Goal: Task Accomplishment & Management: Use online tool/utility

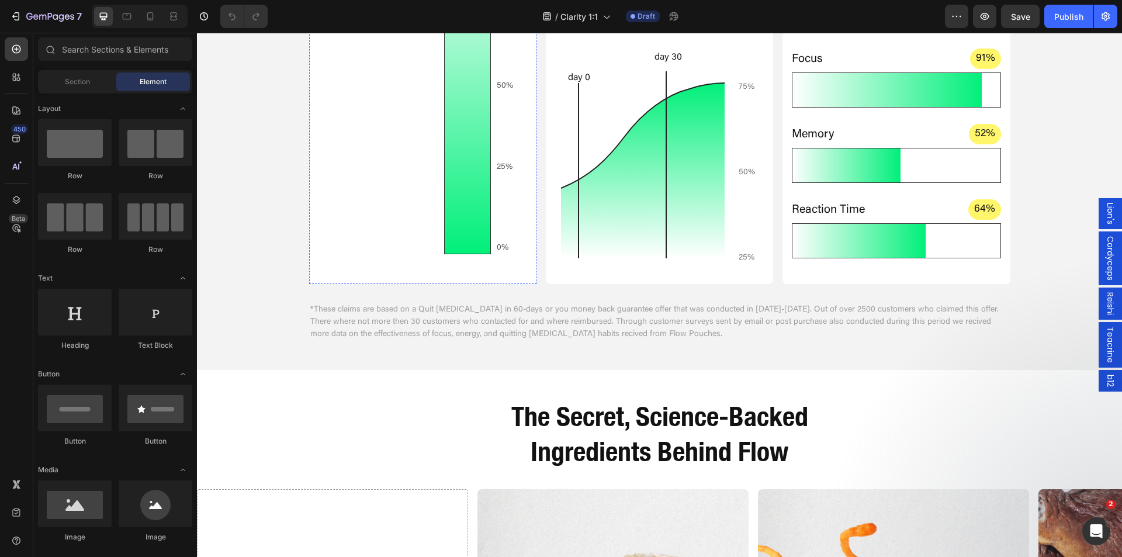
scroll to position [818, 0]
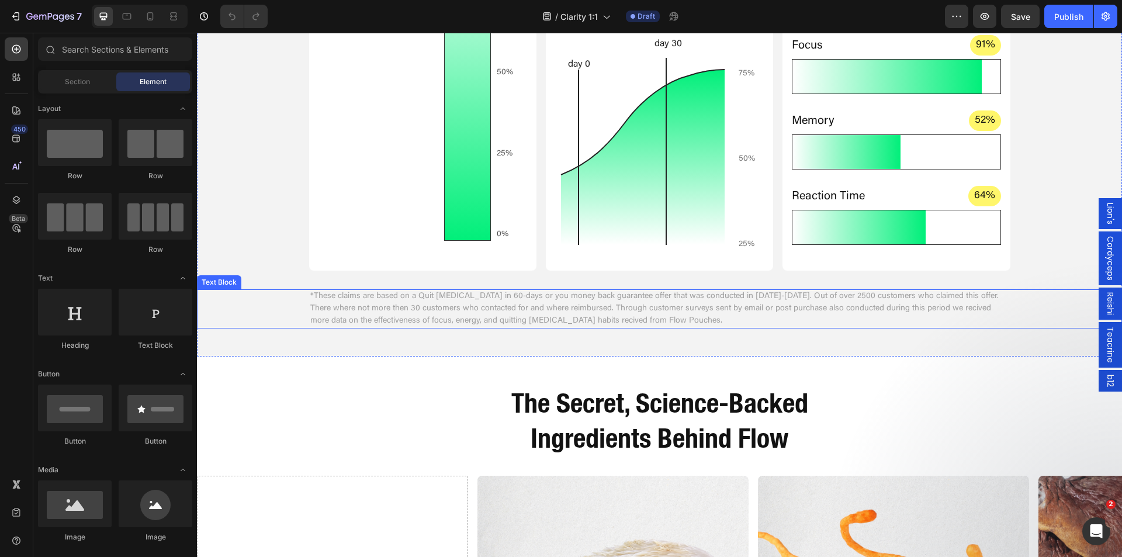
click at [583, 308] on p "*These claims are based on a Quit Nicotine in 60-days or you money back guarant…" at bounding box center [659, 308] width 699 height 37
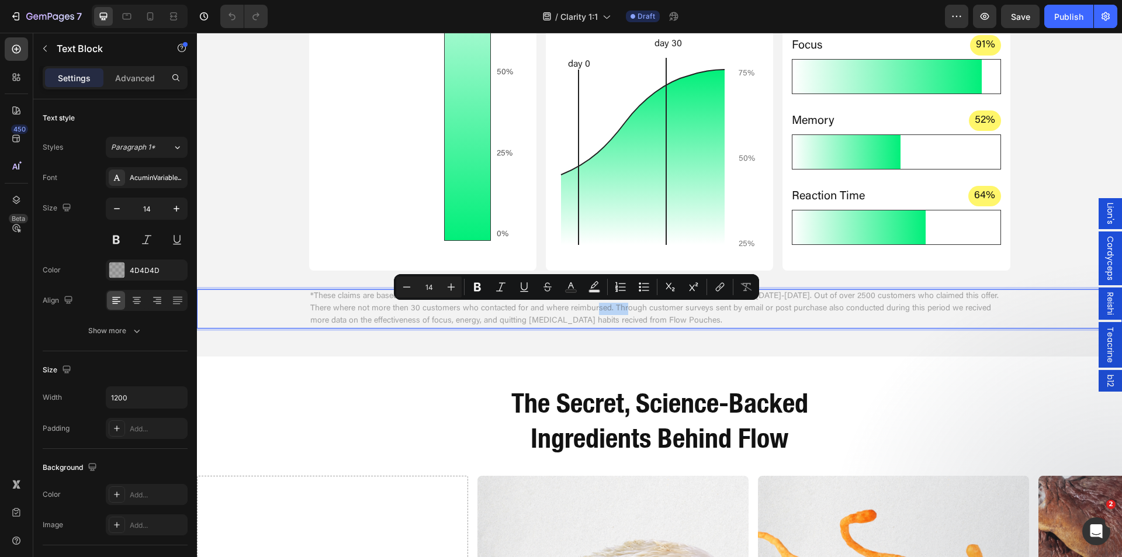
click at [590, 311] on p "*These claims are based on a Quit Nicotine in 60-days or you money back guarant…" at bounding box center [659, 308] width 699 height 37
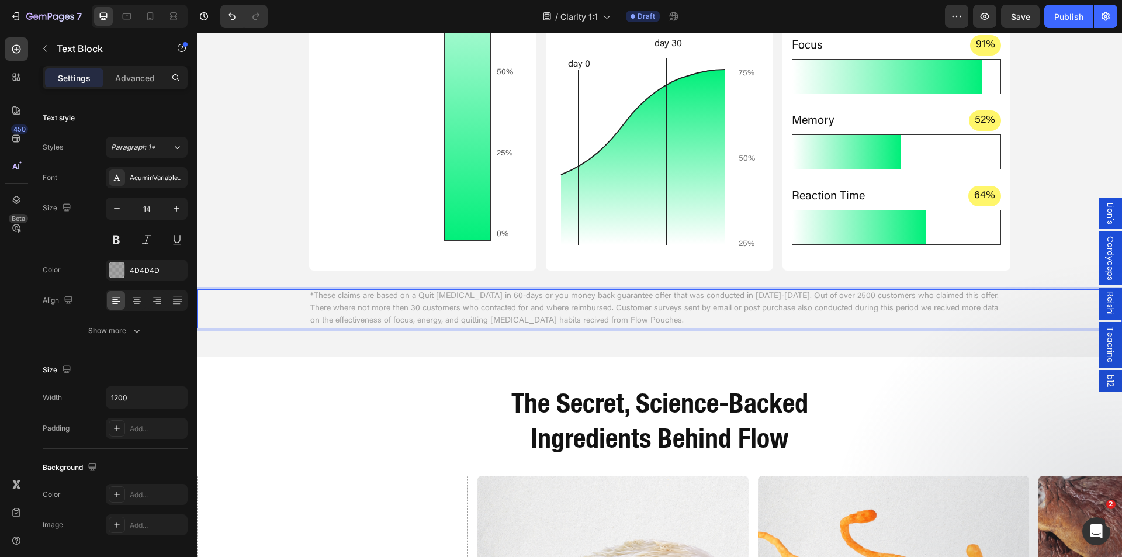
click at [751, 309] on p "*These claims are based on a Quit Nicotine in 60-days or you money back guarant…" at bounding box center [659, 308] width 699 height 37
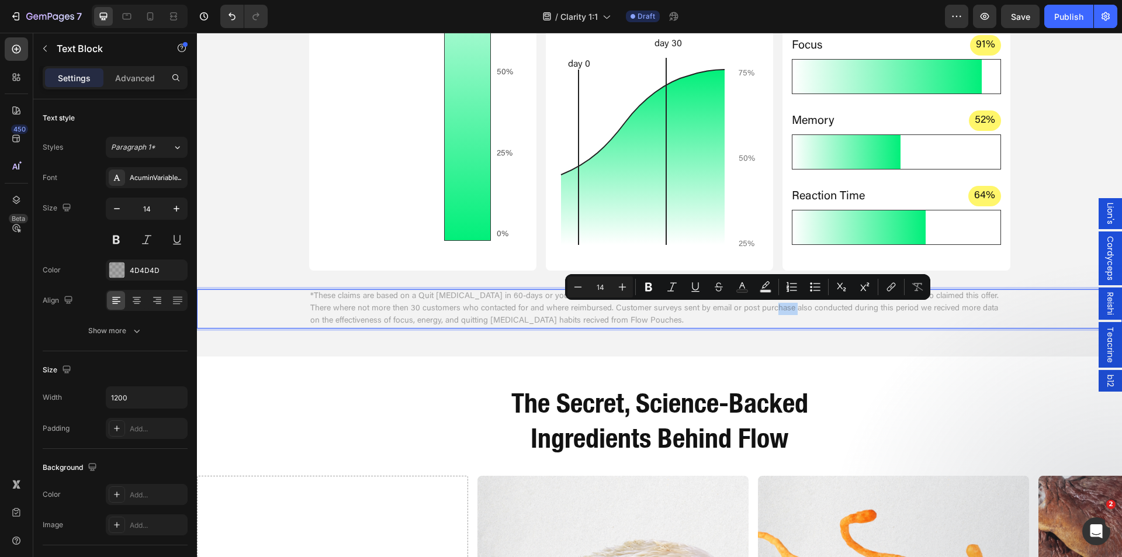
click at [739, 309] on p "*These claims are based on a Quit Nicotine in 60-days or you money back guarant…" at bounding box center [659, 308] width 699 height 37
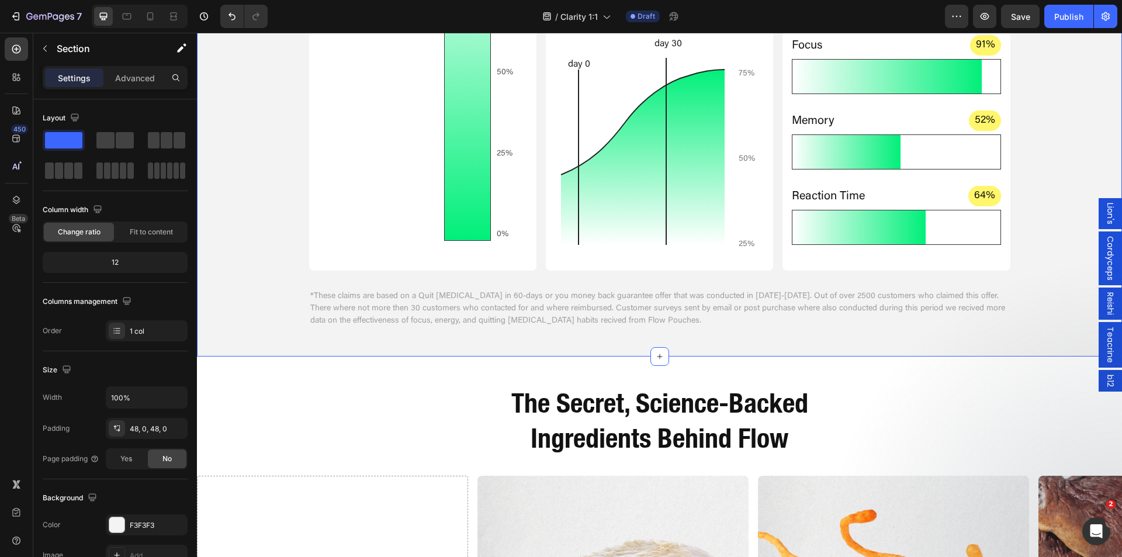
click at [415, 341] on div "After 60 Days Text Block Real Results From People Who Took Flow Pouches for 60 …" at bounding box center [659, 30] width 925 height 655
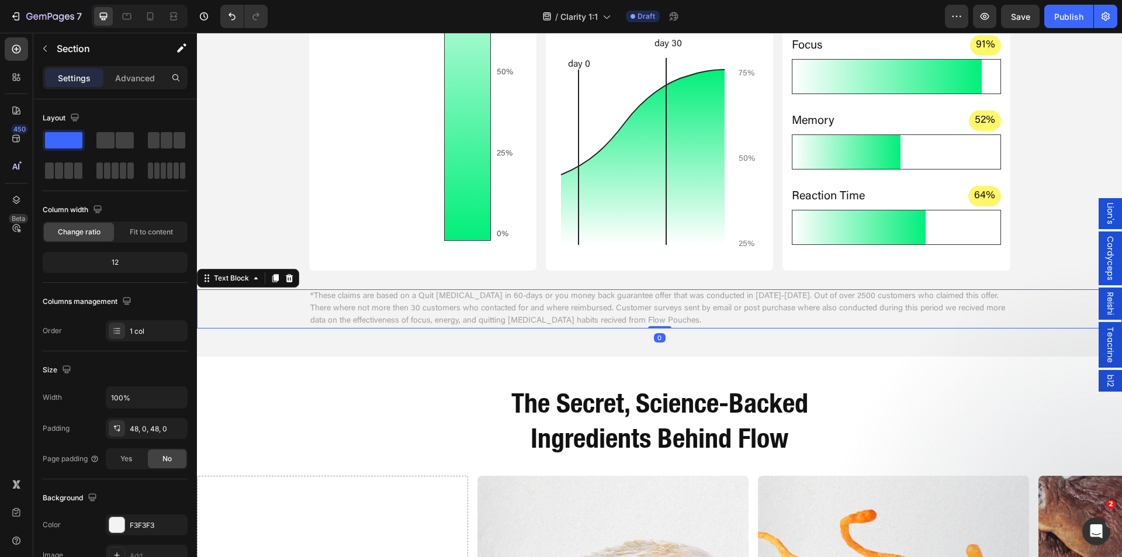
click at [615, 321] on p "*These claims are based on a Quit Nicotine in 60-days or you money back guarant…" at bounding box center [659, 308] width 699 height 37
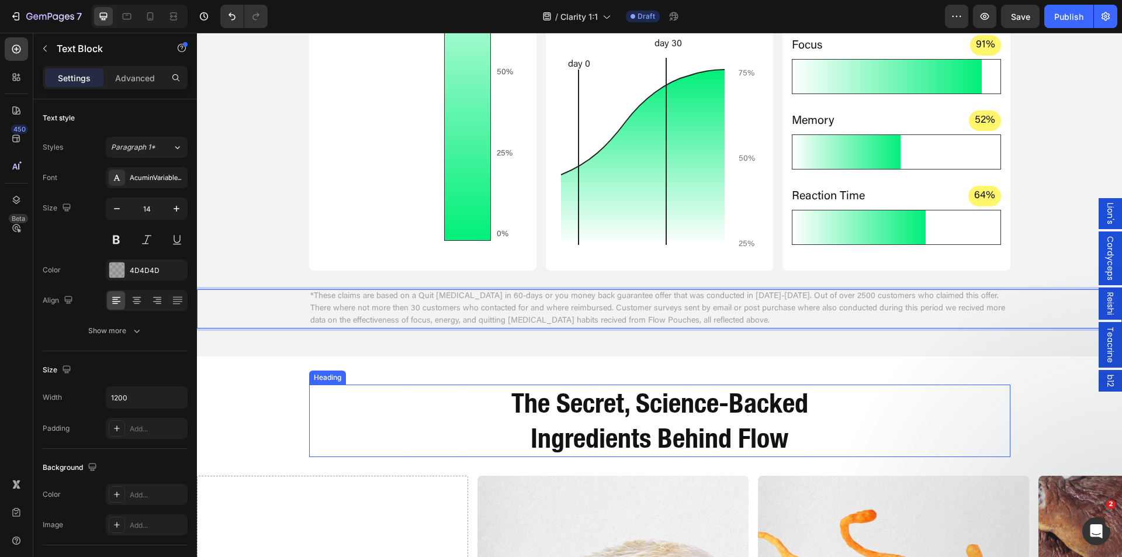
click at [387, 408] on div "The Secret, Science-Backed Ingredients Behind Flow" at bounding box center [659, 421] width 701 height 72
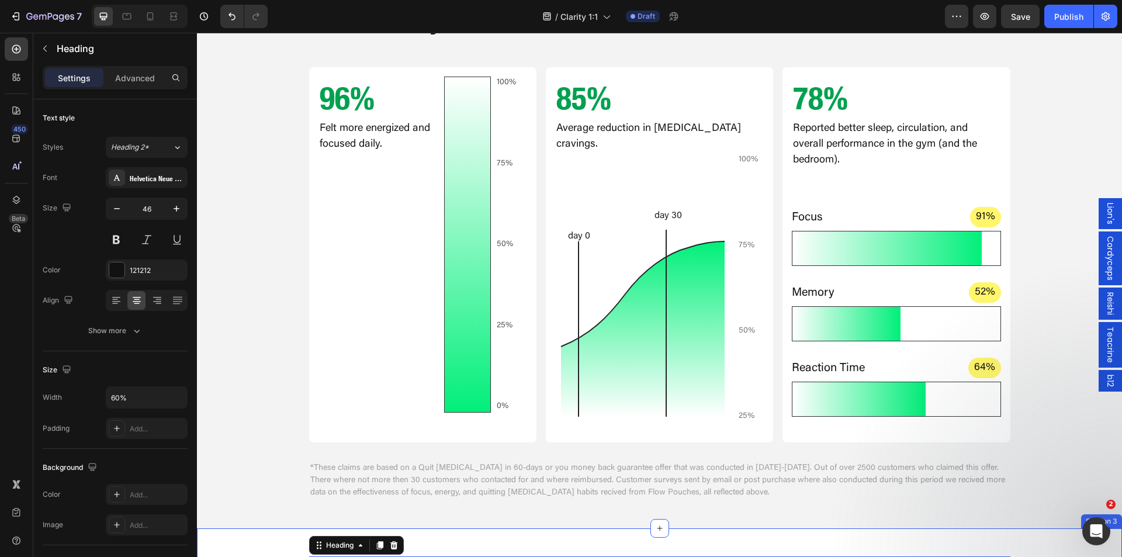
scroll to position [643, 0]
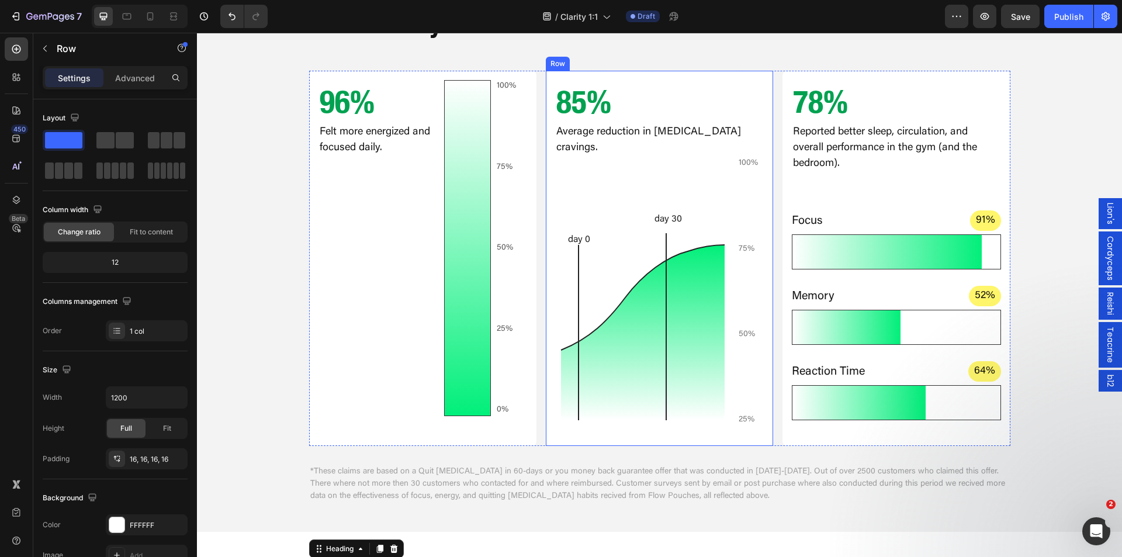
click at [763, 108] on div "85% Heading Average reduction in nicotine cravings. Text Block day 0 day 30 100…" at bounding box center [659, 258] width 227 height 375
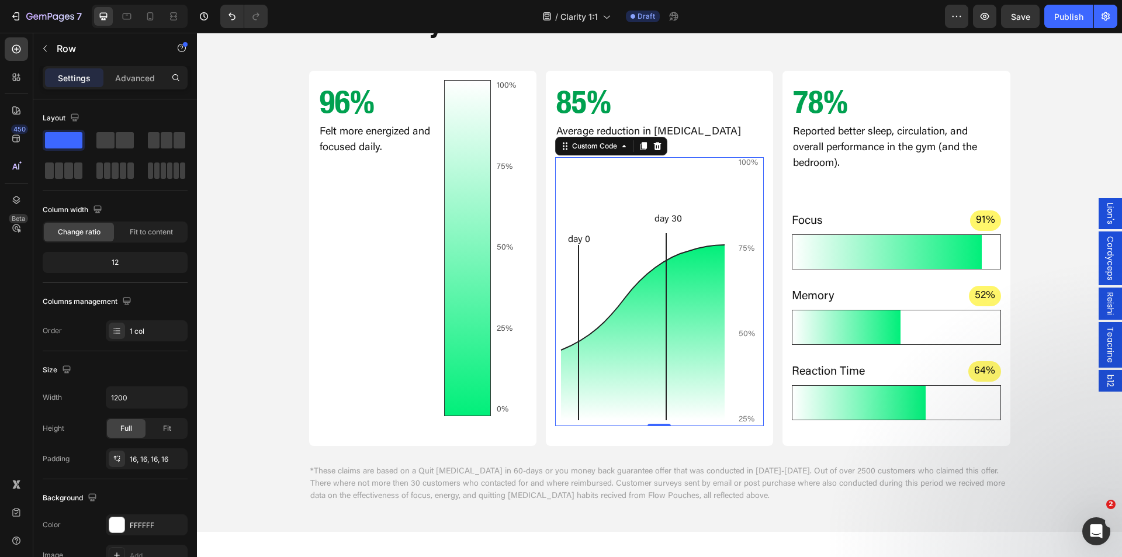
click at [657, 215] on icon "day 0 day 30" at bounding box center [642, 291] width 175 height 269
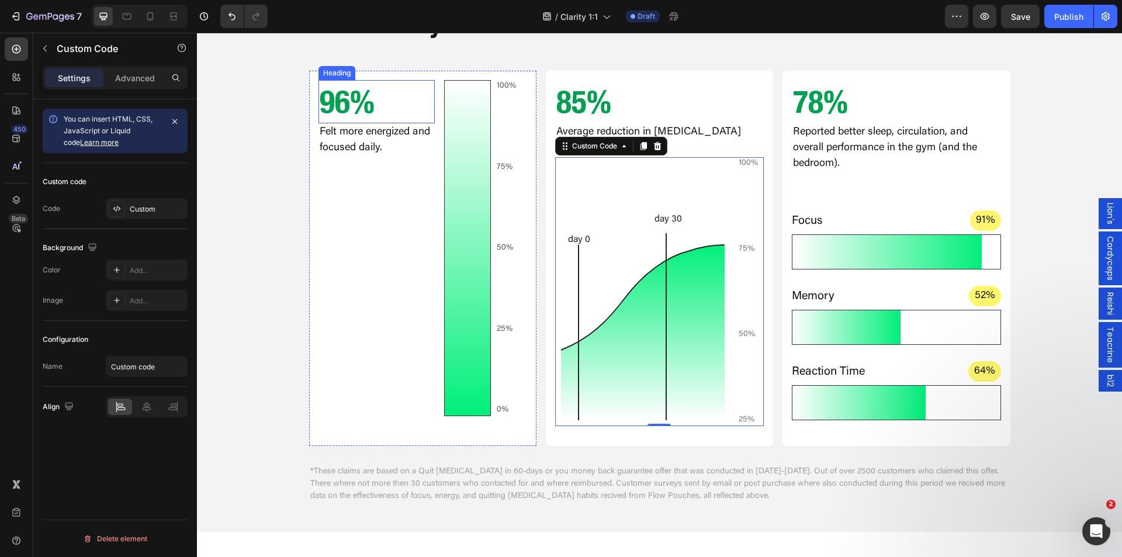
click at [351, 97] on h2 "96%" at bounding box center [376, 101] width 116 height 43
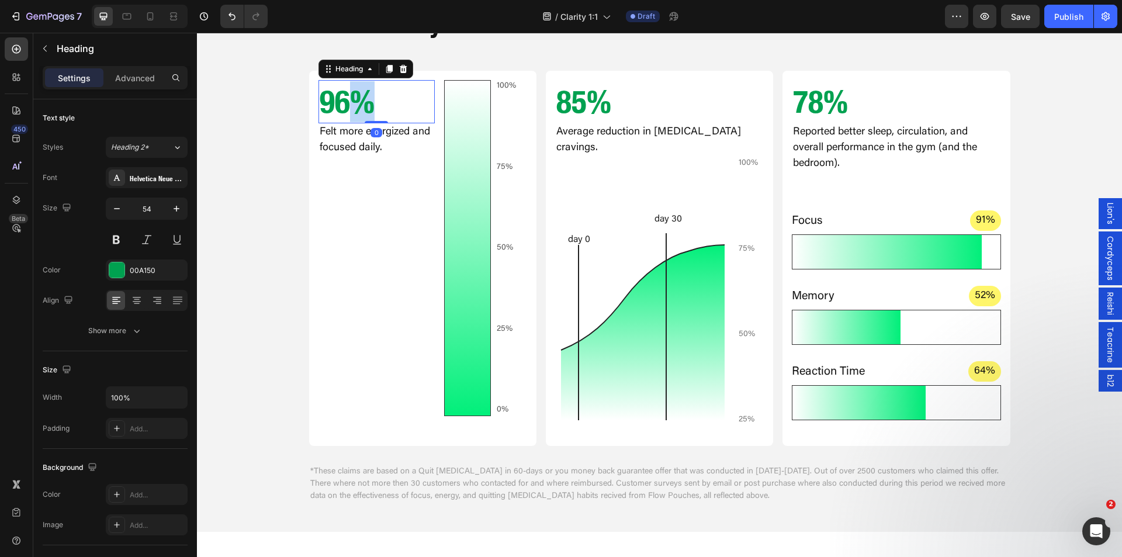
click at [351, 97] on h2 "96%" at bounding box center [376, 101] width 116 height 43
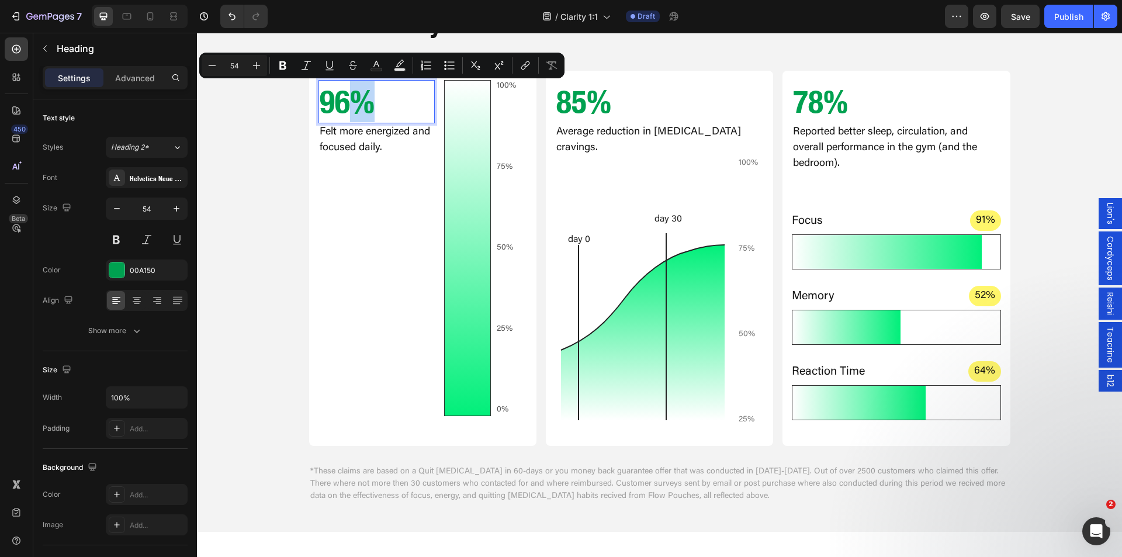
click at [339, 102] on p "96%" at bounding box center [377, 101] width 114 height 41
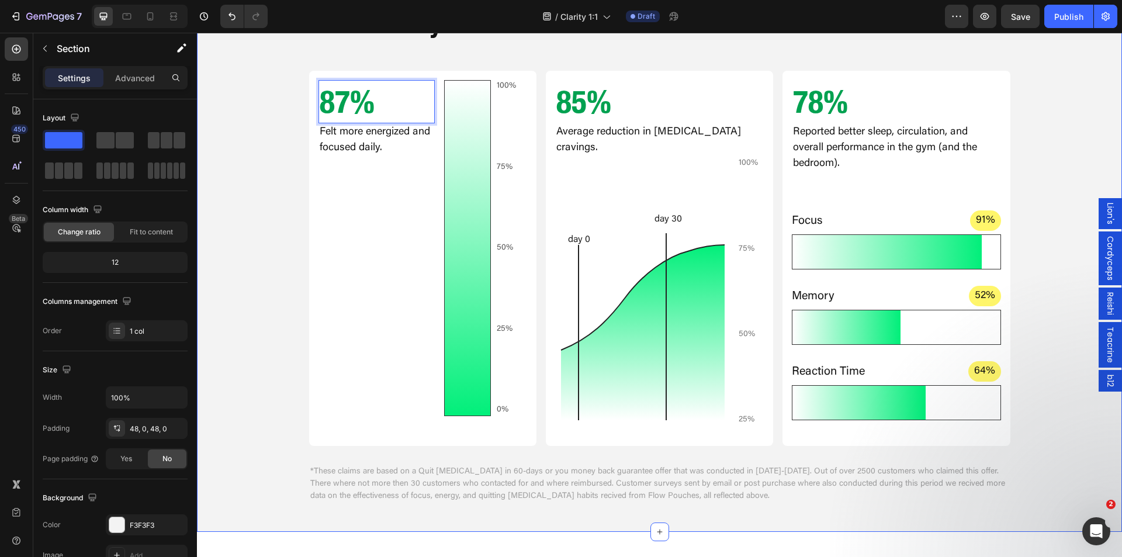
click at [272, 144] on div "After 60 Days Text Block Real Results From People Who Took Flow Pouches for 60 …" at bounding box center [659, 205] width 925 height 598
click at [446, 130] on div at bounding box center [468, 248] width 46 height 335
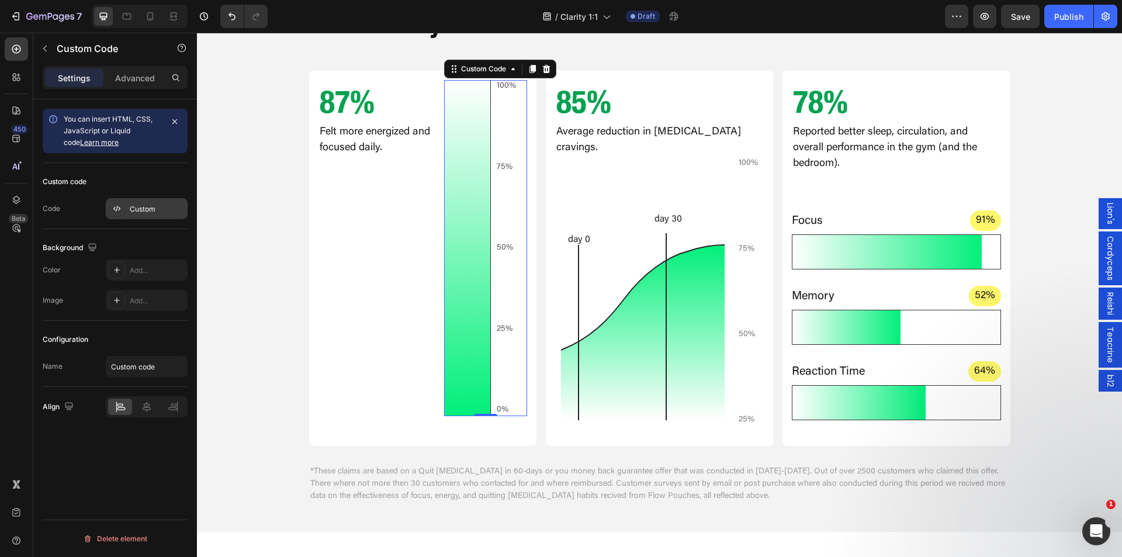
click at [127, 211] on div "Custom" at bounding box center [147, 208] width 82 height 21
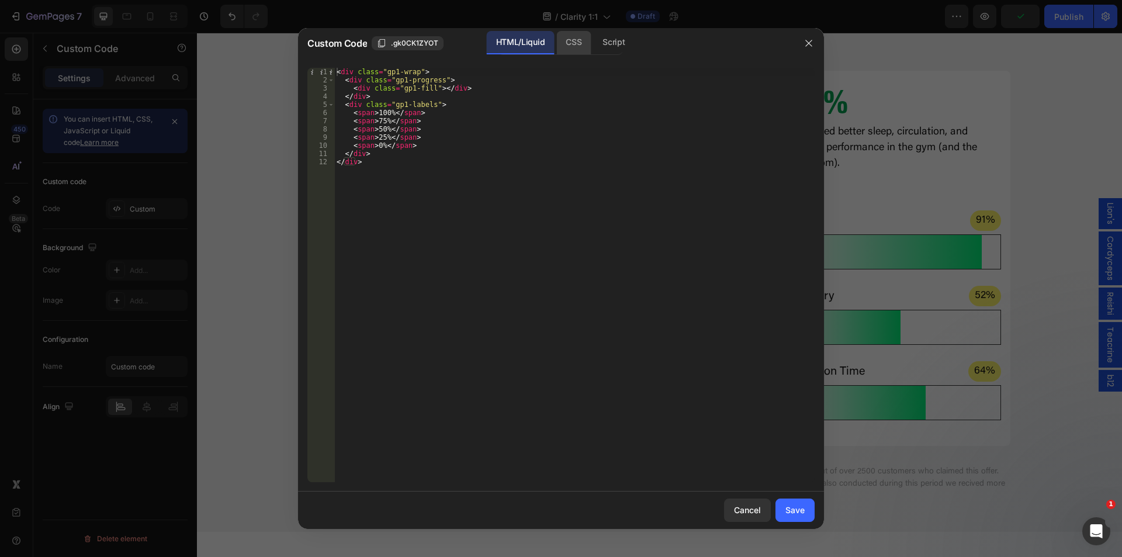
click at [570, 43] on div "CSS" at bounding box center [573, 42] width 34 height 23
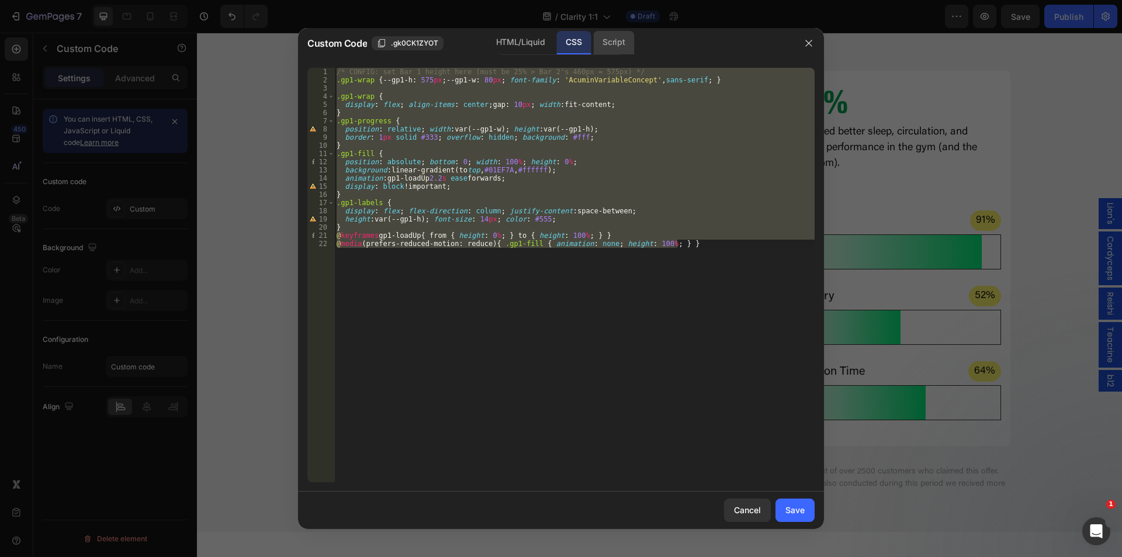
click at [611, 46] on div "Script" at bounding box center [613, 42] width 41 height 23
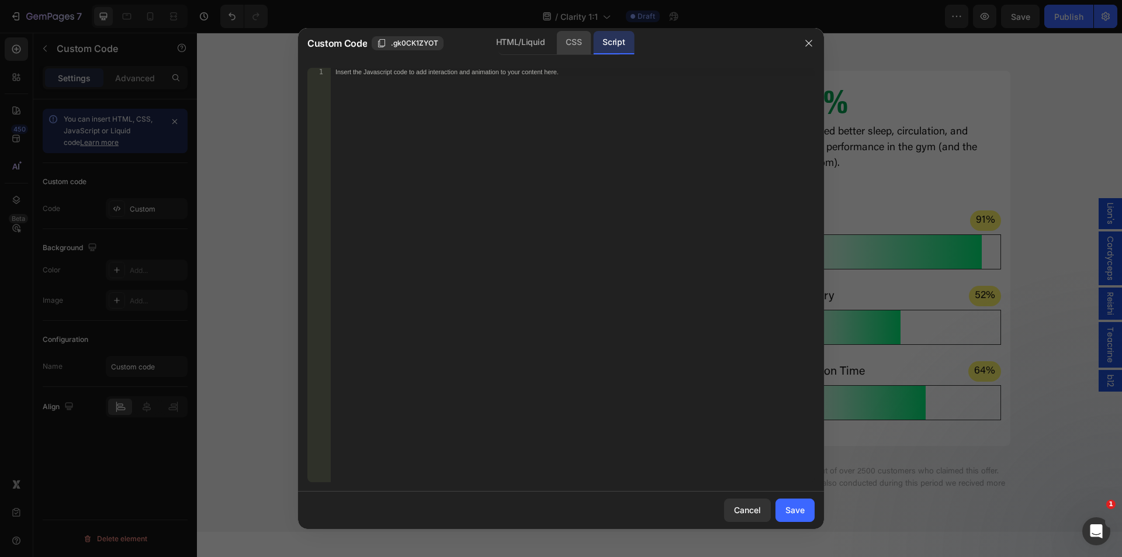
click at [571, 45] on div "CSS" at bounding box center [573, 42] width 34 height 23
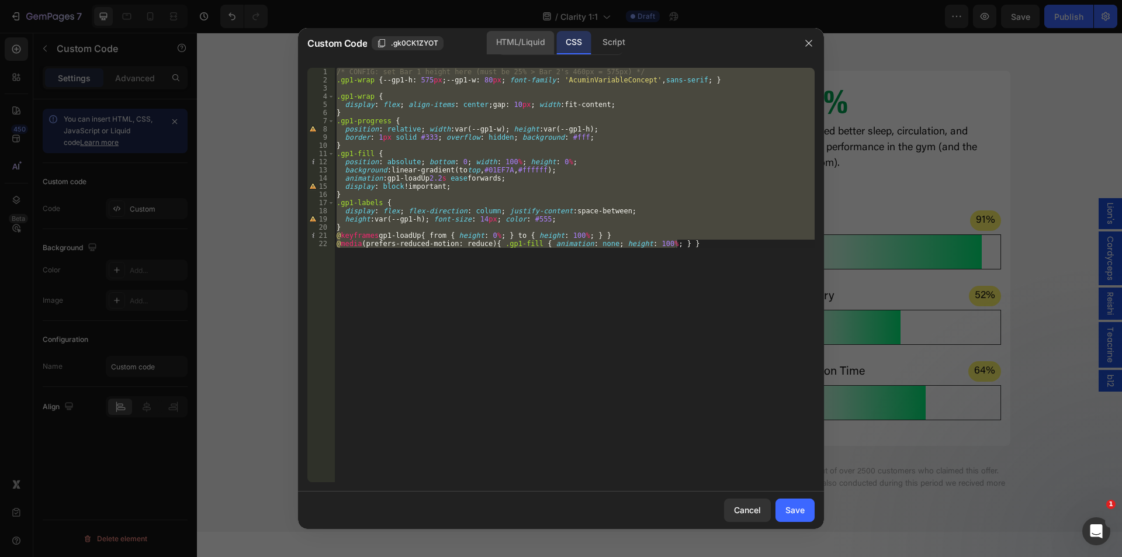
click at [518, 44] on div "HTML/Liquid" at bounding box center [520, 42] width 67 height 23
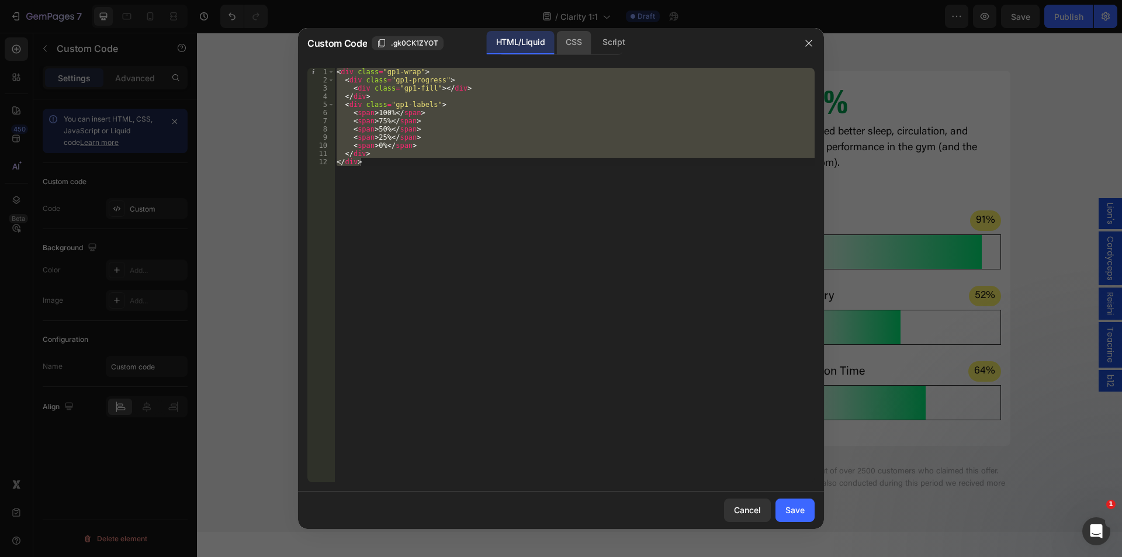
click at [566, 51] on div "CSS" at bounding box center [573, 42] width 34 height 23
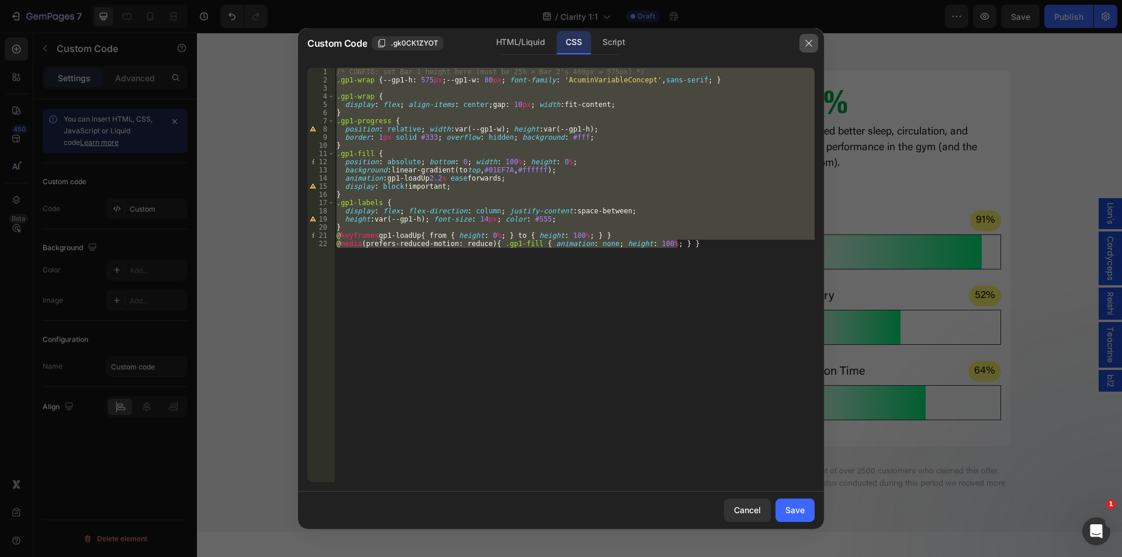
click at [808, 40] on icon "button" at bounding box center [808, 43] width 9 height 9
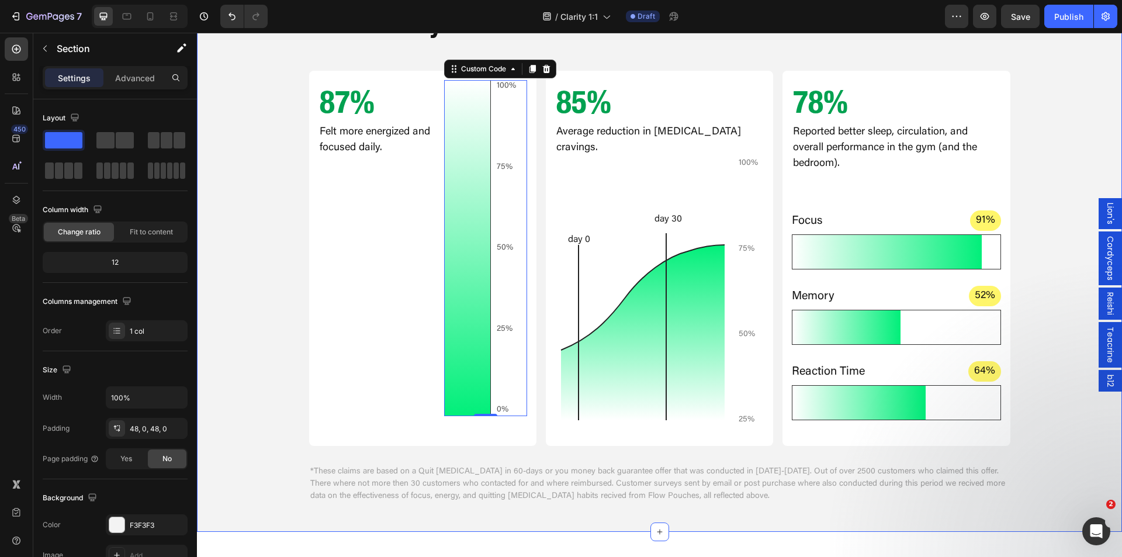
click at [264, 282] on div "After 60 Days Text Block Real Results From People Who Took Flow Pouches for 60 …" at bounding box center [659, 205] width 925 height 598
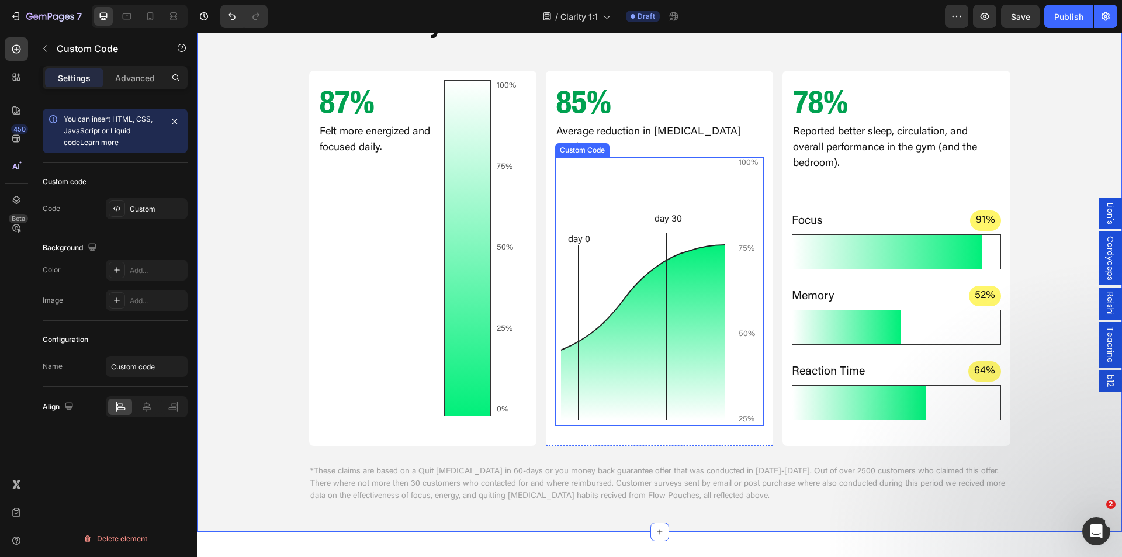
click at [624, 310] on icon at bounding box center [643, 332] width 164 height 175
click at [286, 285] on div "After 60 Days Text Block Real Results From People Who Took Flow Pouches for 60 …" at bounding box center [659, 205] width 925 height 598
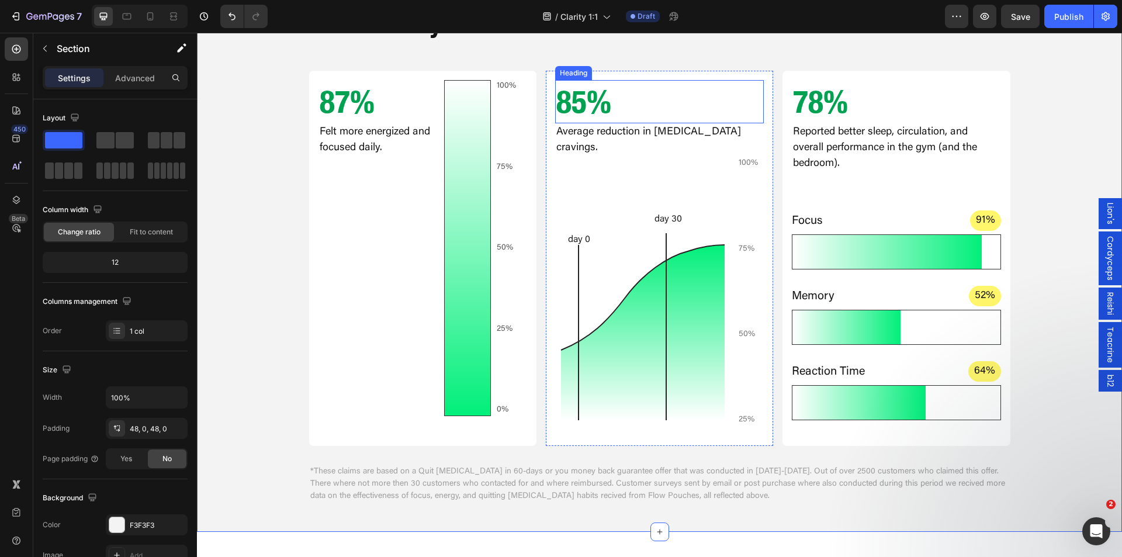
click at [575, 106] on h2 "85%" at bounding box center [659, 101] width 209 height 43
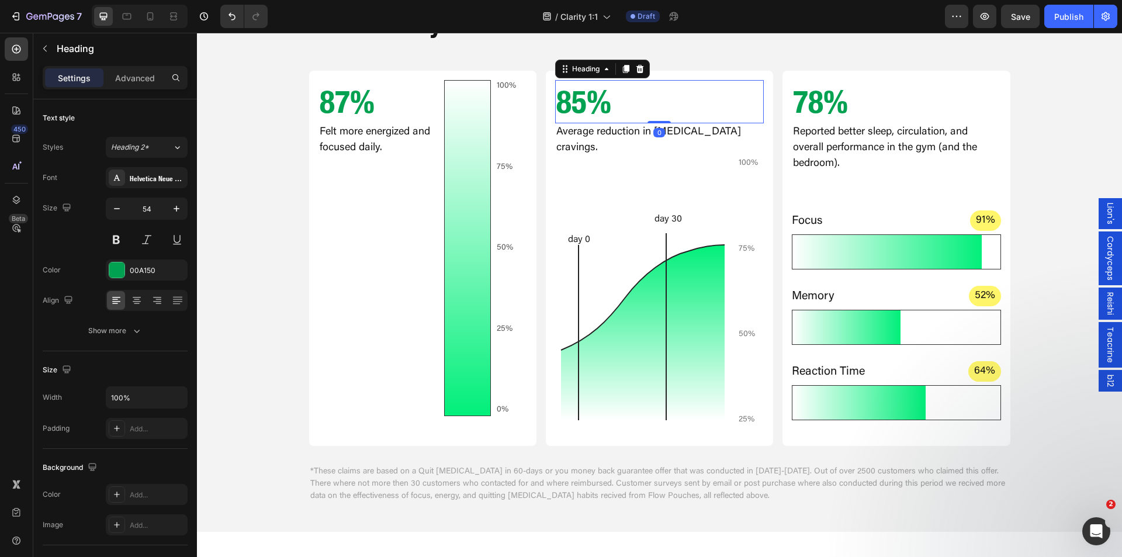
click at [575, 106] on h2 "85%" at bounding box center [659, 101] width 209 height 43
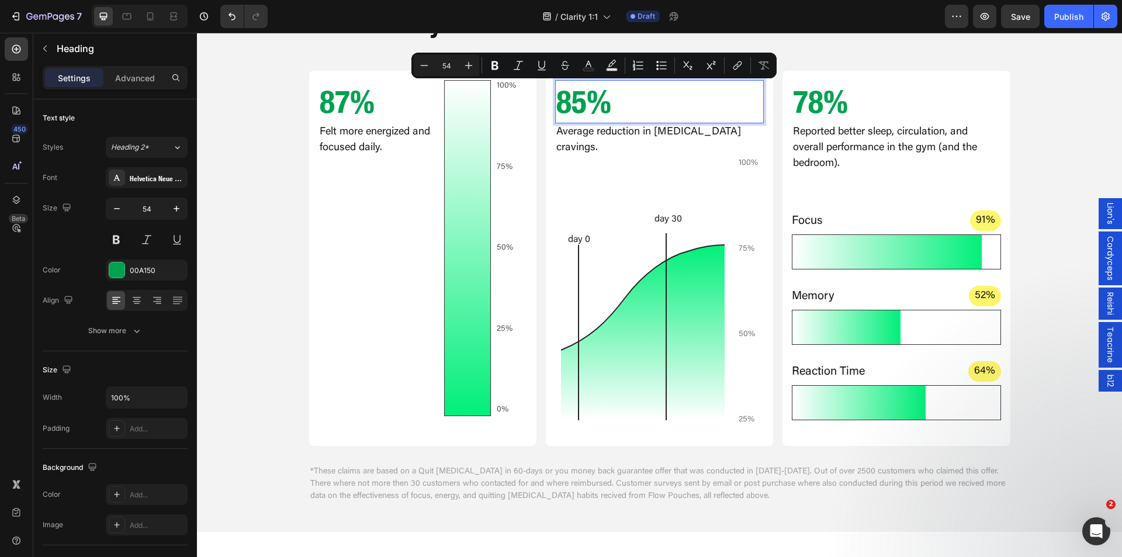
click at [580, 108] on p "85%" at bounding box center [659, 101] width 206 height 41
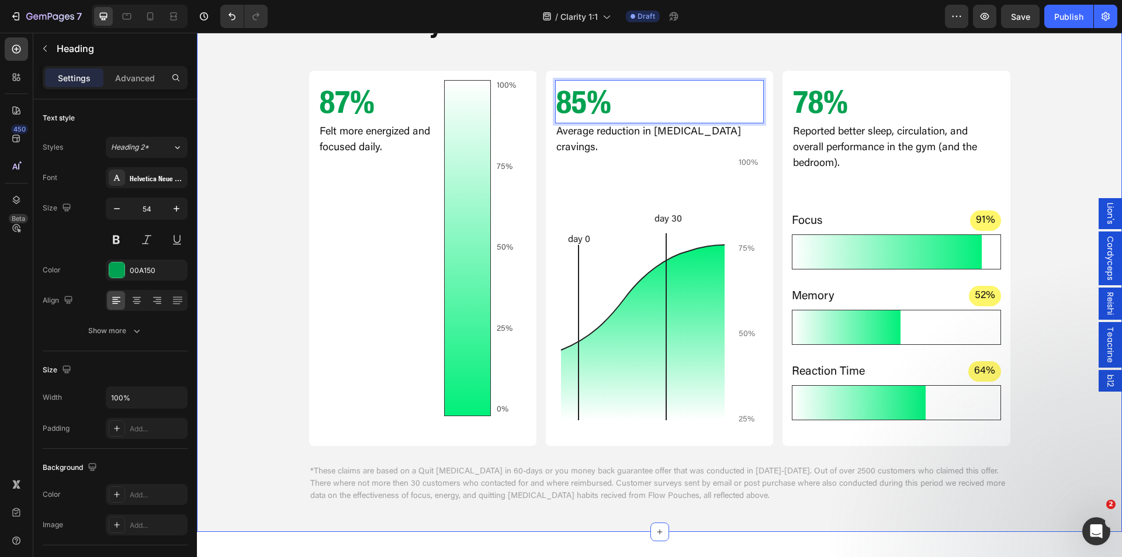
click at [266, 351] on div "After 60 Days Text Block Real Results From People Who Took Flow Pouches for 60 …" at bounding box center [659, 205] width 925 height 598
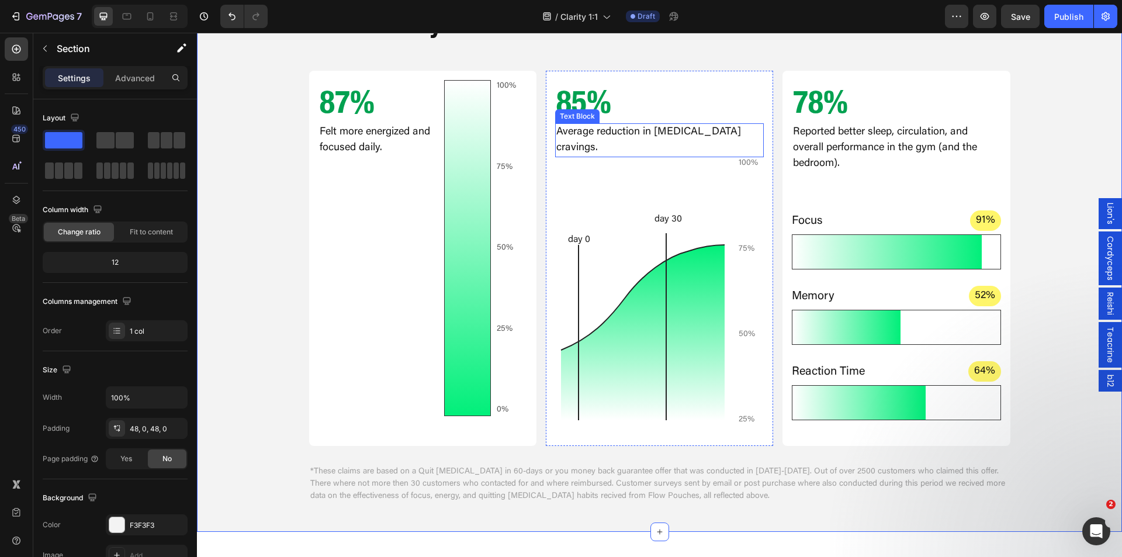
click at [584, 108] on p "85%" at bounding box center [659, 101] width 206 height 41
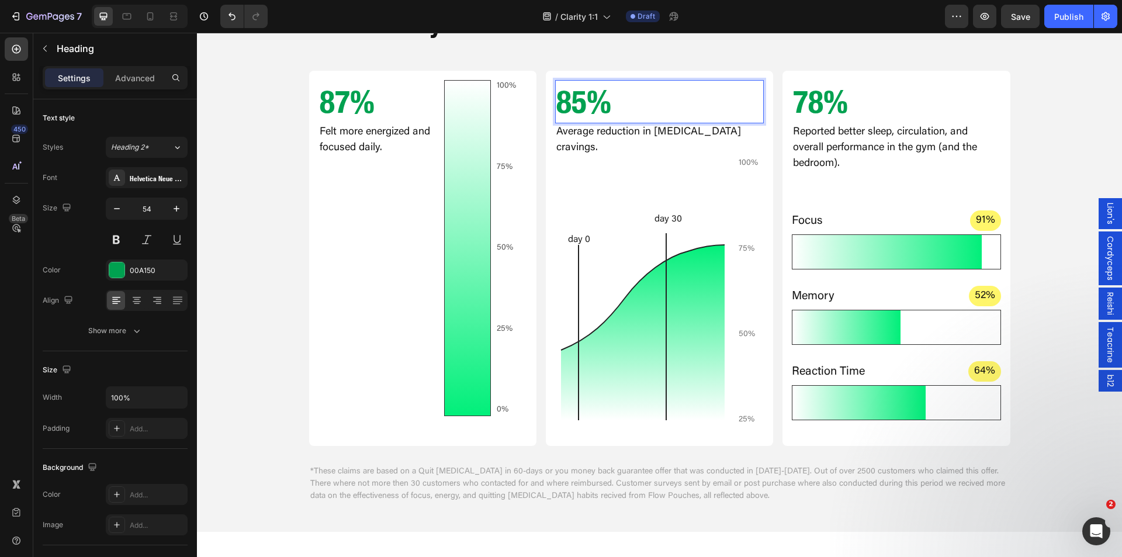
click at [577, 107] on p "85%" at bounding box center [659, 101] width 206 height 41
click at [570, 129] on p "Average reduction in nicotine cravings." at bounding box center [659, 140] width 206 height 32
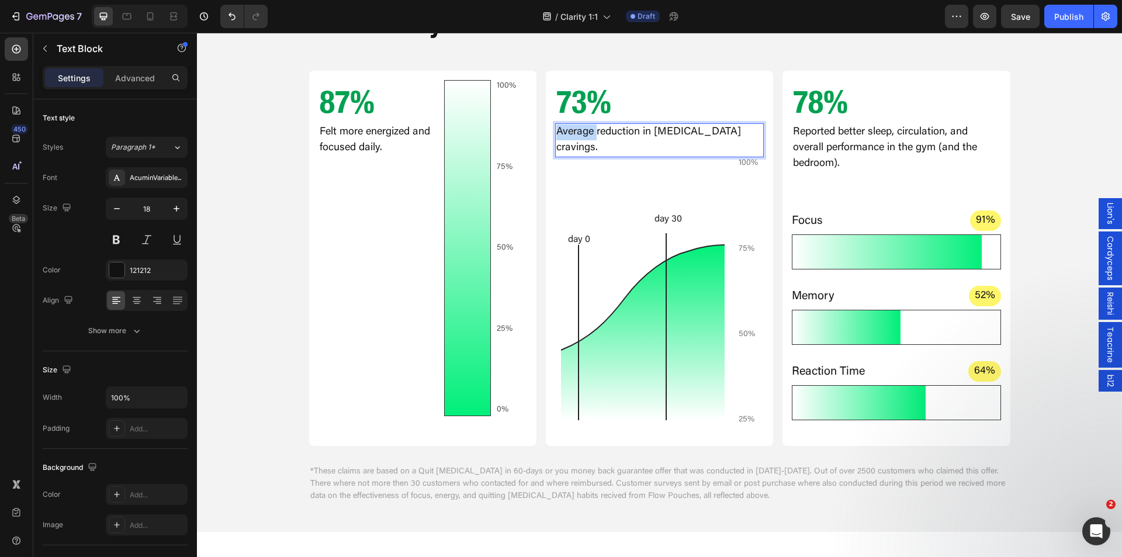
click at [570, 129] on p "Average reduction in nicotine cravings." at bounding box center [659, 140] width 206 height 32
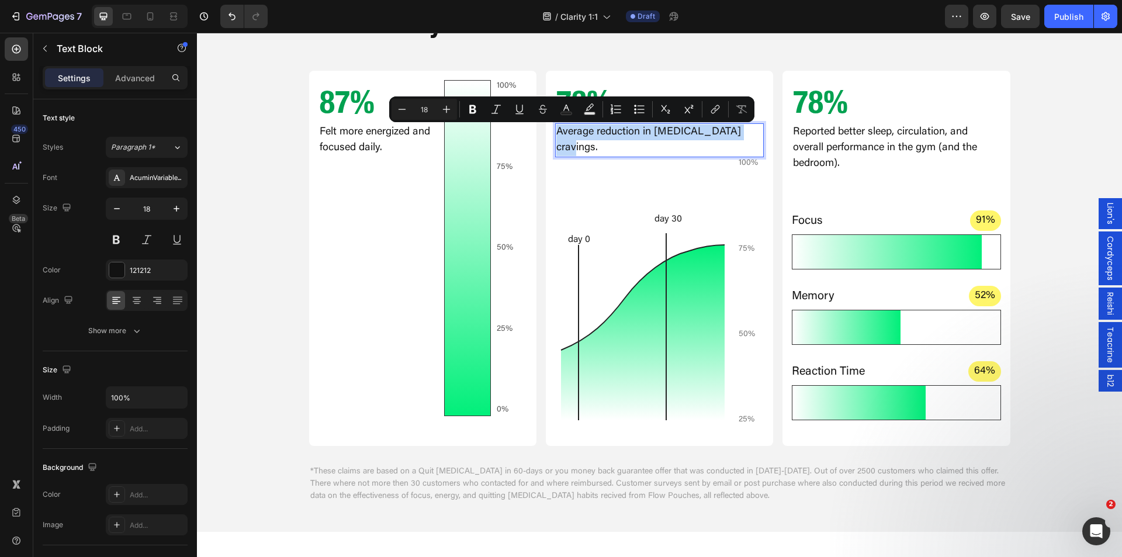
click at [571, 130] on p "Average reduction in nicotine cravings." at bounding box center [659, 140] width 206 height 32
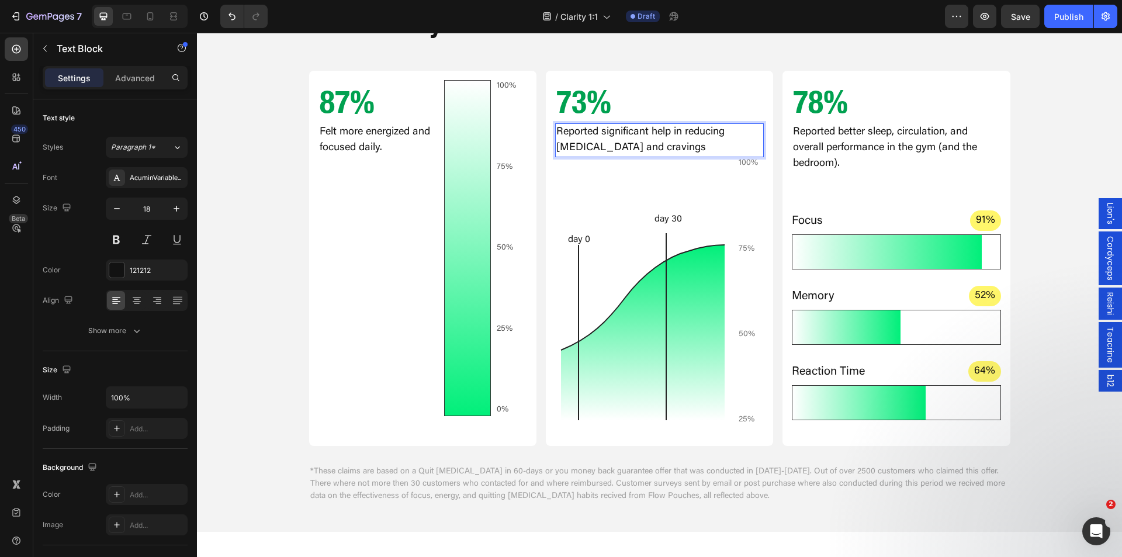
click at [589, 148] on p "Reported significant help in reducing nicotine and cravings" at bounding box center [659, 140] width 206 height 32
click at [690, 146] on p "Reported significant help in reducing nicotine use and cravings" at bounding box center [659, 140] width 206 height 32
click at [255, 315] on div "After 60 Days Text Block Real Results From People Who Took Flow Pouches for 60 …" at bounding box center [659, 205] width 925 height 598
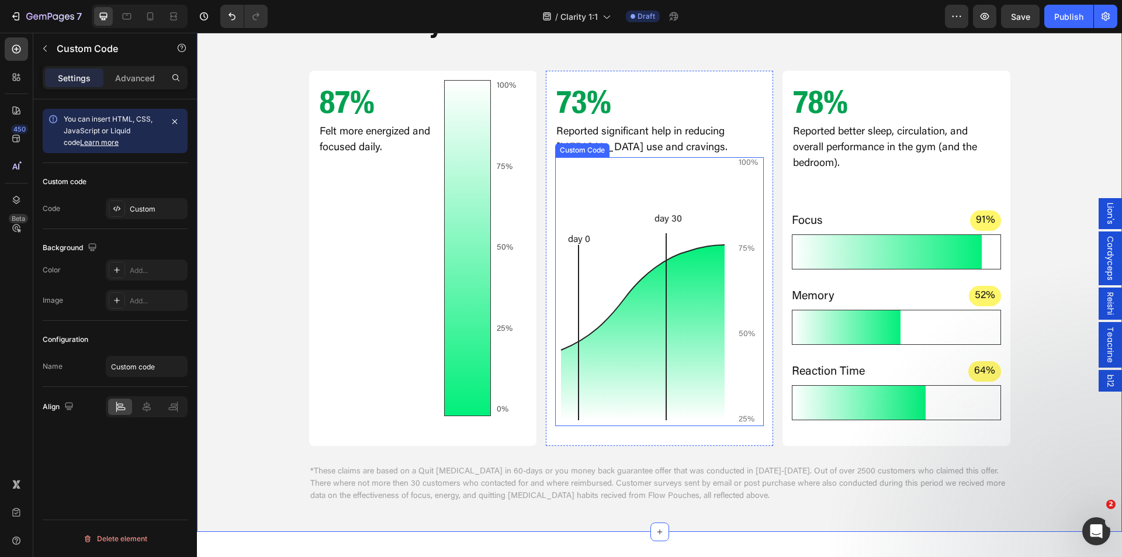
click at [667, 310] on icon at bounding box center [643, 332] width 164 height 175
click at [275, 242] on div "After 60 Days Text Block Real Results From People Who Took Flow Pouches for 60 …" at bounding box center [659, 205] width 925 height 598
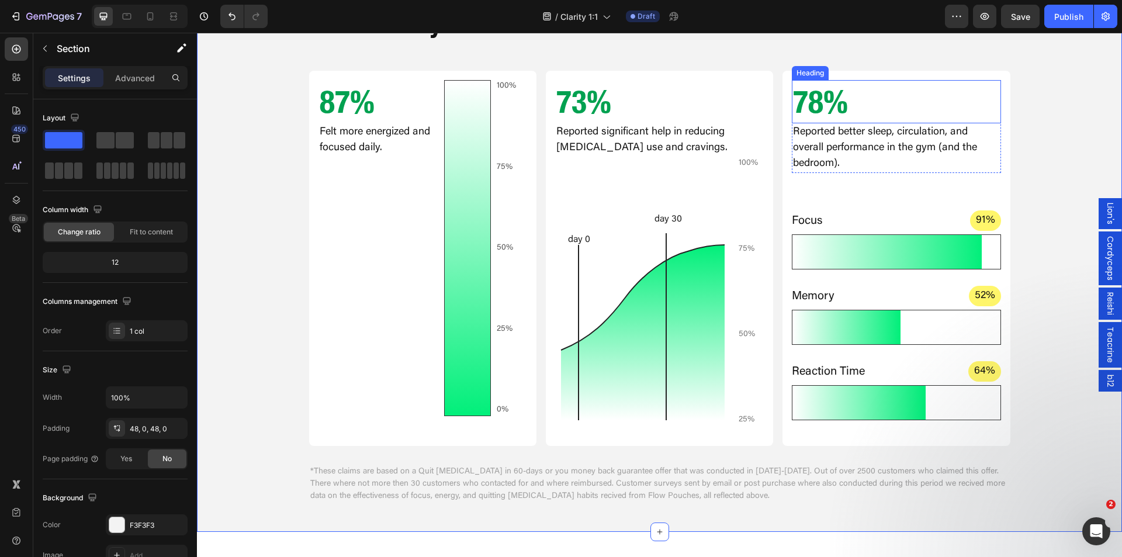
click at [811, 100] on h2 "78%" at bounding box center [896, 101] width 209 height 43
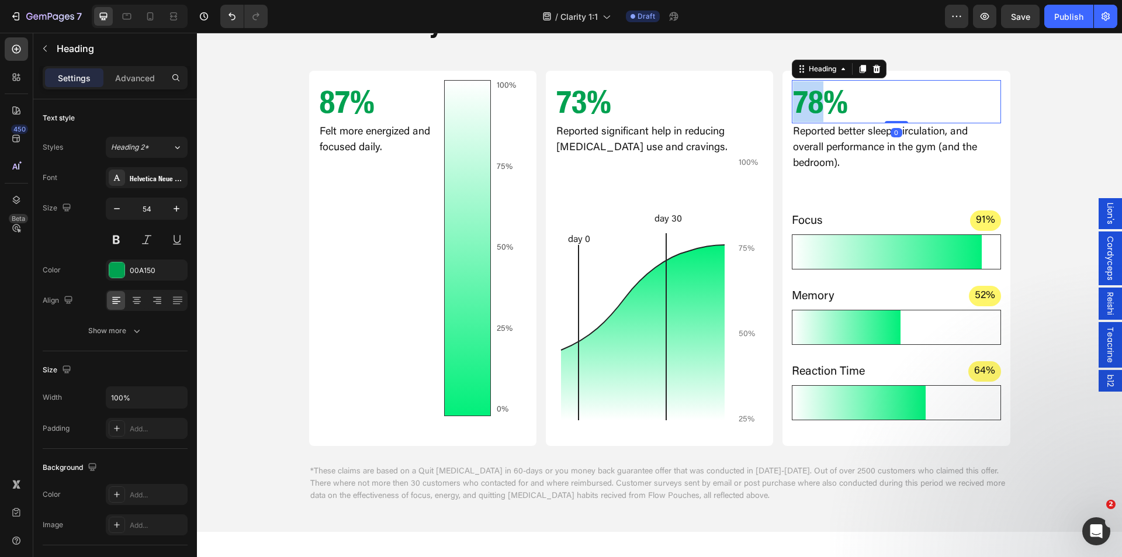
click at [811, 101] on h2 "78%" at bounding box center [896, 101] width 209 height 43
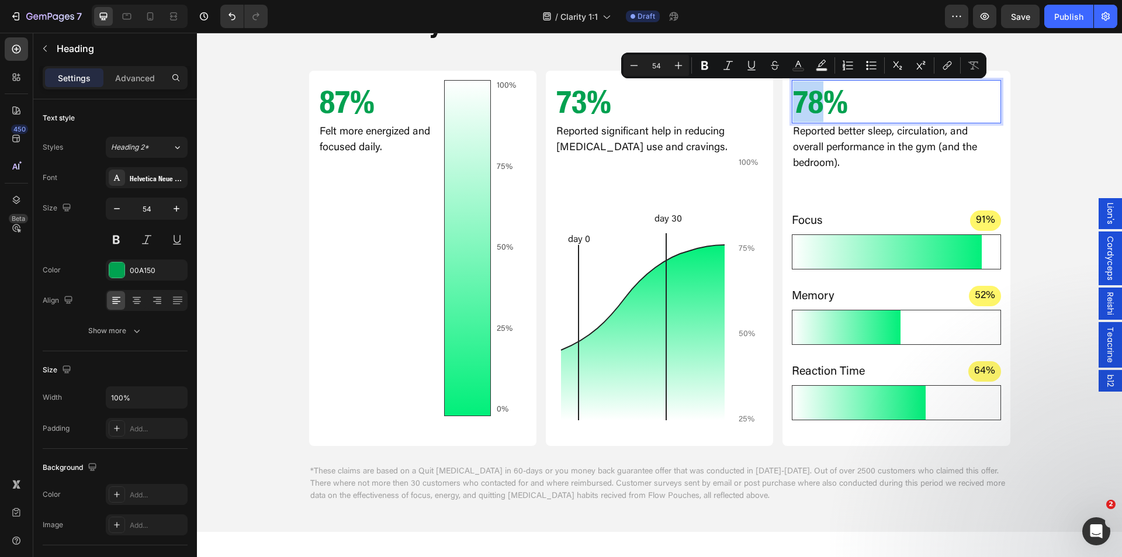
click at [818, 104] on p "78%" at bounding box center [896, 101] width 206 height 41
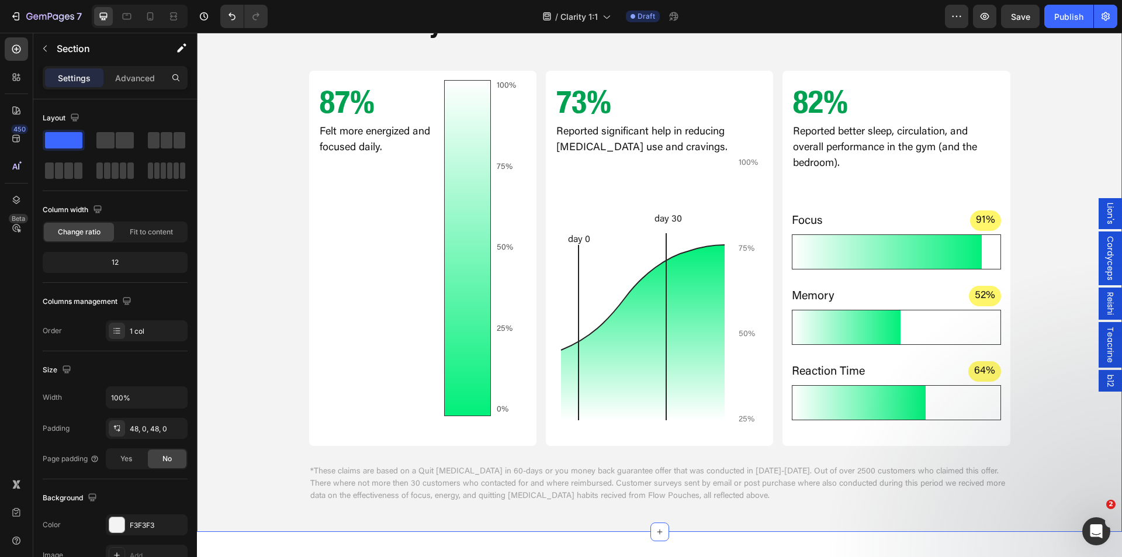
click at [1045, 143] on div "After 60 Days Text Block Real Results From People Who Took Flow Pouches for 60 …" at bounding box center [659, 205] width 925 height 598
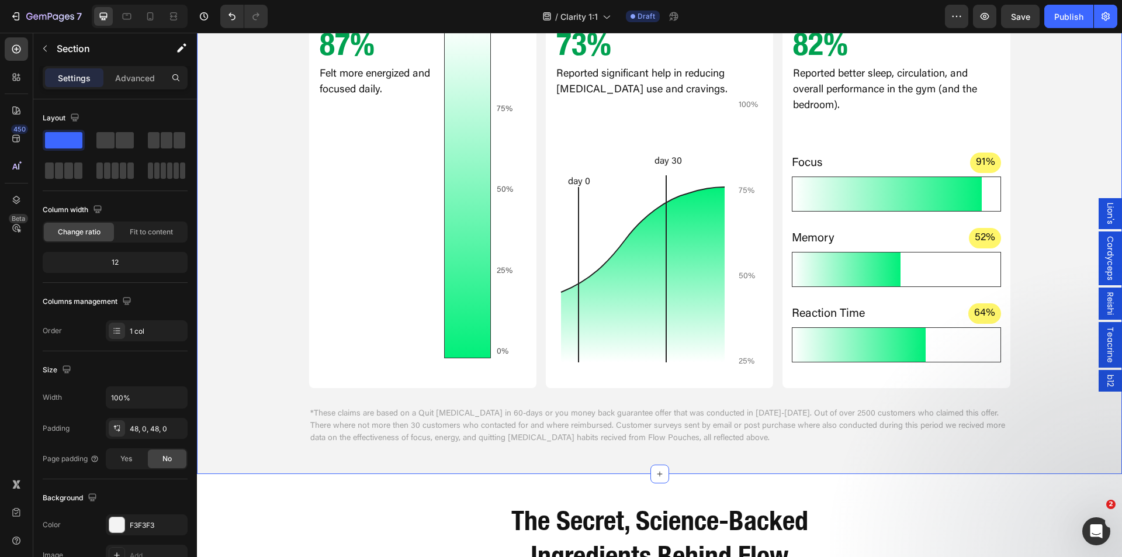
scroll to position [701, 0]
click at [831, 233] on div "Memory 52%" at bounding box center [896, 237] width 209 height 20
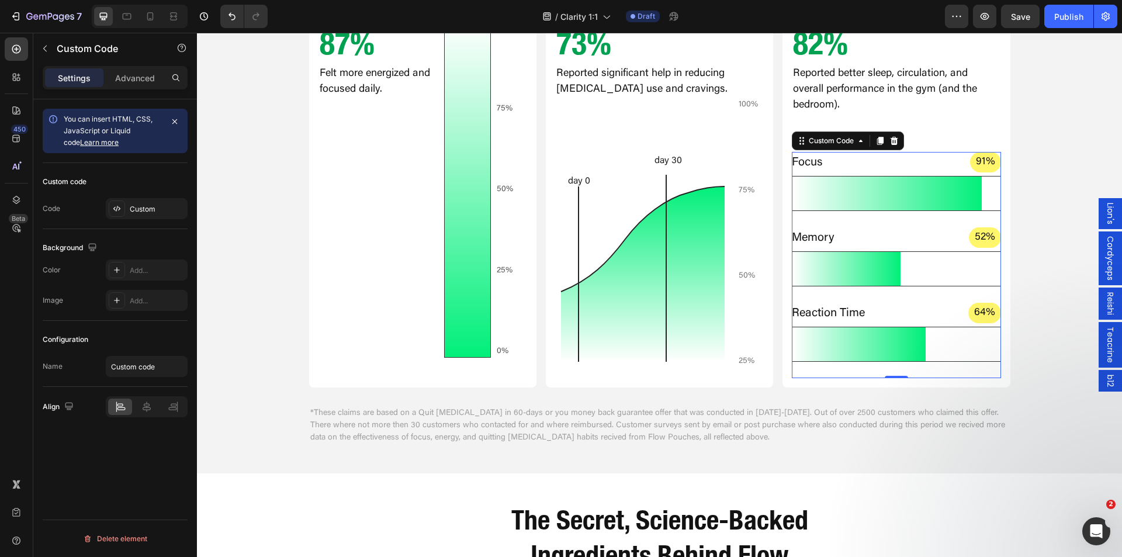
click at [831, 233] on div "Memory 52%" at bounding box center [896, 237] width 209 height 20
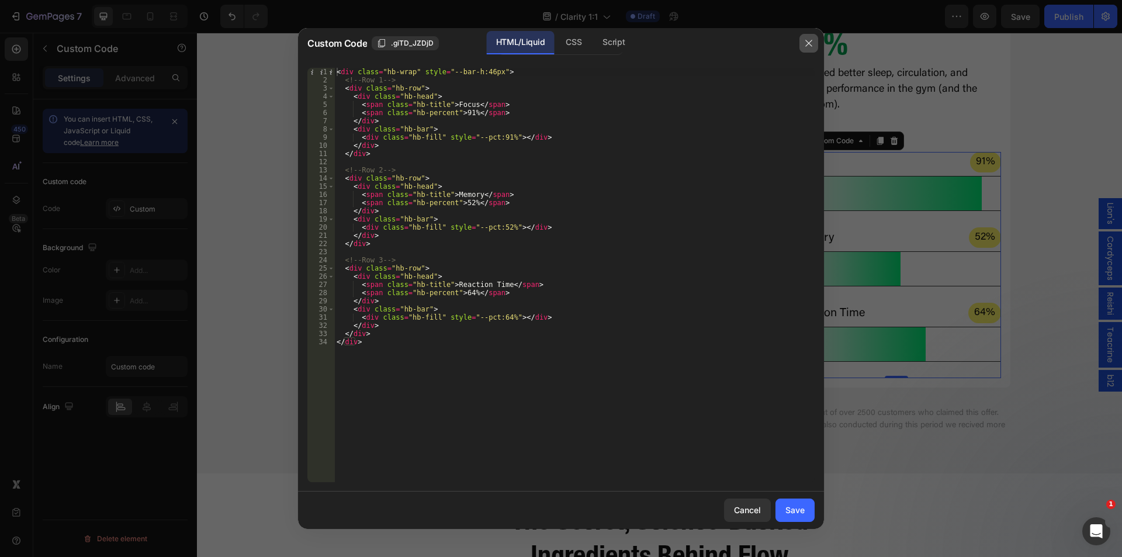
click at [814, 40] on button "button" at bounding box center [808, 43] width 19 height 19
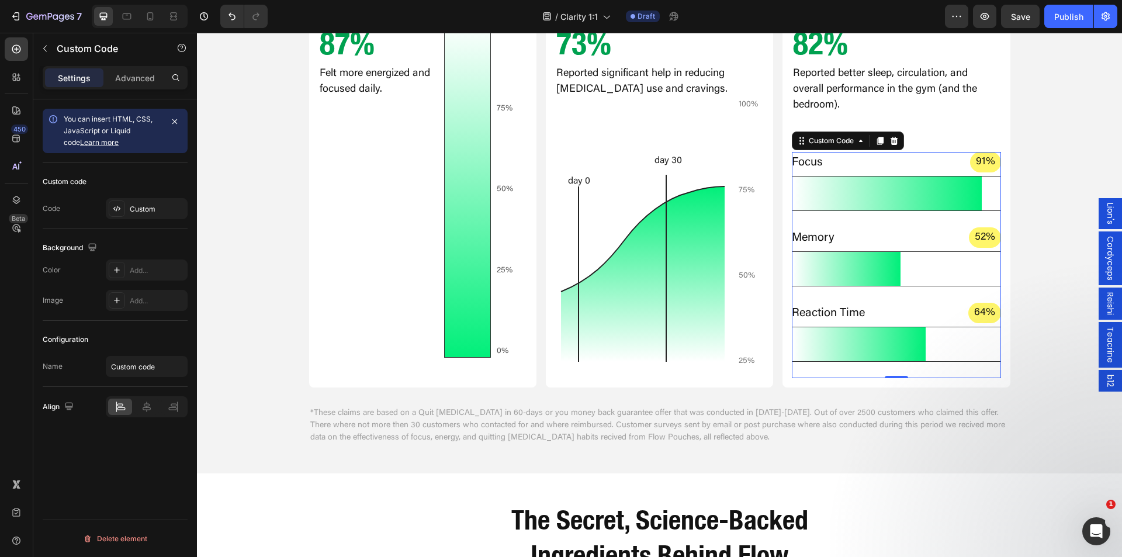
click at [842, 315] on span "Reaction Time" at bounding box center [828, 313] width 73 height 18
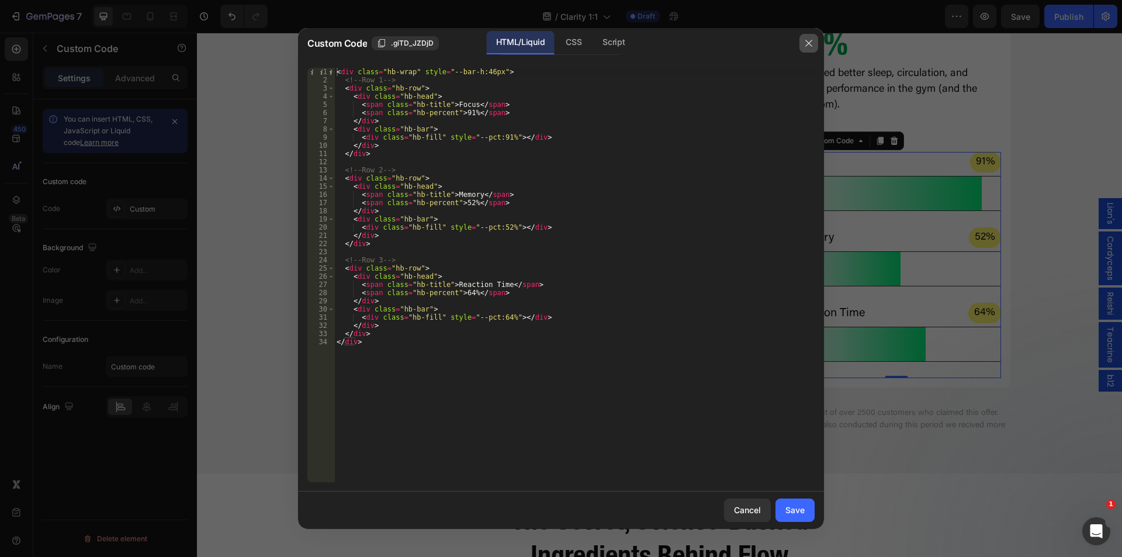
click at [805, 44] on icon "button" at bounding box center [808, 43] width 9 height 9
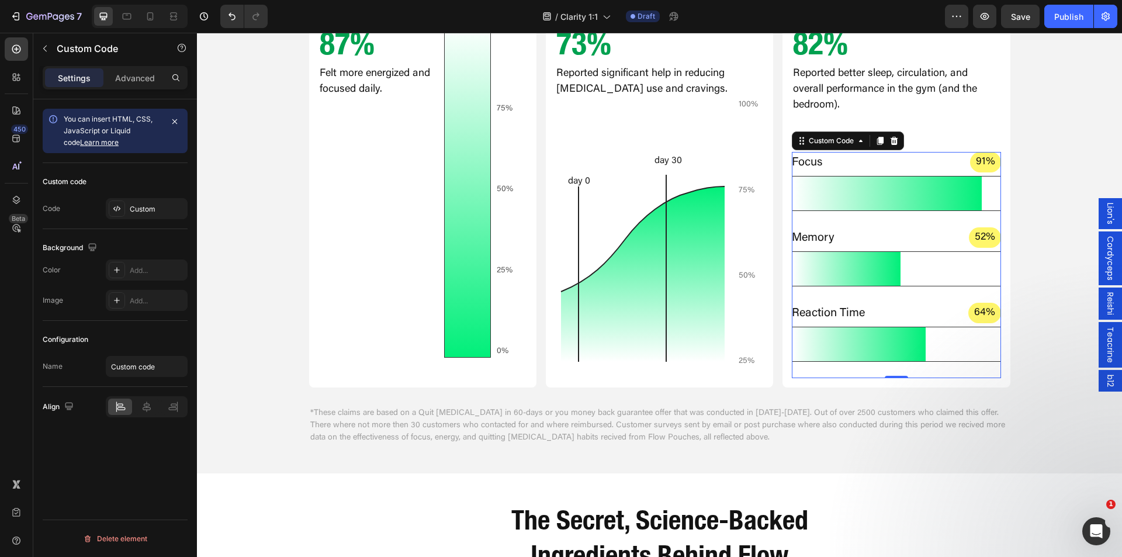
click at [845, 319] on span "Reaction Time" at bounding box center [828, 313] width 73 height 18
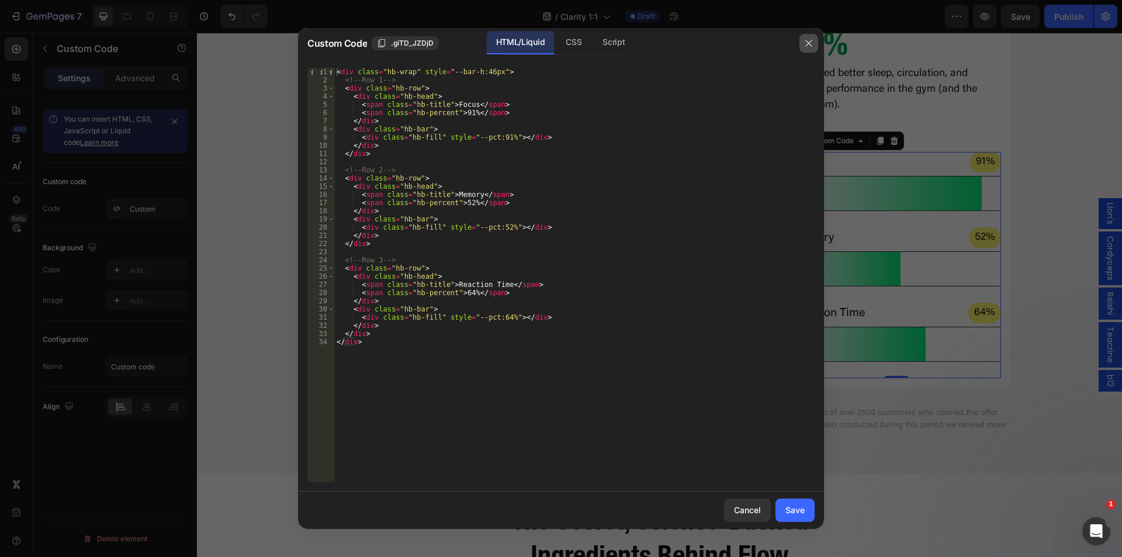
click at [812, 43] on icon "button" at bounding box center [808, 43] width 9 height 9
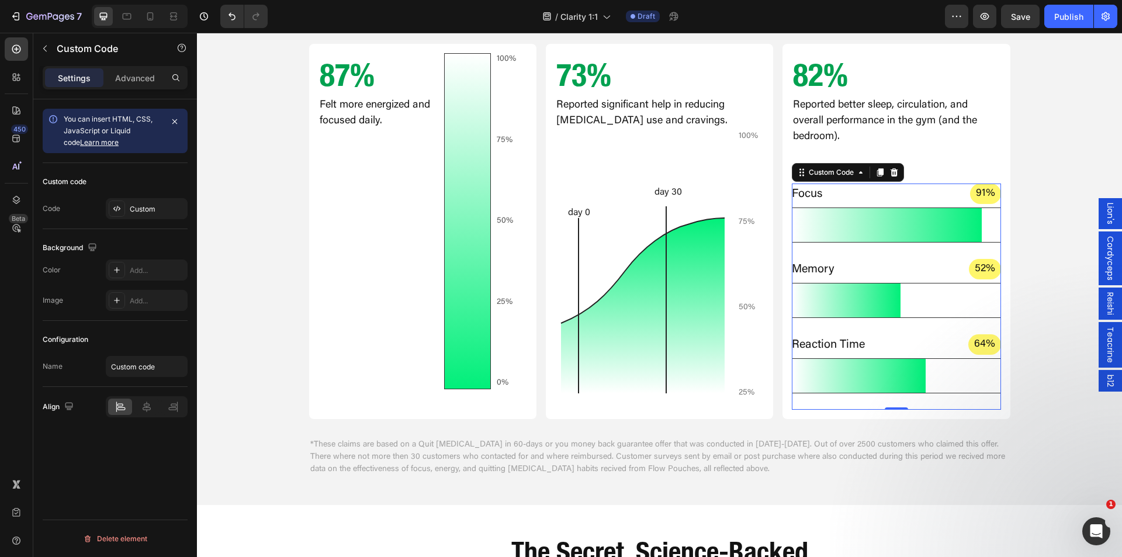
scroll to position [643, 0]
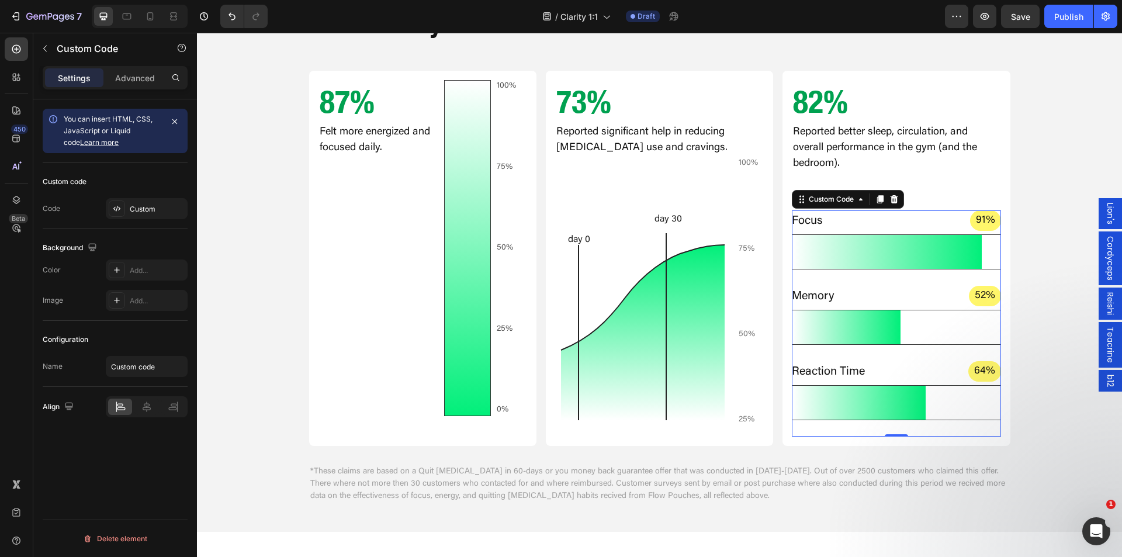
click at [860, 354] on div "Focus 91% Memory 52% Reaction Time 64%" at bounding box center [896, 315] width 209 height 210
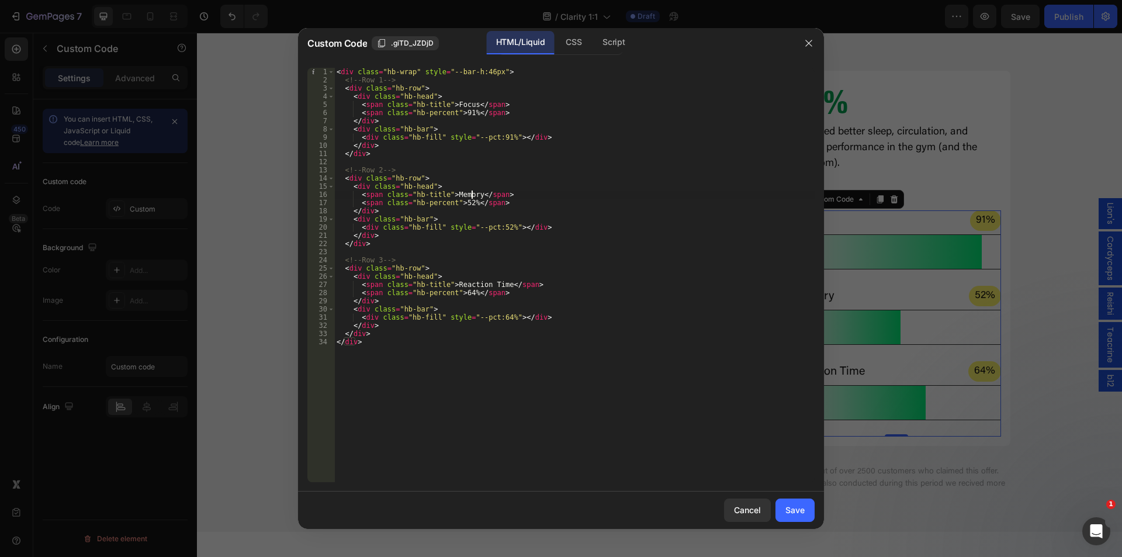
click at [471, 193] on div "< div class = "hb-wrap" style = "--bar-h:46px" > <!-- Row 1 --> < div class = "…" at bounding box center [574, 283] width 480 height 431
click at [497, 282] on div "< div class = "hb-wrap" style = "--bar-h:46px" > <!-- Row 1 --> < div class = "…" at bounding box center [574, 283] width 480 height 431
type textarea "<span class="hb-title">Calm Clear Mind</span>"
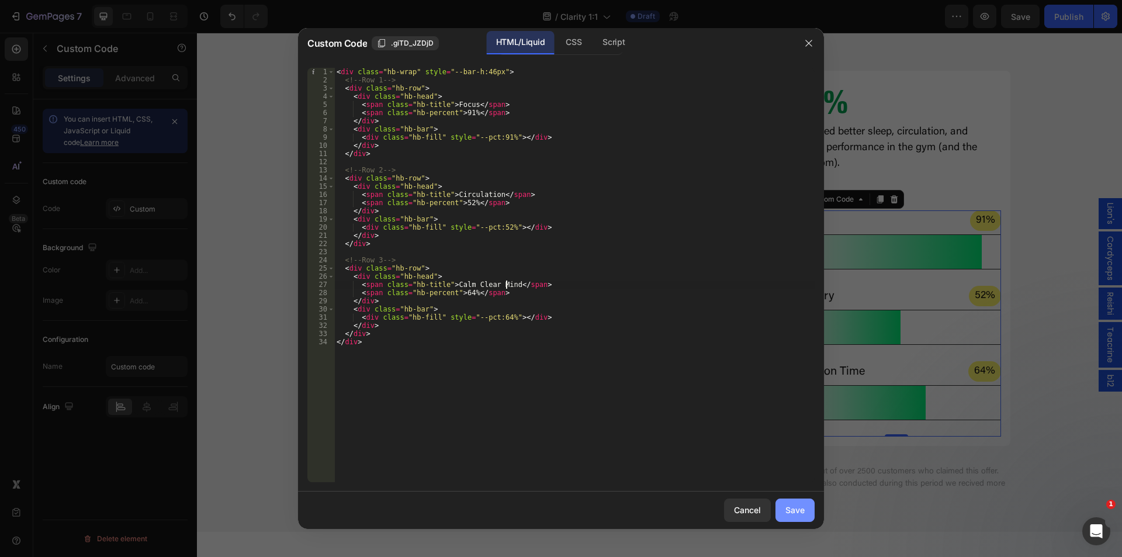
click at [790, 515] on div "Save" at bounding box center [794, 510] width 19 height 12
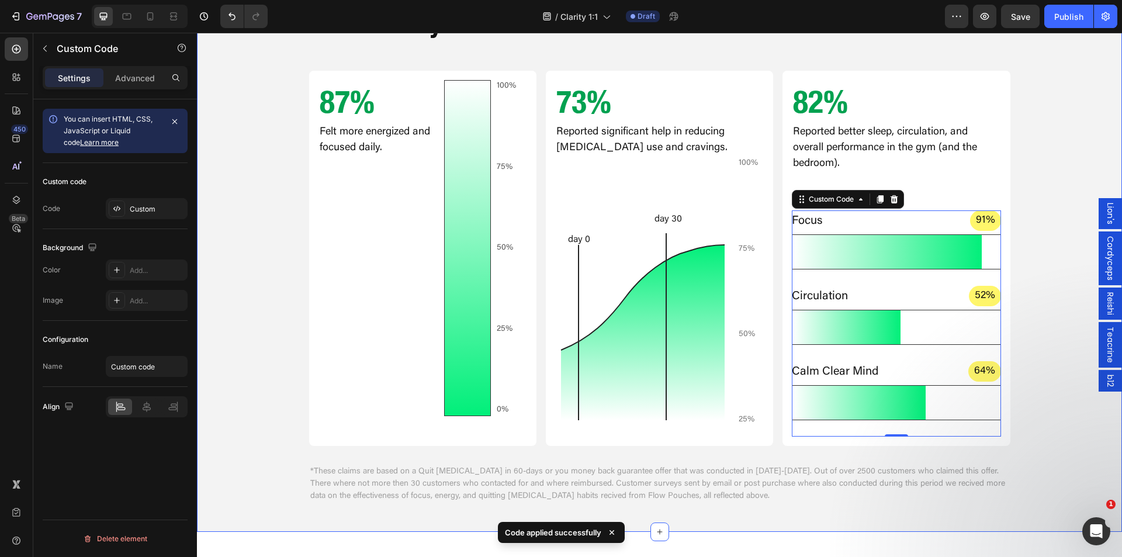
click at [1037, 437] on div "After 60 Days Text Block Real Results From People Who Took Flow Pouches for 60 …" at bounding box center [659, 205] width 925 height 598
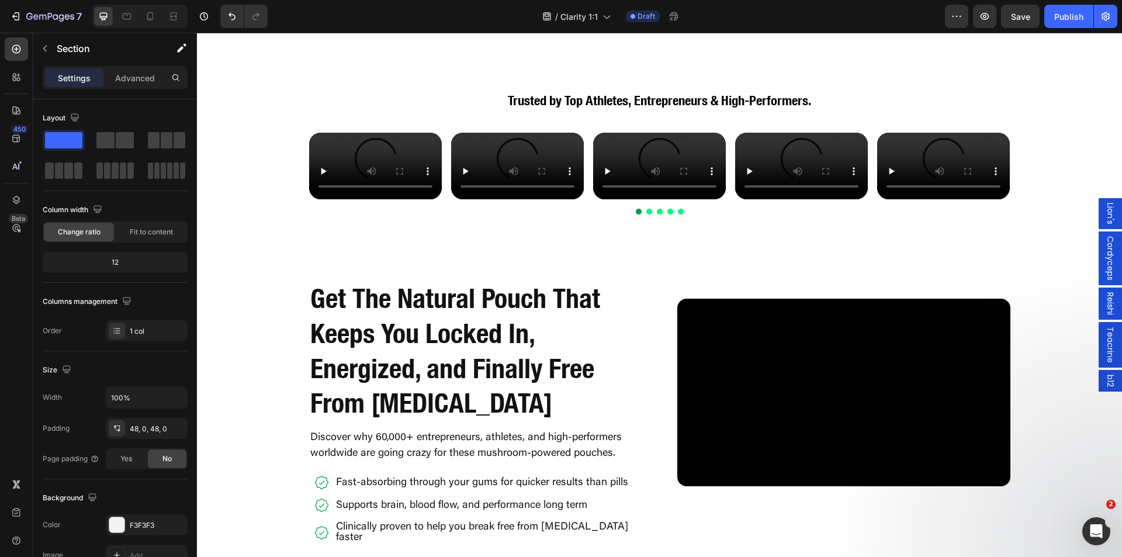
scroll to position [2338, 0]
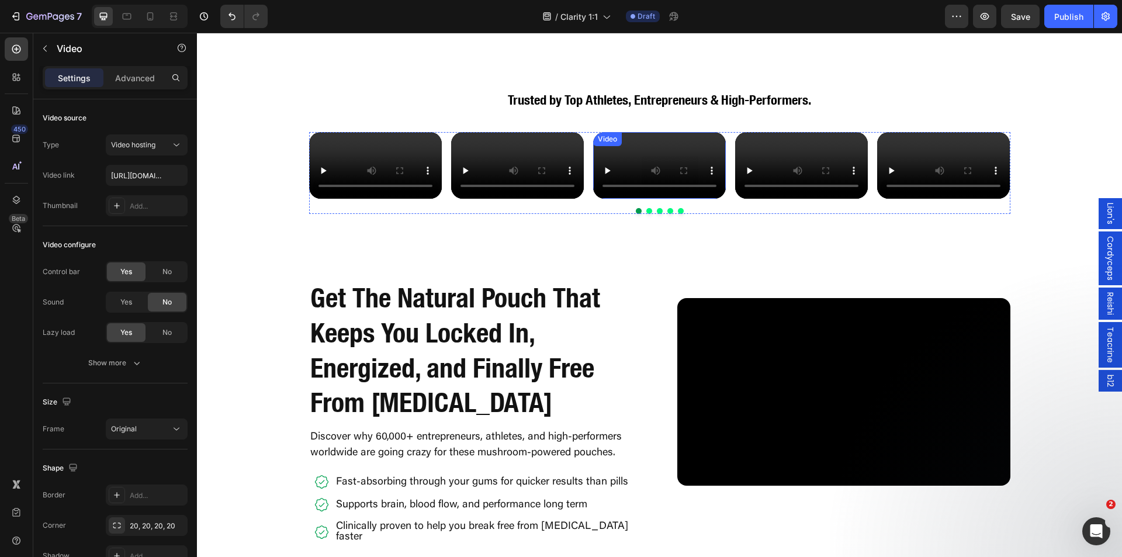
drag, startPoint x: 653, startPoint y: 278, endPoint x: 514, endPoint y: 278, distance: 138.5
click at [516, 199] on div "Video Video Video Video Video" at bounding box center [659, 165] width 701 height 67
drag, startPoint x: 673, startPoint y: 275, endPoint x: 622, endPoint y: 283, distance: 50.9
click at [647, 199] on video at bounding box center [659, 165] width 133 height 67
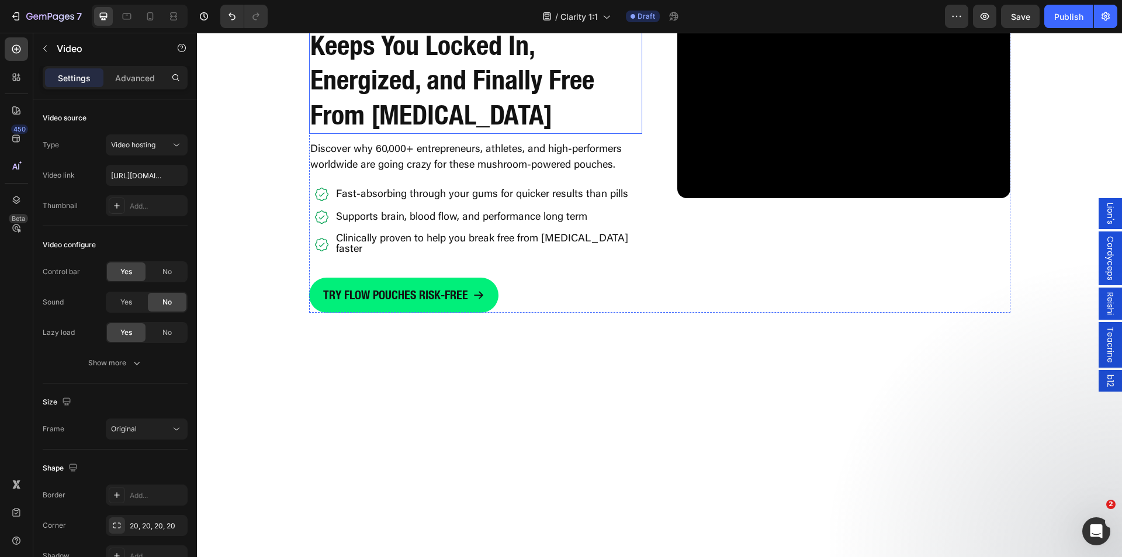
scroll to position [2630, 0]
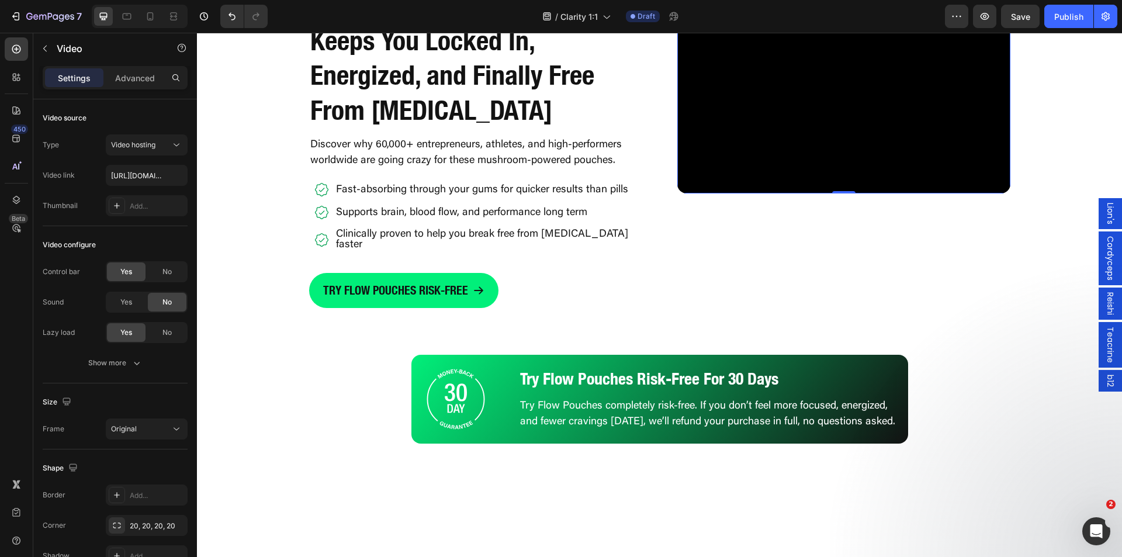
click at [813, 193] on video at bounding box center [843, 100] width 333 height 188
click at [836, 193] on video at bounding box center [843, 100] width 333 height 188
click at [785, 193] on video at bounding box center [843, 100] width 333 height 188
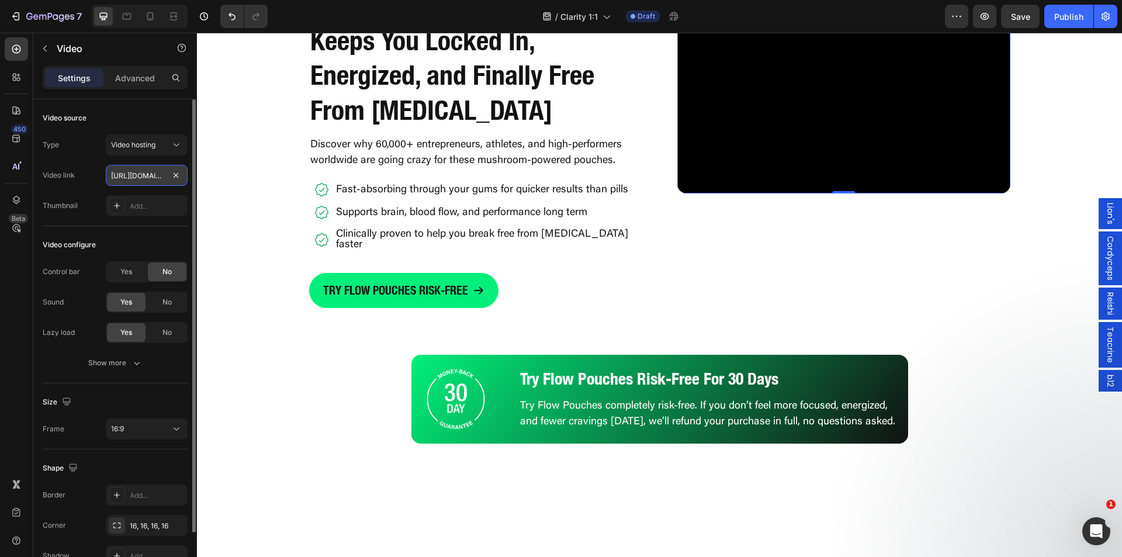
click at [131, 173] on input "https://cdn.shopify.com/videos/c/o/v/dab1d539b615426aa003ae0c90023d1b.mp4" at bounding box center [147, 175] width 82 height 21
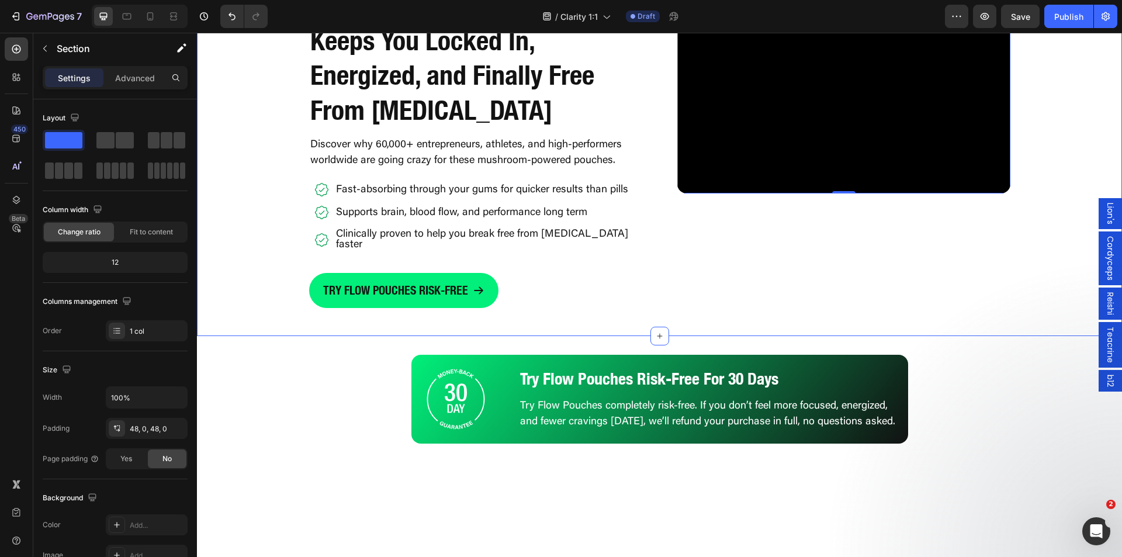
click at [257, 288] on div "Get The Natural Pouch That Keeps You Locked In, Energized, and Finally Free Fro…" at bounding box center [659, 143] width 925 height 330
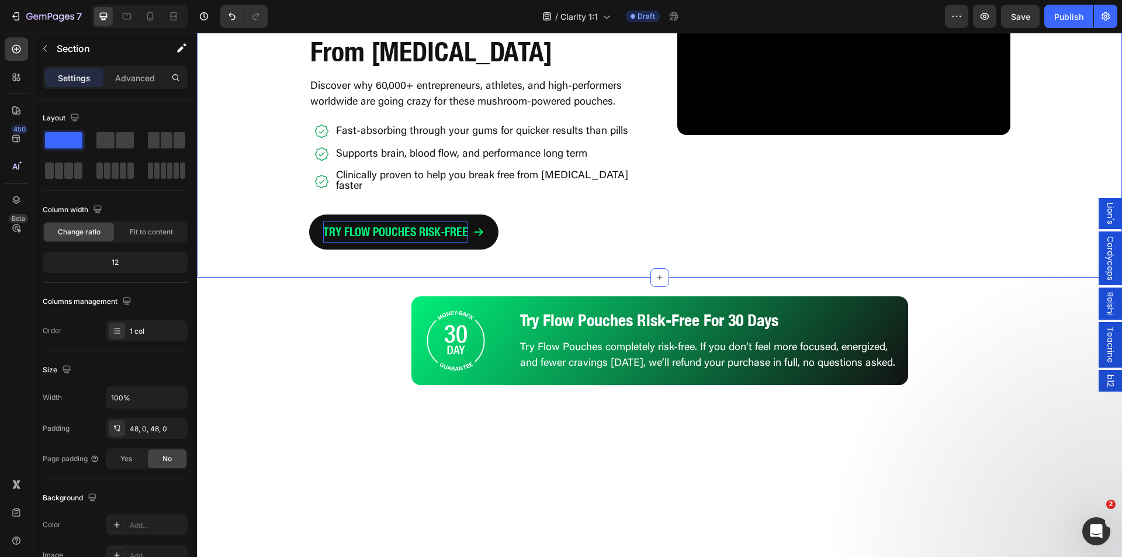
click at [363, 243] on p "TRY FLOW POUCHES RISK-FREE" at bounding box center [395, 231] width 145 height 21
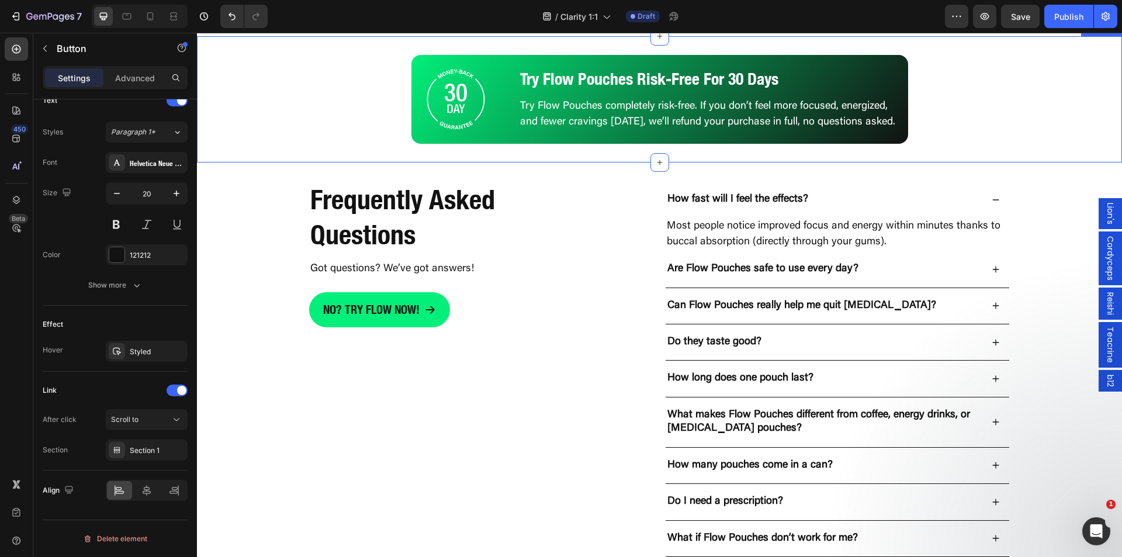
scroll to position [3097, 0]
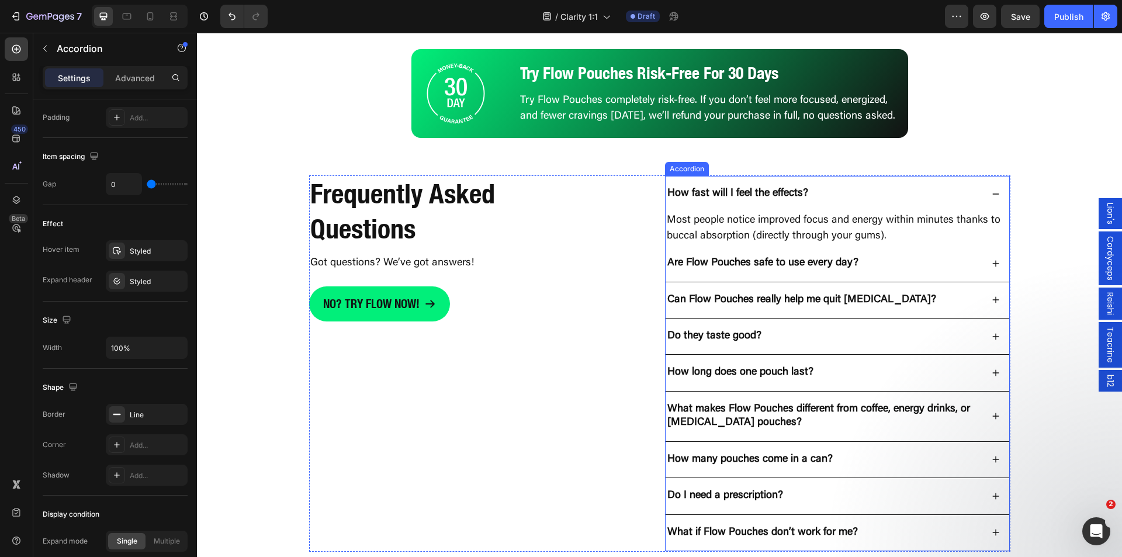
click at [843, 196] on div "How fast will I feel the effects?" at bounding box center [824, 193] width 317 height 17
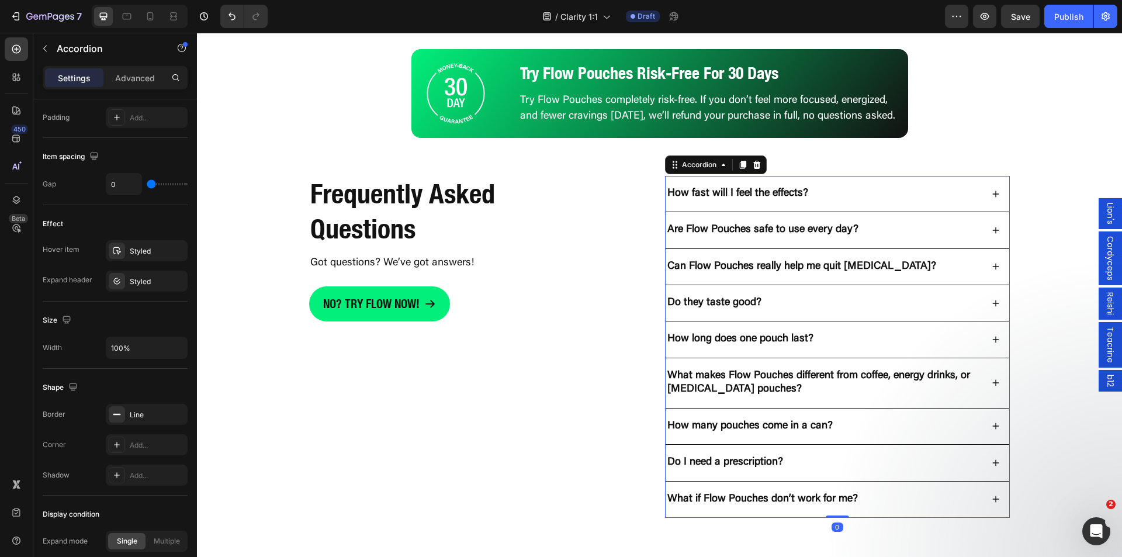
scroll to position [0, 0]
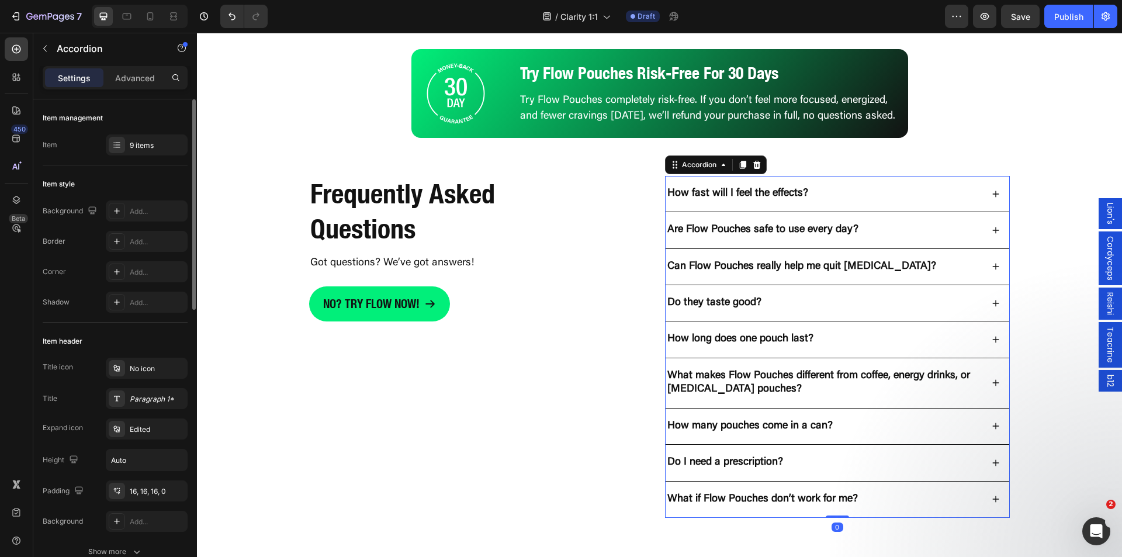
click at [808, 237] on p "Are Flow Pouches safe to use every day?" at bounding box center [762, 229] width 191 height 13
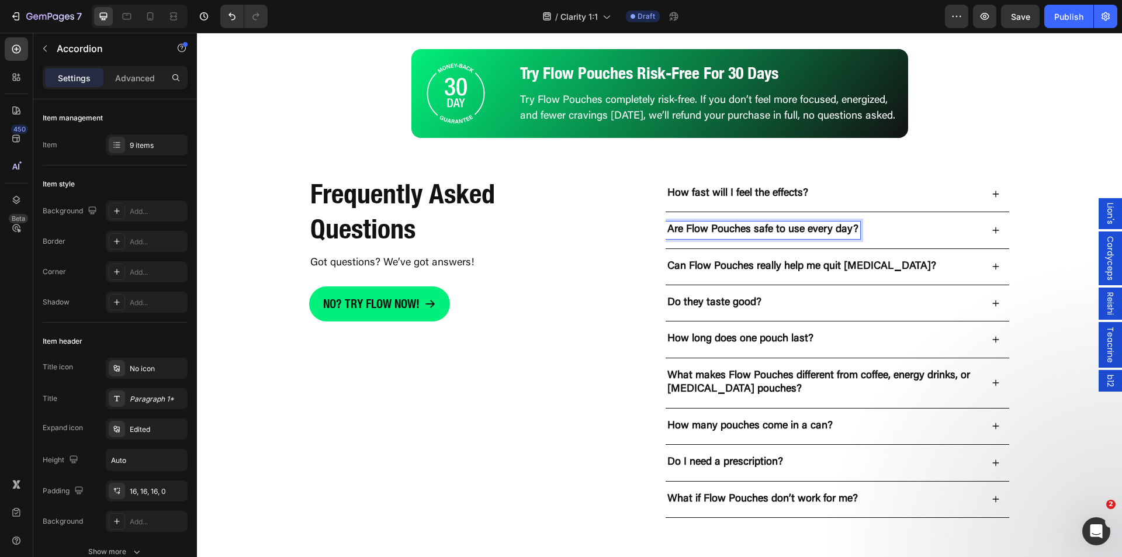
click at [900, 238] on div "Are Flow Pouches safe to use every day?" at bounding box center [824, 229] width 317 height 17
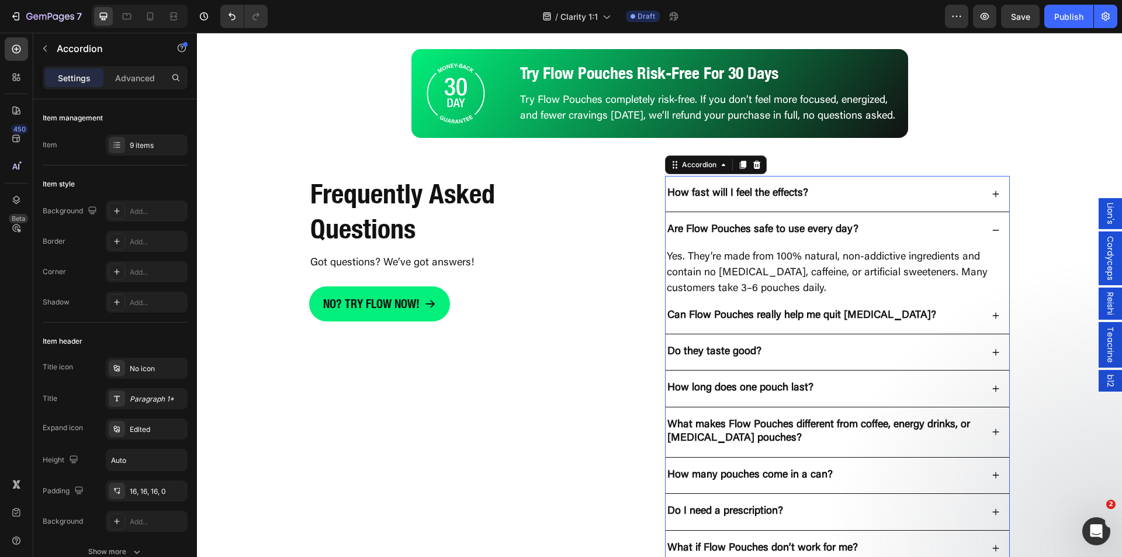
click at [900, 238] on div "Are Flow Pouches safe to use every day?" at bounding box center [824, 229] width 317 height 17
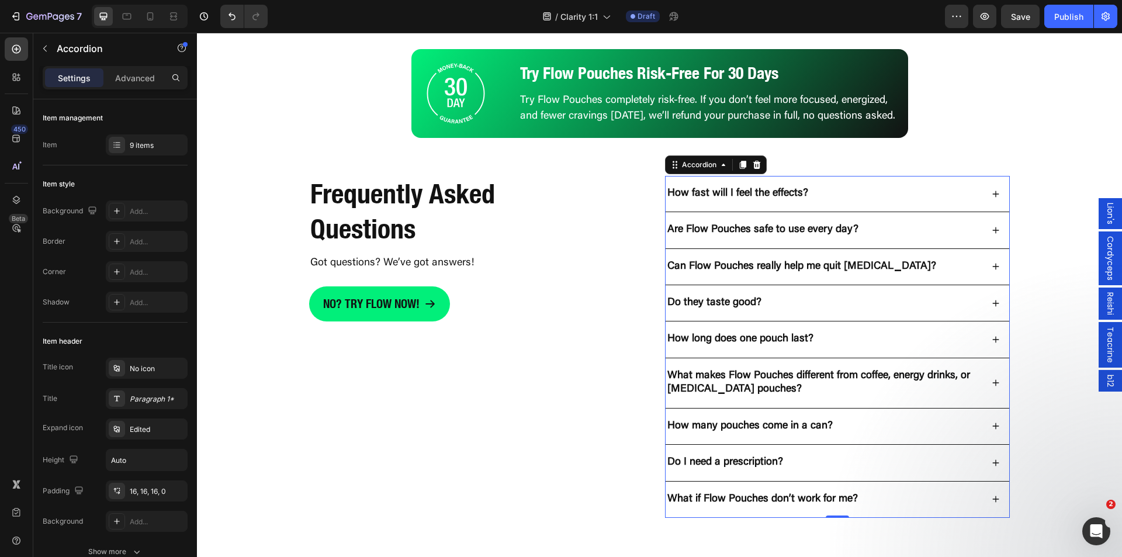
click at [903, 275] on div "Can Flow Pouches really help me quit [MEDICAL_DATA]?" at bounding box center [824, 266] width 317 height 17
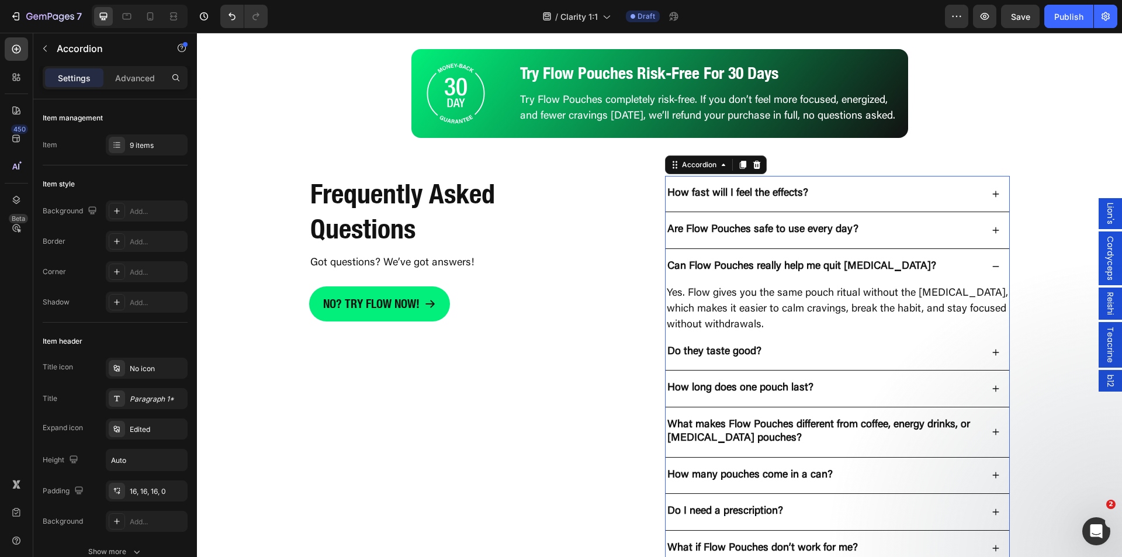
click at [903, 273] on div "Can Flow Pouches really help me quit [MEDICAL_DATA]?" at bounding box center [824, 266] width 317 height 17
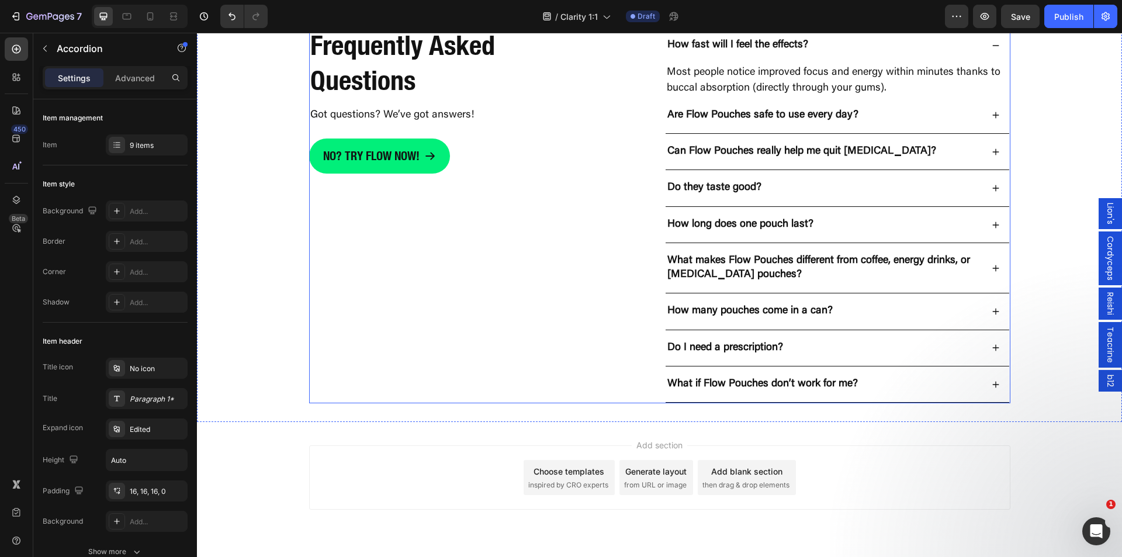
scroll to position [3289, 0]
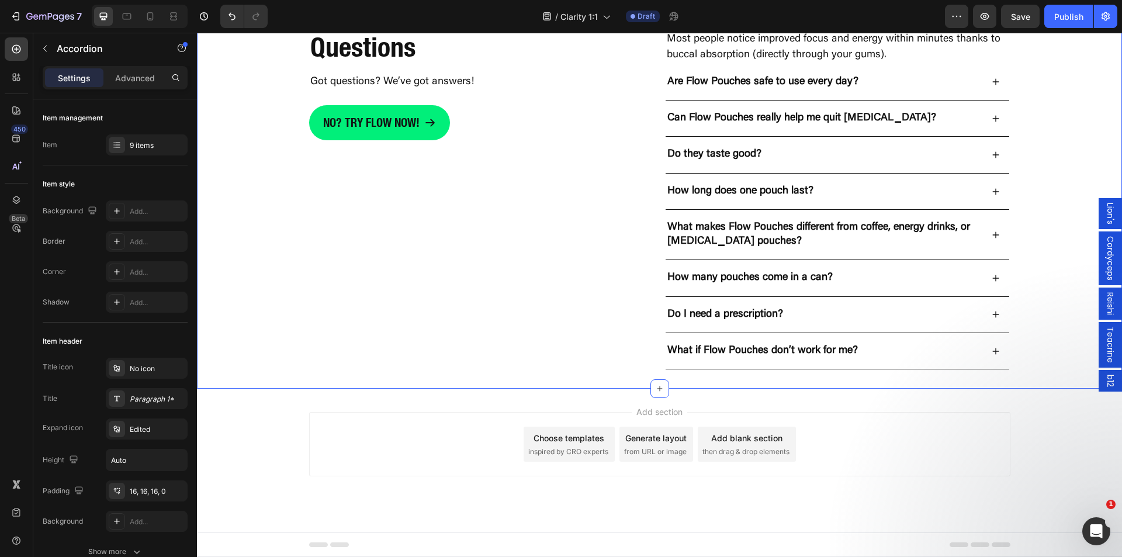
click at [256, 334] on div "Frequently Asked Questions Heading Got questions? We’ve got answers! Text Block…" at bounding box center [659, 182] width 925 height 376
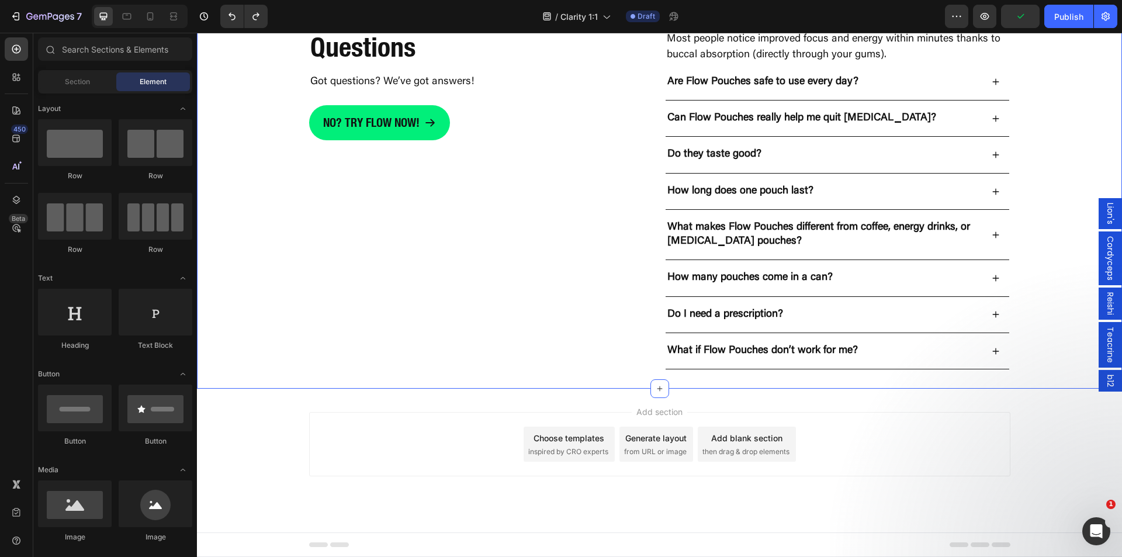
click at [285, 381] on div "Frequently Asked Questions Heading Got questions? We’ve got answers! Text Block…" at bounding box center [659, 182] width 925 height 414
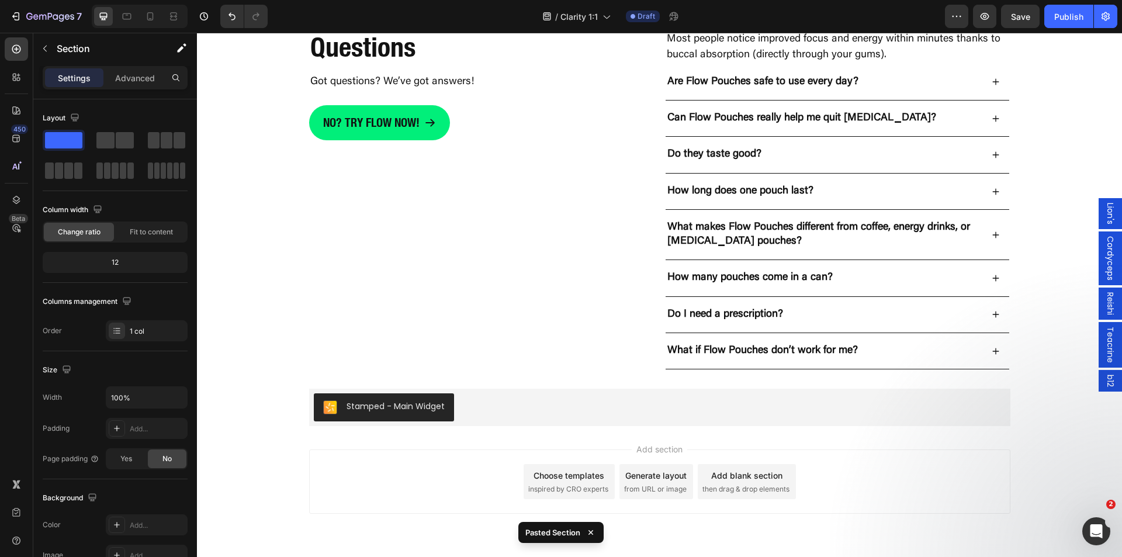
click at [309, 454] on div "Add section Choose templates inspired by CRO experts Generate layout from URL o…" at bounding box center [659, 481] width 701 height 64
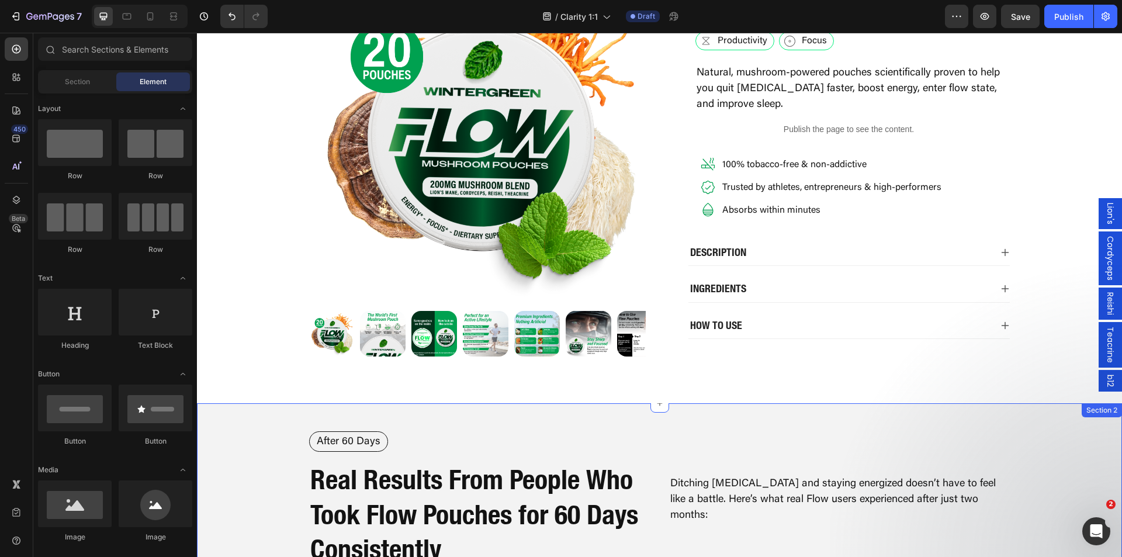
scroll to position [0, 0]
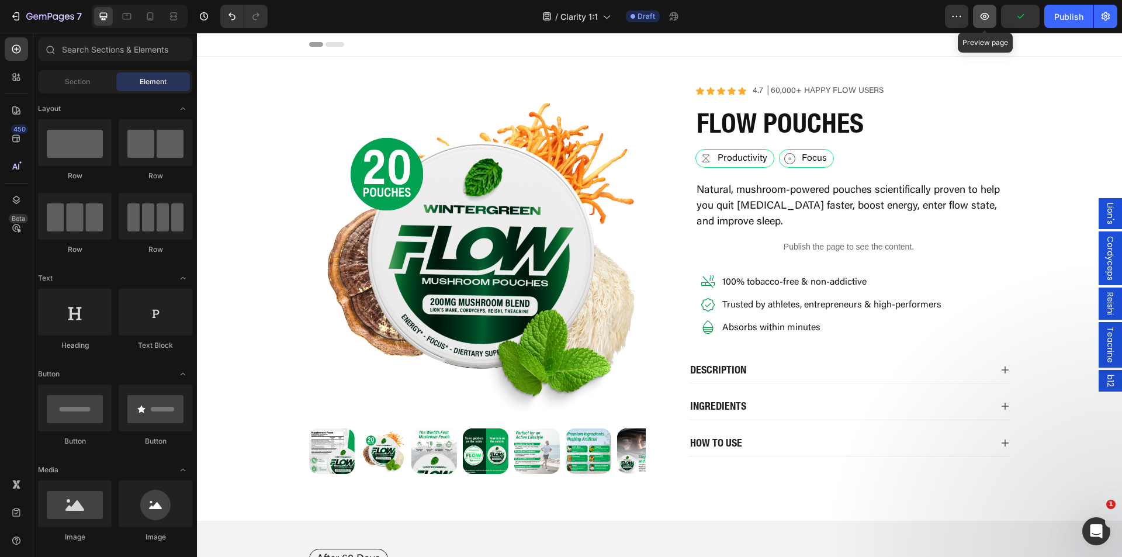
click at [984, 18] on icon "button" at bounding box center [985, 17] width 4 height 4
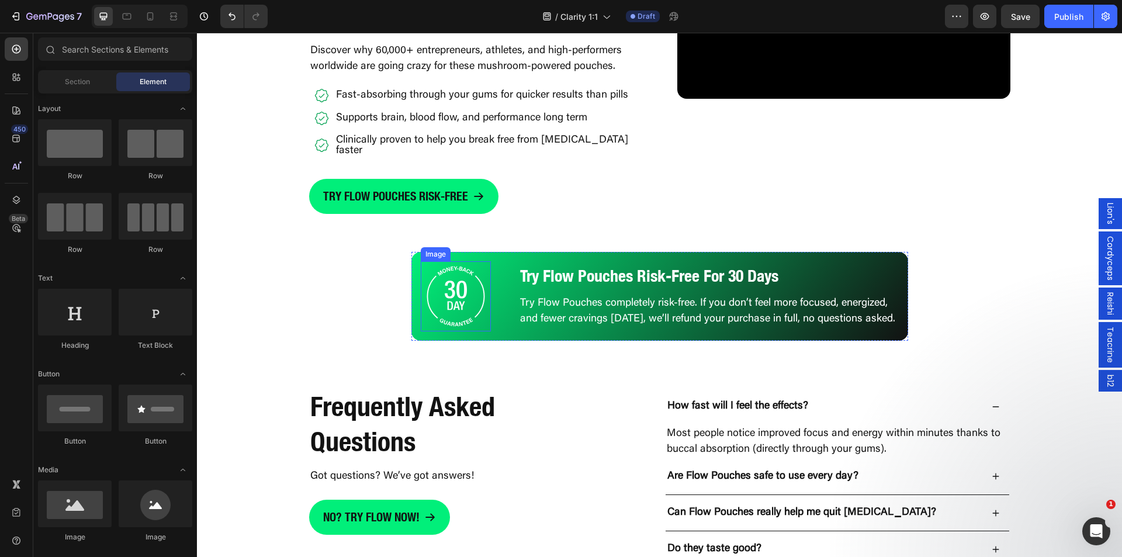
scroll to position [2863, 0]
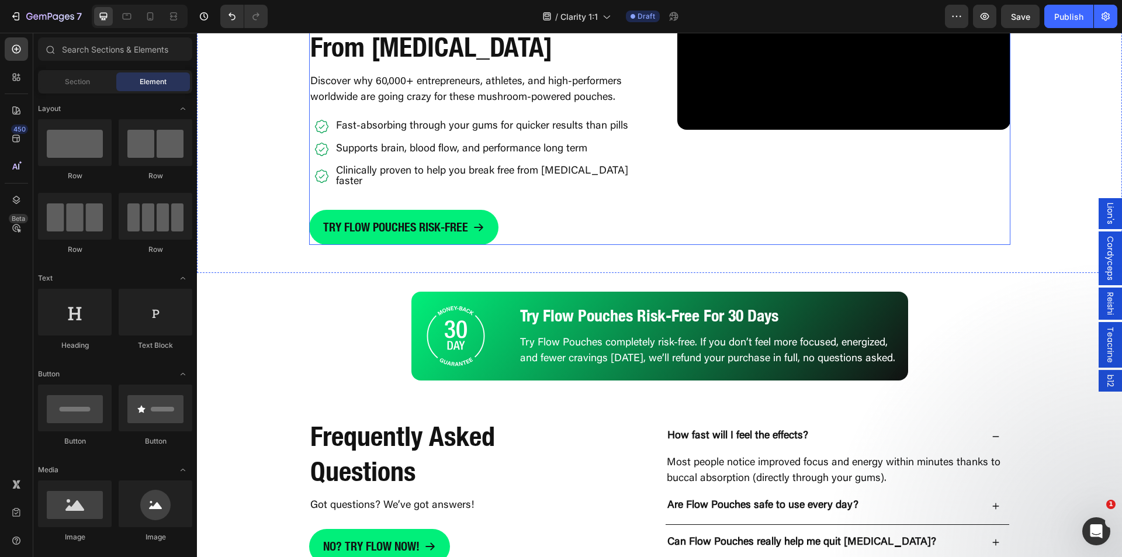
click at [732, 218] on div "Video" at bounding box center [843, 80] width 333 height 330
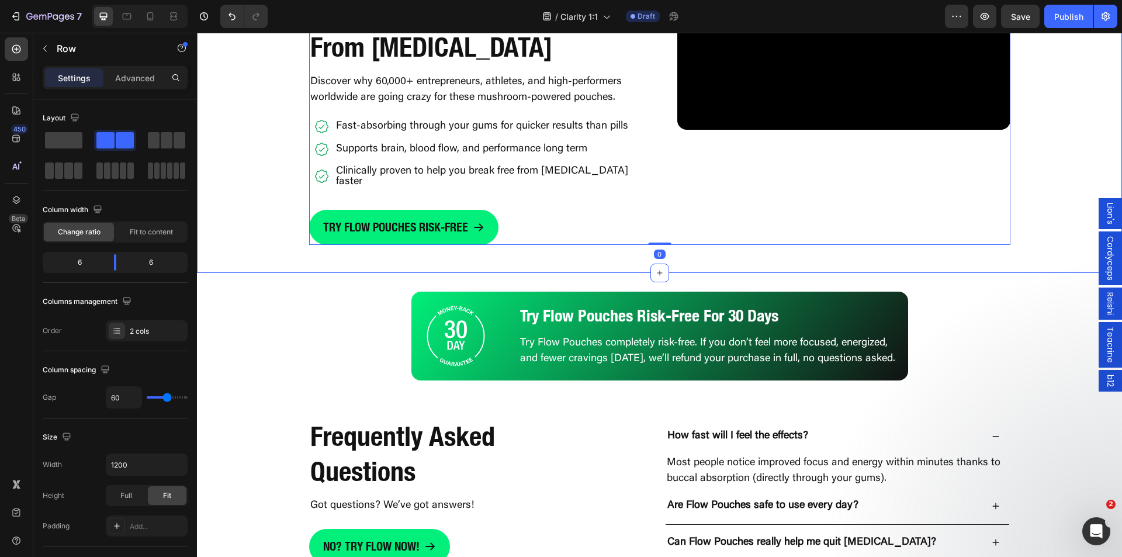
click at [567, 251] on div "Get The Natural Pouch That Keeps You Locked In, Energized, and Finally Free Fro…" at bounding box center [659, 80] width 925 height 386
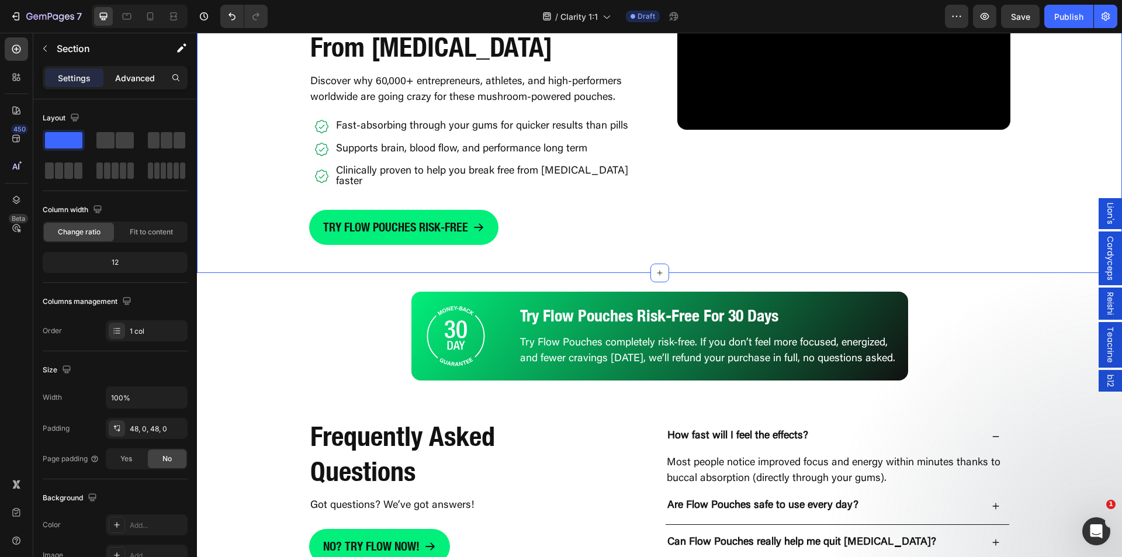
click at [140, 77] on p "Advanced" at bounding box center [135, 78] width 40 height 12
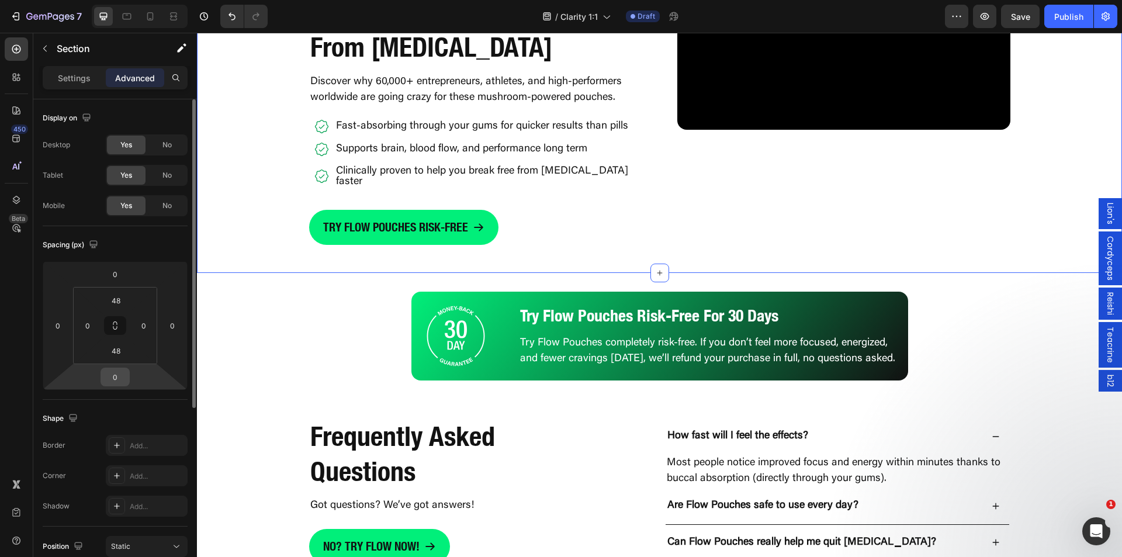
click at [116, 383] on input "0" at bounding box center [114, 377] width 23 height 18
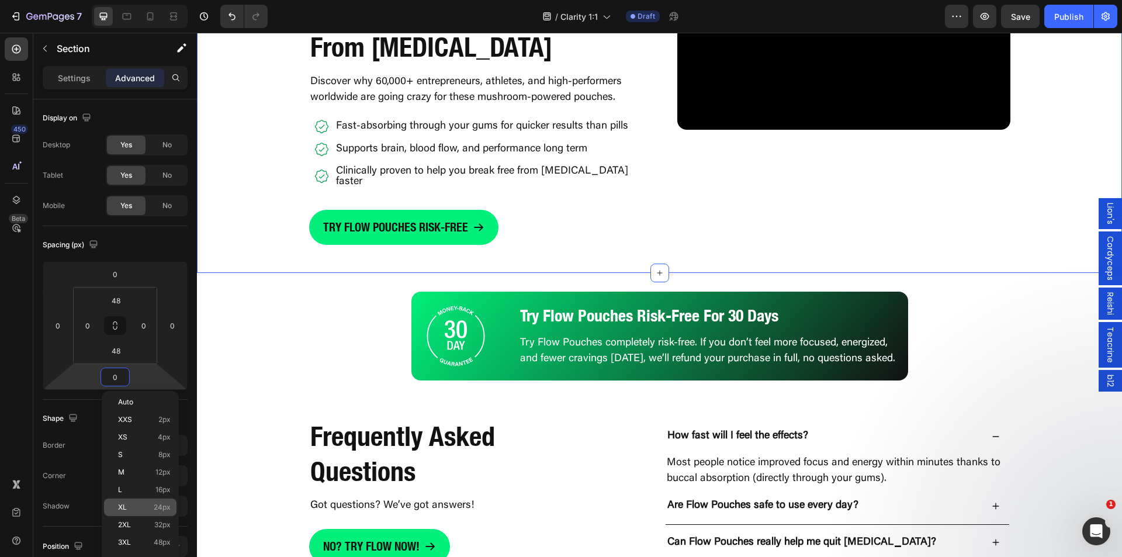
click at [147, 511] on div "XL 24px" at bounding box center [140, 507] width 72 height 18
type input "24"
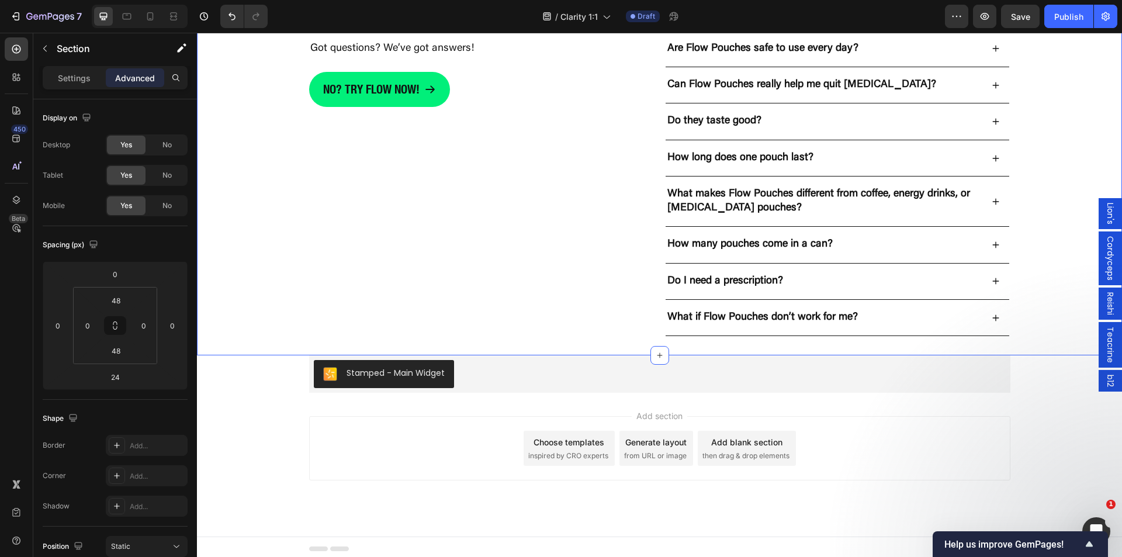
scroll to position [3340, 0]
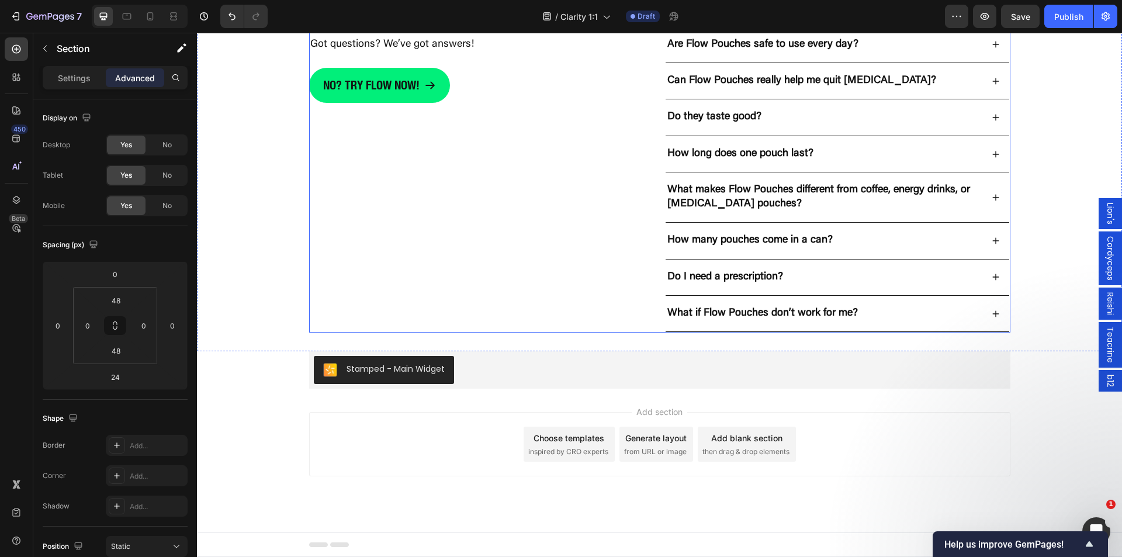
click at [499, 314] on div "Frequently Asked Questions Heading Got questions? We’ve got answers! Text Block…" at bounding box center [482, 144] width 346 height 376
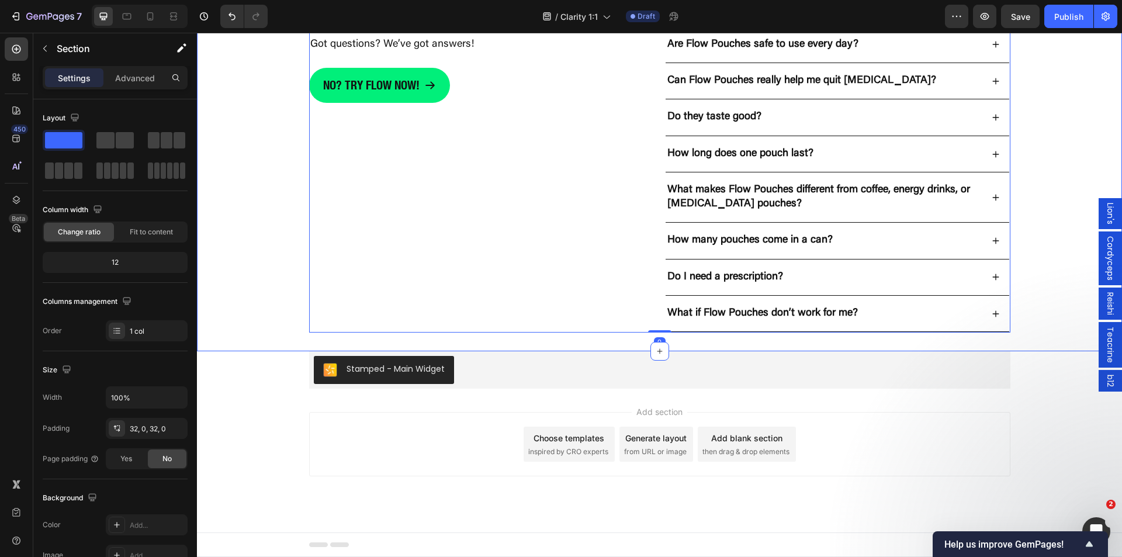
click at [453, 342] on div "Frequently Asked Questions Heading Got questions? We’ve got answers! Text Block…" at bounding box center [659, 144] width 925 height 414
click at [139, 77] on p "Advanced" at bounding box center [135, 78] width 40 height 12
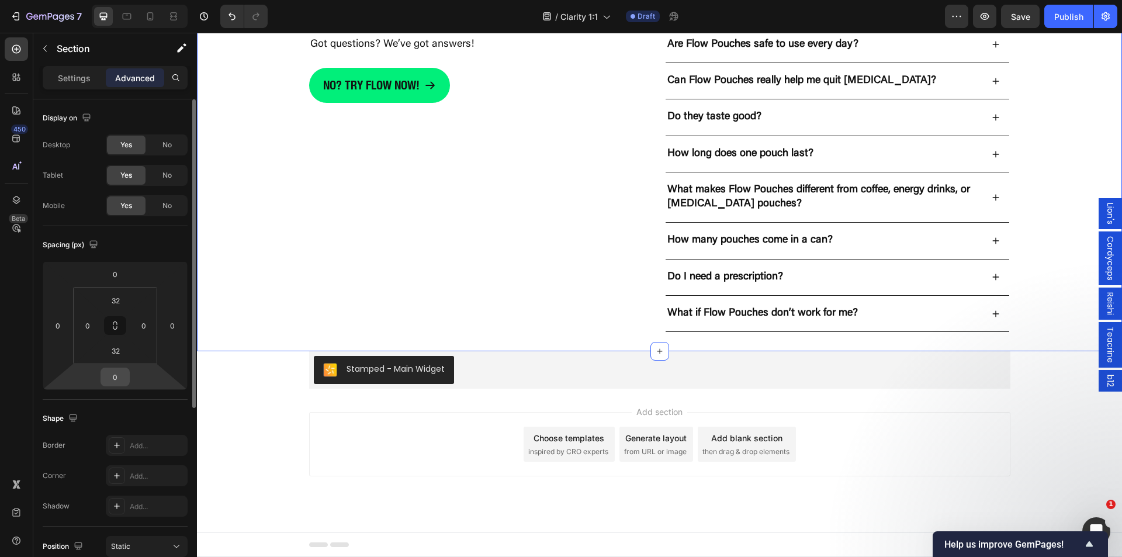
click at [116, 382] on input "0" at bounding box center [114, 377] width 23 height 18
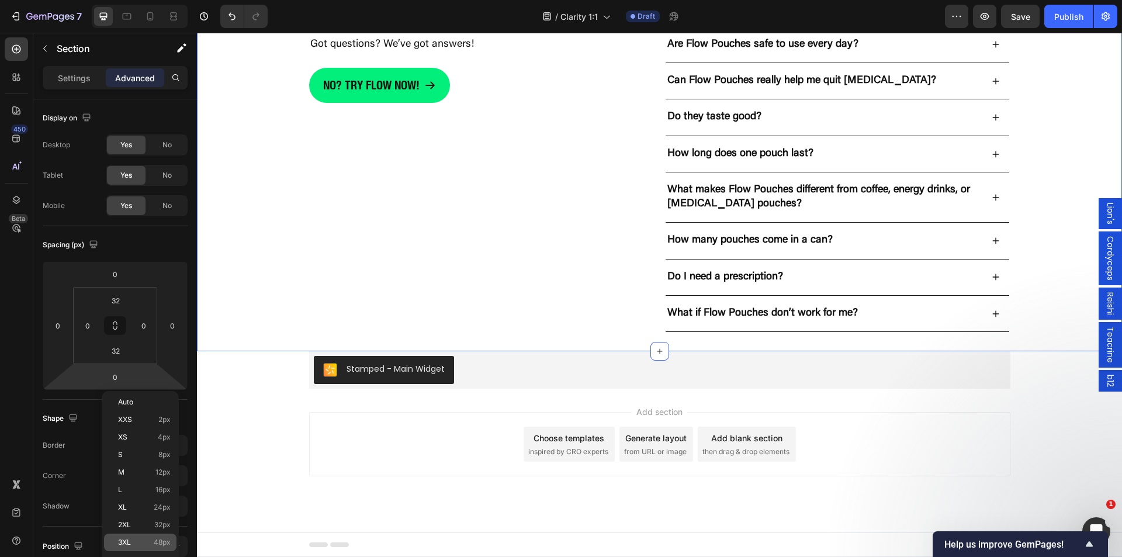
click at [160, 545] on span "48px" at bounding box center [162, 542] width 17 height 8
type input "48"
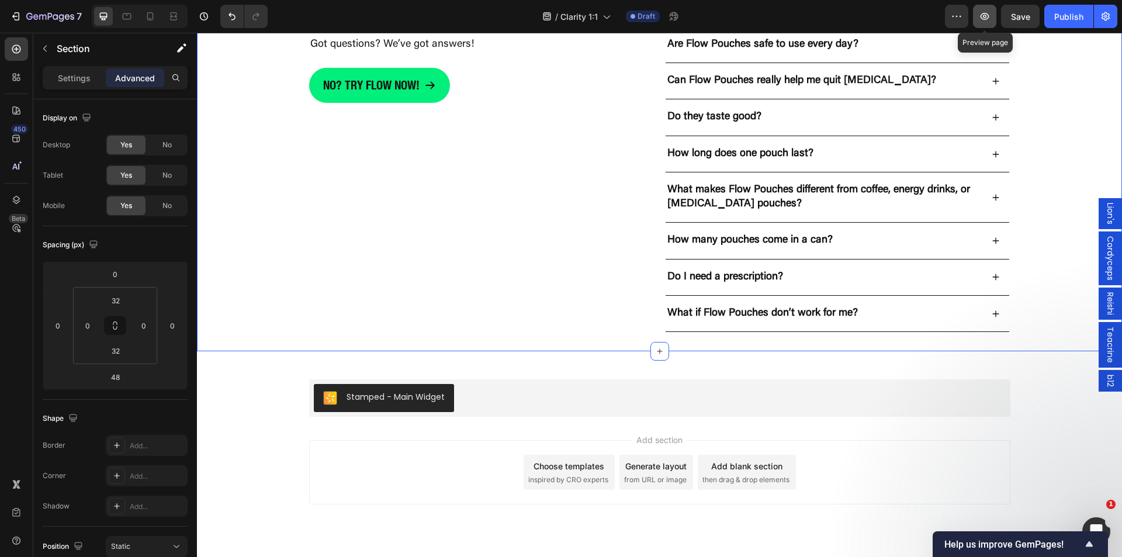
click at [984, 11] on icon "button" at bounding box center [985, 17] width 12 height 12
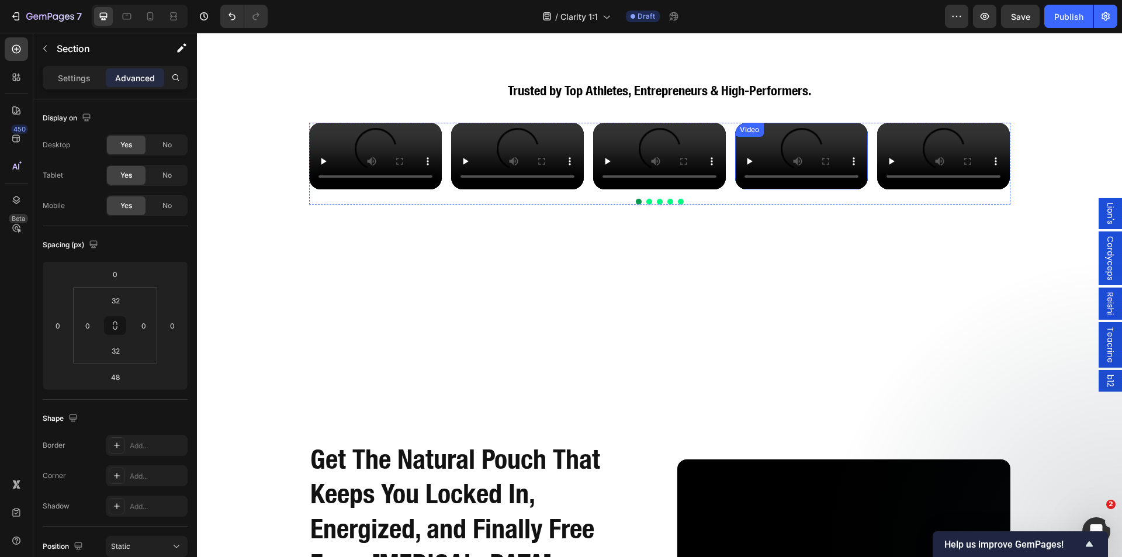
scroll to position [2639, 0]
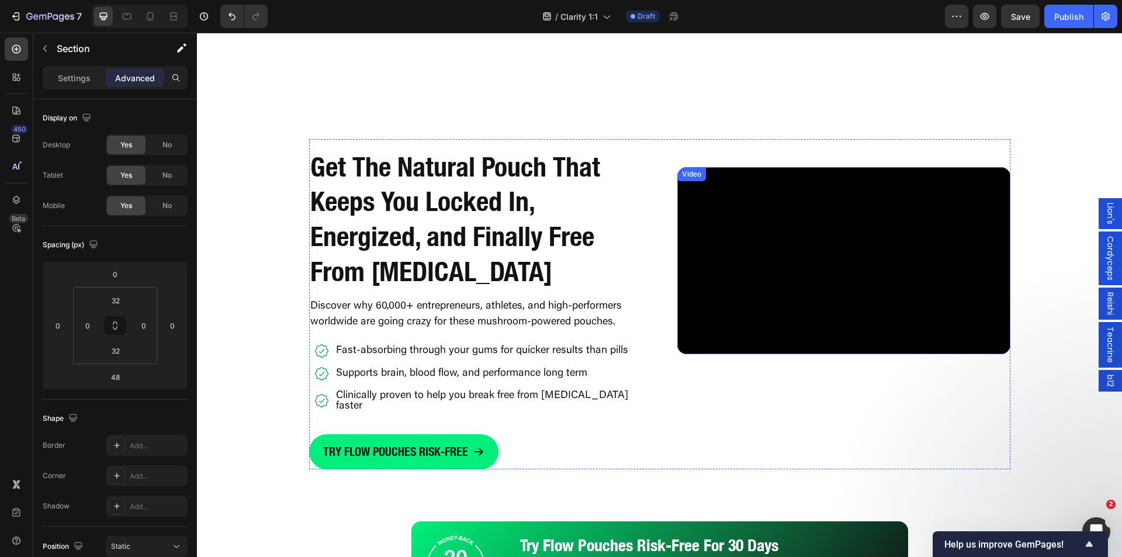
click at [697, 325] on video at bounding box center [843, 261] width 333 height 188
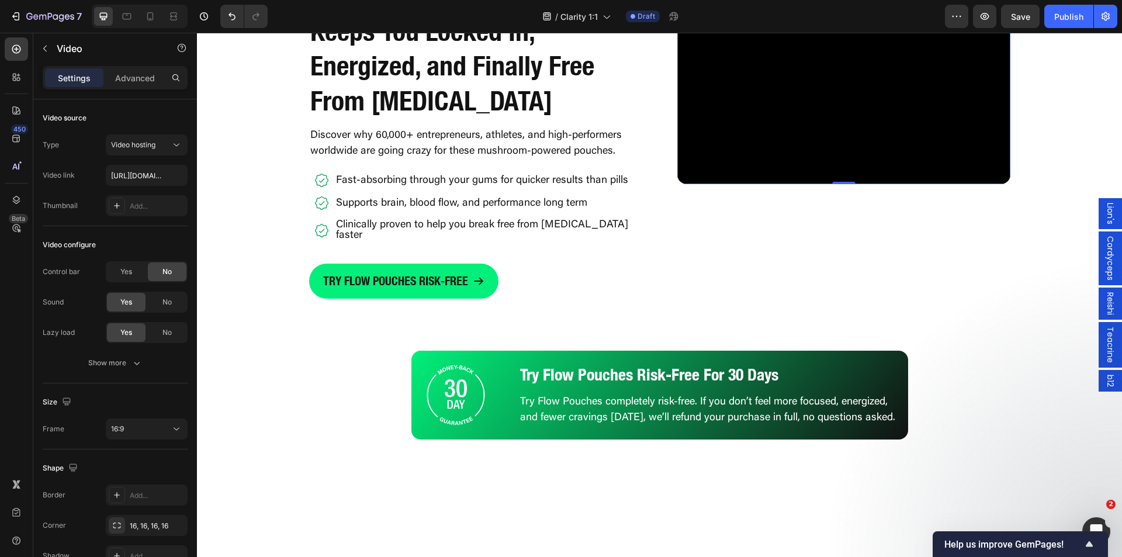
click at [774, 184] on video at bounding box center [843, 90] width 333 height 188
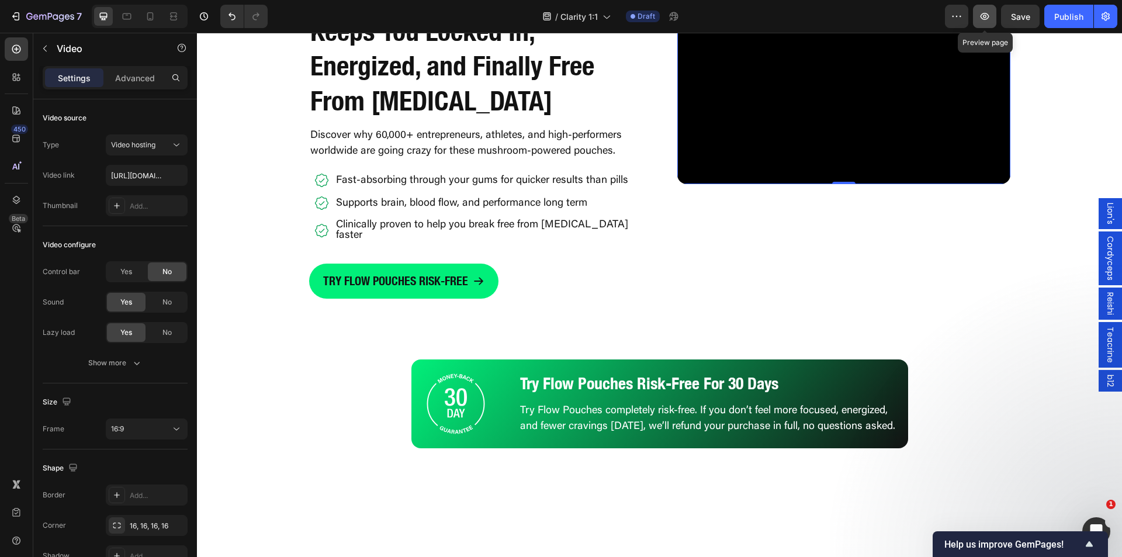
click at [980, 20] on icon "button" at bounding box center [985, 17] width 12 height 12
click at [752, 184] on video at bounding box center [843, 90] width 333 height 188
click at [133, 269] on div "Yes" at bounding box center [126, 271] width 39 height 19
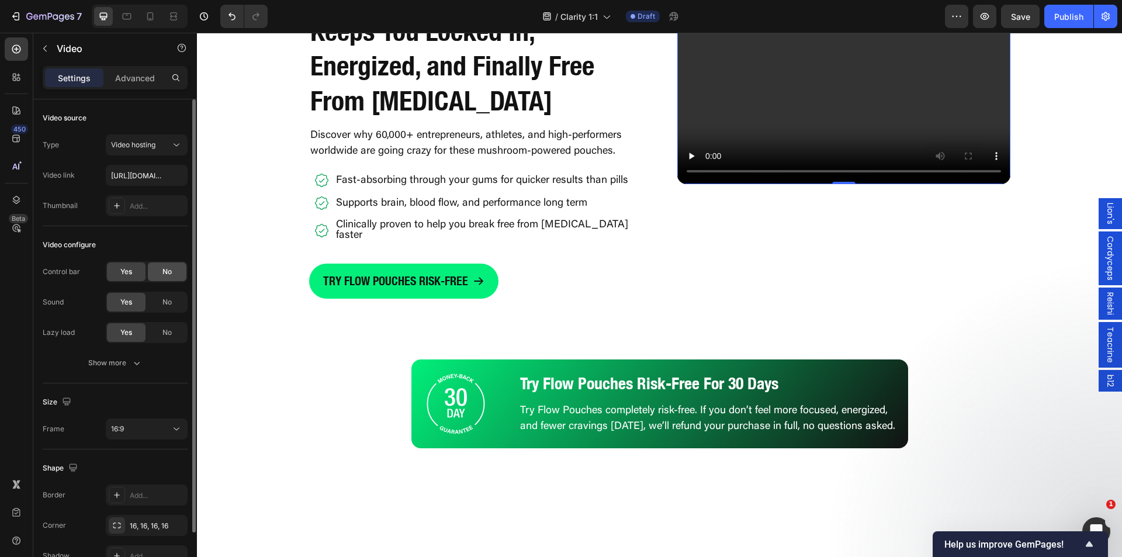
click at [158, 274] on div "No" at bounding box center [167, 271] width 39 height 19
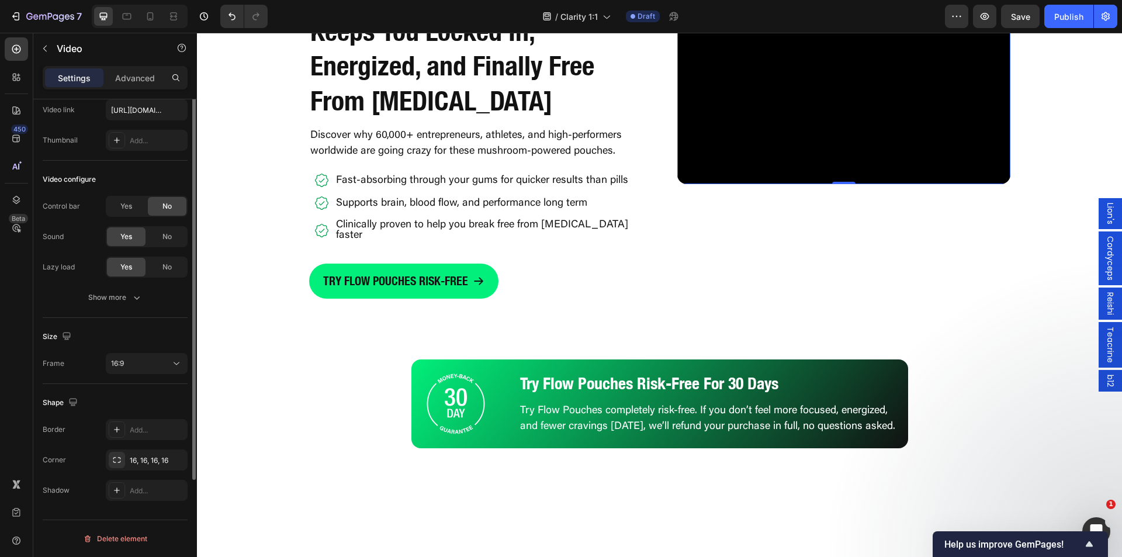
scroll to position [7, 0]
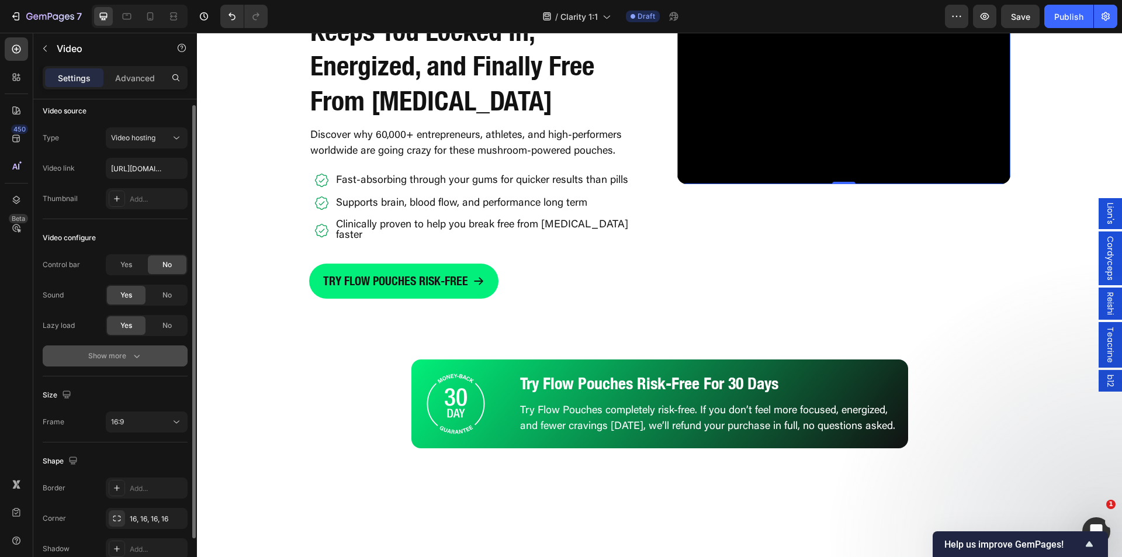
click at [119, 358] on div "Show more" at bounding box center [115, 356] width 54 height 12
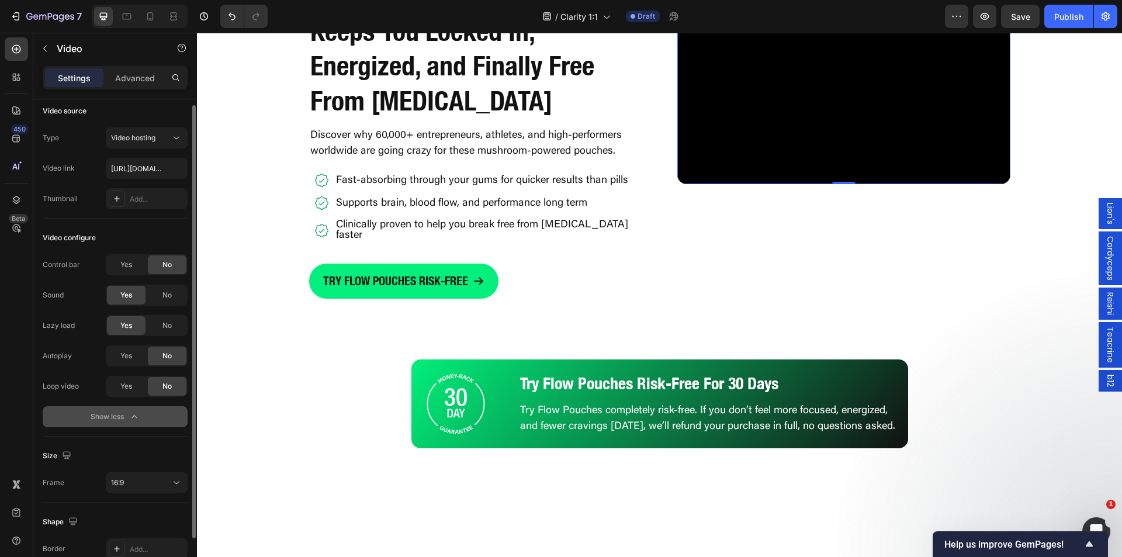
click at [127, 415] on div "Show less" at bounding box center [116, 417] width 50 height 12
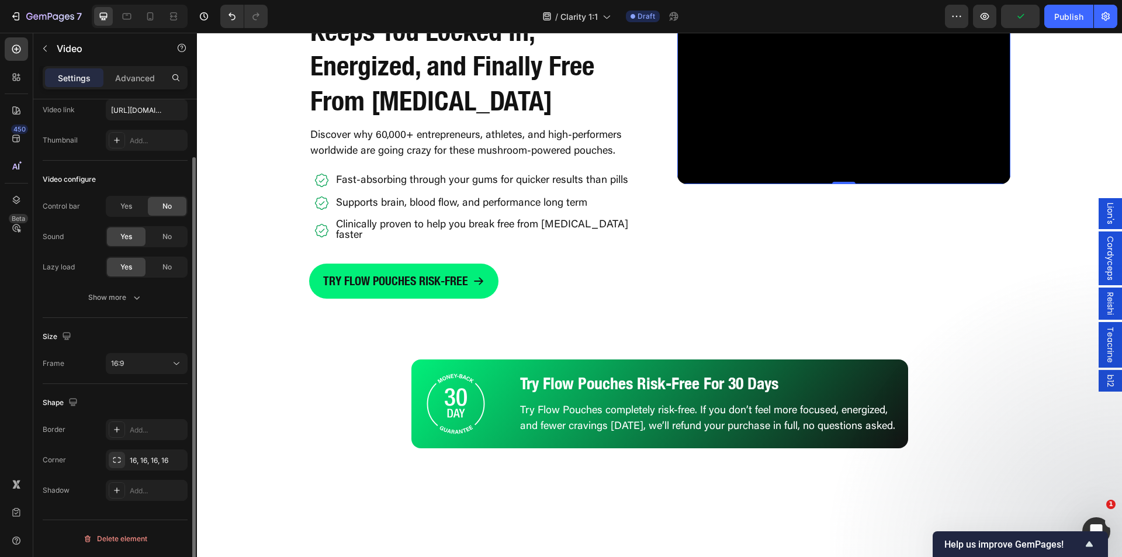
scroll to position [0, 0]
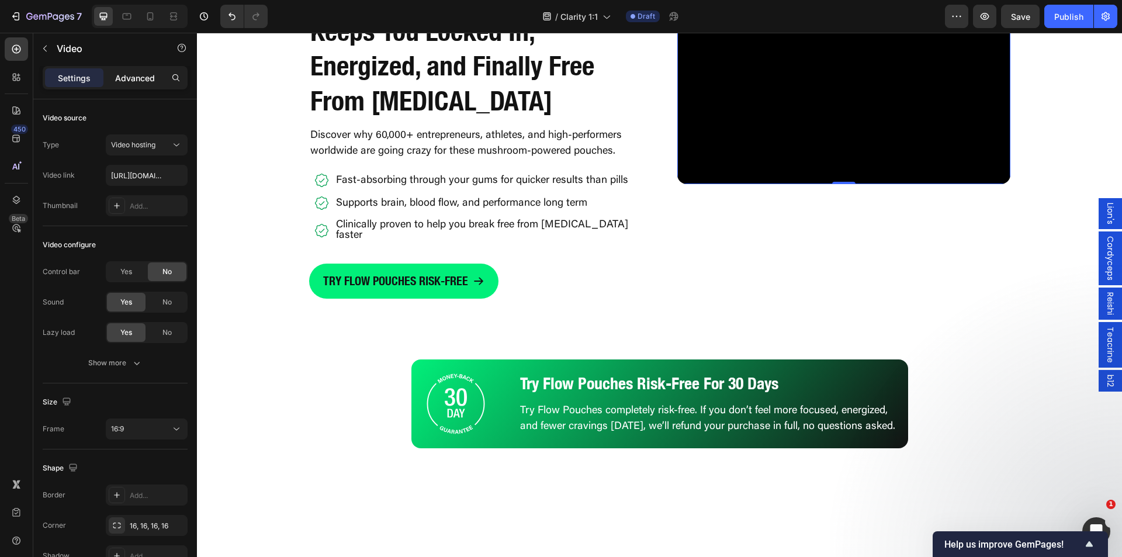
click at [134, 74] on p "Advanced" at bounding box center [135, 78] width 40 height 12
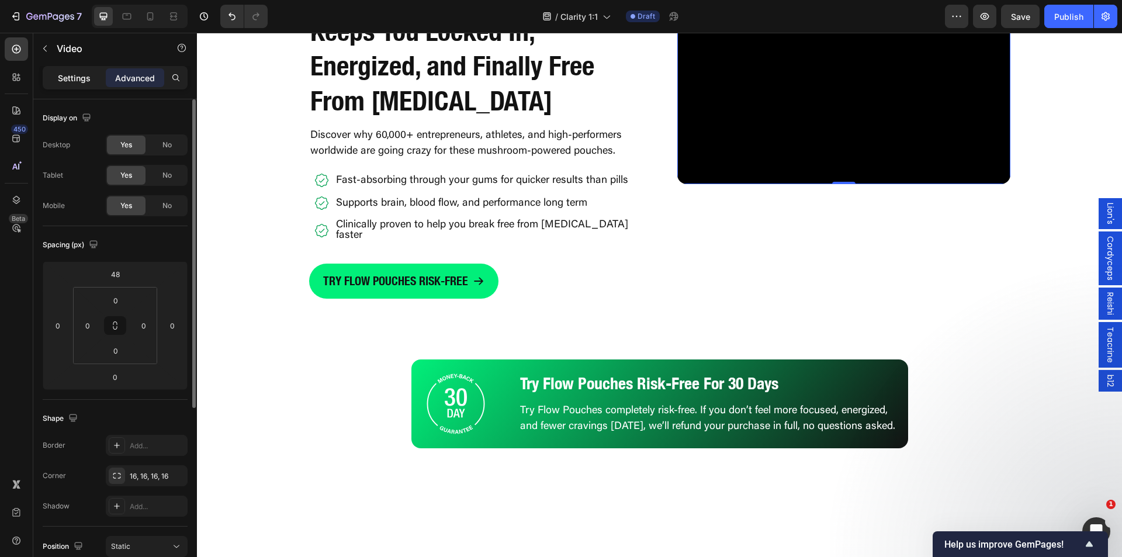
click at [67, 79] on p "Settings" at bounding box center [74, 78] width 33 height 12
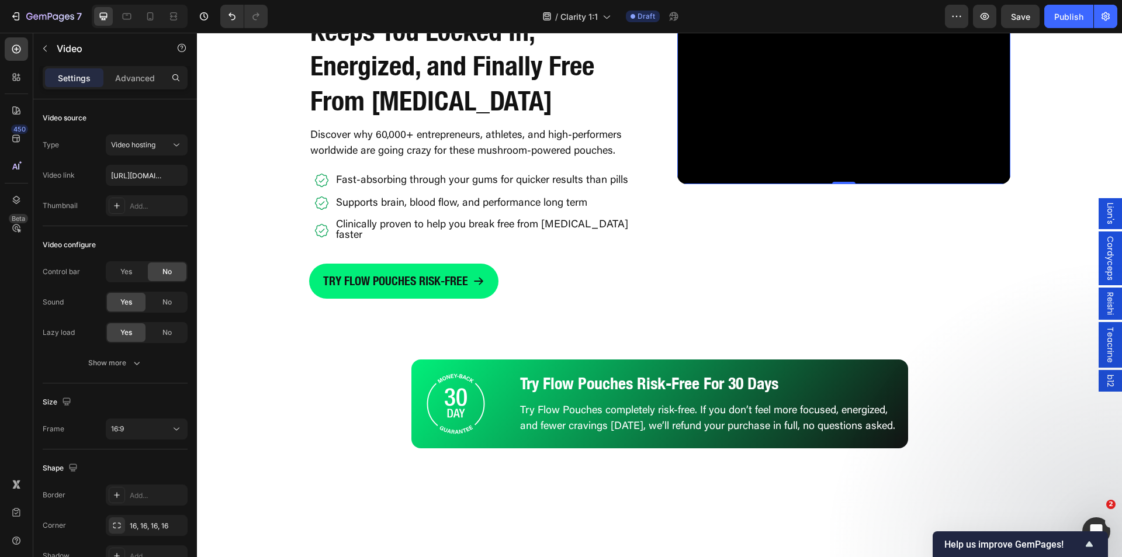
click at [794, 184] on video at bounding box center [843, 90] width 333 height 188
click at [145, 149] on span "Video hosting" at bounding box center [133, 145] width 44 height 11
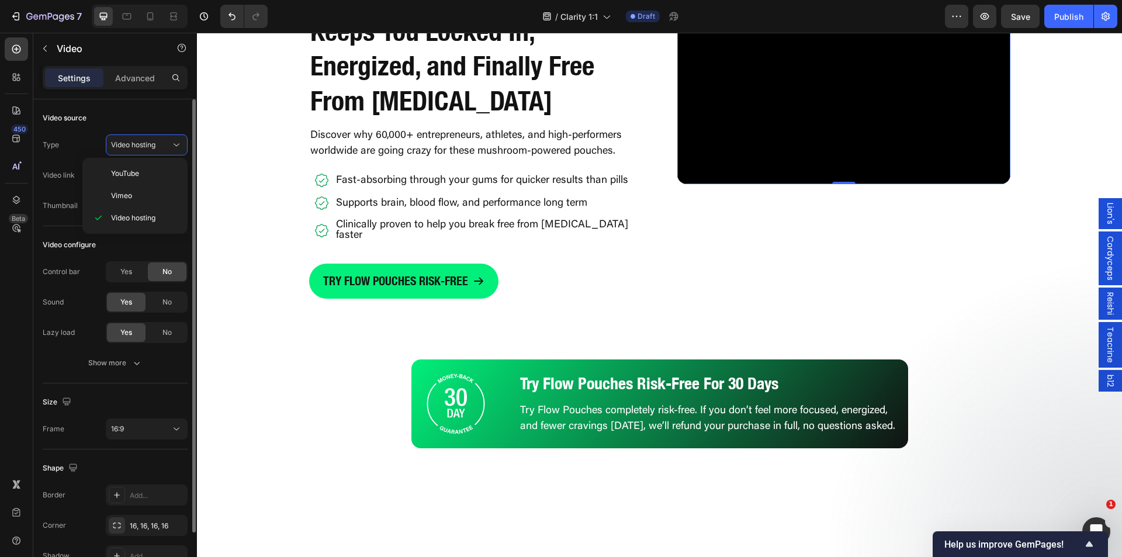
click at [155, 122] on div "Video source" at bounding box center [115, 118] width 145 height 19
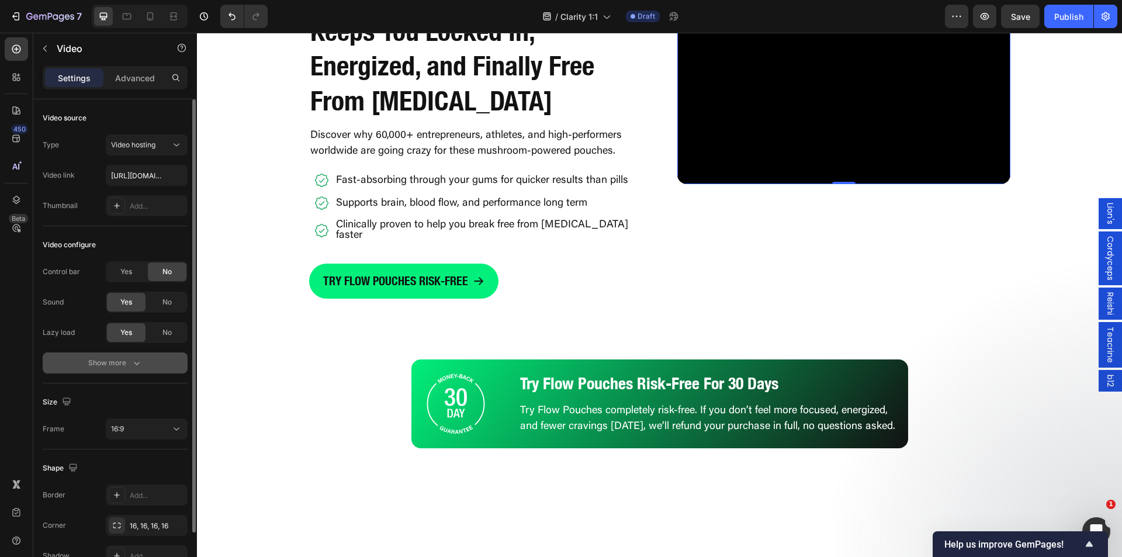
click at [128, 369] on button "Show more" at bounding box center [115, 362] width 145 height 21
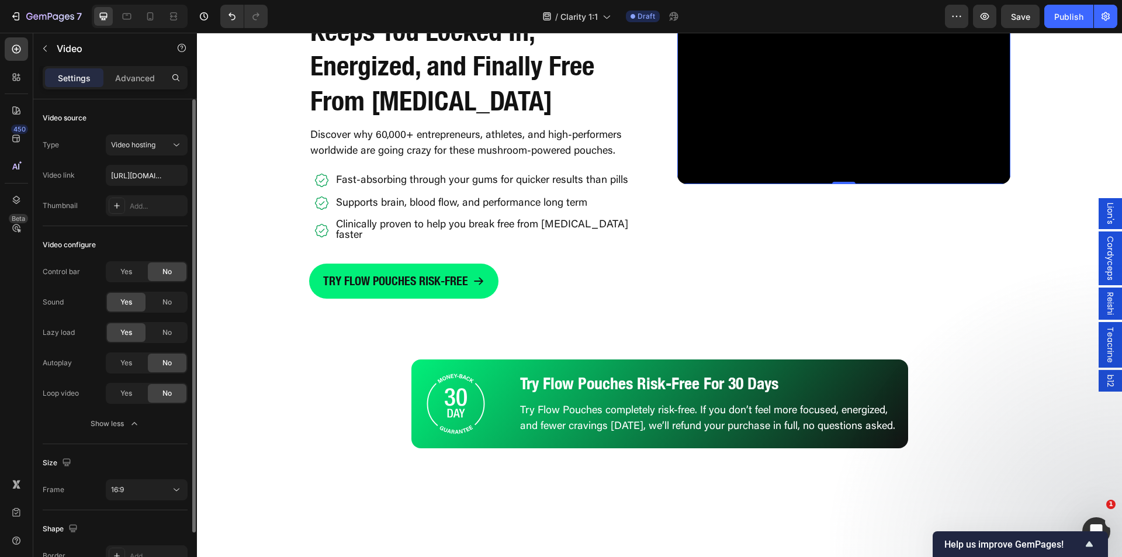
scroll to position [58, 0]
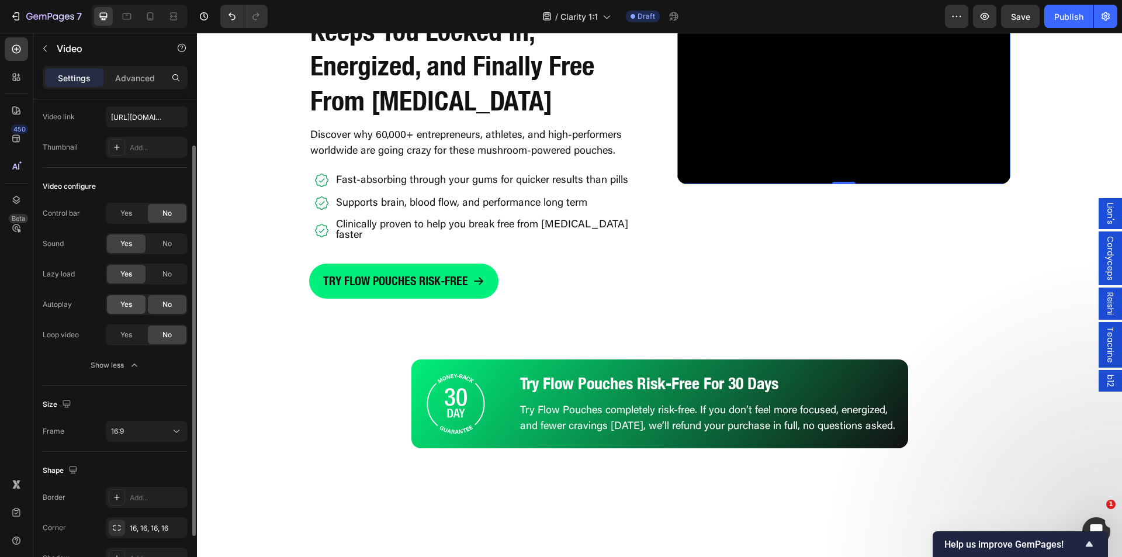
click at [128, 300] on span "Yes" at bounding box center [126, 304] width 12 height 11
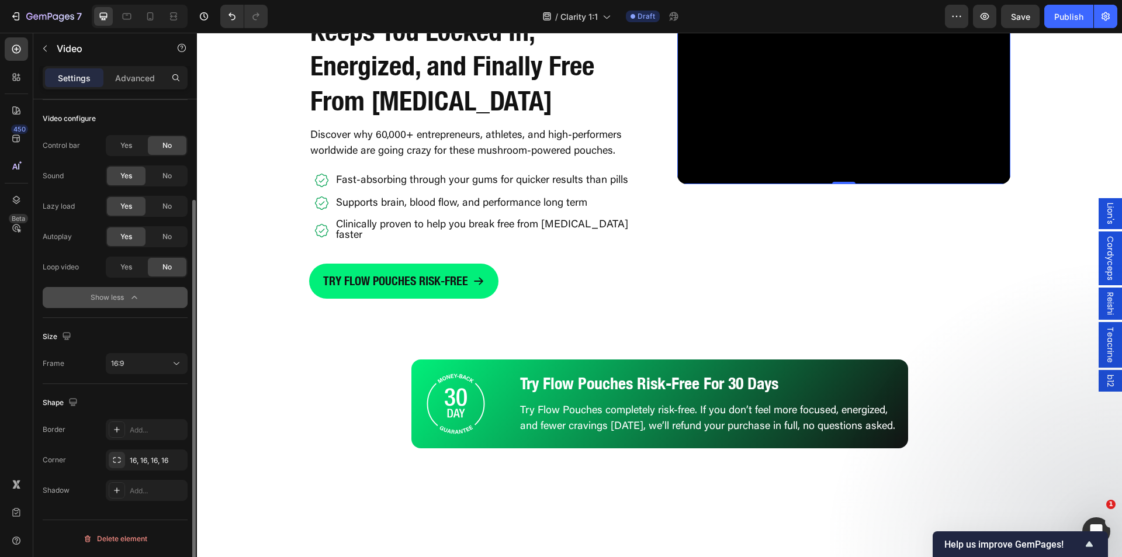
click at [126, 300] on div "Show less" at bounding box center [116, 298] width 50 height 12
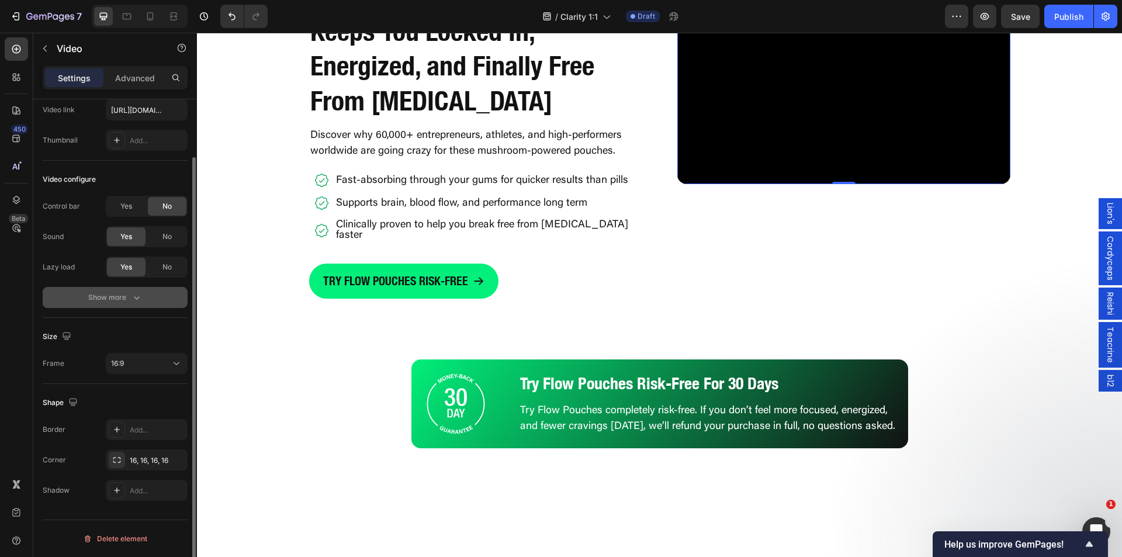
click at [136, 292] on icon "button" at bounding box center [137, 298] width 12 height 12
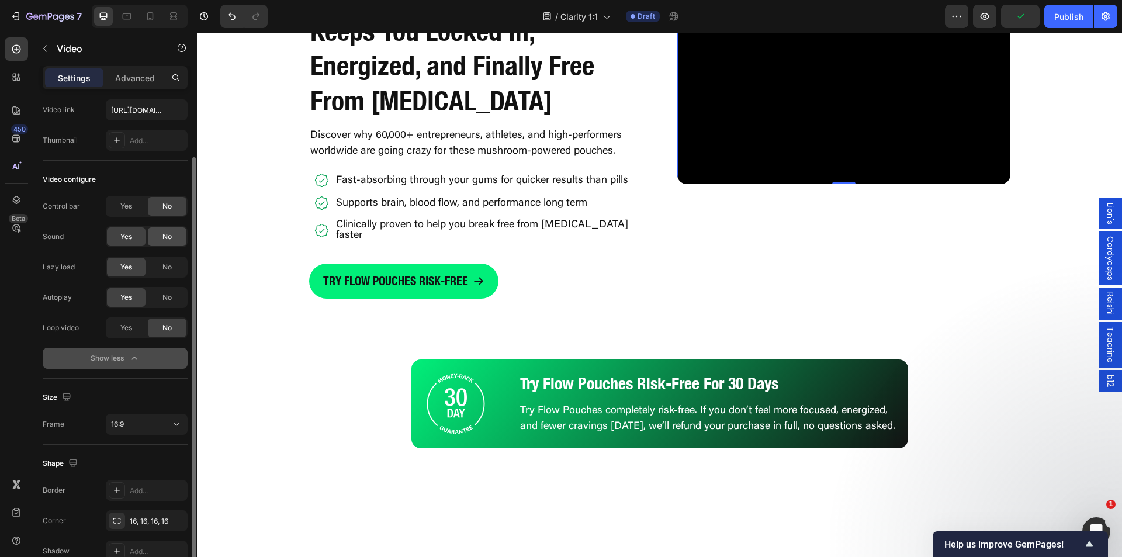
click at [169, 236] on span "No" at bounding box center [166, 236] width 9 height 11
click at [120, 356] on div "Show less" at bounding box center [116, 358] width 50 height 12
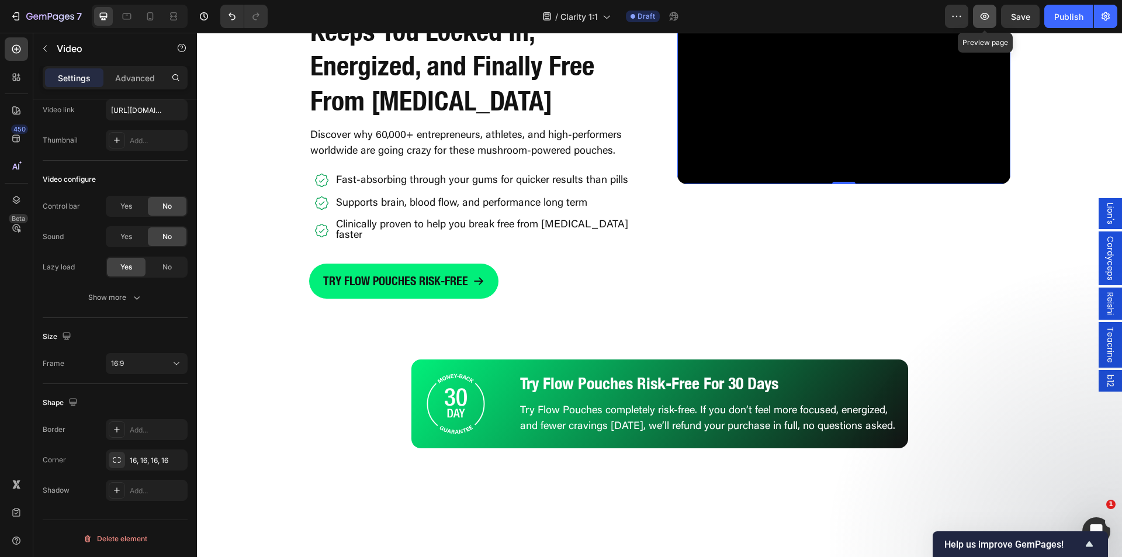
click at [981, 14] on icon "button" at bounding box center [985, 17] width 12 height 12
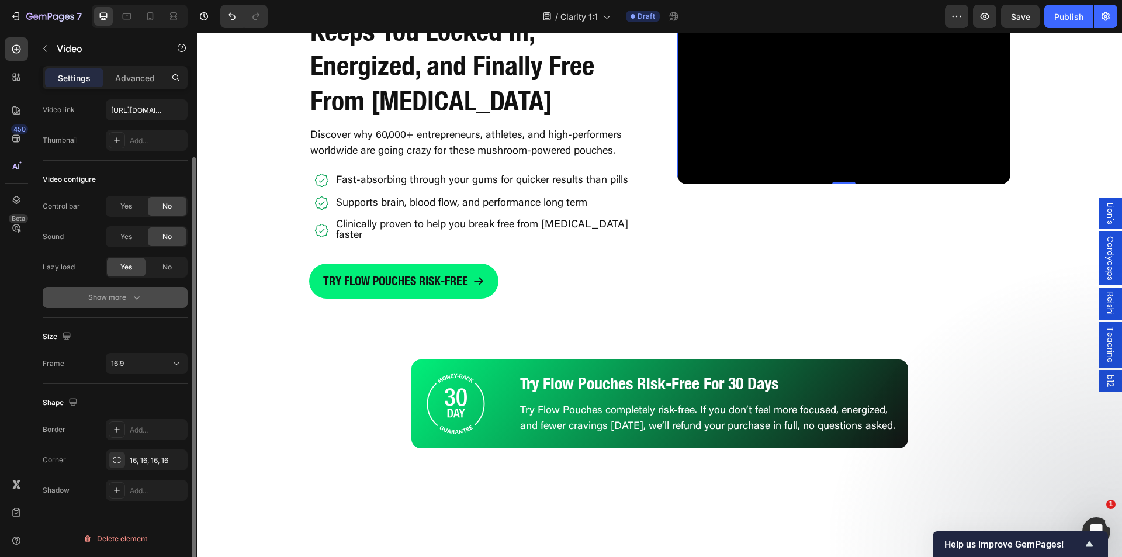
click at [116, 290] on button "Show more" at bounding box center [115, 297] width 145 height 21
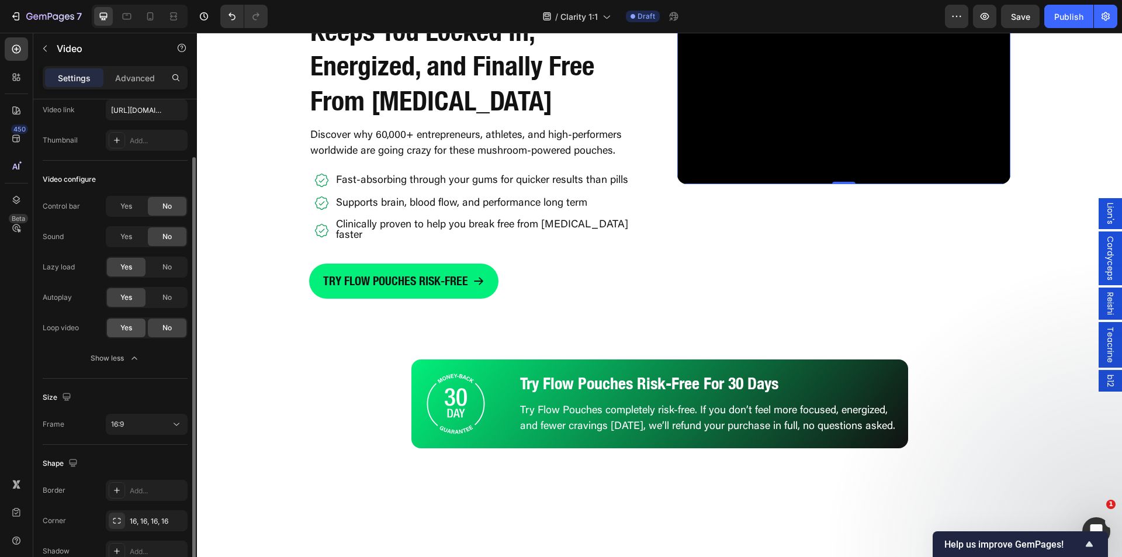
click at [134, 326] on div "Yes" at bounding box center [126, 327] width 39 height 19
click at [128, 355] on div "Show less" at bounding box center [116, 358] width 50 height 12
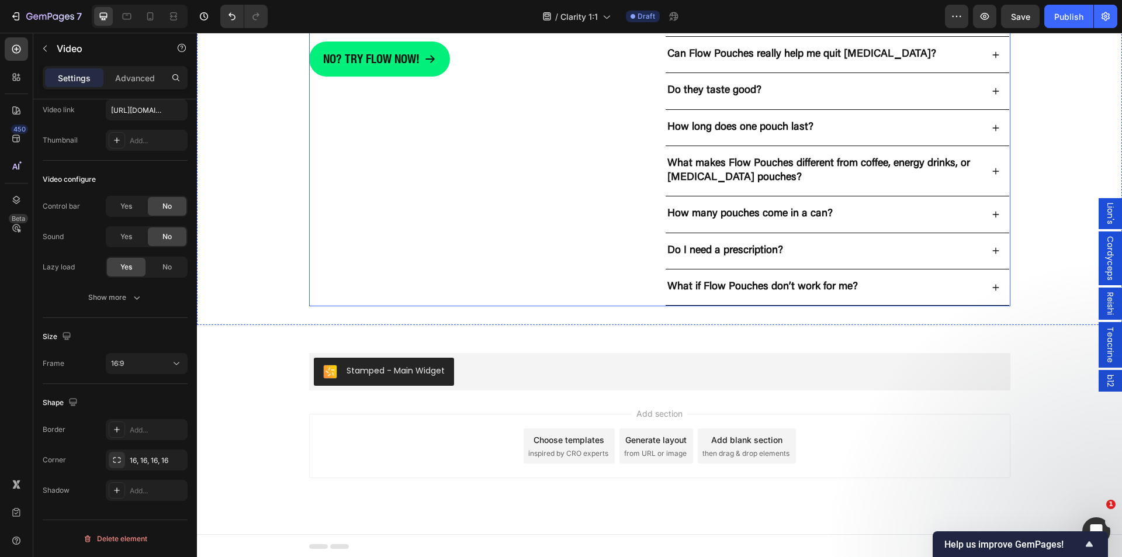
scroll to position [3368, 0]
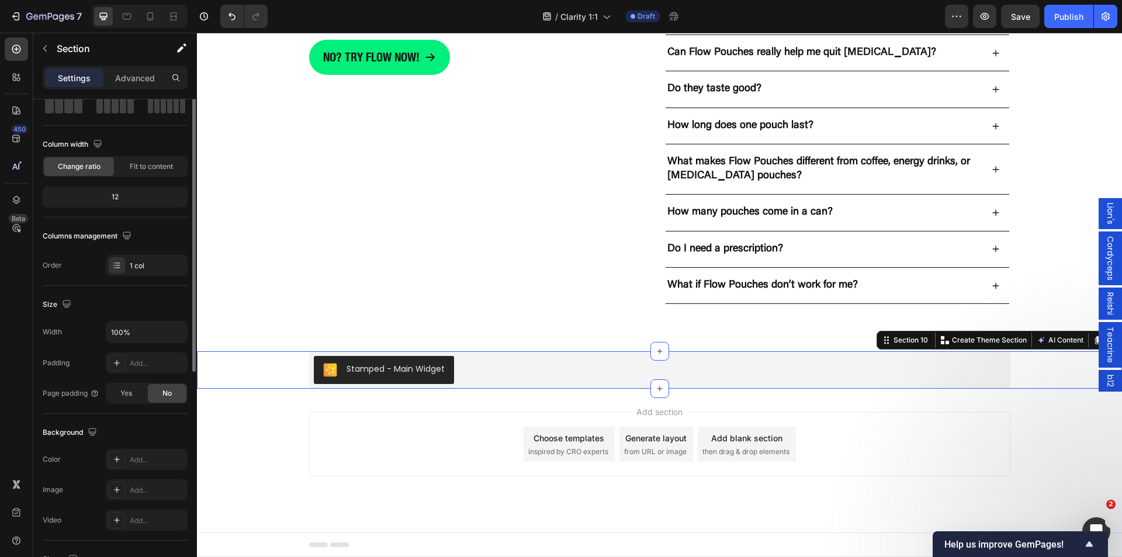
click at [1042, 380] on div "Stamped - Main Widget Stamped Row" at bounding box center [659, 369] width 925 height 37
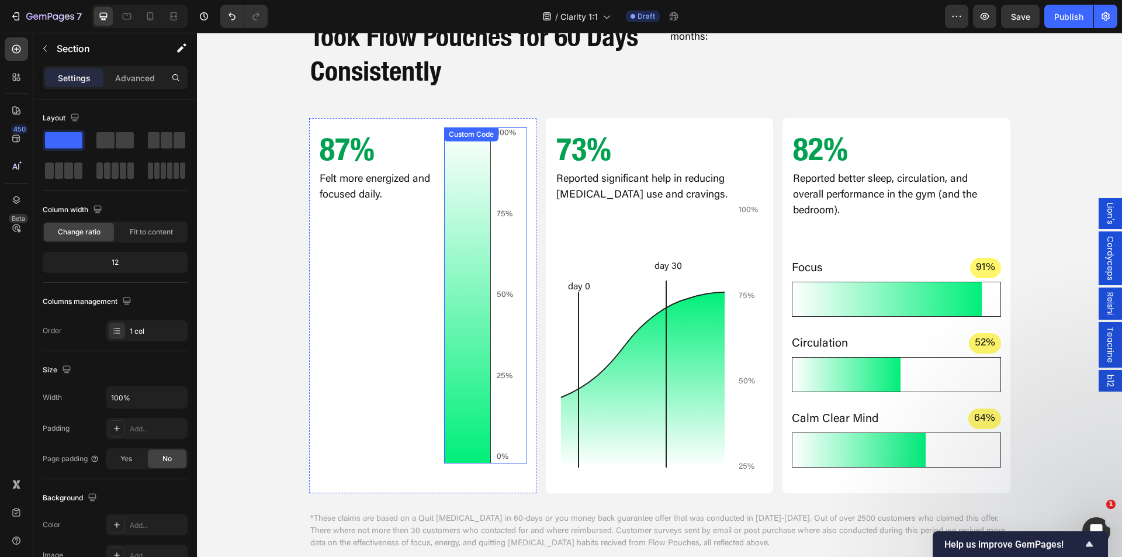
scroll to position [625, 0]
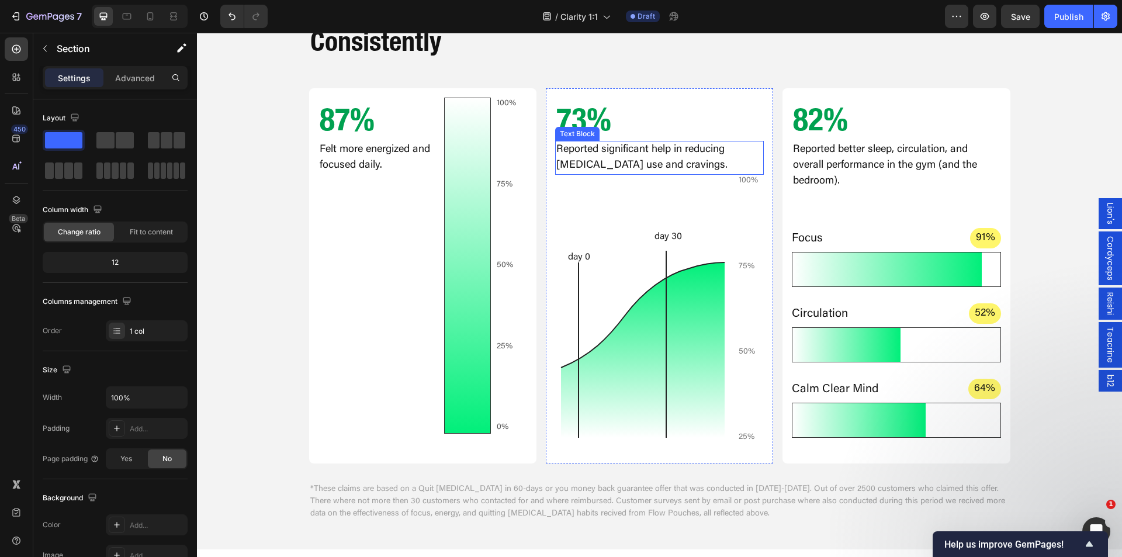
click at [581, 151] on p "Reported significant help in reducing [MEDICAL_DATA] use and cravings." at bounding box center [659, 158] width 206 height 32
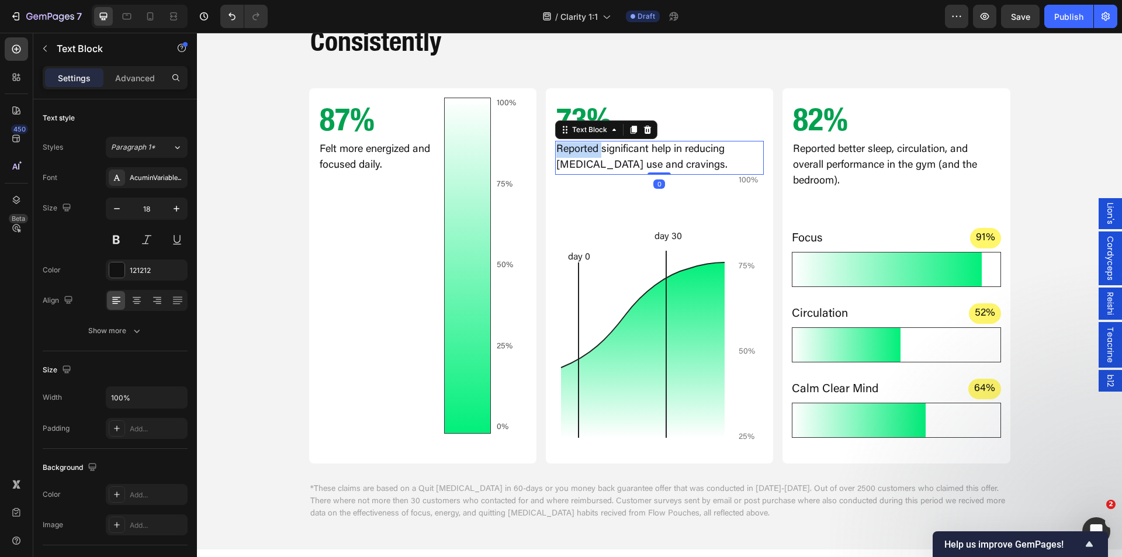
click at [581, 151] on p "Reported significant help in reducing [MEDICAL_DATA] use and cravings." at bounding box center [659, 158] width 206 height 32
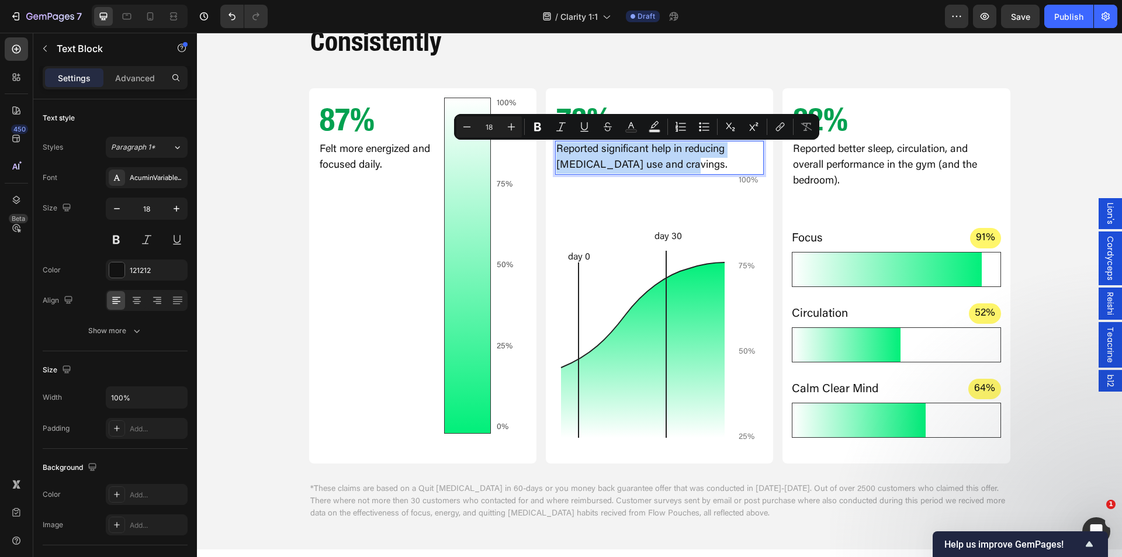
copy p "Reported significant help in reducing [MEDICAL_DATA] use and cravings."
click at [445, 269] on div at bounding box center [468, 265] width 46 height 335
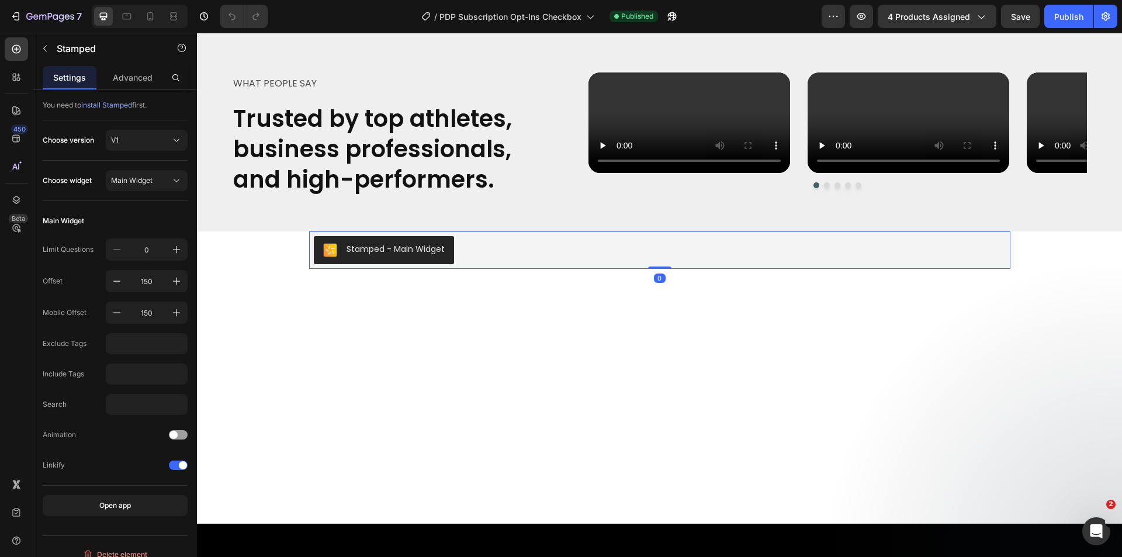
click at [507, 251] on div "Stamped - Main Widget" at bounding box center [660, 250] width 692 height 28
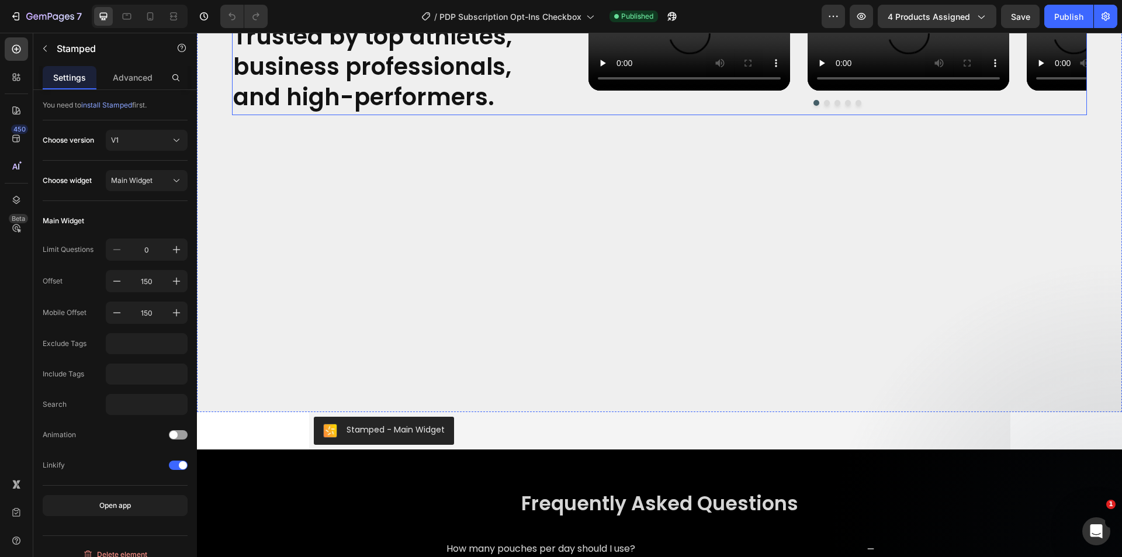
scroll to position [2418, 0]
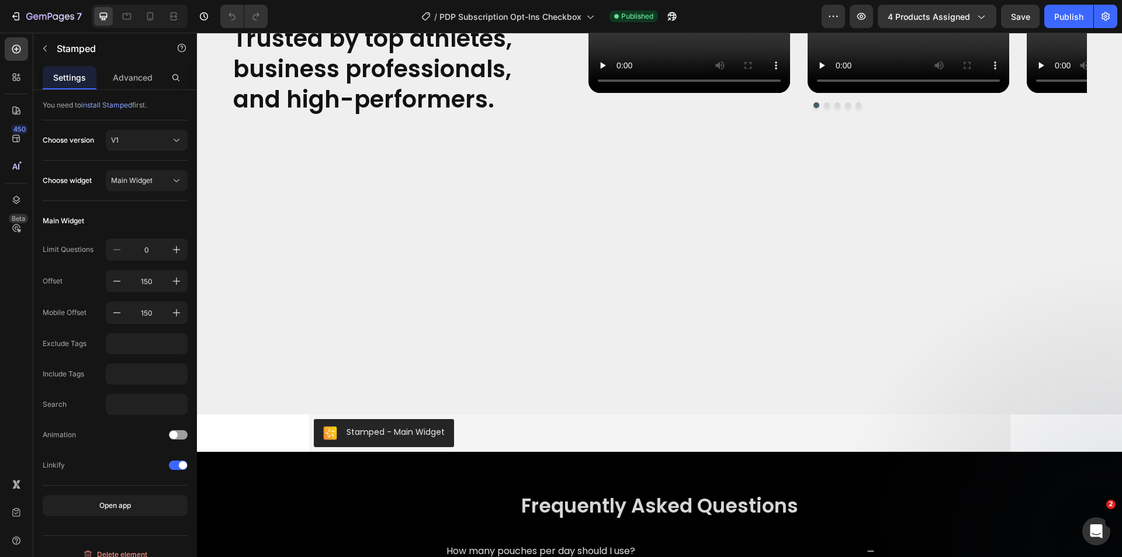
click at [516, 433] on div "Stamped - Main Widget" at bounding box center [660, 433] width 692 height 28
click at [486, 430] on div "Stamped - Main Widget" at bounding box center [660, 433] width 692 height 28
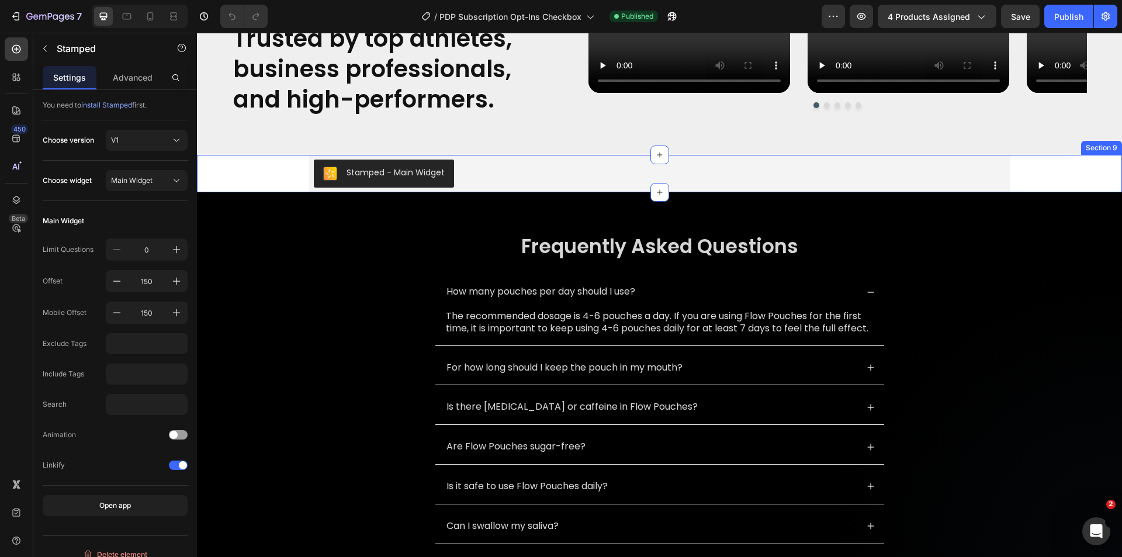
click at [267, 192] on div "Stamped - Main Widget Stamped Row" at bounding box center [659, 173] width 925 height 37
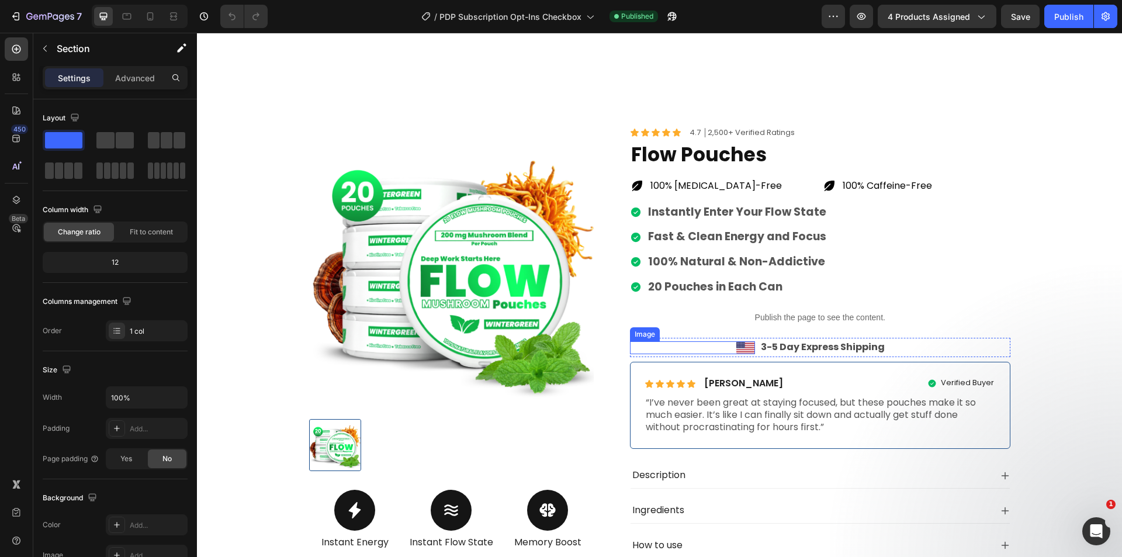
scroll to position [234, 0]
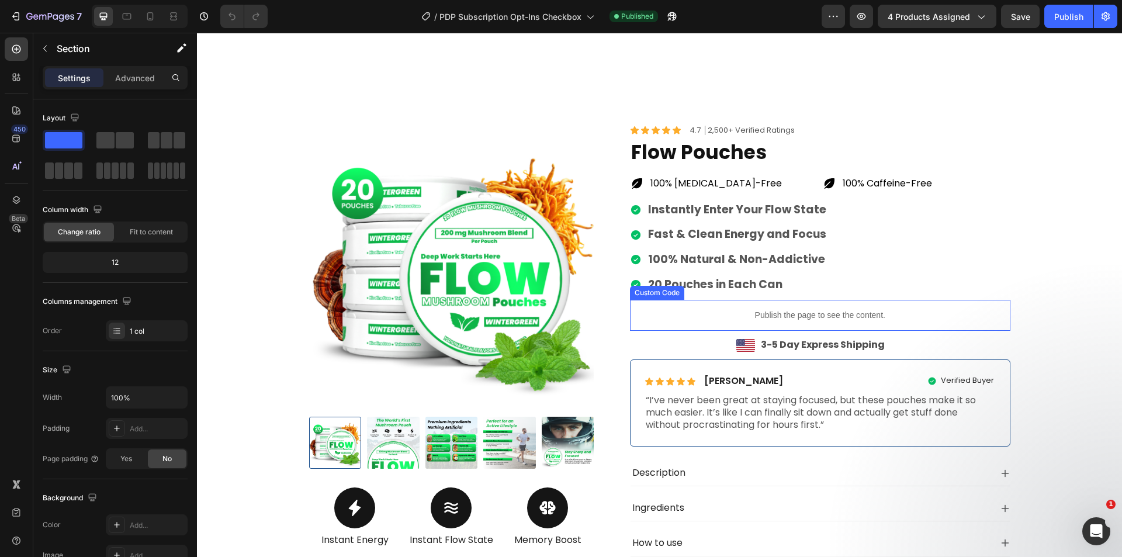
click at [698, 311] on p "Publish the page to see the content." at bounding box center [820, 315] width 380 height 12
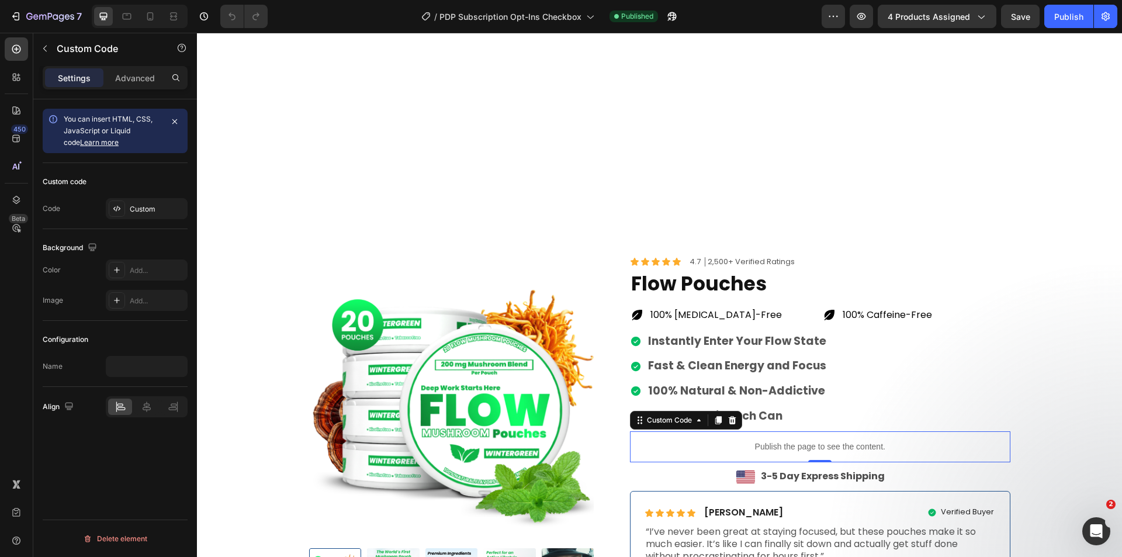
scroll to position [0, 0]
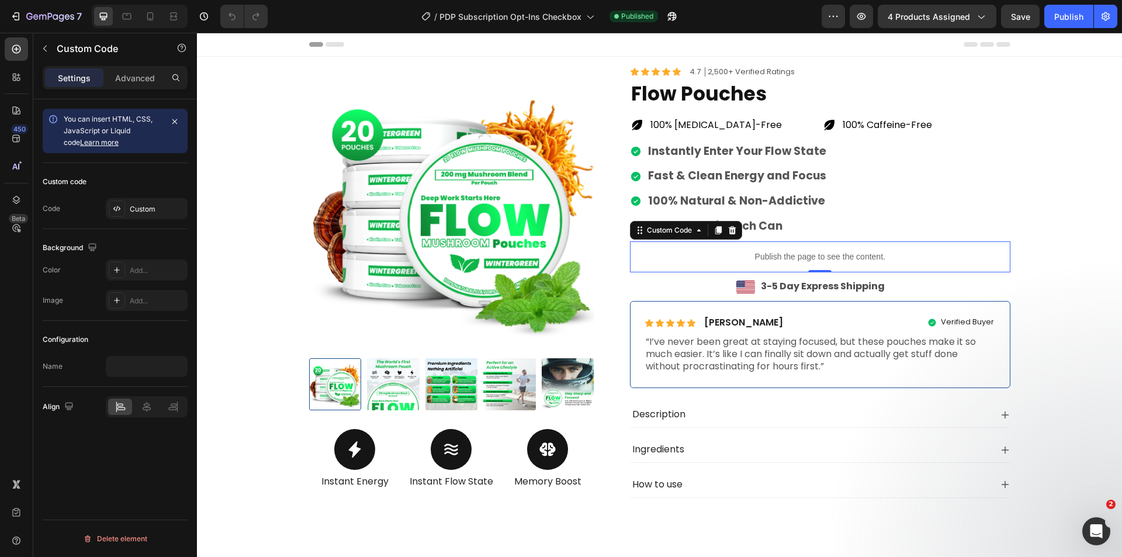
click at [704, 258] on p "Publish the page to see the content." at bounding box center [820, 257] width 380 height 12
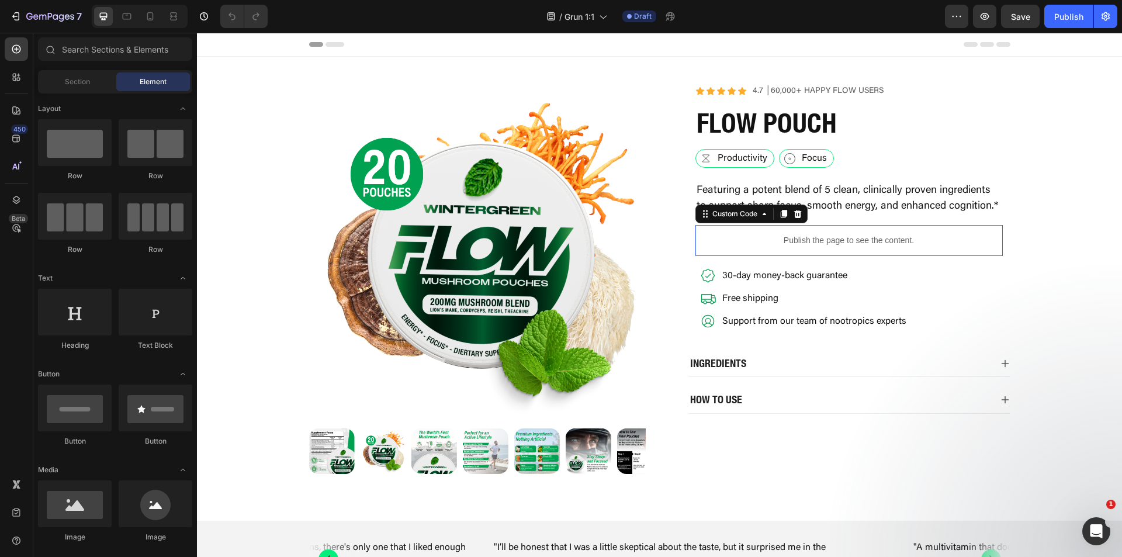
click at [759, 241] on p "Publish the page to see the content." at bounding box center [848, 240] width 307 height 12
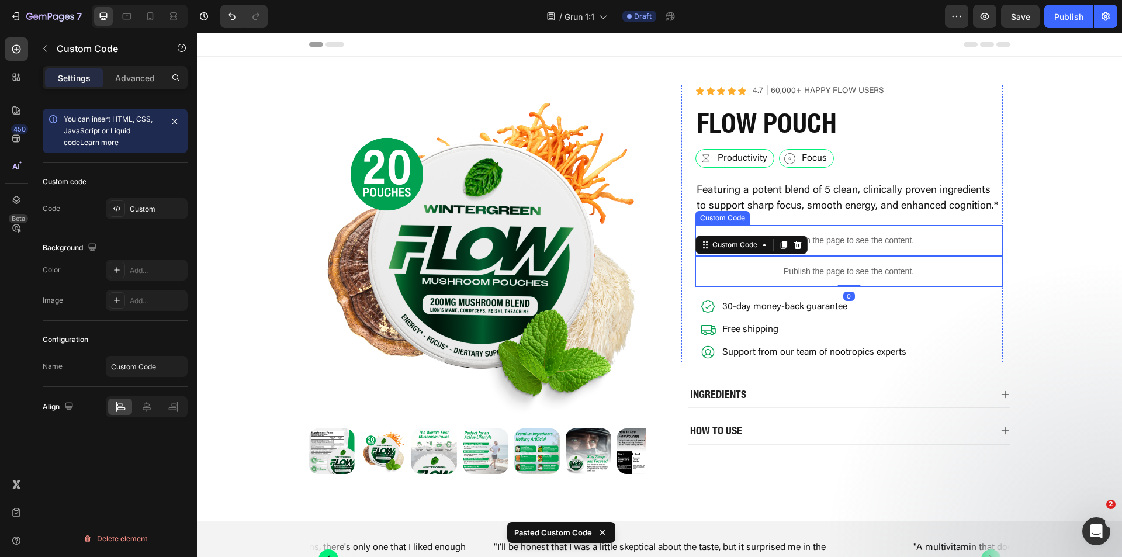
click at [837, 241] on p "Publish the page to see the content." at bounding box center [848, 240] width 307 height 12
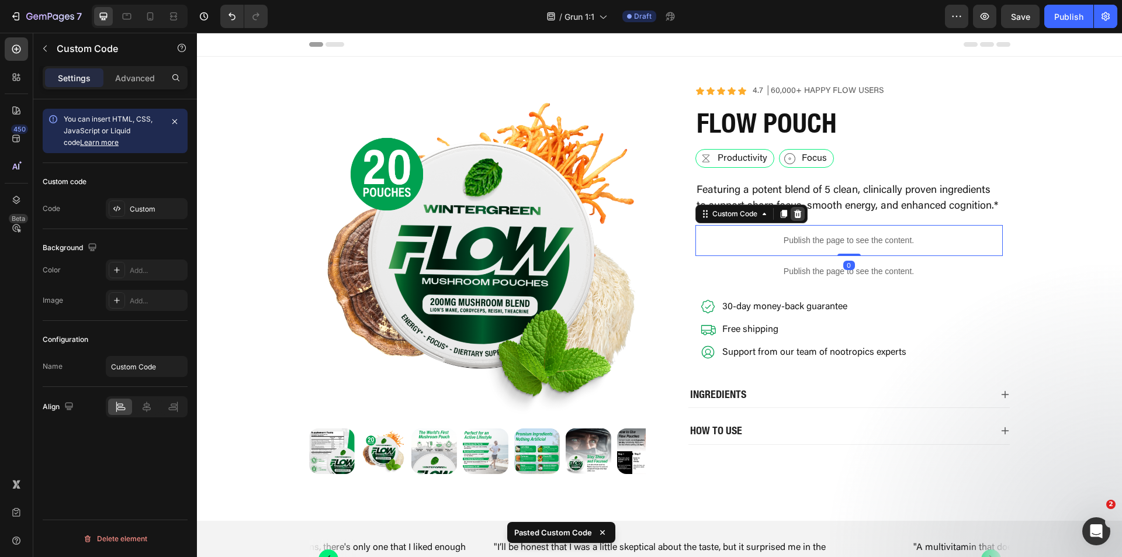
click at [795, 213] on icon at bounding box center [798, 214] width 8 height 8
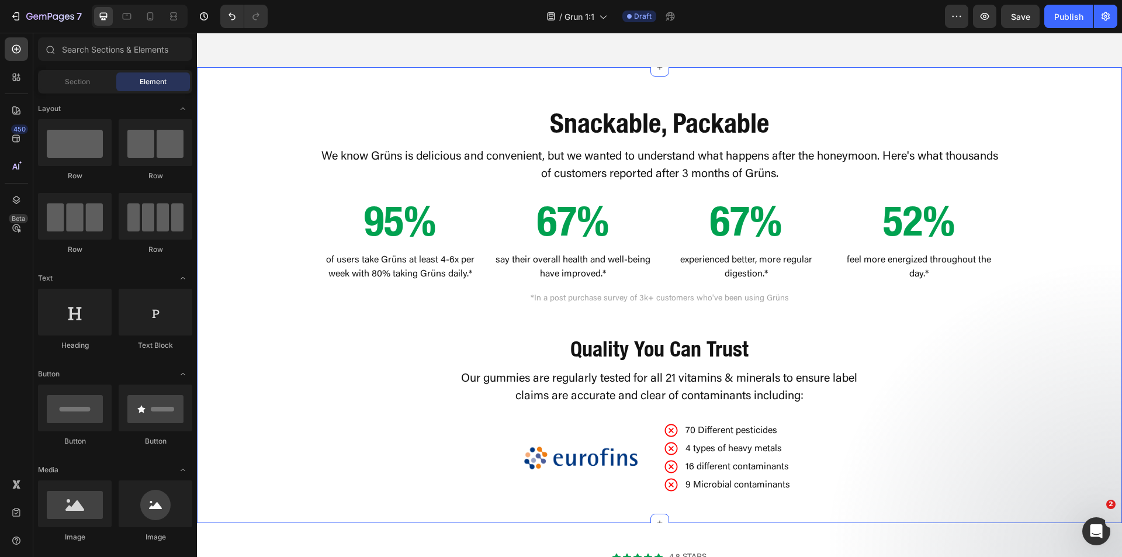
scroll to position [1403, 0]
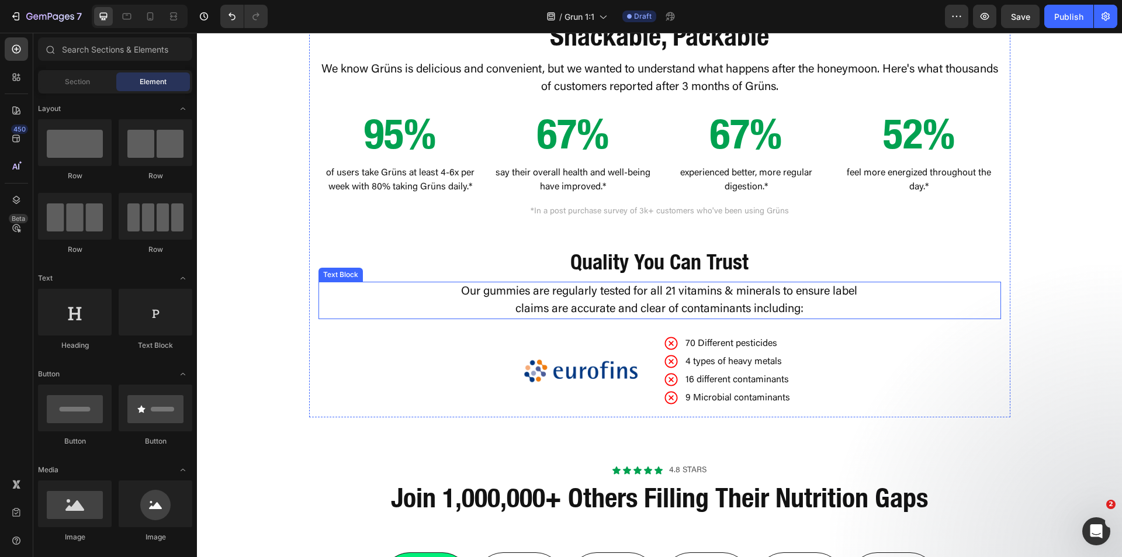
click at [517, 294] on p "Our gummies are regularly tested for all 21 vitamins & minerals to ensure label…" at bounding box center [659, 300] width 407 height 35
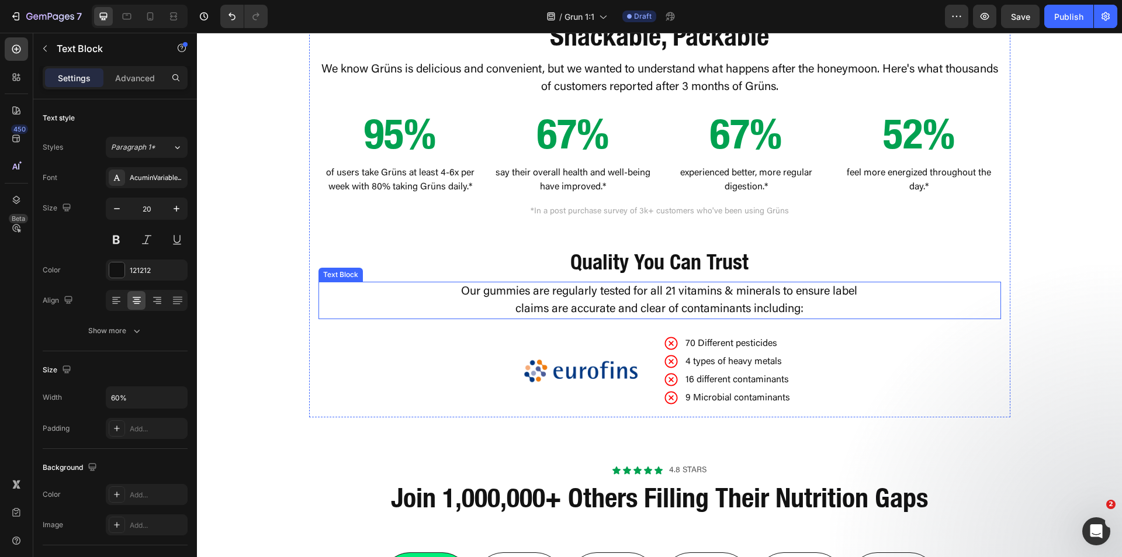
click at [517, 294] on p "Our gummies are regularly tested for all 21 vitamins & minerals to ensure label…" at bounding box center [659, 300] width 407 height 35
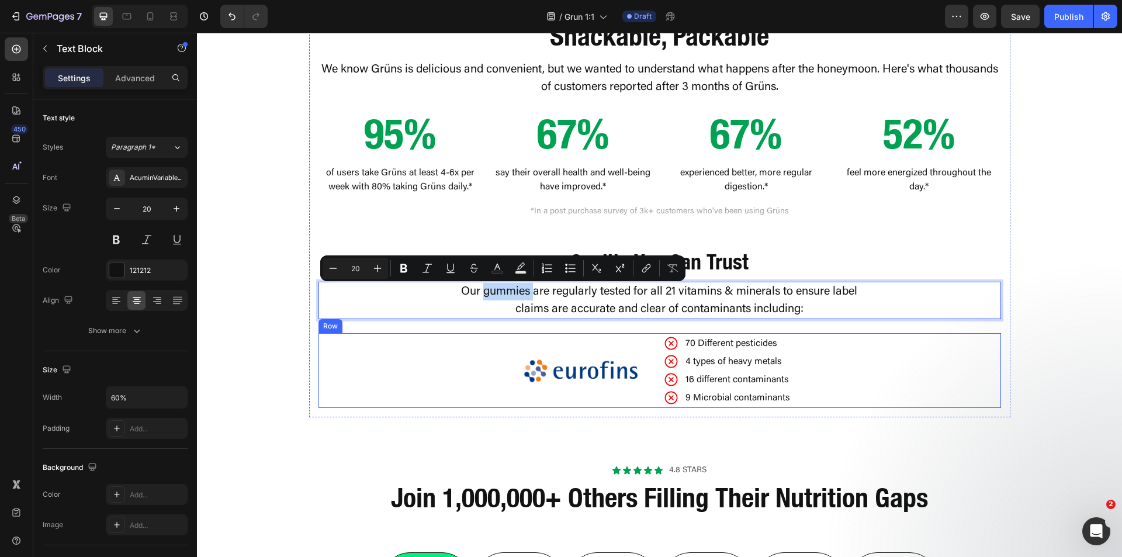
click at [441, 352] on div "Image 70 Different pesticides 4 types of heavy metals 16 different contaminants…" at bounding box center [659, 370] width 683 height 75
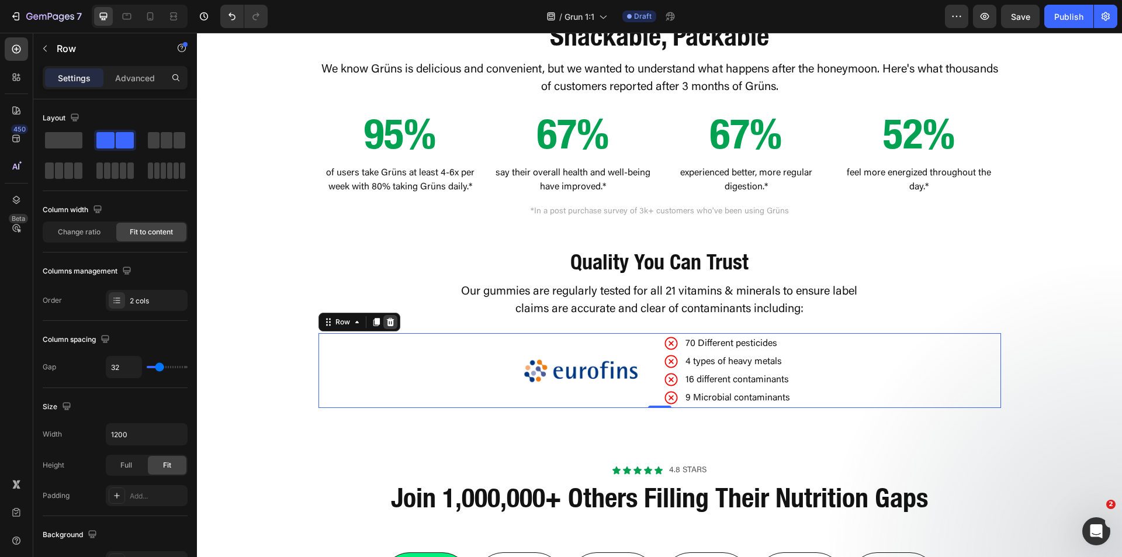
click at [391, 323] on div at bounding box center [390, 322] width 14 height 14
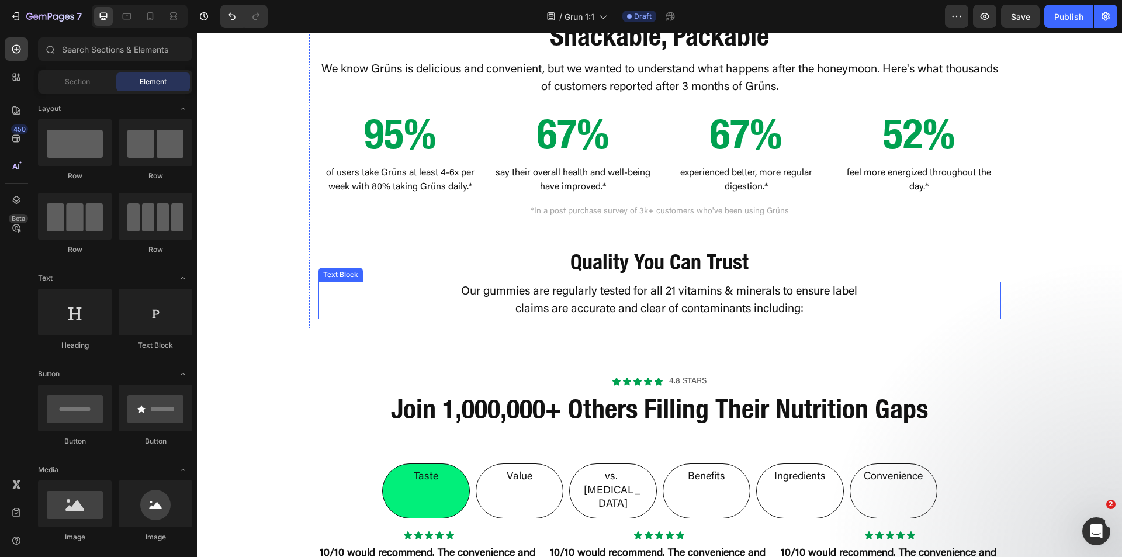
click at [508, 300] on p "Our gummies are regularly tested for all 21 vitamins & minerals to ensure label…" at bounding box center [659, 300] width 407 height 35
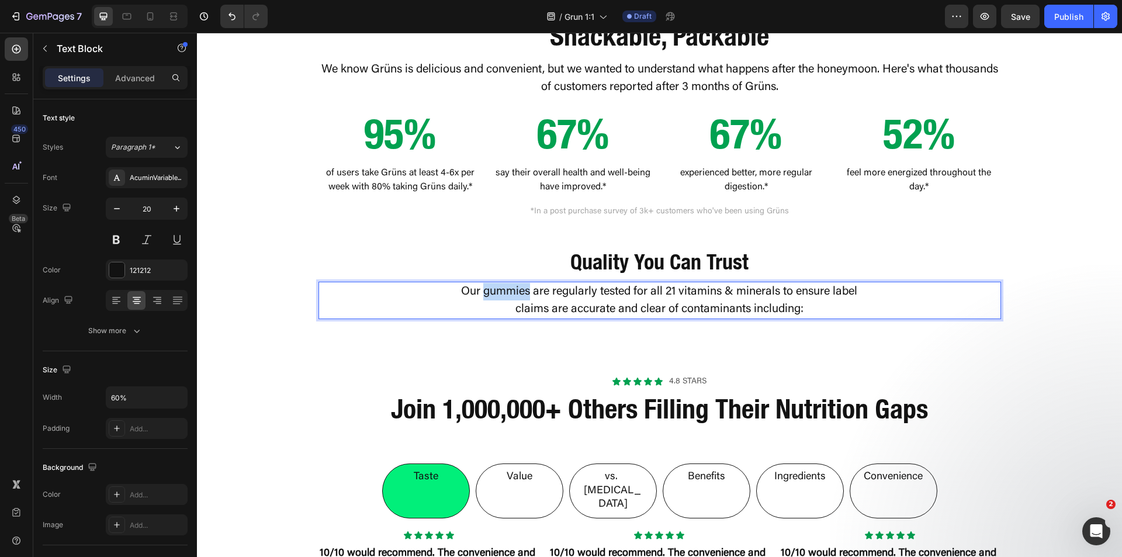
drag, startPoint x: 524, startPoint y: 291, endPoint x: 479, endPoint y: 294, distance: 44.5
click at [479, 294] on p "Our gummies are regularly tested for all 21 vitamins & minerals to ensure label…" at bounding box center [659, 300] width 407 height 35
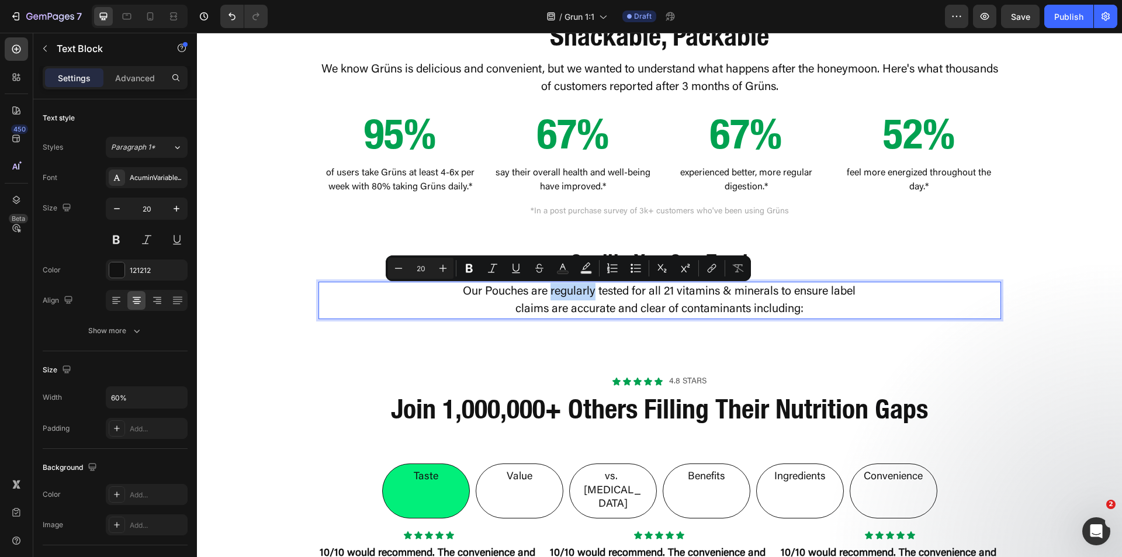
drag, startPoint x: 549, startPoint y: 291, endPoint x: 590, endPoint y: 296, distance: 40.6
click at [590, 296] on p "Our Pouches are regularly tested for all 21 vitamins & minerals to ensure label…" at bounding box center [659, 300] width 407 height 35
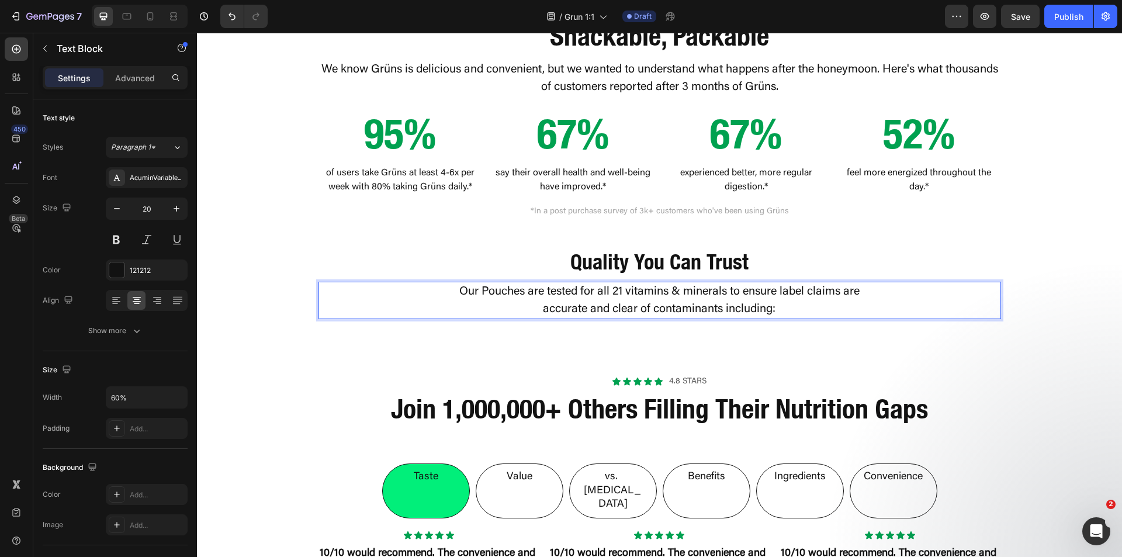
click at [624, 304] on p "Our Pouches are tested for all 21 vitamins & minerals to ensure label claims ar…" at bounding box center [659, 300] width 407 height 35
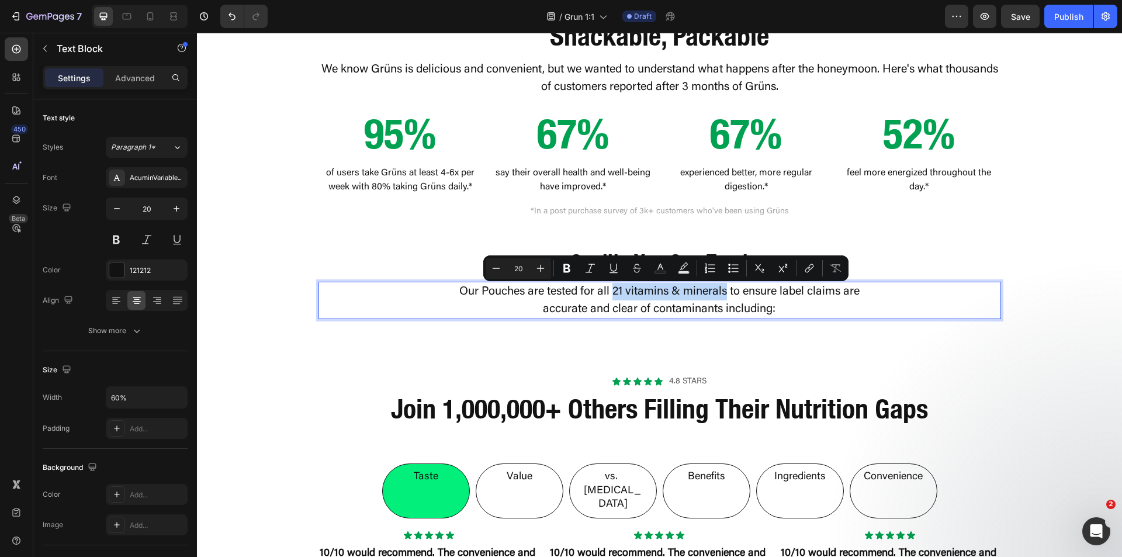
drag, startPoint x: 610, startPoint y: 292, endPoint x: 721, endPoint y: 296, distance: 111.1
click at [721, 296] on p "Our Pouches are tested for all 21 vitamins & minerals to ensure label claims ar…" at bounding box center [659, 300] width 407 height 35
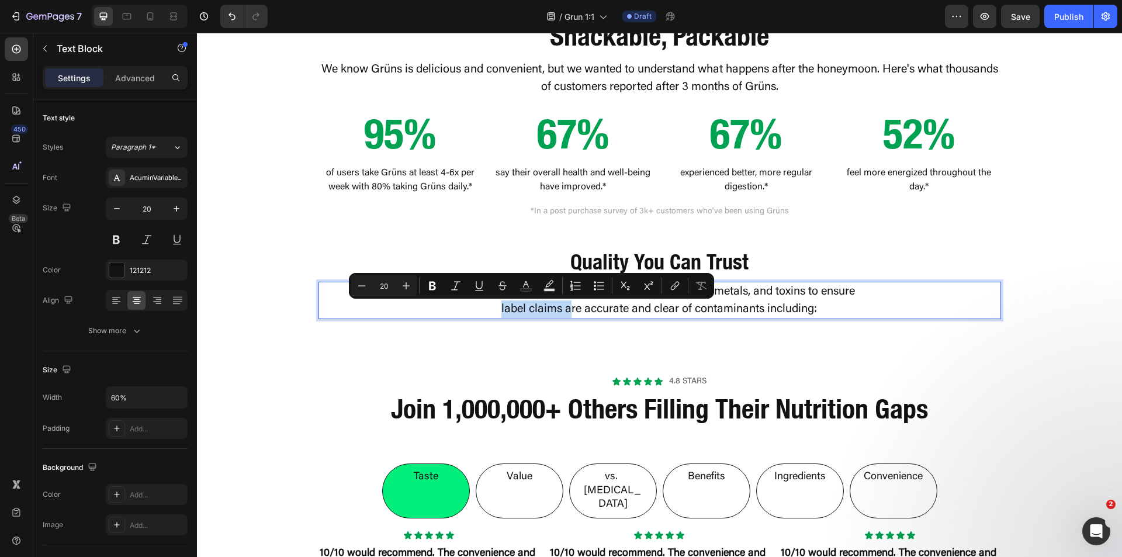
drag, startPoint x: 493, startPoint y: 312, endPoint x: 567, endPoint y: 311, distance: 74.2
click at [567, 311] on p "Our Pouches are tested for contamination, heavy metals, and toxins to ensure la…" at bounding box center [659, 300] width 407 height 35
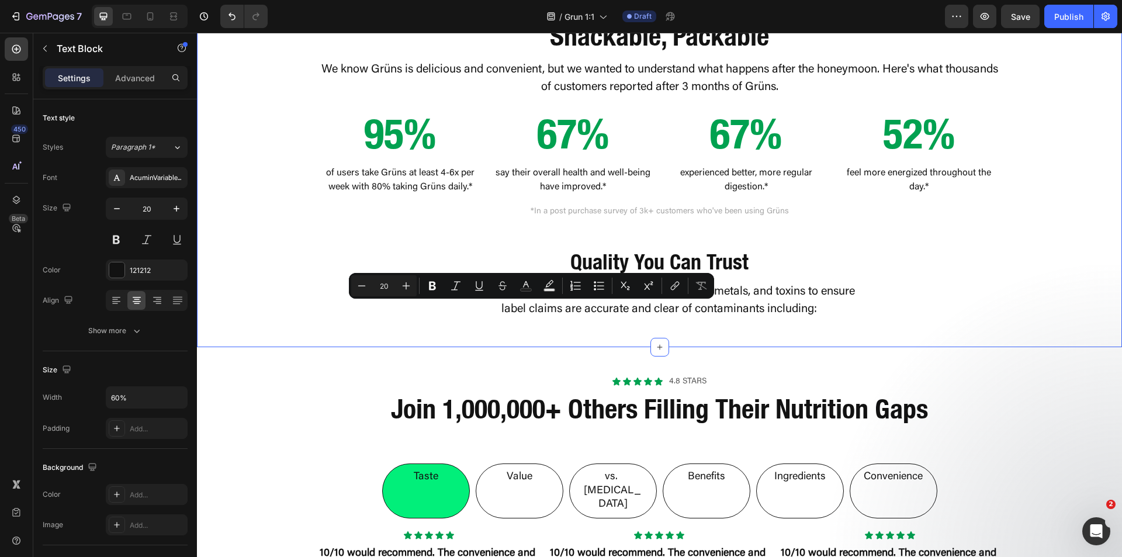
click at [424, 341] on div "Snackable, Packable Heading We know Grüns is delicious and convenient, but we w…" at bounding box center [659, 163] width 925 height 367
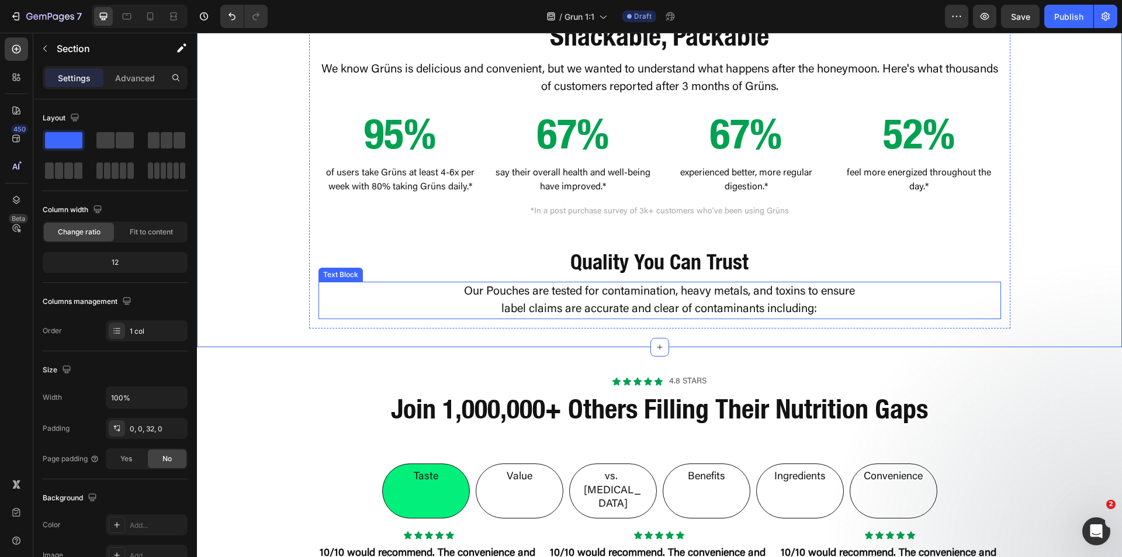
click at [799, 309] on p "Our Pouches are tested for contamination, heavy metals, and toxins to ensure la…" at bounding box center [659, 300] width 407 height 35
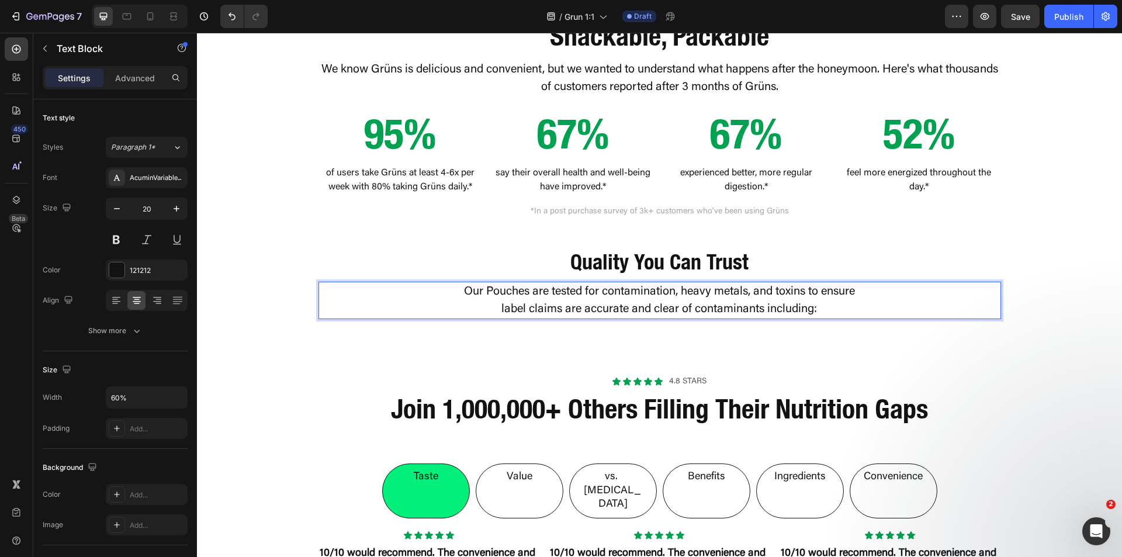
click at [830, 309] on p "Our Pouches are tested for contamination, heavy metals, and toxins to ensure la…" at bounding box center [659, 300] width 407 height 35
click at [764, 310] on p "Our Pouches are tested for contamination, heavy metals, and toxins to ensure la…" at bounding box center [659, 300] width 407 height 35
click at [1078, 294] on div "Snackable, Packable Heading We know Grüns is delicious and convenient, but we w…" at bounding box center [659, 154] width 925 height 348
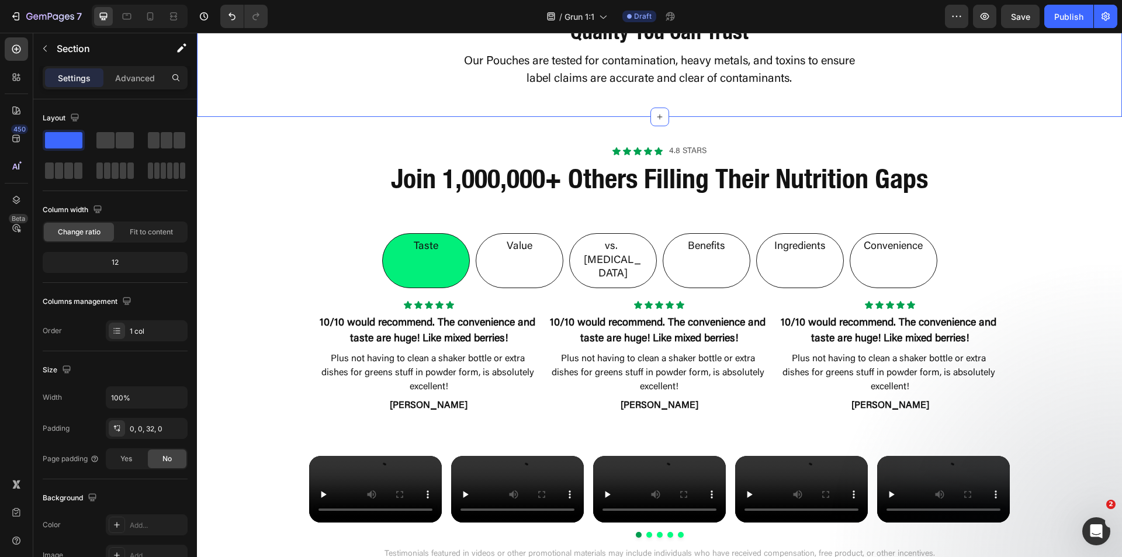
scroll to position [1636, 0]
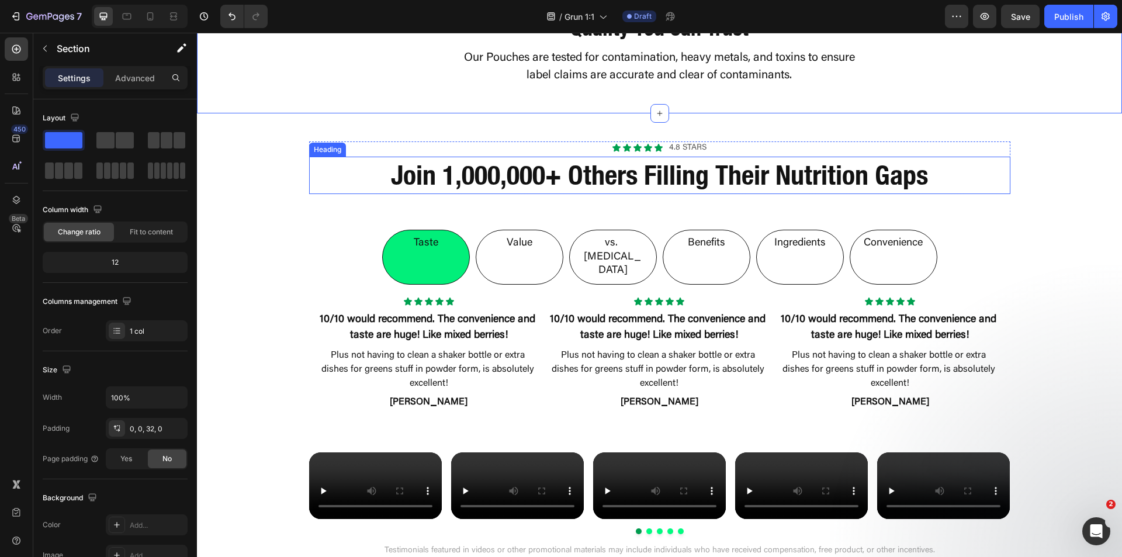
click at [550, 188] on strong "Join 1,000,000+ Others Filling Their Nutrition Gaps" at bounding box center [659, 175] width 537 height 32
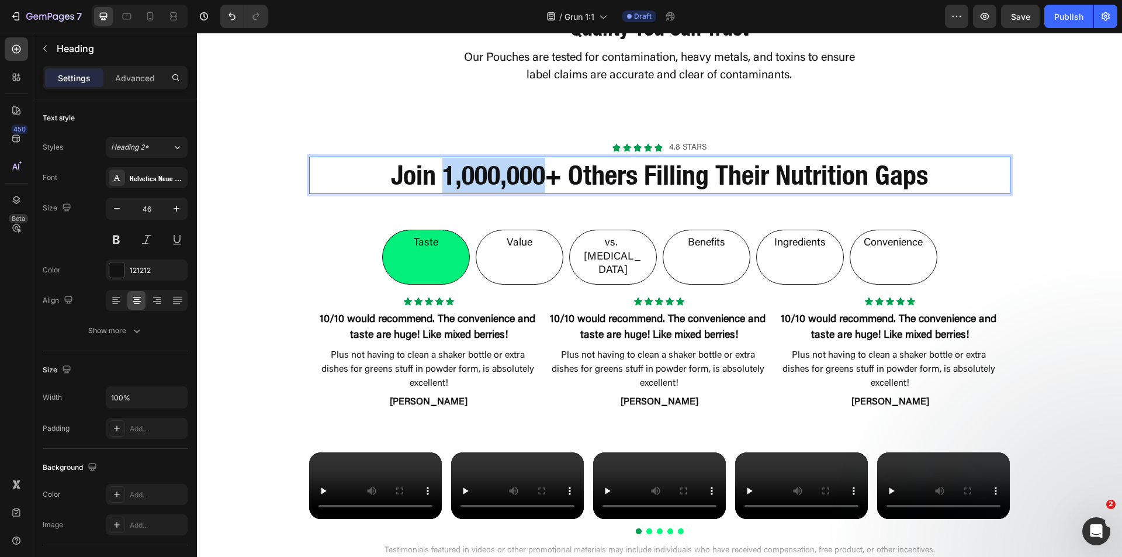
drag, startPoint x: 534, startPoint y: 179, endPoint x: 441, endPoint y: 183, distance: 92.4
click at [441, 183] on strong "Join 1,000,000+ Others Filling Their Nutrition Gaps" at bounding box center [659, 175] width 537 height 32
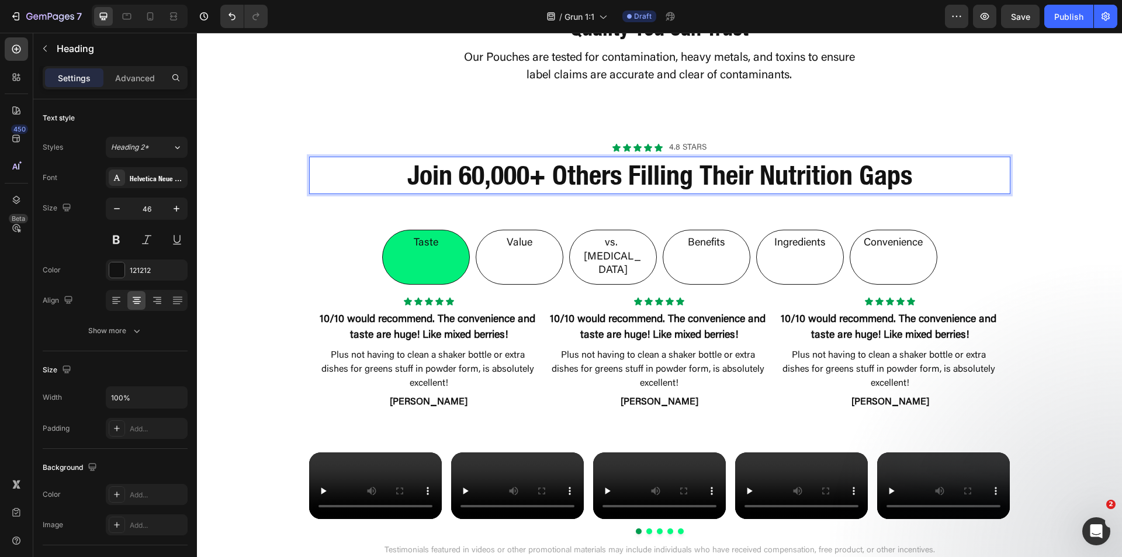
click at [742, 172] on strong "Join 60,000+ Others Filling Their Nutrition Gaps" at bounding box center [659, 175] width 505 height 32
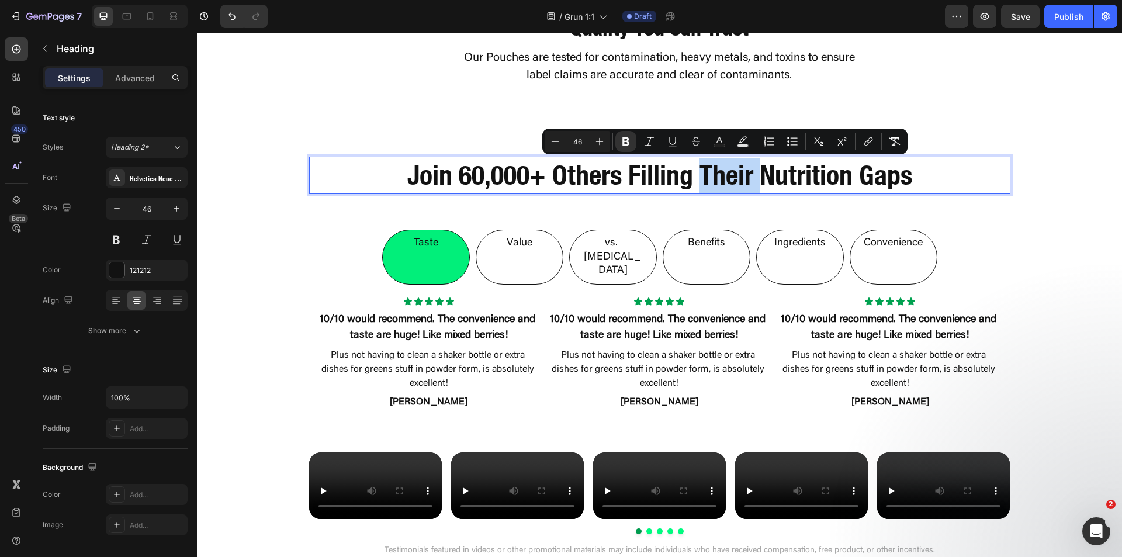
click at [754, 176] on strong "Join 60,000+ Others Filling Their Nutrition Gaps" at bounding box center [659, 175] width 505 height 32
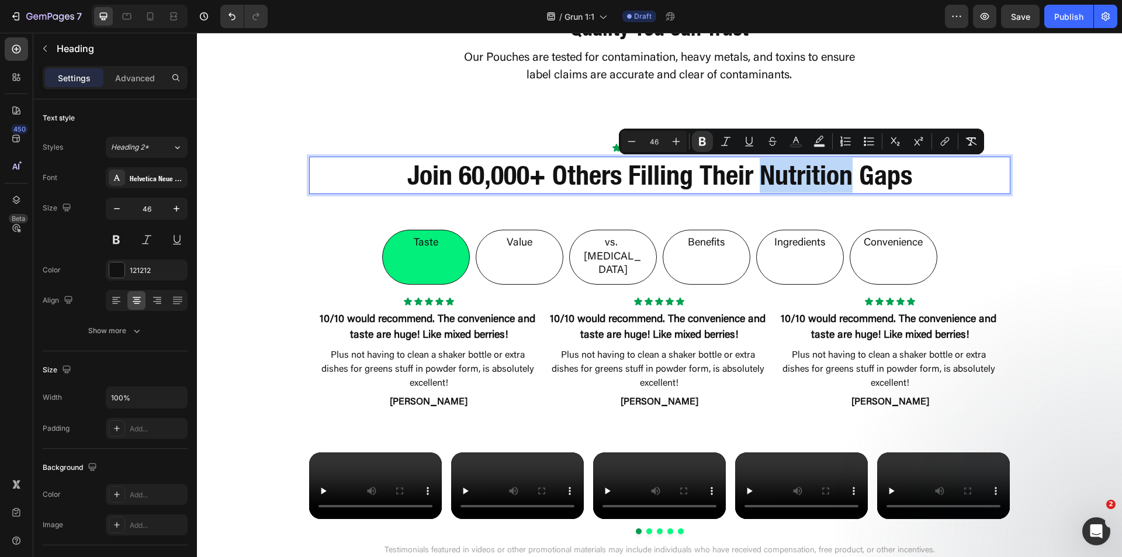
drag, startPoint x: 756, startPoint y: 178, endPoint x: 849, endPoint y: 178, distance: 92.9
click at [849, 178] on strong "Join 60,000+ Others Filling Their Nutrition Gaps" at bounding box center [659, 175] width 505 height 32
click at [806, 179] on strong "Join 60,000+ Others Filling Their Nutrition Gaps" at bounding box center [659, 175] width 505 height 32
click at [764, 176] on strong "Join 60,000+ Others Filling Their Nutrition Gaps" at bounding box center [659, 175] width 505 height 32
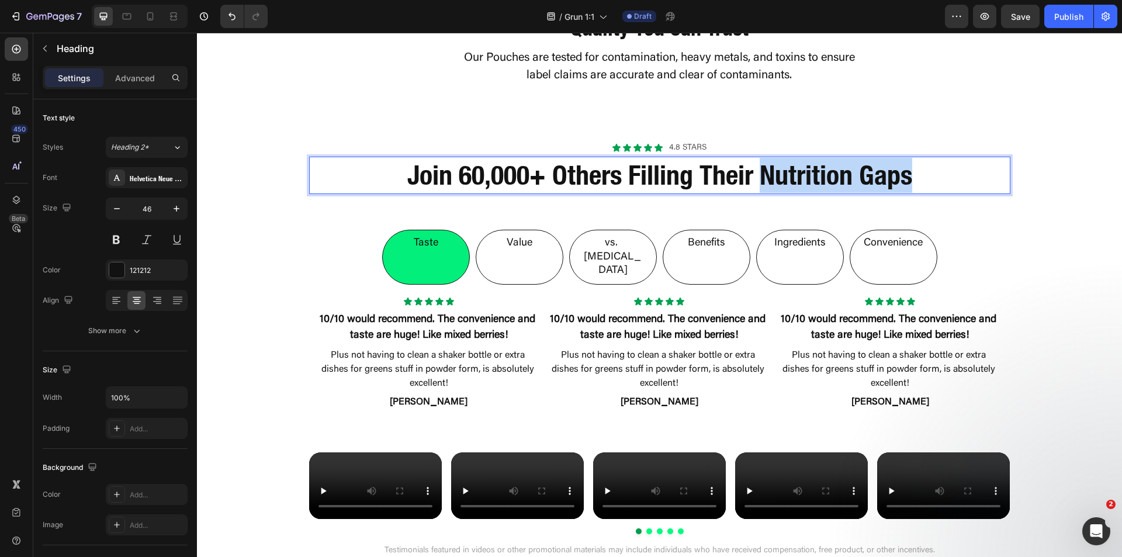
drag, startPoint x: 759, startPoint y: 178, endPoint x: 909, endPoint y: 185, distance: 150.4
click at [909, 185] on p "Join 60,000+ Others Filling Their Nutrition Gaps" at bounding box center [659, 175] width 699 height 35
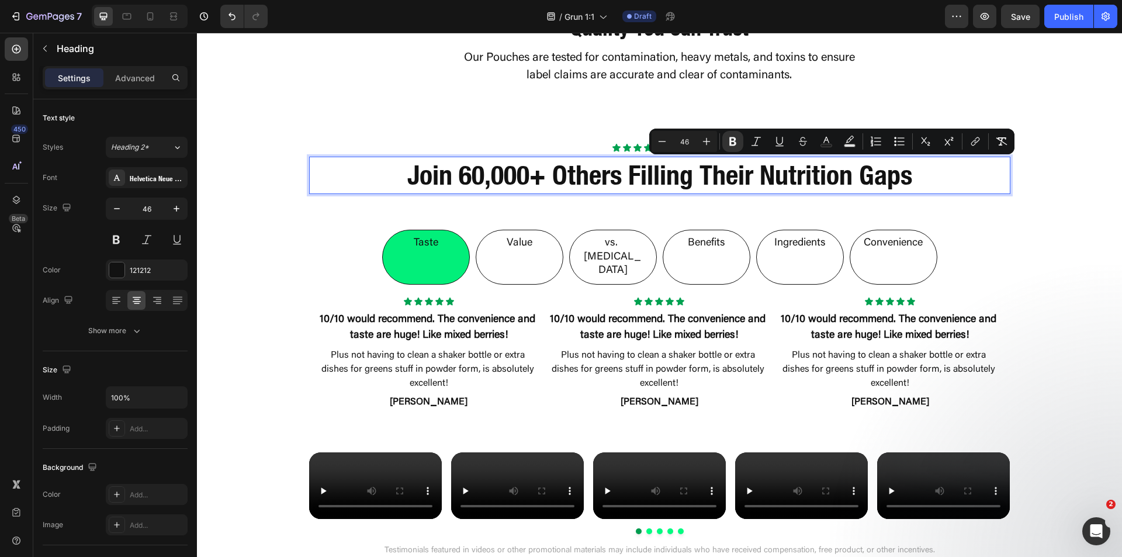
click at [689, 177] on strong "Join 60,000+ Others Filling Their Nutrition Gaps" at bounding box center [659, 175] width 505 height 32
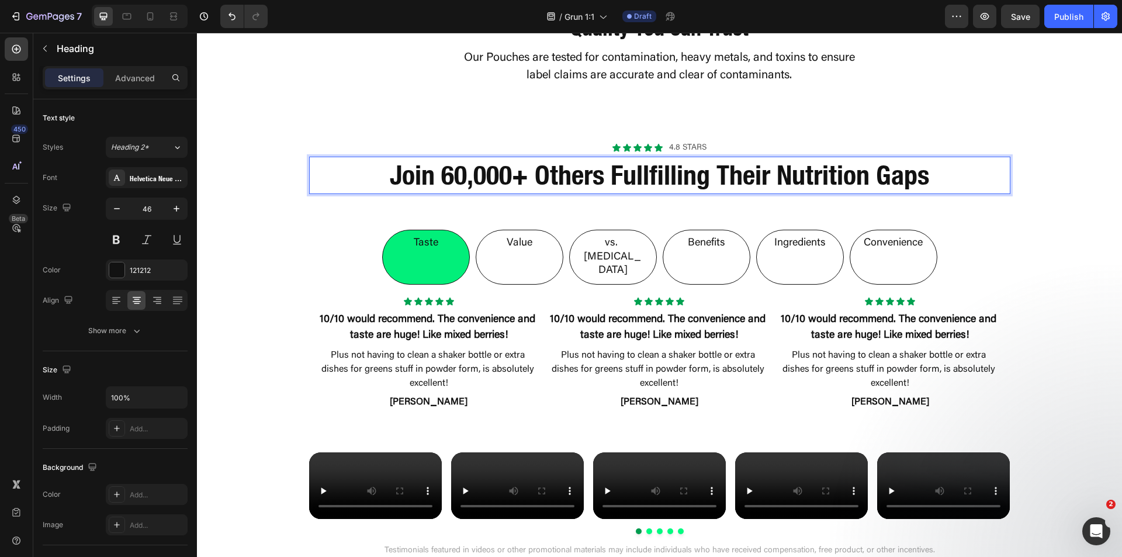
drag, startPoint x: 702, startPoint y: 179, endPoint x: 700, endPoint y: 200, distance: 20.6
click at [702, 180] on strong "Join 60,000+ Others Fullfilling Their Nutrition Gaps" at bounding box center [659, 175] width 539 height 32
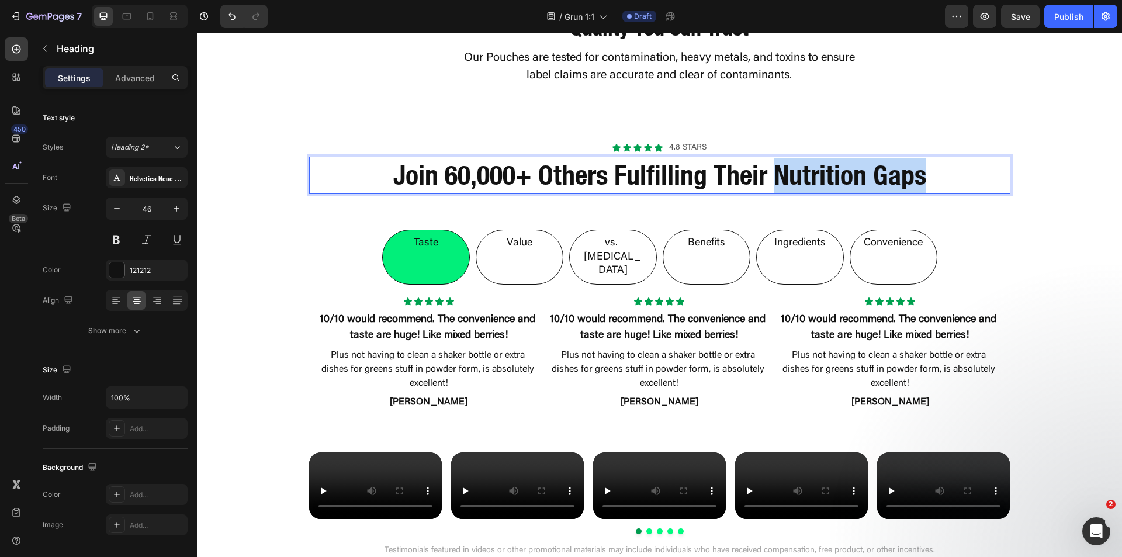
drag, startPoint x: 774, startPoint y: 175, endPoint x: 919, endPoint y: 184, distance: 145.2
click at [919, 184] on strong "Join 60,000+ Others Fulfilling Their Nutrition Gaps" at bounding box center [659, 175] width 533 height 32
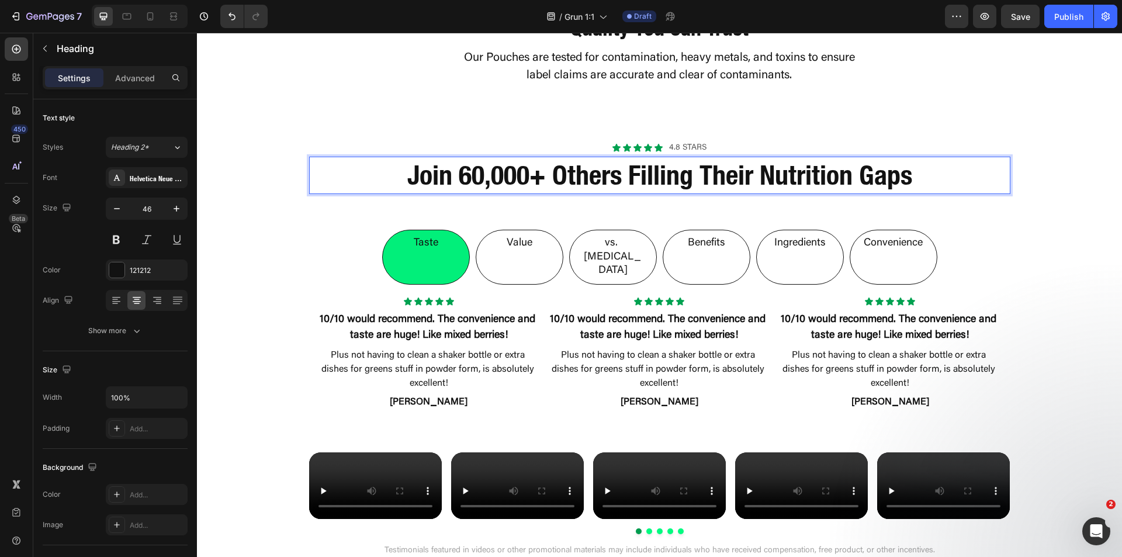
click at [759, 174] on strong "Join 60,000+ Others Filling Their Nutrition Gaps" at bounding box center [659, 175] width 505 height 32
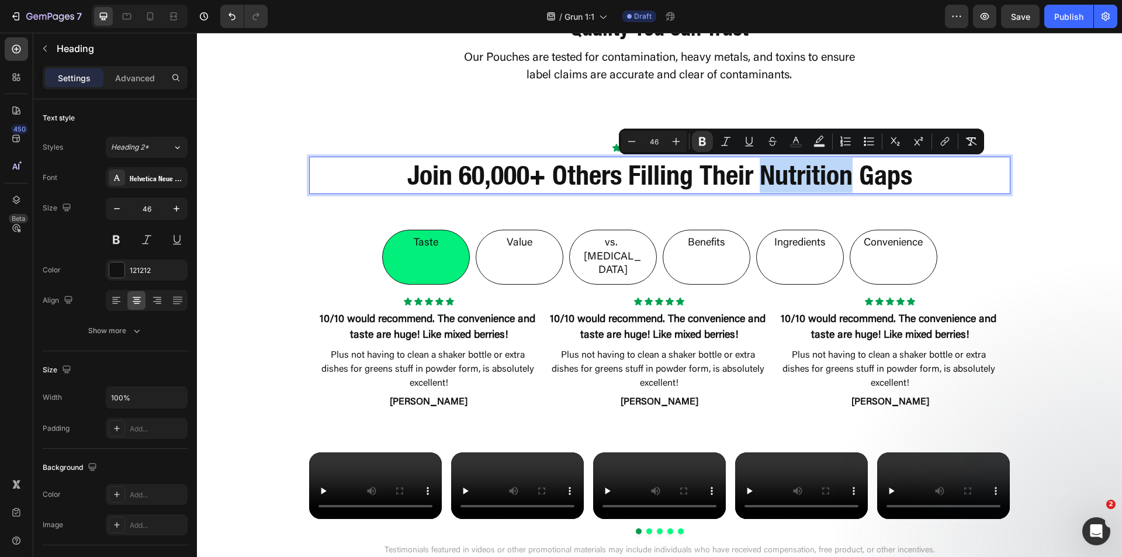
drag, startPoint x: 758, startPoint y: 174, endPoint x: 826, endPoint y: 178, distance: 68.5
click at [826, 178] on strong "Join 60,000+ Others Filling Their Nutrition Gaps" at bounding box center [659, 175] width 505 height 32
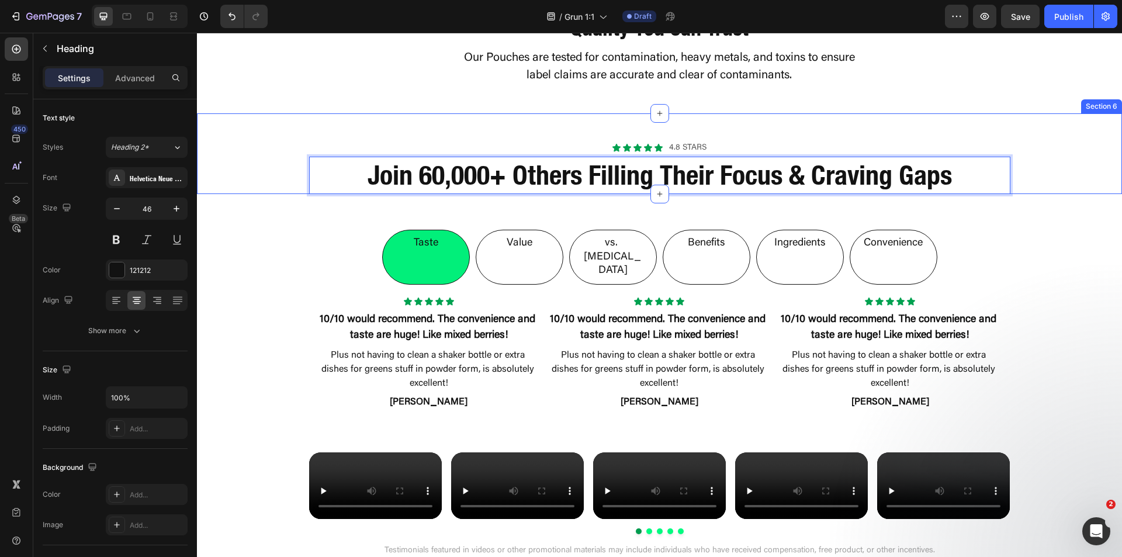
click at [1055, 191] on div "Icon Icon Icon Icon Icon Icon List 4.8 stars Text Block Row Join 60,000+ Others…" at bounding box center [659, 167] width 925 height 53
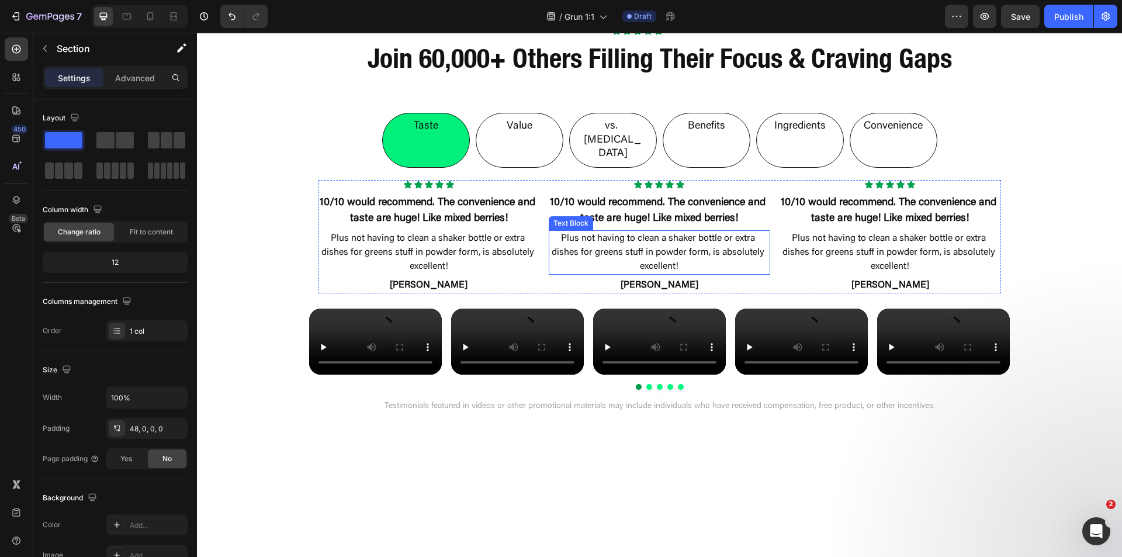
scroll to position [1578, 0]
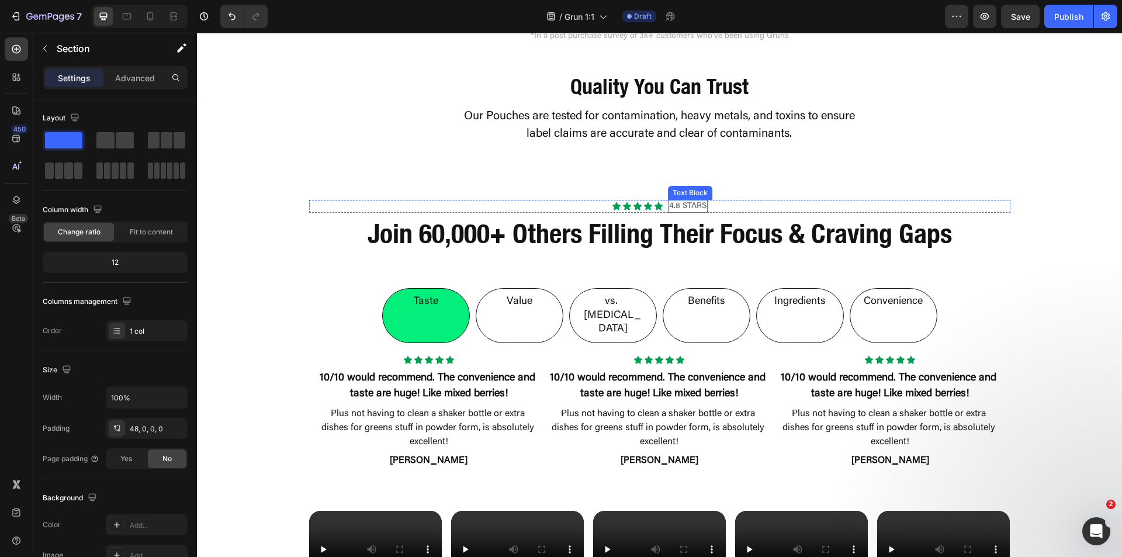
click at [676, 207] on p "4.8 stars" at bounding box center [687, 206] width 37 height 11
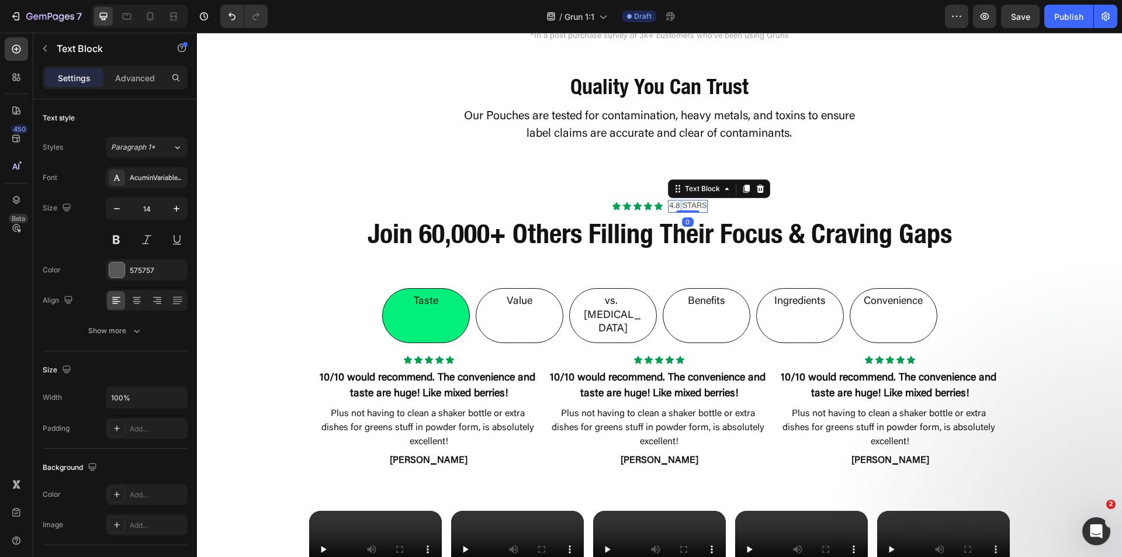
click at [676, 207] on p "4.8 stars" at bounding box center [687, 206] width 37 height 11
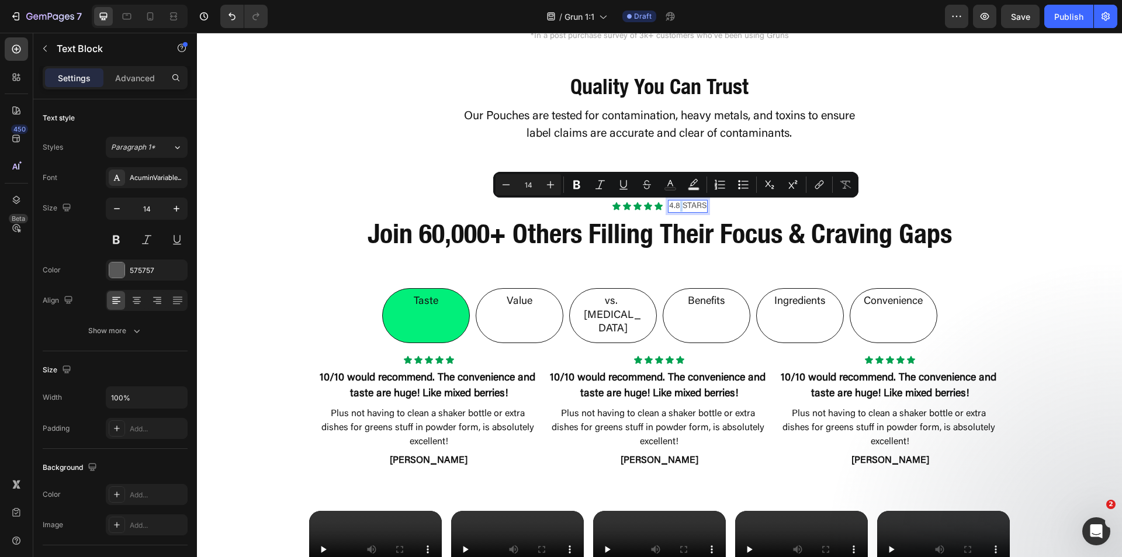
click at [675, 208] on p "4.8 stars" at bounding box center [687, 206] width 37 height 11
click at [676, 207] on p "4.8 stars" at bounding box center [687, 206] width 37 height 11
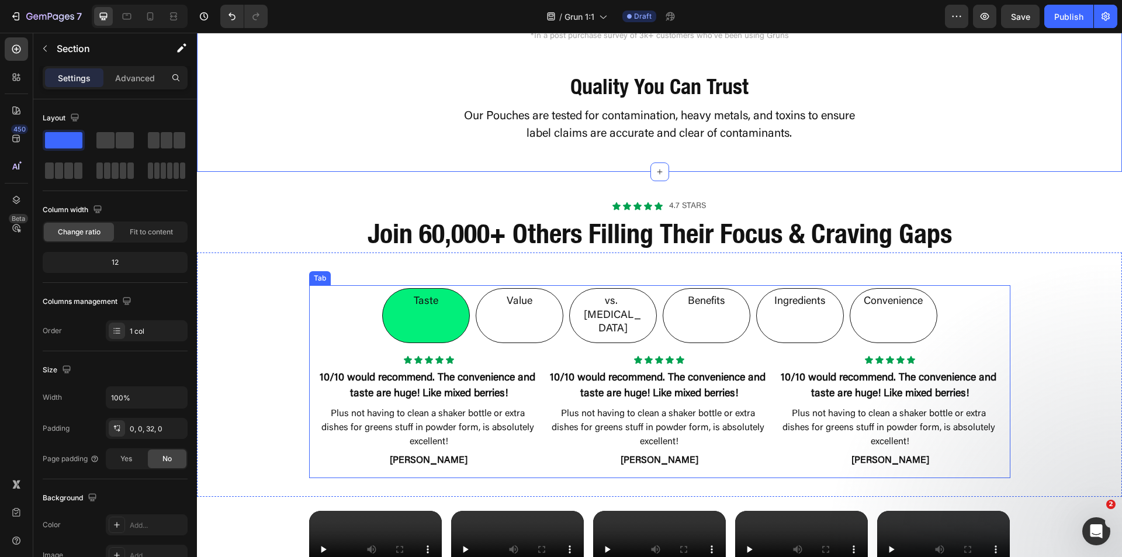
click at [546, 306] on li "Value" at bounding box center [520, 315] width 88 height 55
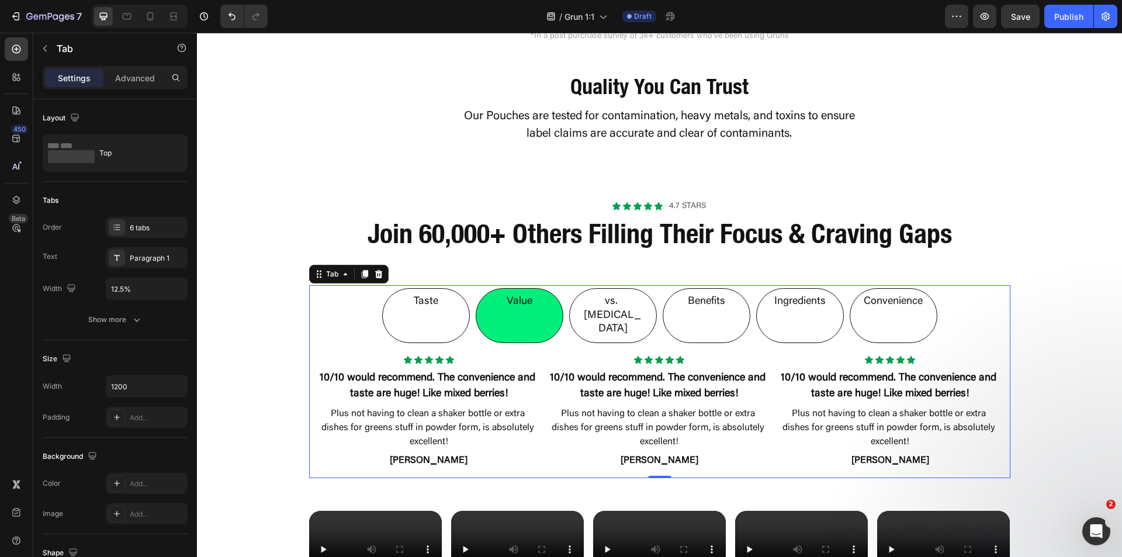
click at [604, 309] on div "vs. Nicotine" at bounding box center [613, 315] width 68 height 44
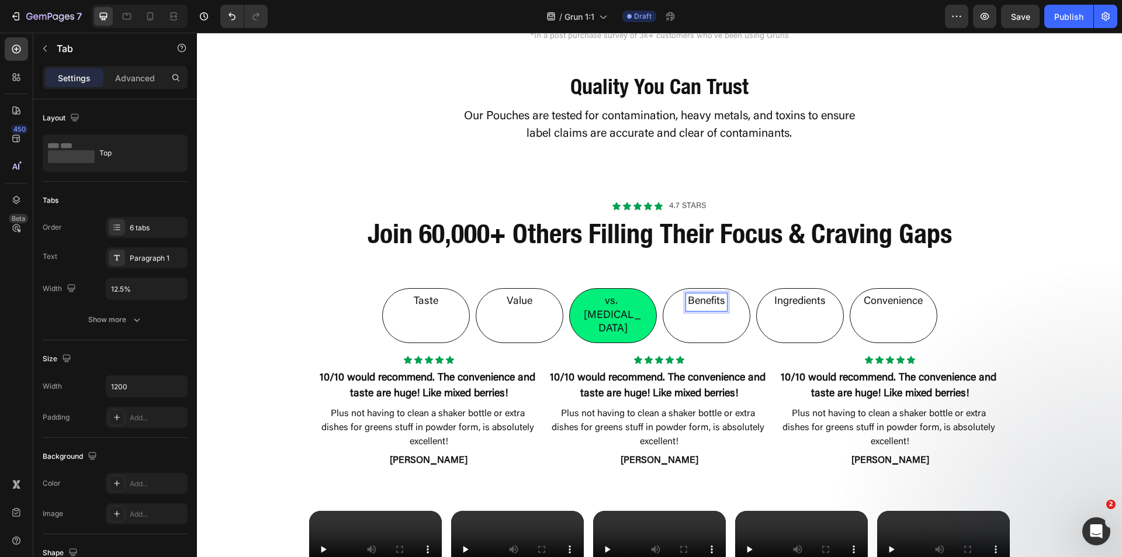
click at [709, 310] on div "Benefits" at bounding box center [706, 301] width 41 height 17
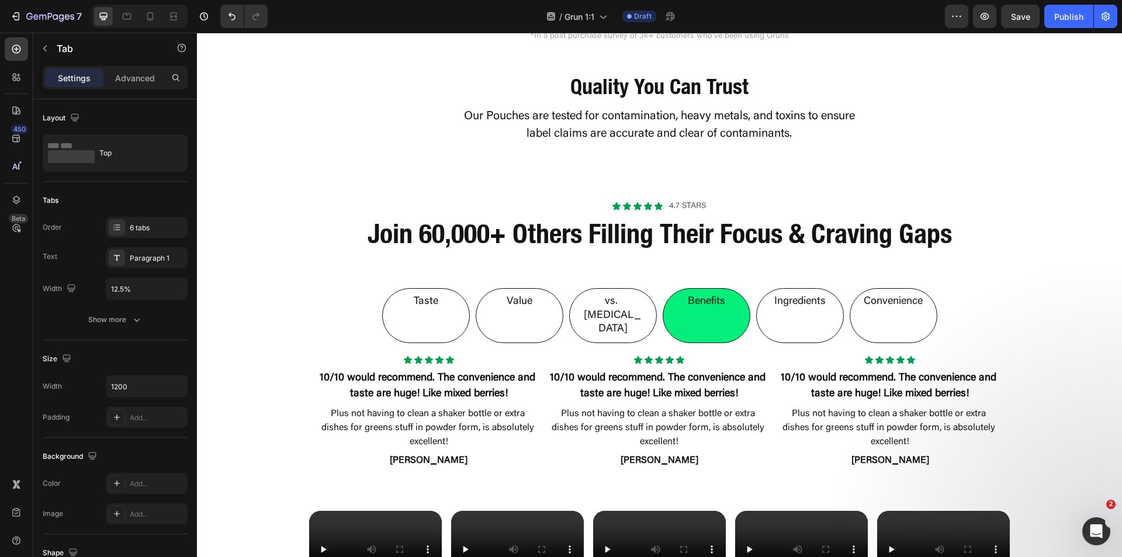
click at [797, 311] on li "Ingredients" at bounding box center [800, 315] width 88 height 55
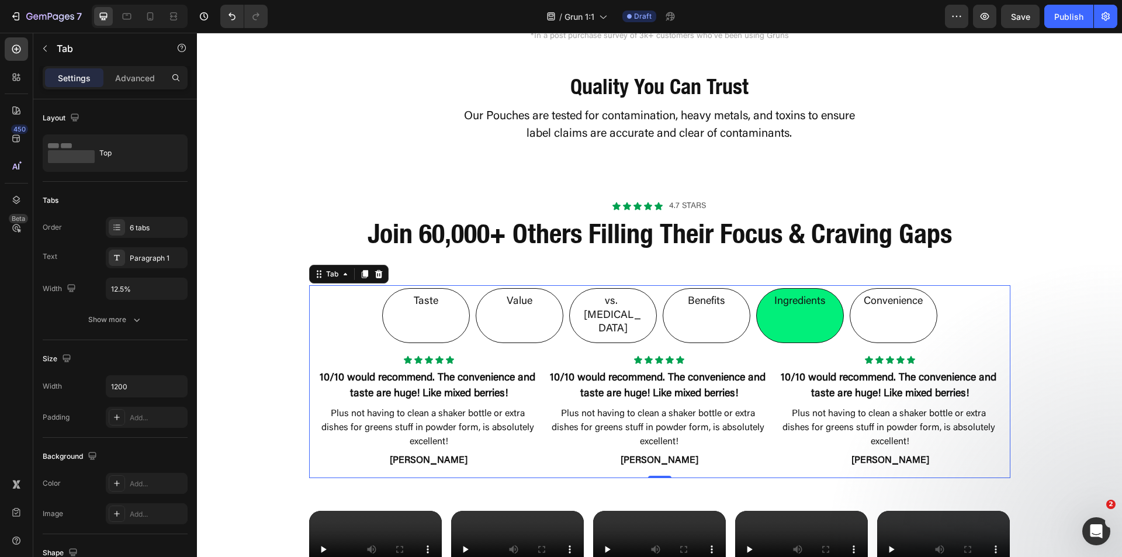
click at [856, 310] on li "Convenience" at bounding box center [894, 315] width 88 height 55
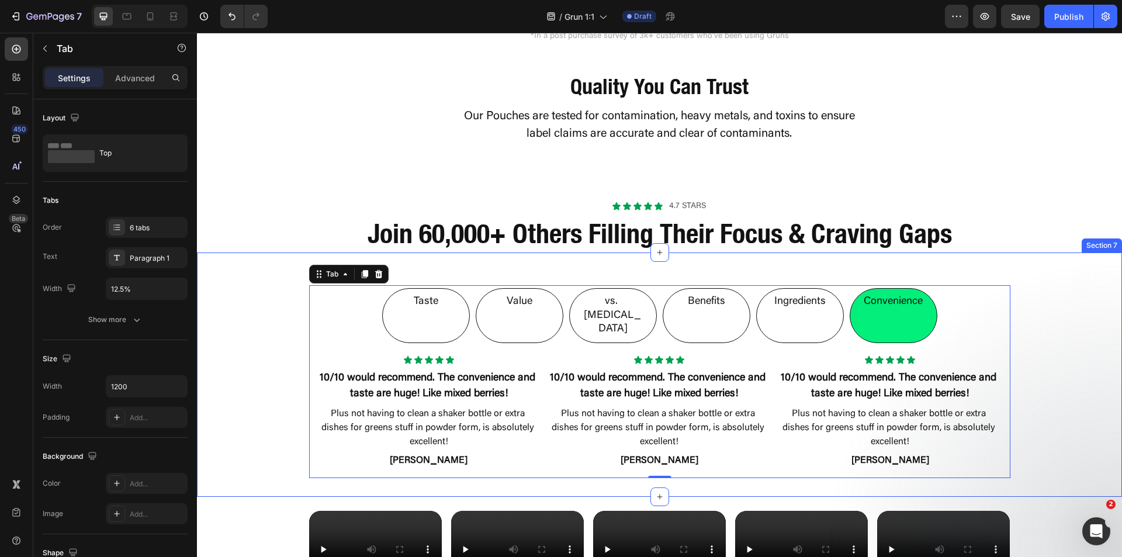
click at [1028, 302] on div "Taste Value vs. Nicotine Benefits Ingredients Convenience Icon Icon Icon Icon I…" at bounding box center [659, 374] width 925 height 207
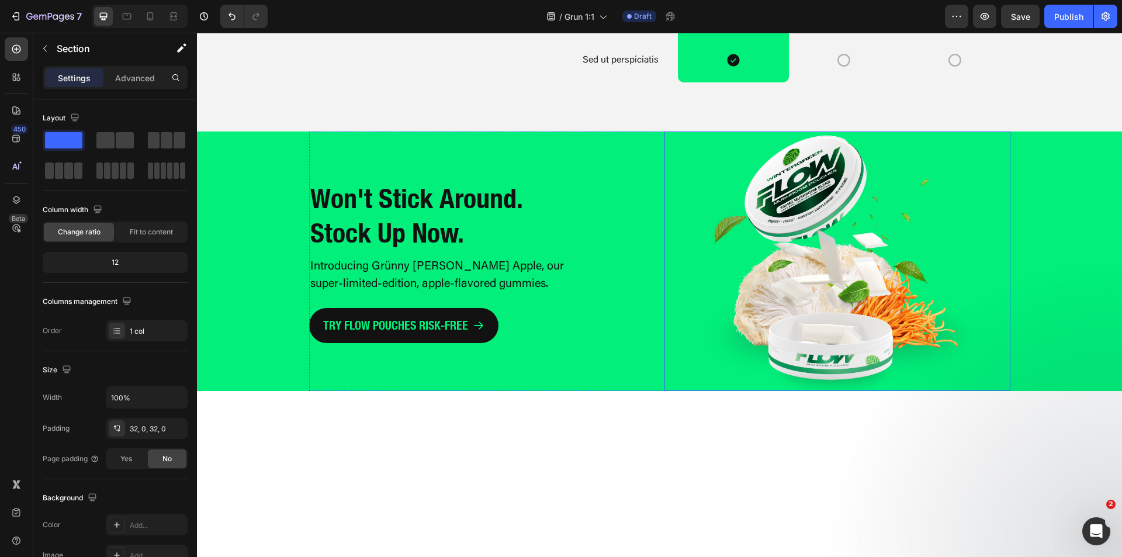
scroll to position [2571, 0]
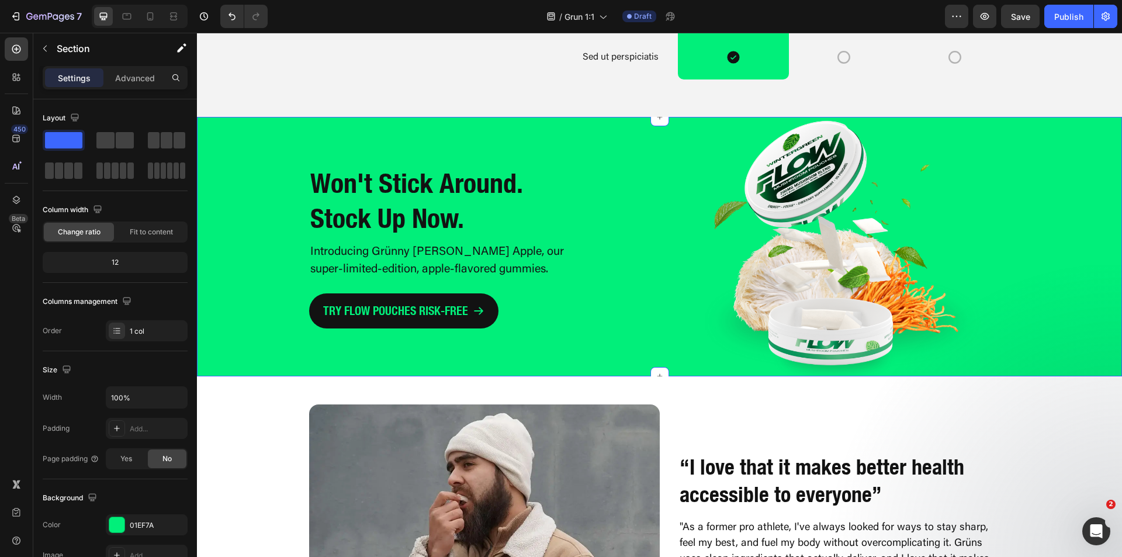
click at [1052, 315] on div "Won't Stick Around. Stock Up Now. Heading Introducing Grünny Smith Apple, our s…" at bounding box center [659, 246] width 925 height 259
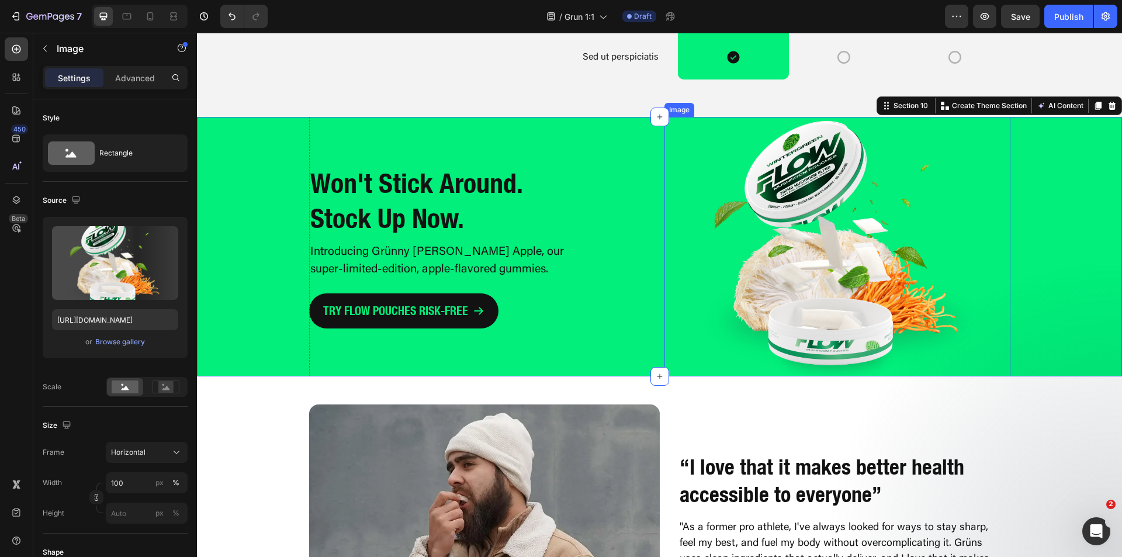
click at [764, 279] on img at bounding box center [837, 246] width 346 height 259
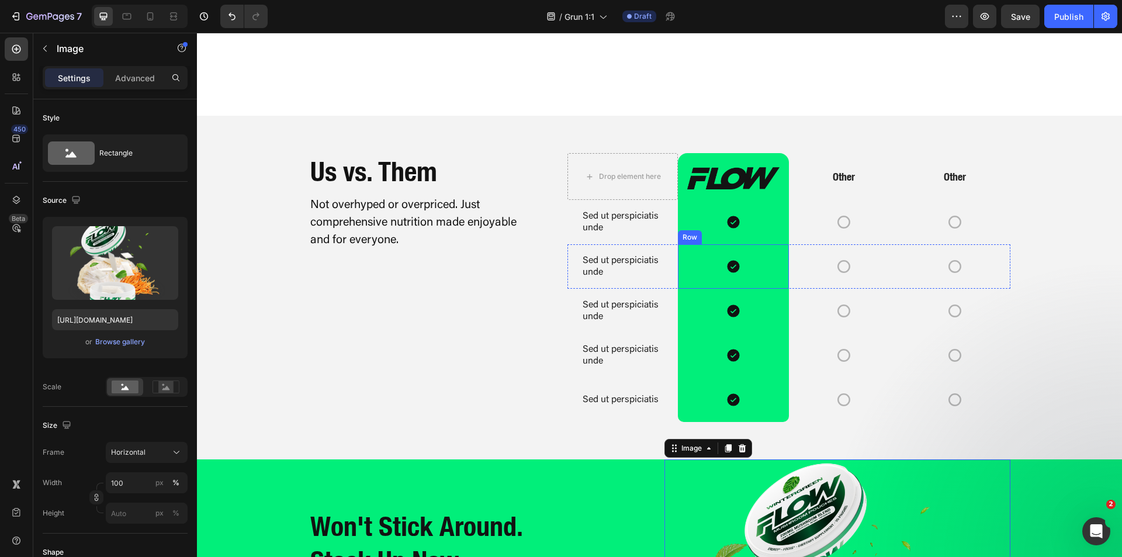
scroll to position [2162, 0]
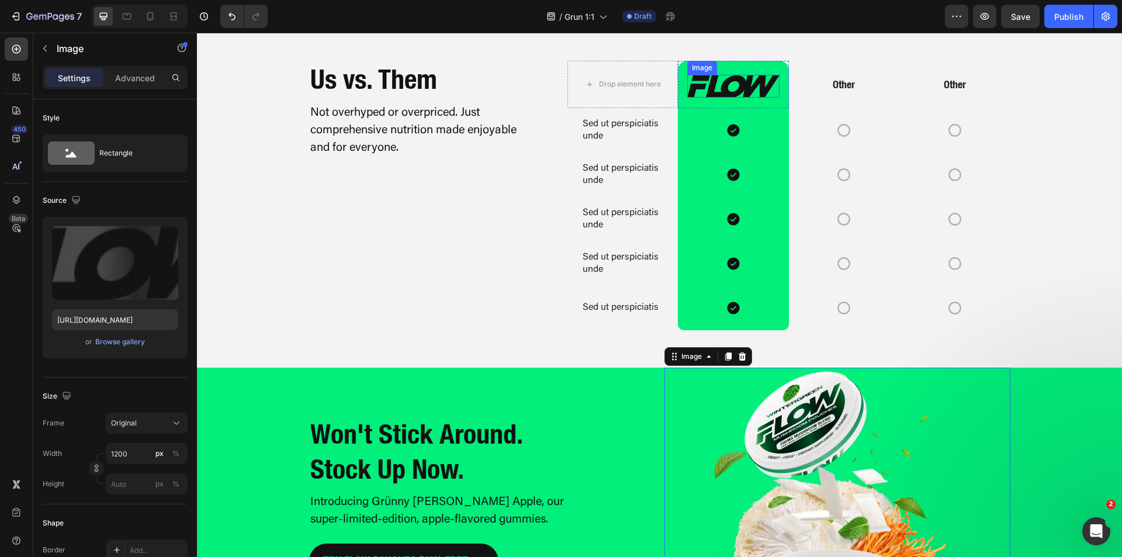
click at [700, 97] on img at bounding box center [733, 86] width 92 height 22
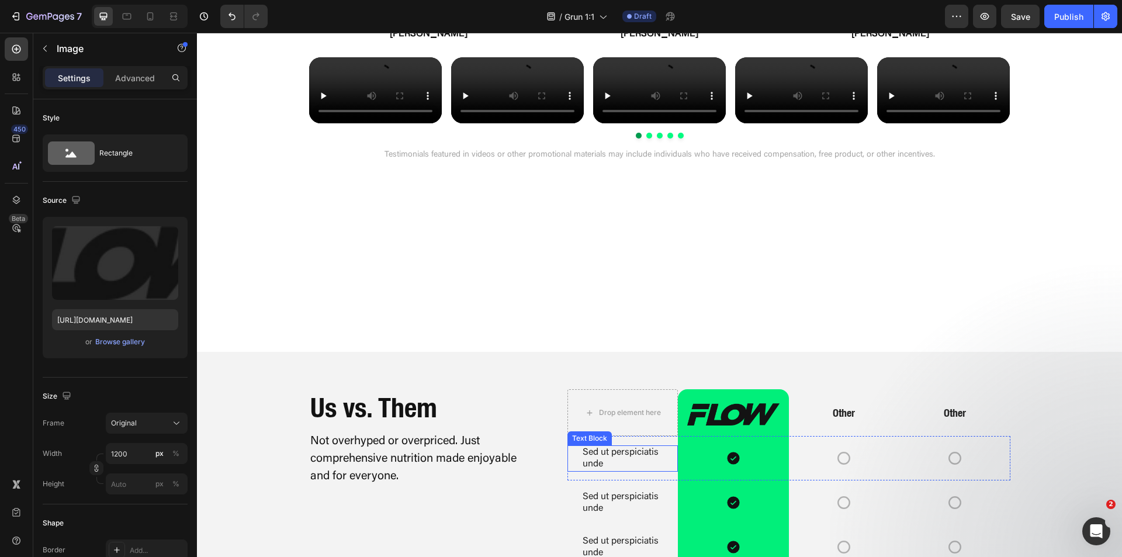
scroll to position [1855, 0]
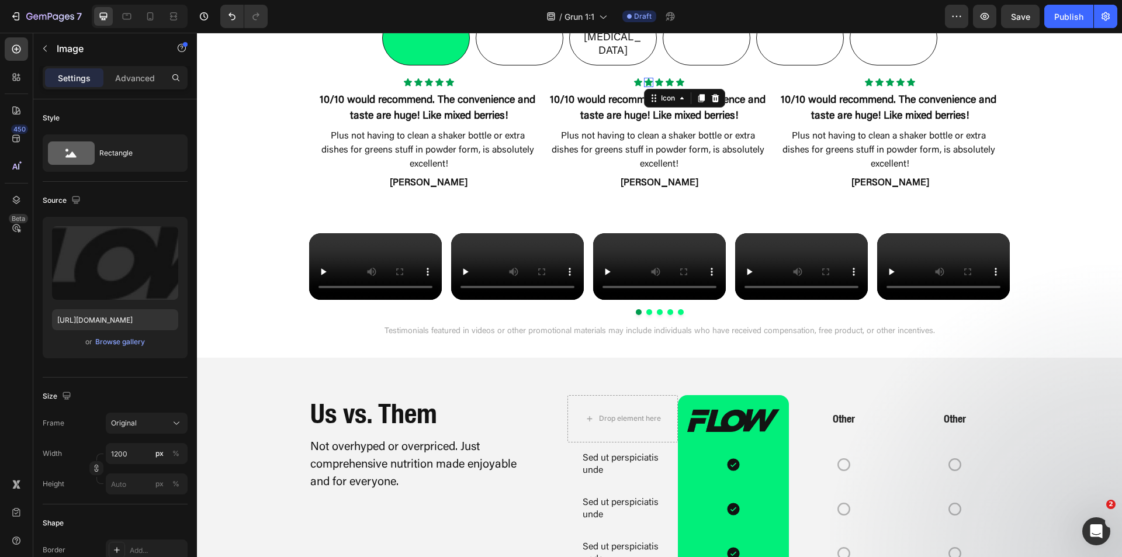
click at [644, 78] on div "Icon 0" at bounding box center [648, 82] width 9 height 9
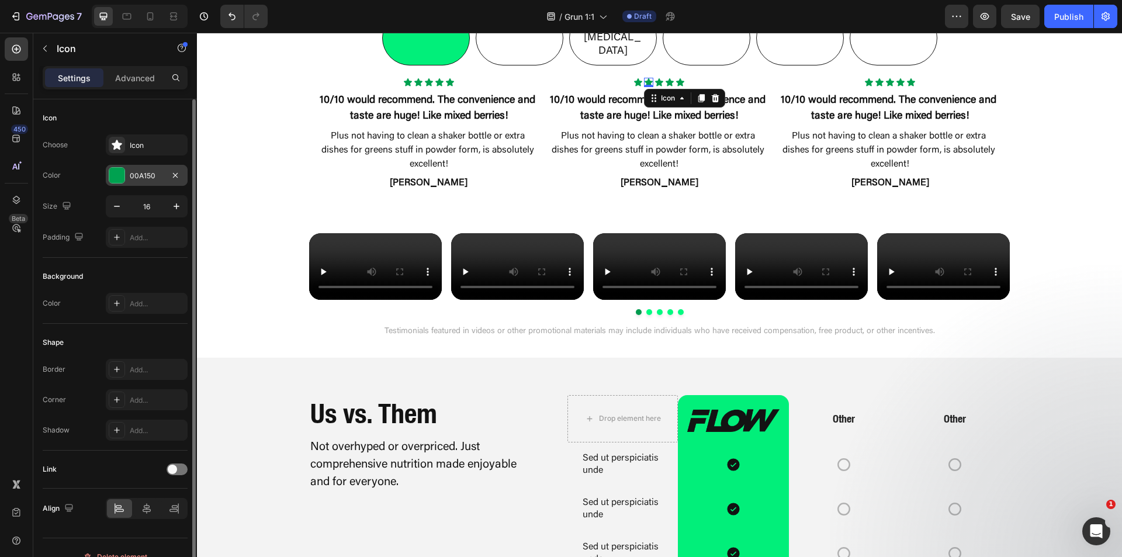
click at [116, 174] on div at bounding box center [116, 175] width 15 height 15
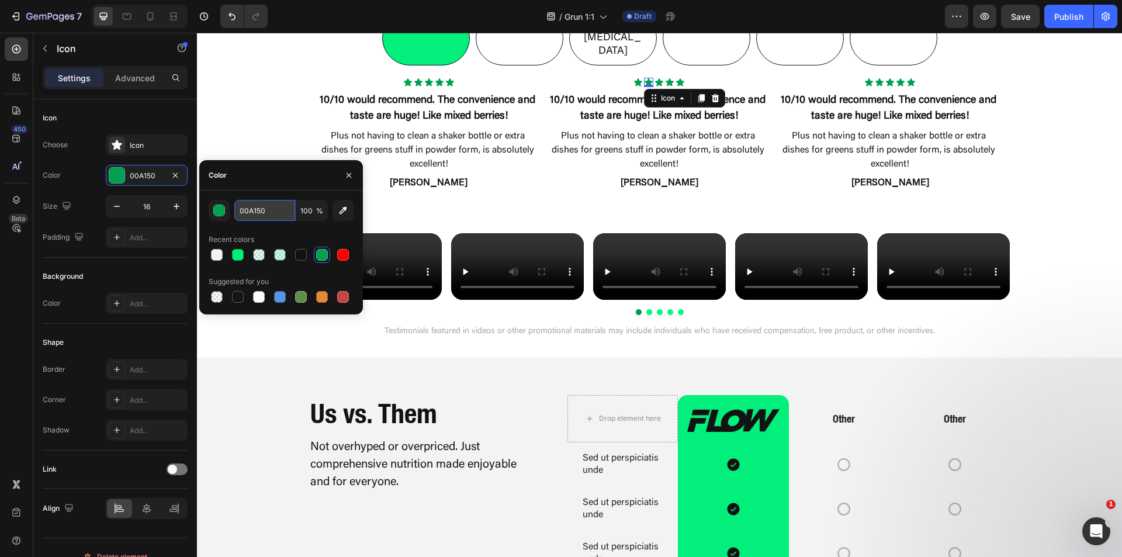
click at [255, 210] on input "00A150" at bounding box center [264, 210] width 61 height 21
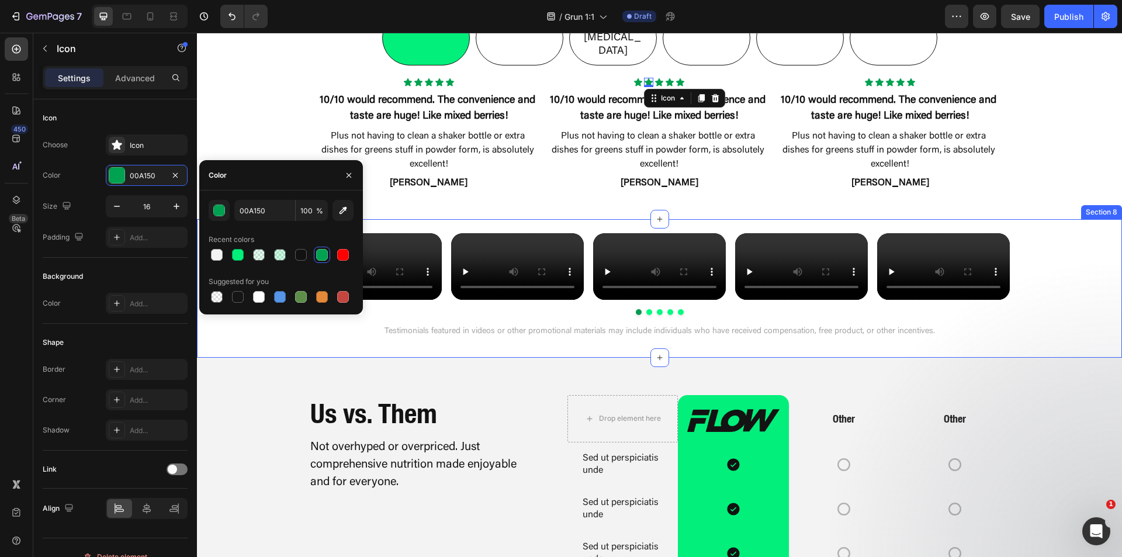
click at [250, 315] on div "Video Video Video Video Video Carousel" at bounding box center [659, 267] width 925 height 96
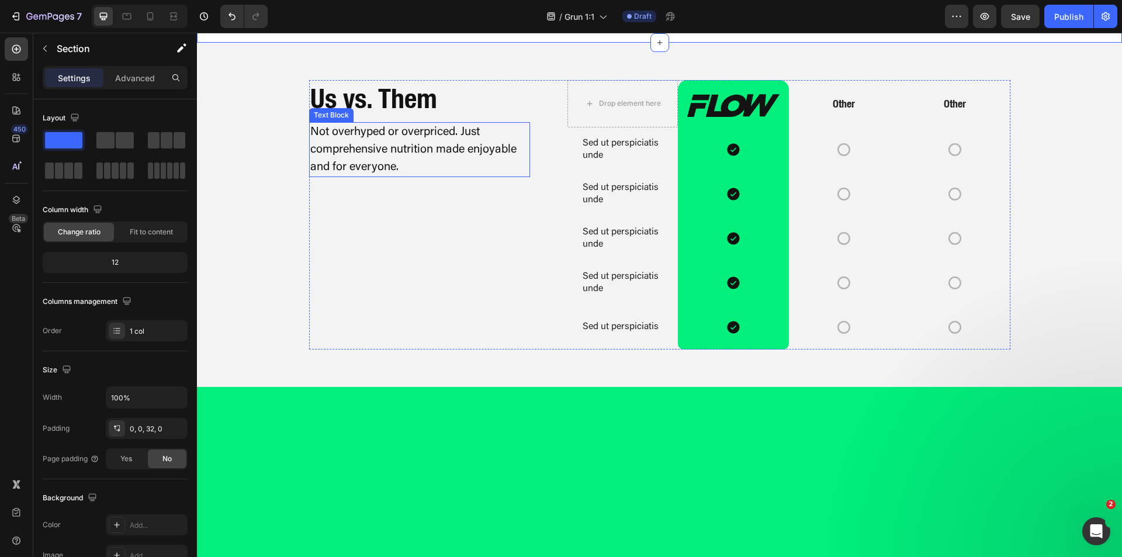
scroll to position [2148, 0]
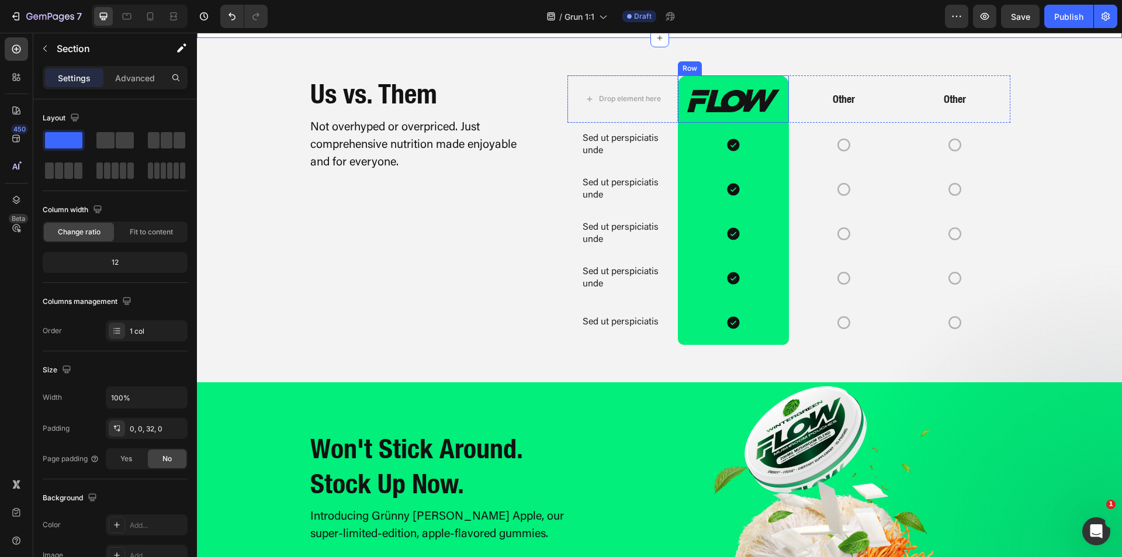
click at [678, 122] on div "Image Row" at bounding box center [733, 98] width 110 height 47
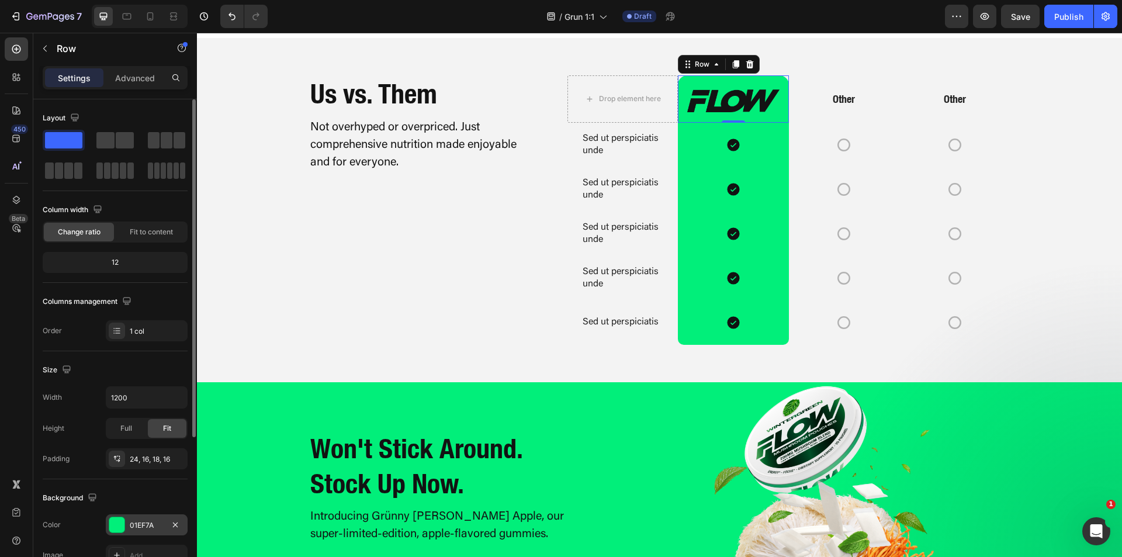
click at [112, 533] on div "01EF7A" at bounding box center [147, 524] width 82 height 21
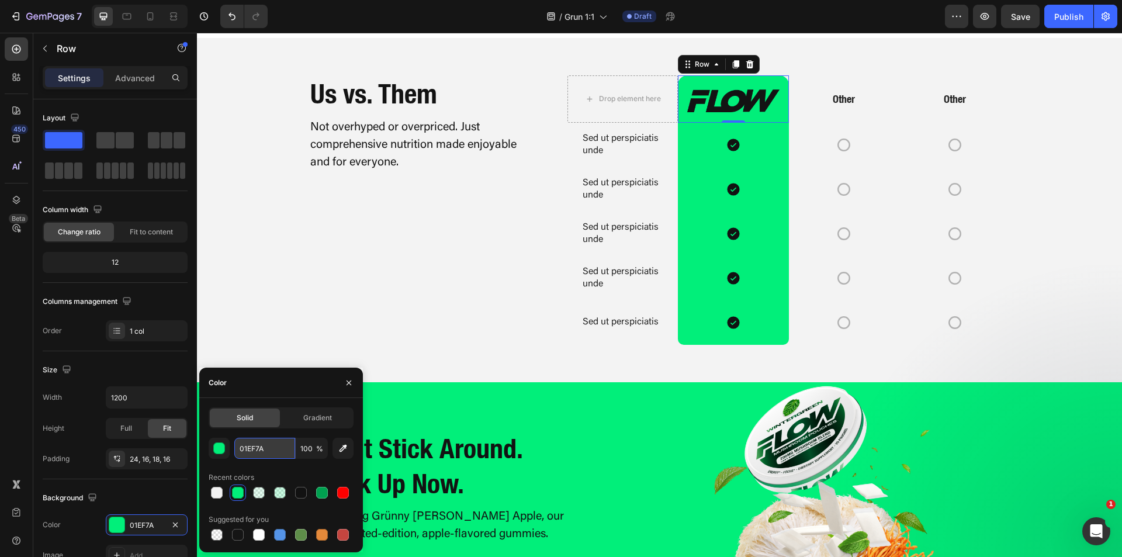
click at [248, 449] on input "01EF7A" at bounding box center [264, 448] width 61 height 21
paste input "0A150"
type input "00A150"
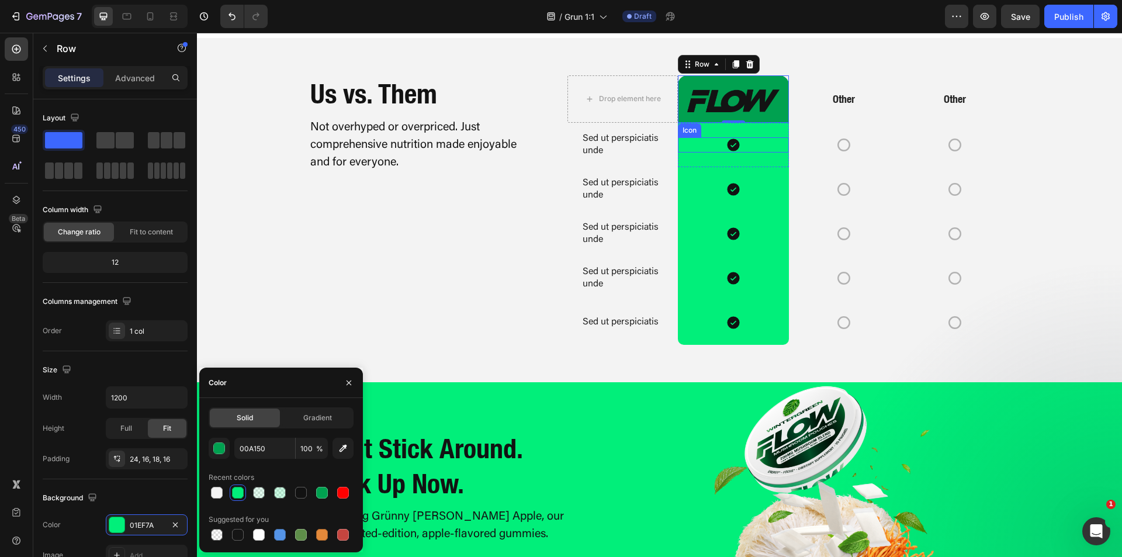
click at [690, 153] on div "Icon" at bounding box center [733, 144] width 110 height 15
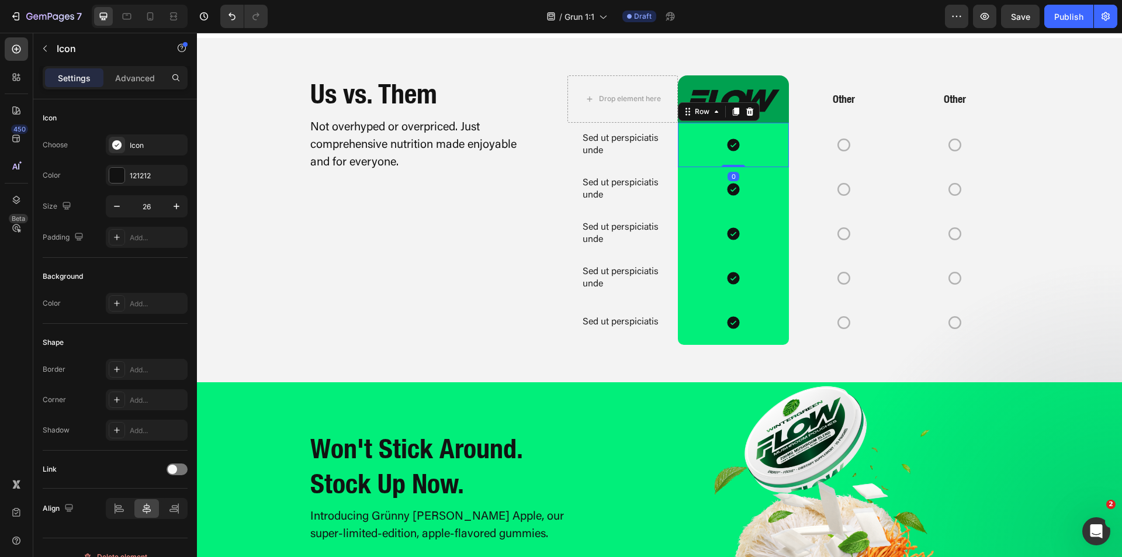
click at [687, 167] on div "Icon Row 0" at bounding box center [733, 145] width 110 height 44
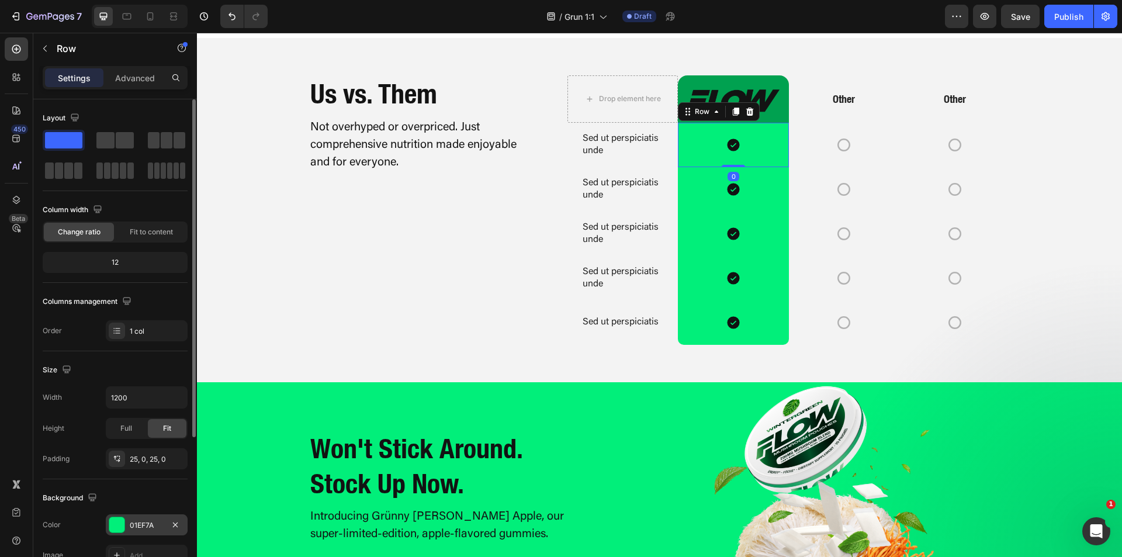
click at [119, 528] on div at bounding box center [116, 524] width 15 height 15
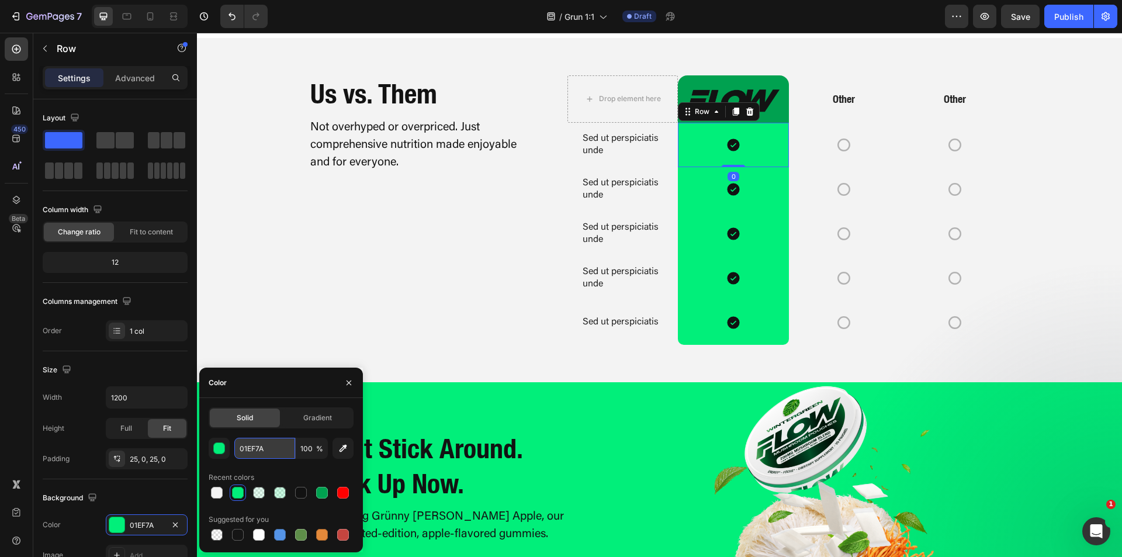
click at [248, 450] on input "01EF7A" at bounding box center [264, 448] width 61 height 21
paste input "0A150"
type input "00A150"
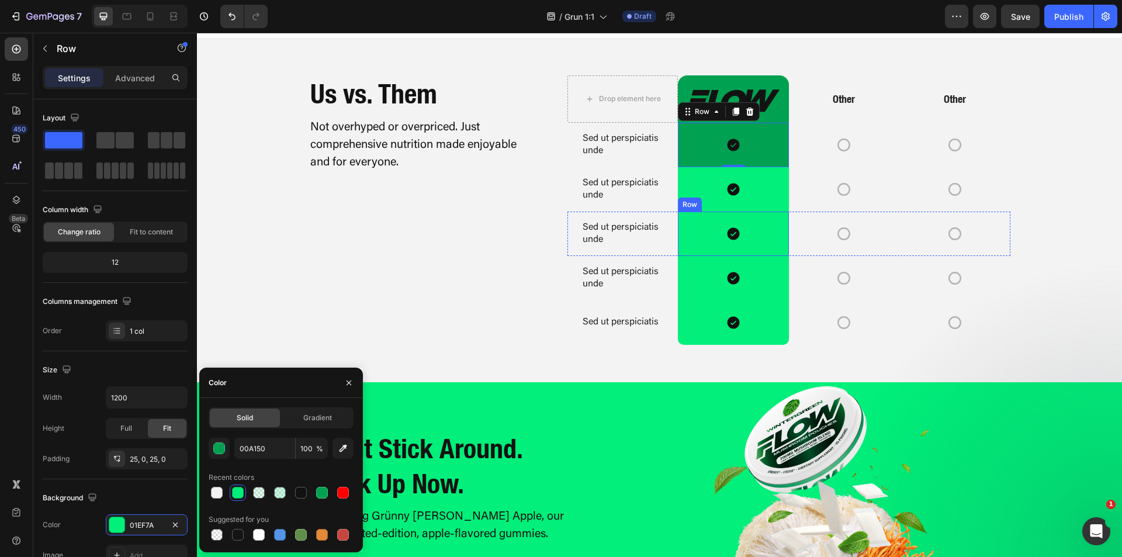
click at [683, 210] on div "Row" at bounding box center [689, 204] width 19 height 11
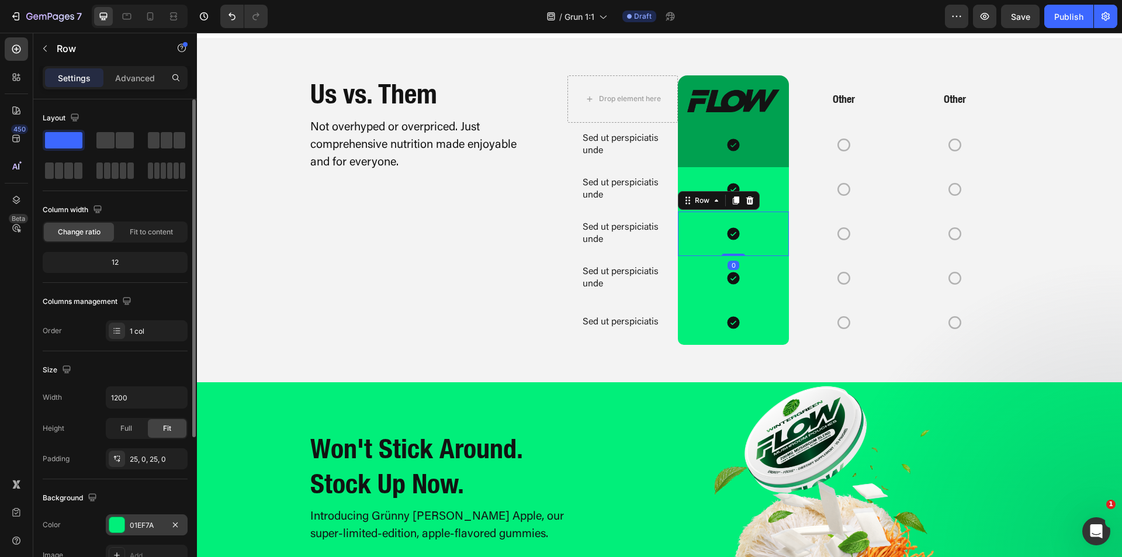
click at [120, 517] on div "01EF7A" at bounding box center [147, 524] width 82 height 21
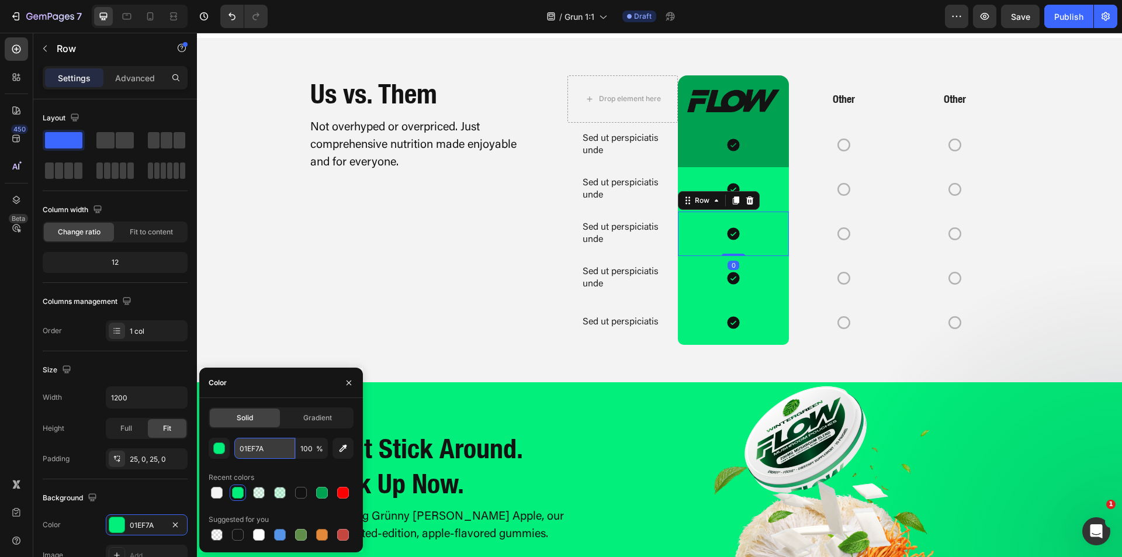
click at [245, 448] on input "01EF7A" at bounding box center [264, 448] width 61 height 21
paste input "0A150"
type input "00A150"
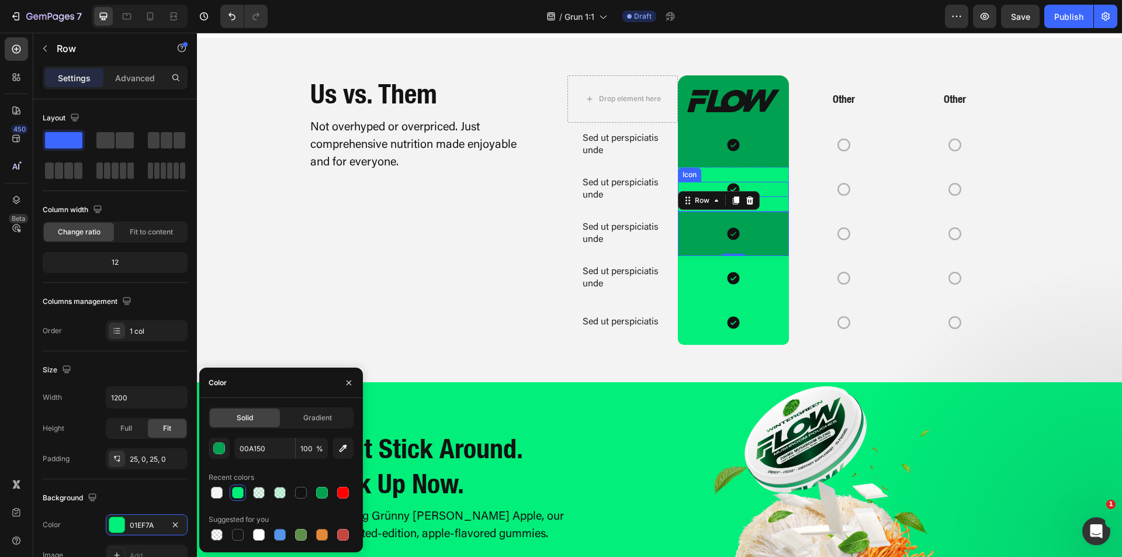
click at [684, 175] on div "Icon" at bounding box center [689, 175] width 19 height 0
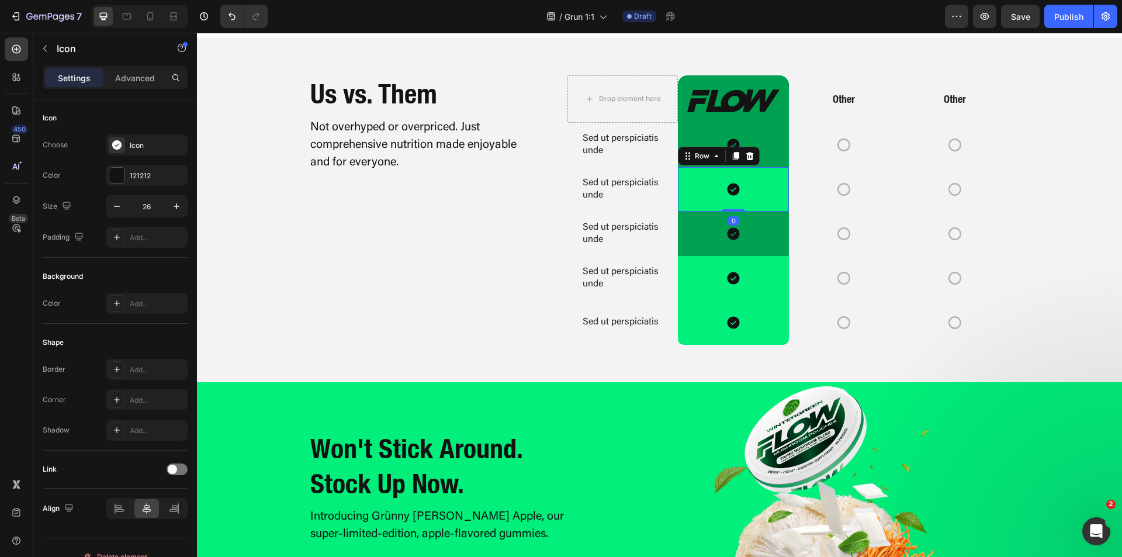
click at [681, 212] on div "Icon Row 0" at bounding box center [733, 189] width 110 height 44
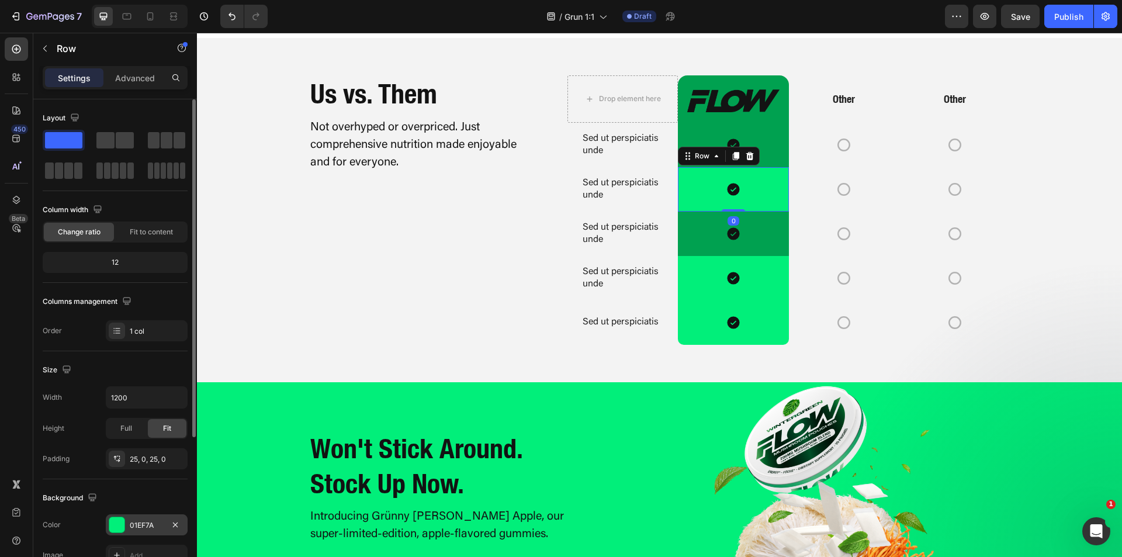
click at [136, 527] on div "01EF7A" at bounding box center [147, 525] width 34 height 11
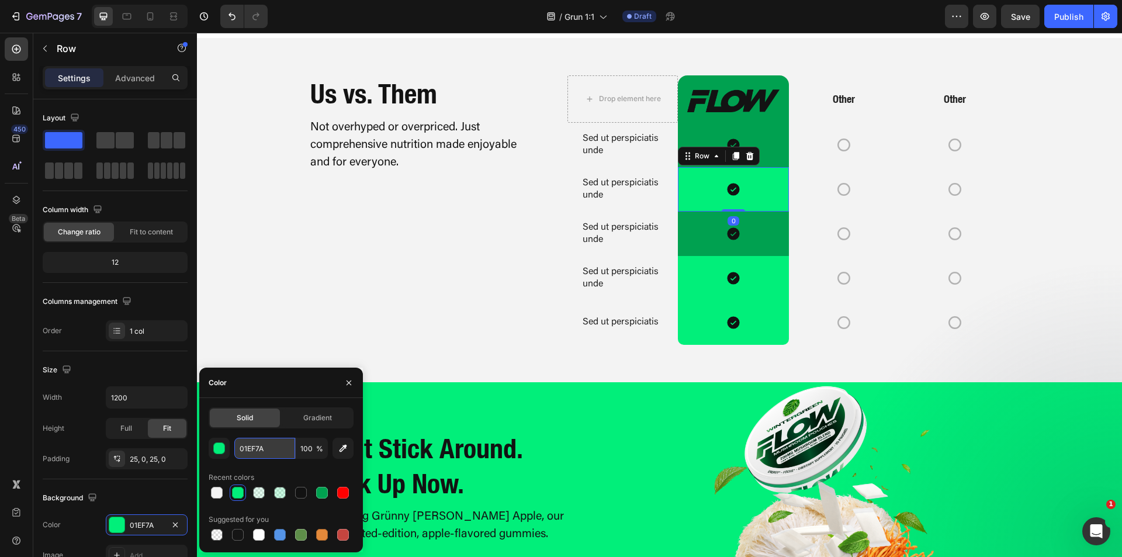
click at [247, 451] on input "01EF7A" at bounding box center [264, 448] width 61 height 21
paste input "0A150"
type input "00A150"
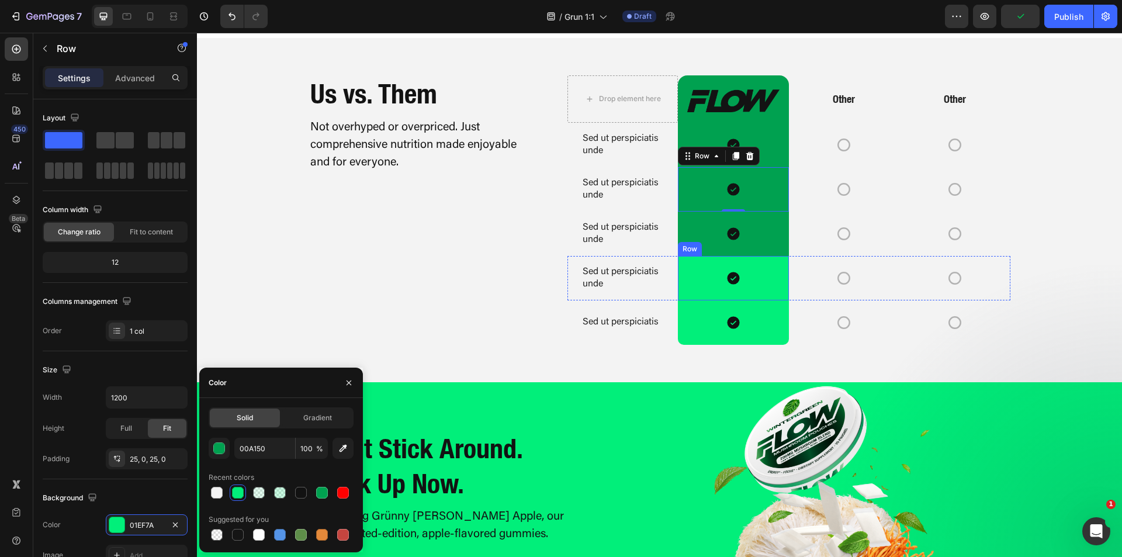
click at [690, 300] on div "Icon Row" at bounding box center [733, 278] width 110 height 44
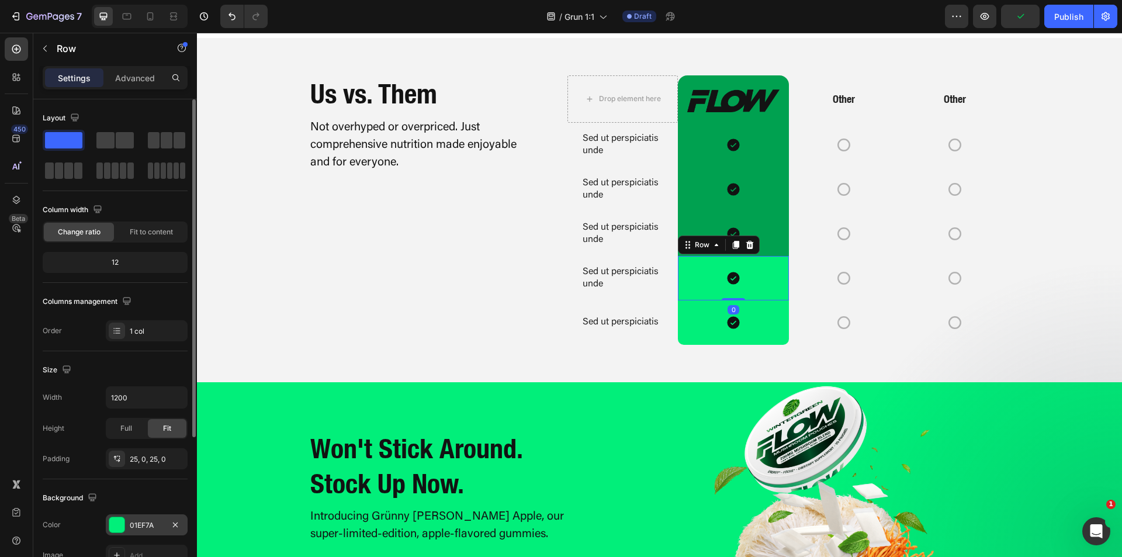
click at [140, 527] on div "01EF7A" at bounding box center [147, 525] width 34 height 11
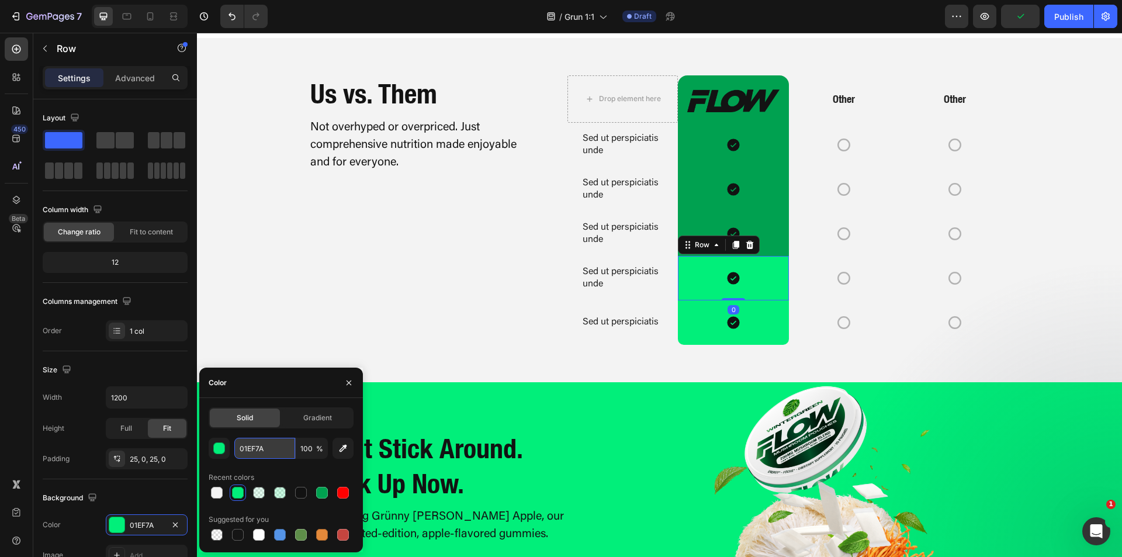
click at [251, 453] on input "01EF7A" at bounding box center [264, 448] width 61 height 21
paste input "0A150"
type input "00A150"
click at [693, 345] on div "Icon Row" at bounding box center [733, 322] width 110 height 44
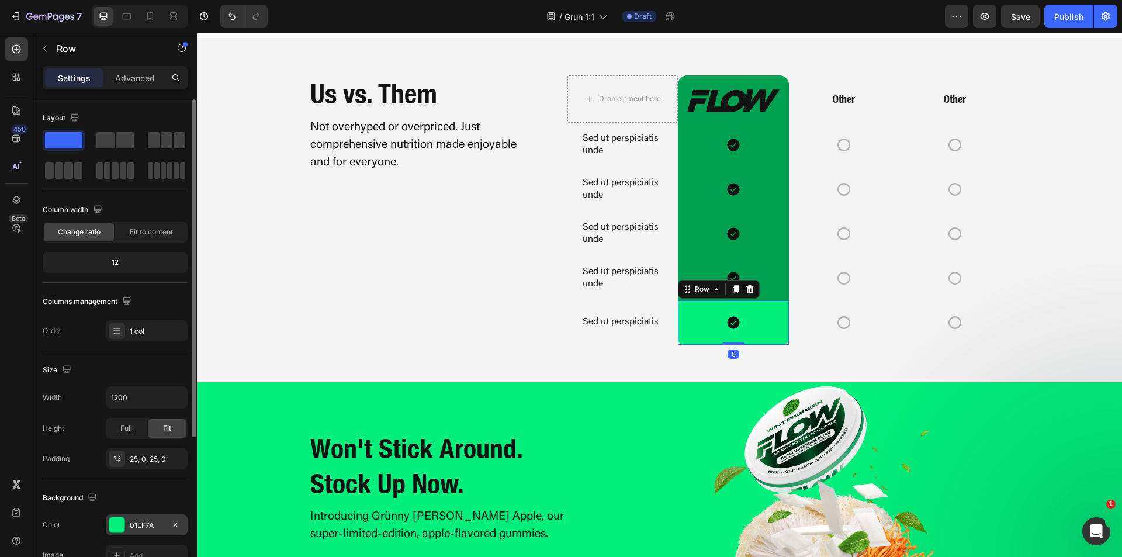
click at [137, 524] on div "01EF7A" at bounding box center [147, 525] width 34 height 11
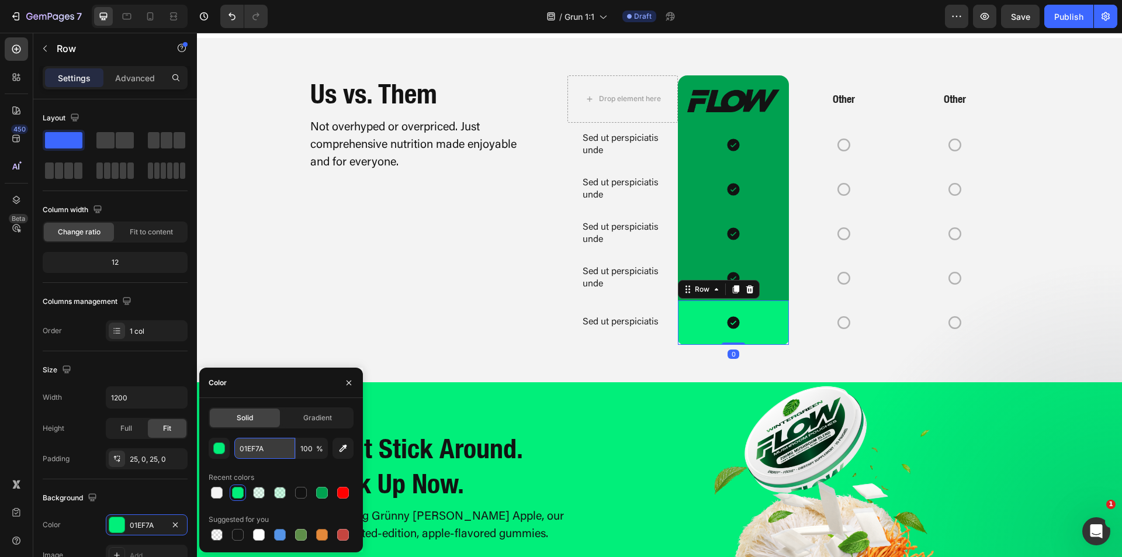
click at [248, 451] on input "01EF7A" at bounding box center [264, 448] width 61 height 21
paste input "0A150"
type input "00A150"
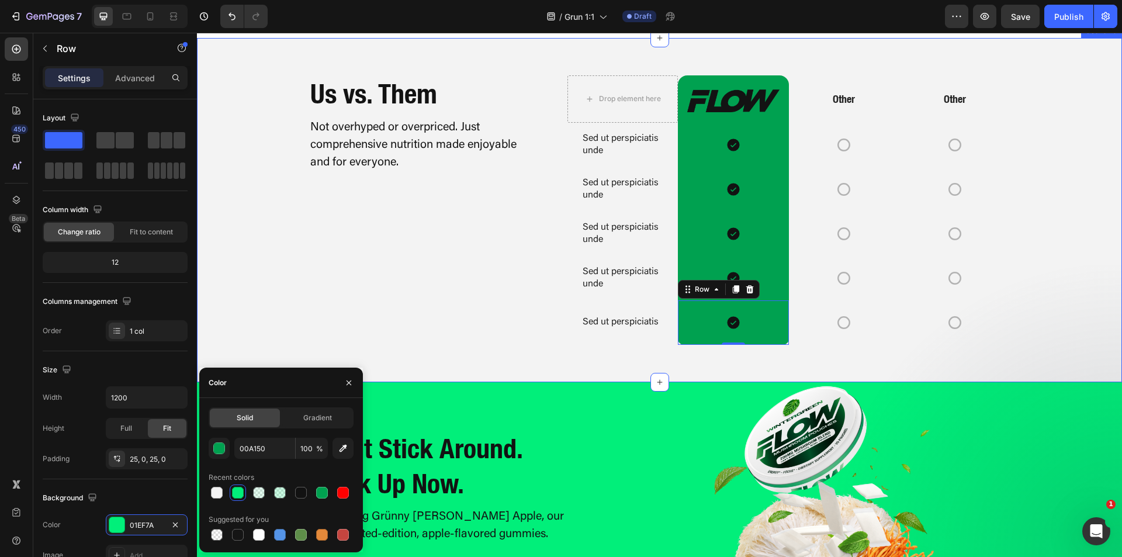
click at [265, 283] on div "Drop element here Image Row Other Text Block Other Text Block Row Sed ut perspi…" at bounding box center [659, 209] width 925 height 269
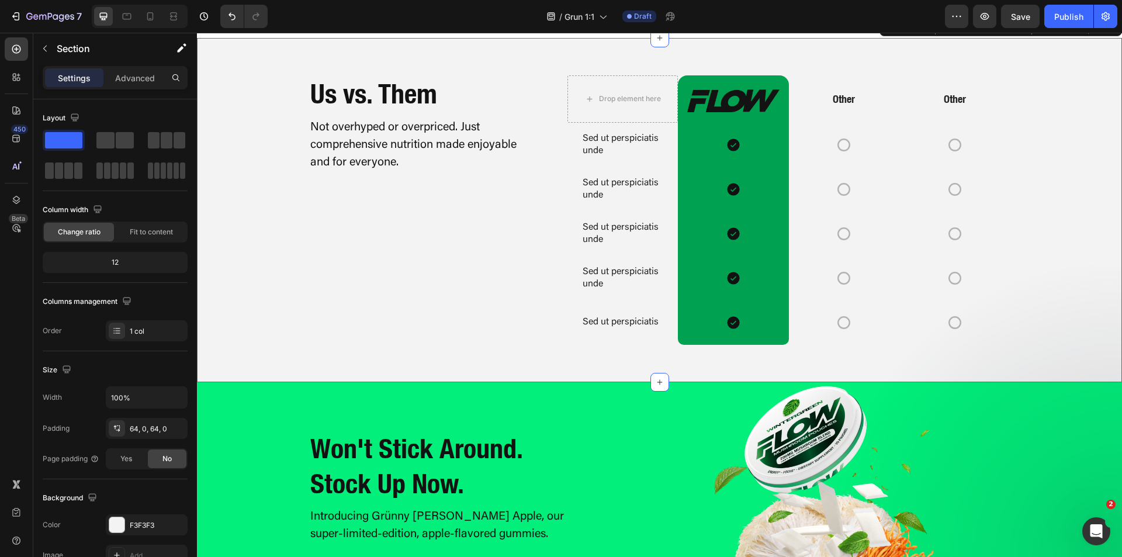
scroll to position [2206, 0]
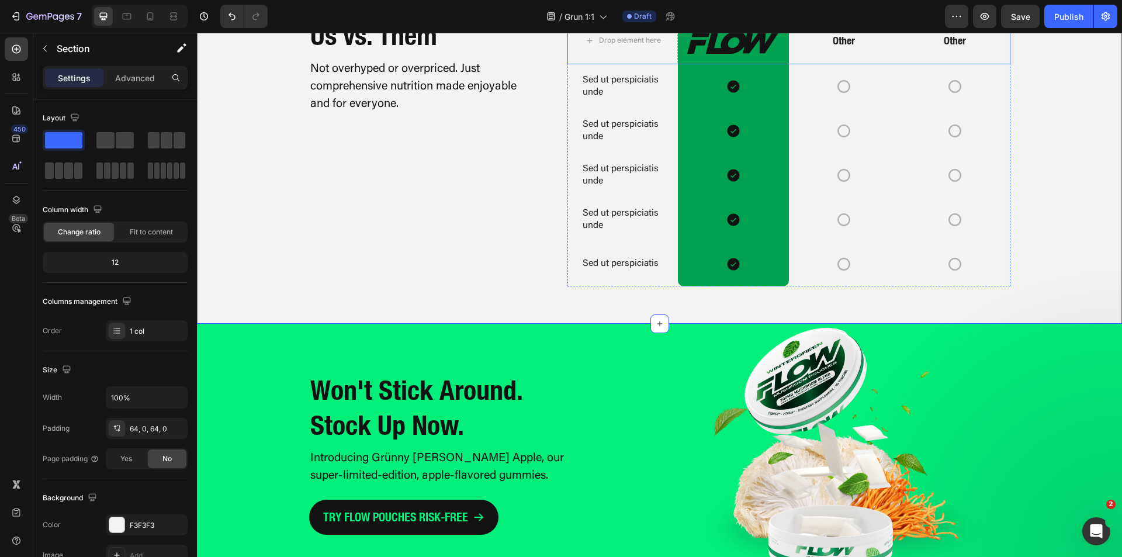
click at [845, 47] on p "Other" at bounding box center [844, 40] width 108 height 13
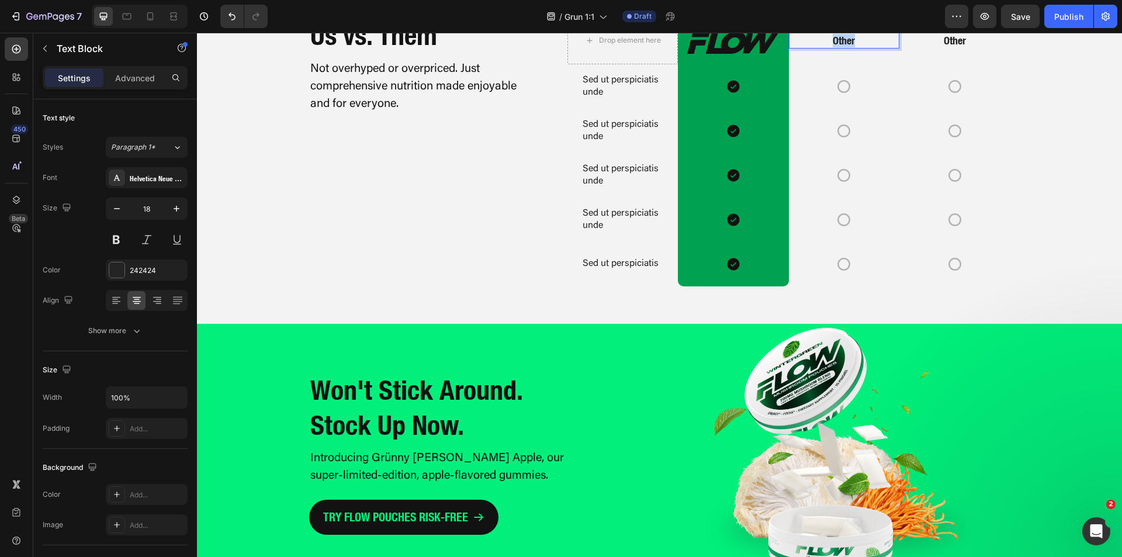
click at [845, 47] on p "Other" at bounding box center [844, 40] width 108 height 13
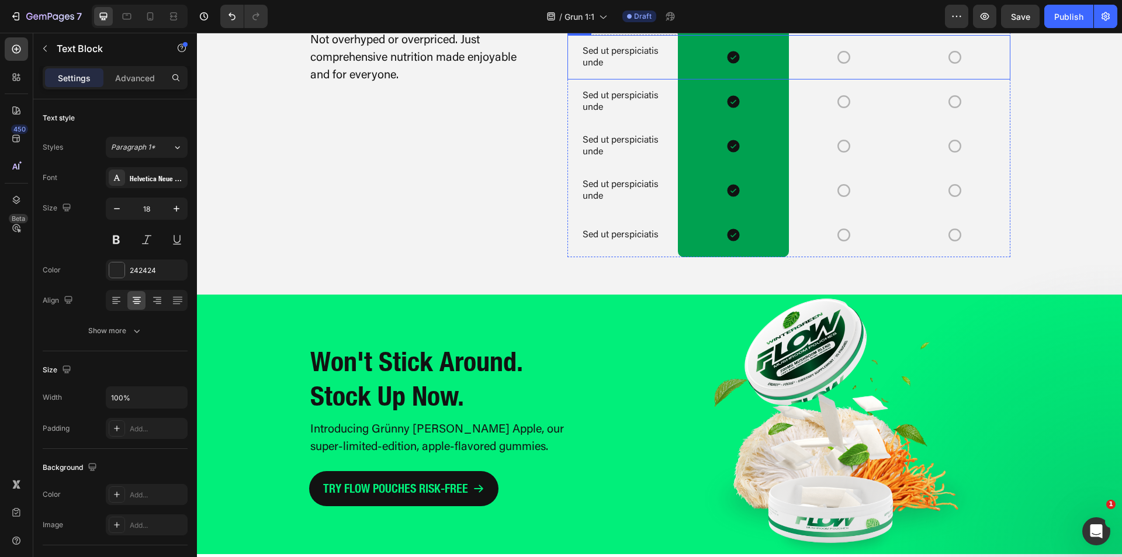
scroll to position [2264, 0]
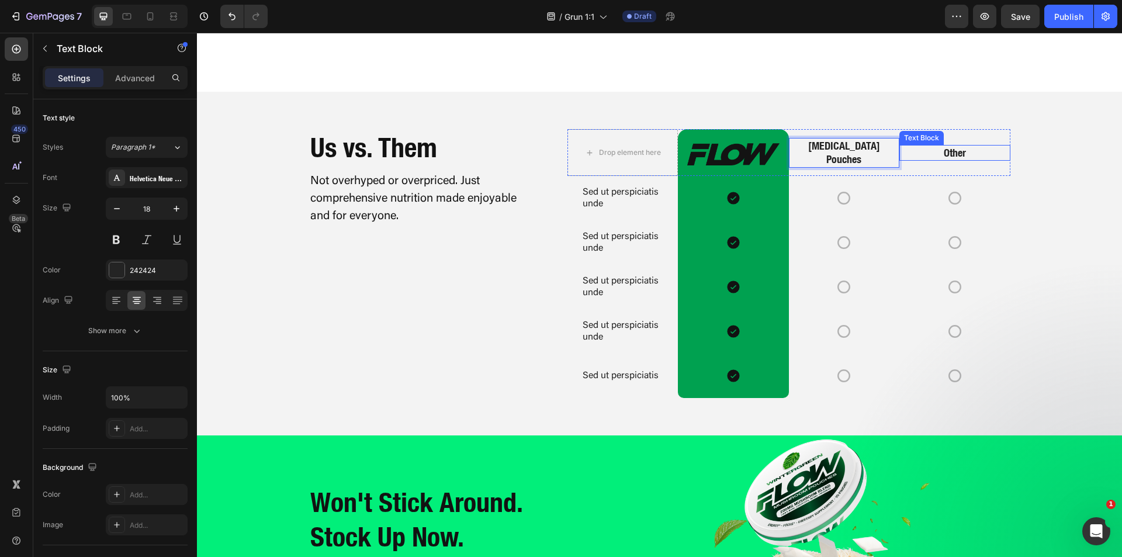
click at [950, 155] on p "Other" at bounding box center [955, 152] width 108 height 13
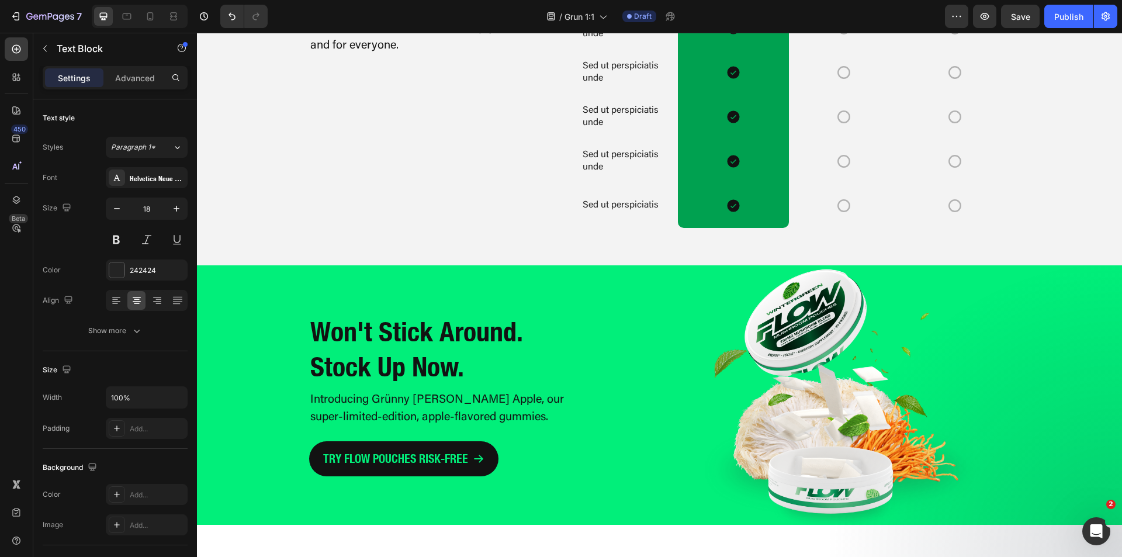
click at [1053, 221] on div "Drop element here Image Row Nicotine Pouches Text Block Caffeine Pouches Text B…" at bounding box center [659, 93] width 925 height 269
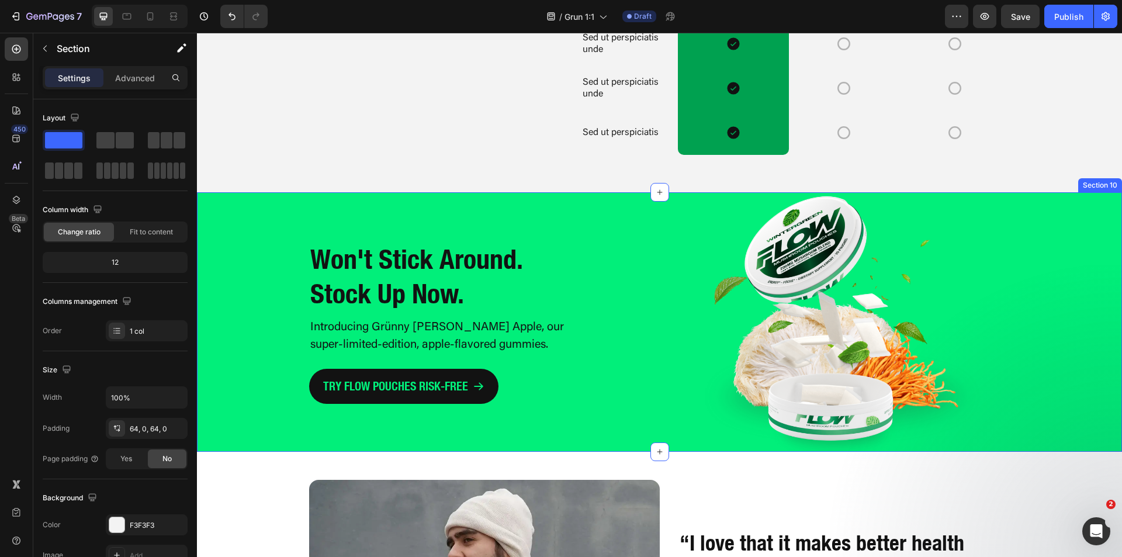
scroll to position [2498, 0]
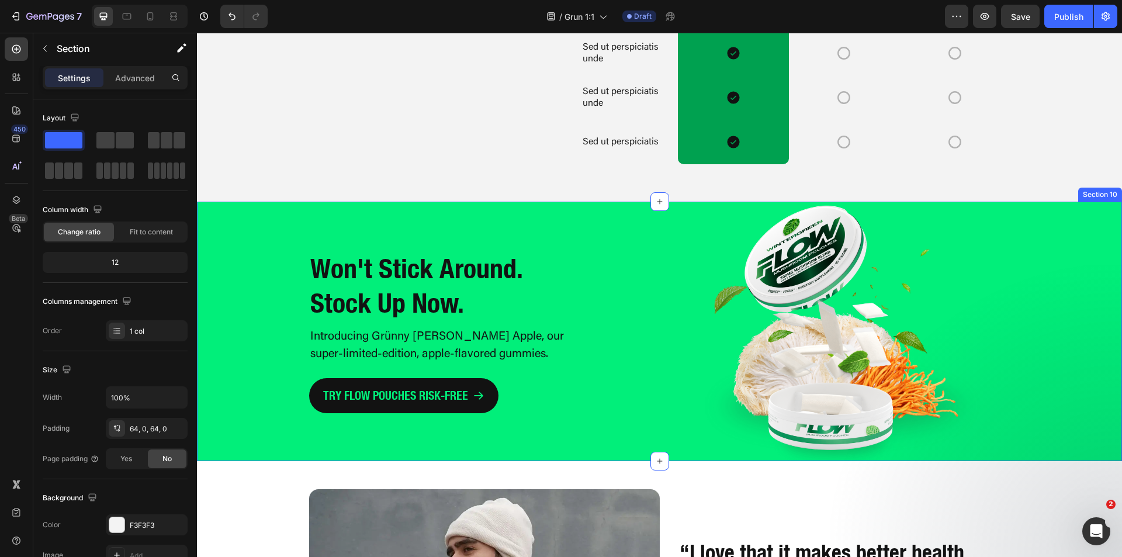
click at [1074, 300] on div "Won't Stick Around. Stock Up Now. Heading Introducing Grünny Smith Apple, our s…" at bounding box center [659, 331] width 925 height 259
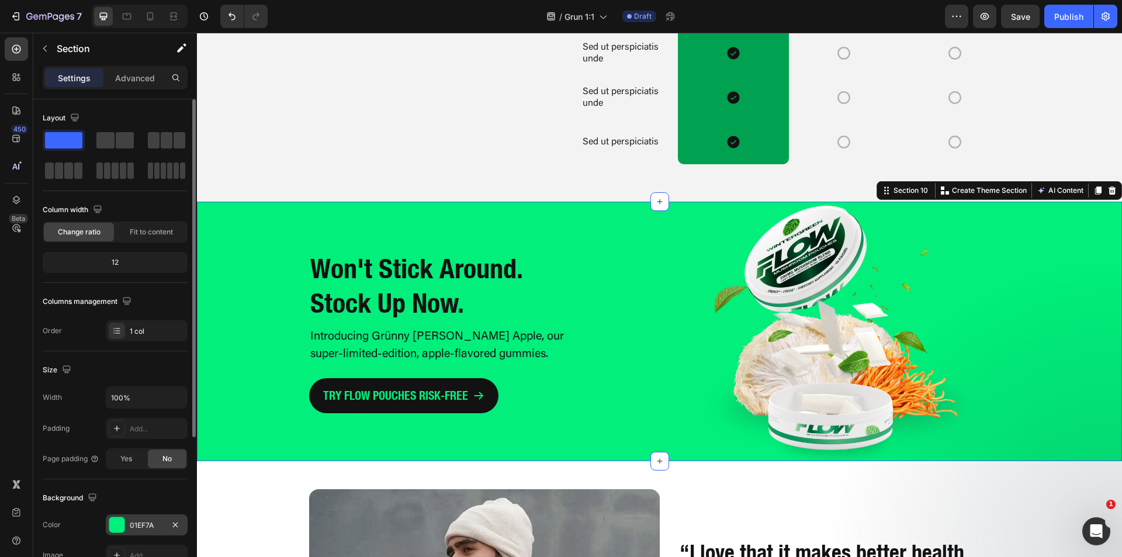
click at [120, 523] on div at bounding box center [116, 524] width 15 height 15
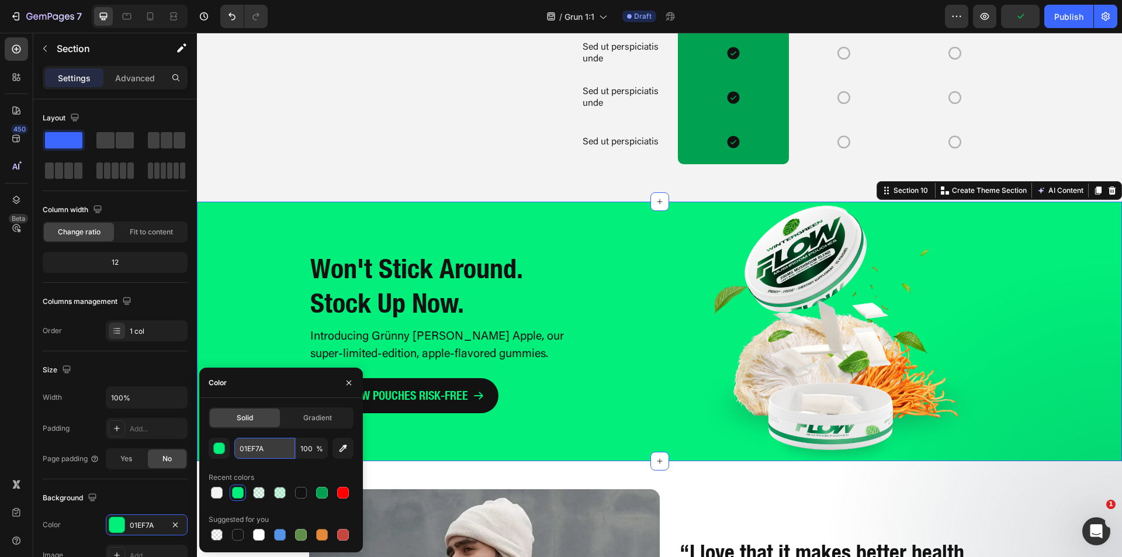
click at [257, 448] on input "01EF7A" at bounding box center [264, 448] width 61 height 21
paste input "0A150"
type input "00A150"
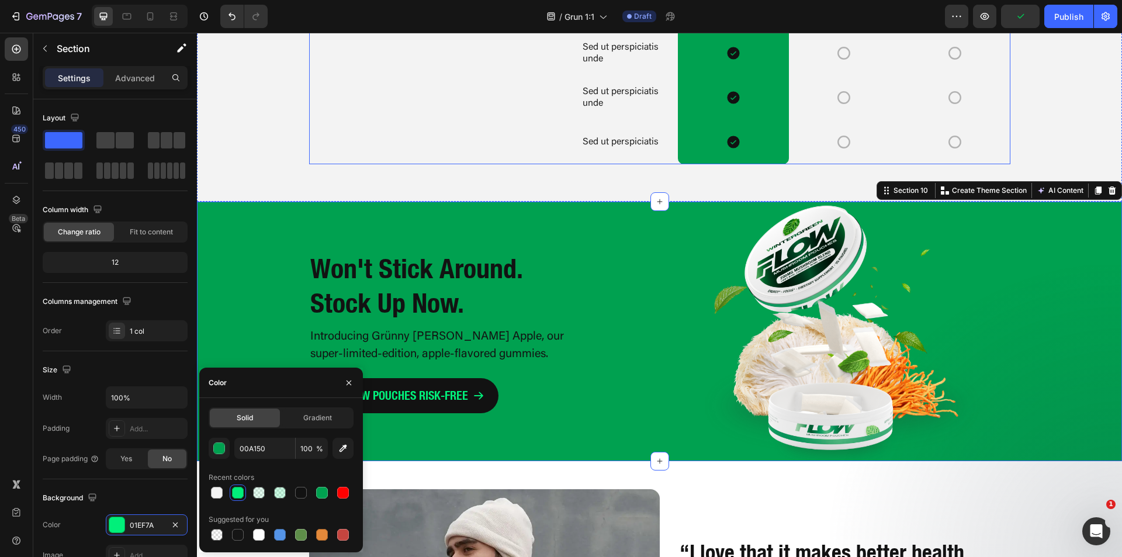
click at [311, 158] on div "Us vs. Them Heading Not overhyped or overpriced. Just comprehensive nutrition m…" at bounding box center [419, 29] width 221 height 269
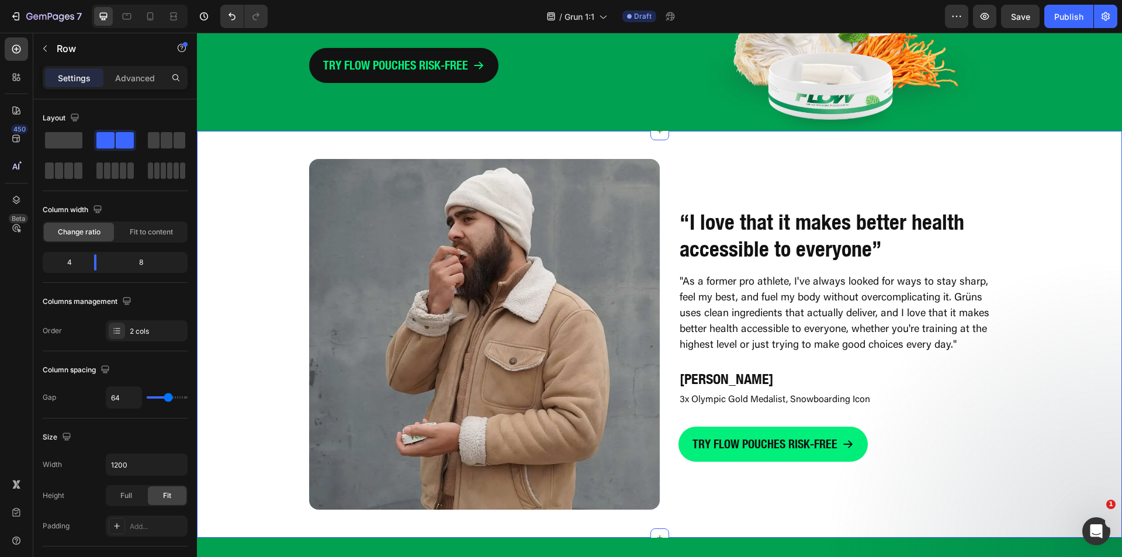
scroll to position [3062, 0]
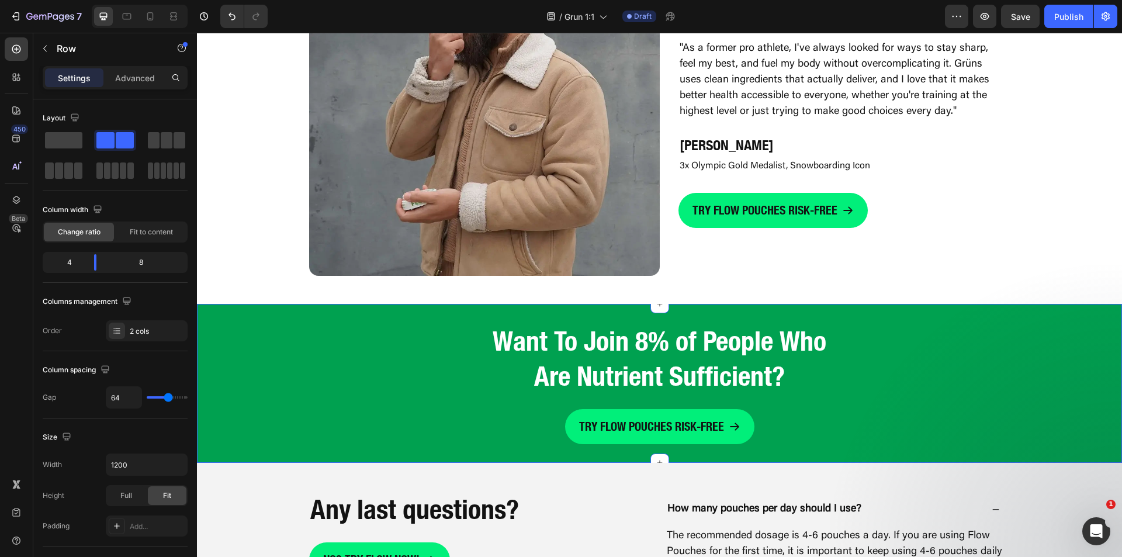
click at [275, 344] on div "Want To Join 8% of People Who Are Nutrient Sufficient? Heading TRY FLOW POUCHES…" at bounding box center [659, 384] width 925 height 122
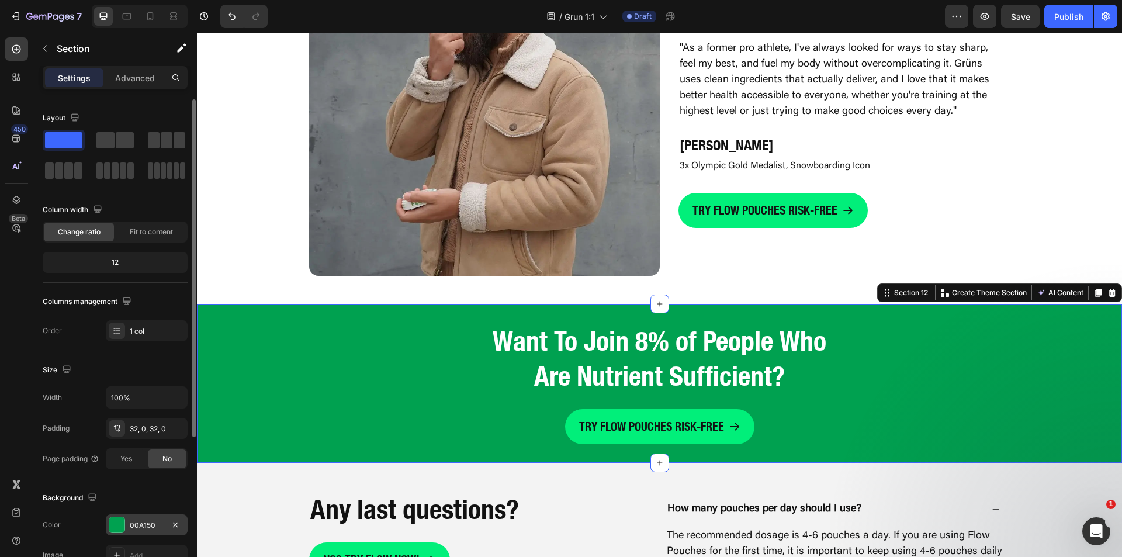
click at [152, 527] on div "00A150" at bounding box center [147, 525] width 34 height 11
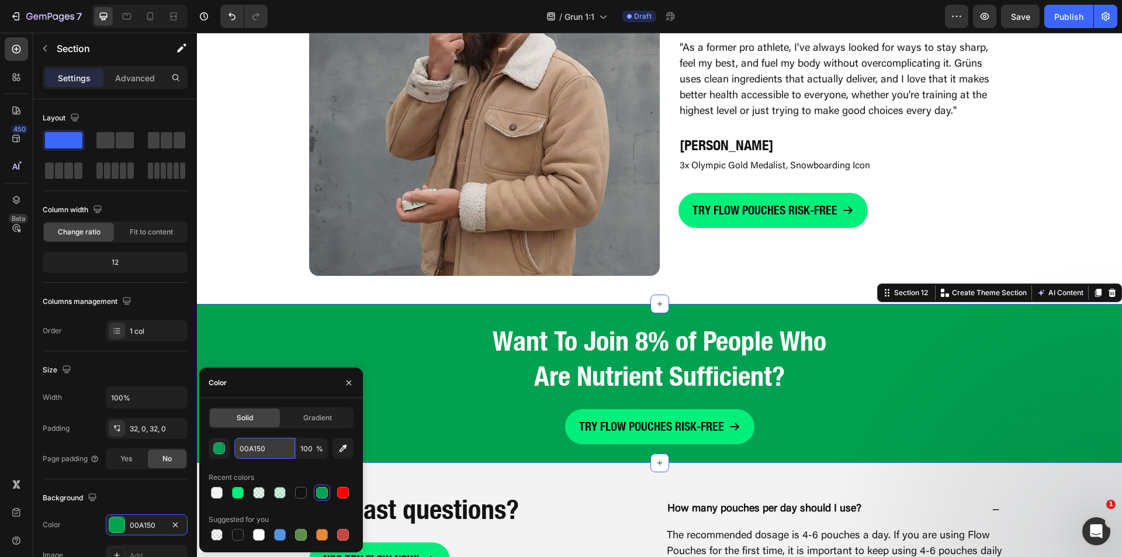
click at [254, 451] on input "00A150" at bounding box center [264, 448] width 61 height 21
click at [254, 189] on div "Image “I love that it makes better health accessible to everyone” Heading "As a…" at bounding box center [659, 100] width 925 height 351
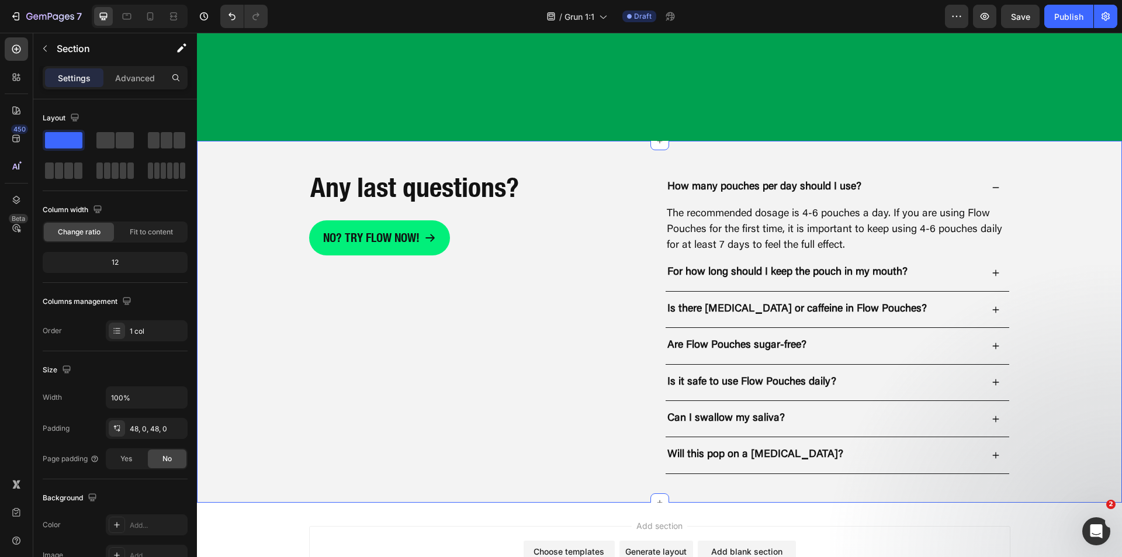
scroll to position [3498, 0]
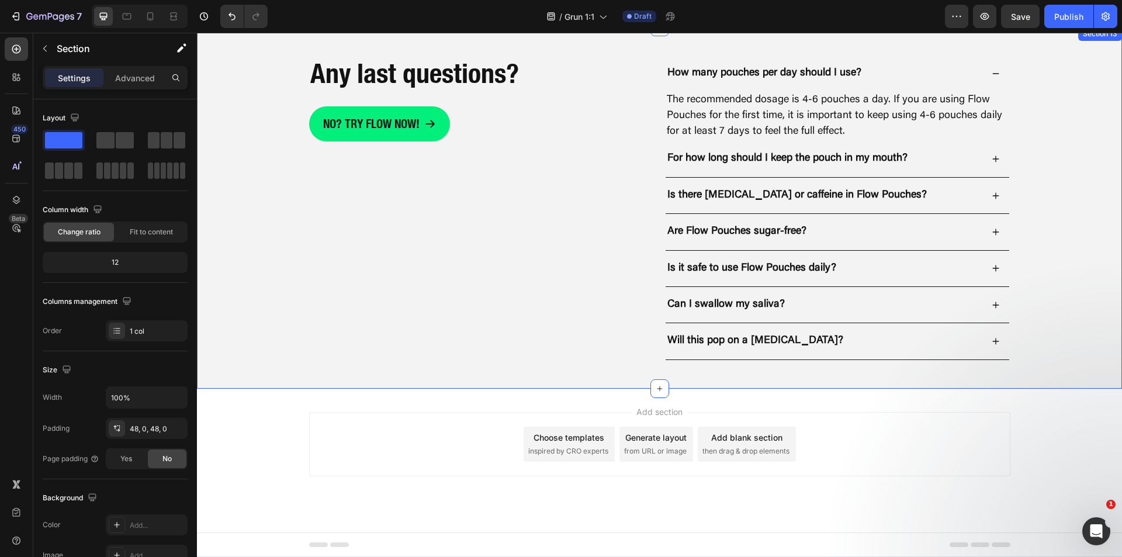
click at [282, 352] on div "Any last questions? Heading No? Try flow now! Button How many pouches per day s…" at bounding box center [659, 208] width 925 height 306
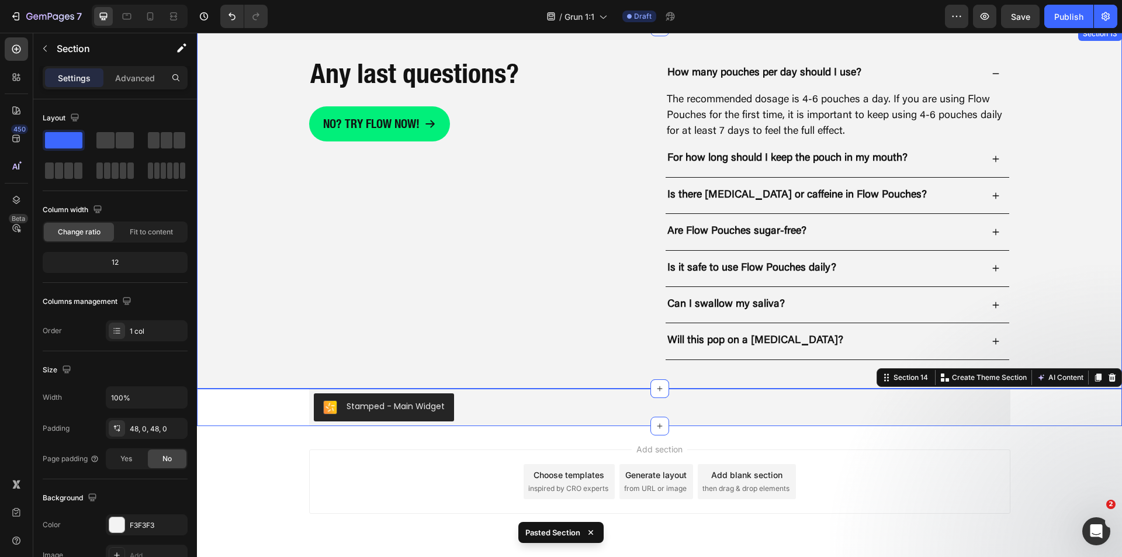
click at [534, 375] on div "Any last questions? Heading No? Try flow now! Button How many pouches per day s…" at bounding box center [659, 208] width 925 height 362
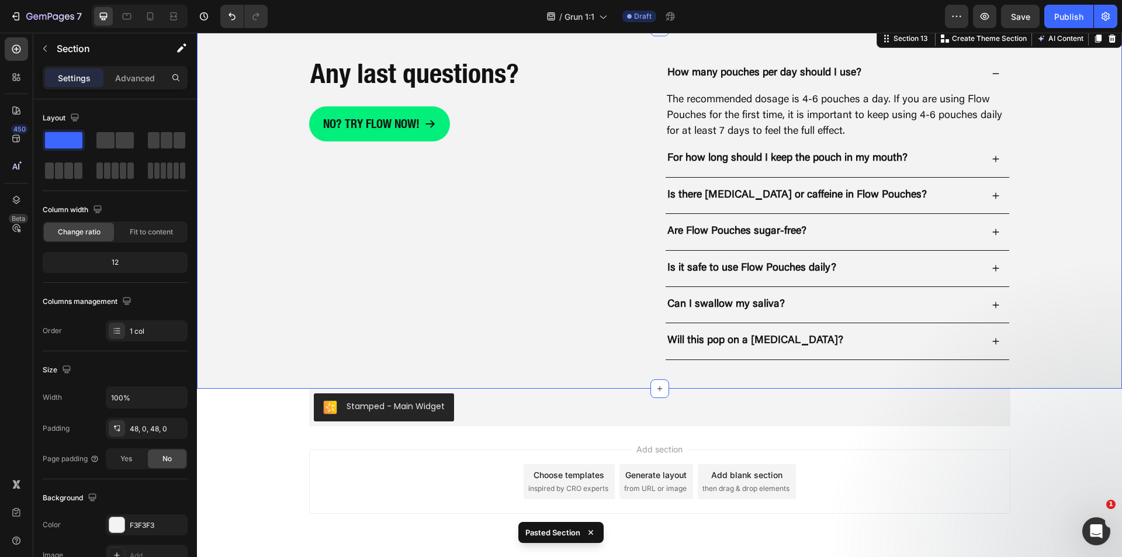
drag, startPoint x: 140, startPoint y: 83, endPoint x: 136, endPoint y: 89, distance: 7.1
click at [140, 82] on p "Advanced" at bounding box center [135, 78] width 40 height 12
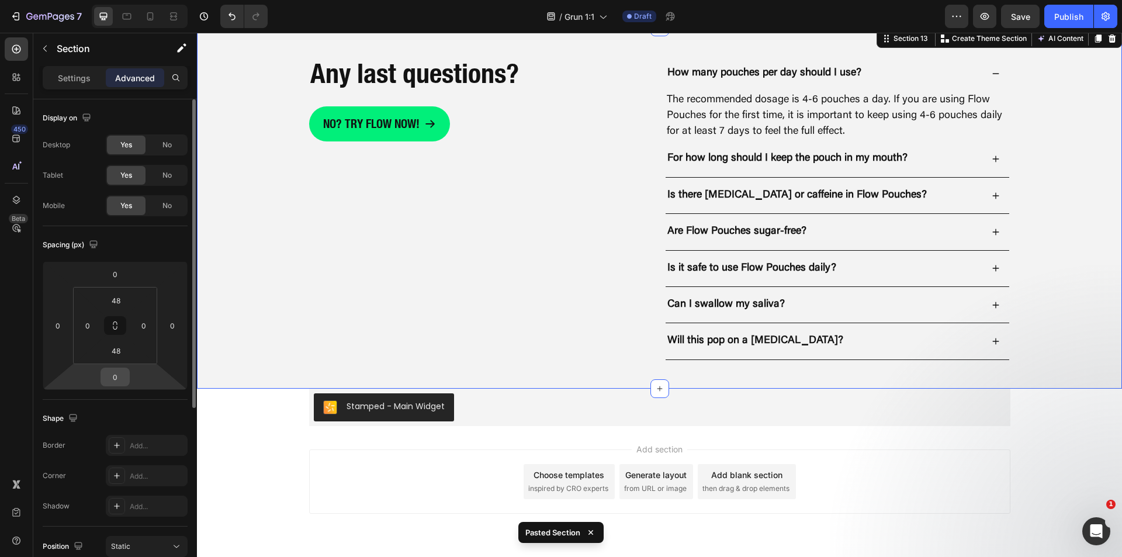
click at [117, 375] on input "0" at bounding box center [114, 377] width 23 height 18
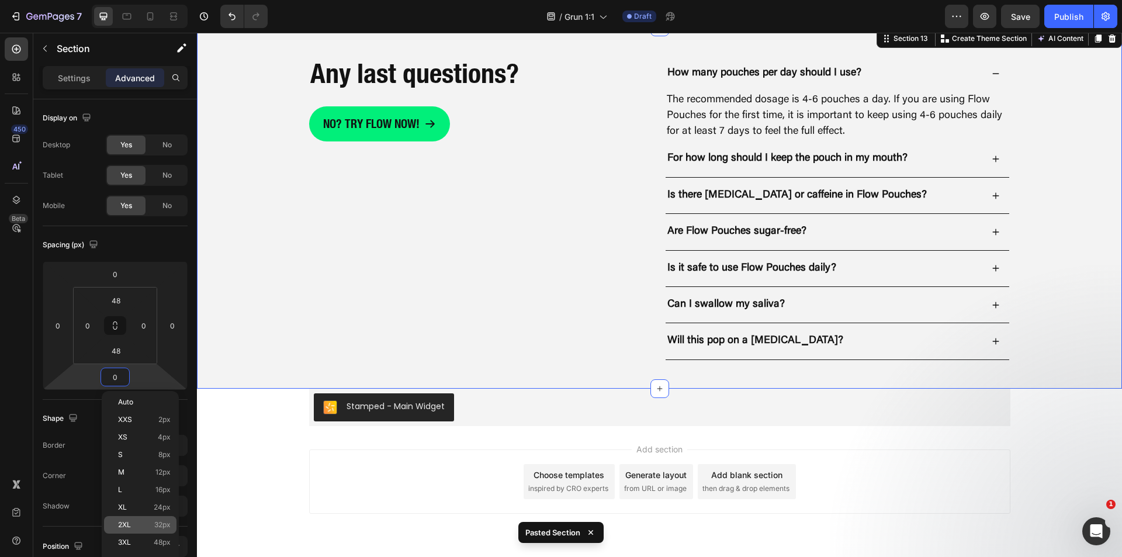
click at [151, 516] on div "2XL 32px" at bounding box center [140, 525] width 72 height 18
type input "32"
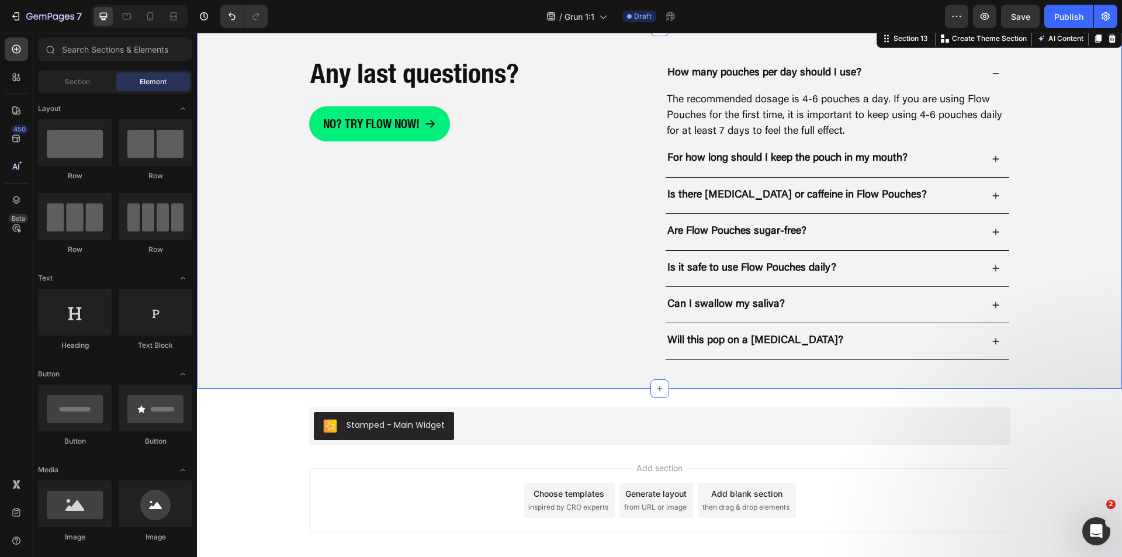
click at [264, 489] on div "Add section Choose templates inspired by CRO experts Generate layout from URL o…" at bounding box center [659, 517] width 925 height 144
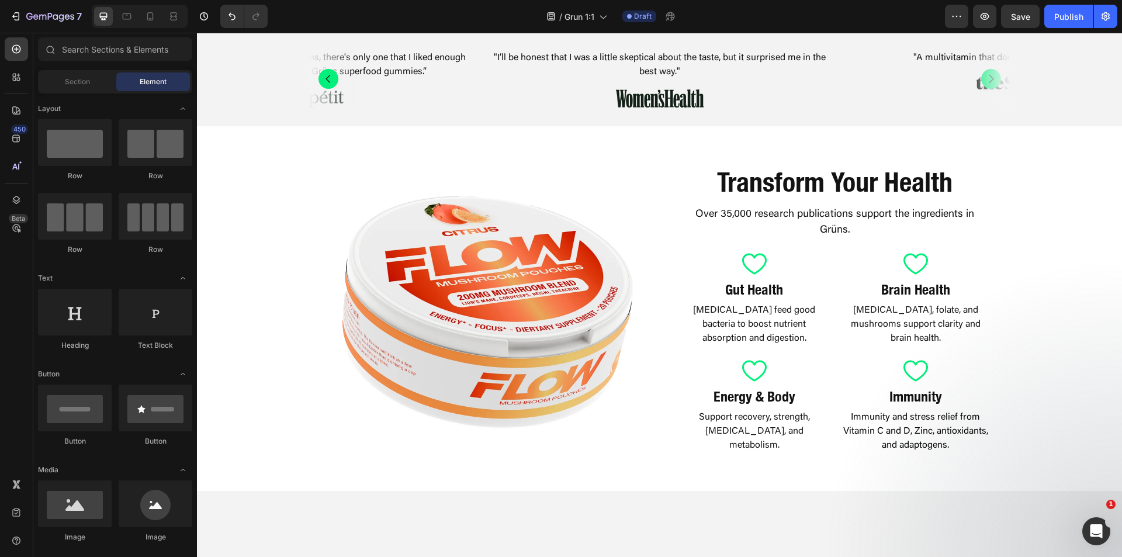
scroll to position [0, 0]
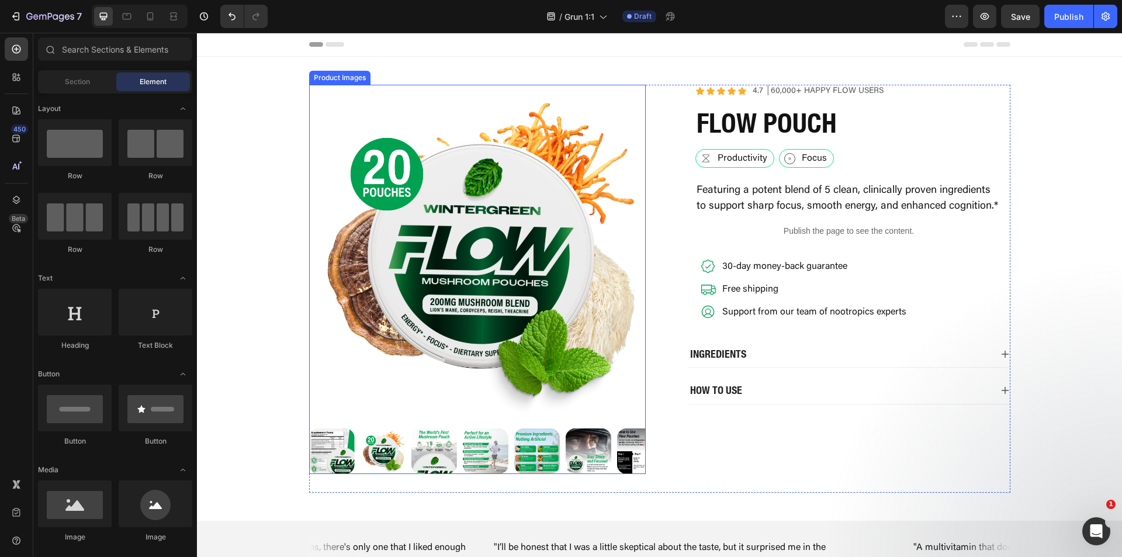
click at [423, 326] on img at bounding box center [477, 253] width 337 height 337
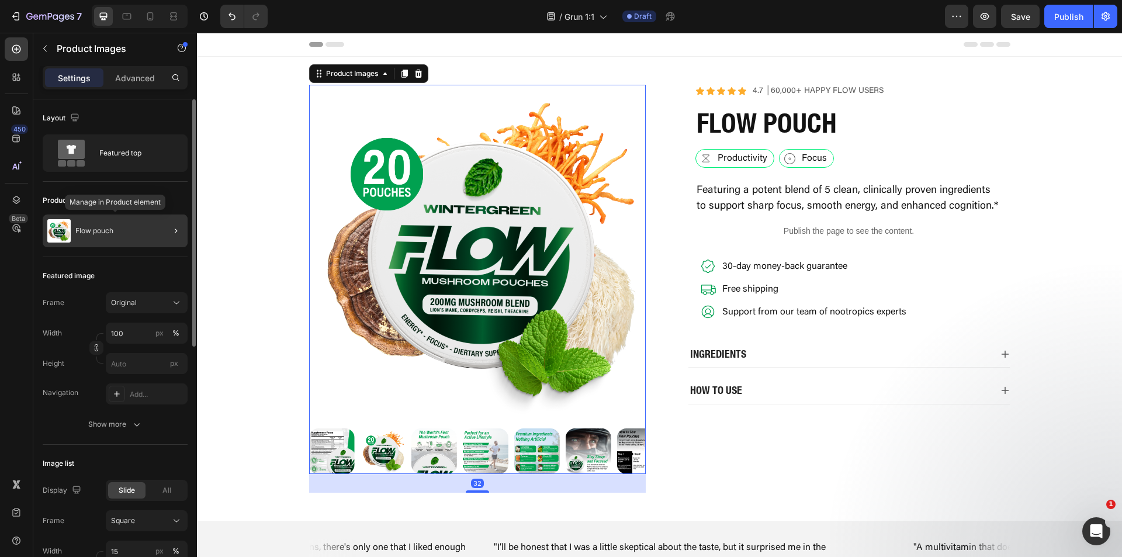
click at [93, 233] on p "Flow pouch" at bounding box center [94, 231] width 38 height 8
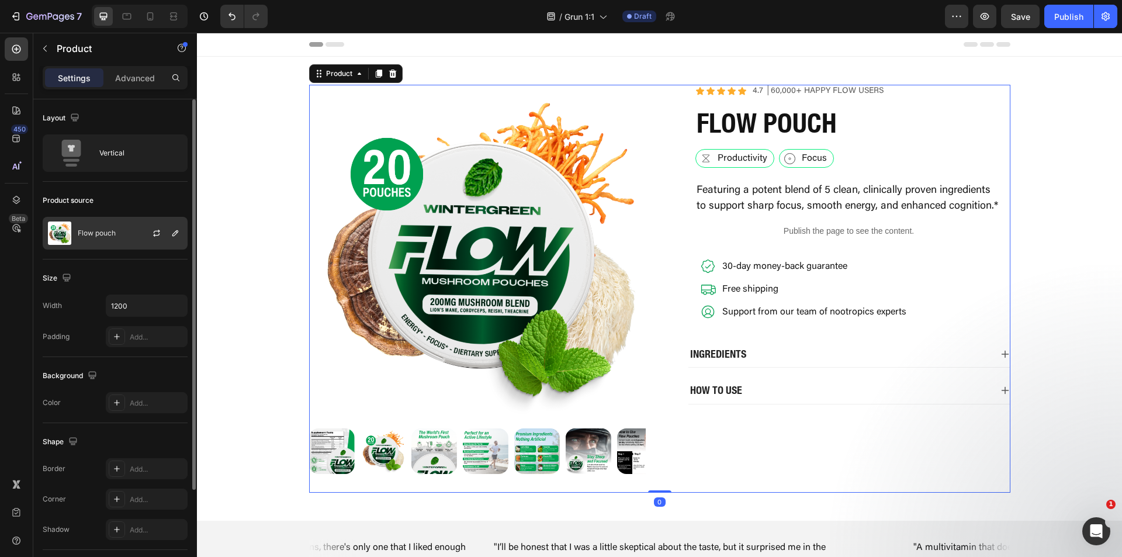
click at [117, 229] on div "Flow pouch" at bounding box center [115, 233] width 145 height 33
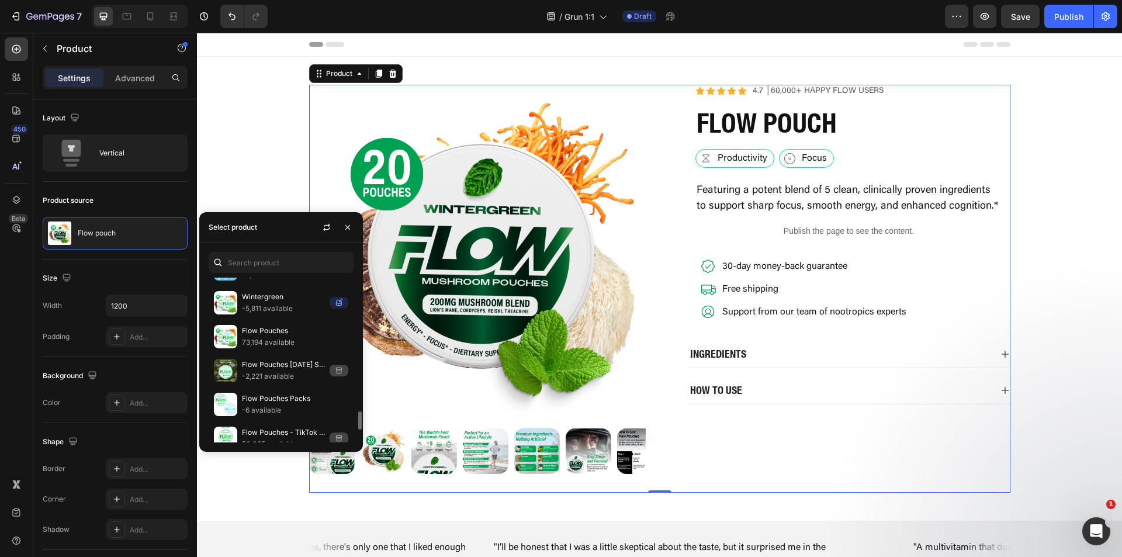
scroll to position [1327, 0]
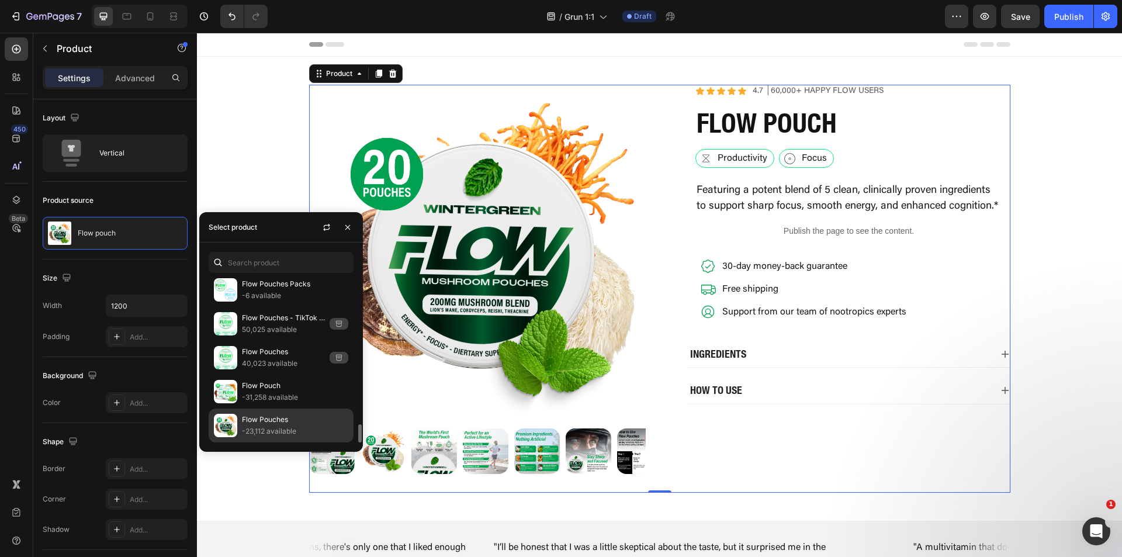
click at [276, 423] on p "Flow Pouches" at bounding box center [295, 420] width 106 height 12
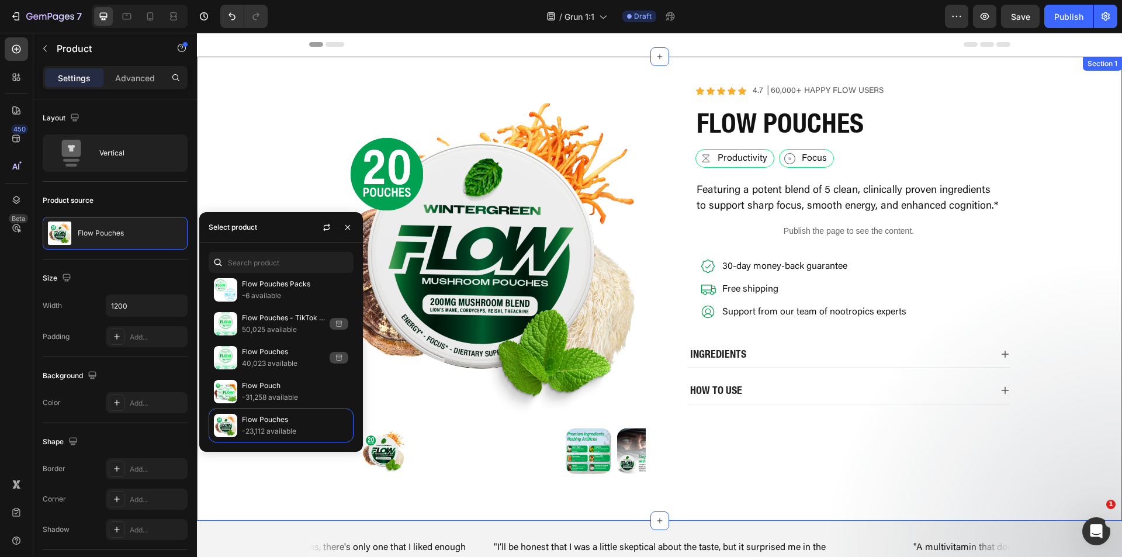
click at [254, 157] on div "Product Images Icon Icon Icon Icon Icon Icon List 4.7 │60,000+ Happy Flow Users…" at bounding box center [659, 289] width 925 height 408
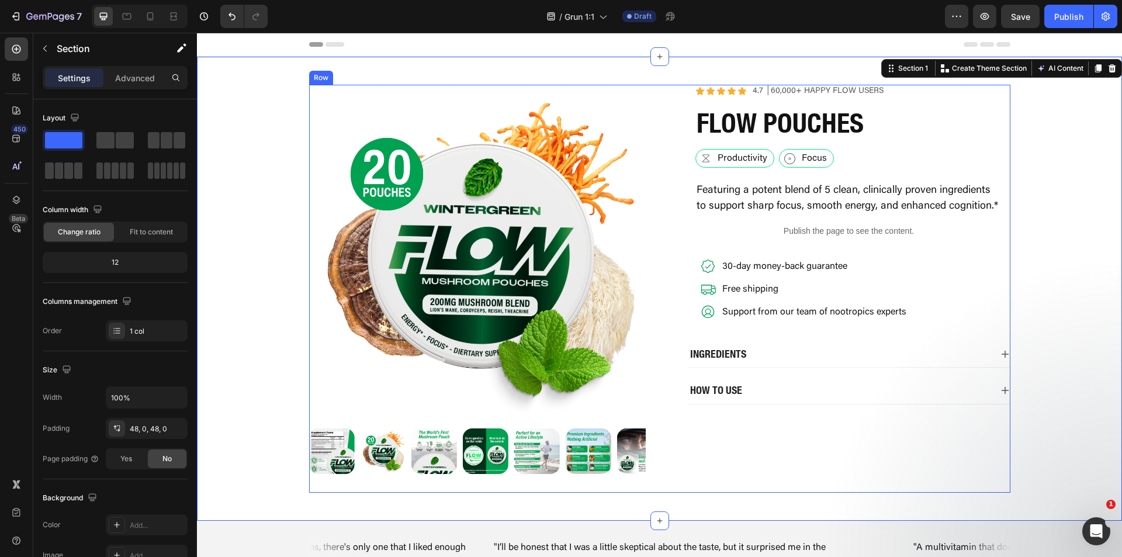
click at [740, 351] on p "Ingredients" at bounding box center [718, 353] width 56 height 13
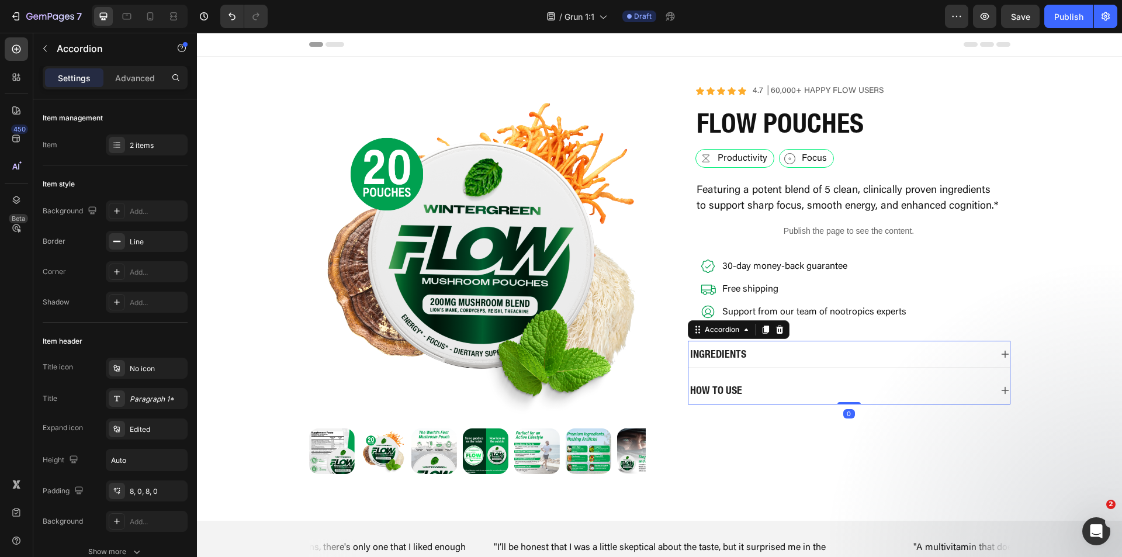
click at [781, 354] on div "Ingredients" at bounding box center [839, 353] width 303 height 17
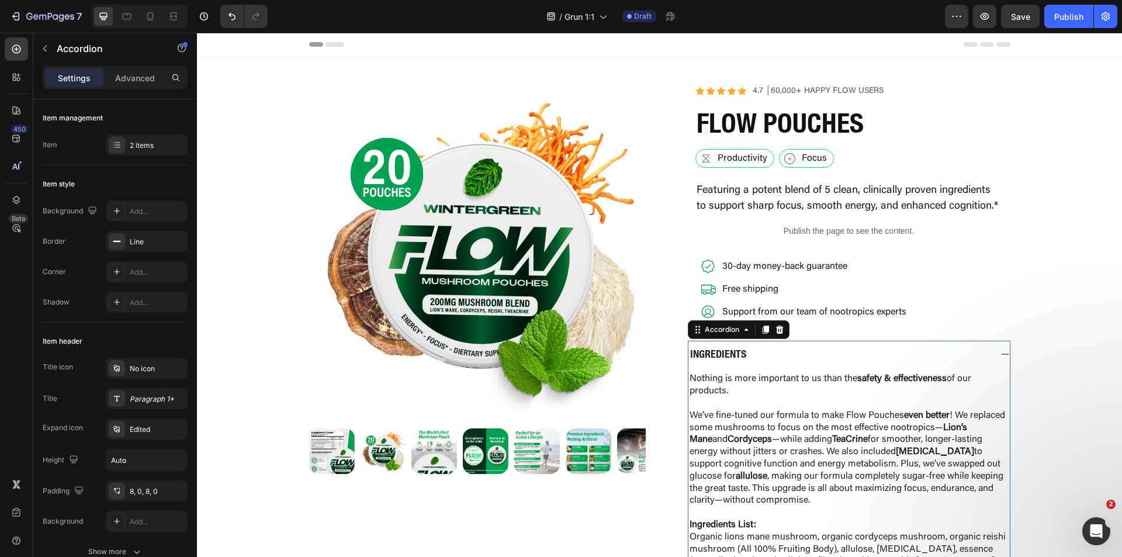
click at [781, 352] on div "Ingredients" at bounding box center [839, 353] width 303 height 17
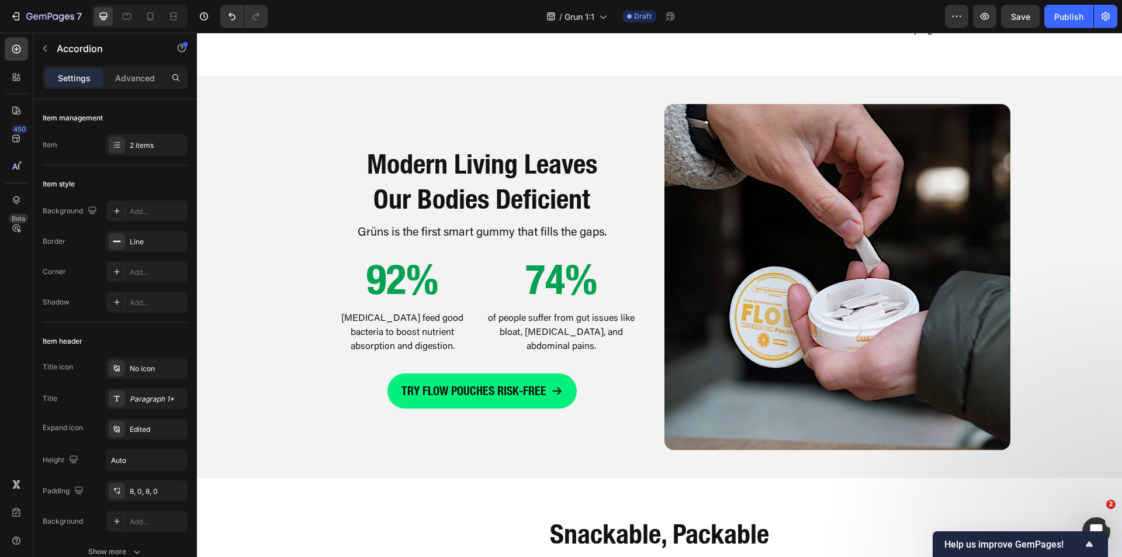
scroll to position [935, 0]
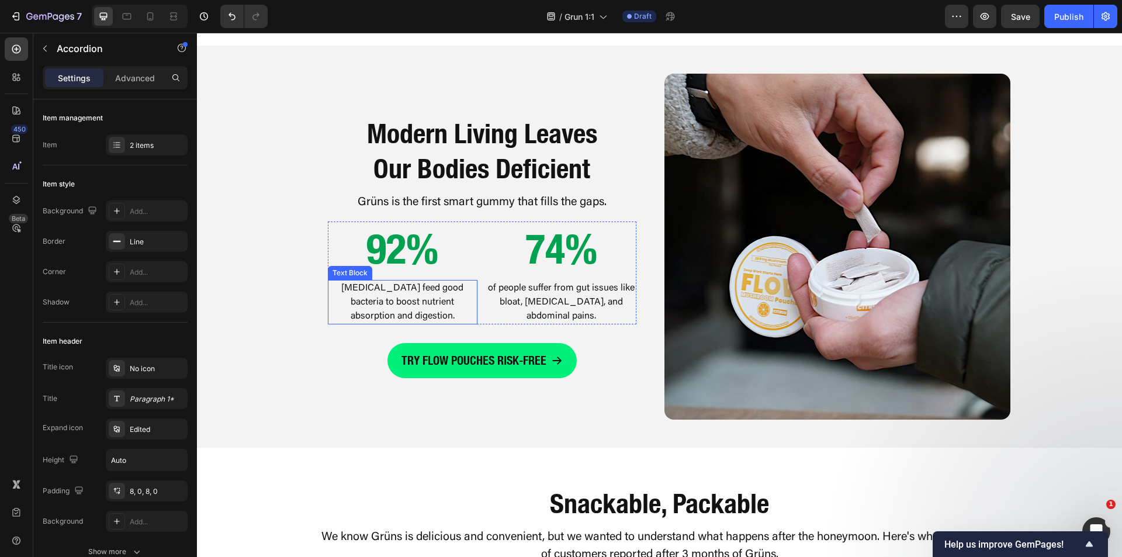
click at [421, 307] on p "Prebiotics feed good bacteria to boost nutrient absorption and digestion." at bounding box center [402, 302] width 147 height 42
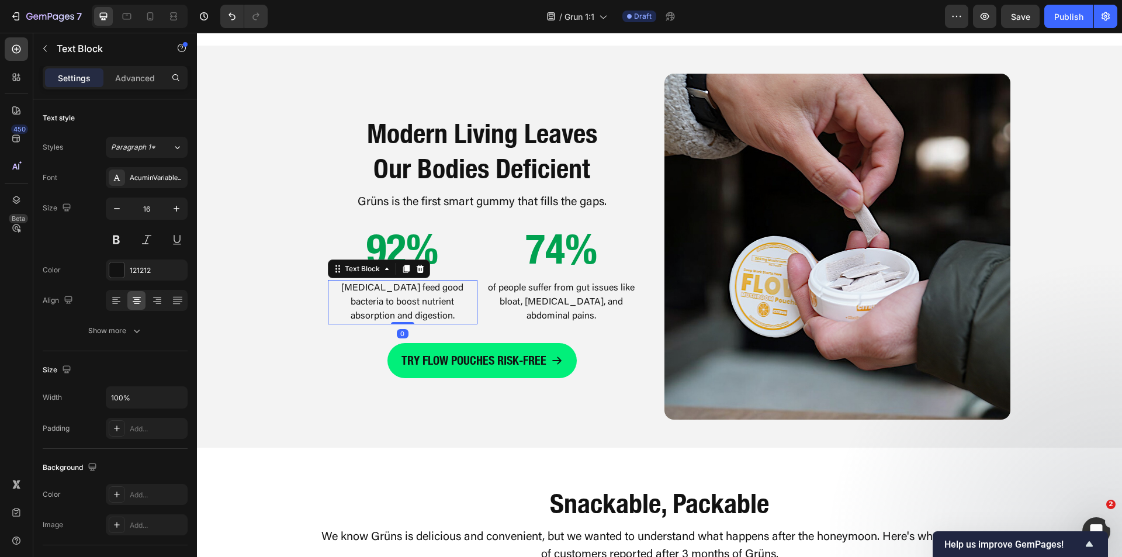
click at [421, 307] on p "Prebiotics feed good bacteria to boost nutrient absorption and digestion." at bounding box center [402, 302] width 147 height 42
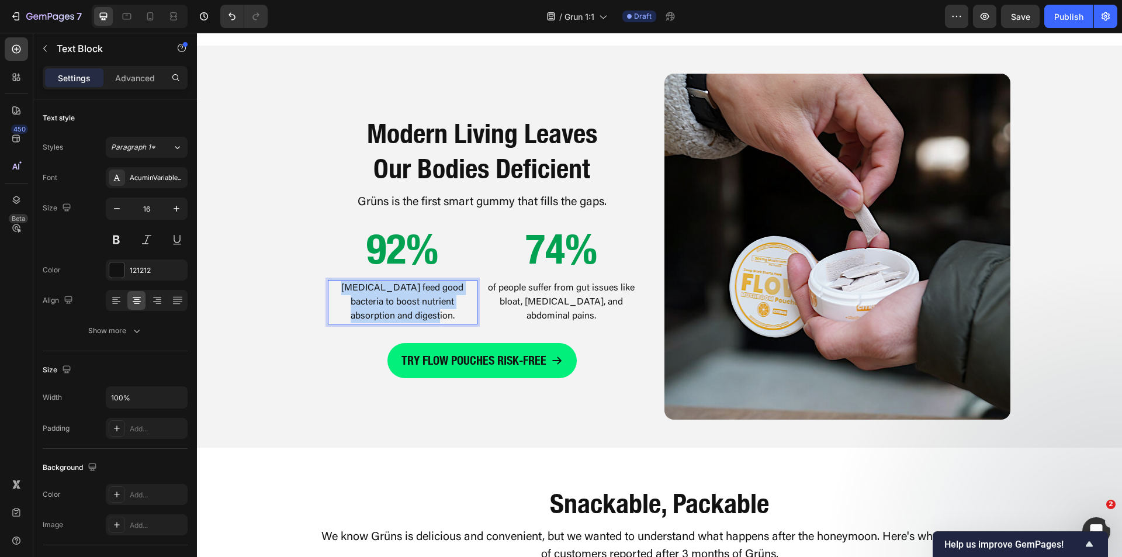
click at [421, 307] on p "[MEDICAL_DATA] feed good bacteria to boost nutrient absorption and digestion." at bounding box center [402, 302] width 147 height 42
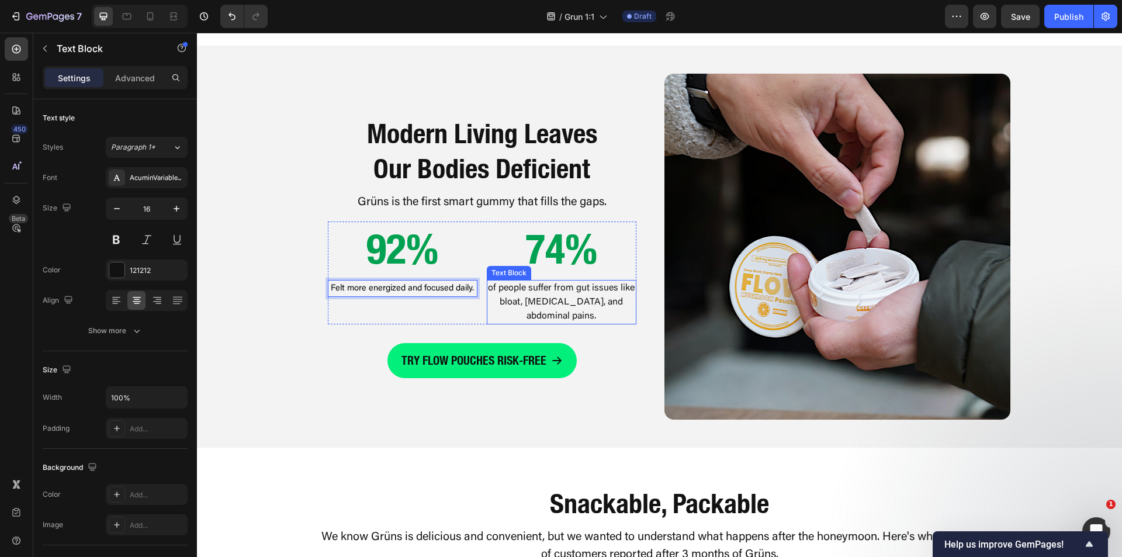
click at [532, 288] on p "of people suffer from gut issues like bloat, indigestion, and abdominal pains." at bounding box center [561, 302] width 147 height 42
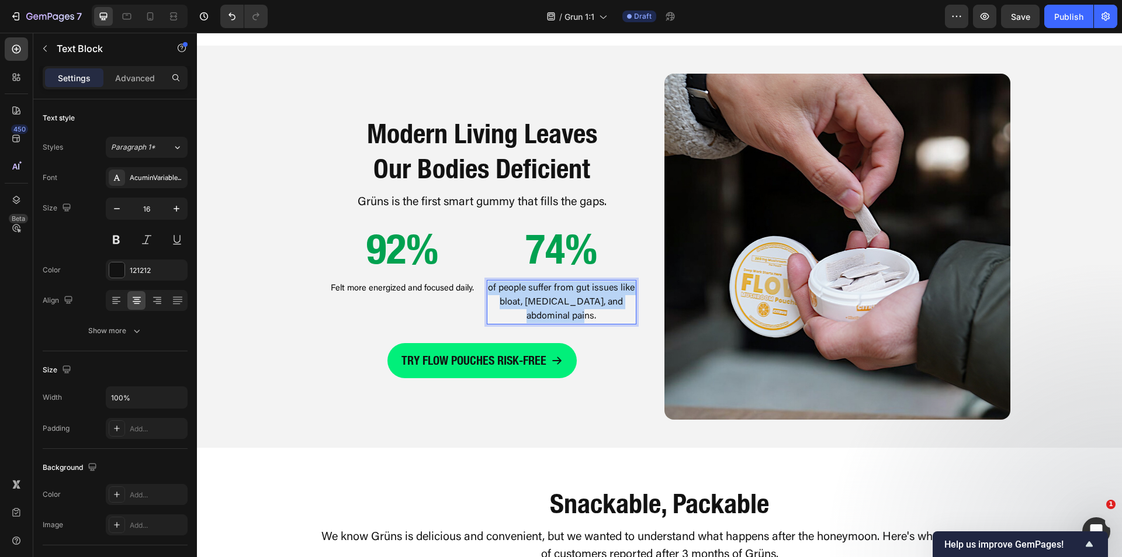
click at [532, 288] on p "of people suffer from gut issues like bloat, indigestion, and abdominal pains." at bounding box center [561, 302] width 147 height 42
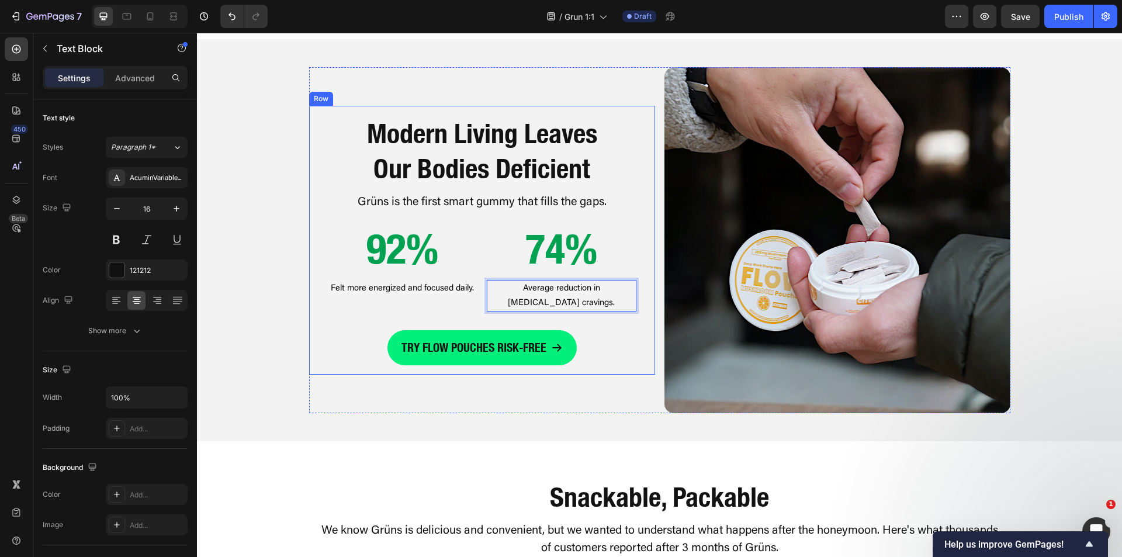
scroll to position [949, 0]
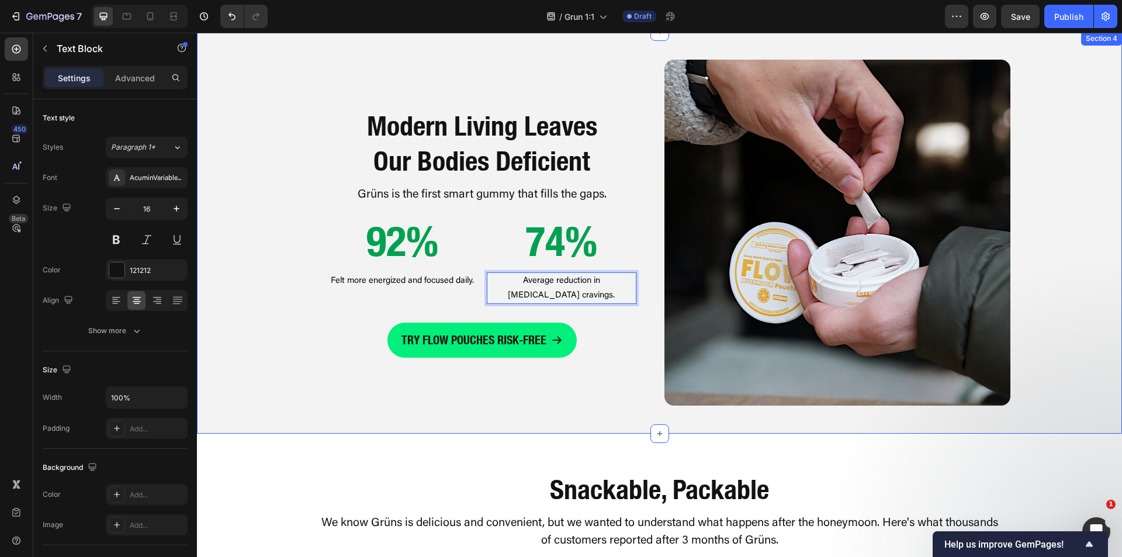
click at [298, 353] on div "Modern Living Leaves Our Bodies Deficient Heading Grüns is the first smart gumm…" at bounding box center [659, 233] width 925 height 346
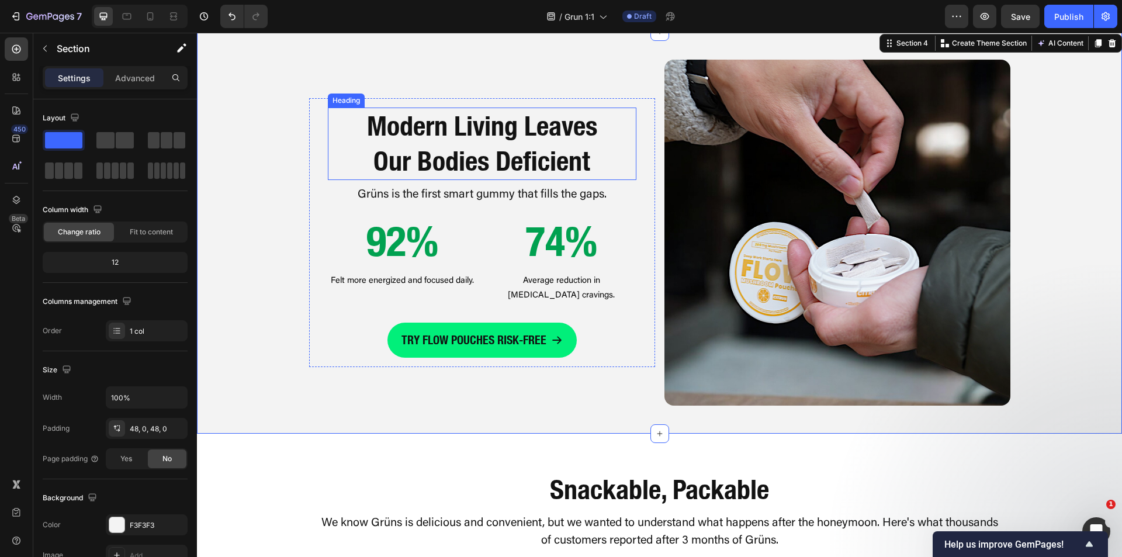
click at [450, 142] on h2 "Modern Living Leaves Our Bodies Deficient" at bounding box center [482, 144] width 309 height 72
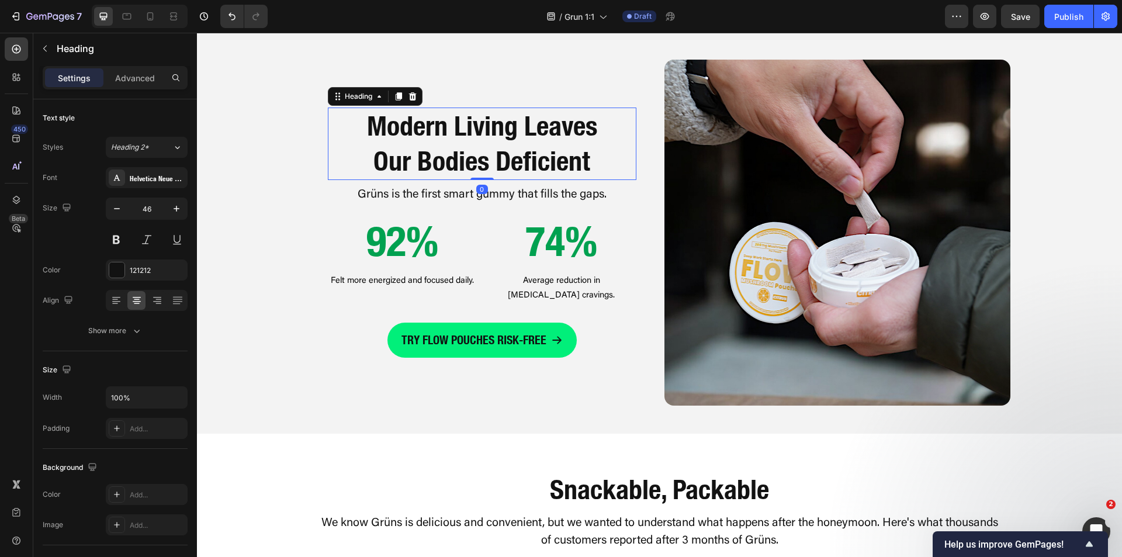
click at [450, 142] on h2 "Modern Living Leaves Our Bodies Deficient" at bounding box center [482, 144] width 309 height 72
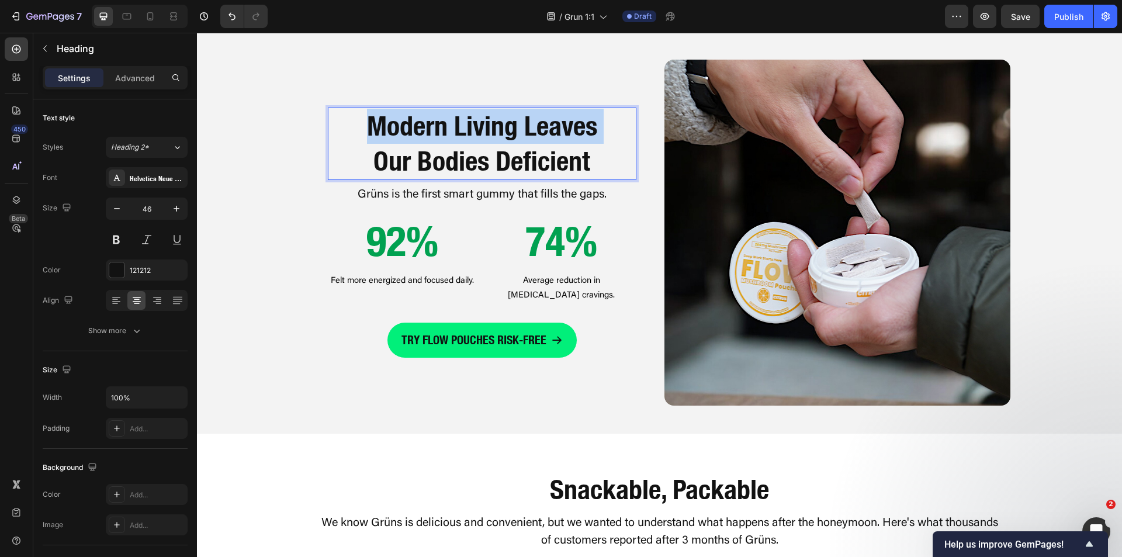
click at [450, 142] on p "Modern Living Leaves Our Bodies Deficient" at bounding box center [482, 144] width 306 height 70
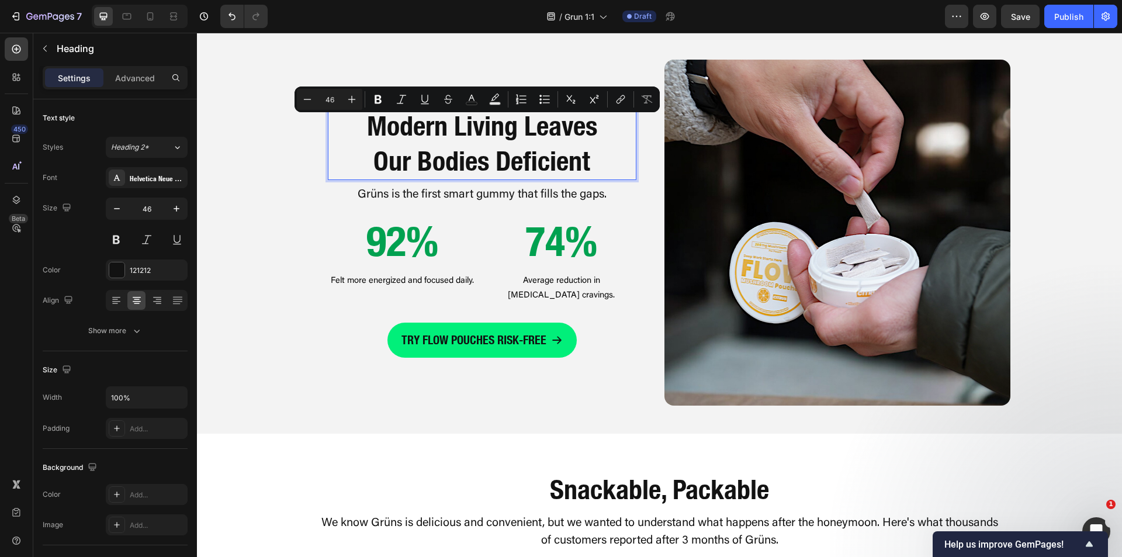
click at [466, 162] on p "Modern Living Leaves Our Bodies Deficient" at bounding box center [482, 144] width 306 height 70
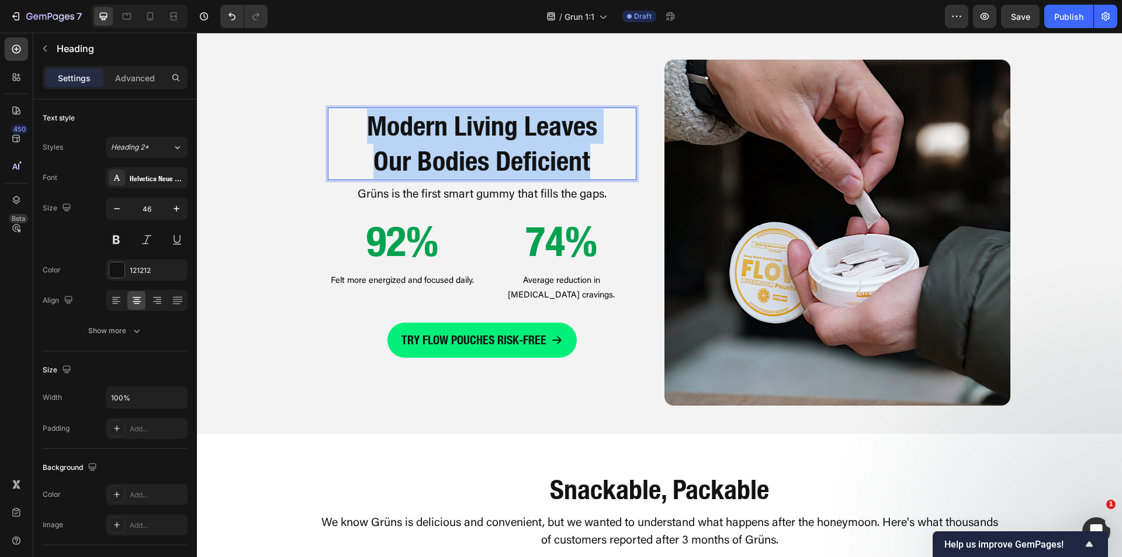
drag, startPoint x: 537, startPoint y: 163, endPoint x: 364, endPoint y: 129, distance: 176.3
click at [364, 129] on p "Modern Living Leaves Our Bodies Deficient" at bounding box center [482, 144] width 306 height 70
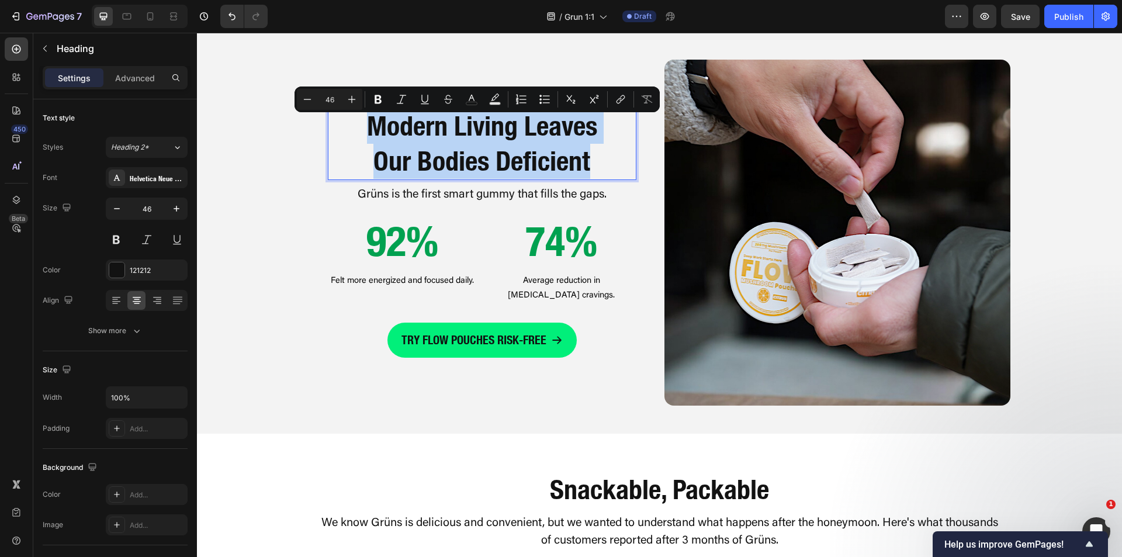
scroll to position [932, 0]
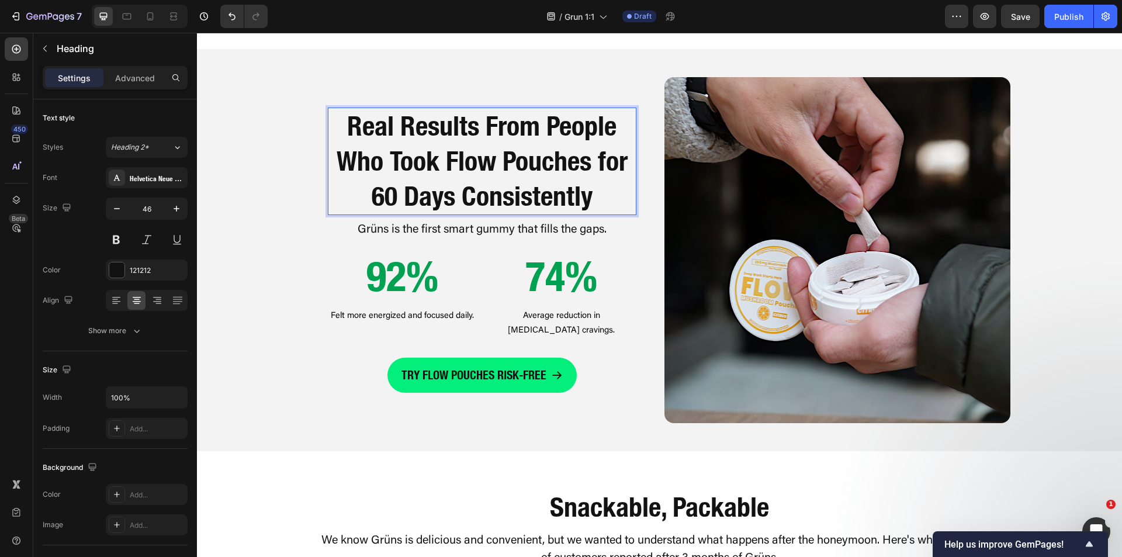
click at [432, 160] on p "Real Results From People Who Took Flow Pouches for 60 Days Consistently" at bounding box center [482, 161] width 306 height 105
click at [279, 210] on div "Real Results From People Who Took Flow Pouches for 60 Days Consistently Heading…" at bounding box center [659, 250] width 925 height 346
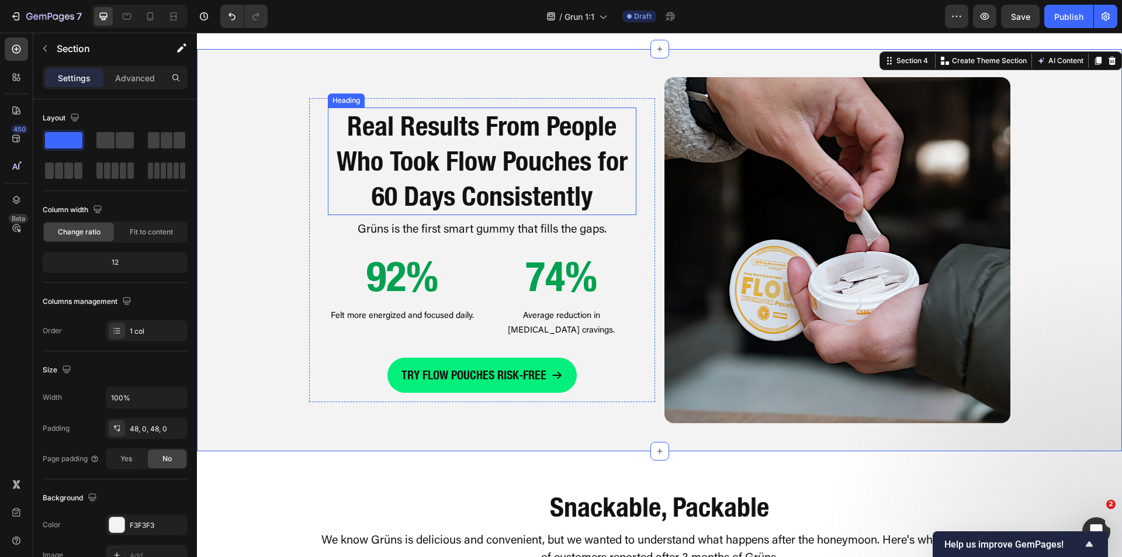
click at [444, 161] on p "Real Results From People Who Took Flow Pouches for 60 Days Consistently" at bounding box center [482, 161] width 306 height 105
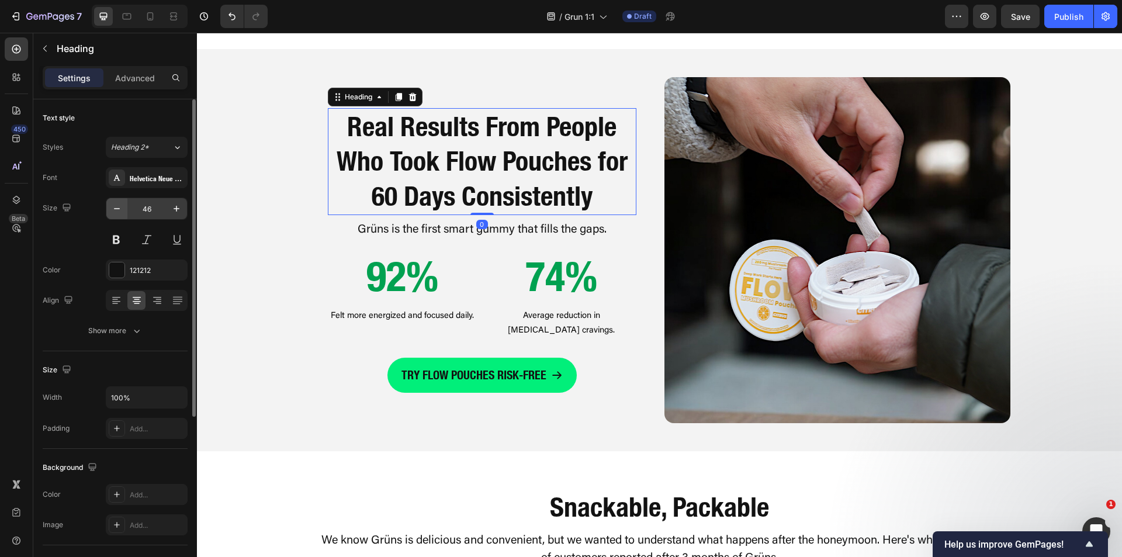
click at [122, 207] on icon "button" at bounding box center [117, 209] width 12 height 12
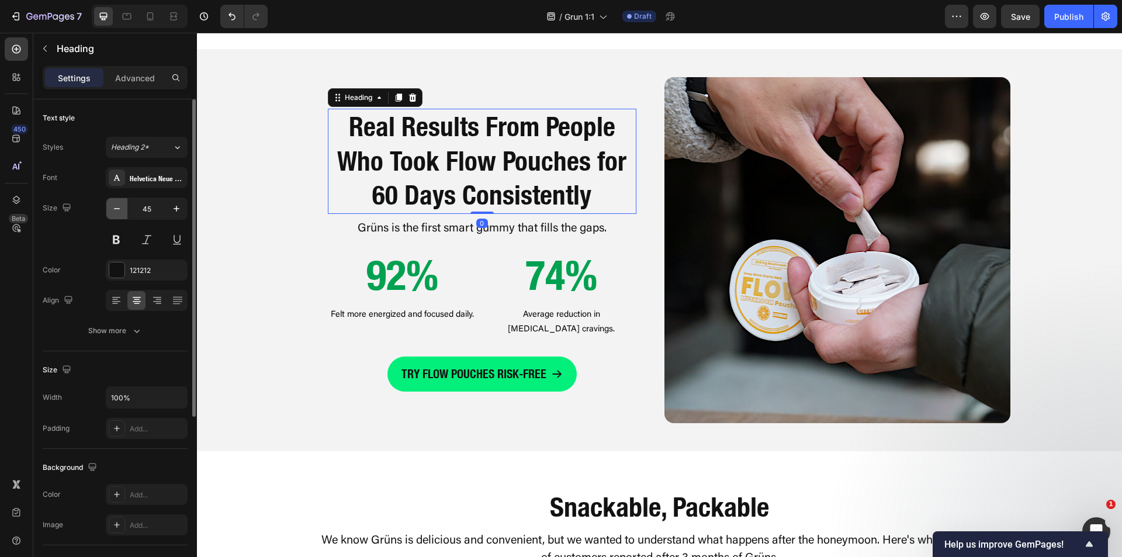
click at [122, 207] on icon "button" at bounding box center [117, 209] width 12 height 12
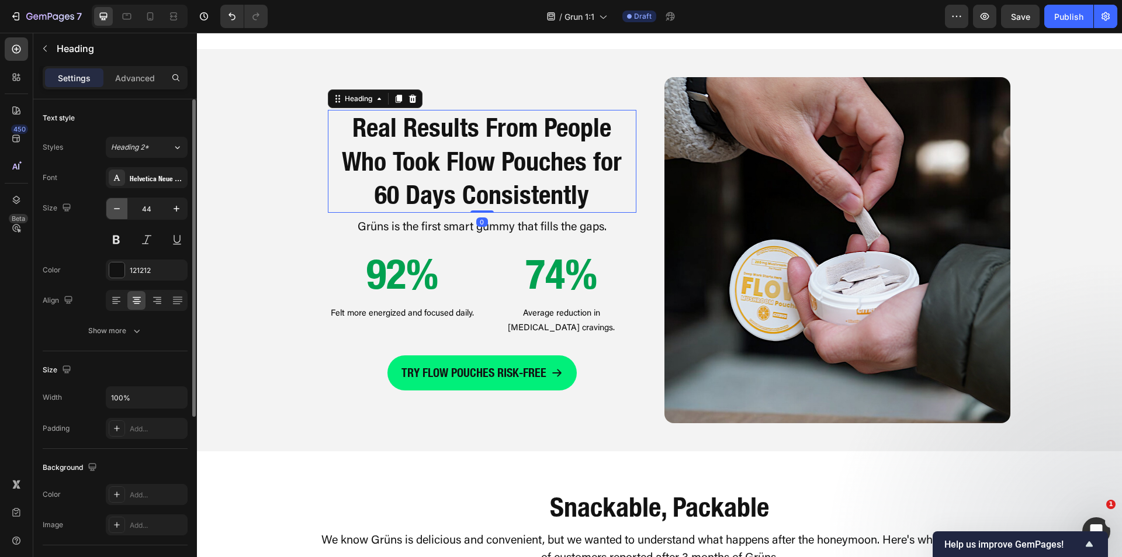
click at [122, 207] on icon "button" at bounding box center [117, 209] width 12 height 12
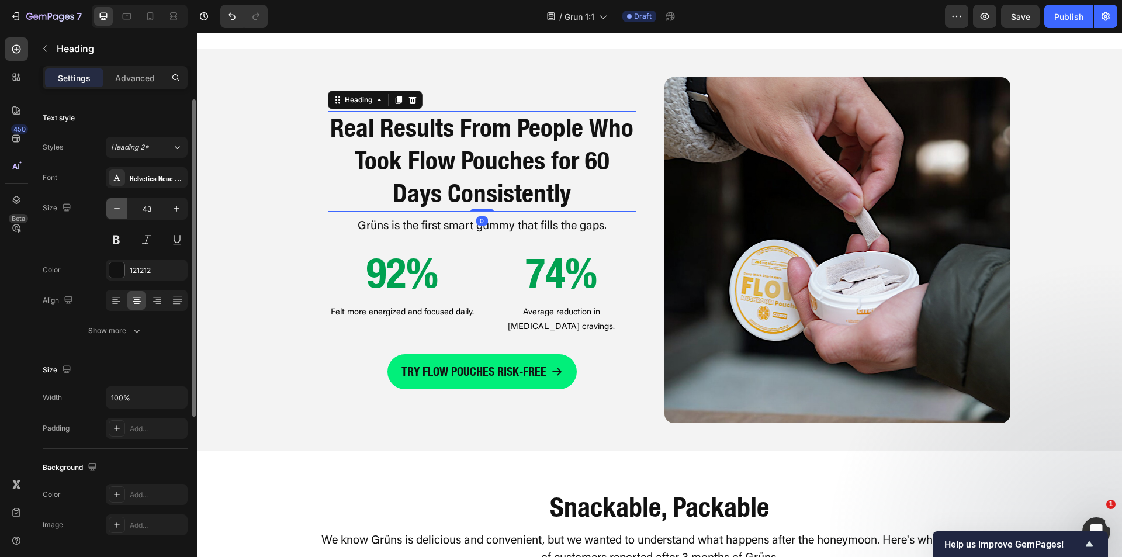
click at [122, 207] on icon "button" at bounding box center [117, 209] width 12 height 12
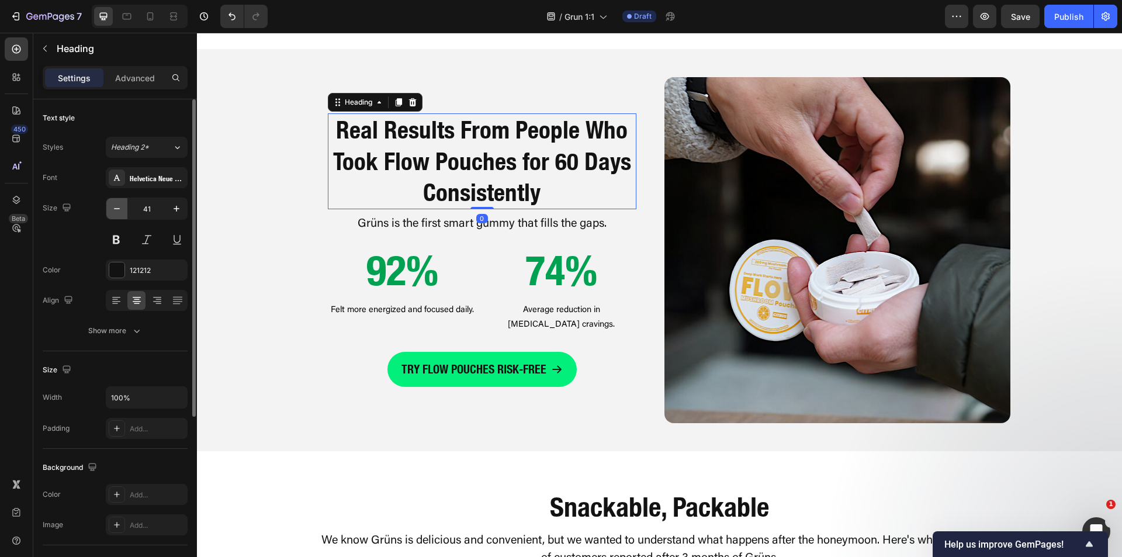
click at [122, 207] on icon "button" at bounding box center [117, 209] width 12 height 12
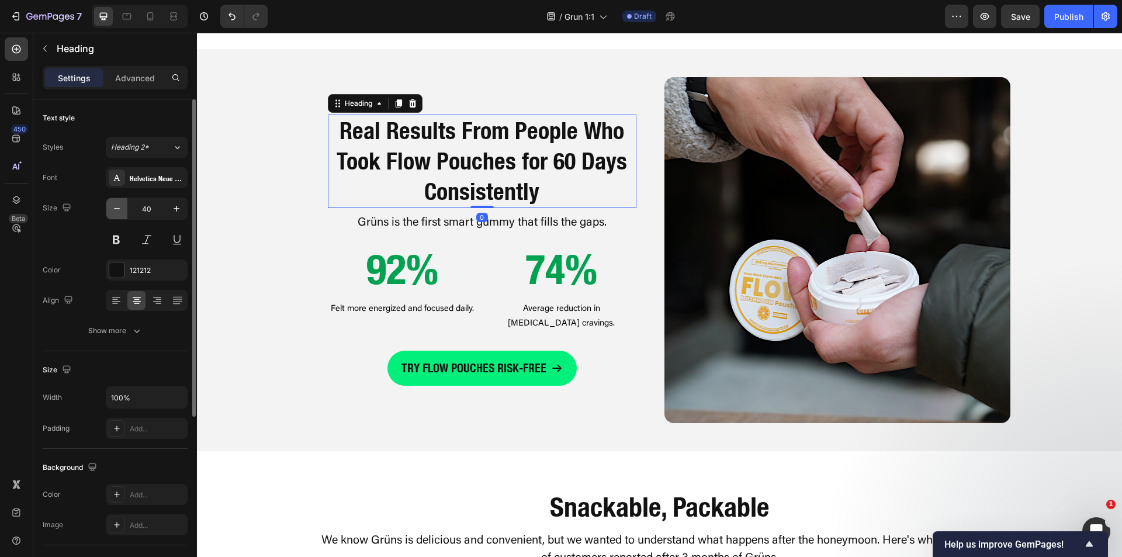
click at [122, 206] on icon "button" at bounding box center [117, 209] width 12 height 12
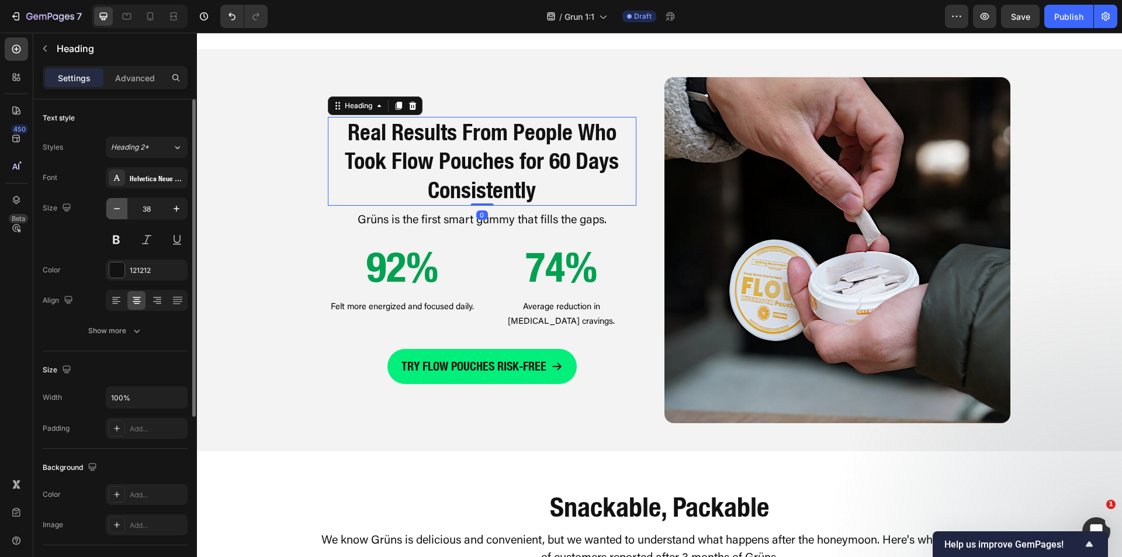
click at [122, 206] on icon "button" at bounding box center [117, 209] width 12 height 12
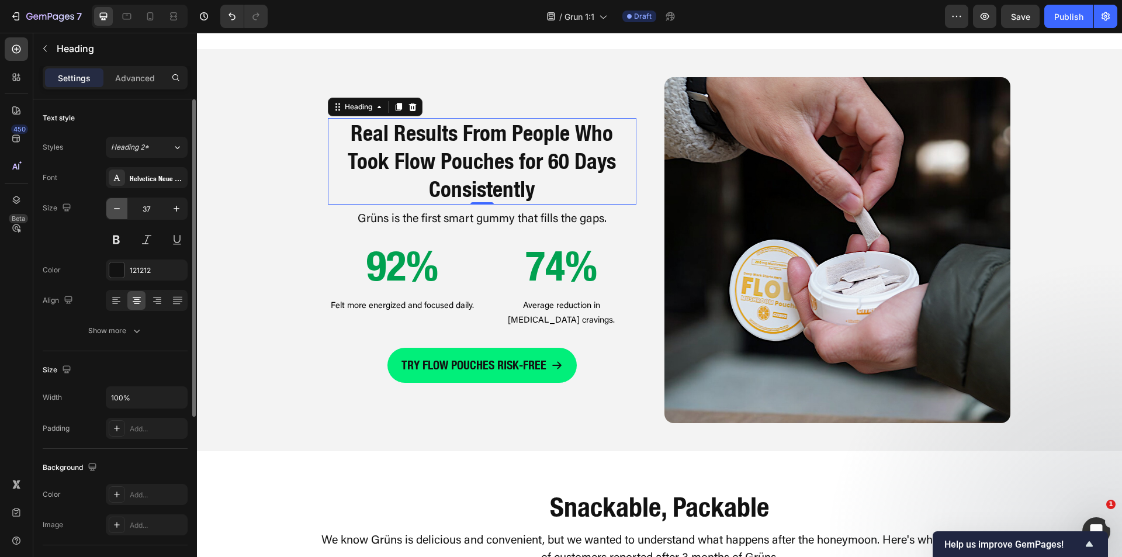
click at [122, 206] on icon "button" at bounding box center [117, 209] width 12 height 12
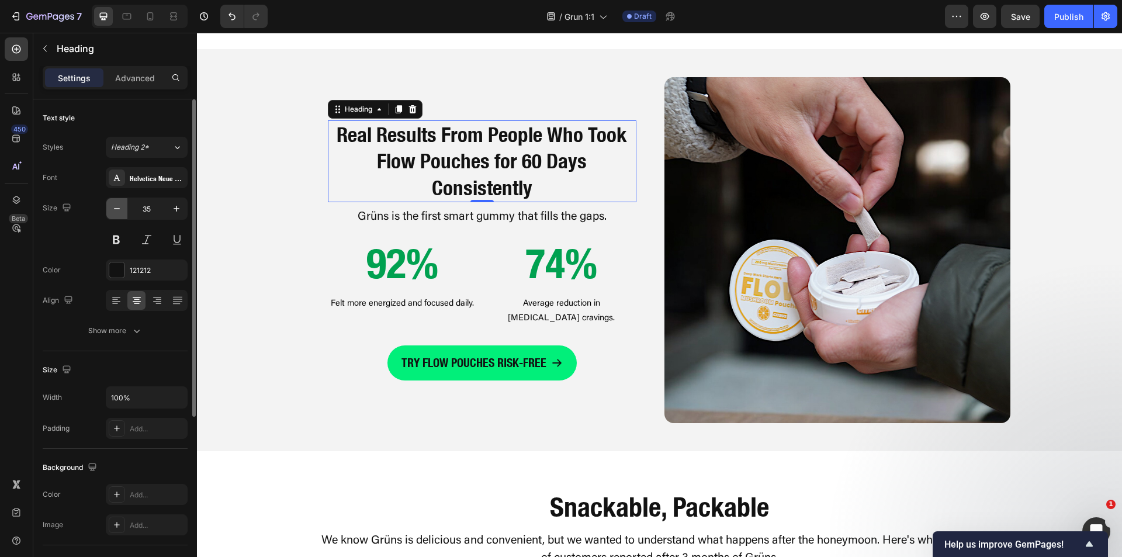
click at [122, 206] on icon "button" at bounding box center [117, 209] width 12 height 12
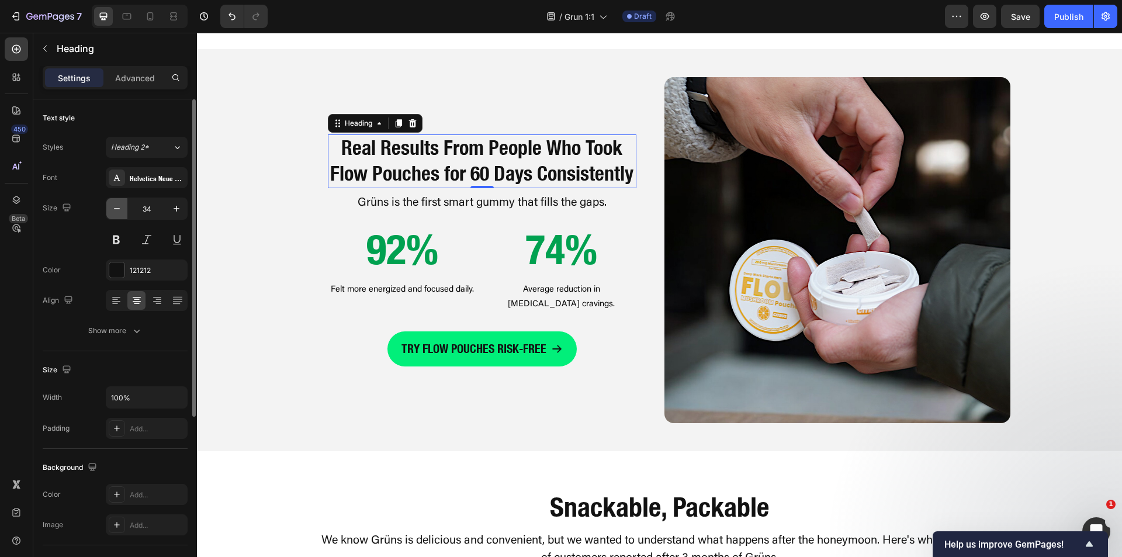
click at [122, 205] on icon "button" at bounding box center [117, 209] width 12 height 12
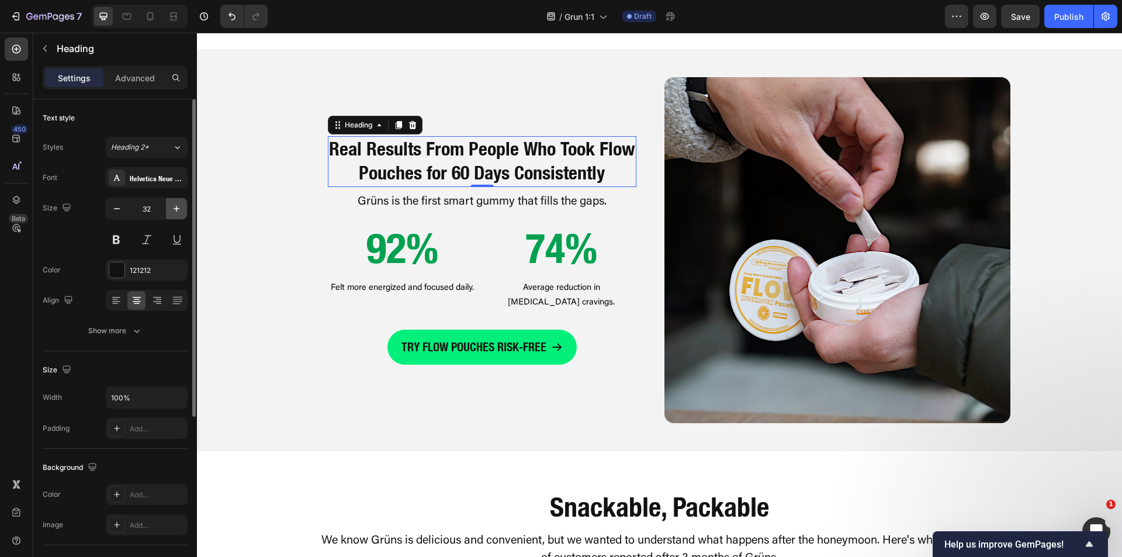
click at [172, 211] on icon "button" at bounding box center [177, 209] width 12 height 12
type input "33"
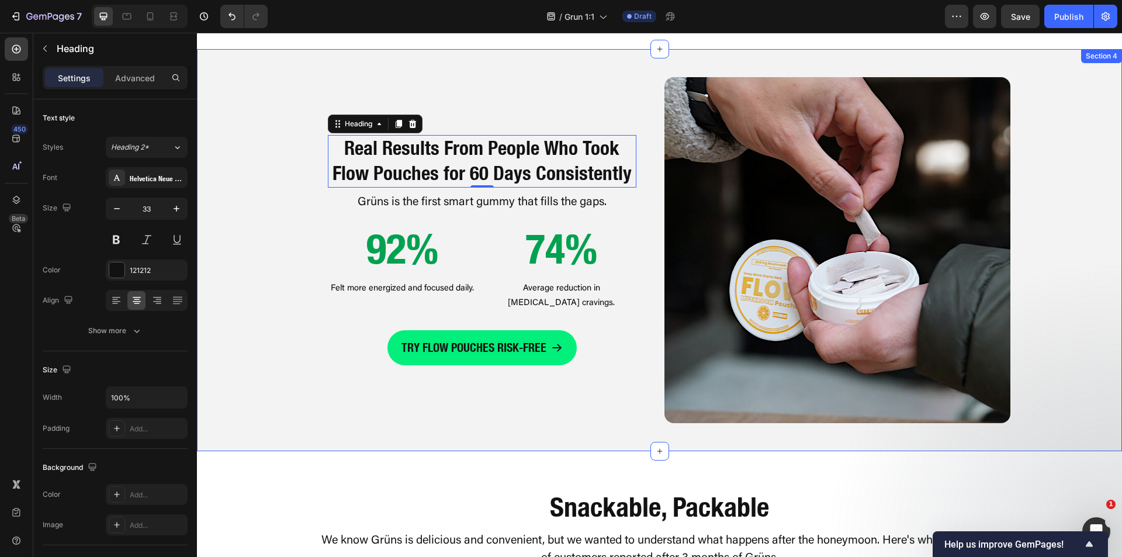
click at [285, 207] on div "Real Results From People Who Took Flow Pouches for 60 Days Consistently Heading…" at bounding box center [659, 250] width 925 height 346
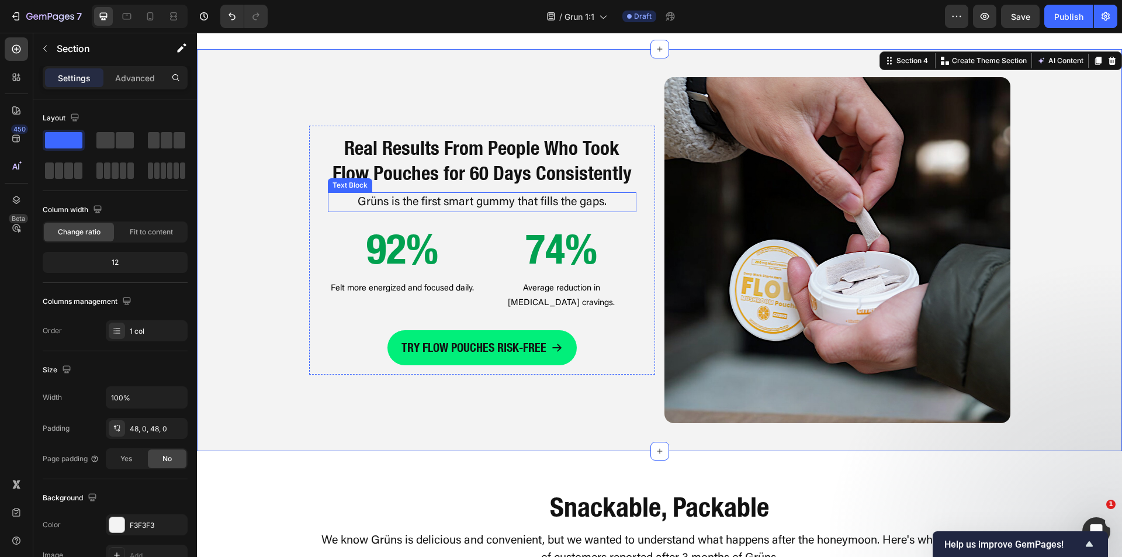
click at [363, 209] on p "Grüns is the first smart gummy that fills the gaps." at bounding box center [482, 202] width 306 height 18
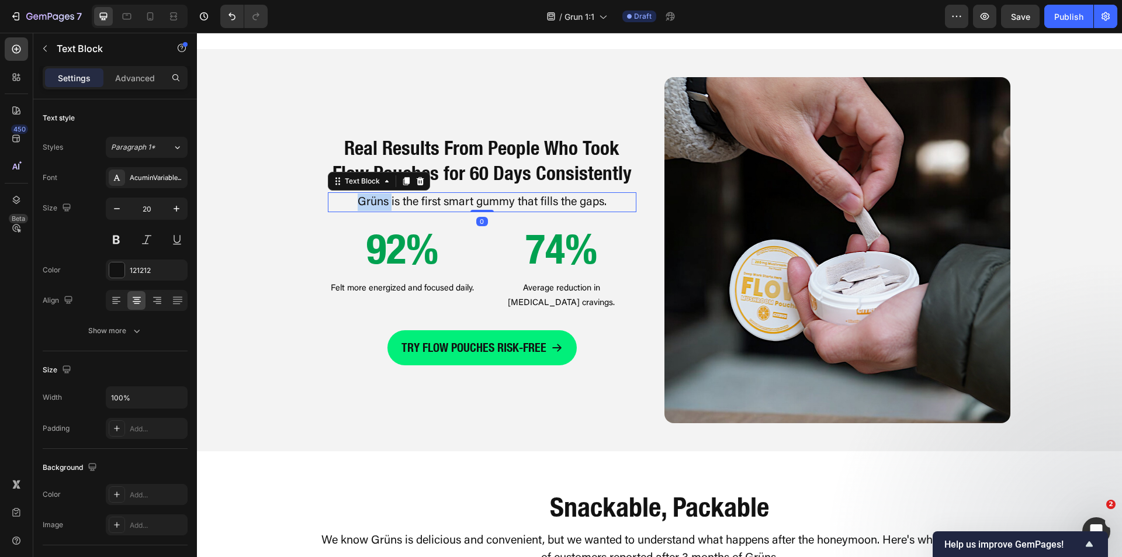
click at [363, 209] on p "Grüns is the first smart gummy that fills the gaps." at bounding box center [482, 202] width 306 height 18
drag, startPoint x: 404, startPoint y: 209, endPoint x: 414, endPoint y: 211, distance: 9.5
click at [414, 211] on p "Flow Pouches is the first smart gummy that fills the gaps." at bounding box center [482, 202] width 306 height 18
click at [403, 211] on p "Flow Pouchesare the first smart gummy that fills the gaps." at bounding box center [482, 202] width 306 height 18
drag, startPoint x: 498, startPoint y: 212, endPoint x: 506, endPoint y: 212, distance: 8.2
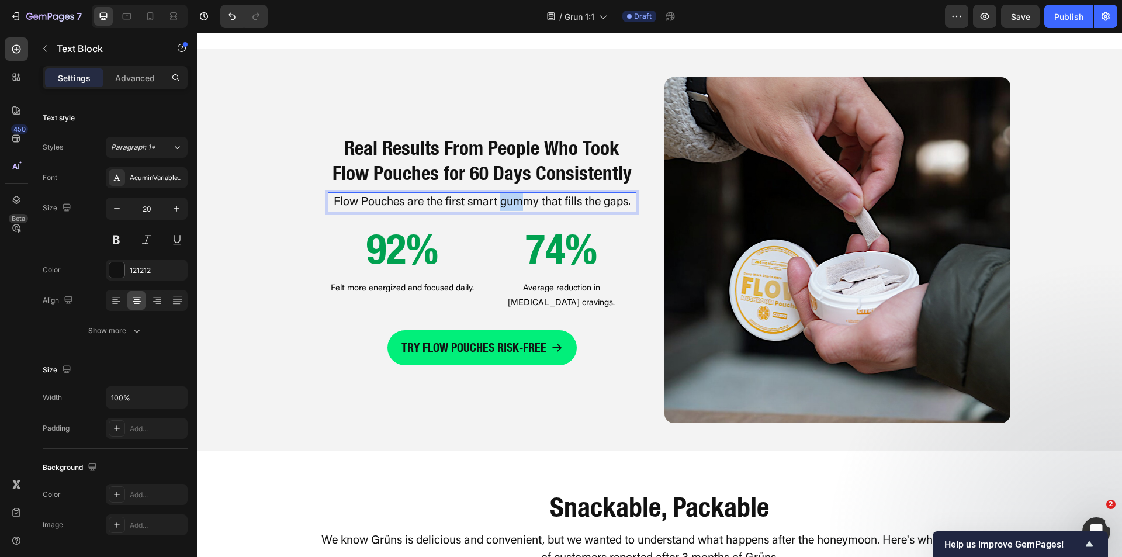
click at [510, 211] on p "Flow Pouches are the first smart gummy that fills the gaps." at bounding box center [482, 202] width 306 height 18
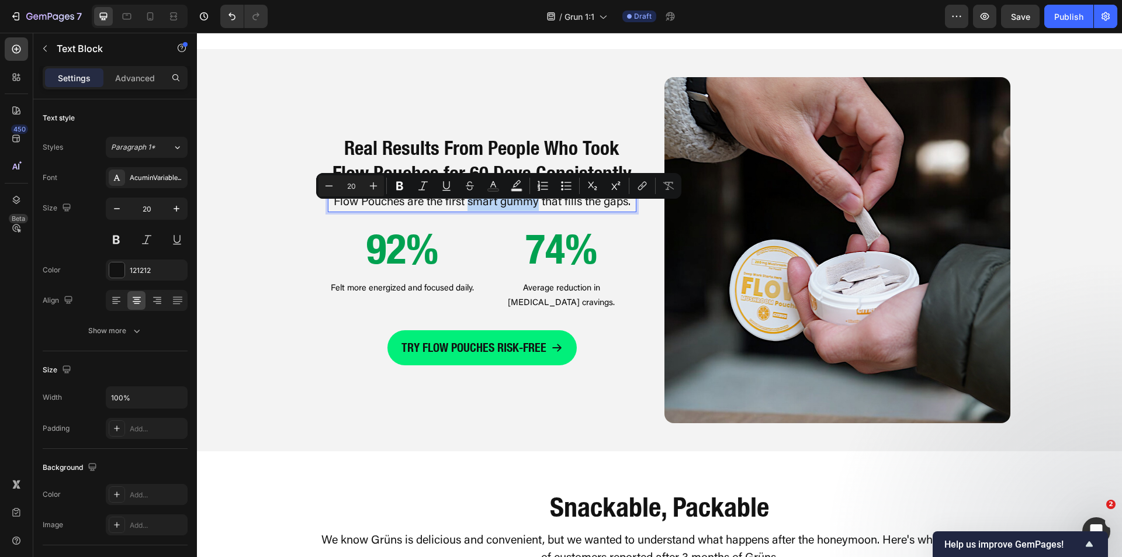
drag, startPoint x: 471, startPoint y: 211, endPoint x: 531, endPoint y: 213, distance: 60.2
click at [532, 211] on p "Flow Pouches are the first smart gummy that fills the gaps." at bounding box center [482, 202] width 306 height 18
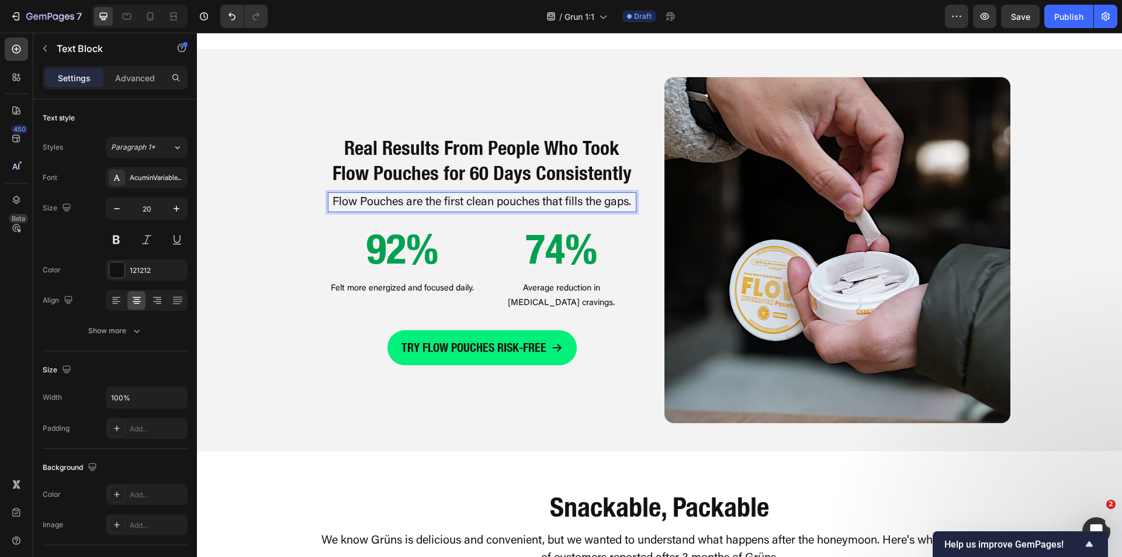
click at [581, 210] on p "Flow Pouches are the first clean pouches that fills the gaps." at bounding box center [482, 202] width 306 height 18
click at [577, 211] on p "Flow Pouches are the first clean pouches that fills the gaps." at bounding box center [482, 202] width 306 height 18
click at [313, 242] on div "Real Results From People Who Took Flow Pouches for 60 Days Consistently Heading…" at bounding box center [482, 250] width 346 height 249
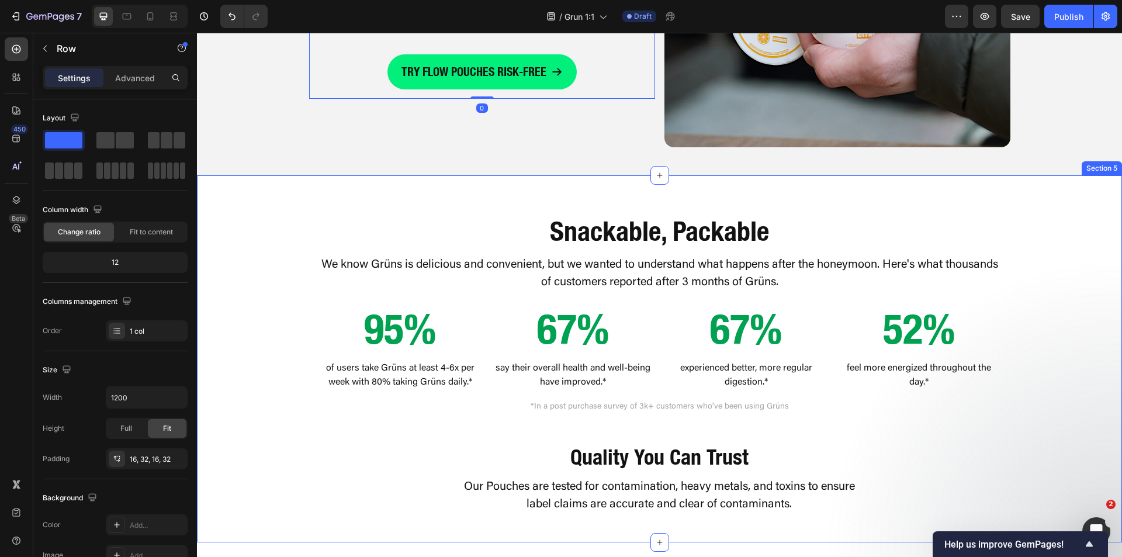
scroll to position [1282, 0]
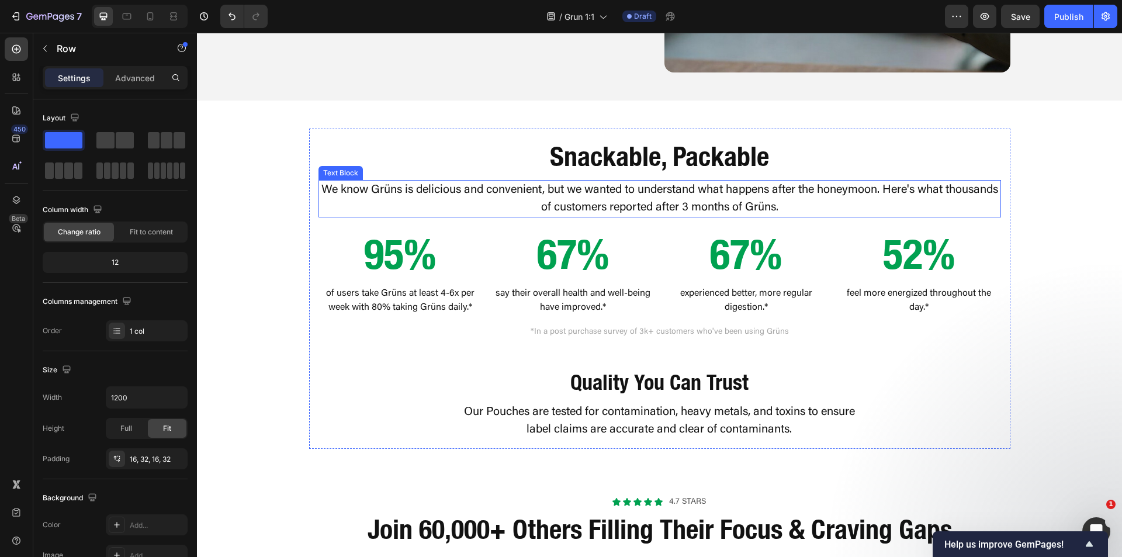
click at [490, 198] on p "We know Grüns is delicious and convenient, but we wanted to understand what hap…" at bounding box center [660, 198] width 680 height 35
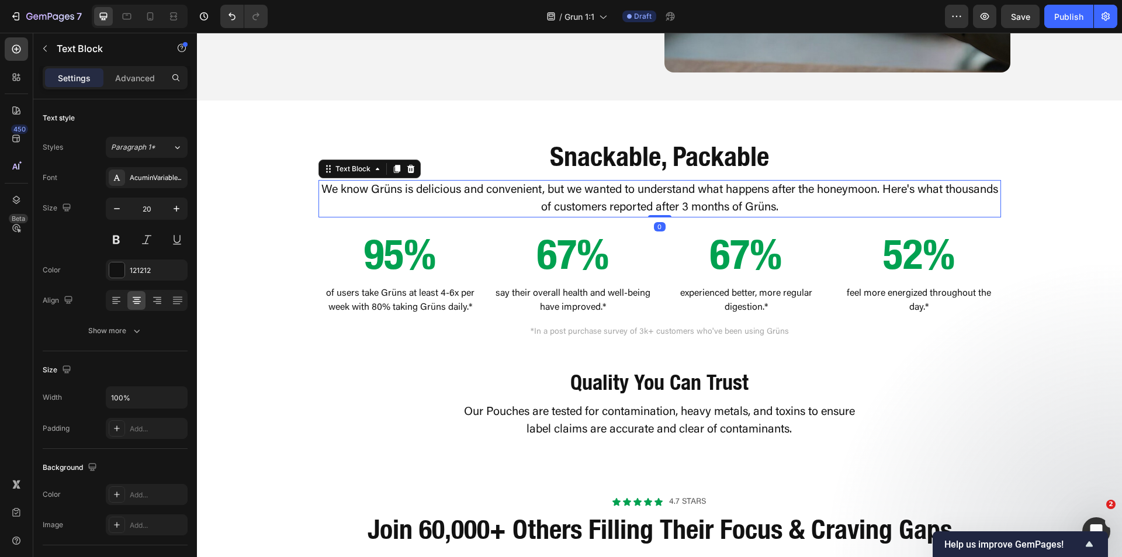
click at [490, 198] on p "We know Grüns is delicious and convenient, but we wanted to understand what hap…" at bounding box center [660, 198] width 680 height 35
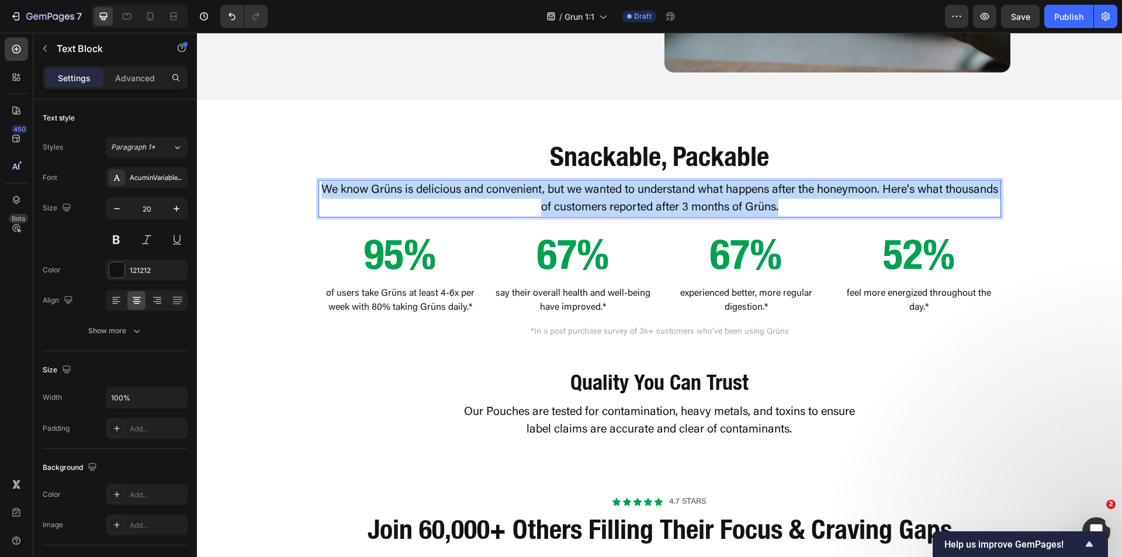
click at [490, 198] on p "We know Grüns is delicious and convenient, but we wanted to understand what hap…" at bounding box center [660, 198] width 680 height 35
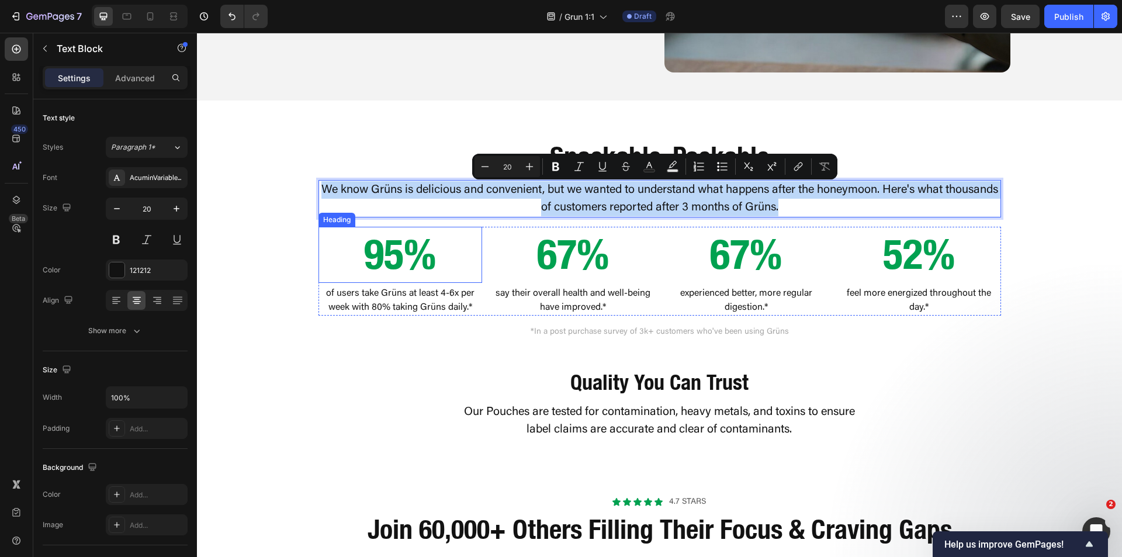
click at [403, 305] on p "of users take Grüns at least 4-6x per week with 80% taking Grüns daily.*" at bounding box center [400, 300] width 161 height 28
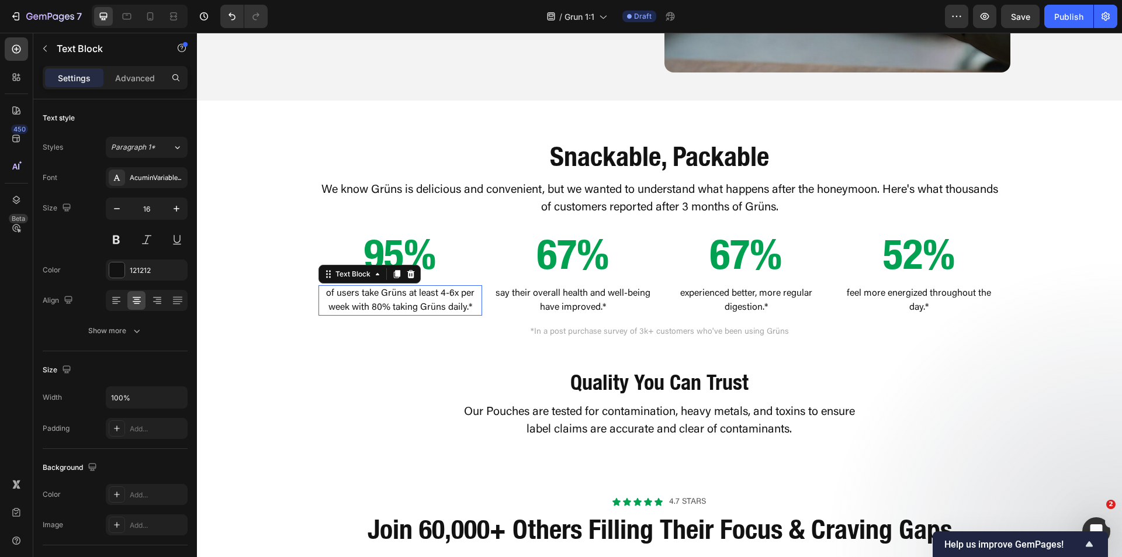
click at [403, 305] on p "of users take Grüns at least 4-6x per week with 80% taking Grüns daily.*" at bounding box center [400, 300] width 161 height 28
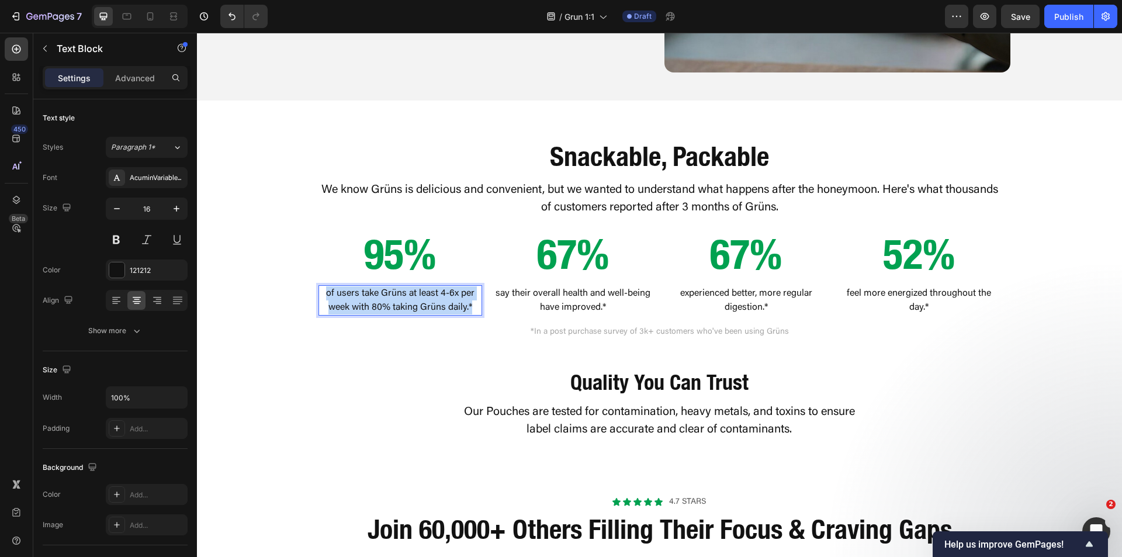
click at [403, 305] on p "of users take Grüns at least 4-6x per week with 80% taking Grüns daily.*" at bounding box center [400, 300] width 161 height 28
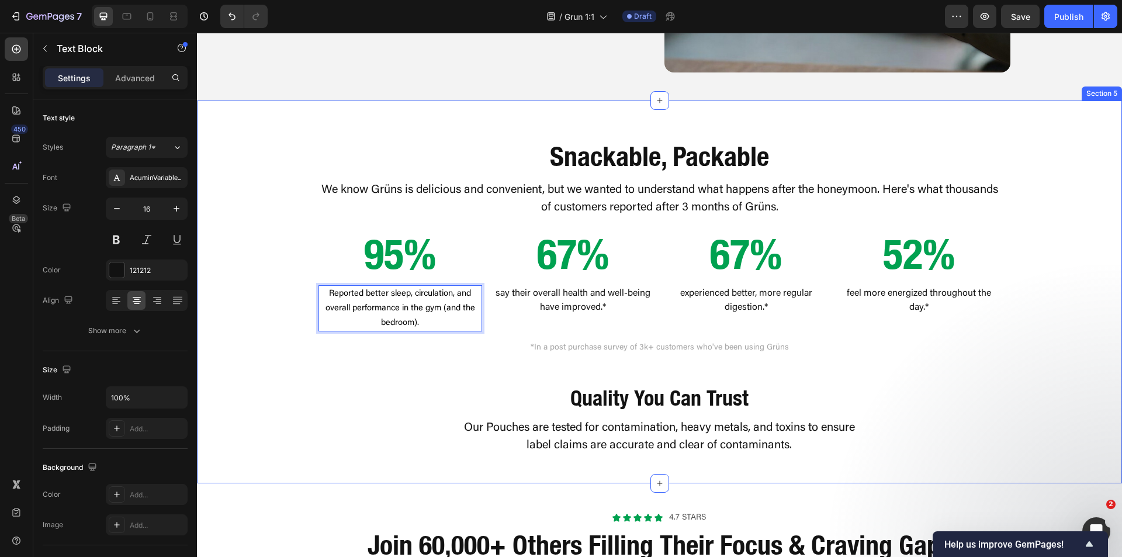
click at [264, 333] on div "Snackable, Packable Heading We know Grüns is delicious and convenient, but we w…" at bounding box center [659, 283] width 925 height 364
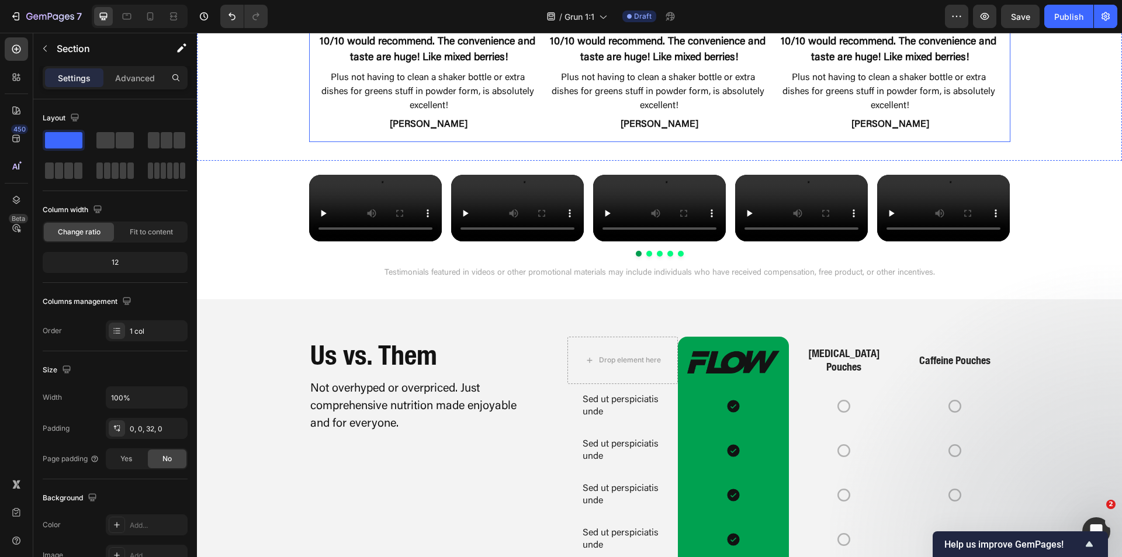
scroll to position [1750, 0]
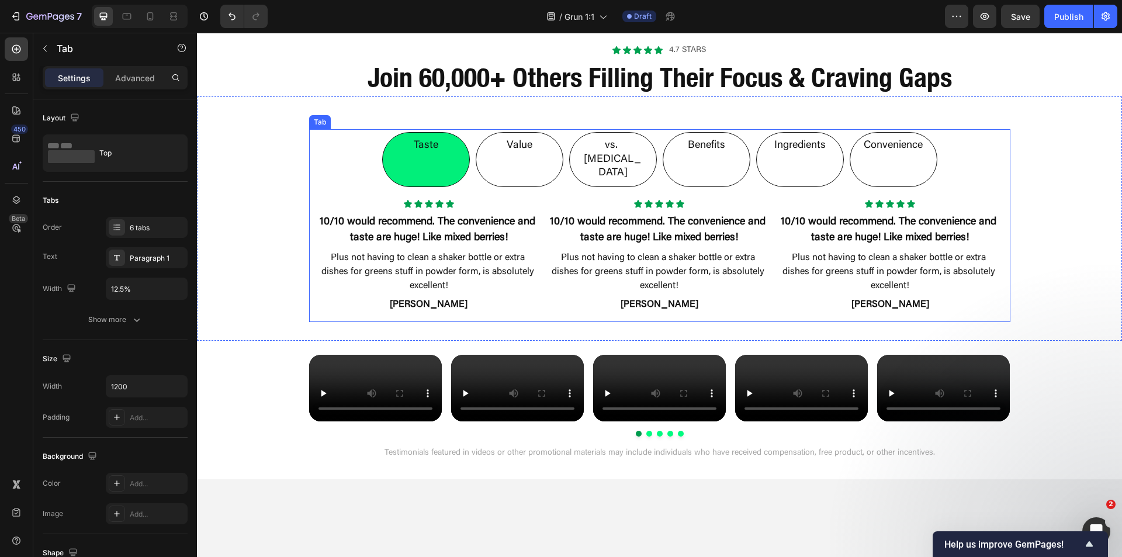
click at [529, 146] on div "Value" at bounding box center [519, 145] width 29 height 17
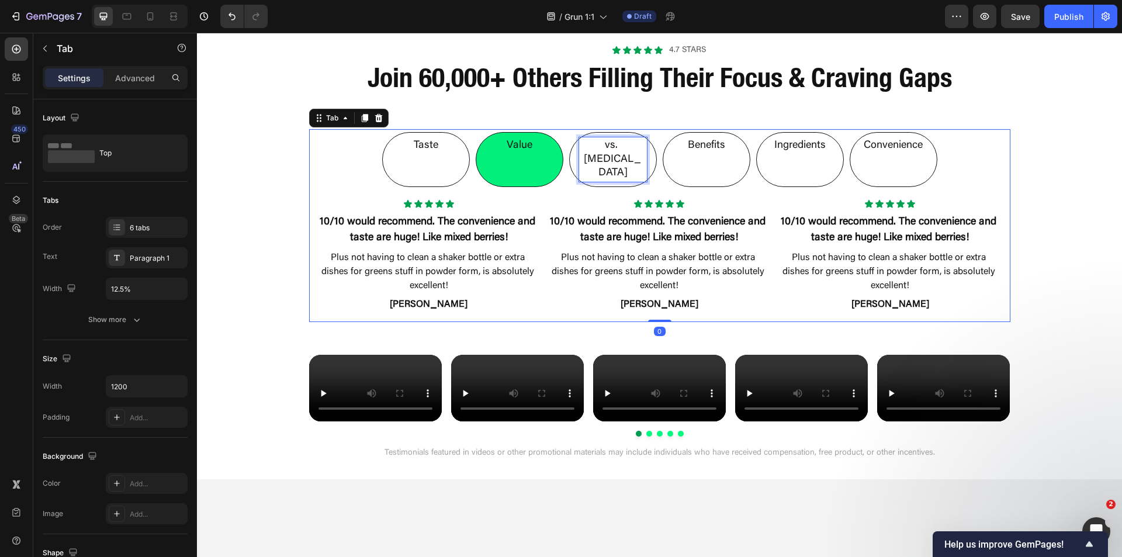
click at [597, 147] on p "vs. [MEDICAL_DATA]" at bounding box center [613, 159] width 64 height 41
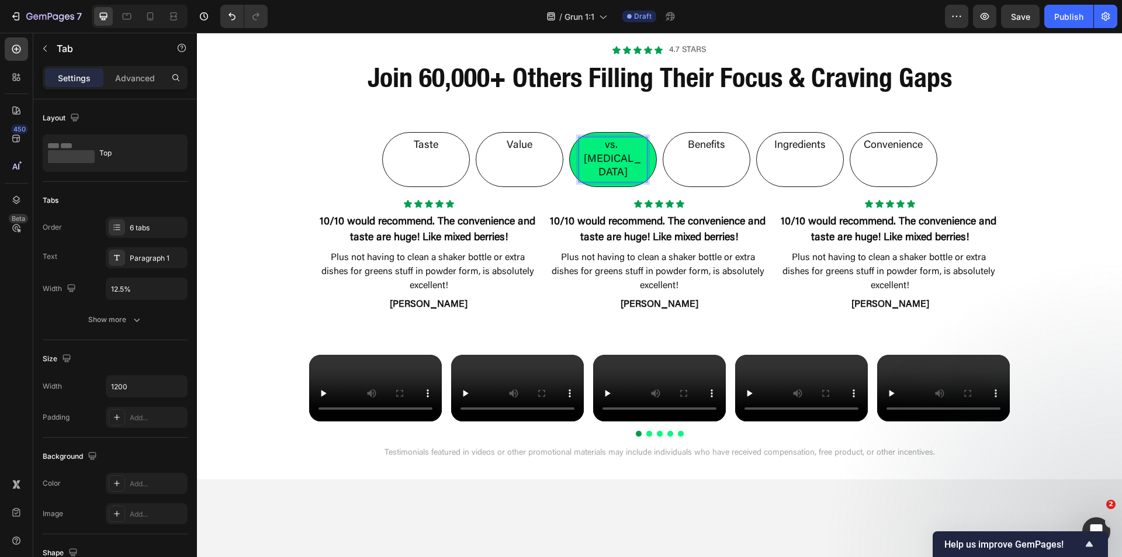
click at [525, 151] on p "Value" at bounding box center [520, 145] width 26 height 13
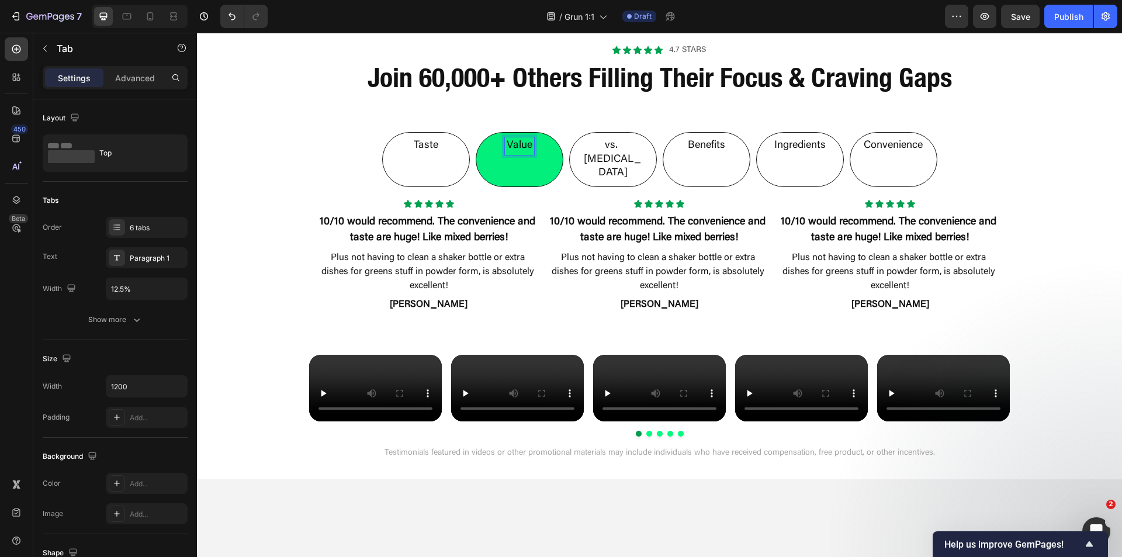
click at [548, 151] on li "Value" at bounding box center [520, 159] width 88 height 55
click at [516, 190] on div "Icon Icon Icon Icon Icon Icon List 10/10 would recommend. The convenience and t…" at bounding box center [659, 256] width 701 height 132
click at [423, 153] on p "Taste" at bounding box center [426, 145] width 25 height 13
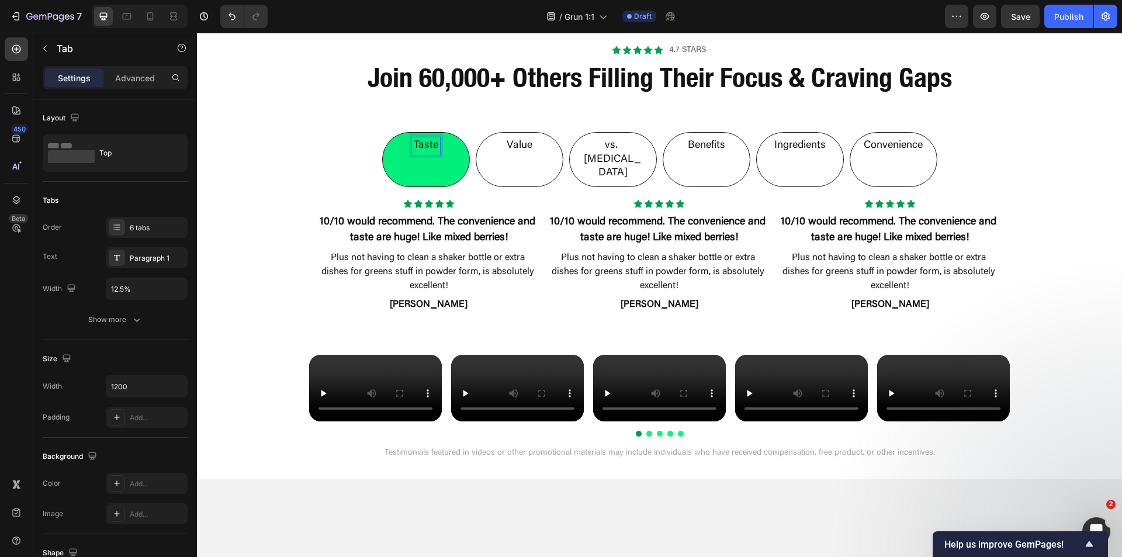
click at [455, 151] on li "Taste" at bounding box center [426, 159] width 88 height 55
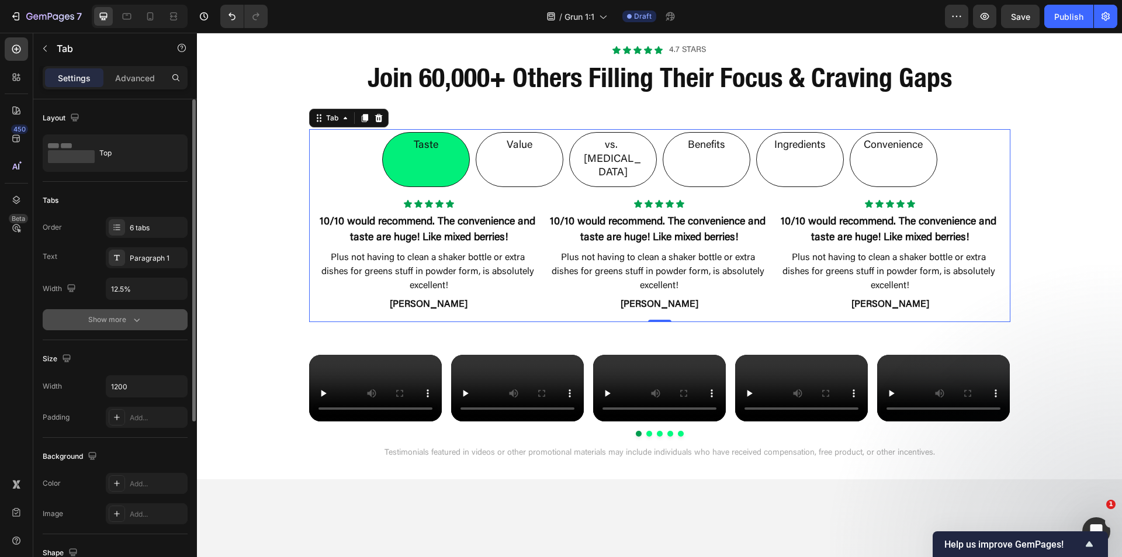
click at [129, 326] on button "Show more" at bounding box center [115, 319] width 145 height 21
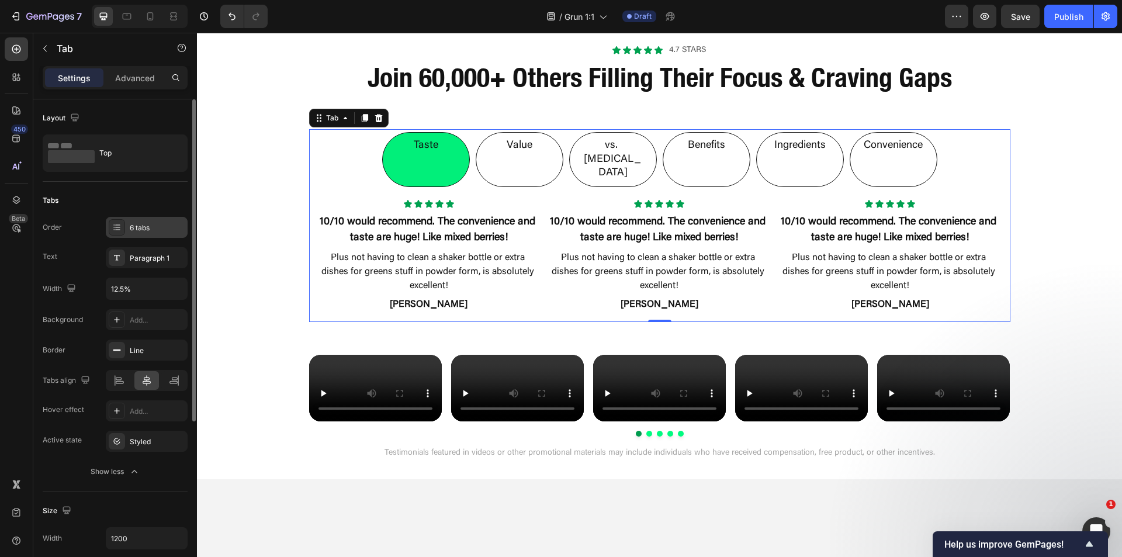
click at [144, 223] on div "6 tabs" at bounding box center [157, 228] width 55 height 11
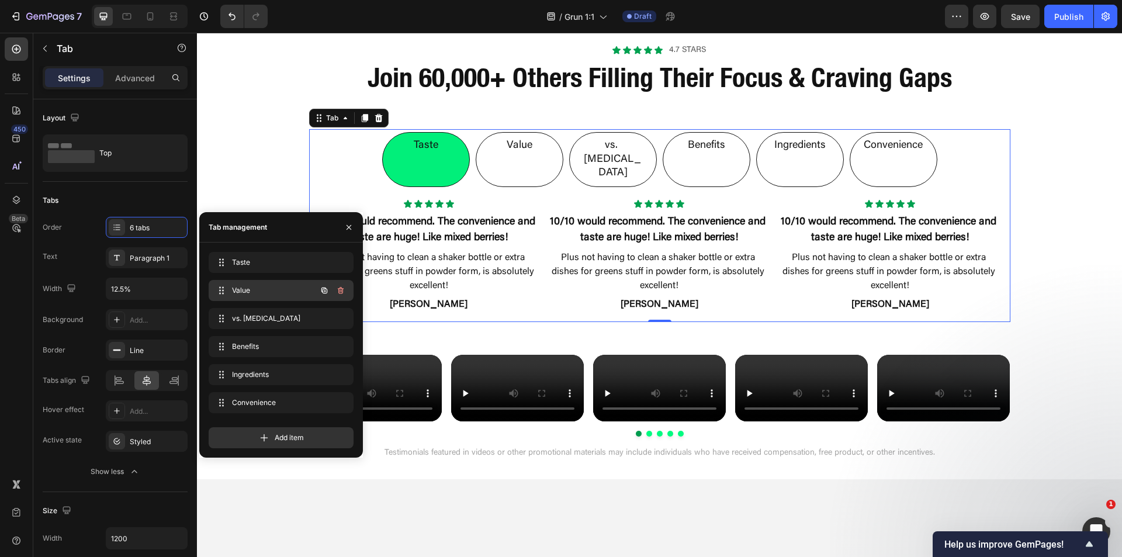
click at [237, 285] on div "Value Value" at bounding box center [264, 290] width 103 height 16
click at [245, 318] on span "vs. [MEDICAL_DATA]" at bounding box center [273, 318] width 86 height 11
click at [248, 340] on div "Benefits Benefits" at bounding box center [264, 346] width 103 height 16
click at [250, 365] on div "Ingredients Ingredients" at bounding box center [281, 374] width 145 height 21
click at [255, 394] on div "Convenience Convenience" at bounding box center [264, 402] width 103 height 16
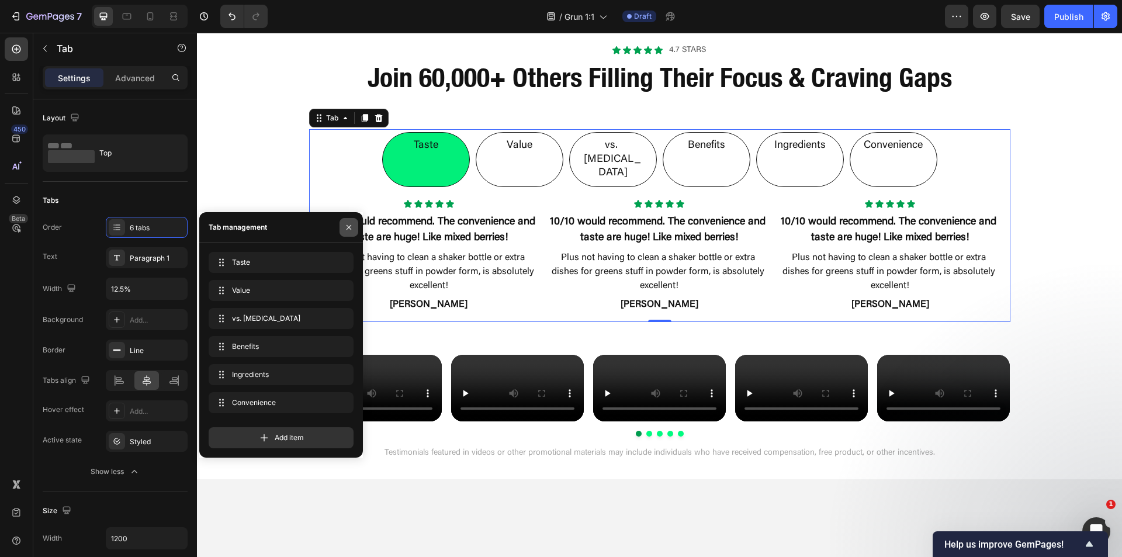
click at [345, 229] on icon "button" at bounding box center [348, 227] width 9 height 9
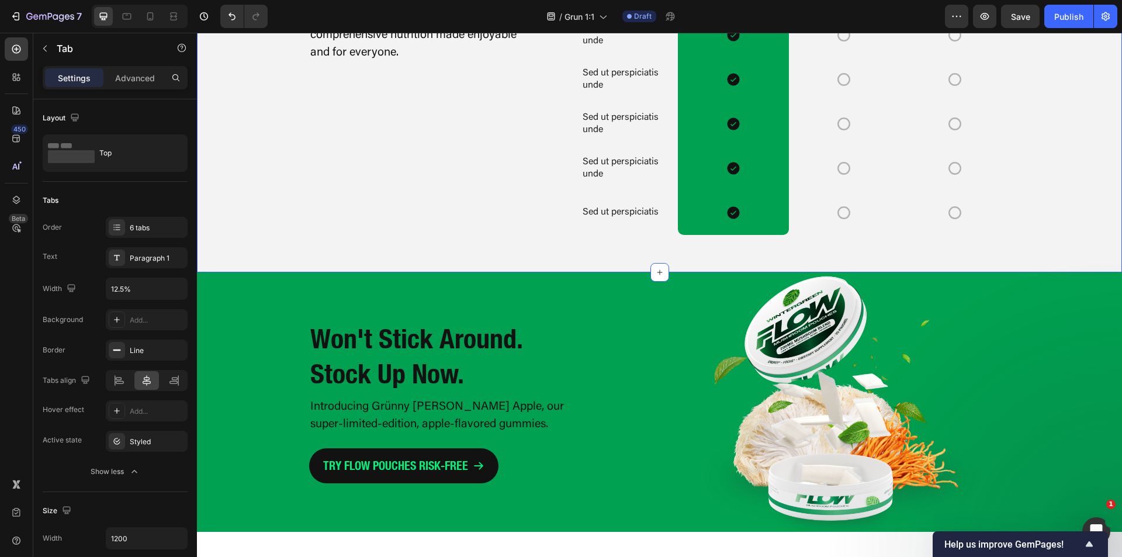
scroll to position [2276, 0]
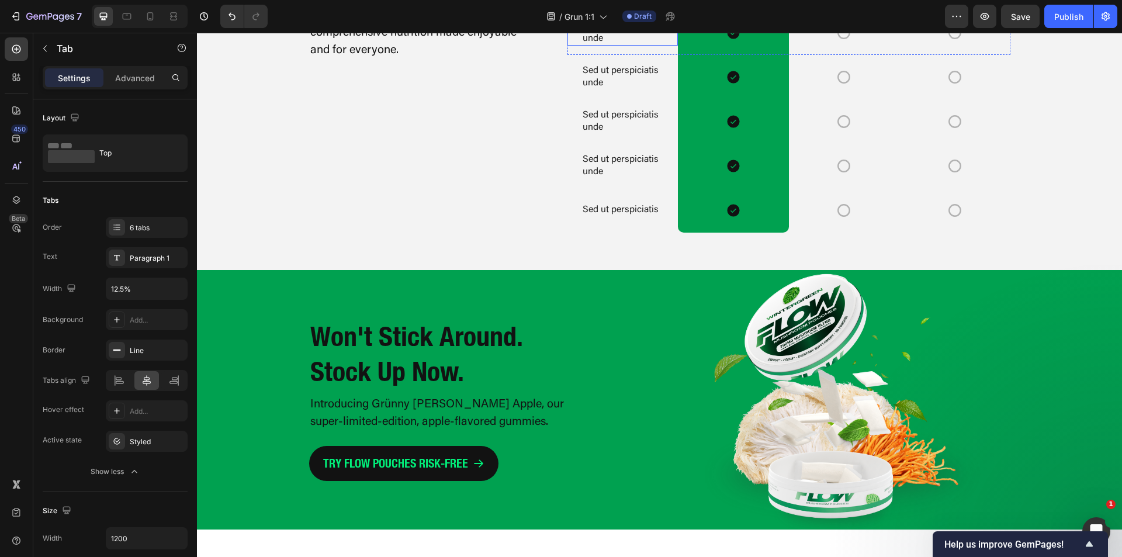
click at [595, 45] on p "Sed ut perspiciatis unde" at bounding box center [623, 32] width 80 height 25
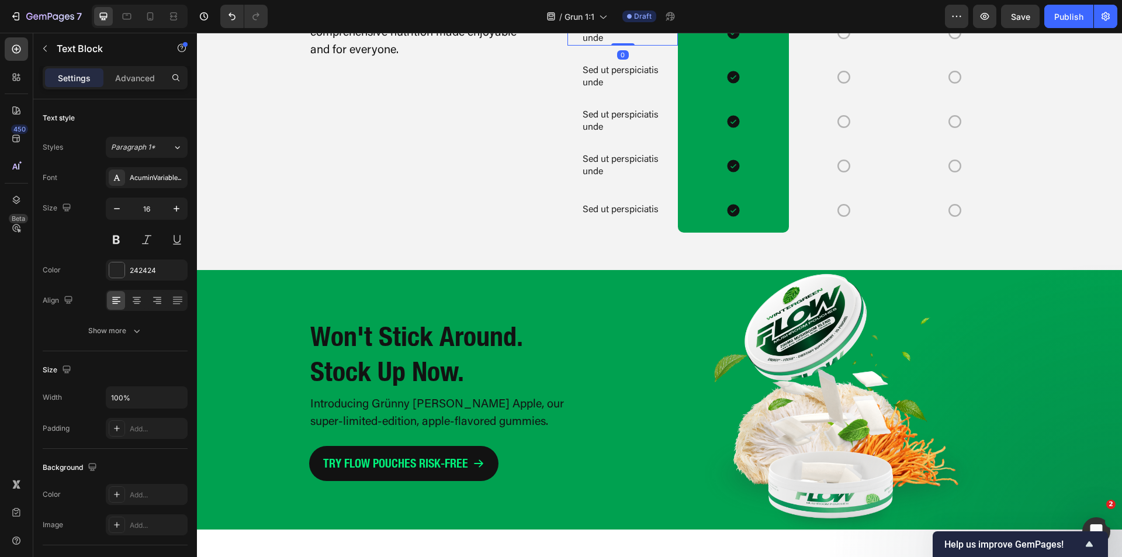
click at [595, 45] on p "Sed ut perspiciatis unde" at bounding box center [623, 32] width 80 height 25
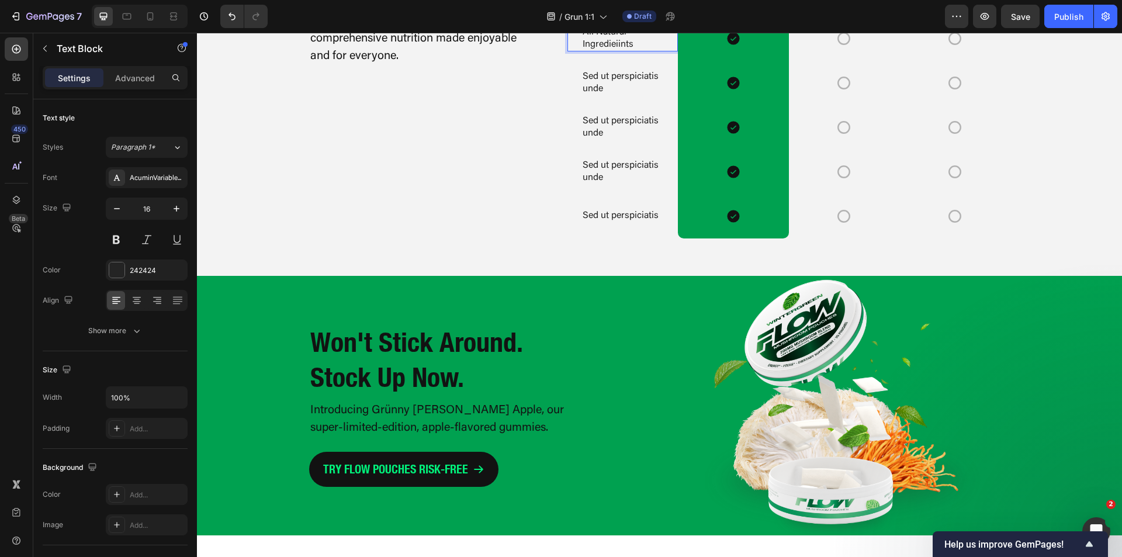
click at [616, 51] on p "All Natural Ingredieiints" at bounding box center [623, 38] width 80 height 25
click at [607, 95] on p "Sed ut perspiciatis unde" at bounding box center [623, 83] width 80 height 25
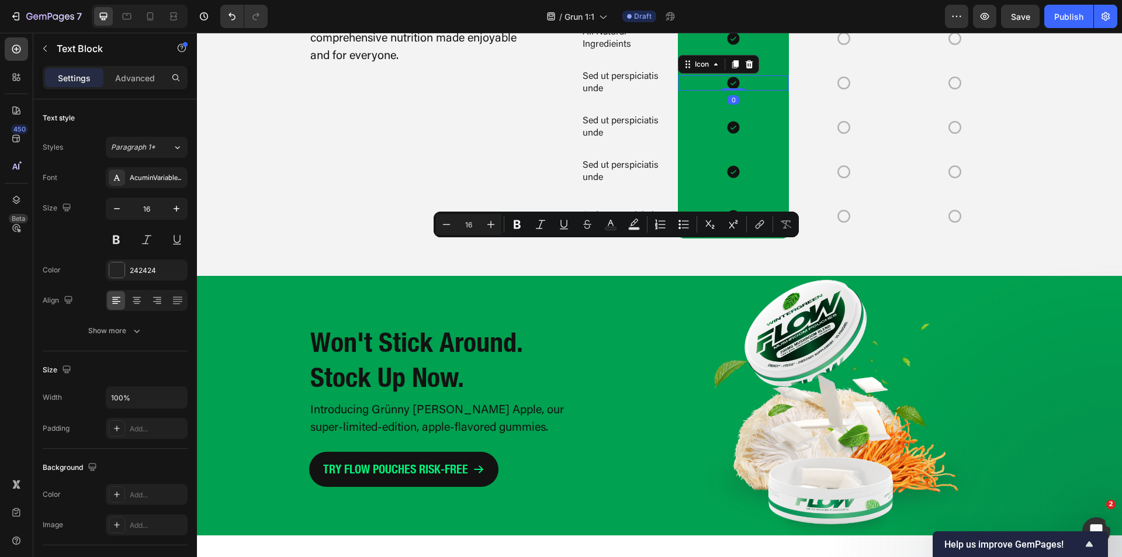
click at [728, 89] on icon at bounding box center [734, 83] width 12 height 12
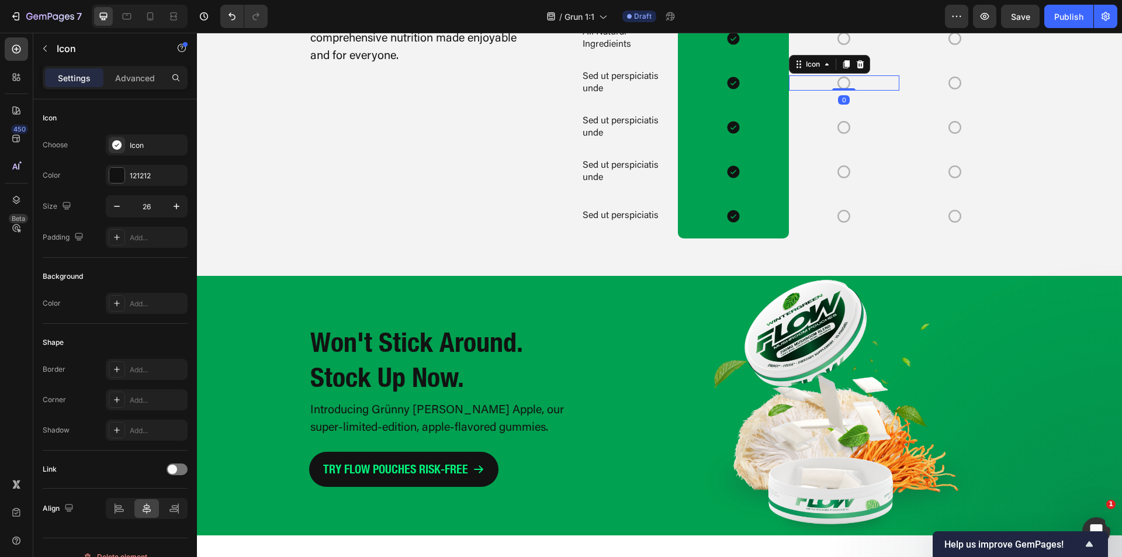
click at [843, 91] on icon at bounding box center [843, 82] width 15 height 15
click at [706, 91] on div "Icon" at bounding box center [733, 82] width 110 height 15
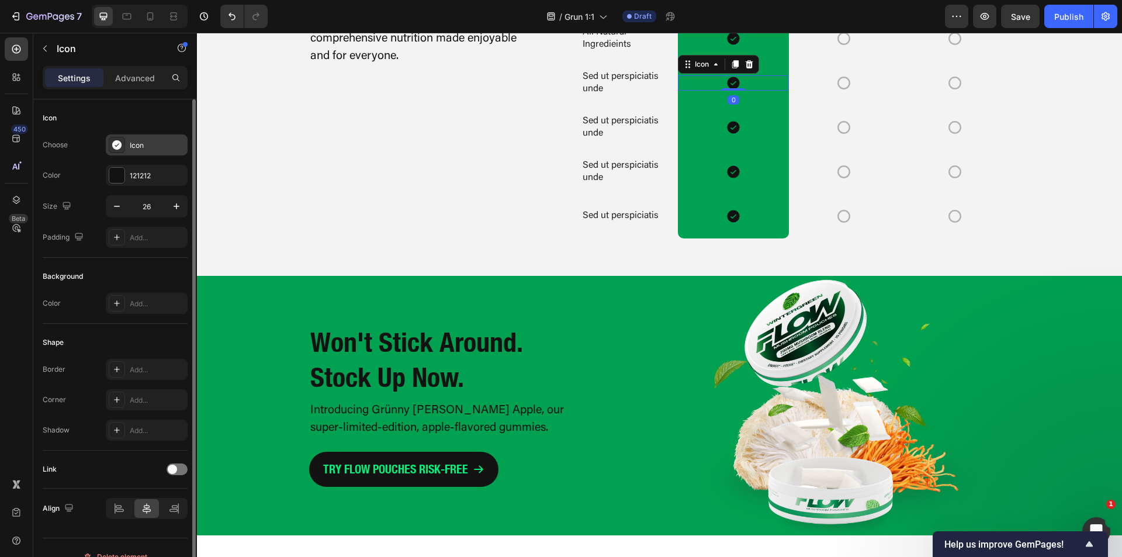
click at [116, 149] on icon at bounding box center [116, 144] width 9 height 9
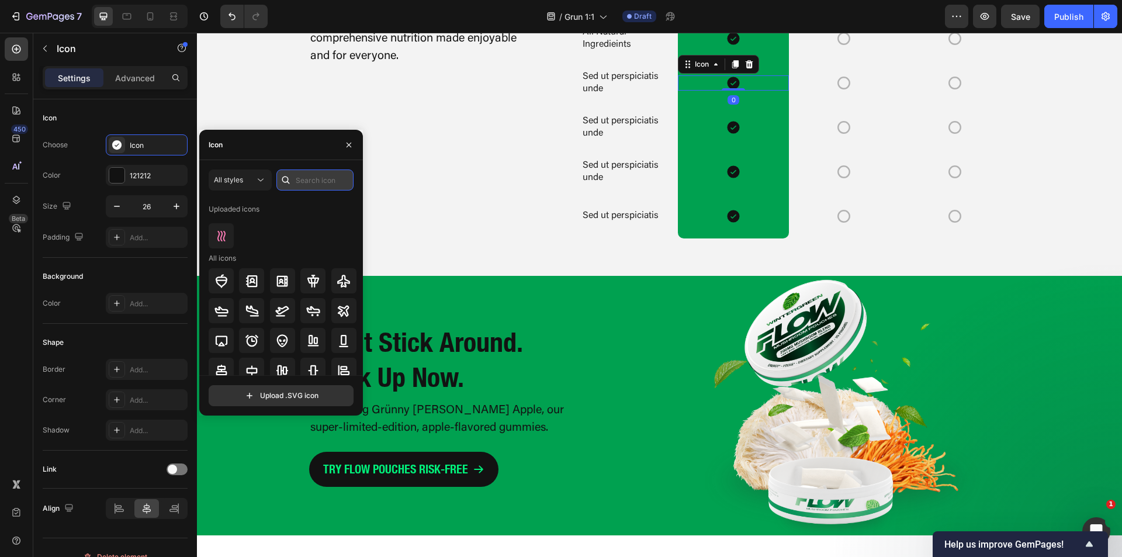
click at [317, 178] on input "text" at bounding box center [314, 179] width 77 height 21
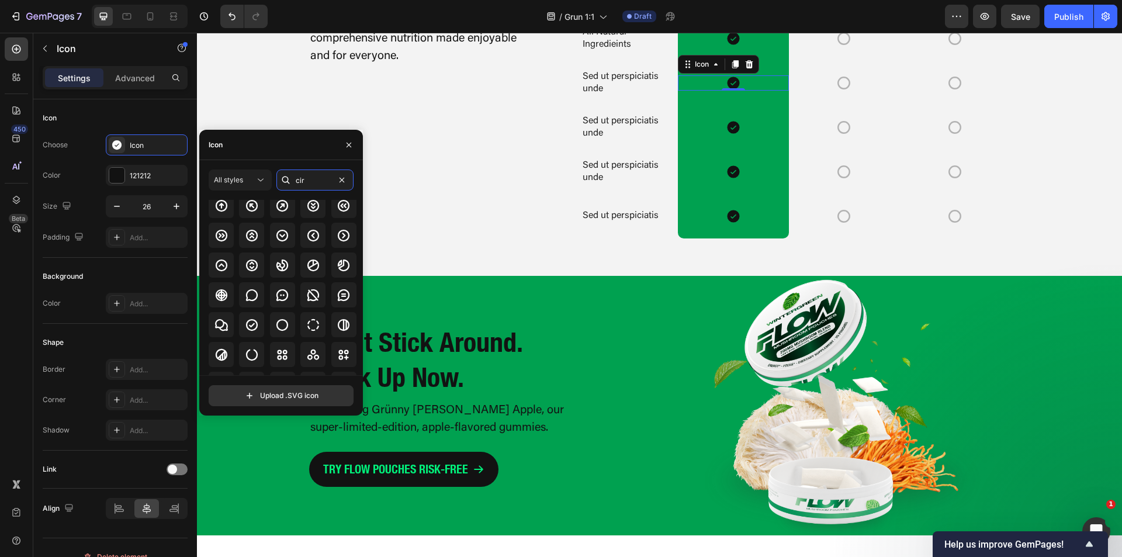
scroll to position [58, 0]
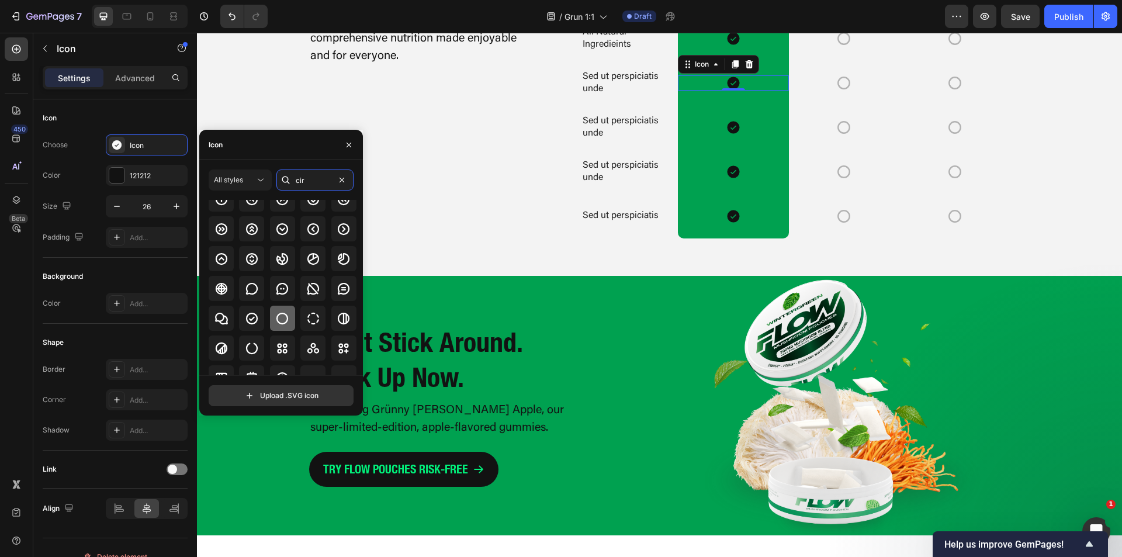
type input "cir"
click at [282, 315] on icon at bounding box center [282, 318] width 14 height 14
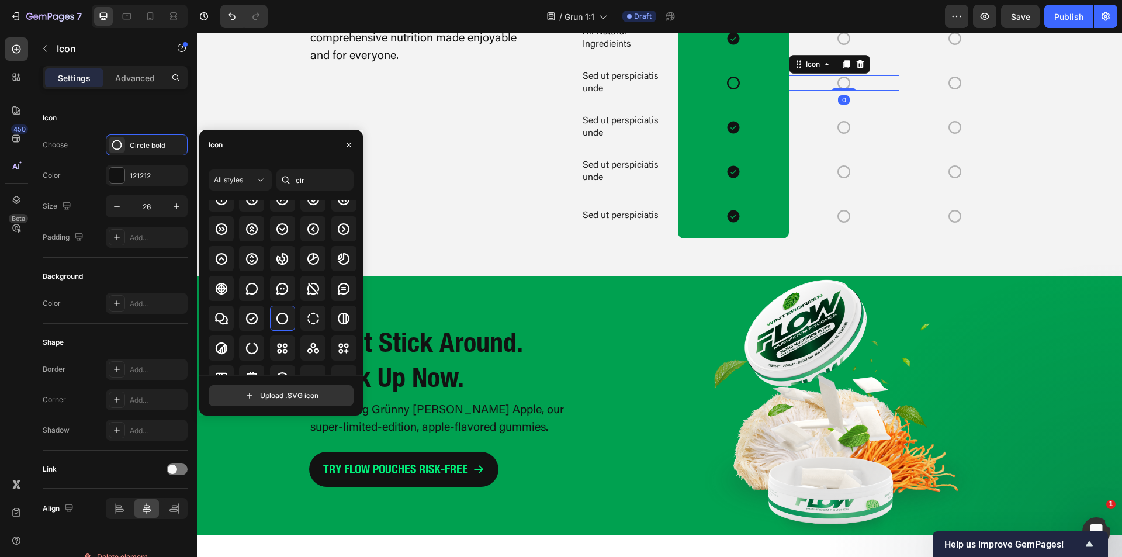
click at [838, 91] on icon at bounding box center [843, 82] width 15 height 15
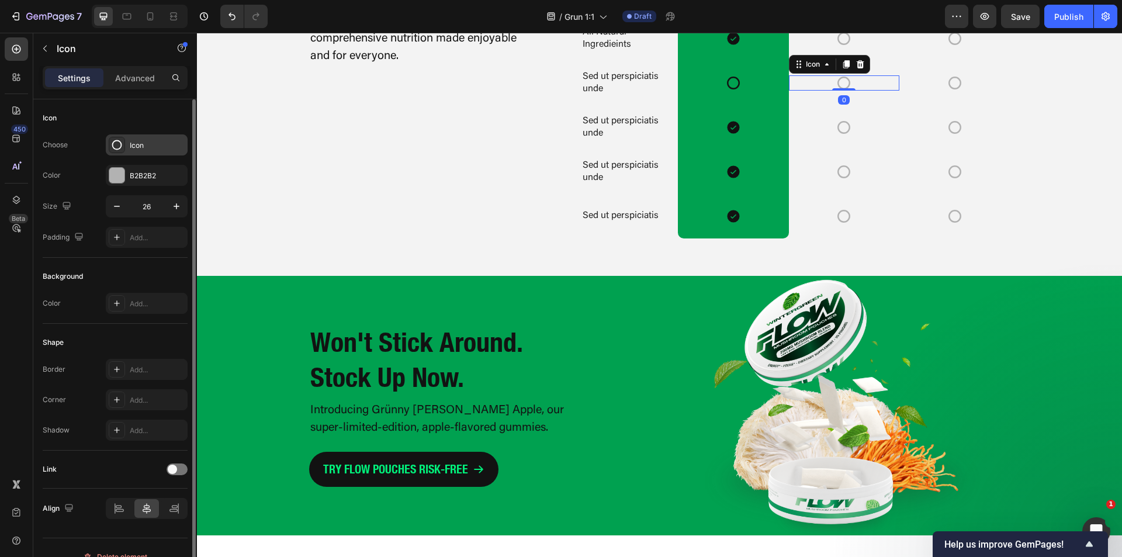
click at [127, 143] on div "Icon" at bounding box center [147, 144] width 82 height 21
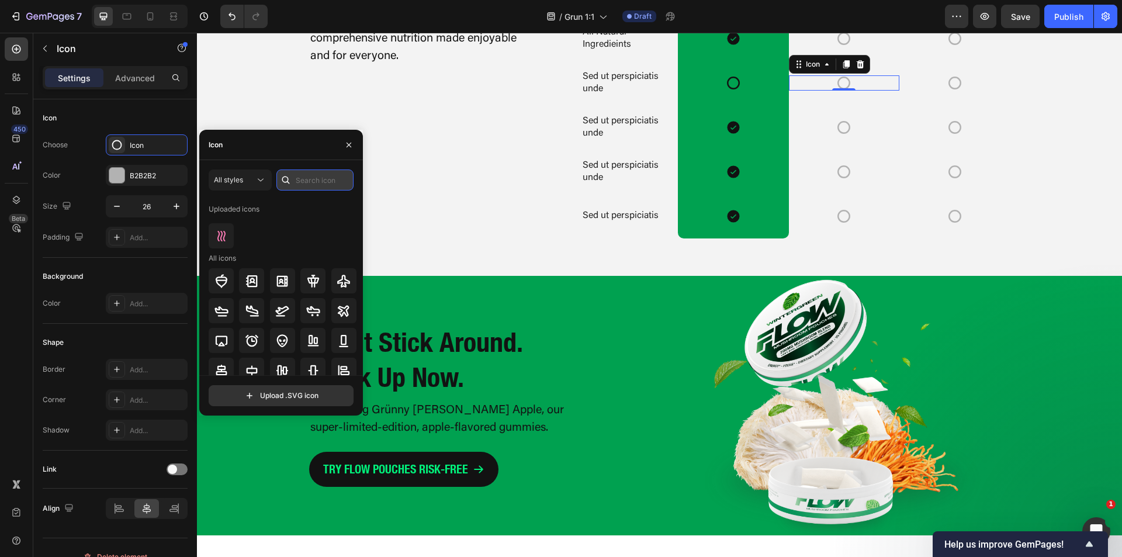
click at [327, 180] on input "text" at bounding box center [314, 179] width 77 height 21
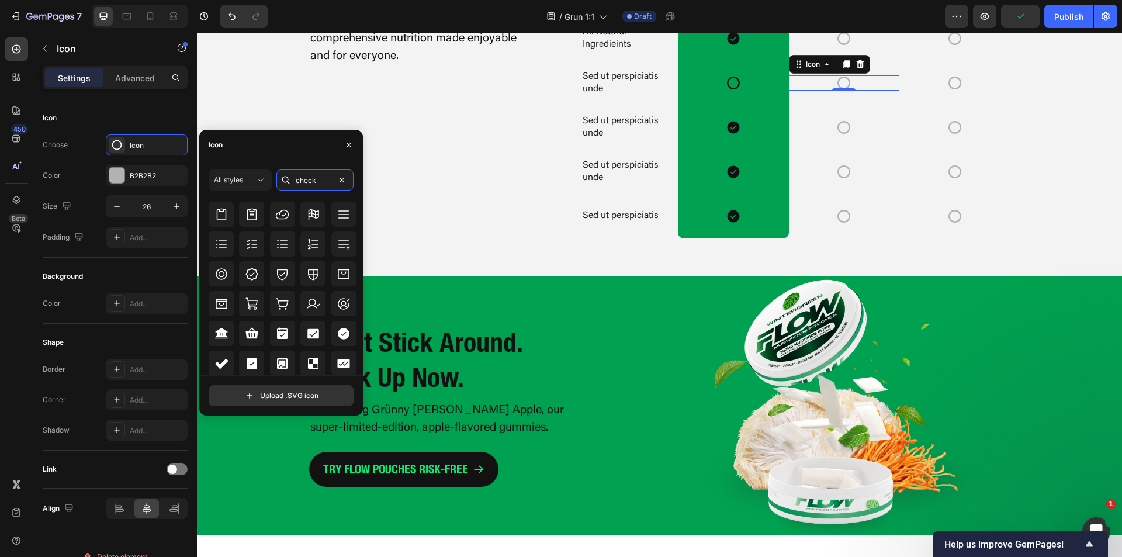
scroll to position [380, 0]
type input "check"
click at [340, 334] on icon at bounding box center [344, 333] width 14 height 14
click at [224, 178] on span "All styles" at bounding box center [228, 179] width 29 height 9
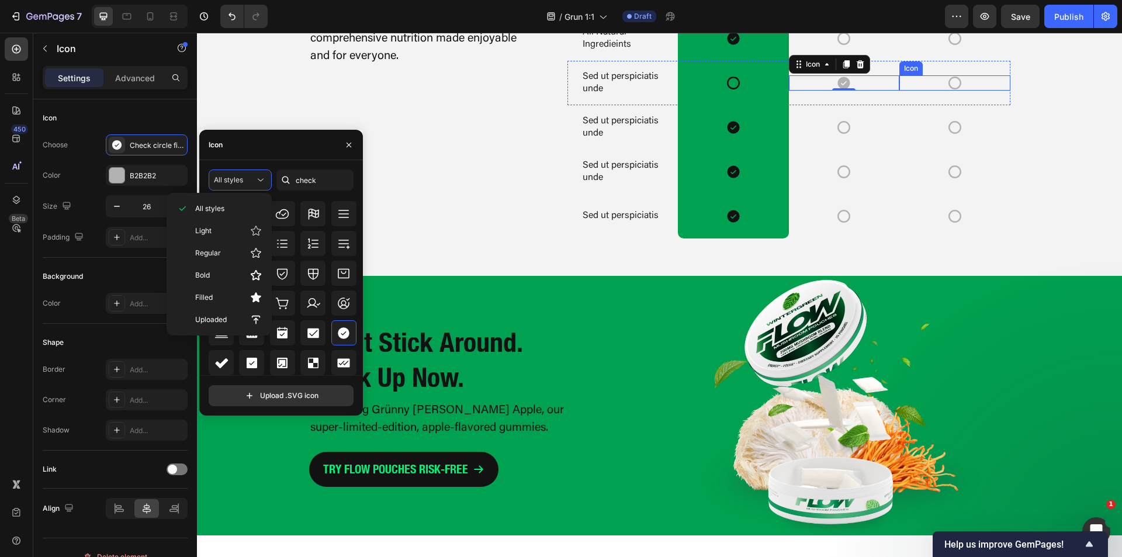
click at [923, 91] on div "Icon" at bounding box center [954, 82] width 110 height 15
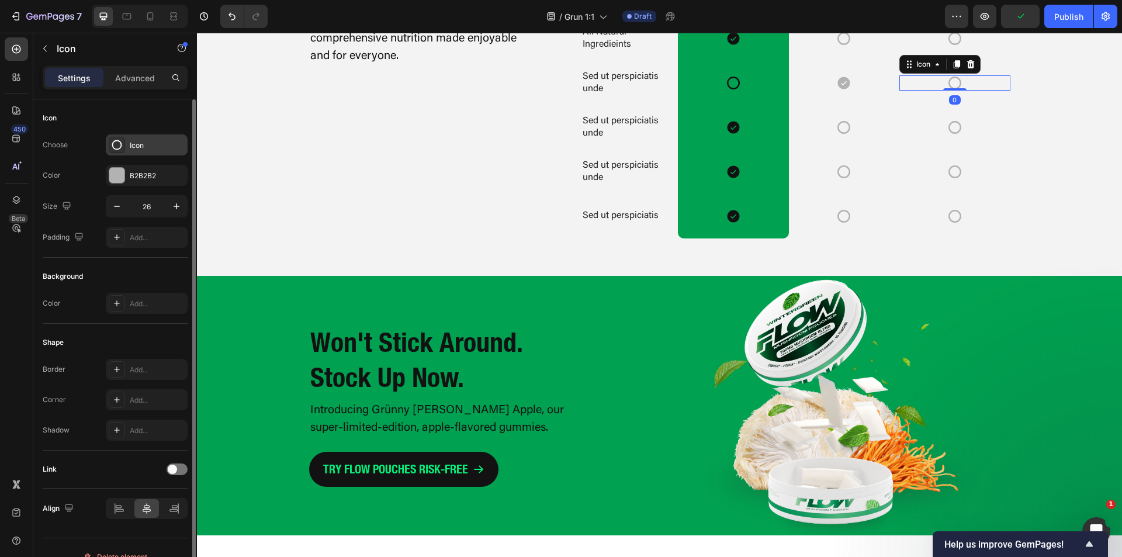
click at [148, 143] on div "Icon" at bounding box center [157, 145] width 55 height 11
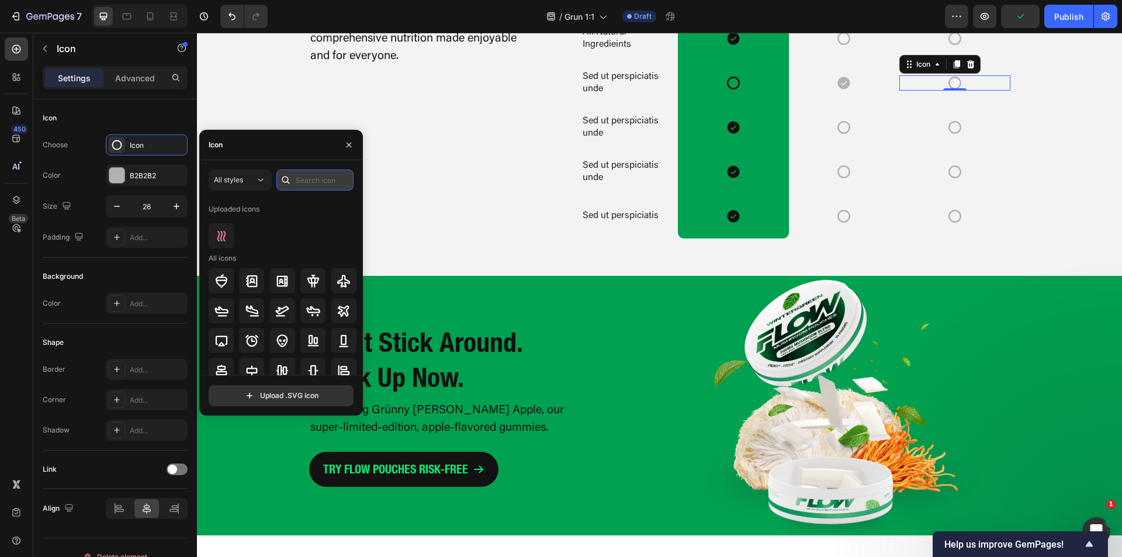
click at [321, 184] on input "text" at bounding box center [314, 179] width 77 height 21
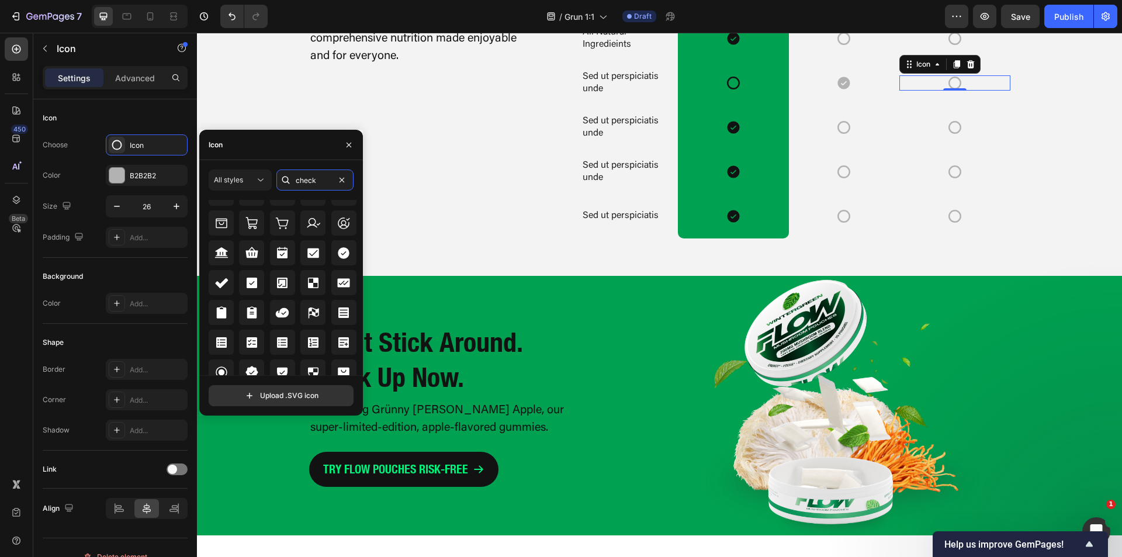
scroll to position [427, 0]
type input "check"
drag, startPoint x: 342, startPoint y: 286, endPoint x: 261, endPoint y: 268, distance: 83.1
click at [342, 286] on icon at bounding box center [344, 282] width 12 height 12
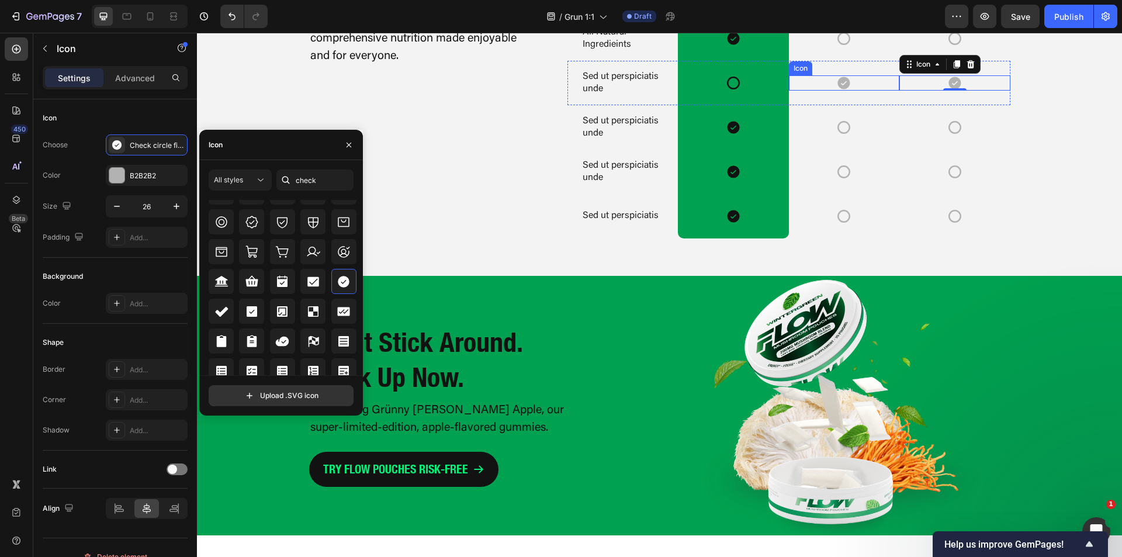
click at [856, 91] on div "Icon" at bounding box center [844, 82] width 110 height 15
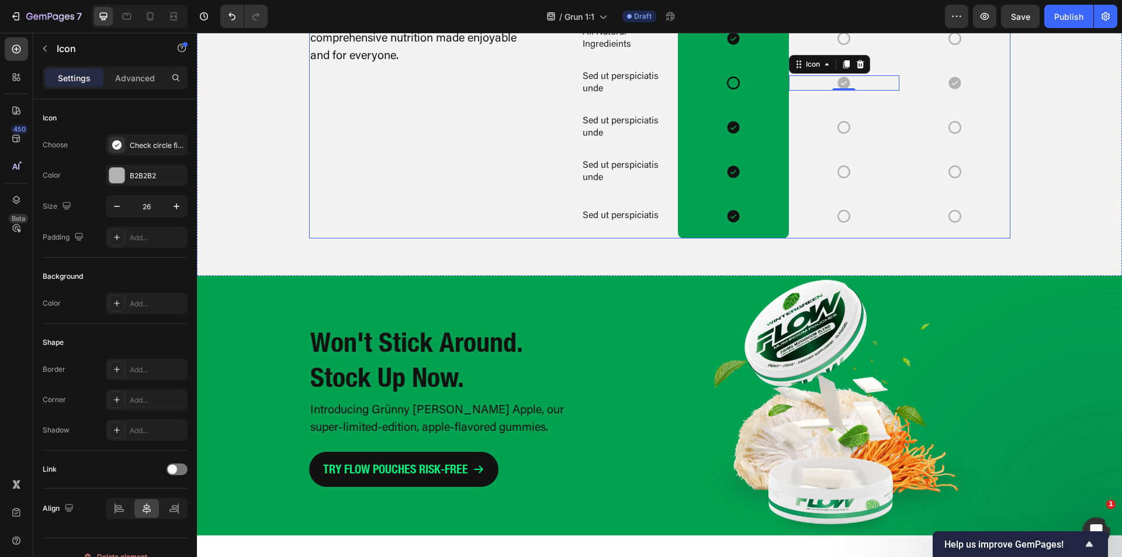
click at [607, 95] on p "Sed ut perspiciatis unde" at bounding box center [623, 83] width 80 height 25
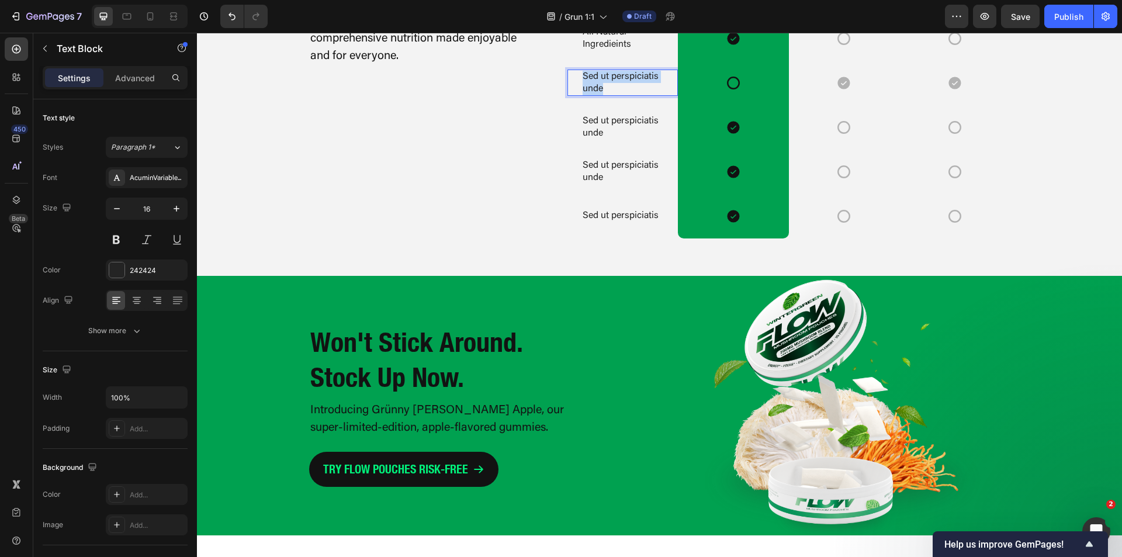
click at [607, 95] on p "Sed ut perspiciatis unde" at bounding box center [623, 83] width 80 height 25
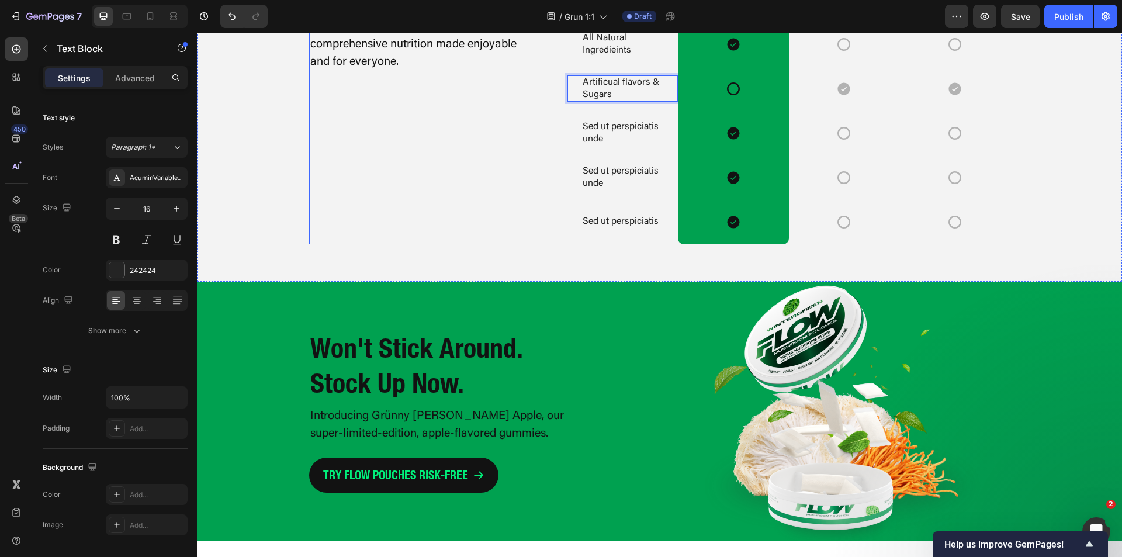
click at [460, 244] on div "Us vs. Them Heading Not overhyped or overpriced. Just comprehensive nutrition m…" at bounding box center [419, 109] width 221 height 269
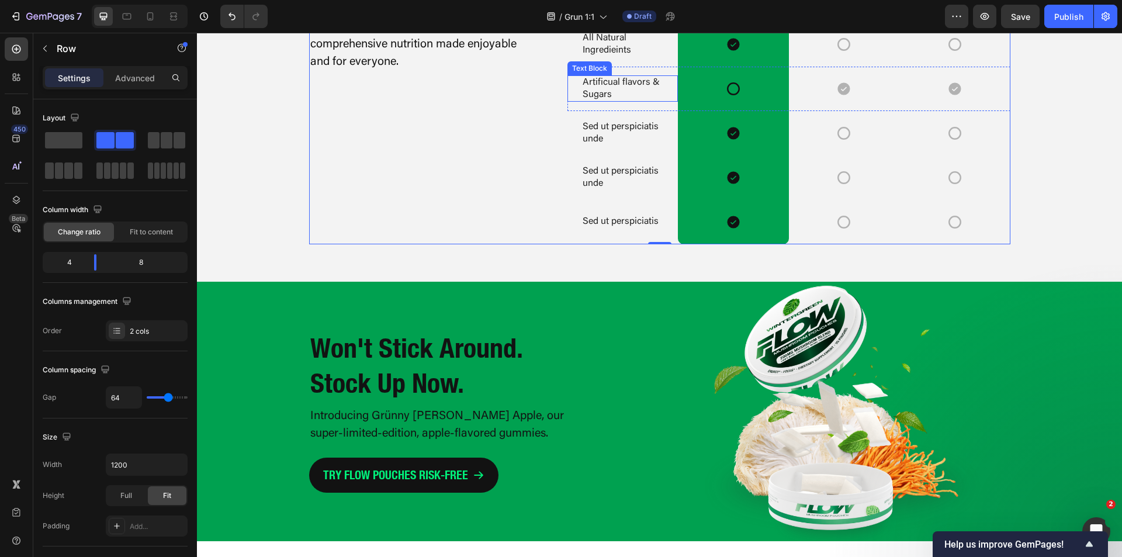
click at [600, 101] on p "Artificual flavors & Sugars" at bounding box center [623, 89] width 80 height 25
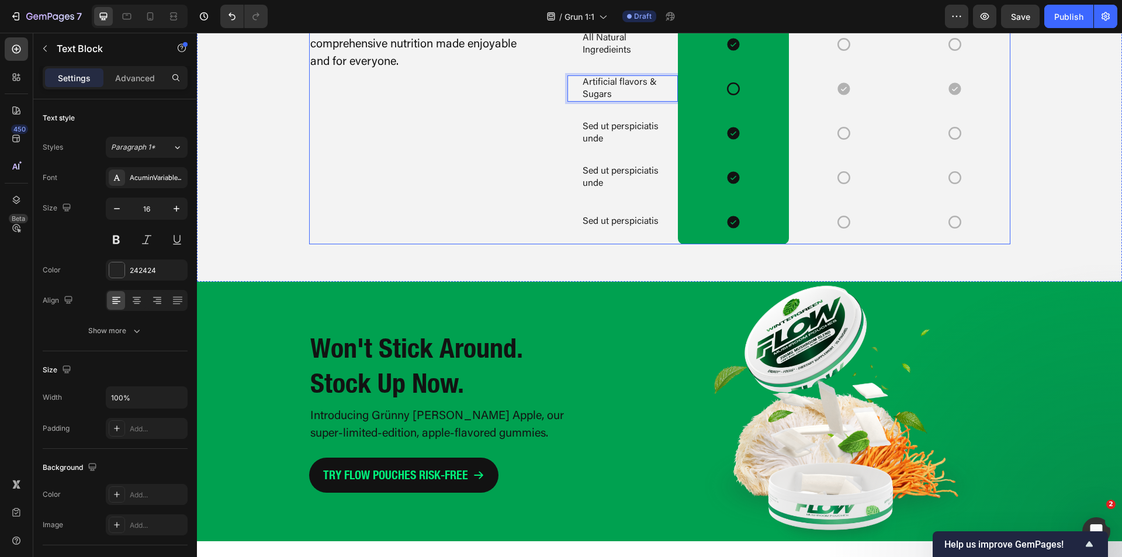
click at [504, 244] on div "Us vs. Them Heading Not overhyped or overpriced. Just comprehensive nutrition m…" at bounding box center [419, 109] width 221 height 269
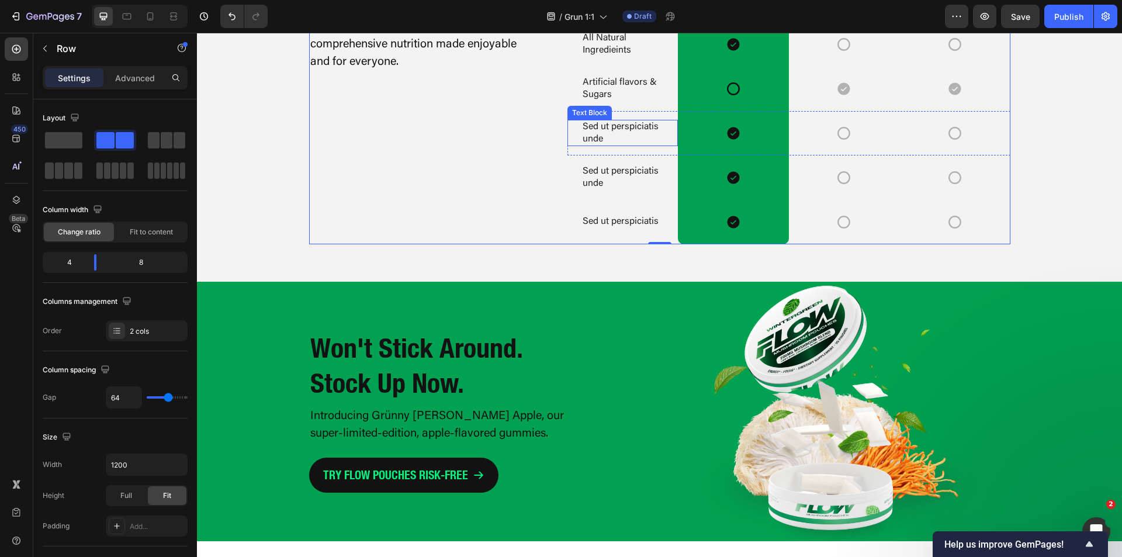
click at [592, 146] on p "Sed ut perspiciatis unde" at bounding box center [623, 133] width 80 height 25
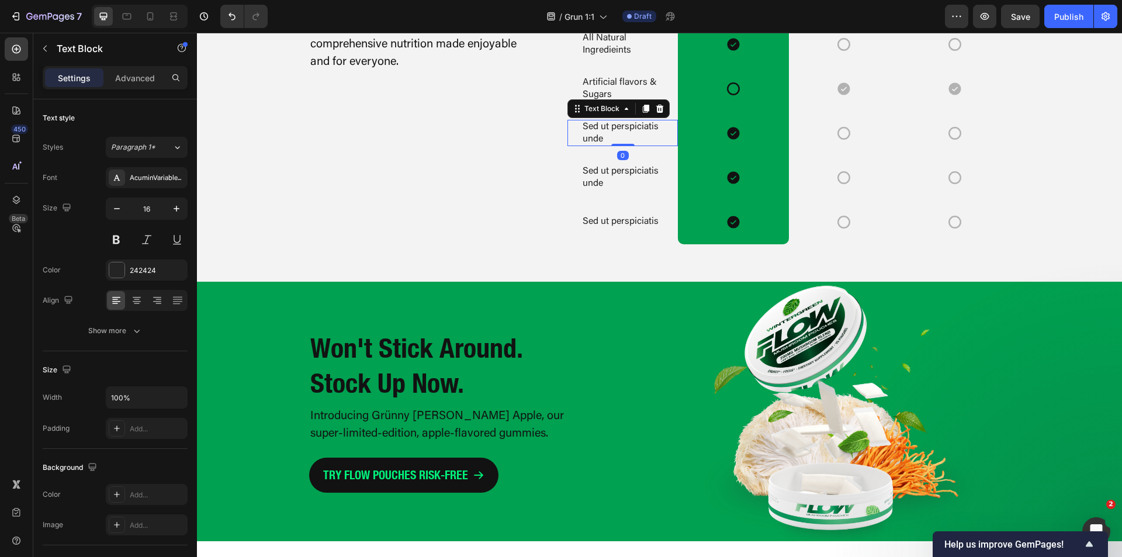
click at [592, 146] on p "Sed ut perspiciatis unde" at bounding box center [623, 133] width 80 height 25
click at [587, 190] on p "Sed ut perspiciatis unde" at bounding box center [623, 177] width 80 height 25
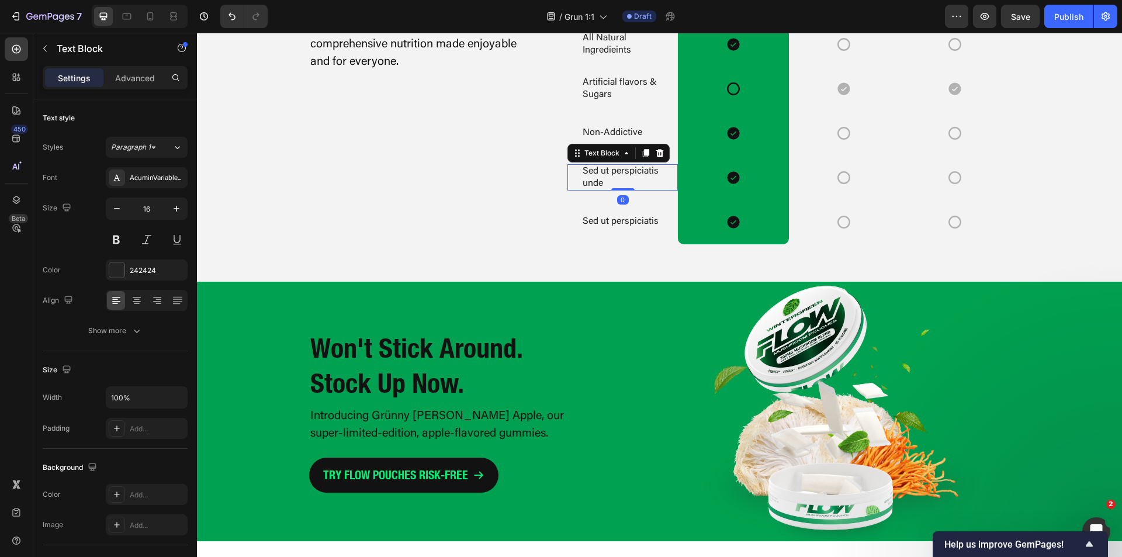
click at [587, 190] on p "Sed ut perspiciatis unde" at bounding box center [623, 177] width 80 height 25
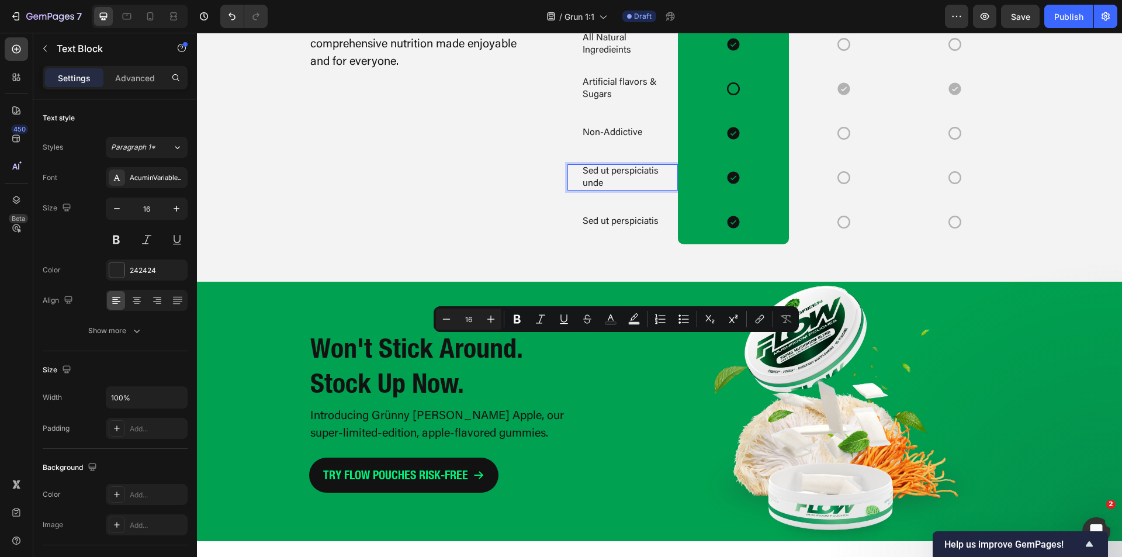
scroll to position [2270, 0]
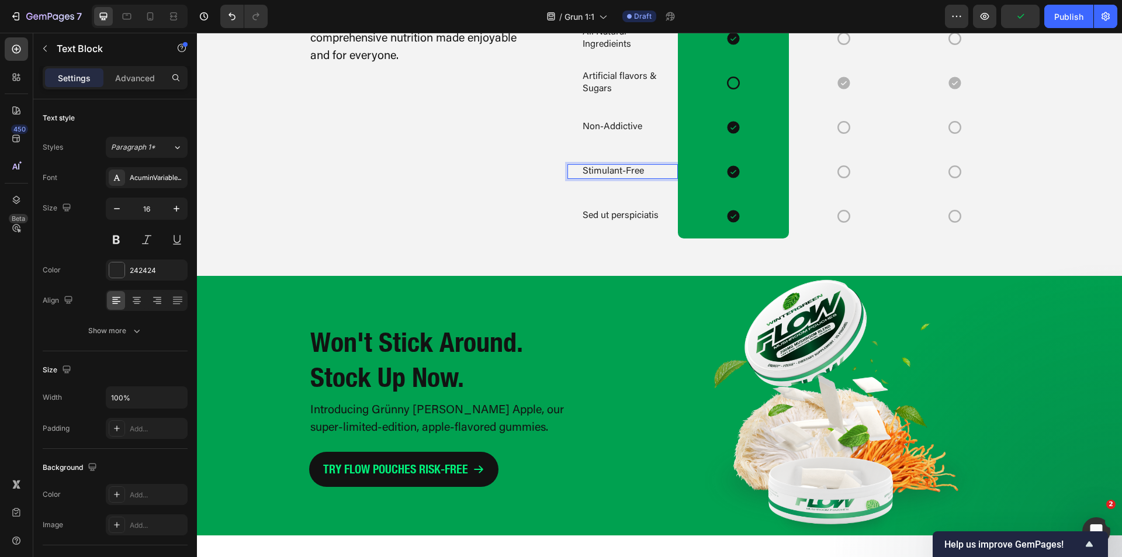
click at [621, 178] on p "Stimulant-Free" at bounding box center [623, 171] width 80 height 12
click at [432, 238] on div "Us vs. Them Heading Not overhyped or overpriced. Just comprehensive nutrition m…" at bounding box center [419, 103] width 221 height 269
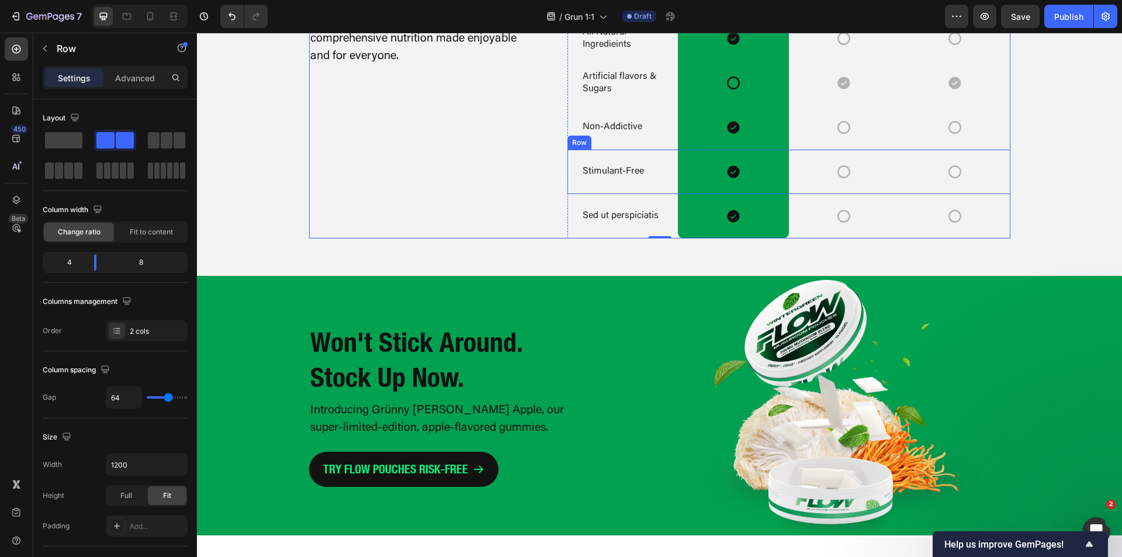
click at [625, 178] on p "Stimulant-Free" at bounding box center [623, 171] width 80 height 12
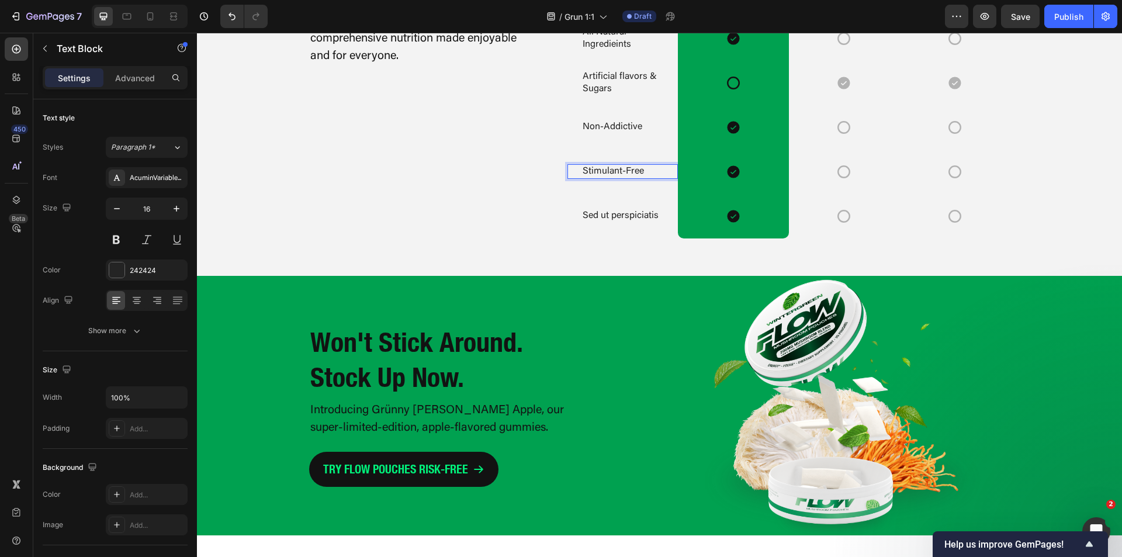
click at [621, 178] on p "Stimulant-Free" at bounding box center [623, 171] width 80 height 12
click at [460, 238] on div "Us vs. Them Heading Not overhyped or overpriced. Just comprehensive nutrition m…" at bounding box center [419, 103] width 221 height 269
click at [597, 222] on p "Sed ut perspiciatis" at bounding box center [623, 216] width 80 height 12
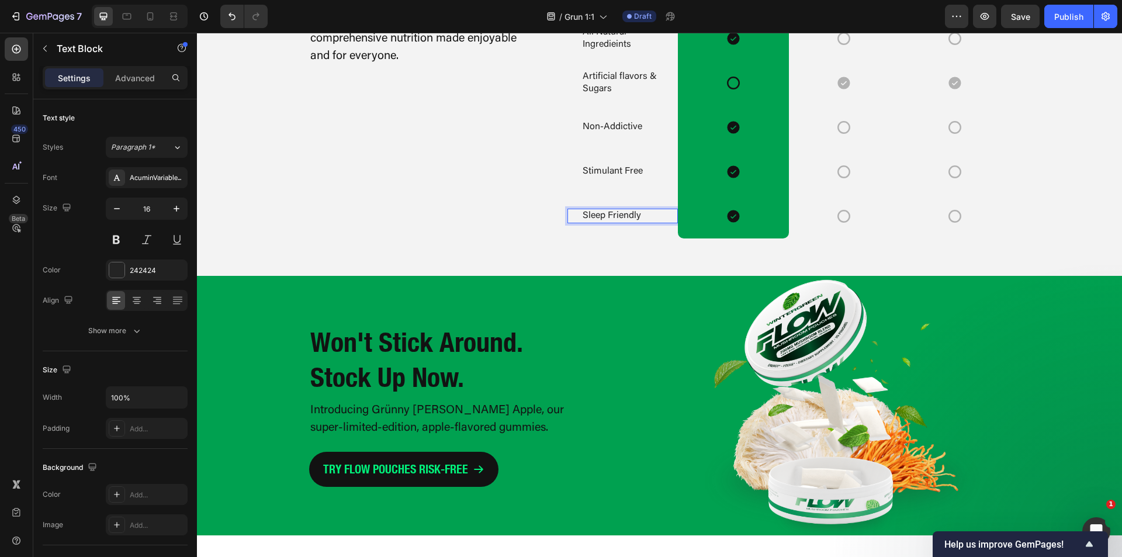
click at [468, 238] on div "Us vs. Them Heading Not overhyped or overpriced. Just comprehensive nutrition m…" at bounding box center [419, 103] width 221 height 269
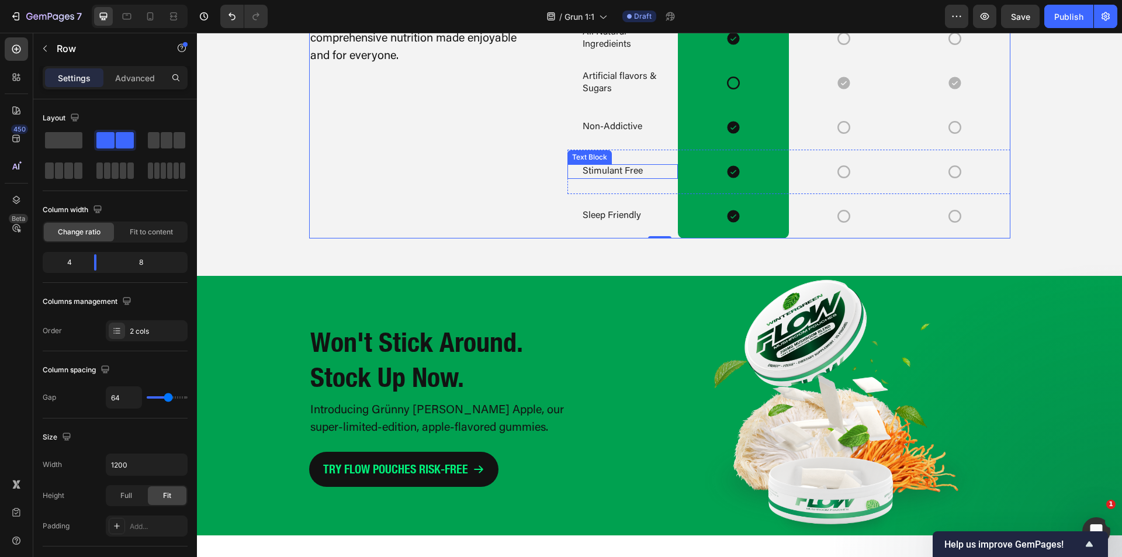
click at [612, 178] on p "Stimulant Free" at bounding box center [623, 171] width 80 height 12
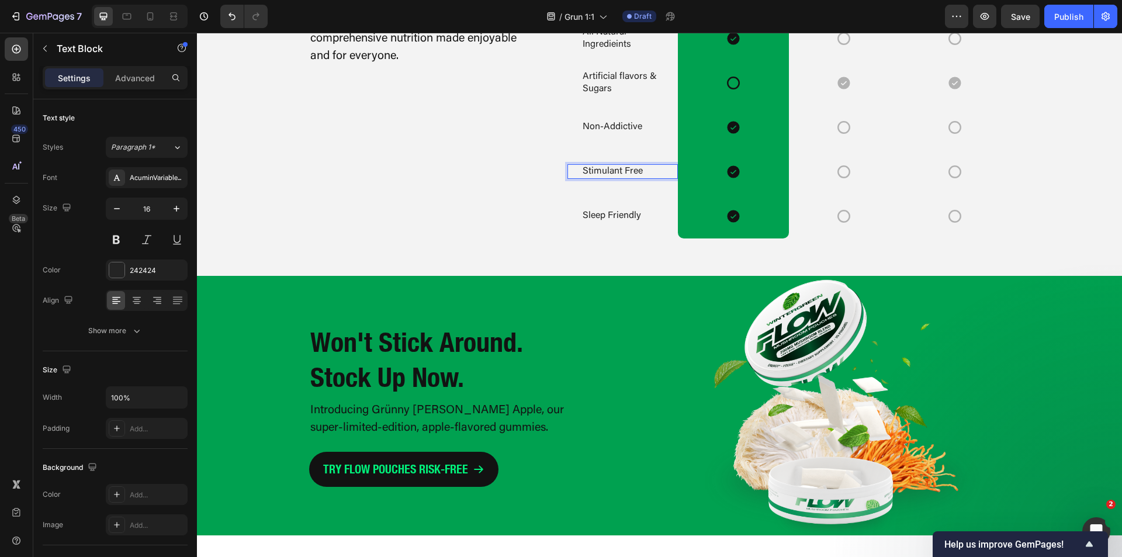
click at [612, 178] on p "Stimulant Free" at bounding box center [623, 171] width 80 height 12
click at [489, 238] on div "Us vs. Them Heading Not overhyped or overpriced. Just comprehensive nutrition m…" at bounding box center [419, 103] width 221 height 269
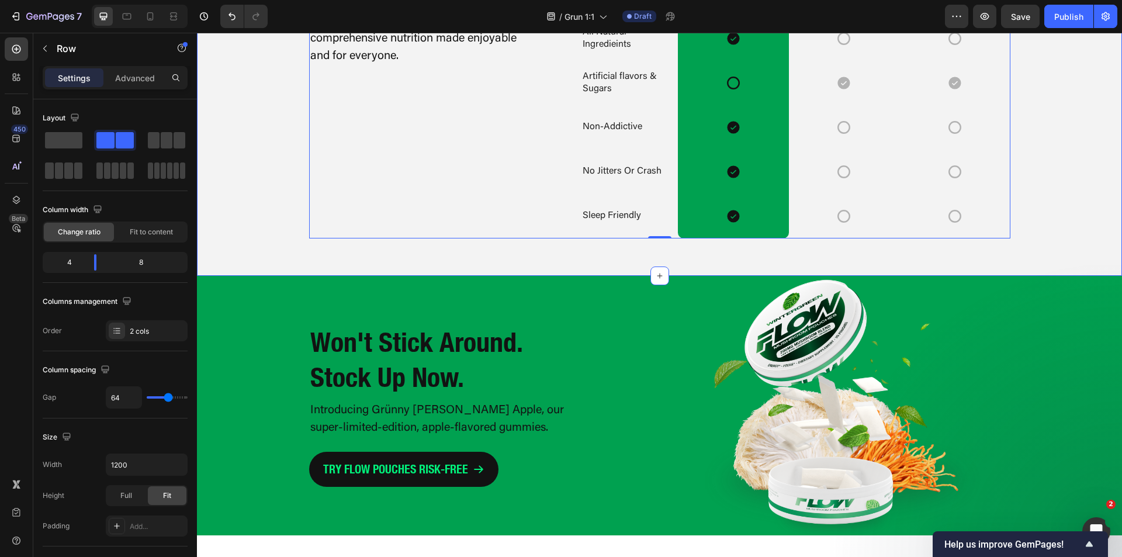
click at [280, 238] on div "Drop element here Image Row Nicotine Pouches Text Block Caffeine Pouches Text B…" at bounding box center [659, 103] width 925 height 269
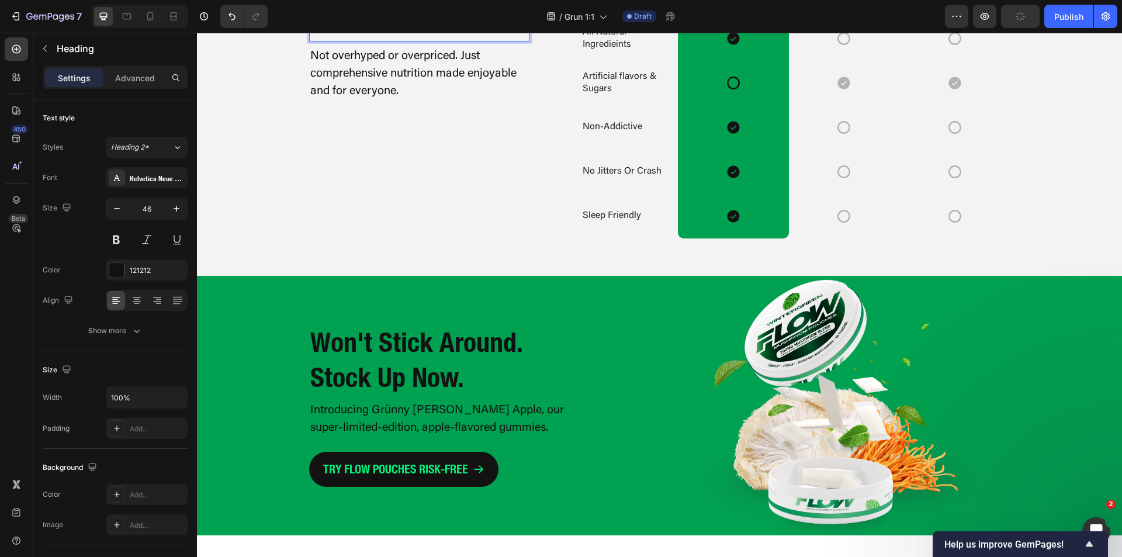
click at [364, 40] on p "Why Flow Is the Performers Choise" at bounding box center [419, 5] width 219 height 70
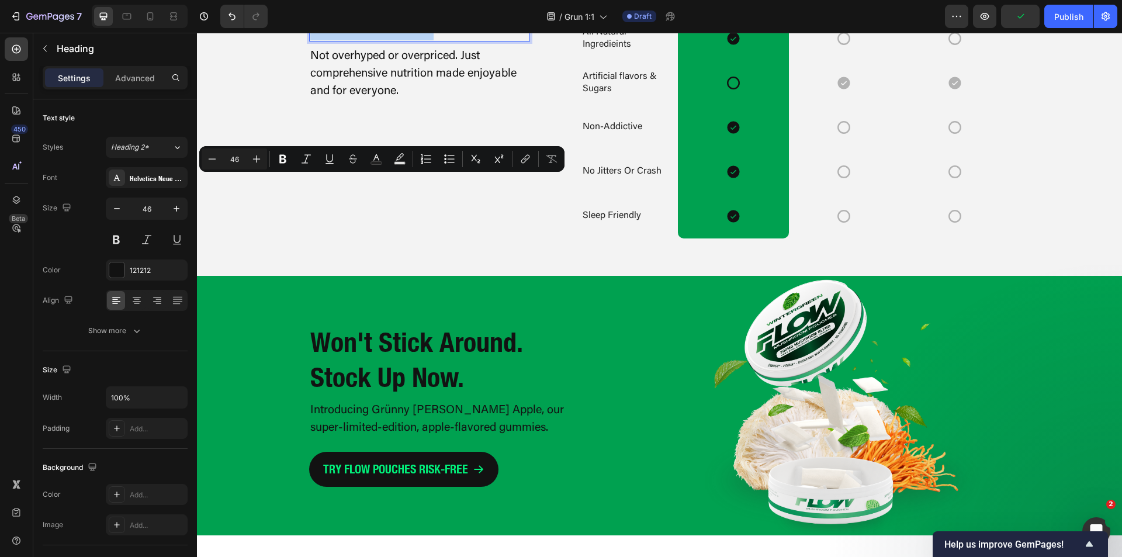
click at [422, 40] on p "Why Flow Is the Performers Choise" at bounding box center [419, 5] width 219 height 70
drag, startPoint x: 422, startPoint y: 197, endPoint x: 313, endPoint y: 204, distance: 108.9
click at [313, 40] on p "Why Flow Is the Performers Choise" at bounding box center [419, 5] width 219 height 70
click at [380, 40] on p "Why Flow Is the Performers Choise" at bounding box center [419, 5] width 219 height 70
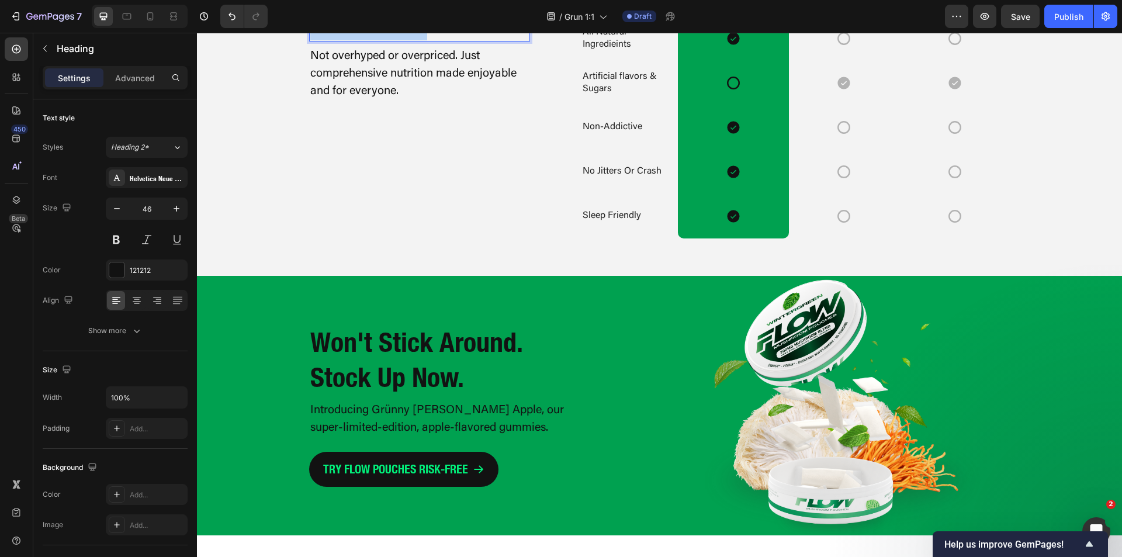
drag, startPoint x: 420, startPoint y: 192, endPoint x: 306, endPoint y: 199, distance: 114.7
click at [310, 40] on p "Why Flow Is the Performers Choice" at bounding box center [419, 5] width 219 height 70
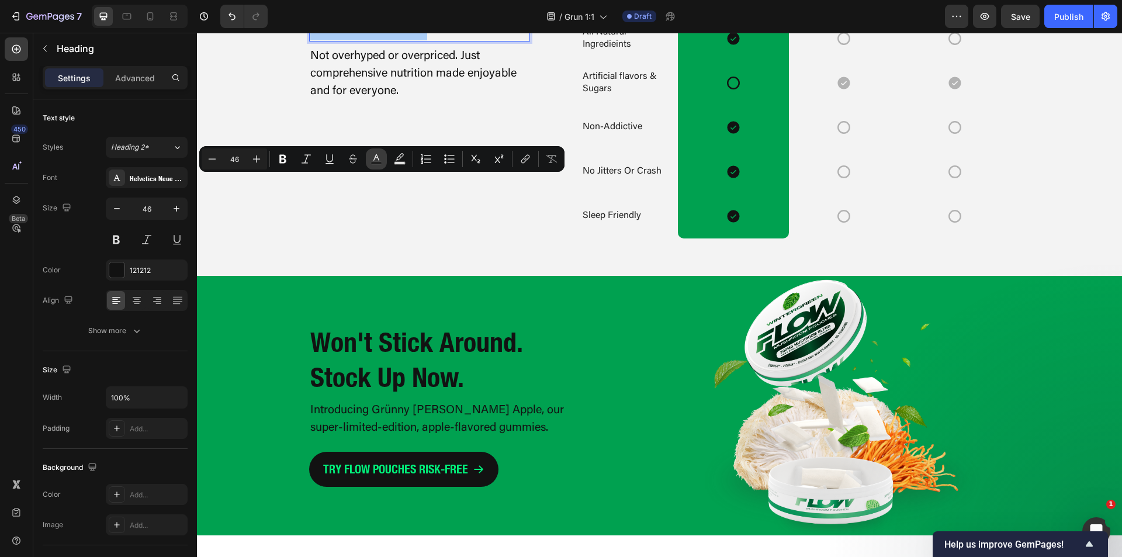
click at [379, 163] on rect "Editor contextual toolbar" at bounding box center [376, 163] width 11 height 3
type input "121212"
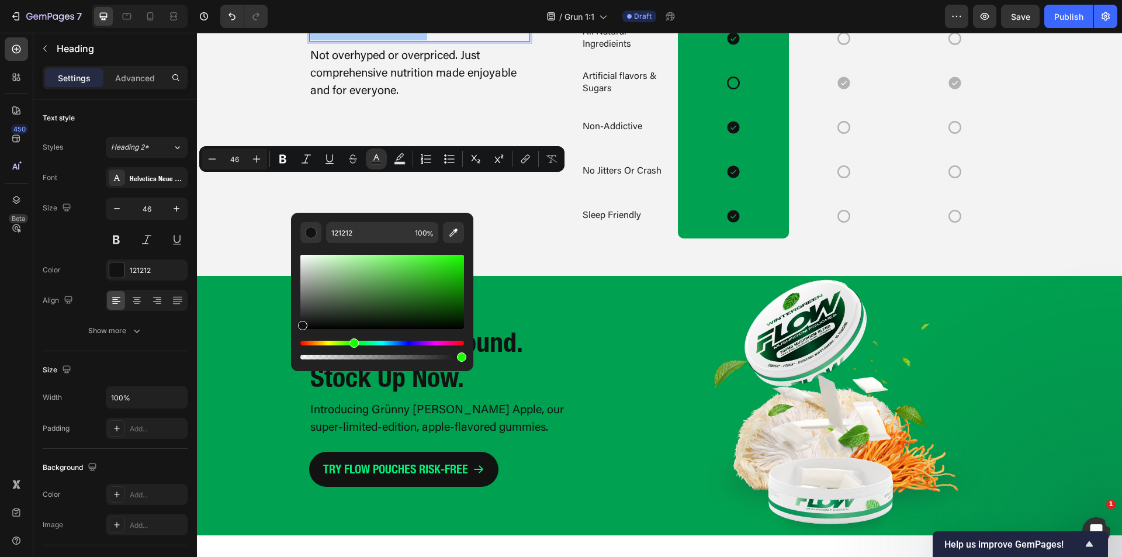
drag, startPoint x: 344, startPoint y: 344, endPoint x: 355, endPoint y: 344, distance: 10.5
click at [353, 345] on div "Hue" at bounding box center [382, 343] width 164 height 5
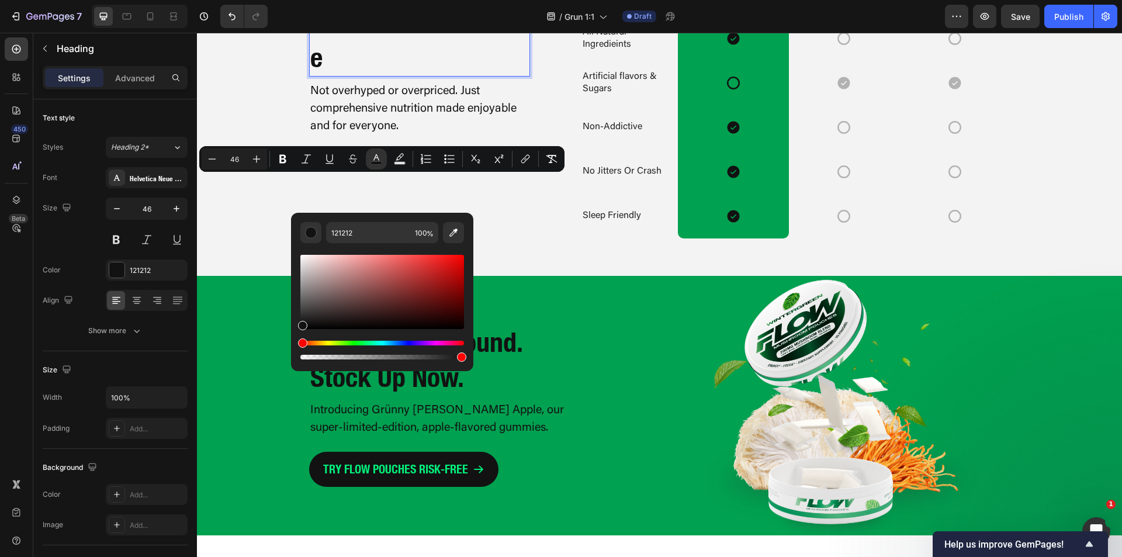
click at [230, 237] on div "Drop element here Image Row Nicotine Pouches Text Block Caffeine Pouches Text B…" at bounding box center [659, 103] width 925 height 269
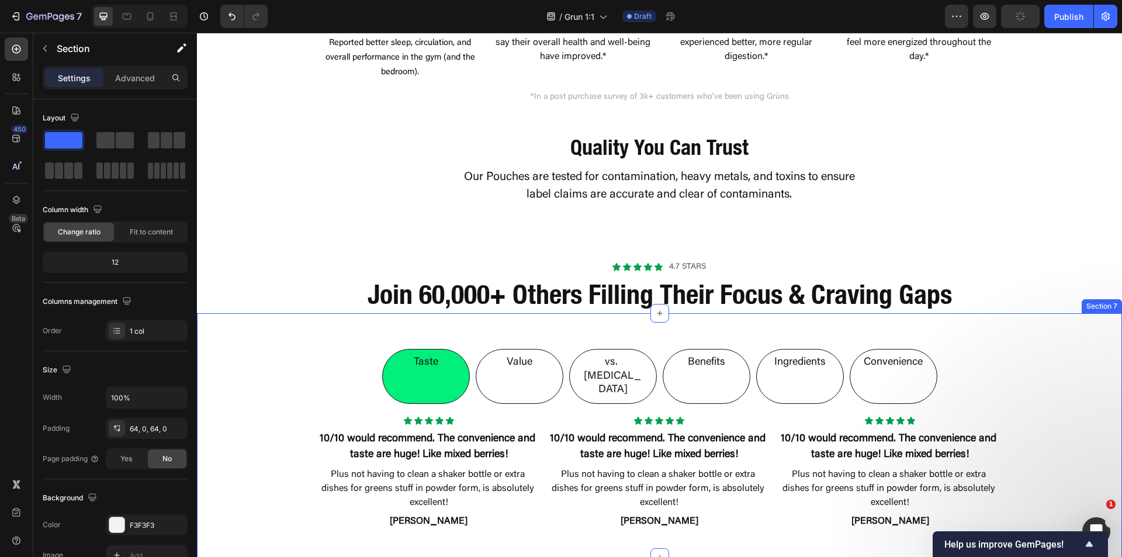
scroll to position [1548, 0]
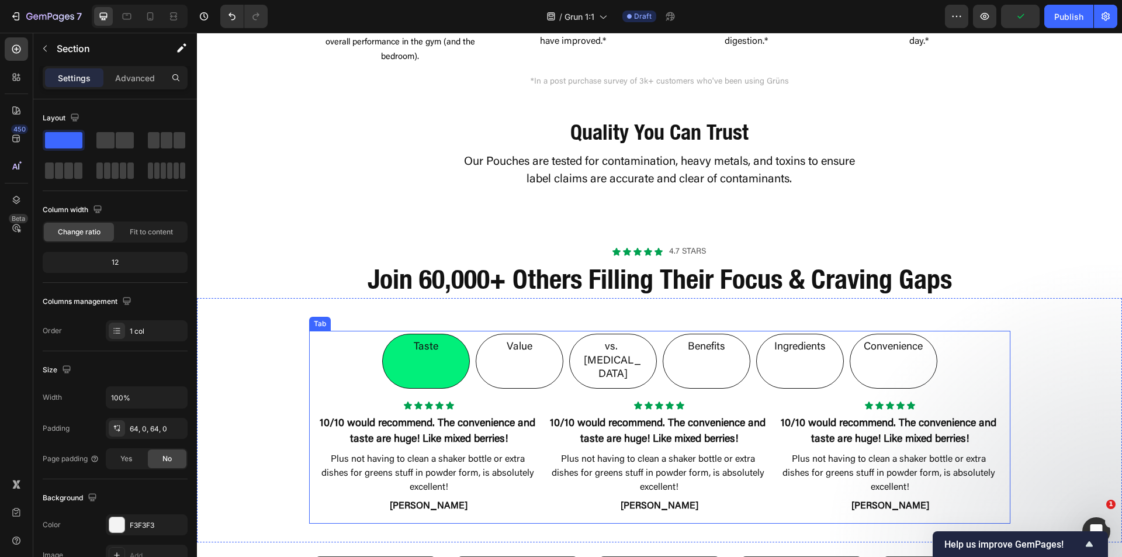
click at [442, 347] on li "Taste" at bounding box center [426, 361] width 88 height 55
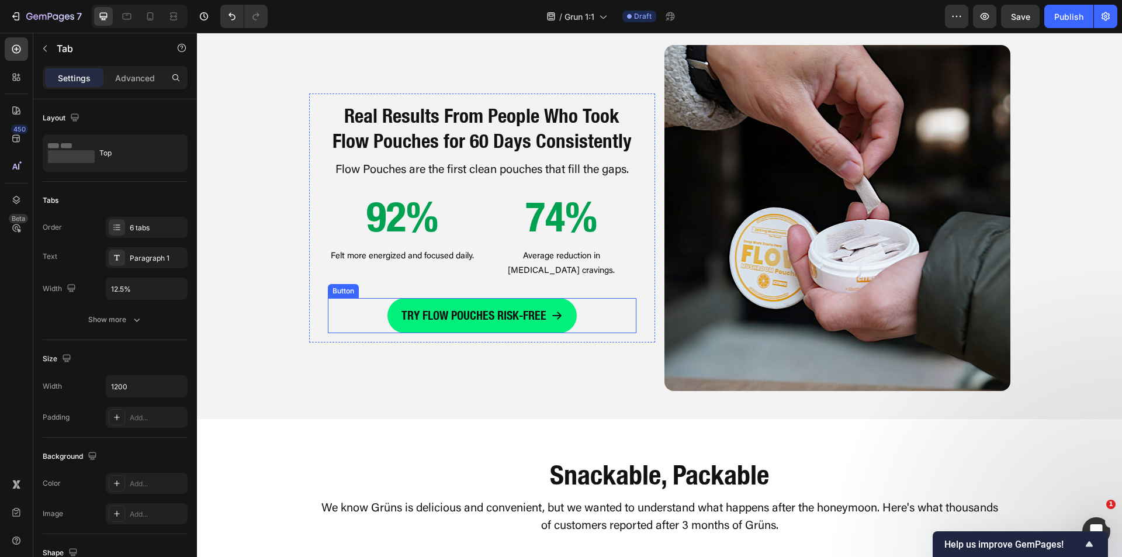
scroll to position [905, 0]
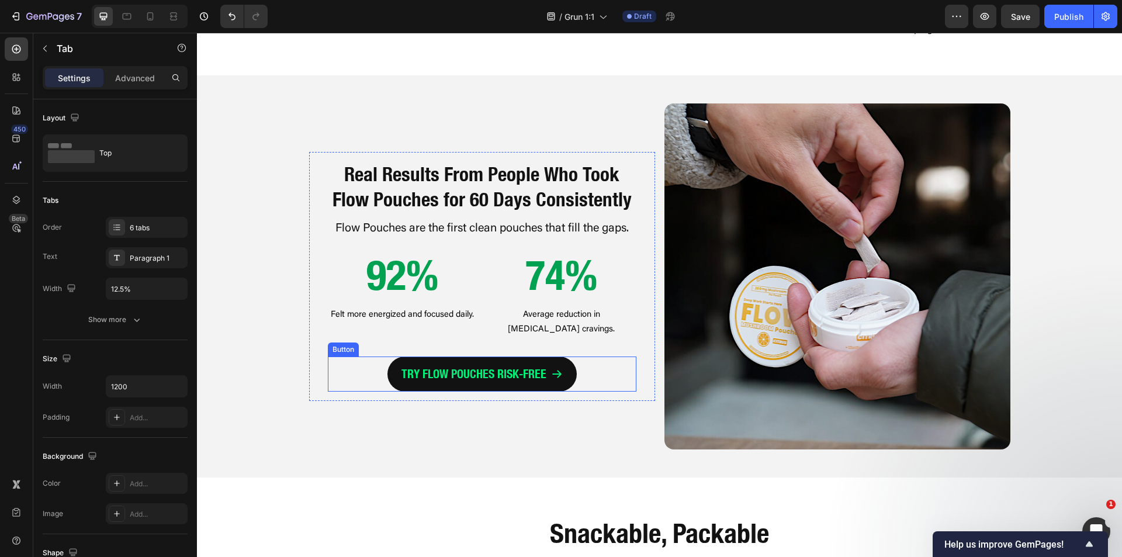
click at [560, 356] on link "TRY FLOW POUCHES RISK-FREE" at bounding box center [481, 373] width 189 height 35
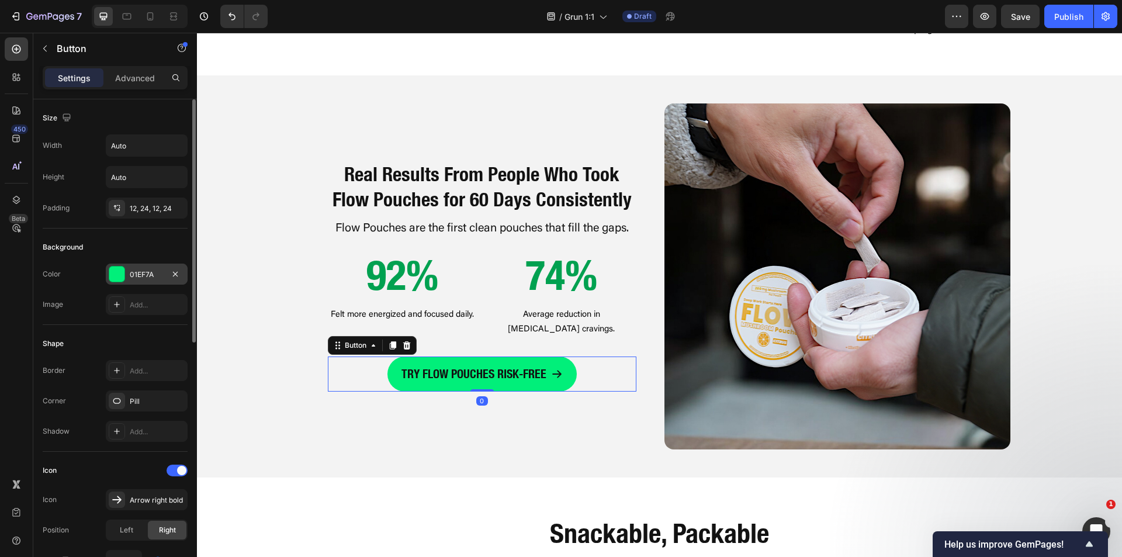
click at [127, 273] on div "01EF7A" at bounding box center [147, 274] width 82 height 21
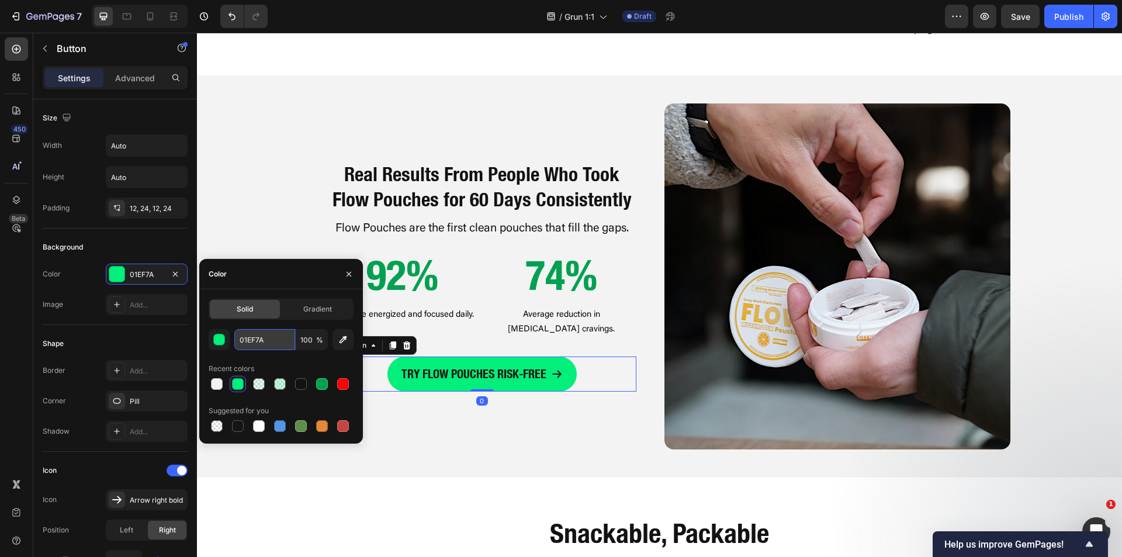
click at [250, 342] on input "01EF7A" at bounding box center [264, 339] width 61 height 21
click at [274, 205] on div "Real Results From People Who Took Flow Pouches for 60 Days Consistently Heading…" at bounding box center [659, 276] width 925 height 346
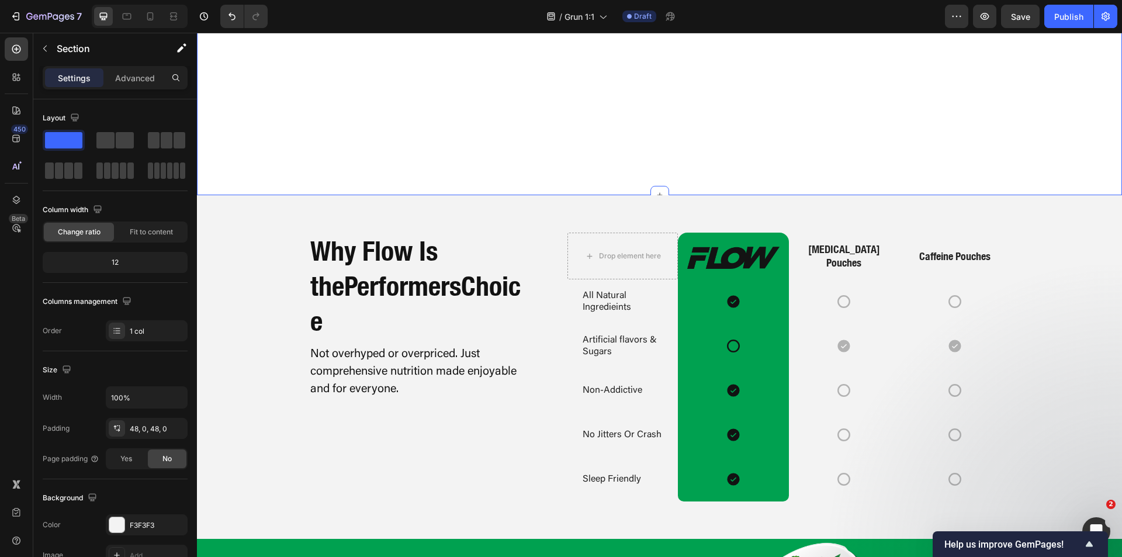
scroll to position [2191, 0]
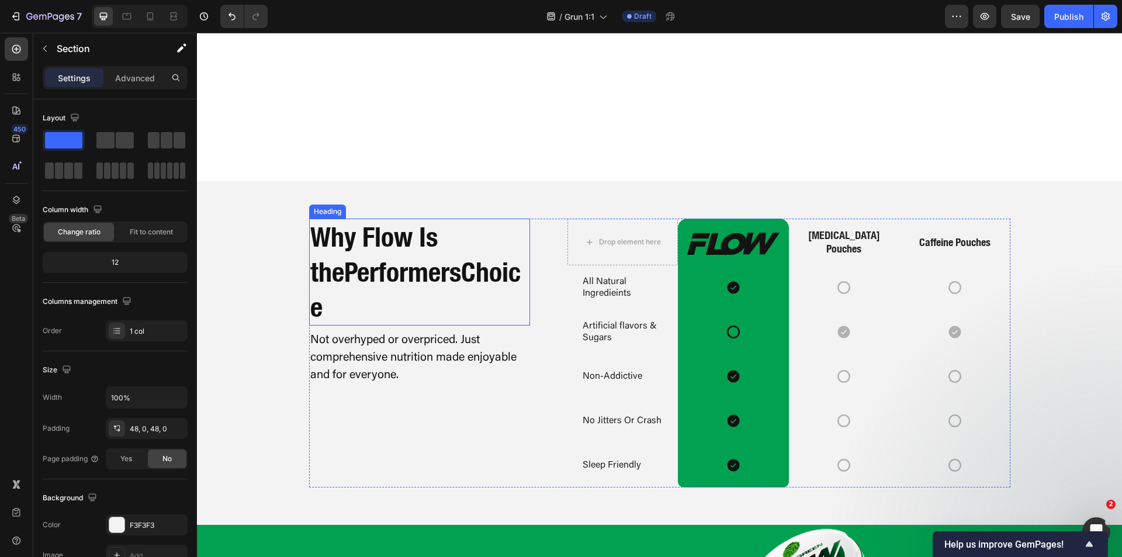
click at [381, 262] on span "Performers" at bounding box center [402, 272] width 117 height 32
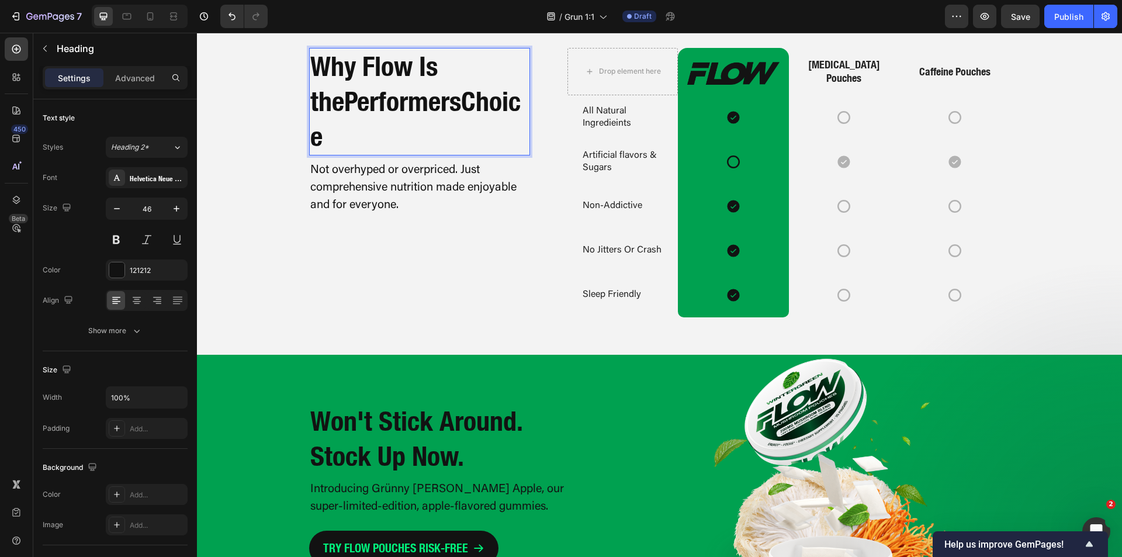
click at [420, 117] on span "Performers" at bounding box center [402, 101] width 117 height 32
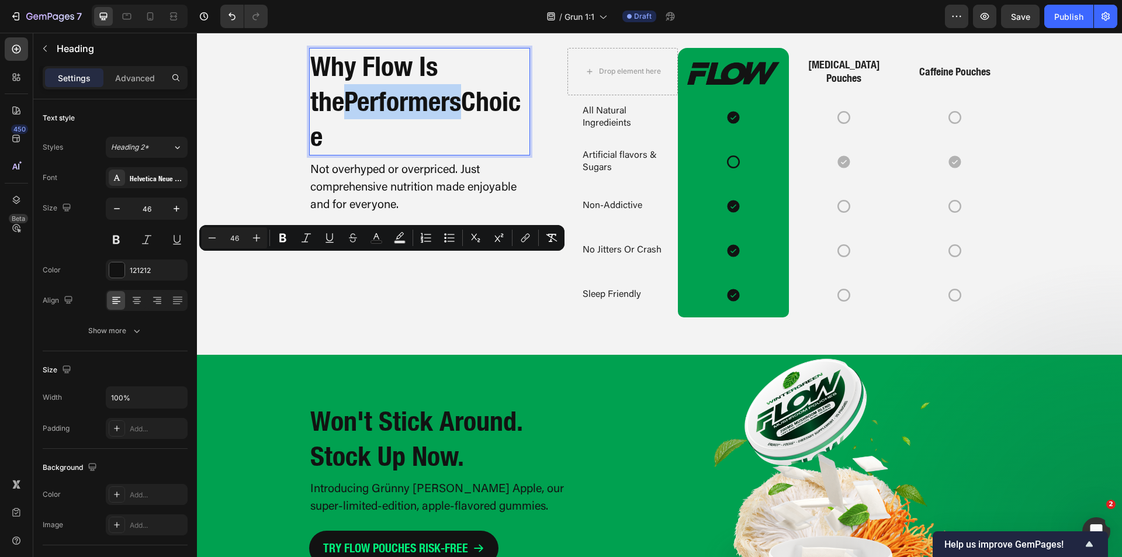
drag, startPoint x: 421, startPoint y: 275, endPoint x: 311, endPoint y: 282, distance: 110.7
click at [344, 117] on span "Performers" at bounding box center [402, 101] width 117 height 32
click at [380, 242] on rect "Editor contextual toolbar" at bounding box center [376, 242] width 11 height 3
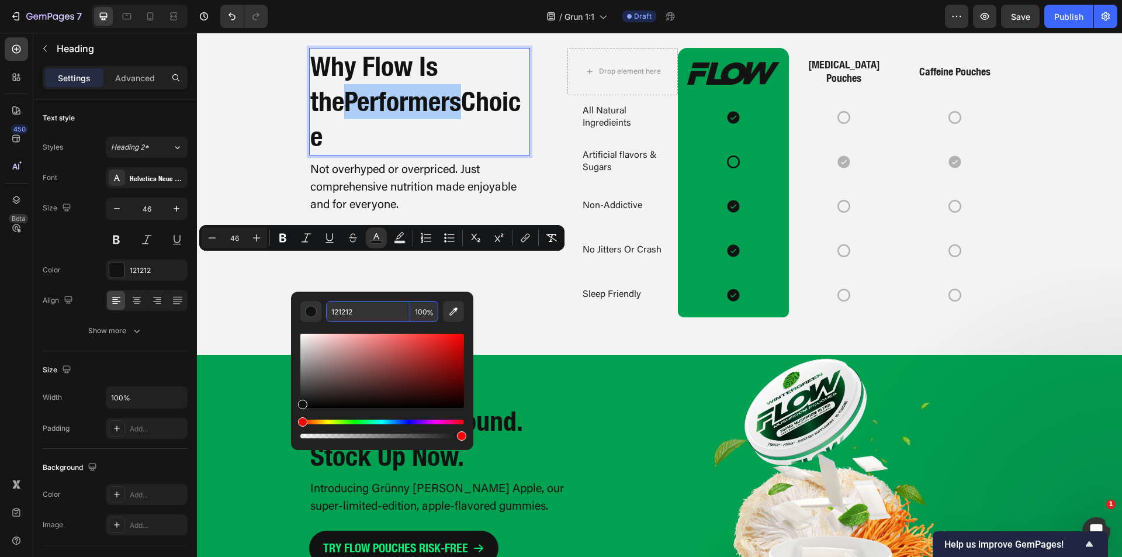
click at [345, 312] on input "121212" at bounding box center [368, 311] width 84 height 21
paste input "01EF7A"
type input "01EF7A"
click at [273, 289] on div "Drop element here Image Row Nicotine Pouches Text Block Caffeine Pouches Text B…" at bounding box center [659, 182] width 925 height 269
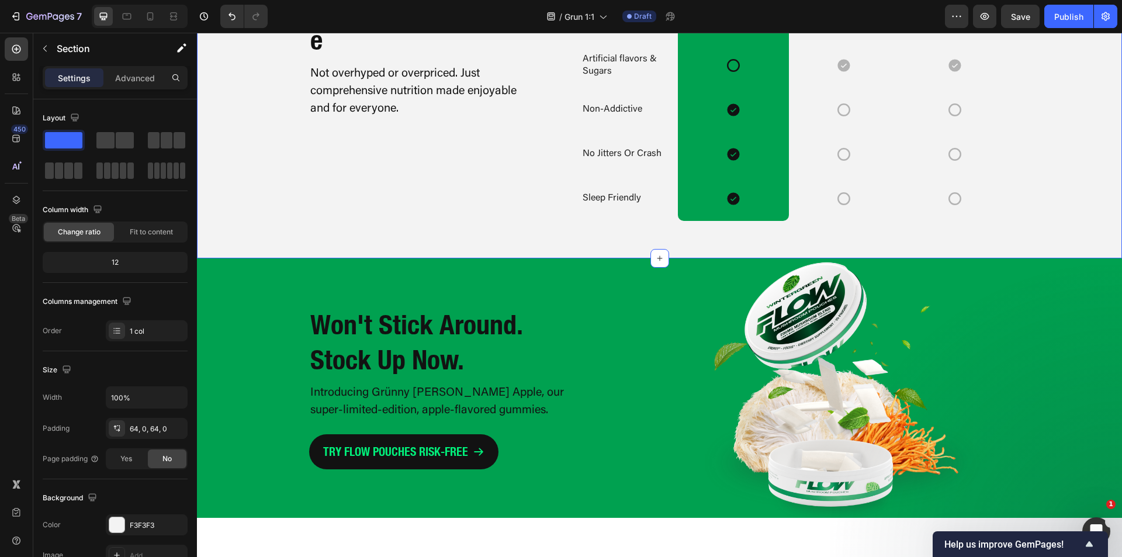
scroll to position [2308, 0]
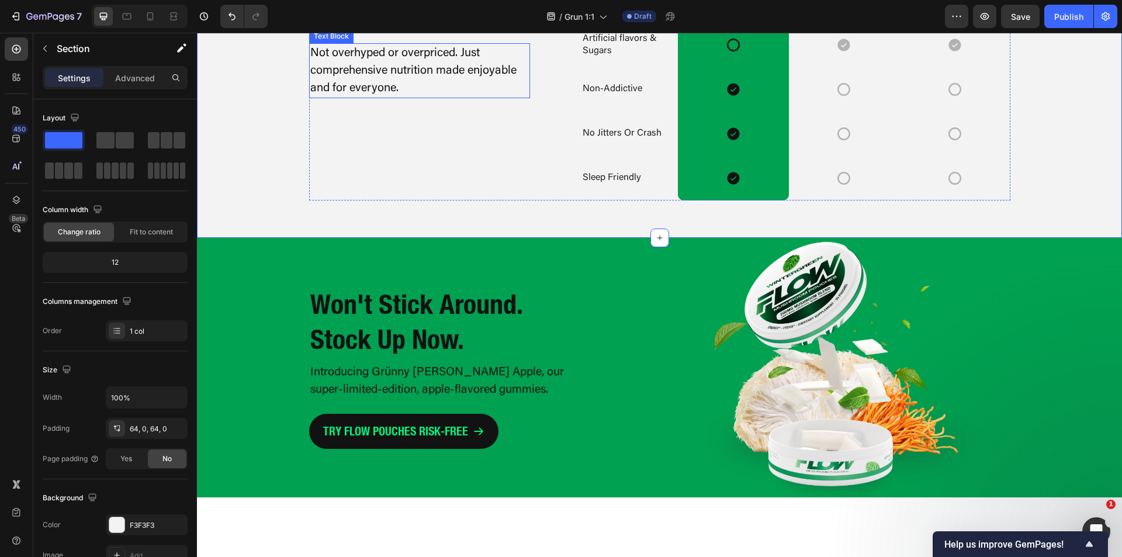
click at [380, 97] on p "Not overhyped or overpriced. Just comprehensive nutrition made enjoyable and fo…" at bounding box center [419, 70] width 219 height 53
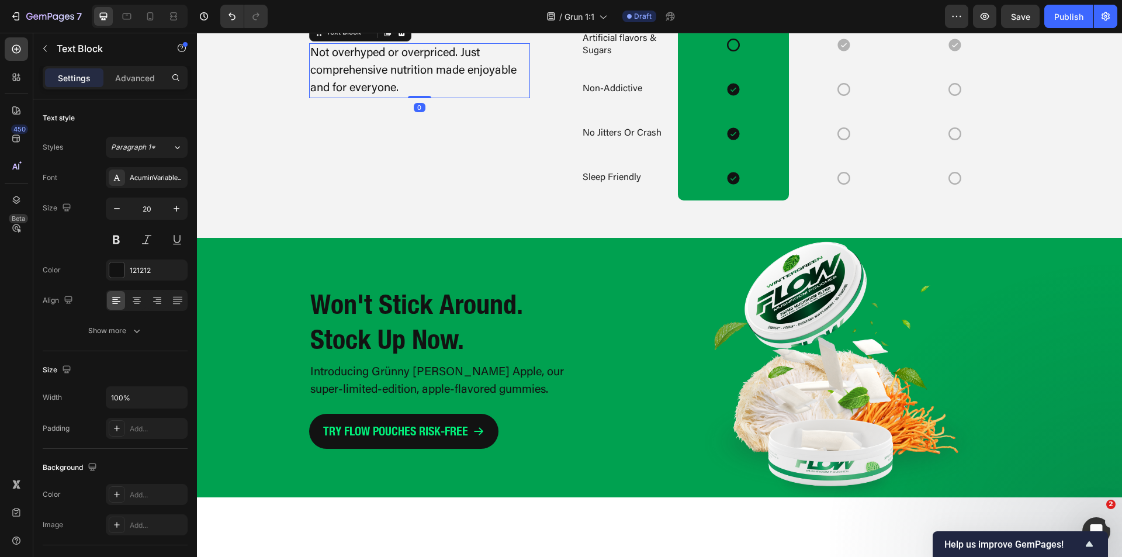
click at [380, 97] on p "Not overhyped or overpriced. Just comprehensive nutrition made enjoyable and fo…" at bounding box center [419, 70] width 219 height 53
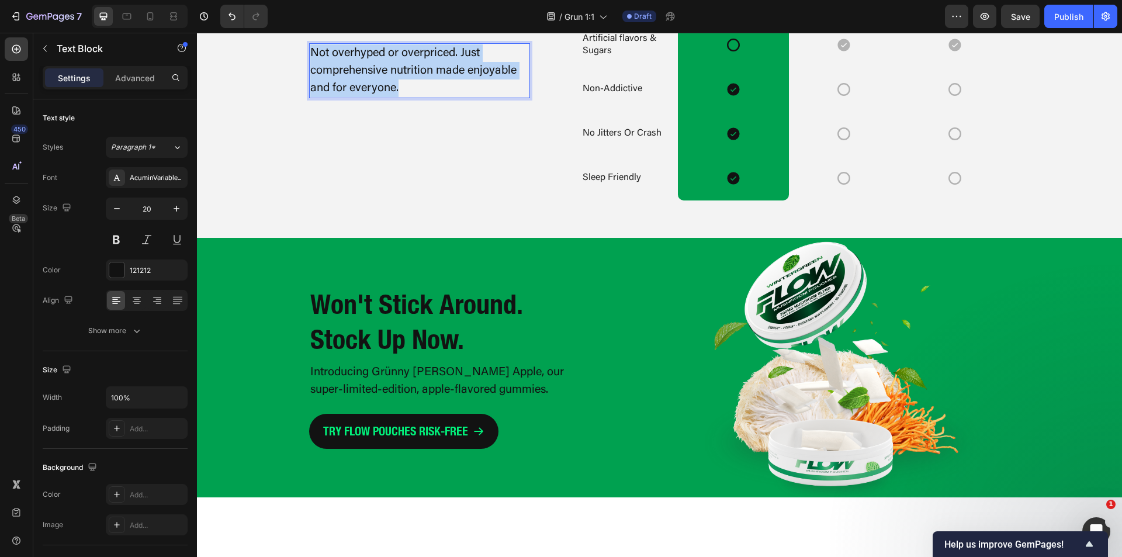
click at [380, 97] on p "Not overhyped or overpriced. Just comprehensive nutrition made enjoyable and fo…" at bounding box center [419, 70] width 219 height 53
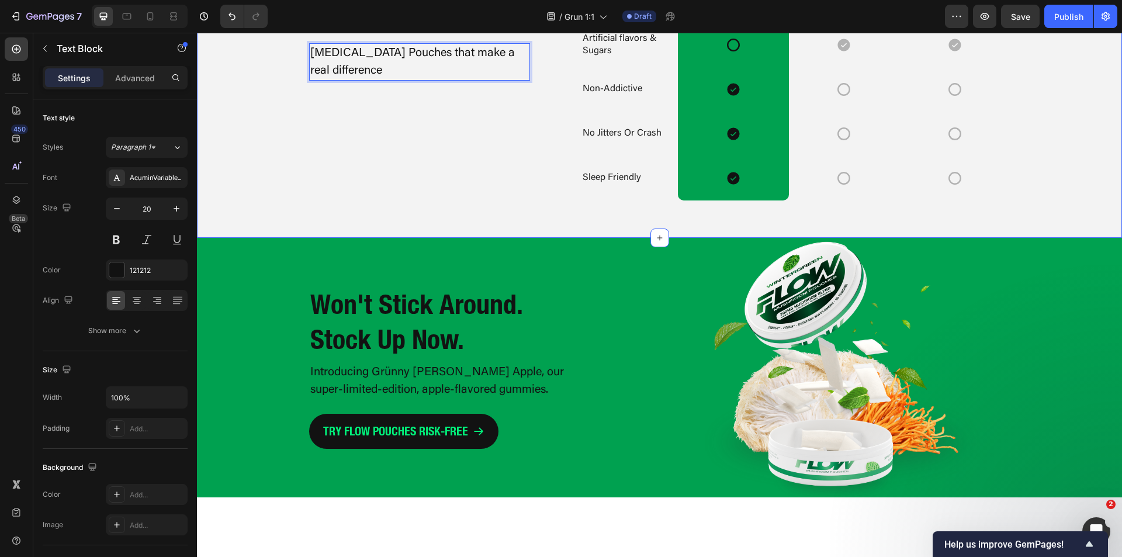
click at [271, 200] on div "Drop element here Image Row Nicotine Pouches Text Block Caffeine Pouches Text B…" at bounding box center [659, 65] width 925 height 269
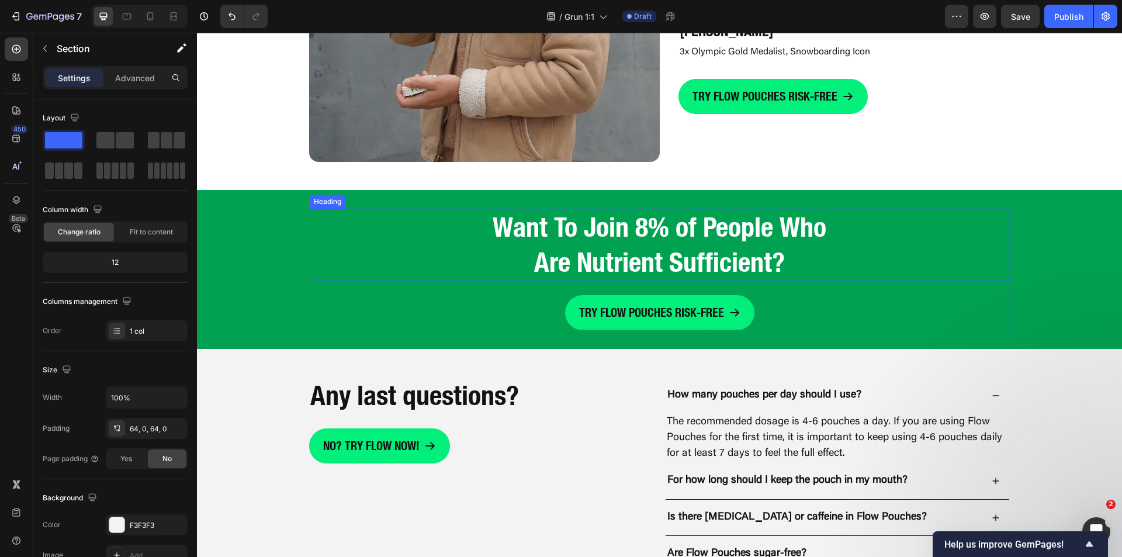
scroll to position [3184, 0]
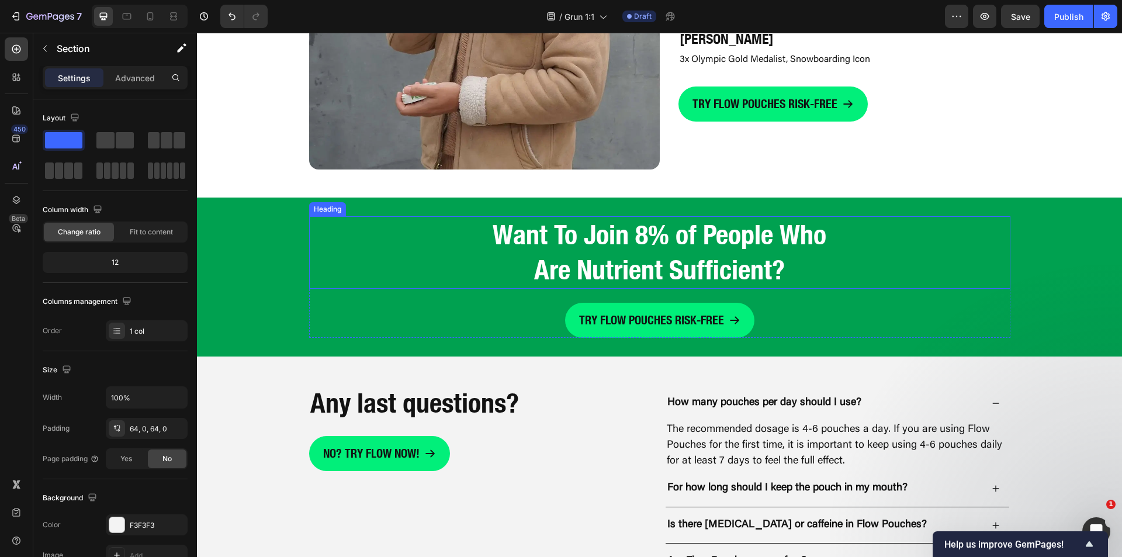
click at [642, 263] on h2 "Want To Join 8% of People Who Are Nutrient Sufficient?" at bounding box center [659, 252] width 351 height 72
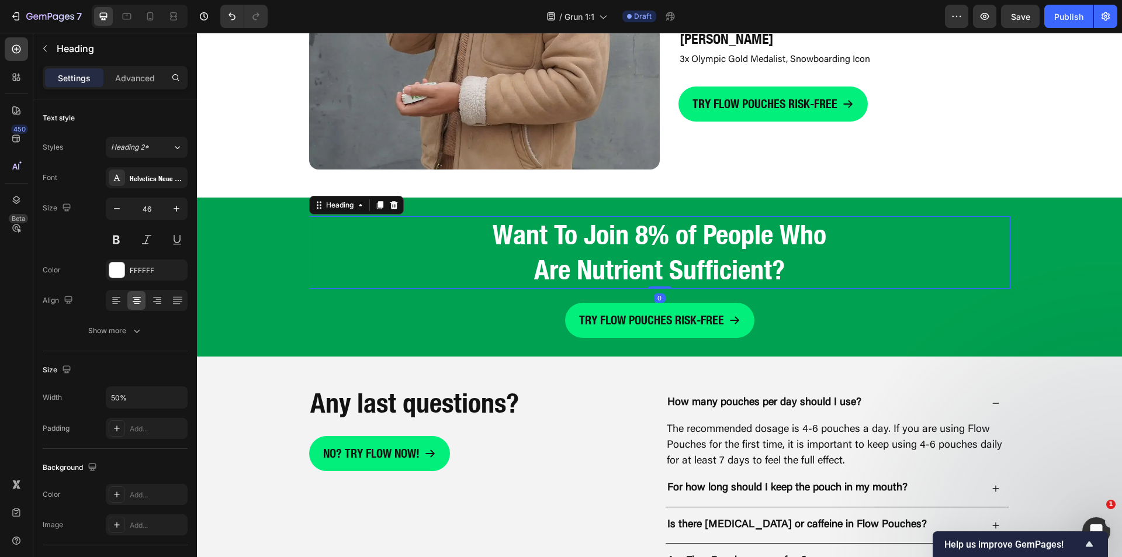
click at [632, 238] on h2 "Want To Join 8% of People Who Are Nutrient Sufficient?" at bounding box center [659, 252] width 351 height 72
click at [632, 238] on p "Want To Join 8% of People Who Are Nutrient Sufficient?" at bounding box center [660, 252] width 348 height 70
click at [631, 241] on p "Want To Join 4% of People Who Are Nutrient Sufficient?" at bounding box center [660, 252] width 348 height 70
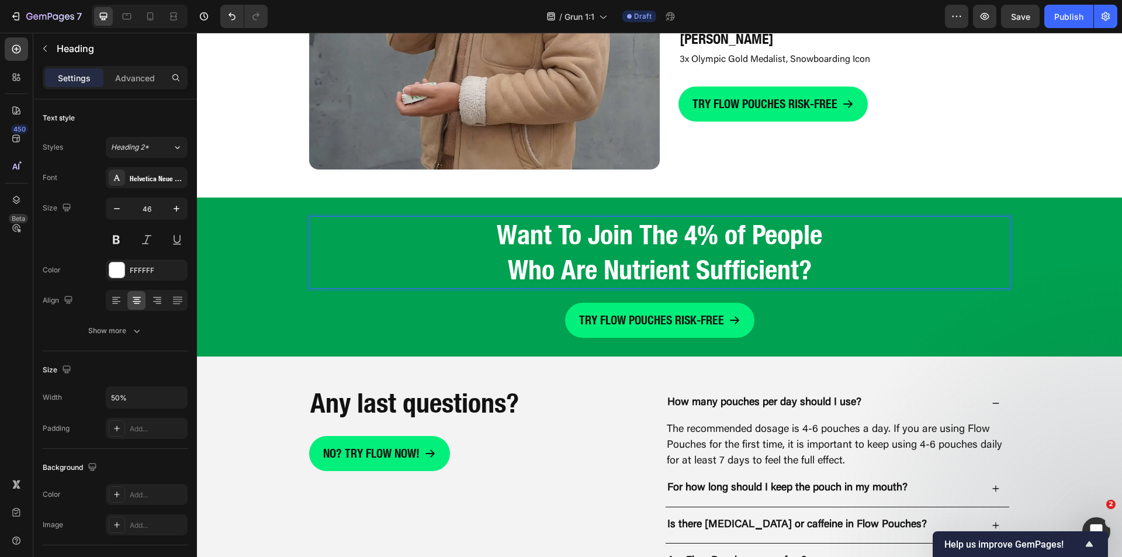
click at [621, 273] on p "Want To Join The 4% of People Who Are Nutrient Sufficient?" at bounding box center [660, 252] width 348 height 70
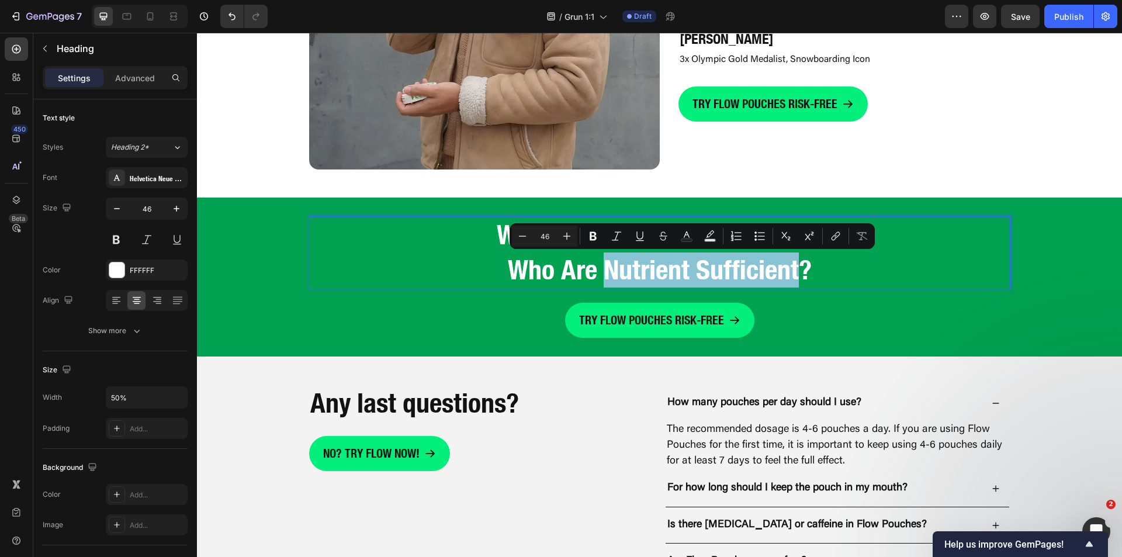
drag, startPoint x: 606, startPoint y: 273, endPoint x: 791, endPoint y: 276, distance: 184.7
click at [791, 276] on p "Want To Join The 4% of People Who Are Nutrient Sufficient?" at bounding box center [660, 252] width 348 height 70
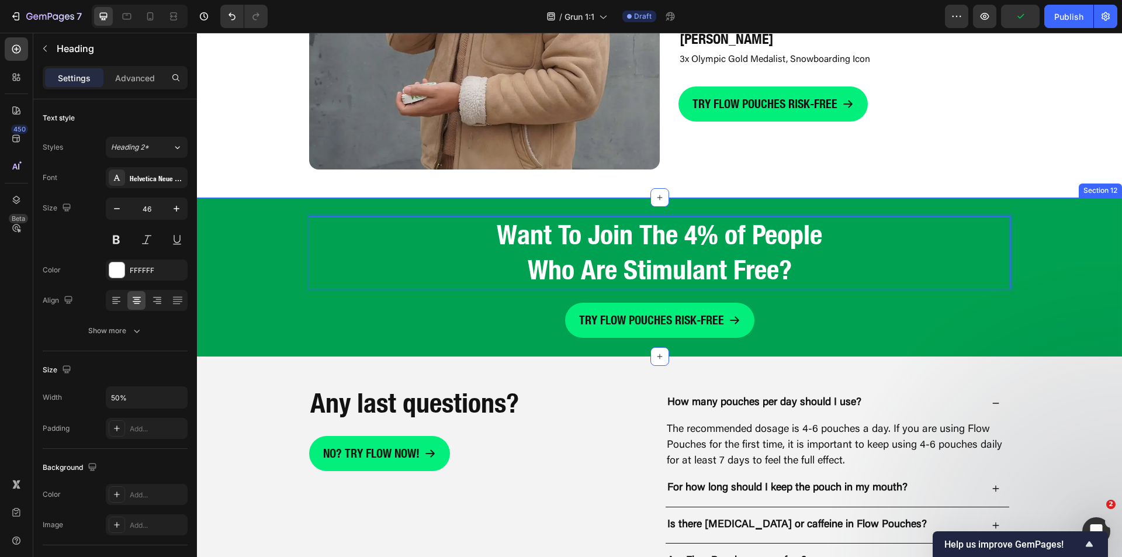
click at [1044, 316] on div "Want To Join The 4% of People Who Are Stimulant Free? Heading 0 TRY FLOW POUCHE…" at bounding box center [659, 277] width 925 height 122
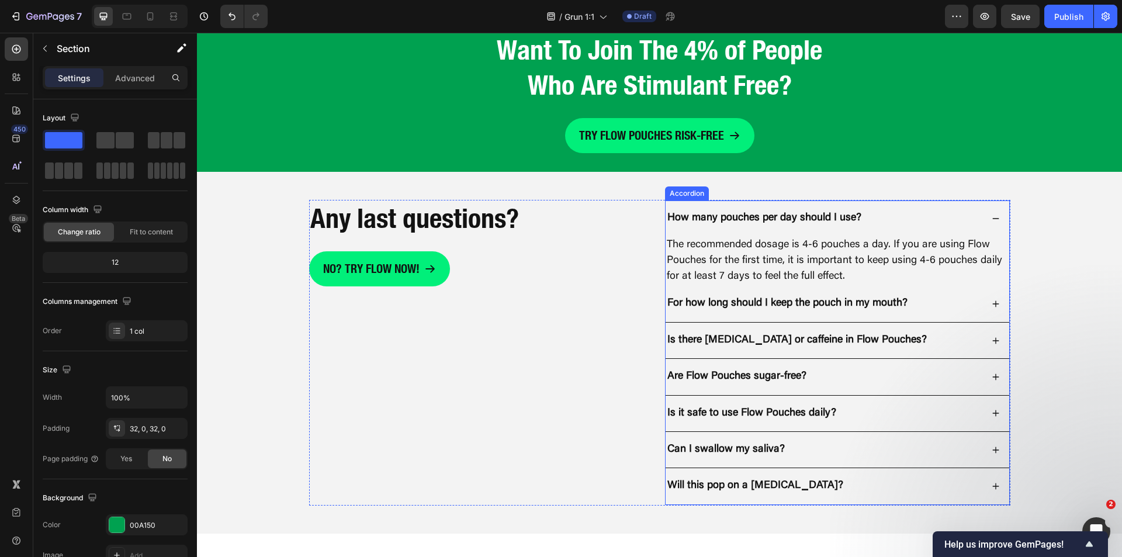
scroll to position [3336, 0]
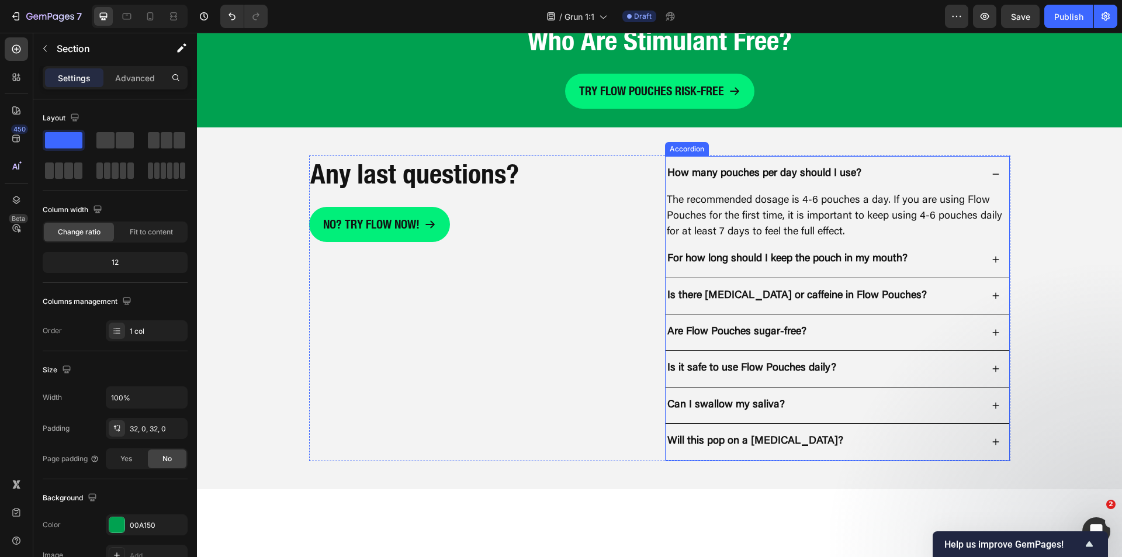
click at [919, 182] on div "How many pouches per day should I use?" at bounding box center [824, 173] width 317 height 17
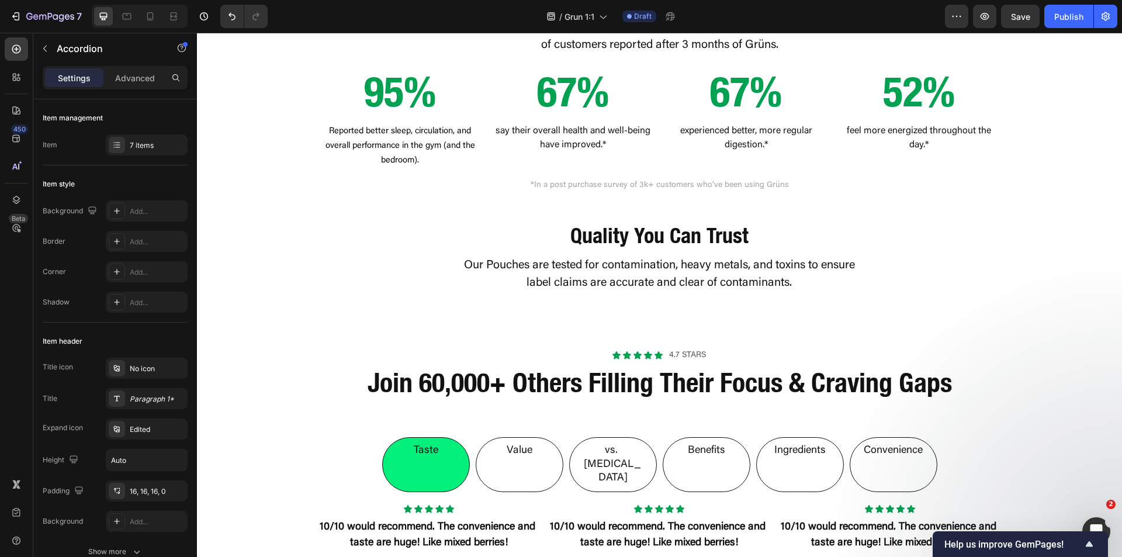
scroll to position [1322, 0]
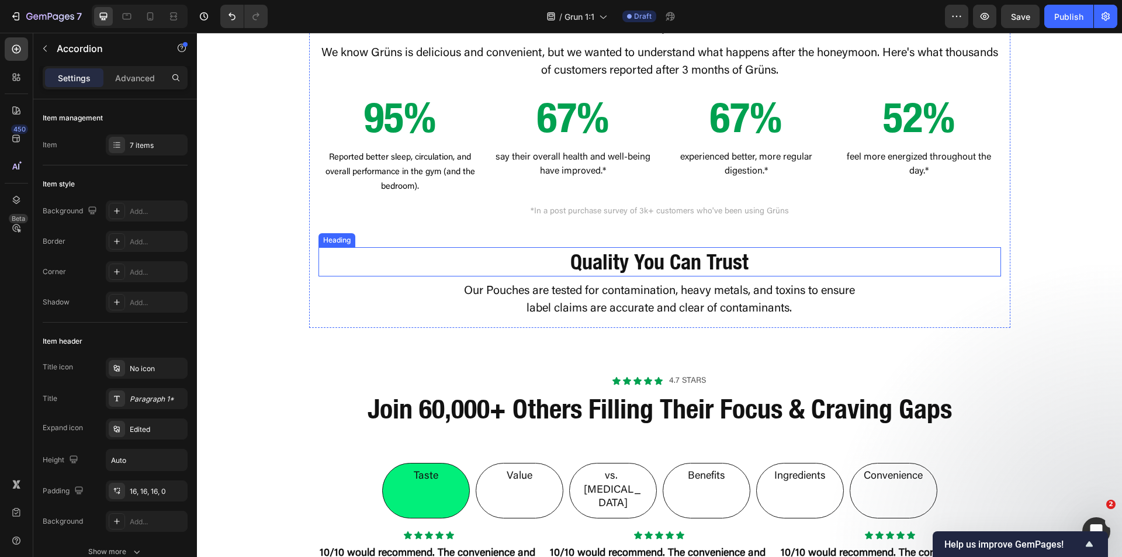
click at [590, 275] on strong "Quality You Can Trust" at bounding box center [659, 262] width 178 height 26
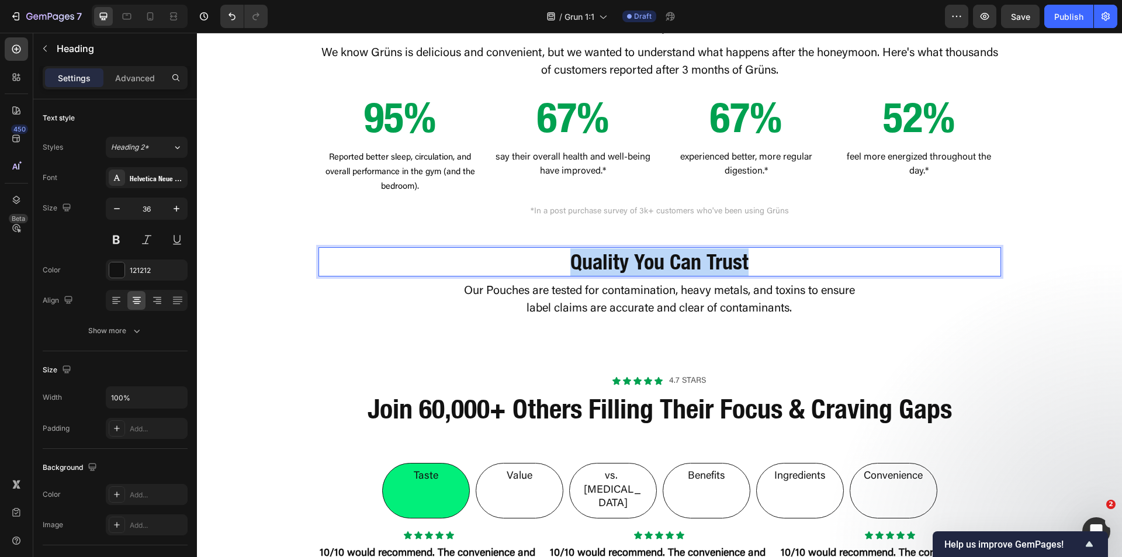
click at [590, 275] on strong "Quality You Can Trust" at bounding box center [659, 262] width 178 height 26
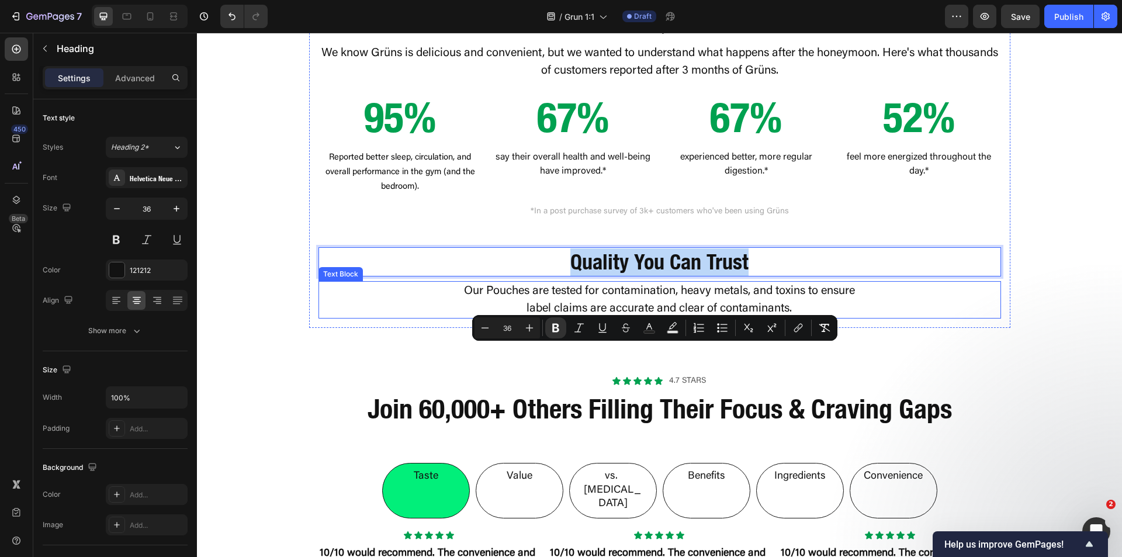
click at [455, 318] on div "Our Pouches are tested for contamination, heavy metals, and toxins to ensure la…" at bounding box center [660, 299] width 410 height 37
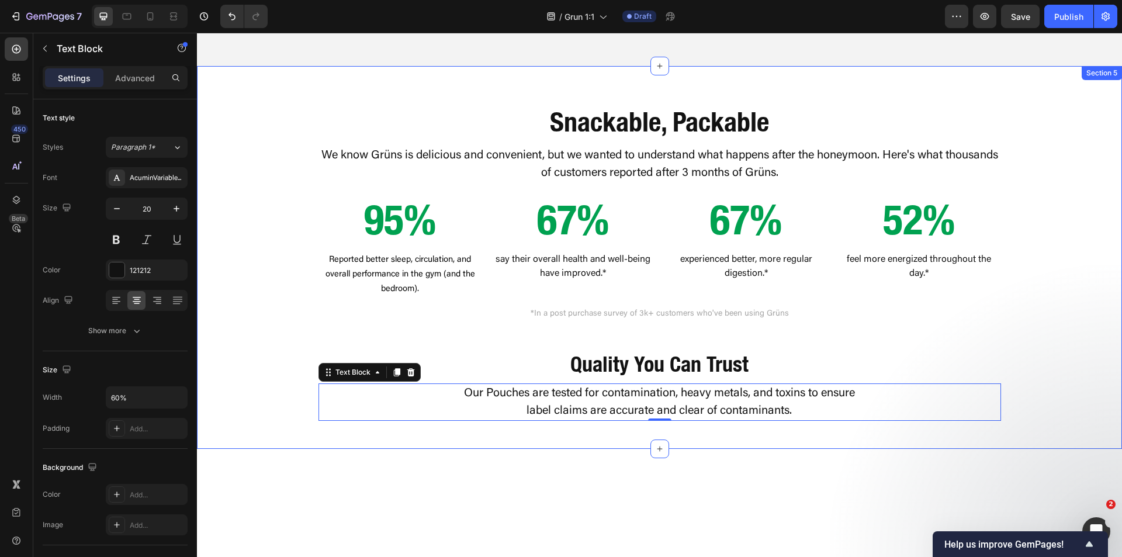
scroll to position [1147, 0]
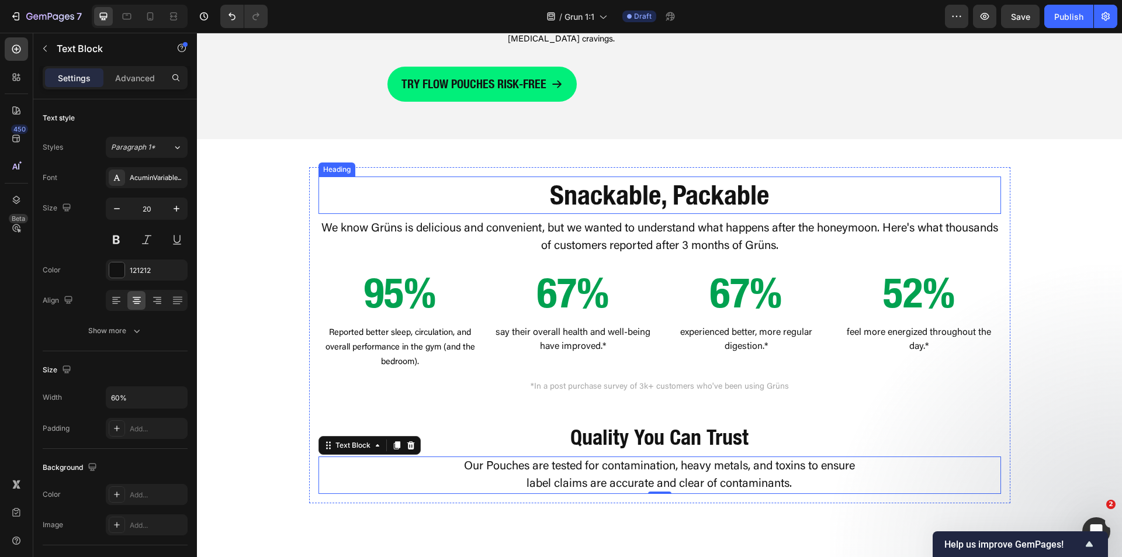
click at [583, 211] on strong "Snackable, Packable" at bounding box center [659, 195] width 219 height 32
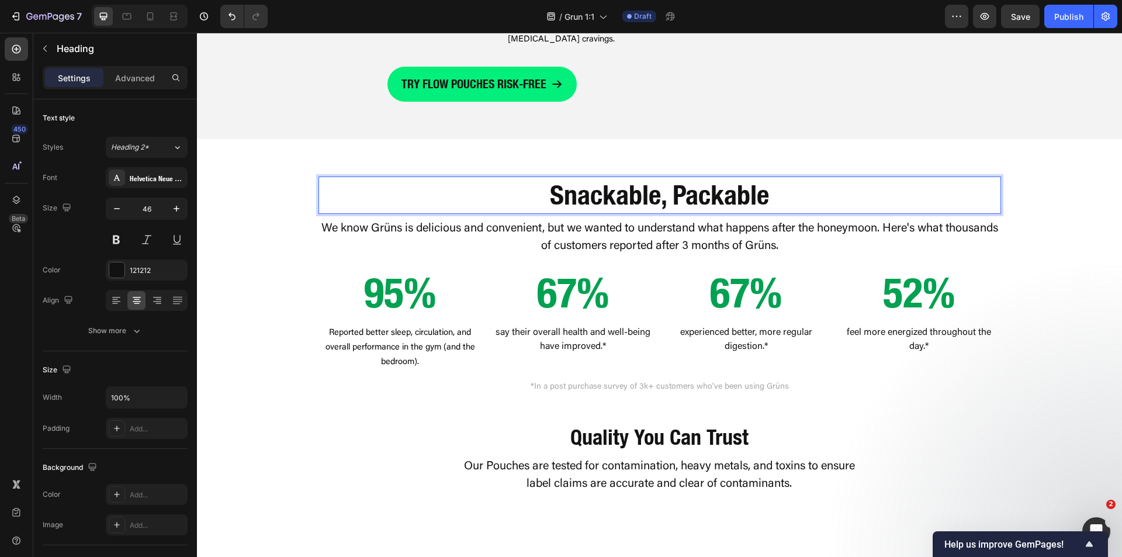
click at [588, 211] on strong "Snackable, Packable" at bounding box center [659, 195] width 219 height 32
click at [278, 337] on div "Easy To Use, Packable Heading 0 We know Grüns is delicious and convenient, but …" at bounding box center [659, 321] width 925 height 364
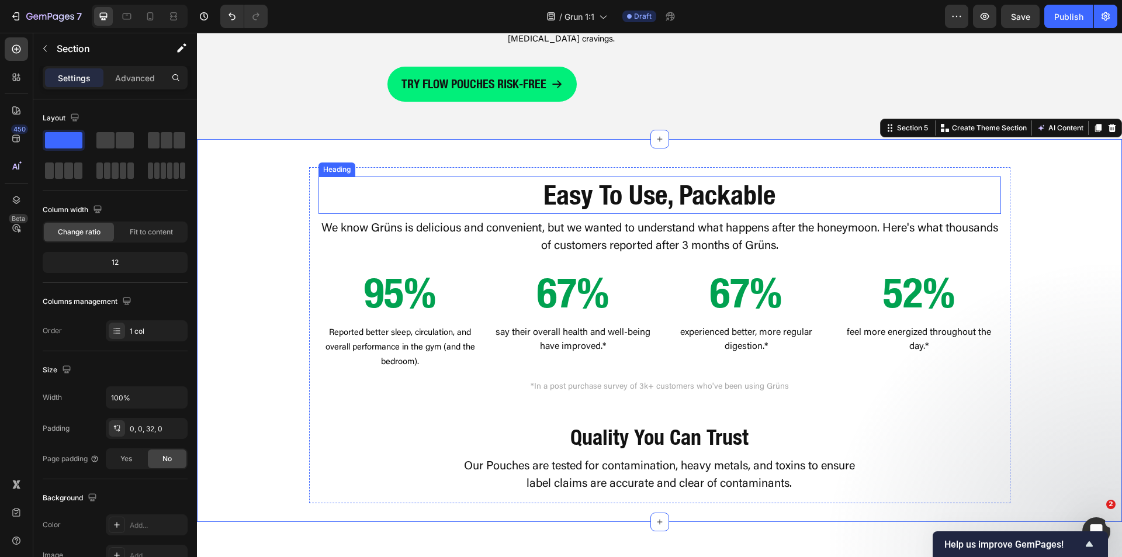
click at [715, 211] on strong "Easy To Use, Packable" at bounding box center [659, 195] width 232 height 32
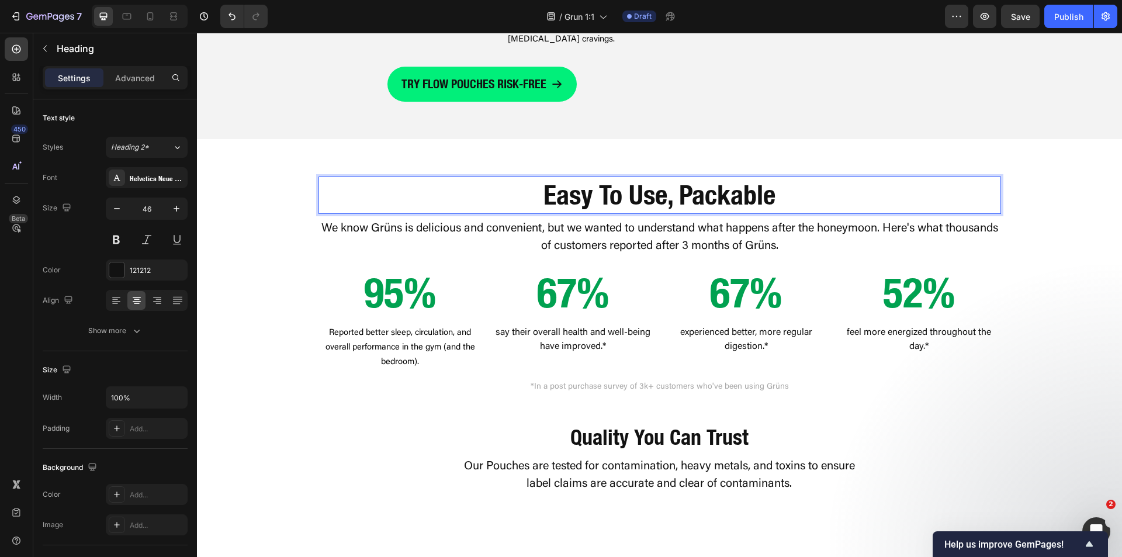
click at [667, 211] on strong "Easy To Use, Packable" at bounding box center [659, 195] width 232 height 32
drag, startPoint x: 688, startPoint y: 297, endPoint x: 775, endPoint y: 302, distance: 86.6
click at [775, 213] on p "Easy To Use, Packable" at bounding box center [660, 195] width 680 height 35
click at [289, 367] on div "Easy To Use, Anywhere Anytime Heading 0 We know Grüns is delicious and convenie…" at bounding box center [659, 321] width 925 height 364
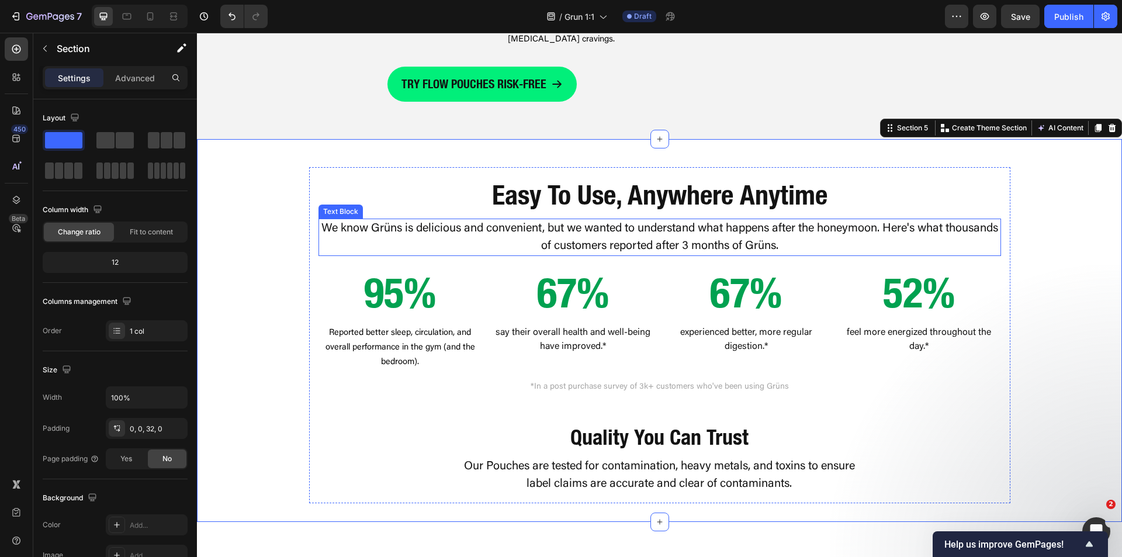
click at [422, 255] on p "We know Grüns is delicious and convenient, but we wanted to understand what hap…" at bounding box center [660, 237] width 680 height 35
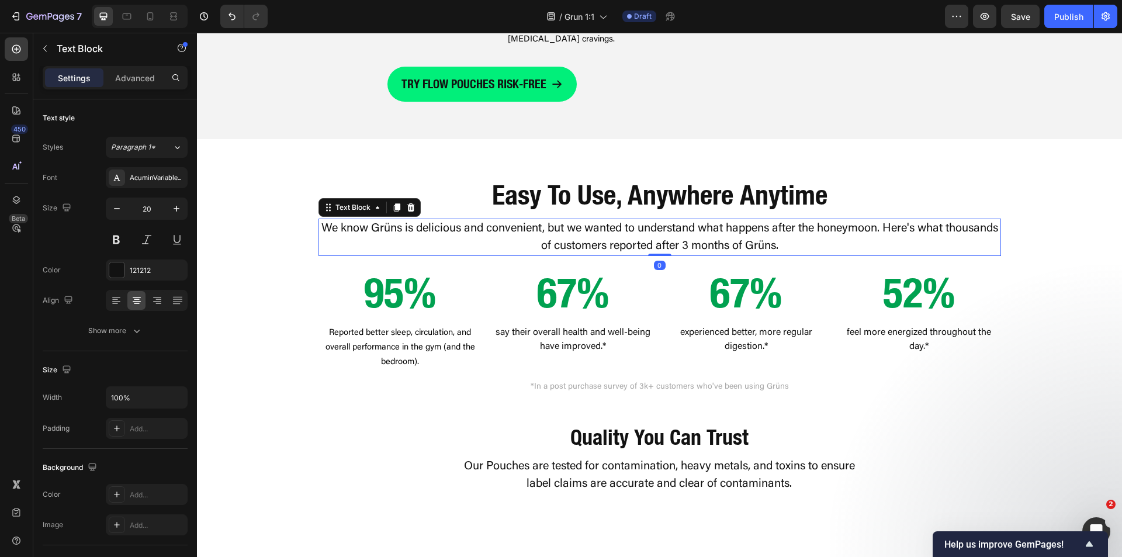
click at [422, 255] on p "We know Grüns is delicious and convenient, but we wanted to understand what hap…" at bounding box center [660, 237] width 680 height 35
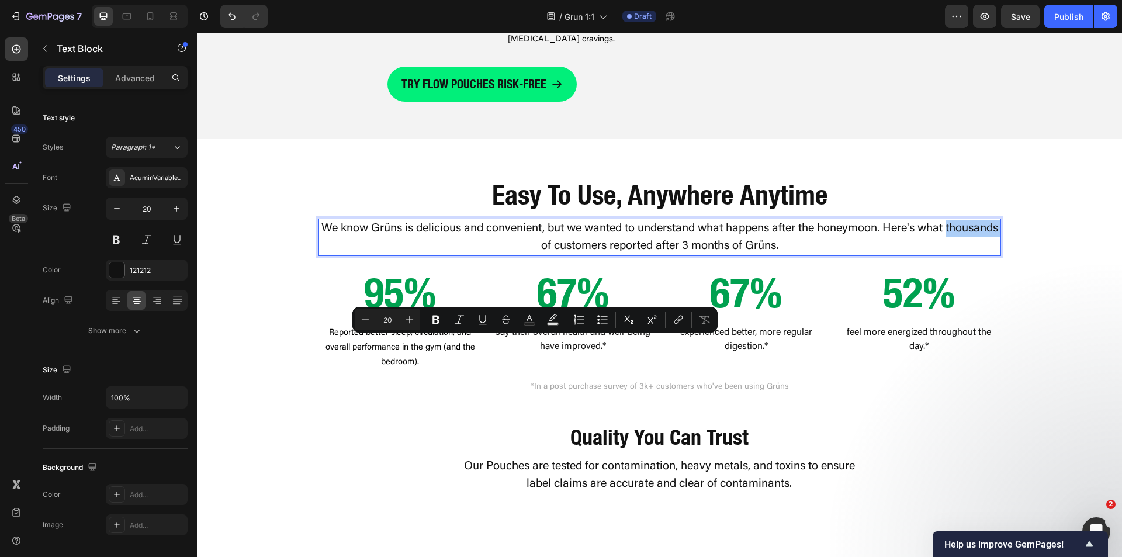
click at [387, 329] on div "Minus 20 Plus" at bounding box center [387, 319] width 65 height 21
click at [393, 255] on p "We know Grüns is delicious and convenient, but we wanted to understand what hap…" at bounding box center [660, 237] width 680 height 35
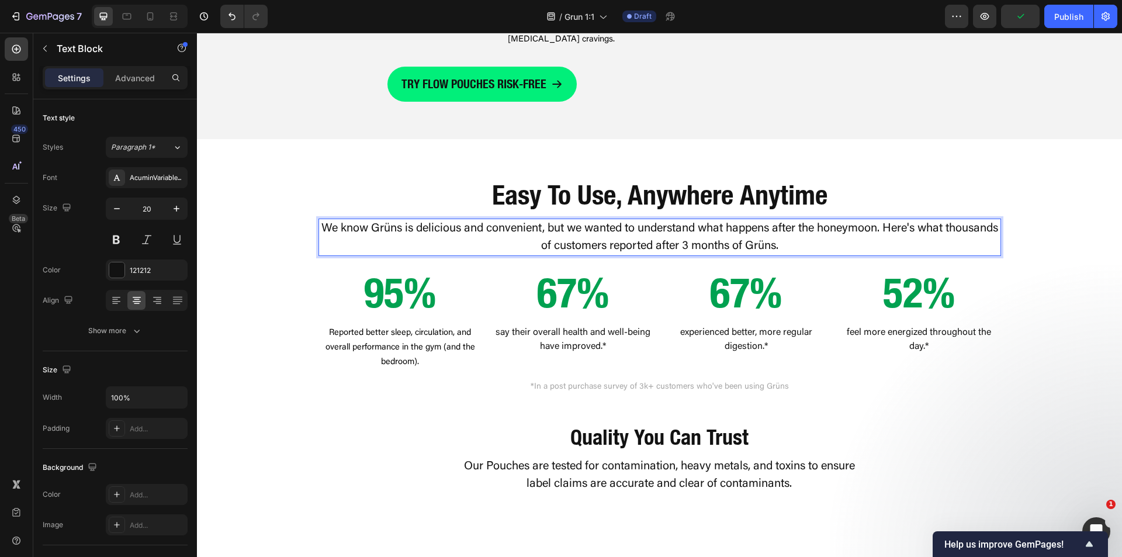
click at [395, 255] on p "We know Grüns is delicious and convenient, but we wanted to understand what hap…" at bounding box center [660, 237] width 680 height 35
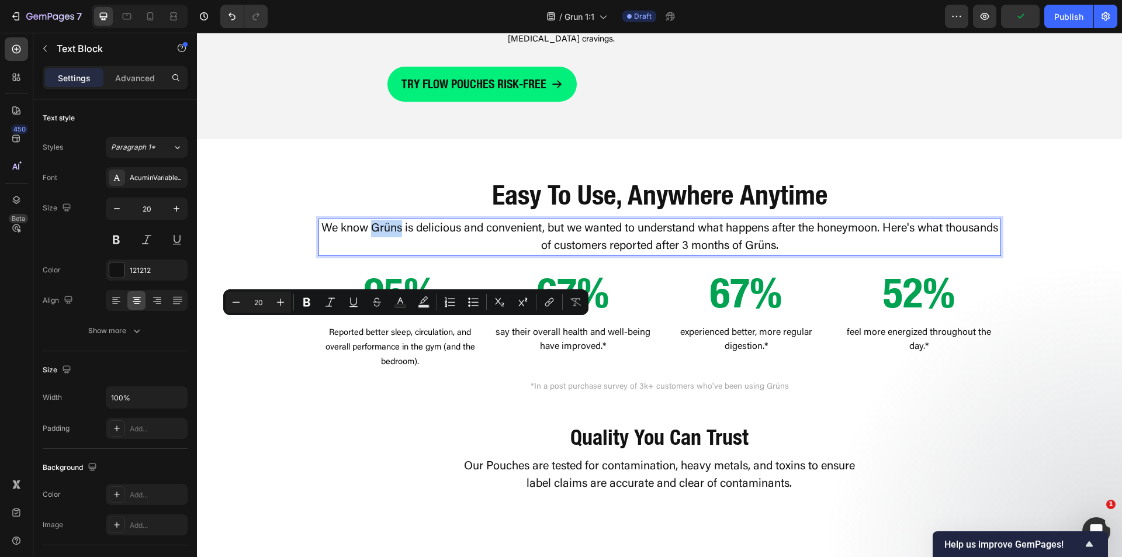
drag, startPoint x: 390, startPoint y: 328, endPoint x: 420, endPoint y: 331, distance: 29.9
click at [420, 255] on p "We know Grüns is delicious and convenient, but we wanted to understand what hap…" at bounding box center [660, 237] width 680 height 35
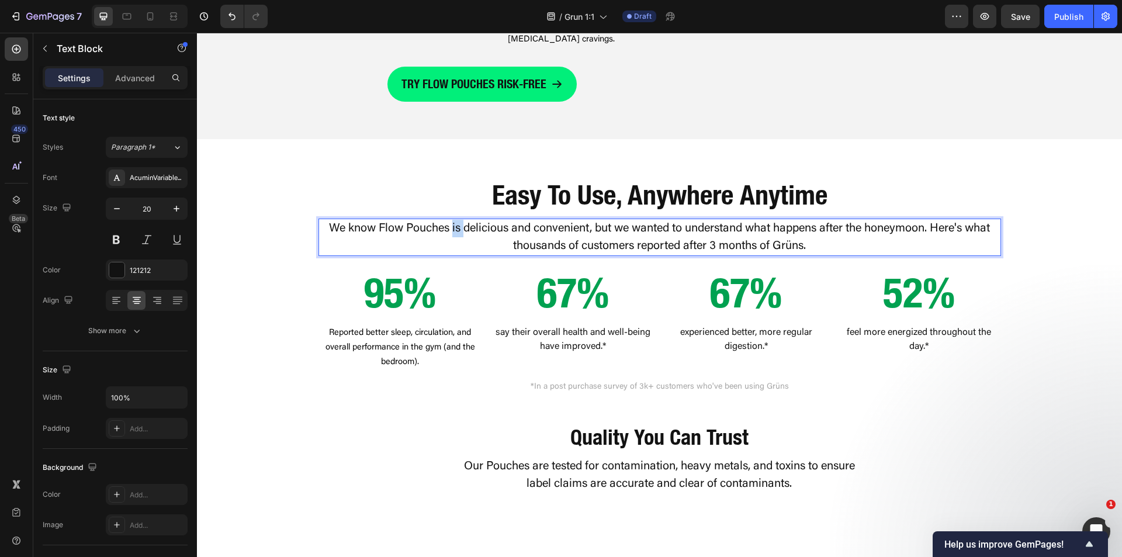
drag, startPoint x: 447, startPoint y: 326, endPoint x: 455, endPoint y: 327, distance: 8.3
click at [455, 255] on p "We know Flow Pouches is delicious and convenient, but we wanted to understand w…" at bounding box center [660, 237] width 680 height 35
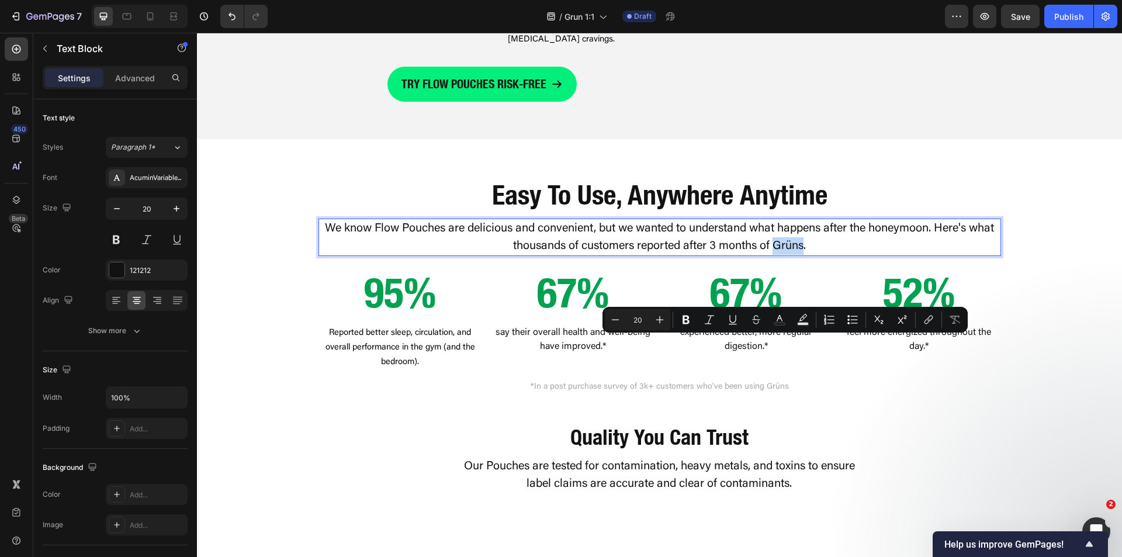
drag, startPoint x: 771, startPoint y: 345, endPoint x: 799, endPoint y: 347, distance: 28.1
click at [799, 255] on p "We know Flow Pouches are delicious and convenient, but we wanted to understand …" at bounding box center [660, 237] width 680 height 35
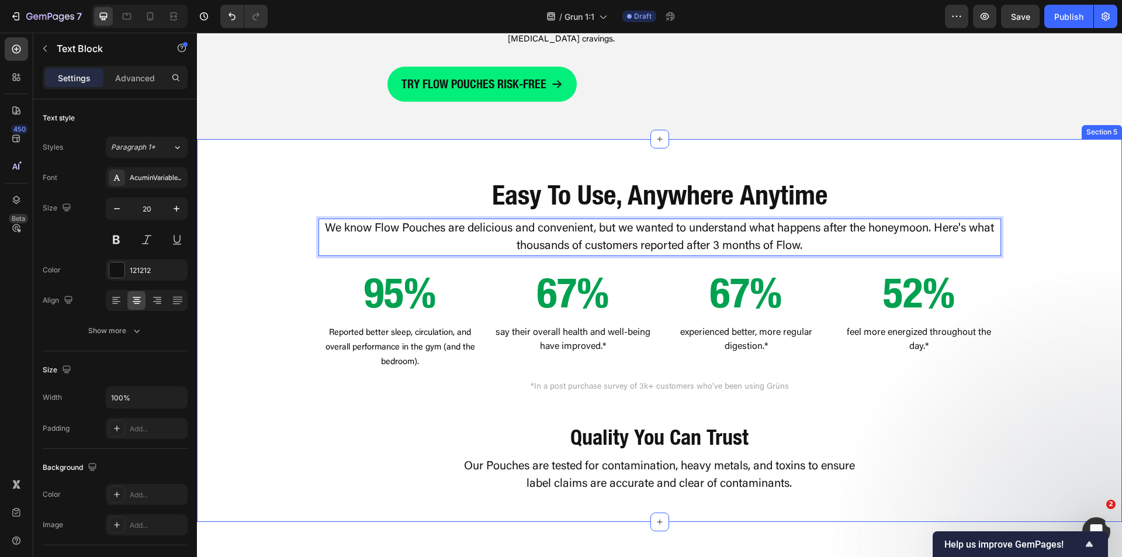
click at [1052, 377] on div "⁠⁠⁠⁠⁠⁠⁠ Easy To Use, Anywhere Anytime Heading We know Flow Pouches are deliciou…" at bounding box center [659, 321] width 925 height 364
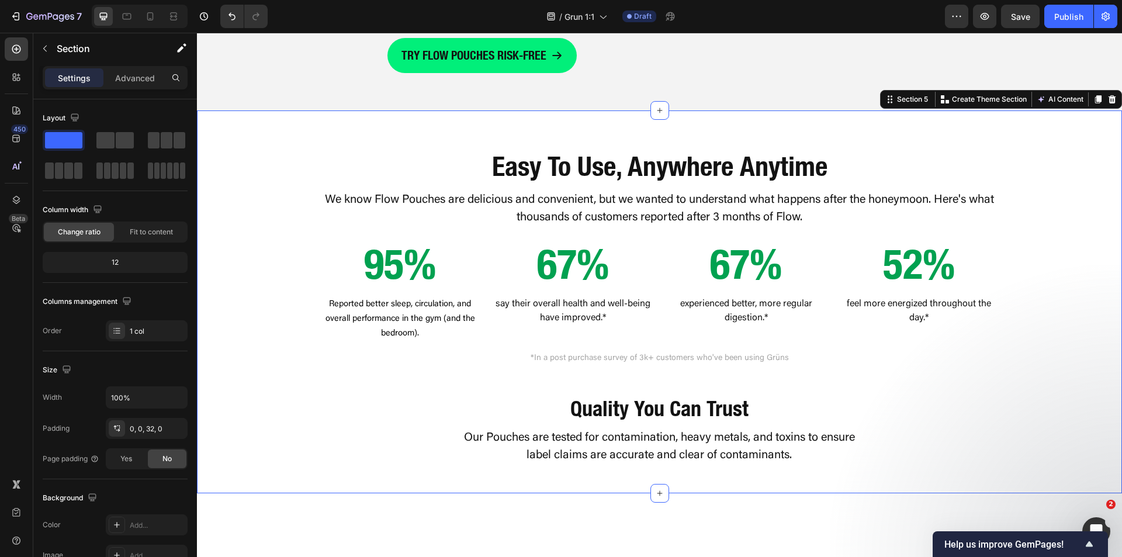
scroll to position [1205, 0]
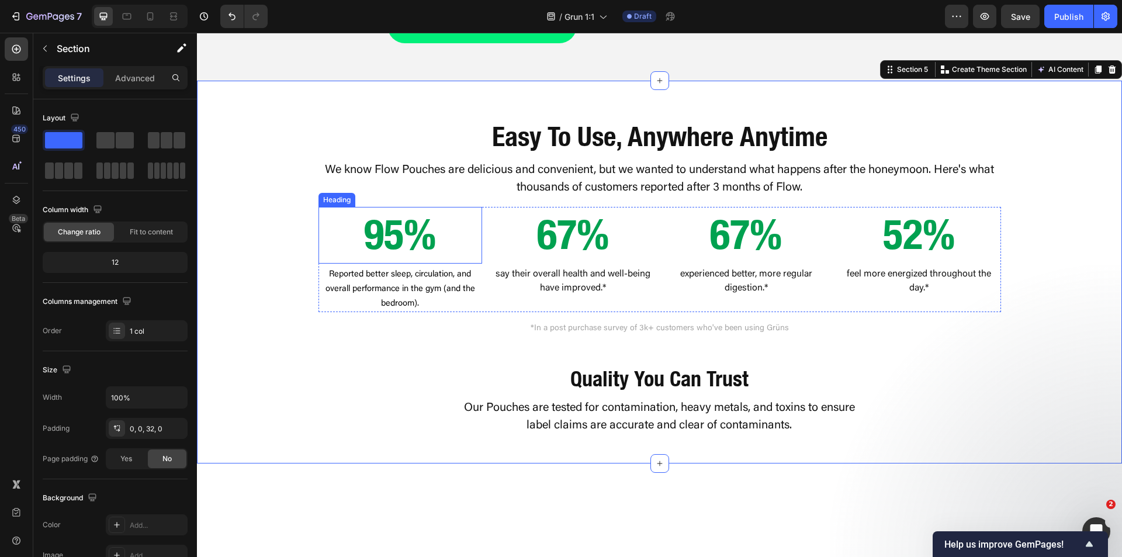
click at [376, 263] on h2 "95%" at bounding box center [400, 235] width 164 height 56
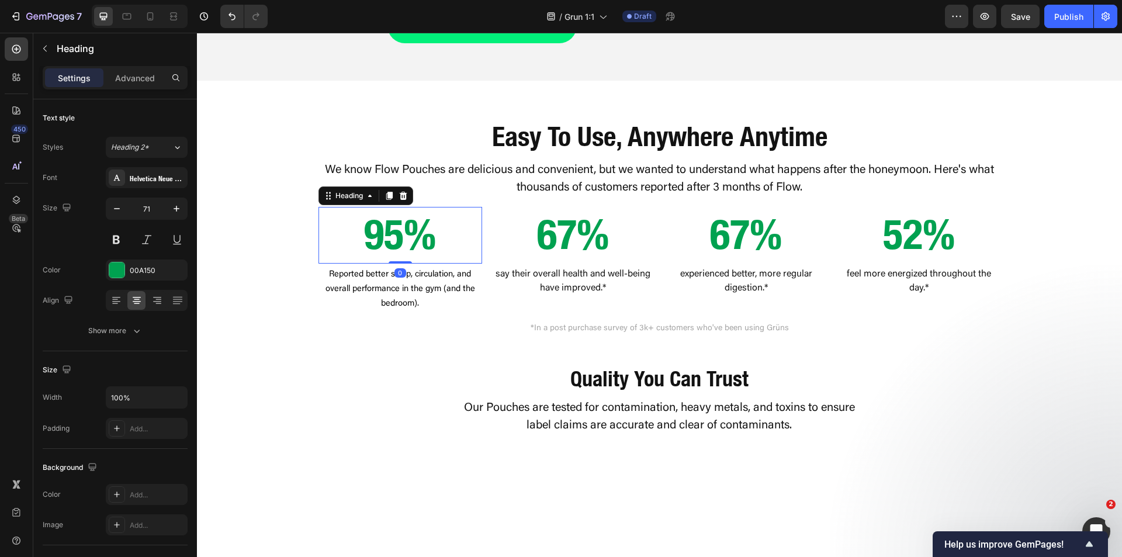
click at [376, 263] on h2 "95%" at bounding box center [400, 235] width 164 height 56
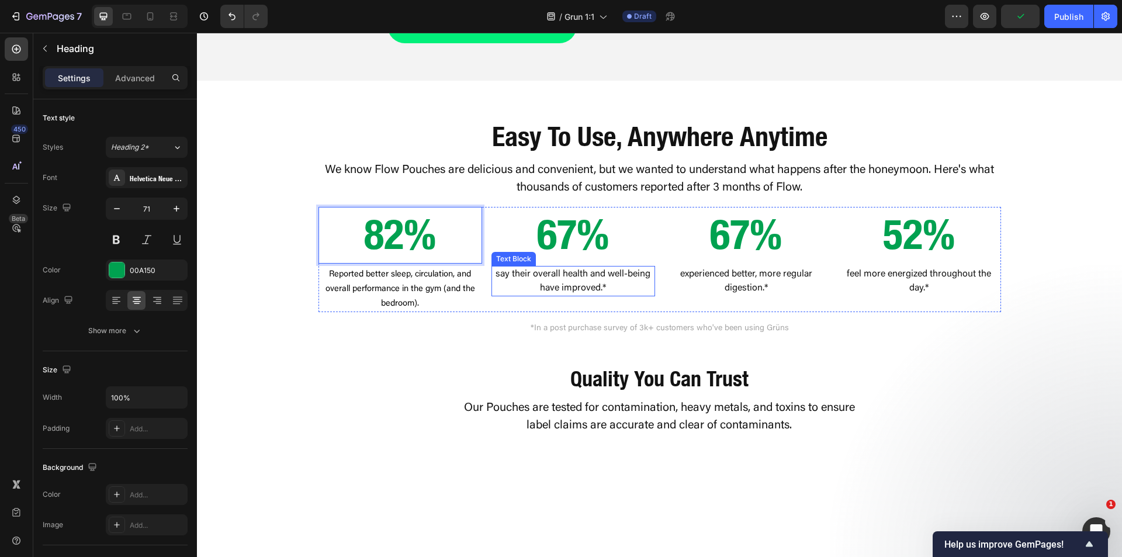
click at [558, 295] on p "say their overall health and well-being have improved.*" at bounding box center [573, 281] width 161 height 28
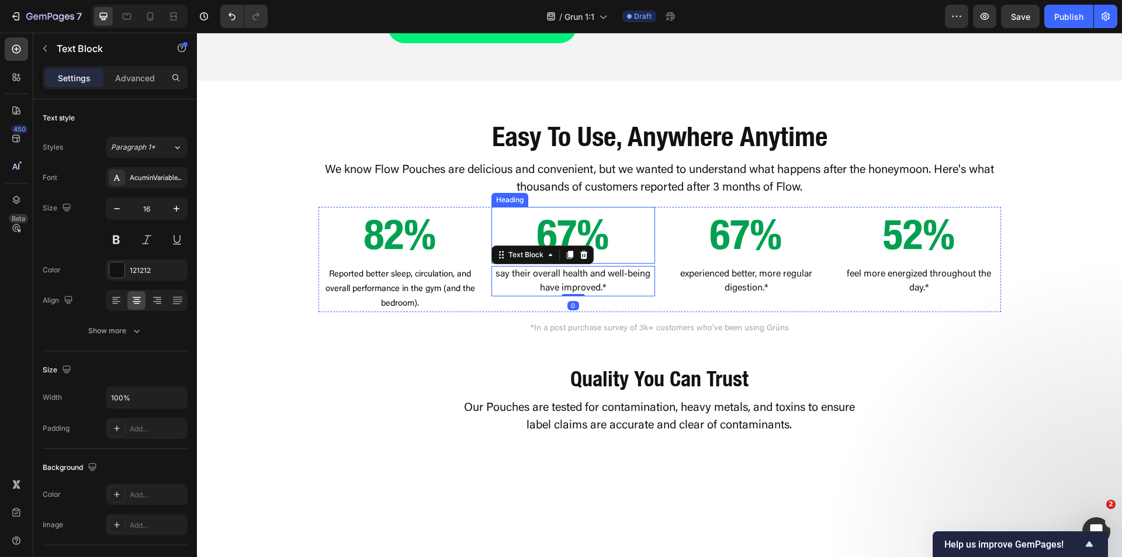
click at [572, 263] on h2 "67%" at bounding box center [573, 235] width 164 height 56
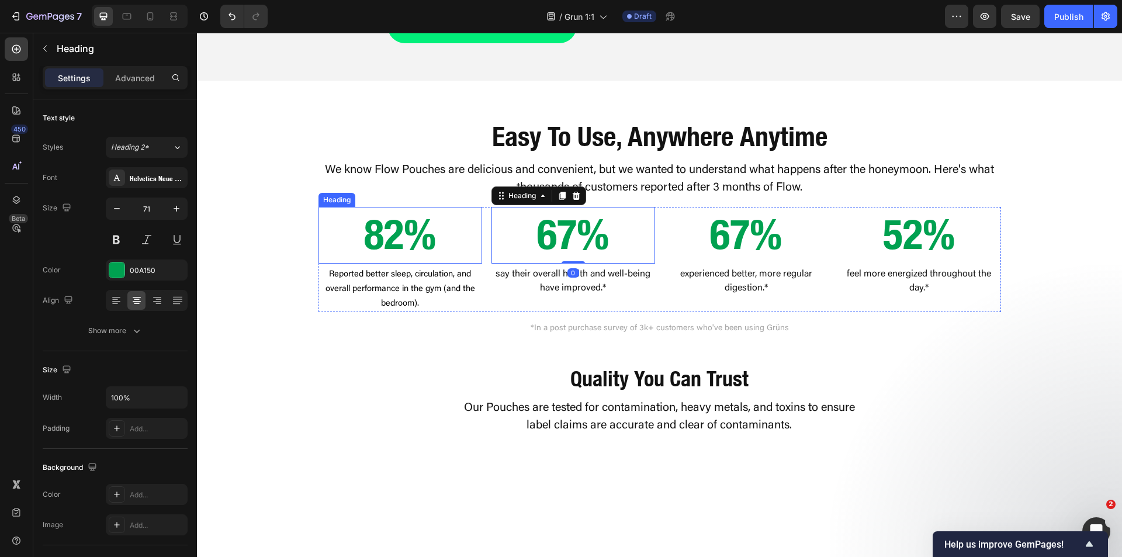
click at [298, 306] on div "⁠⁠⁠⁠⁠⁠⁠ Easy To Use, Anywhere Anytime Heading We know Flow Pouches are deliciou…" at bounding box center [659, 263] width 925 height 364
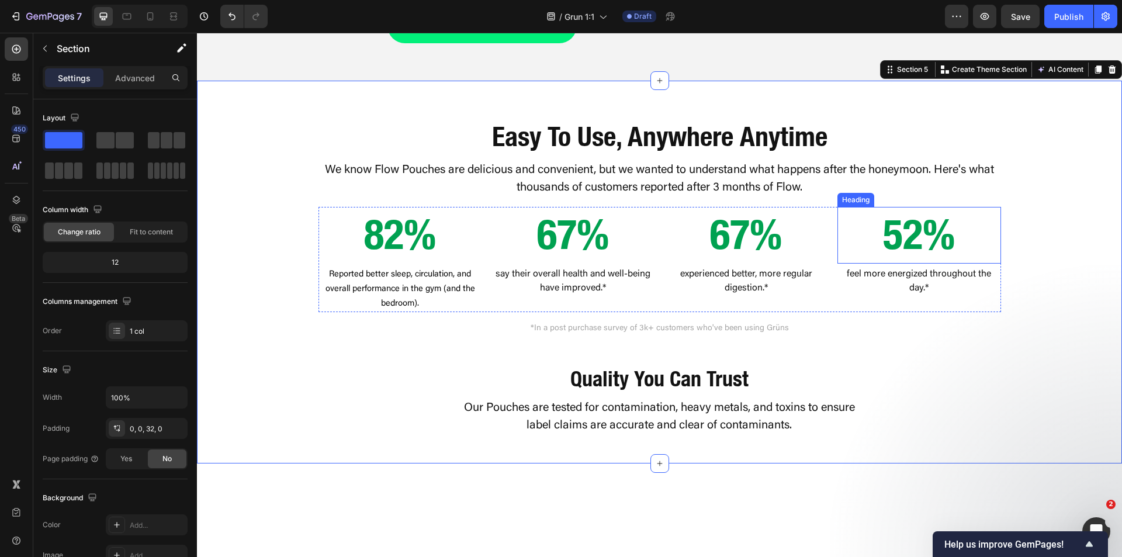
click at [909, 263] on h2 "52%" at bounding box center [919, 235] width 164 height 56
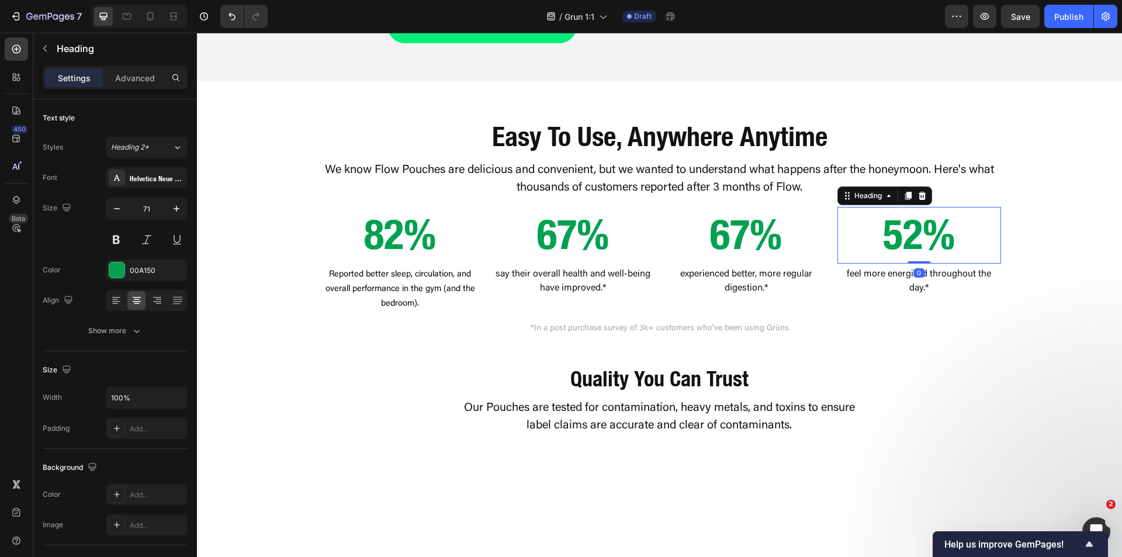
click at [909, 263] on h2 "52%" at bounding box center [919, 235] width 164 height 56
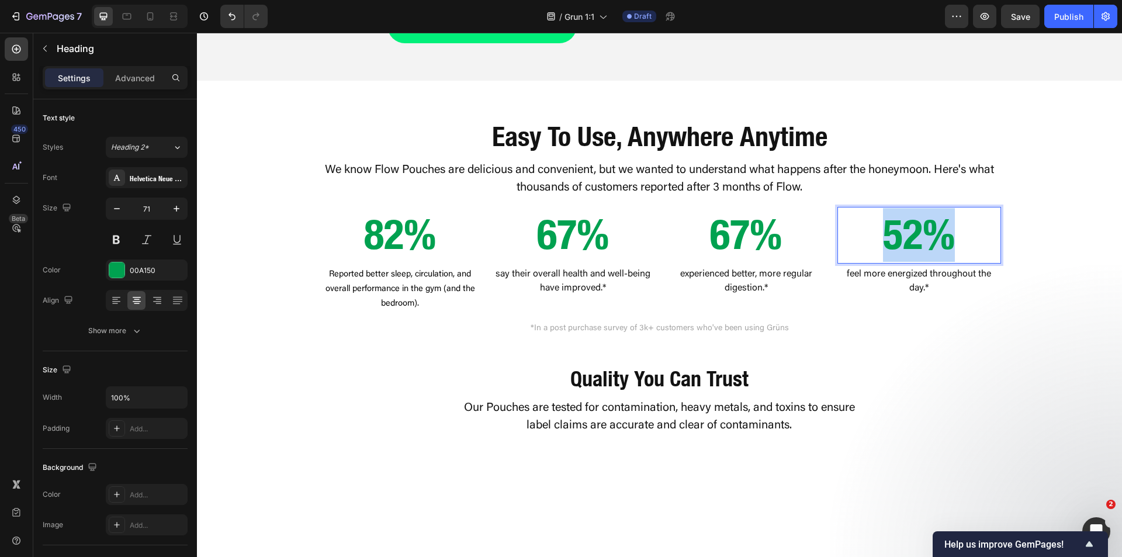
click at [909, 262] on p "52%" at bounding box center [919, 235] width 161 height 54
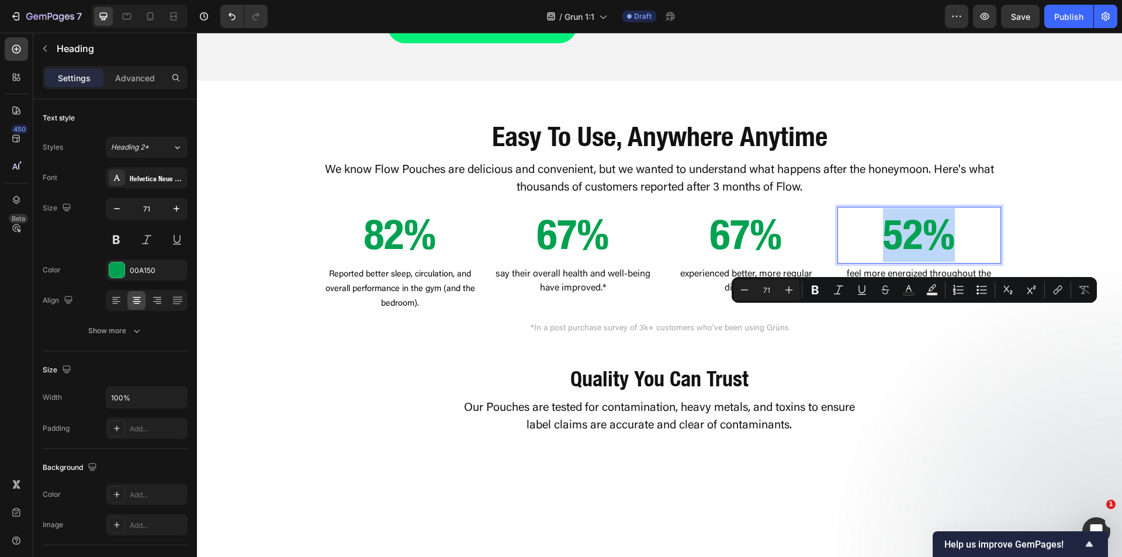
click at [910, 262] on p "52%" at bounding box center [919, 235] width 161 height 54
click at [914, 262] on p "52%" at bounding box center [919, 235] width 161 height 54
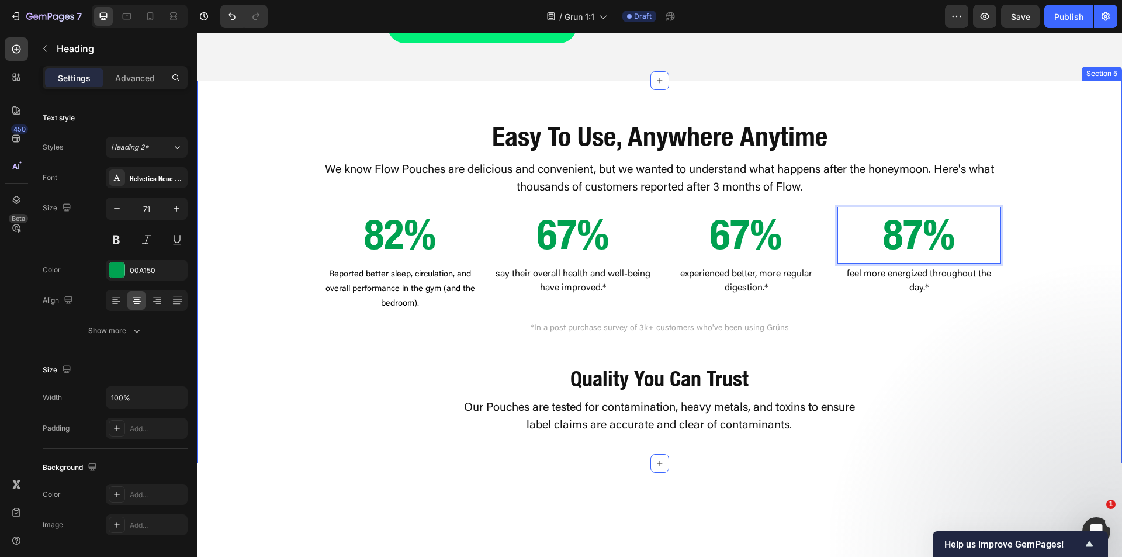
click at [1030, 352] on div "⁠⁠⁠⁠⁠⁠⁠ Easy To Use, Anywhere Anytime Heading We know Flow Pouches are deliciou…" at bounding box center [659, 263] width 925 height 364
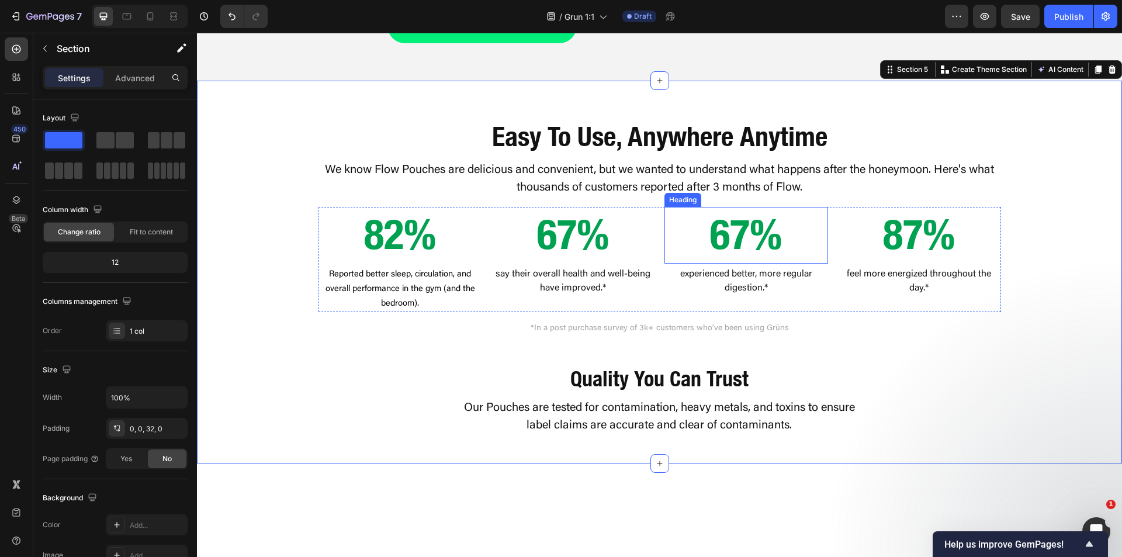
click at [736, 263] on h2 "67%" at bounding box center [746, 235] width 164 height 56
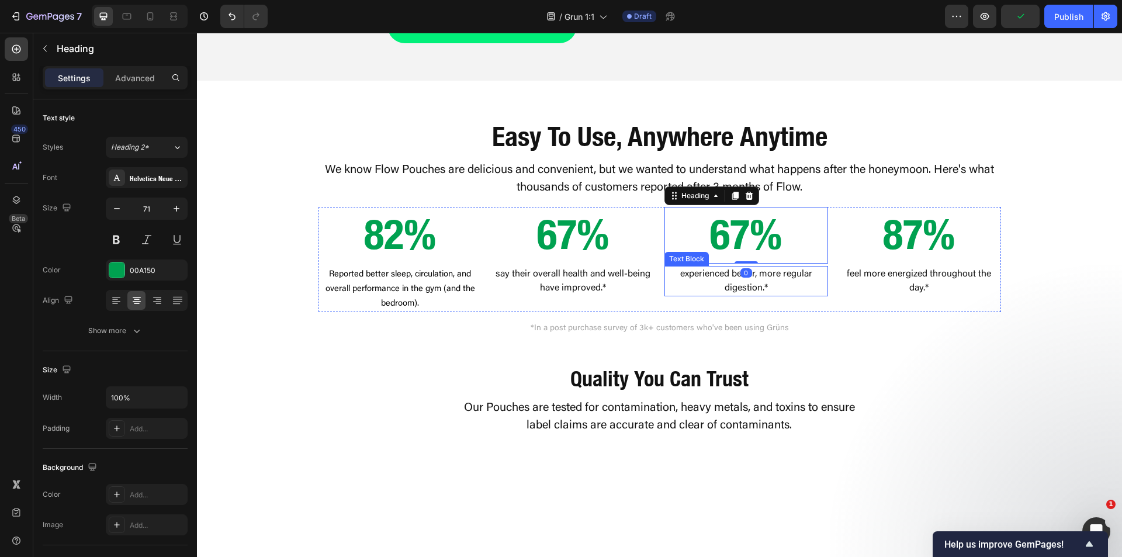
click at [739, 295] on p "experienced better, more regular digestion.*" at bounding box center [746, 281] width 161 height 28
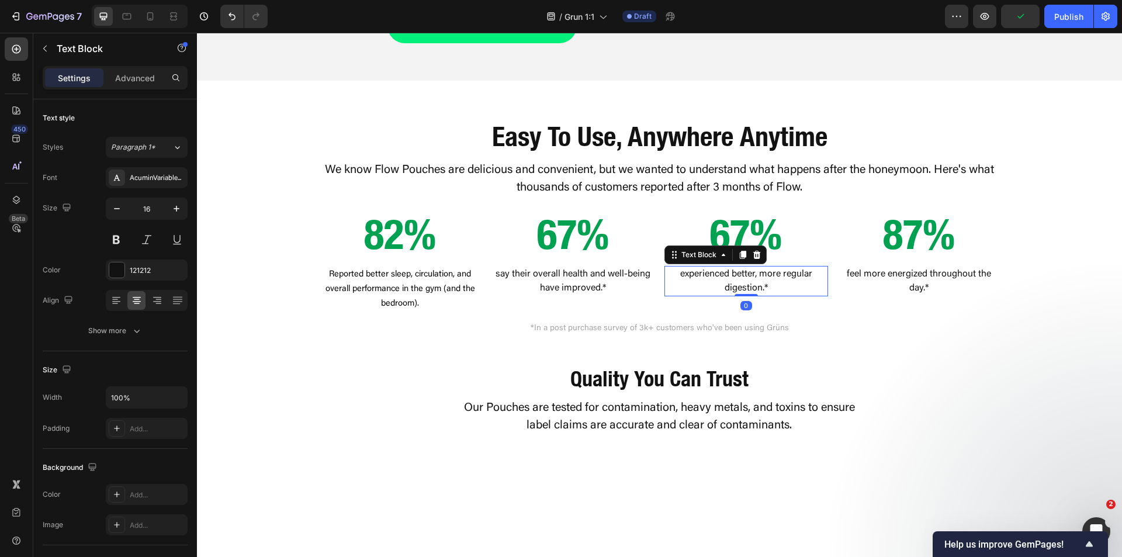
click at [739, 295] on p "experienced better, more regular digestion.*" at bounding box center [746, 281] width 161 height 28
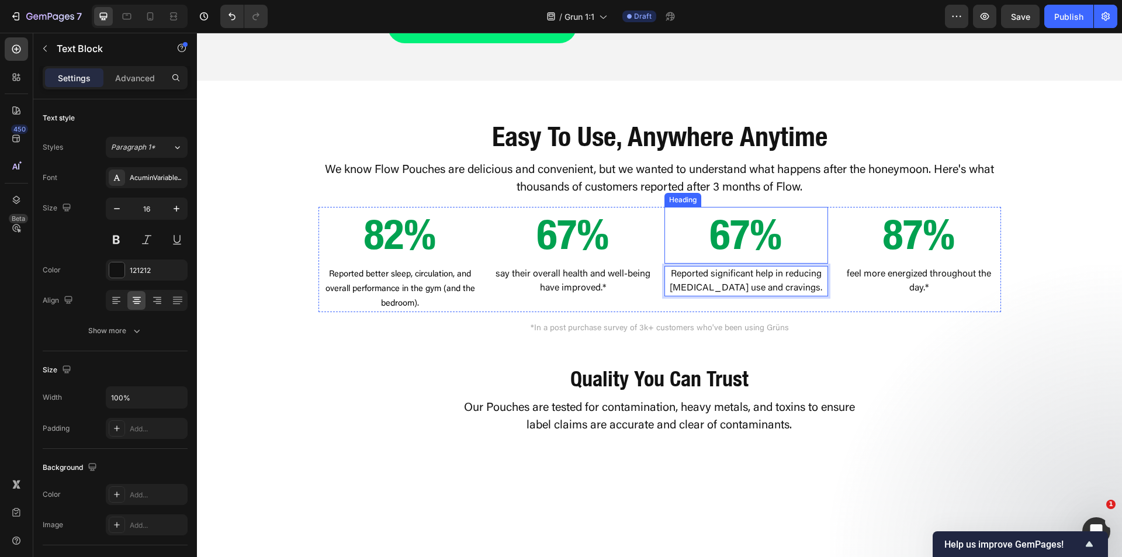
click at [732, 263] on h2 "67%" at bounding box center [746, 235] width 164 height 56
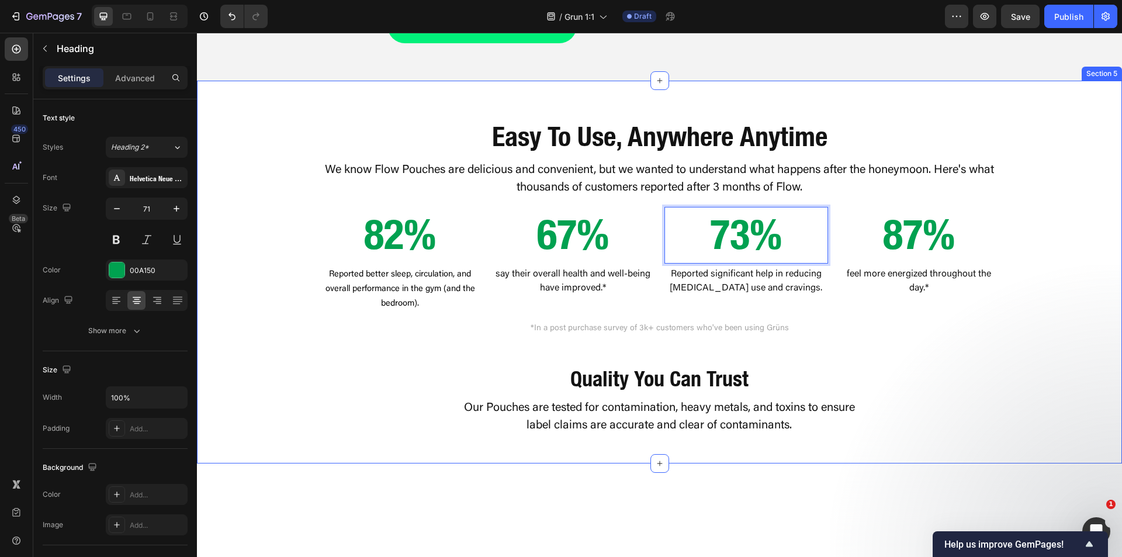
click at [361, 185] on div "⁠⁠⁠⁠⁠⁠⁠ Easy To Use, Anywhere Anytime Heading We know Flow Pouches are deliciou…" at bounding box center [659, 263] width 925 height 364
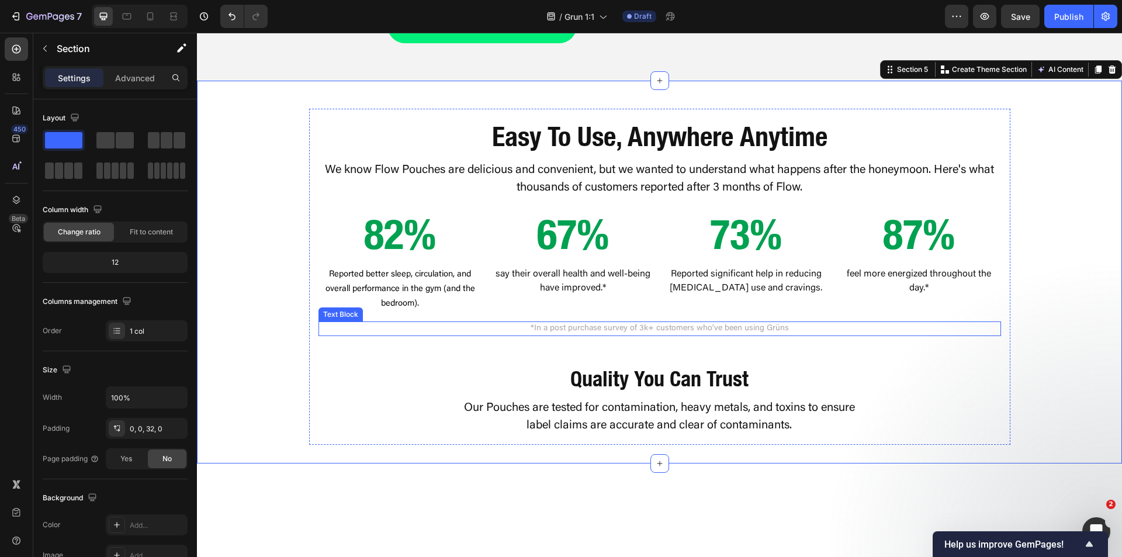
click at [549, 335] on p "*In a post purchase survey of 3k+ customers who've been using Grüns" at bounding box center [660, 329] width 680 height 12
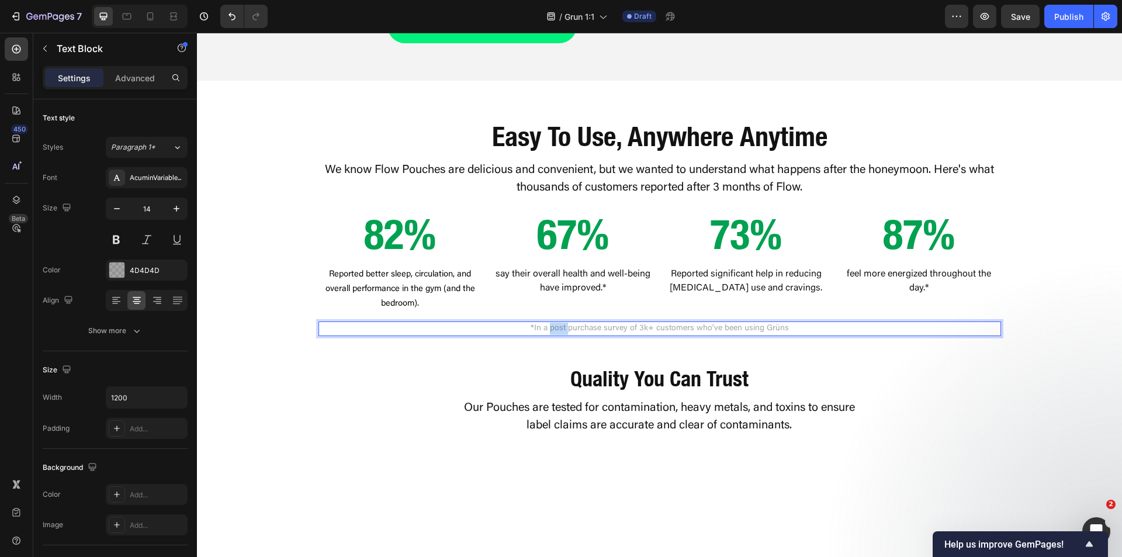
click at [549, 335] on p "*In a post purchase survey of 3k+ customers who've been using Grüns" at bounding box center [660, 329] width 680 height 12
click at [581, 335] on p "*In a post purchase survey of 3k+ customers who've been using Grüns" at bounding box center [660, 329] width 680 height 12
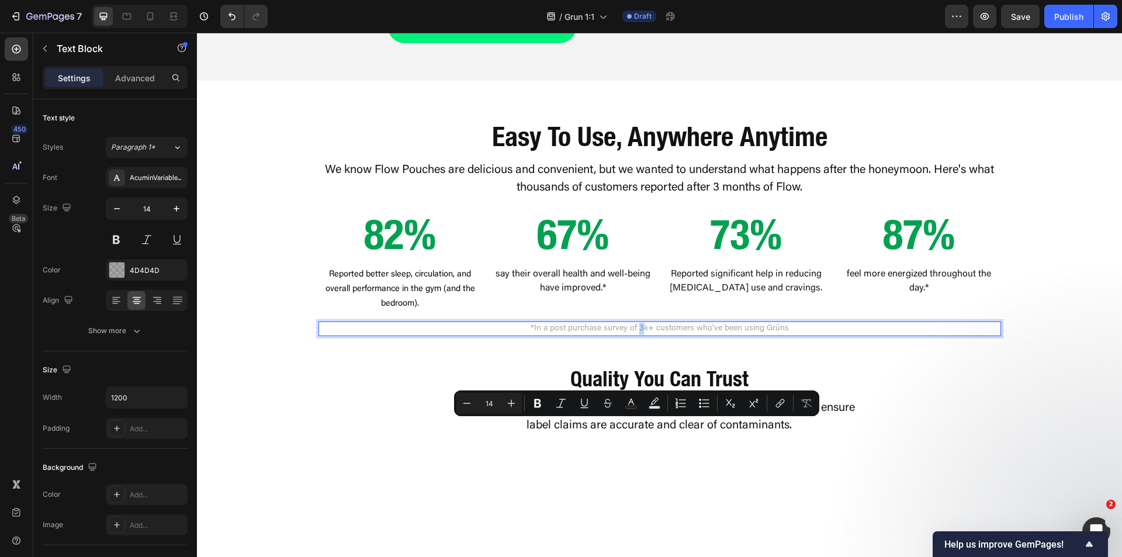
click at [638, 335] on p "*In a post purchase survey of 3k+ customers who've been using Grüns" at bounding box center [660, 329] width 680 height 12
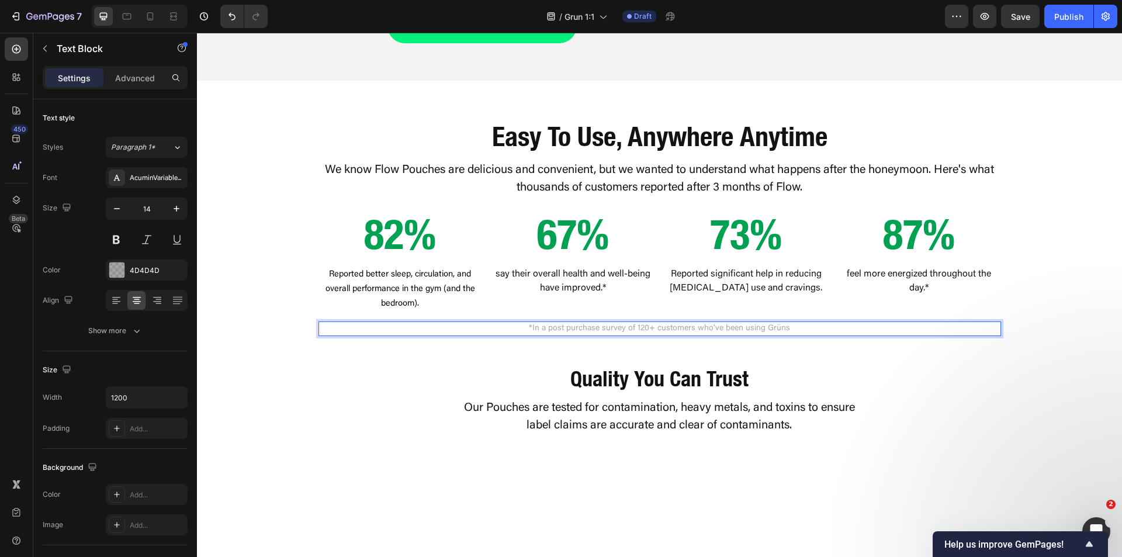
click at [742, 335] on p "*In a post purchase survey of 120+ customers who've been using Grüns" at bounding box center [660, 329] width 680 height 12
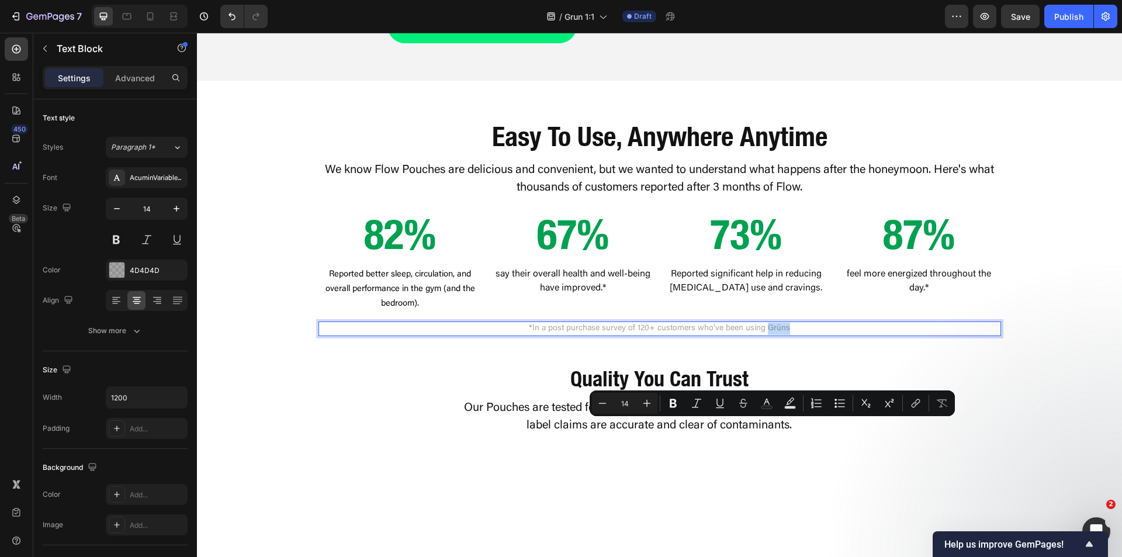
drag, startPoint x: 762, startPoint y: 426, endPoint x: 781, endPoint y: 428, distance: 19.4
click at [781, 335] on p "*In a post purchase survey of 120+ customers who've been using Grüns" at bounding box center [660, 329] width 680 height 12
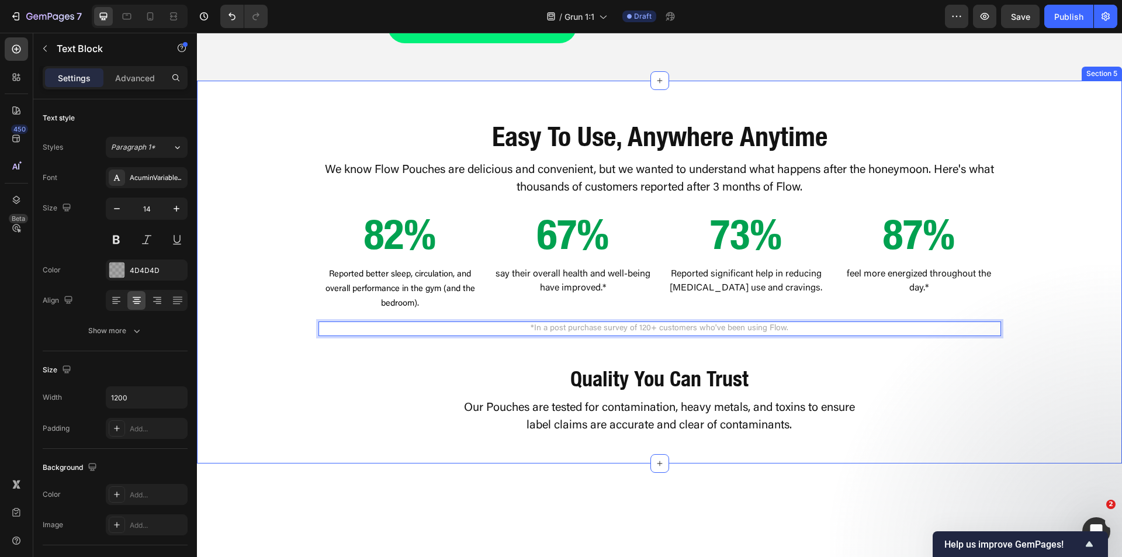
click at [1034, 406] on div "⁠⁠⁠⁠⁠⁠⁠ Easy To Use, Anywhere Anytime Heading We know Flow Pouches are deliciou…" at bounding box center [659, 263] width 925 height 364
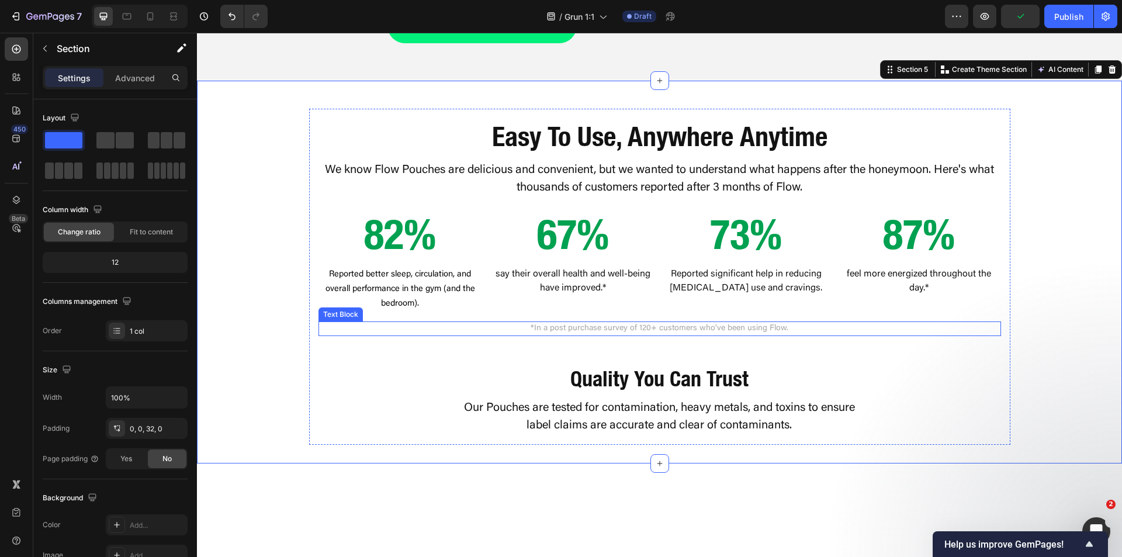
click at [638, 335] on p "*In a post purchase survey of 120+ customers who've been using Flow." at bounding box center [660, 329] width 680 height 12
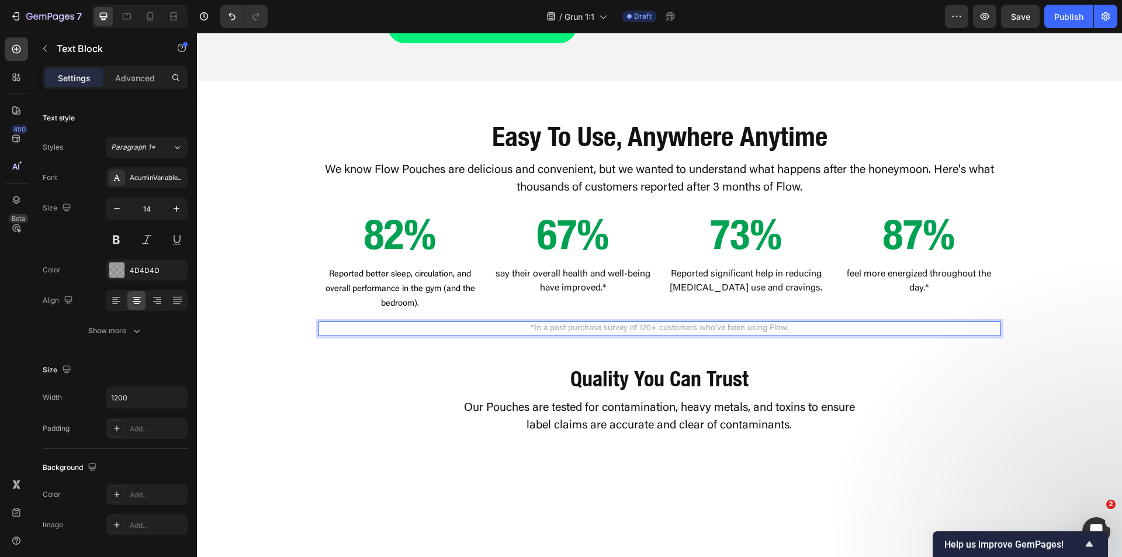
click at [647, 335] on p "*In a post purchase survey of 120+ customers who've been using Flow." at bounding box center [660, 329] width 680 height 12
click at [1039, 413] on div "⁠⁠⁠⁠⁠⁠⁠ Easy To Use, Anywhere Anytime Heading We know Flow Pouches are deliciou…" at bounding box center [659, 263] width 925 height 364
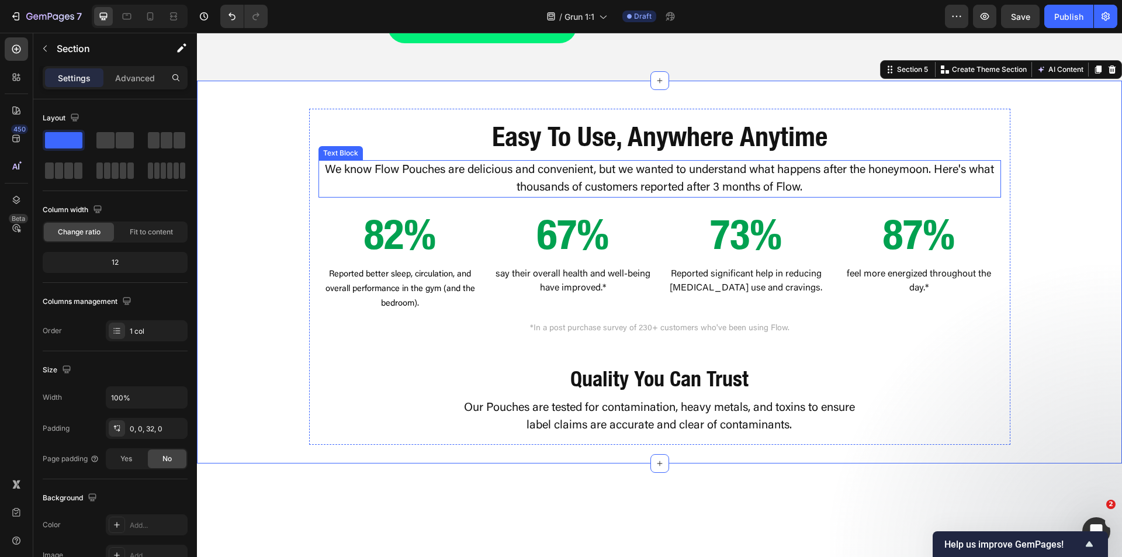
click at [580, 196] on p "We know Flow Pouches are delicious and convenient, but we wanted to understand …" at bounding box center [660, 178] width 680 height 35
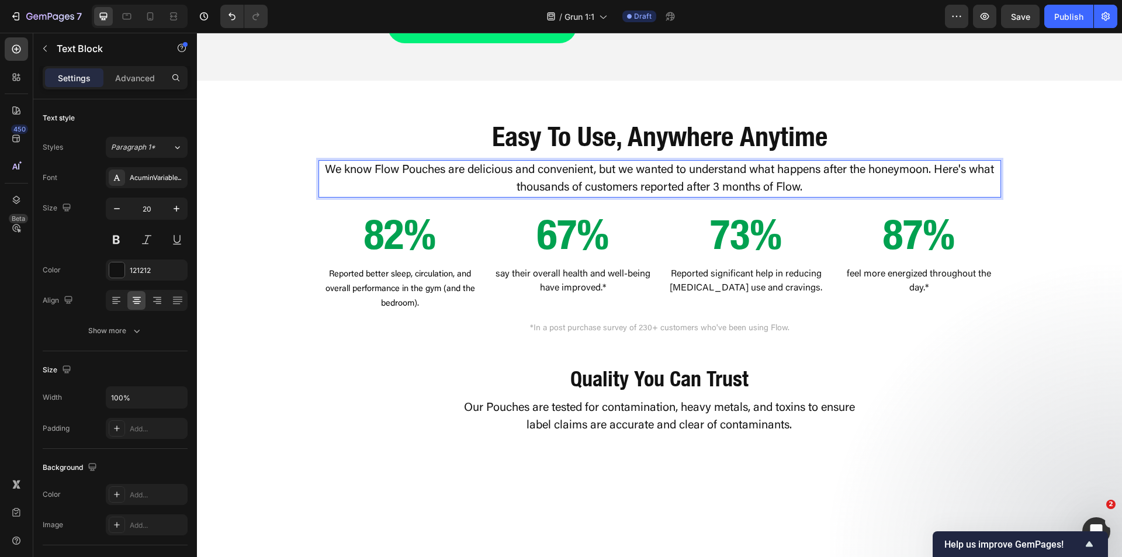
click at [563, 196] on p "We know Flow Pouches are delicious and convenient, but we wanted to understand …" at bounding box center [660, 178] width 680 height 35
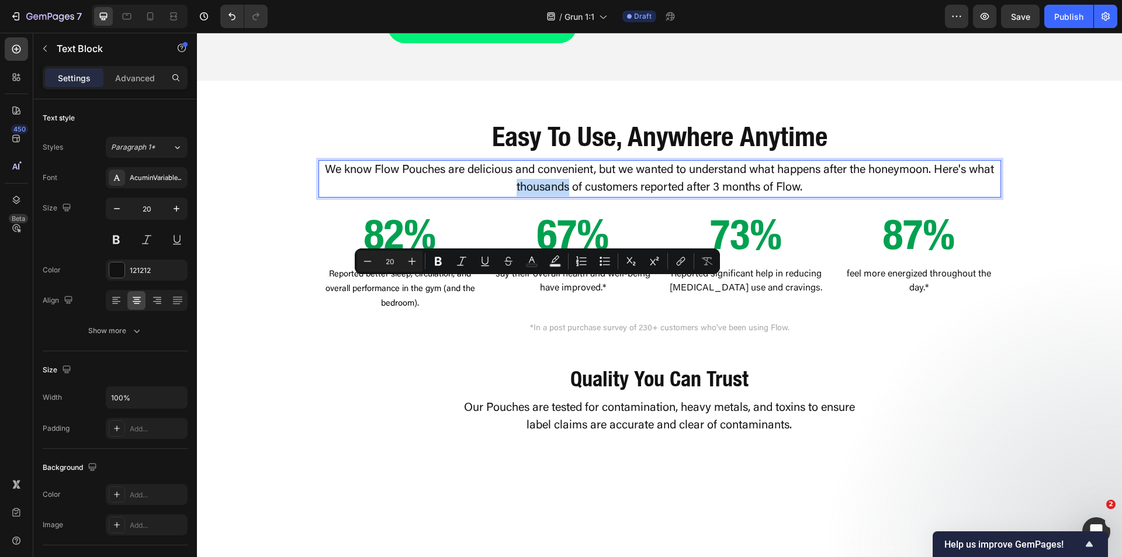
drag, startPoint x: 564, startPoint y: 285, endPoint x: 507, endPoint y: 286, distance: 56.7
click at [507, 196] on p "We know Flow Pouches are delicious and convenient, but we wanted to understand …" at bounding box center [660, 178] width 680 height 35
click at [1030, 318] on div "⁠⁠⁠⁠⁠⁠⁠ Easy To Use, Anywhere Anytime Heading We know Flow Pouches are deliciou…" at bounding box center [659, 263] width 925 height 364
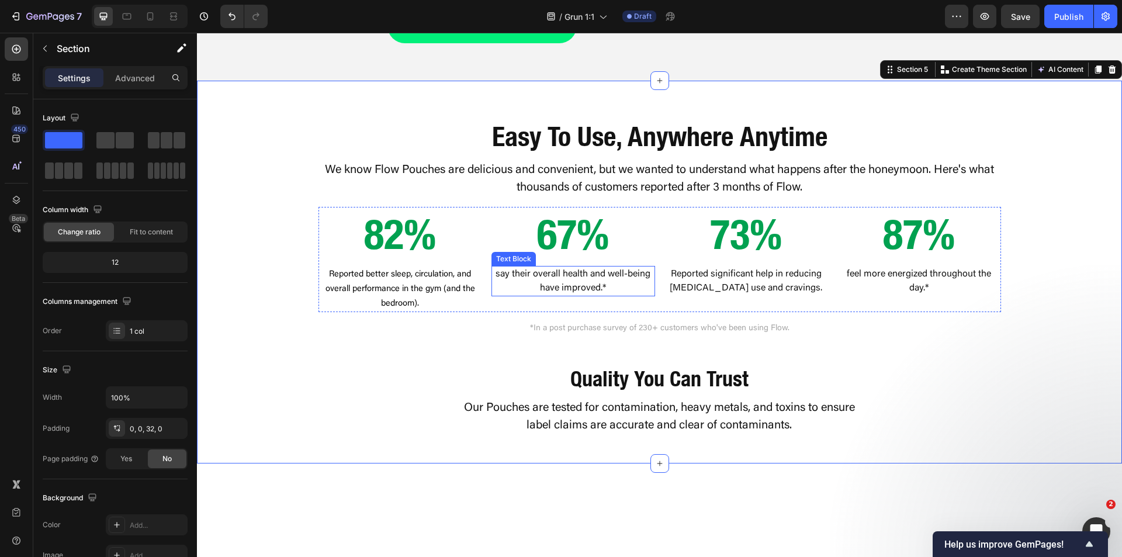
click at [498, 295] on p "say their overall health and well-being have improved.*" at bounding box center [573, 281] width 161 height 28
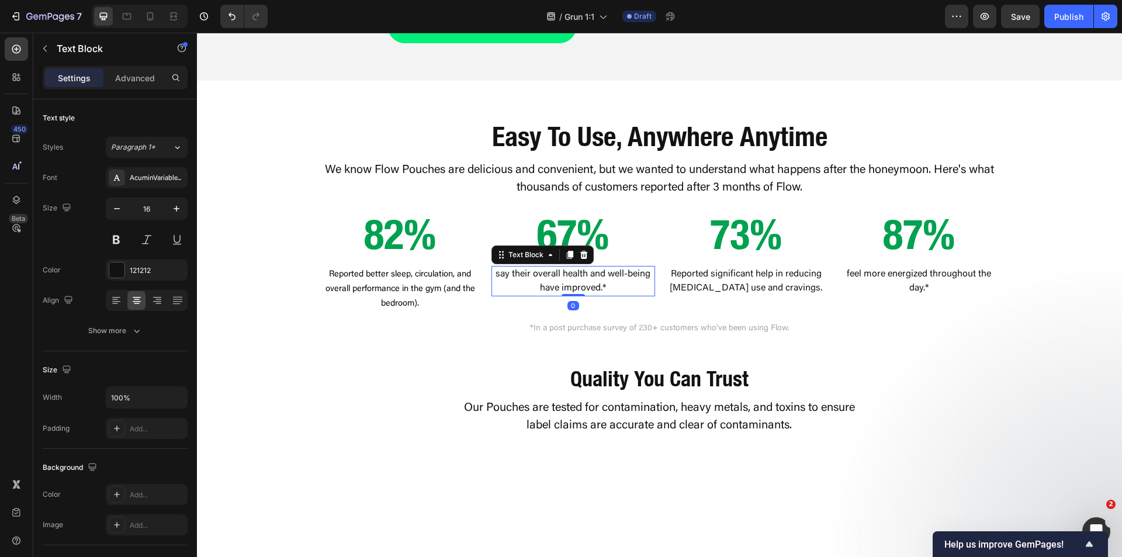
click at [498, 295] on p "say their overall health and well-being have improved.*" at bounding box center [573, 281] width 161 height 28
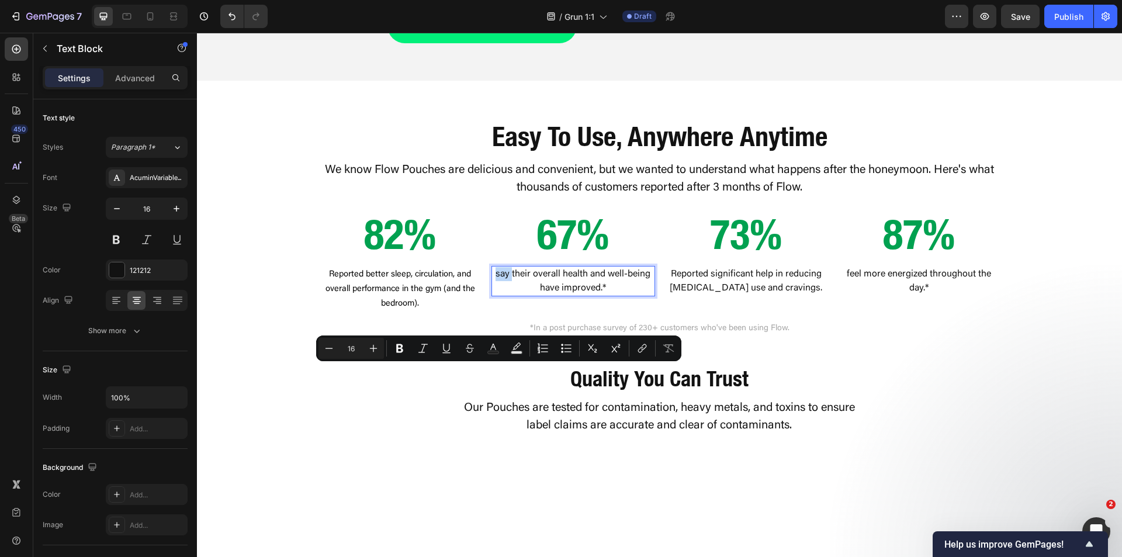
click at [494, 295] on p "say their overall health and well-being have improved.*" at bounding box center [573, 281] width 161 height 28
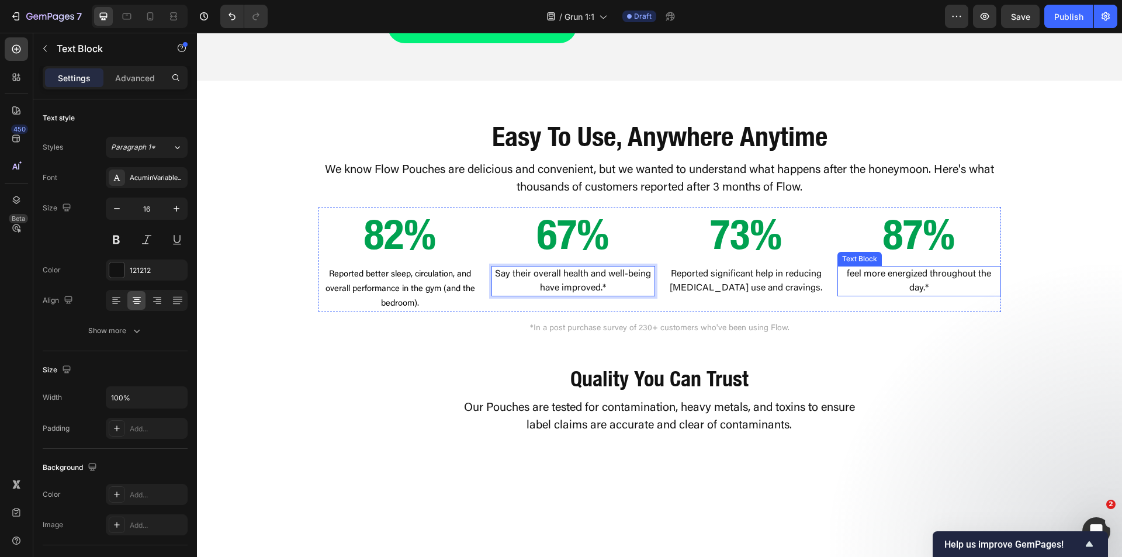
click at [869, 295] on p "feel more energized throughout the day.*" at bounding box center [919, 281] width 161 height 28
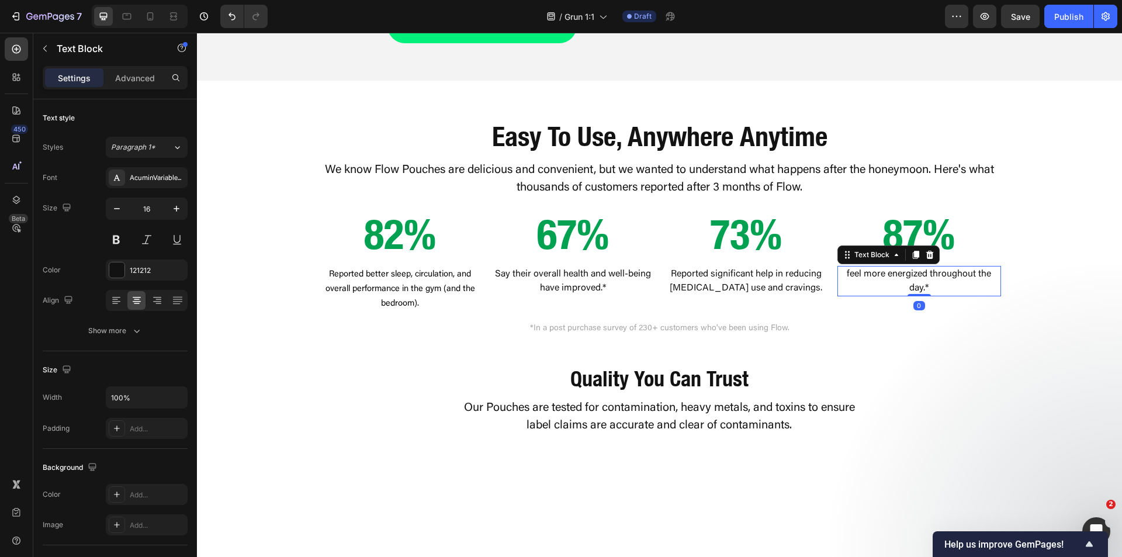
drag, startPoint x: 868, startPoint y: 378, endPoint x: 862, endPoint y: 376, distance: 6.1
click at [867, 295] on p "feel more energized throughout the day.*" at bounding box center [919, 281] width 161 height 28
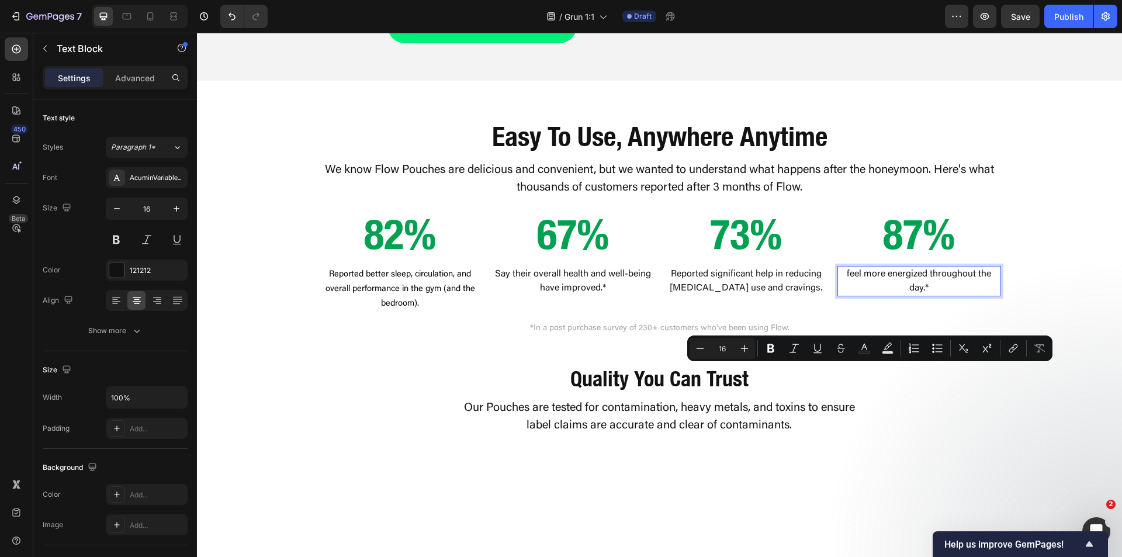
click at [846, 295] on p "feel more energized throughout the day.*" at bounding box center [919, 281] width 161 height 28
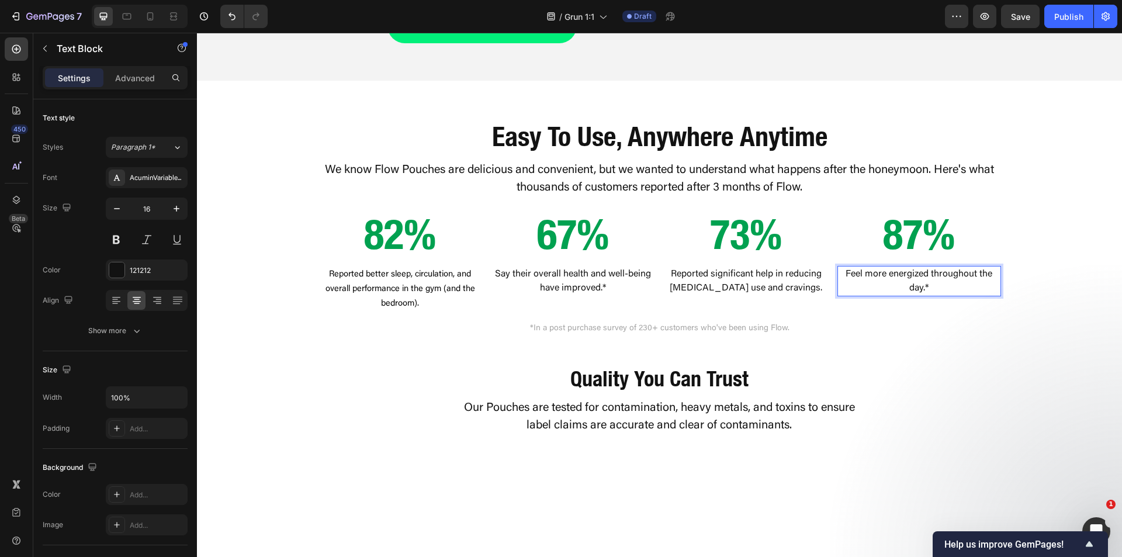
click at [1024, 372] on div "⁠⁠⁠⁠⁠⁠⁠ Easy To Use, Anywhere Anytime Heading We know Flow Pouches are deliciou…" at bounding box center [659, 263] width 925 height 364
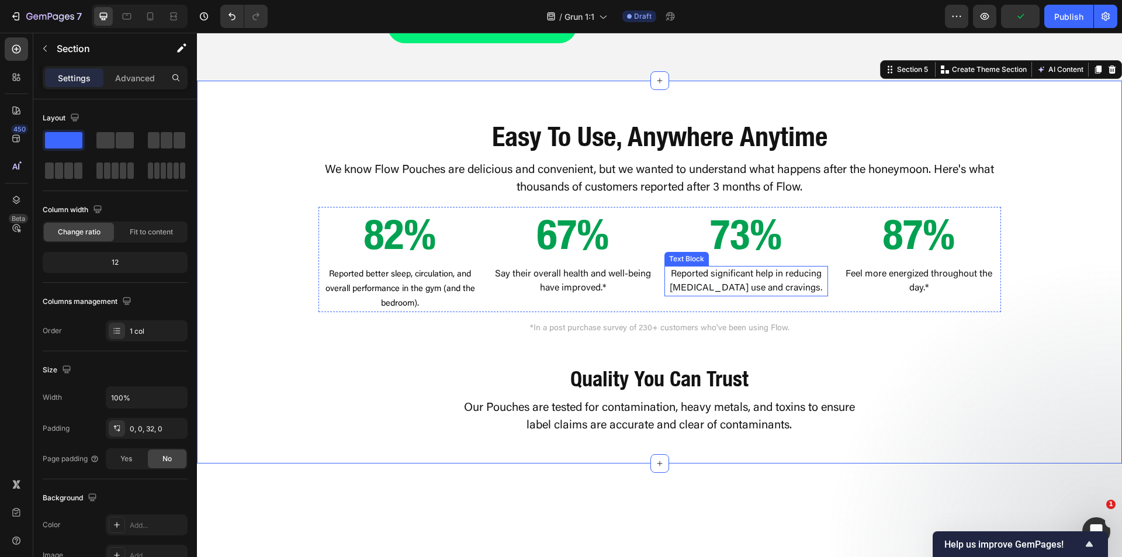
click at [806, 295] on p "Reported significant help in reducing nicotine use and cravings." at bounding box center [746, 281] width 161 height 28
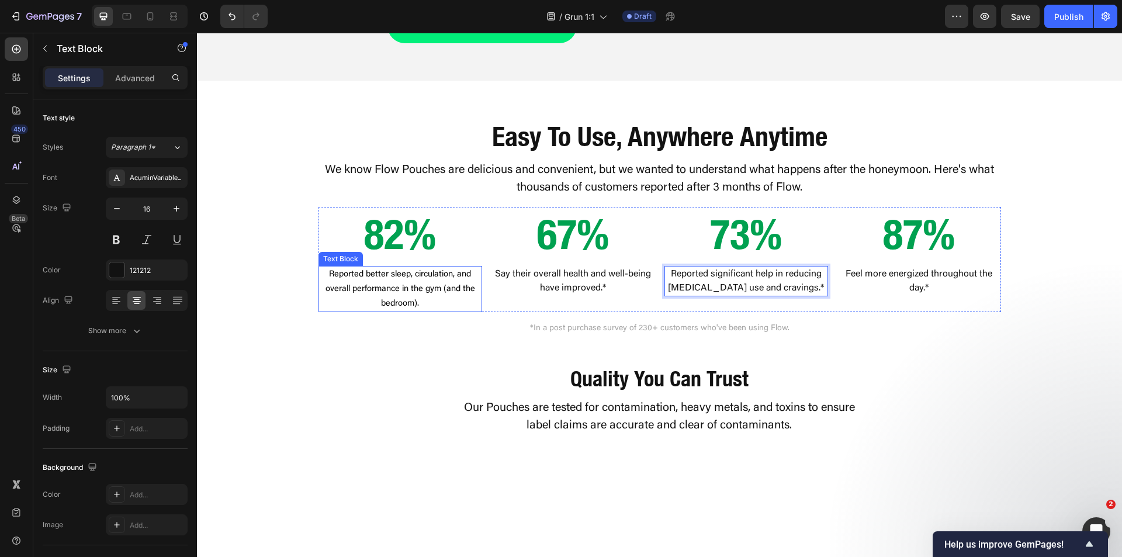
click at [439, 311] on p "Reported better sleep, circulation, and overall performance in the gym (and the…" at bounding box center [400, 289] width 161 height 44
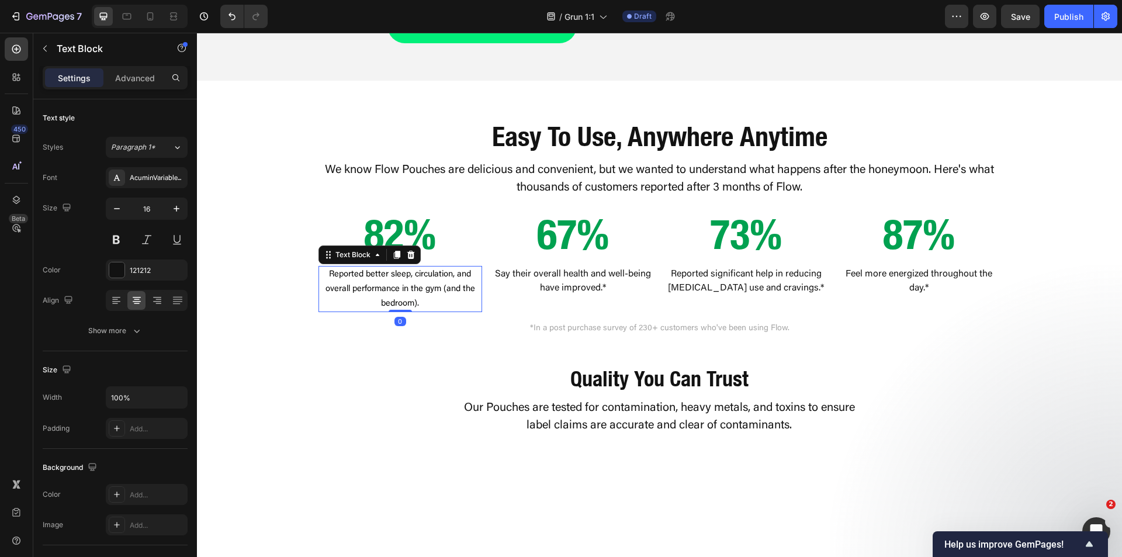
click at [439, 311] on p "Reported better sleep, circulation, and overall performance in the gym (and the…" at bounding box center [400, 289] width 161 height 44
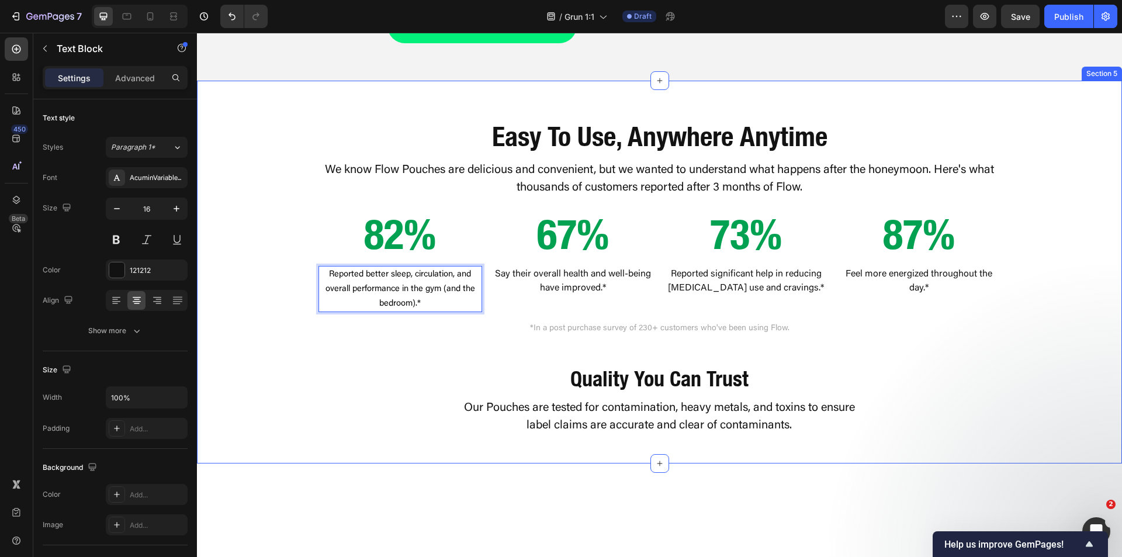
click at [280, 310] on div "⁠⁠⁠⁠⁠⁠⁠ Easy To Use, Anywhere Anytime Heading We know Flow Pouches are deliciou…" at bounding box center [659, 263] width 925 height 364
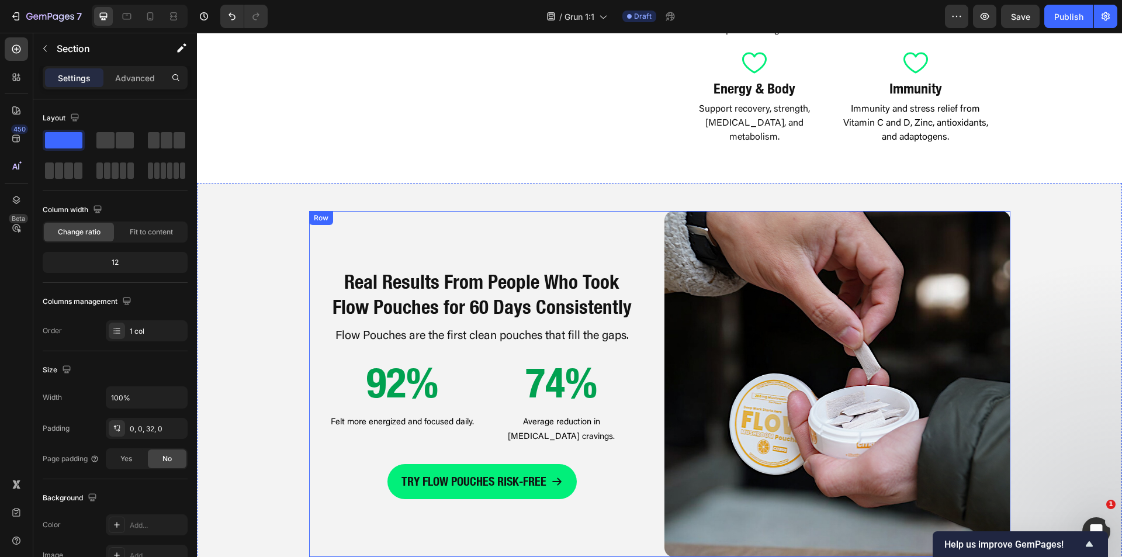
scroll to position [993, 0]
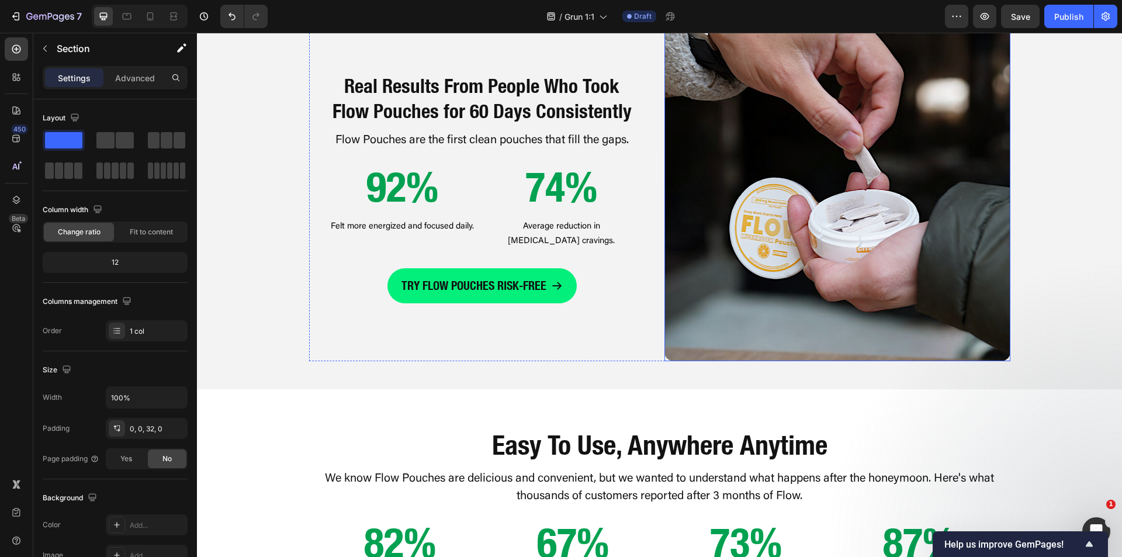
click at [767, 310] on img at bounding box center [837, 188] width 346 height 346
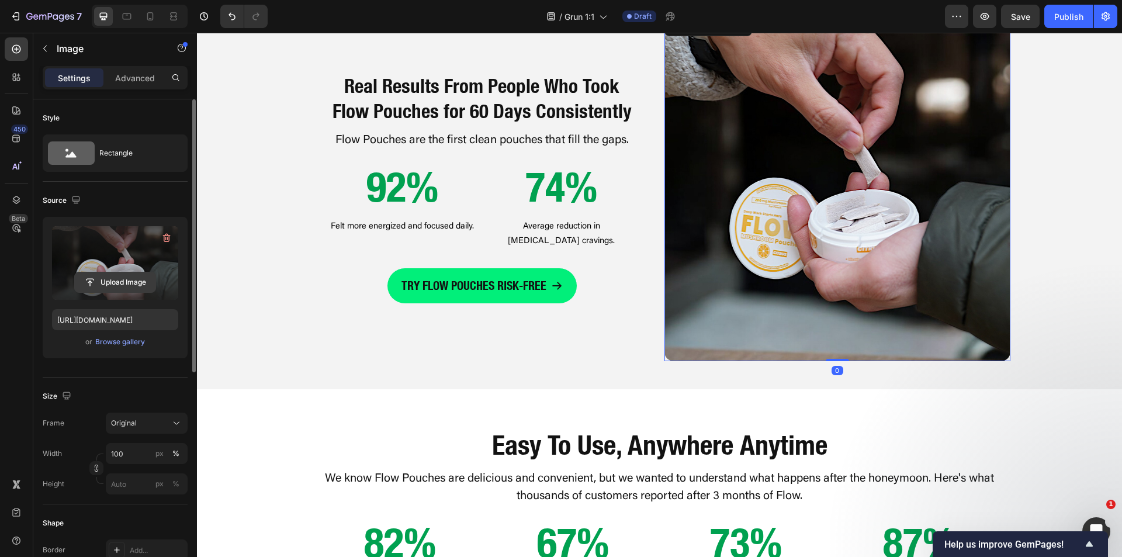
click at [117, 275] on input "file" at bounding box center [115, 282] width 81 height 20
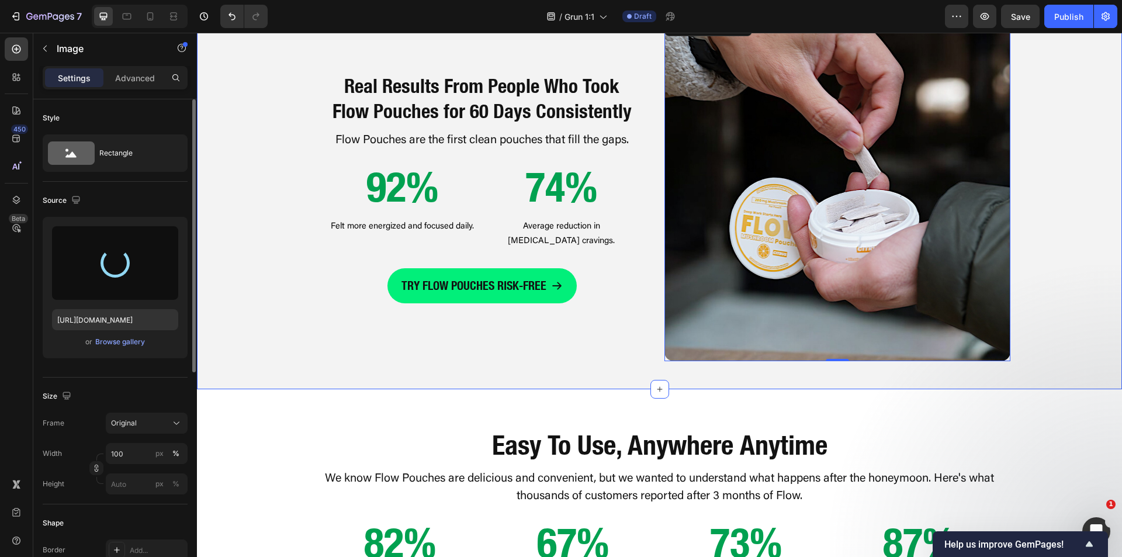
type input "https://cdn.shopify.com/s/files/1/0898/8983/3241/files/gempages_528801600827819…"
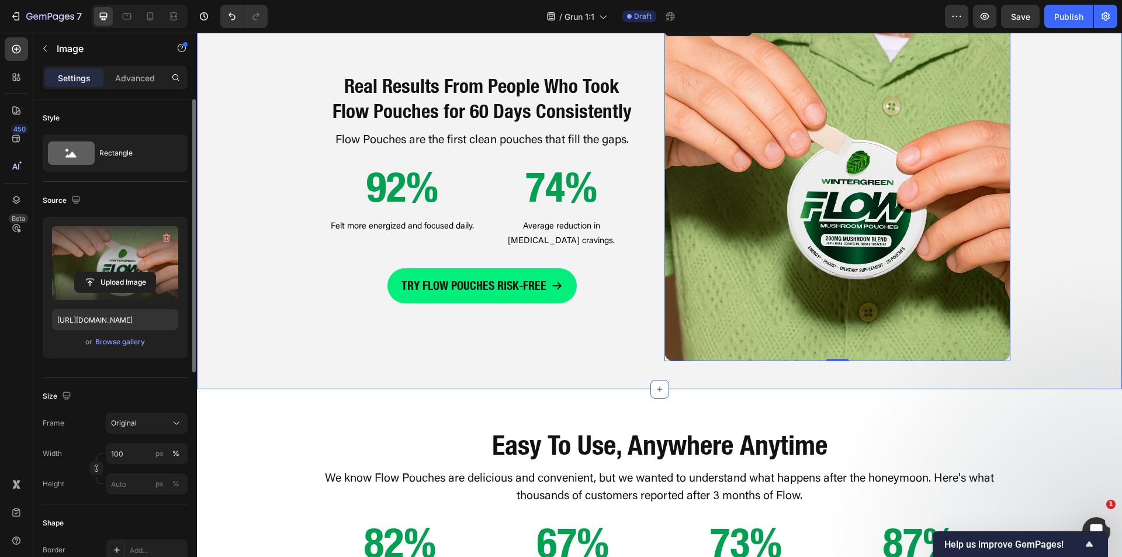
click at [1025, 273] on div "Real Results From People Who Took Flow Pouches for 60 Days Consistently Heading…" at bounding box center [659, 188] width 925 height 346
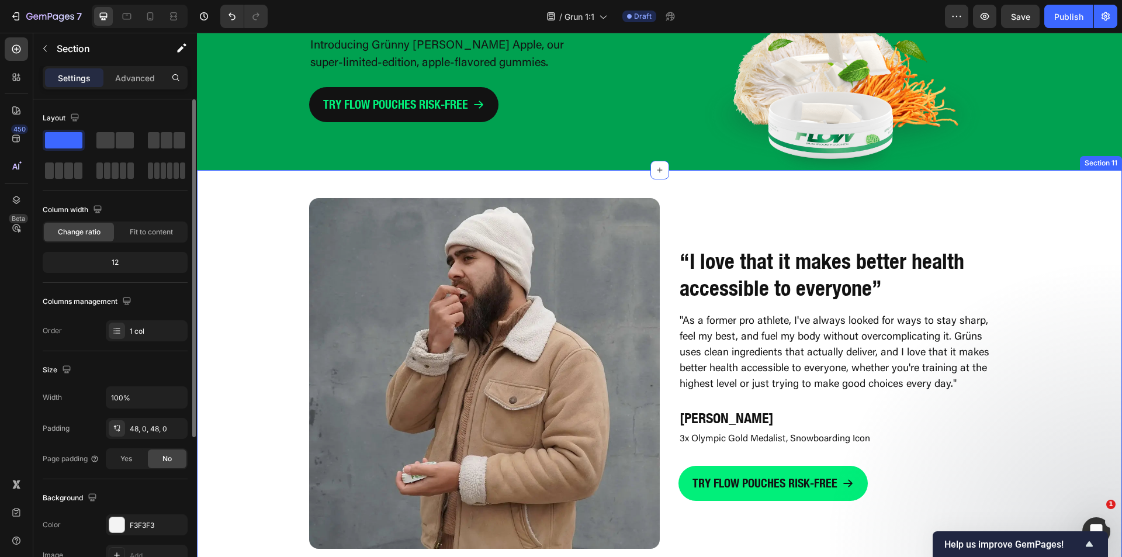
scroll to position [2747, 0]
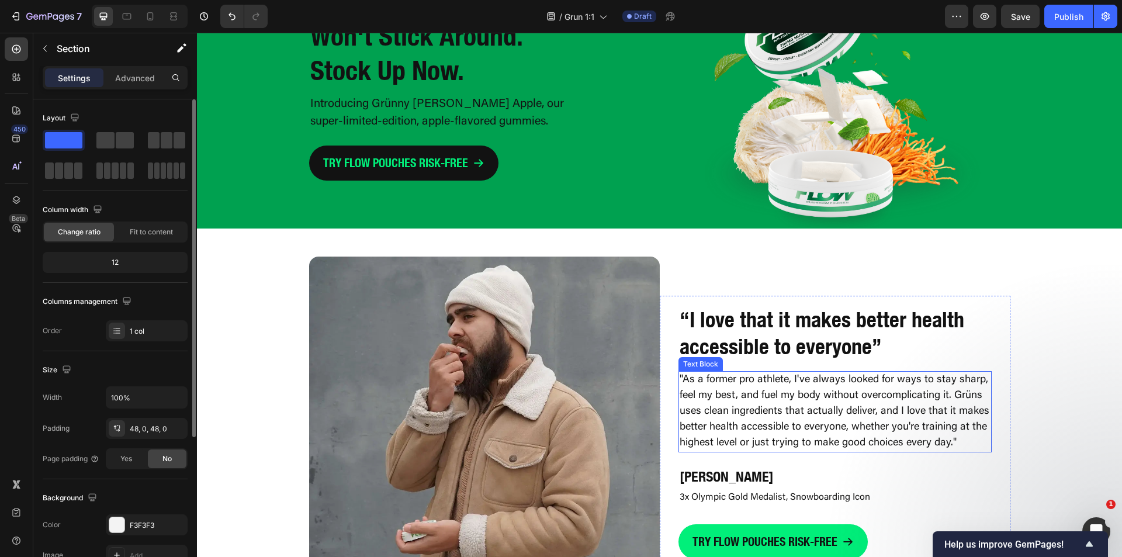
click at [816, 404] on p ""As a former pro athlete, I've always looked for ways to stay sharp, feel my be…" at bounding box center [835, 411] width 311 height 79
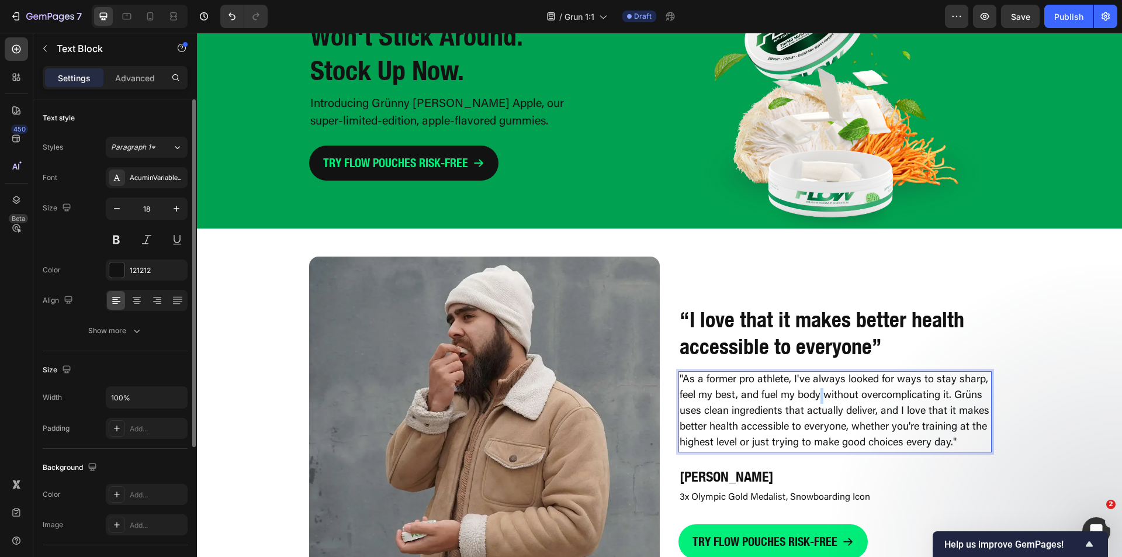
click at [816, 404] on p ""As a former pro athlete, I've always looked for ways to stay sharp, feel my be…" at bounding box center [835, 411] width 311 height 79
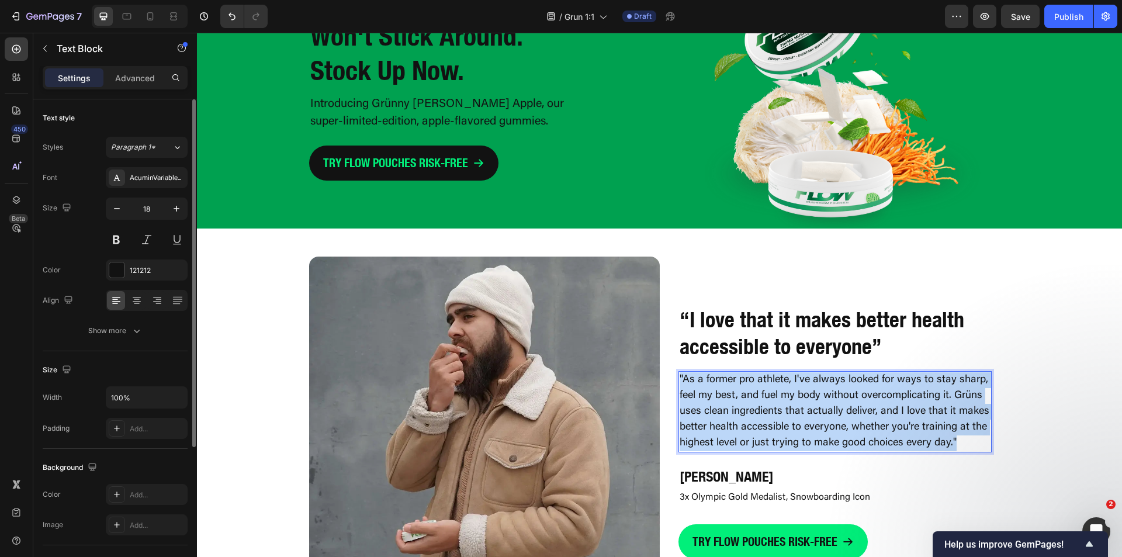
click at [816, 404] on p ""As a former pro athlete, I've always looked for ways to stay sharp, feel my be…" at bounding box center [835, 411] width 311 height 79
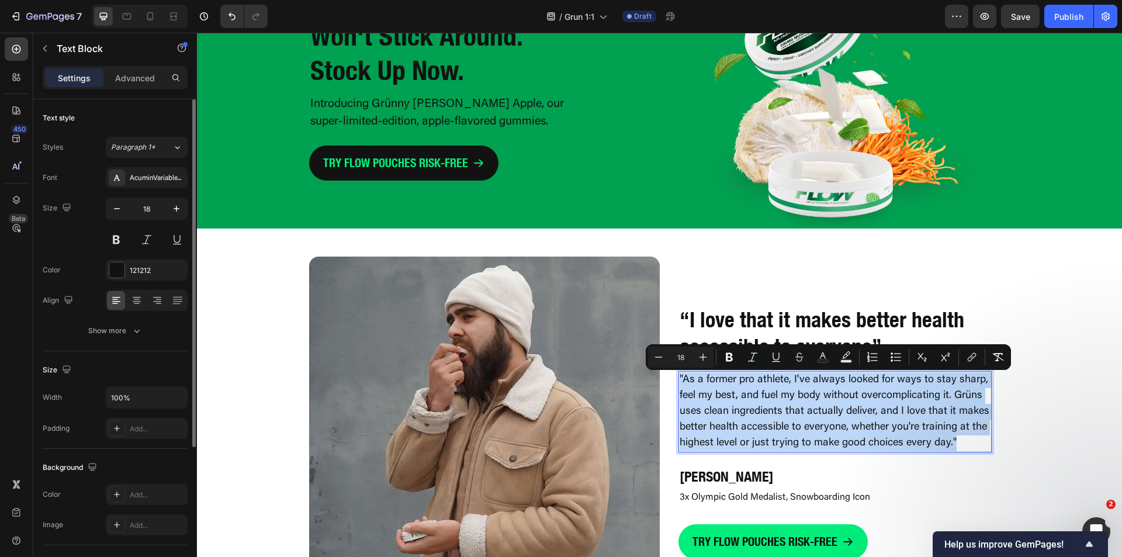
click at [735, 396] on p ""As a former pro athlete, I've always looked for ways to stay sharp, feel my be…" at bounding box center [835, 411] width 311 height 79
click at [680, 380] on p ""As a former pro athlete, I've always looked for ways to stay sharp, feel my be…" at bounding box center [835, 411] width 311 height 79
drag, startPoint x: 680, startPoint y: 379, endPoint x: 946, endPoint y: 448, distance: 274.0
click at [946, 448] on p ""As a former pro athlete, I've always looked for ways to stay sharp, feel my be…" at bounding box center [835, 411] width 311 height 79
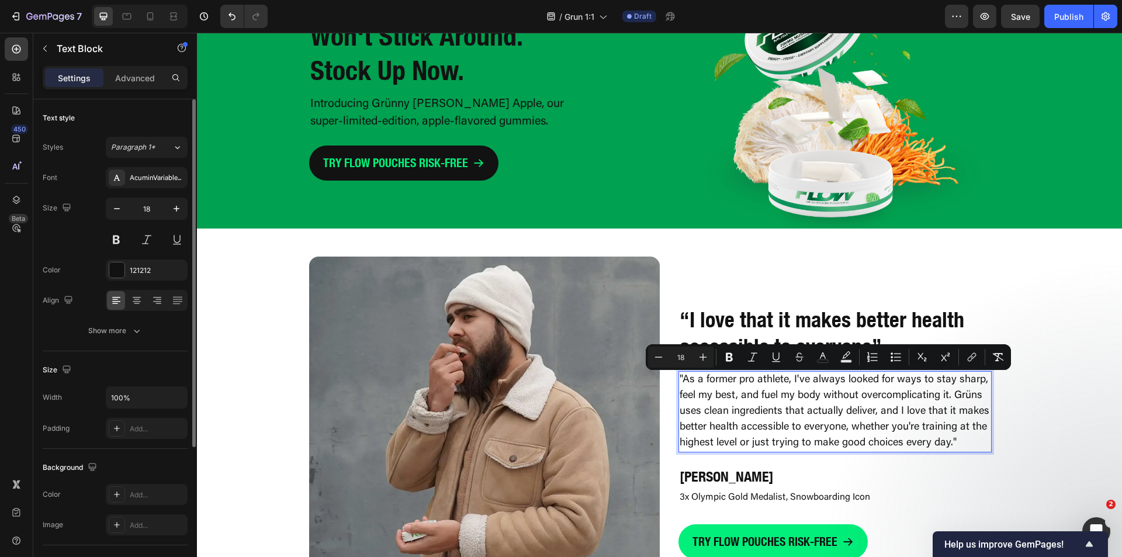
scroll to position [2739, 0]
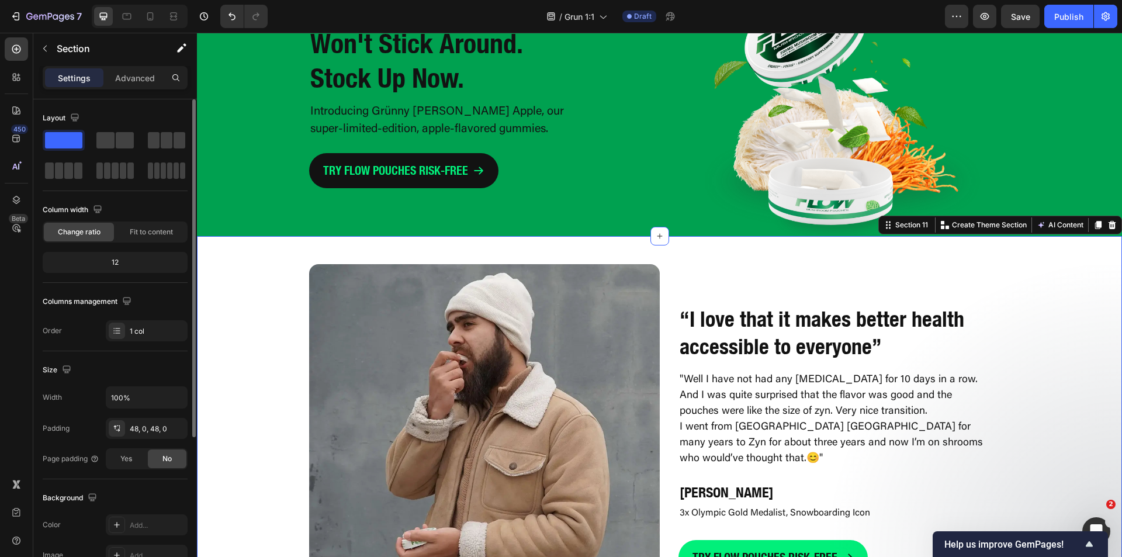
click at [1014, 387] on div "Image “I love that it makes better health accessible to everyone” Heading "Well…" at bounding box center [659, 439] width 925 height 351
click at [602, 368] on img at bounding box center [484, 439] width 351 height 351
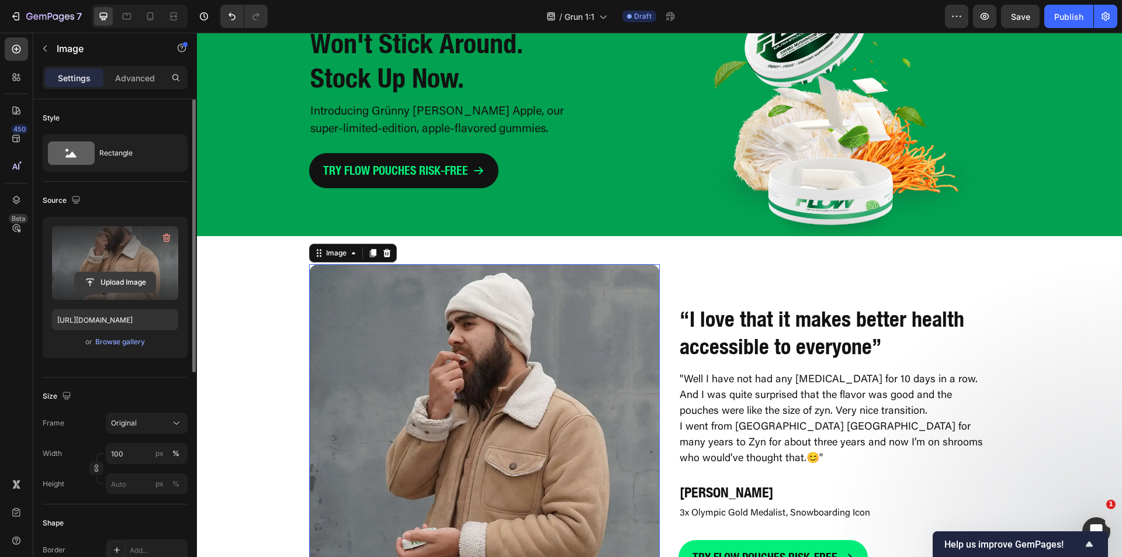
click at [129, 276] on input "file" at bounding box center [115, 282] width 81 height 20
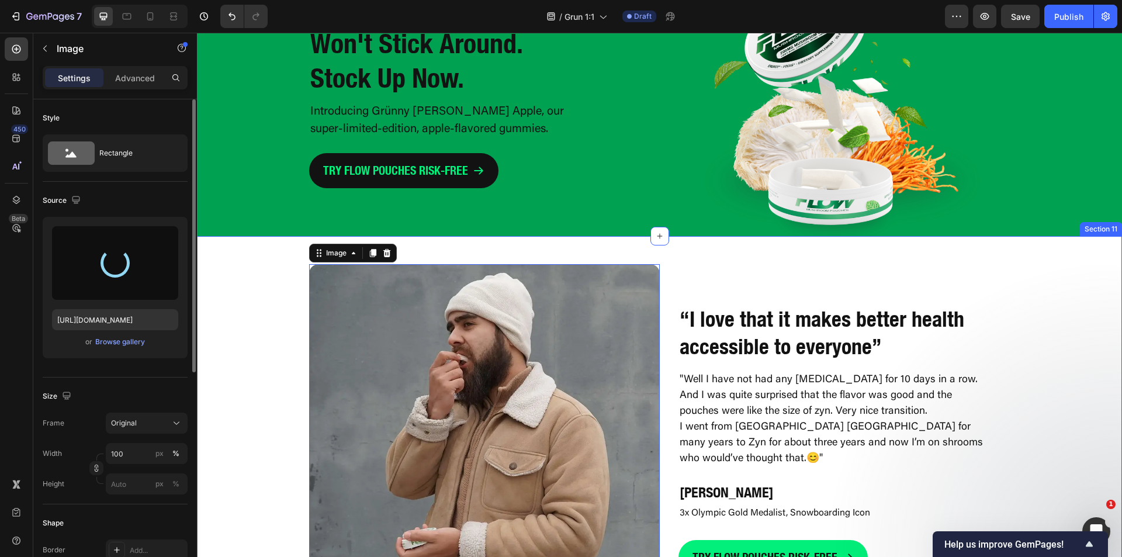
type input "https://cdn.shopify.com/s/files/1/0898/8983/3241/files/gempages_528801600827819…"
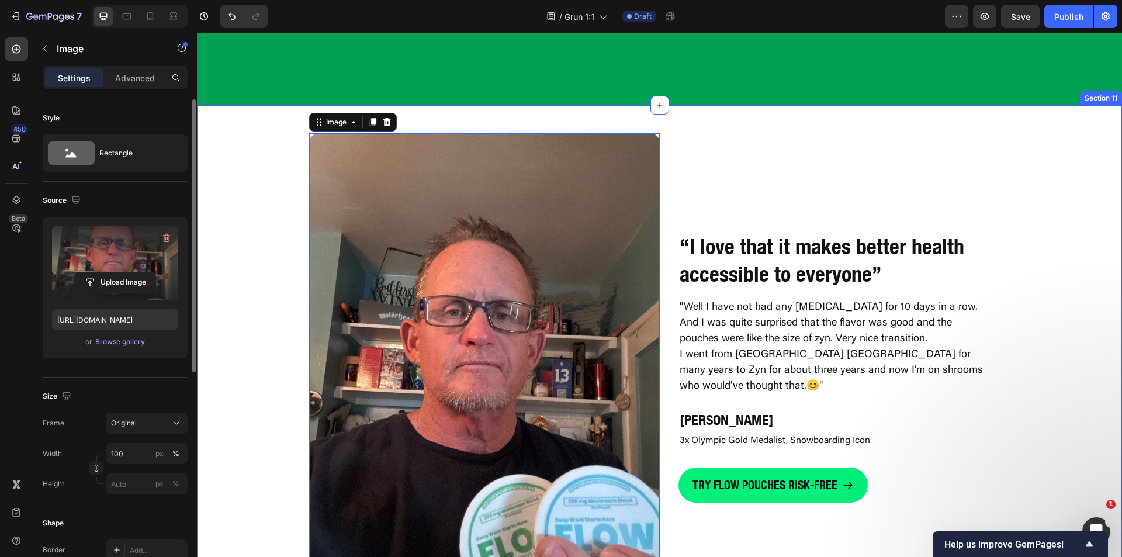
scroll to position [2856, 0]
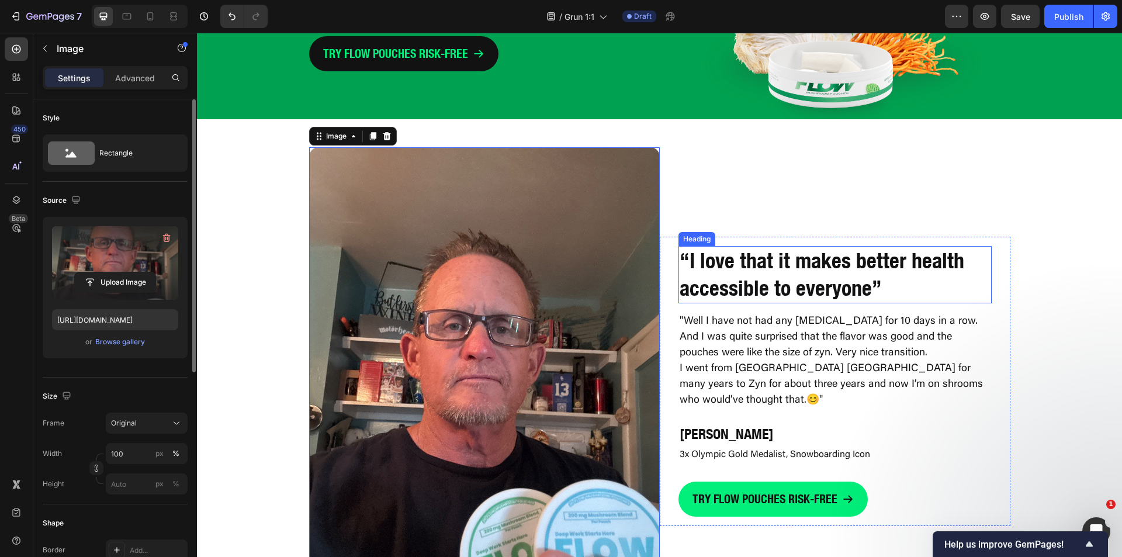
click at [733, 264] on h2 "“I love that it makes better health accessible to everyone”" at bounding box center [834, 274] width 313 height 57
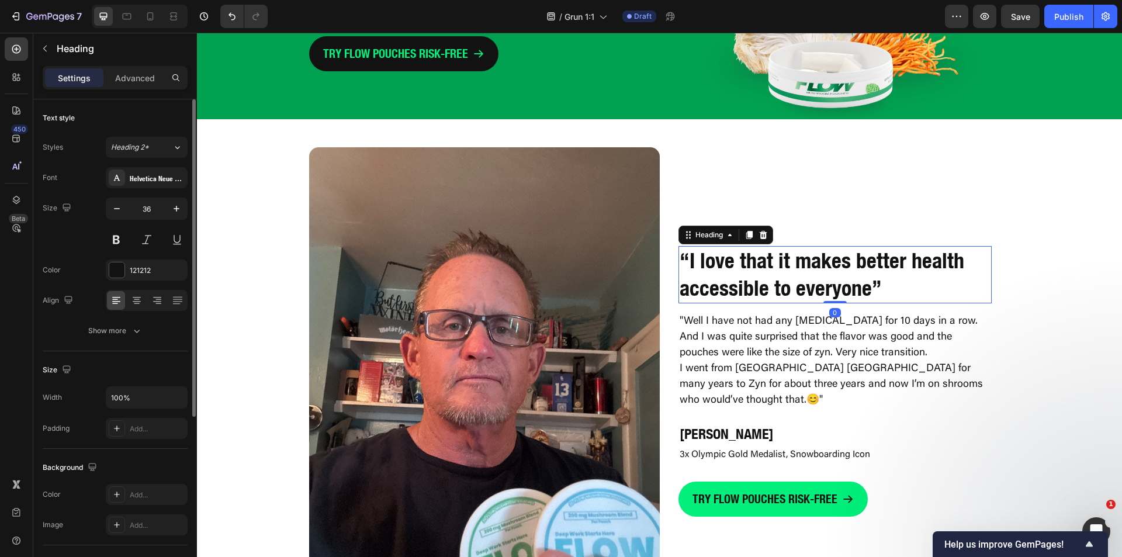
click at [733, 264] on h2 "“I love that it makes better health accessible to everyone”" at bounding box center [834, 274] width 313 height 57
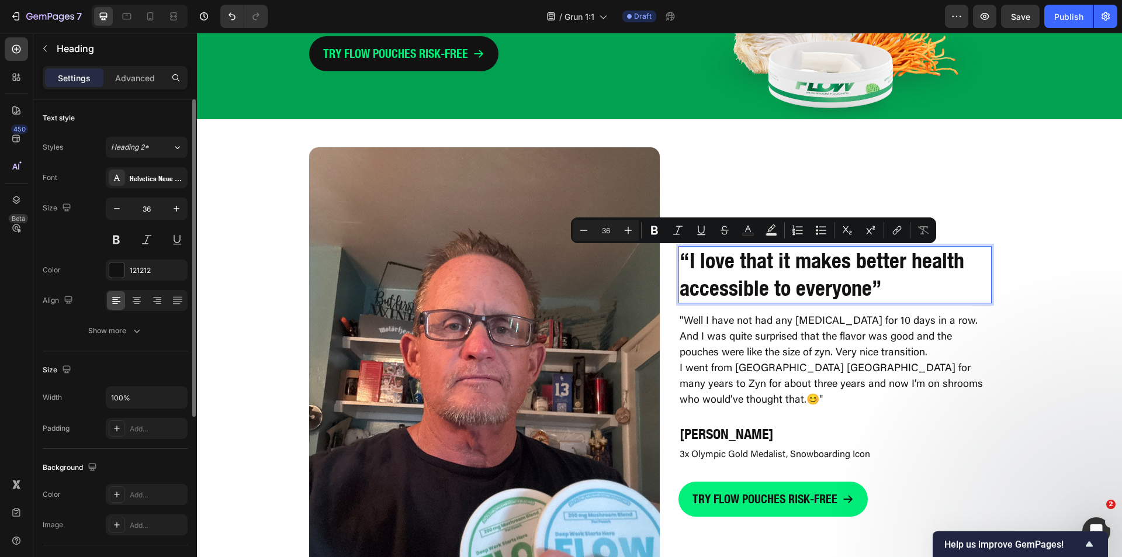
click at [684, 261] on p "“I love that it makes better health accessible to everyone”" at bounding box center [835, 274] width 311 height 55
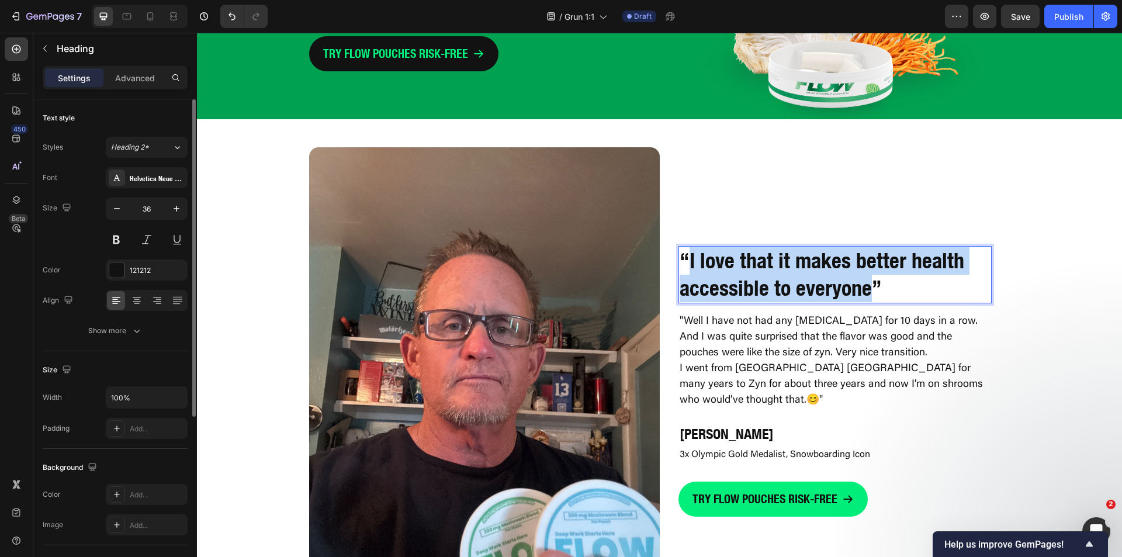
drag, startPoint x: 684, startPoint y: 262, endPoint x: 864, endPoint y: 302, distance: 184.3
click at [864, 302] on p "“I love that it makes better health accessible to everyone”" at bounding box center [835, 274] width 311 height 55
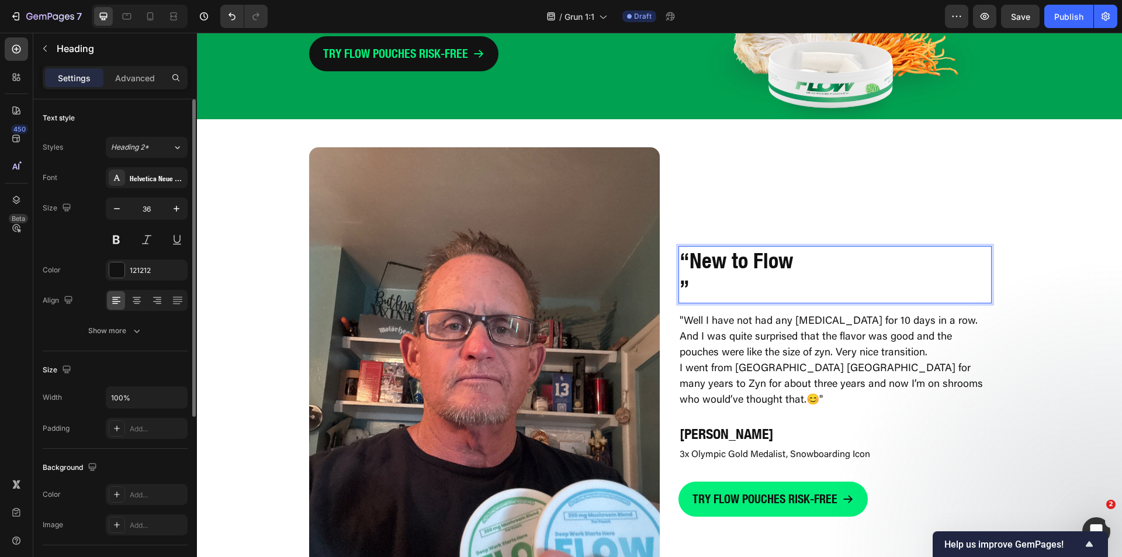
scroll to position [2869, 0]
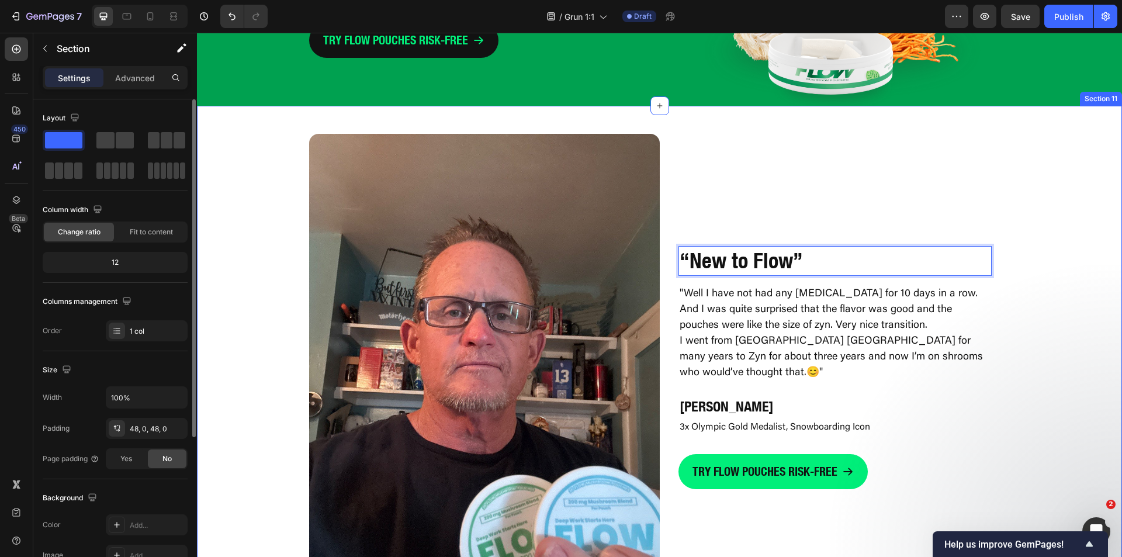
click at [1043, 299] on div "Image “ New to Flow ” Heading 0 "Well I have not had any nicotine for 10 days i…" at bounding box center [659, 368] width 925 height 468
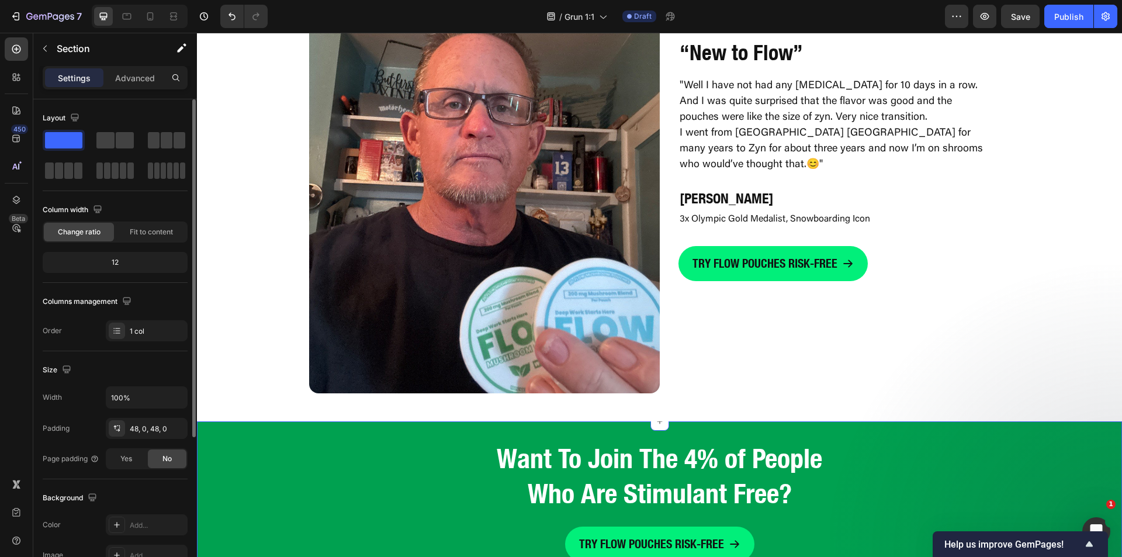
scroll to position [2927, 0]
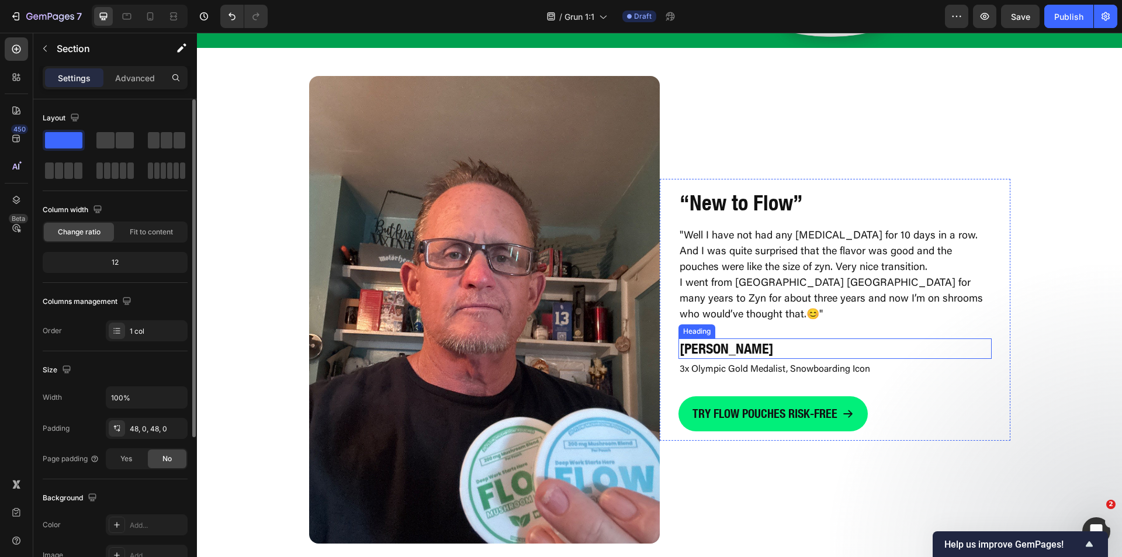
click at [737, 347] on strong "Shaun White" at bounding box center [727, 348] width 94 height 17
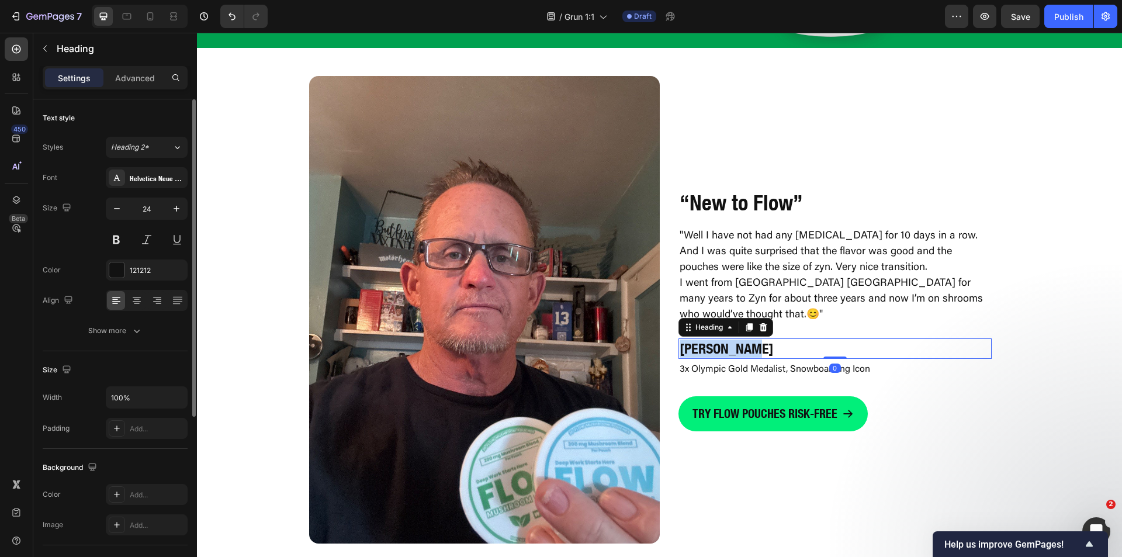
click at [737, 347] on strong "Shaun White" at bounding box center [727, 348] width 94 height 17
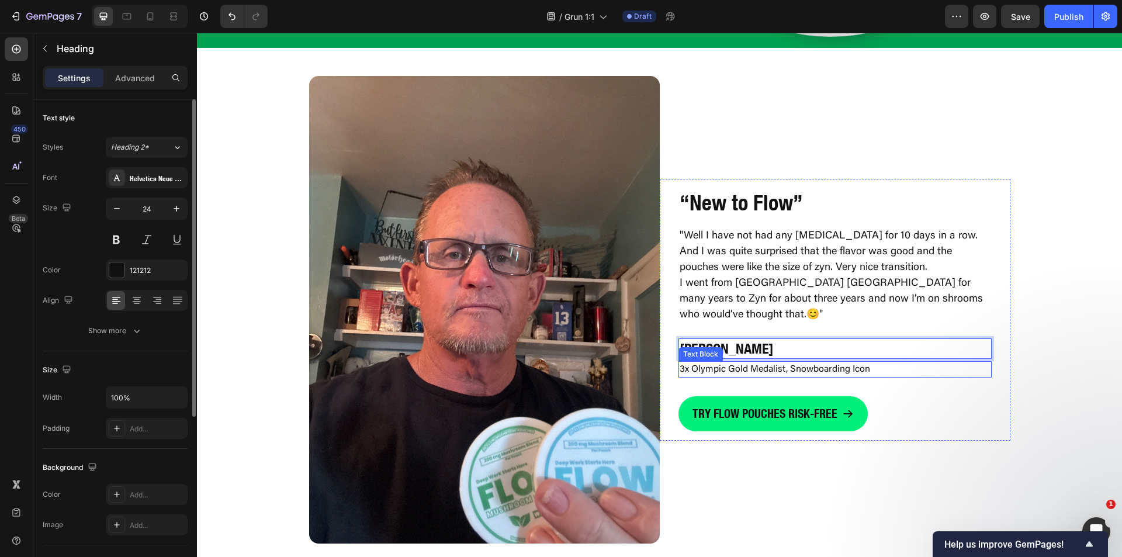
click at [756, 372] on p "3x Olympic Gold Medalist, Snowboarding Icon" at bounding box center [835, 369] width 311 height 14
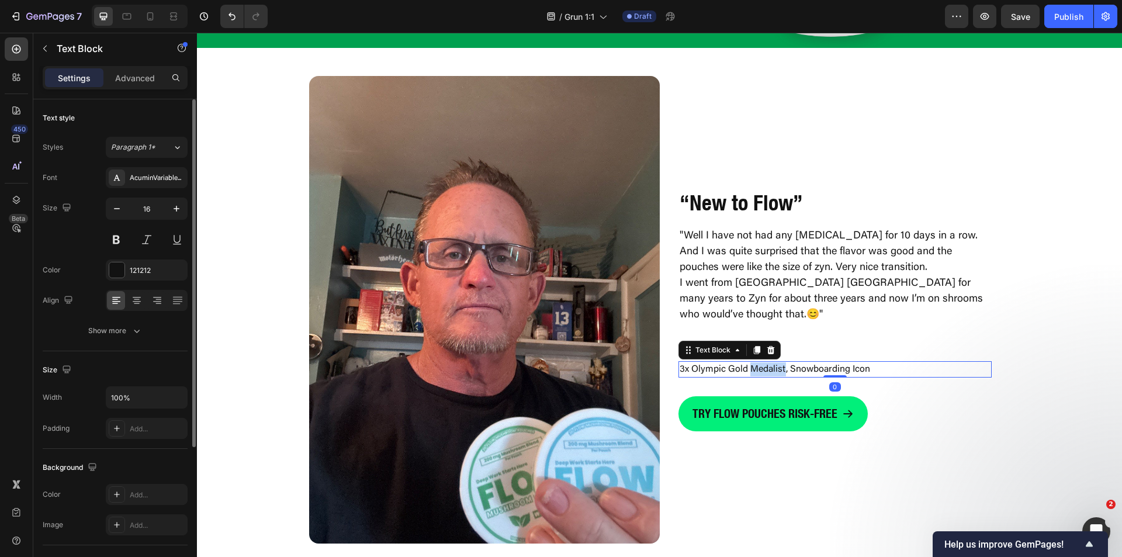
click at [756, 372] on p "3x Olympic Gold Medalist, Snowboarding Icon" at bounding box center [835, 369] width 311 height 14
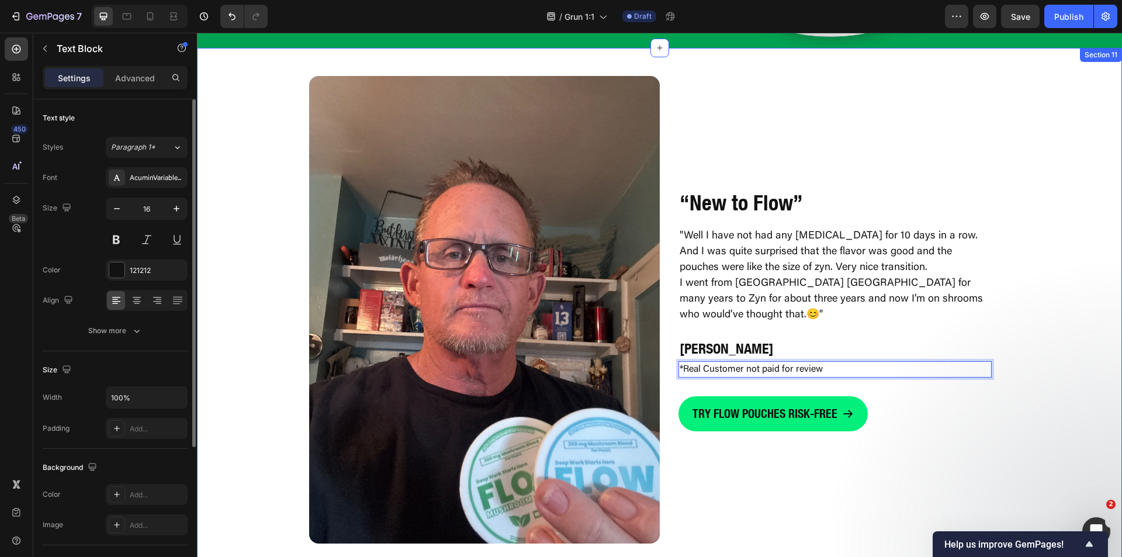
click at [1036, 339] on div "Image “ New to Flow ” Heading "Well I have not had any nicotine for 10 days in …" at bounding box center [659, 310] width 925 height 468
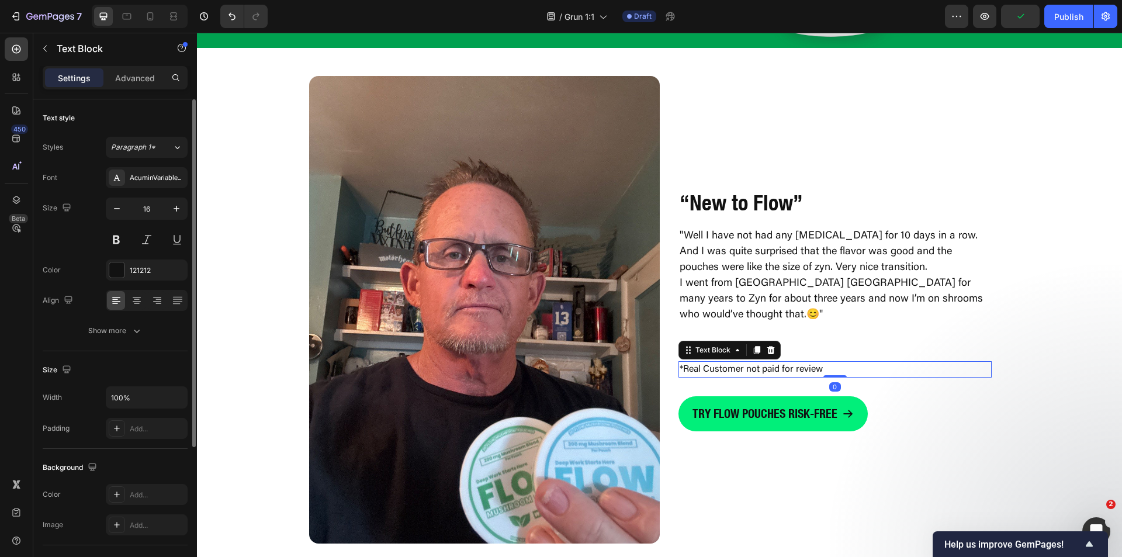
click at [745, 369] on p "*Real Customer not paid for review" at bounding box center [835, 369] width 311 height 14
click at [742, 371] on p "*Real Customer not paid for review" at bounding box center [835, 369] width 311 height 14
click at [946, 370] on p "*Real Customer and was not paid for review" at bounding box center [835, 369] width 311 height 14
click at [1033, 351] on div "Image “ New to Flow ” Heading "Well I have not had any nicotine for 10 days in …" at bounding box center [659, 310] width 925 height 468
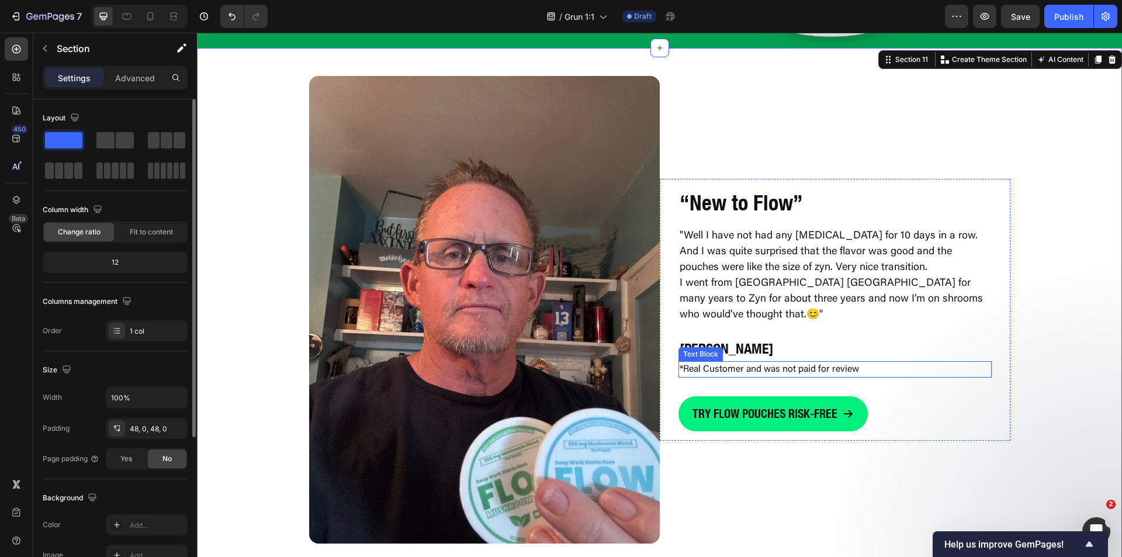
click at [830, 367] on p "*Real Customer and was not paid for review" at bounding box center [835, 369] width 311 height 14
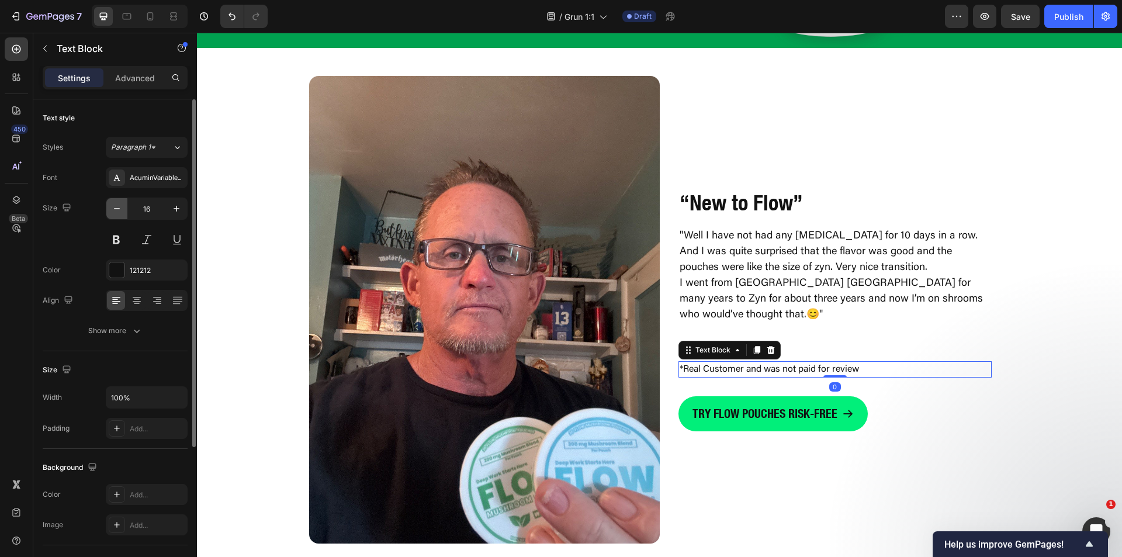
click at [118, 212] on icon "button" at bounding box center [117, 209] width 12 height 12
type input "13"
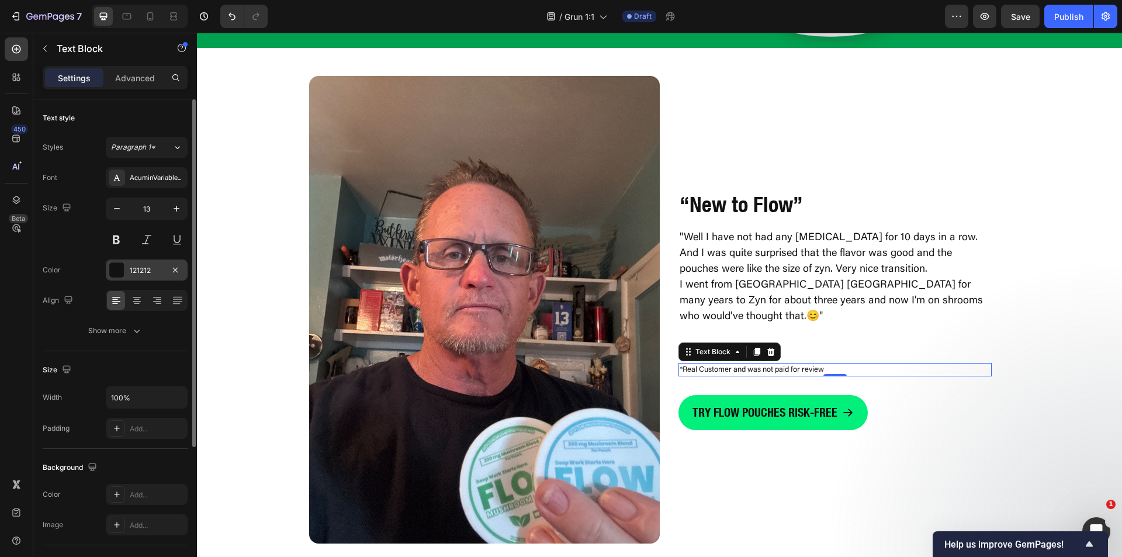
click at [118, 278] on div "121212" at bounding box center [147, 269] width 82 height 21
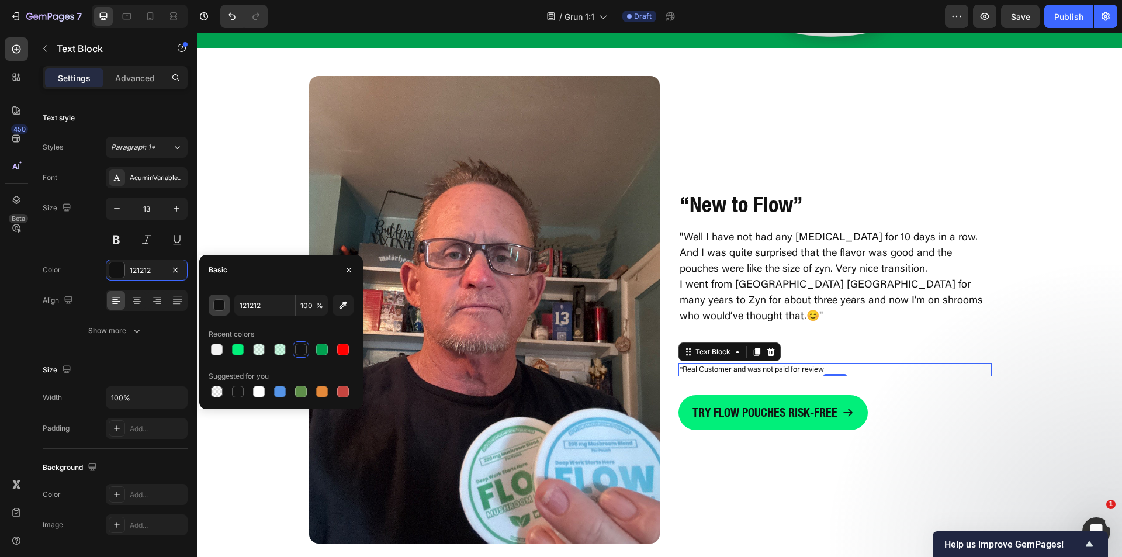
click at [219, 302] on div "button" at bounding box center [220, 306] width 12 height 12
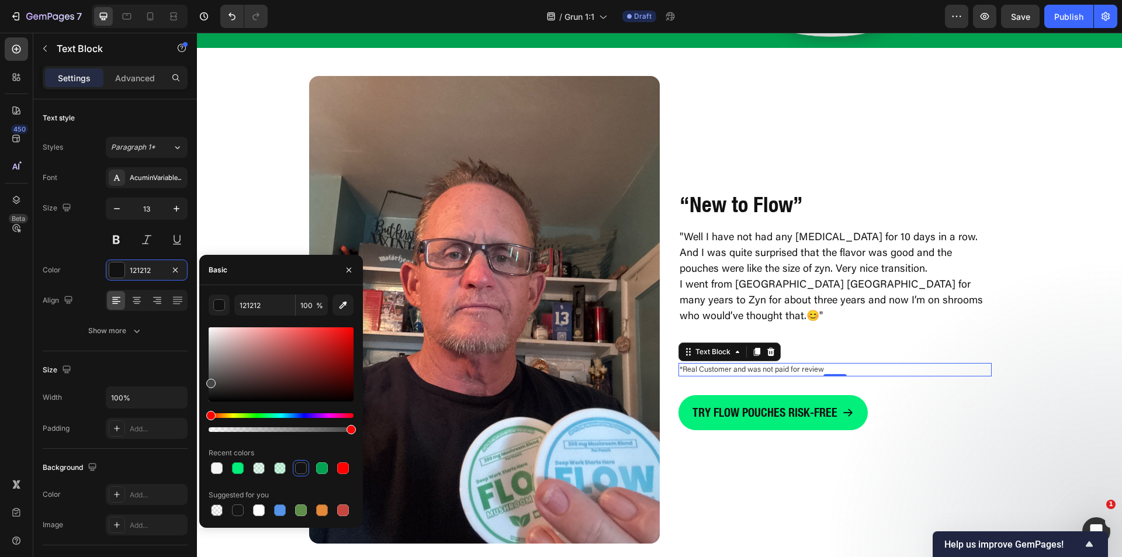
drag, startPoint x: 210, startPoint y: 383, endPoint x: 203, endPoint y: 381, distance: 7.4
click at [203, 381] on div "121212 100 % Recent colors Suggested for you" at bounding box center [281, 407] width 164 height 224
type input "444444"
click at [347, 273] on icon "button" at bounding box center [348, 269] width 9 height 9
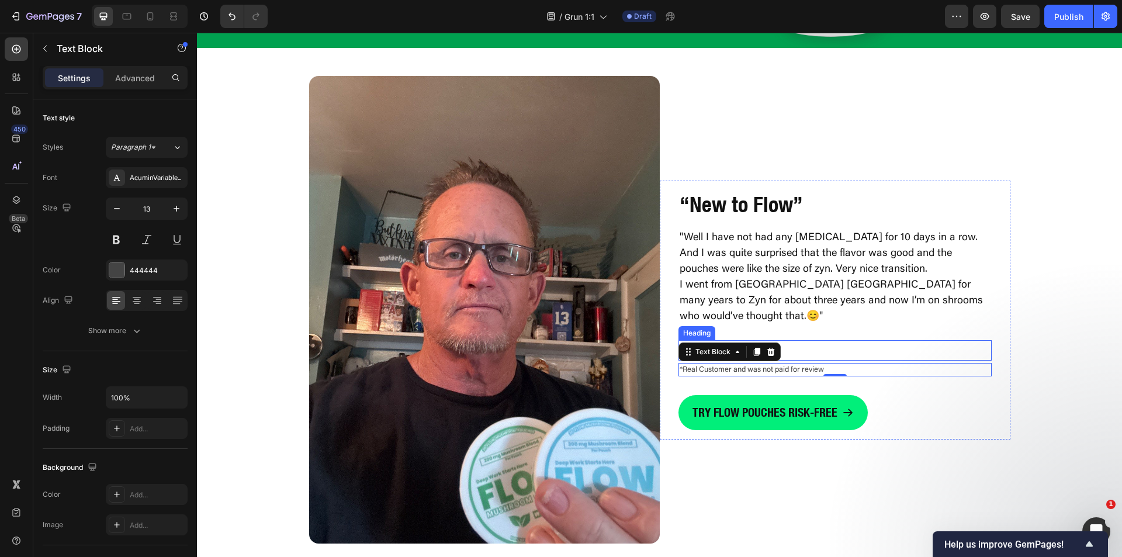
click at [993, 366] on div "“ New to Flow ” Heading "Well I have not had any nicotine for 10 days in a row.…" at bounding box center [835, 310] width 351 height 259
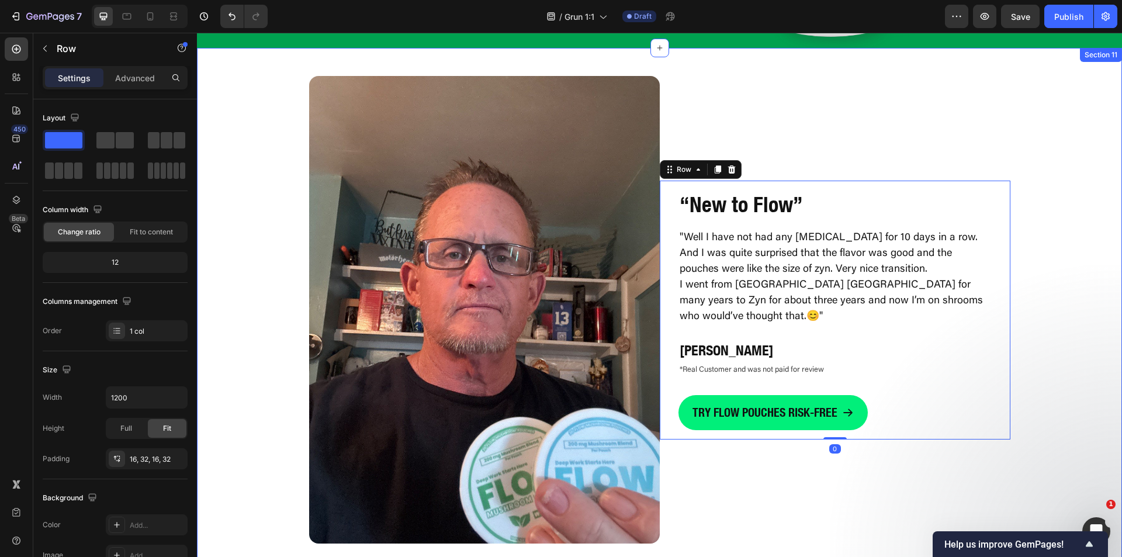
click at [1062, 362] on div "Image “ New to Flow ” Heading "Well I have not had any nicotine for 10 days in …" at bounding box center [659, 310] width 925 height 468
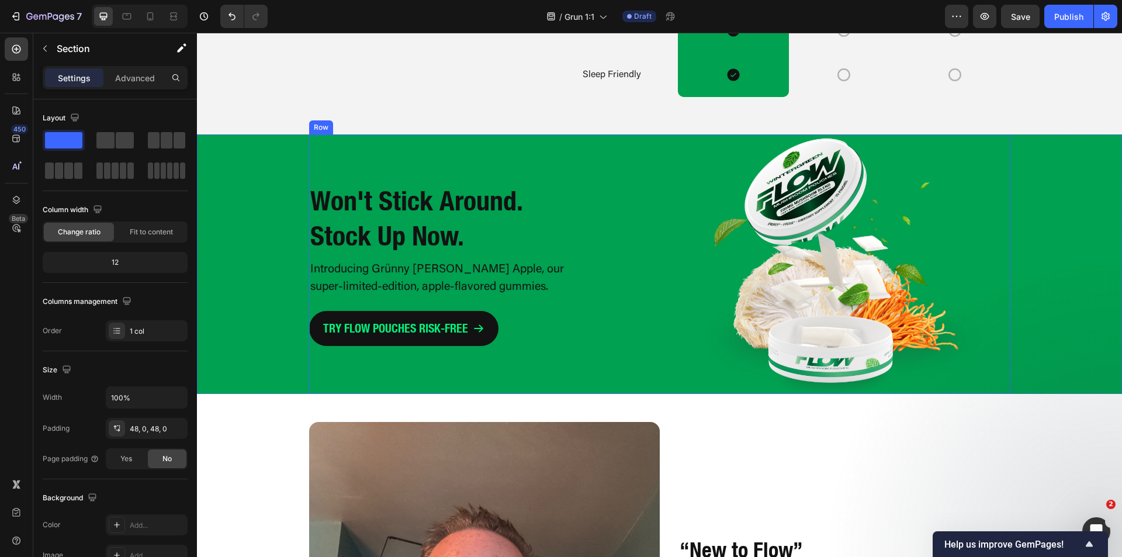
scroll to position [2577, 0]
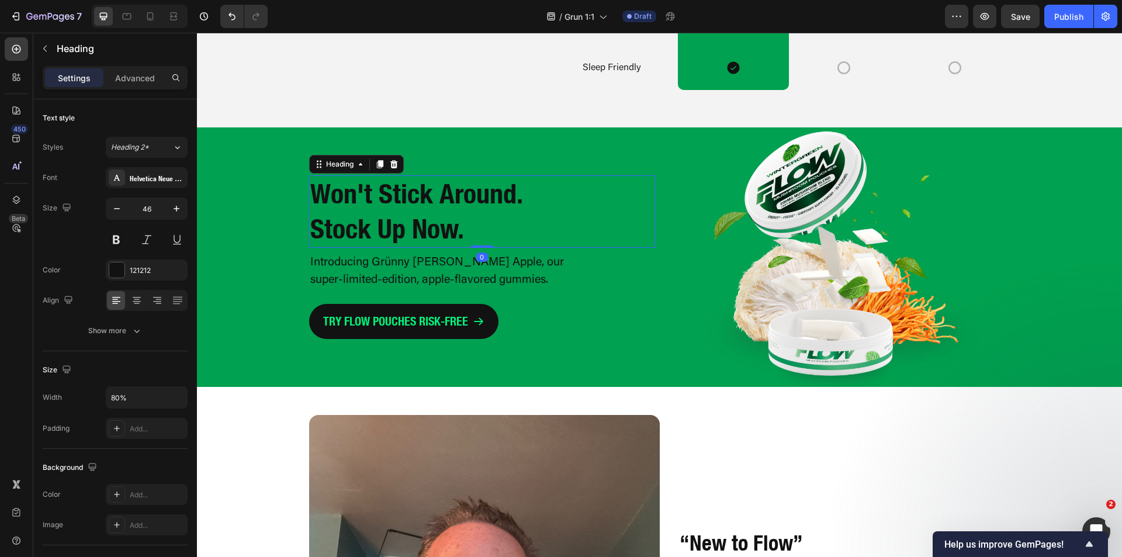
click at [403, 226] on strong "Won't Stick Around. Stock Up Now." at bounding box center [416, 211] width 212 height 67
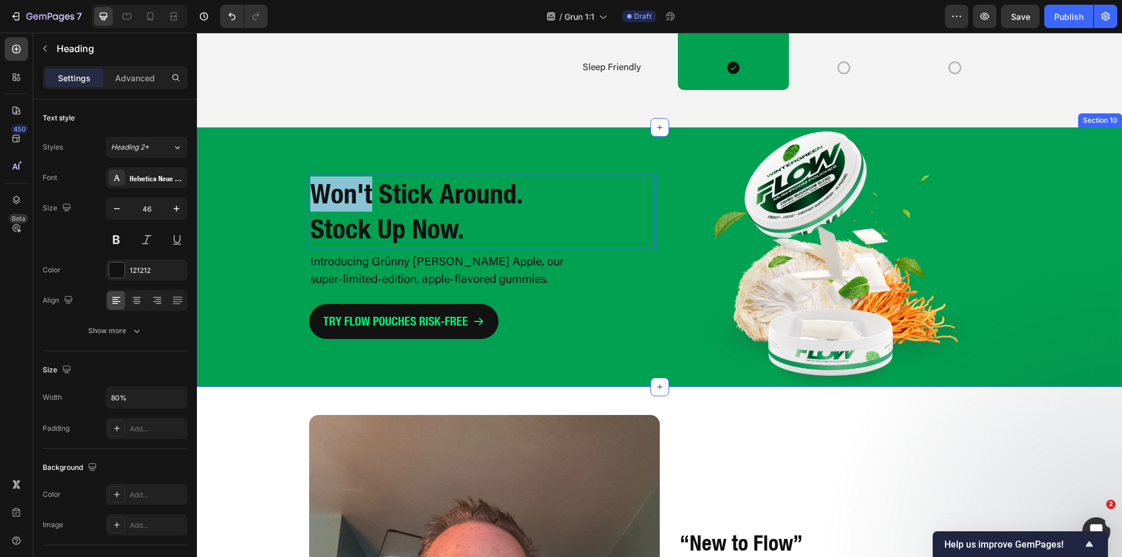
drag, startPoint x: 368, startPoint y: 207, endPoint x: 268, endPoint y: 212, distance: 100.0
click at [268, 212] on div "Won't Stick Around. Stock Up Now. Heading 0 Introducing Grünny Smith Apple, our…" at bounding box center [659, 256] width 925 height 259
click at [280, 174] on div "May Not Stick Around. Stock Up Now. Heading 0 Introducing Grünny Smith Apple, o…" at bounding box center [659, 256] width 925 height 259
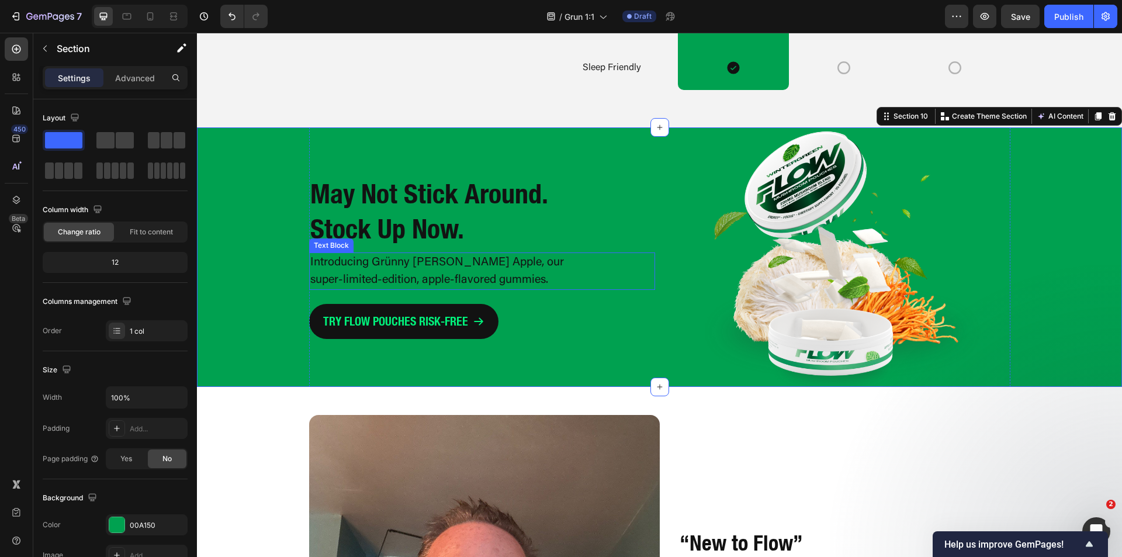
click at [376, 285] on p "Introducing Grünny Smith Apple, our super-limited-edition, apple-flavored gummi…" at bounding box center [447, 271] width 275 height 35
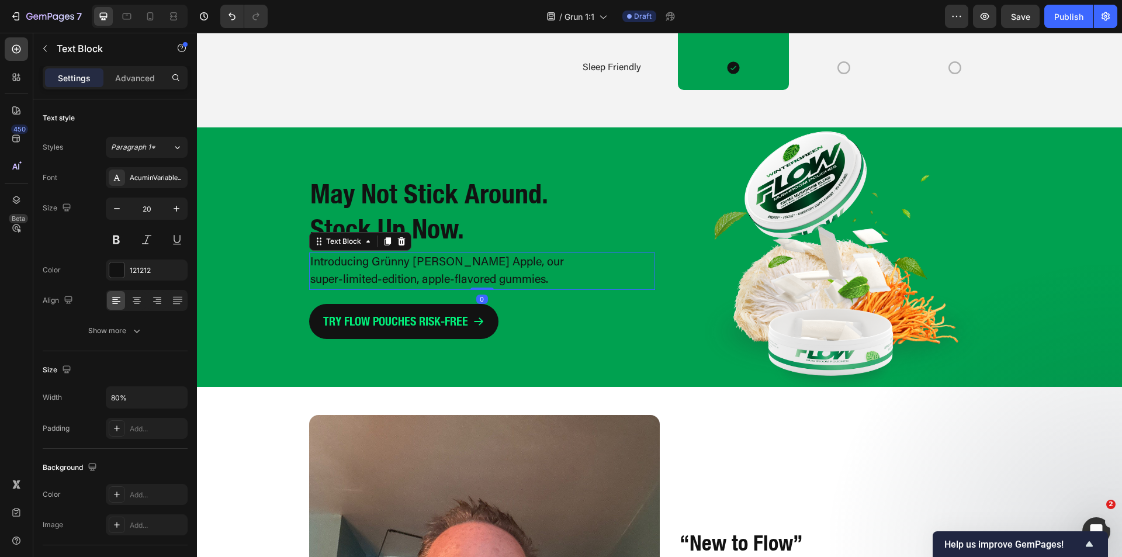
click at [376, 285] on p "Introducing Grünny Smith Apple, our super-limited-edition, apple-flavored gummi…" at bounding box center [447, 271] width 275 height 35
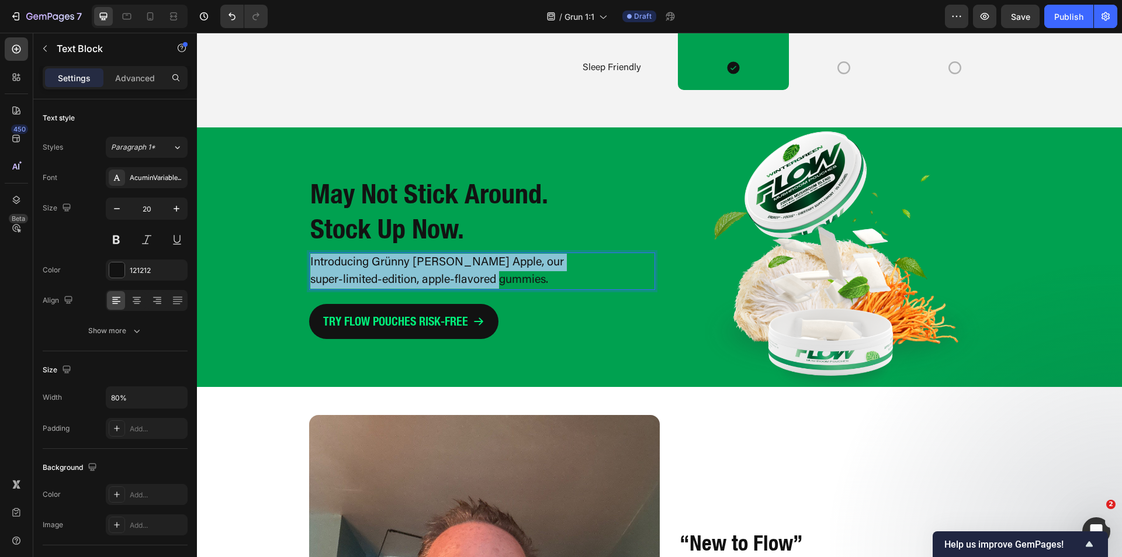
click at [376, 285] on p "Introducing Grünny Smith Apple, our super-limited-edition, apple-flavored gummi…" at bounding box center [447, 271] width 275 height 35
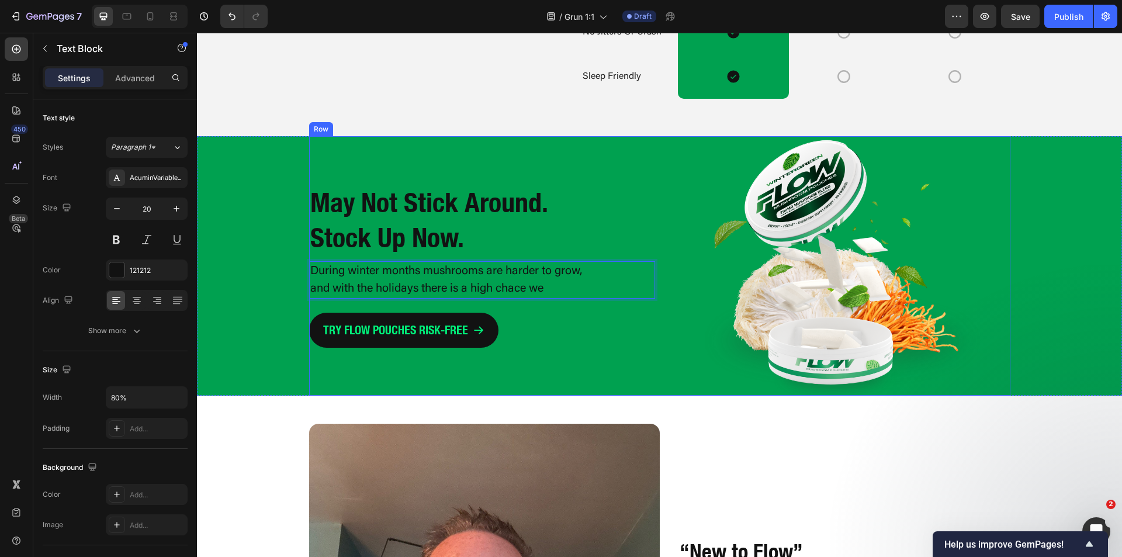
scroll to position [2559, 0]
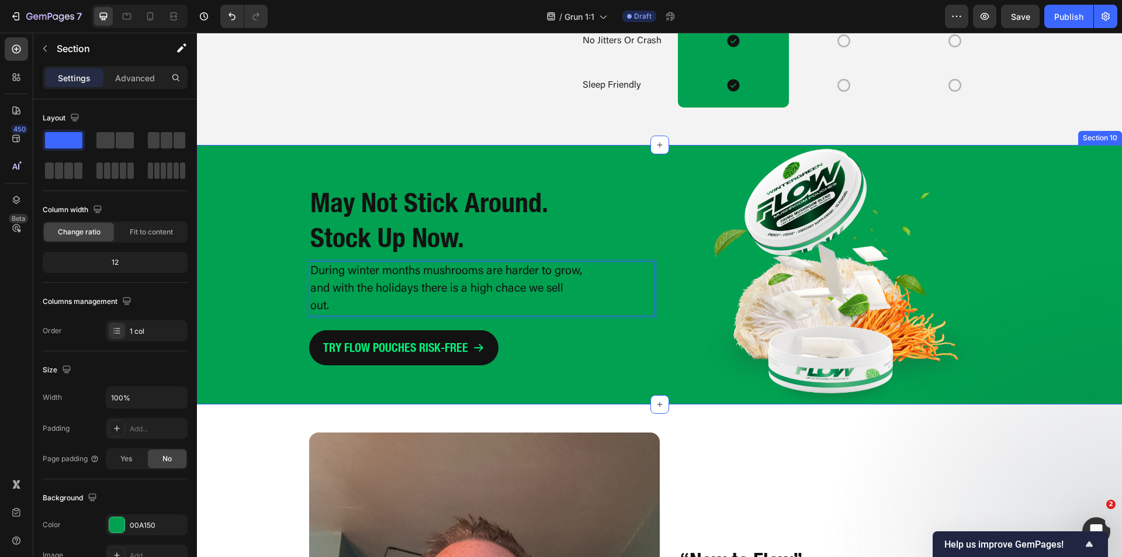
click at [232, 262] on div "⁠⁠⁠⁠⁠⁠⁠ May Not Stick Around. Stock Up Now. Heading During winter months mushro…" at bounding box center [659, 274] width 925 height 259
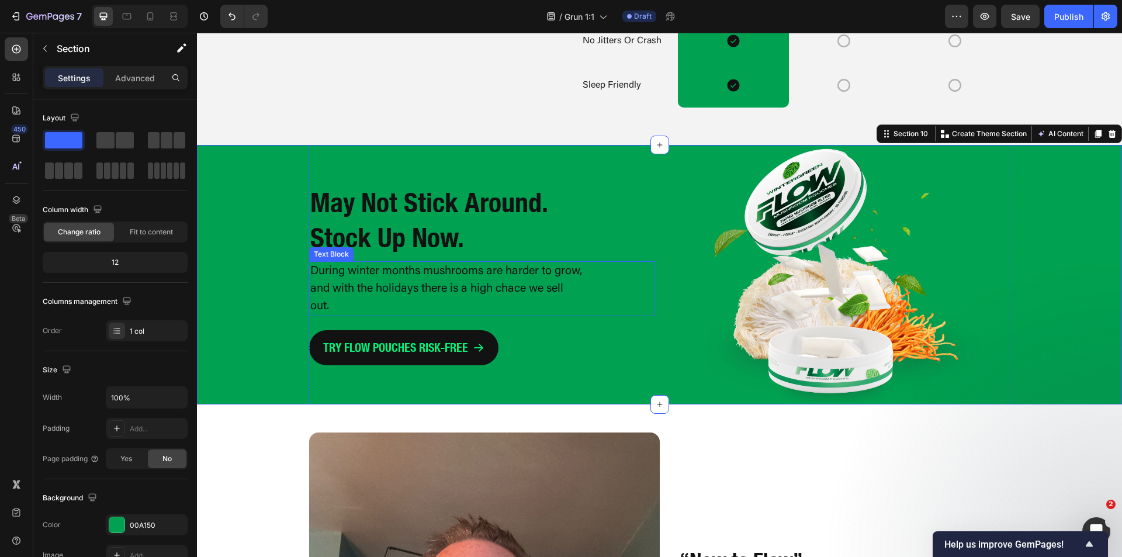
click at [459, 304] on p "During winter months mushrooms are harder to grow, and with the holidays there …" at bounding box center [447, 288] width 275 height 53
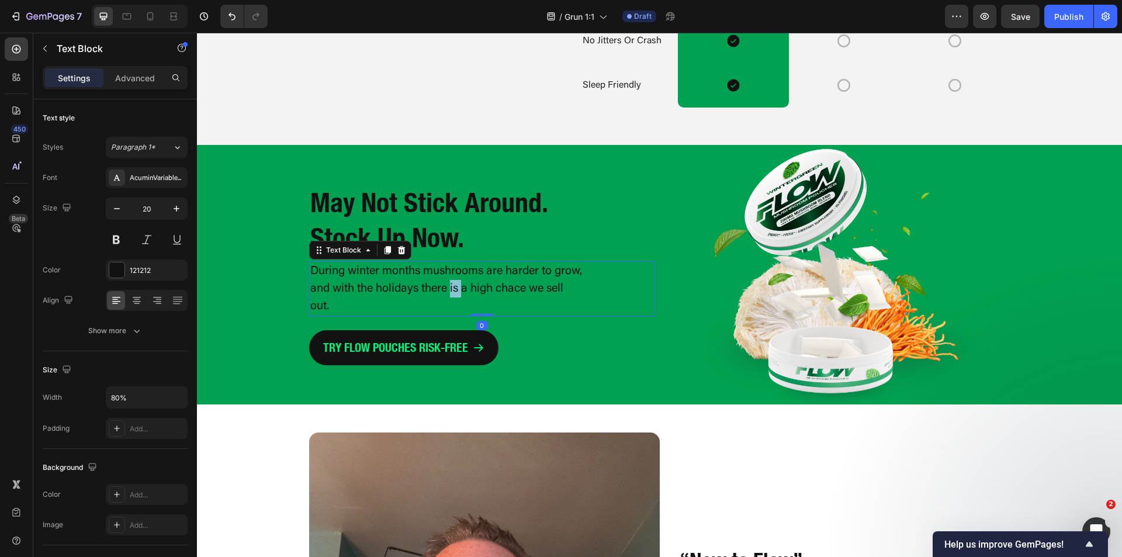
click at [479, 304] on p "During winter months mushrooms are harder to grow, and with the holidays there …" at bounding box center [447, 288] width 275 height 53
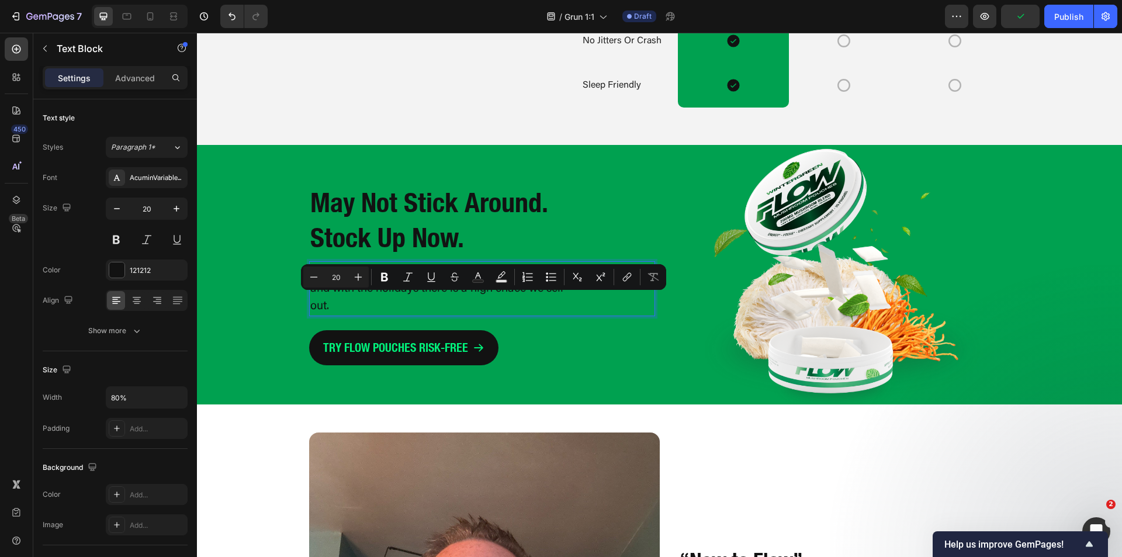
click at [555, 306] on p "During winter months mushrooms are harder to grow, and with the holidays there …" at bounding box center [447, 288] width 275 height 53
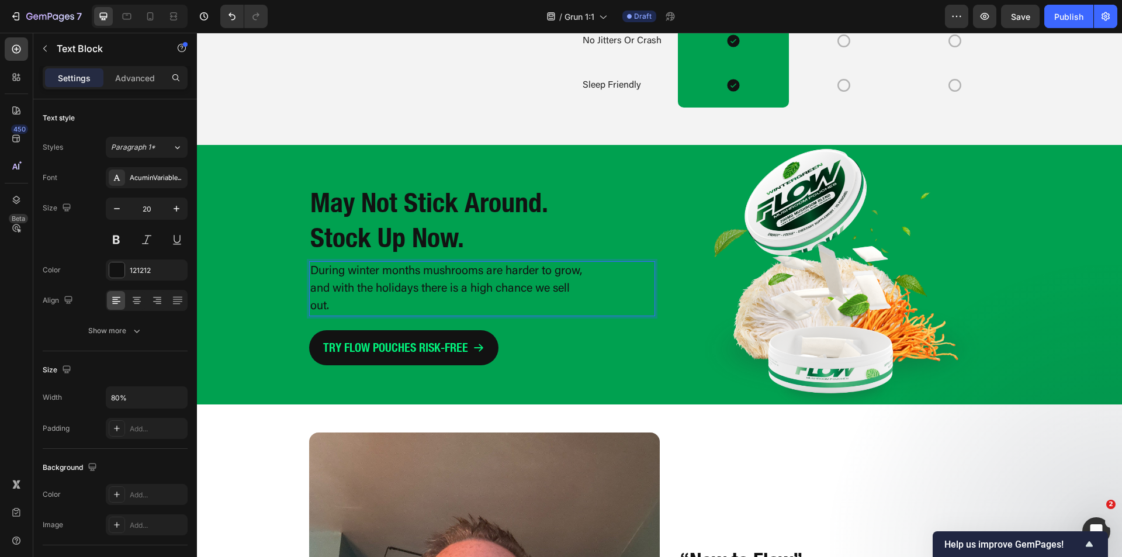
click at [366, 307] on p "During winter months mushrooms are harder to grow, and with the holidays there …" at bounding box center [447, 288] width 275 height 53
click at [422, 282] on p "During winter months mushrooms are harder to grow, and with the holidays there …" at bounding box center [447, 288] width 275 height 53
drag, startPoint x: 330, startPoint y: 300, endPoint x: 307, endPoint y: 300, distance: 22.8
click at [310, 300] on p "During winter months our mushrooms are harder to grow, and with the holidays th…" at bounding box center [447, 288] width 275 height 53
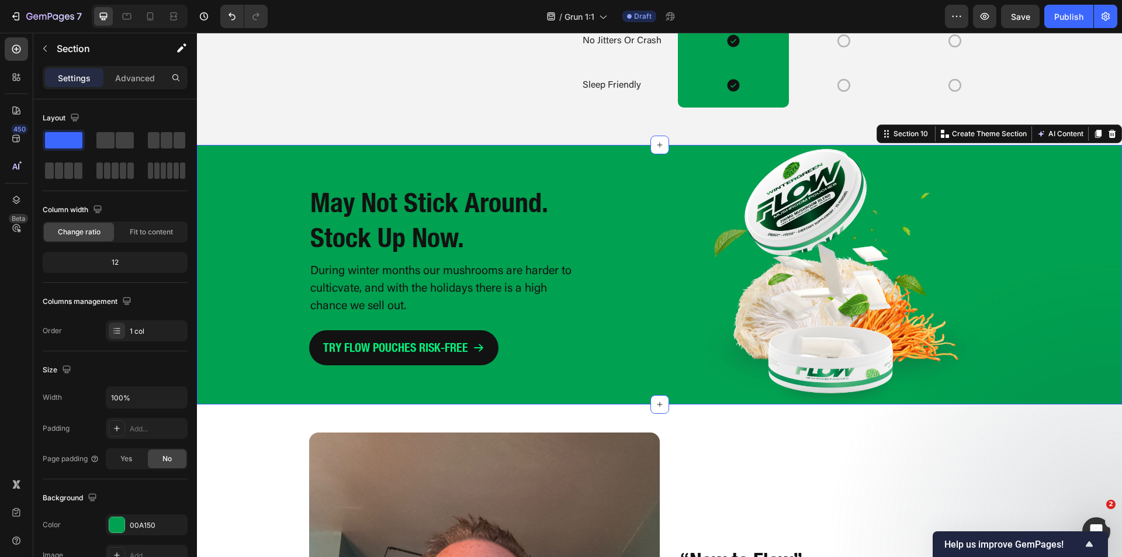
click at [260, 316] on div "⁠⁠⁠⁠⁠⁠⁠ May Not Stick Around. Stock Up Now. Heading During winter months our mu…" at bounding box center [659, 274] width 925 height 259
click at [345, 302] on p "During winter months our mushrooms are harder to culticvate, and with the holid…" at bounding box center [447, 288] width 275 height 53
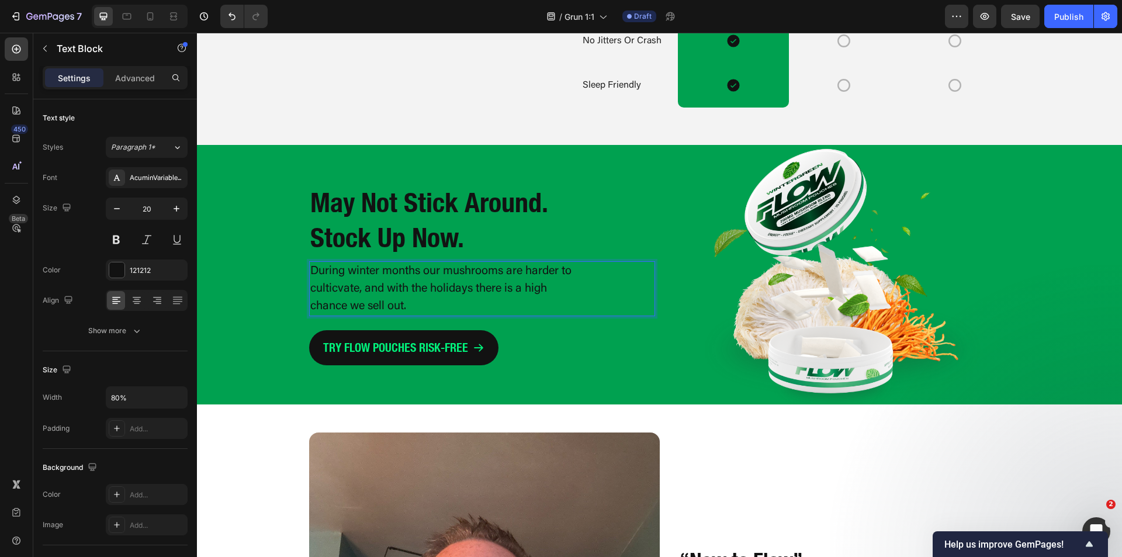
click at [333, 302] on p "During winter months our mushrooms are harder to culticvate, and with the holid…" at bounding box center [447, 288] width 275 height 53
click at [385, 315] on p "During winter months our mushrooms are harder to cultivate, and with the holida…" at bounding box center [447, 288] width 275 height 53
click at [648, 359] on div "TRY FLOW POUCHES RISK-FREE Button" at bounding box center [482, 347] width 346 height 35
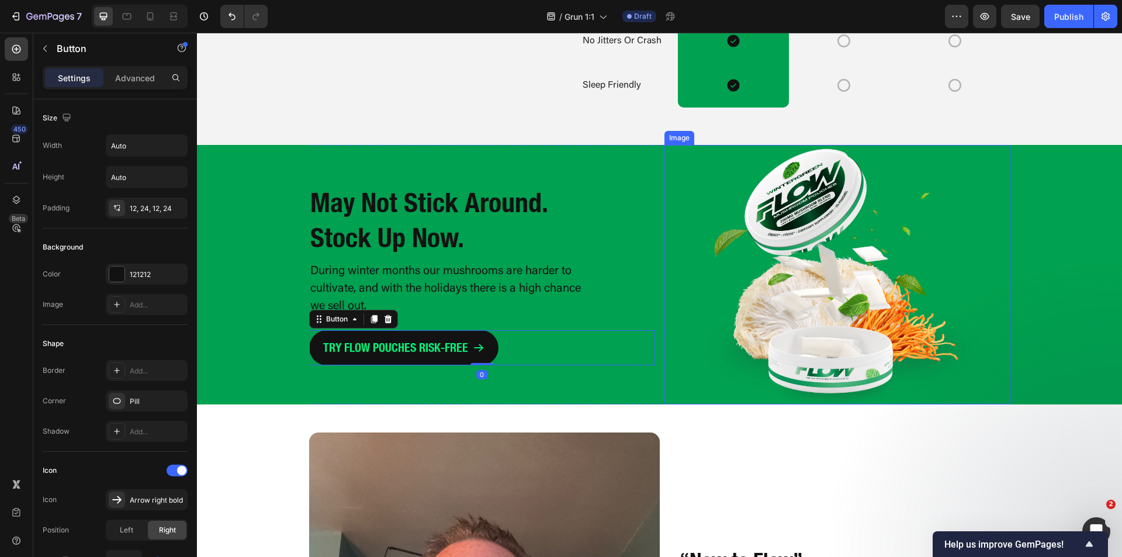
click at [691, 390] on img at bounding box center [837, 274] width 346 height 259
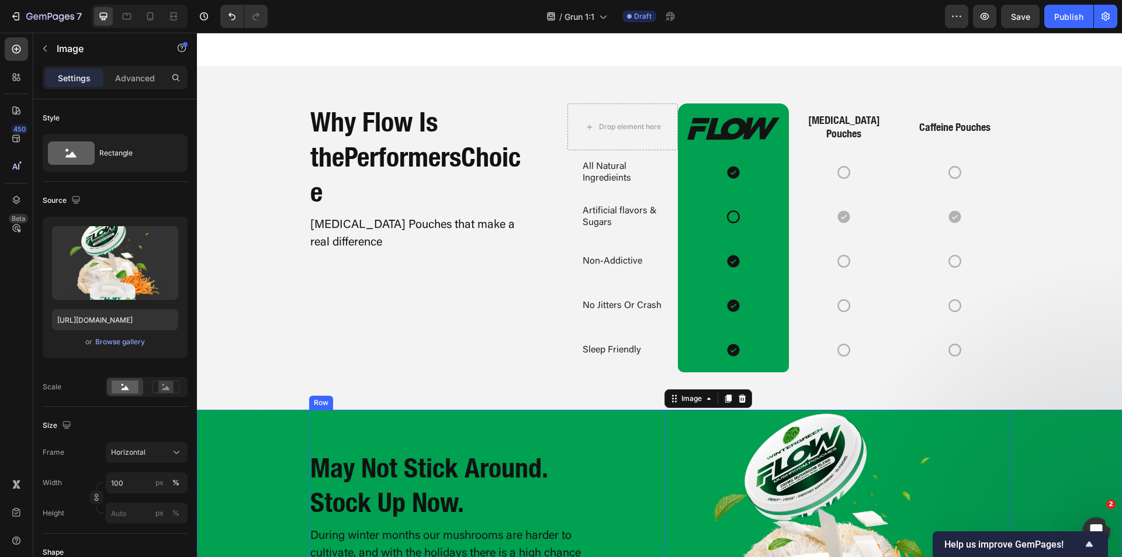
scroll to position [2208, 0]
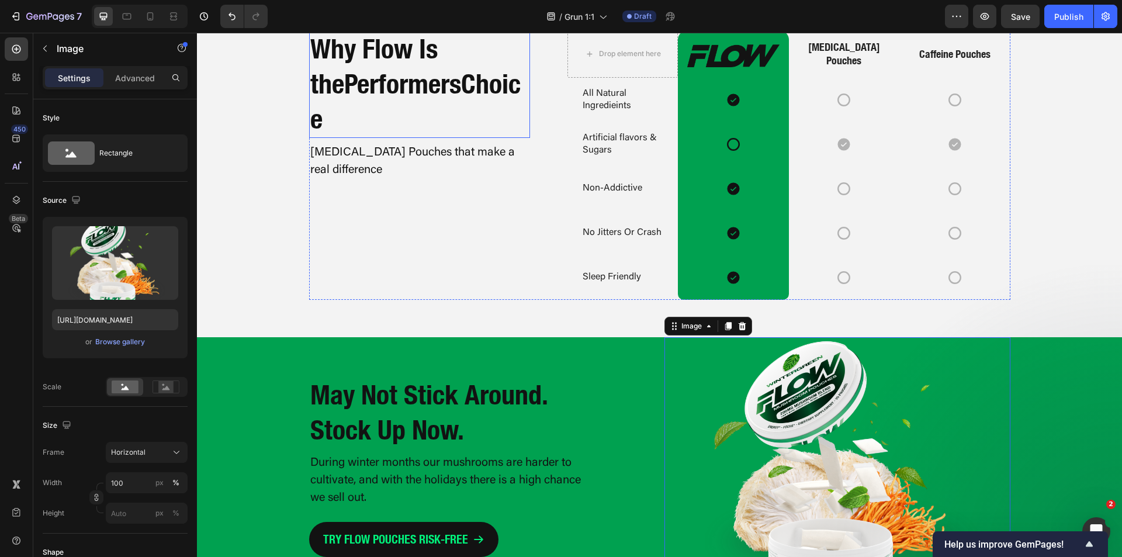
click at [385, 100] on span "Performers" at bounding box center [402, 84] width 117 height 32
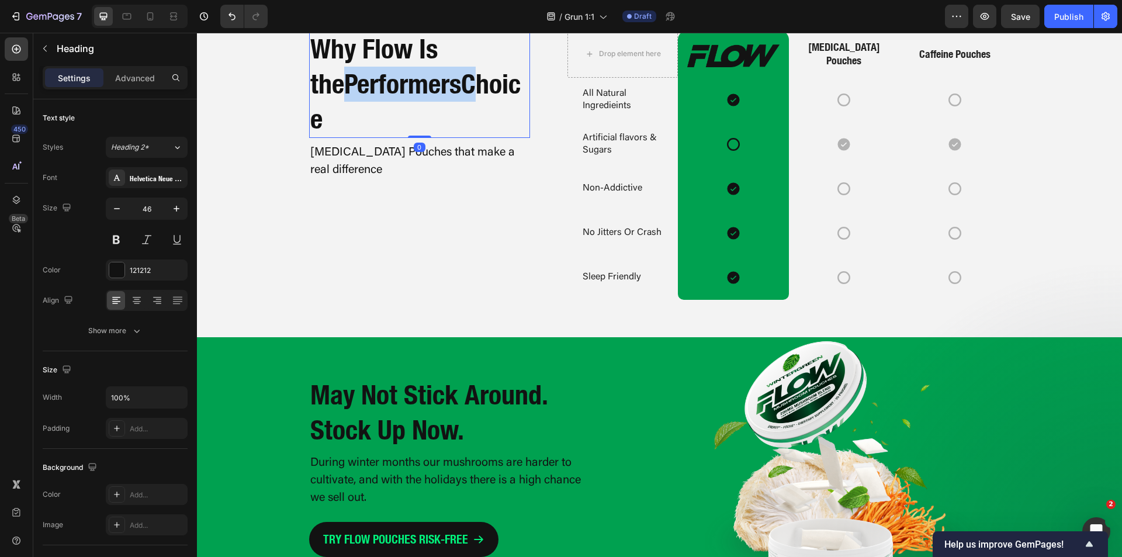
click at [391, 100] on span "Performers" at bounding box center [402, 84] width 117 height 32
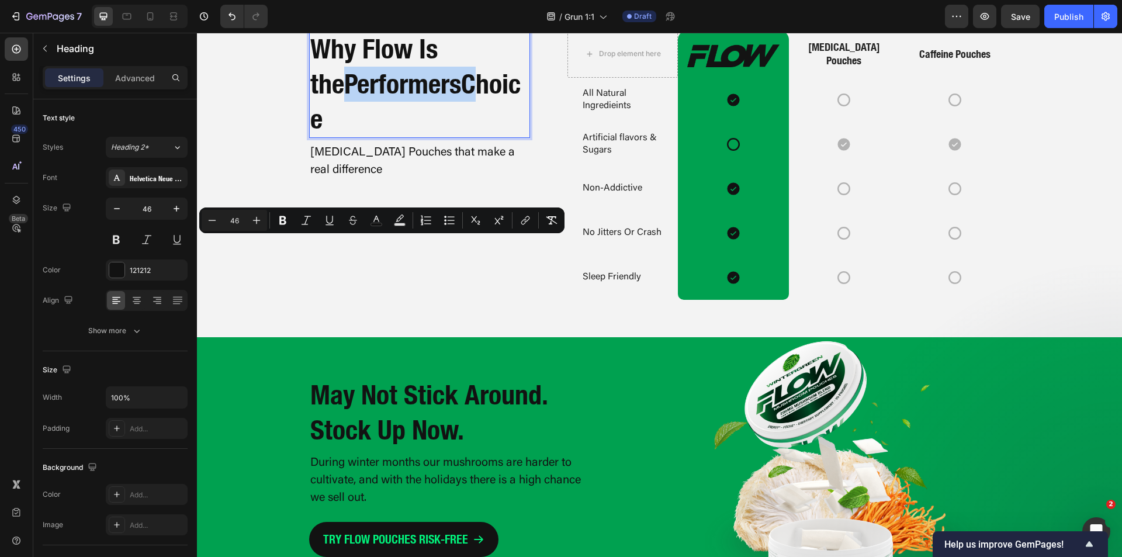
click at [425, 136] on p "Why Flow Is the Performers Choice" at bounding box center [419, 84] width 219 height 105
drag, startPoint x: 423, startPoint y: 257, endPoint x: 306, endPoint y: 260, distance: 117.5
click at [344, 100] on span "Performers" at bounding box center [402, 84] width 117 height 32
click at [378, 214] on button "color" at bounding box center [376, 220] width 21 height 21
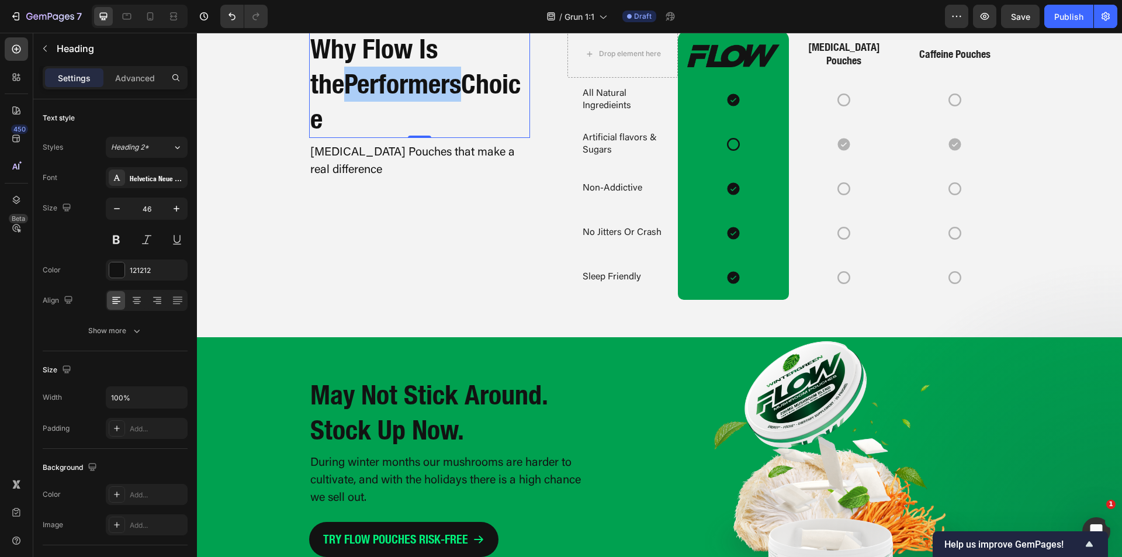
drag, startPoint x: 550, startPoint y: 439, endPoint x: 563, endPoint y: 439, distance: 12.9
click at [360, 299] on div "Why Flow Is the Performers Choice Heading 0 Nootropic Pouches that make a real …" at bounding box center [419, 164] width 221 height 269
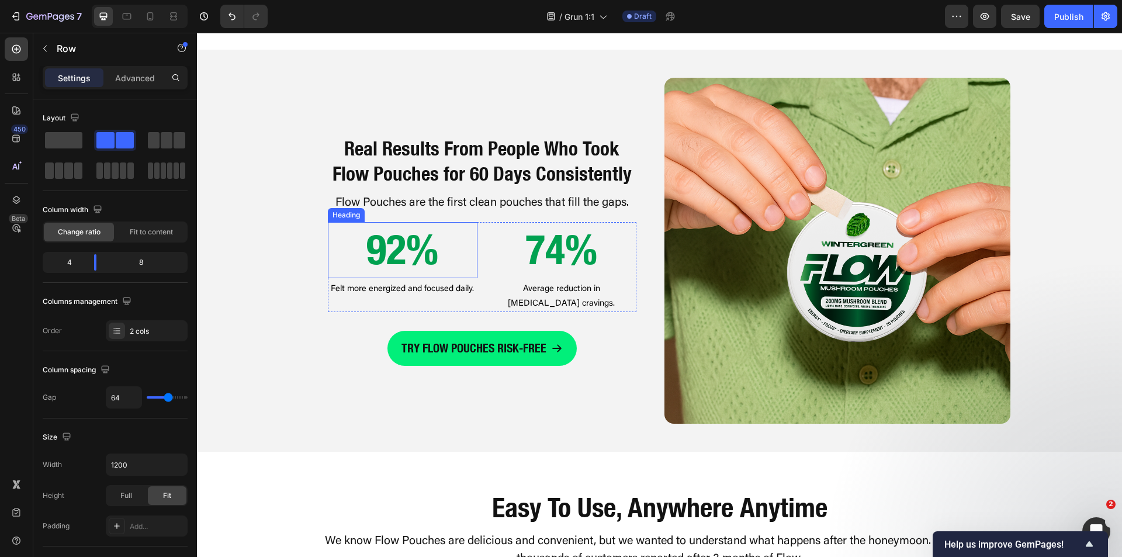
scroll to position [929, 0]
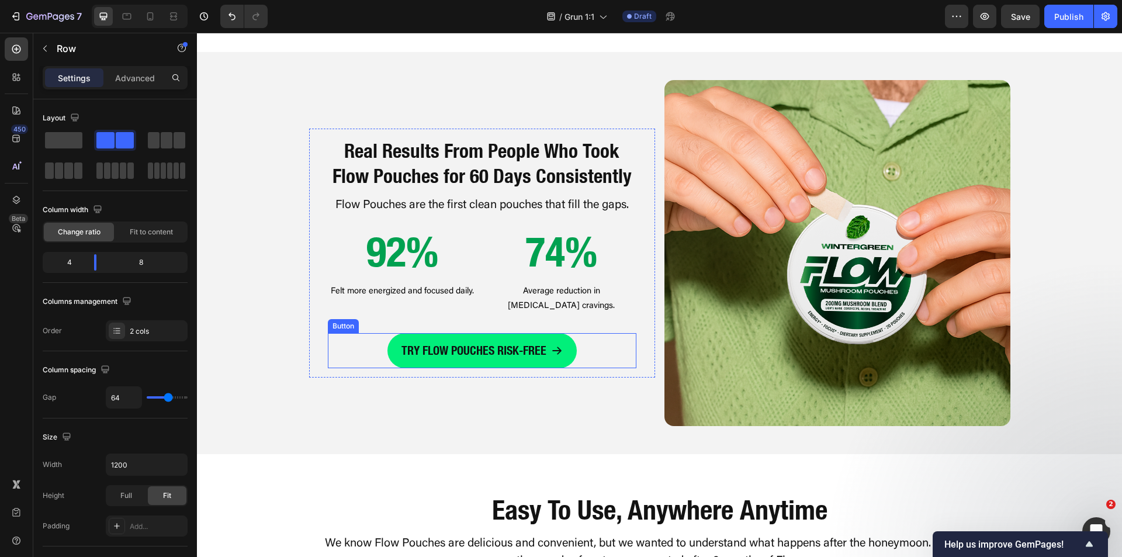
click at [580, 346] on div "TRY FLOW POUCHES RISK-FREE Button" at bounding box center [482, 350] width 309 height 35
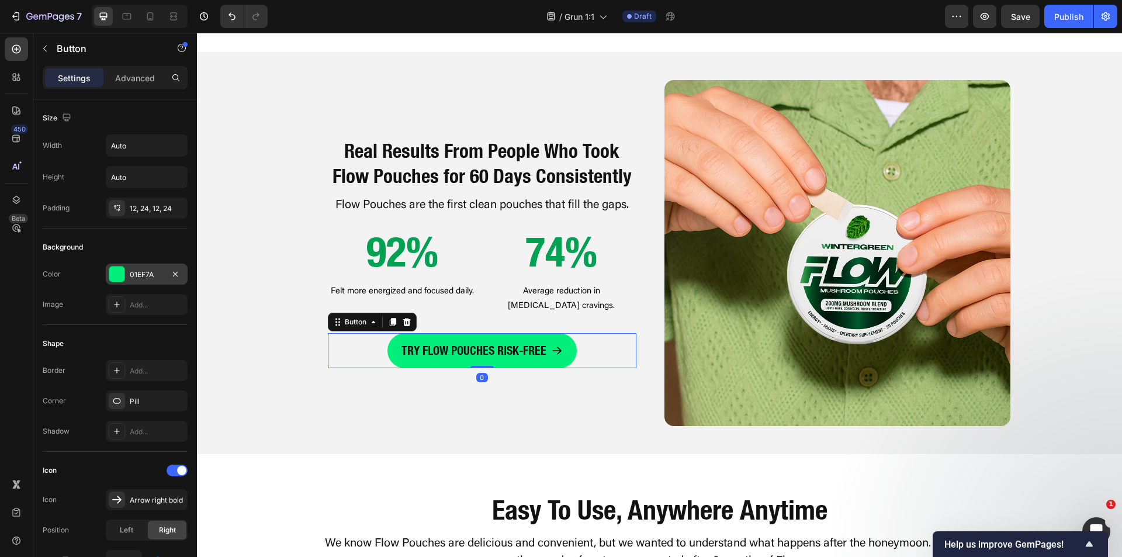
click at [124, 276] on div at bounding box center [116, 273] width 15 height 15
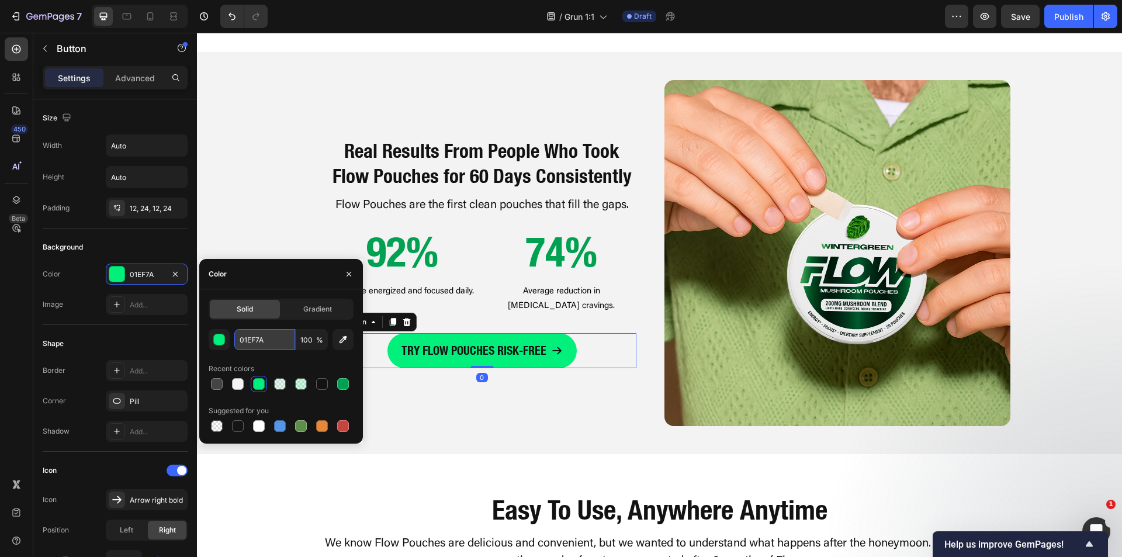
click at [253, 342] on input "01EF7A" at bounding box center [264, 339] width 61 height 21
click at [238, 211] on div "Real Results From People Who Took Flow Pouches for 60 Days Consistently Heading…" at bounding box center [659, 253] width 925 height 346
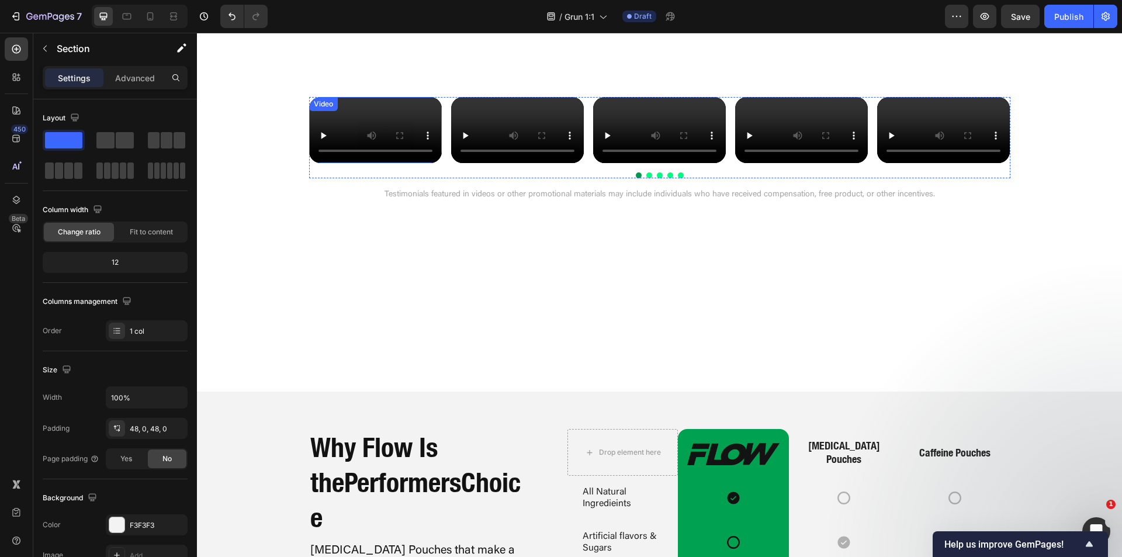
scroll to position [2273, 0]
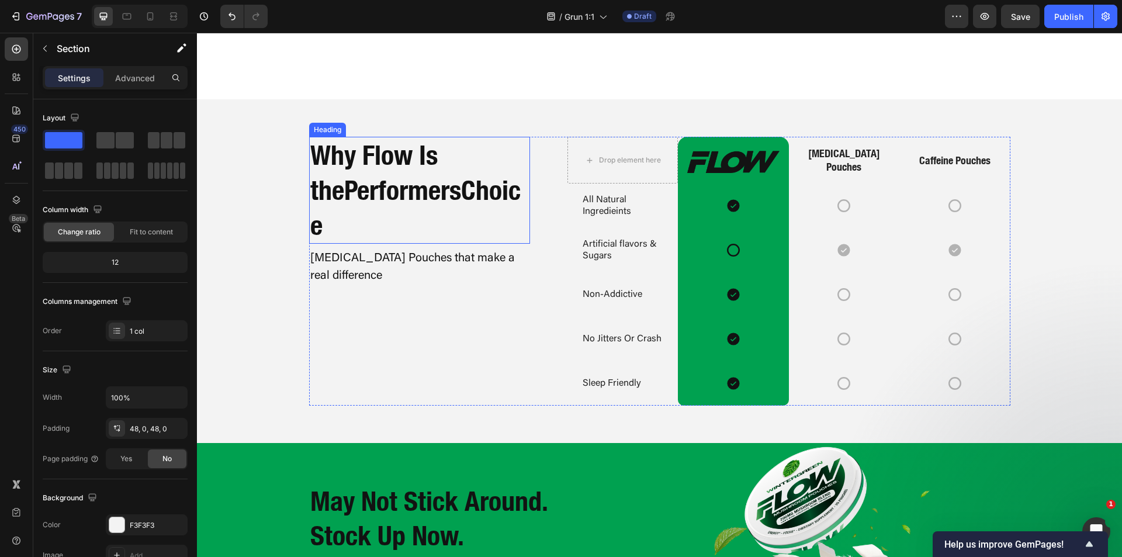
click at [361, 201] on span "Performers" at bounding box center [402, 190] width 117 height 32
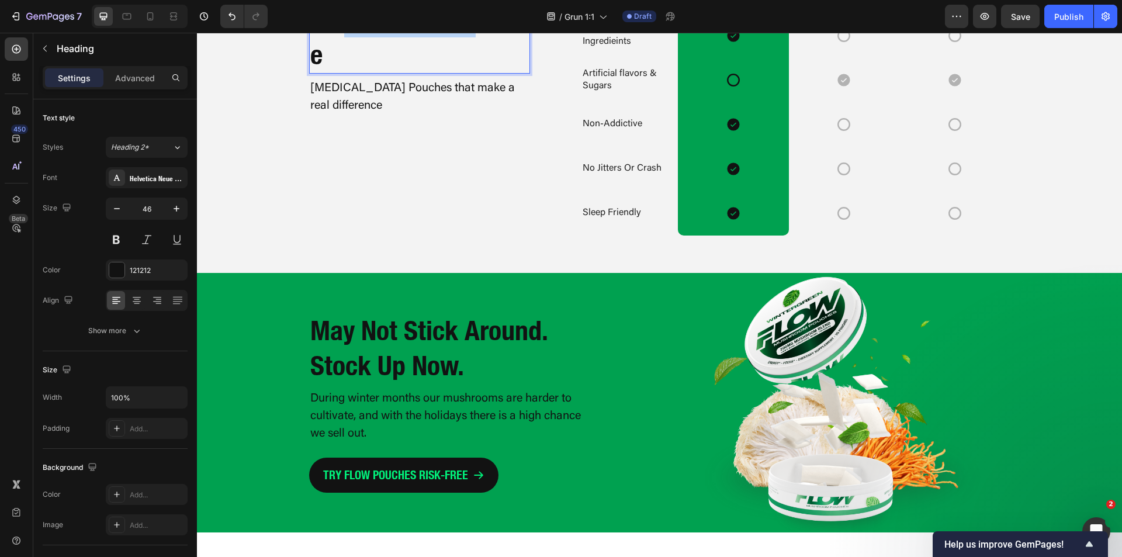
click at [394, 36] on span "Performers" at bounding box center [402, 20] width 117 height 32
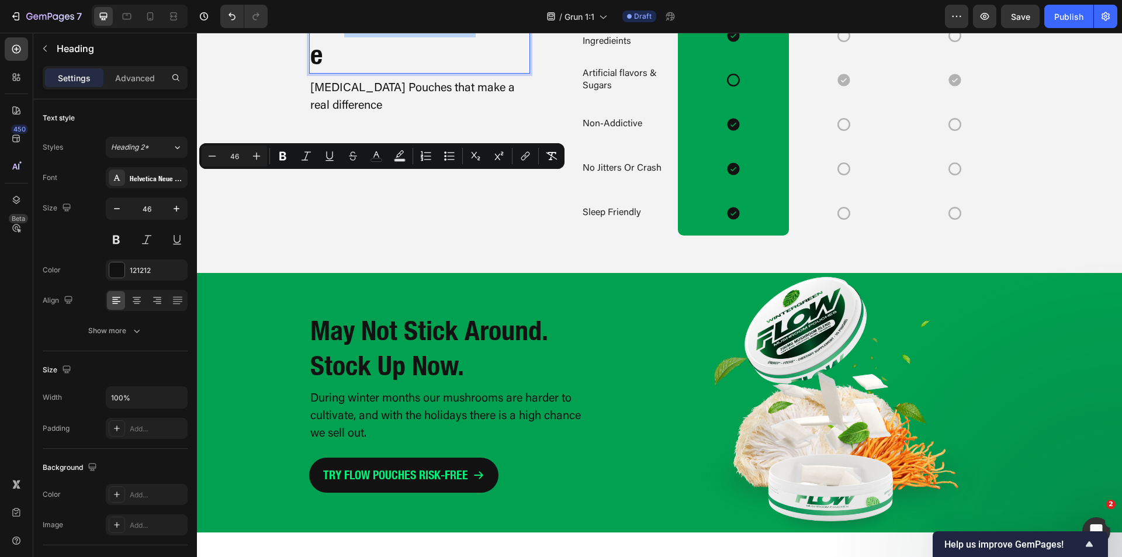
click at [416, 36] on span "Performers" at bounding box center [402, 20] width 117 height 32
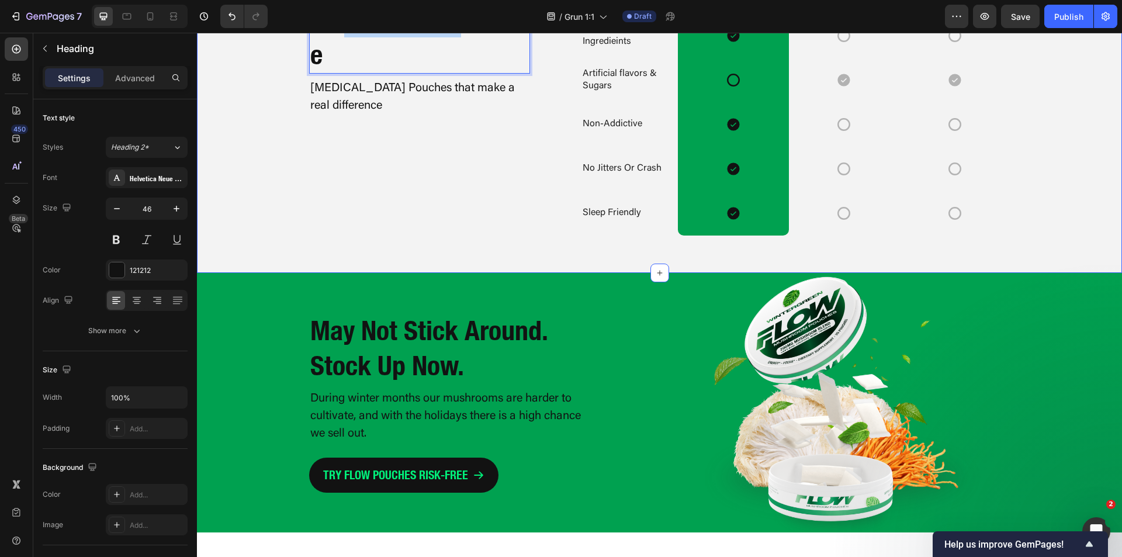
drag, startPoint x: 425, startPoint y: 193, endPoint x: 298, endPoint y: 197, distance: 127.4
click at [298, 197] on div "Drop element here Image Row Nicotine Pouches Text Block Caffeine Pouches Text B…" at bounding box center [659, 100] width 925 height 269
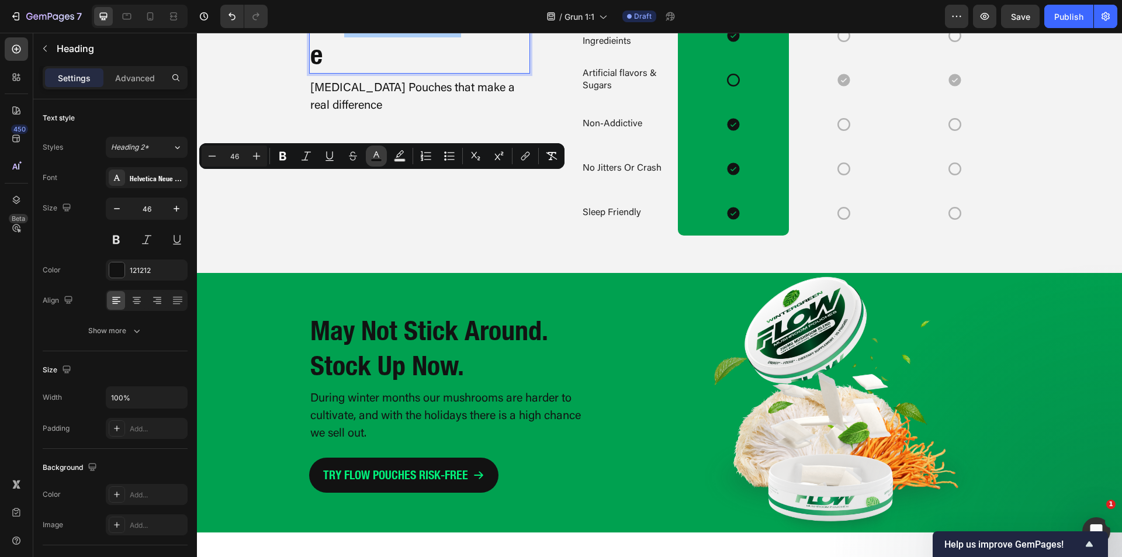
click at [380, 160] on rect "Editor contextual toolbar" at bounding box center [376, 160] width 11 height 3
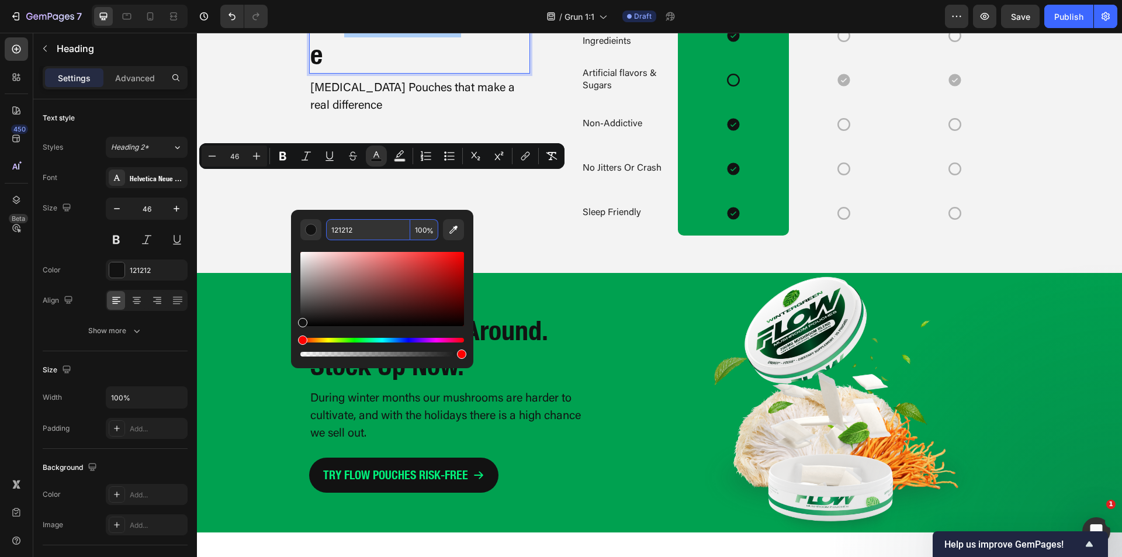
click at [358, 236] on input "121212" at bounding box center [368, 229] width 84 height 21
paste input "01EF7A"
type input "01EF7A"
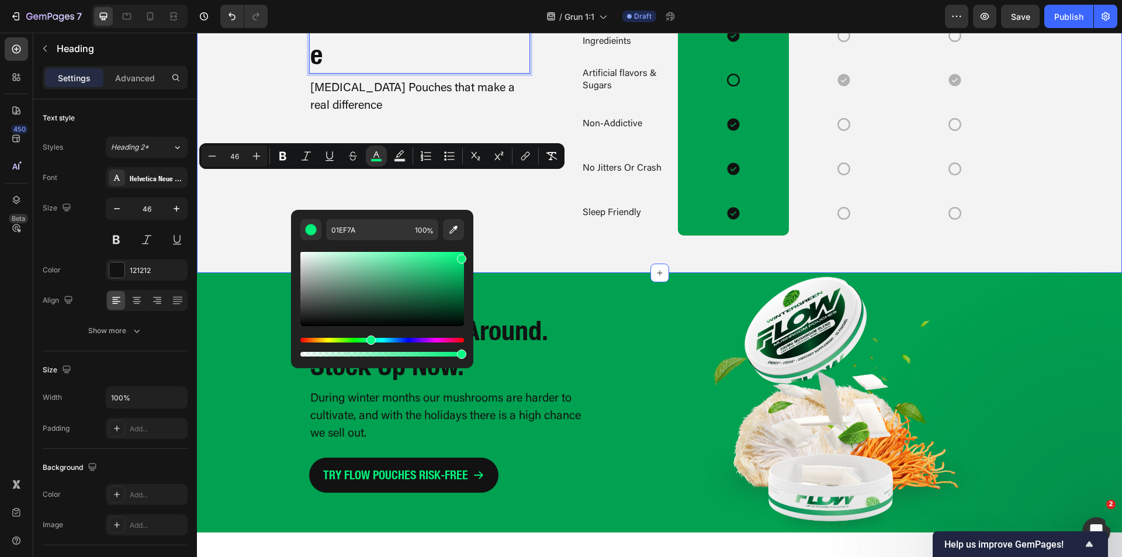
click at [247, 235] on div "Drop element here Image Row Nicotine Pouches Text Block Caffeine Pouches Text B…" at bounding box center [659, 100] width 925 height 269
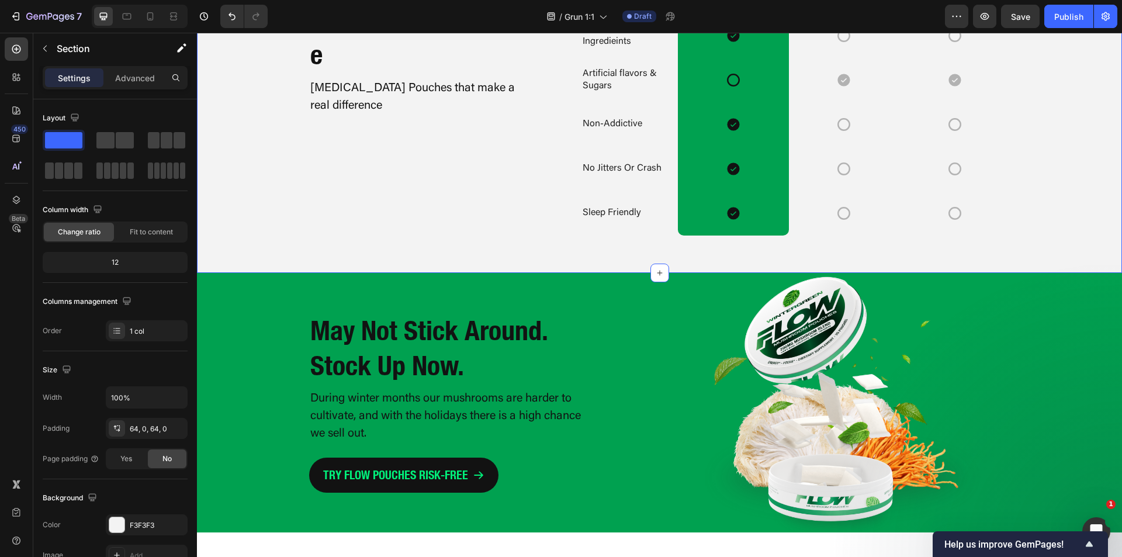
click at [257, 235] on div "Drop element here Image Row Nicotine Pouches Text Block Caffeine Pouches Text B…" at bounding box center [659, 100] width 925 height 269
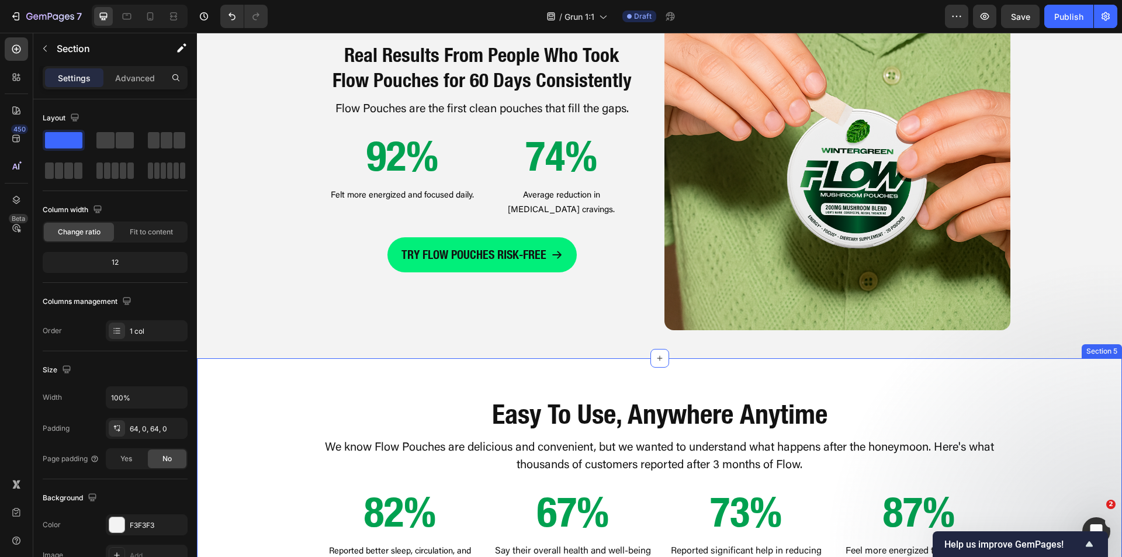
scroll to position [987, 0]
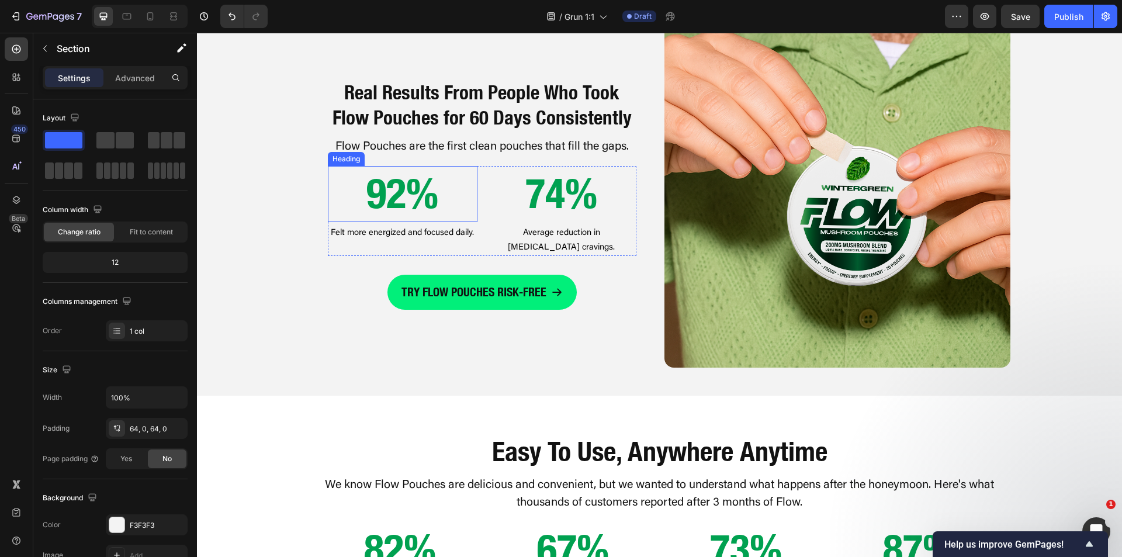
click at [396, 199] on h2 "92%" at bounding box center [403, 194] width 150 height 56
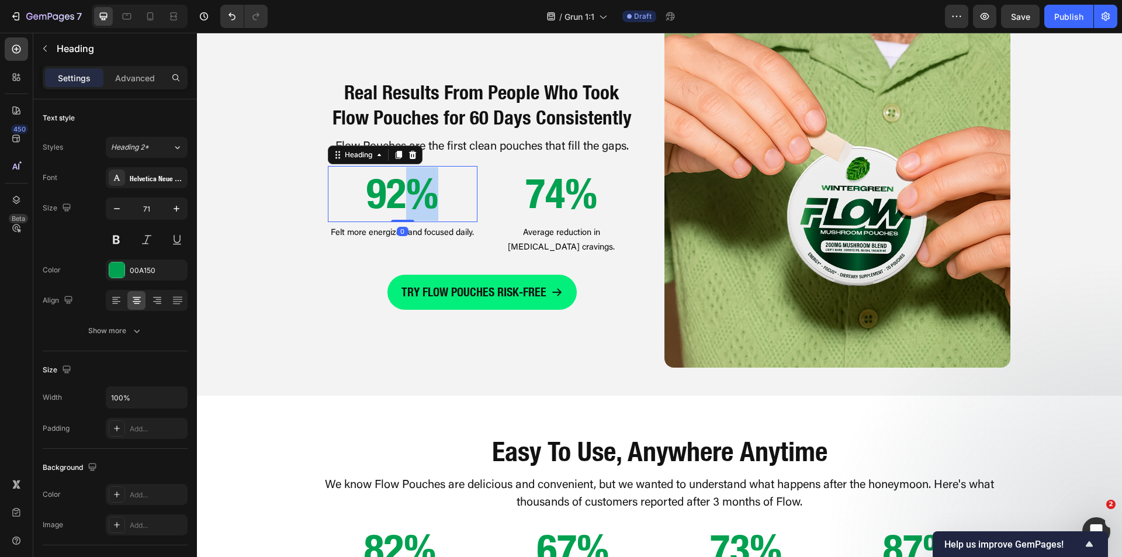
click at [396, 199] on h2 "92%" at bounding box center [403, 194] width 150 height 56
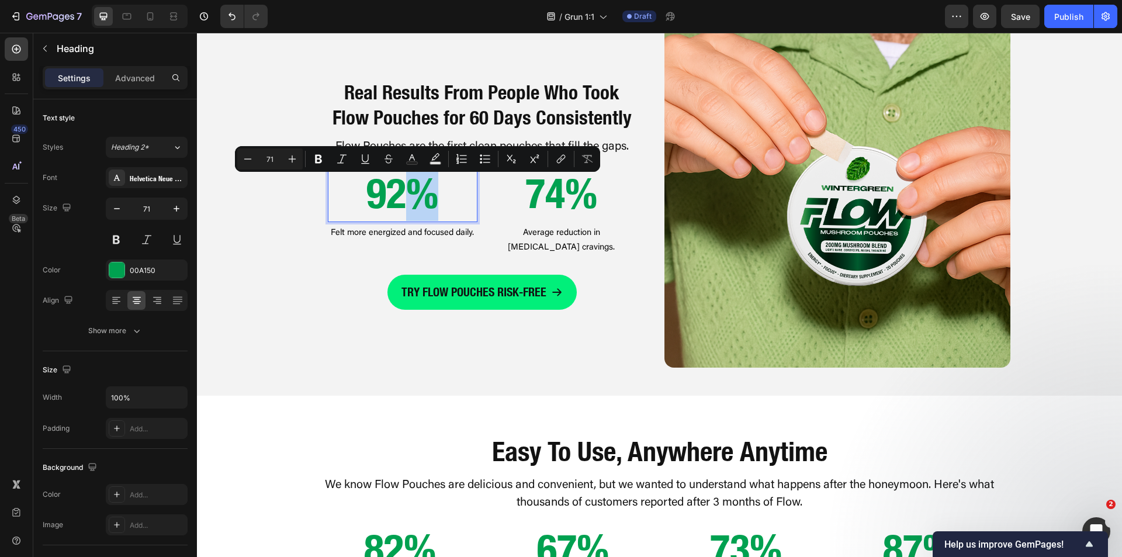
click at [396, 202] on p "92%" at bounding box center [402, 194] width 147 height 54
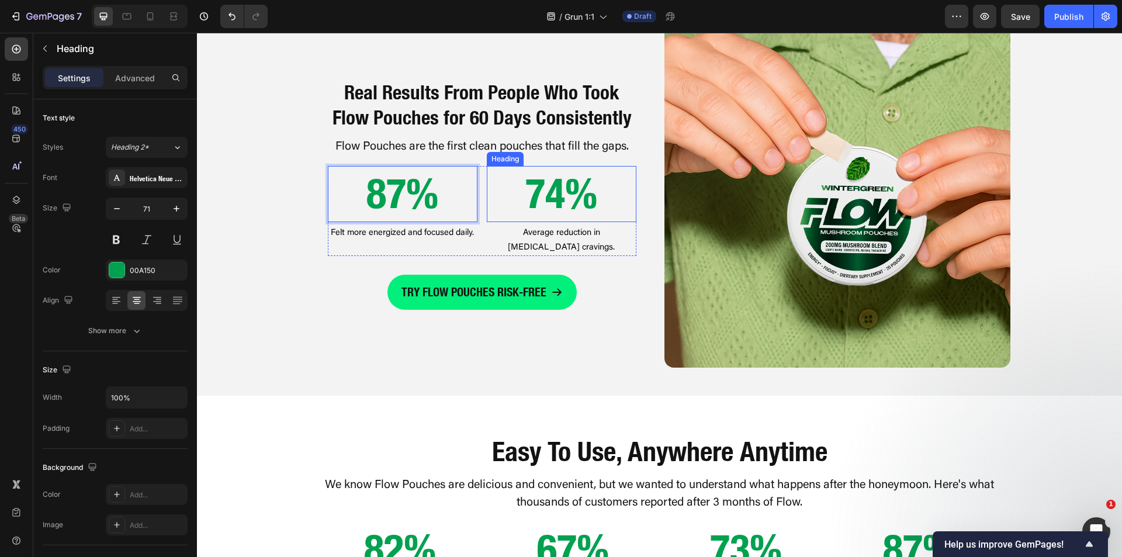
click at [555, 218] on h2 "74%" at bounding box center [562, 194] width 150 height 56
click at [556, 210] on h2 "74%" at bounding box center [562, 194] width 150 height 56
click at [291, 193] on div "Real Results From People Who Took Flow Pouches for 60 Days Consistently Heading…" at bounding box center [659, 195] width 925 height 346
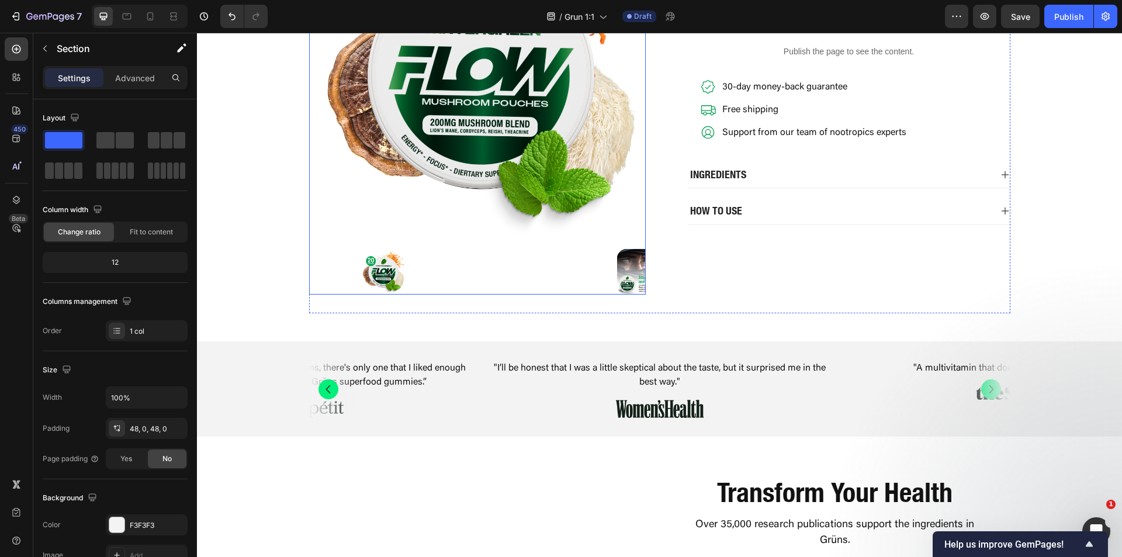
scroll to position [350, 0]
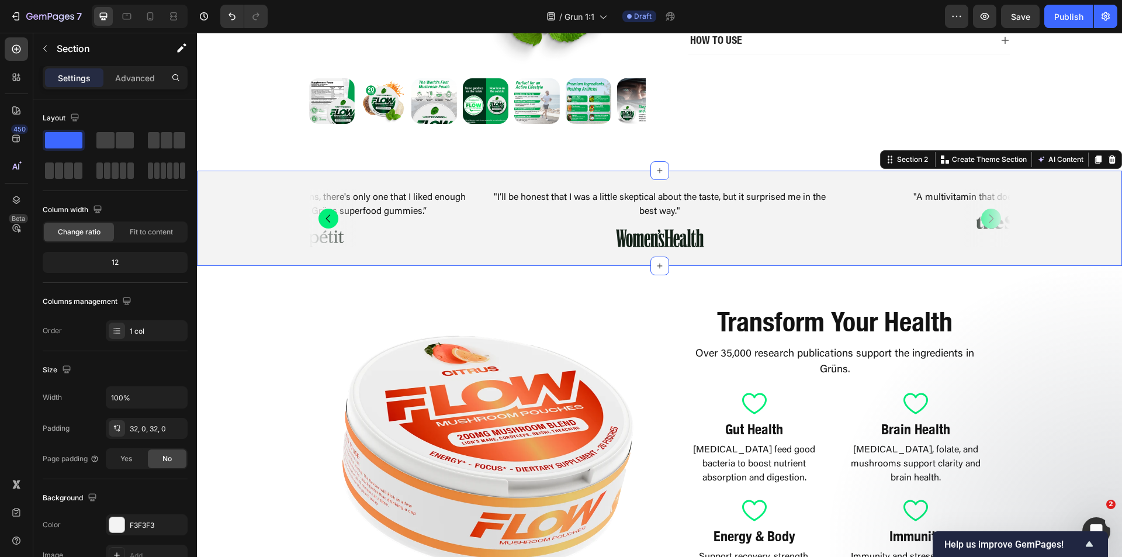
click at [273, 244] on div ""I’ll be honest that I was a little skeptical about the taste, but it surprised…" at bounding box center [659, 218] width 925 height 58
click at [1110, 161] on div at bounding box center [1112, 160] width 14 height 14
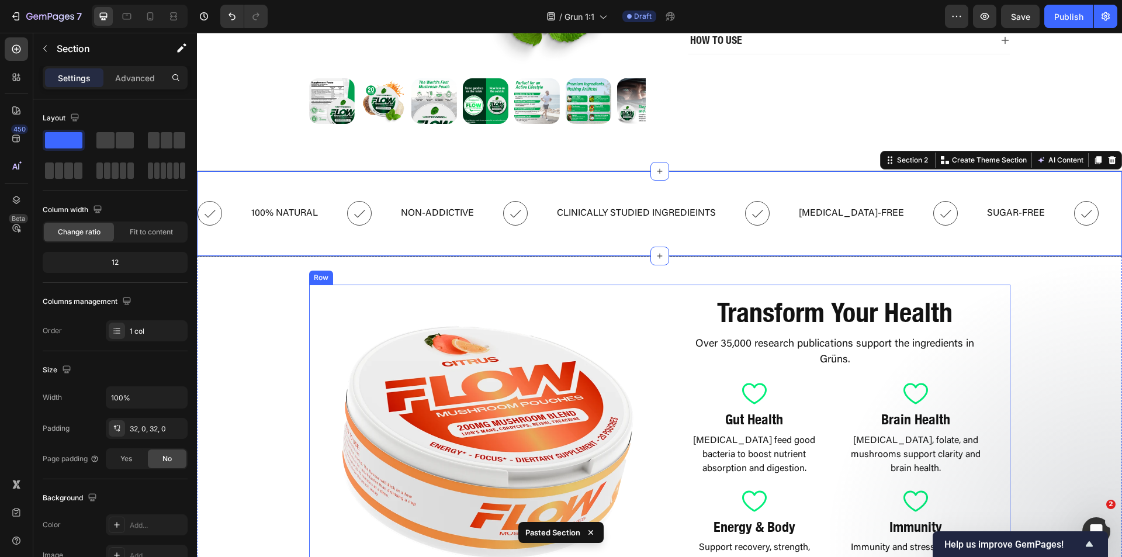
click at [482, 295] on div "Image" at bounding box center [484, 439] width 351 height 309
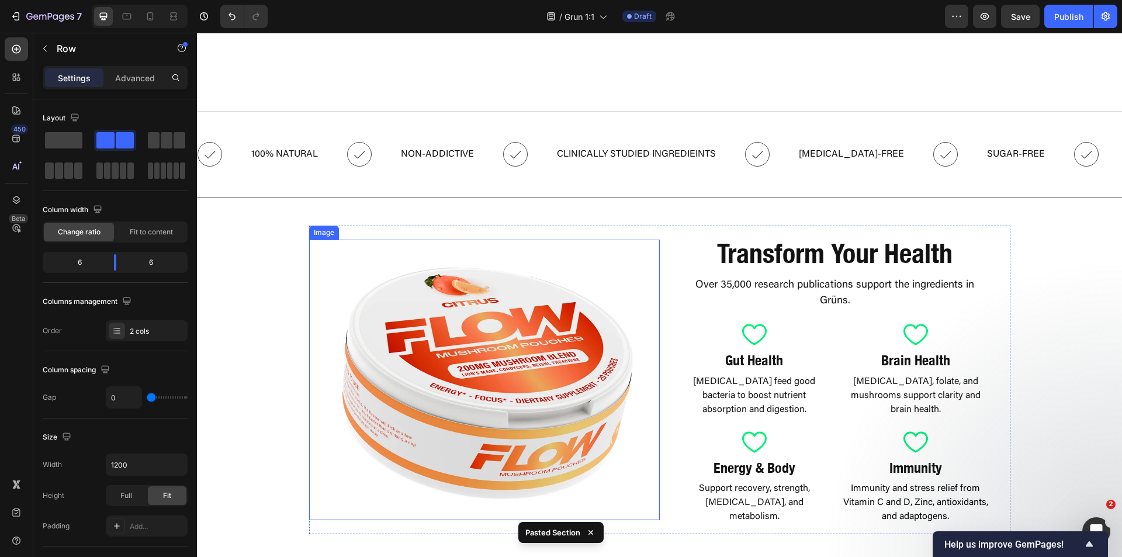
scroll to position [526, 0]
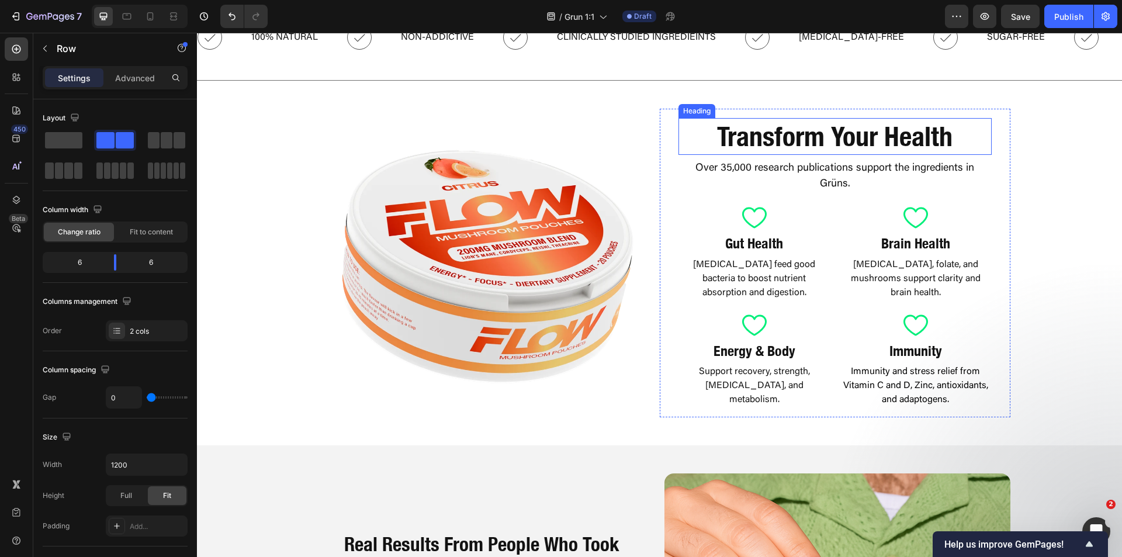
click at [881, 129] on h2 "Transform Your Health" at bounding box center [834, 136] width 313 height 37
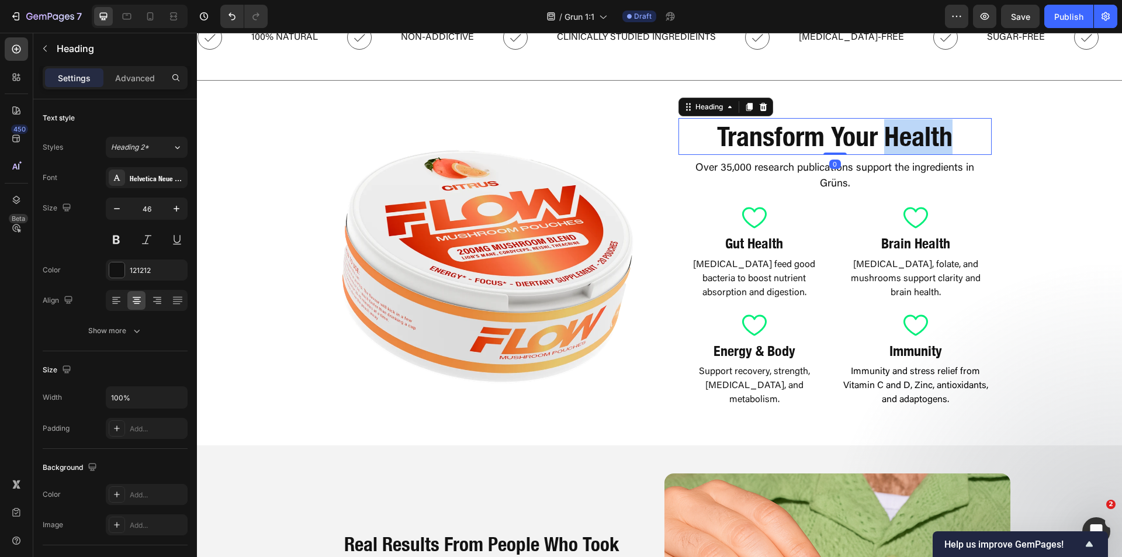
click at [881, 129] on h2 "Transform Your Health" at bounding box center [834, 136] width 313 height 37
click at [881, 129] on p "Transform Your Health" at bounding box center [835, 136] width 311 height 35
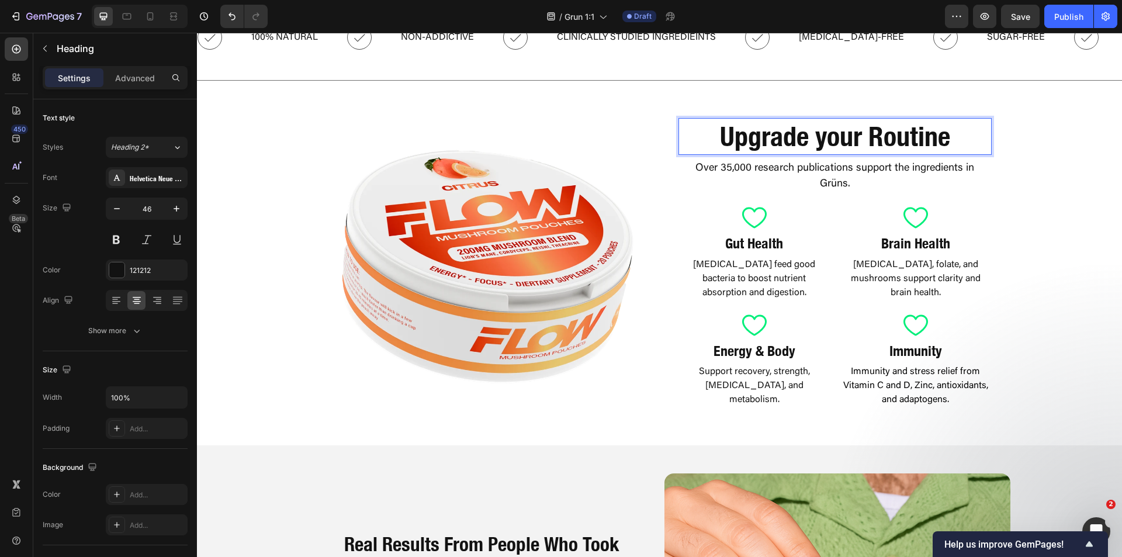
click at [820, 140] on p "Upgrade your Routine" at bounding box center [835, 136] width 311 height 35
click at [776, 179] on p "Over 35,000 research publications support the ingredients in Grüns." at bounding box center [835, 177] width 311 height 32
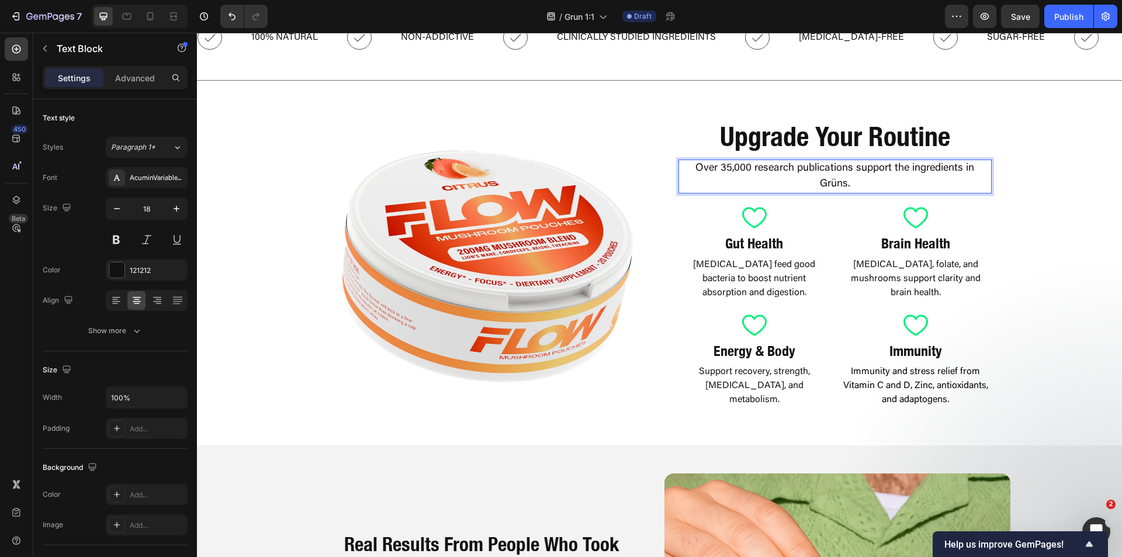
click at [835, 179] on p "Over 35,000 research publications support the ingredients in Grüns." at bounding box center [835, 177] width 311 height 32
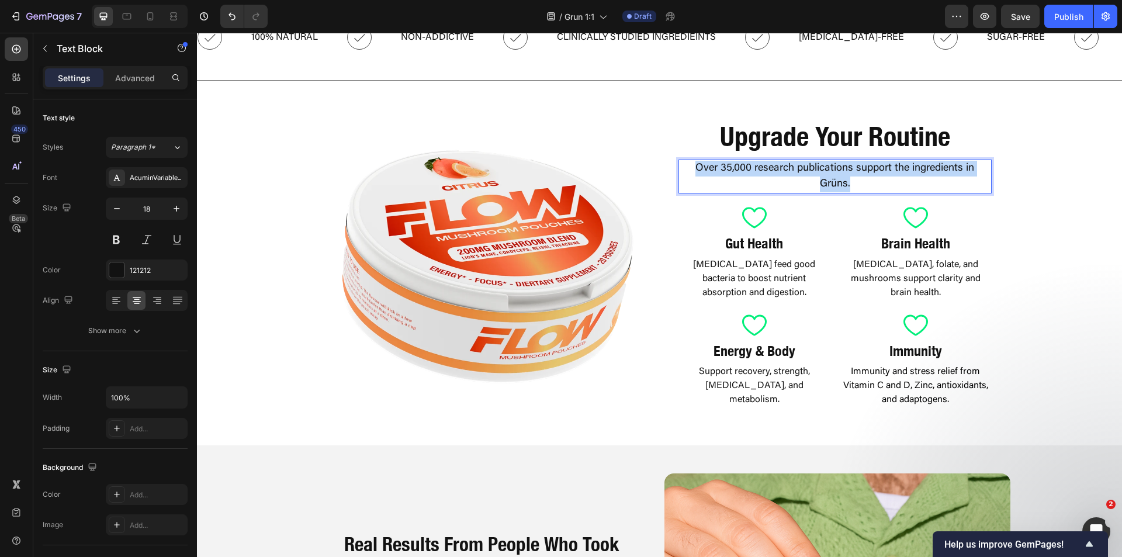
click at [835, 179] on p "Over 35,000 research publications support the ingredients in Grüns." at bounding box center [835, 177] width 311 height 32
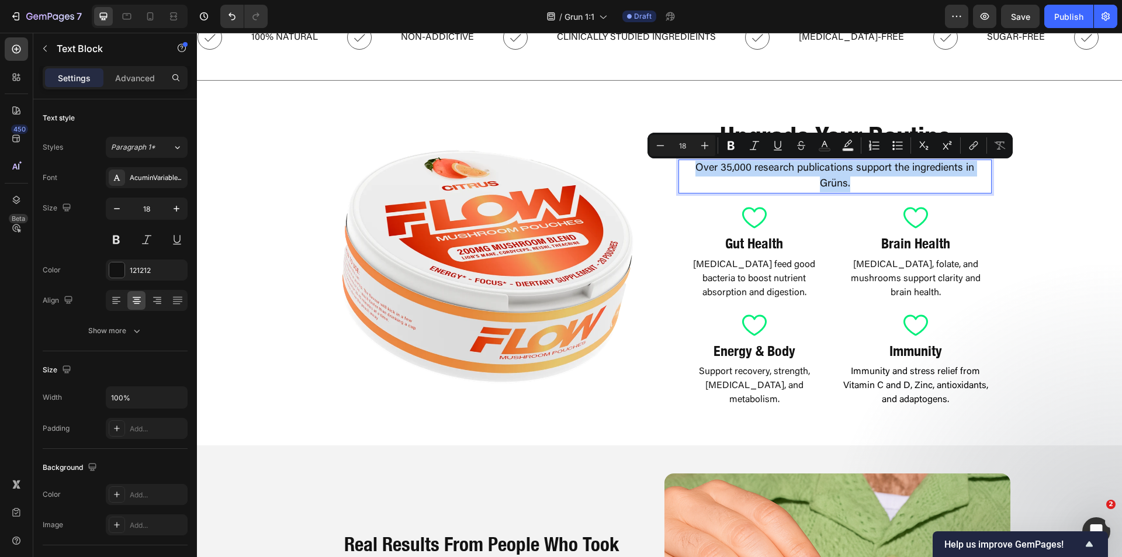
click at [835, 184] on p "Over 35,000 research publications support the ingredients in Grüns." at bounding box center [835, 177] width 311 height 32
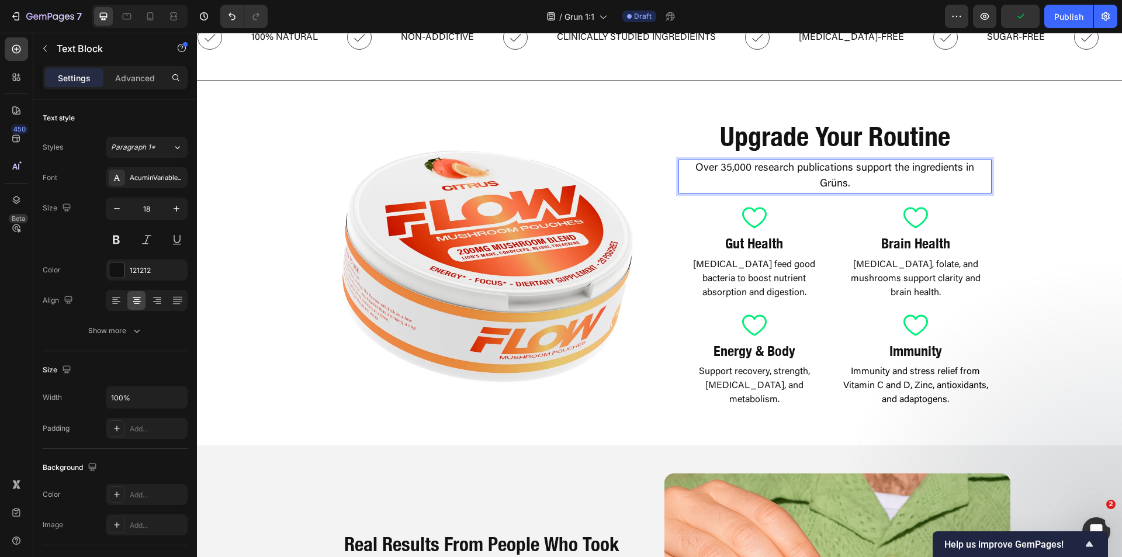
click at [725, 168] on p "Over 35,000 research publications support the ingredients in Grüns." at bounding box center [835, 177] width 311 height 32
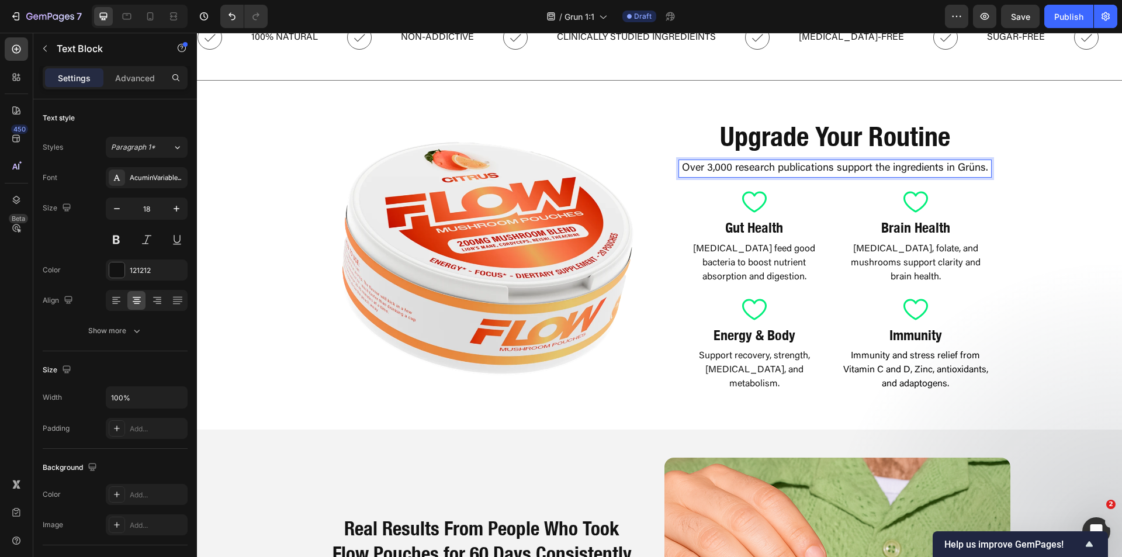
click at [826, 169] on p "Over 3,000 research publications support the ingredients in Grüns." at bounding box center [835, 169] width 311 height 16
drag, startPoint x: 956, startPoint y: 171, endPoint x: 981, endPoint y: 171, distance: 24.6
click at [981, 171] on p "Over 3,000 research publications support the ingredients in Grüns." at bounding box center [835, 169] width 311 height 16
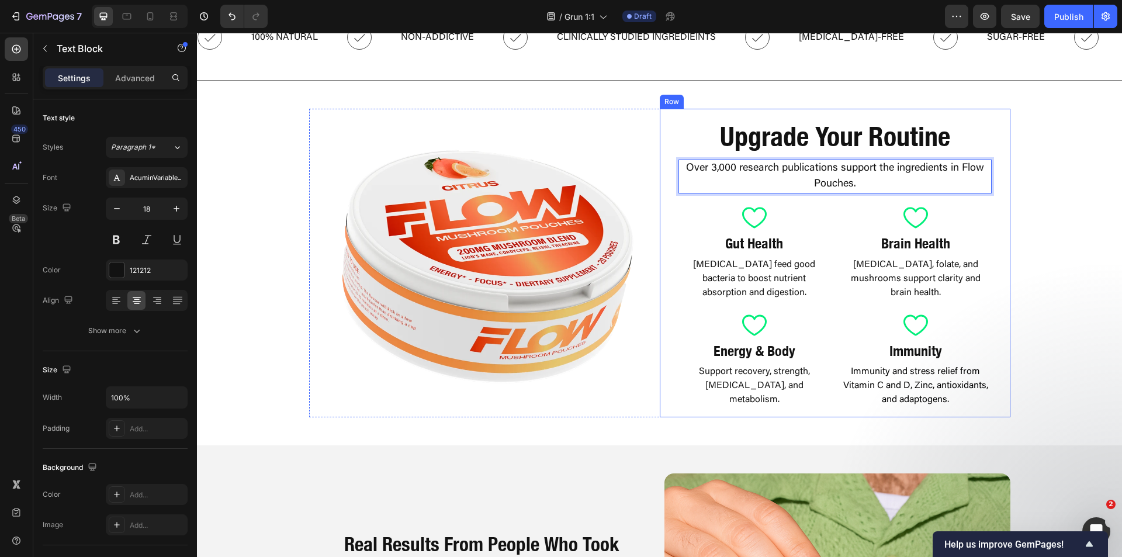
click at [1040, 196] on div "Image Upgrade Your Routine Heading Over 3,000 research publications support the…" at bounding box center [659, 263] width 925 height 309
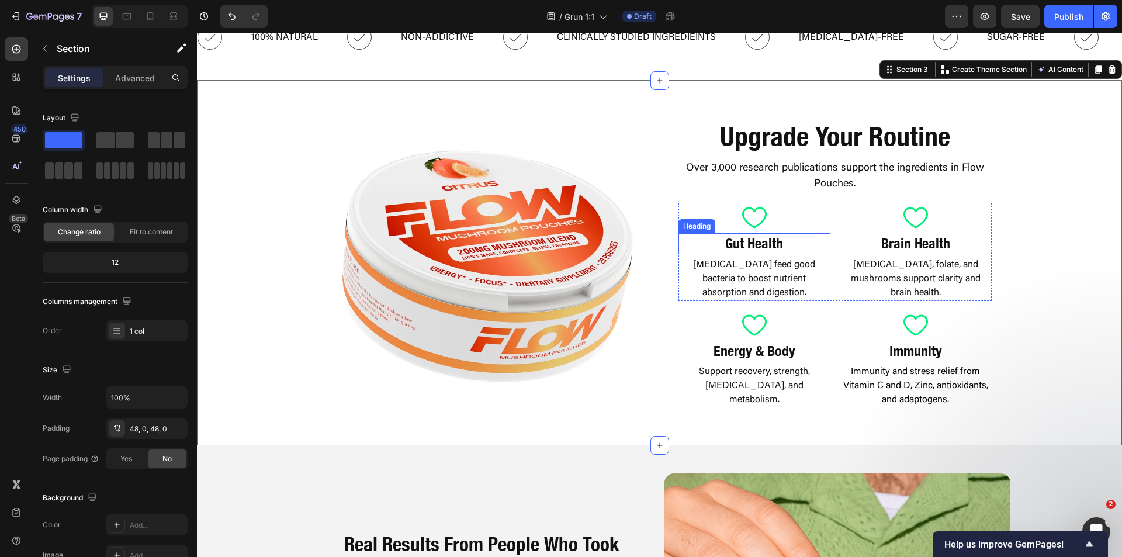
click at [750, 243] on h2 "Gut Health" at bounding box center [754, 243] width 143 height 20
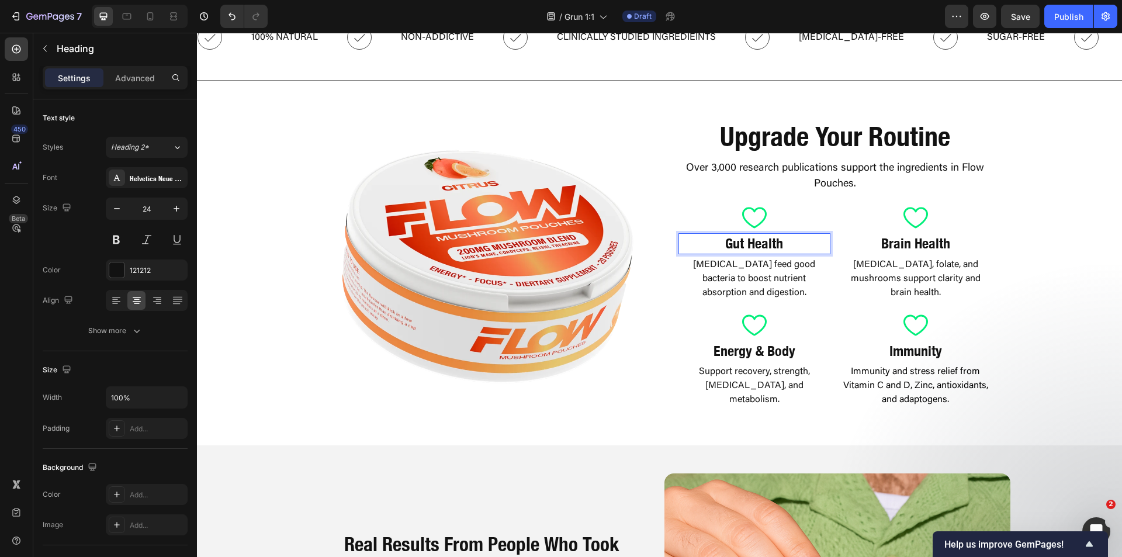
click at [750, 243] on h2 "Gut Health" at bounding box center [754, 243] width 143 height 20
click at [750, 243] on p "Gut Health" at bounding box center [754, 243] width 140 height 18
click at [898, 244] on strong "Brain Health" at bounding box center [915, 243] width 69 height 17
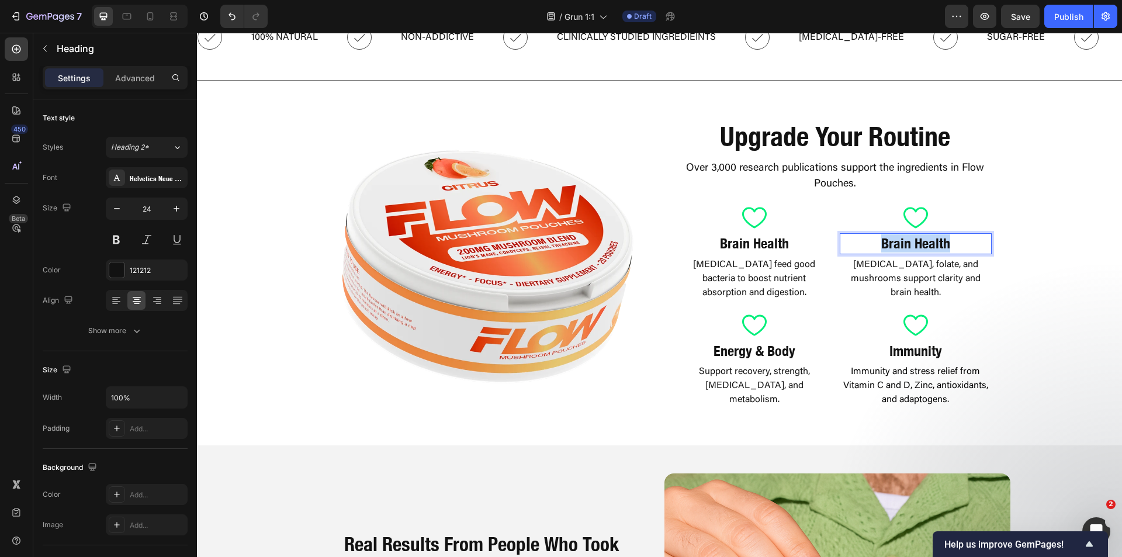
click at [898, 244] on strong "Brain Health" at bounding box center [915, 243] width 69 height 17
click at [1057, 309] on div "Image Upgrade Your Routine Heading Over 3,000 research publications support the…" at bounding box center [659, 263] width 925 height 309
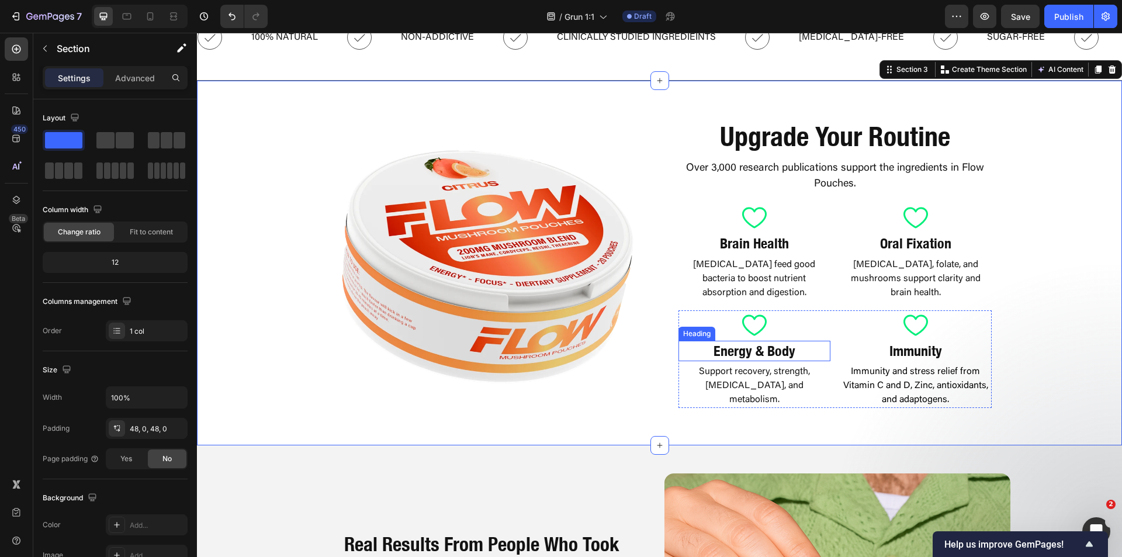
click at [756, 350] on h2 "Energy & Body" at bounding box center [754, 351] width 143 height 20
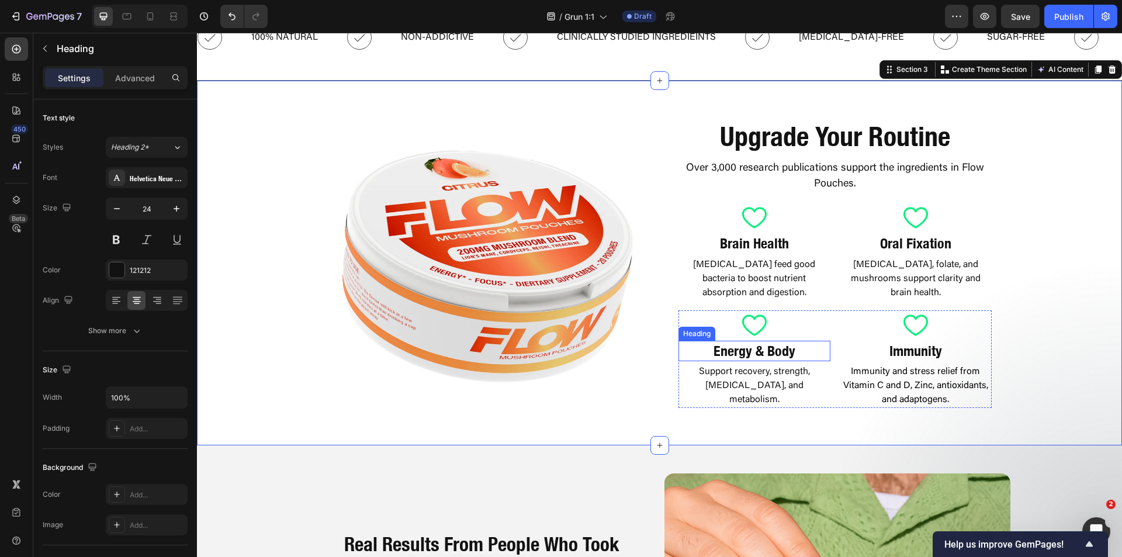
click at [756, 350] on h2 "Energy & Body" at bounding box center [754, 351] width 143 height 20
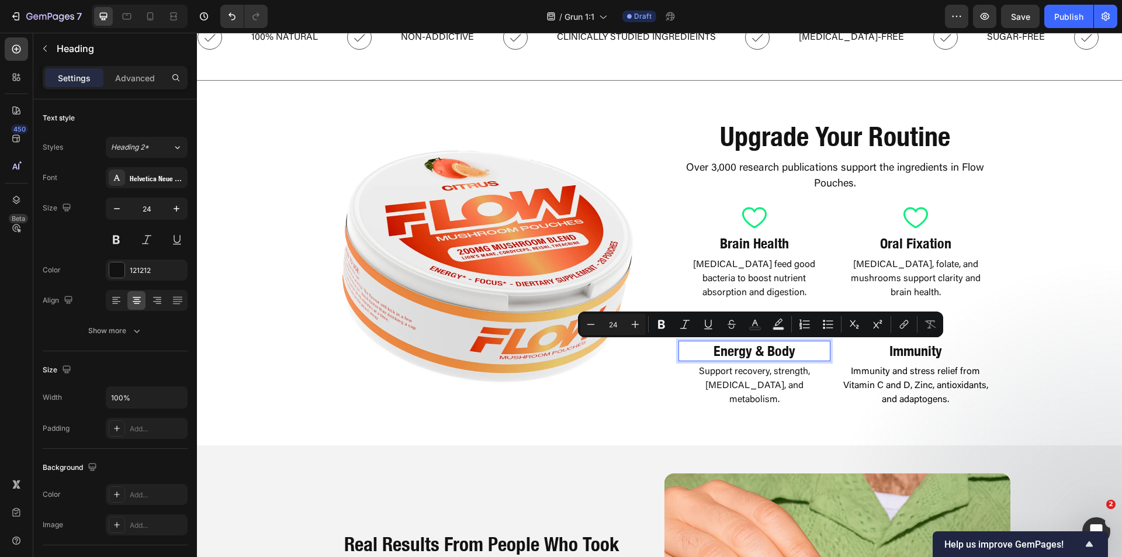
click at [794, 351] on p "Energy & Body" at bounding box center [754, 351] width 140 height 18
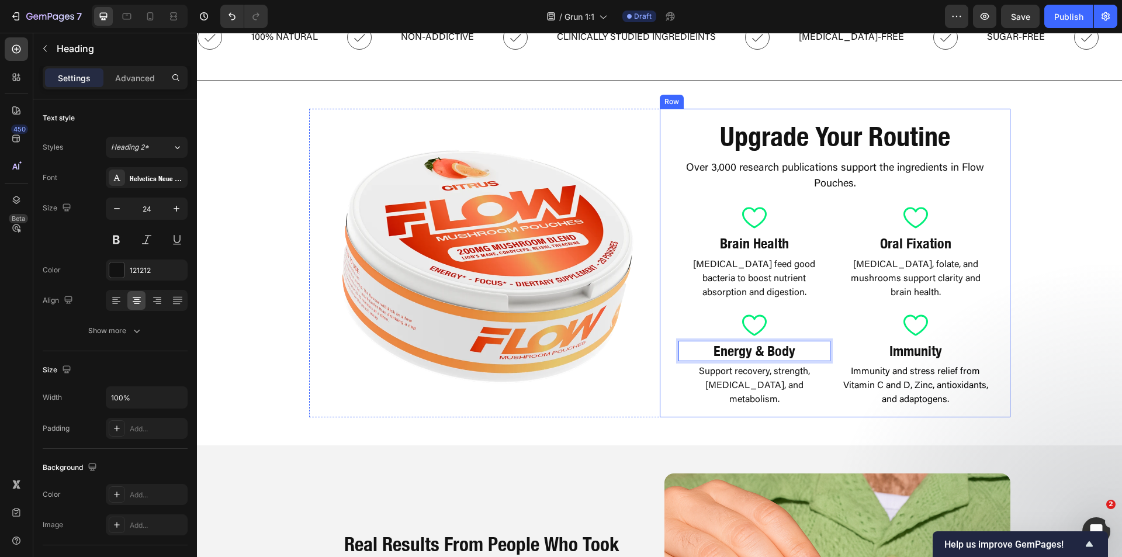
click at [987, 355] on div "Upgrade Your Routine Heading Over 3,000 research publications support the ingre…" at bounding box center [835, 263] width 351 height 309
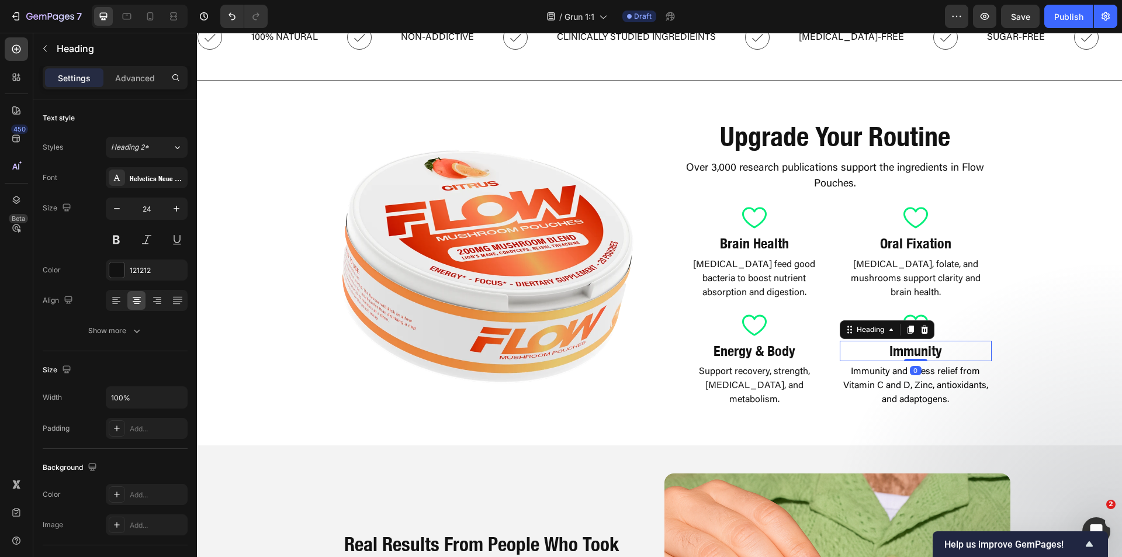
click at [923, 354] on strong "Immunity" at bounding box center [915, 350] width 53 height 17
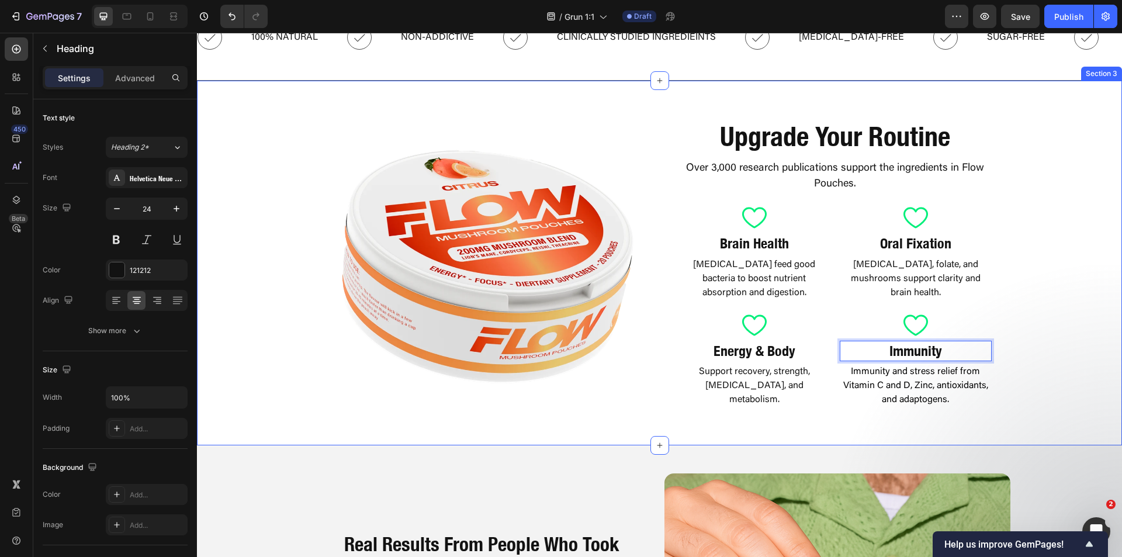
click at [1043, 363] on div "Image Upgrade Your Routine Heading Over 3,000 research publications support the…" at bounding box center [659, 263] width 925 height 309
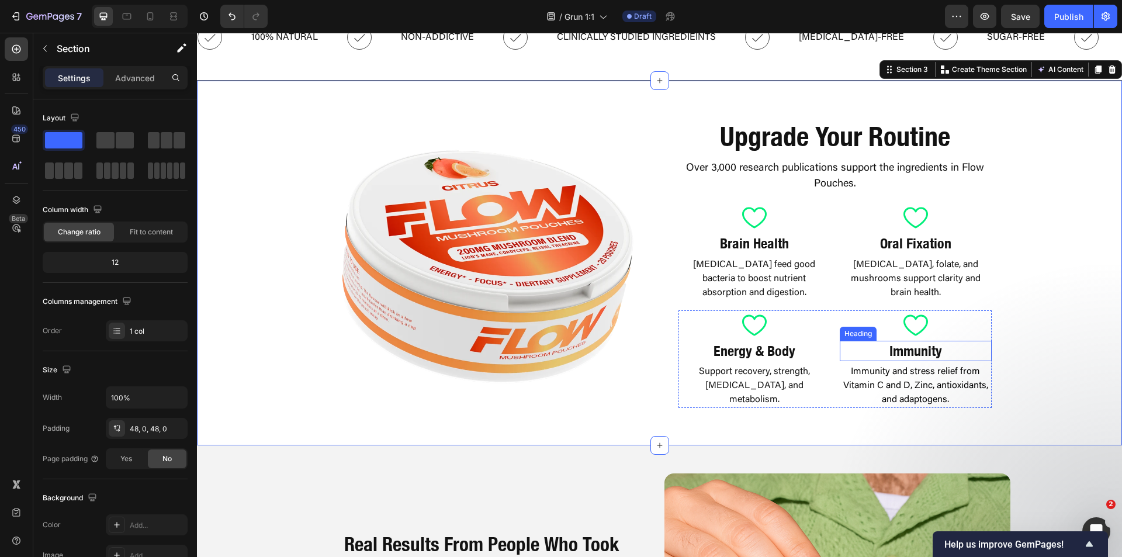
click at [904, 360] on h2 "⁠⁠⁠⁠⁠⁠⁠ Immunity" at bounding box center [915, 351] width 143 height 20
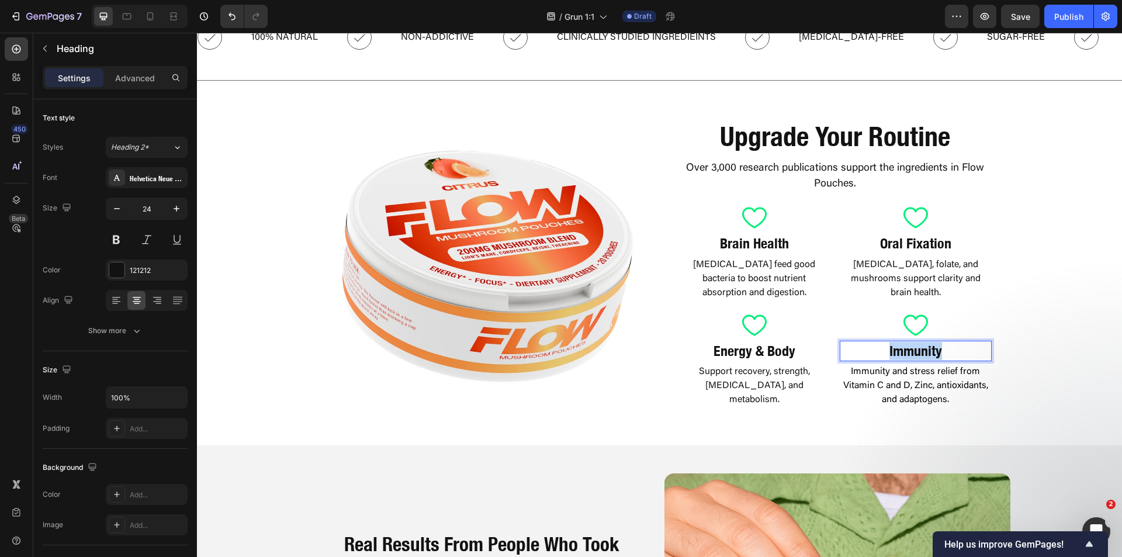
click at [907, 355] on strong "Immunity" at bounding box center [915, 350] width 53 height 17
click at [1029, 350] on div "Image Upgrade Your Routine Heading Over 3,000 research publications support the…" at bounding box center [659, 263] width 925 height 309
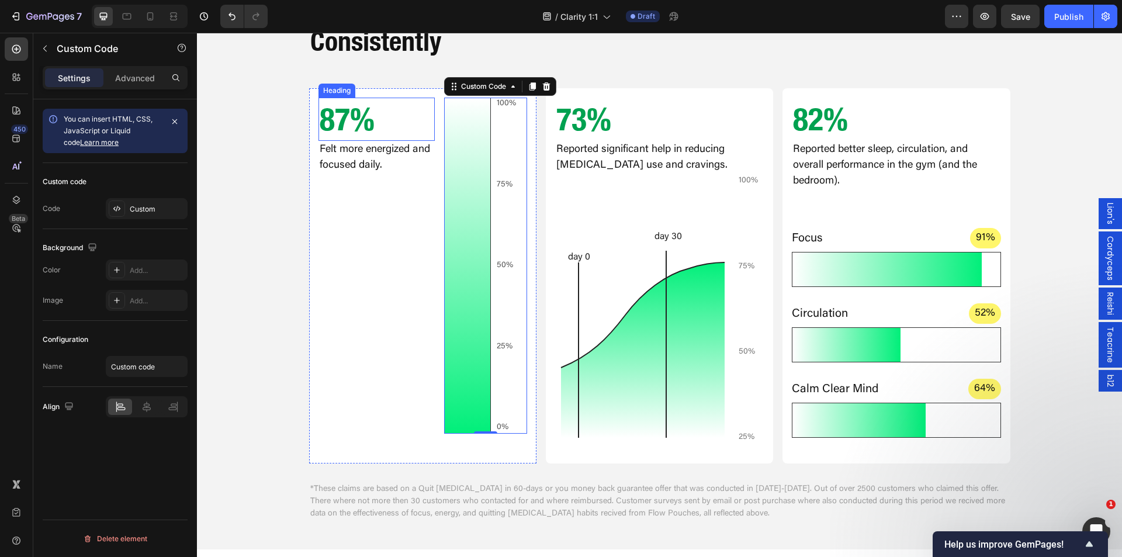
click at [339, 116] on h2 "87%" at bounding box center [376, 119] width 116 height 43
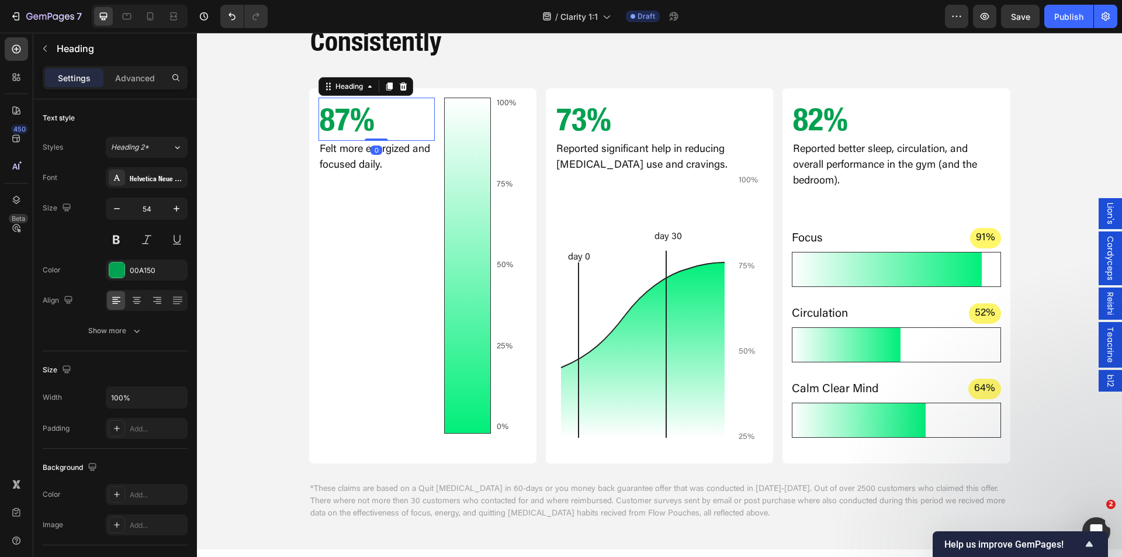
click at [339, 116] on h2 "87%" at bounding box center [376, 119] width 116 height 43
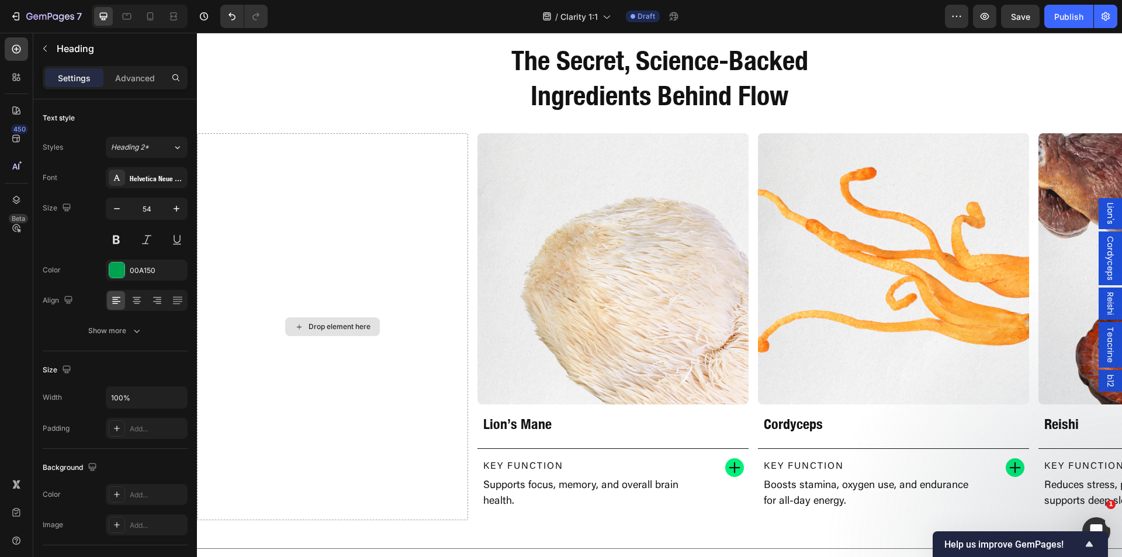
type input "16"
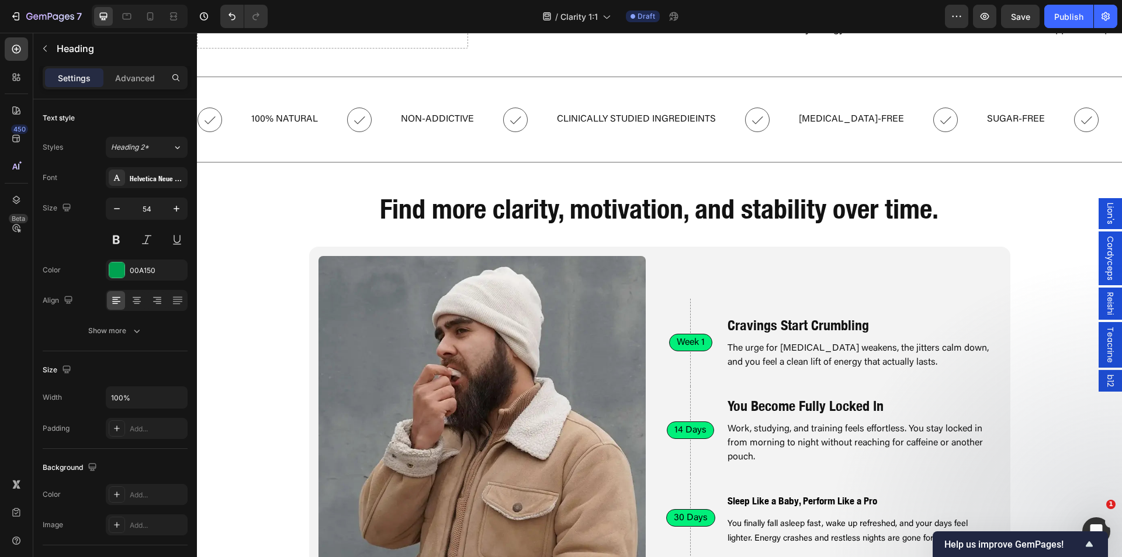
scroll to position [1636, 0]
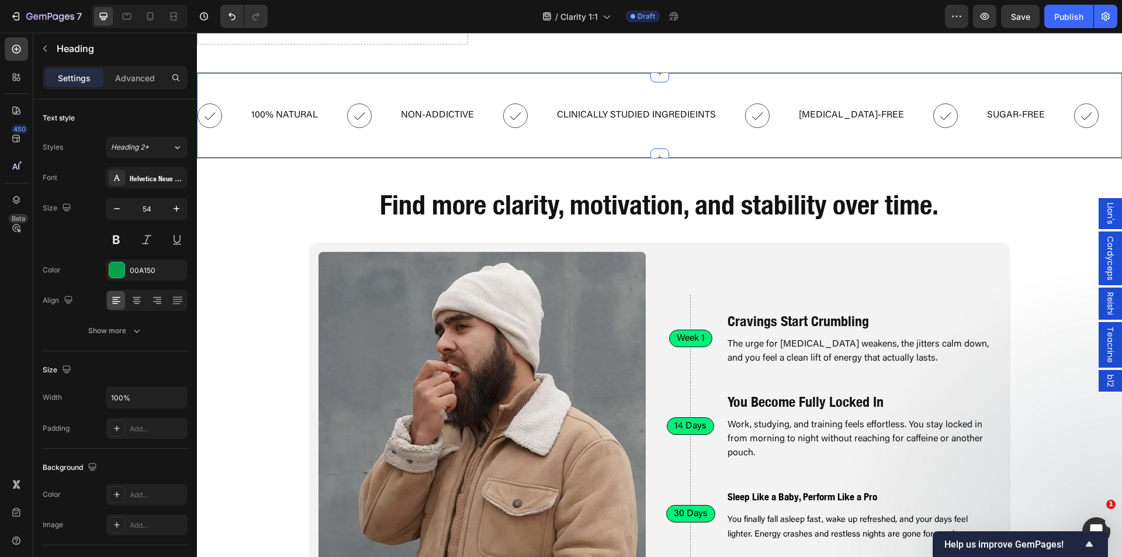
click at [355, 148] on div "Icon 100% Natural Text Block Icon Non-Addictive Text Block Icon Clinically Stud…" at bounding box center [659, 115] width 925 height 86
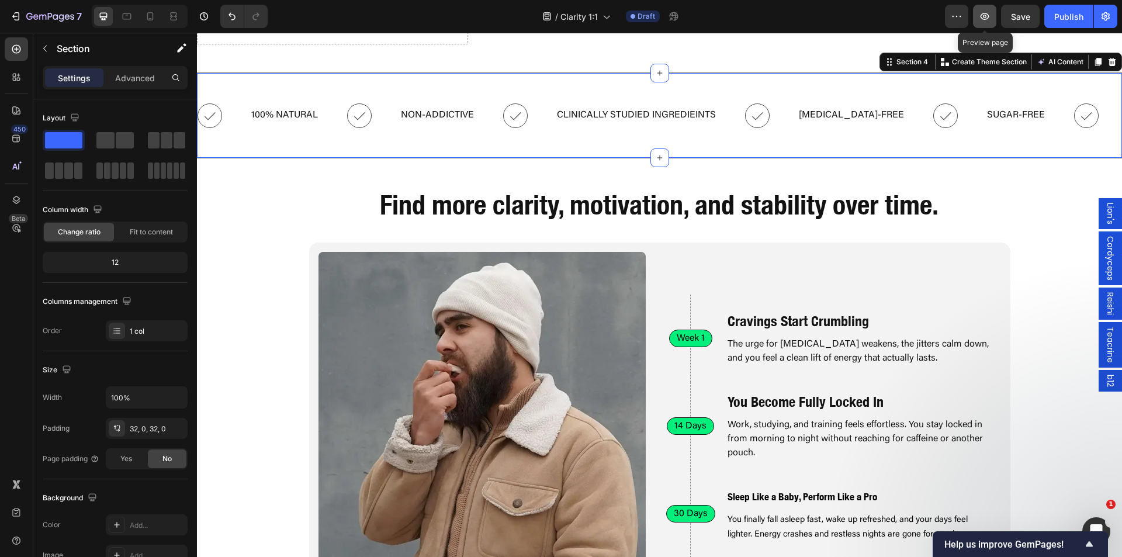
click at [984, 18] on icon "button" at bounding box center [985, 17] width 4 height 4
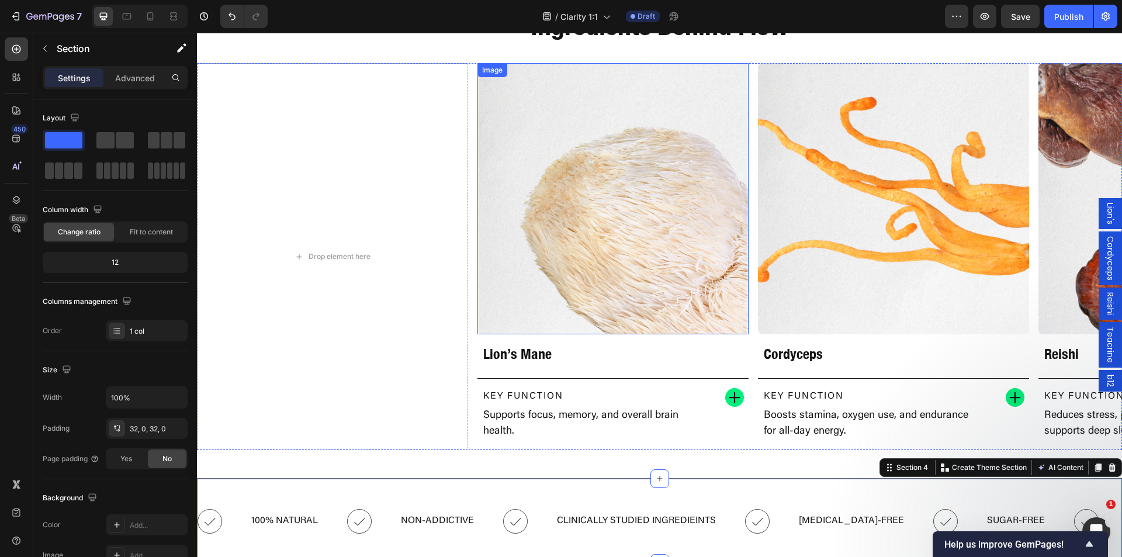
scroll to position [1169, 0]
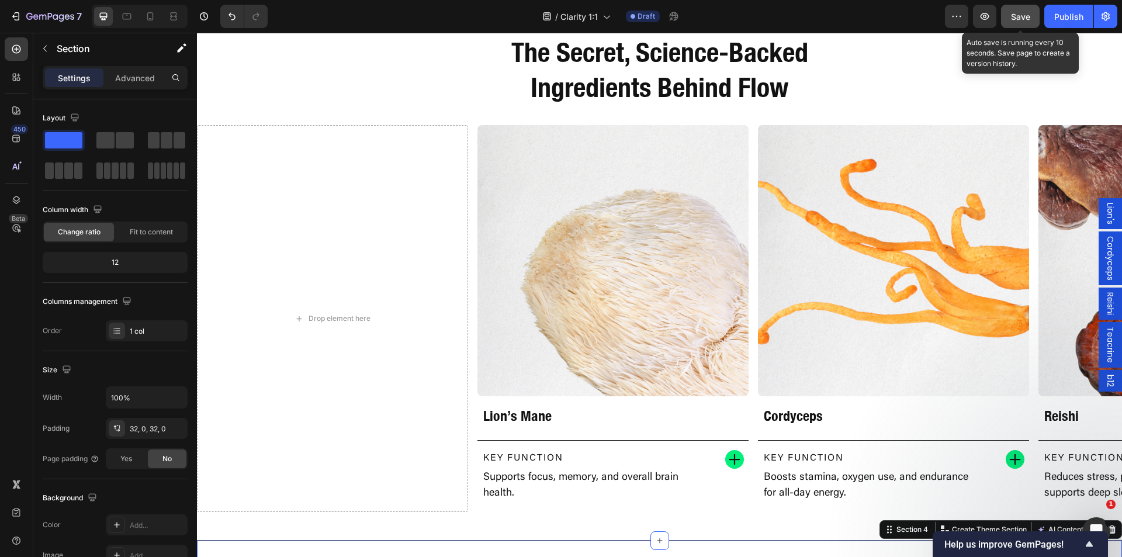
click at [1024, 23] on button "Save" at bounding box center [1020, 16] width 39 height 23
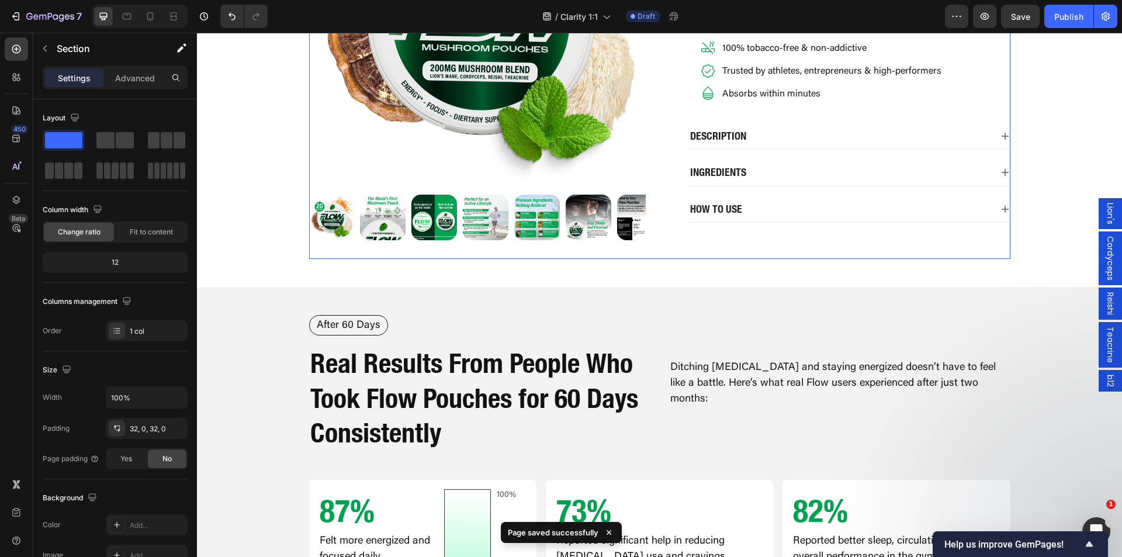
scroll to position [0, 0]
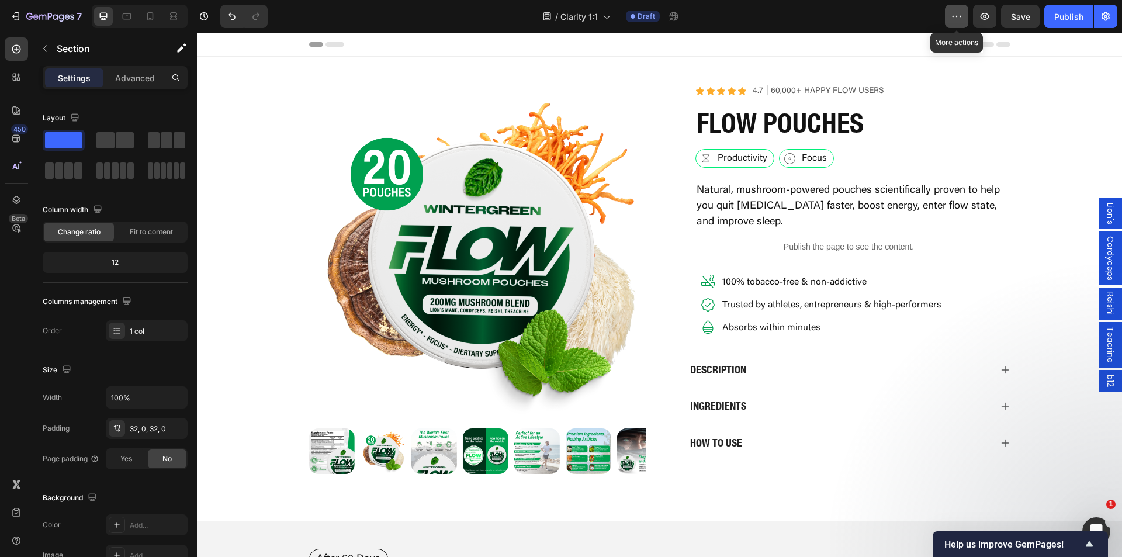
click at [953, 23] on button "button" at bounding box center [956, 16] width 23 height 23
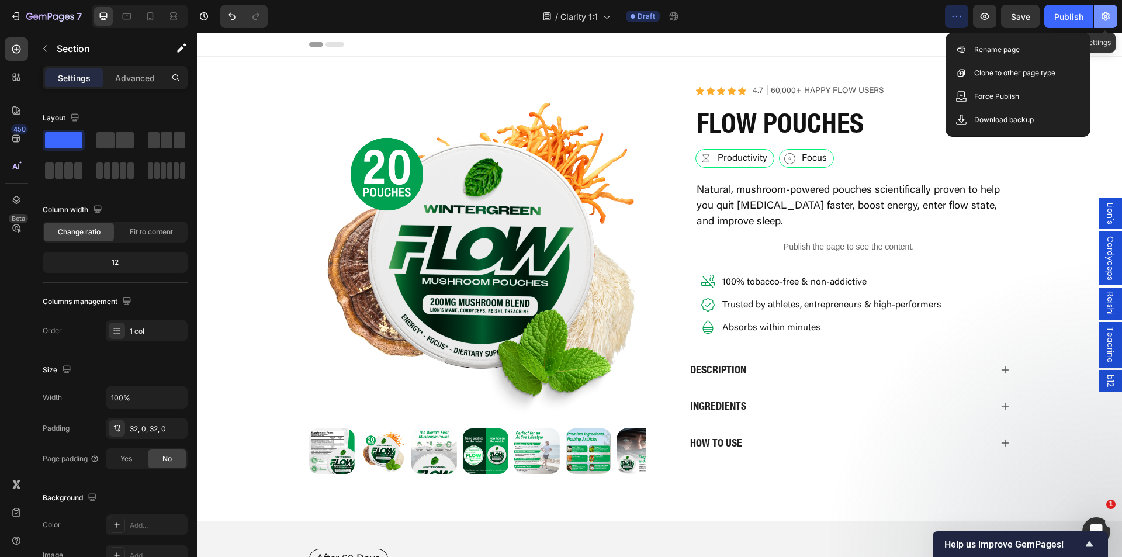
click at [1112, 15] on button "button" at bounding box center [1105, 16] width 23 height 23
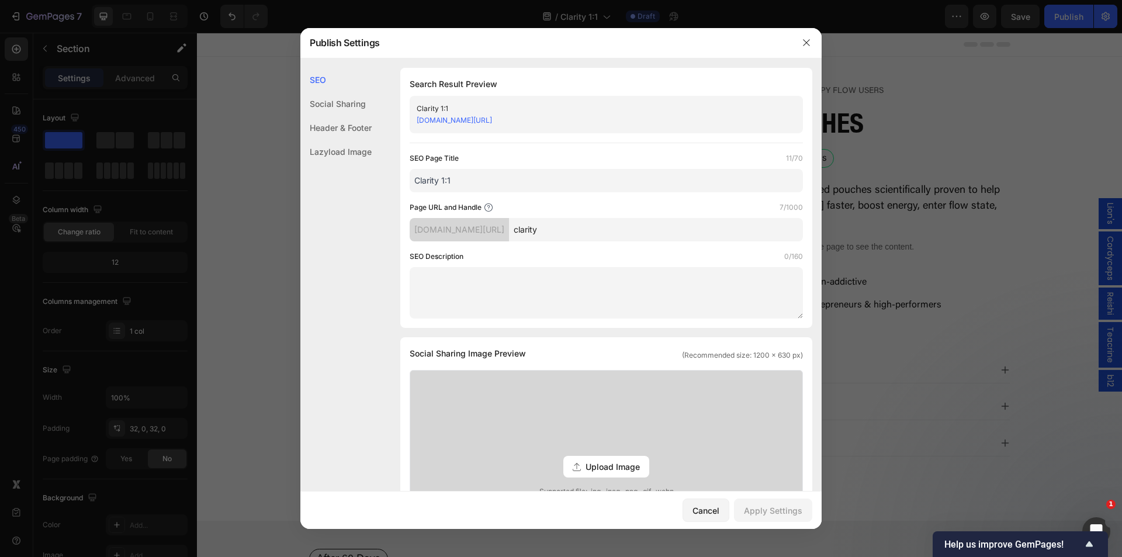
drag, startPoint x: 595, startPoint y: 229, endPoint x: 542, endPoint y: 232, distance: 52.7
click at [541, 231] on div "[DOMAIN_NAME][URL] clarity" at bounding box center [606, 229] width 393 height 23
drag, startPoint x: 466, startPoint y: 184, endPoint x: 380, endPoint y: 186, distance: 85.4
click at [393, 179] on div "SEO Search Result Preview Clarity 1:1 [DOMAIN_NAME][URL] SEO Page Title 11/70 C…" at bounding box center [560, 522] width 521 height 909
type input "Flow Pouches th"
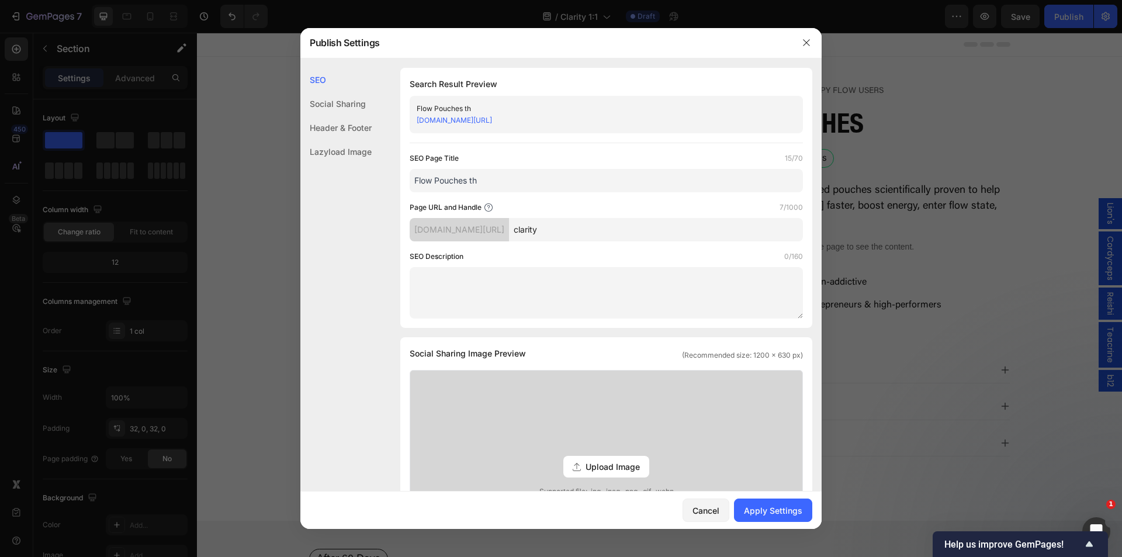
click at [594, 230] on input "clarity" at bounding box center [656, 229] width 294 height 23
drag, startPoint x: 594, startPoint y: 230, endPoint x: 552, endPoint y: 229, distance: 42.7
click at [548, 228] on div "[DOMAIN_NAME][URL] clarity" at bounding box center [606, 229] width 393 height 23
type input "Flowpouches-v3"
click at [375, 254] on div "SEO Search Result Preview Flow Pouches th [DOMAIN_NAME][URL] SEO Page Title 15/…" at bounding box center [560, 522] width 521 height 909
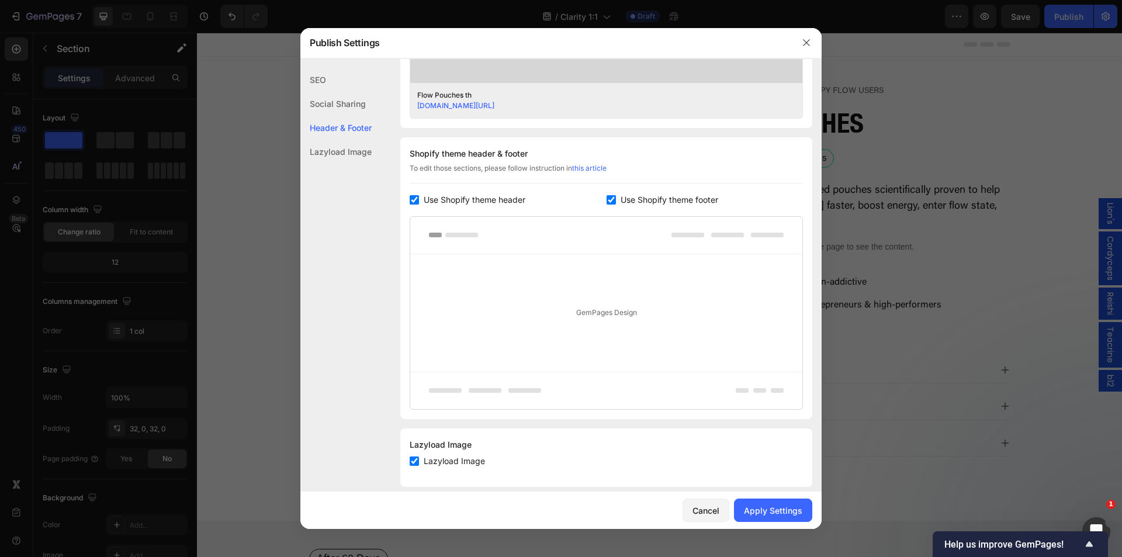
scroll to position [494, 0]
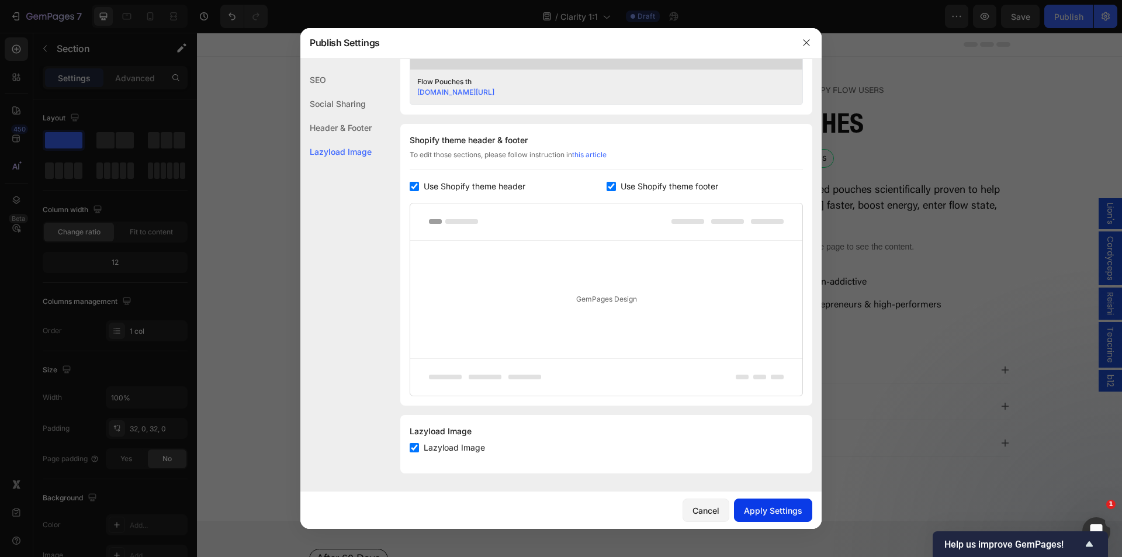
click at [763, 506] on div "Apply Settings" at bounding box center [773, 510] width 58 height 12
click at [806, 39] on icon "button" at bounding box center [806, 42] width 9 height 9
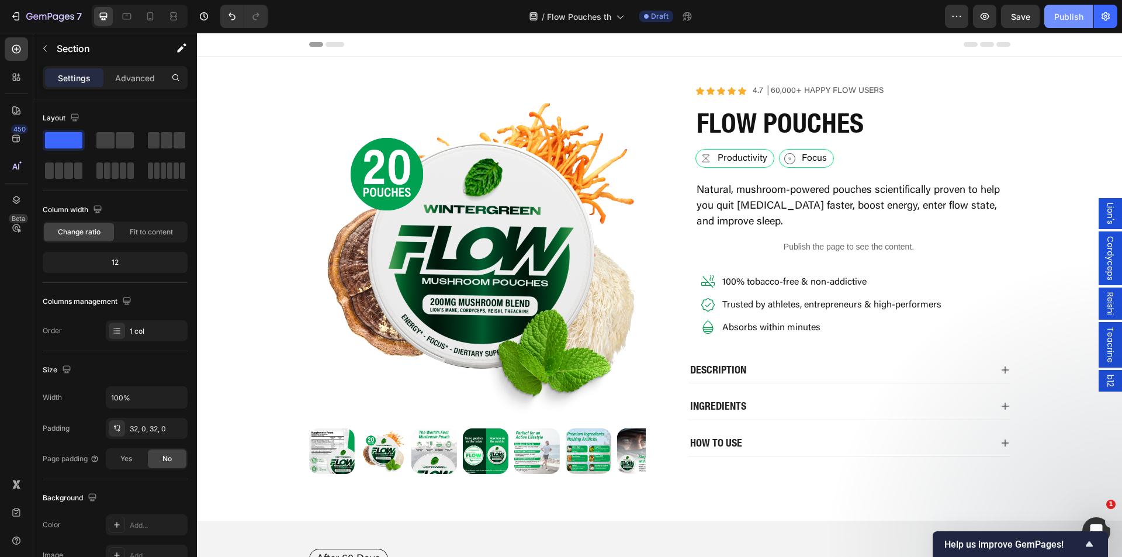
click at [1069, 19] on div "Publish" at bounding box center [1068, 17] width 29 height 12
click at [1103, 25] on button "button" at bounding box center [1105, 16] width 23 height 23
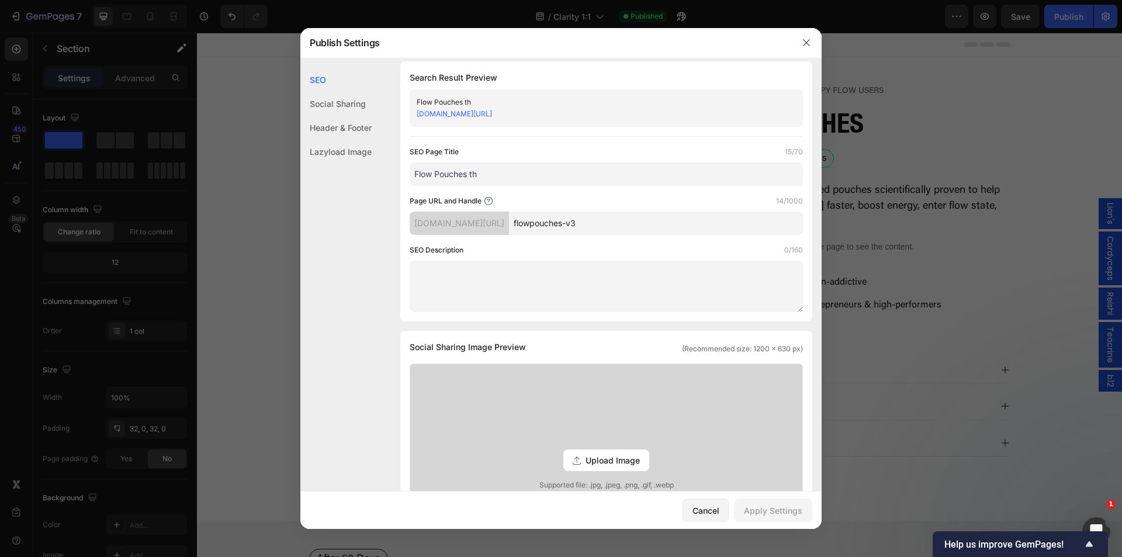
scroll to position [0, 0]
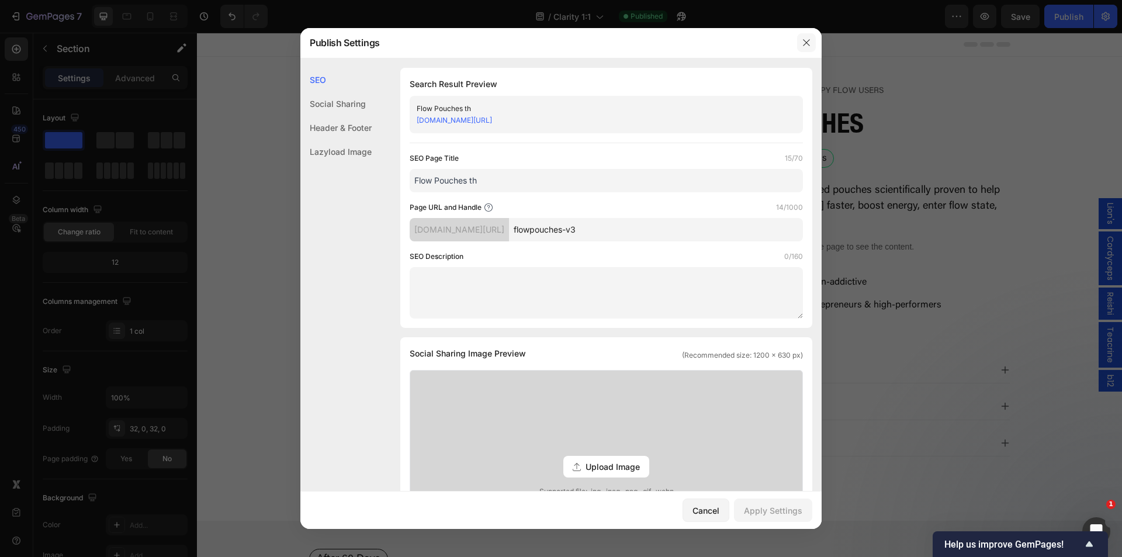
drag, startPoint x: 806, startPoint y: 42, endPoint x: 588, endPoint y: 26, distance: 219.2
click at [806, 42] on icon "button" at bounding box center [806, 42] width 9 height 9
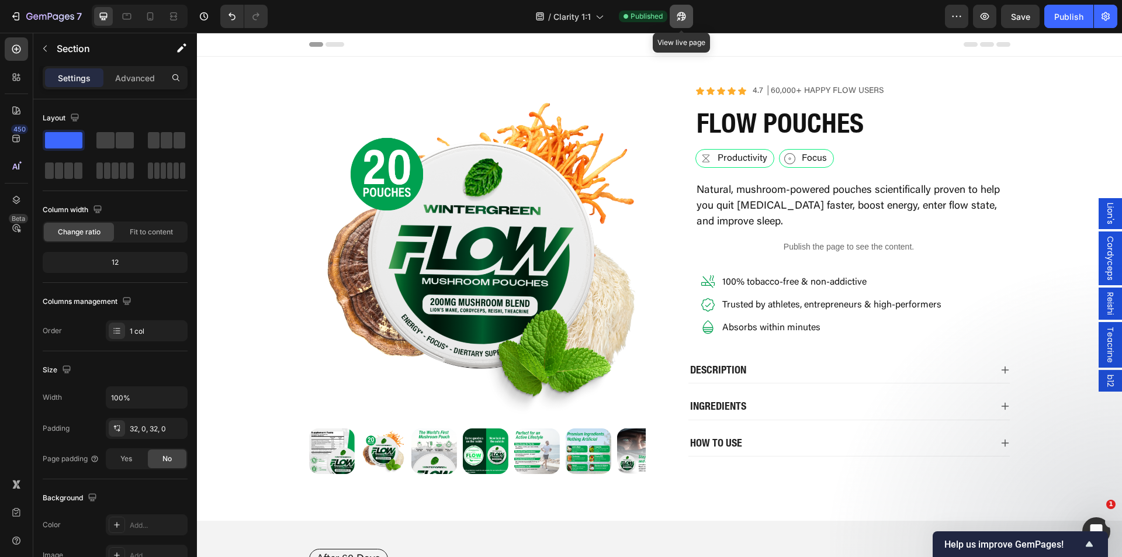
click at [680, 22] on button "button" at bounding box center [681, 16] width 23 height 23
click at [562, 19] on span "Clarity 1:1" at bounding box center [571, 17] width 37 height 12
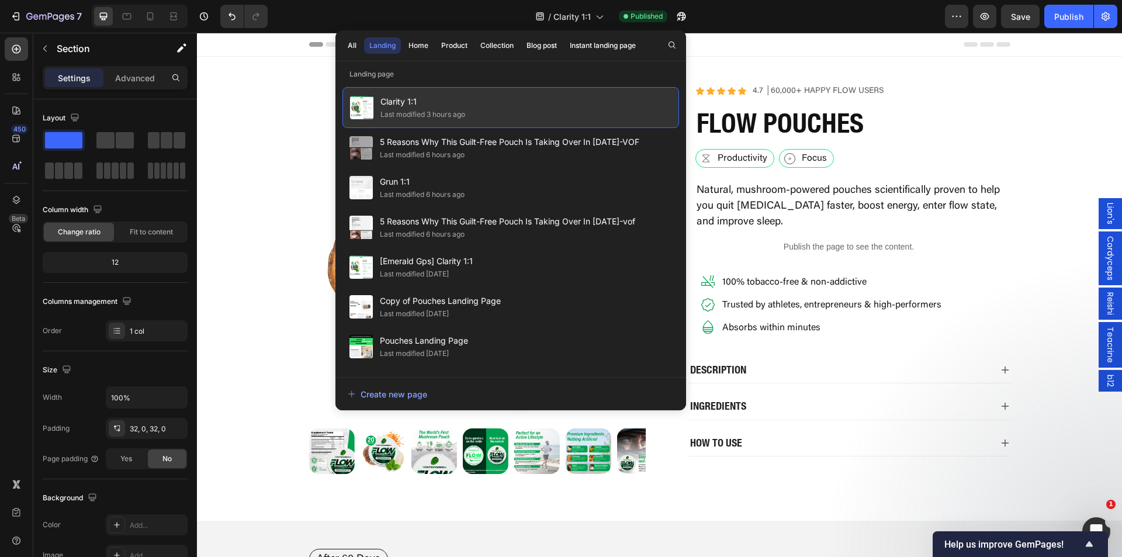
click at [396, 99] on span "Clarity 1:1" at bounding box center [422, 102] width 85 height 14
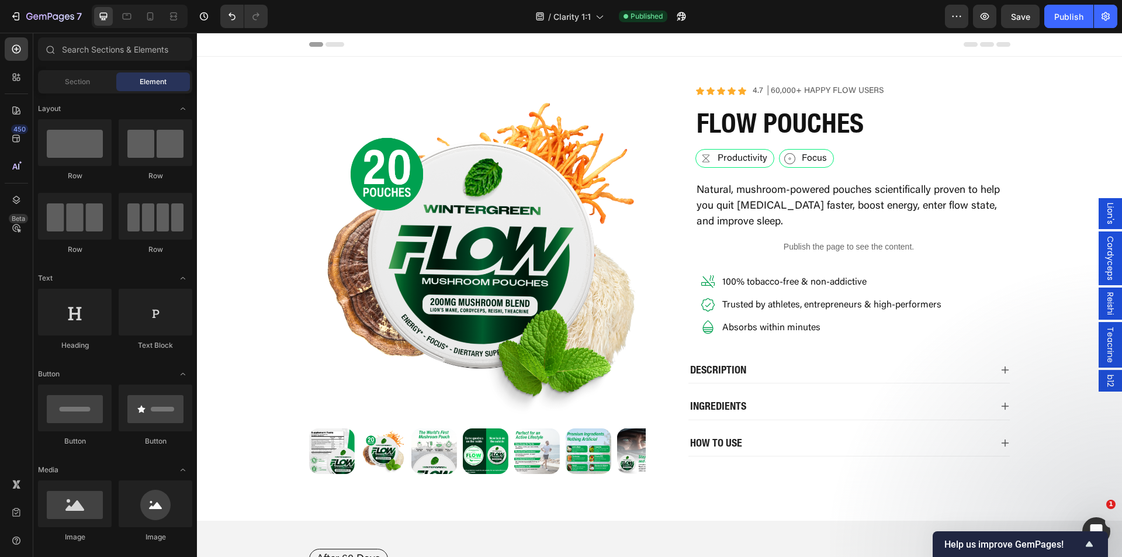
click at [396, 99] on span "Clarity 1:1" at bounding box center [422, 102] width 85 height 14
click at [576, 19] on span "Clarity 1:1" at bounding box center [571, 17] width 37 height 12
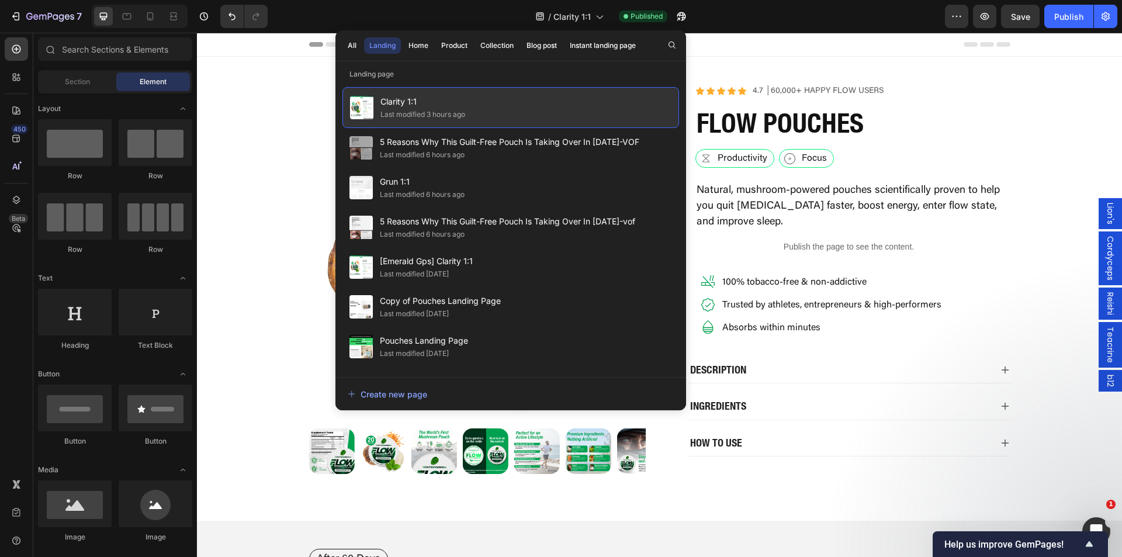
click at [413, 98] on span "Clarity 1:1" at bounding box center [422, 102] width 85 height 14
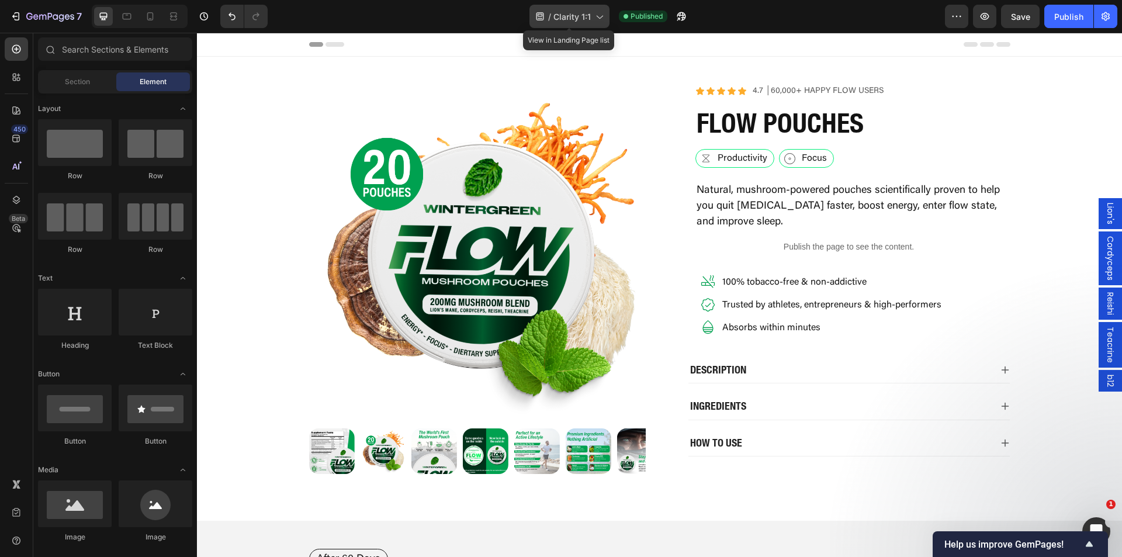
click at [574, 11] on span "Clarity 1:1" at bounding box center [571, 17] width 37 height 12
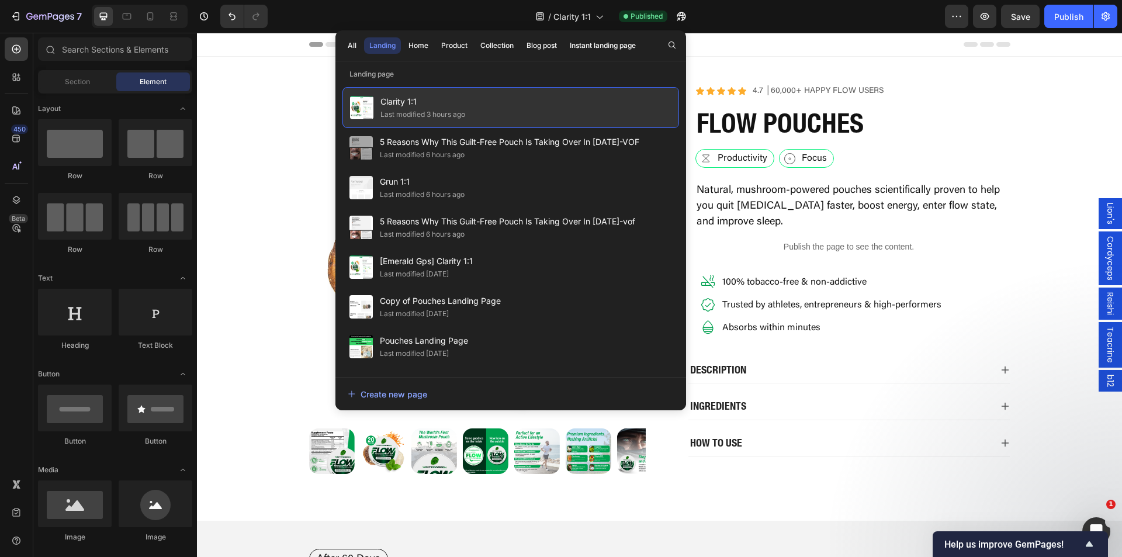
drag, startPoint x: 449, startPoint y: 94, endPoint x: 411, endPoint y: 101, distance: 38.2
click at [411, 101] on span "Clarity 1:1" at bounding box center [422, 102] width 85 height 14
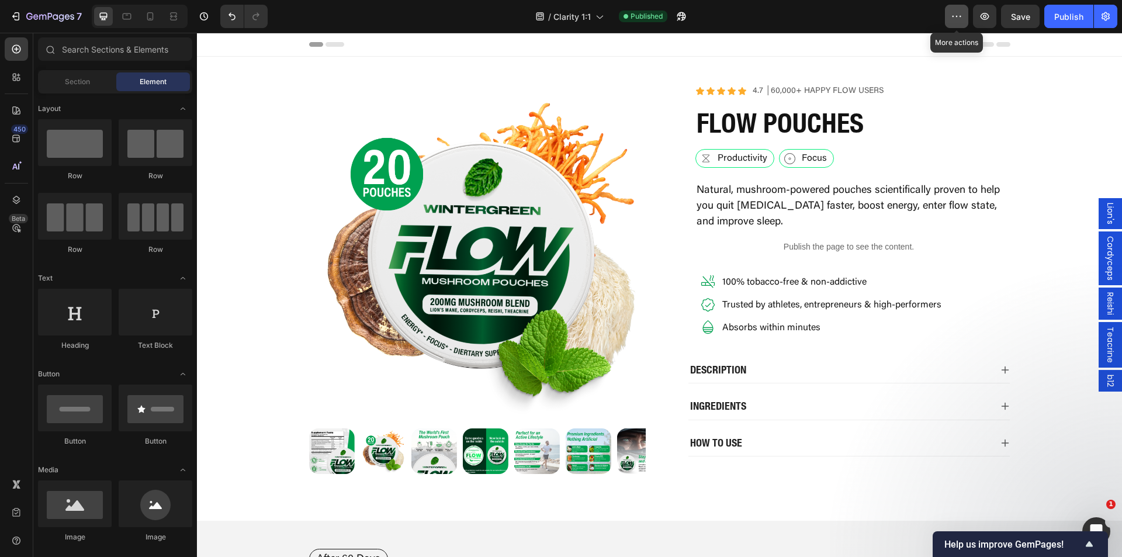
click at [957, 18] on icon "button" at bounding box center [957, 17] width 12 height 12
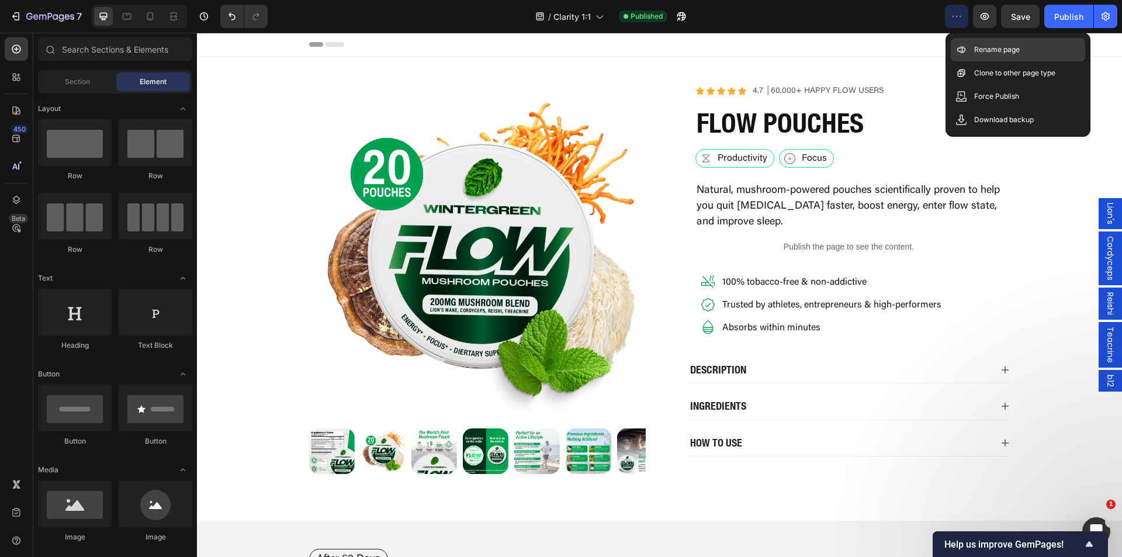
click at [984, 40] on div "Rename page" at bounding box center [1018, 49] width 134 height 23
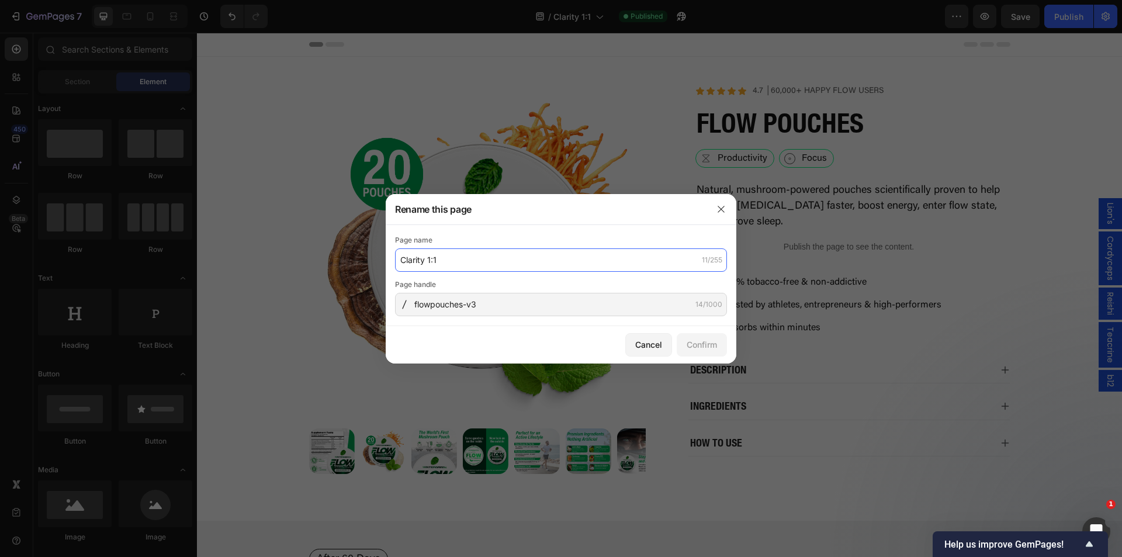
click at [467, 258] on input "Clarity 1:1" at bounding box center [561, 259] width 332 height 23
type input "Flowpouches-v3"
click at [700, 344] on div "Confirm" at bounding box center [702, 344] width 30 height 12
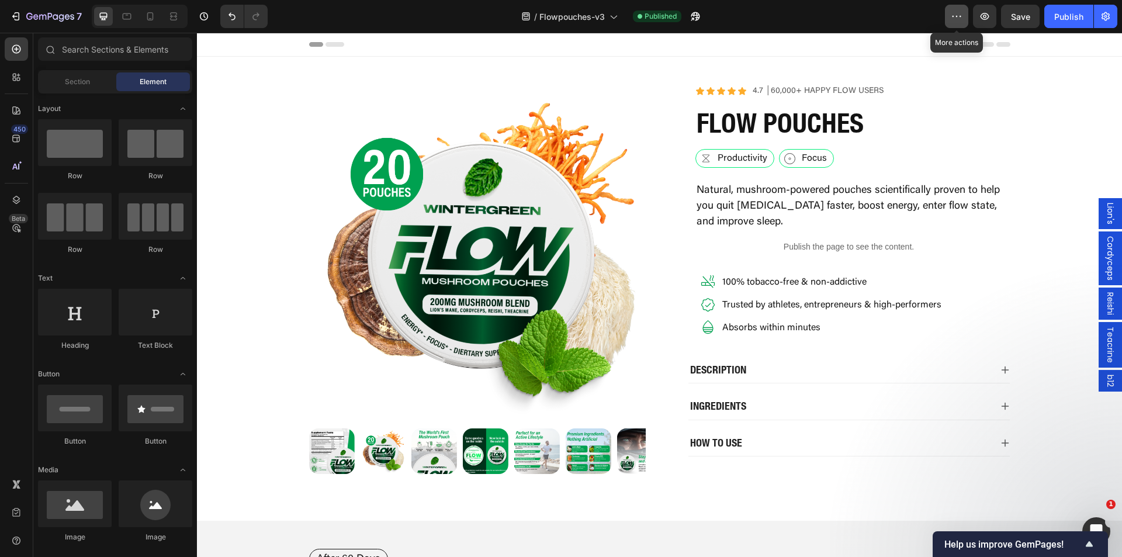
click at [952, 21] on icon "button" at bounding box center [957, 17] width 12 height 12
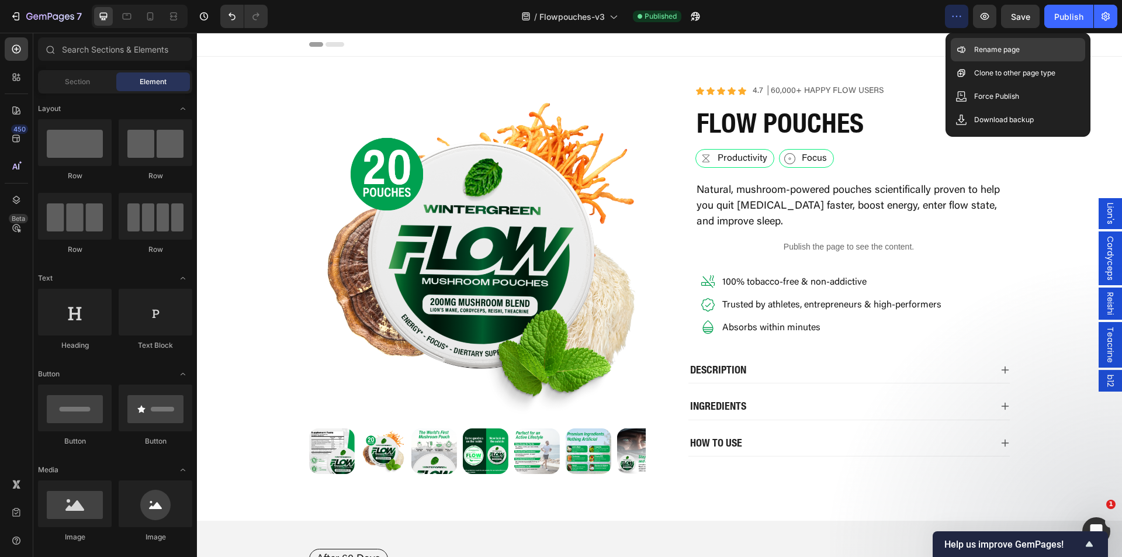
click at [974, 51] on p "Rename page" at bounding box center [997, 50] width 46 height 12
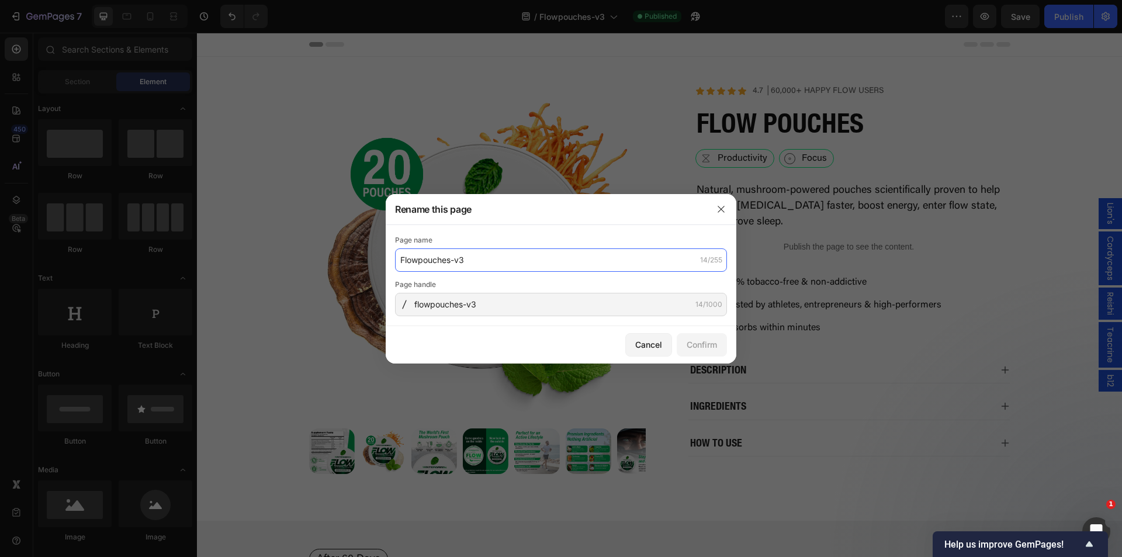
click at [497, 259] on input "Flowpouches-v3" at bounding box center [561, 259] width 332 height 23
click at [423, 259] on input "Flowpouches-v3" at bounding box center [561, 259] width 332 height 23
click at [418, 261] on input "Flowpouches-v3" at bounding box center [561, 259] width 332 height 23
click at [423, 261] on input "Flow pouches-v3" at bounding box center [561, 259] width 332 height 23
click at [425, 261] on input "Flow pouches-v3" at bounding box center [561, 259] width 332 height 23
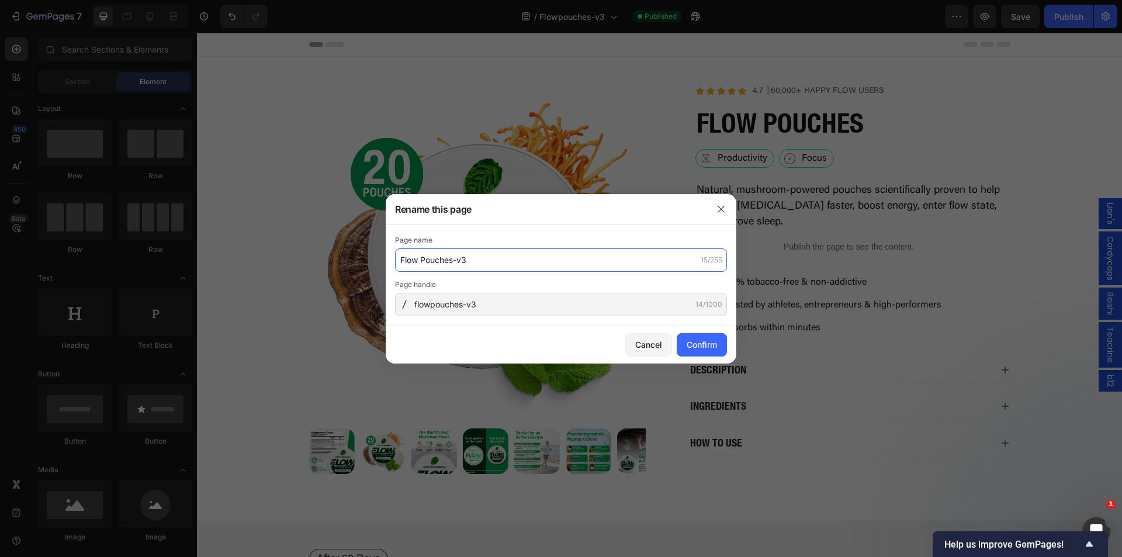
drag, startPoint x: 478, startPoint y: 261, endPoint x: 455, endPoint y: 262, distance: 22.8
click at [455, 262] on input "Flow Pouches-v3" at bounding box center [561, 259] width 332 height 23
type input "Flow Pouches Clarity"
click at [698, 342] on div "Confirm" at bounding box center [702, 344] width 30 height 12
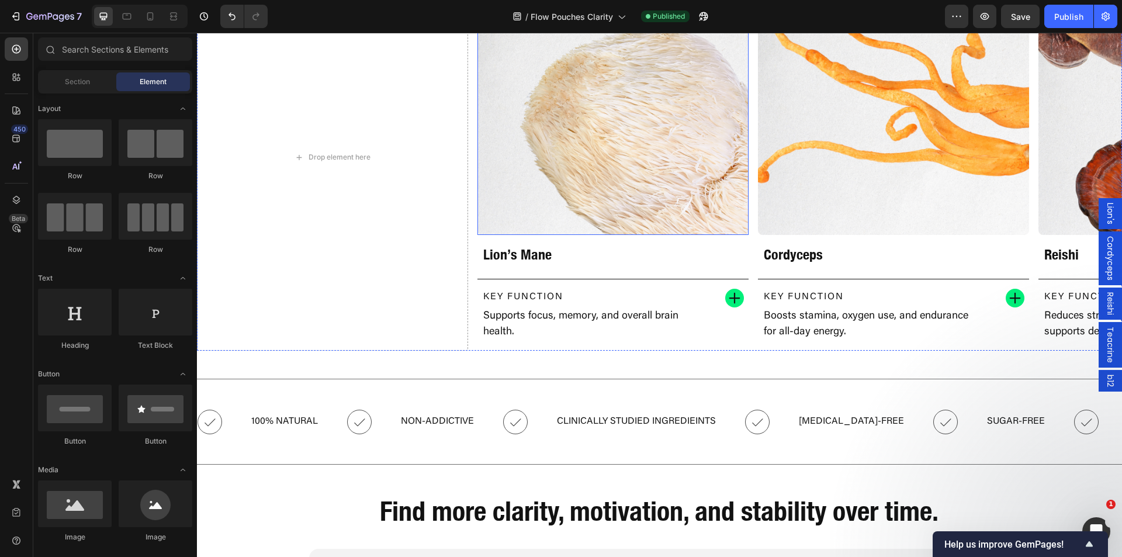
scroll to position [1403, 0]
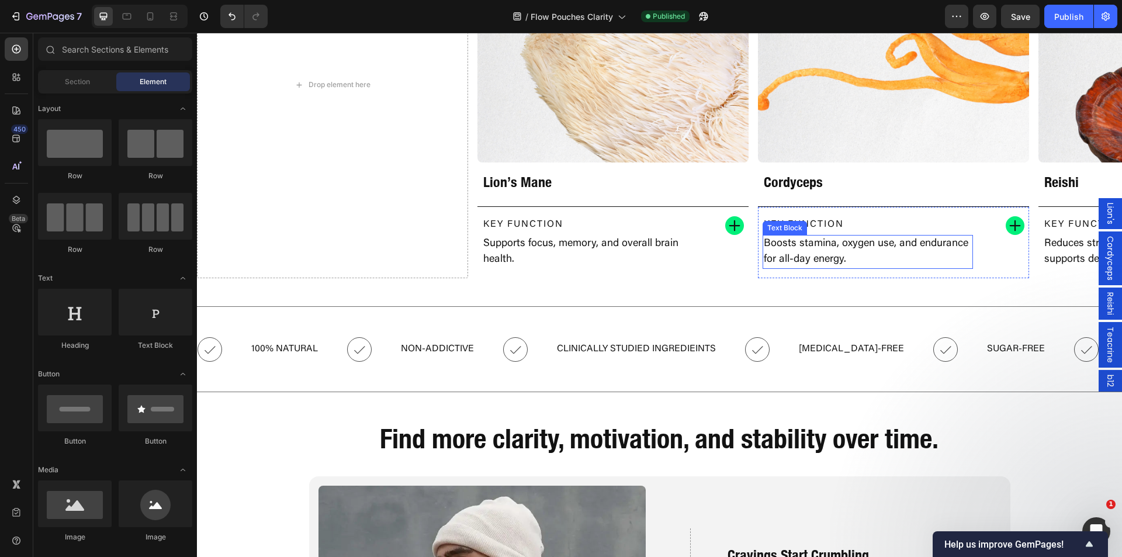
click at [636, 205] on div "Drop element here Image Lion’s Mane Heading Key Function Text Block Supports fo…" at bounding box center [659, 84] width 925 height 387
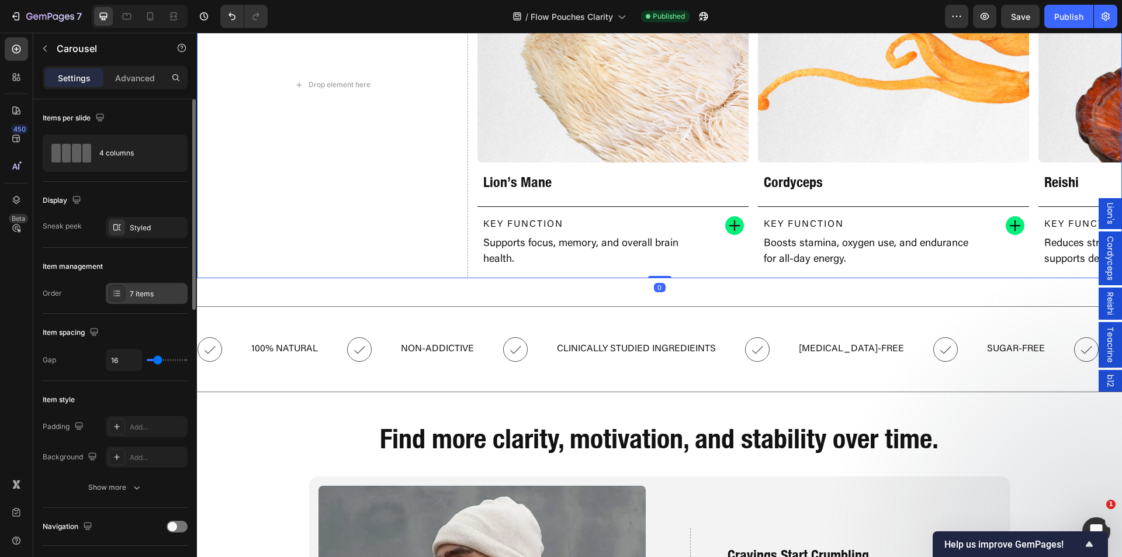
click at [127, 297] on div "7 items" at bounding box center [147, 293] width 82 height 21
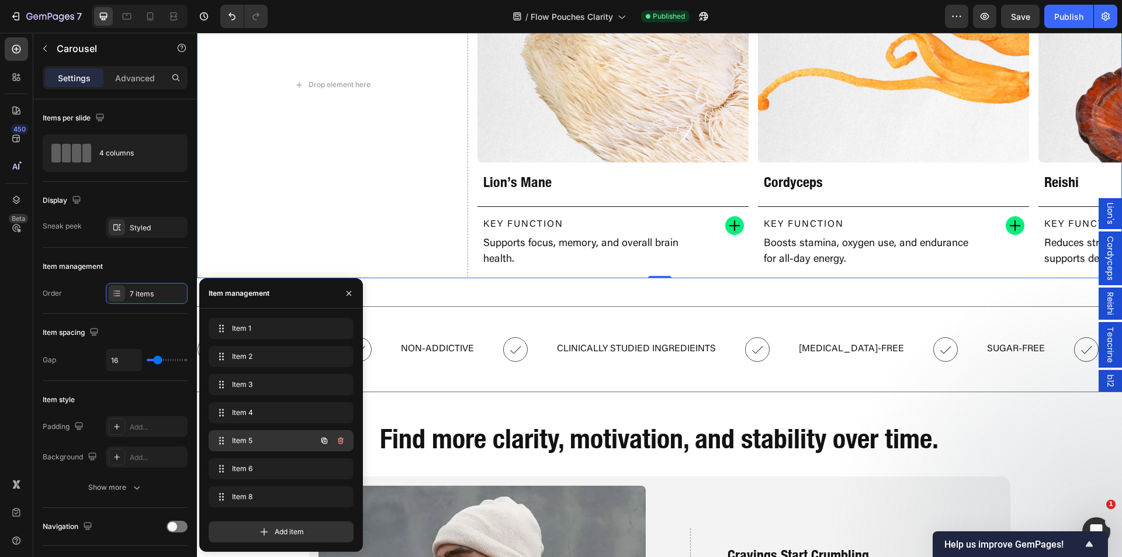
click at [251, 437] on span "Item 5" at bounding box center [265, 440] width 66 height 11
click at [247, 440] on span "Item 5" at bounding box center [265, 440] width 66 height 11
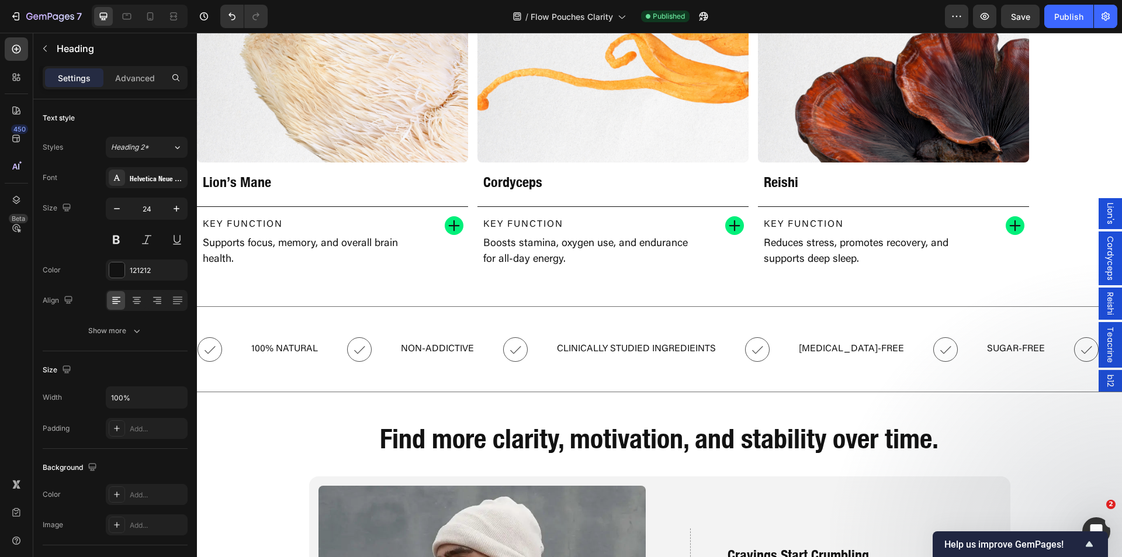
drag, startPoint x: 1088, startPoint y: 185, endPoint x: 1050, endPoint y: 185, distance: 37.4
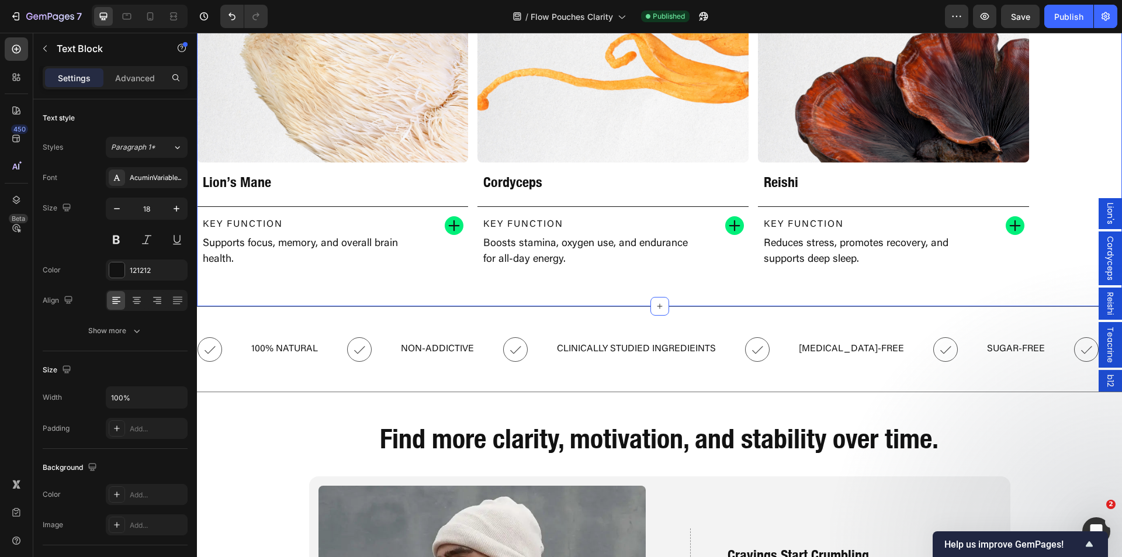
click at [1038, 293] on div "The Secret, Science-Backed Ingredients Behind Flow Heading Row Drop element her…" at bounding box center [659, 39] width 925 height 534
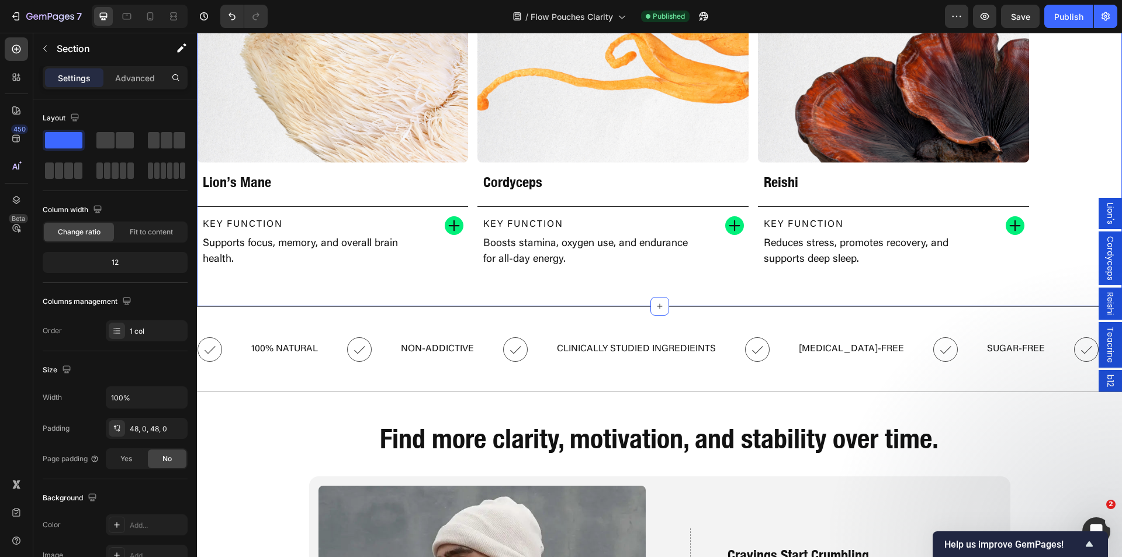
click at [1104, 348] on span "Teacrine" at bounding box center [1110, 345] width 12 height 36
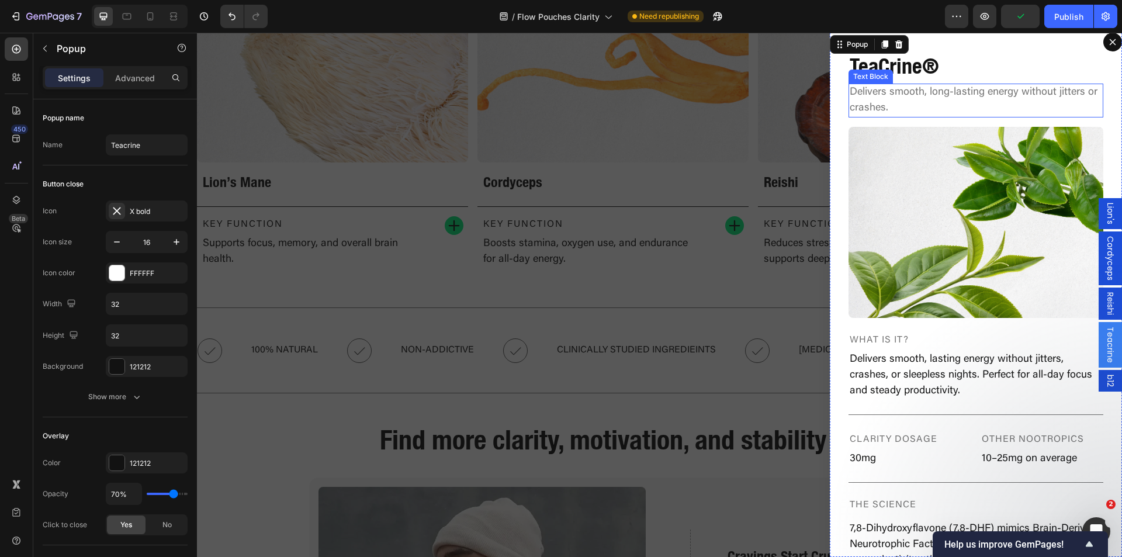
click at [903, 72] on h2 "TeaCrine®" at bounding box center [976, 66] width 255 height 30
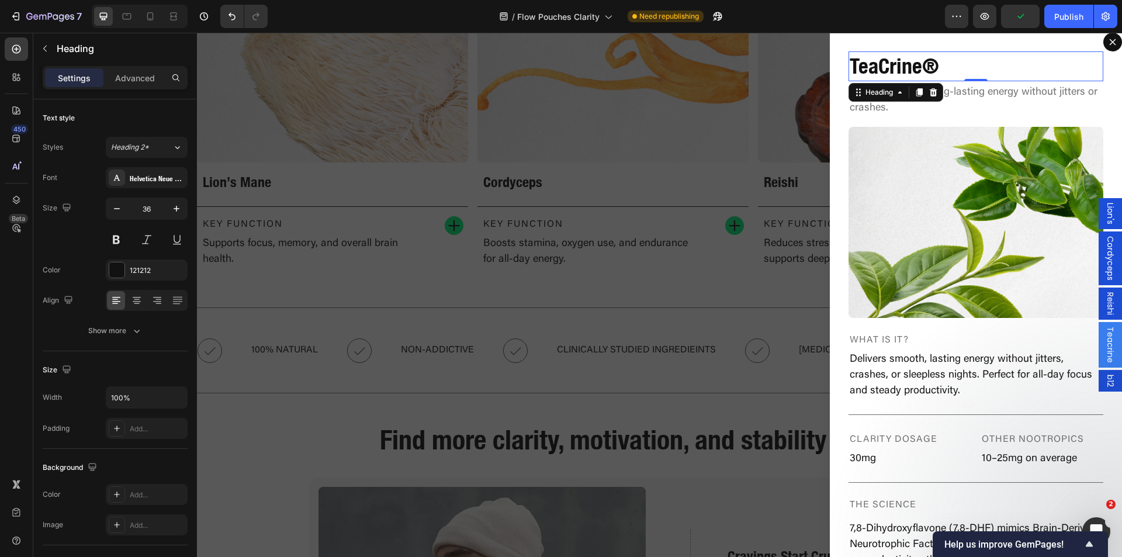
click at [903, 72] on h2 "TeaCrine®" at bounding box center [976, 66] width 255 height 30
click at [1068, 18] on div "Publish" at bounding box center [1068, 17] width 29 height 12
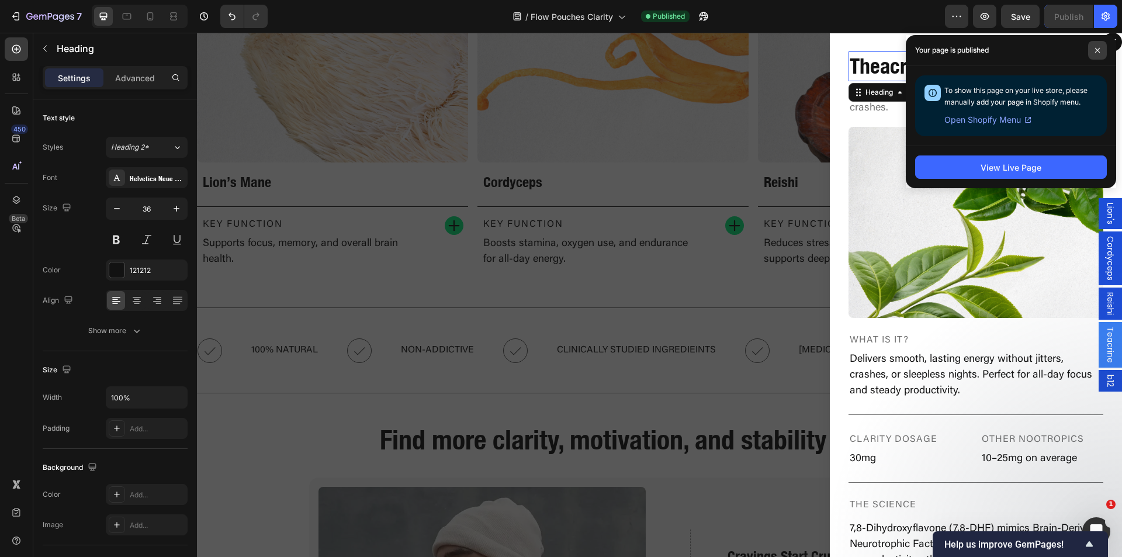
click at [1104, 45] on span at bounding box center [1097, 50] width 19 height 19
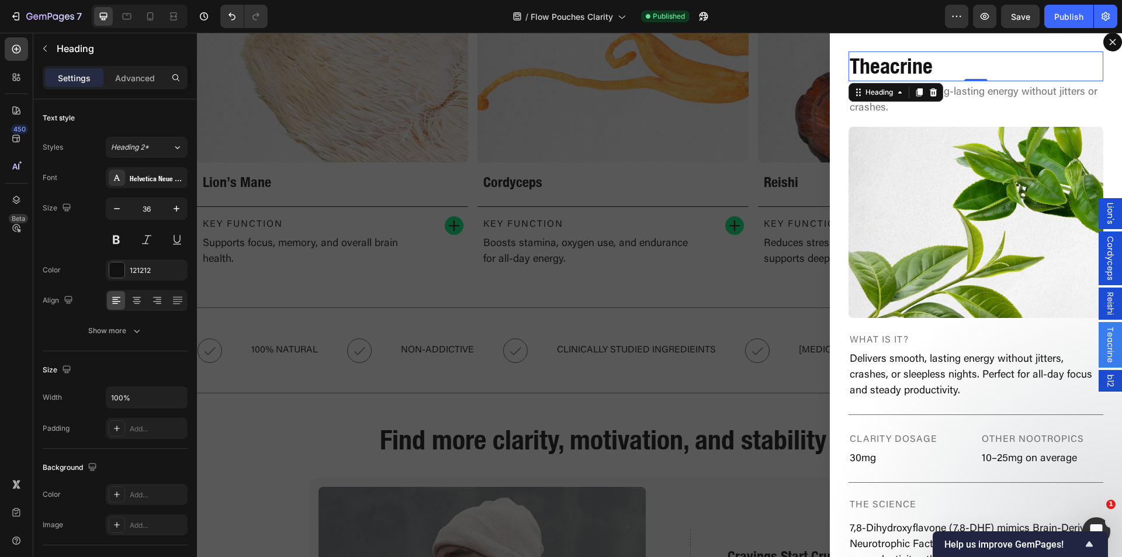
click at [712, 193] on div "Backdrop" at bounding box center [659, 295] width 925 height 524
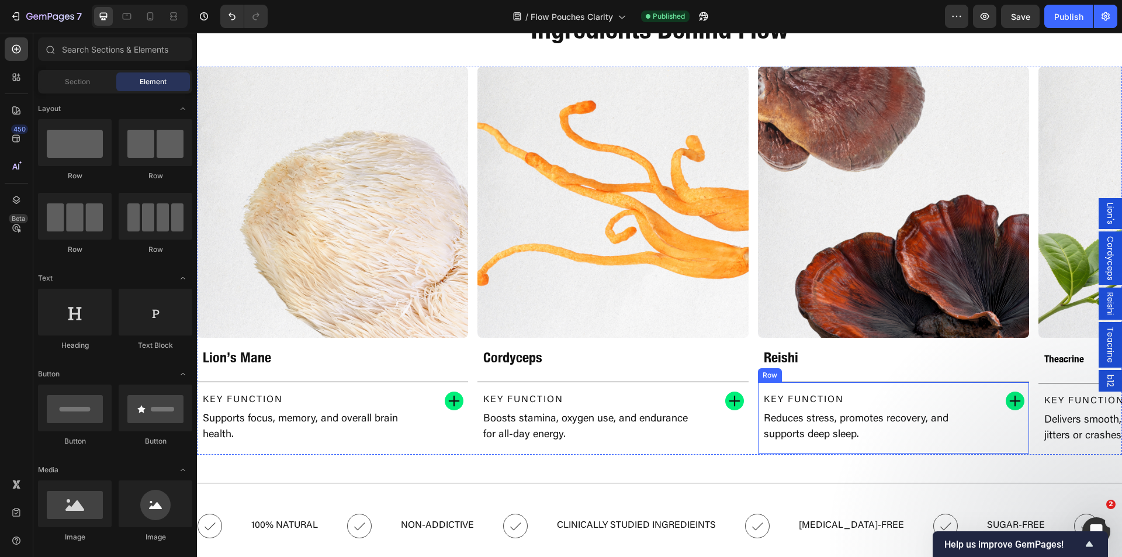
scroll to position [1344, 0]
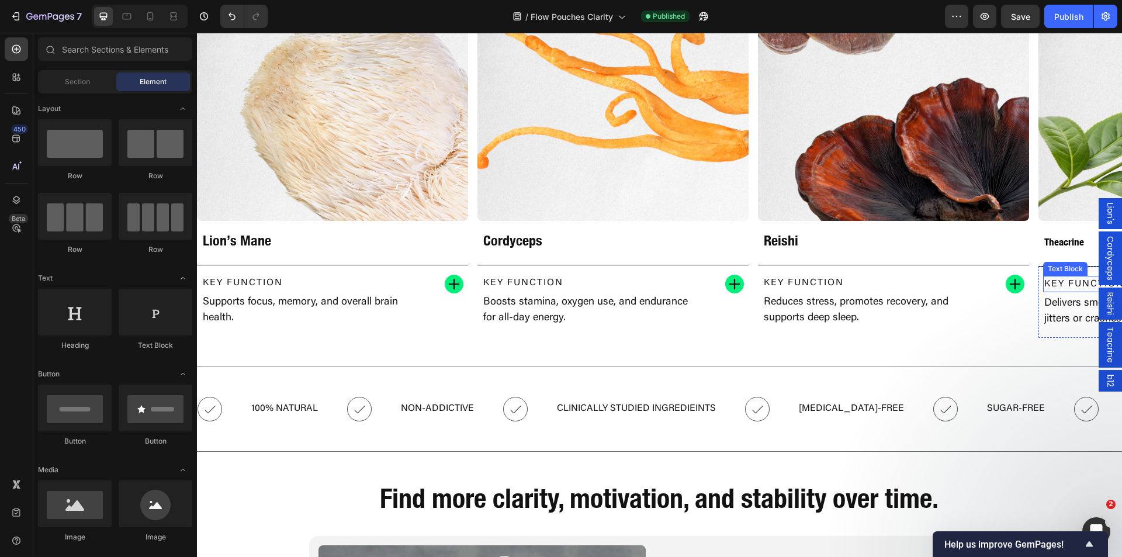
click at [1061, 238] on strong "Theacrine" at bounding box center [1064, 242] width 40 height 12
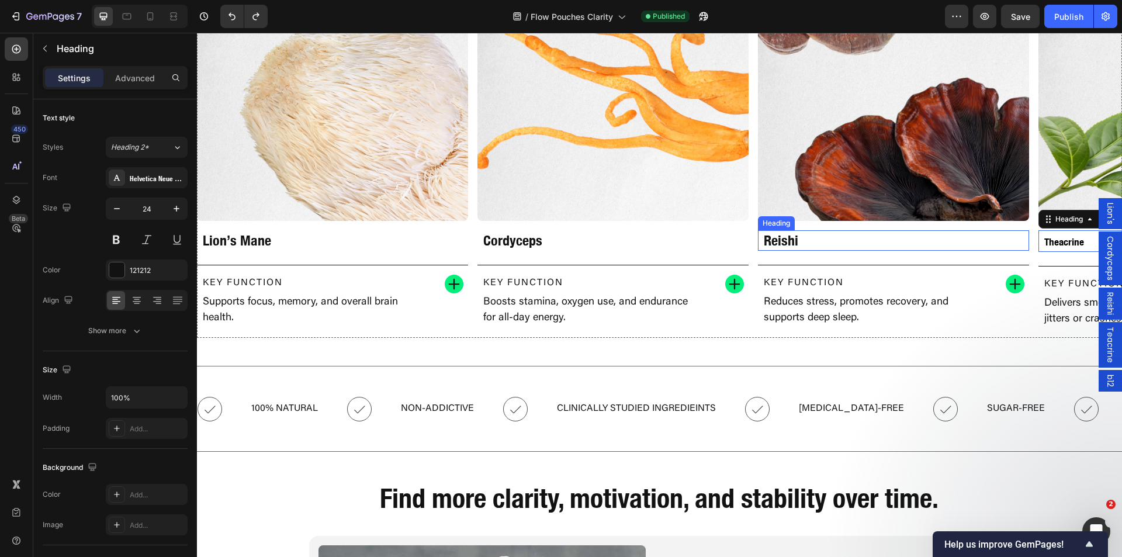
click at [1023, 238] on h2 "Reishi" at bounding box center [894, 240] width 262 height 20
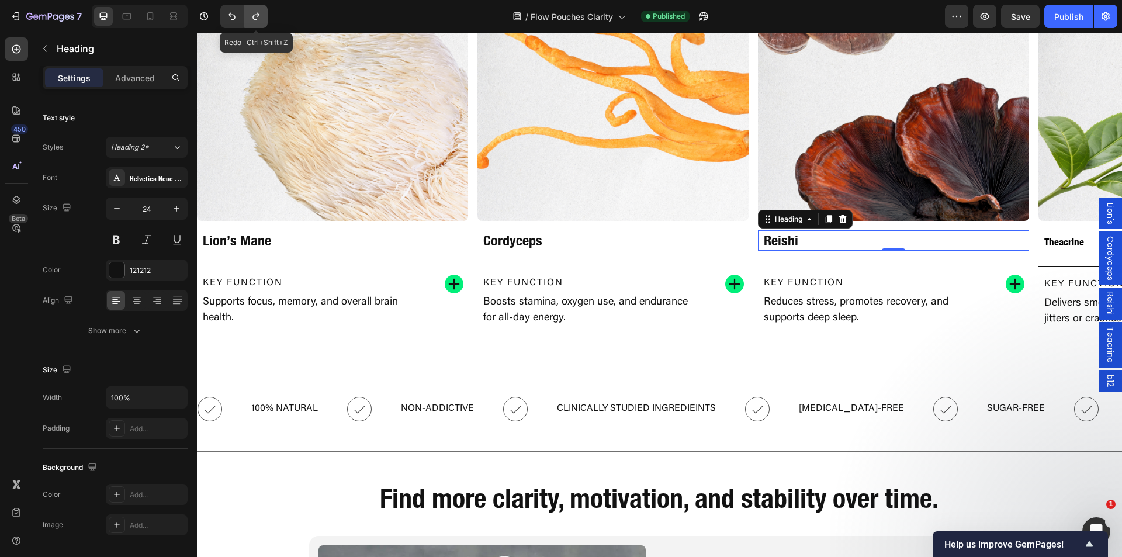
click at [252, 18] on icon "Undo/Redo" at bounding box center [256, 17] width 12 height 12
click at [1057, 245] on strong "Theacrine" at bounding box center [1064, 242] width 40 height 12
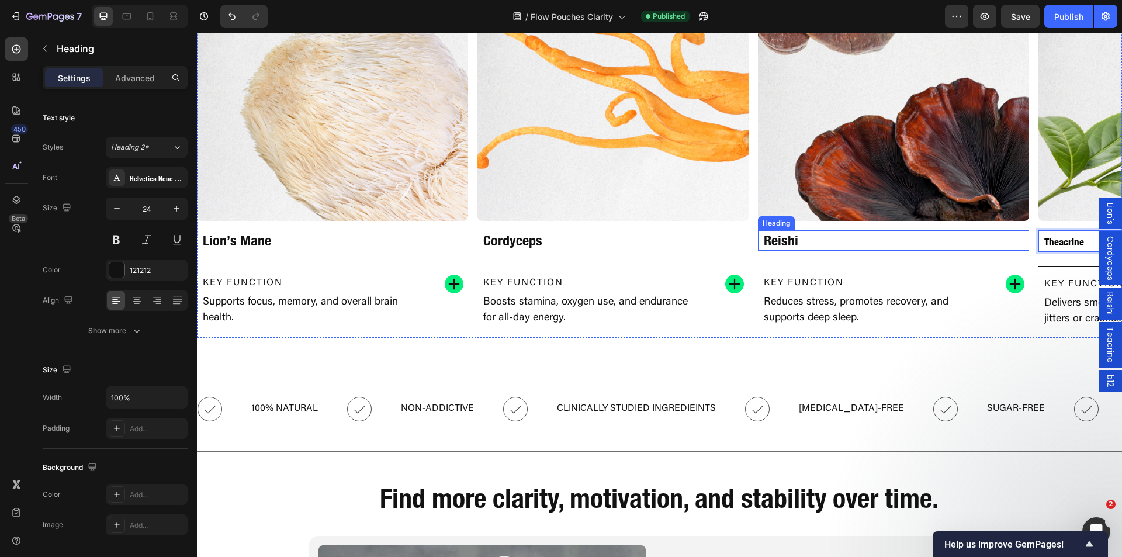
click at [804, 237] on h2 "Reishi" at bounding box center [894, 240] width 262 height 20
click at [795, 238] on h2 "Reishi" at bounding box center [894, 240] width 262 height 20
click at [795, 238] on p "Reishi" at bounding box center [893, 240] width 259 height 18
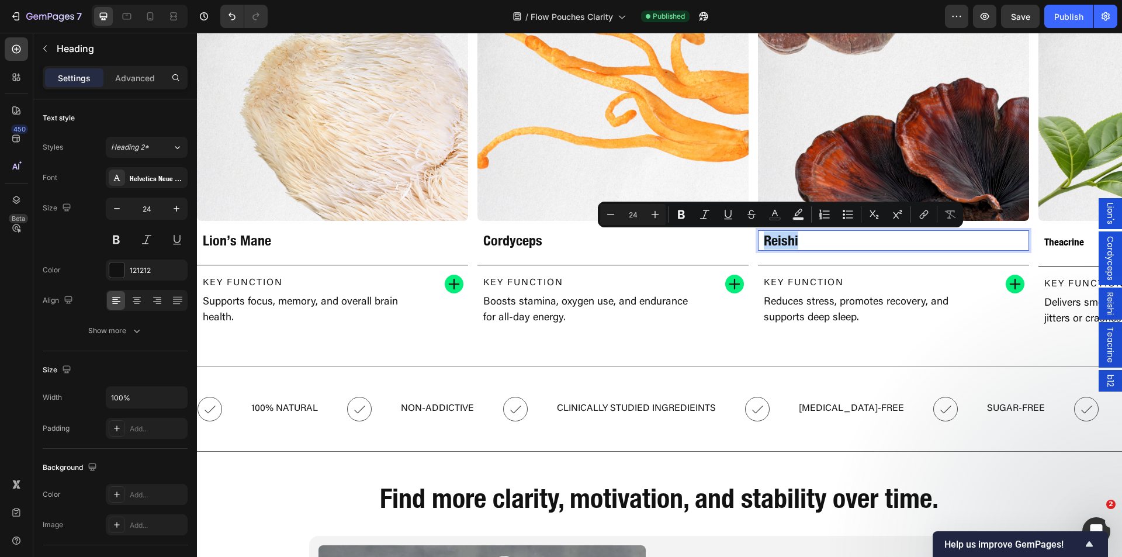
click at [1050, 243] on strong "Theacrine" at bounding box center [1064, 242] width 40 height 12
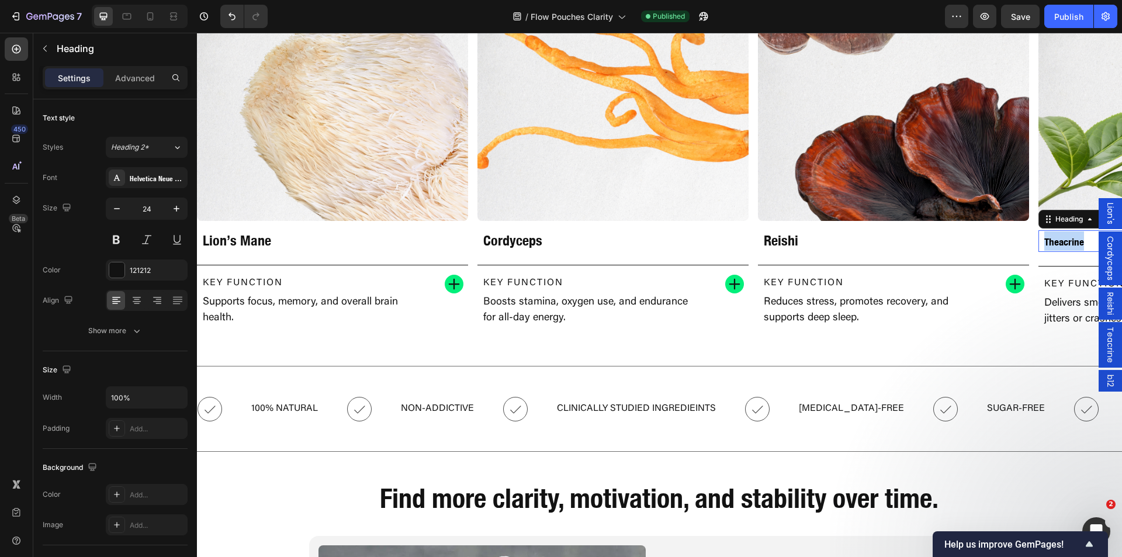
click at [1054, 243] on strong "Theacrine" at bounding box center [1064, 242] width 40 height 12
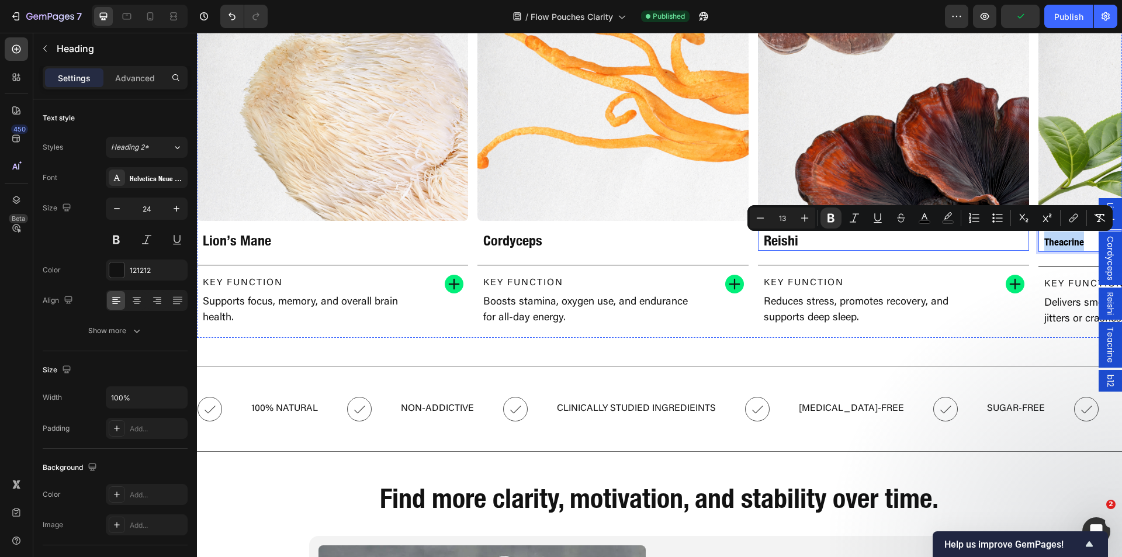
click at [792, 237] on p "Reishi" at bounding box center [893, 240] width 259 height 18
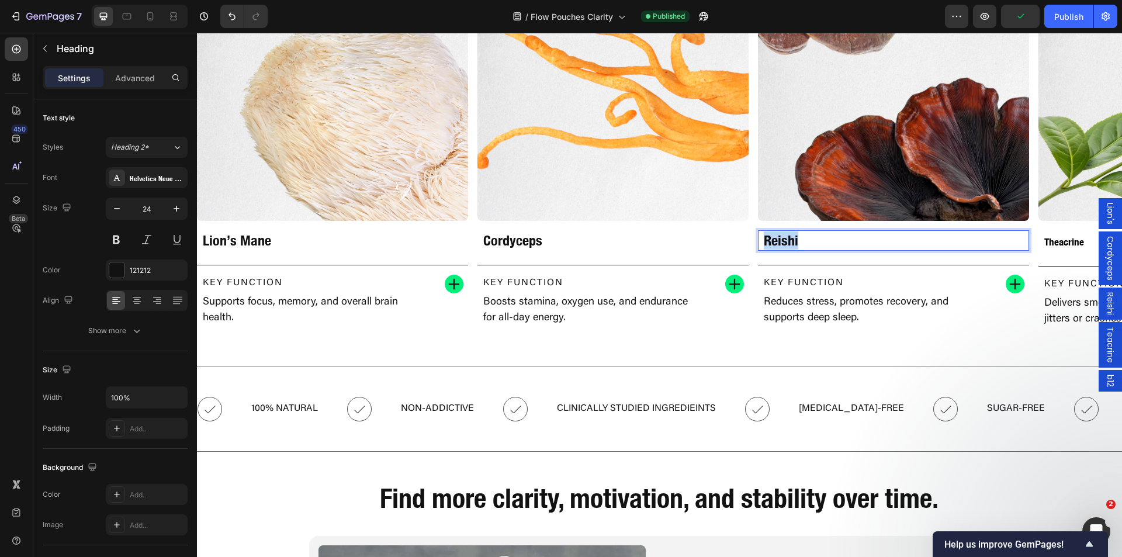
click at [792, 237] on p "Reishi" at bounding box center [893, 240] width 259 height 18
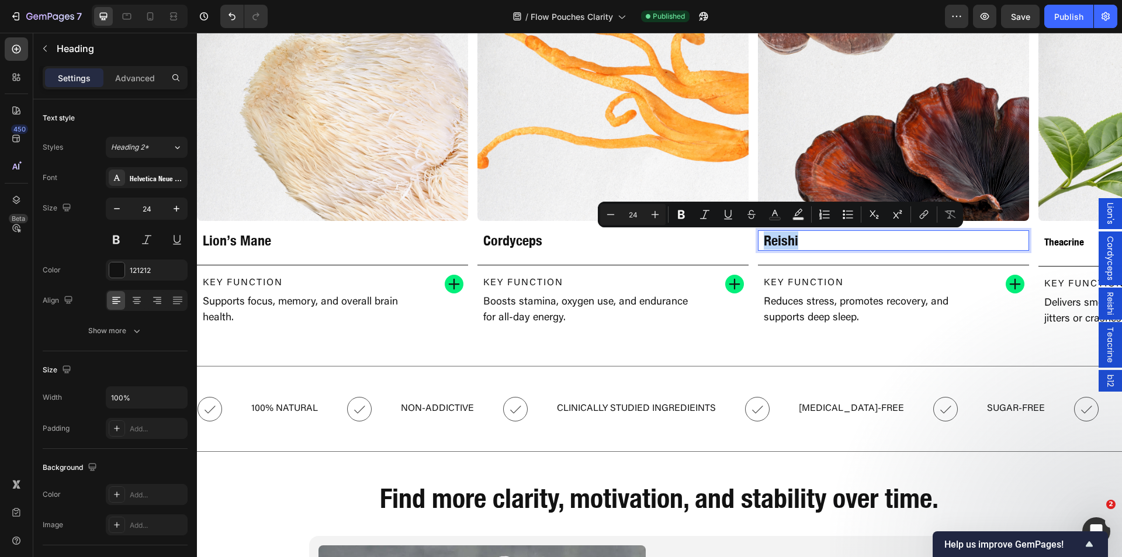
click at [1051, 241] on strong "Theacrine" at bounding box center [1064, 242] width 40 height 12
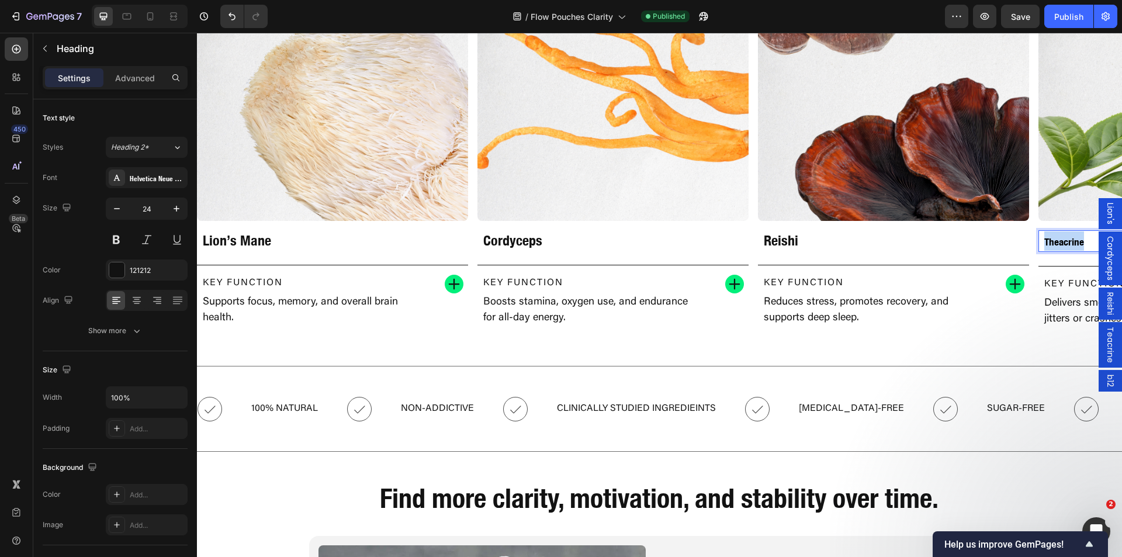
click at [1051, 241] on strong "Theacrine" at bounding box center [1064, 242] width 40 height 12
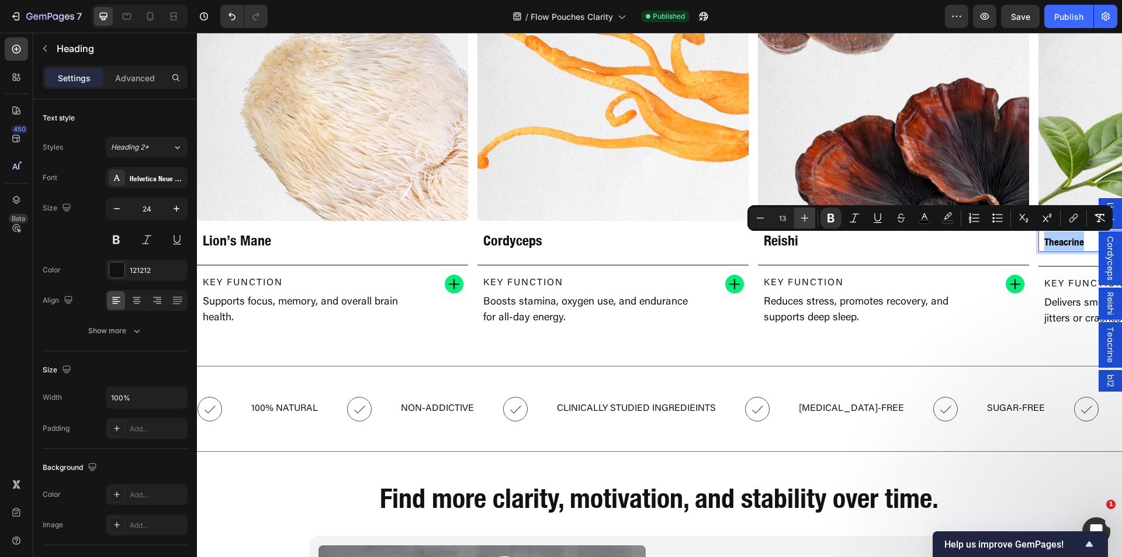
click at [803, 216] on icon "Editor contextual toolbar" at bounding box center [805, 218] width 12 height 12
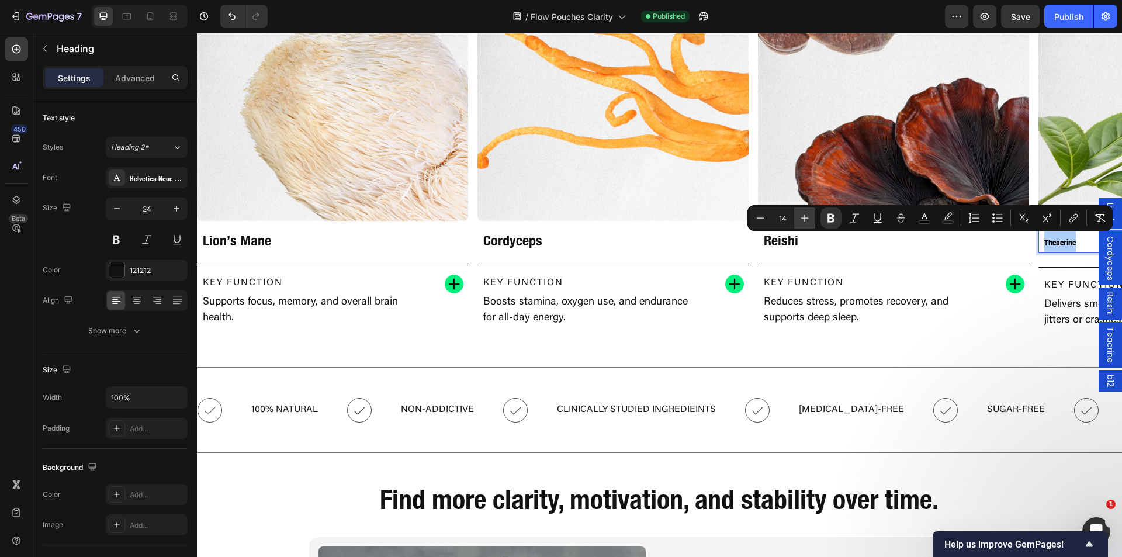
click at [803, 216] on icon "Editor contextual toolbar" at bounding box center [805, 218] width 12 height 12
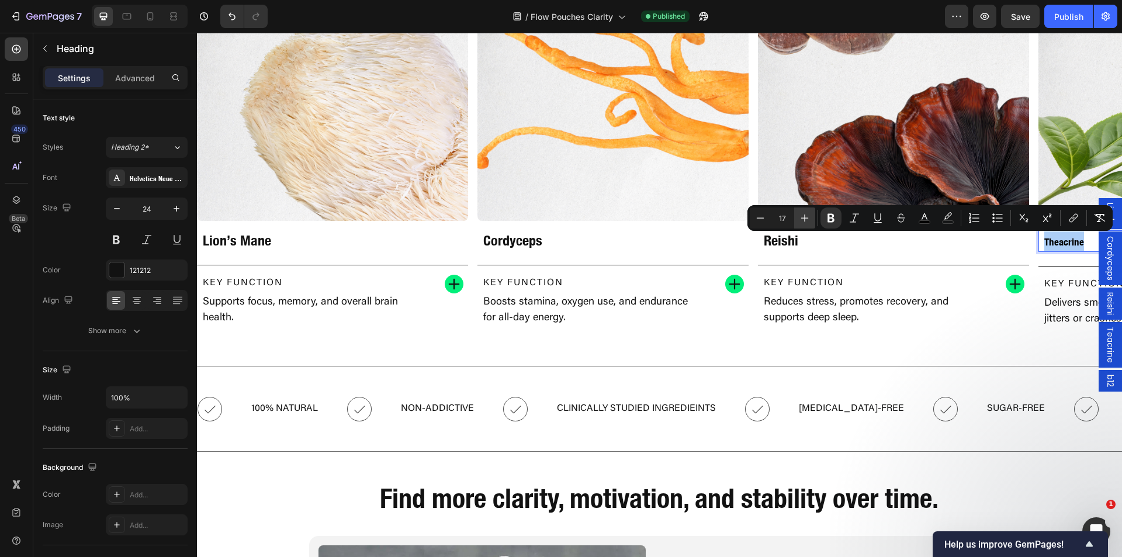
click at [803, 216] on icon "Editor contextual toolbar" at bounding box center [805, 218] width 12 height 12
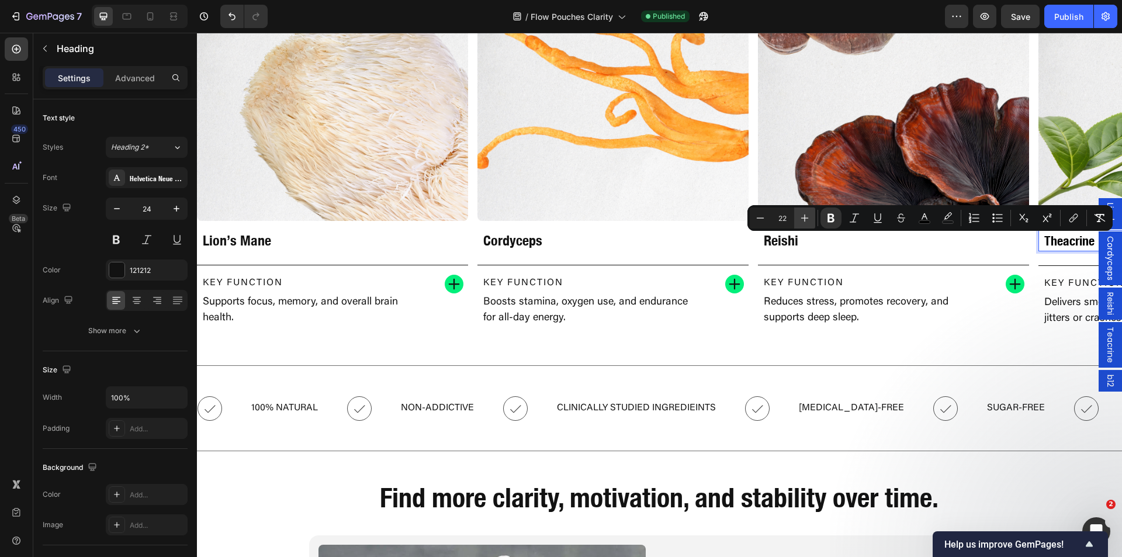
click at [803, 216] on icon "Editor contextual toolbar" at bounding box center [805, 218] width 12 height 12
type input "24"
click at [839, 271] on div "Key Function Text Block Reduces stress, promotes recovery, and supports deep sl…" at bounding box center [893, 301] width 271 height 72
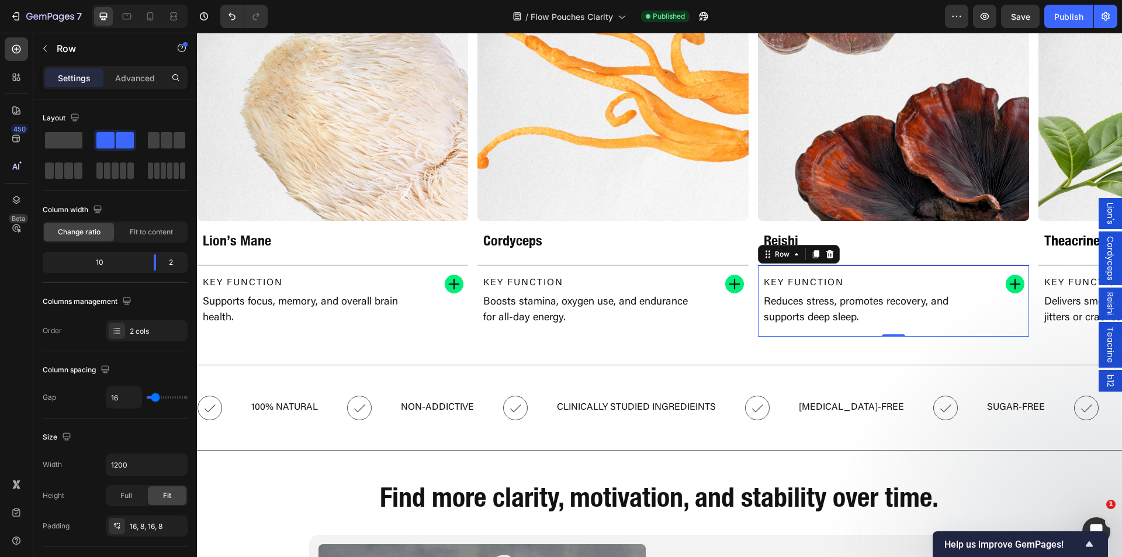
click at [1064, 20] on div "Publish" at bounding box center [1068, 17] width 29 height 12
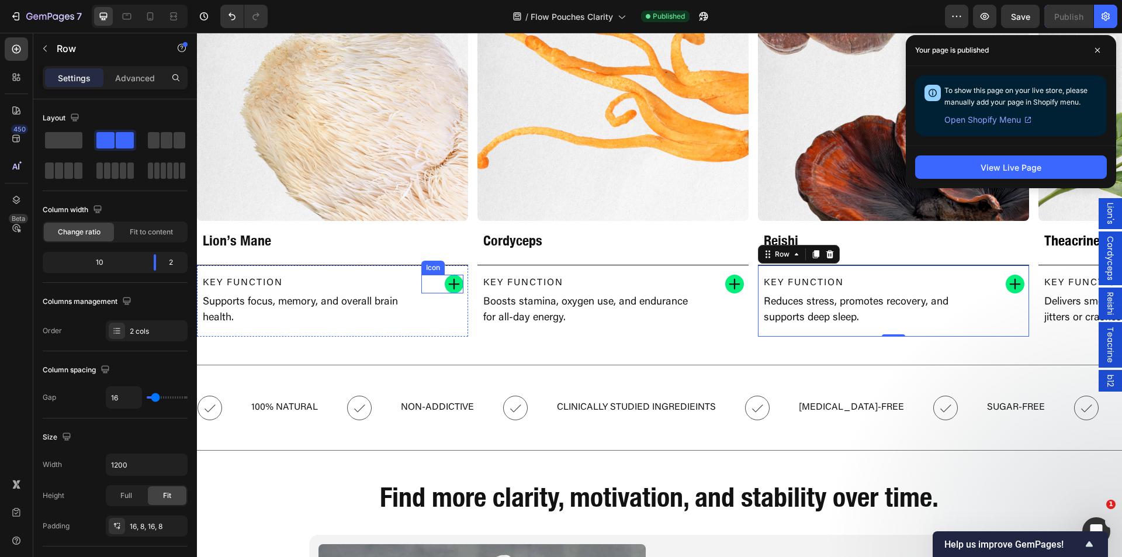
scroll to position [1636, 0]
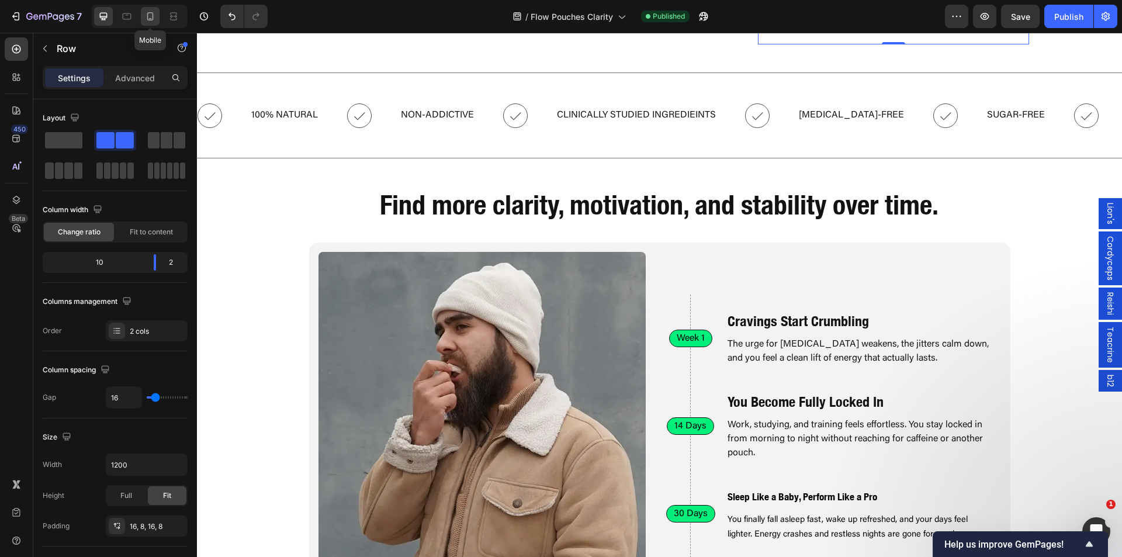
click at [155, 13] on icon at bounding box center [150, 17] width 12 height 12
type input "100%"
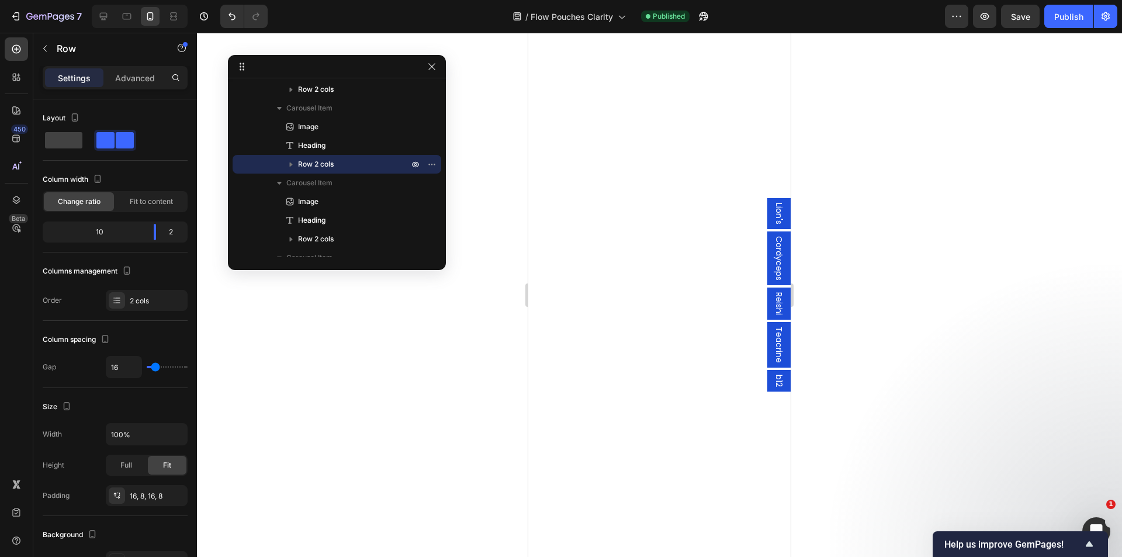
scroll to position [804, 0]
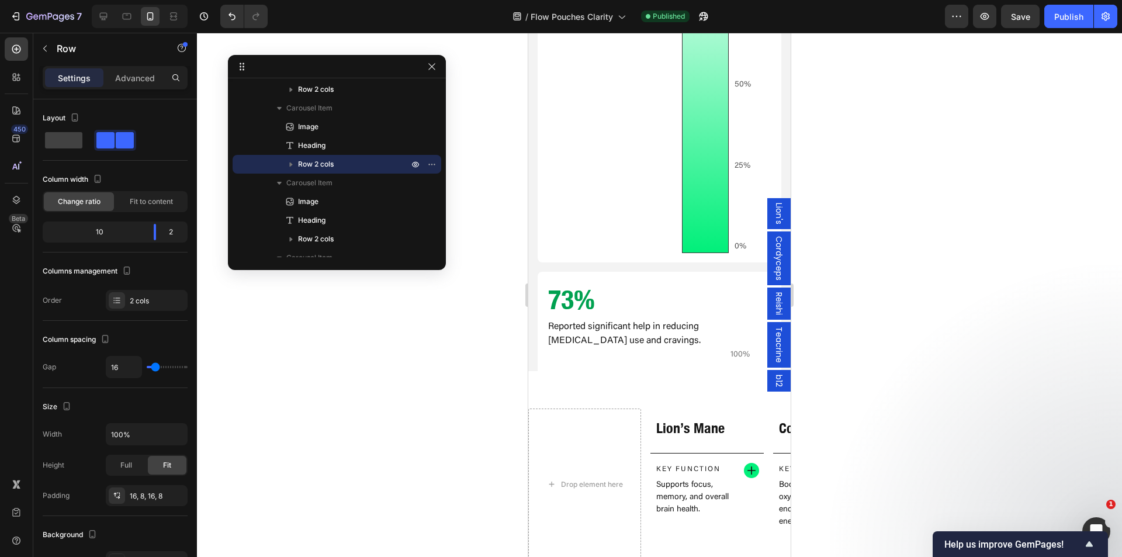
click at [775, 213] on span "Lion's" at bounding box center [779, 214] width 12 height 22
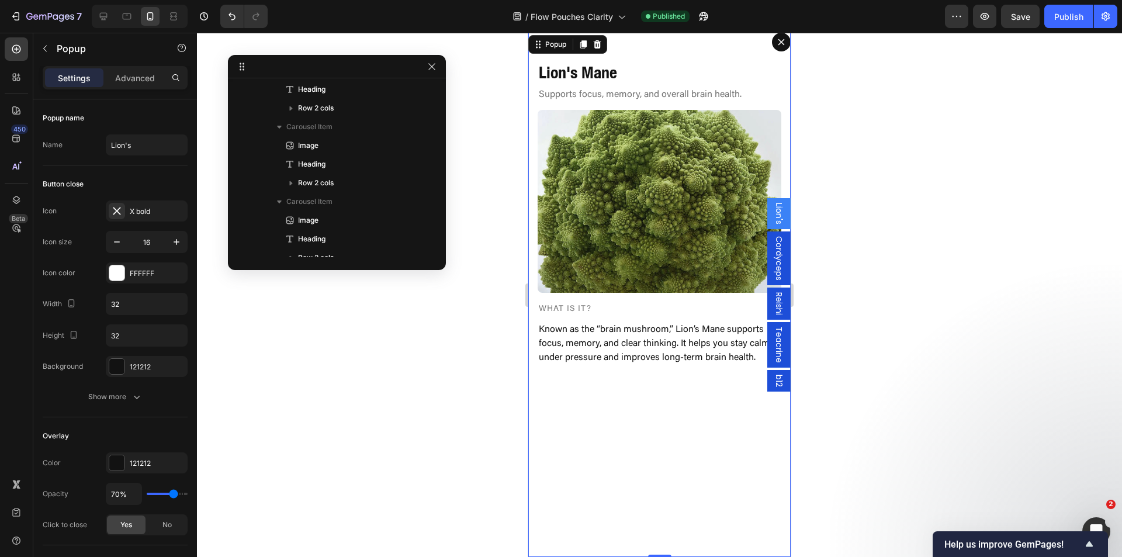
scroll to position [0, 0]
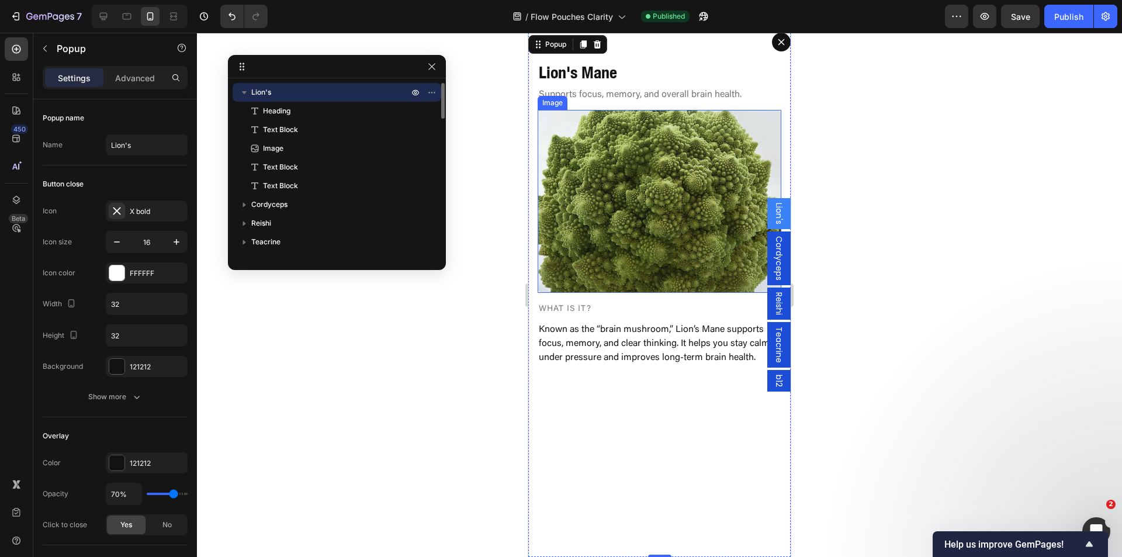
click at [660, 198] on img "Dialog body" at bounding box center [660, 201] width 244 height 183
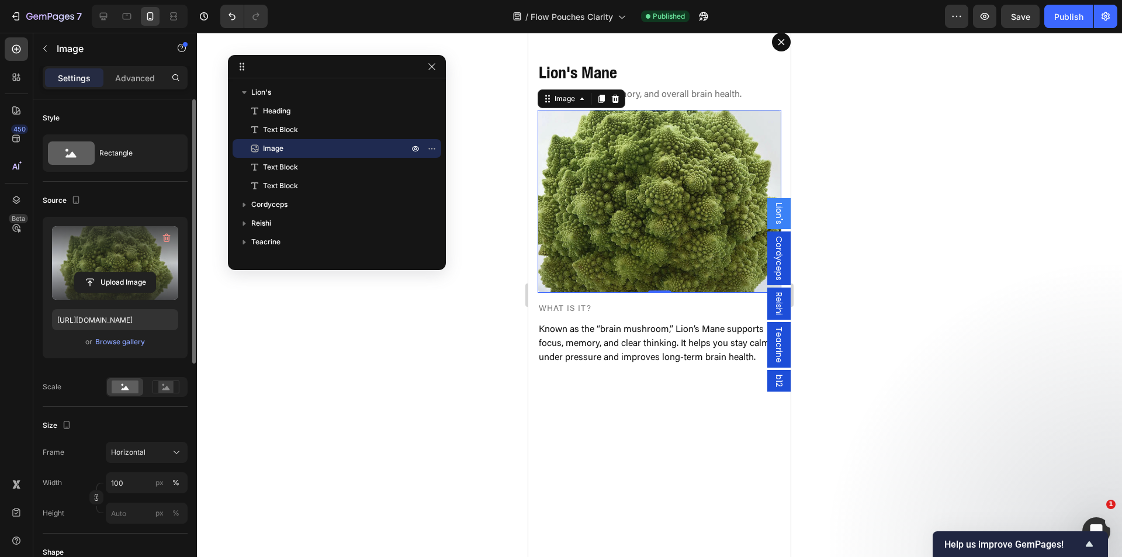
click at [119, 293] on label at bounding box center [115, 263] width 126 height 74
click at [119, 292] on input "file" at bounding box center [115, 282] width 81 height 20
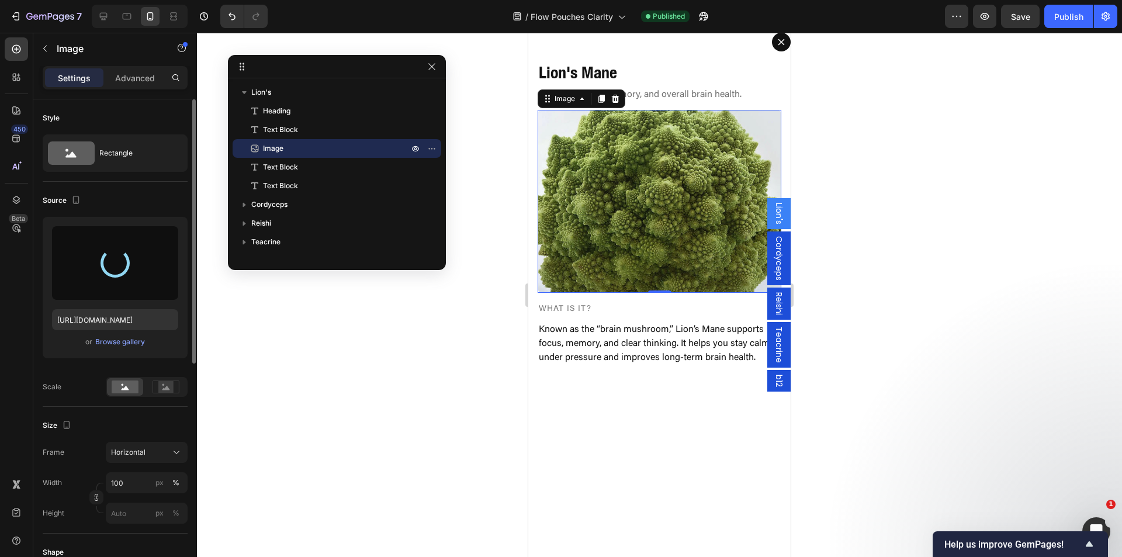
type input "[URL][DOMAIN_NAME]"
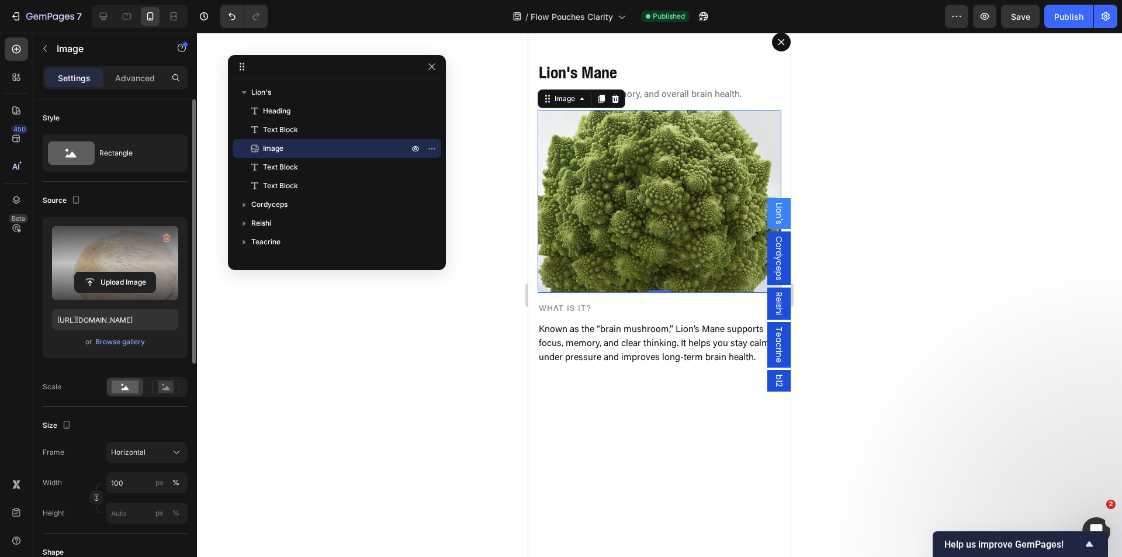
click at [773, 260] on span "Cordyceps" at bounding box center [779, 258] width 12 height 44
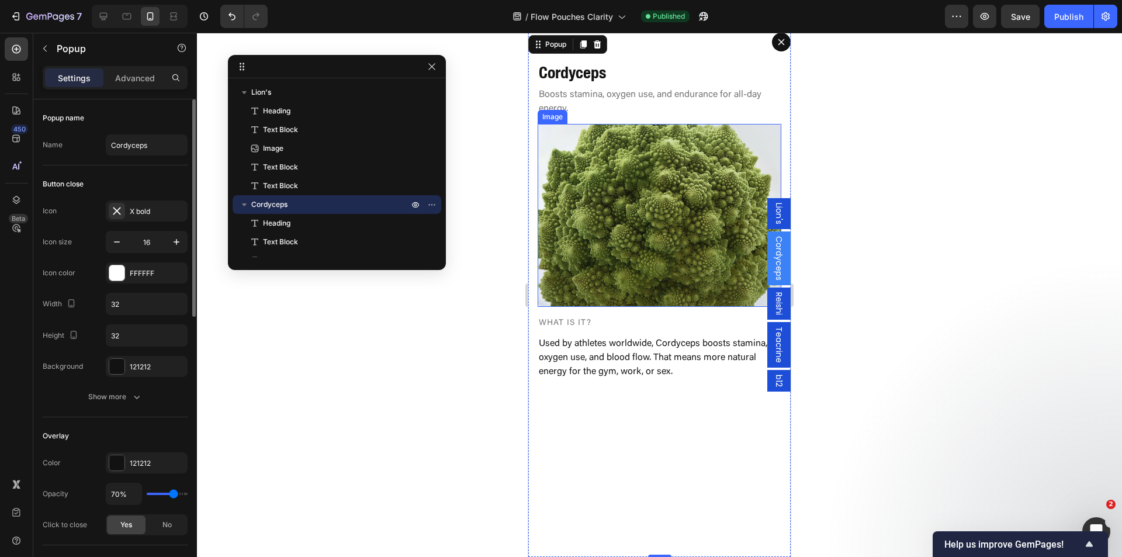
click at [633, 201] on img "Dialog body" at bounding box center [660, 215] width 244 height 183
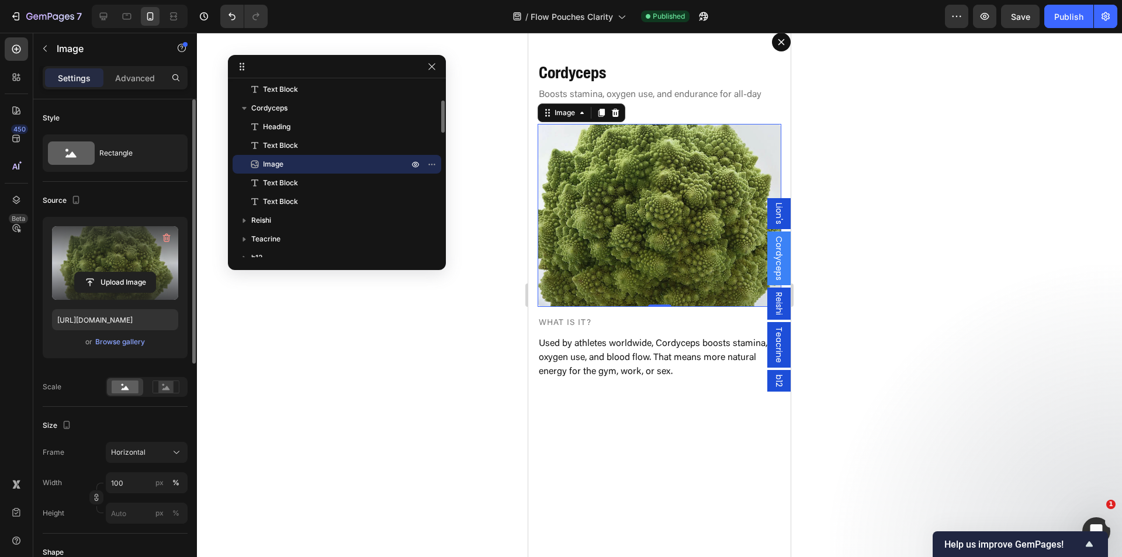
click at [160, 269] on label at bounding box center [115, 263] width 126 height 74
click at [155, 272] on input "file" at bounding box center [115, 282] width 81 height 20
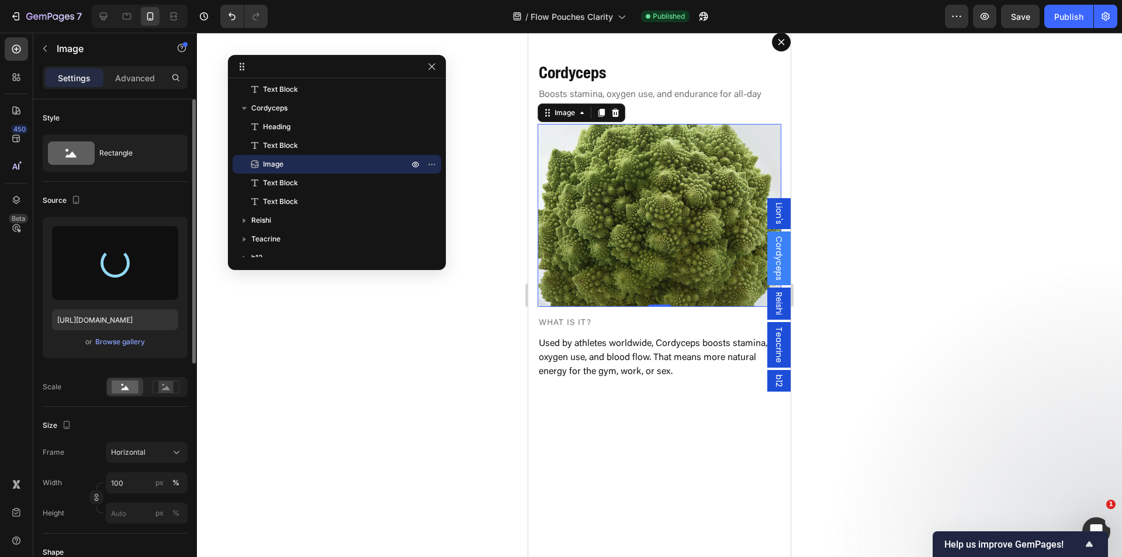
type input "[URL][DOMAIN_NAME]"
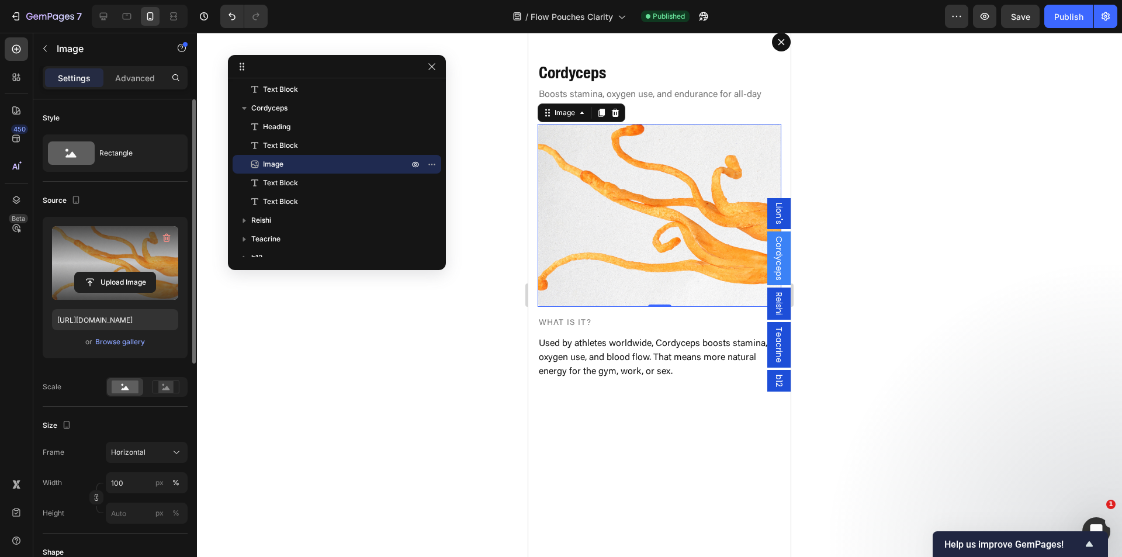
click at [773, 215] on span "Lion's" at bounding box center [779, 214] width 12 height 22
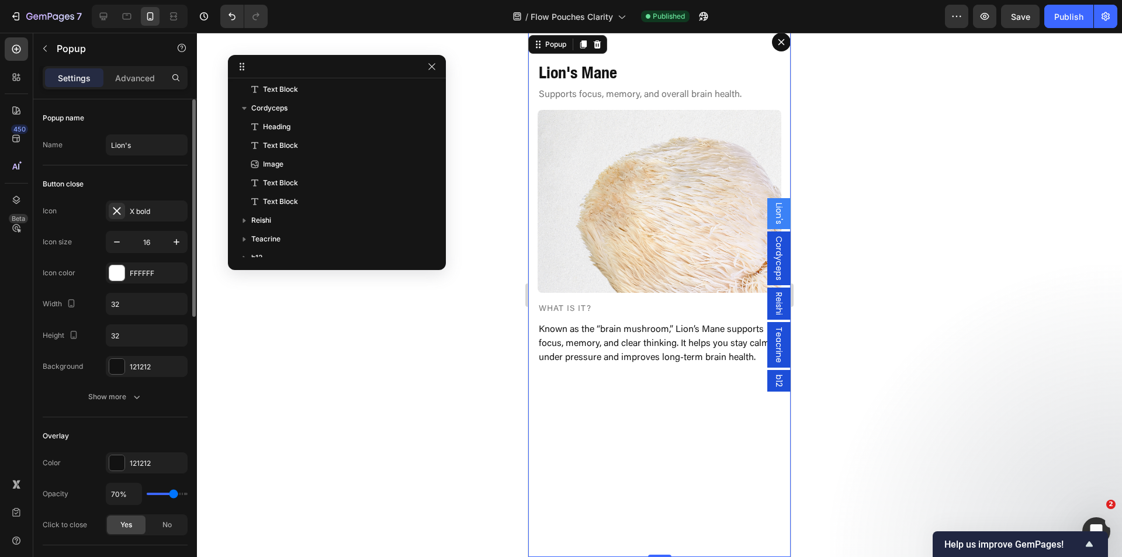
scroll to position [0, 0]
click at [773, 248] on span "Cordyceps" at bounding box center [779, 258] width 12 height 44
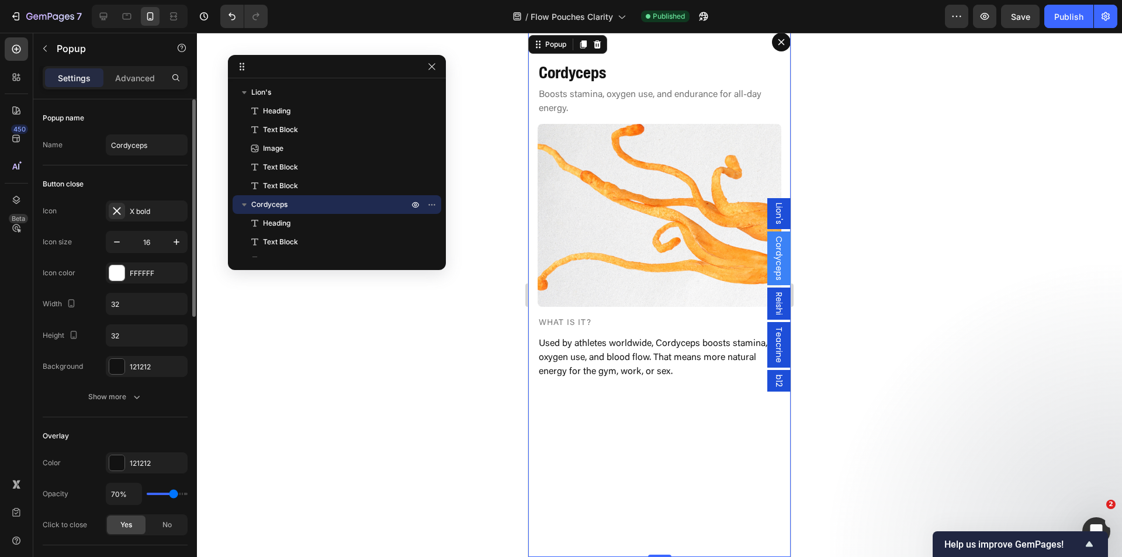
click at [773, 300] on span "Reishi" at bounding box center [779, 303] width 12 height 23
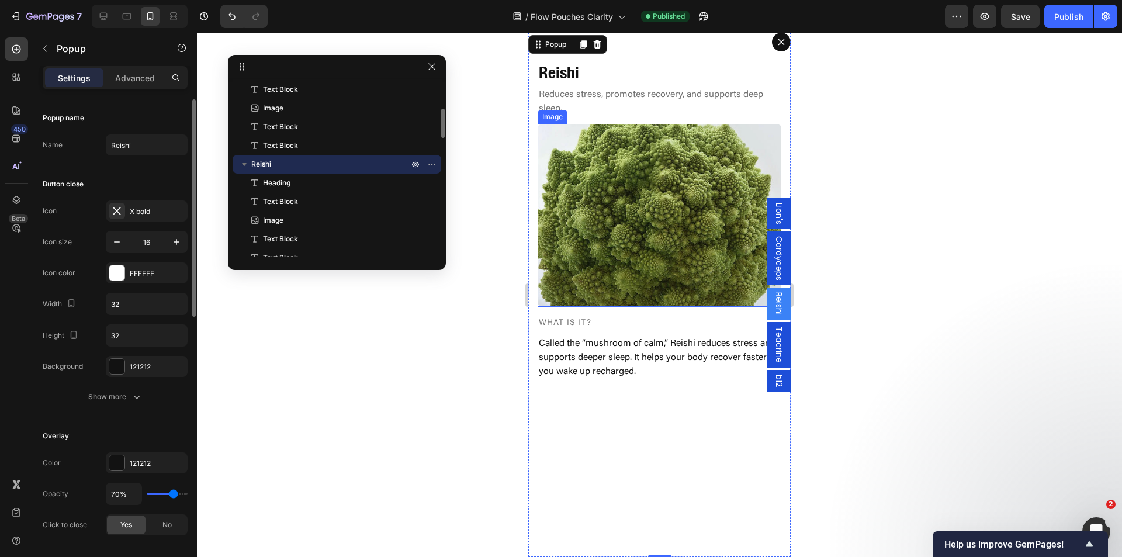
click at [630, 233] on img "Dialog body" at bounding box center [660, 215] width 244 height 183
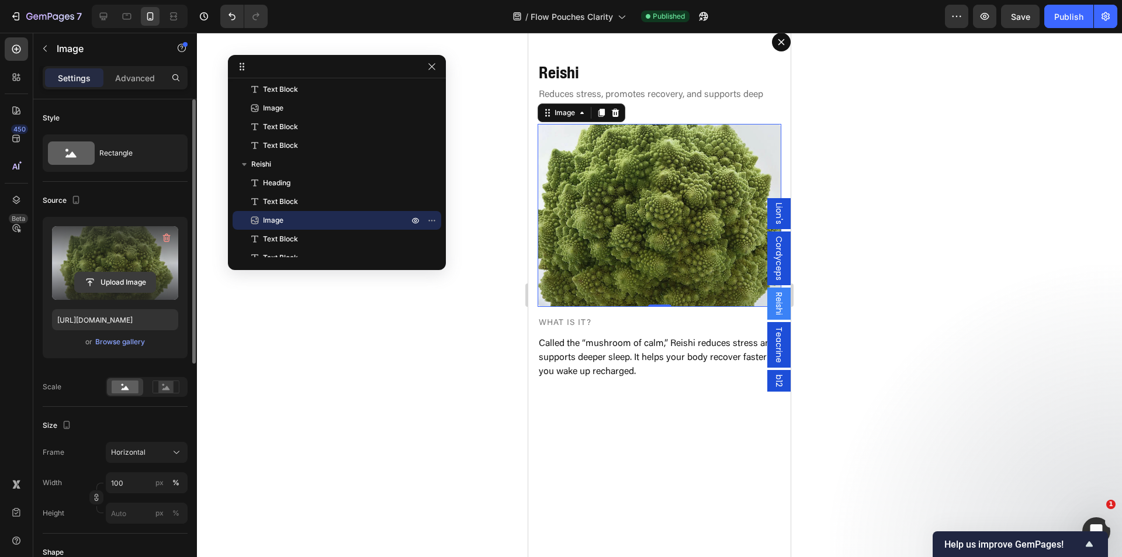
click at [120, 277] on input "file" at bounding box center [115, 282] width 81 height 20
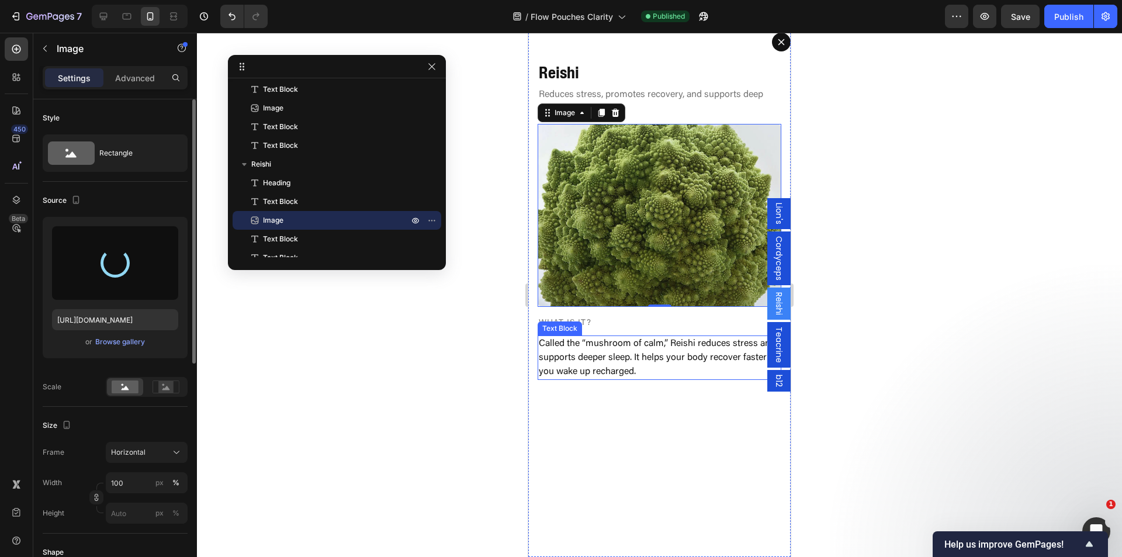
type input "[URL][DOMAIN_NAME]"
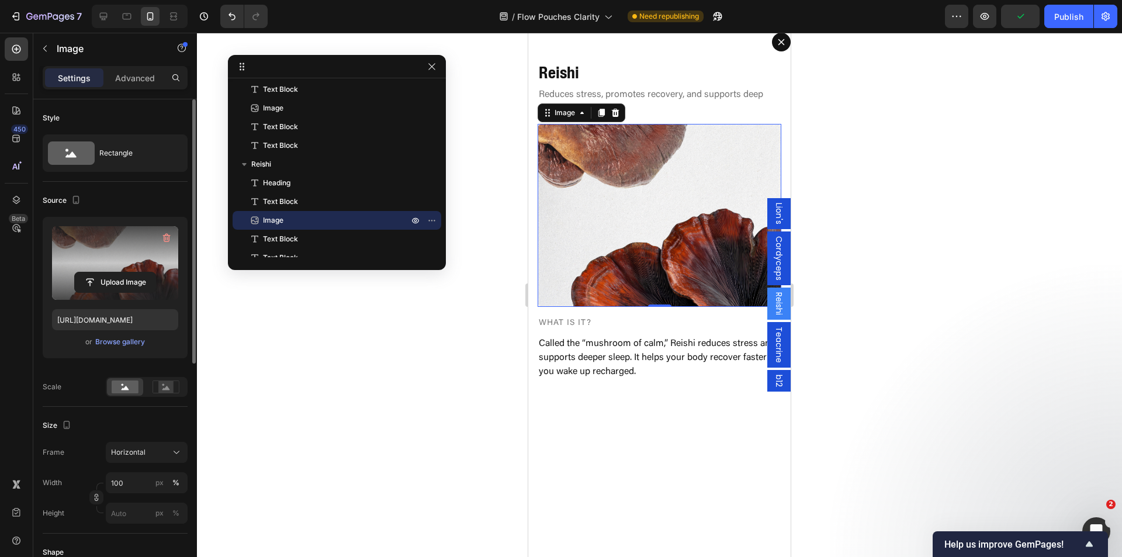
click at [773, 344] on span "Teacrine" at bounding box center [779, 345] width 12 height 36
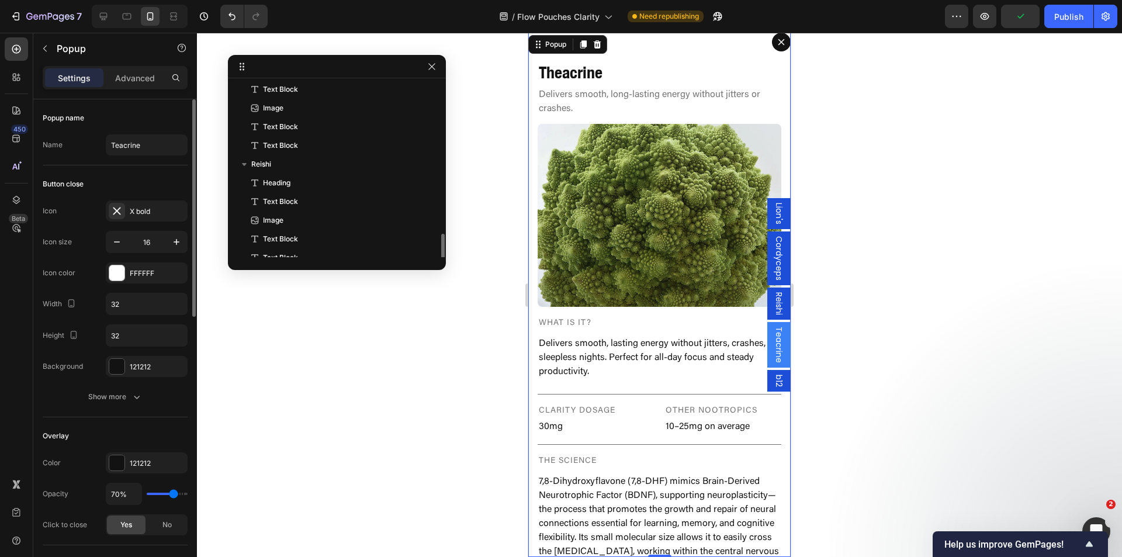
scroll to position [265, 0]
click at [668, 223] on img "Dialog body" at bounding box center [660, 215] width 244 height 183
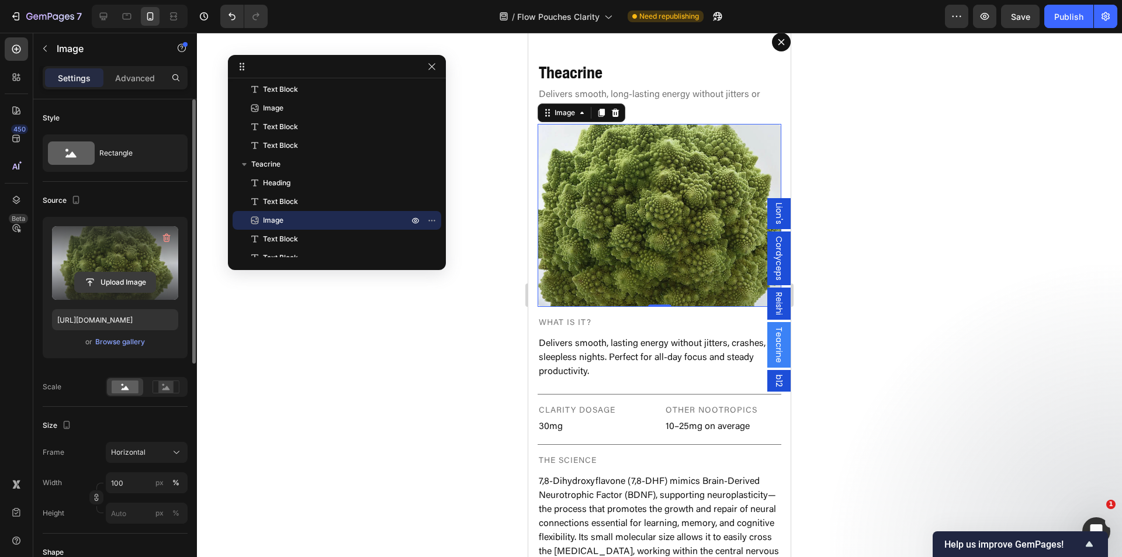
click at [125, 281] on input "file" at bounding box center [115, 282] width 81 height 20
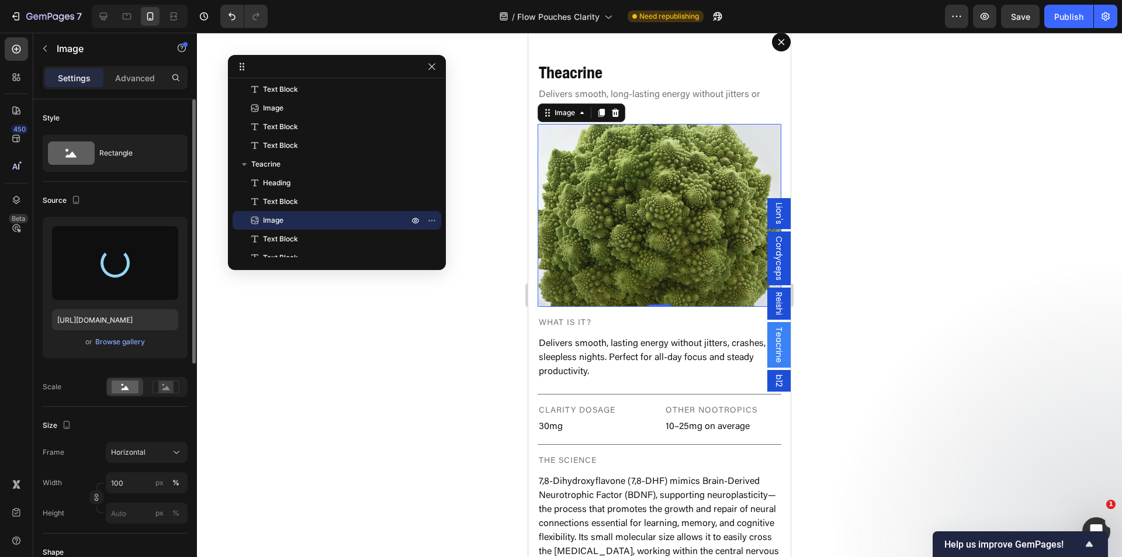
type input "[URL][DOMAIN_NAME]"
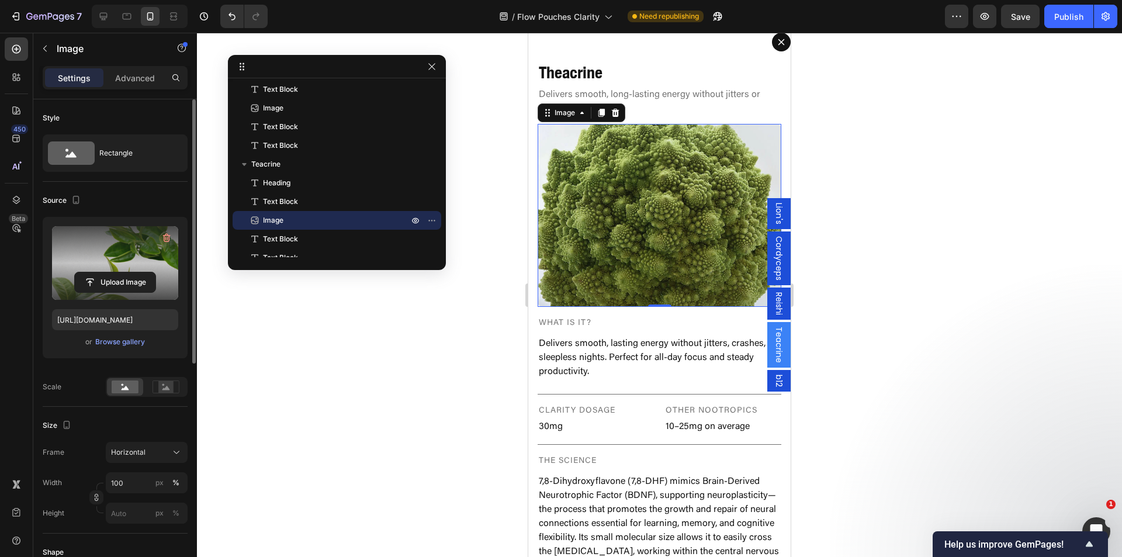
click at [767, 378] on div "b12" at bounding box center [778, 381] width 23 height 22
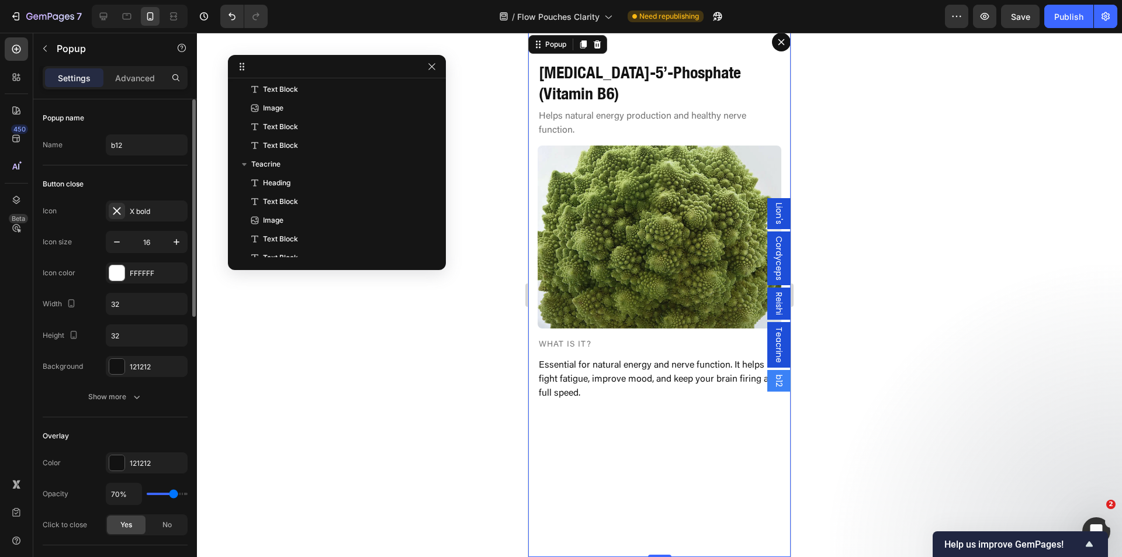
scroll to position [452, 0]
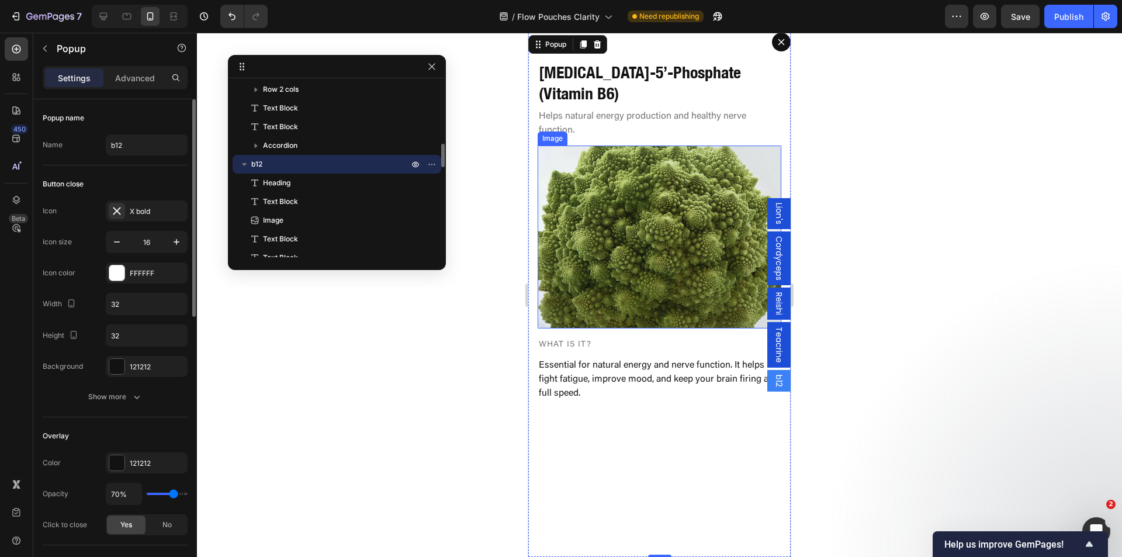
click at [667, 226] on img "Dialog body" at bounding box center [660, 237] width 244 height 183
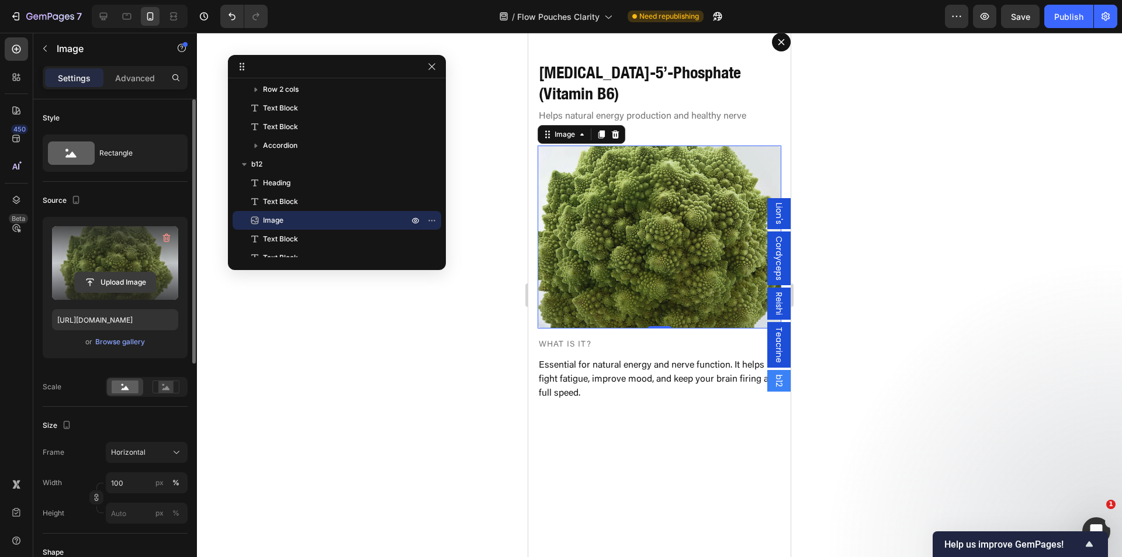
click at [112, 285] on input "file" at bounding box center [115, 282] width 81 height 20
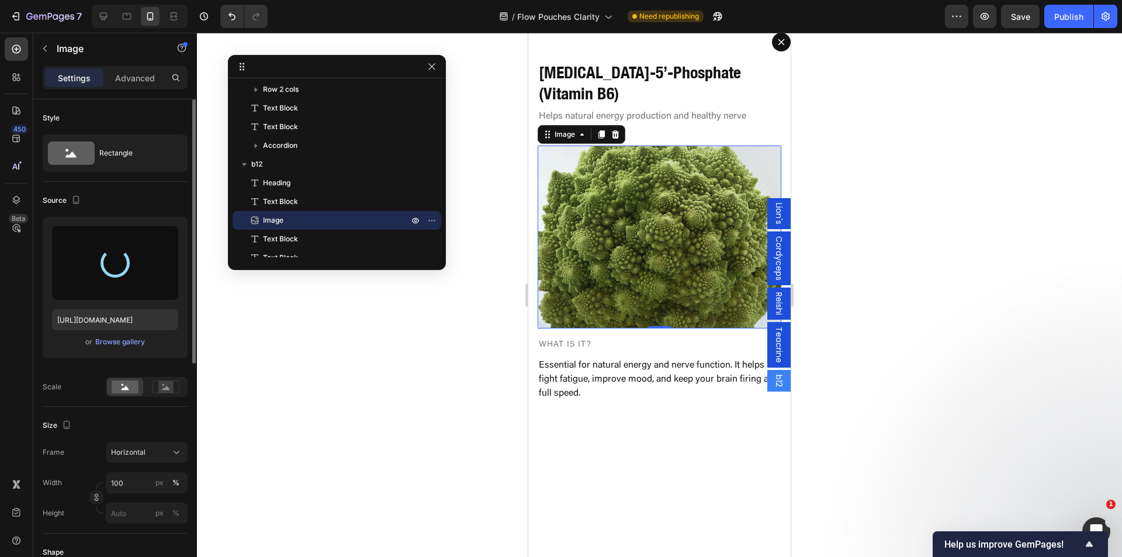
type input "[URL][DOMAIN_NAME]"
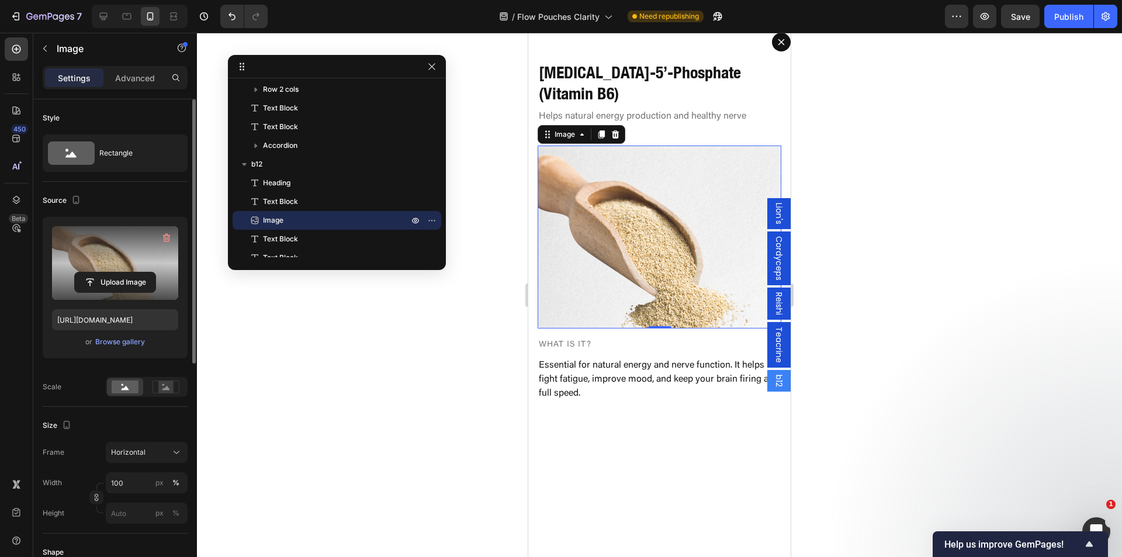
click at [773, 346] on span "Teacrine" at bounding box center [779, 345] width 12 height 36
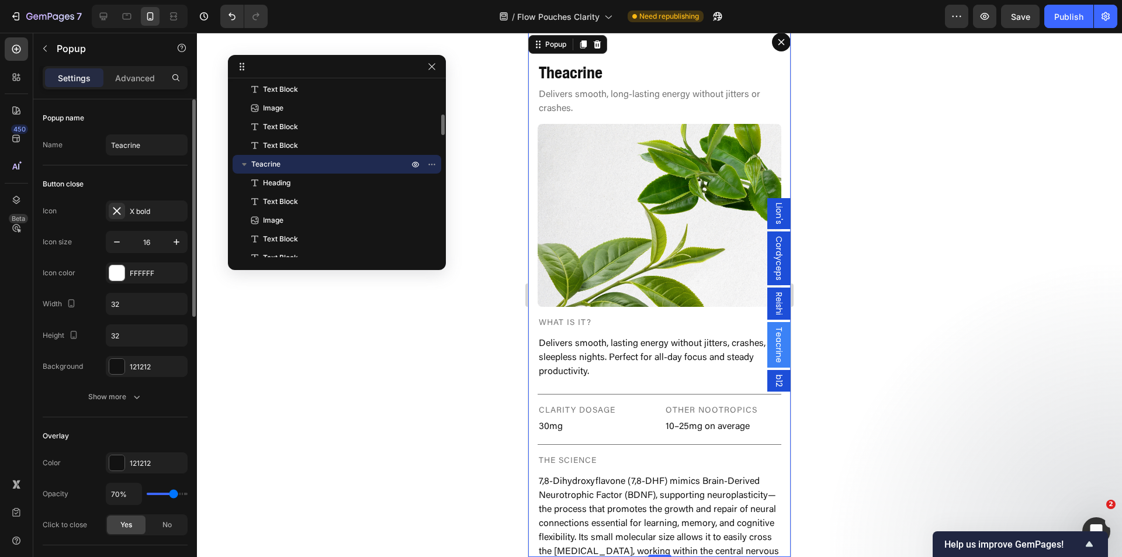
click at [773, 308] on span "Reishi" at bounding box center [779, 303] width 12 height 23
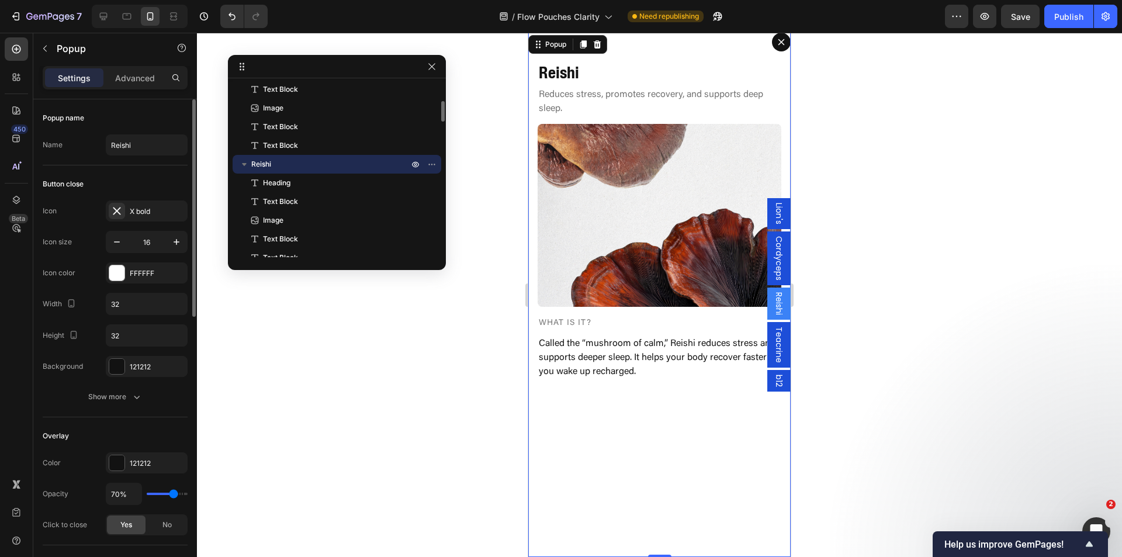
click at [773, 376] on span "b12" at bounding box center [779, 381] width 12 height 12
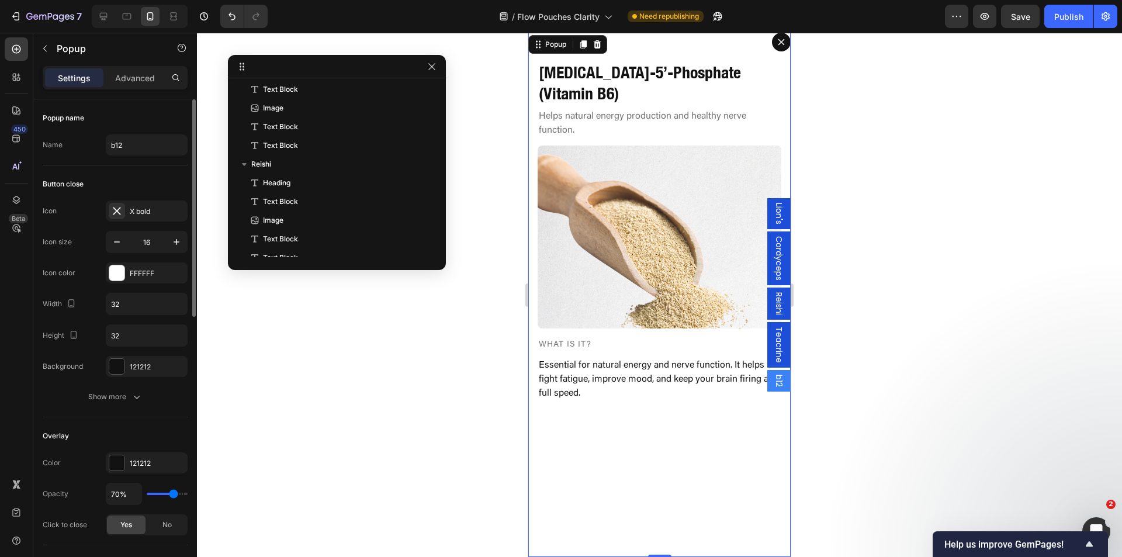
scroll to position [620, 0]
click at [773, 358] on span "Teacrine" at bounding box center [779, 345] width 12 height 36
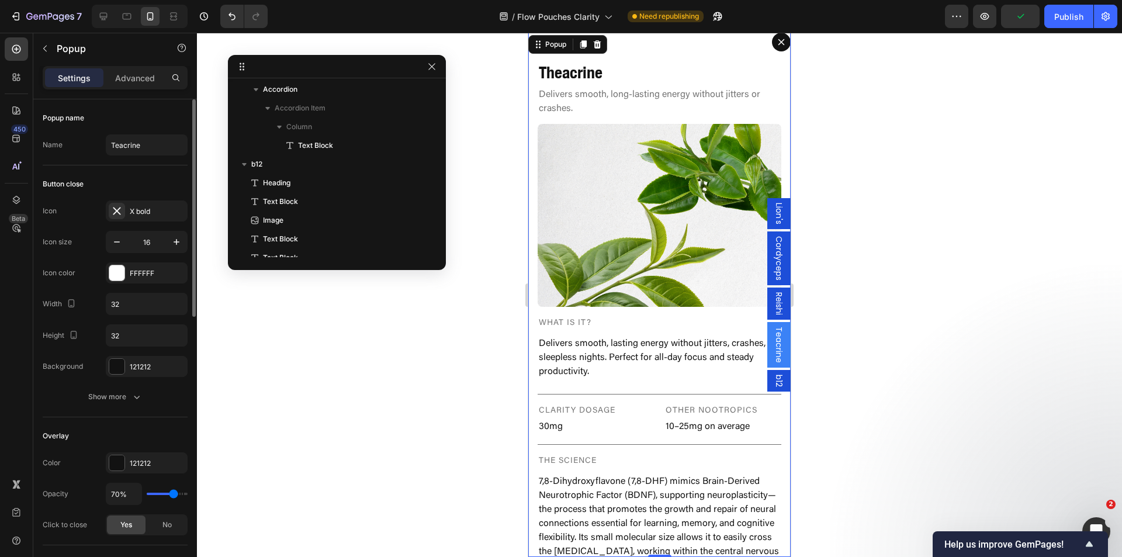
scroll to position [265, 0]
click at [773, 379] on span "b12" at bounding box center [779, 381] width 12 height 12
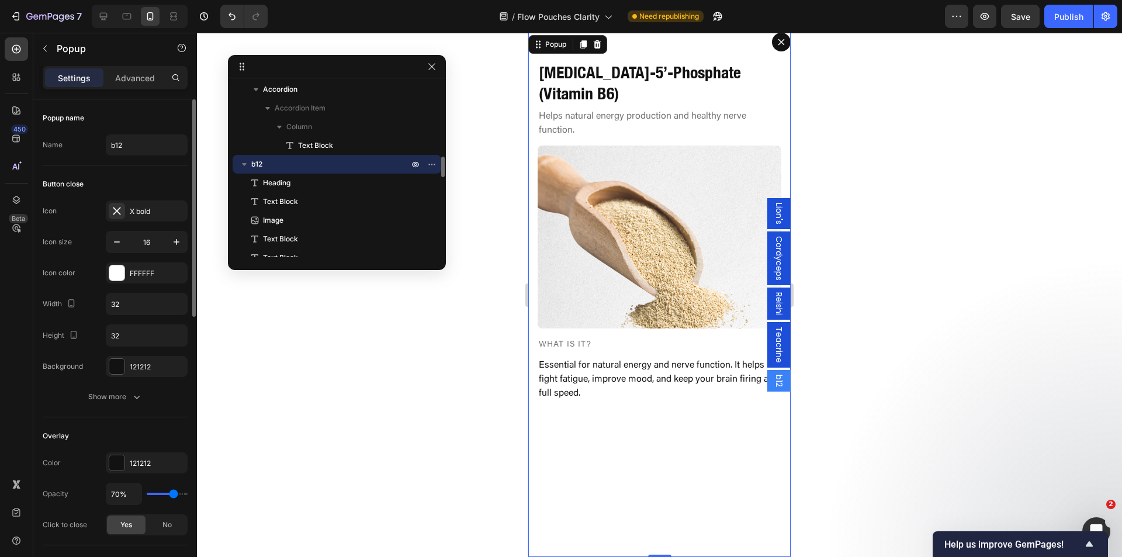
click at [773, 353] on span "Teacrine" at bounding box center [779, 345] width 12 height 36
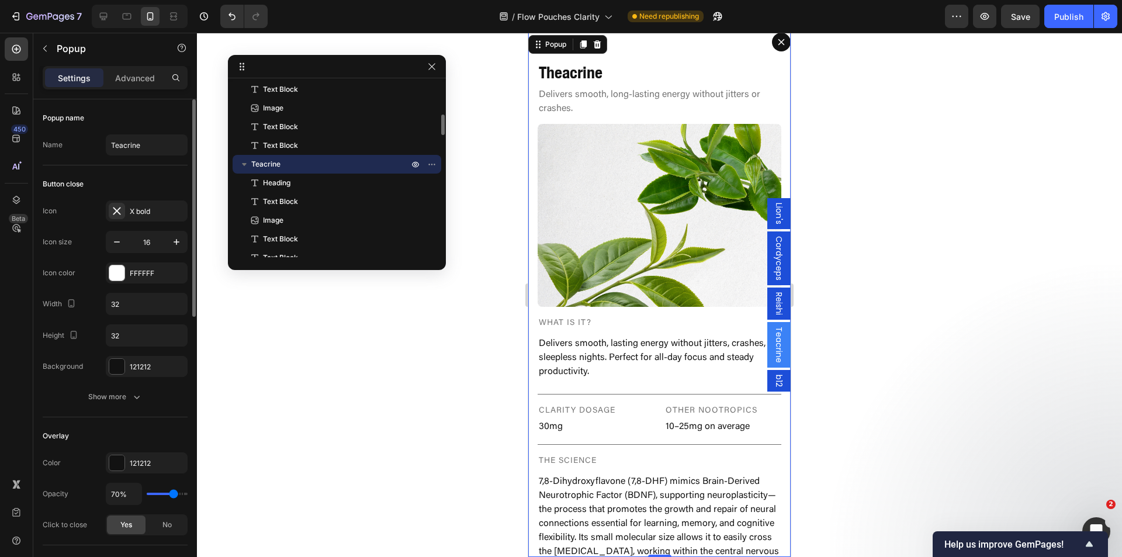
click at [773, 303] on span "Reishi" at bounding box center [779, 303] width 12 height 23
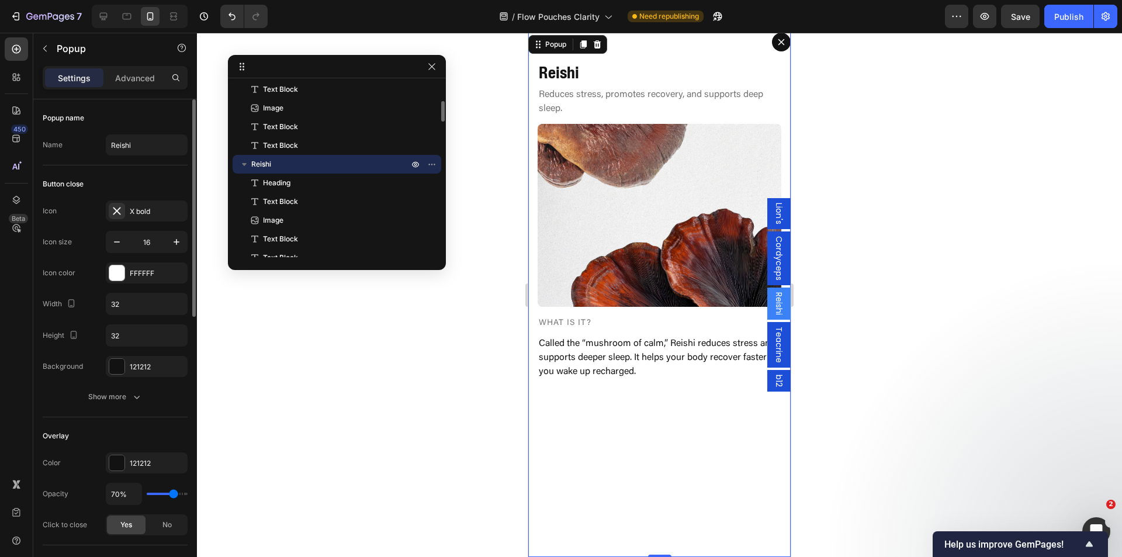
click at [773, 275] on span "Cordyceps" at bounding box center [779, 258] width 12 height 44
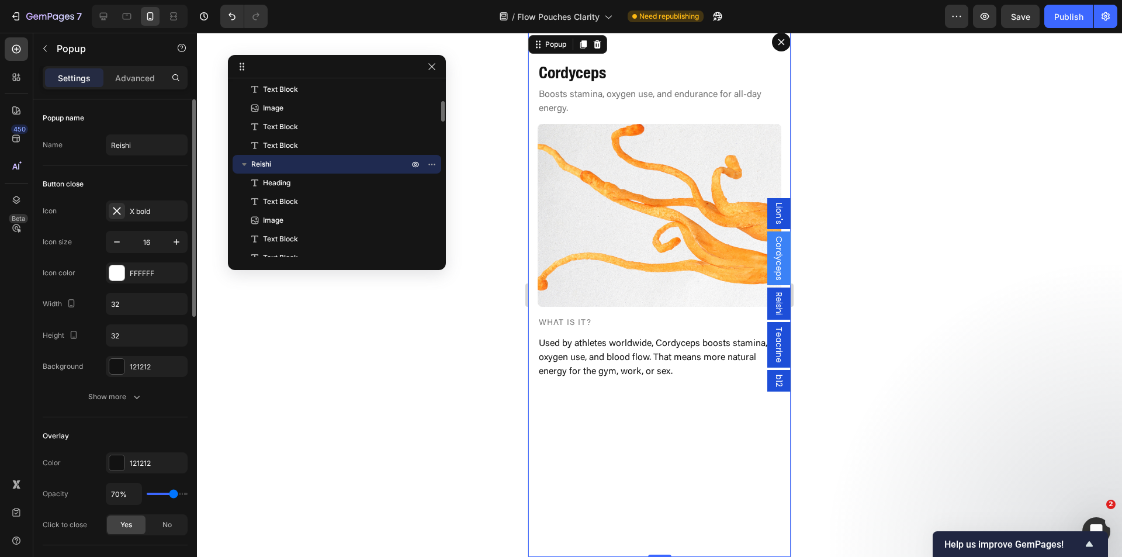
scroll to position [40, 0]
click at [773, 215] on span "Lion's" at bounding box center [779, 214] width 12 height 22
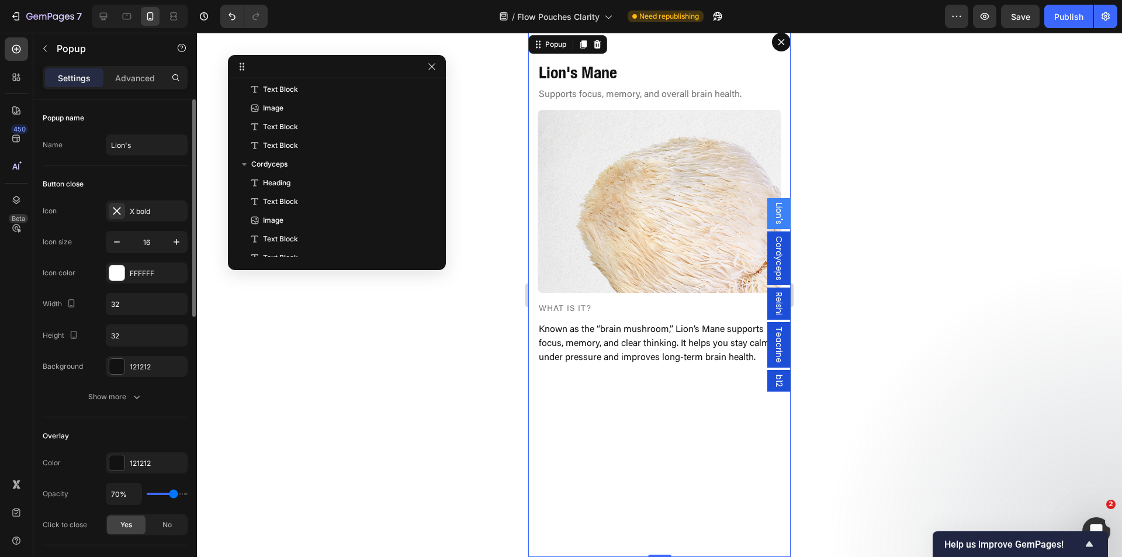
scroll to position [0, 0]
click at [773, 345] on span "Teacrine" at bounding box center [779, 345] width 12 height 36
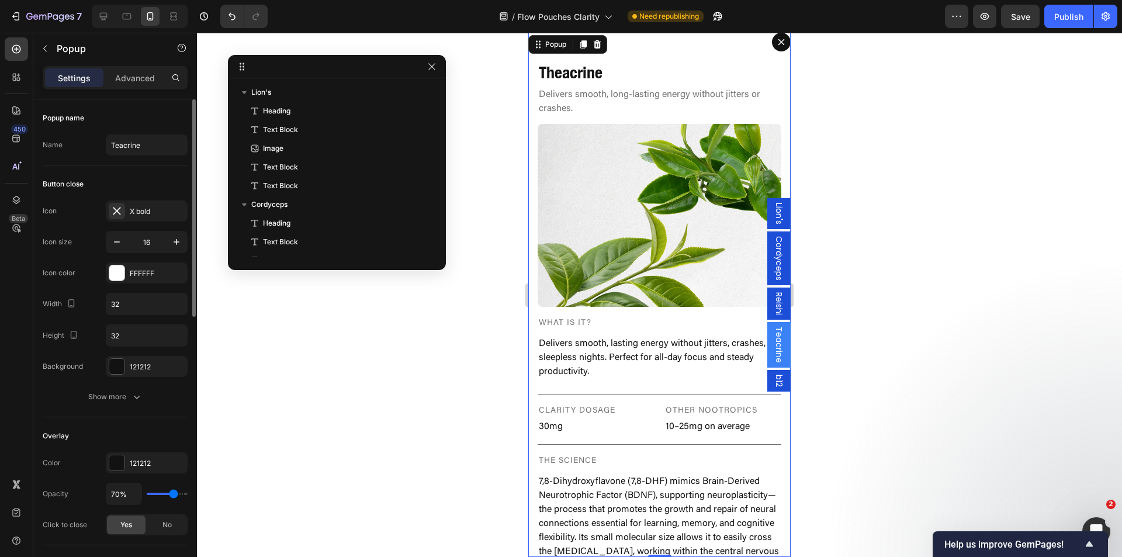
scroll to position [265, 0]
click at [773, 387] on span "b12" at bounding box center [779, 381] width 12 height 12
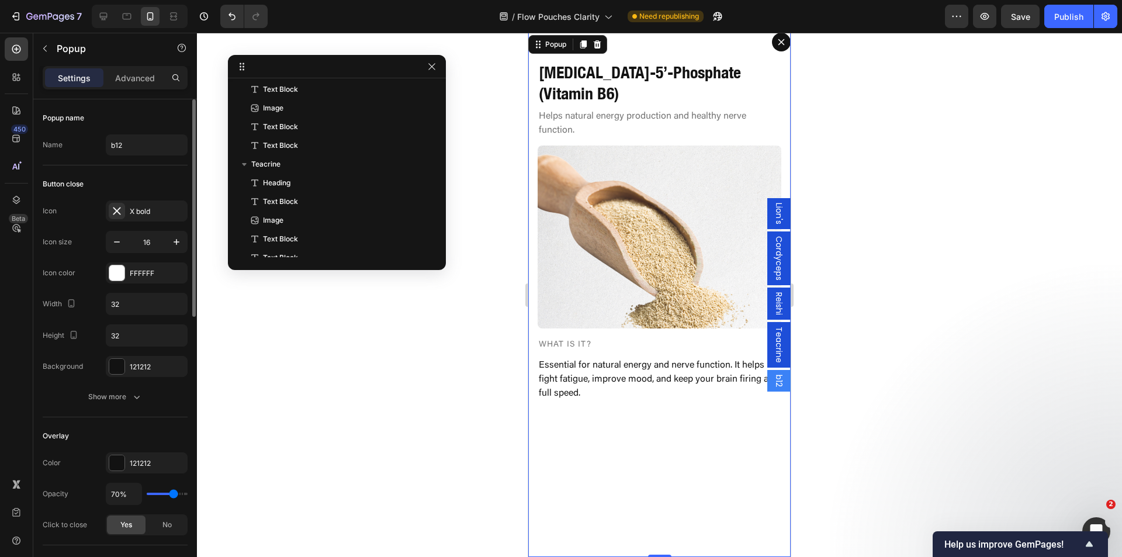
scroll to position [620, 0]
click at [773, 349] on span "Teacrine" at bounding box center [779, 345] width 12 height 36
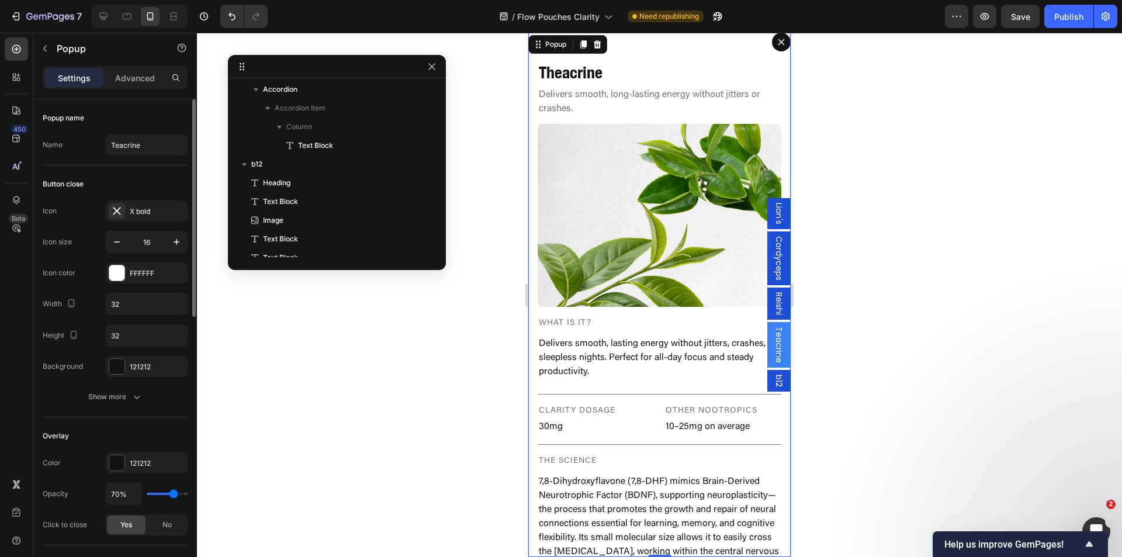
scroll to position [265, 0]
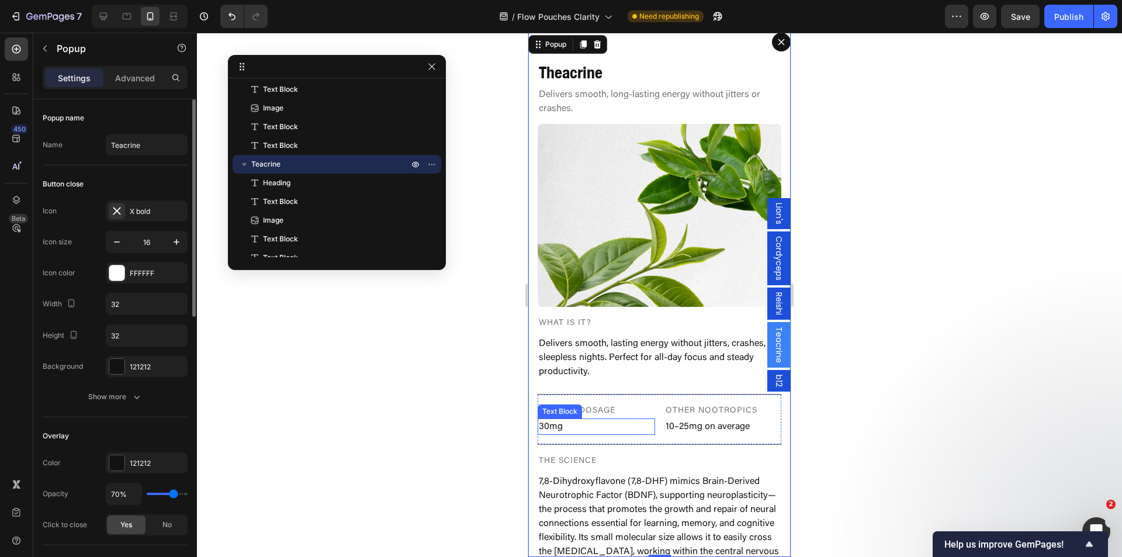
click at [622, 420] on p "30mg" at bounding box center [596, 427] width 115 height 14
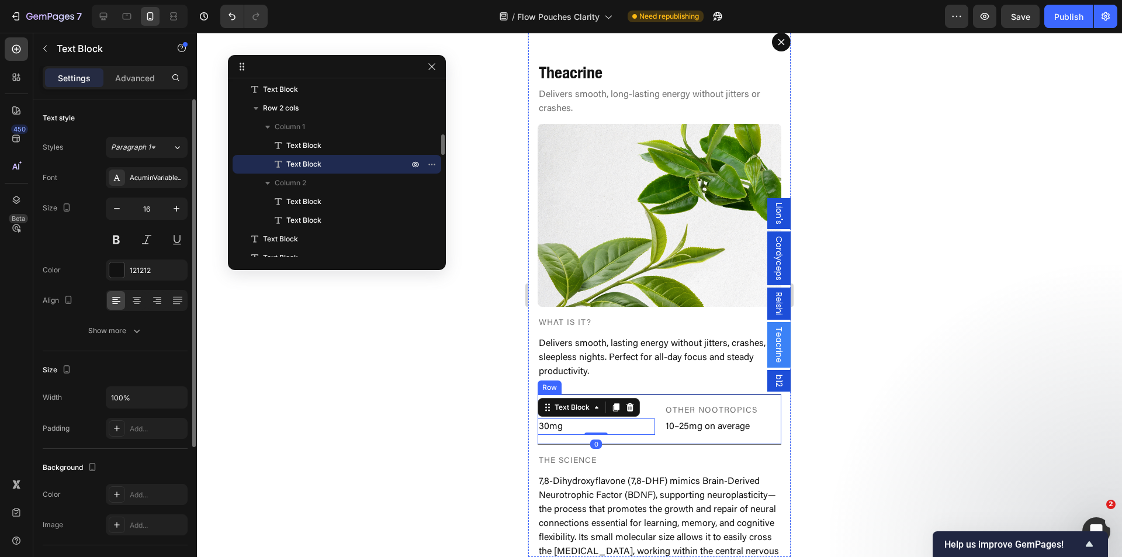
click at [675, 423] on div "Clarity Dosage Text Block 30mg Text Block 0 Other Nootropics Text Block 10–25mg…" at bounding box center [660, 419] width 244 height 51
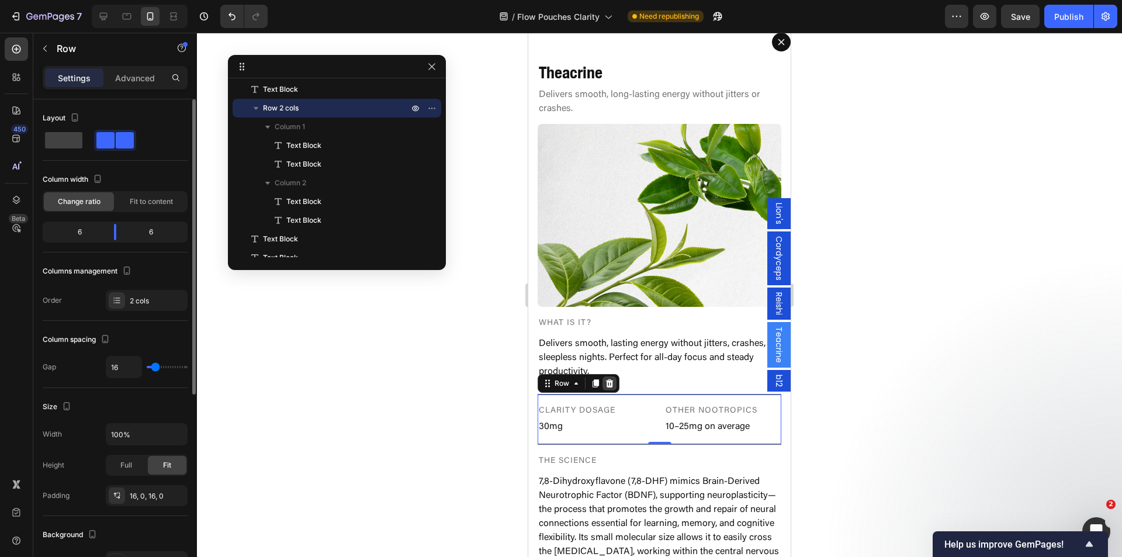
click at [612, 379] on icon "Dialog body" at bounding box center [609, 383] width 9 height 9
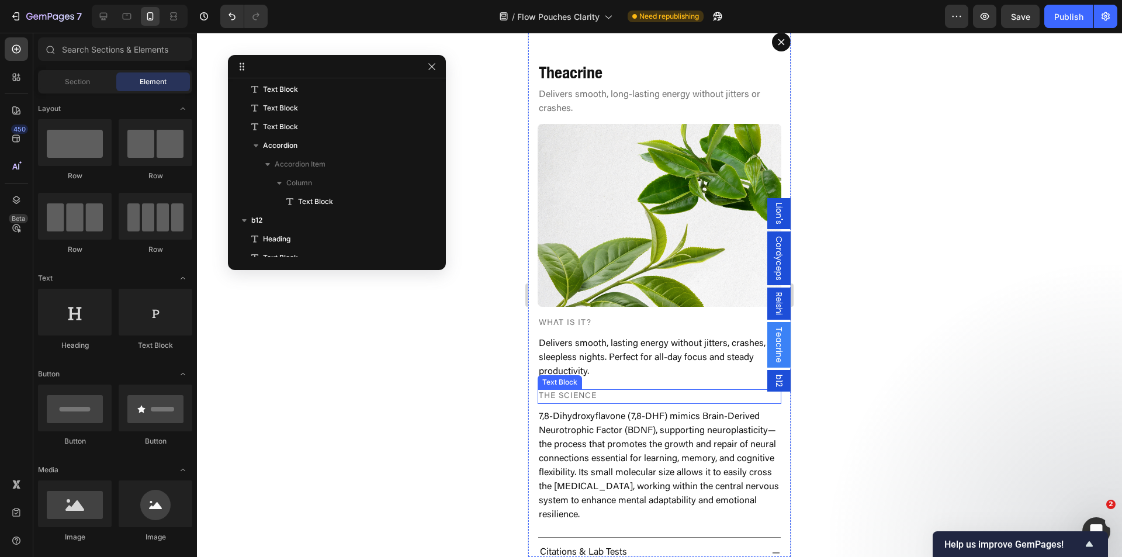
click at [640, 390] on p "The Science" at bounding box center [659, 396] width 241 height 12
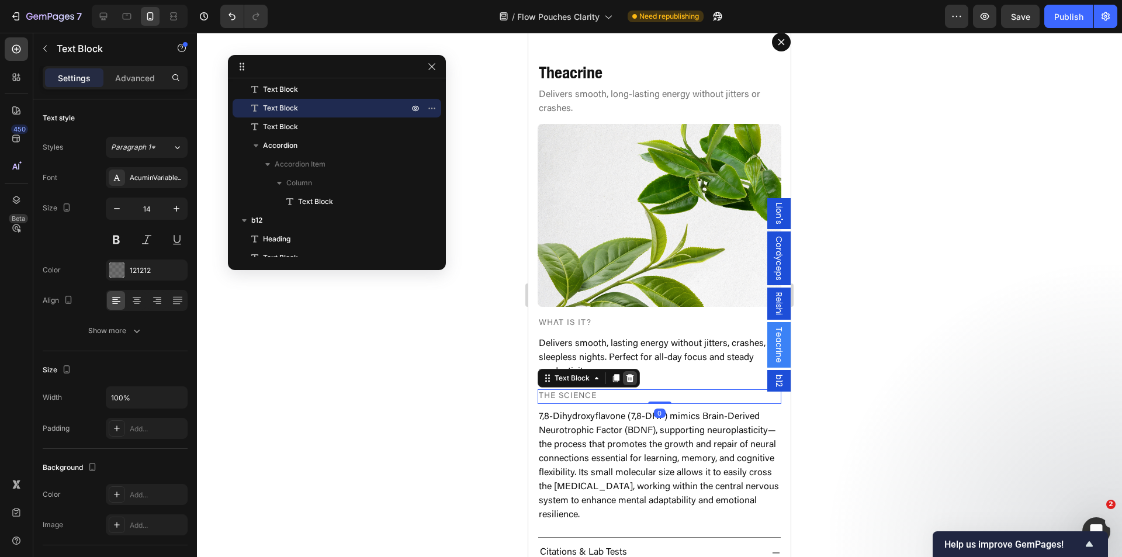
click at [625, 373] on icon "Dialog body" at bounding box center [629, 377] width 9 height 9
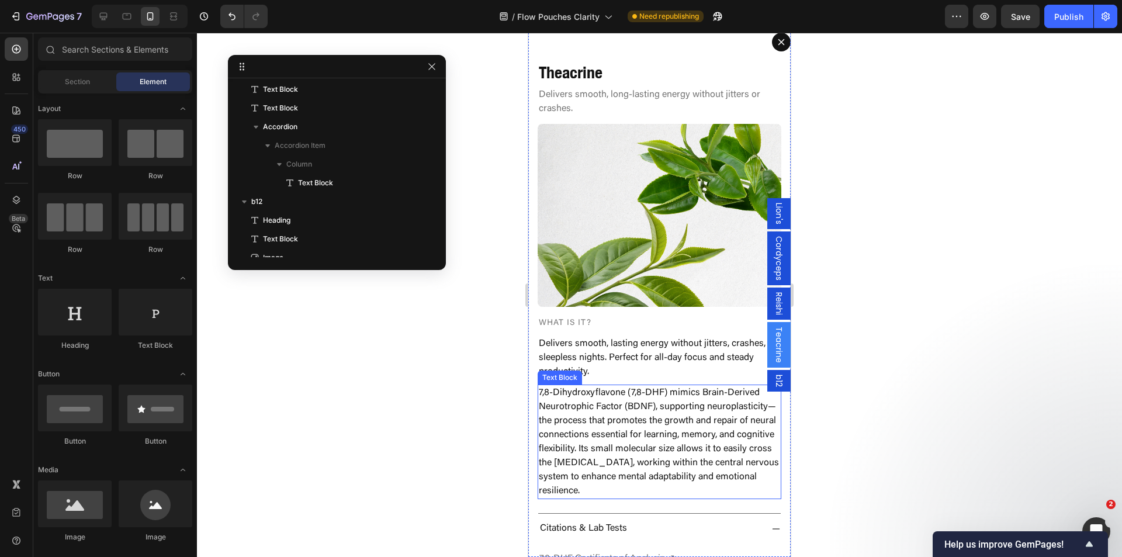
click at [639, 386] on p "7,8-Dihydroxyflavone (7,8-DHF) mimics Brain-Derived Neurotrophic Factor (BDNF),…" at bounding box center [659, 442] width 241 height 112
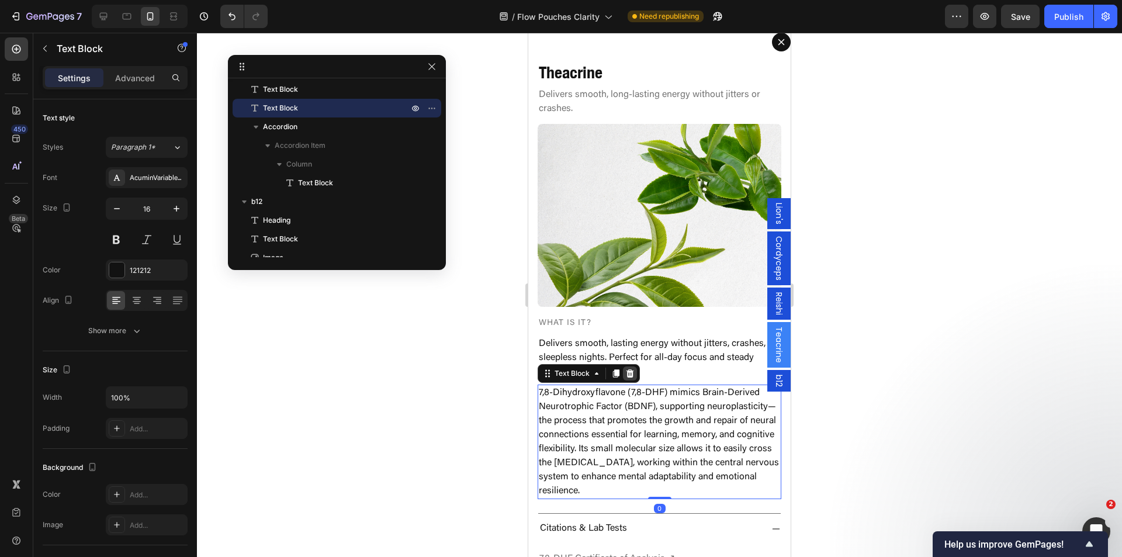
click at [630, 369] on icon "Dialog body" at bounding box center [630, 373] width 8 height 8
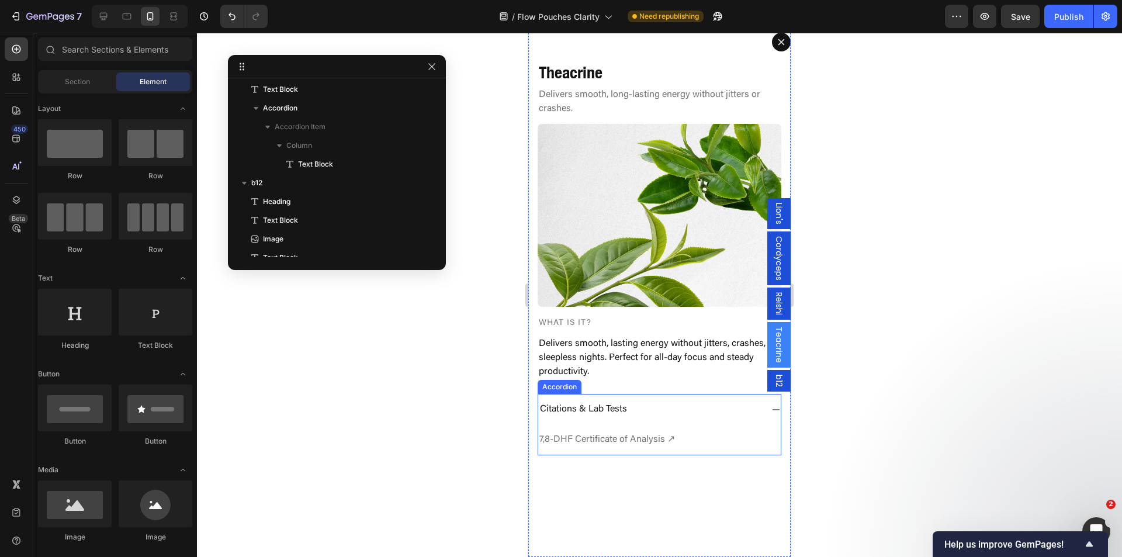
click at [661, 404] on div "Citations & Lab Tests" at bounding box center [650, 409] width 224 height 20
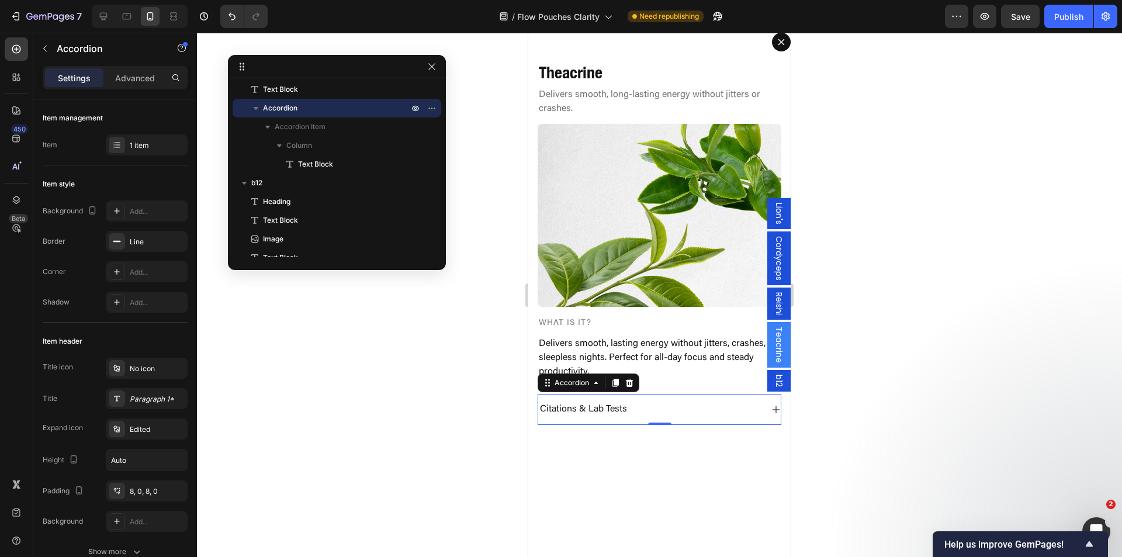
click at [627, 379] on icon "Dialog body" at bounding box center [630, 383] width 8 height 8
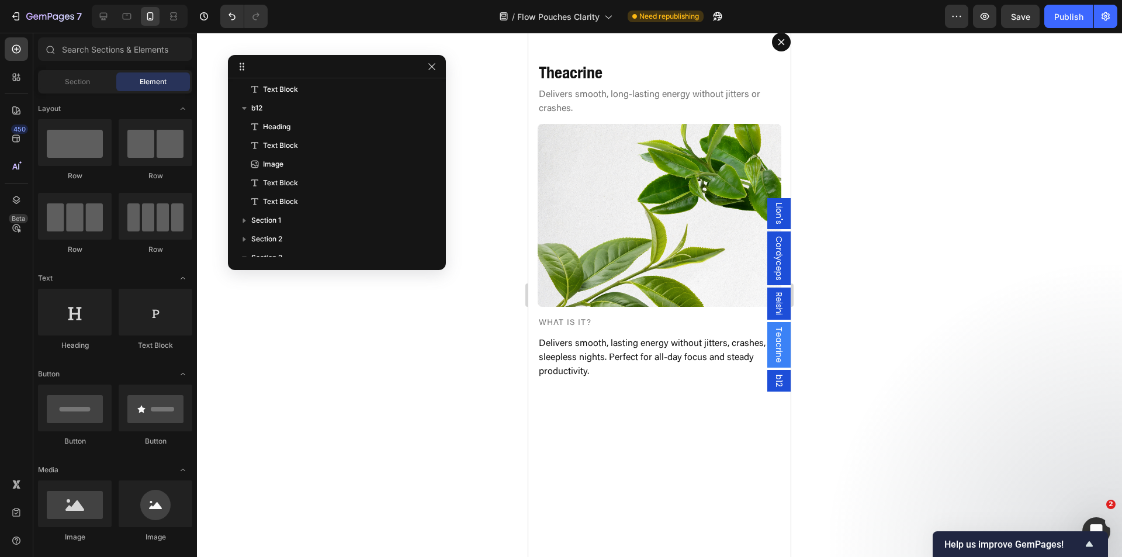
click at [773, 381] on span "b12" at bounding box center [779, 381] width 12 height 12
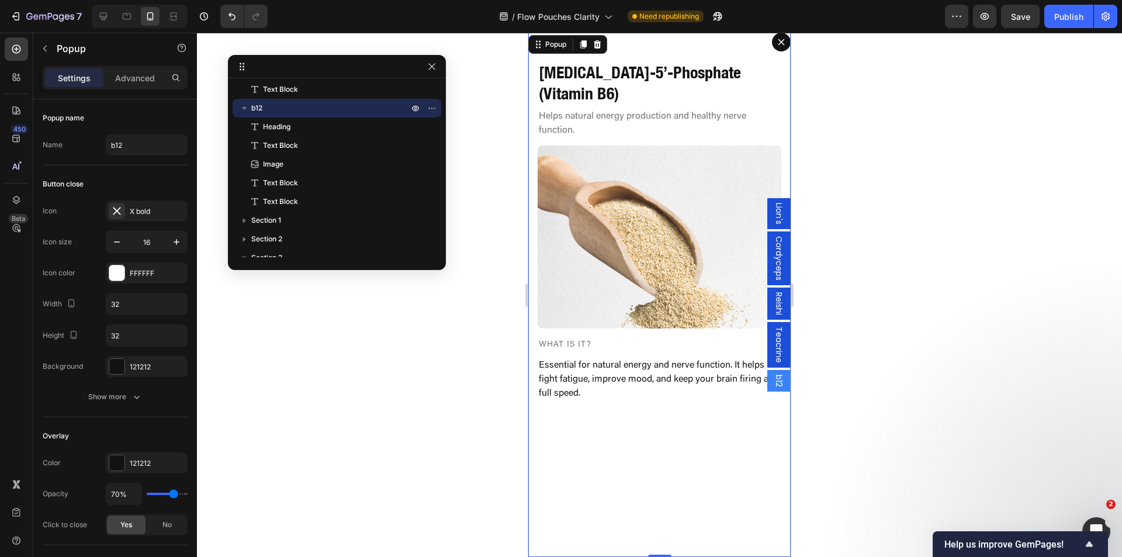
click at [773, 343] on span "Teacrine" at bounding box center [779, 345] width 12 height 36
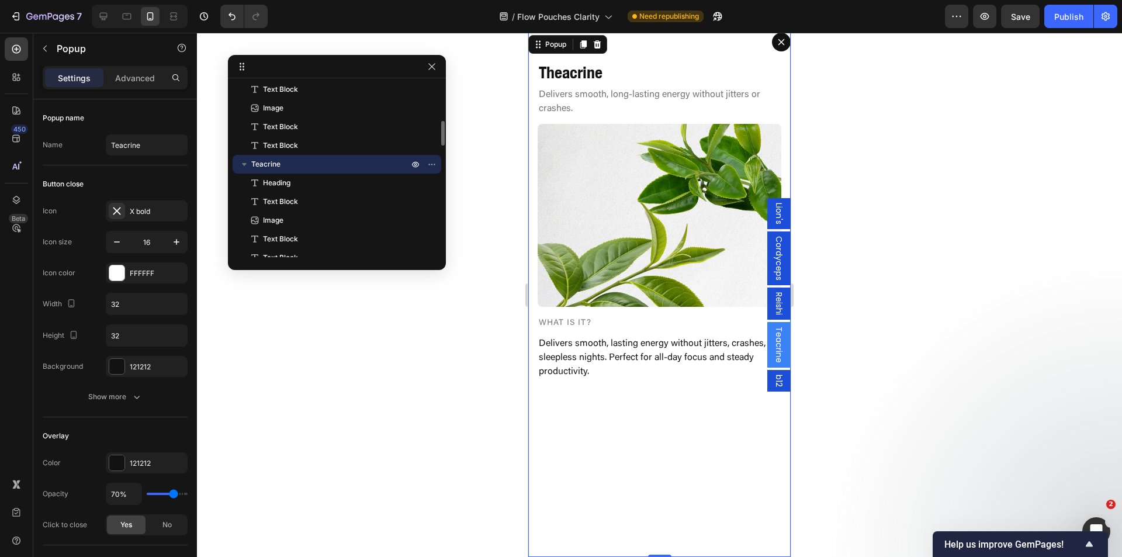
click at [773, 304] on span "Reishi" at bounding box center [779, 303] width 12 height 23
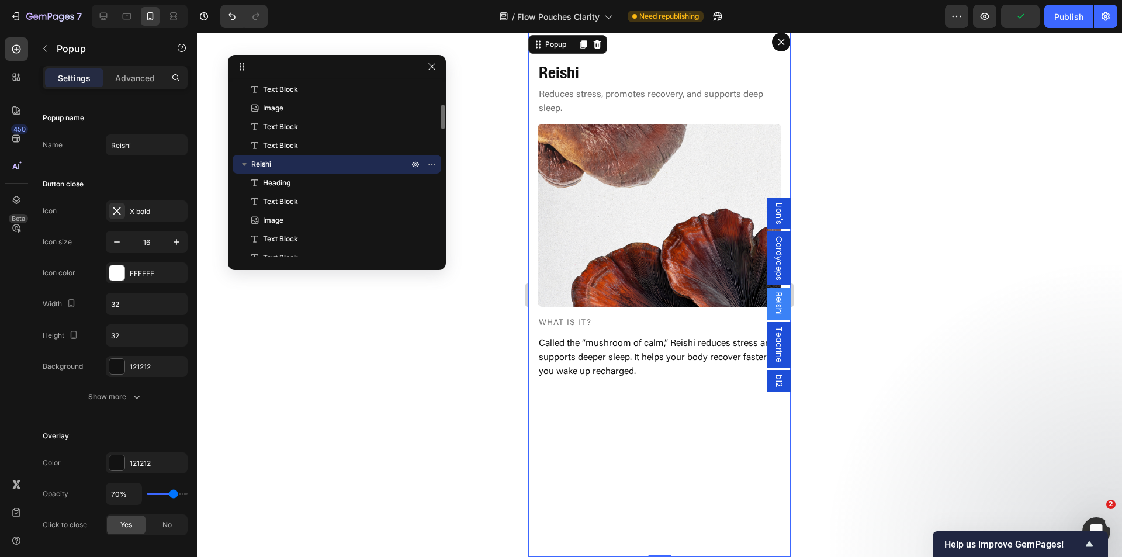
click at [773, 266] on span "Cordyceps" at bounding box center [779, 258] width 12 height 44
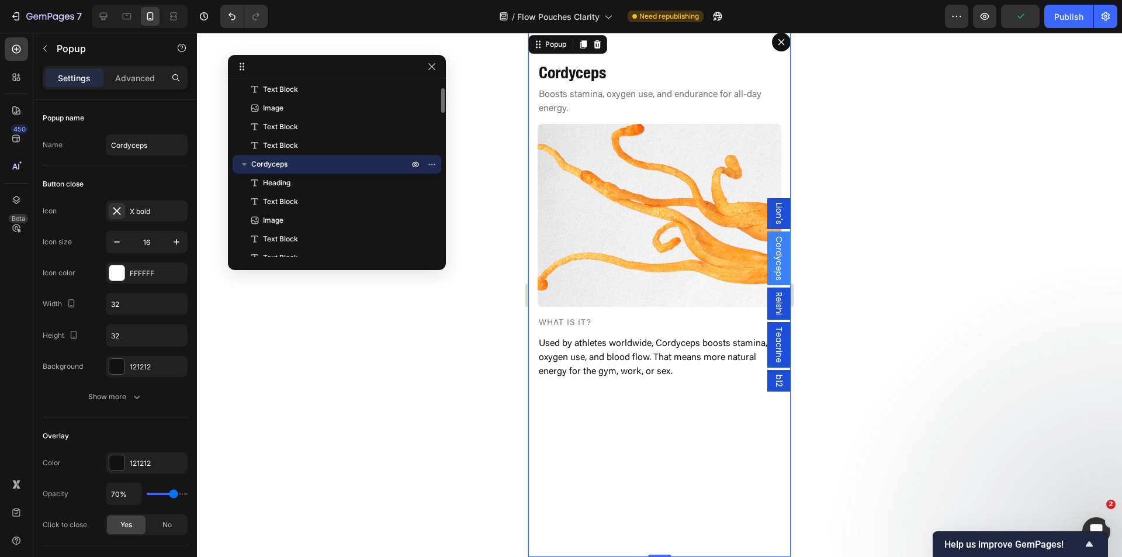
click at [773, 217] on span "Lion's" at bounding box center [779, 214] width 12 height 22
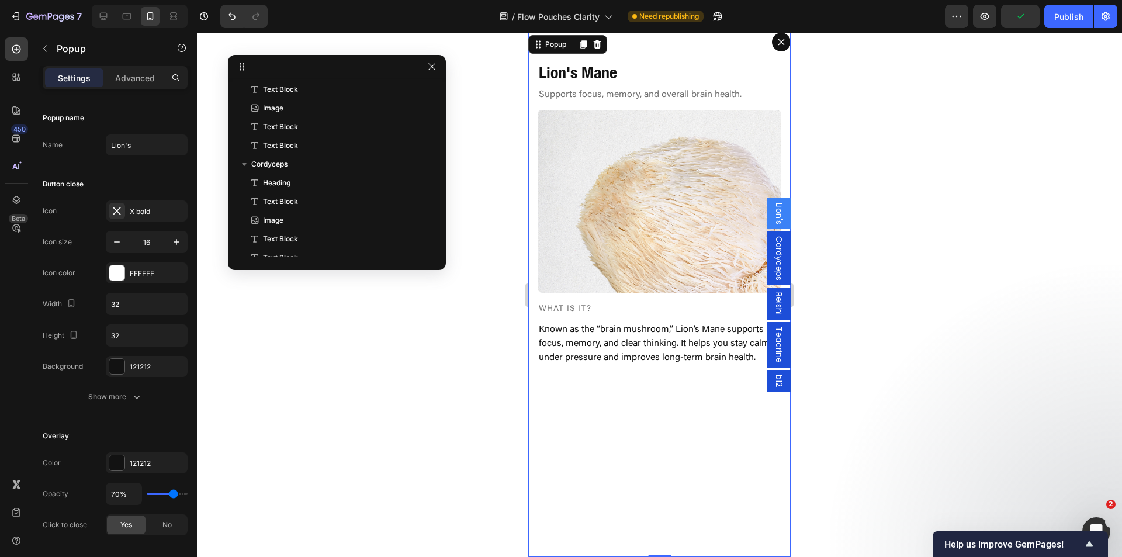
scroll to position [0, 0]
click at [772, 48] on button "Dialog content" at bounding box center [781, 42] width 19 height 19
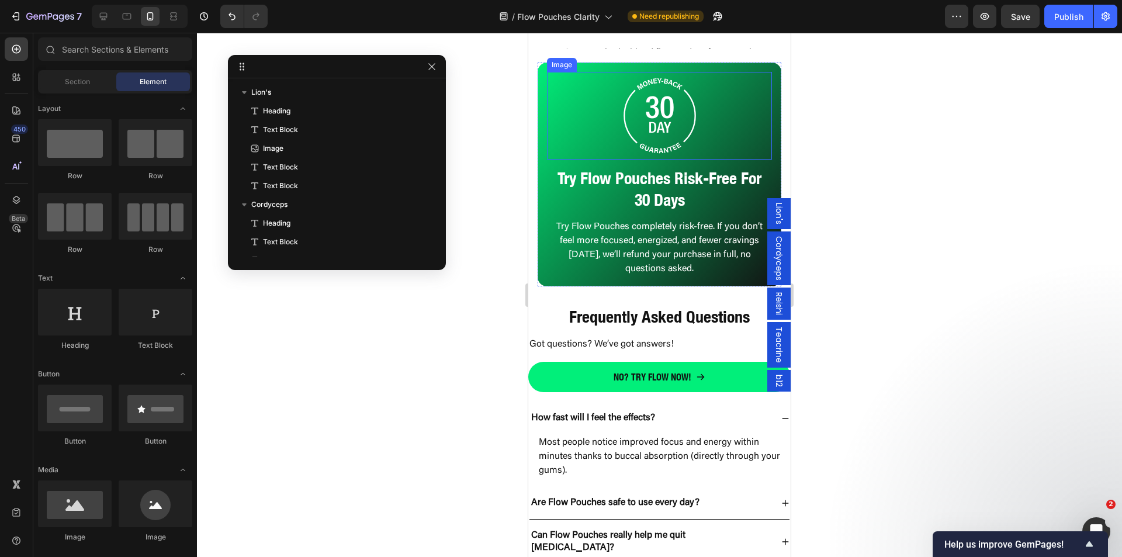
scroll to position [3901, 0]
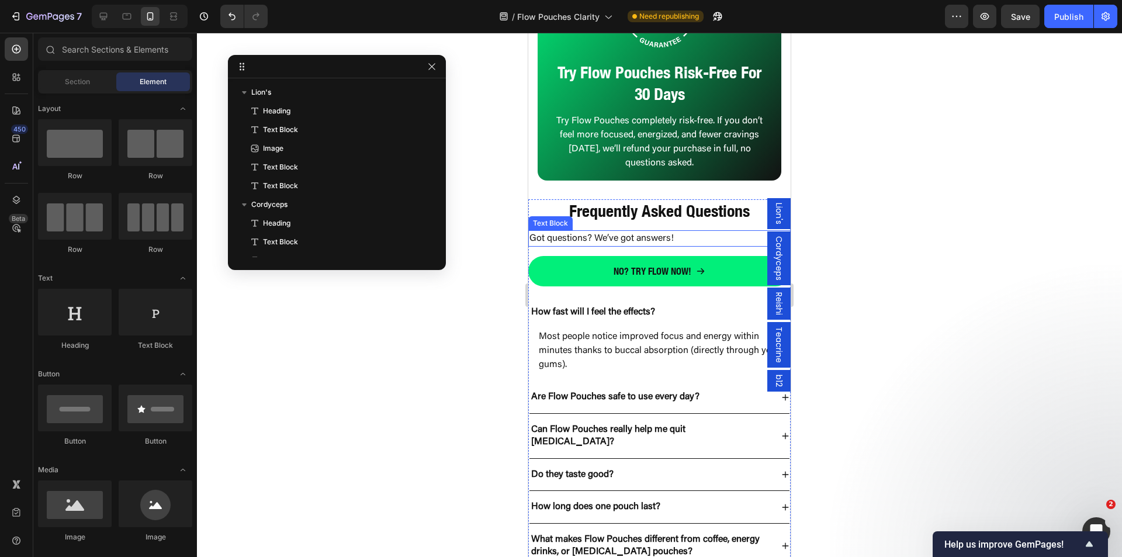
click at [694, 239] on p "Got questions? We’ve got answers!" at bounding box center [659, 238] width 260 height 14
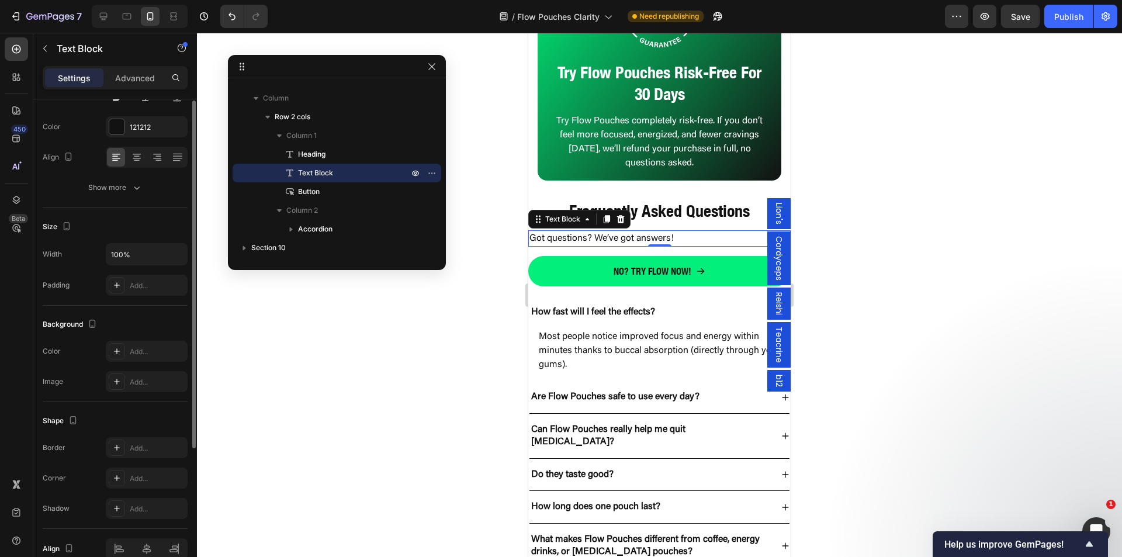
scroll to position [26, 0]
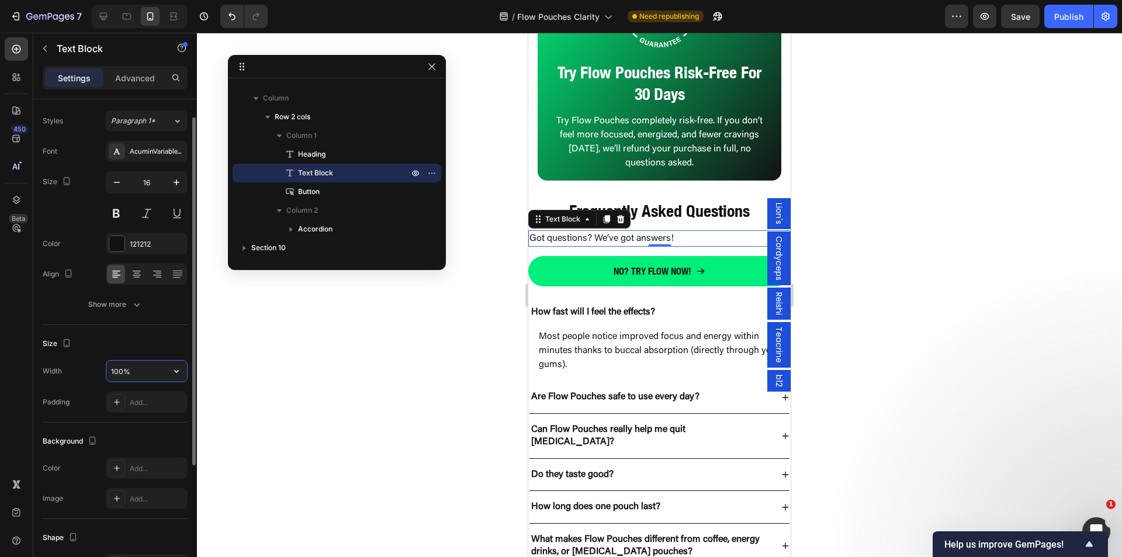
click at [135, 371] on input "100%" at bounding box center [146, 371] width 81 height 21
click at [171, 372] on icon "button" at bounding box center [177, 371] width 12 height 12
click at [127, 373] on input "100%" at bounding box center [146, 371] width 81 height 21
click at [124, 373] on input "100%" at bounding box center [146, 371] width 81 height 21
type input "80%"
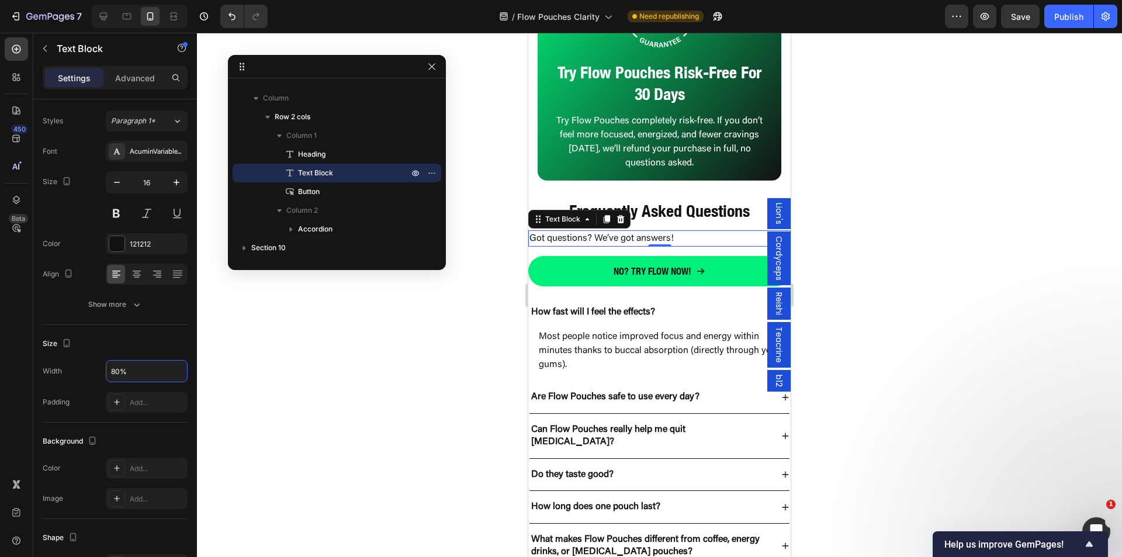
click at [281, 387] on div at bounding box center [659, 295] width 925 height 524
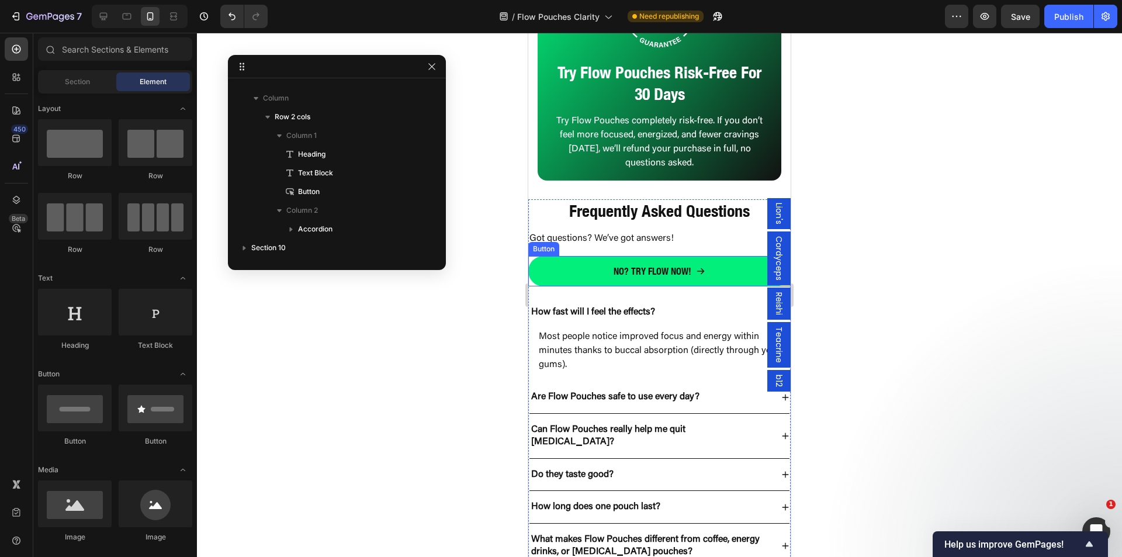
click at [685, 238] on p "Got questions? We’ve got answers!" at bounding box center [632, 238] width 207 height 14
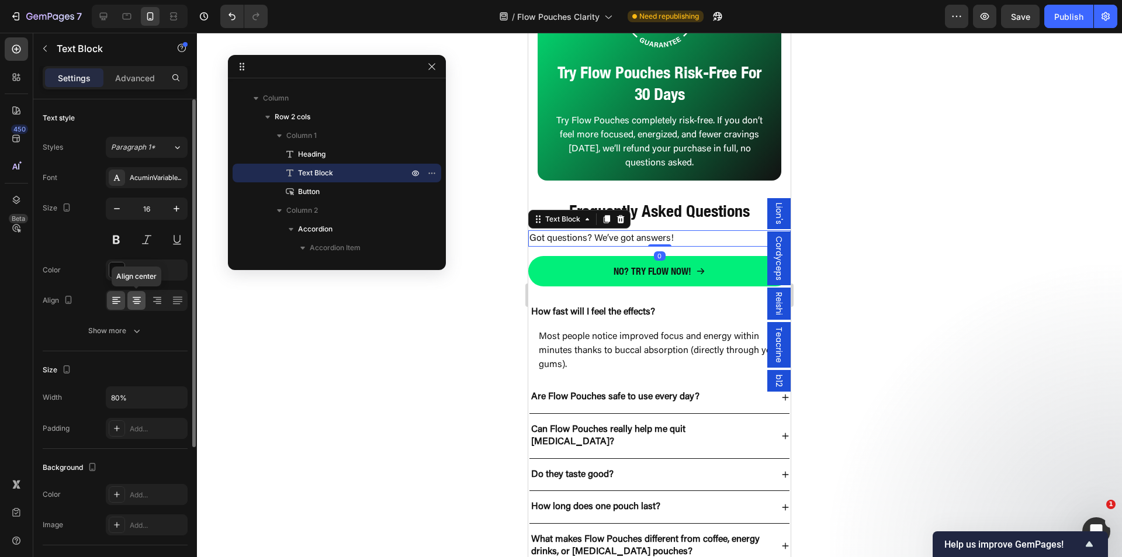
click at [141, 303] on icon at bounding box center [137, 301] width 12 height 12
click at [115, 298] on icon at bounding box center [116, 301] width 12 height 12
click at [147, 398] on input "80%" at bounding box center [146, 397] width 81 height 21
click at [178, 398] on icon "button" at bounding box center [176, 397] width 5 height 3
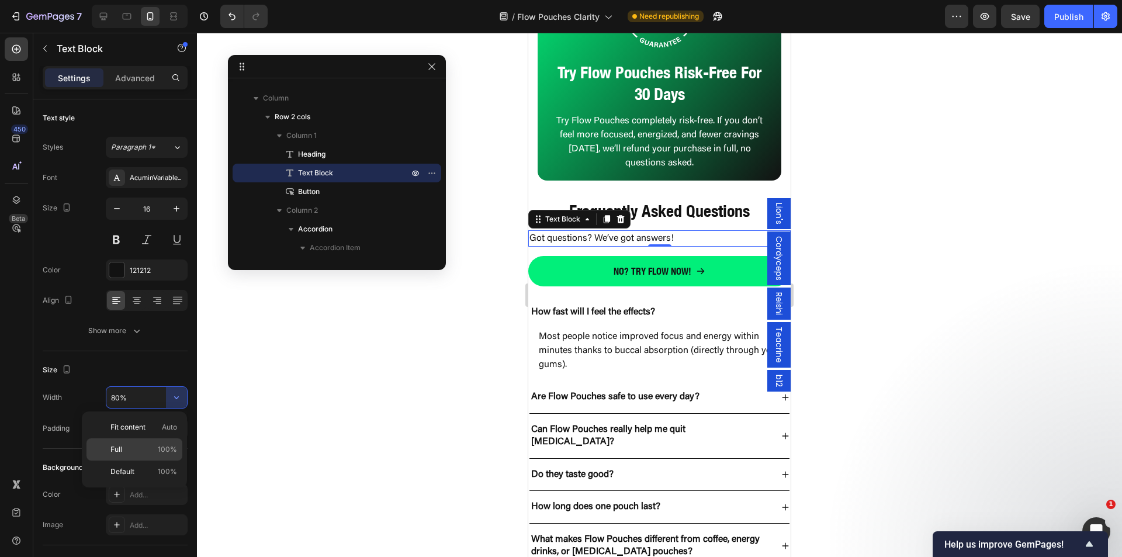
click at [144, 448] on p "Full 100%" at bounding box center [143, 449] width 67 height 11
type input "100%"
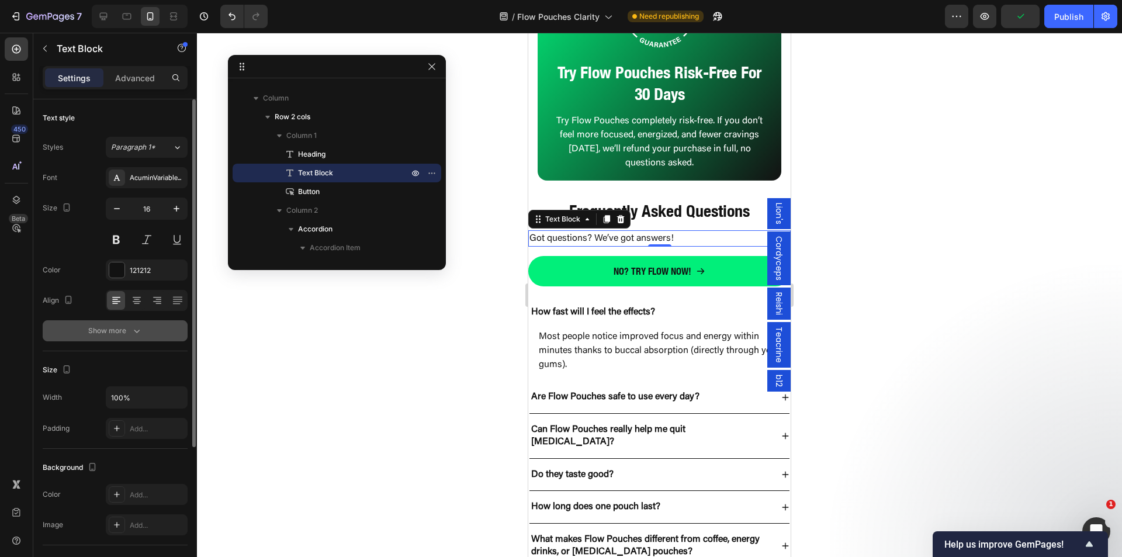
click at [138, 330] on icon "button" at bounding box center [137, 331] width 12 height 12
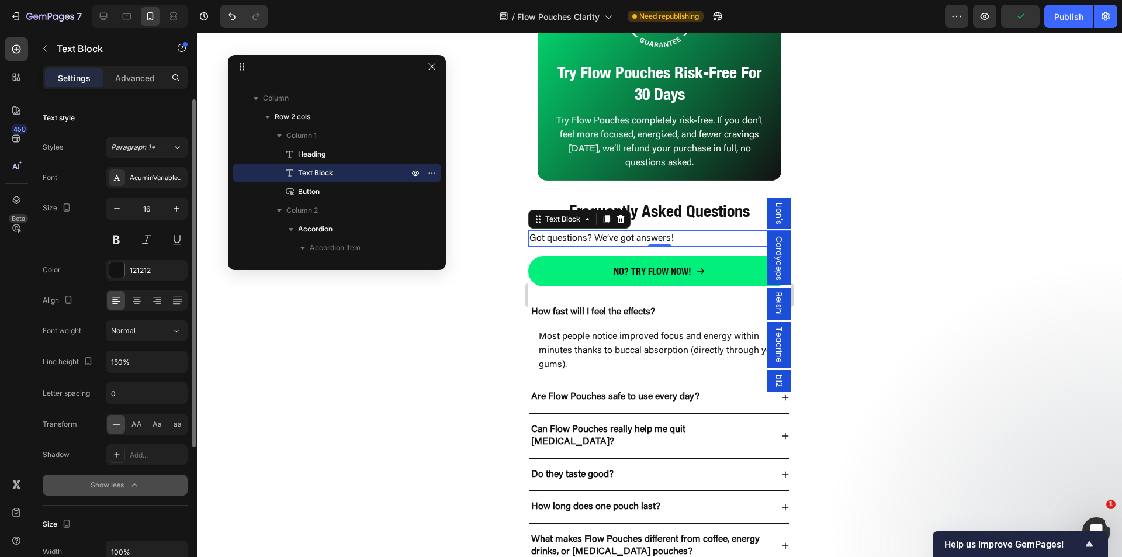
click at [122, 480] on div "Show less" at bounding box center [116, 485] width 50 height 12
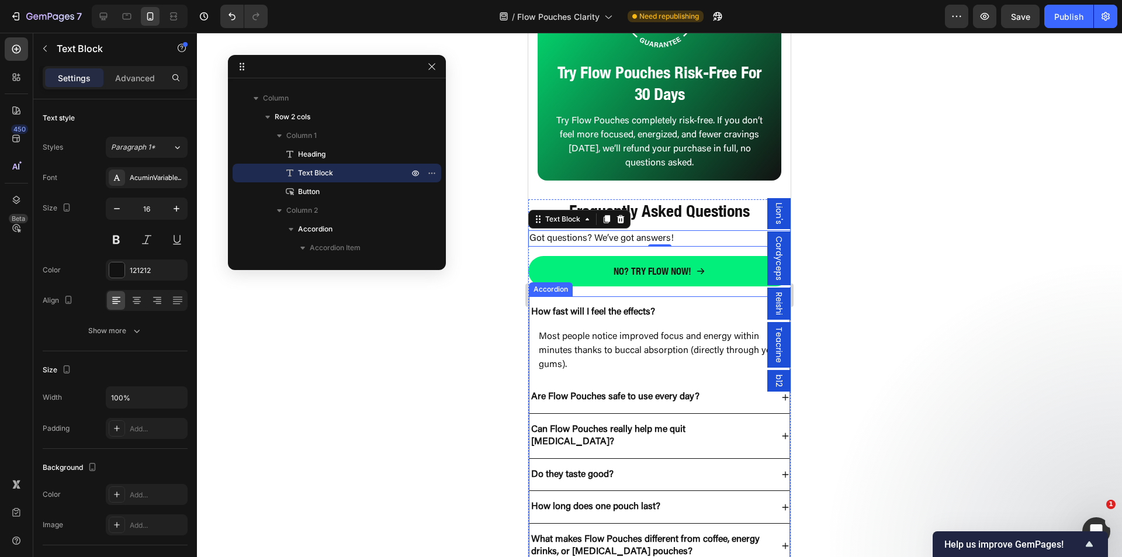
click at [610, 317] on p "How fast will I feel the effects?" at bounding box center [593, 312] width 124 height 12
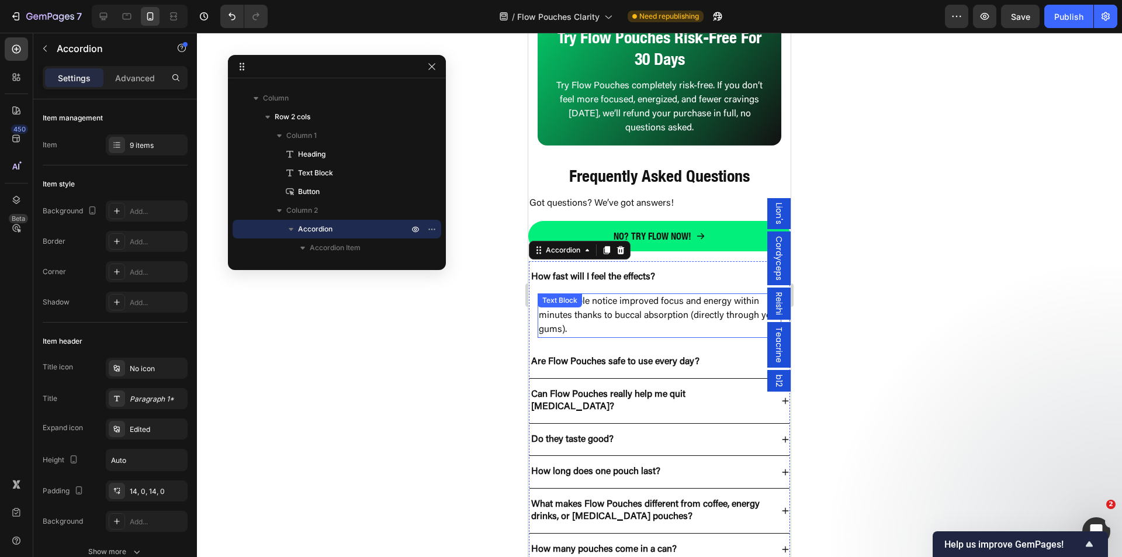
scroll to position [4135, 0]
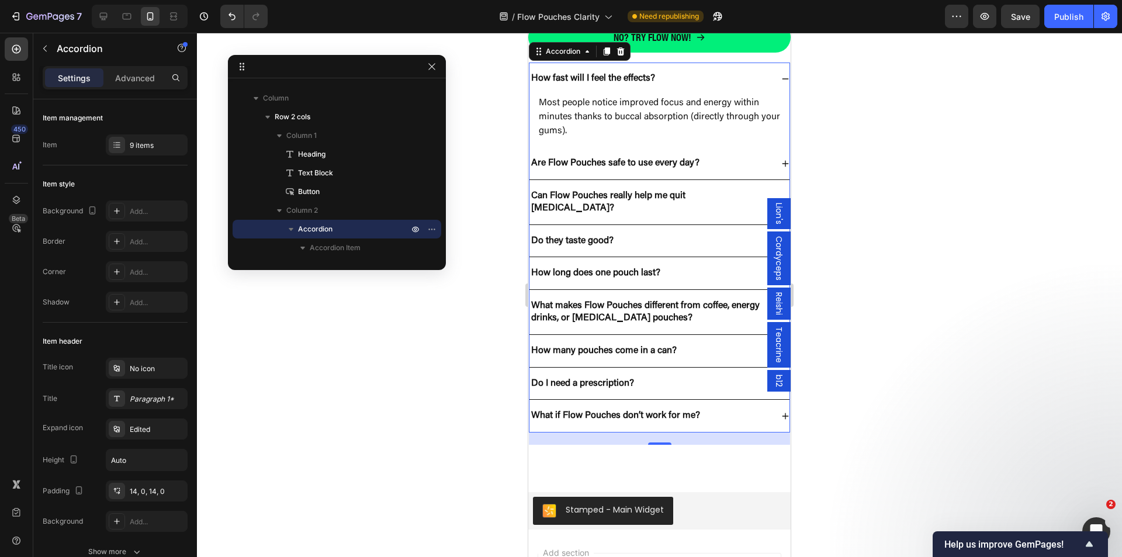
click at [738, 415] on div "What if Flow Pouches don’t work for me?" at bounding box center [659, 416] width 260 height 33
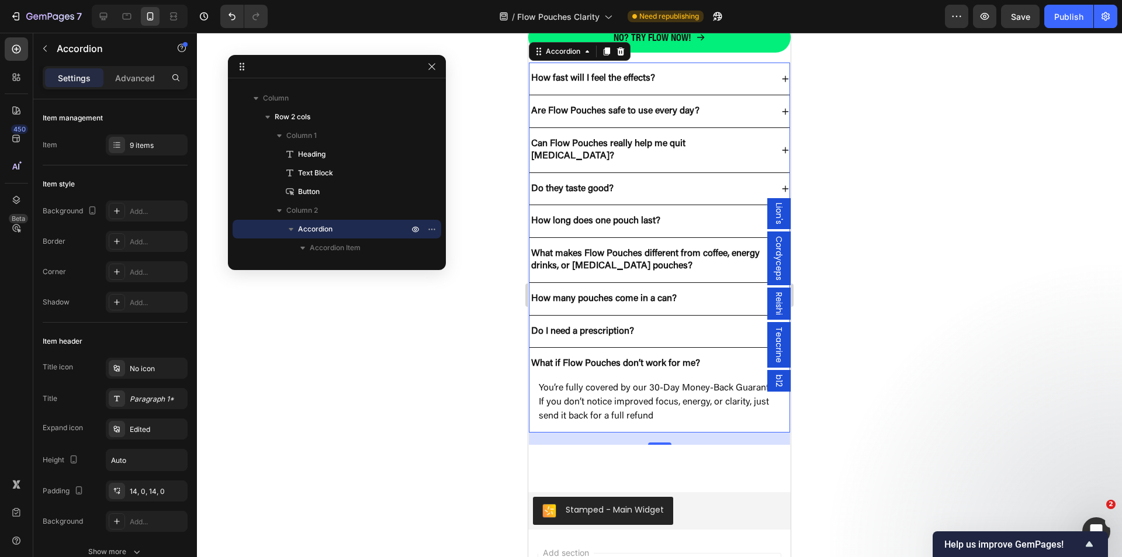
click at [703, 356] on div "What if Flow Pouches don’t work for me?" at bounding box center [650, 364] width 243 height 16
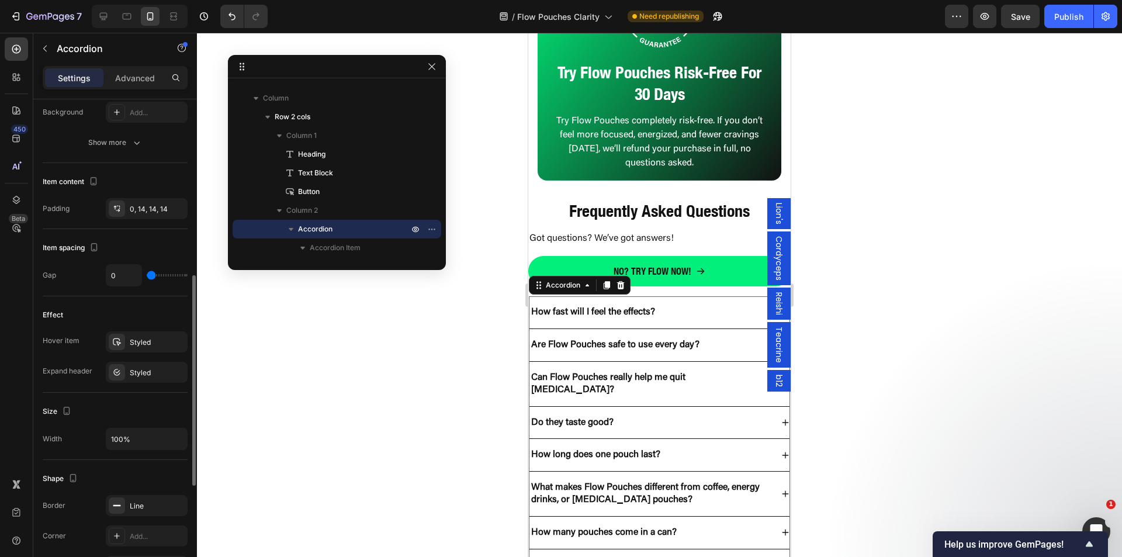
scroll to position [584, 0]
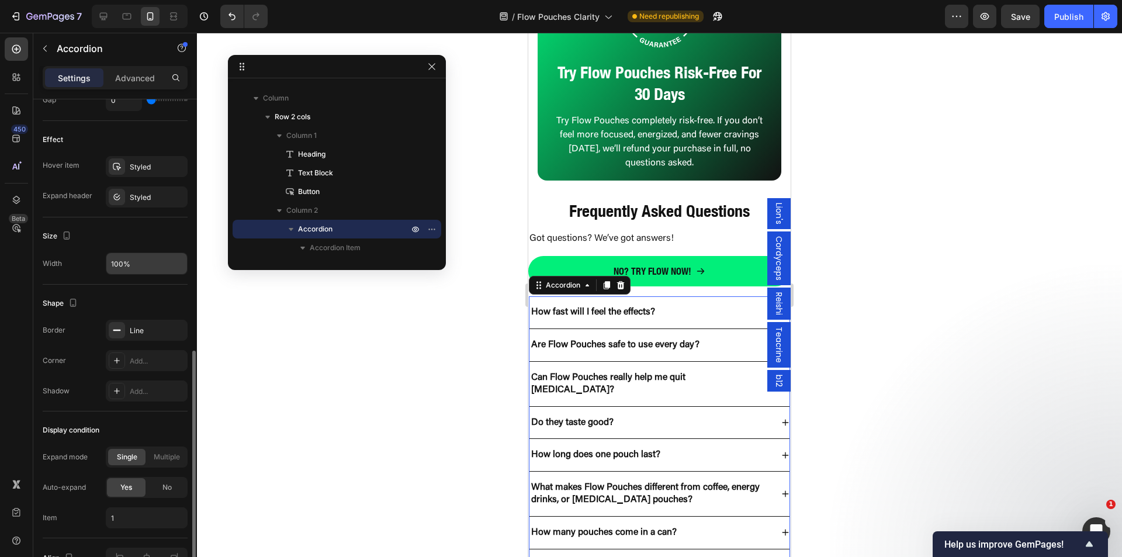
click at [133, 262] on input "100%" at bounding box center [146, 263] width 81 height 21
type input "80%"
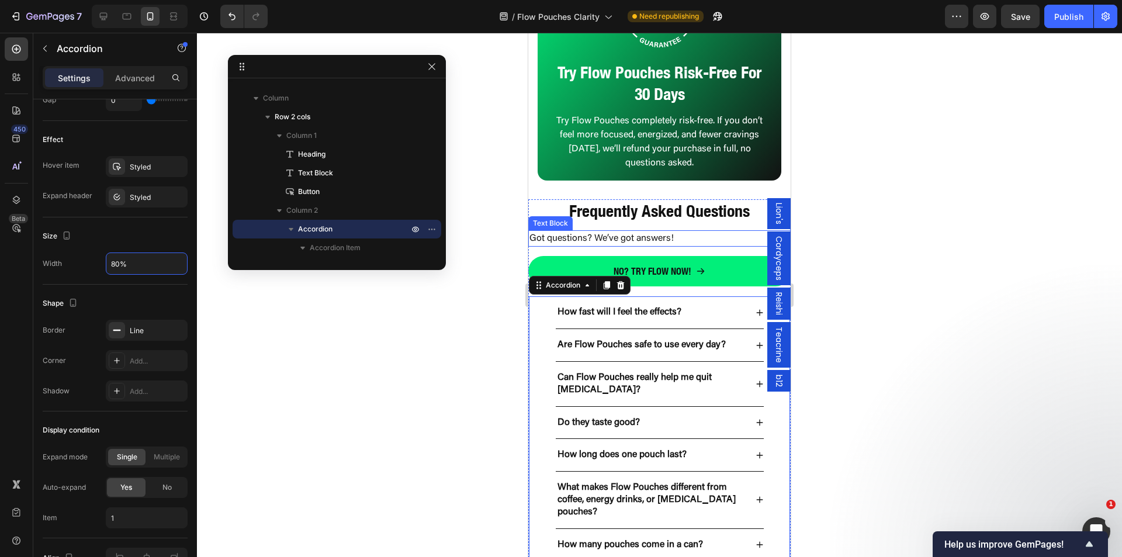
click at [569, 236] on p "Got questions? We’ve got answers!" at bounding box center [659, 238] width 260 height 14
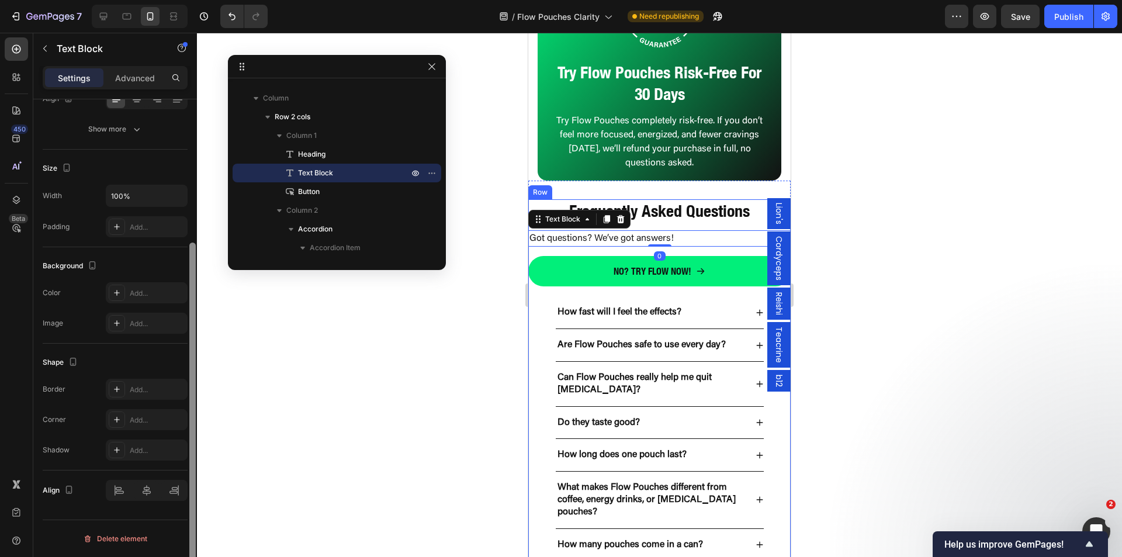
scroll to position [0, 0]
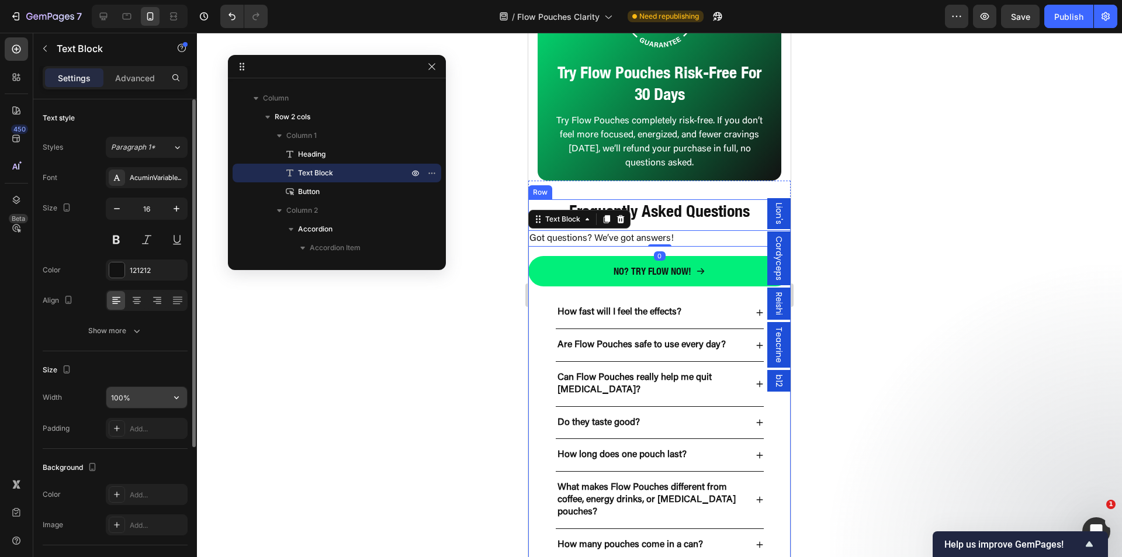
click at [120, 396] on input "100%" at bounding box center [146, 397] width 81 height 21
drag, startPoint x: 121, startPoint y: 397, endPoint x: 94, endPoint y: 395, distance: 27.0
click at [95, 394] on div "Width 80%" at bounding box center [115, 397] width 145 height 22
click at [178, 400] on icon "button" at bounding box center [177, 398] width 12 height 12
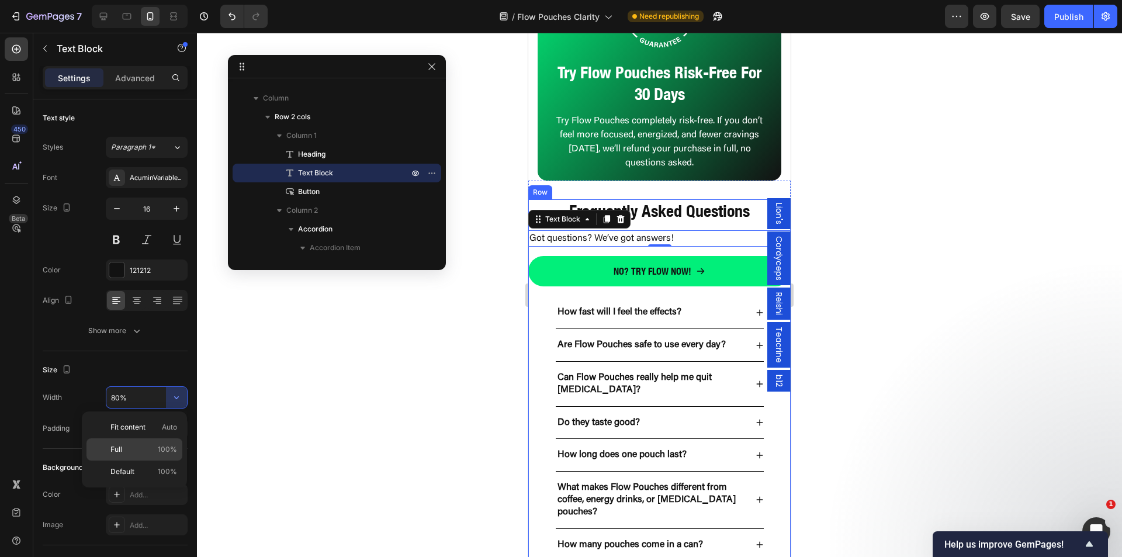
click at [136, 442] on div "Full 100%" at bounding box center [134, 449] width 96 height 22
type input "100%"
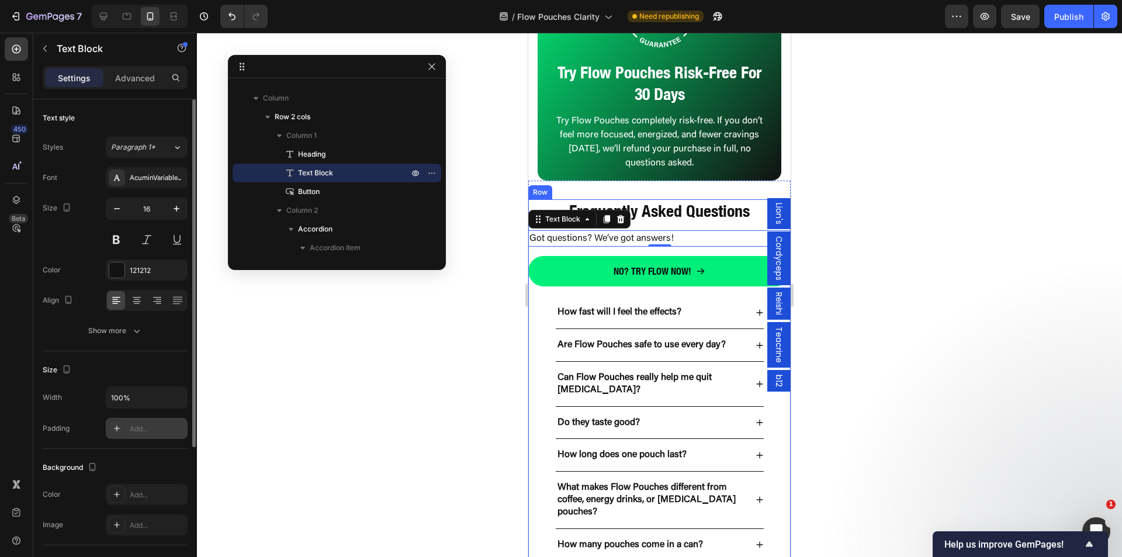
click at [143, 430] on div "Add..." at bounding box center [157, 429] width 55 height 11
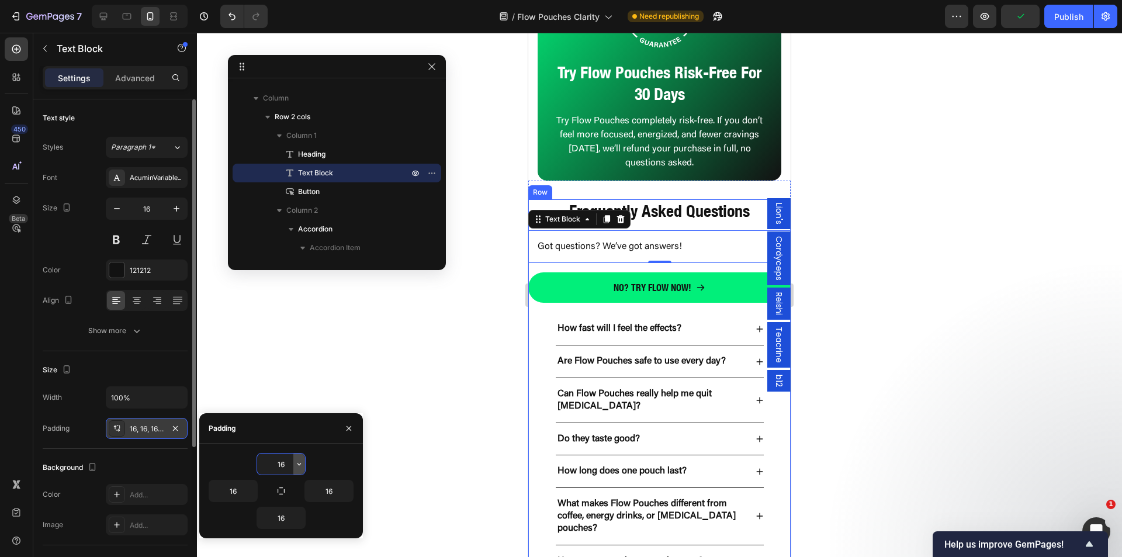
click at [300, 463] on icon "button" at bounding box center [299, 463] width 9 height 9
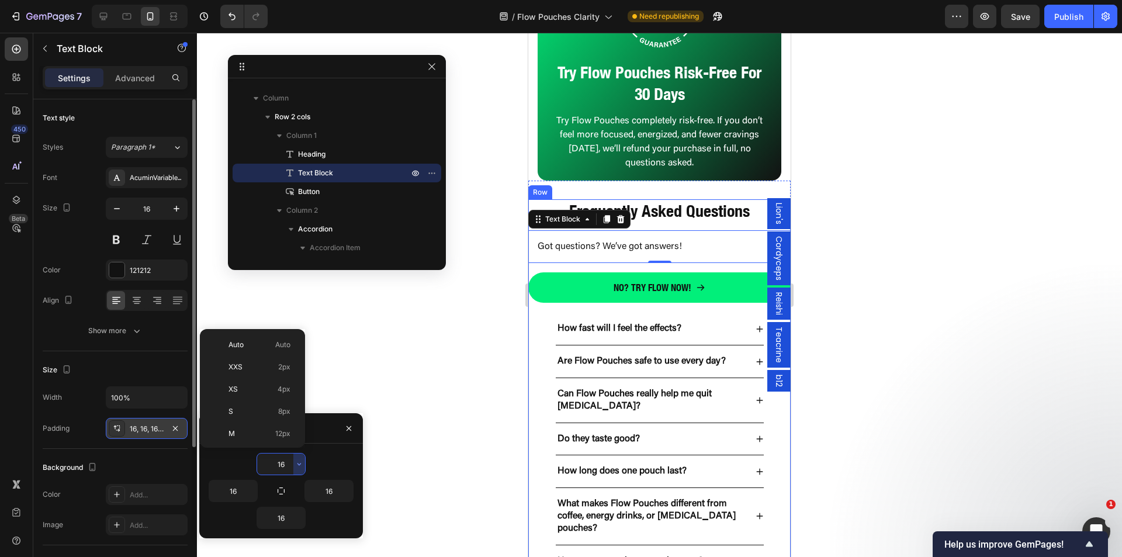
click at [276, 466] on input "16" at bounding box center [281, 463] width 48 height 21
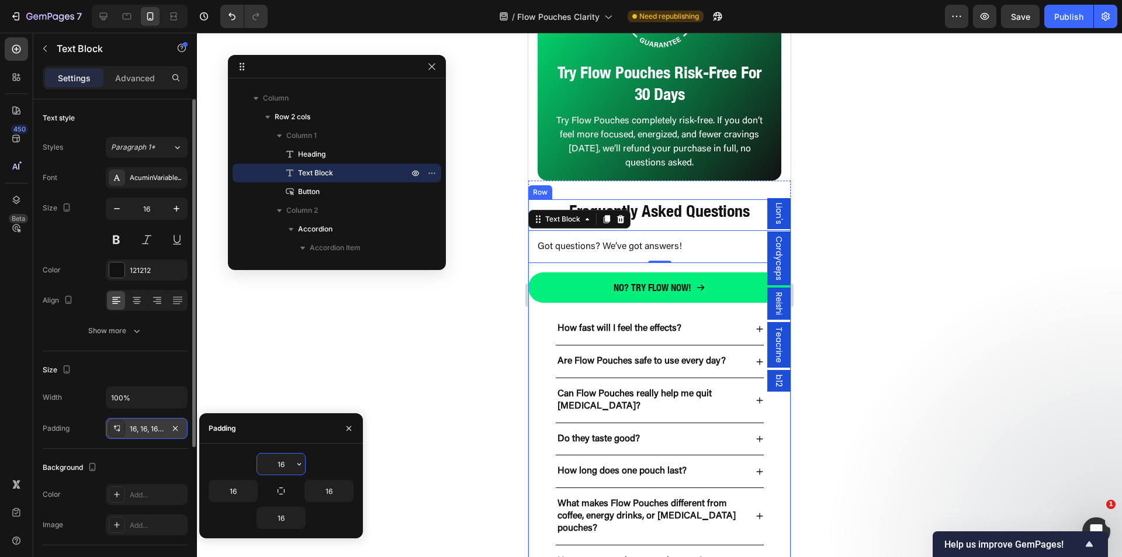
click at [279, 465] on input "16" at bounding box center [281, 463] width 48 height 21
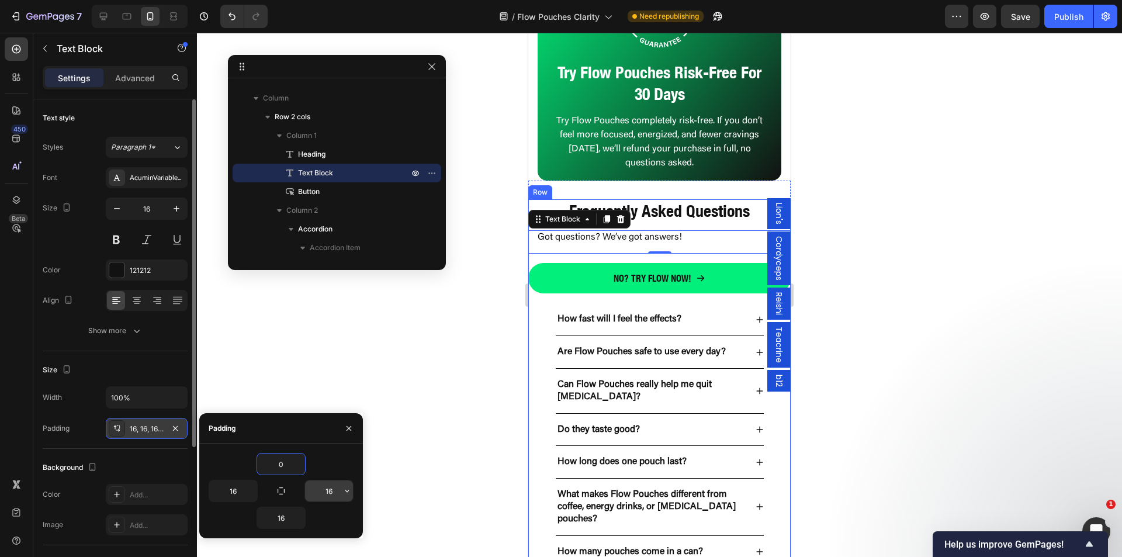
type input "0"
click at [327, 491] on input "16" at bounding box center [329, 490] width 48 height 21
type input "0"
click at [278, 520] on input "16" at bounding box center [281, 517] width 48 height 21
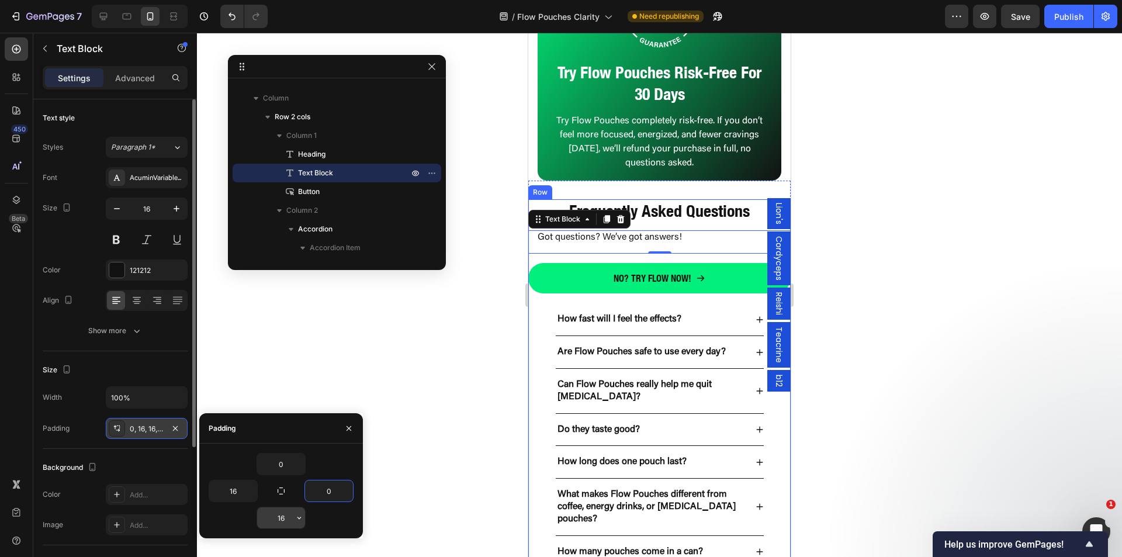
click at [278, 520] on input "16" at bounding box center [281, 517] width 48 height 21
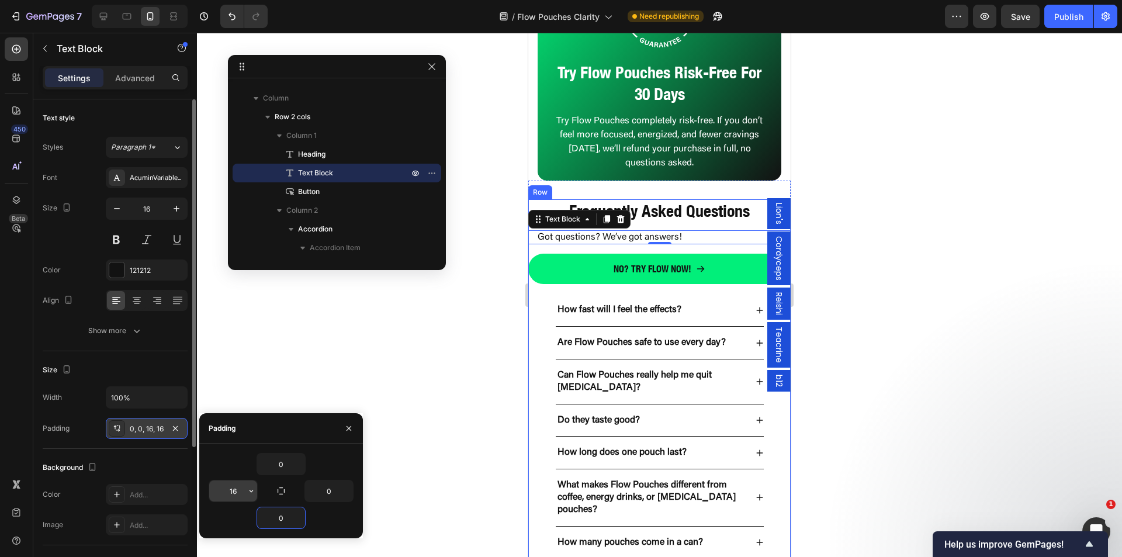
type input "0"
click at [233, 486] on input "16" at bounding box center [233, 490] width 48 height 21
type input "3"
type input "42"
click at [484, 421] on div at bounding box center [659, 295] width 925 height 524
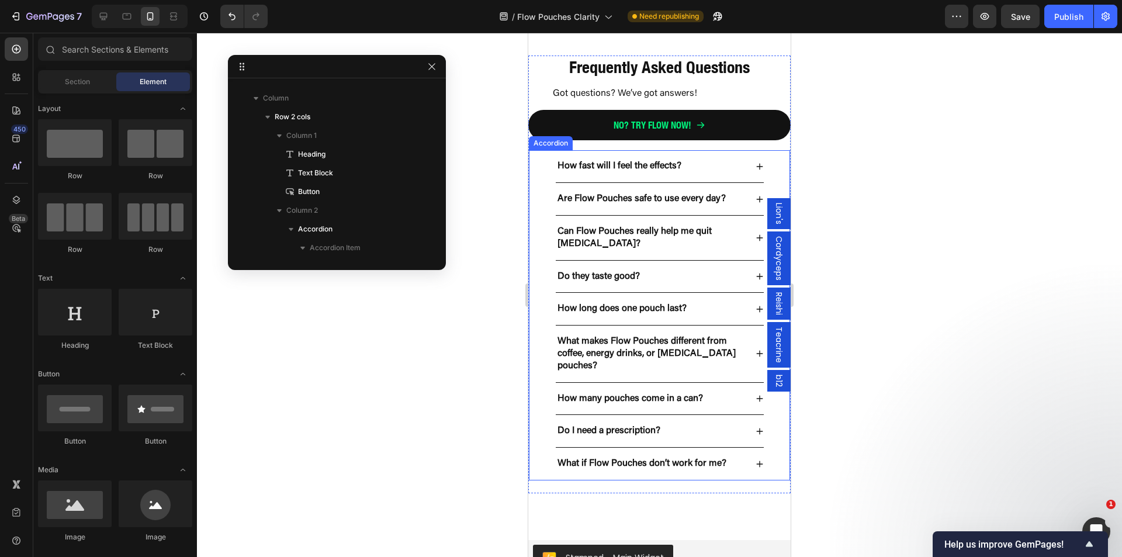
scroll to position [3959, 0]
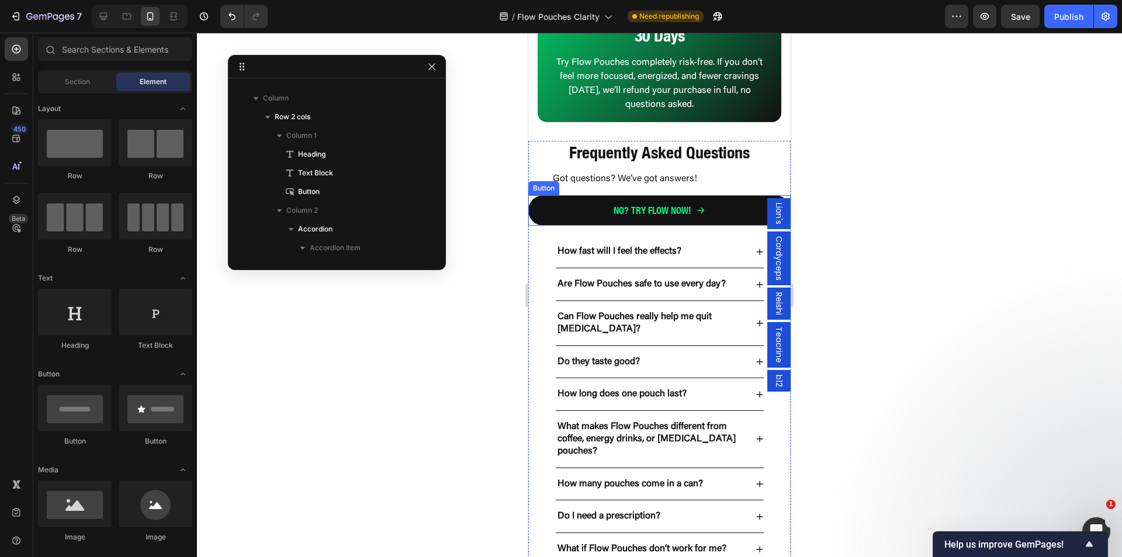
click at [746, 199] on link "No? Try flow now!" at bounding box center [659, 210] width 262 height 31
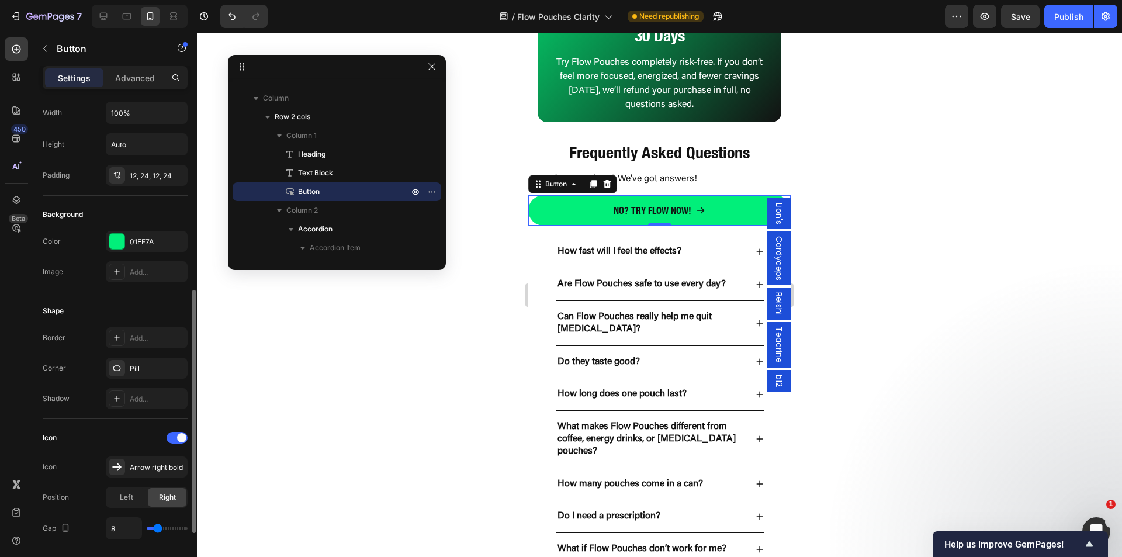
scroll to position [0, 0]
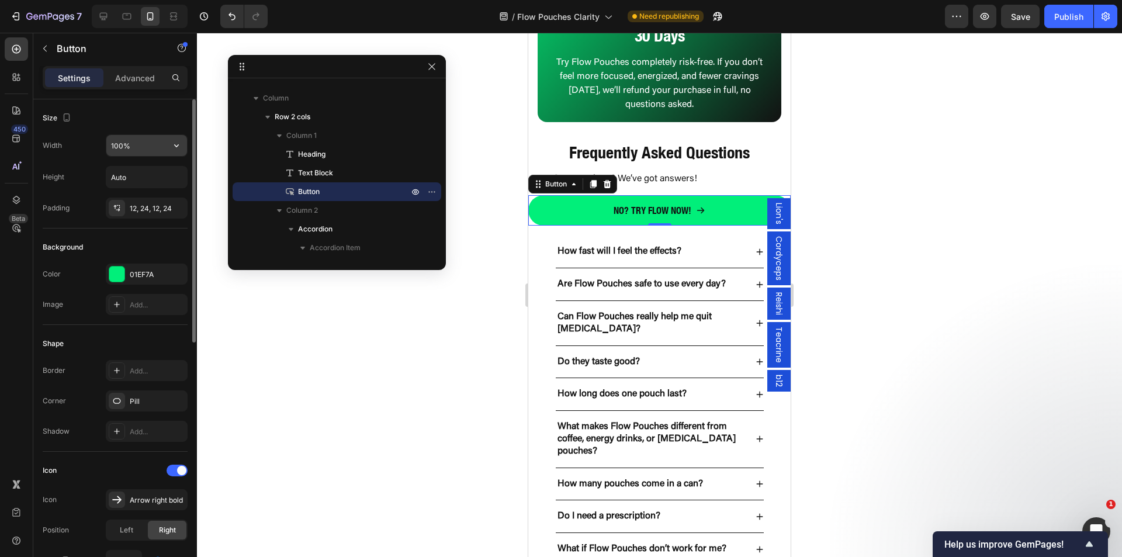
click at [117, 144] on input "100%" at bounding box center [146, 145] width 81 height 21
type input "80%"
click at [306, 366] on div at bounding box center [659, 295] width 925 height 524
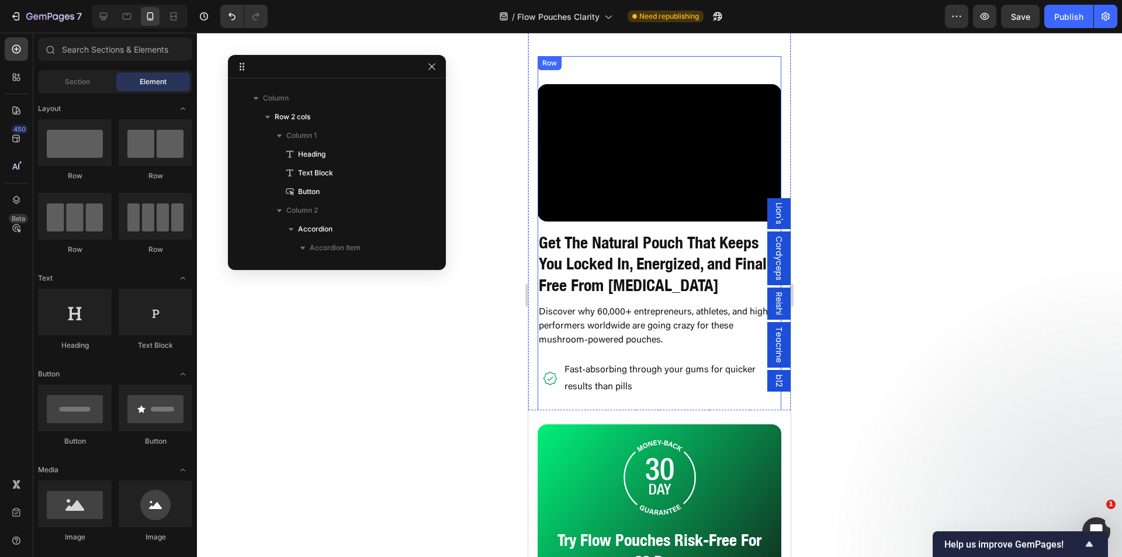
scroll to position [3550, 0]
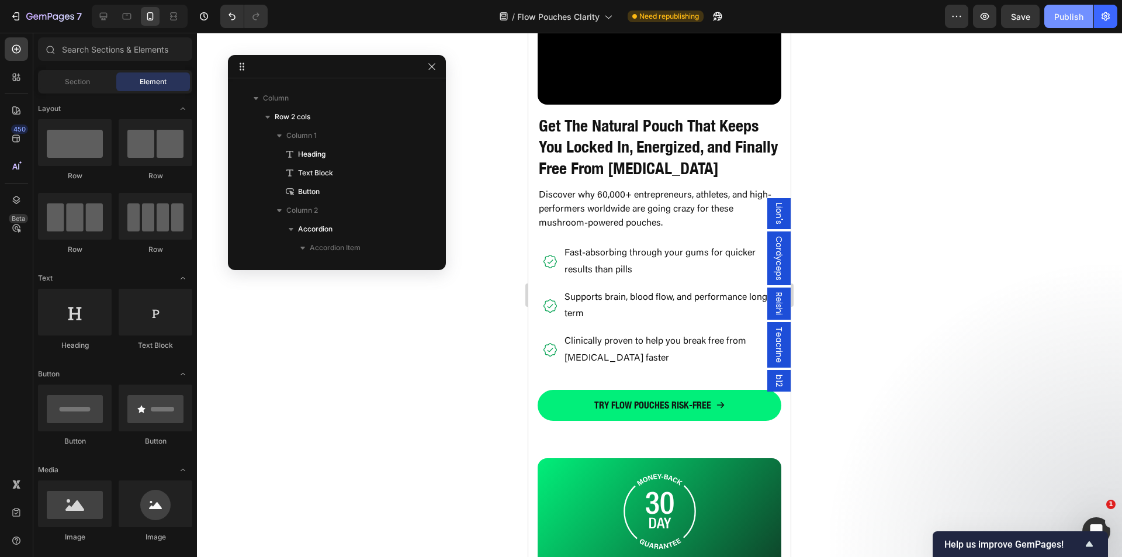
click at [1058, 18] on div "Publish" at bounding box center [1068, 17] width 29 height 12
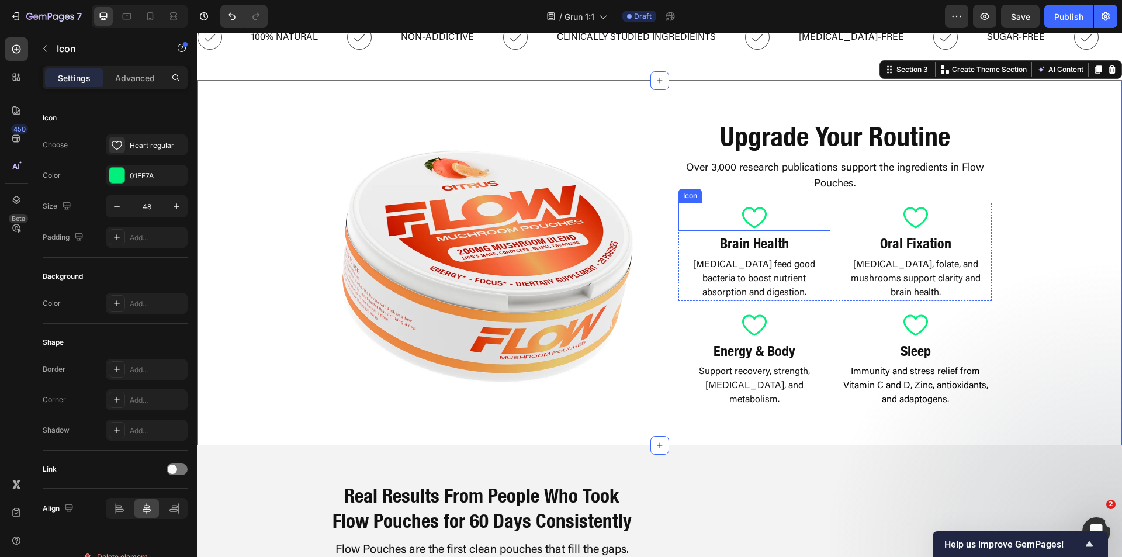
click at [743, 217] on icon at bounding box center [754, 217] width 28 height 28
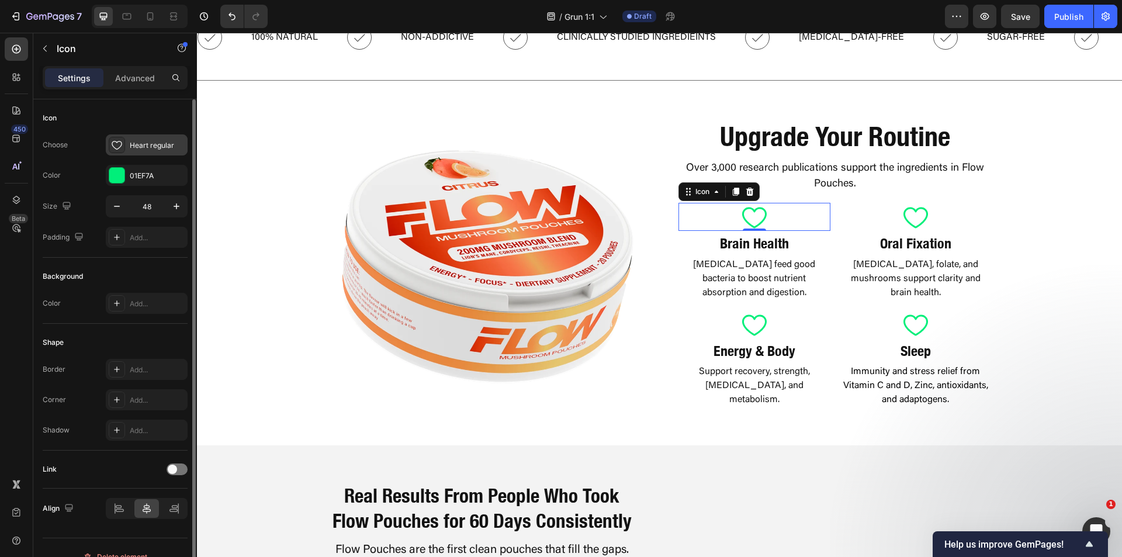
click at [120, 141] on icon at bounding box center [117, 145] width 12 height 12
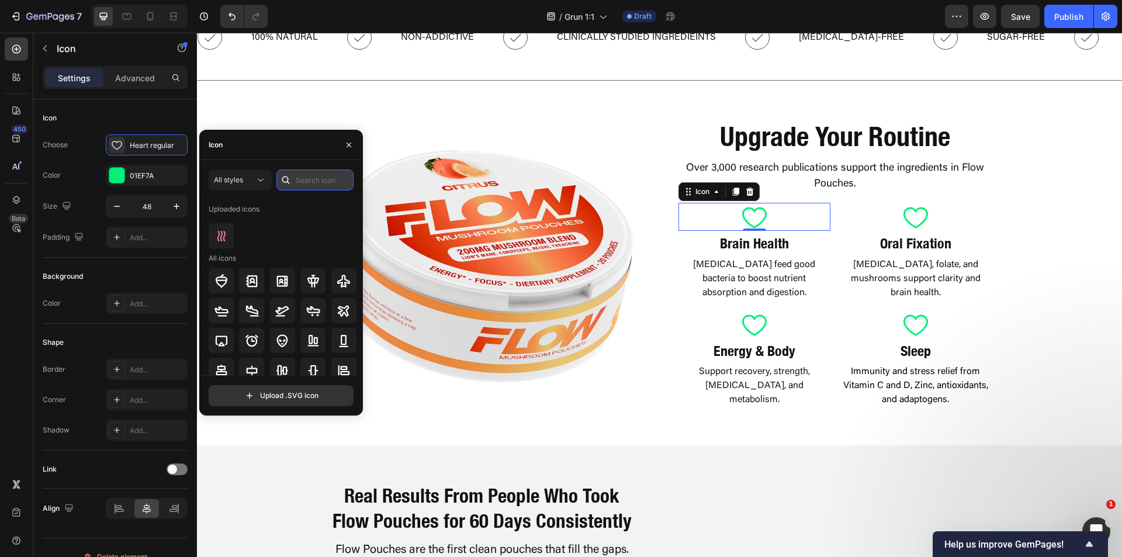
click at [325, 179] on input "text" at bounding box center [314, 179] width 77 height 21
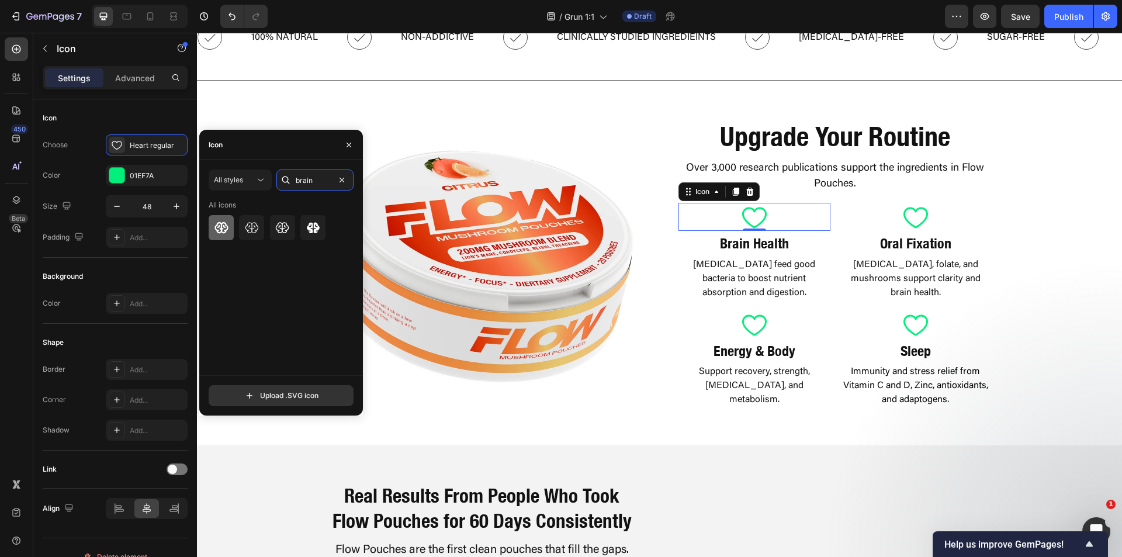
type input "brain"
click at [226, 226] on icon at bounding box center [221, 228] width 14 height 14
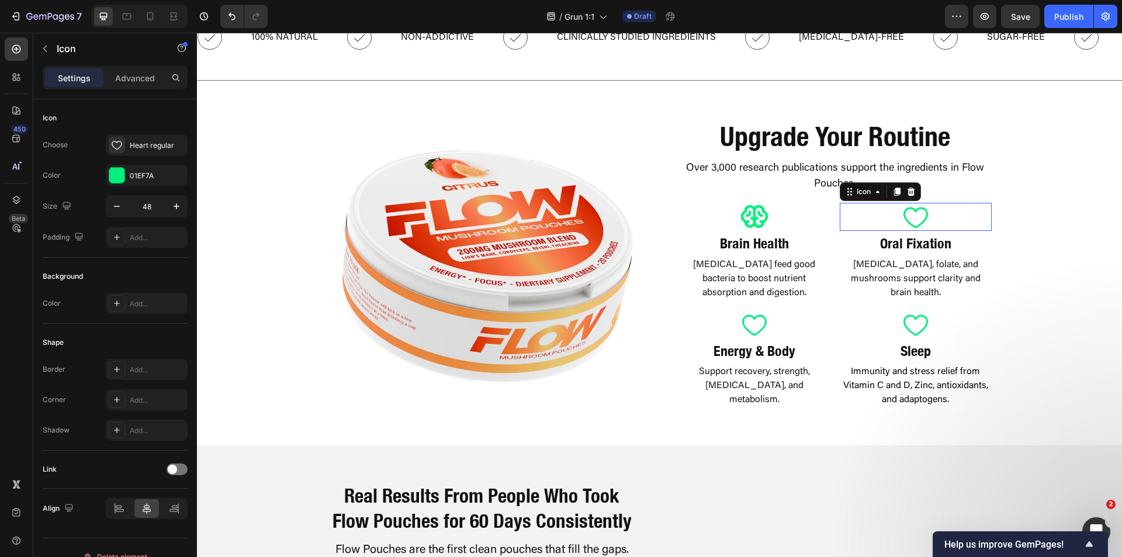
click at [903, 219] on icon at bounding box center [916, 217] width 28 height 28
click at [146, 139] on div "Heart regular" at bounding box center [147, 144] width 82 height 21
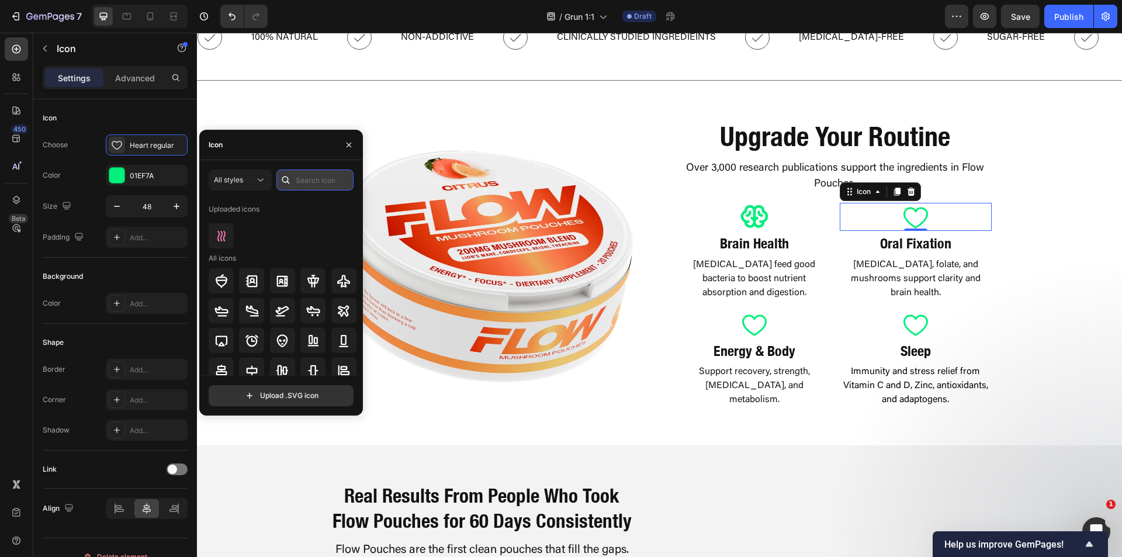
click at [340, 178] on input "text" at bounding box center [314, 179] width 77 height 21
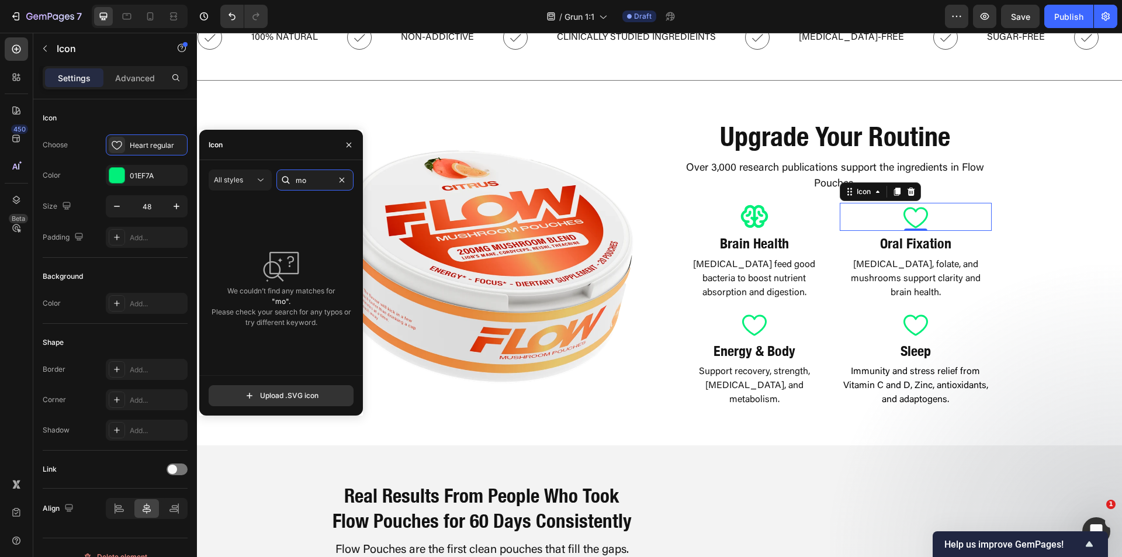
type input "m"
type input "a"
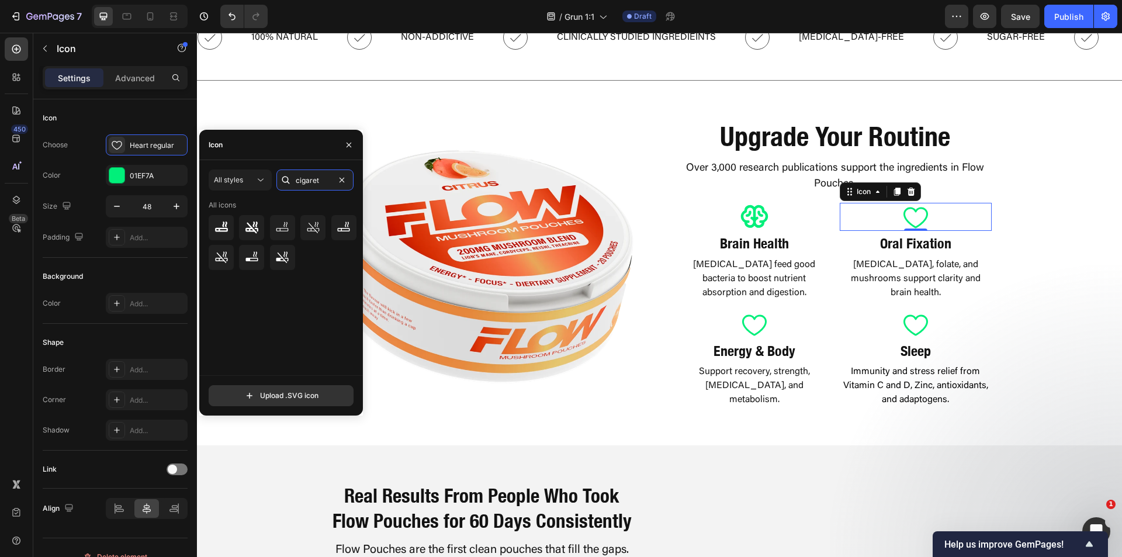
drag, startPoint x: 316, startPoint y: 182, endPoint x: 276, endPoint y: 182, distance: 39.2
click at [276, 182] on div "cigaret" at bounding box center [314, 179] width 77 height 21
type input "mouth"
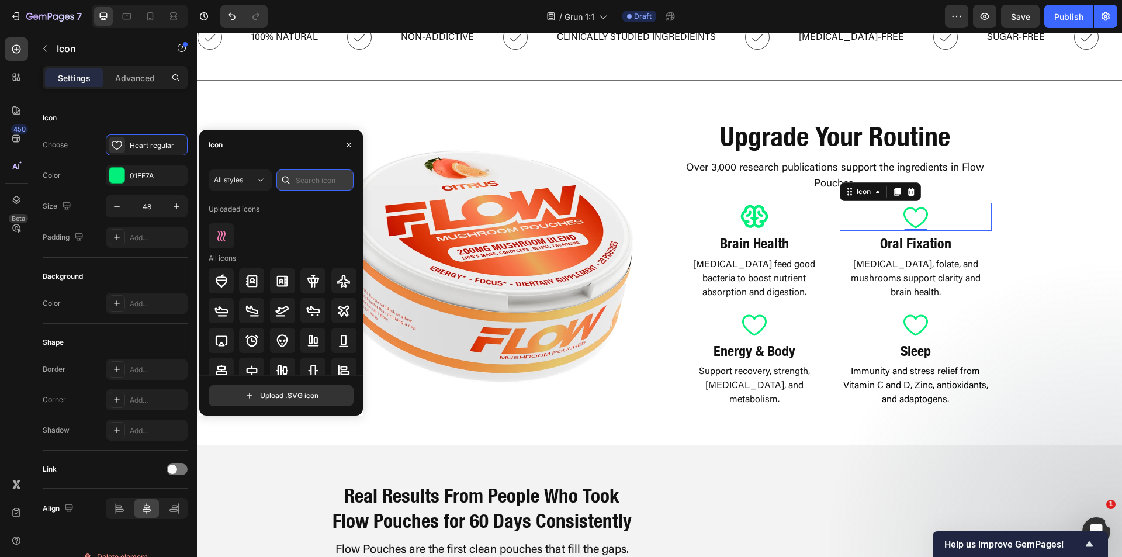
click at [319, 179] on input "text" at bounding box center [314, 179] width 77 height 21
type input "c"
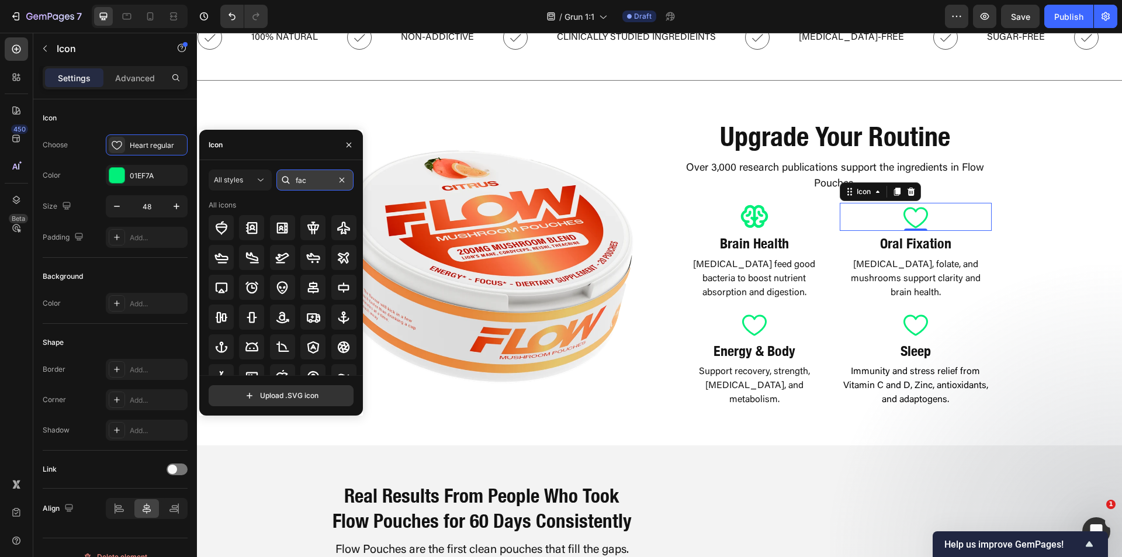
type input "face"
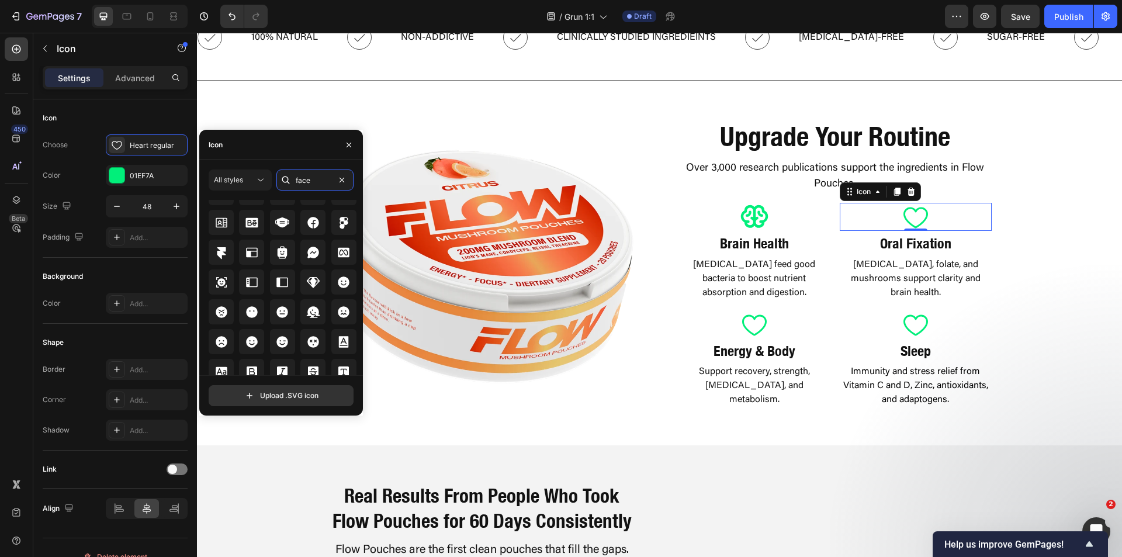
scroll to position [531, 0]
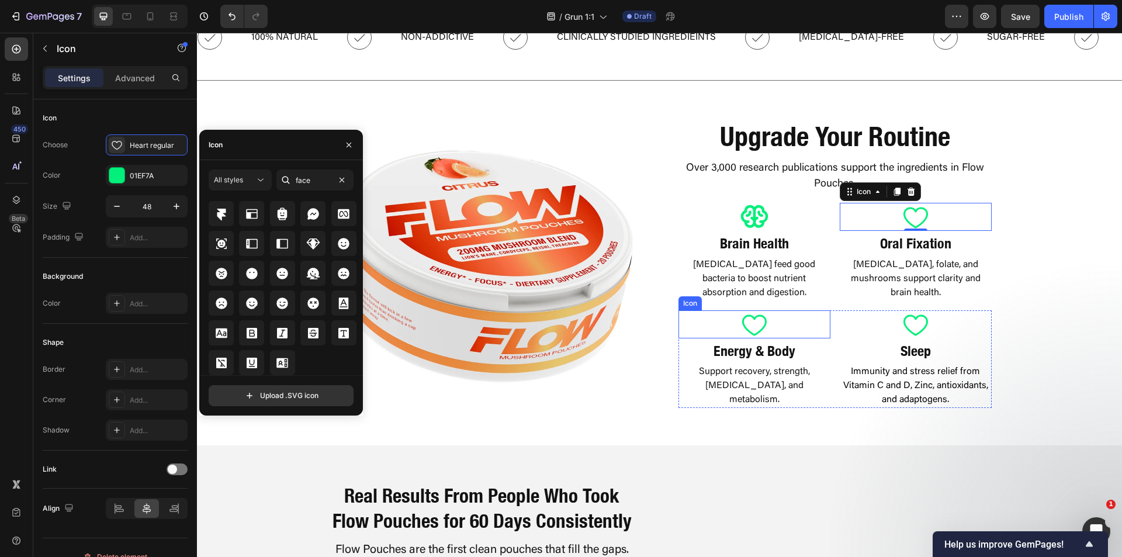
click at [756, 319] on icon at bounding box center [754, 324] width 28 height 28
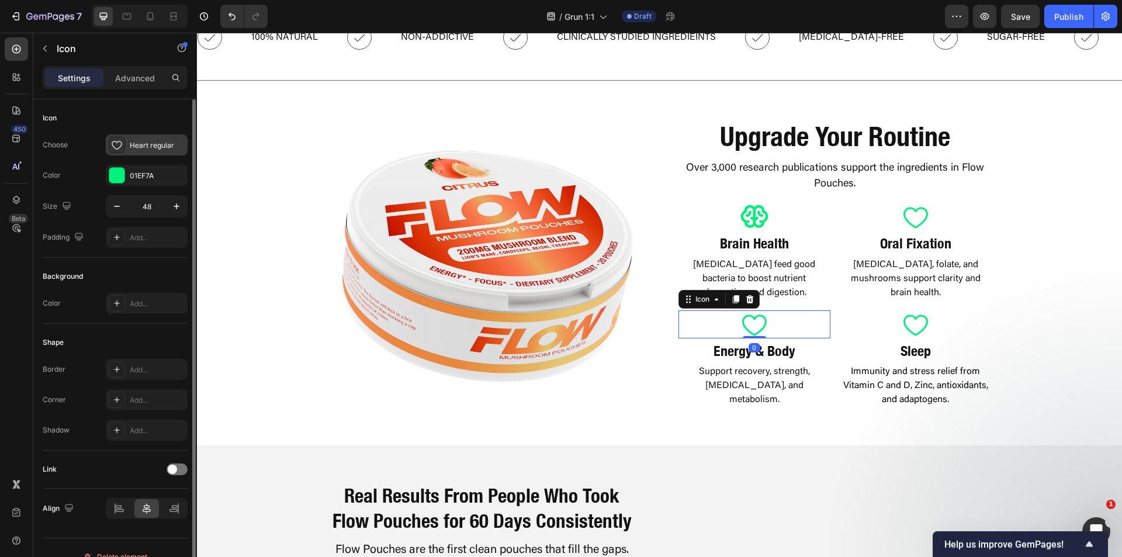
click at [124, 138] on div at bounding box center [117, 145] width 16 height 16
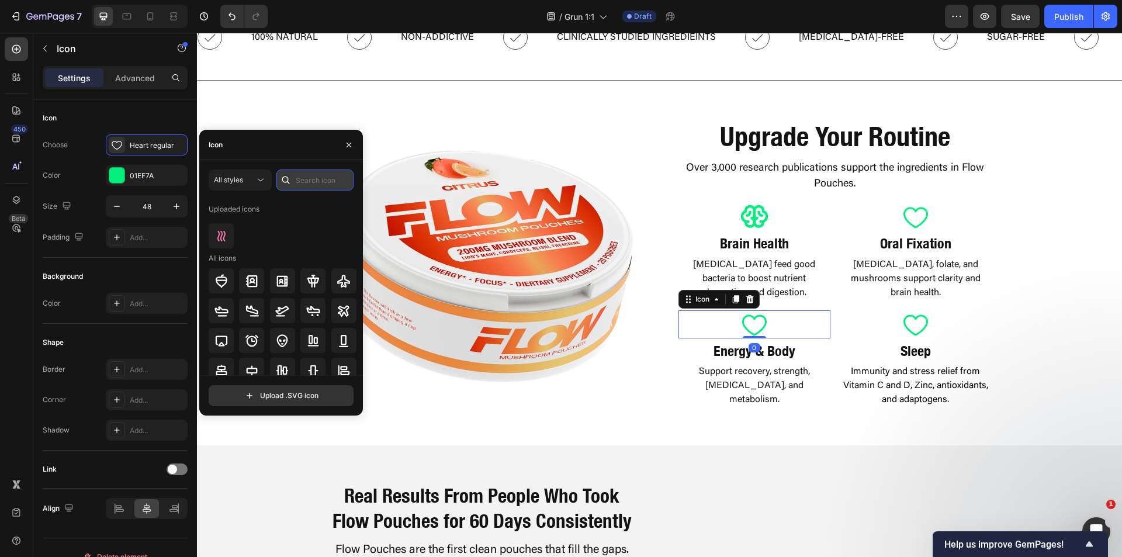
click at [304, 183] on input "text" at bounding box center [314, 179] width 77 height 21
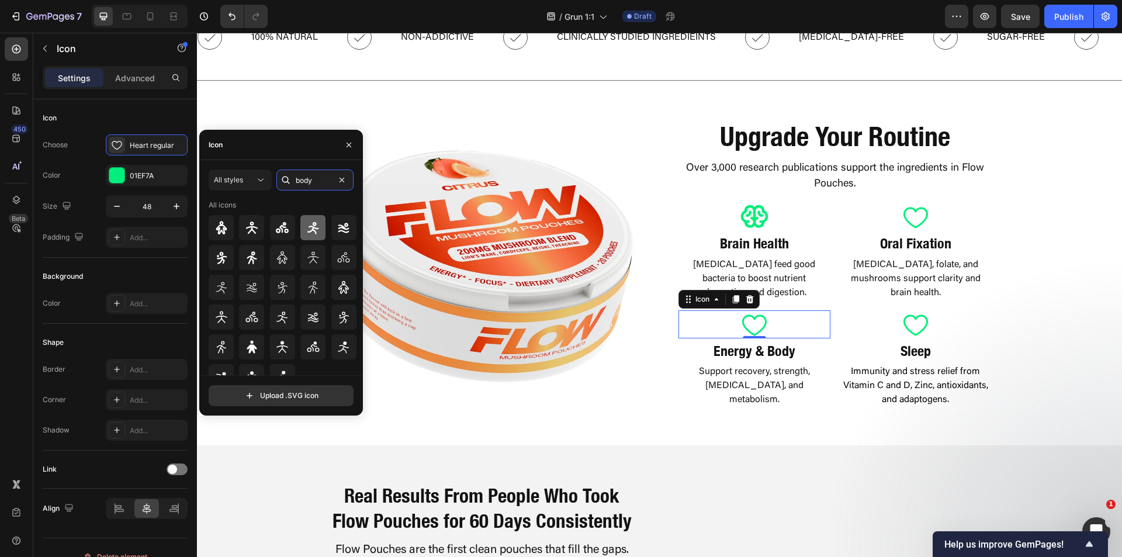
type input "body"
click at [309, 230] on icon at bounding box center [313, 227] width 12 height 12
click at [911, 328] on icon at bounding box center [916, 324] width 28 height 28
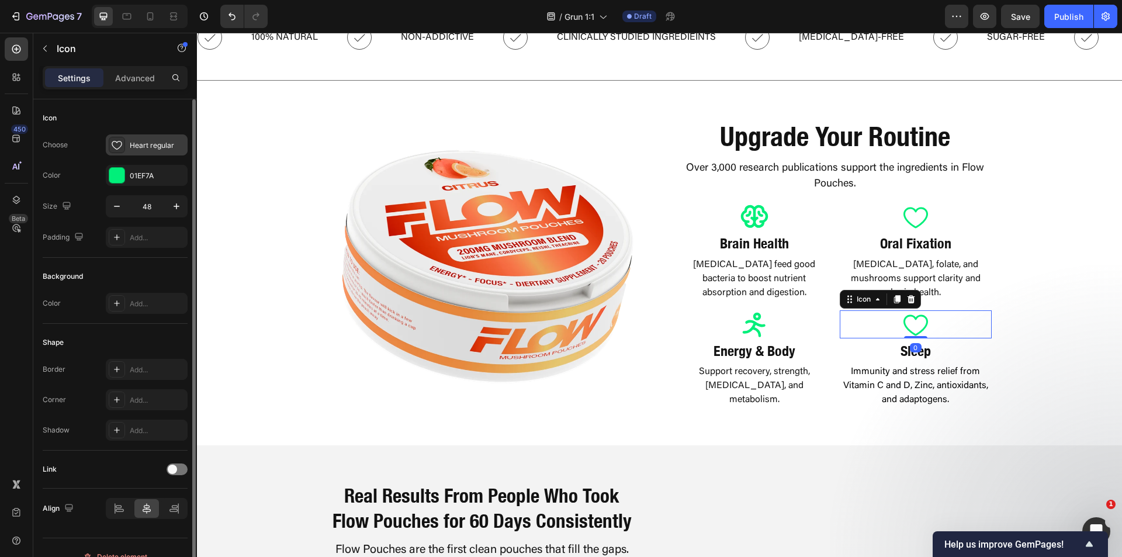
click at [157, 148] on div "Heart regular" at bounding box center [157, 145] width 55 height 11
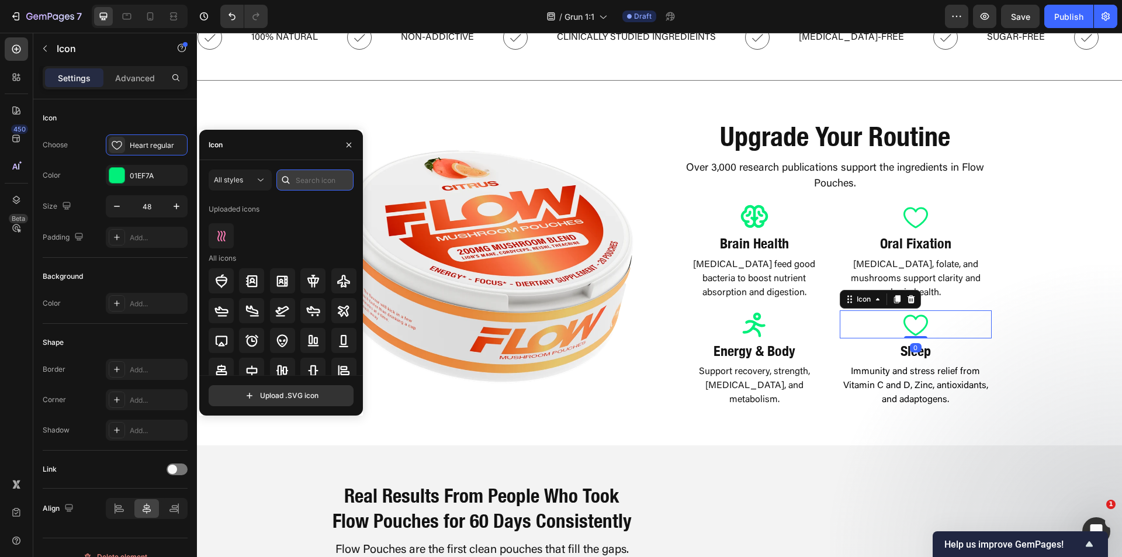
click at [329, 180] on input "text" at bounding box center [314, 179] width 77 height 21
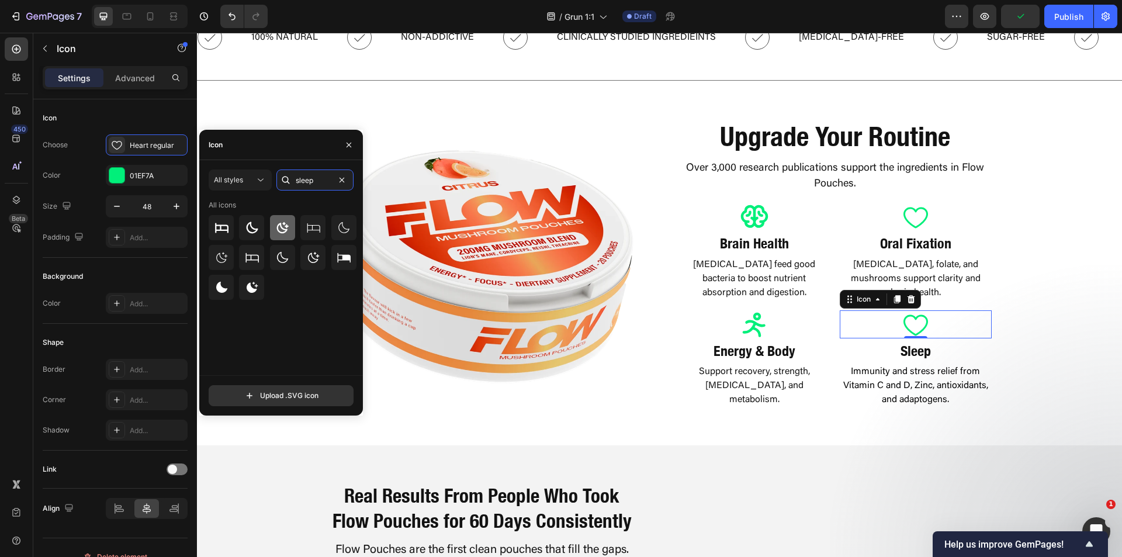
type input "sleep"
click at [289, 229] on icon at bounding box center [282, 228] width 14 height 14
click at [901, 391] on p "Immunity and stress relief from Vitamin C and D, Zinc, antioxidants, and adapto…" at bounding box center [916, 386] width 150 height 42
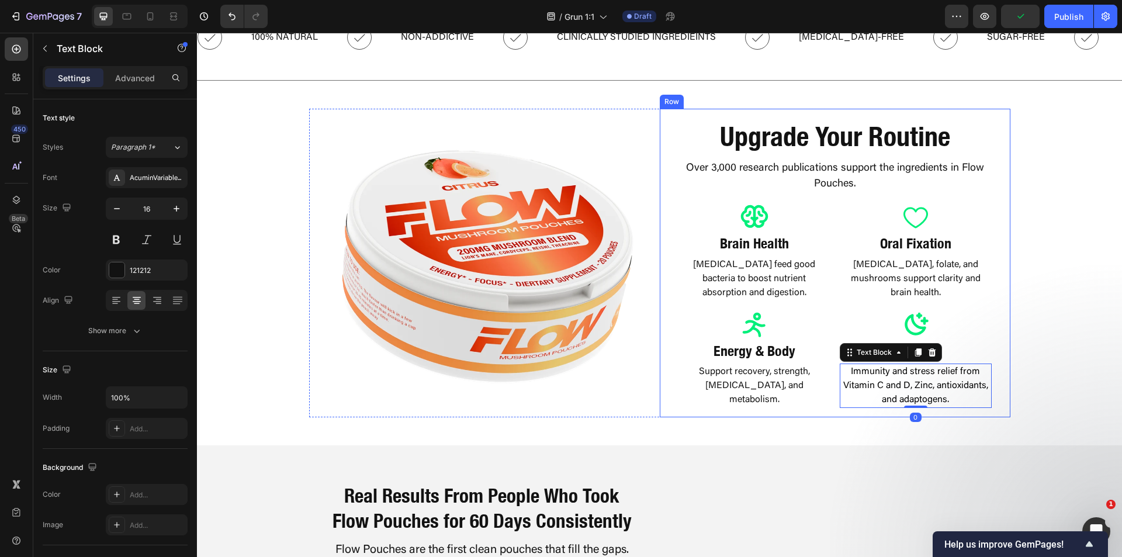
click at [1037, 361] on div "Image Upgrade Your Routine Heading Over 3,000 research publications support the…" at bounding box center [659, 263] width 925 height 309
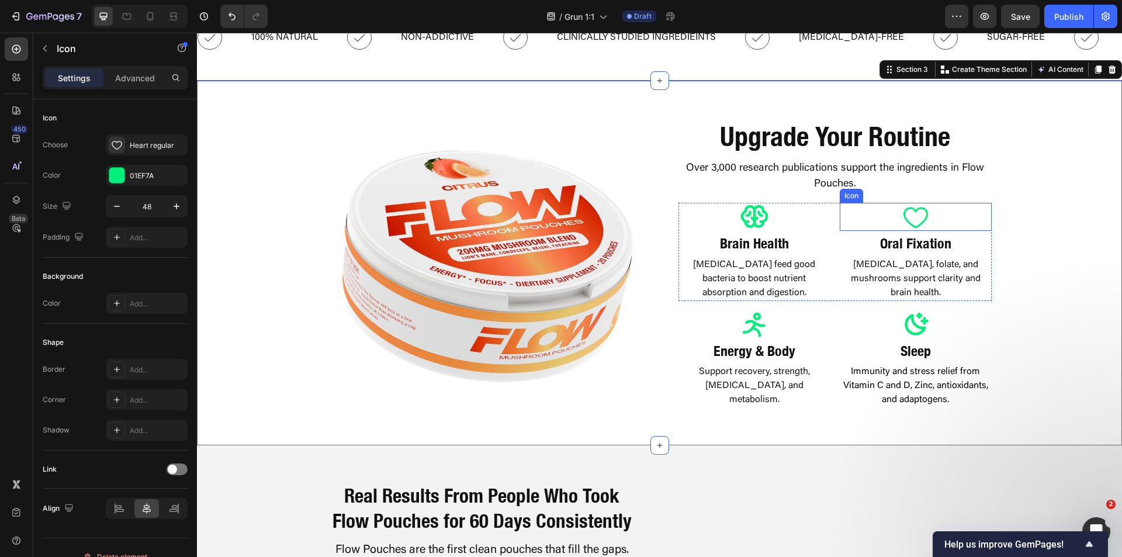
click at [918, 220] on icon at bounding box center [916, 217] width 28 height 28
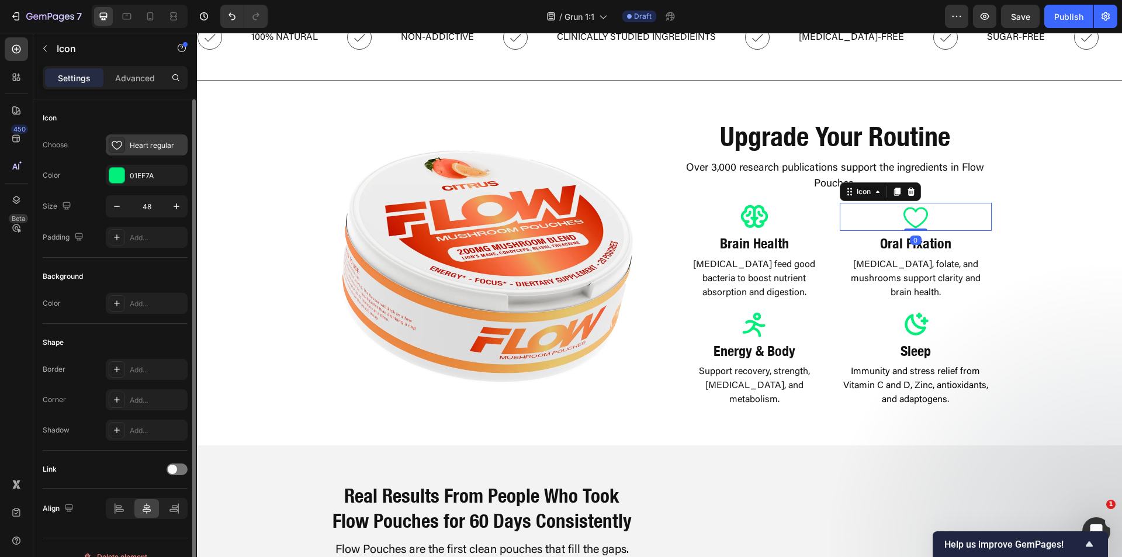
click at [147, 148] on div "Heart regular" at bounding box center [157, 145] width 55 height 11
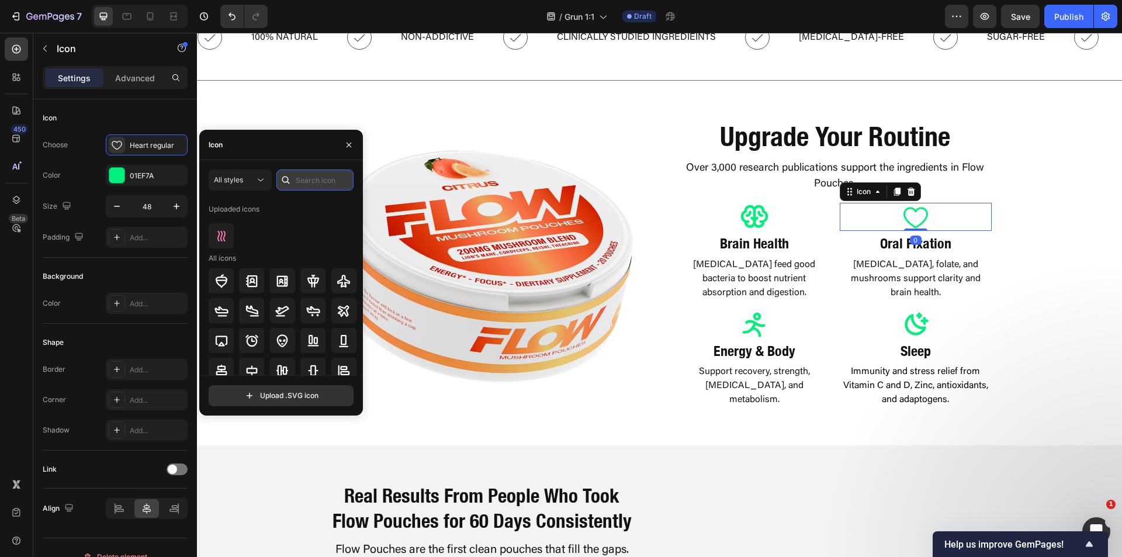
drag, startPoint x: 300, startPoint y: 176, endPoint x: 308, endPoint y: 183, distance: 10.0
click at [302, 179] on input "text" at bounding box center [314, 179] width 77 height 21
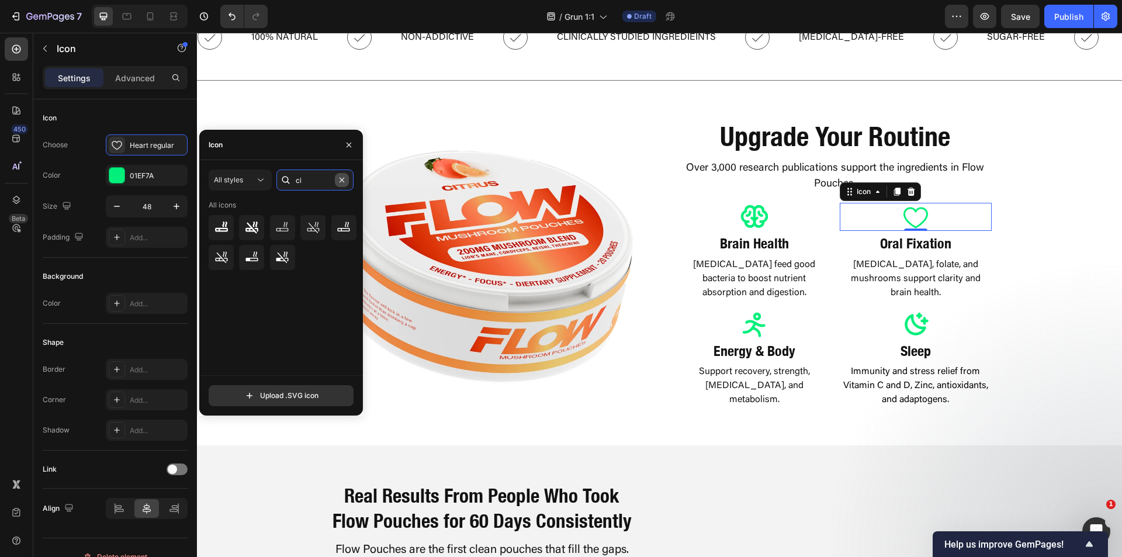
type input "c"
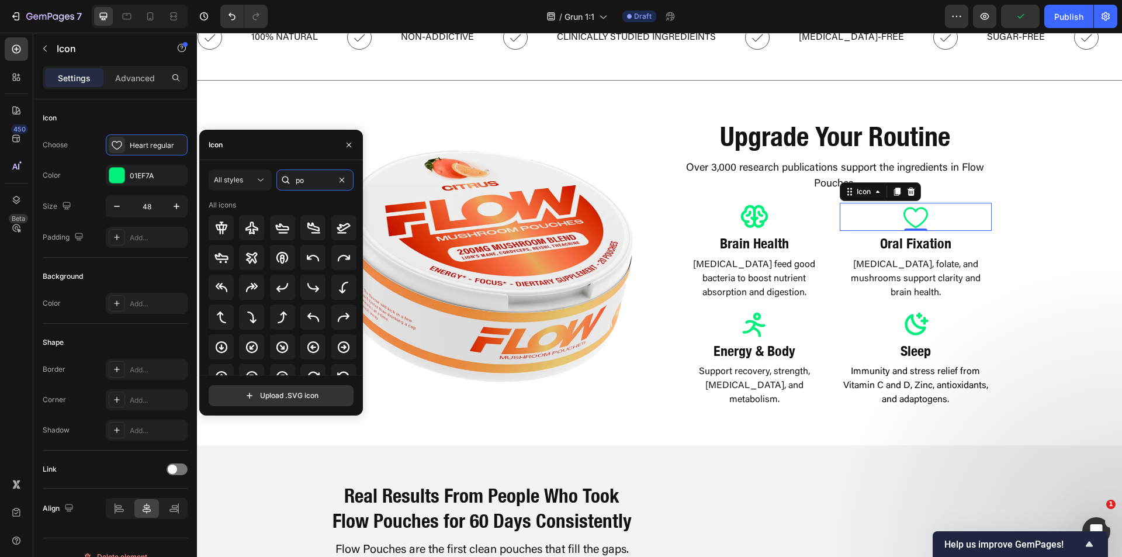
type input "p"
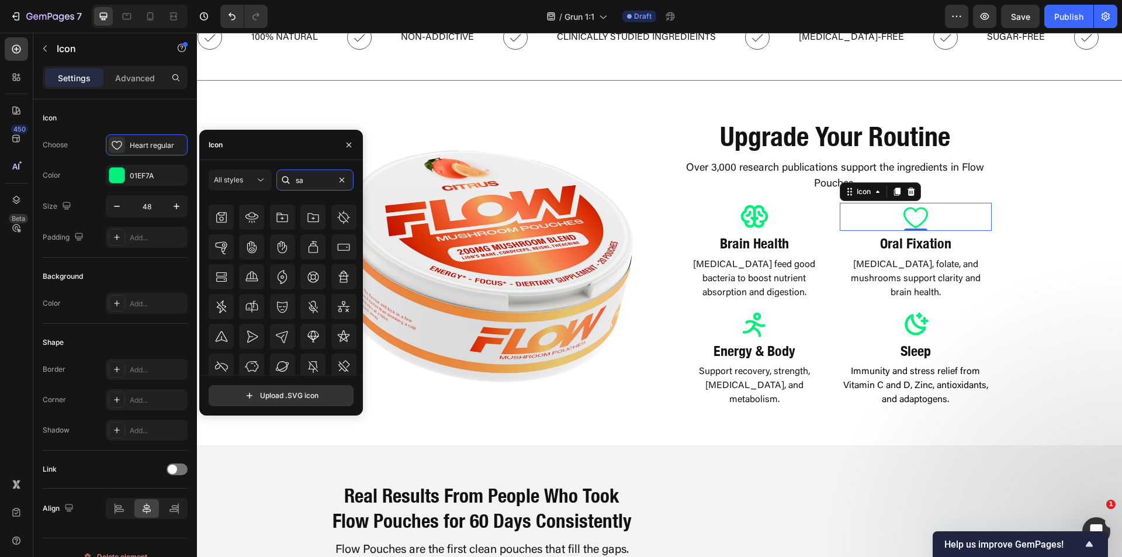
scroll to position [999, 0]
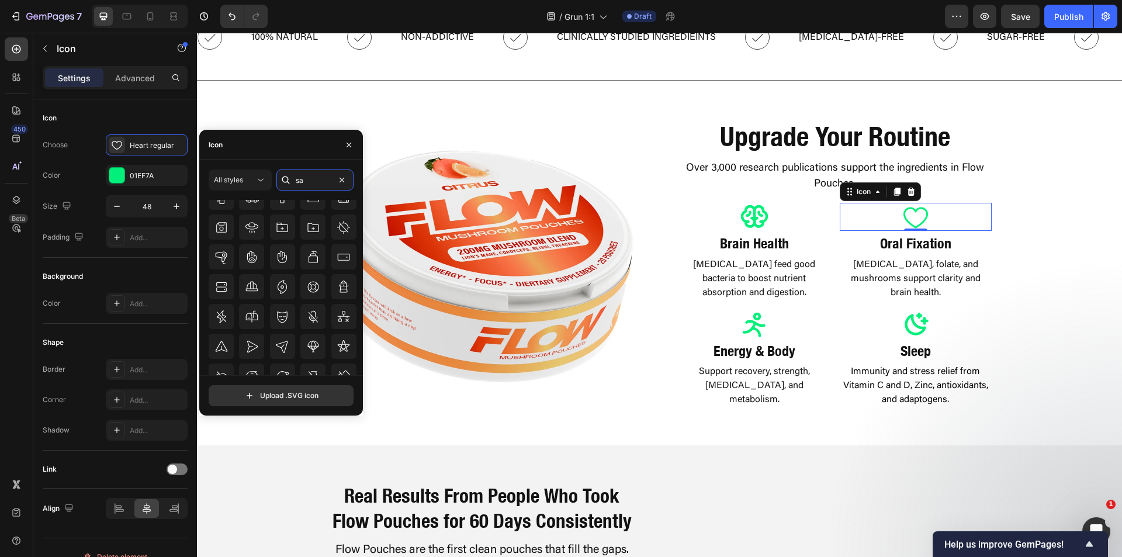
type input "sa"
click at [286, 259] on icon at bounding box center [282, 257] width 14 height 14
click at [1018, 320] on div "Image Upgrade Your Routine Heading Over 3,000 research publications support the…" at bounding box center [659, 263] width 925 height 309
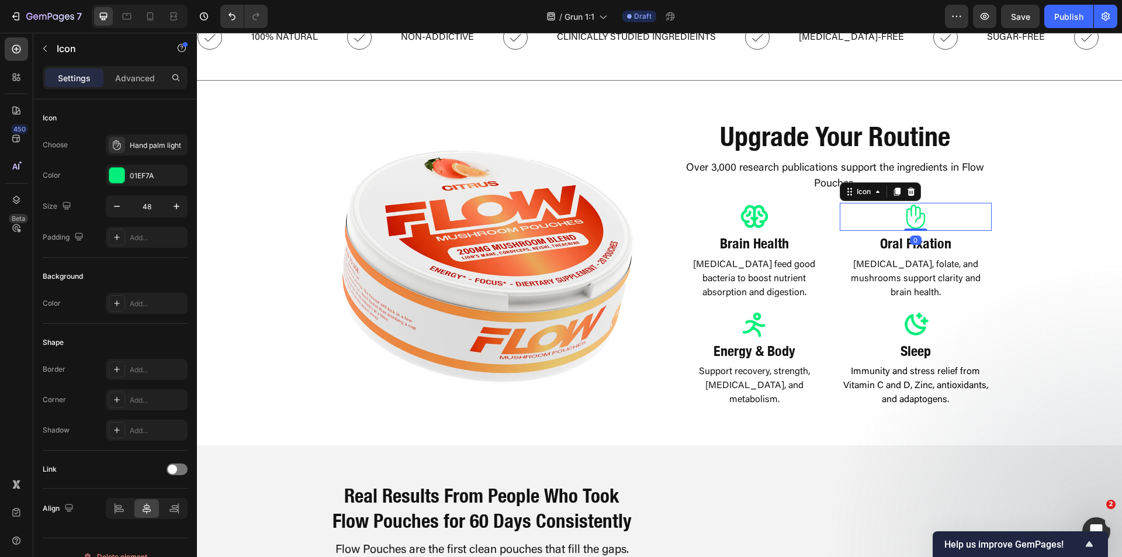
click at [934, 221] on div "Icon 0" at bounding box center [916, 217] width 152 height 28
click at [148, 151] on div "Hand palm light" at bounding box center [147, 144] width 82 height 21
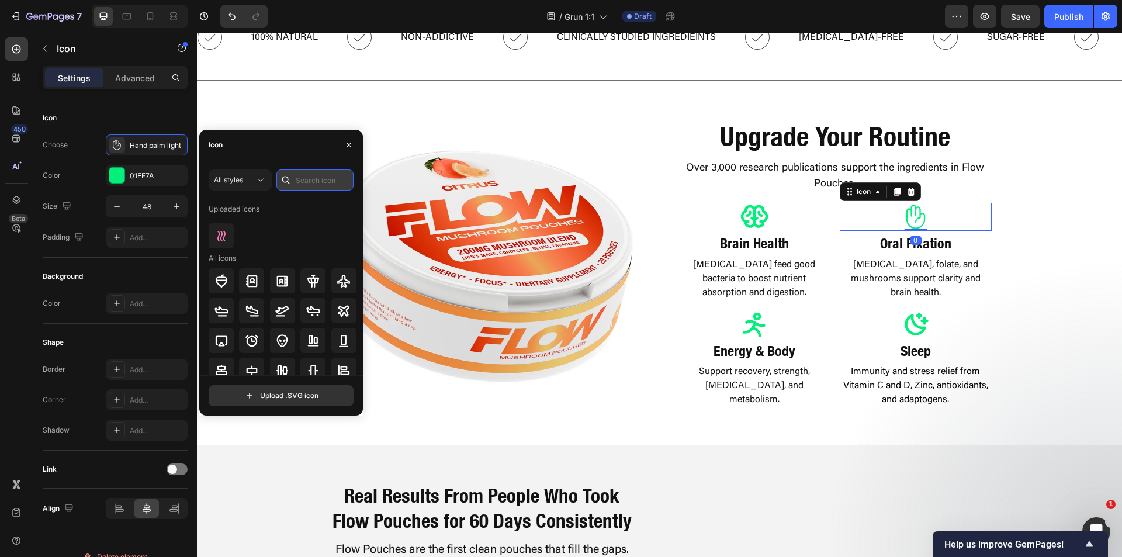
click at [338, 186] on input "text" at bounding box center [314, 179] width 77 height 21
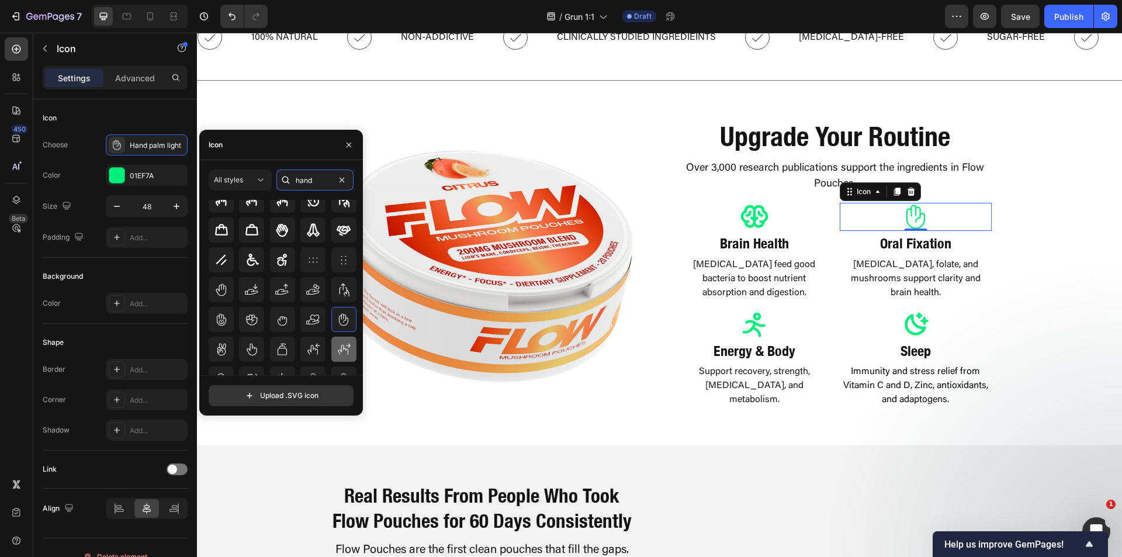
scroll to position [129, 0]
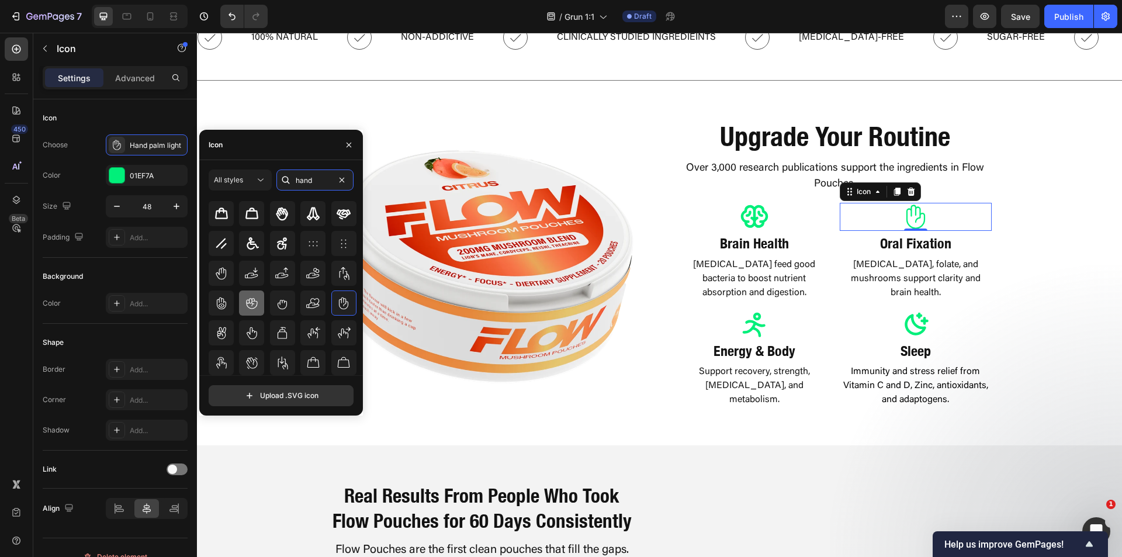
type input "hand"
click at [257, 307] on icon at bounding box center [252, 303] width 14 height 14
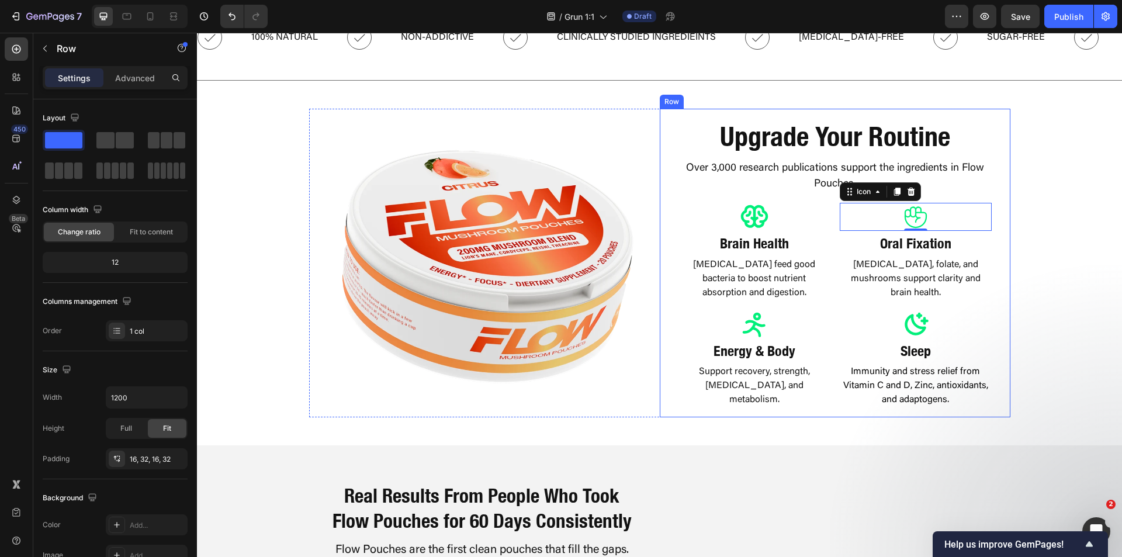
click at [985, 303] on div "Upgrade Your Routine Heading Over 3,000 research publications support the ingre…" at bounding box center [834, 263] width 313 height 290
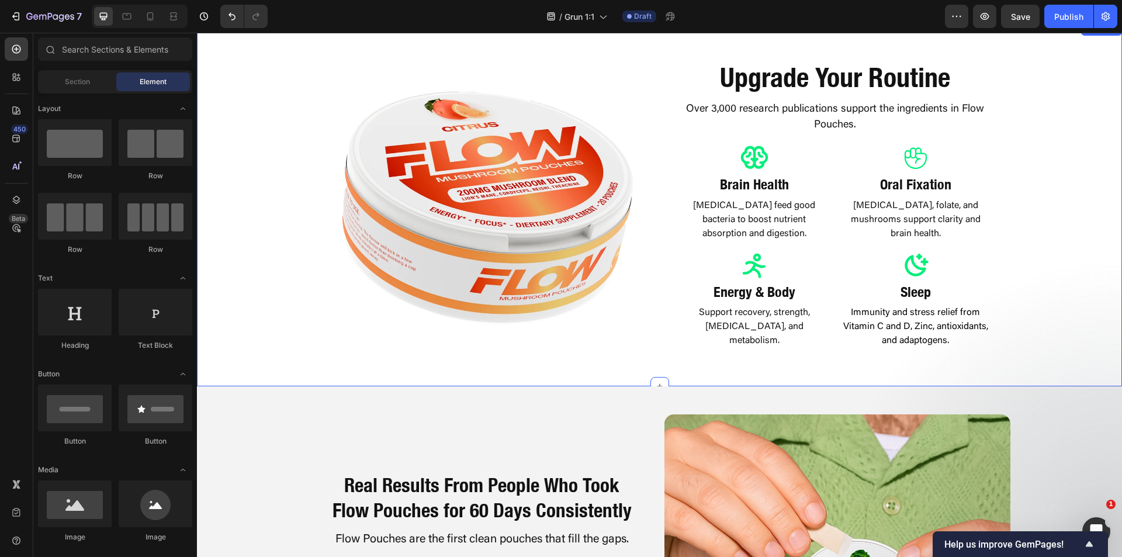
scroll to position [458, 0]
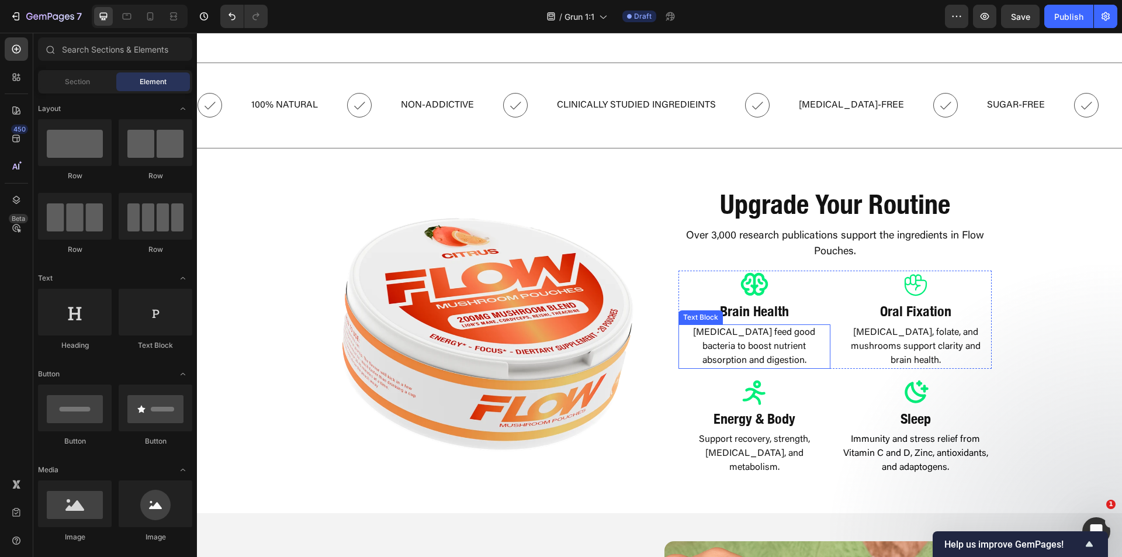
click at [785, 344] on p "Prebiotics feed good bacteria to boost nutrient absorption and digestion." at bounding box center [755, 347] width 150 height 42
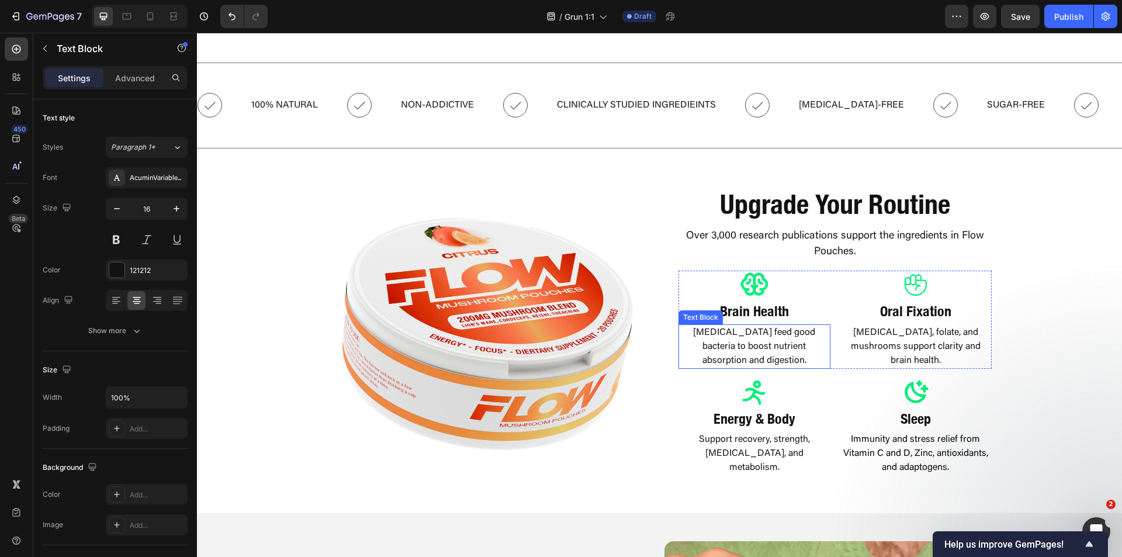
click at [785, 344] on p "Prebiotics feed good bacteria to boost nutrient absorption and digestion." at bounding box center [755, 347] width 150 height 42
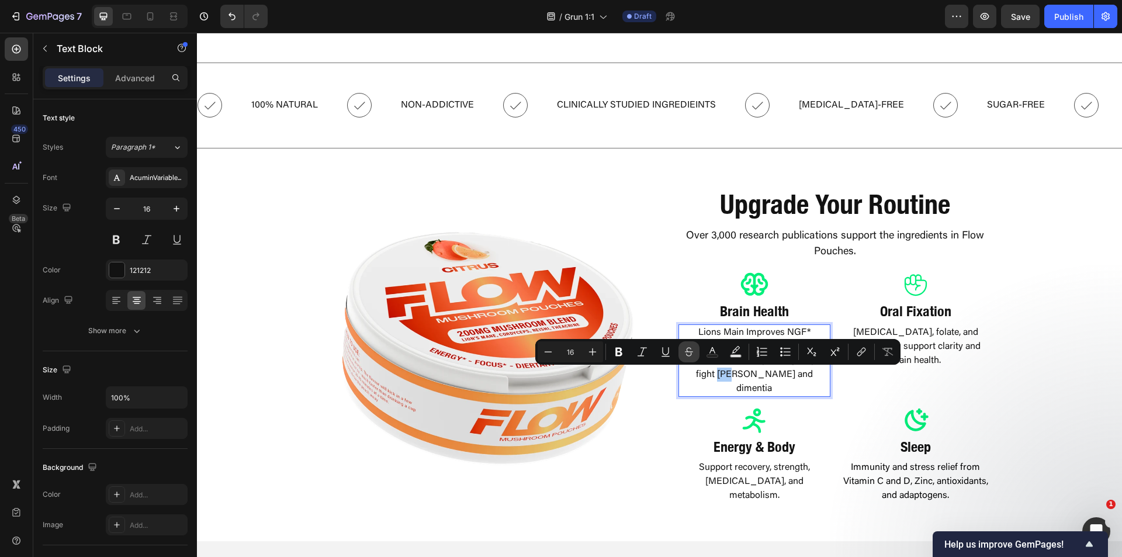
drag, startPoint x: 528, startPoint y: 341, endPoint x: 681, endPoint y: 361, distance: 155.0
click at [681, 361] on button "Strikethrough" at bounding box center [688, 351] width 21 height 21
click at [681, 406] on div "Icon" at bounding box center [754, 420] width 152 height 28
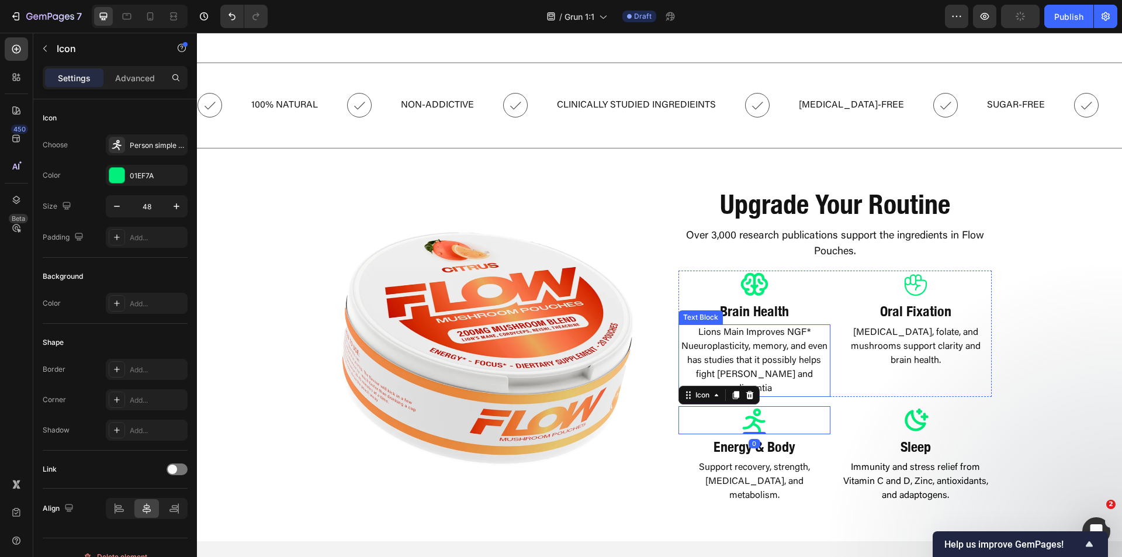
click at [705, 347] on p "Lions Main Improves NGF* Nueuroplasticity, memory, and even has studies that it…" at bounding box center [755, 361] width 150 height 70
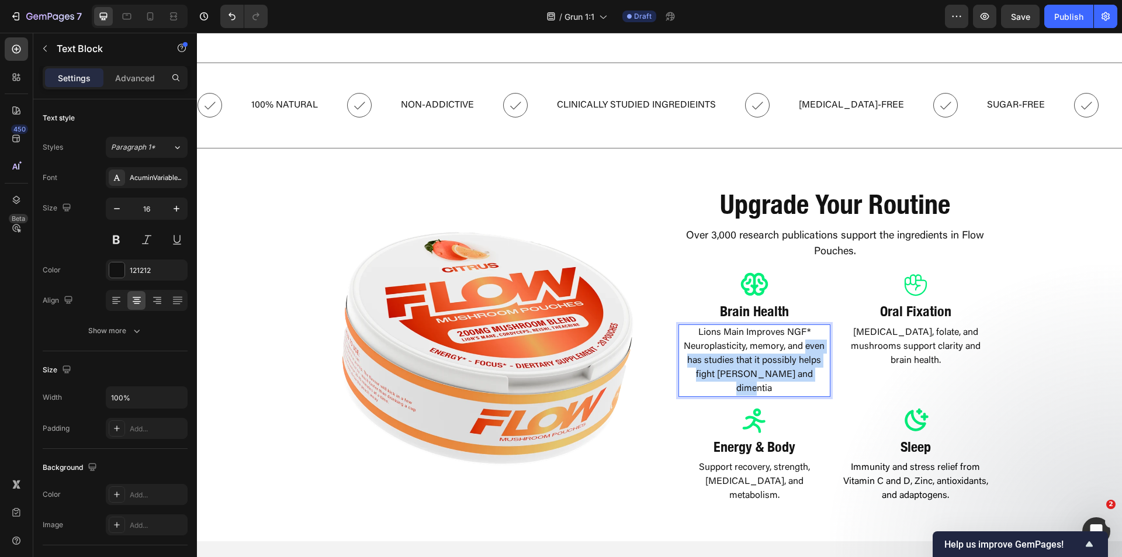
drag, startPoint x: 813, startPoint y: 375, endPoint x: 802, endPoint y: 351, distance: 26.4
click at [802, 351] on p "Lions Main Improves NGF* Neuroplasticity, memory, and even has studies that it …" at bounding box center [755, 361] width 150 height 70
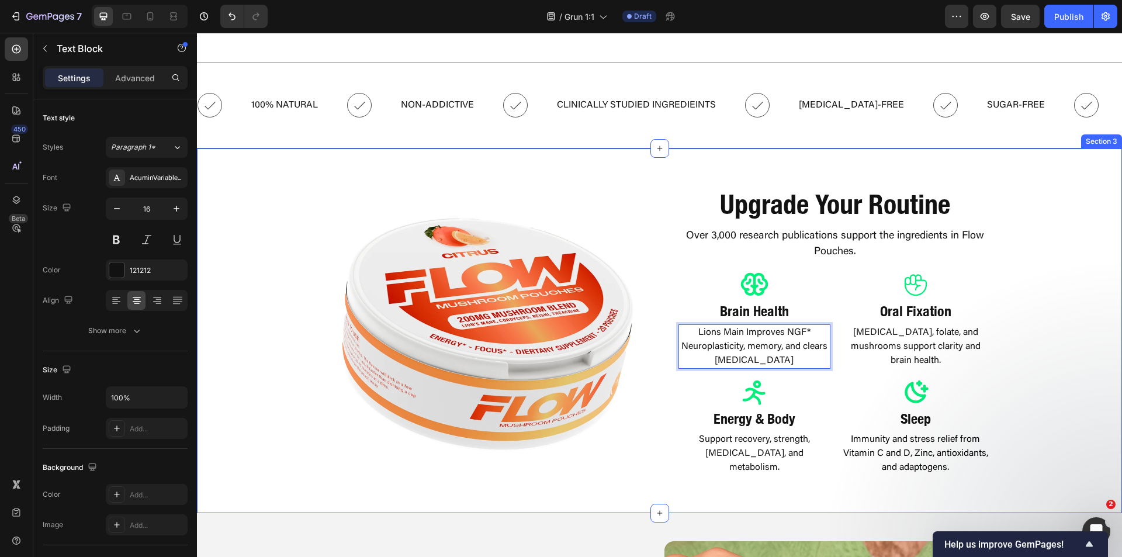
click at [1030, 348] on div "Image Upgrade Your Routine Heading Over 3,000 research publications support the…" at bounding box center [659, 330] width 925 height 309
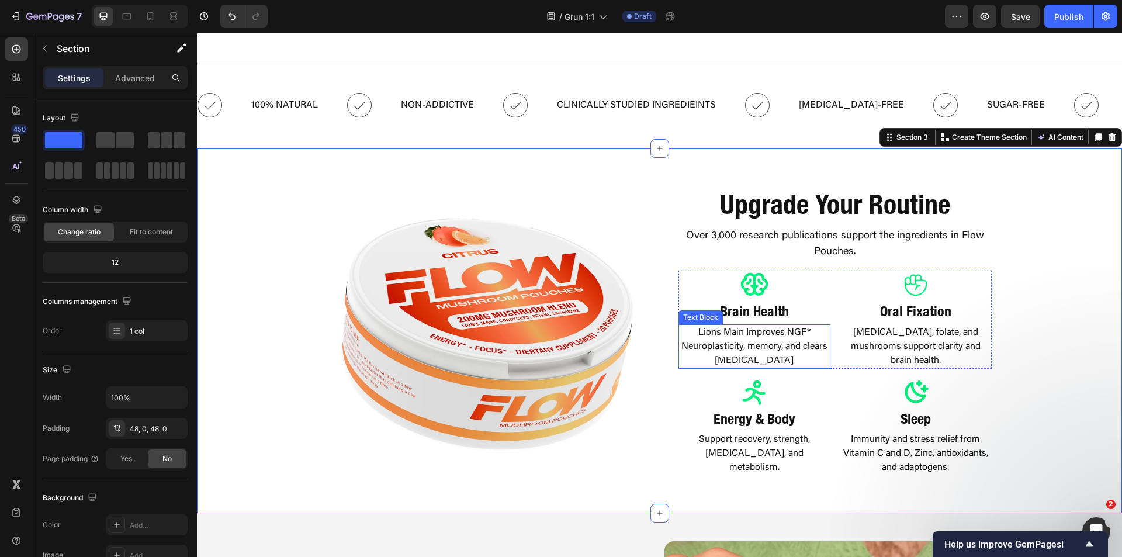
click at [779, 362] on p "Lions Main Improves NGF* Neuroplasticity, memory, and clears brain fog" at bounding box center [755, 347] width 150 height 42
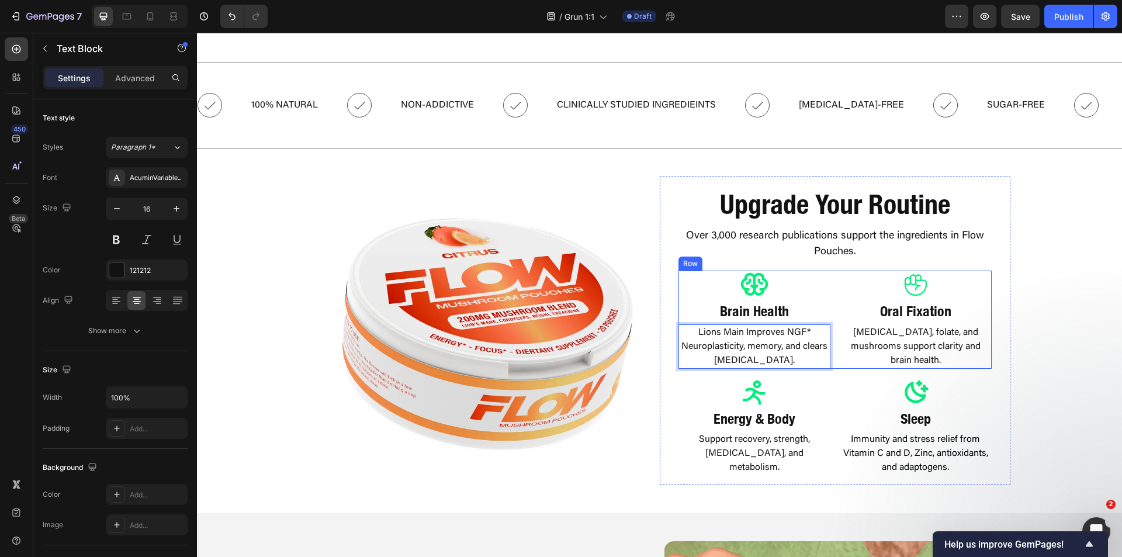
click at [1007, 356] on div "Image Upgrade Your Routine Heading Over 3,000 research publications support the…" at bounding box center [659, 330] width 925 height 309
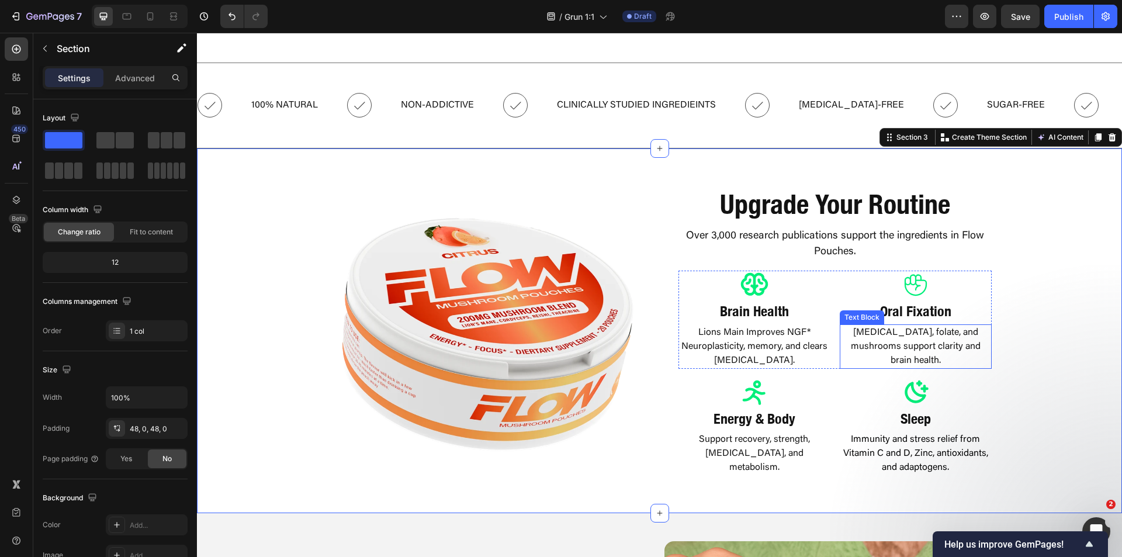
click at [934, 347] on p "Thiamin, folate, and mushrooms support clarity and brain health." at bounding box center [916, 347] width 150 height 42
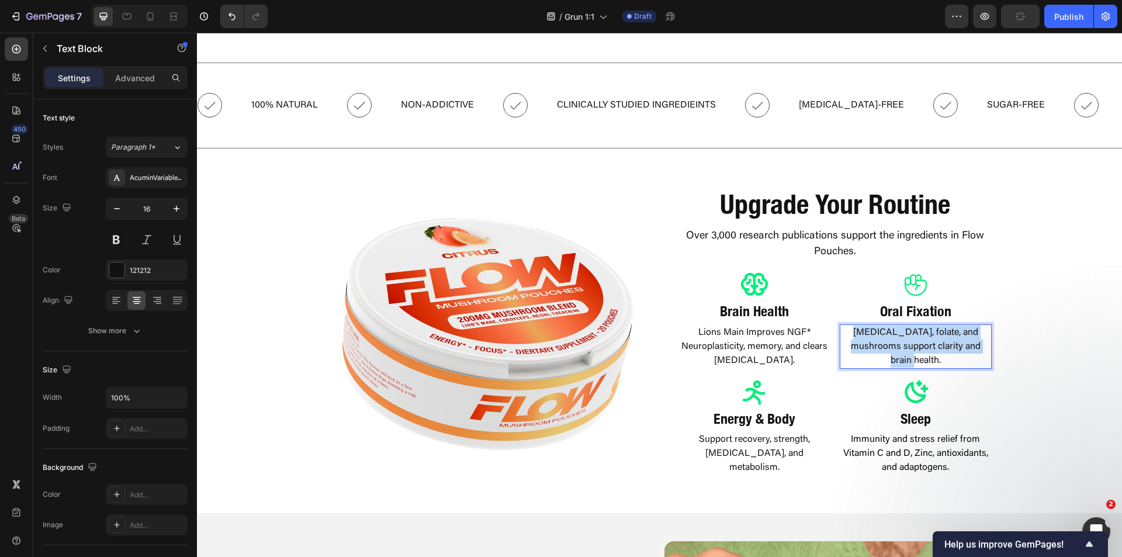
click at [934, 347] on p "Thiamin, folate, and mushrooms support clarity and brain health." at bounding box center [916, 347] width 150 height 42
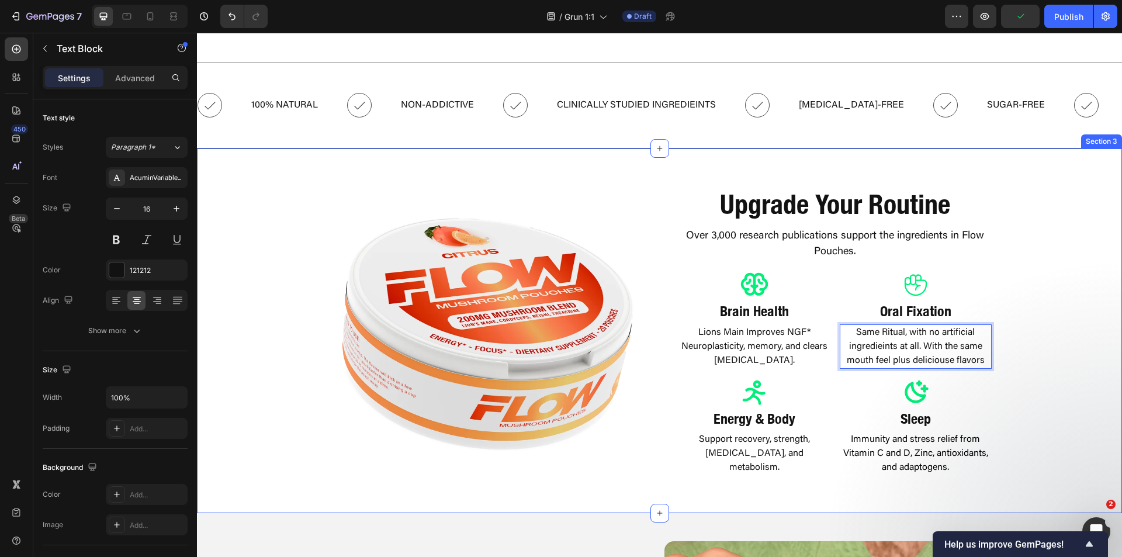
click at [1030, 349] on div "Image Upgrade Your Routine Heading Over 3,000 research publications support the…" at bounding box center [659, 330] width 925 height 309
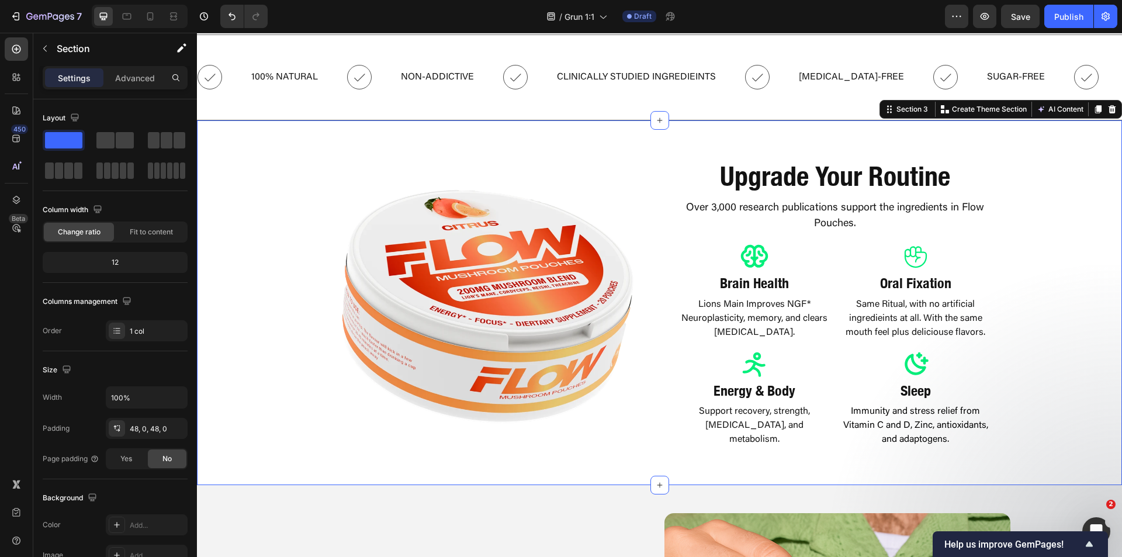
scroll to position [517, 0]
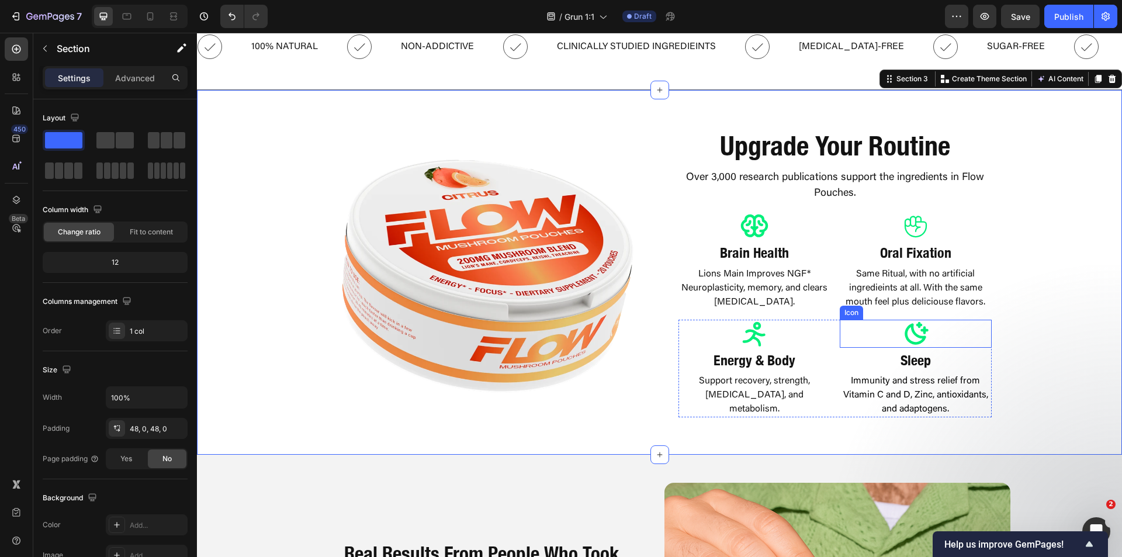
click at [890, 304] on p "Same Ritual, with no artificial ingredieints at all. With the same mouth feel p…" at bounding box center [916, 288] width 150 height 42
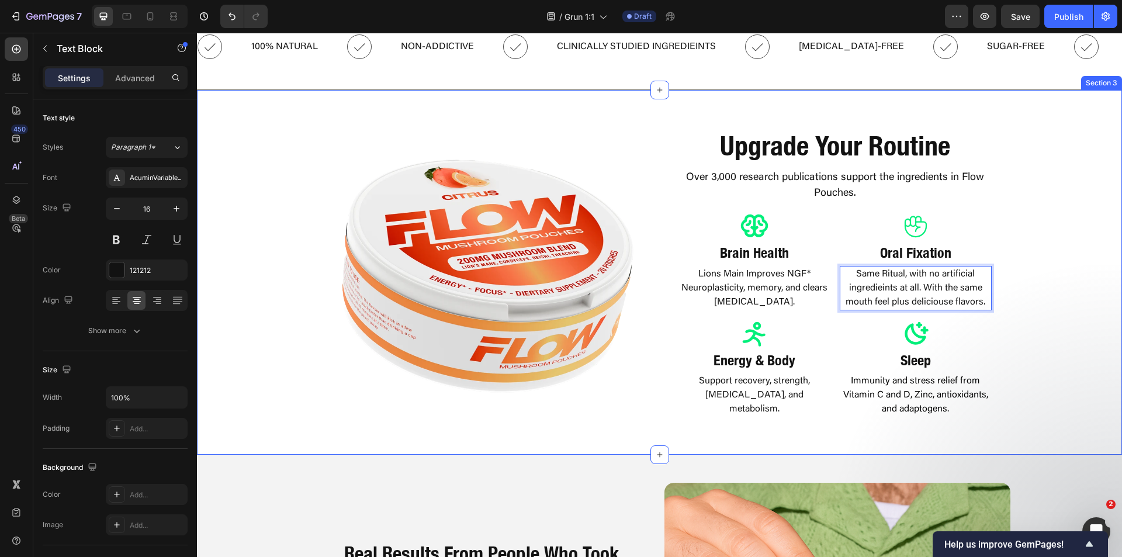
click at [1030, 304] on div "Image Upgrade Your Routine Heading Over 3,000 research publications support the…" at bounding box center [659, 272] width 925 height 309
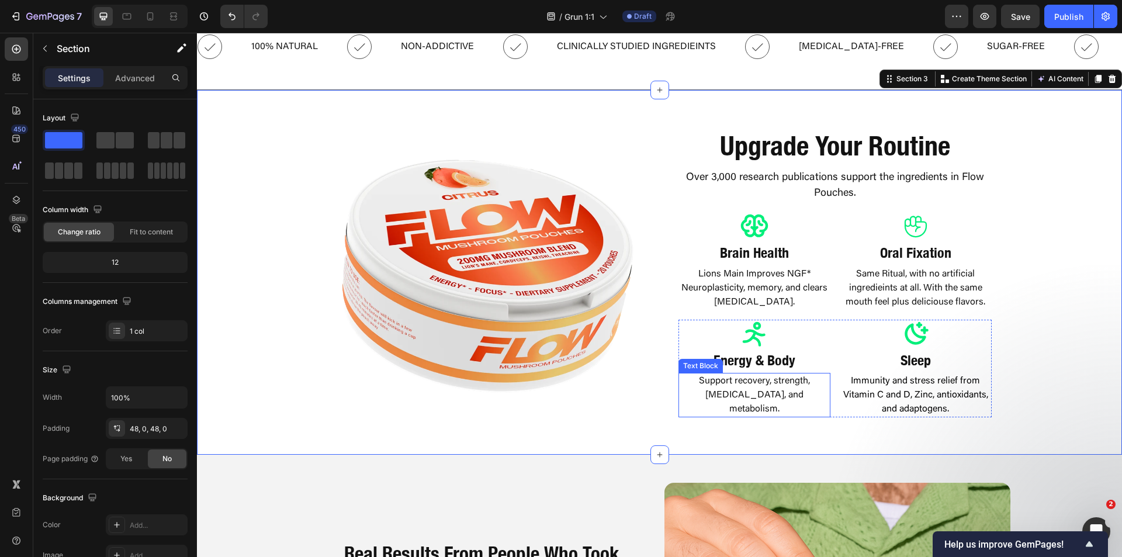
click at [773, 390] on p "Support recovery, strength, weight management, and metabolism." at bounding box center [755, 395] width 150 height 42
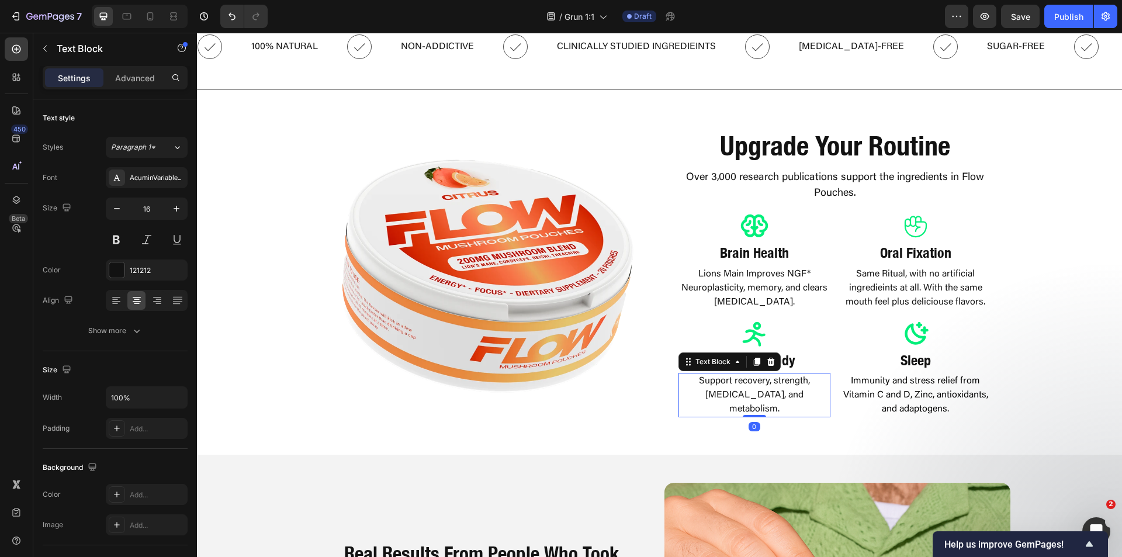
click at [773, 390] on p "Support recovery, strength, weight management, and metabolism." at bounding box center [755, 395] width 150 height 42
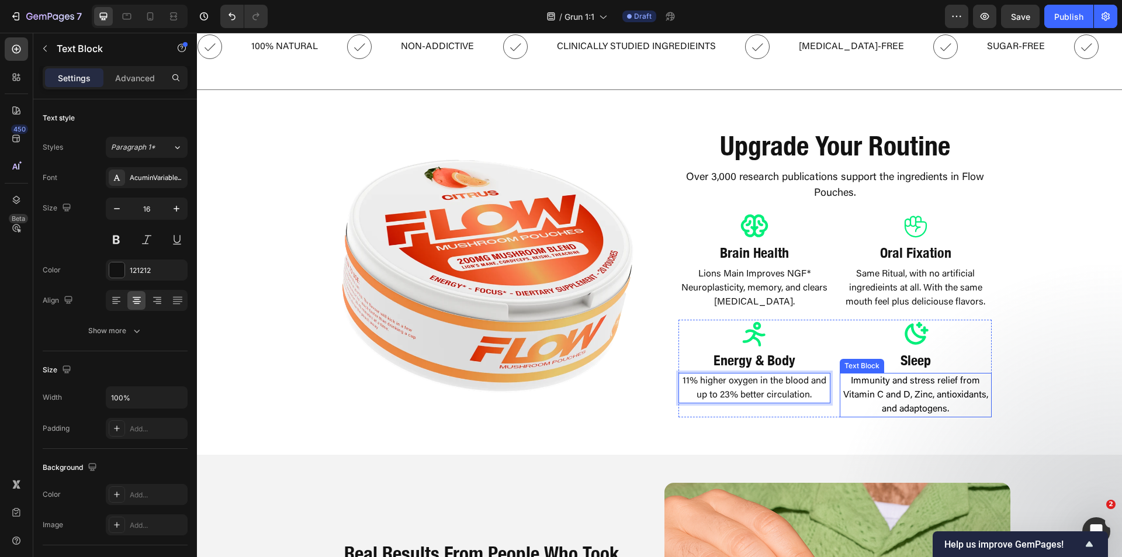
click at [1009, 373] on div "Image Upgrade Your Routine Heading Over 3,000 research publications support the…" at bounding box center [659, 272] width 925 height 309
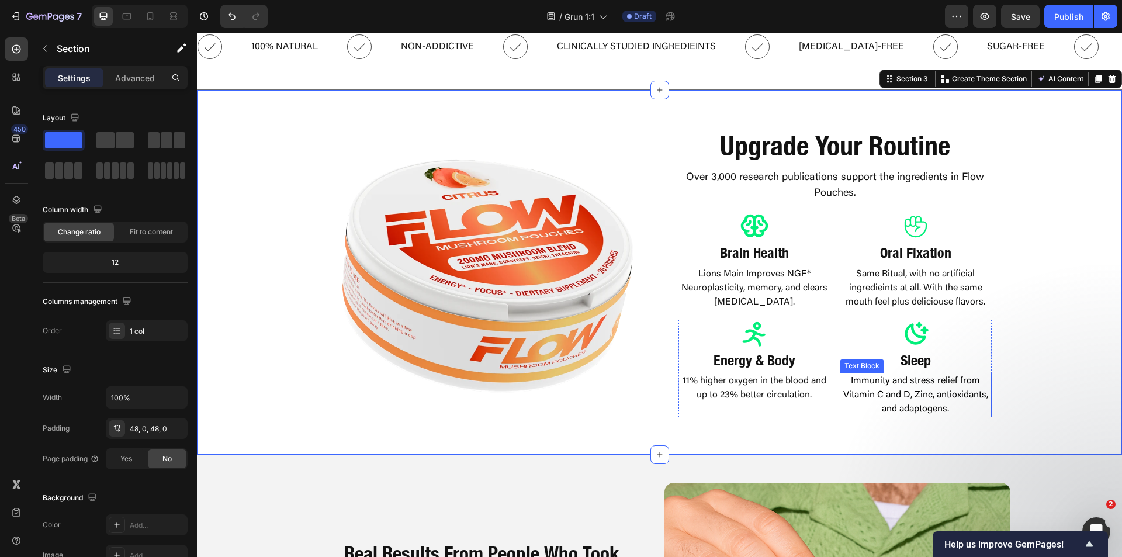
click at [935, 406] on span "Immunity and stress relief from Vitamin C and D, Zinc, antioxidants, and adapto…" at bounding box center [915, 394] width 145 height 37
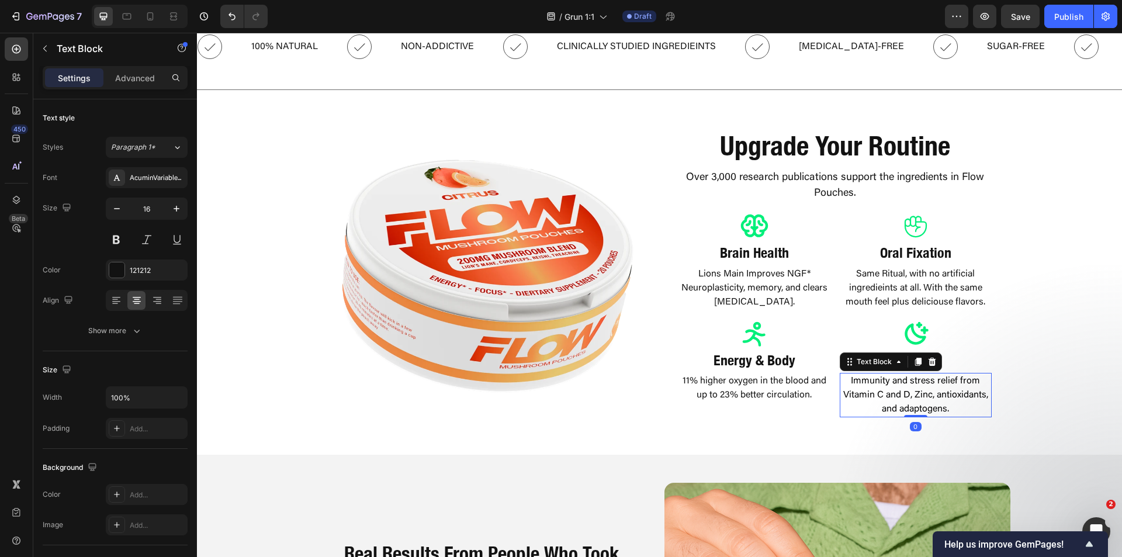
click at [935, 406] on span "Immunity and stress relief from Vitamin C and D, Zinc, antioxidants, and adapto…" at bounding box center [915, 394] width 145 height 37
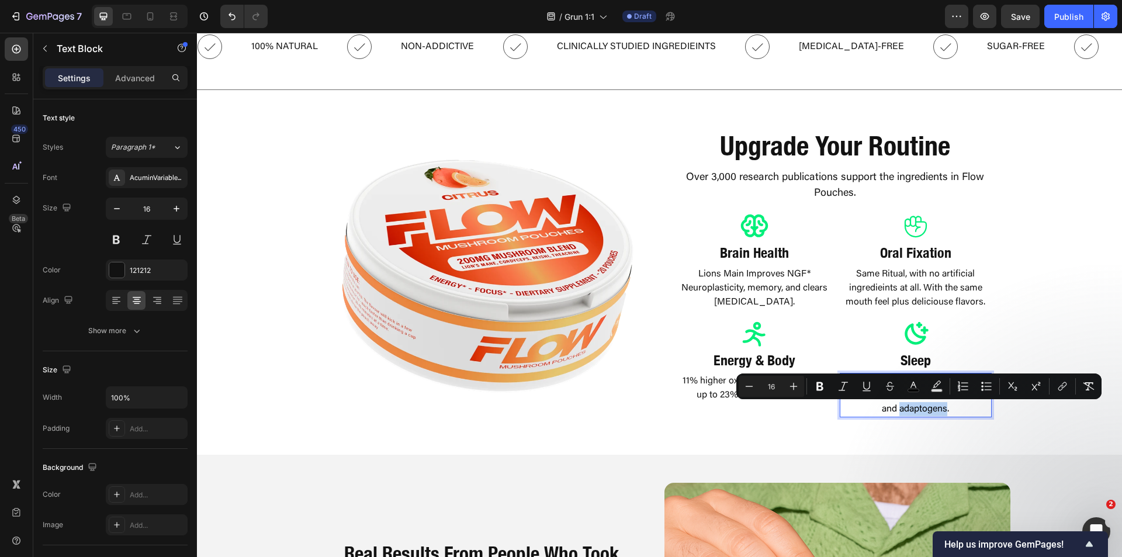
click at [935, 406] on span "Immunity and stress relief from Vitamin C and D, Zinc, antioxidants, and adapto…" at bounding box center [915, 394] width 145 height 37
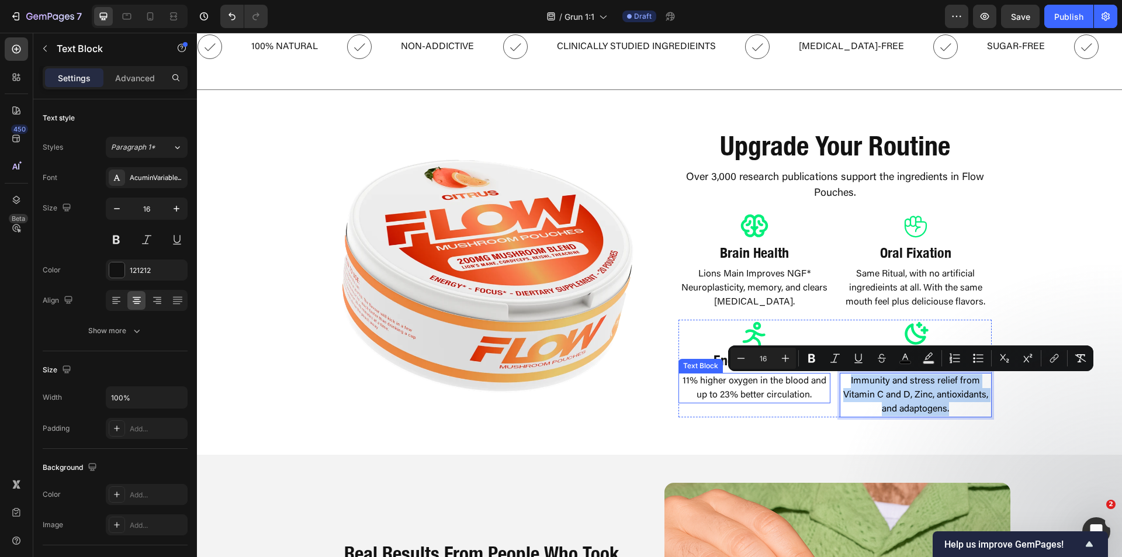
drag, startPoint x: 950, startPoint y: 404, endPoint x: 823, endPoint y: 376, distance: 130.0
click at [823, 376] on div "Icon Energy & Body Heading 11% higher oxygen in the blood and up to 23% better …" at bounding box center [834, 369] width 313 height 98
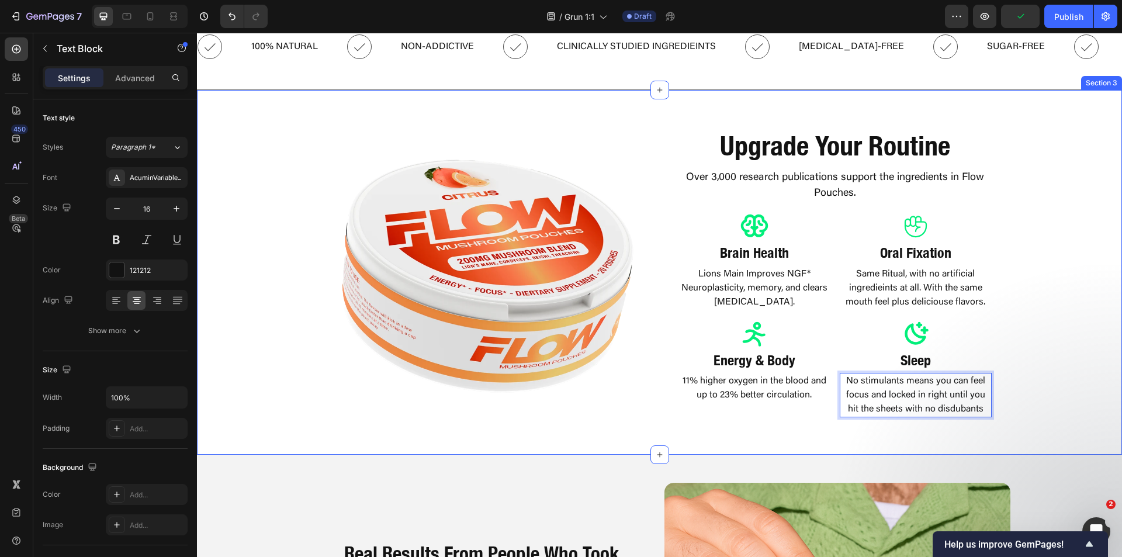
click at [1045, 404] on div "Image Upgrade Your Routine Heading Over 3,000 research publications support the…" at bounding box center [659, 272] width 925 height 309
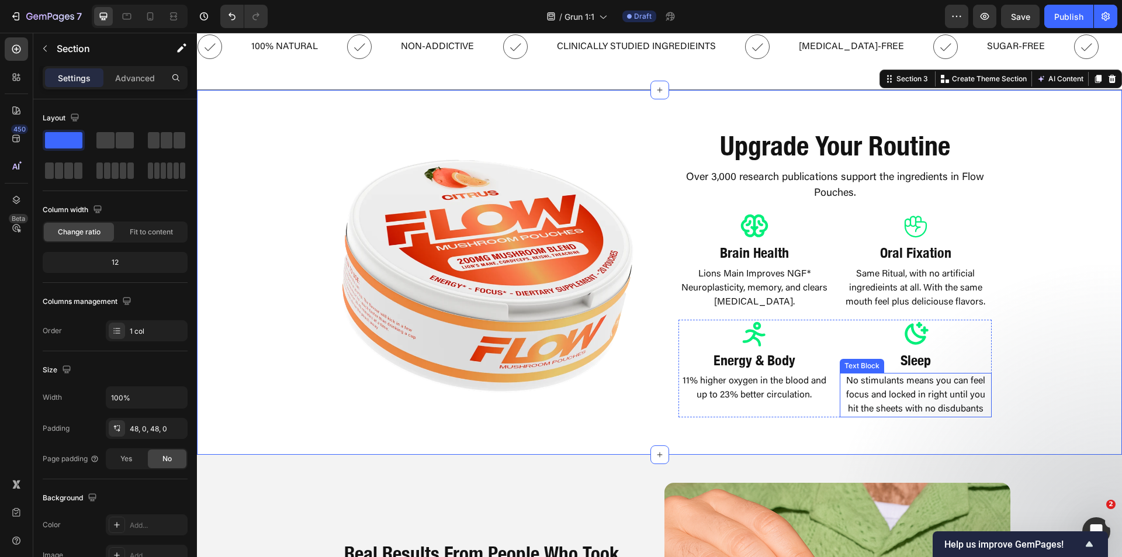
click at [977, 403] on p "No stimulants means you can feel focus and locked in right until you hit the sh…" at bounding box center [916, 395] width 150 height 42
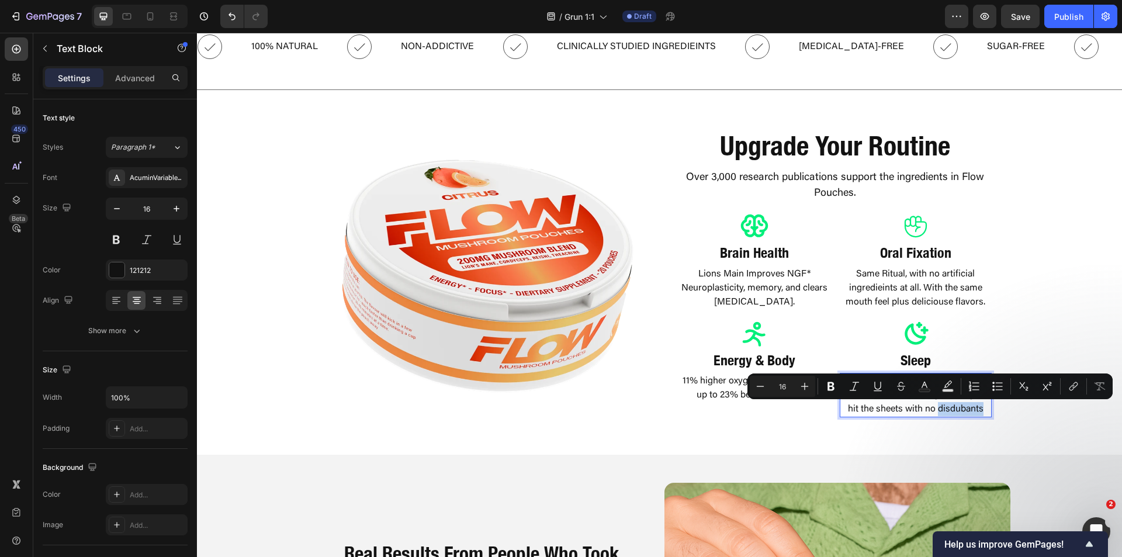
drag, startPoint x: 952, startPoint y: 407, endPoint x: 933, endPoint y: 418, distance: 22.3
click at [933, 418] on div "Upgrade Your Routine Heading Over 3,000 research publications support the ingre…" at bounding box center [835, 272] width 351 height 309
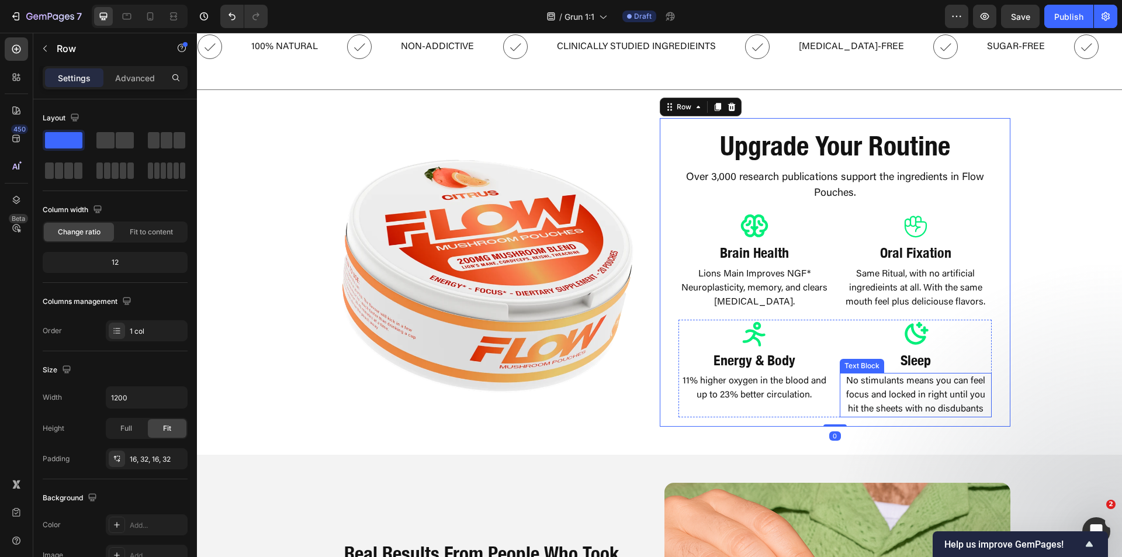
click at [976, 410] on p "No stimulants means you can feel focus and locked in right until you hit the sh…" at bounding box center [916, 395] width 150 height 42
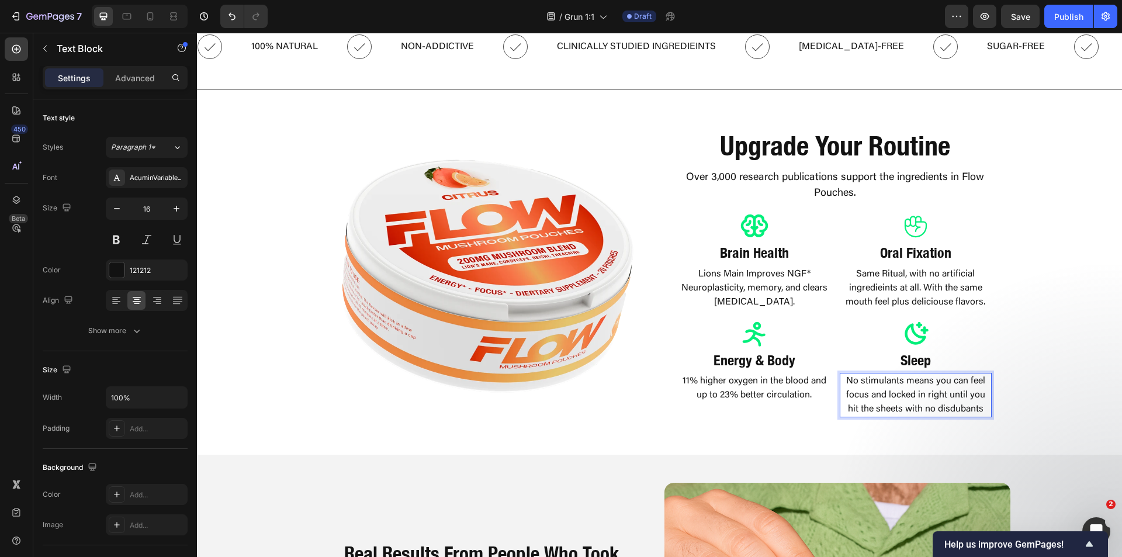
click at [978, 410] on p "No stimulants means you can feel focus and locked in right until you hit the sh…" at bounding box center [916, 395] width 150 height 42
click at [1029, 393] on div "Image Upgrade Your Routine Heading Over 3,000 research publications support the…" at bounding box center [659, 272] width 925 height 309
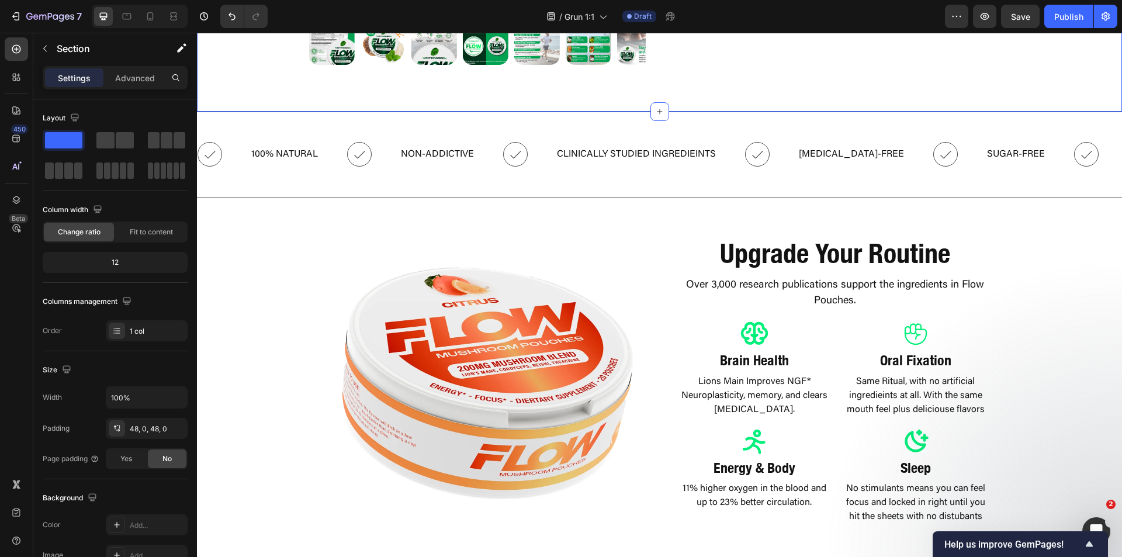
scroll to position [526, 0]
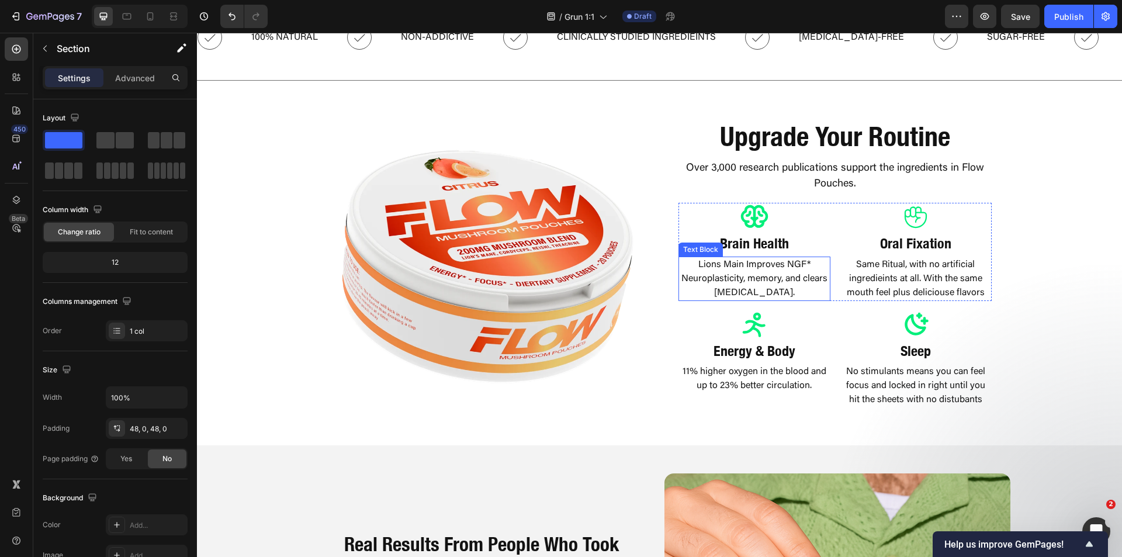
click at [740, 267] on p "Lions Main Improves NGF* Neuroplasticity, memory, and clears brain fog." at bounding box center [755, 279] width 150 height 42
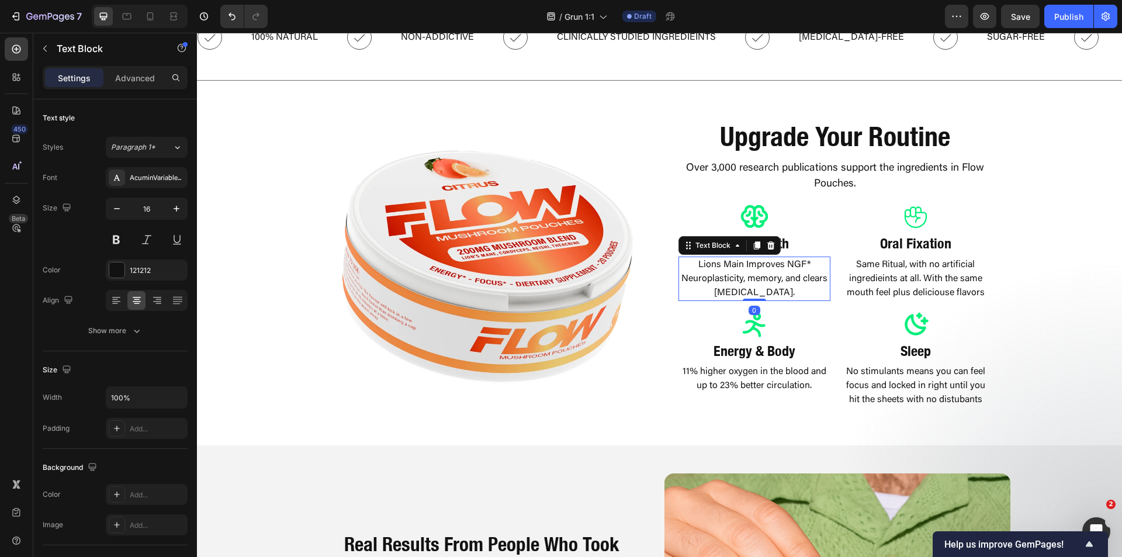
click at [740, 267] on p "Lions Main Improves NGF* Neuroplasticity, memory, and clears brain fog." at bounding box center [755, 279] width 150 height 42
click at [1020, 330] on div "Image Upgrade Your Routine Heading Over 3,000 research publications support the…" at bounding box center [659, 263] width 925 height 309
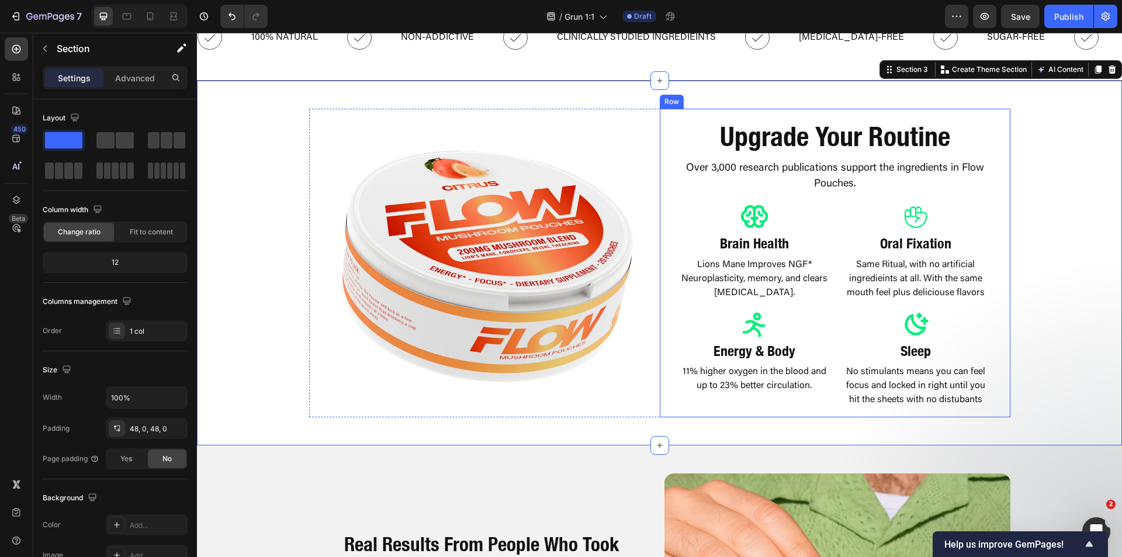
click at [991, 293] on div "Upgrade Your Routine Heading Over 3,000 research publications support the ingre…" at bounding box center [835, 263] width 351 height 309
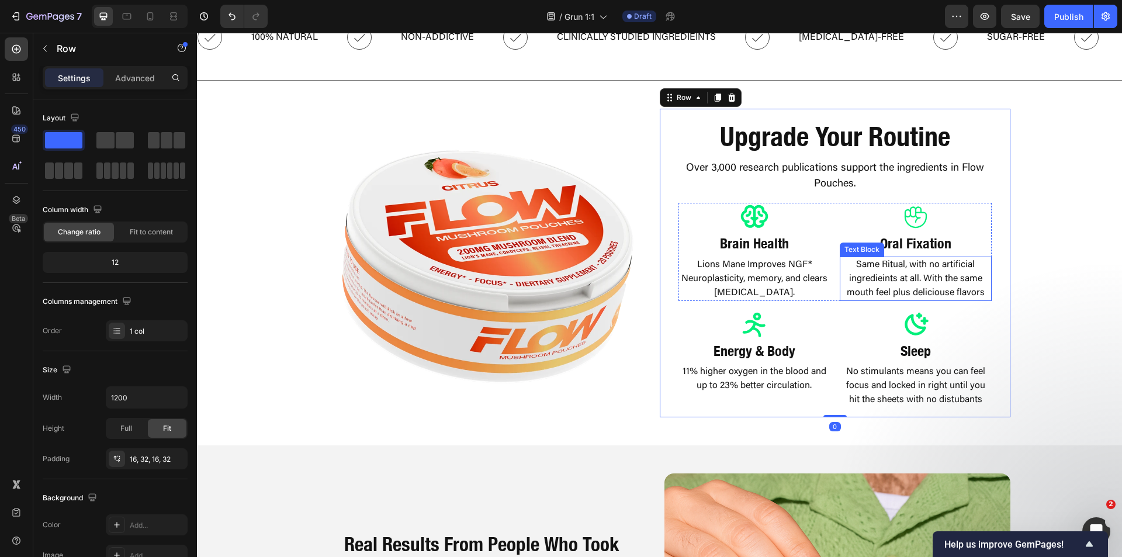
click at [981, 292] on p "Same Ritual, with no artificial ingredieints at all. With the same mouth feel p…" at bounding box center [916, 279] width 150 height 42
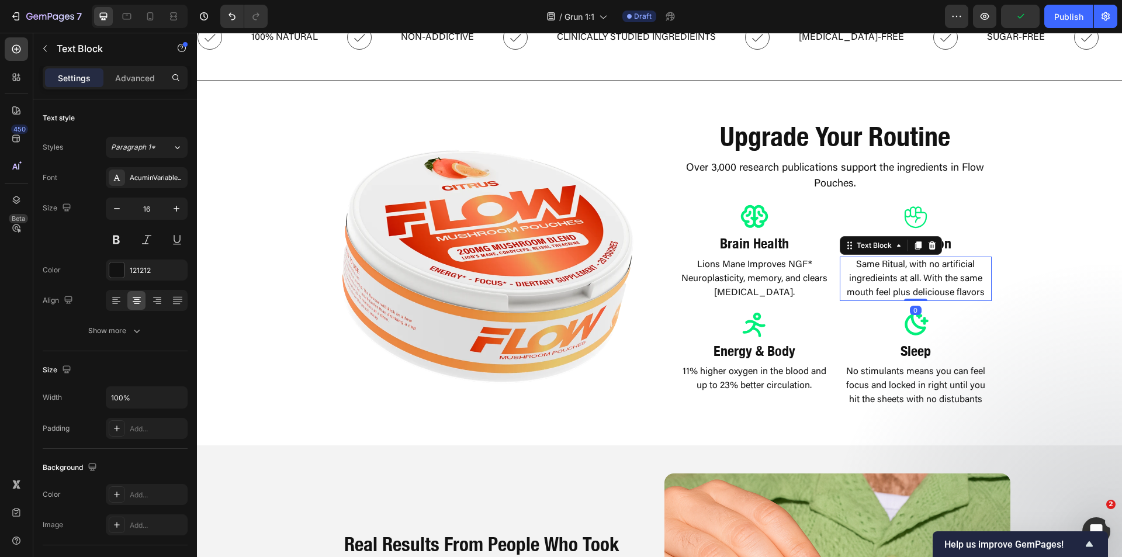
click at [979, 292] on p "Same Ritual, with no artificial ingredieints at all. With the same mouth feel p…" at bounding box center [916, 279] width 150 height 42
click at [977, 296] on p "Same Ritual, with no artificial ingredieints at all. With the same mouth feel p…" at bounding box center [916, 279] width 150 height 42
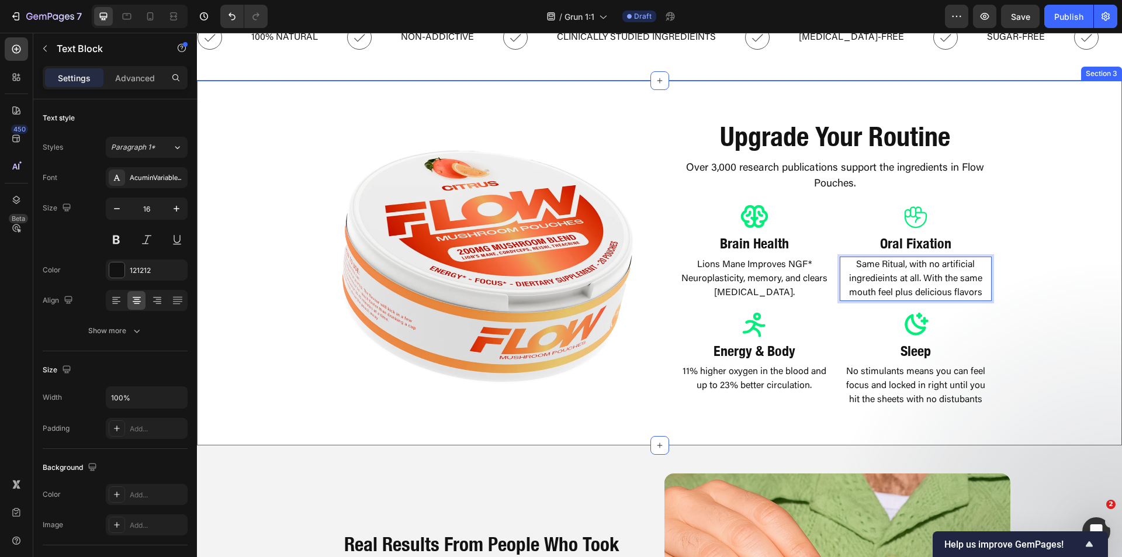
click at [1041, 309] on div "Image Upgrade Your Routine Heading Over 3,000 research publications support the…" at bounding box center [659, 263] width 925 height 309
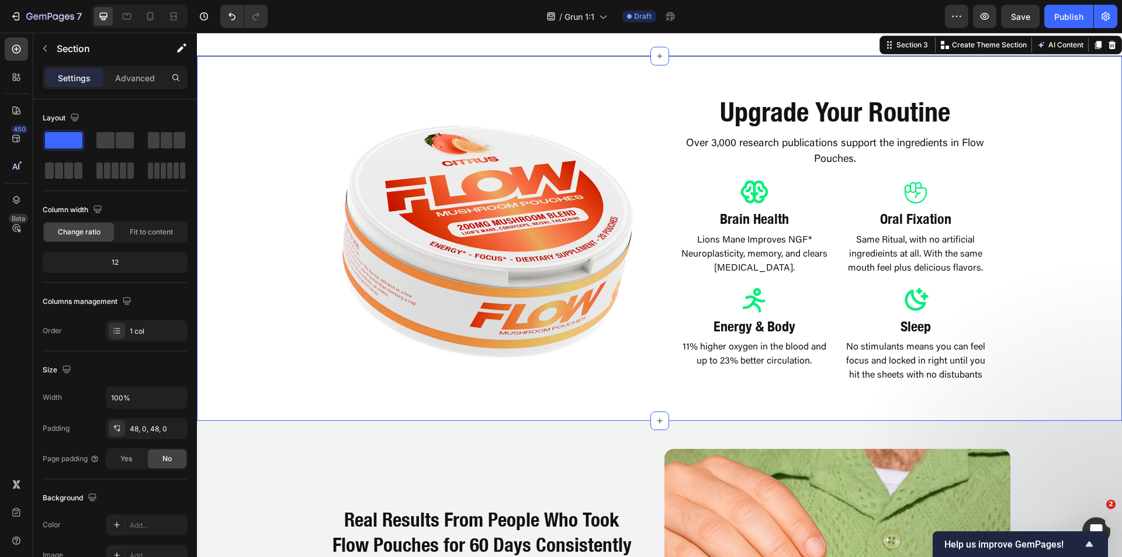
scroll to position [584, 0]
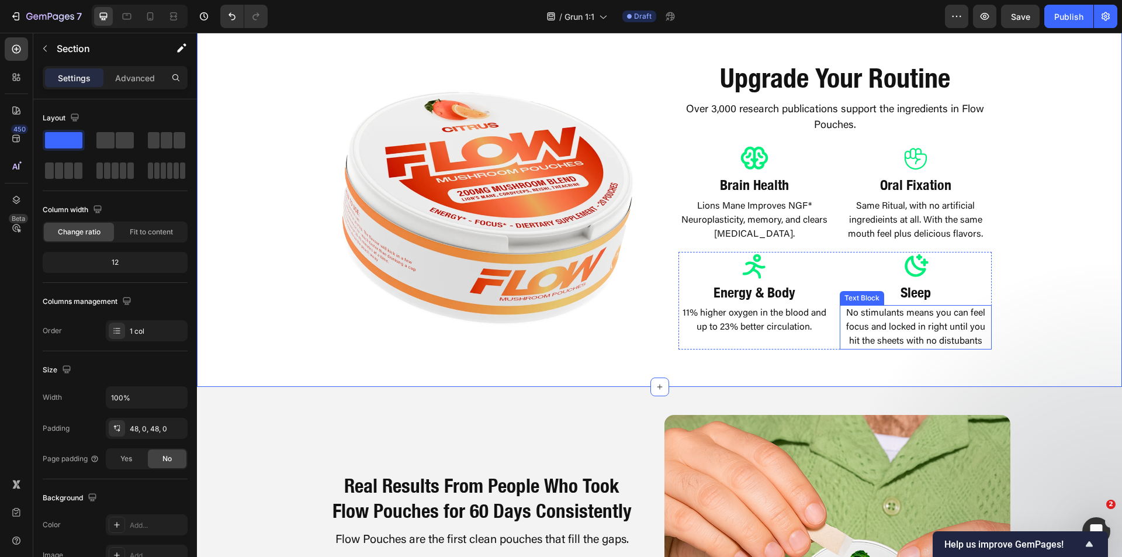
click at [962, 327] on p "No stimulants means you can feel focus and locked in right until you hit the sh…" at bounding box center [916, 327] width 150 height 42
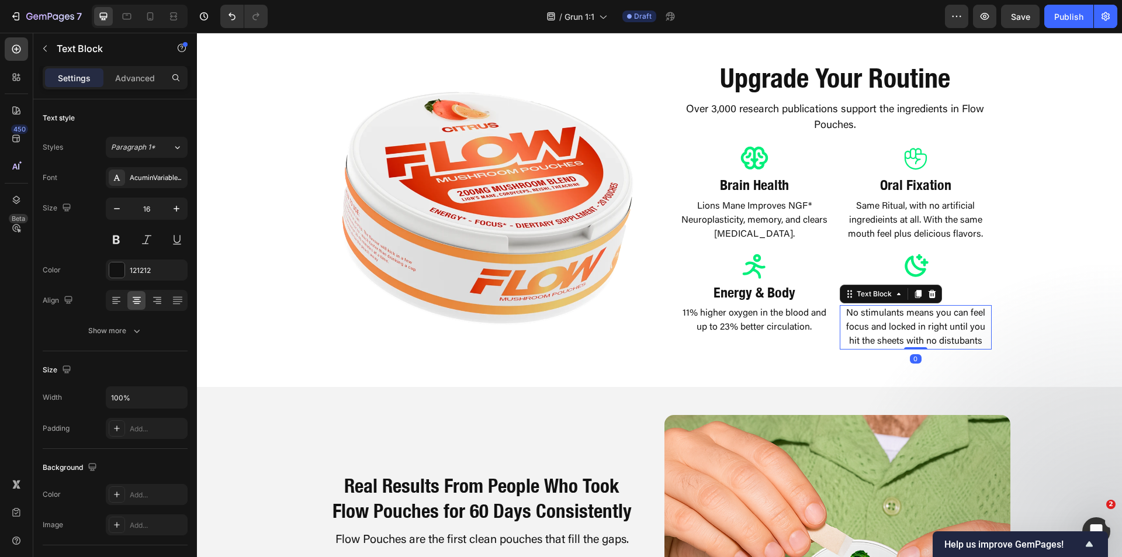
click at [962, 327] on p "No stimulants means you can feel focus and locked in right until you hit the sh…" at bounding box center [916, 327] width 150 height 42
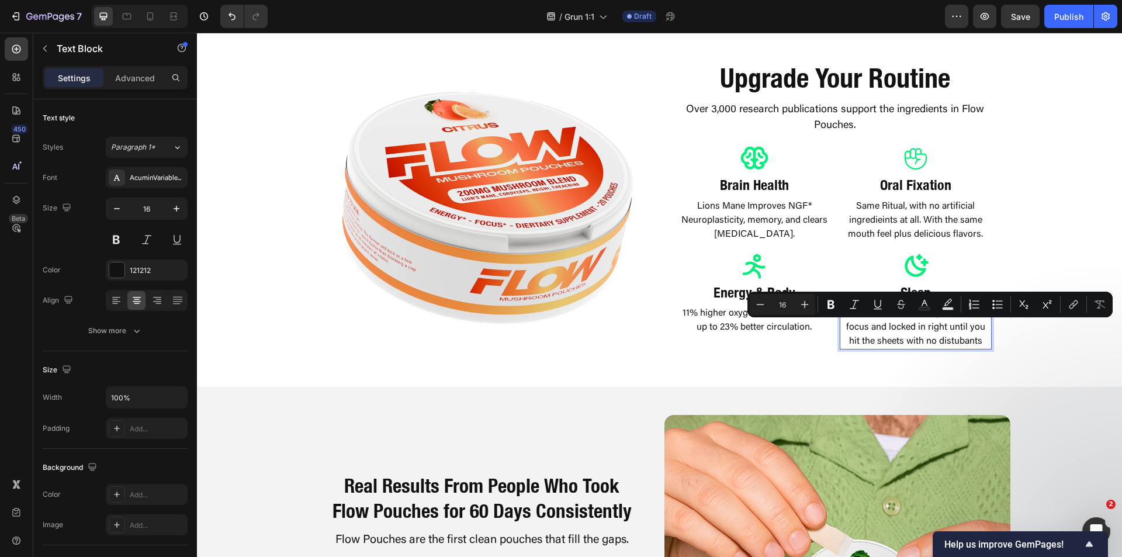
click at [979, 342] on p "No stimulants means you can feel focus and locked in right until you hit the sh…" at bounding box center [916, 327] width 150 height 42
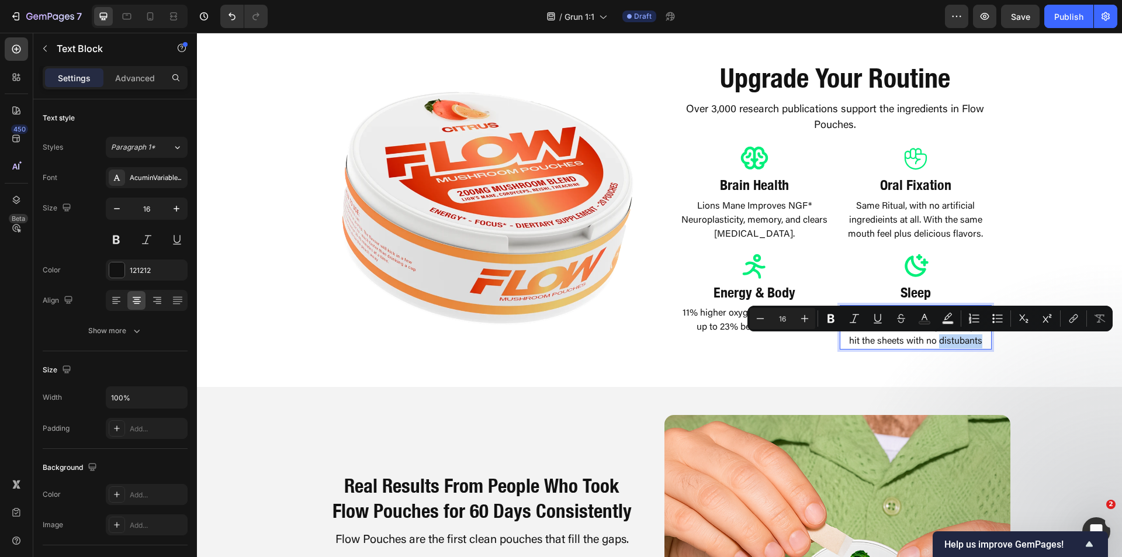
drag, startPoint x: 960, startPoint y: 340, endPoint x: 967, endPoint y: 372, distance: 32.8
click at [967, 375] on div "Image Upgrade Your Routine Heading Over 3,000 research publications support the…" at bounding box center [659, 204] width 925 height 365
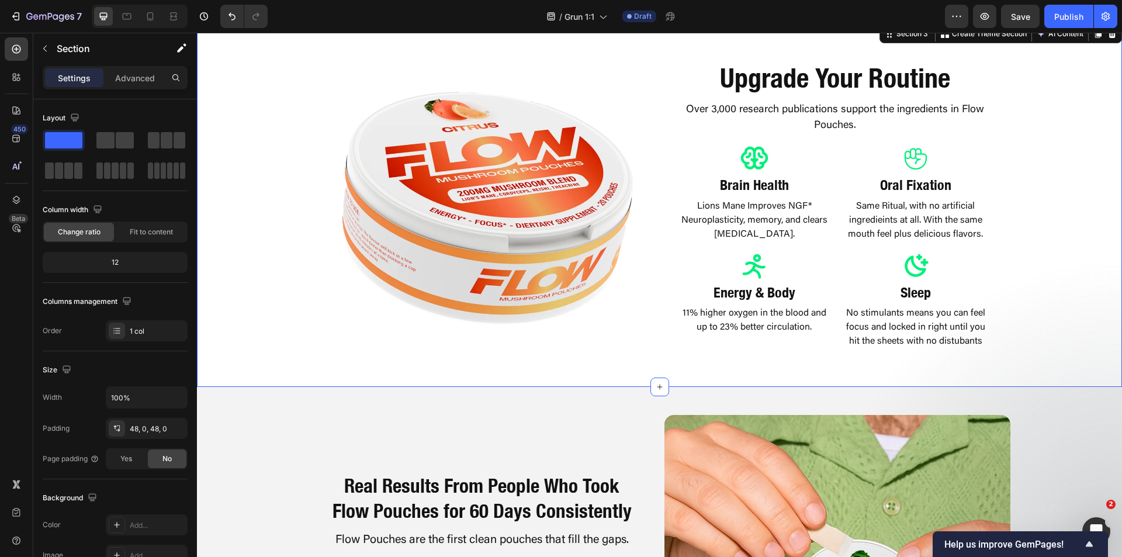
click at [972, 337] on p "No stimulants means you can feel focus and locked in right until you hit the sh…" at bounding box center [916, 327] width 150 height 42
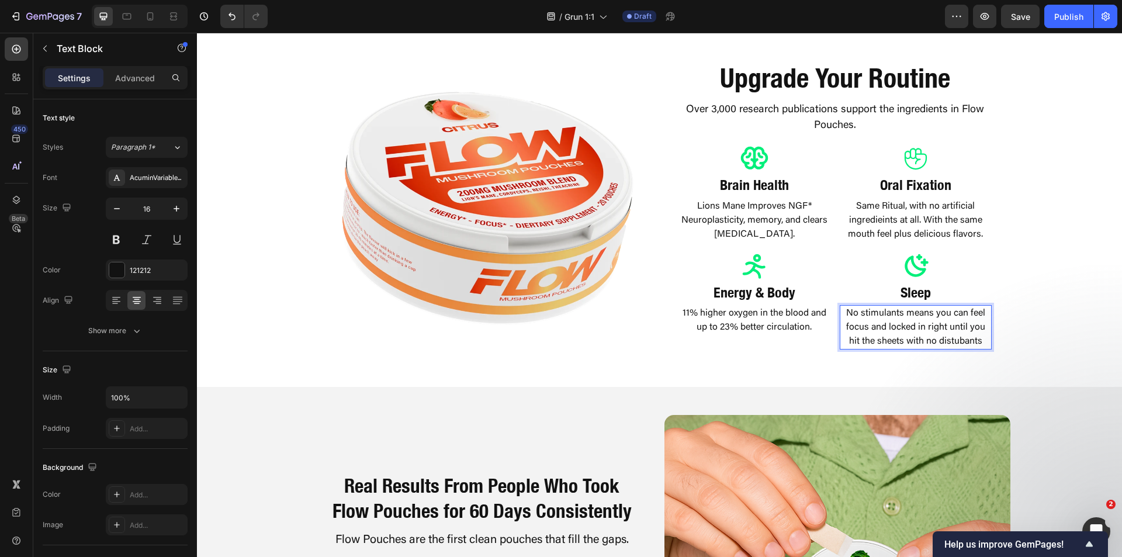
click at [979, 343] on p "No stimulants means you can feel focus and locked in right until you hit the sh…" at bounding box center [916, 327] width 150 height 42
click at [1014, 289] on div "Image Upgrade Your Routine Heading Over 3,000 research publications support the…" at bounding box center [659, 204] width 925 height 309
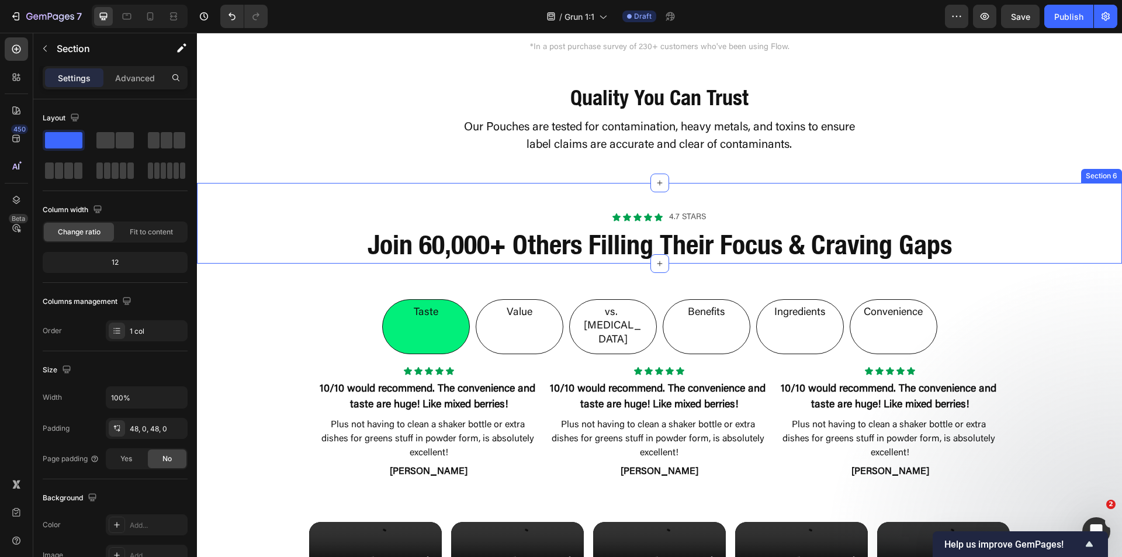
scroll to position [1748, 0]
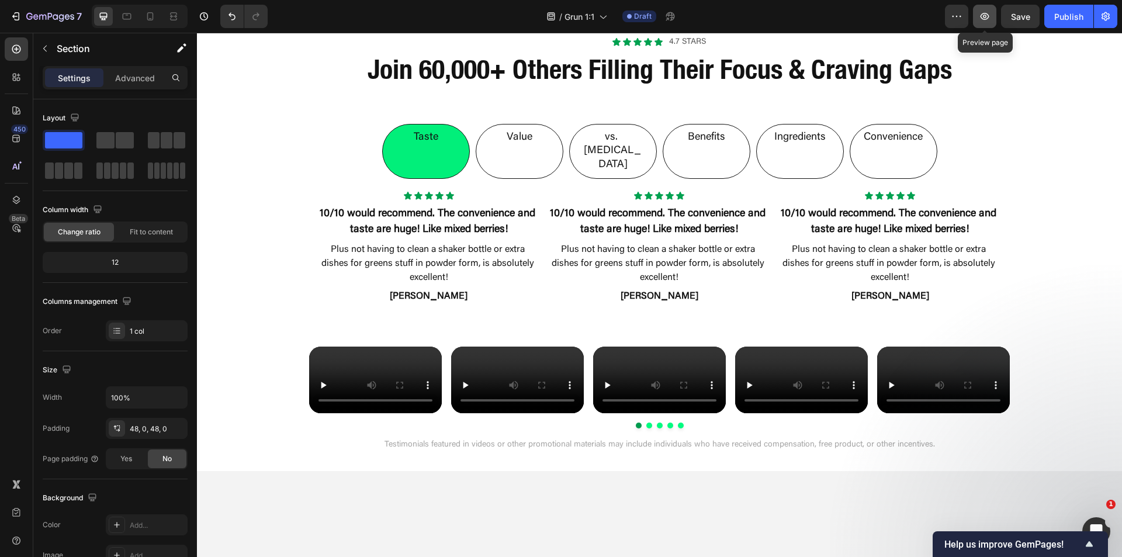
click at [984, 20] on icon "button" at bounding box center [985, 17] width 12 height 12
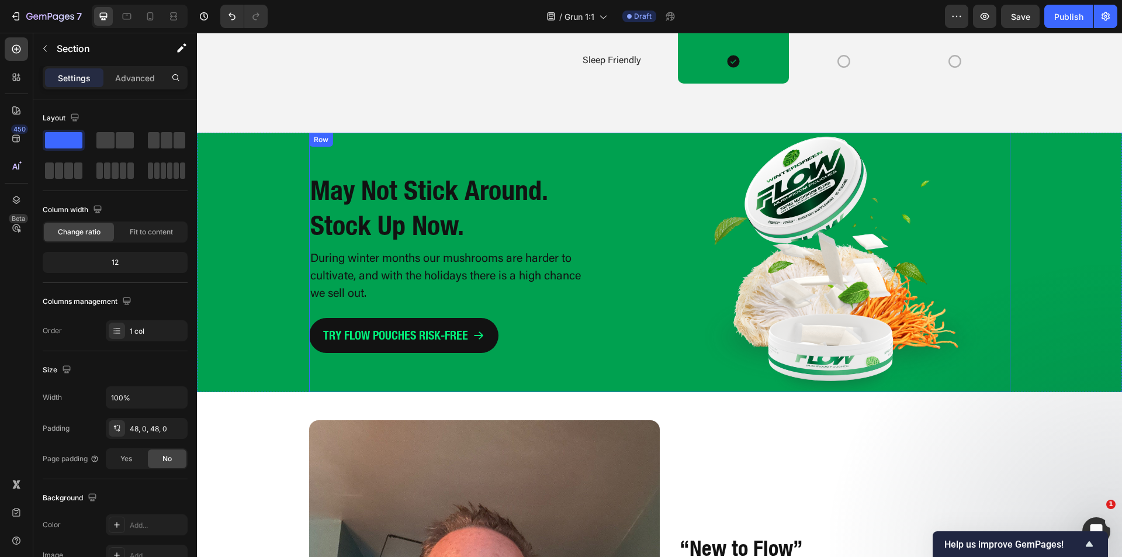
scroll to position [2683, 0]
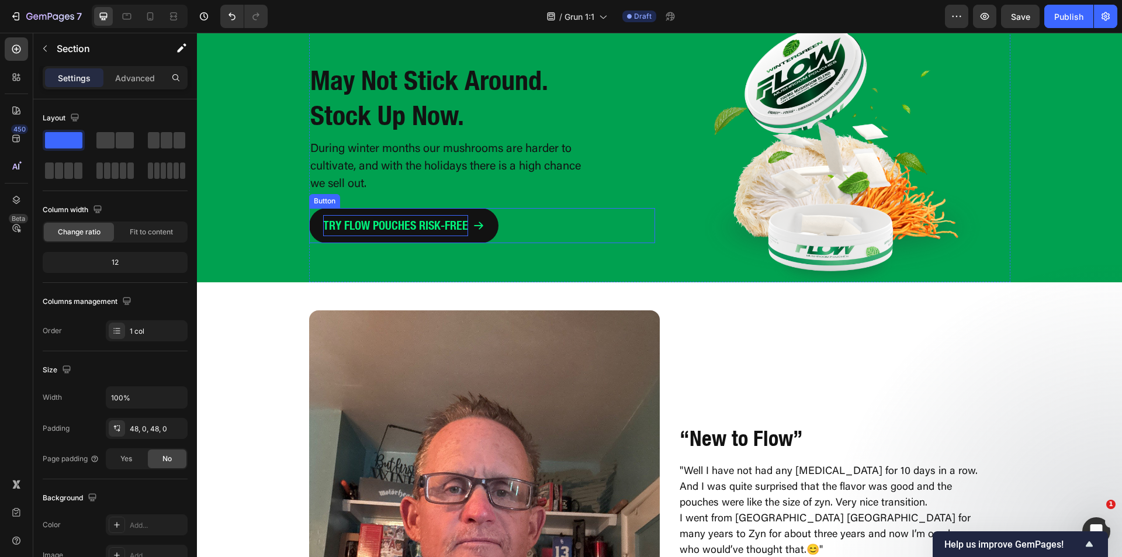
click at [431, 220] on p "TRY FLOW POUCHES RISK-FREE" at bounding box center [395, 225] width 145 height 21
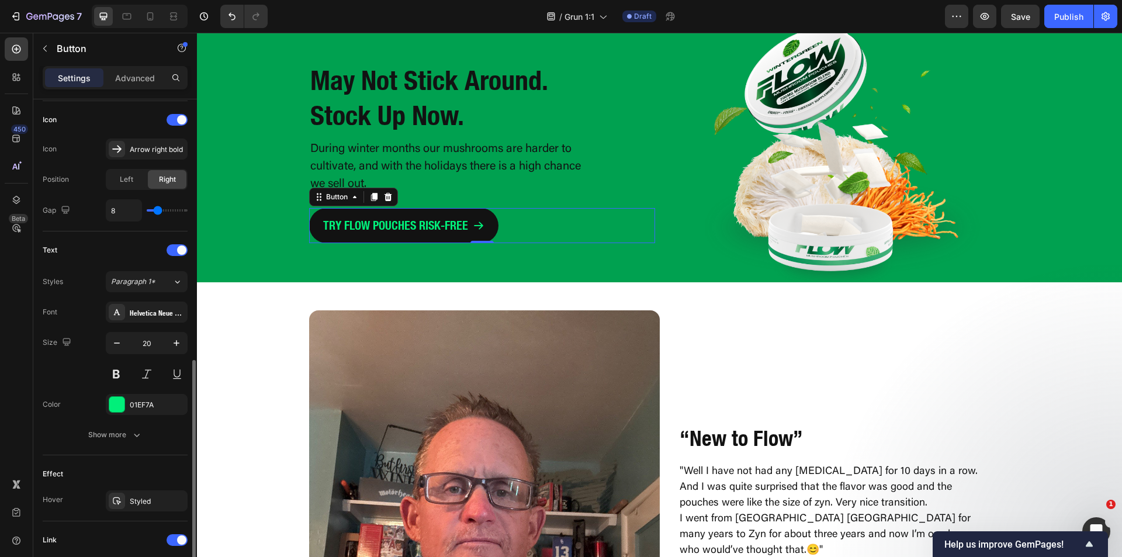
scroll to position [468, 0]
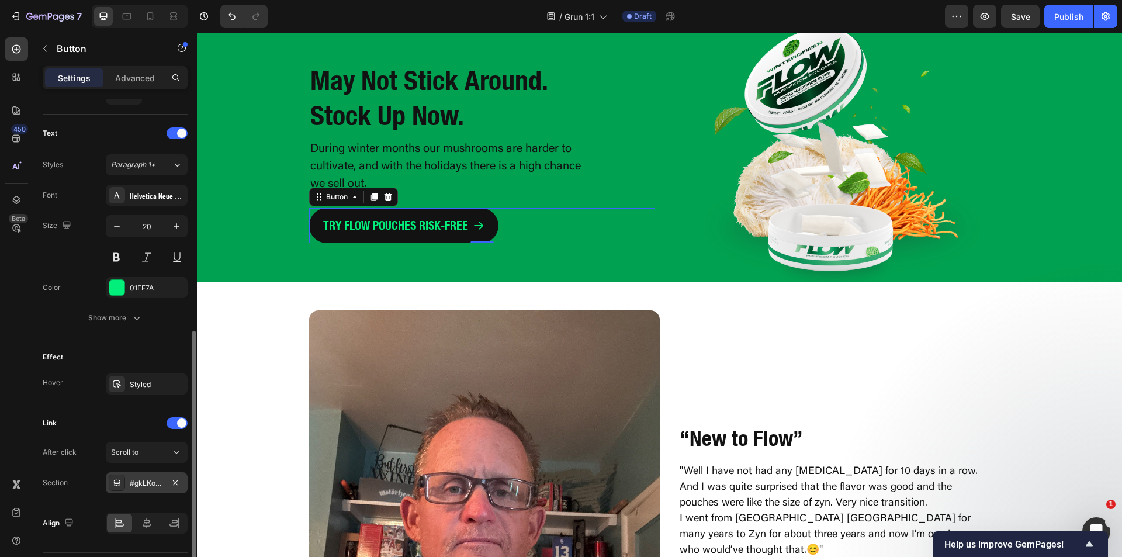
click at [140, 486] on div "#gkLKobgpo4" at bounding box center [147, 483] width 34 height 11
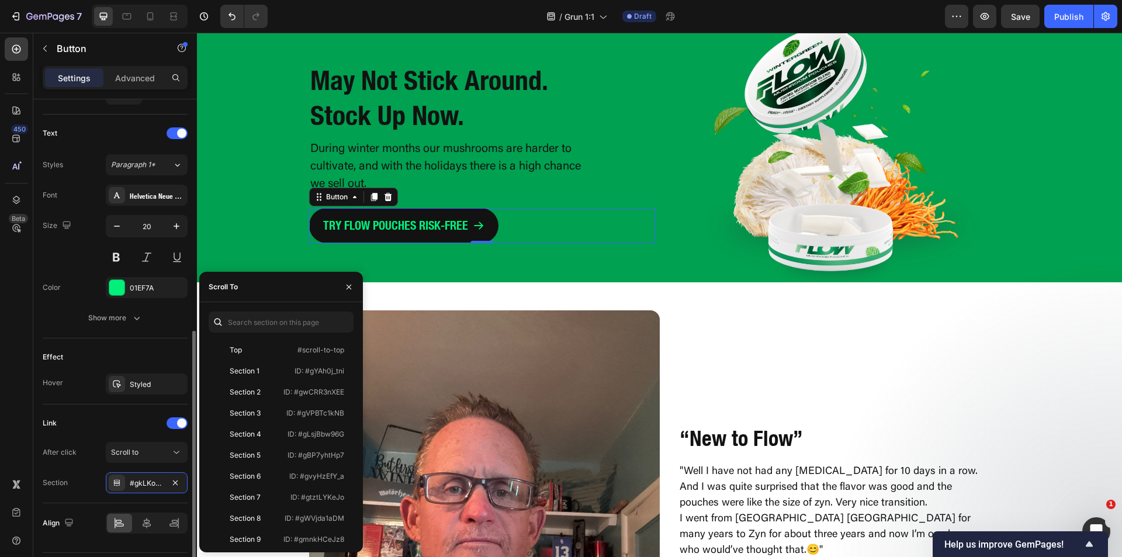
click at [61, 471] on div "After click Scroll to Section #gkLKobgpo4" at bounding box center [115, 467] width 145 height 51
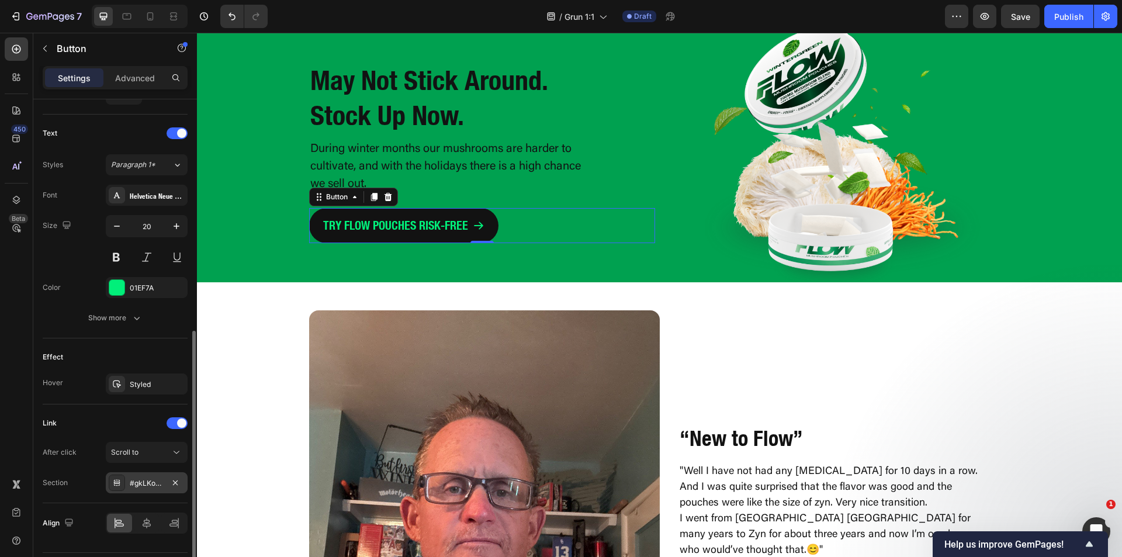
click at [134, 484] on div "#gkLKobgpo4" at bounding box center [147, 483] width 34 height 11
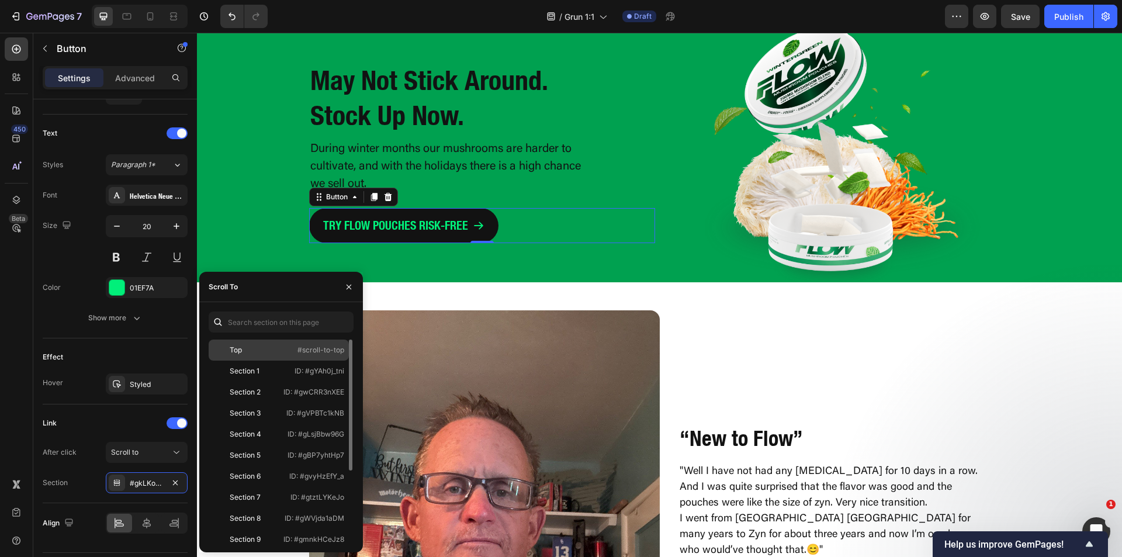
click at [252, 349] on div "Top" at bounding box center [247, 350] width 68 height 11
click at [642, 275] on div "May Not Stick Around. Stock Up Now. Heading During winter months our mushrooms …" at bounding box center [482, 152] width 346 height 259
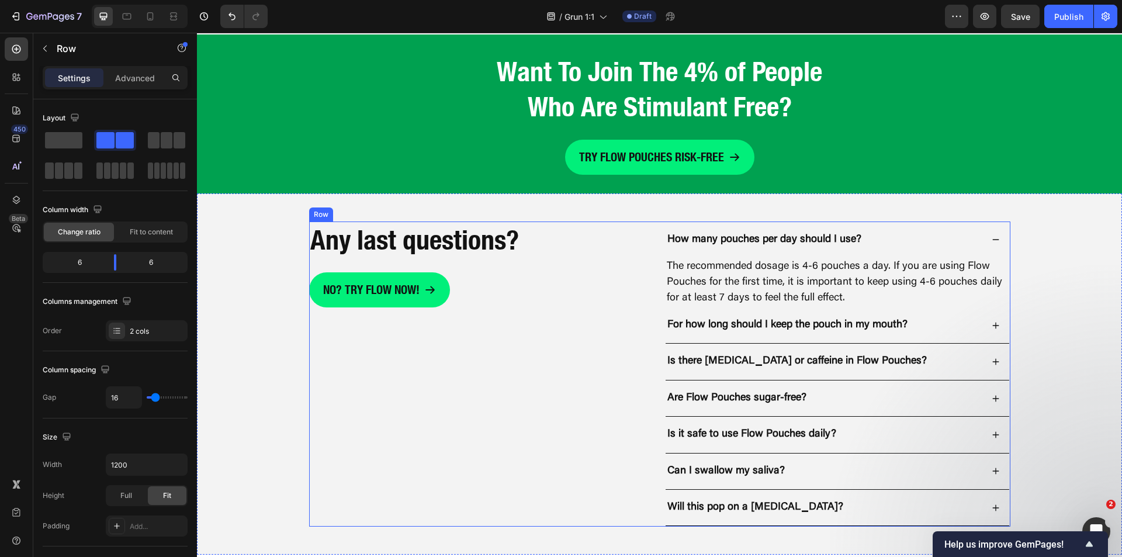
scroll to position [3630, 0]
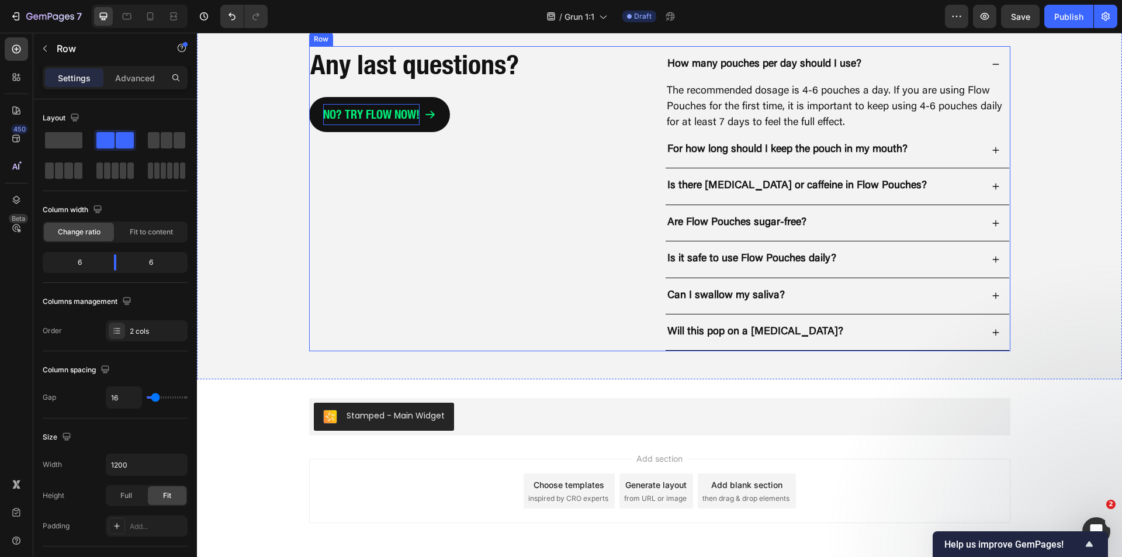
click at [400, 119] on p "No? Try flow now!" at bounding box center [371, 114] width 96 height 21
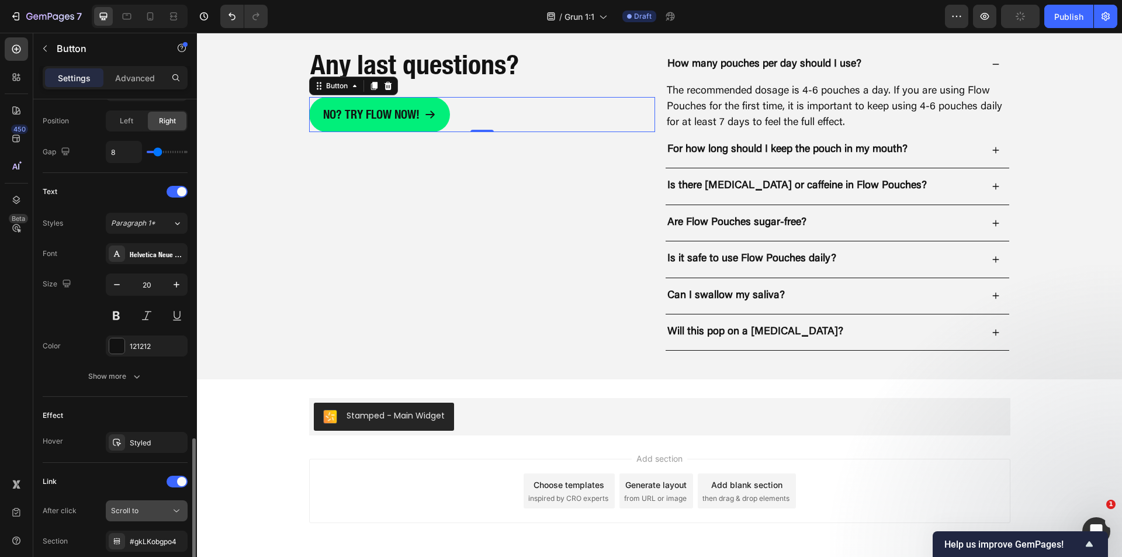
scroll to position [500, 0]
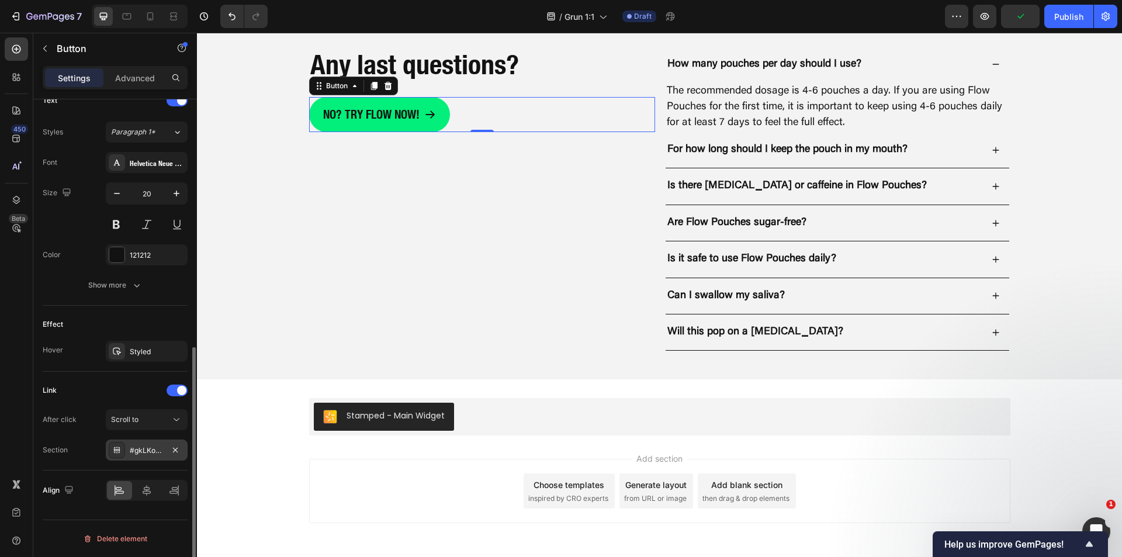
click at [147, 443] on div "#gkLKobgpo4" at bounding box center [147, 449] width 82 height 21
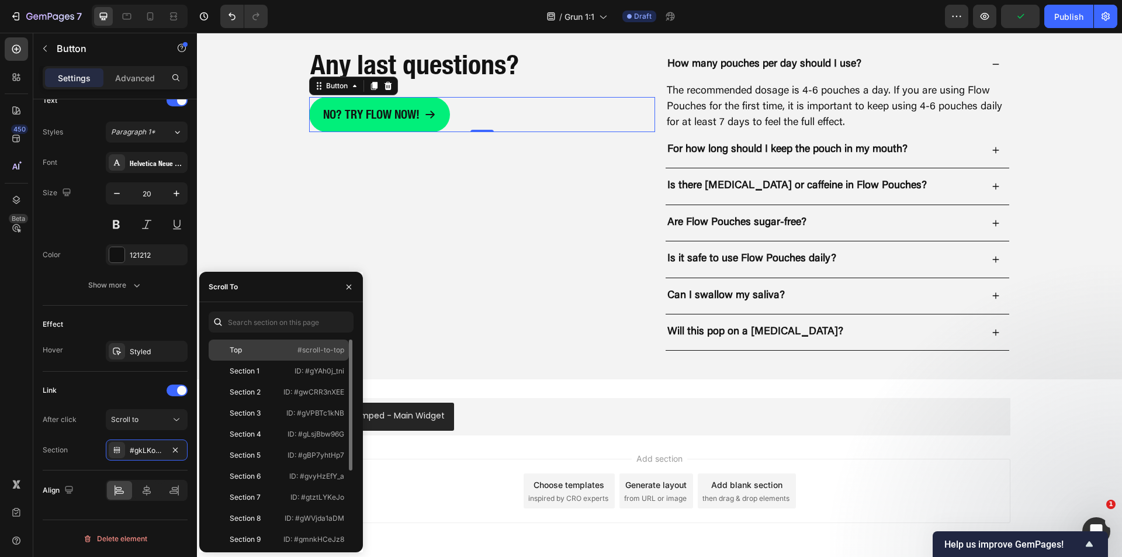
click at [243, 349] on div "Top" at bounding box center [247, 350] width 68 height 11
click at [582, 305] on div "Any last questions? Heading No? Try flow now! Button 0" at bounding box center [482, 199] width 346 height 306
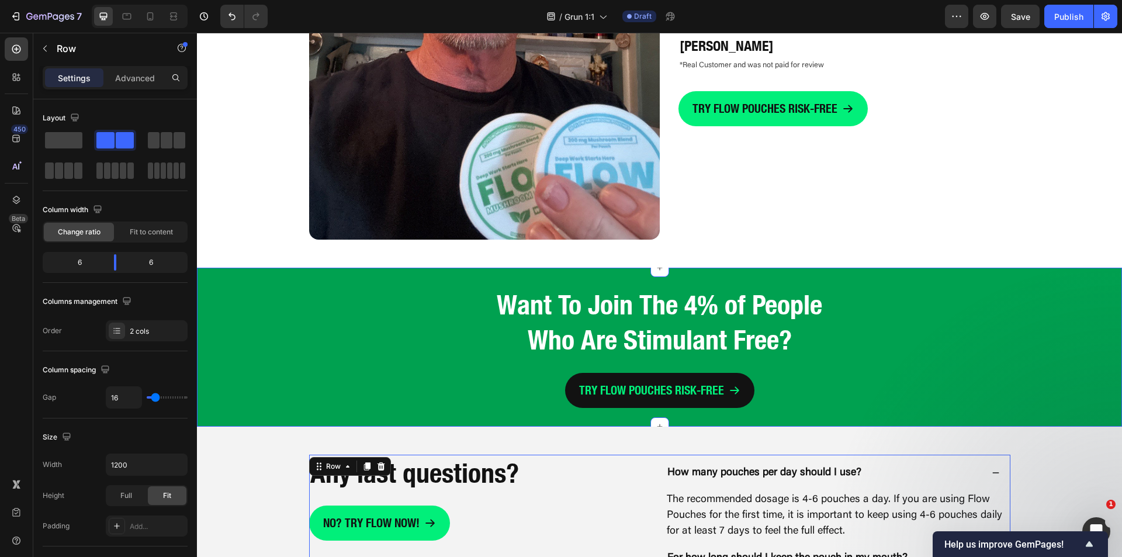
scroll to position [3221, 0]
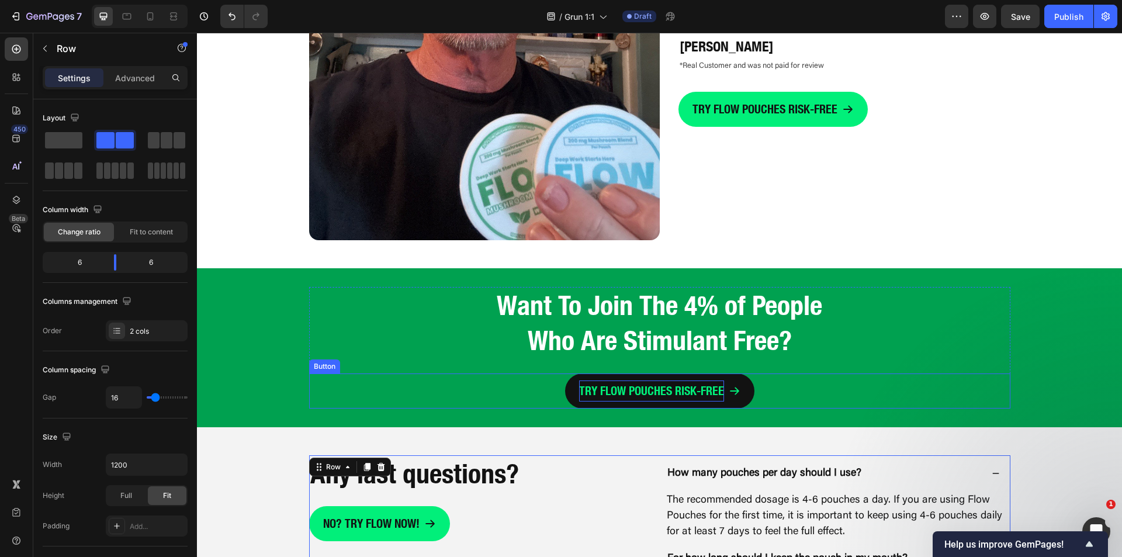
click at [583, 397] on p "TRY FLOW POUCHES RISK-FREE" at bounding box center [651, 390] width 145 height 21
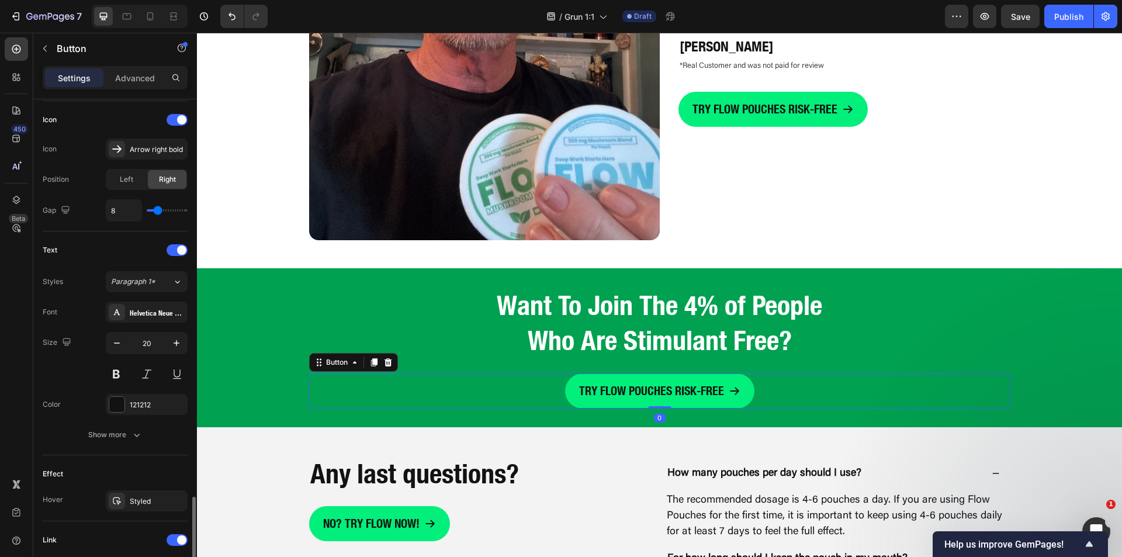
scroll to position [500, 0]
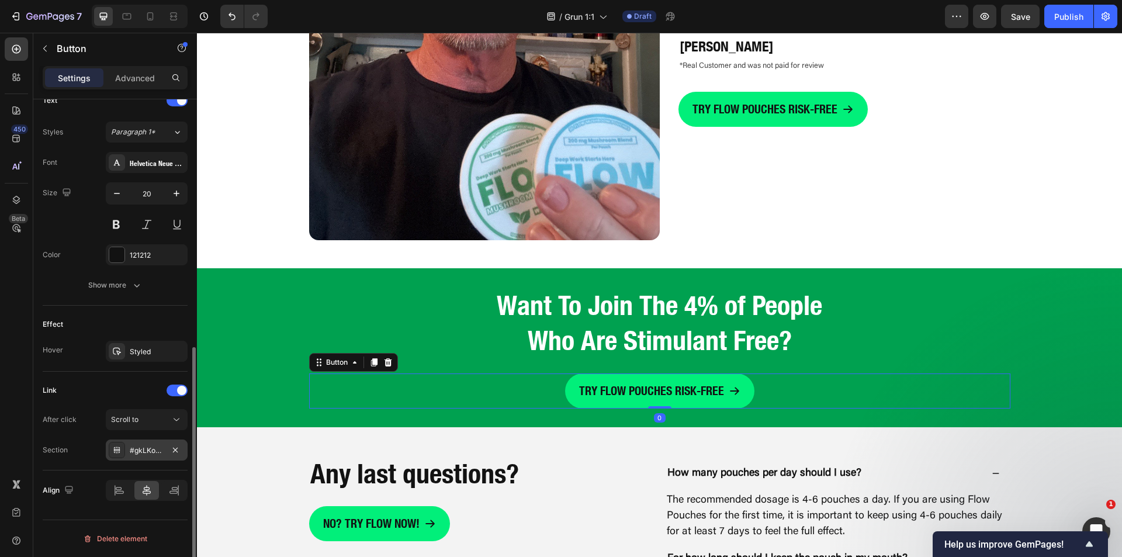
click at [147, 448] on div "#gkLKobgpo4" at bounding box center [147, 450] width 34 height 11
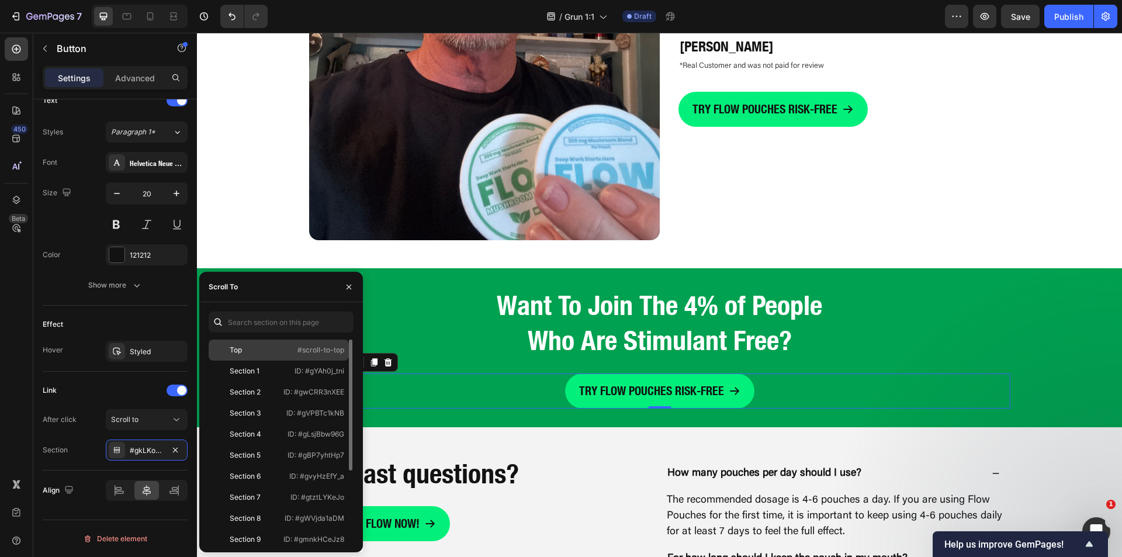
click at [249, 354] on div "Top" at bounding box center [247, 350] width 68 height 11
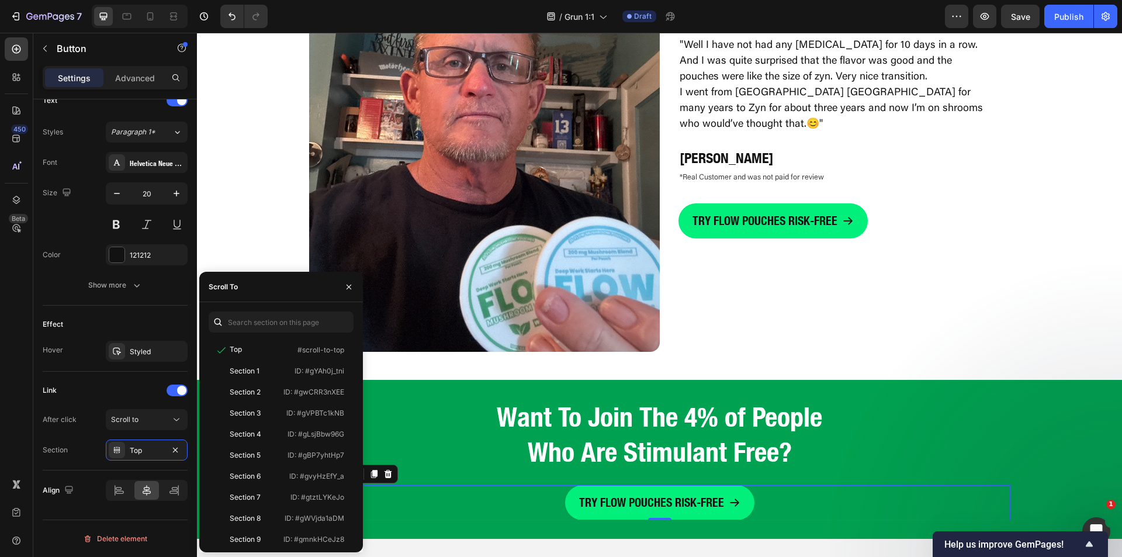
scroll to position [3104, 0]
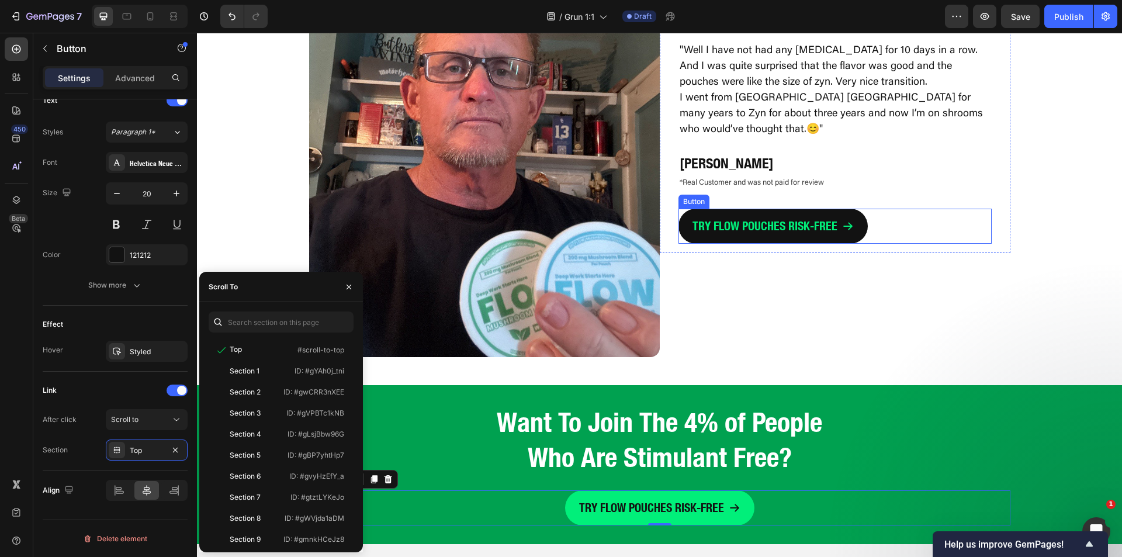
click at [725, 238] on link "TRY FLOW POUCHES RISK-FREE" at bounding box center [772, 226] width 189 height 35
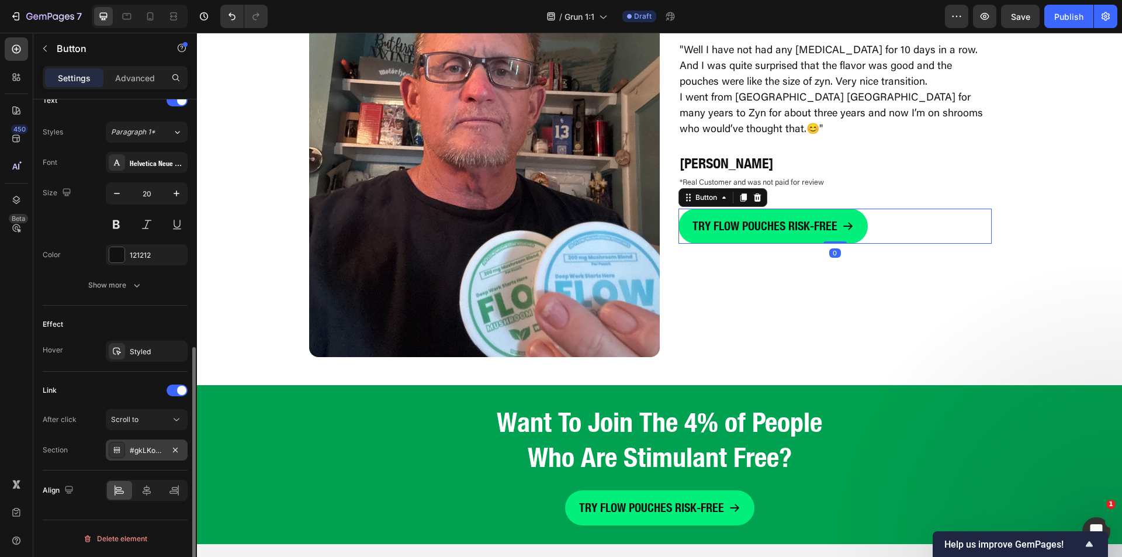
click at [137, 452] on div "#gkLKobgpo4" at bounding box center [147, 450] width 34 height 11
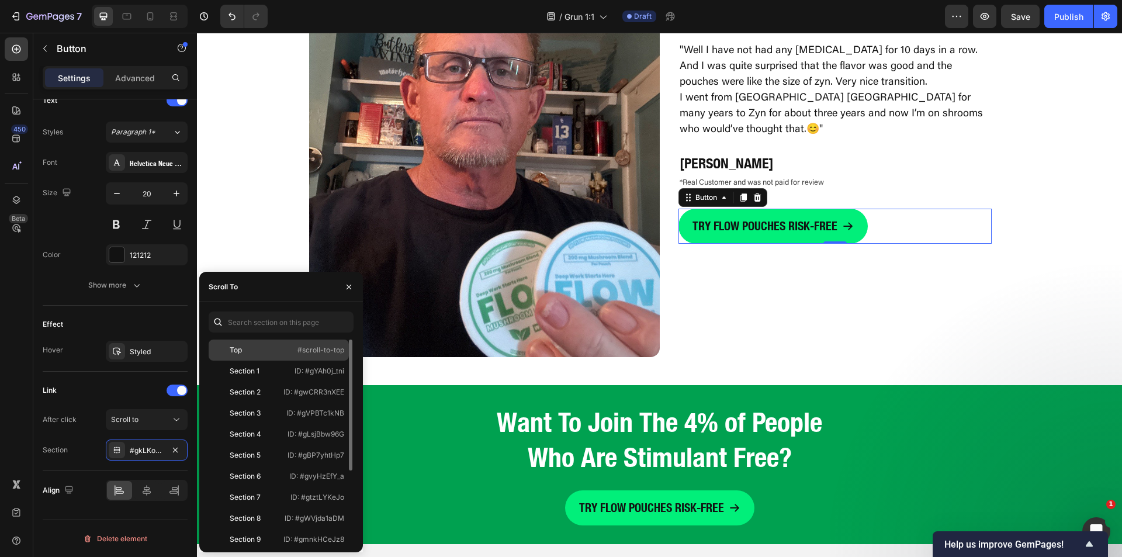
click at [244, 347] on div "Top" at bounding box center [247, 350] width 68 height 11
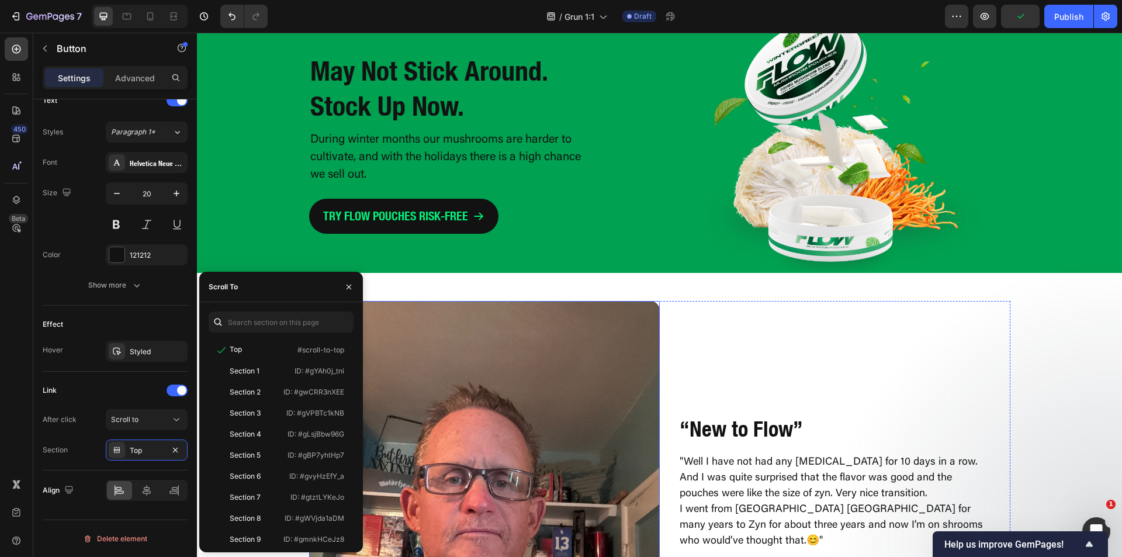
scroll to position [2578, 0]
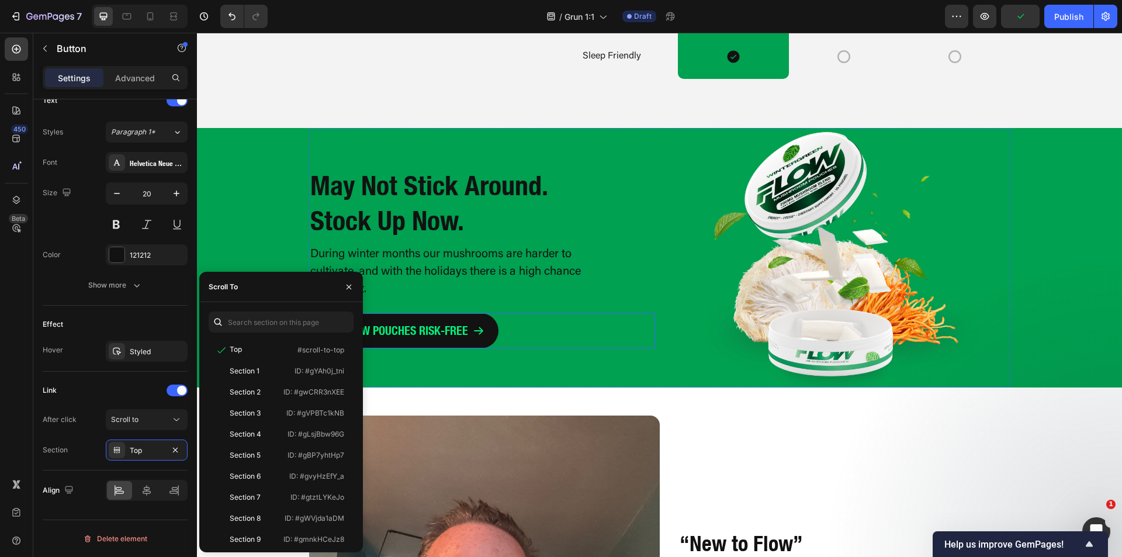
click at [497, 328] on div "TRY FLOW POUCHES RISK-FREE Button" at bounding box center [482, 330] width 346 height 35
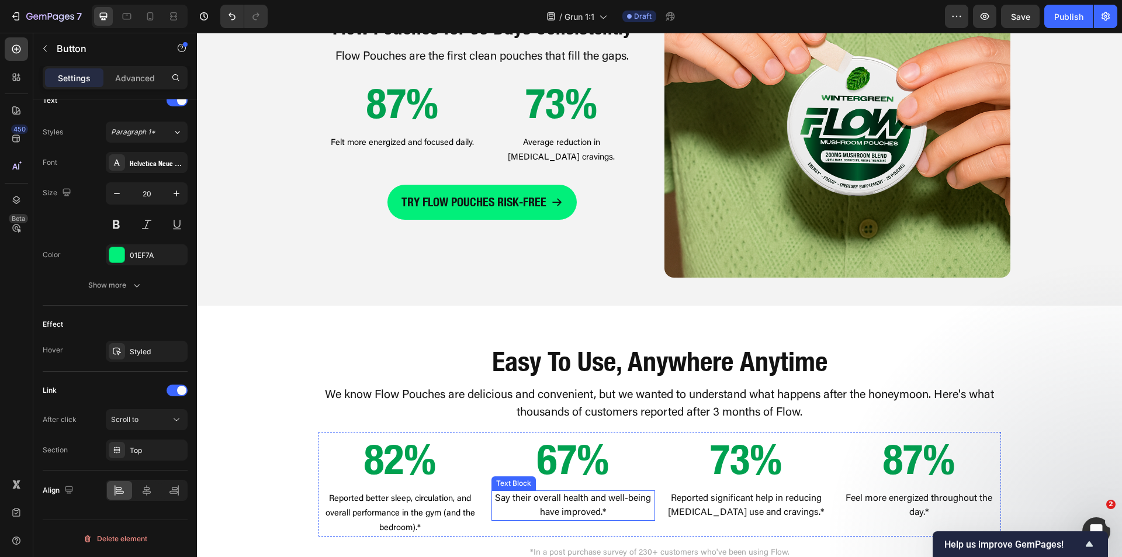
scroll to position [1065, 0]
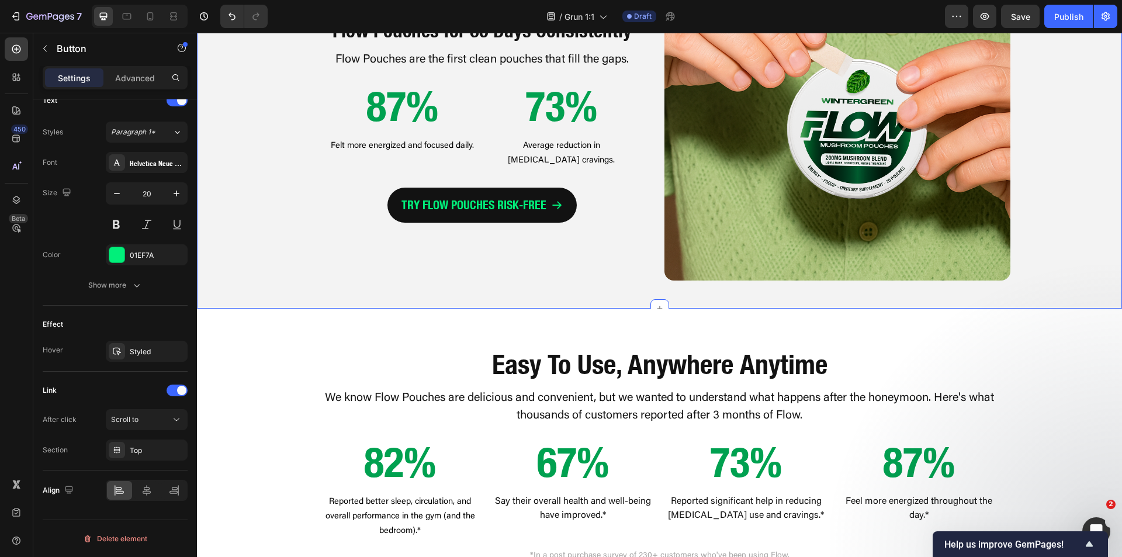
click at [551, 199] on icon at bounding box center [557, 205] width 12 height 12
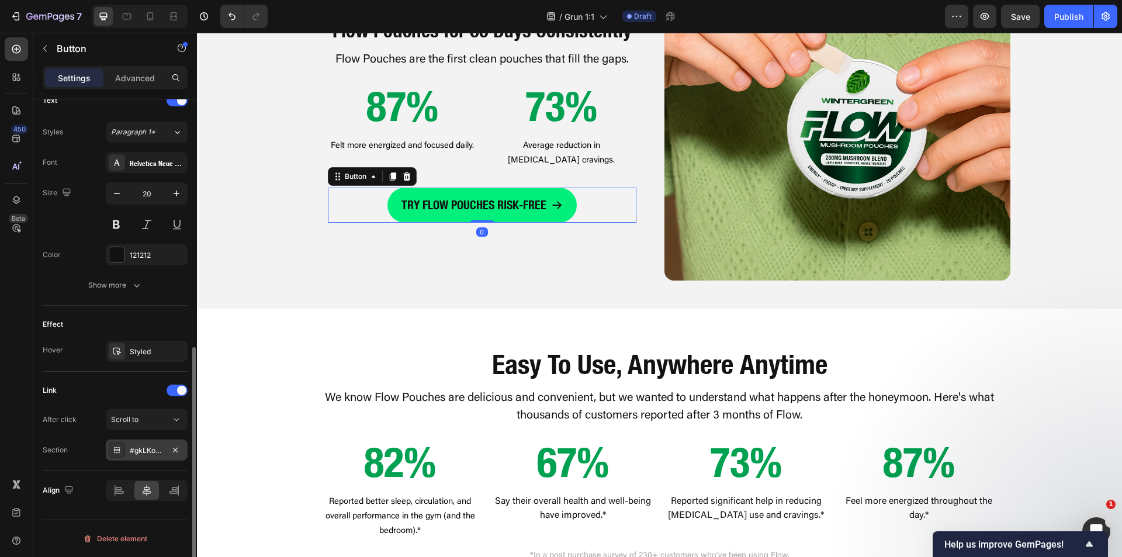
click at [148, 450] on div "#gkLKobgpo4" at bounding box center [147, 450] width 34 height 11
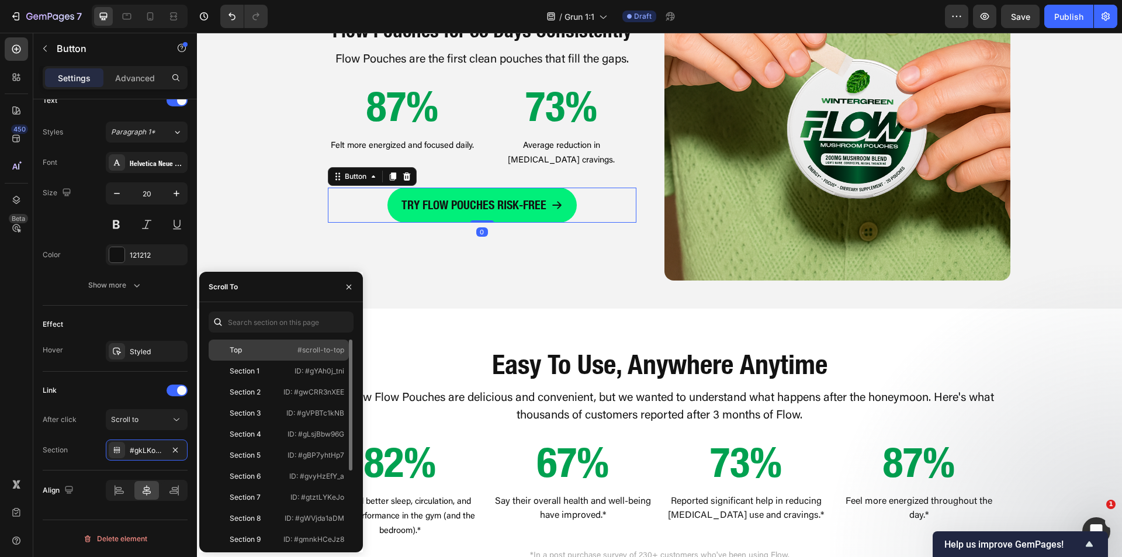
click at [237, 354] on div "Top" at bounding box center [236, 350] width 12 height 11
click at [499, 317] on div "Easy To Use, Anywhere Anytime Heading We know Flow Pouches are delicious and co…" at bounding box center [659, 491] width 925 height 364
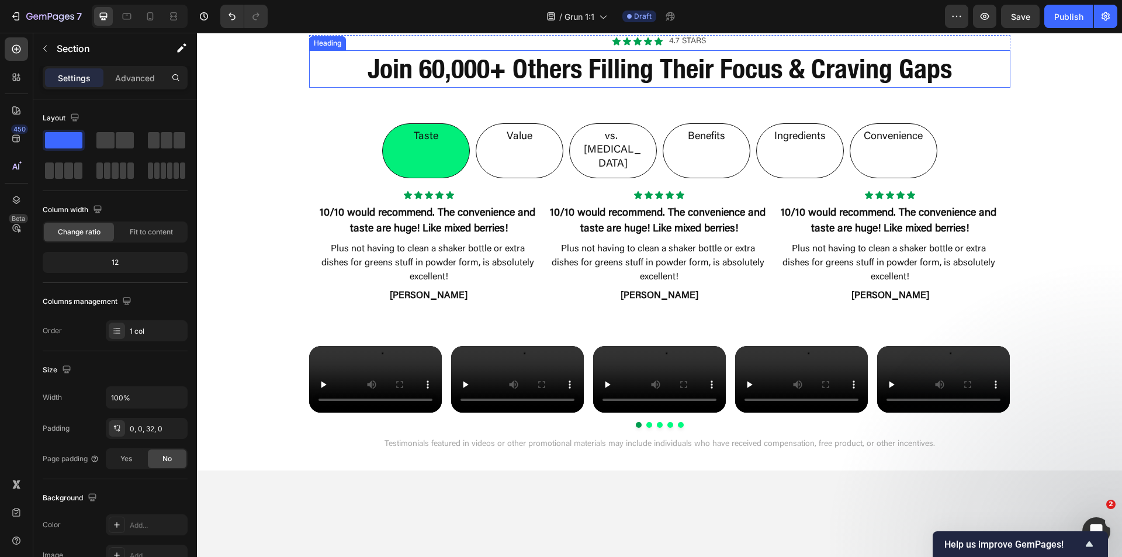
scroll to position [1753, 0]
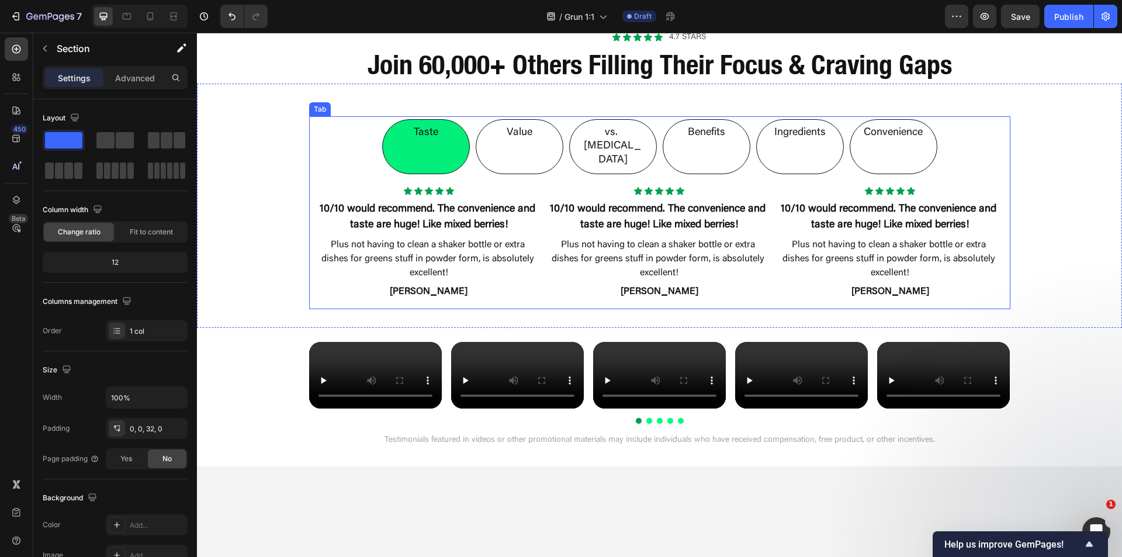
click at [736, 138] on li "Benefits" at bounding box center [707, 146] width 88 height 55
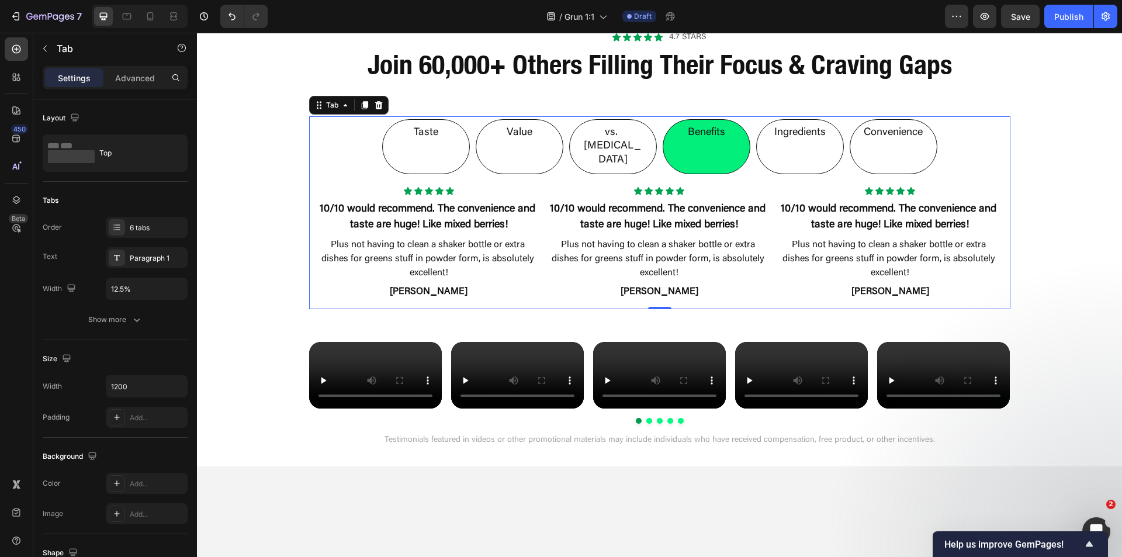
click at [449, 135] on li "Taste" at bounding box center [426, 146] width 88 height 55
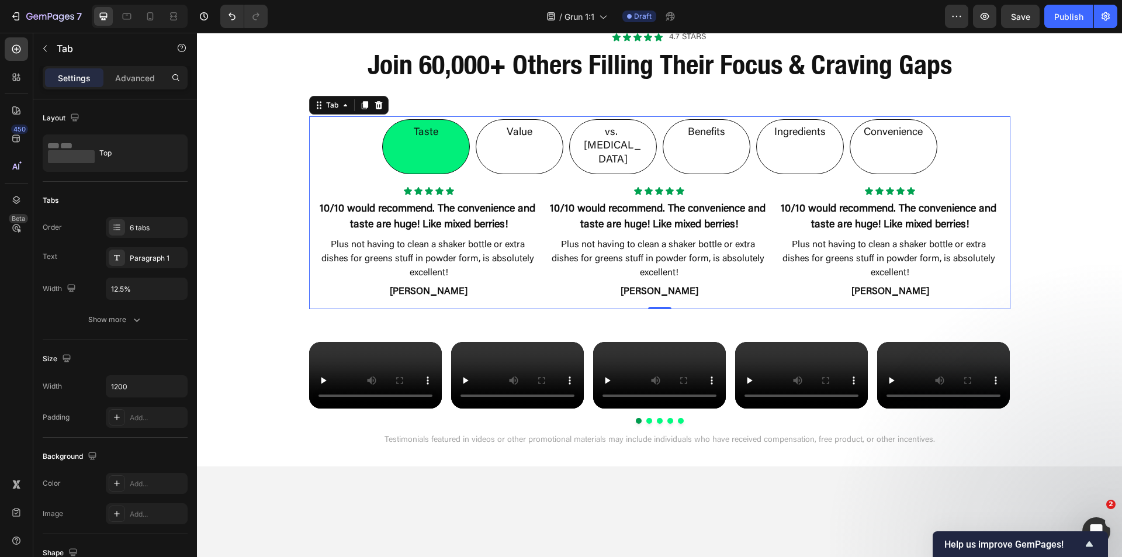
click at [524, 133] on p "Value" at bounding box center [520, 132] width 26 height 13
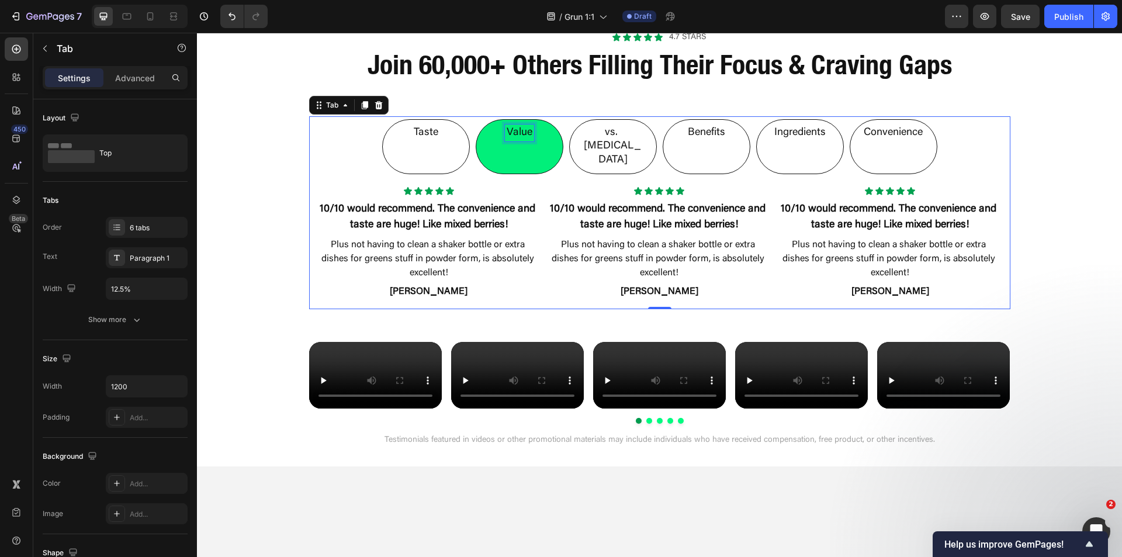
click at [543, 133] on li "Value" at bounding box center [520, 146] width 88 height 55
click at [631, 130] on p "vs. [MEDICAL_DATA]" at bounding box center [613, 146] width 64 height 41
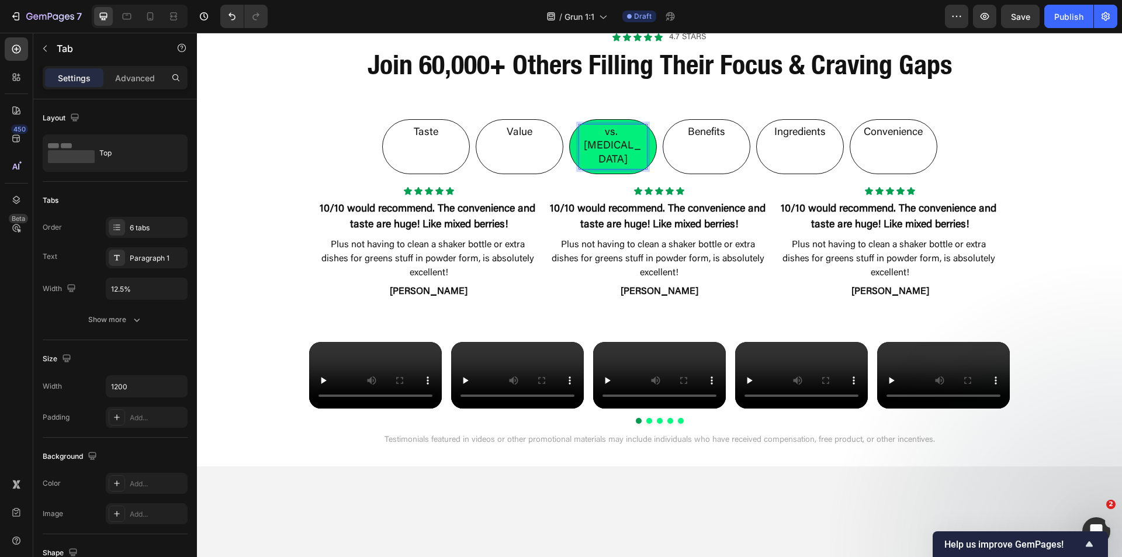
click at [688, 138] on p "Benefits" at bounding box center [706, 132] width 37 height 13
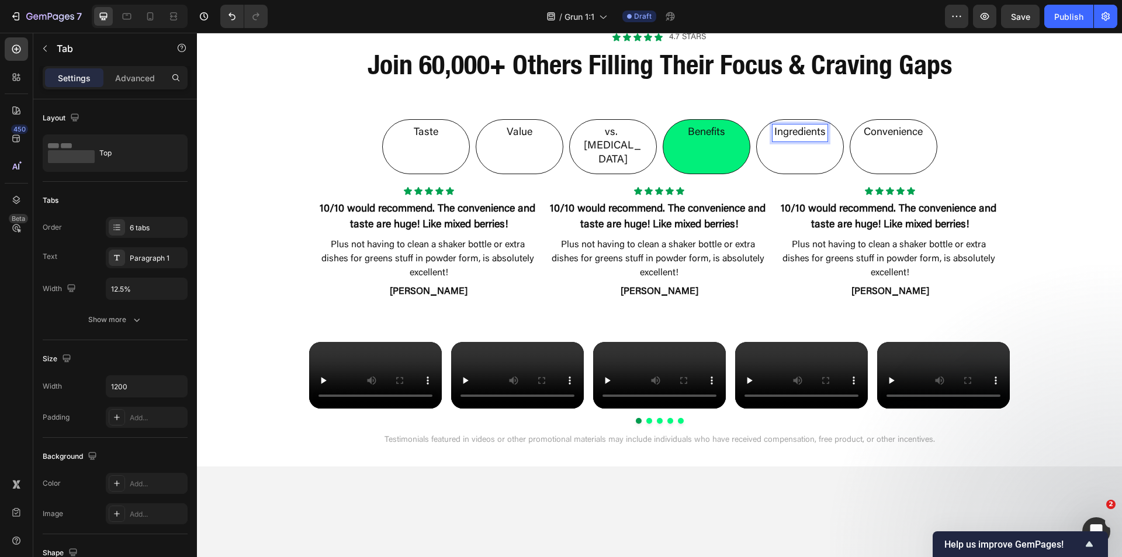
click at [778, 138] on p "Ingredients" at bounding box center [799, 132] width 51 height 13
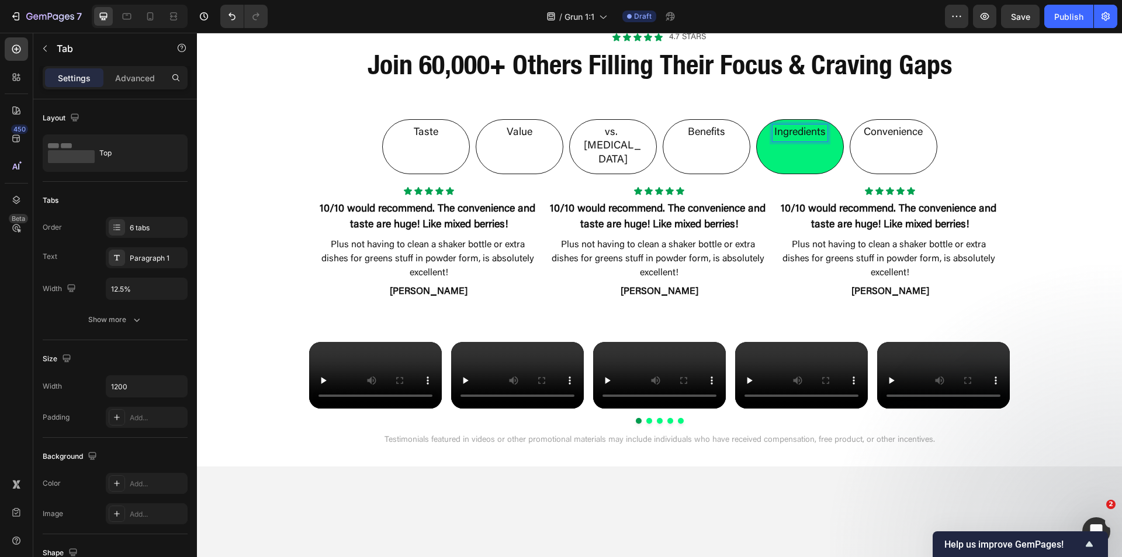
click at [916, 136] on p "Convenience" at bounding box center [893, 132] width 59 height 13
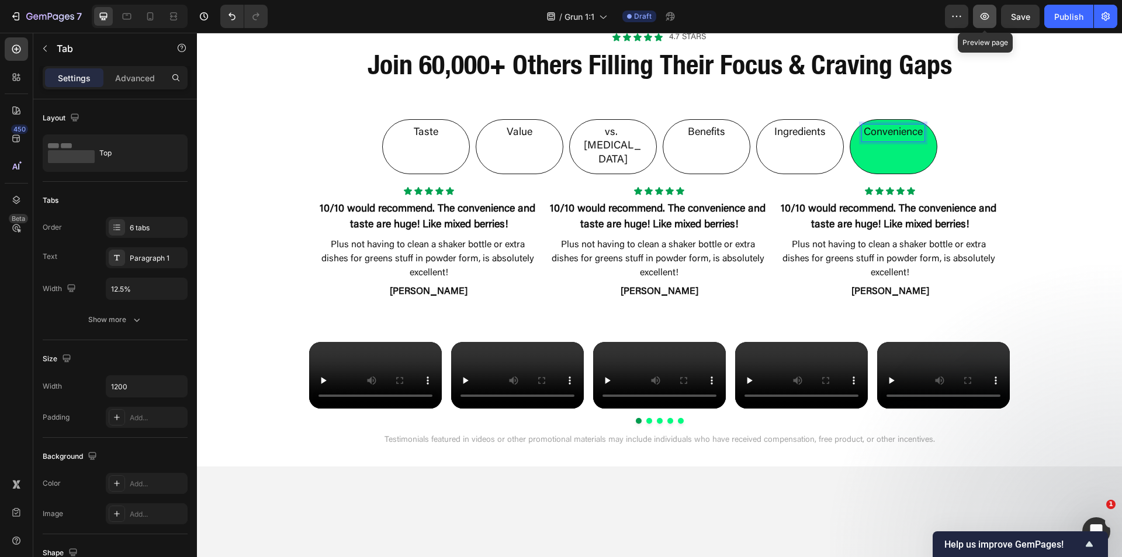
click at [985, 18] on icon "button" at bounding box center [985, 17] width 4 height 4
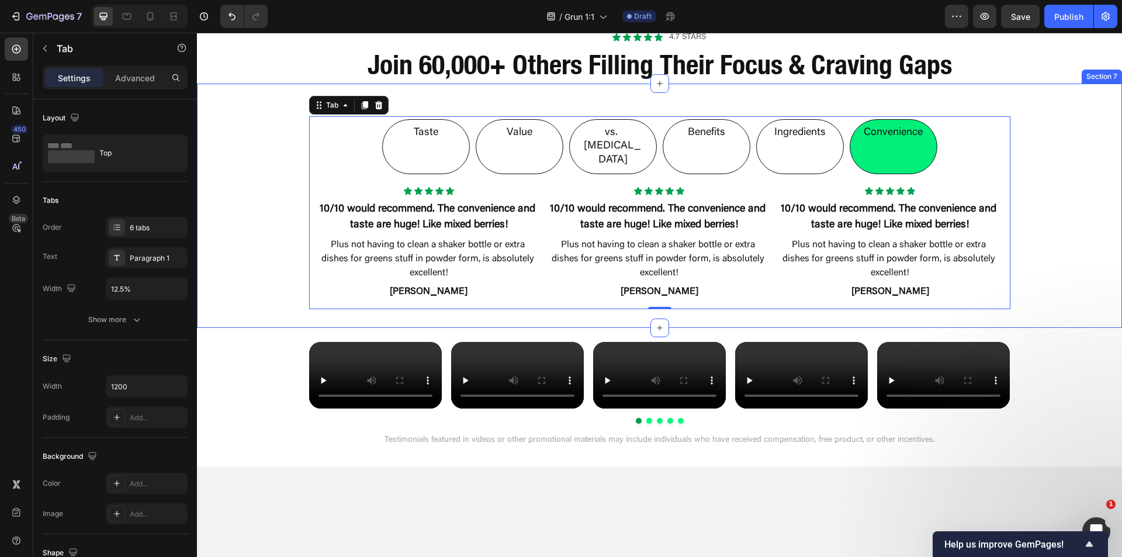
click at [513, 102] on div "Taste Value vs. [MEDICAL_DATA] Benefits Ingredients Convenience Icon Icon Icon …" at bounding box center [659, 205] width 925 height 207
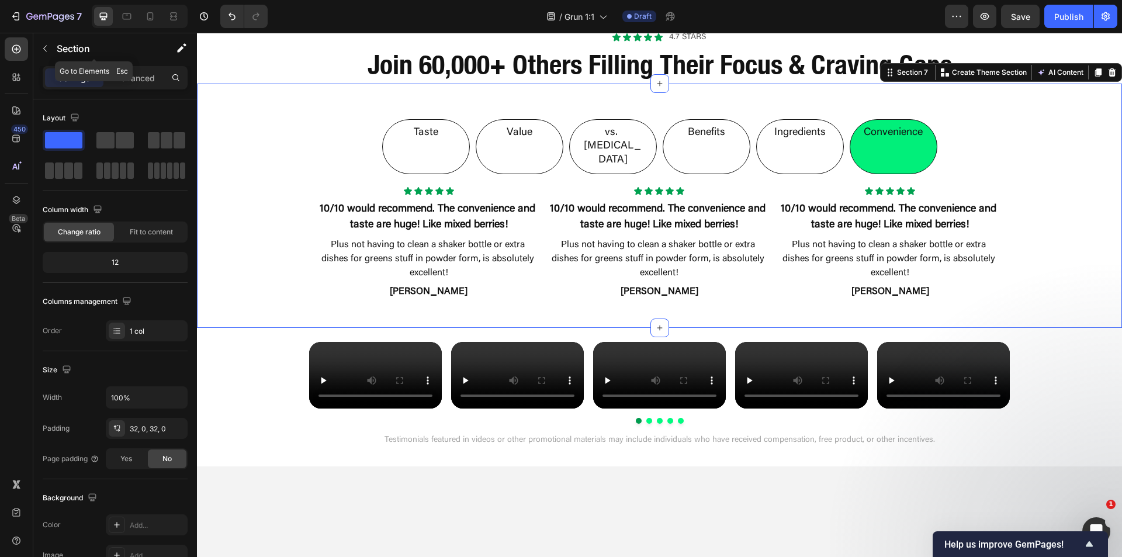
click at [47, 48] on icon "button" at bounding box center [44, 48] width 9 height 9
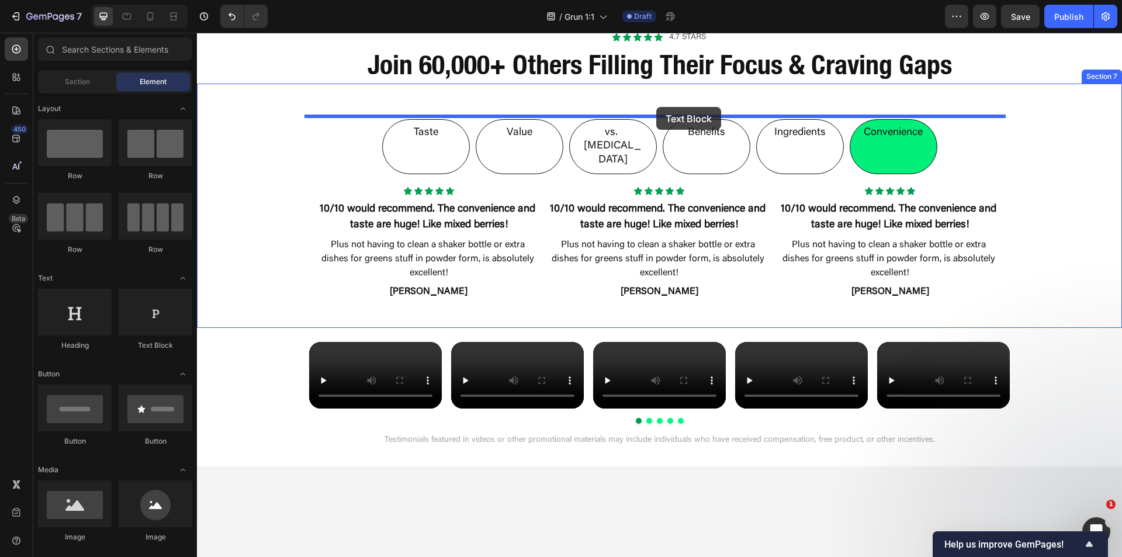
drag, startPoint x: 407, startPoint y: 251, endPoint x: 656, endPoint y: 107, distance: 288.0
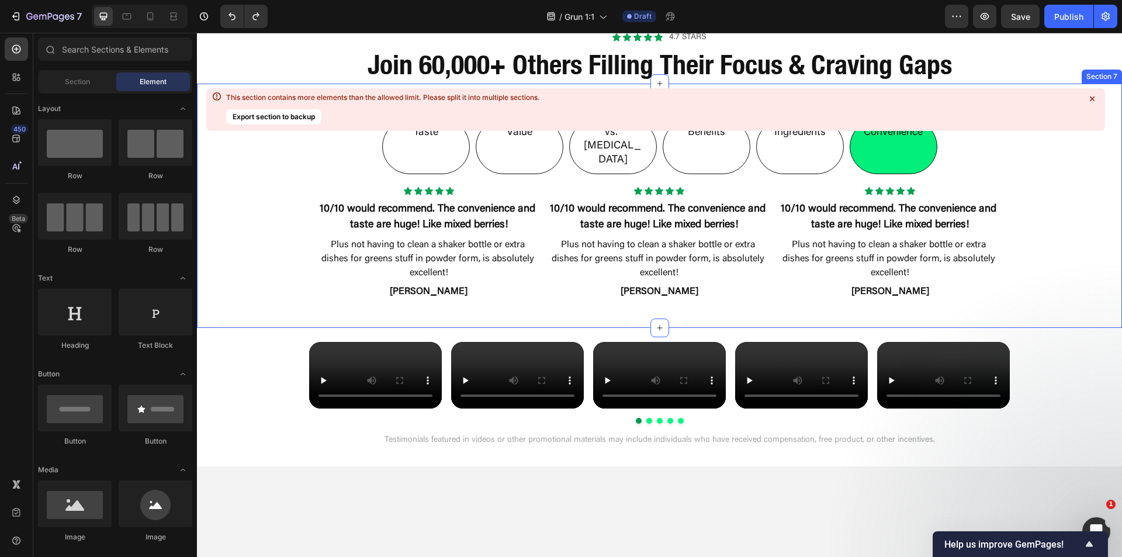
click at [1091, 100] on icon at bounding box center [1092, 98] width 5 height 5
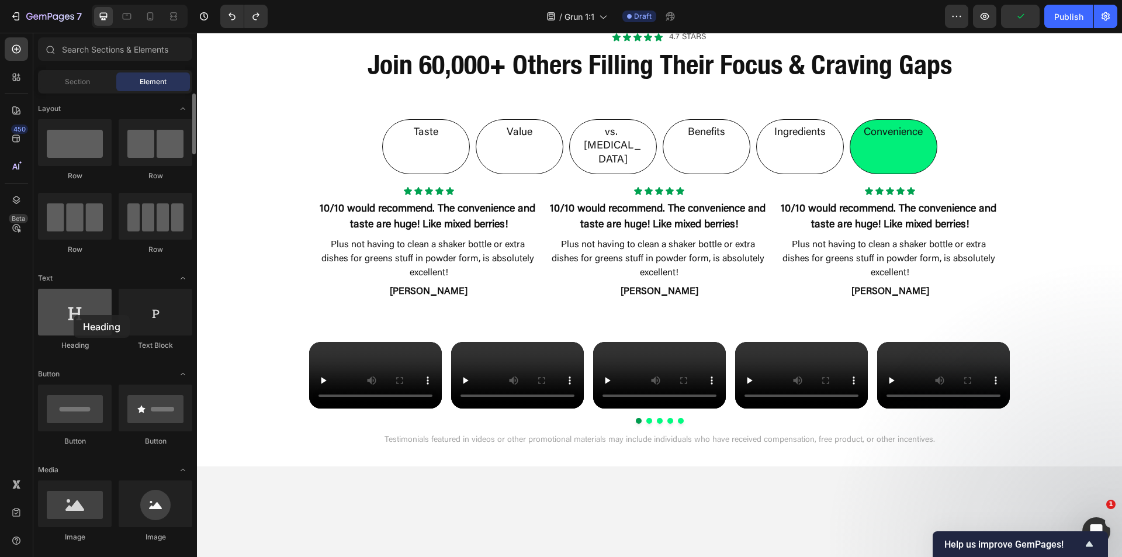
drag, startPoint x: 72, startPoint y: 316, endPoint x: 81, endPoint y: 315, distance: 8.3
click at [63, 315] on div at bounding box center [75, 312] width 74 height 47
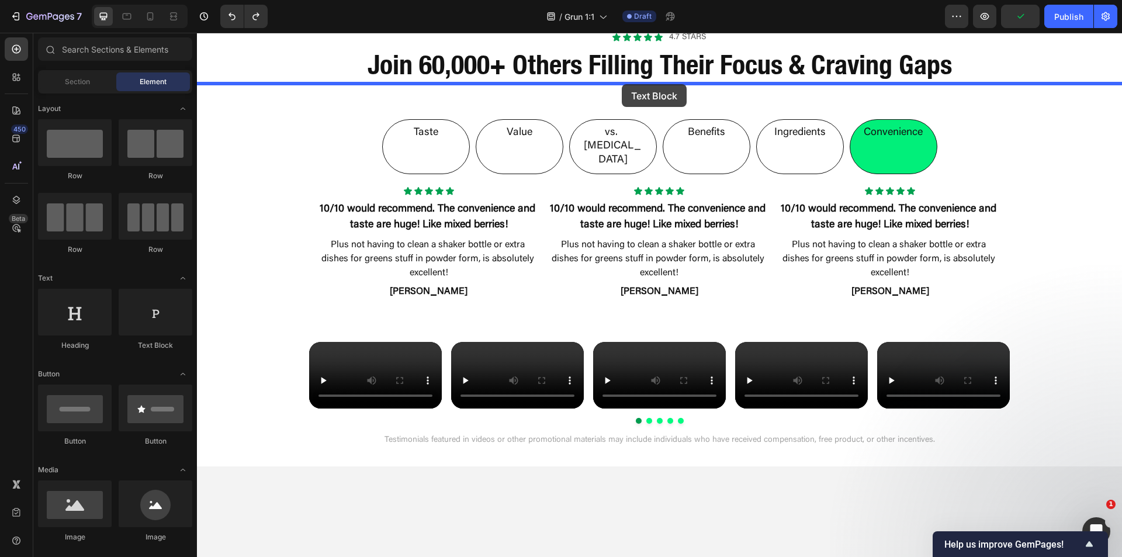
drag, startPoint x: 358, startPoint y: 352, endPoint x: 622, endPoint y: 84, distance: 375.6
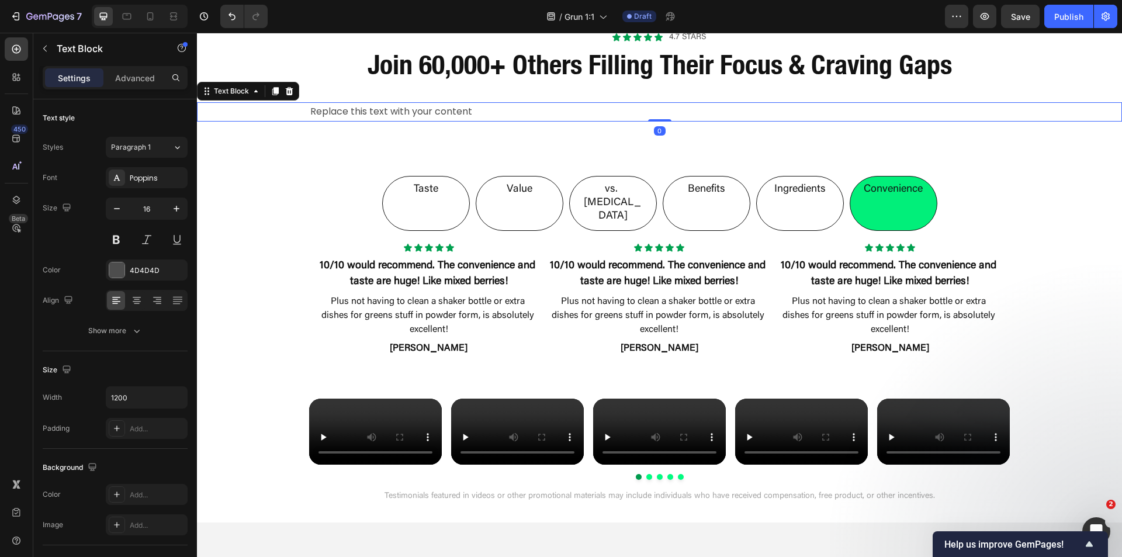
click at [451, 105] on div "Replace this text with your content" at bounding box center [659, 111] width 701 height 19
click at [451, 105] on p "Replace this text with your content" at bounding box center [659, 111] width 699 height 17
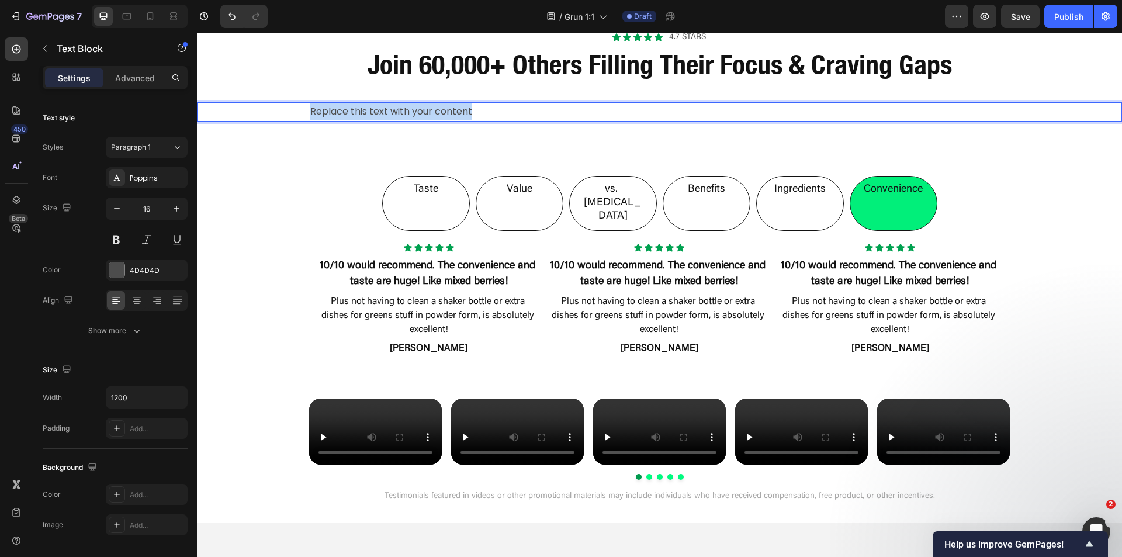
click at [451, 105] on p "Replace this text with your content" at bounding box center [659, 111] width 699 height 17
click at [354, 110] on p "Reasons people love Flow Pouches" at bounding box center [659, 111] width 699 height 17
click at [386, 109] on p "Reasons People love Flow Pouches" at bounding box center [659, 111] width 699 height 17
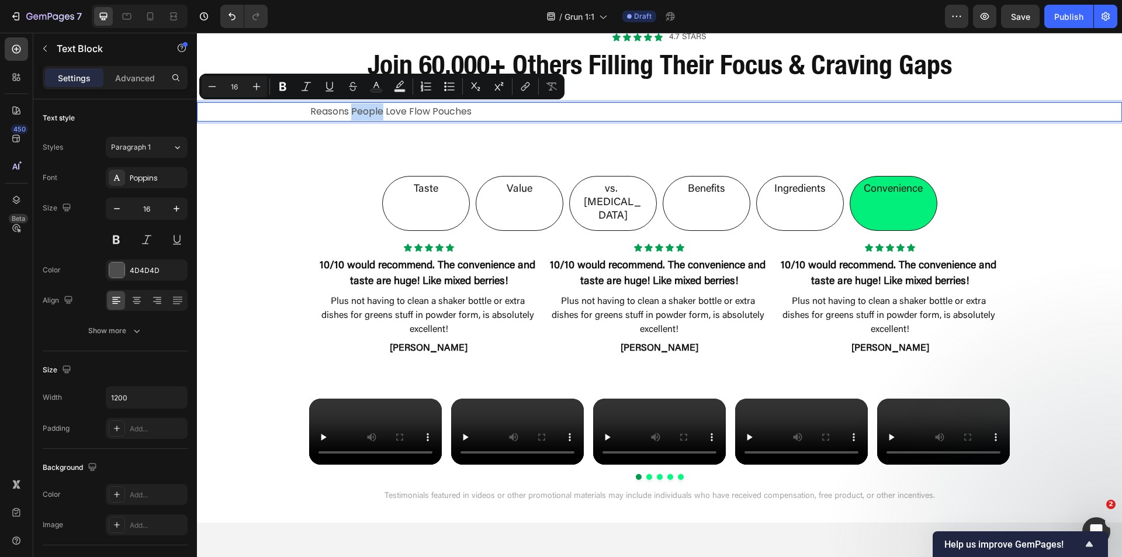
drag, startPoint x: 366, startPoint y: 113, endPoint x: 350, endPoint y: 115, distance: 16.5
click at [350, 115] on p "Reasons People Love Flow Pouches" at bounding box center [659, 111] width 699 height 17
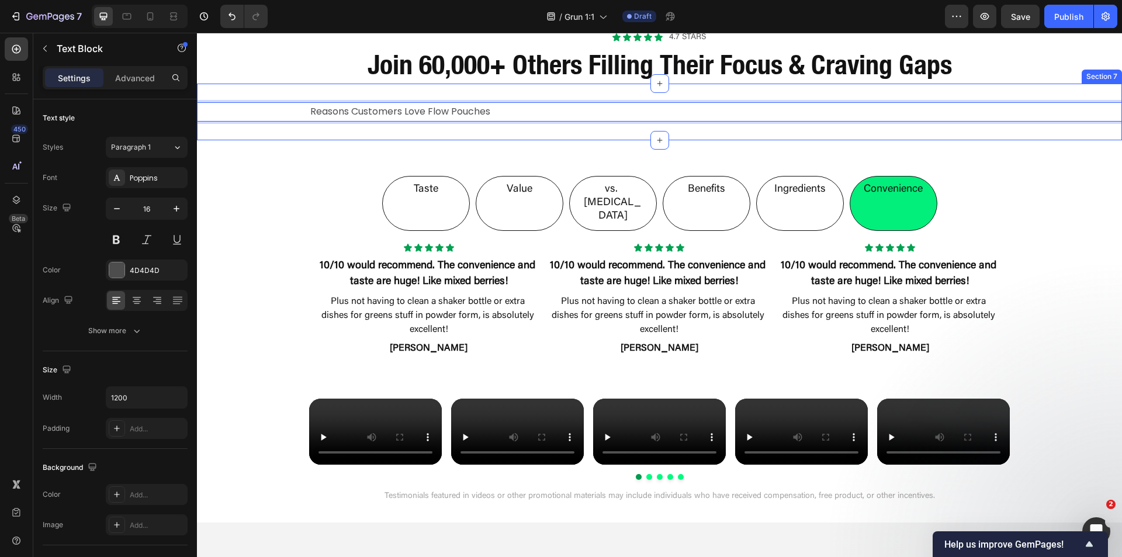
click at [335, 169] on div "Taste Value vs. Nicotine Benefits Ingredients Convenience Icon Icon Icon Icon I…" at bounding box center [659, 262] width 925 height 207
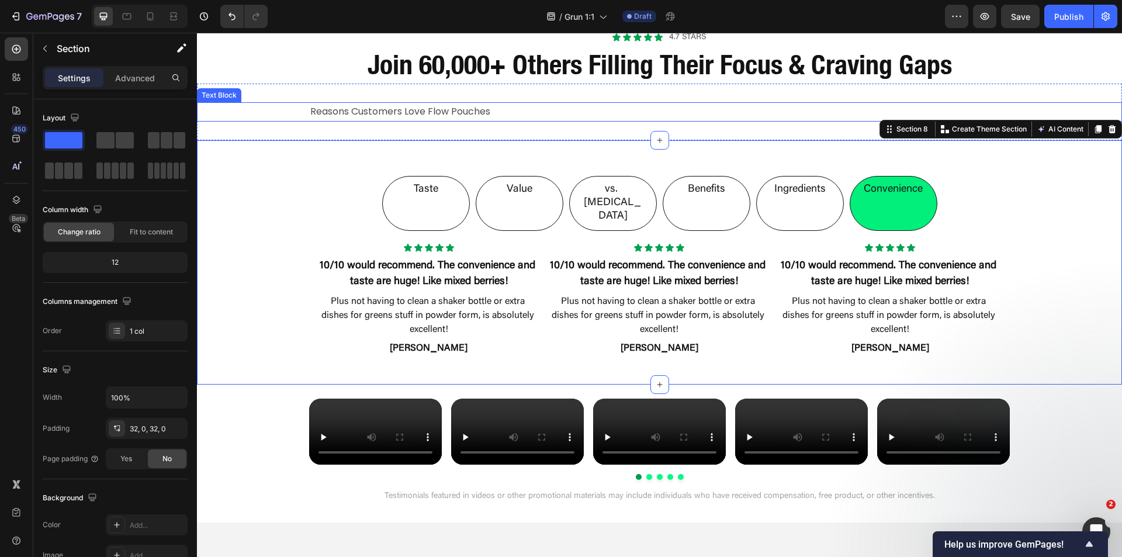
click at [521, 112] on p "Reasons Customers Love Flow Pouches" at bounding box center [659, 111] width 699 height 17
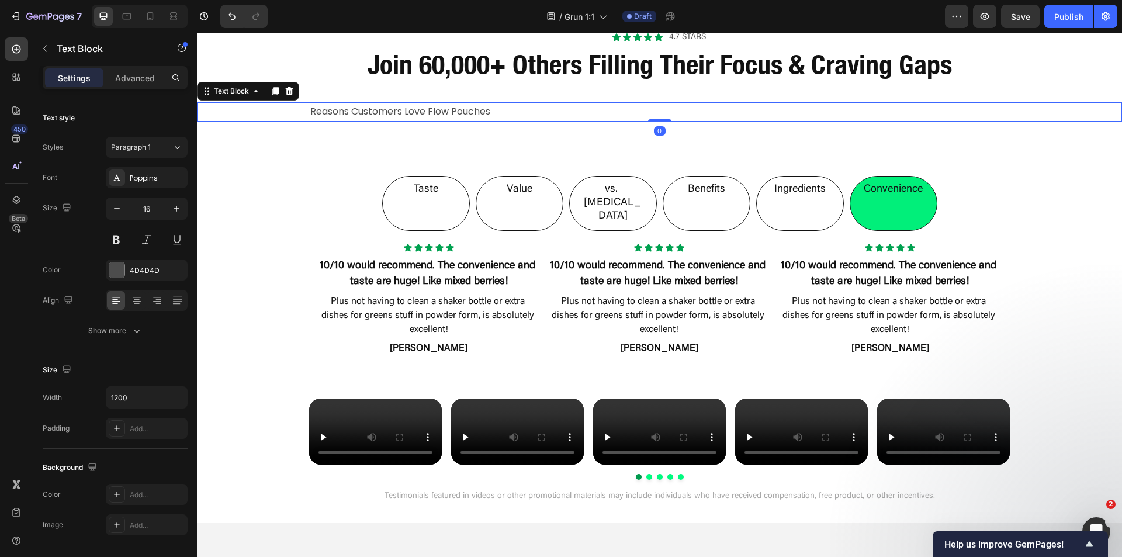
click at [505, 133] on div "Reasons Customers Love Flow Pouches Text Block 0 Section 7" at bounding box center [659, 112] width 925 height 57
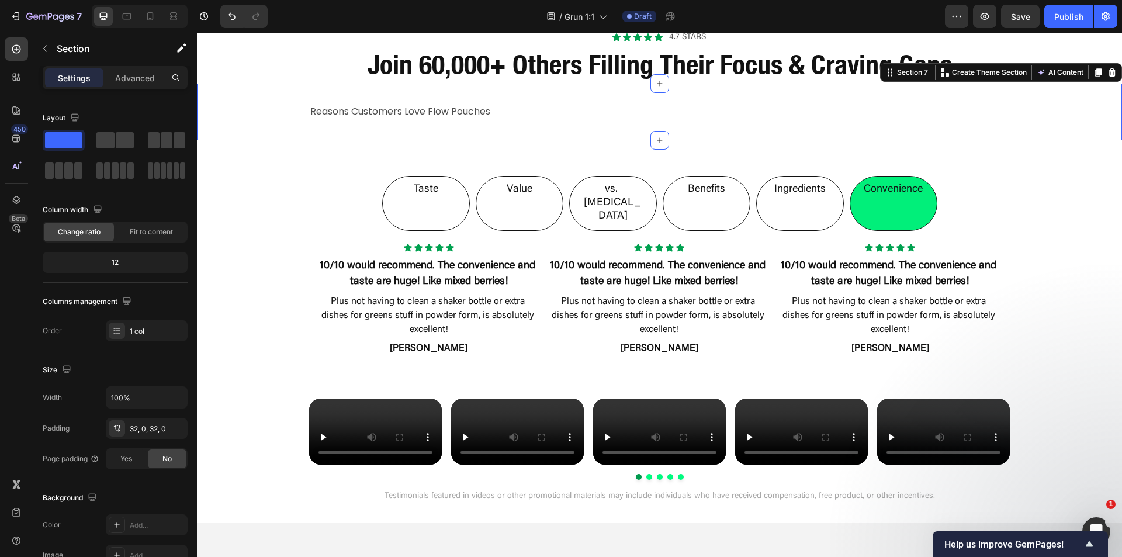
click at [128, 78] on p "Advanced" at bounding box center [135, 78] width 40 height 12
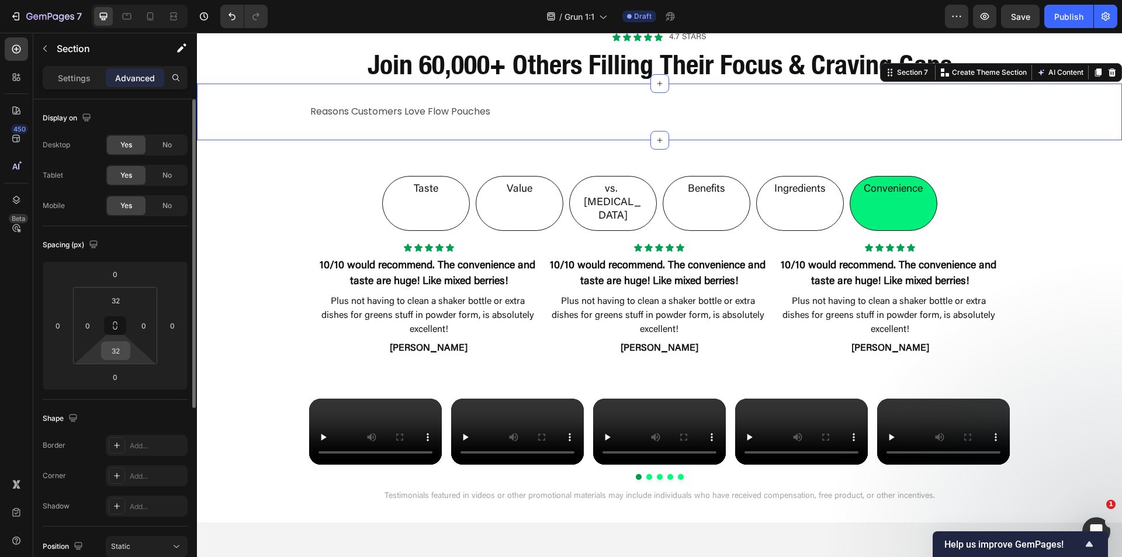
click at [118, 344] on input "32" at bounding box center [115, 351] width 23 height 18
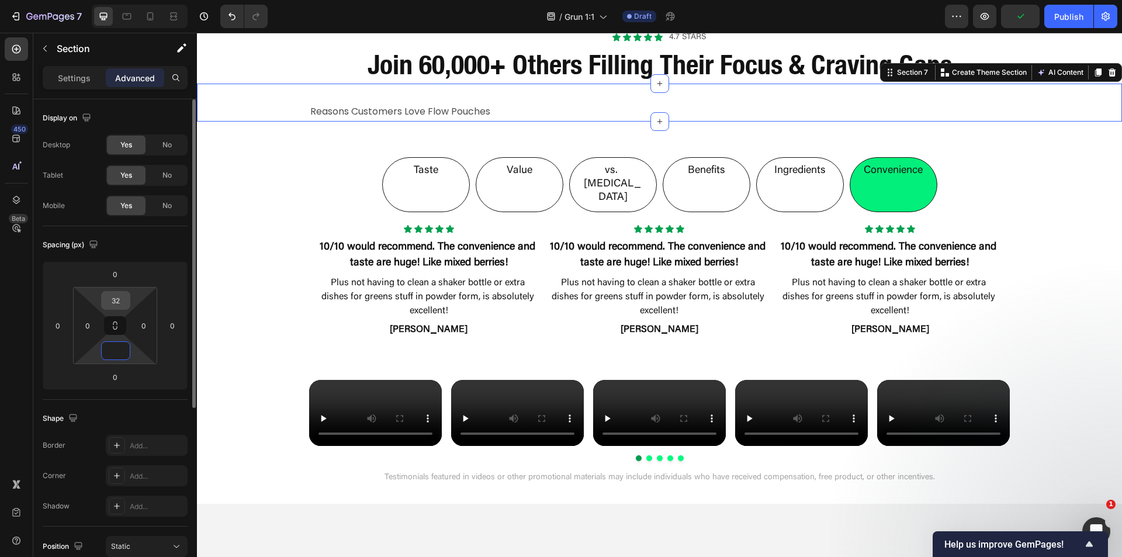
type input "0"
click at [115, 299] on input "32" at bounding box center [115, 301] width 23 height 18
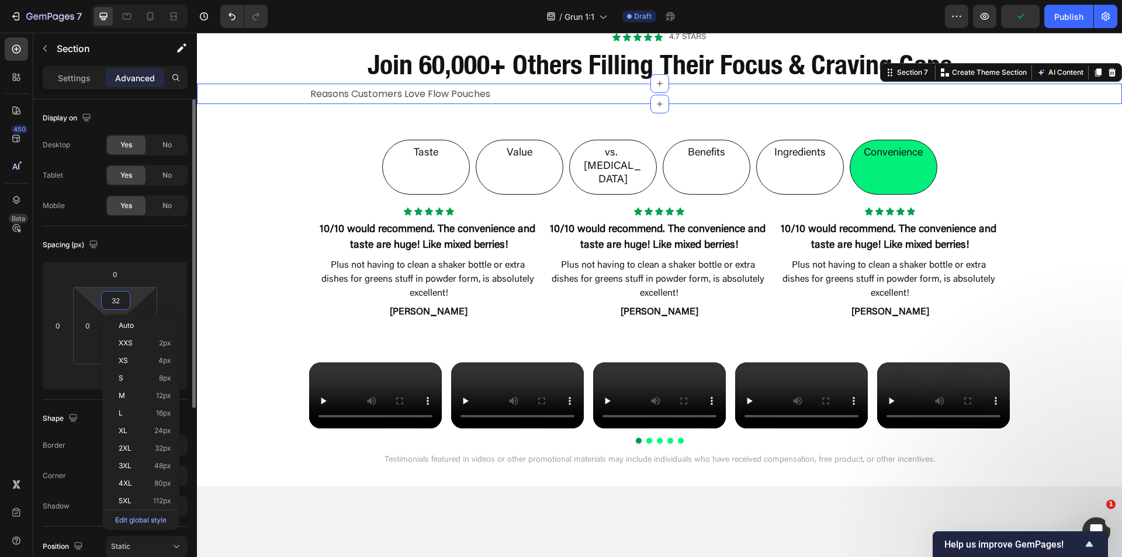
type input "2"
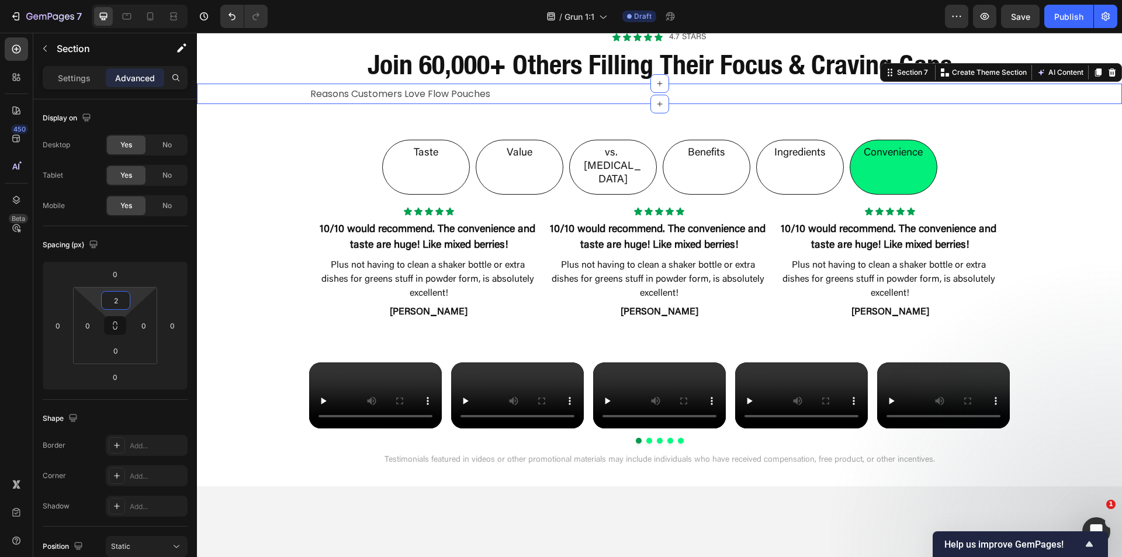
scroll to position [289, 0]
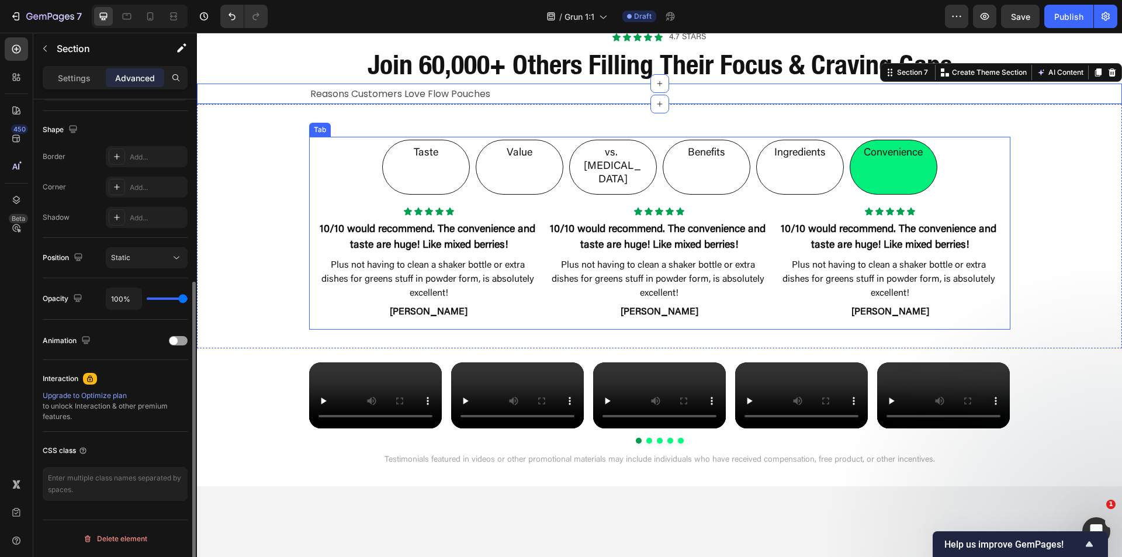
click at [275, 131] on div "Taste Value vs. Nicotine Benefits Ingredients Convenience Icon Icon Icon Icon I…" at bounding box center [659, 226] width 925 height 207
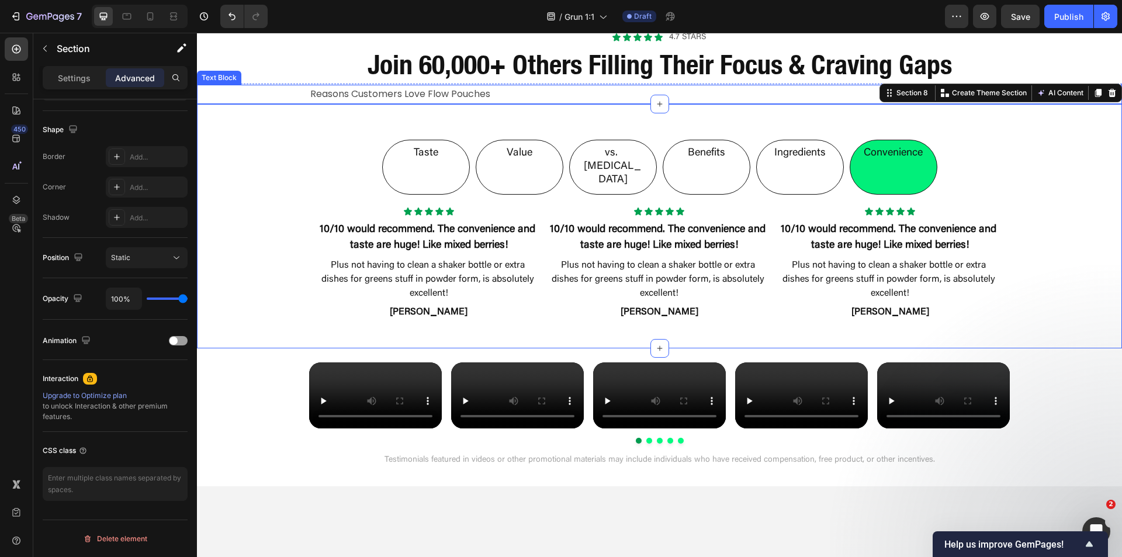
click at [350, 93] on p "Reasons Customers Love Flow Pouches" at bounding box center [659, 94] width 699 height 17
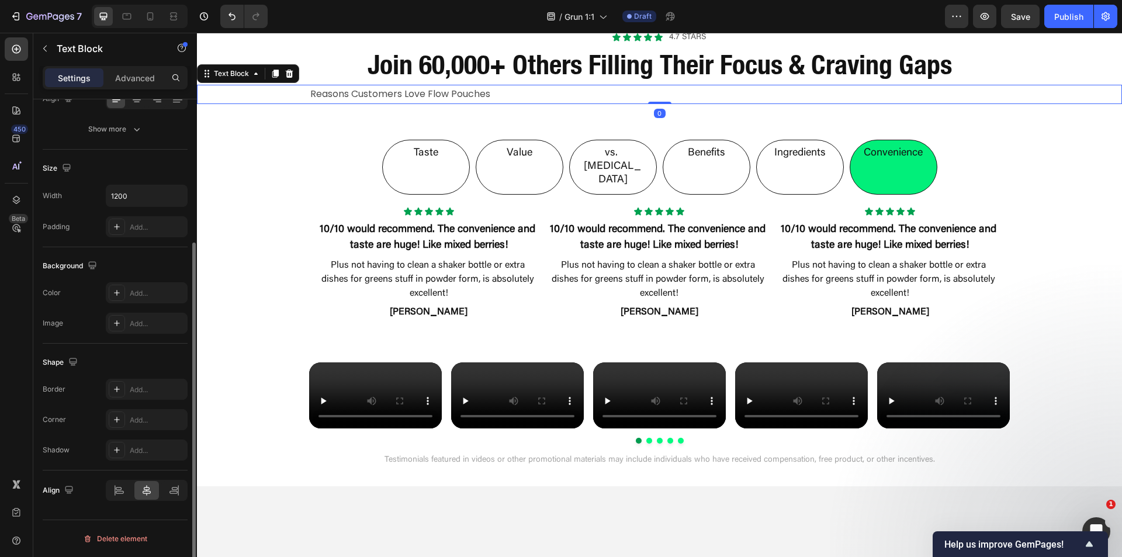
scroll to position [26, 0]
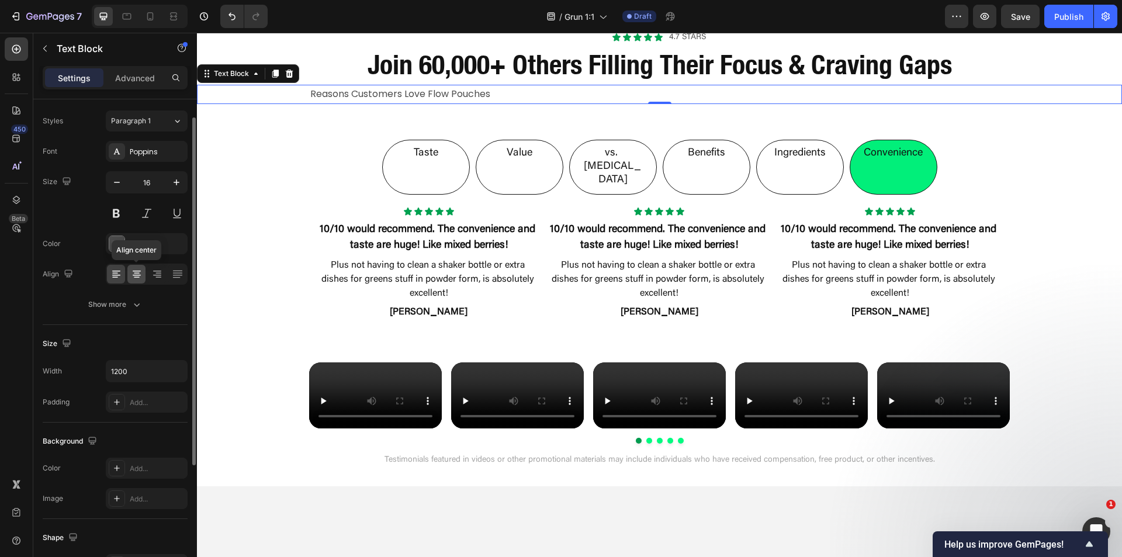
click at [137, 273] on icon at bounding box center [137, 273] width 6 height 1
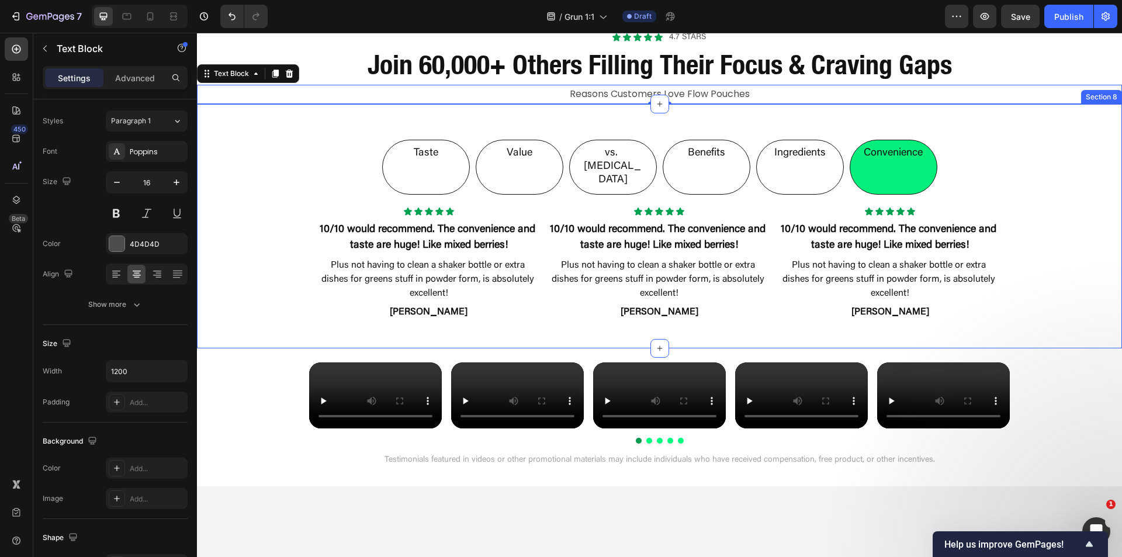
click at [494, 124] on div "Taste Value vs. Nicotine Benefits Ingredients Convenience Icon Icon Icon Icon I…" at bounding box center [659, 226] width 925 height 207
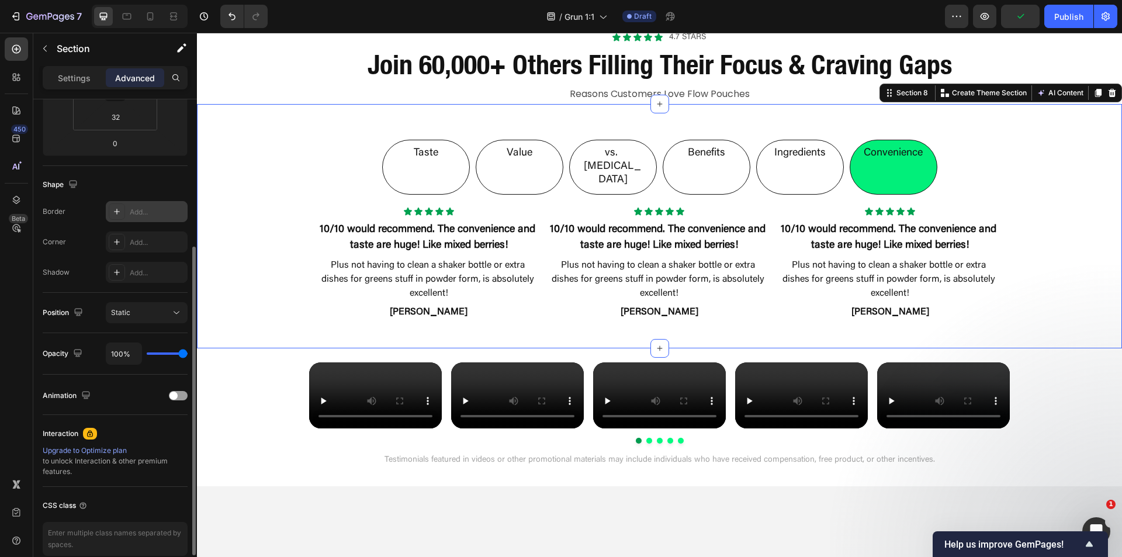
scroll to position [117, 0]
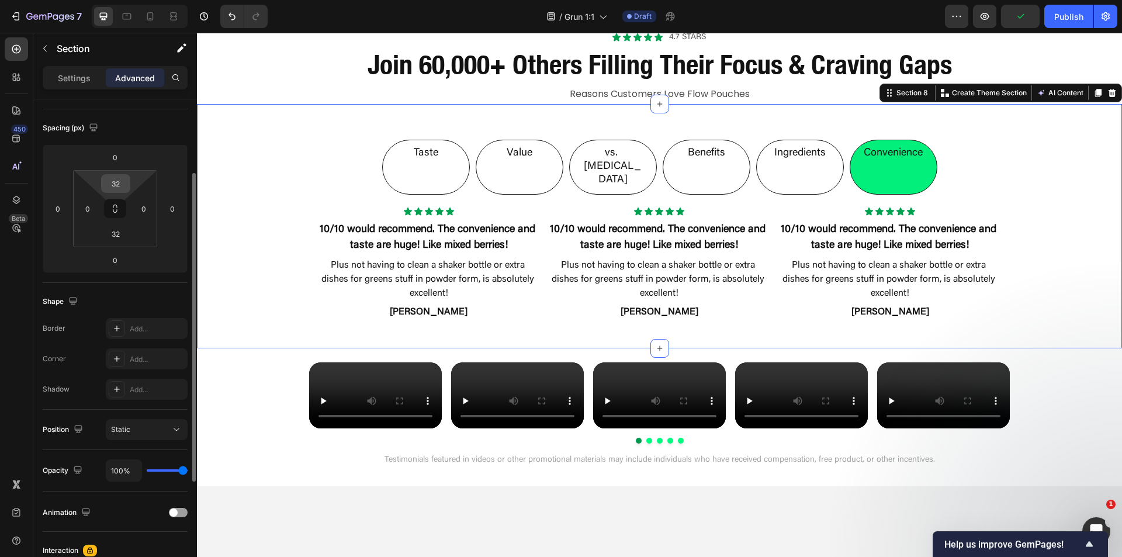
click at [118, 185] on input "32" at bounding box center [115, 184] width 23 height 18
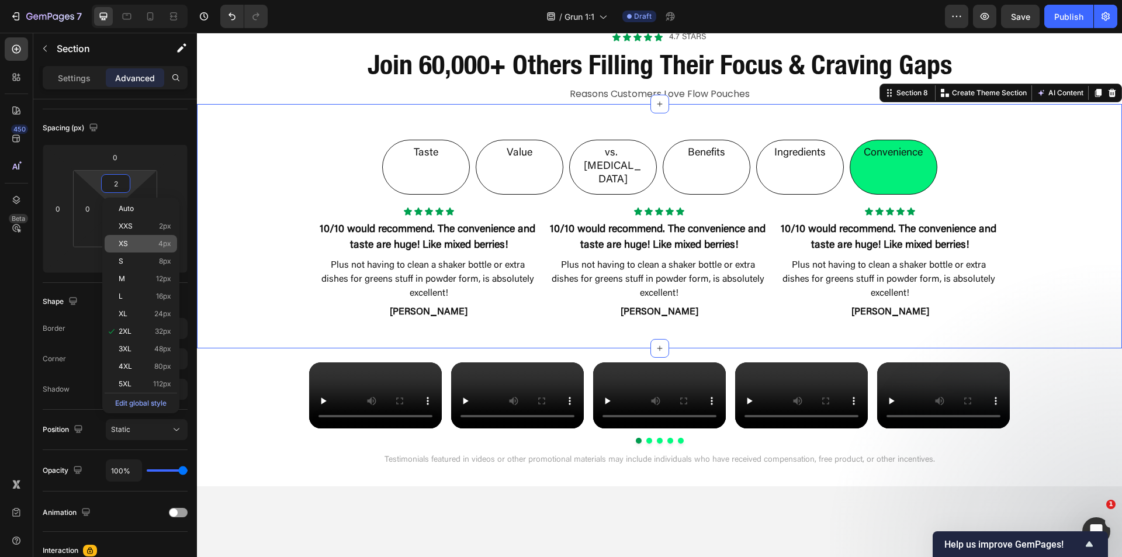
click at [136, 244] on p "XS 4px" at bounding box center [145, 244] width 53 height 8
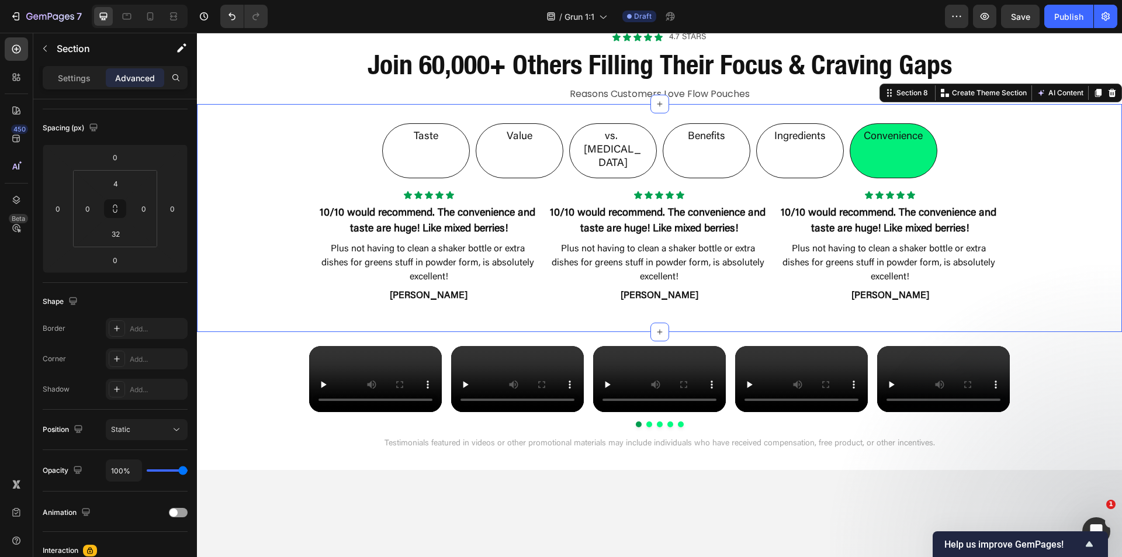
click at [303, 210] on div "Taste Value vs. Nicotine Benefits Ingredients Convenience Icon Icon Icon Icon I…" at bounding box center [659, 209] width 925 height 207
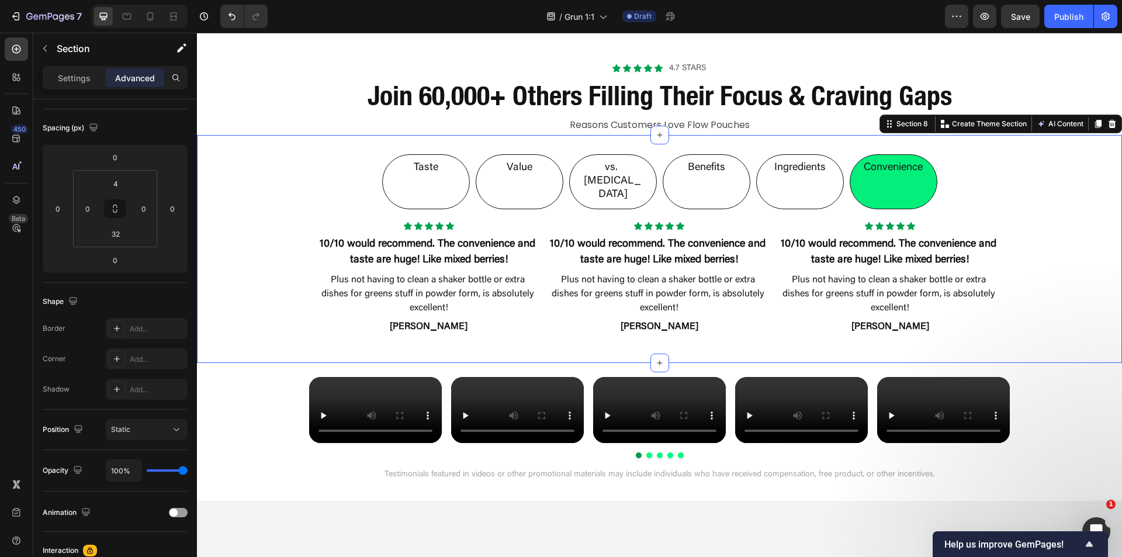
scroll to position [1695, 0]
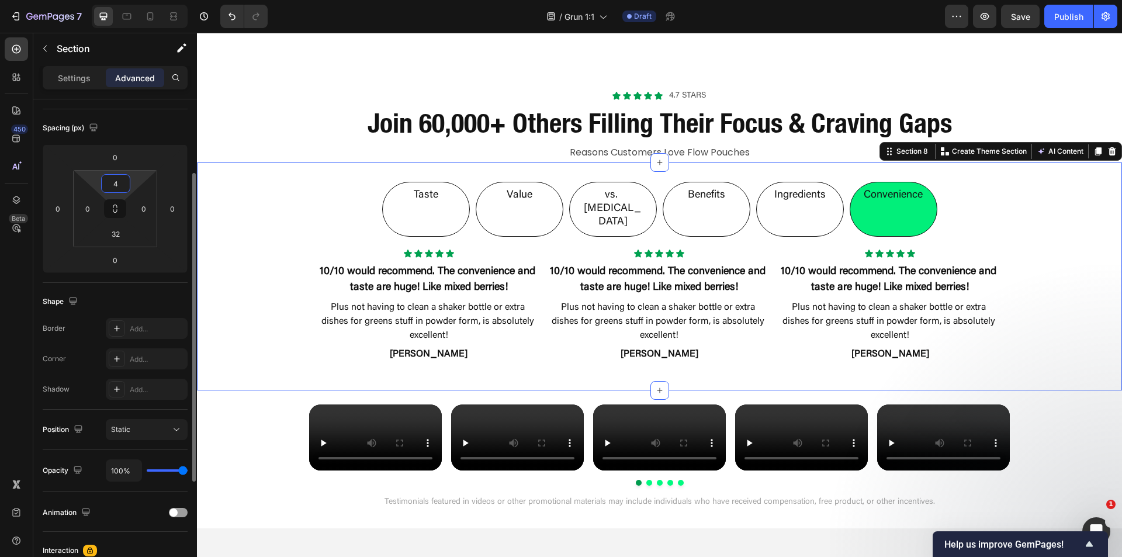
click at [116, 186] on input "4" at bounding box center [115, 184] width 23 height 18
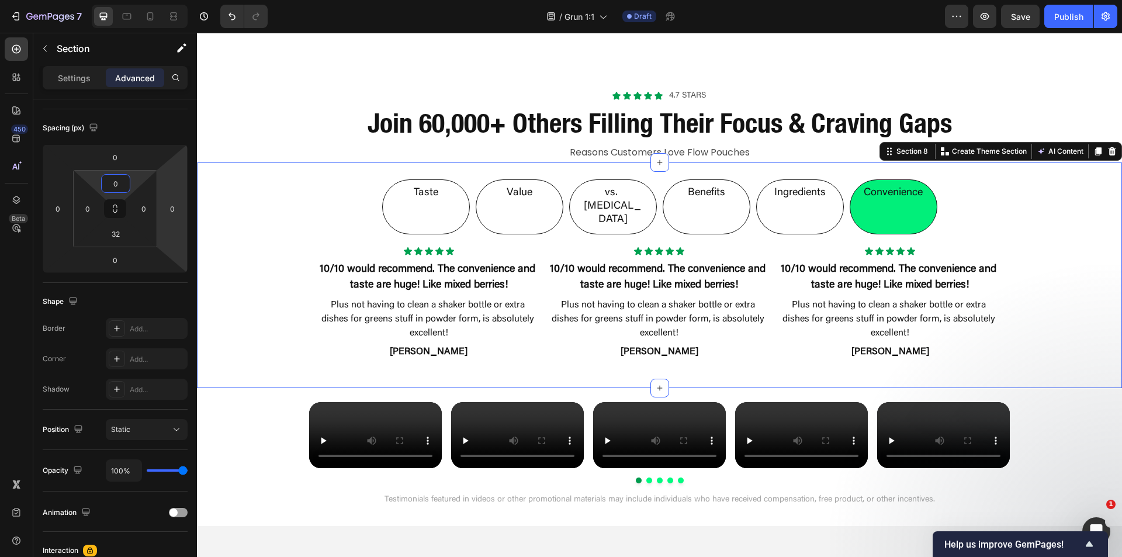
type input "0"
click at [250, 251] on div "Taste Value vs. Nicotine Benefits Ingredients Convenience Icon Icon Icon Icon I…" at bounding box center [659, 265] width 925 height 207
click at [249, 388] on div "Video Video Video Video Video Carousel" at bounding box center [659, 436] width 925 height 96
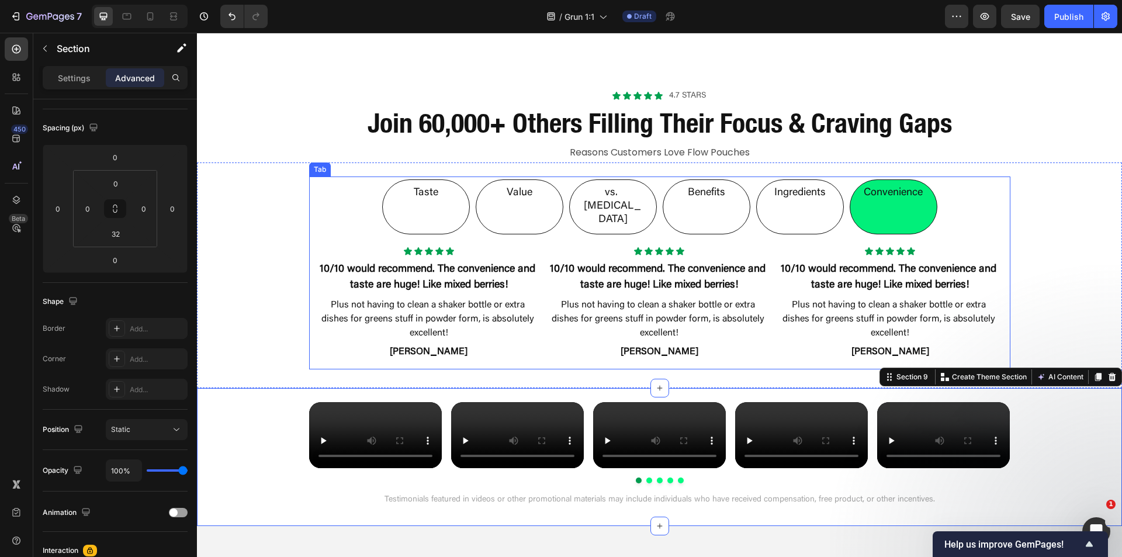
click at [415, 198] on p "Taste" at bounding box center [426, 192] width 25 height 13
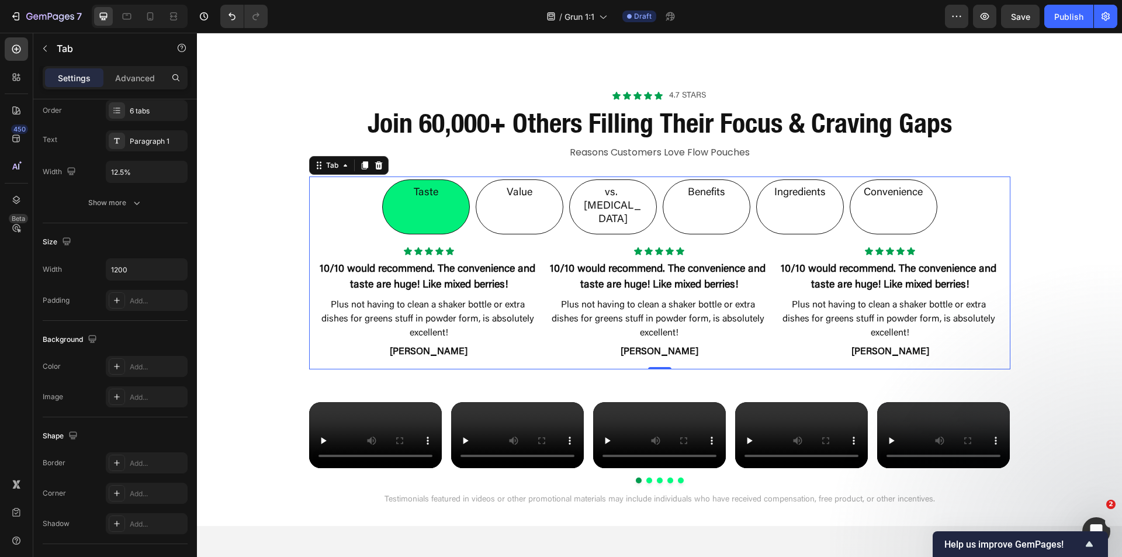
scroll to position [0, 0]
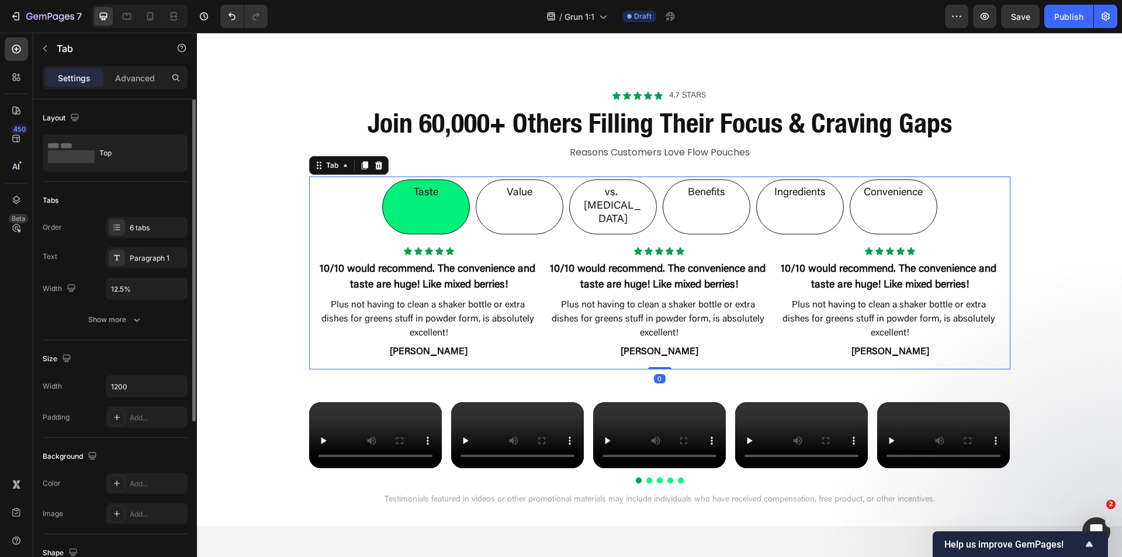
drag, startPoint x: 489, startPoint y: 195, endPoint x: 514, endPoint y: 196, distance: 24.6
click at [490, 195] on li "Value" at bounding box center [520, 206] width 88 height 55
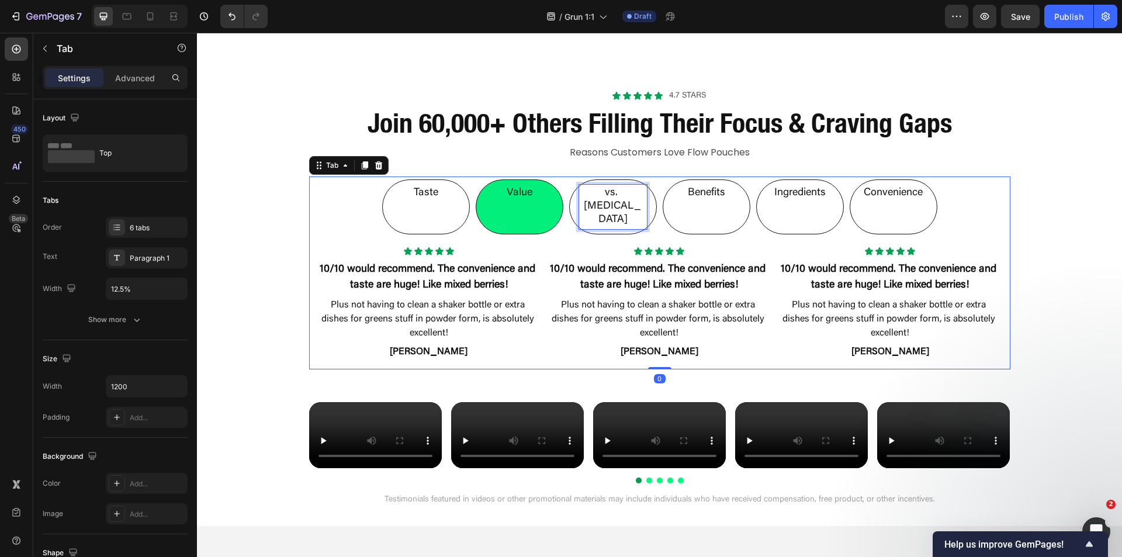
click at [716, 200] on div "Benefits" at bounding box center [706, 193] width 41 height 17
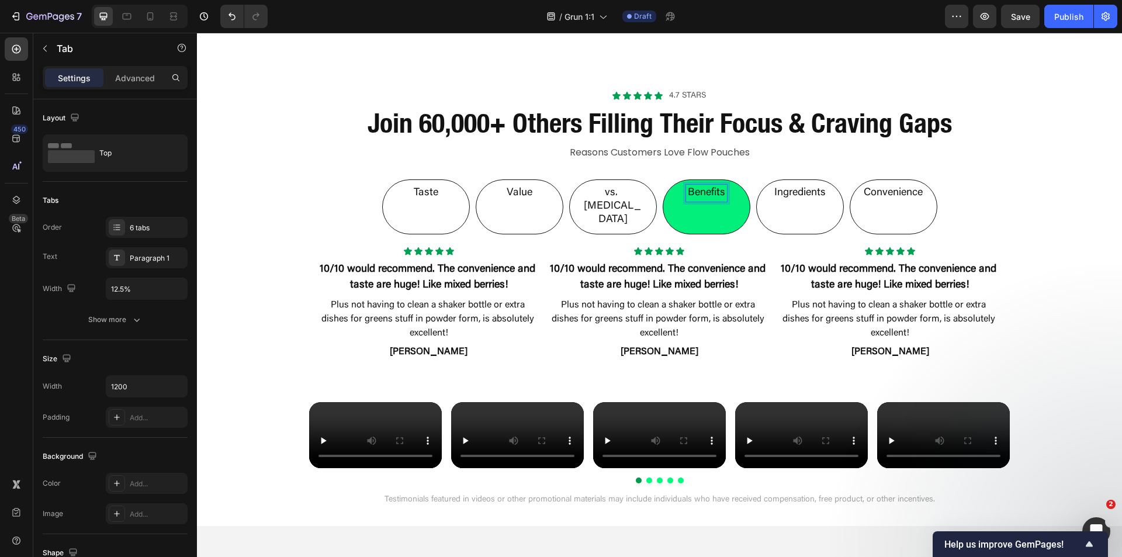
click at [806, 189] on p "Ingredients" at bounding box center [799, 192] width 51 height 13
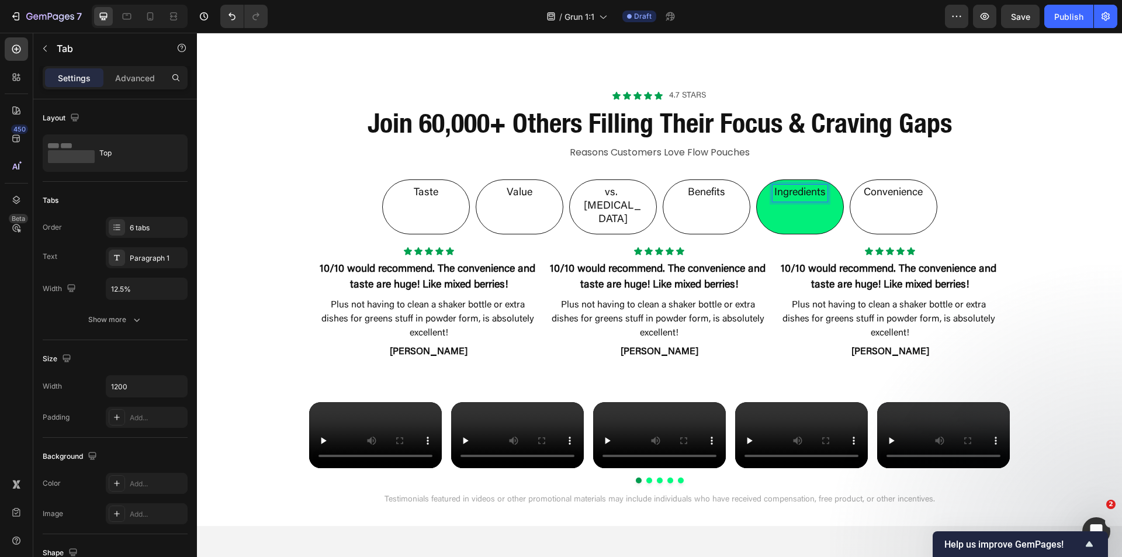
click at [880, 193] on p "Convenience" at bounding box center [893, 192] width 59 height 13
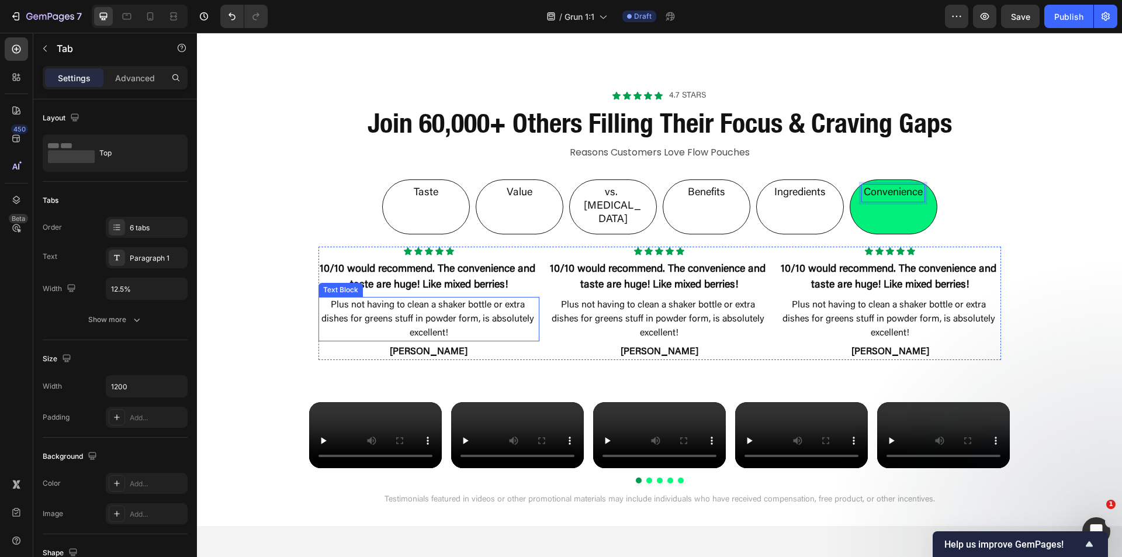
click at [449, 298] on p "Plus not having to clean a shaker bottle or extra dishes for greens stuff in po…" at bounding box center [429, 319] width 219 height 42
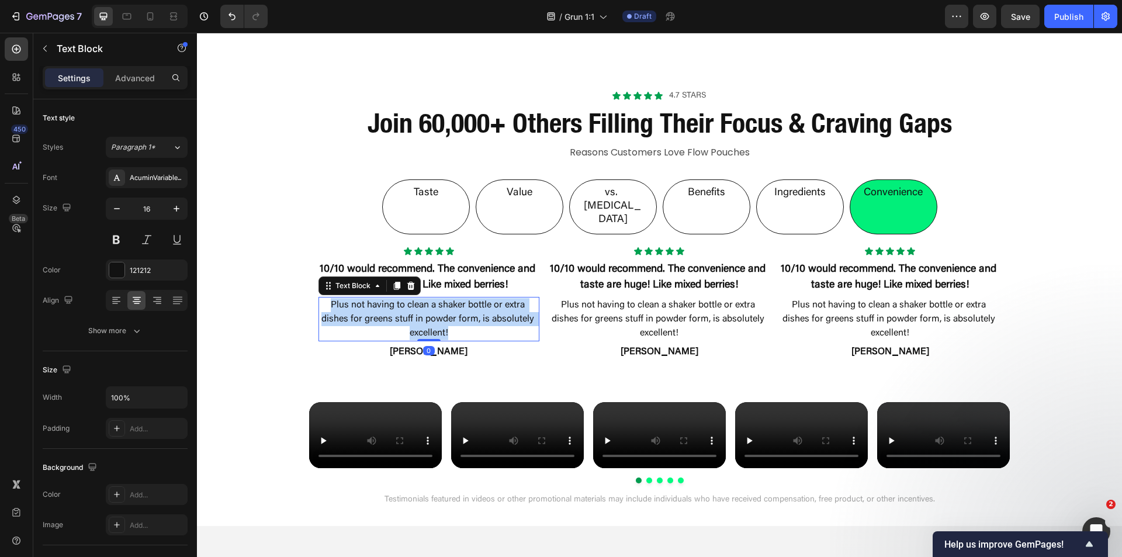
click at [449, 298] on p "Plus not having to clean a shaker bottle or extra dishes for greens stuff in po…" at bounding box center [429, 319] width 219 height 42
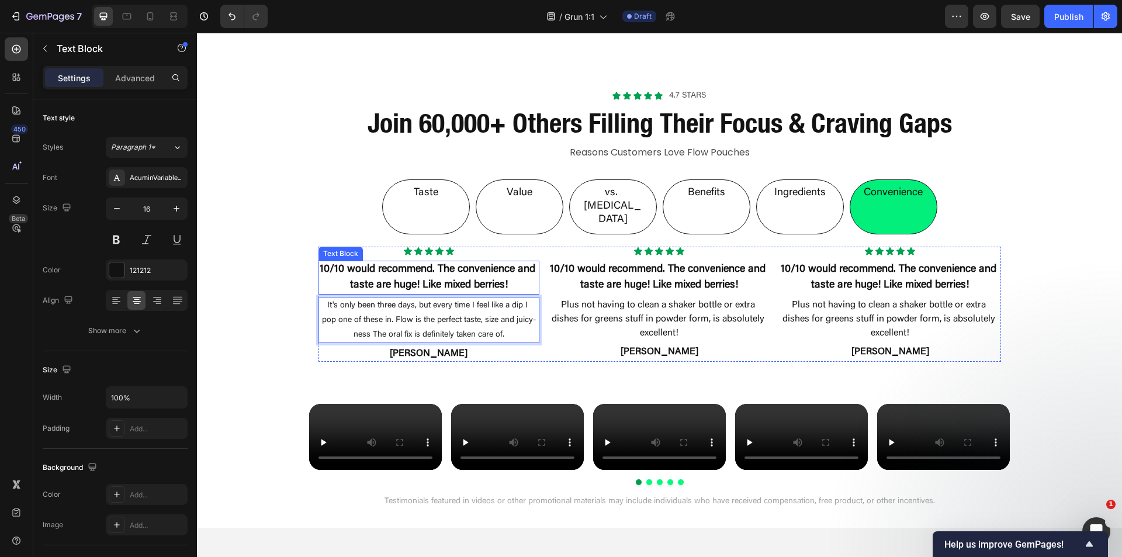
click at [397, 262] on p "10/10 would recommend. The convenience and taste are huge! Like mixed berries!" at bounding box center [429, 278] width 219 height 32
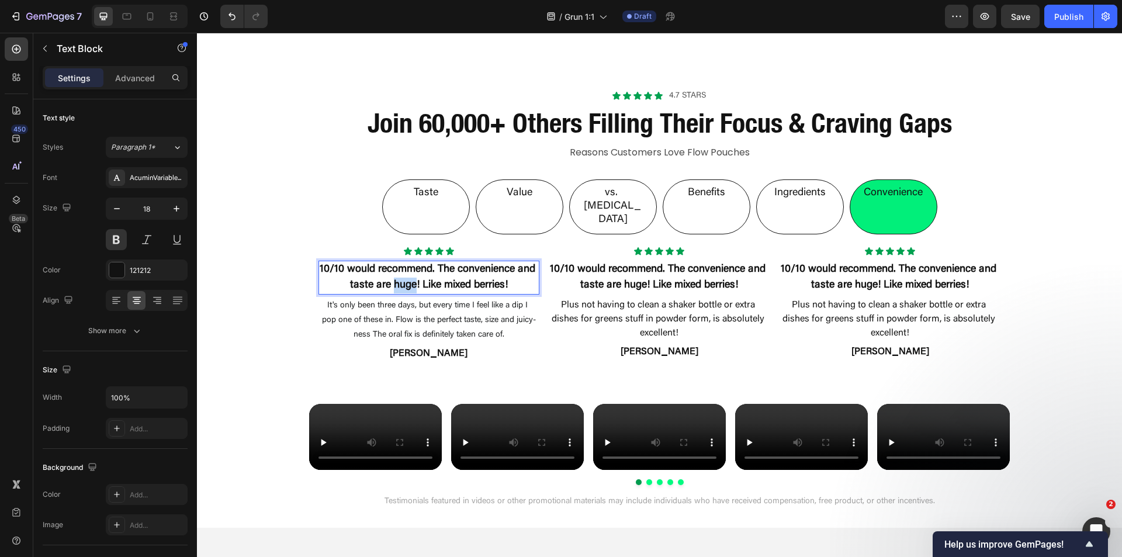
click at [397, 262] on p "10/10 would recommend. The convenience and taste are huge! Like mixed berries!" at bounding box center [429, 278] width 219 height 32
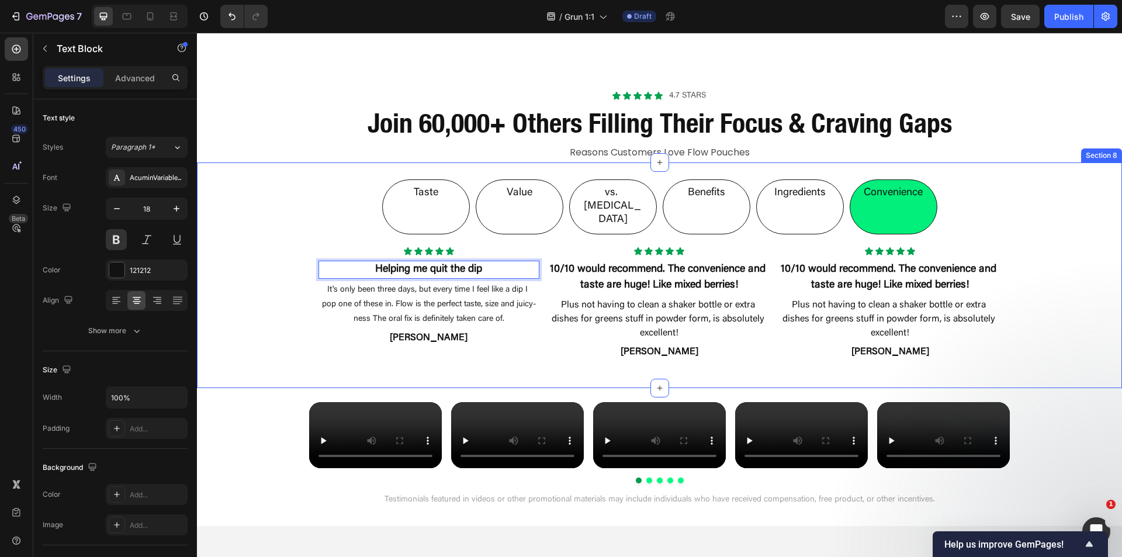
click at [267, 286] on div "Taste Value vs. Nicotine Benefits Ingredients Convenience Icon Icon Icon Icon I…" at bounding box center [659, 265] width 925 height 207
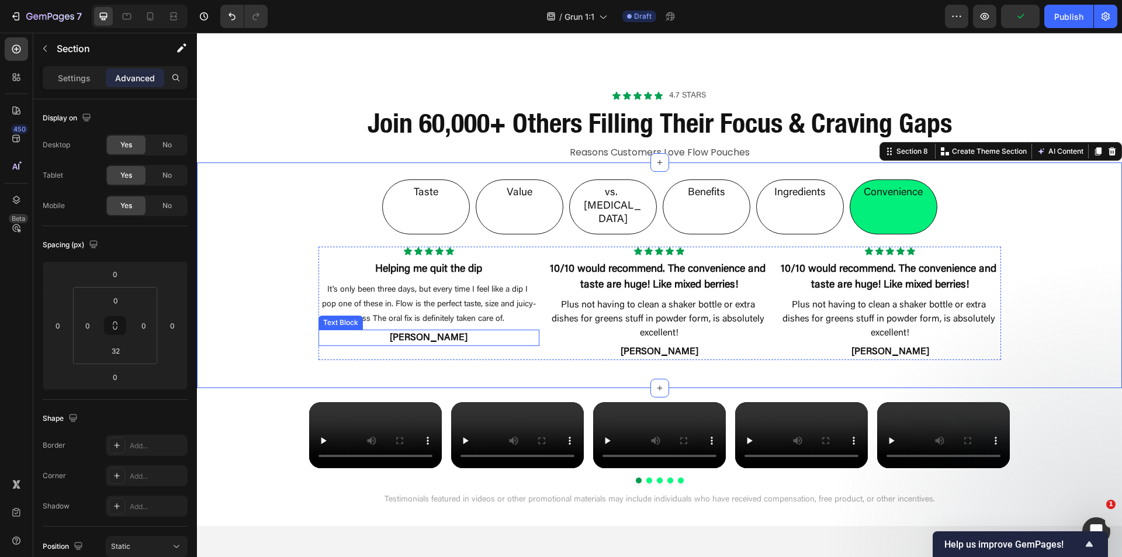
click at [424, 331] on p "Dustin O." at bounding box center [429, 338] width 219 height 14
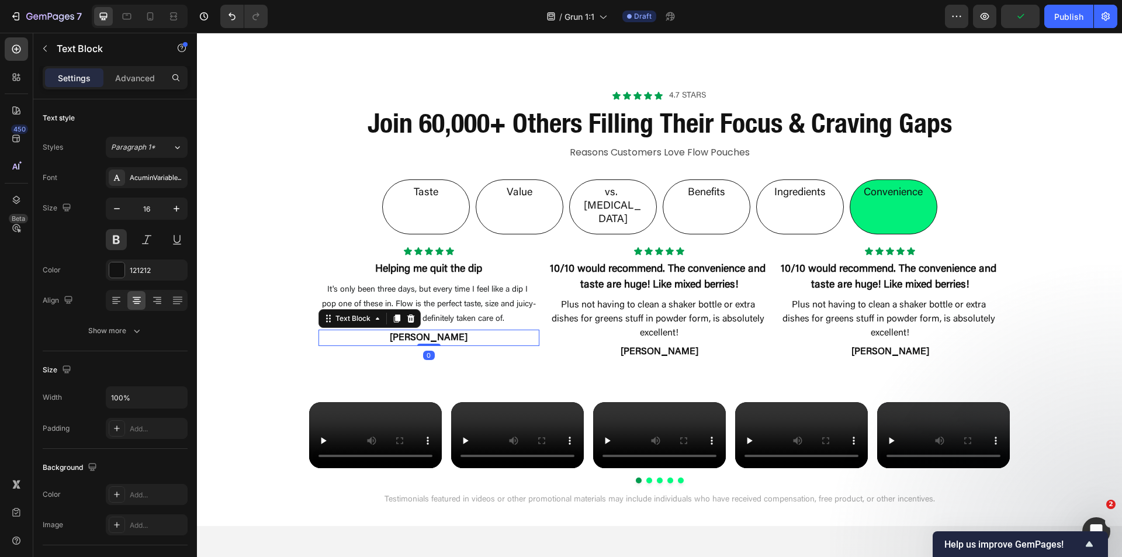
click at [424, 331] on p "Dustin O." at bounding box center [429, 338] width 219 height 14
click at [425, 331] on p "Dustin O." at bounding box center [429, 338] width 219 height 14
click at [404, 333] on u "travis reges" at bounding box center [429, 337] width 78 height 9
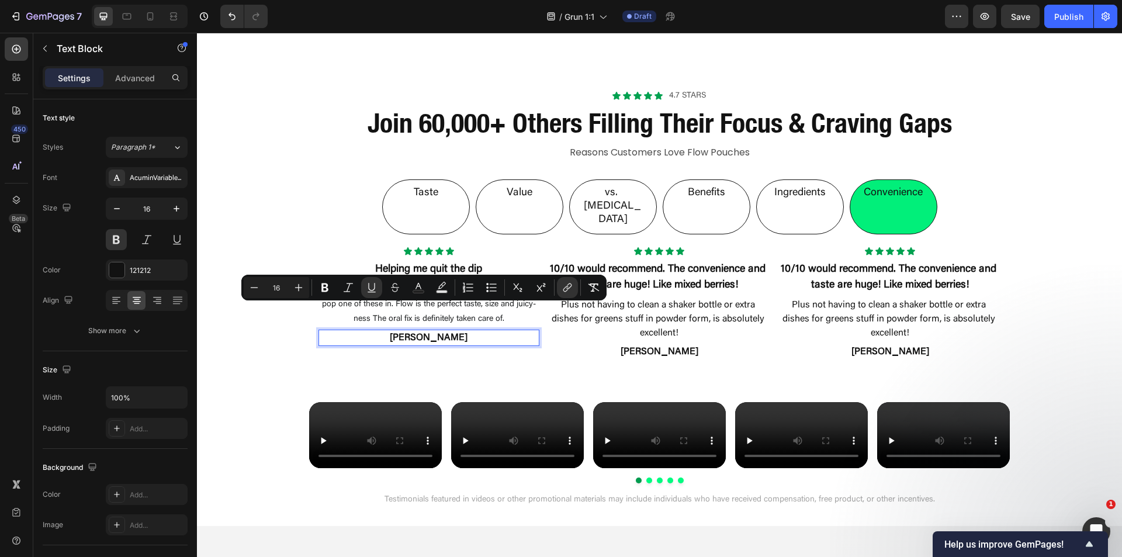
click at [421, 331] on p "Dustin O." at bounding box center [429, 338] width 219 height 14
click at [421, 333] on u "Dustin O." at bounding box center [429, 337] width 78 height 9
click at [479, 330] on div "Dustin O." at bounding box center [428, 338] width 221 height 16
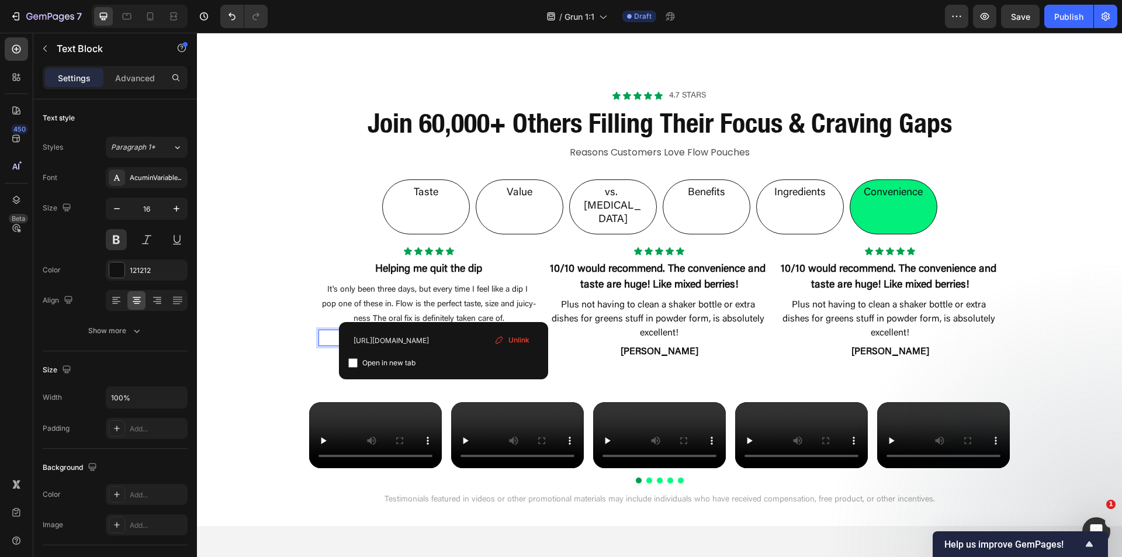
click at [418, 333] on u "Dustin O.https://go.stamped.io/v3/#/customers/287560398" at bounding box center [428, 337] width 179 height 9
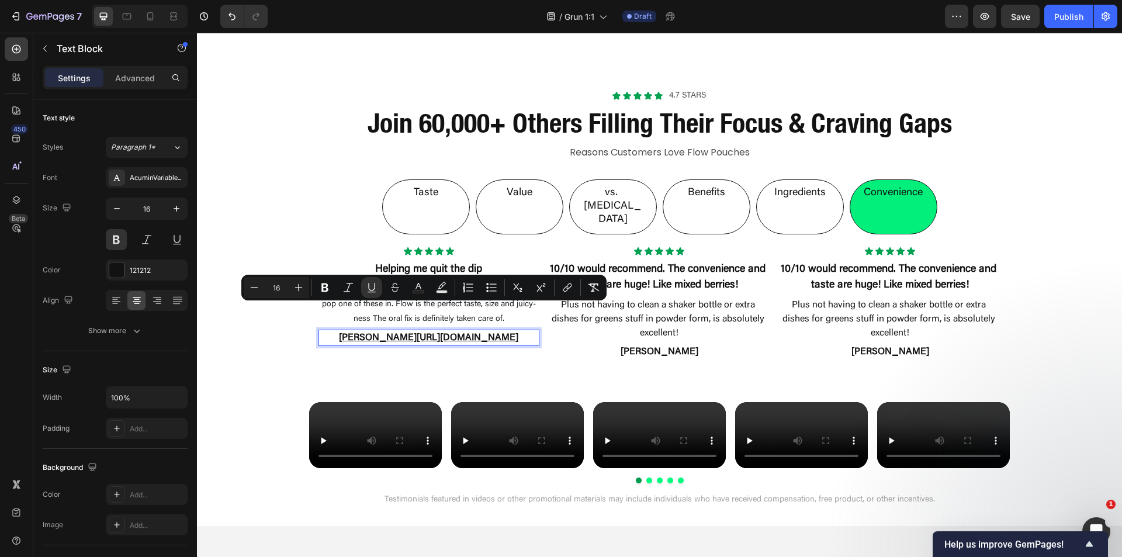
click at [271, 322] on div "Taste Value vs. Nicotine Benefits Ingredients Convenience Icon Icon Icon Icon I…" at bounding box center [659, 265] width 925 height 207
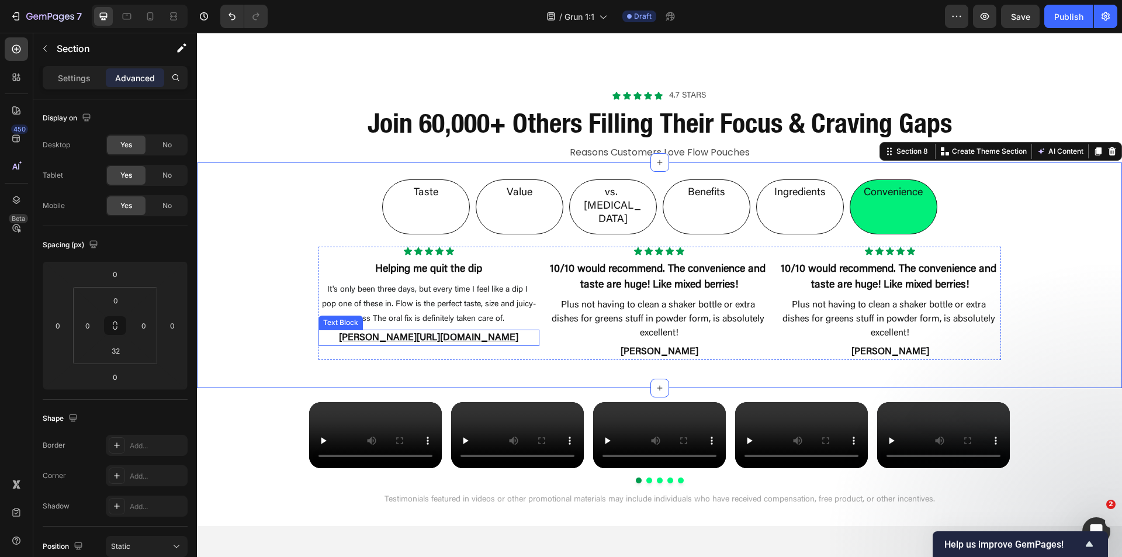
click at [418, 333] on u "Dustin O.https://go.stamped.io/v3/#/customers/287560398" at bounding box center [428, 337] width 179 height 9
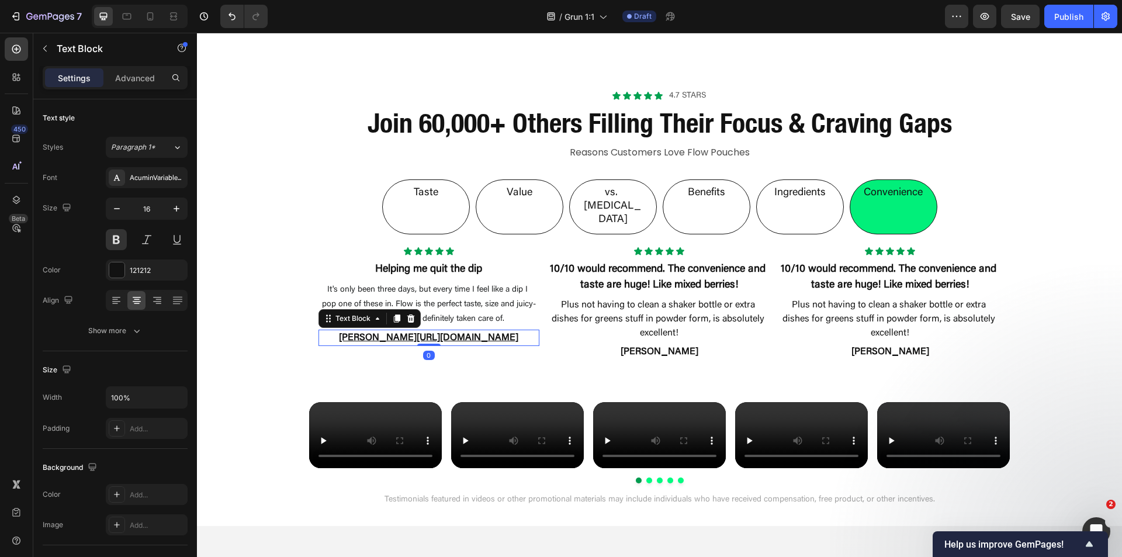
click at [418, 333] on u "Dustin O.https://go.stamped.io/v3/#/customers/287560398" at bounding box center [428, 337] width 179 height 9
click at [421, 333] on u "travis reges" at bounding box center [429, 337] width 78 height 9
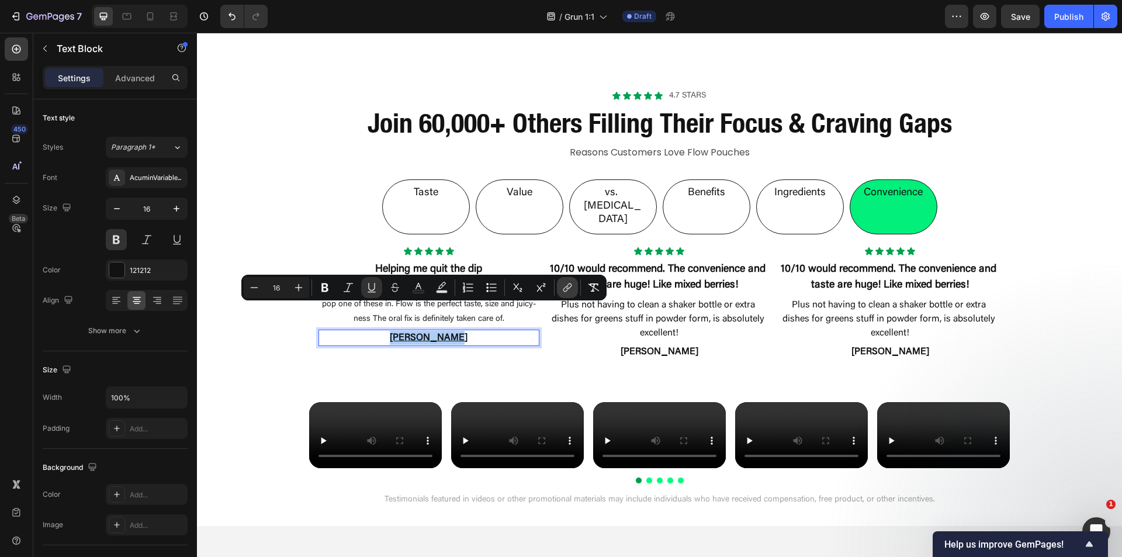
click at [572, 292] on icon "Editor contextual toolbar" at bounding box center [568, 288] width 12 height 12
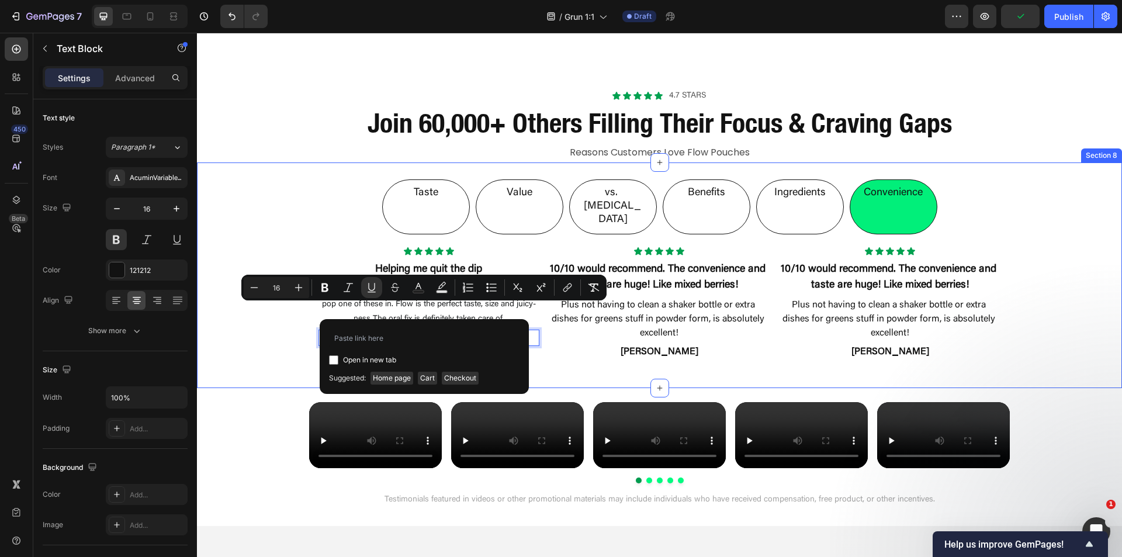
click at [553, 347] on div "Taste Value vs. [MEDICAL_DATA] Benefits Ingredients Convenience Icon Icon Icon …" at bounding box center [659, 275] width 925 height 226
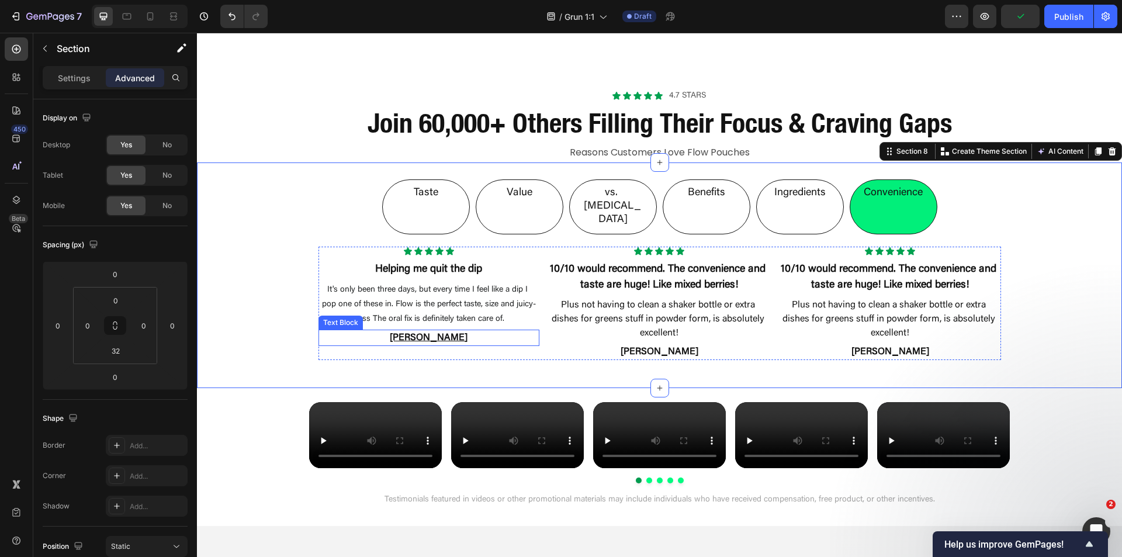
click at [408, 333] on u "[PERSON_NAME]" at bounding box center [429, 337] width 78 height 9
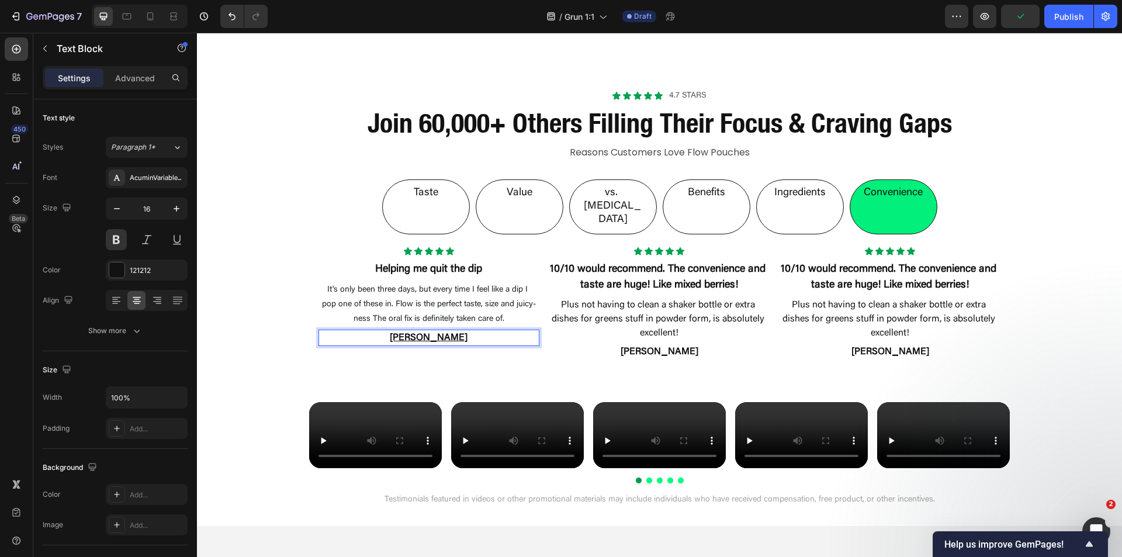
click at [427, 333] on u "[PERSON_NAME]" at bounding box center [429, 337] width 78 height 9
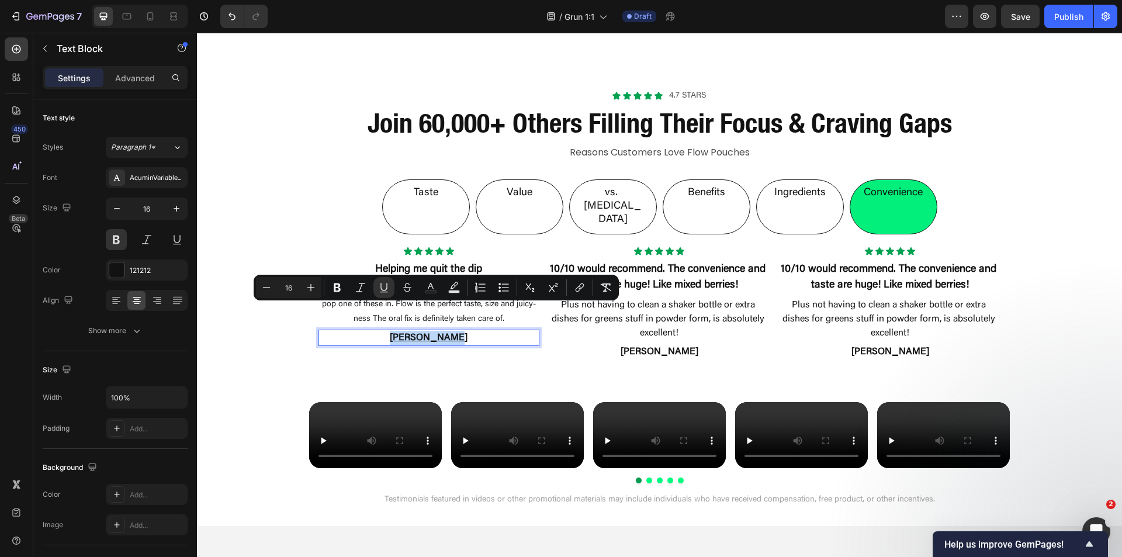
click at [427, 333] on u "[PERSON_NAME]" at bounding box center [429, 337] width 78 height 9
click at [373, 289] on icon "Editor contextual toolbar" at bounding box center [372, 288] width 12 height 12
click at [406, 331] on p "[PERSON_NAME]" at bounding box center [429, 338] width 219 height 14
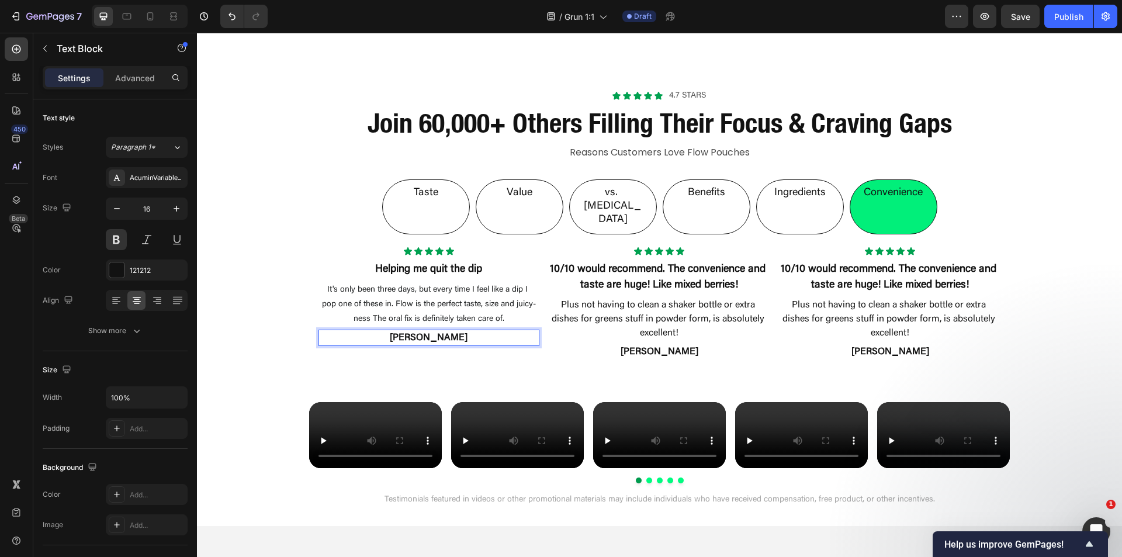
click at [405, 331] on p "[PERSON_NAME]" at bounding box center [429, 338] width 219 height 14
click at [453, 331] on p "[PERSON_NAME]" at bounding box center [429, 338] width 219 height 14
click at [283, 300] on div "Taste Value vs. [MEDICAL_DATA] Benefits Ingredients Convenience Icon Icon Icon …" at bounding box center [659, 265] width 925 height 207
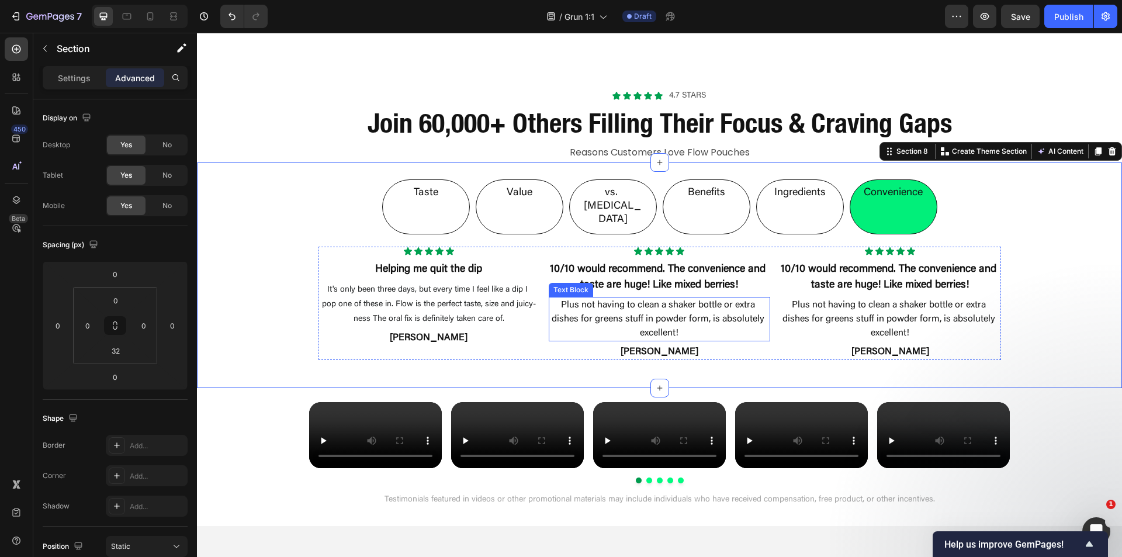
click at [642, 298] on p "Plus not having to clean a shaker bottle or extra dishes for greens stuff in po…" at bounding box center [659, 319] width 219 height 42
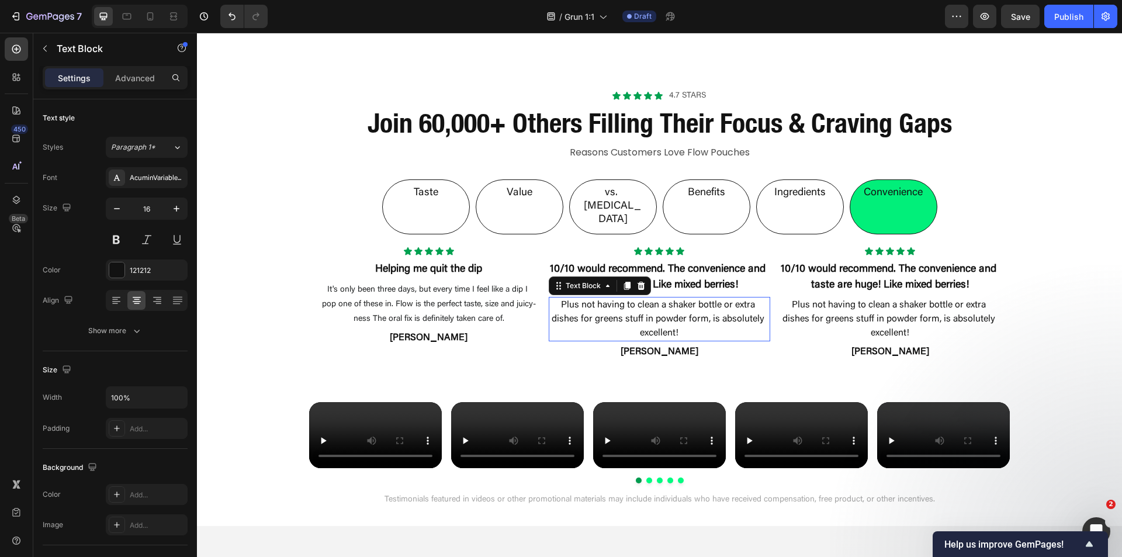
click at [642, 298] on p "Plus not having to clean a shaker bottle or extra dishes for greens stuff in po…" at bounding box center [659, 319] width 219 height 42
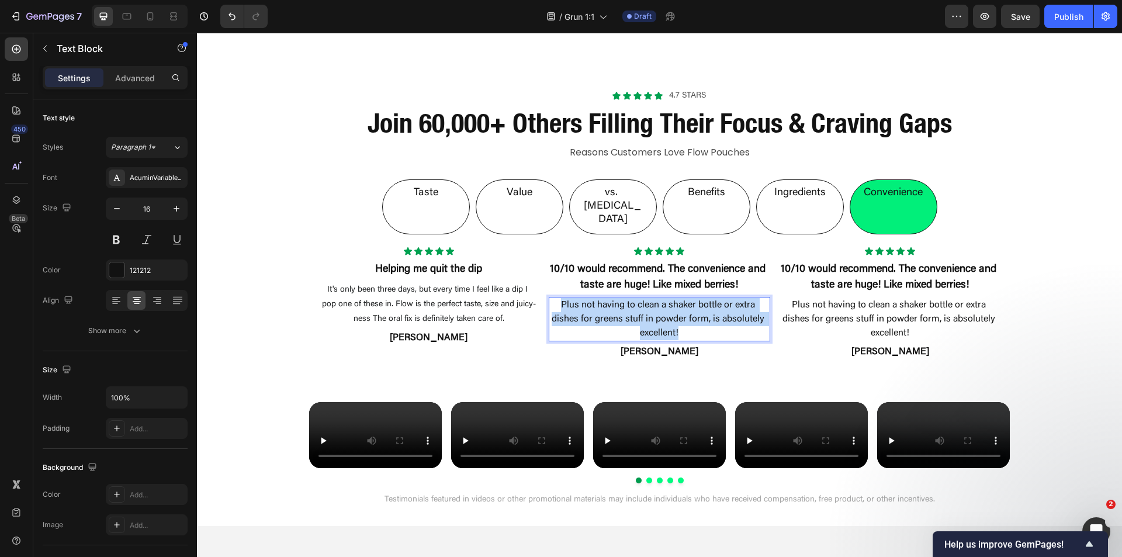
click at [642, 298] on p "Plus not having to clean a shaker bottle or extra dishes for greens stuff in po…" at bounding box center [659, 319] width 219 height 42
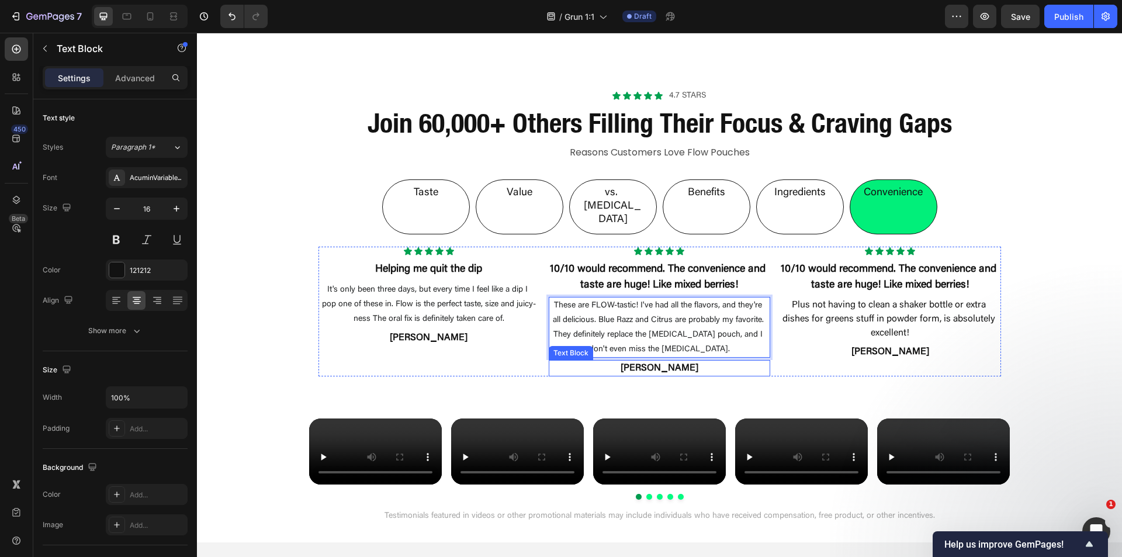
click at [654, 361] on p "[PERSON_NAME]" at bounding box center [659, 368] width 219 height 14
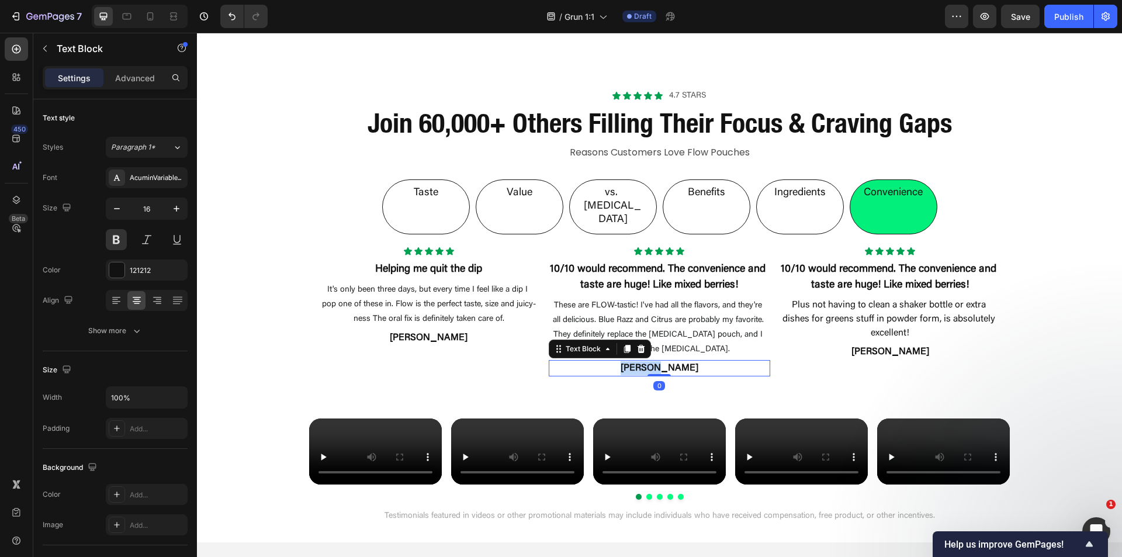
click at [654, 361] on p "[PERSON_NAME]" at bounding box center [659, 368] width 219 height 14
drag, startPoint x: 709, startPoint y: 344, endPoint x: 659, endPoint y: 344, distance: 50.8
click at [659, 361] on p "[PERSON_NAME]" at bounding box center [659, 368] width 219 height 14
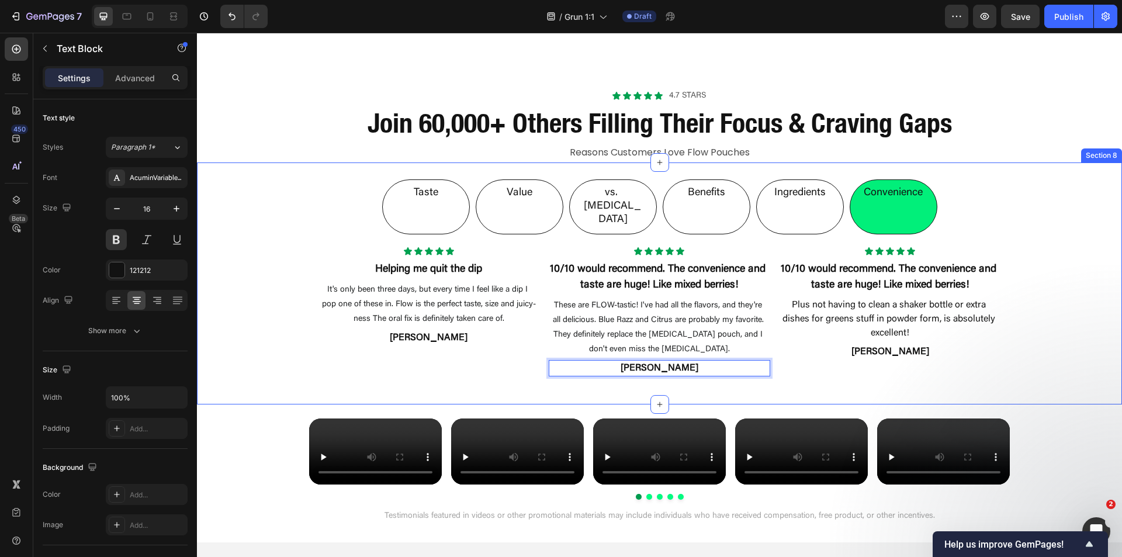
click at [609, 361] on div "Taste Value vs. [MEDICAL_DATA] Benefits Ingredients Convenience Icon Icon Icon …" at bounding box center [659, 283] width 925 height 242
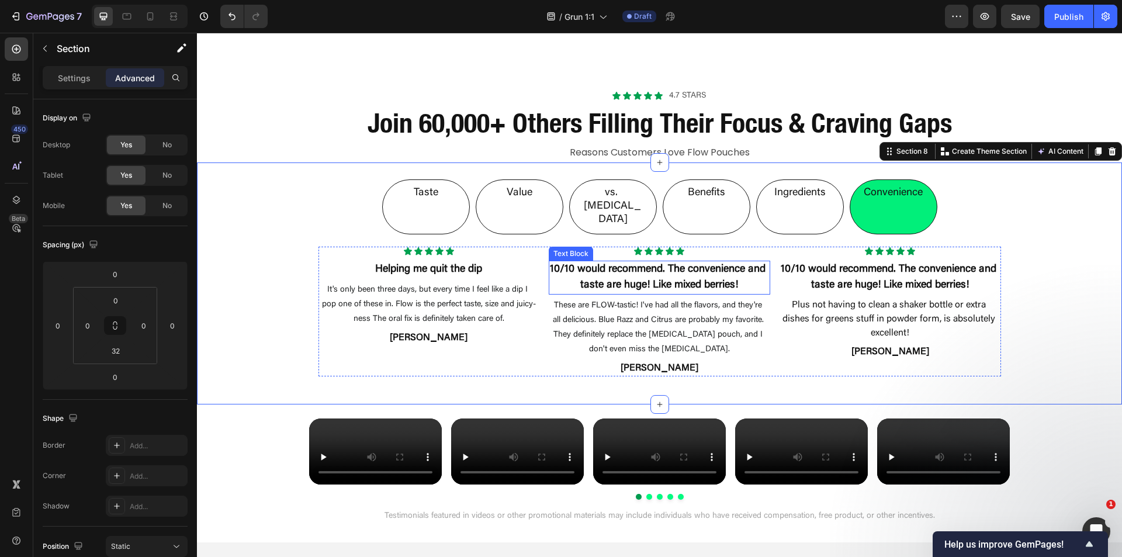
click at [684, 264] on p "10/10 would recommend. The convenience and taste are huge! Like mixed berries!" at bounding box center [659, 278] width 219 height 32
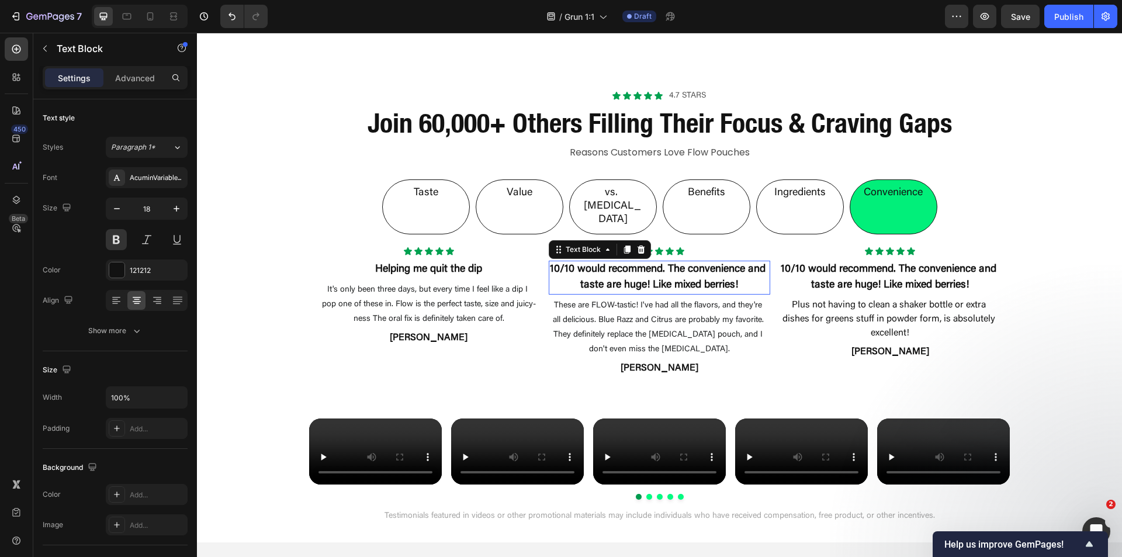
click at [684, 264] on p "10/10 would recommend. The convenience and taste are huge! Like mixed berries!" at bounding box center [659, 278] width 219 height 32
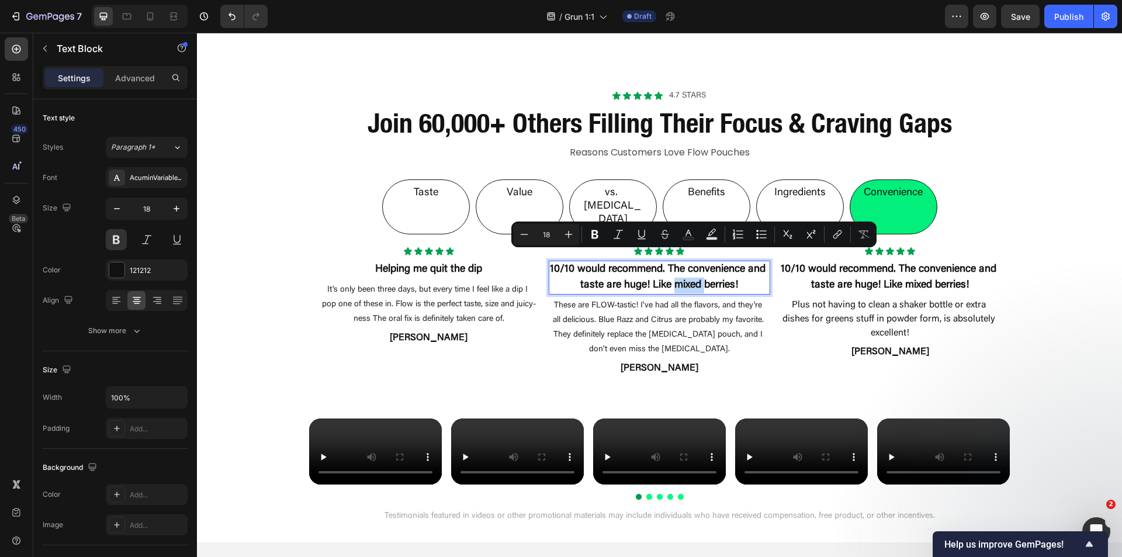
click at [684, 264] on p "10/10 would recommend. The convenience and taste are huge! Like mixed berries!" at bounding box center [659, 278] width 219 height 32
drag, startPoint x: 745, startPoint y: 258, endPoint x: 657, endPoint y: 259, distance: 87.1
click at [657, 262] on p "10/10 would recommend. The convenience and taste are huge! Like mixed berries!" at bounding box center [659, 278] width 219 height 32
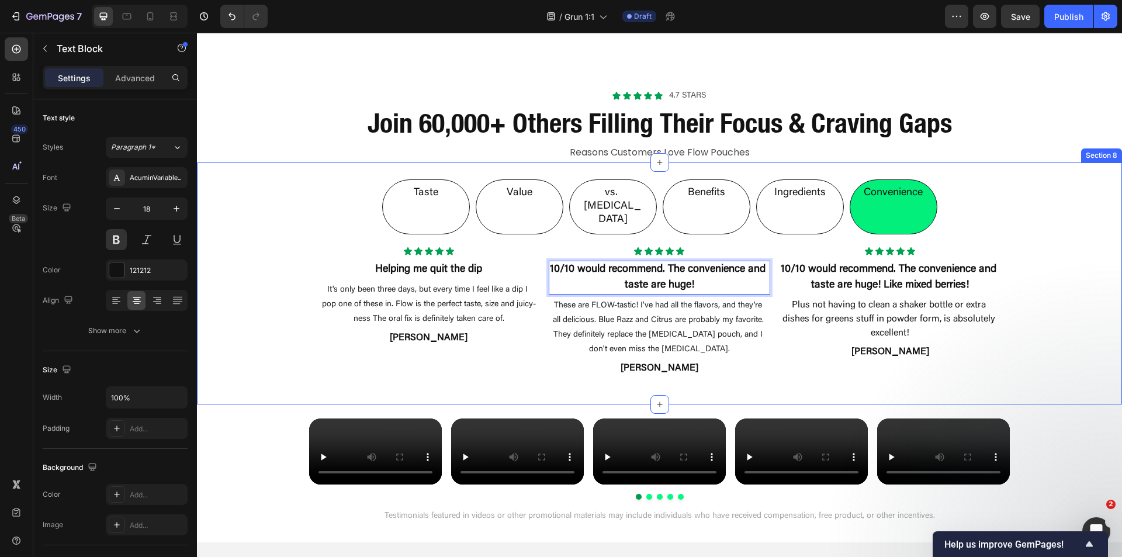
click at [1046, 293] on div "Taste Value vs. [MEDICAL_DATA] Benefits Ingredients Convenience Icon Icon Icon …" at bounding box center [659, 273] width 925 height 223
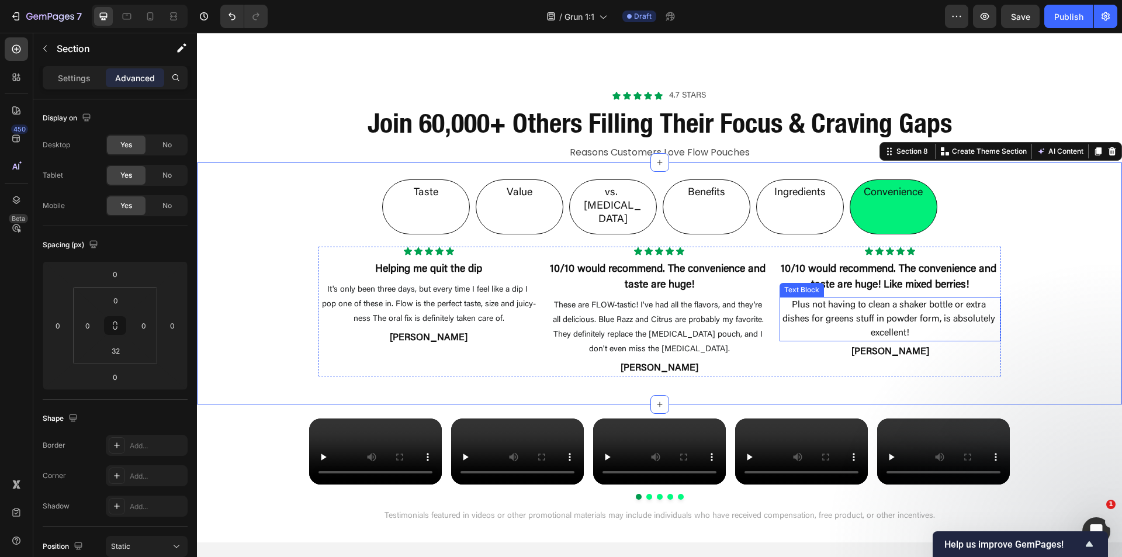
click at [873, 298] on p "Plus not having to clean a shaker bottle or extra dishes for greens stuff in po…" at bounding box center [890, 319] width 219 height 42
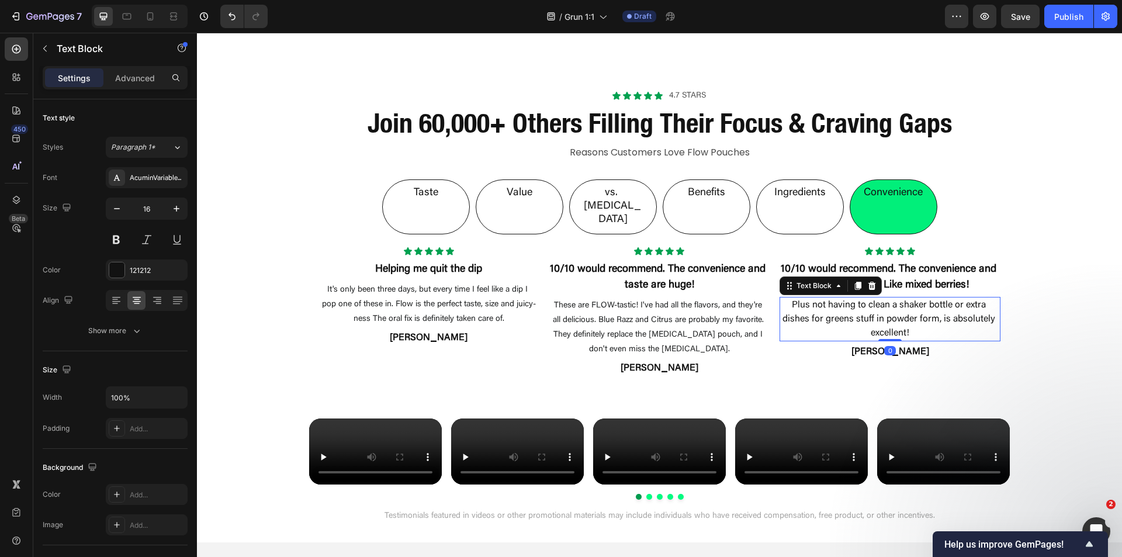
click at [873, 298] on p "Plus not having to clean a shaker bottle or extra dishes for greens stuff in po…" at bounding box center [890, 319] width 219 height 42
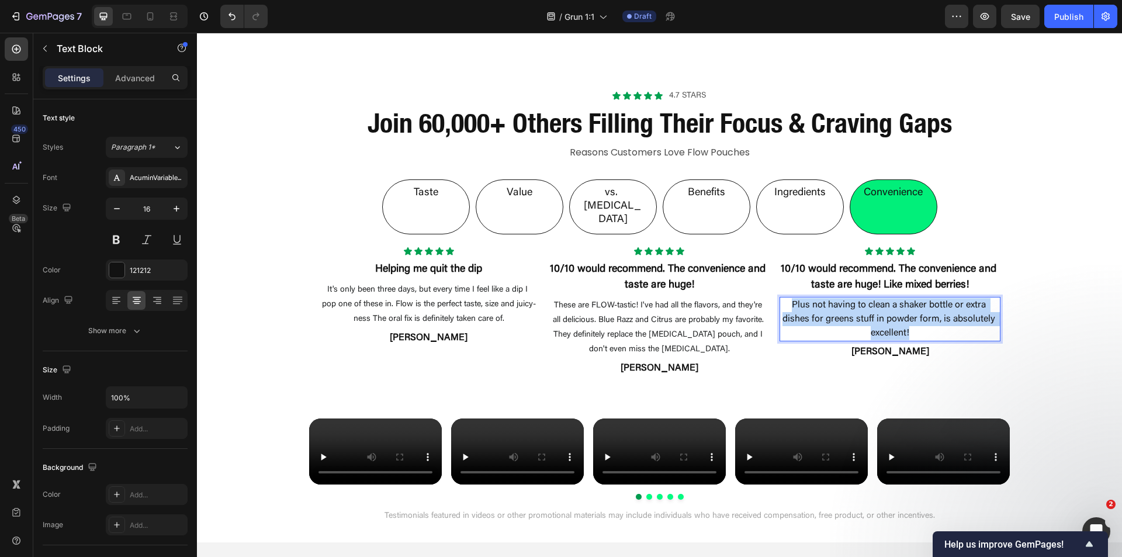
click at [873, 298] on p "Plus not having to clean a shaker bottle or extra dishes for greens stuff in po…" at bounding box center [890, 319] width 219 height 42
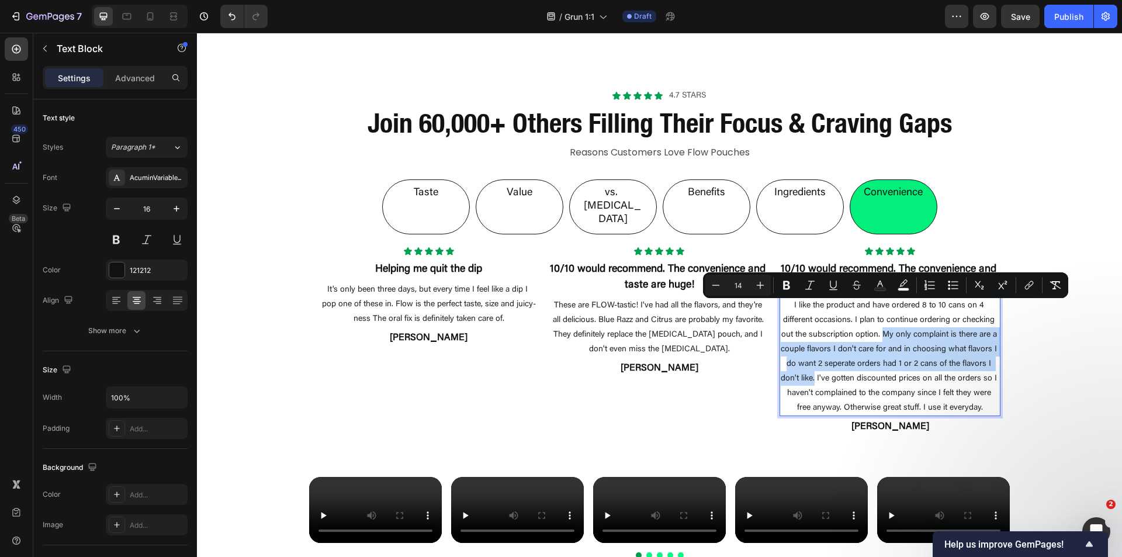
drag, startPoint x: 881, startPoint y: 307, endPoint x: 812, endPoint y: 353, distance: 83.0
click at [812, 353] on span "I like the product and have ordered 8 to 10 cans on 4 different occasions. I pl…" at bounding box center [890, 357] width 219 height 110
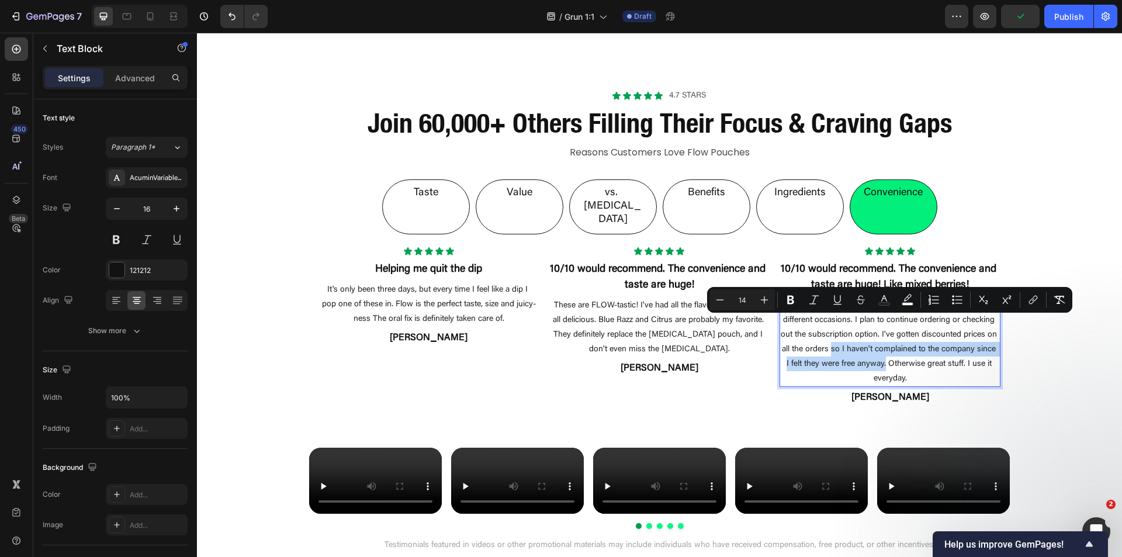
drag, startPoint x: 826, startPoint y: 323, endPoint x: 879, endPoint y: 338, distance: 55.3
click at [879, 338] on span "I like the product and have ordered 8 to 10 cans on 4 different occasions. I pl…" at bounding box center [890, 342] width 219 height 81
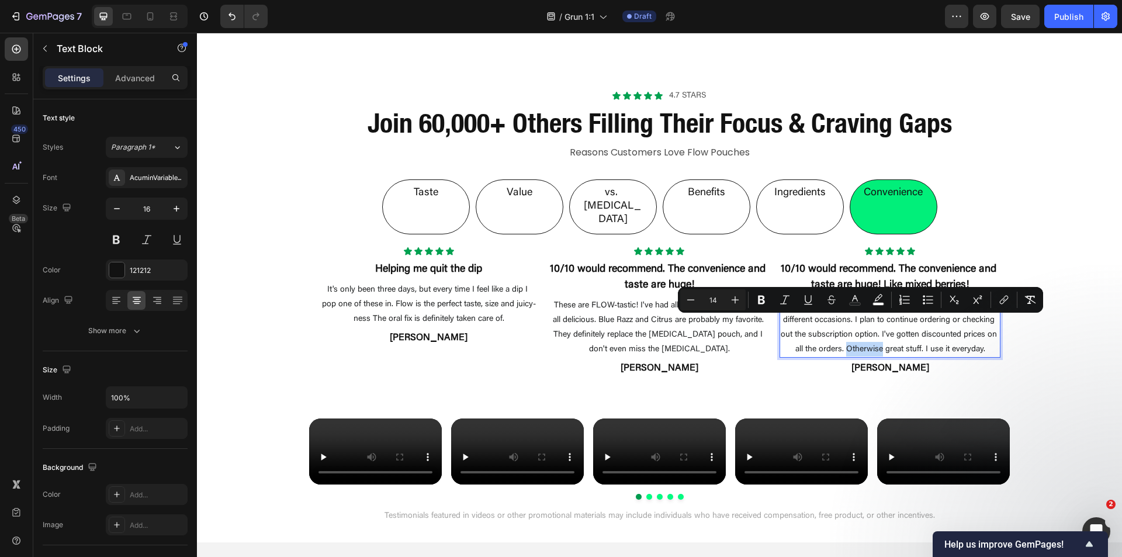
drag, startPoint x: 842, startPoint y: 322, endPoint x: 878, endPoint y: 325, distance: 36.3
click at [878, 325] on span "I like the product and have ordered 8 to 10 cans on 4 different occasions. I pl…" at bounding box center [890, 328] width 219 height 52
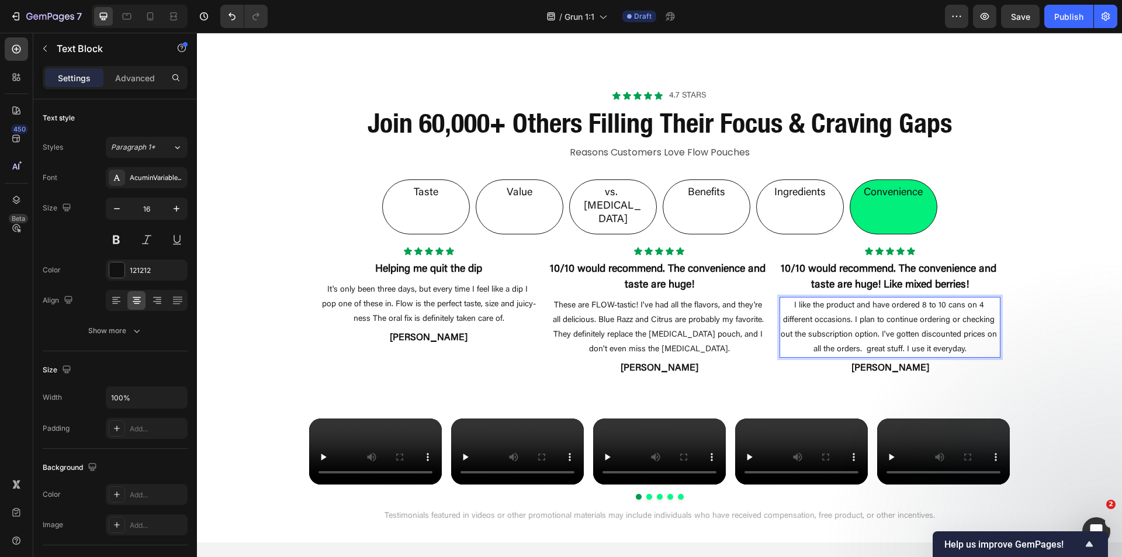
click at [866, 323] on span "I like the product and have ordered 8 to 10 cans on 4 different occasions. I pl…" at bounding box center [890, 328] width 219 height 52
click at [863, 323] on span "I like the product and have ordered 8 to 10 cans on 4 different occasions. I pl…" at bounding box center [890, 328] width 219 height 52
click at [1053, 363] on div "Taste Value vs. [MEDICAL_DATA] Benefits Ingredients Convenience Icon Icon Icon …" at bounding box center [659, 283] width 925 height 242
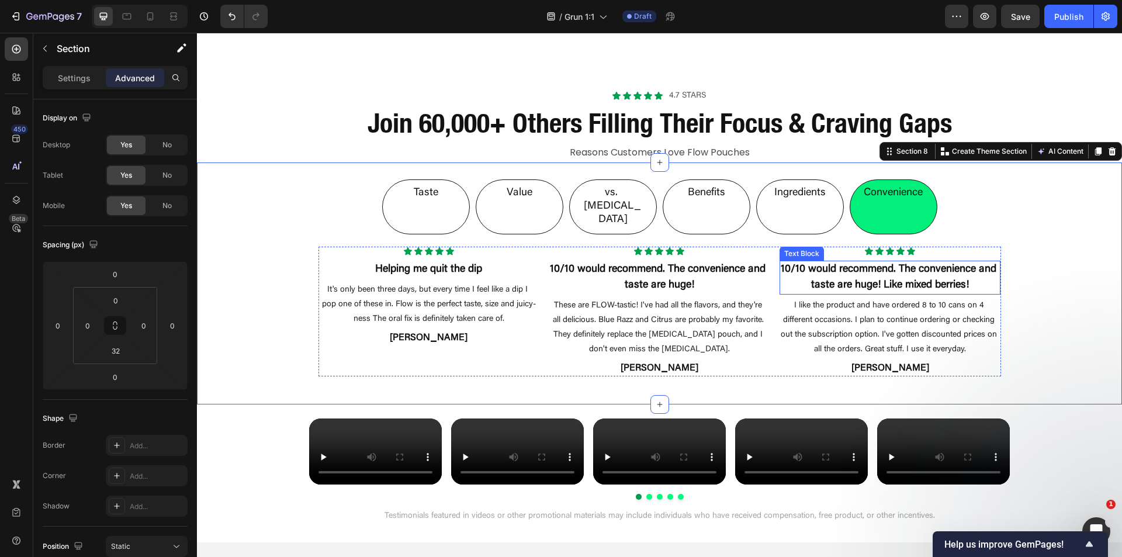
click at [878, 262] on p "10/10 would recommend. The convenience and taste are huge! Like mixed berries!" at bounding box center [890, 278] width 219 height 32
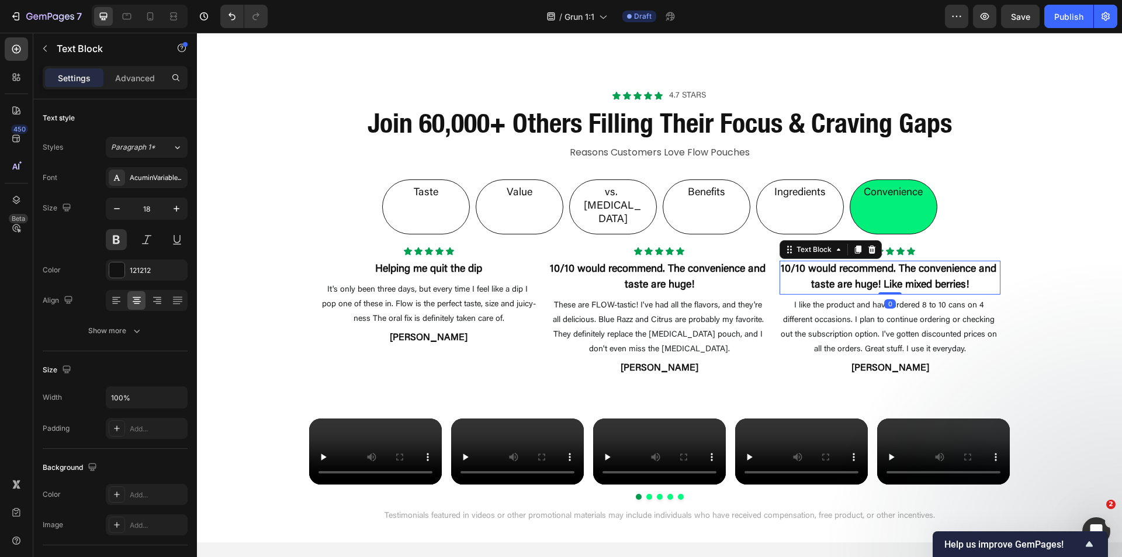
click at [878, 262] on p "10/10 would recommend. The convenience and taste are huge! Like mixed berries!" at bounding box center [890, 278] width 219 height 32
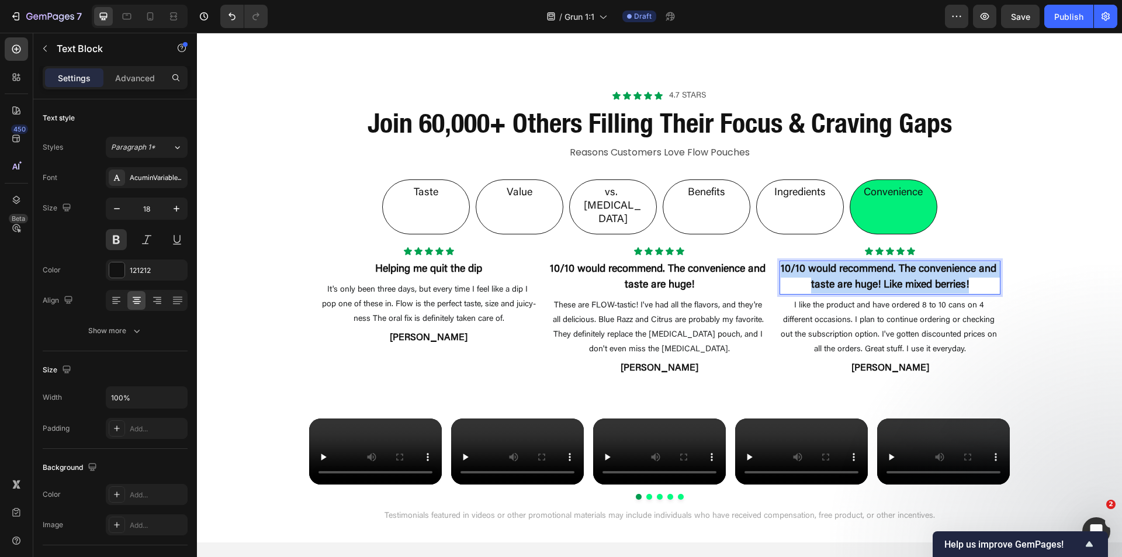
click at [878, 262] on p "10/10 would recommend. The convenience and taste are huge! Like mixed berries!" at bounding box center [890, 278] width 219 height 32
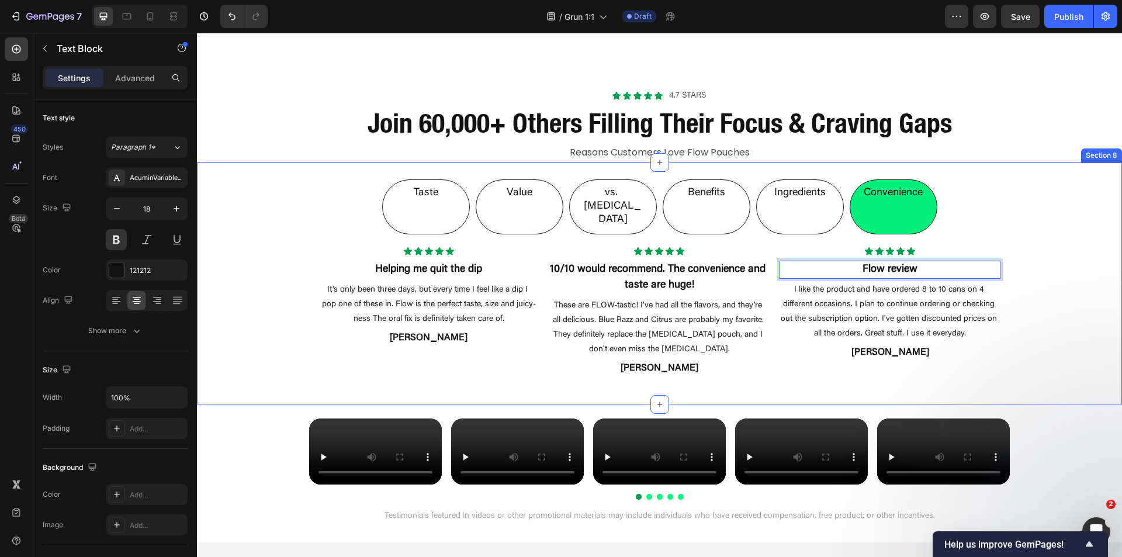
click at [1035, 242] on div "Taste Value vs. [MEDICAL_DATA] Benefits Ingredients Convenience Icon Icon Icon …" at bounding box center [659, 273] width 925 height 223
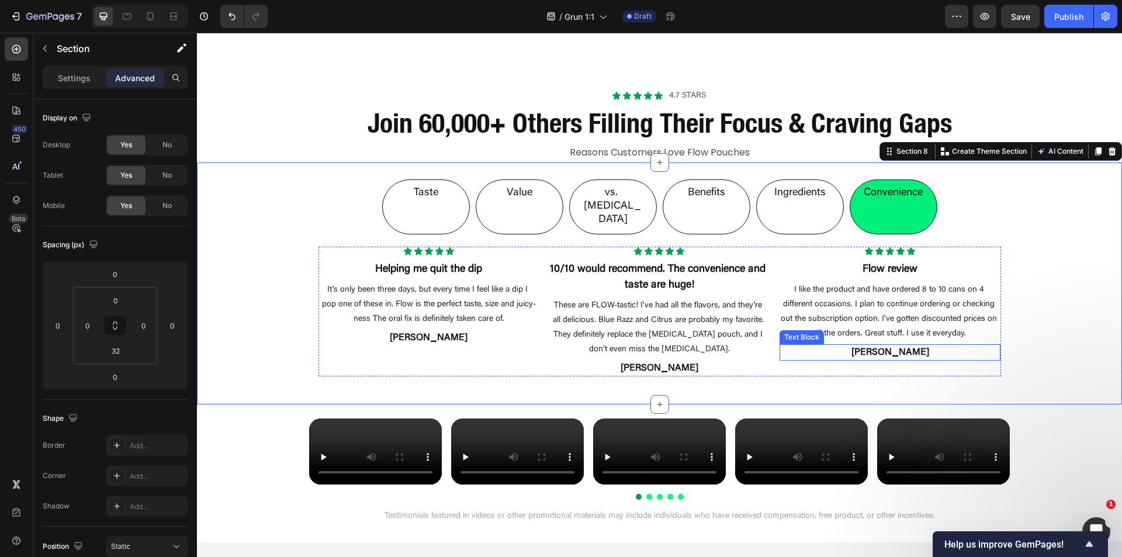
click at [879, 345] on p "[PERSON_NAME]" at bounding box center [890, 352] width 219 height 14
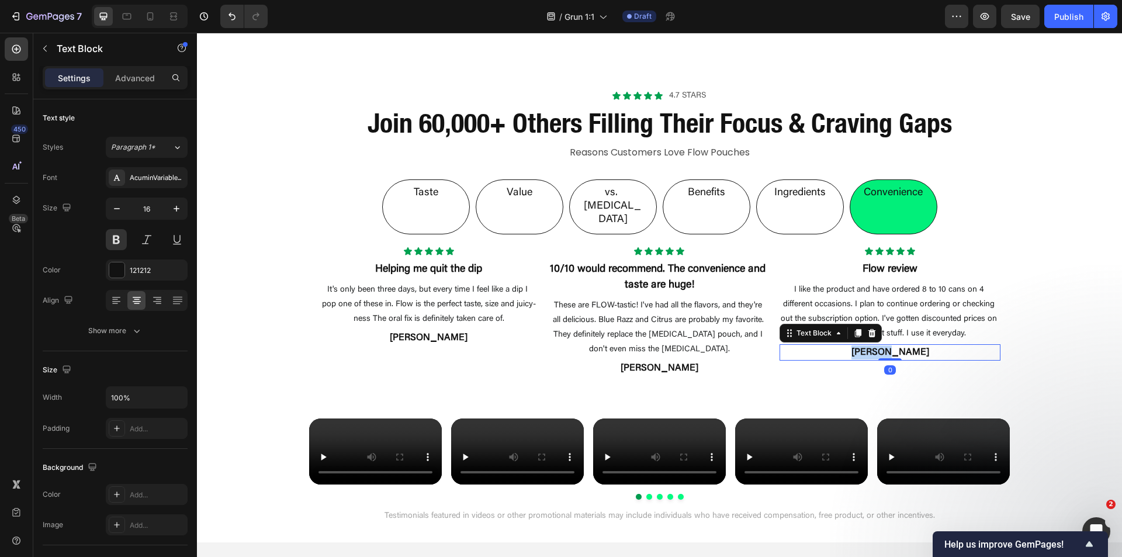
click at [879, 345] on p "[PERSON_NAME]" at bounding box center [890, 352] width 219 height 14
click at [1009, 311] on div "Taste Value vs. [MEDICAL_DATA] Benefits Ingredients Convenience Icon Icon Icon …" at bounding box center [659, 273] width 925 height 223
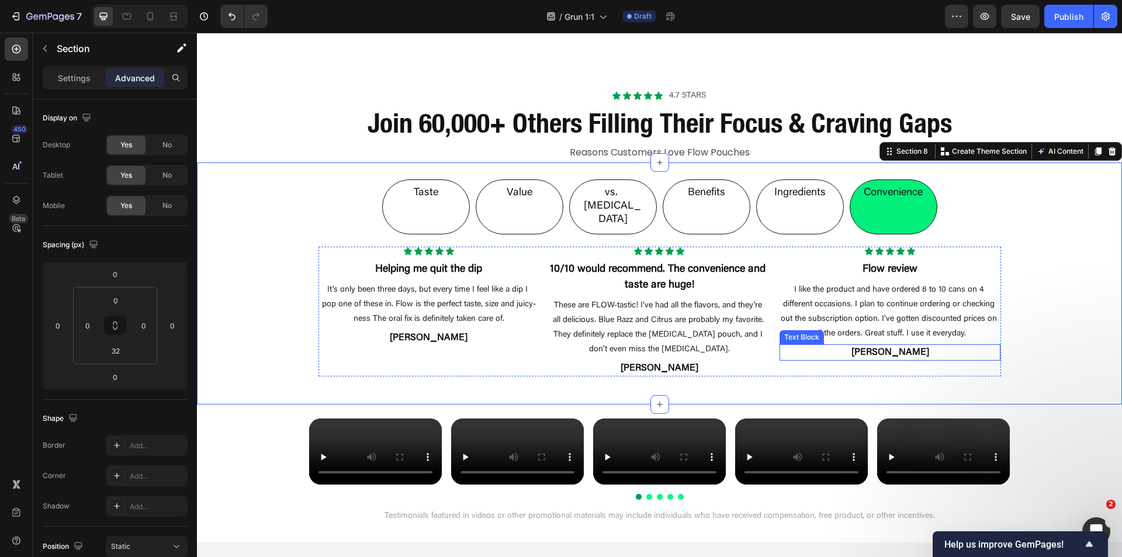
click at [880, 345] on p "[PERSON_NAME]" at bounding box center [890, 352] width 219 height 14
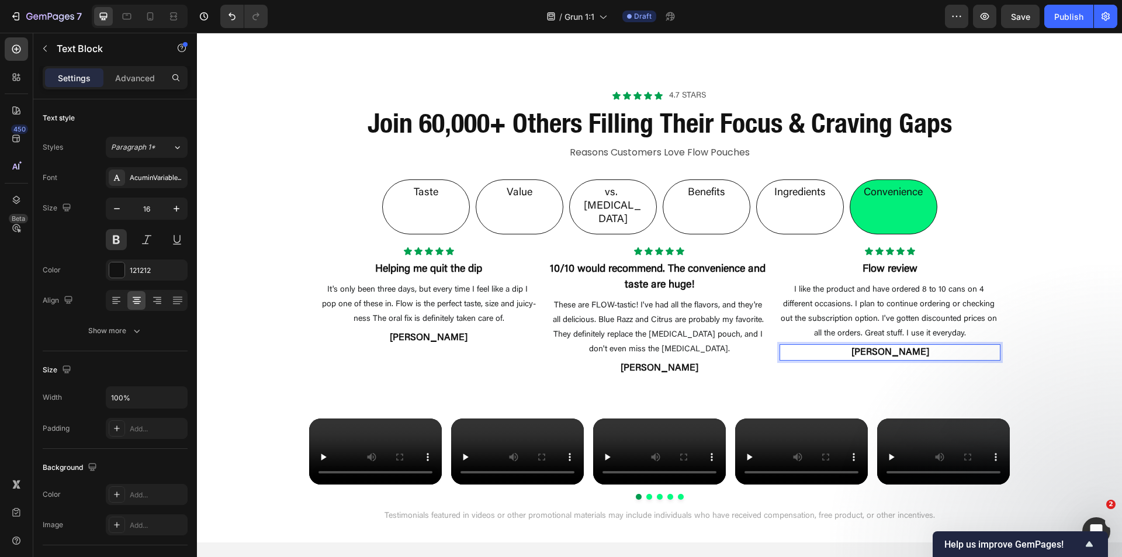
click at [882, 345] on p "[PERSON_NAME]" at bounding box center [890, 352] width 219 height 14
click at [1022, 315] on div "Taste Value vs. [MEDICAL_DATA] Benefits Ingredients Convenience Icon Icon Icon …" at bounding box center [659, 273] width 925 height 223
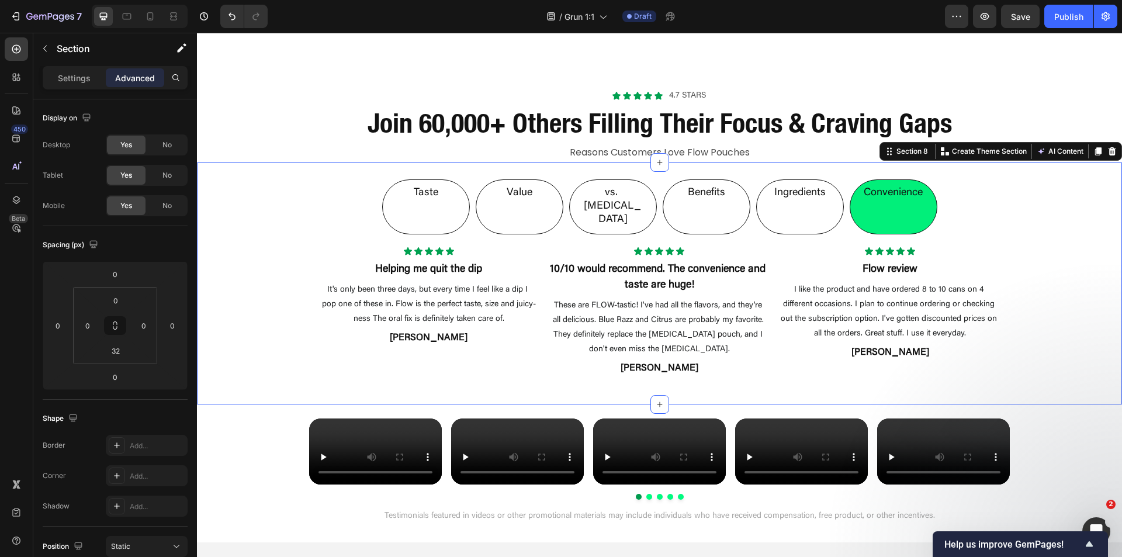
click at [310, 153] on p "Reasons Customers Love Flow Pouches" at bounding box center [659, 152] width 699 height 17
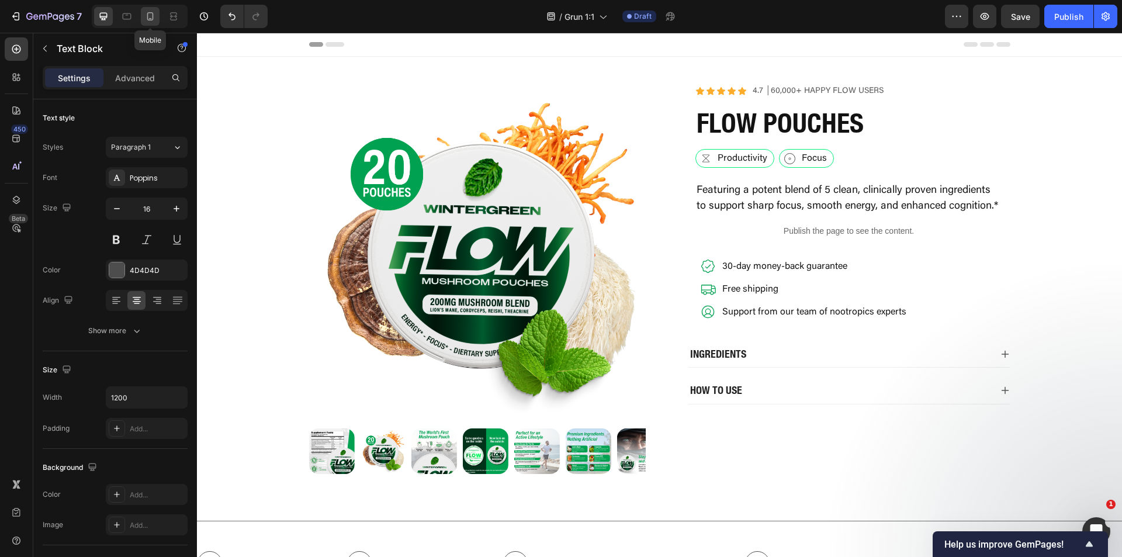
click at [147, 16] on icon at bounding box center [150, 16] width 6 height 8
type input "14"
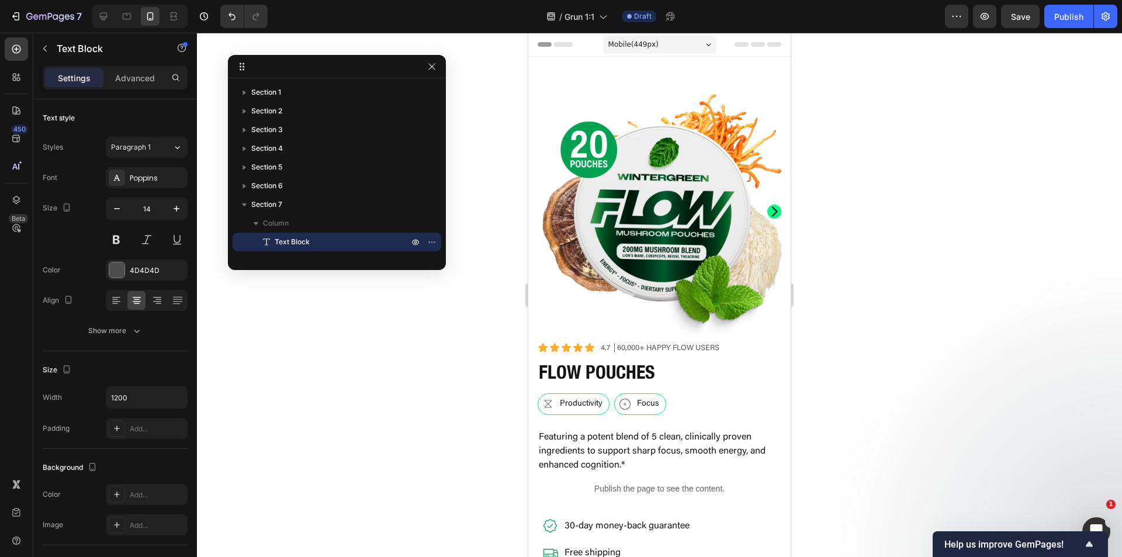
click at [920, 212] on div at bounding box center [659, 295] width 925 height 524
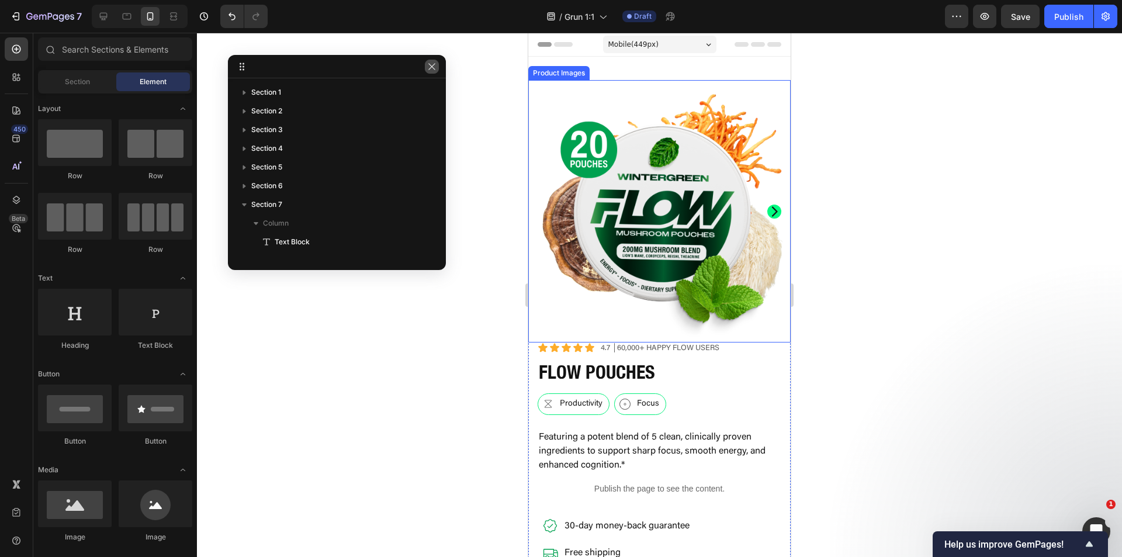
click at [435, 67] on icon "button" at bounding box center [431, 66] width 9 height 9
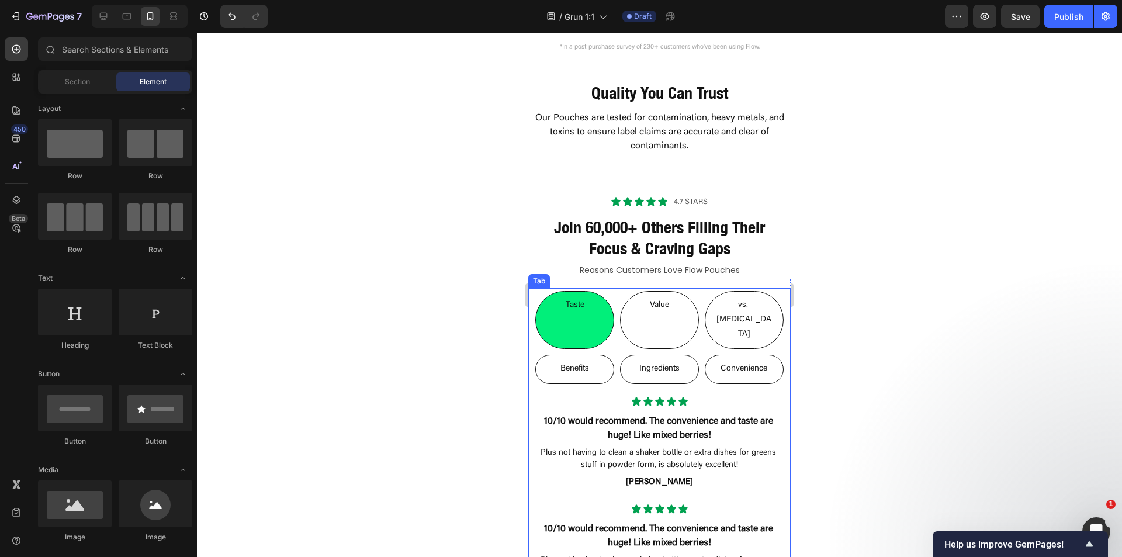
scroll to position [2104, 0]
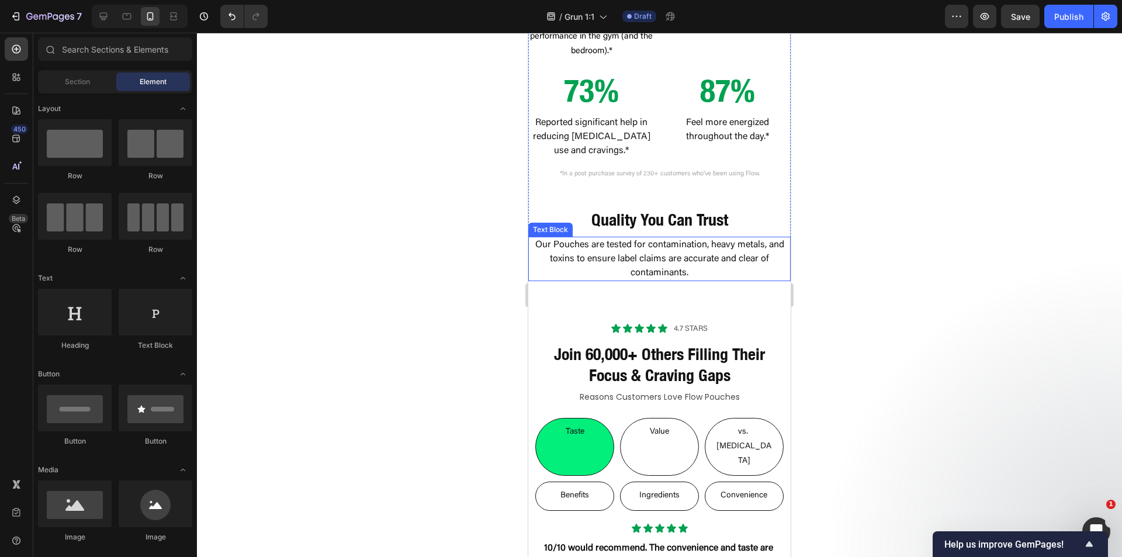
click at [682, 251] on p "Our Pouches are tested for contamination, heavy metals, and toxins to ensure la…" at bounding box center [659, 259] width 260 height 42
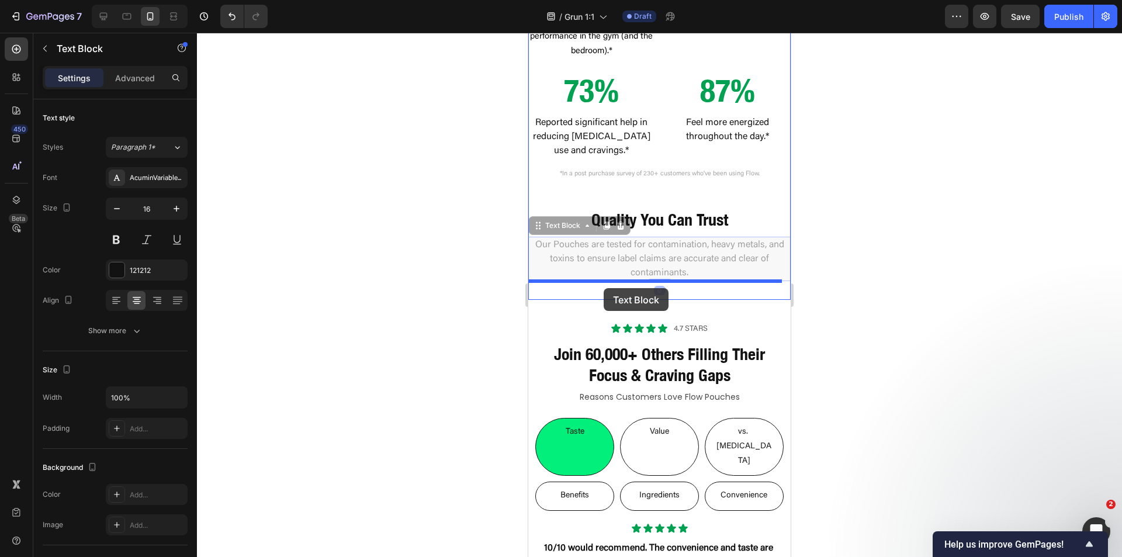
drag, startPoint x: 537, startPoint y: 226, endPoint x: 604, endPoint y: 288, distance: 91.4
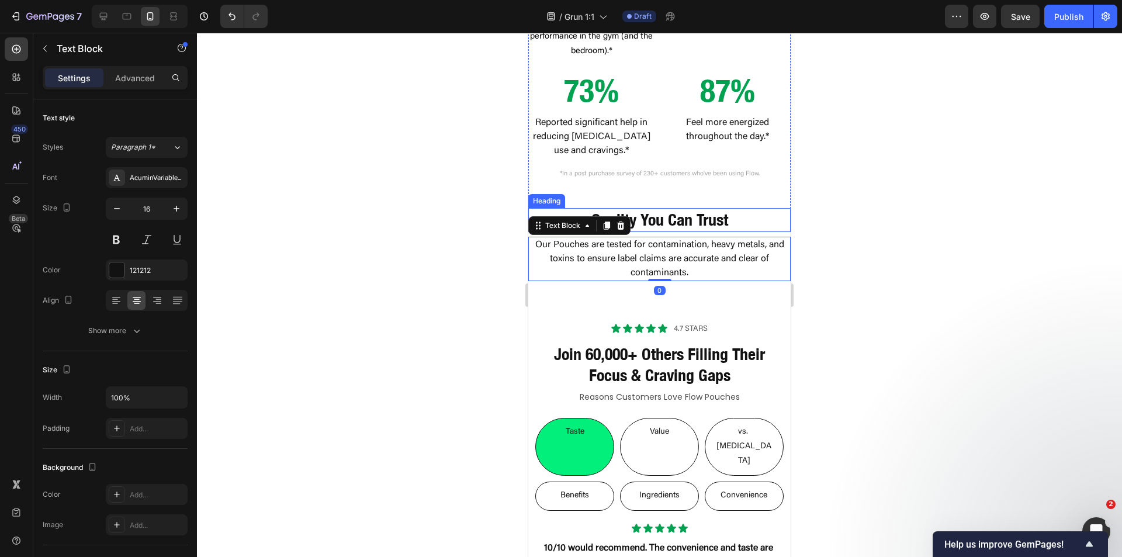
click at [737, 223] on h2 "Quality You Can Trust" at bounding box center [659, 219] width 262 height 23
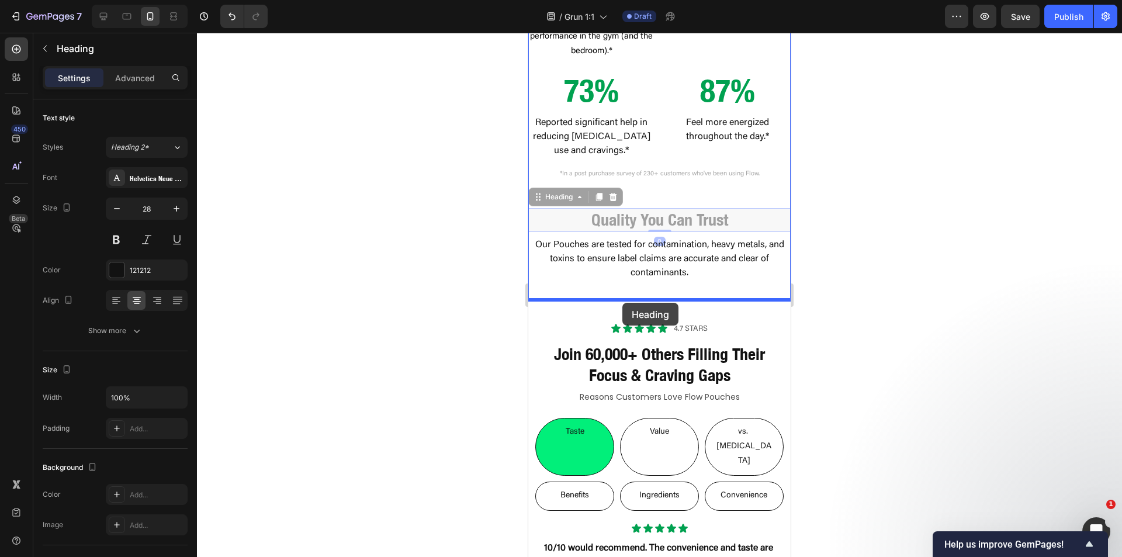
drag, startPoint x: 538, startPoint y: 196, endPoint x: 622, endPoint y: 303, distance: 136.4
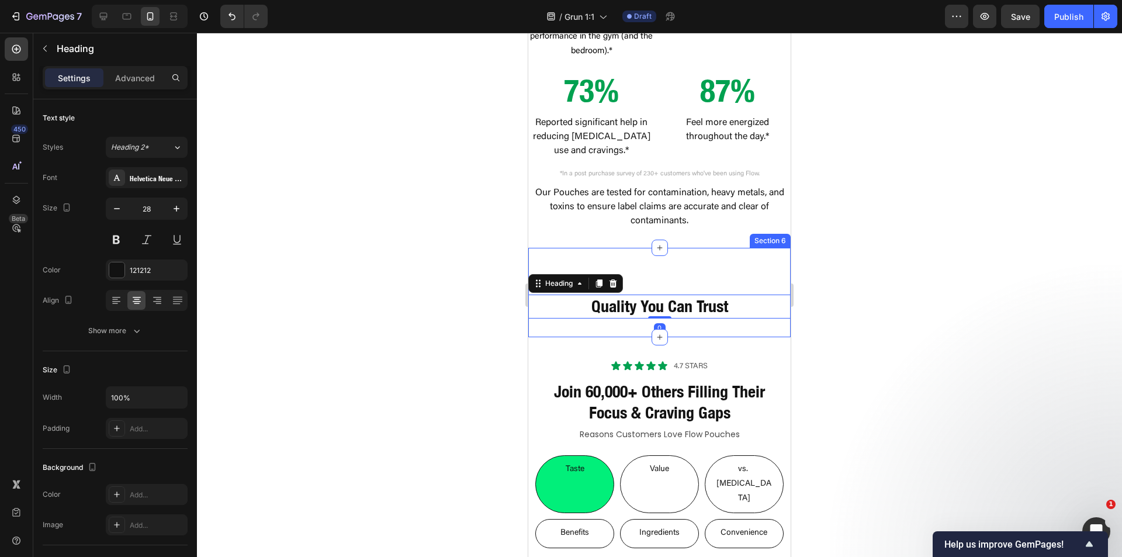
click at [690, 205] on p "Our Pouches are tested for contamination, heavy metals, and toxins to ensure la…" at bounding box center [659, 207] width 260 height 42
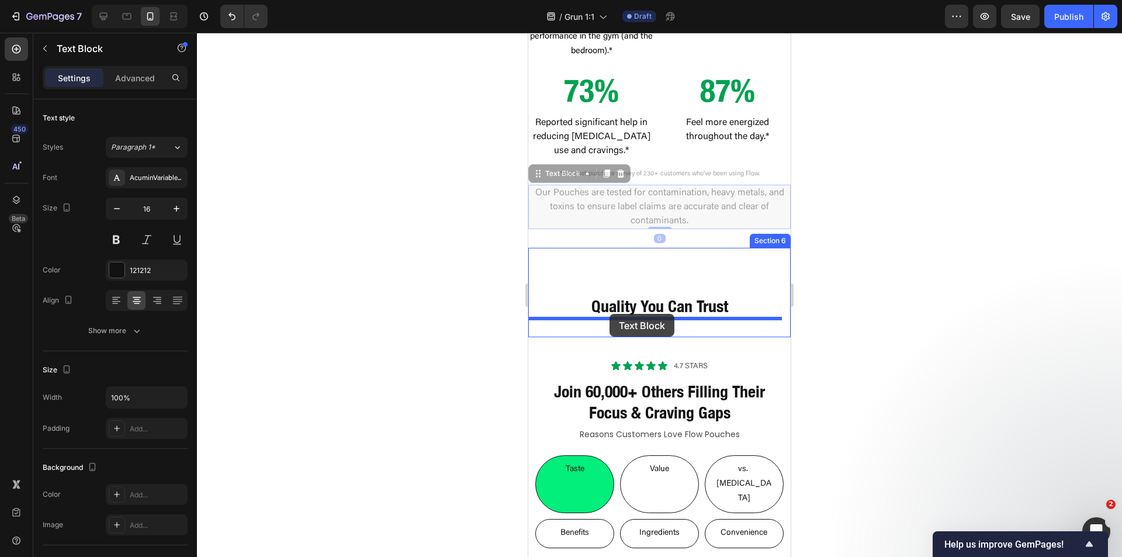
drag, startPoint x: 535, startPoint y: 174, endPoint x: 610, endPoint y: 314, distance: 158.4
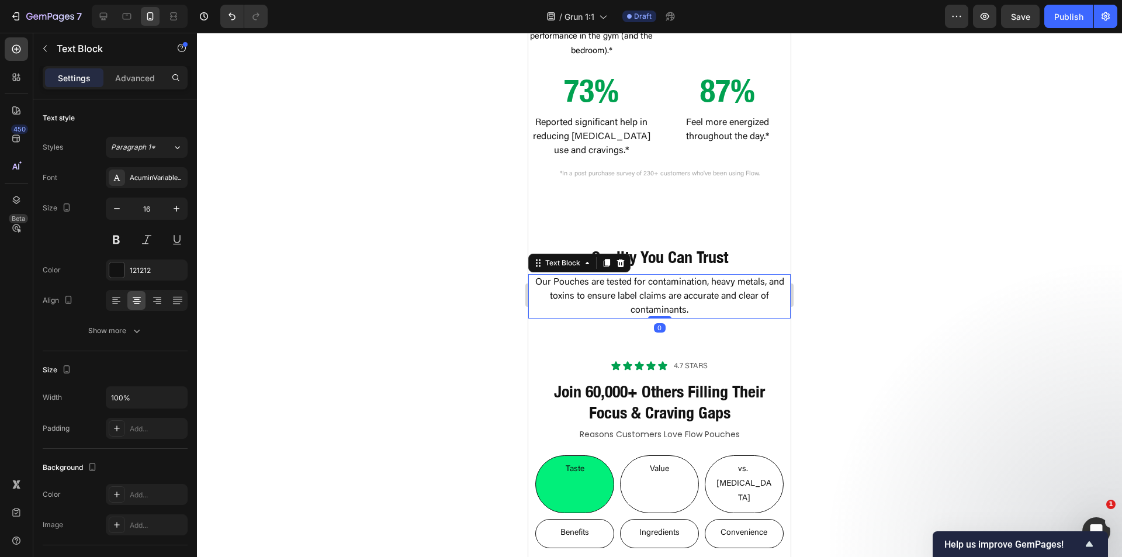
click at [843, 211] on div at bounding box center [659, 295] width 925 height 524
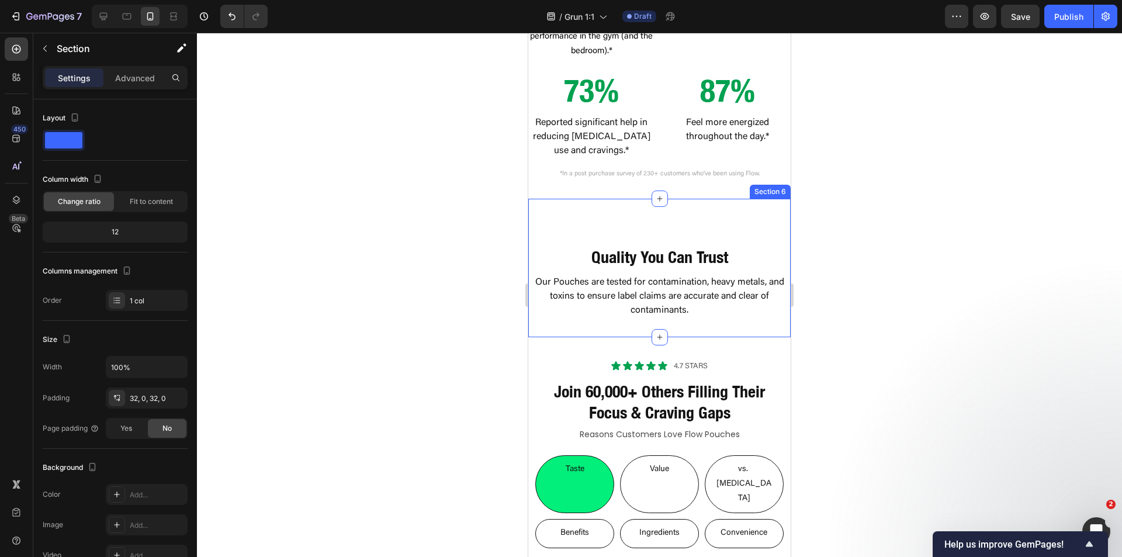
click at [673, 203] on div "Quality You Can Trust Heading Our Pouches are tested for contamination, heavy m…" at bounding box center [659, 268] width 262 height 138
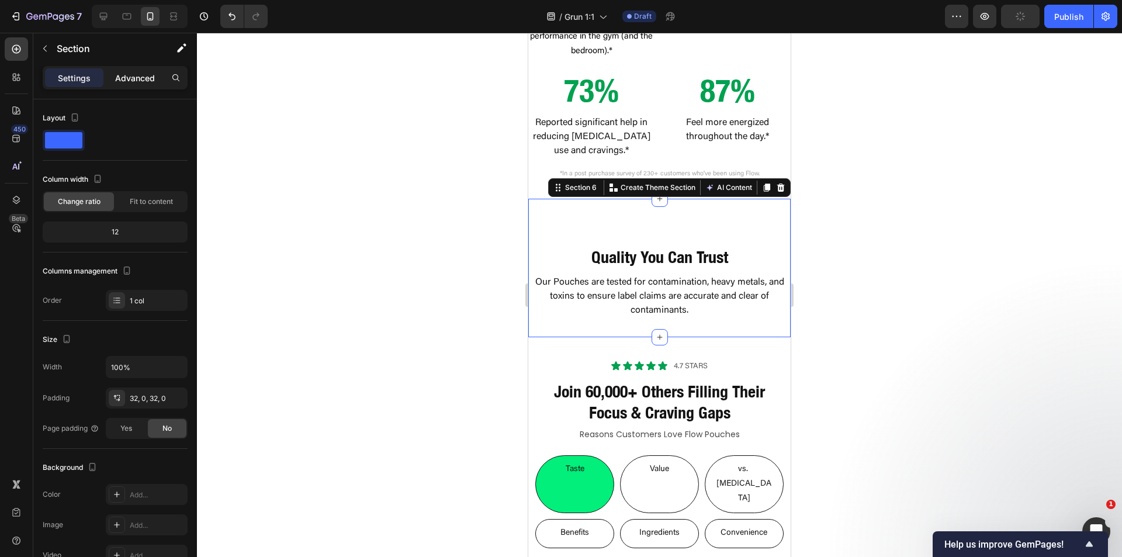
click at [129, 86] on div "Settings Advanced" at bounding box center [115, 77] width 145 height 23
click at [136, 72] on p "Advanced" at bounding box center [135, 78] width 40 height 12
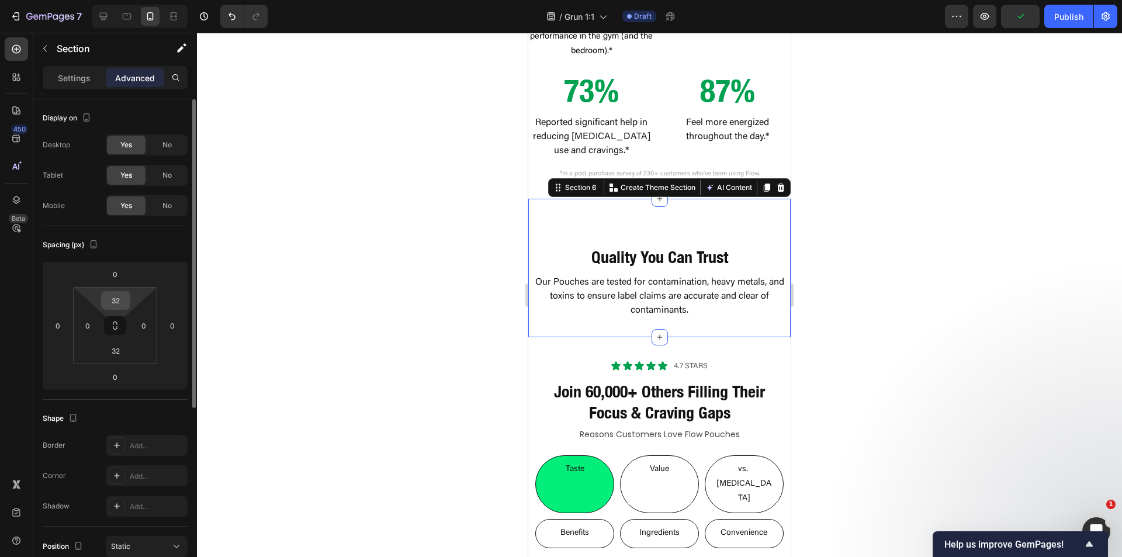
click at [115, 302] on input "32" at bounding box center [115, 301] width 23 height 18
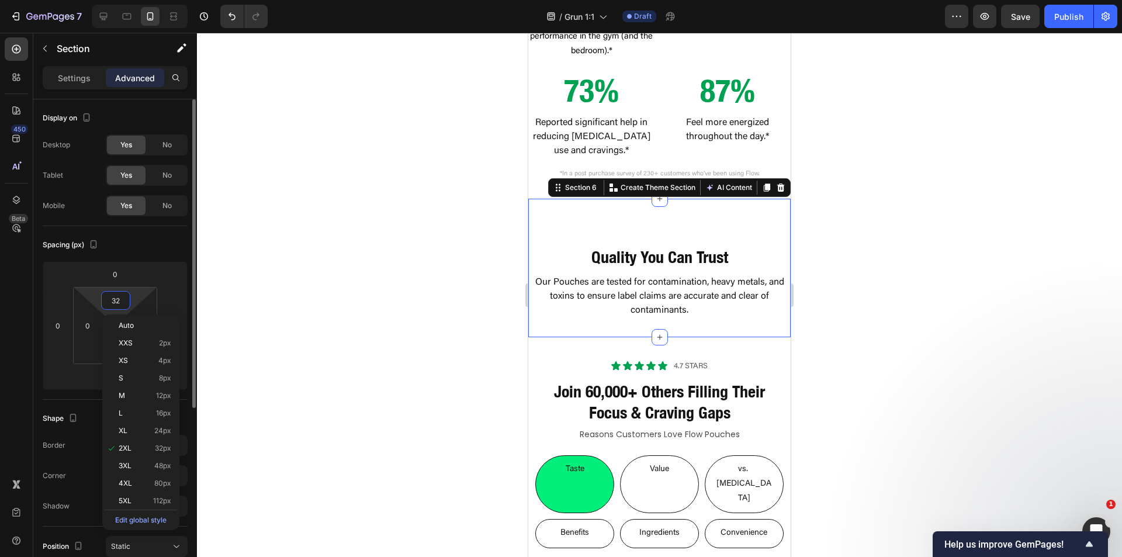
type input "0"
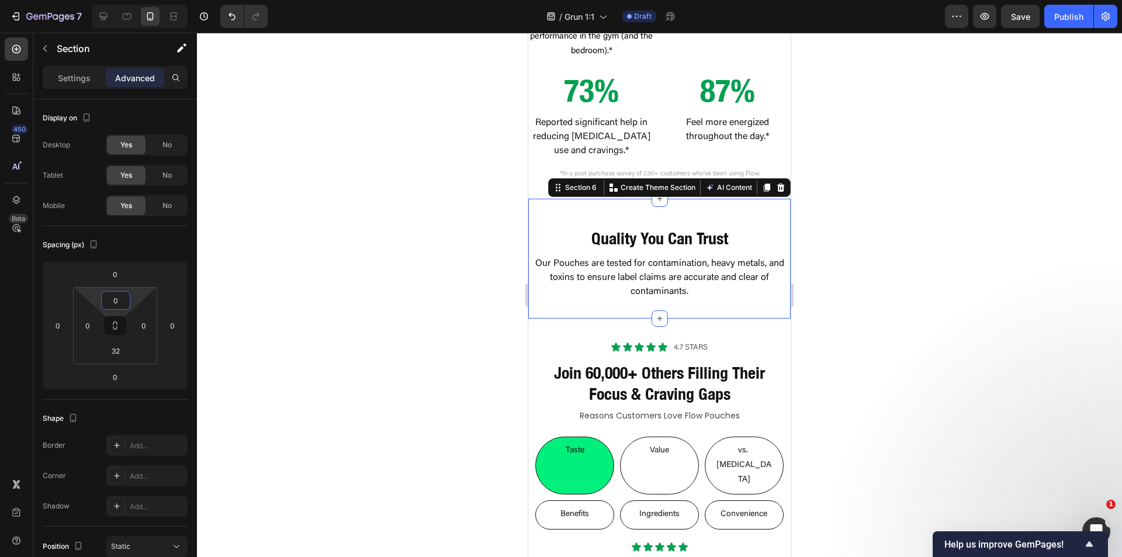
click at [875, 251] on div at bounding box center [659, 295] width 925 height 524
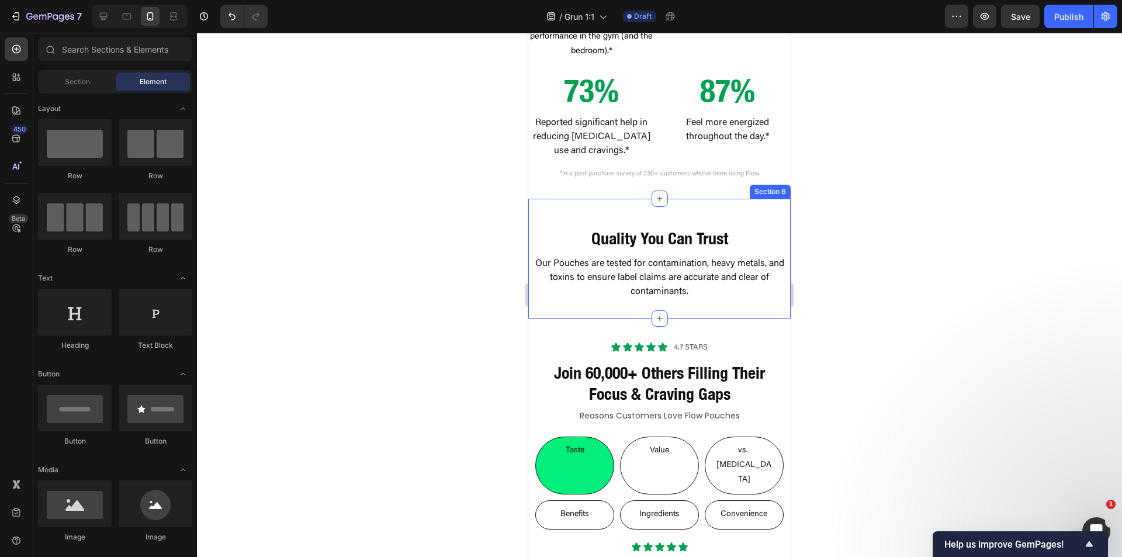
click at [712, 216] on div "Quality You Can Trust Heading Our Pouches are tested for contamination, heavy m…" at bounding box center [659, 249] width 262 height 101
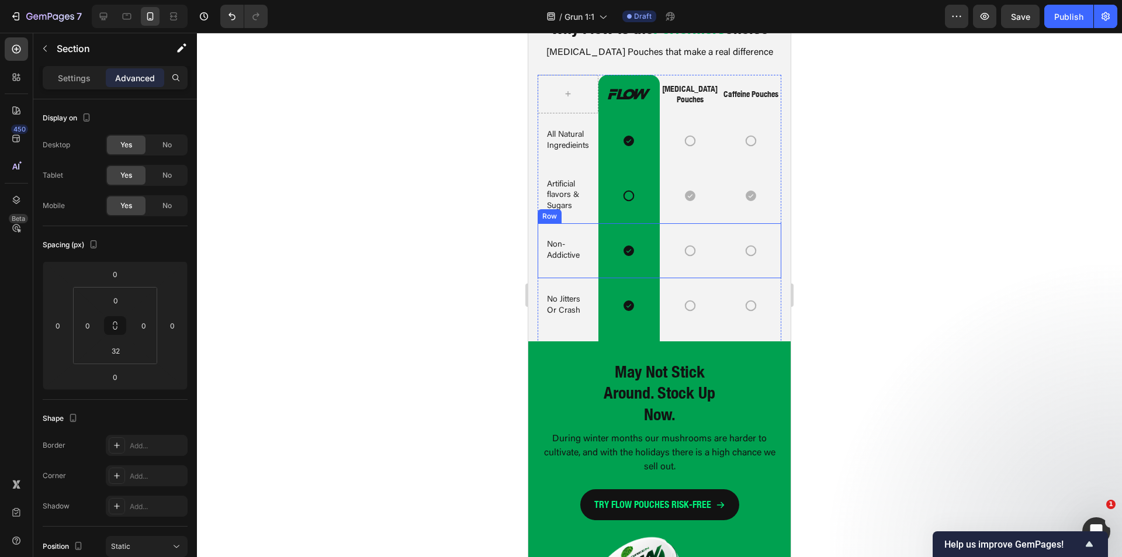
scroll to position [3448, 0]
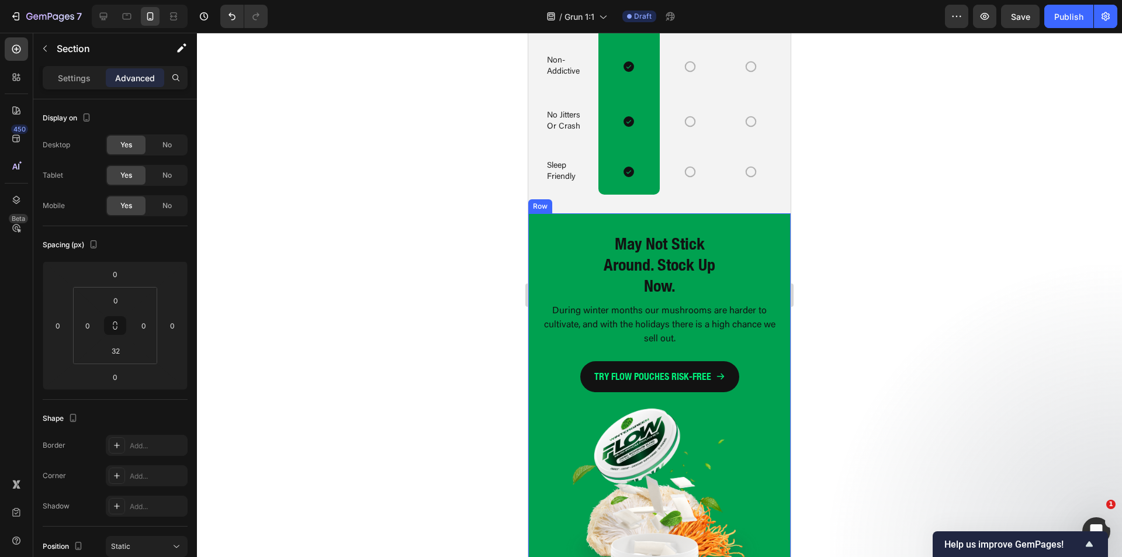
click at [535, 254] on div "May Not Stick Around. Stock Up Now. Heading During winter months our mushrooms …" at bounding box center [659, 401] width 262 height 376
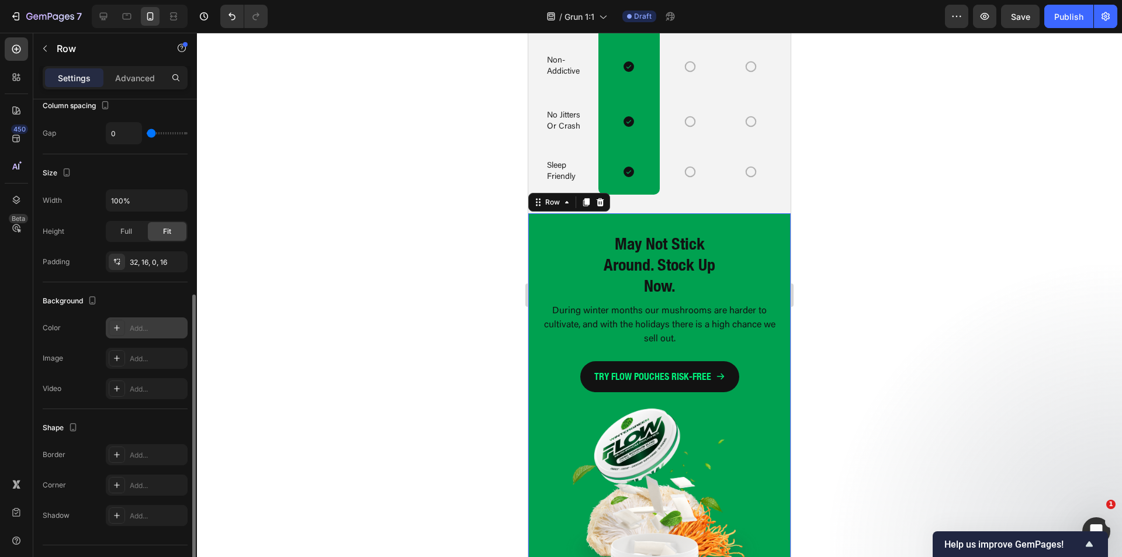
scroll to position [259, 0]
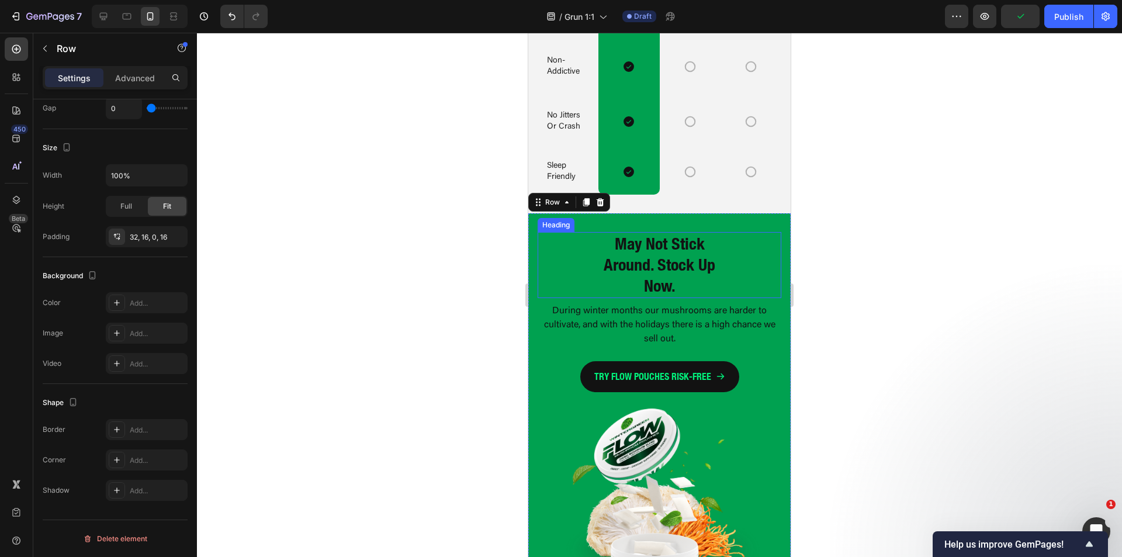
click at [546, 223] on div "Heading" at bounding box center [556, 225] width 32 height 11
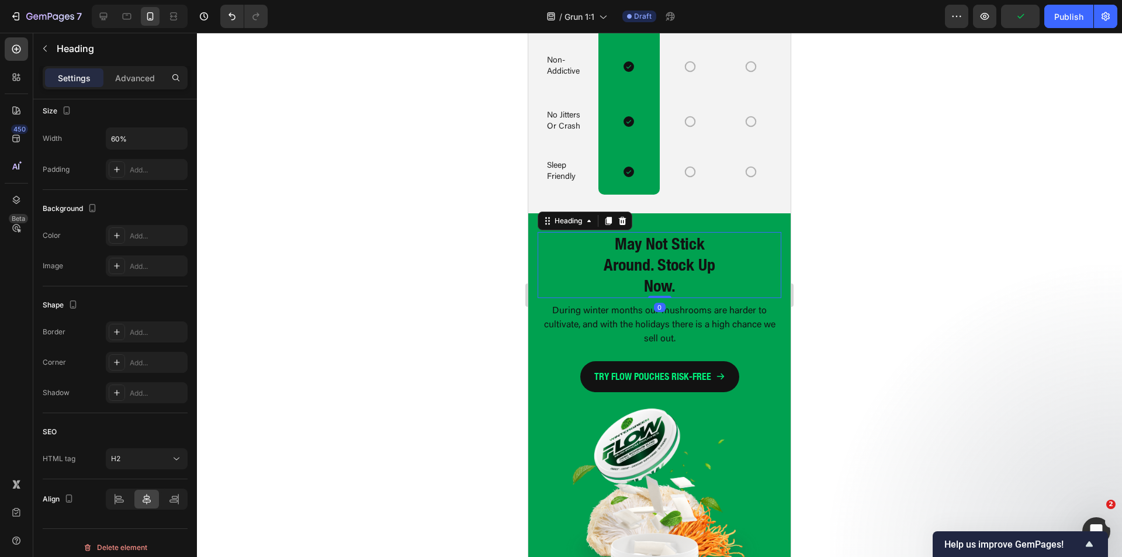
scroll to position [0, 0]
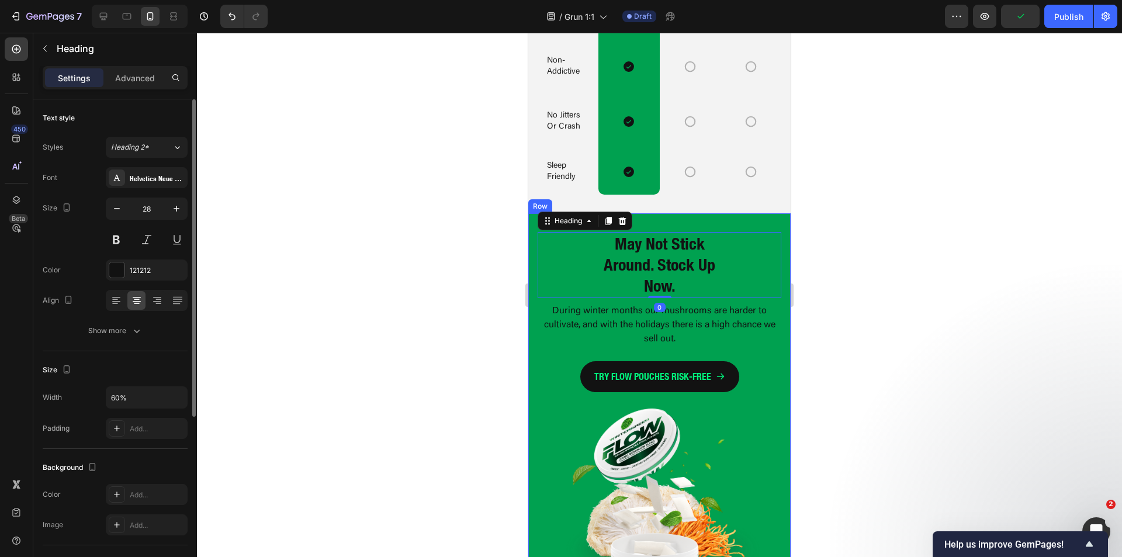
click at [531, 233] on div "May Not Stick Around. Stock Up Now. Heading 0 During winter months our mushroom…" at bounding box center [659, 401] width 262 height 376
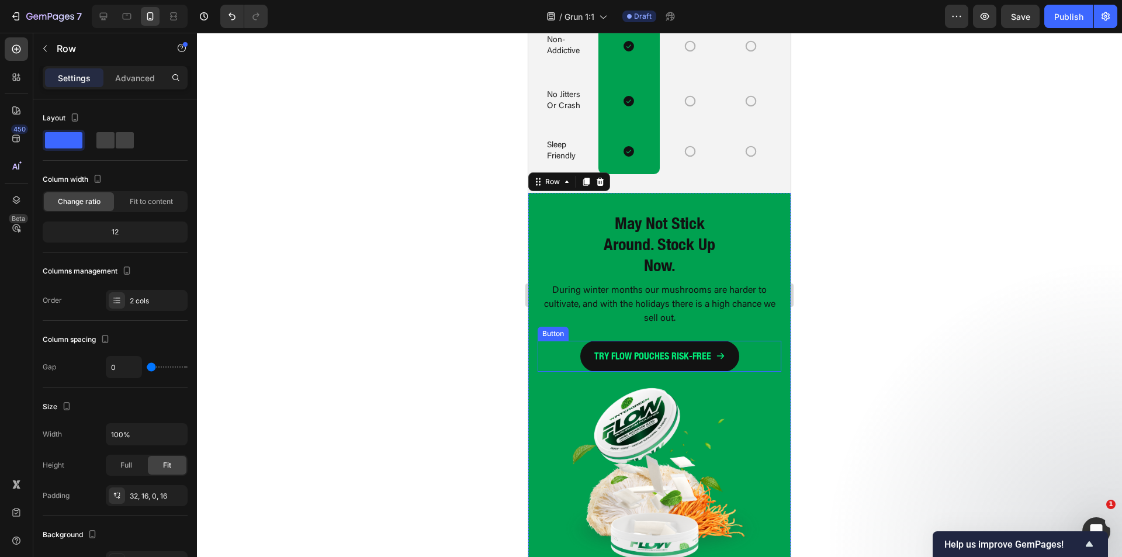
scroll to position [3565, 0]
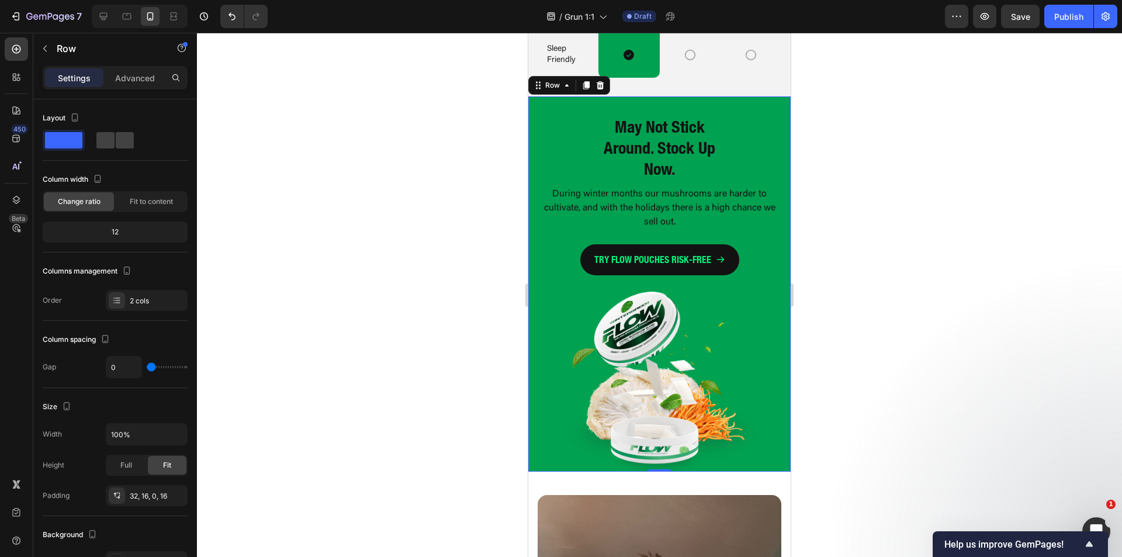
click at [566, 233] on div "TRY FLOW POUCHES RISK-FREE Button" at bounding box center [660, 252] width 244 height 45
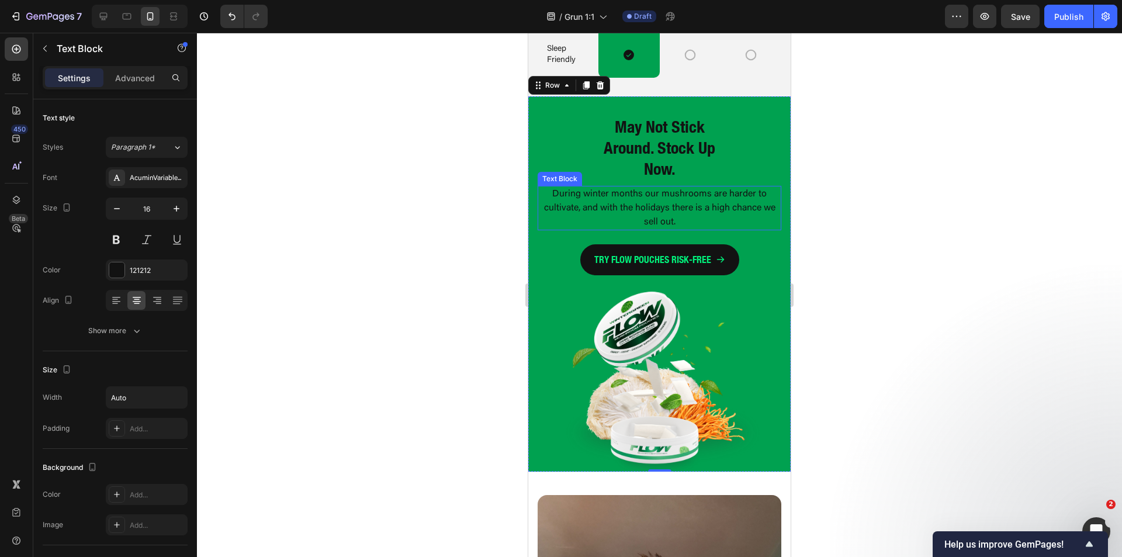
click at [539, 220] on p "During winter months our mushrooms are harder to cultivate, and with the holida…" at bounding box center [659, 208] width 241 height 42
click at [534, 221] on div "May Not Stick Around. Stock Up Now. Heading During winter months our mushrooms …" at bounding box center [659, 284] width 262 height 376
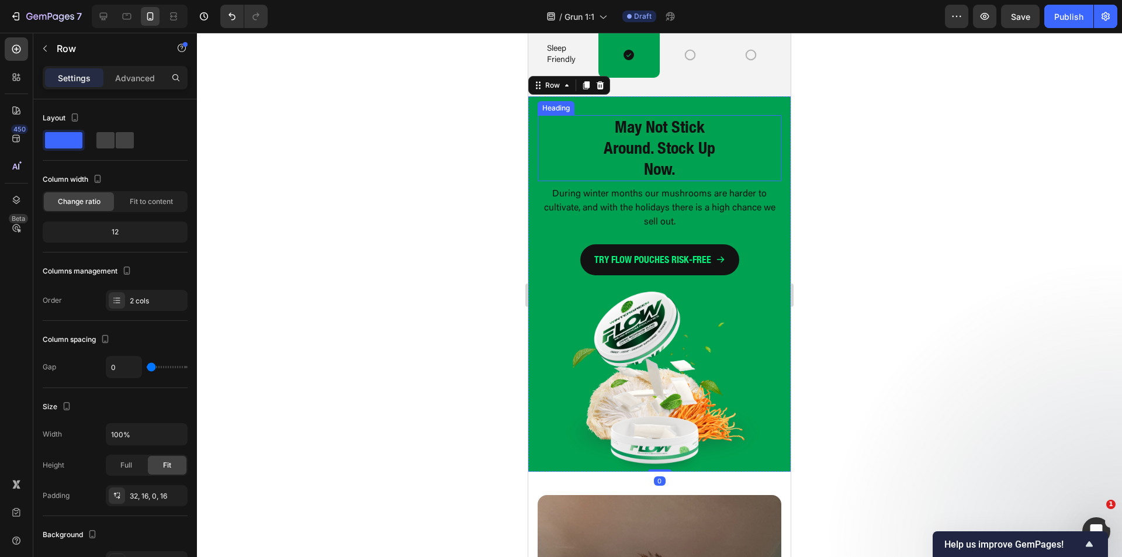
click at [657, 161] on strong "May Not Stick Around. Stock Up Now." at bounding box center [660, 148] width 112 height 62
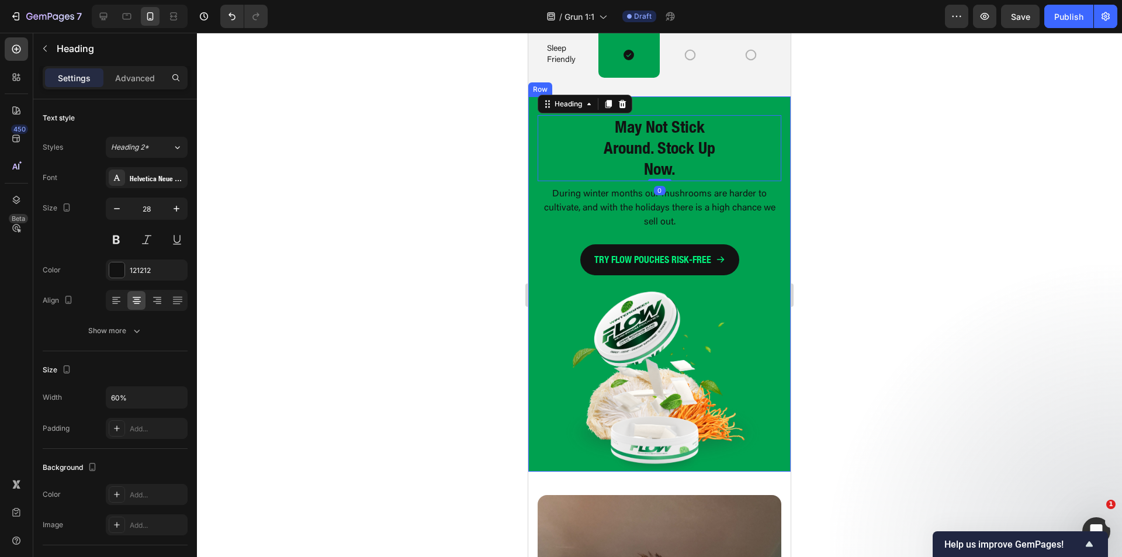
click at [532, 192] on div "May Not Stick Around. Stock Up Now. Heading 0 During winter months our mushroom…" at bounding box center [659, 284] width 262 height 376
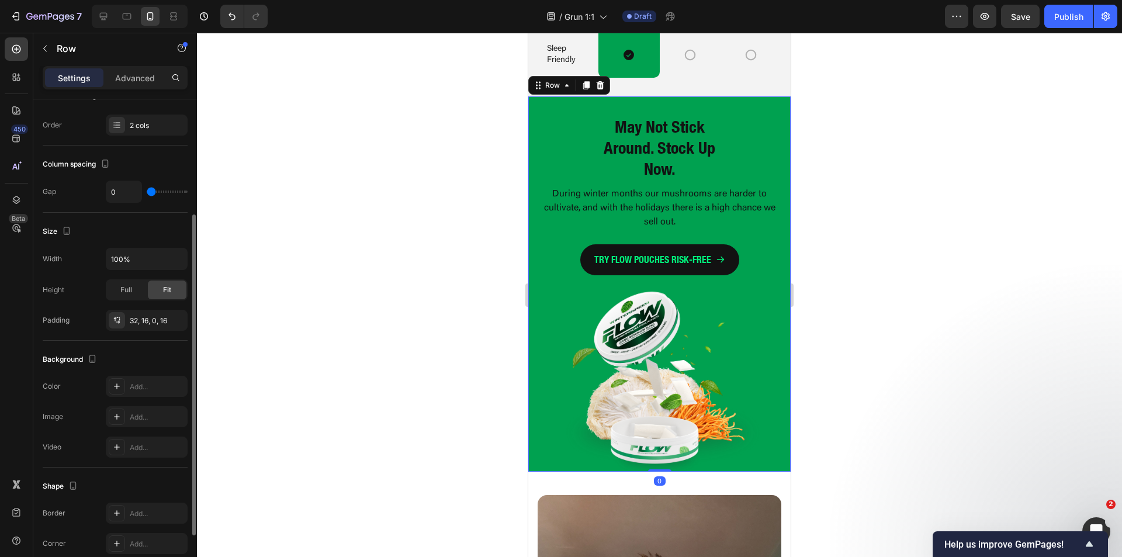
scroll to position [0, 0]
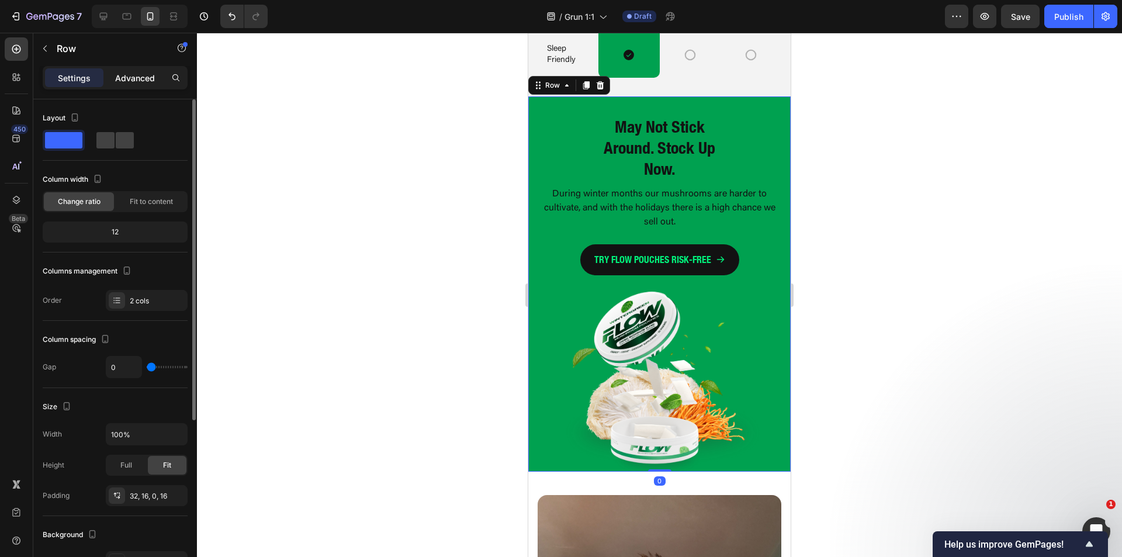
click at [144, 78] on p "Advanced" at bounding box center [135, 78] width 40 height 12
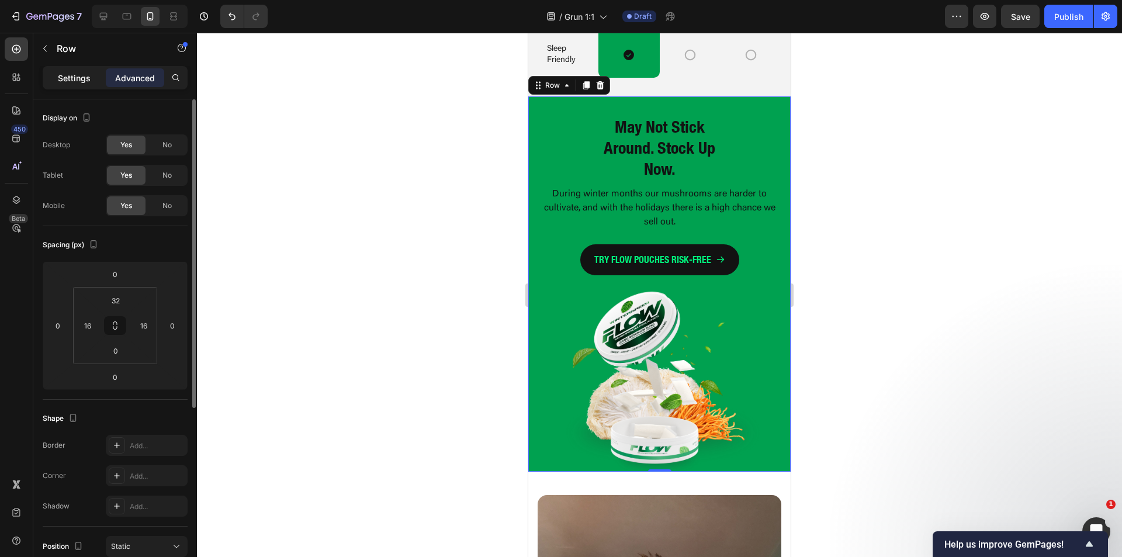
click at [61, 79] on p "Settings" at bounding box center [74, 78] width 33 height 12
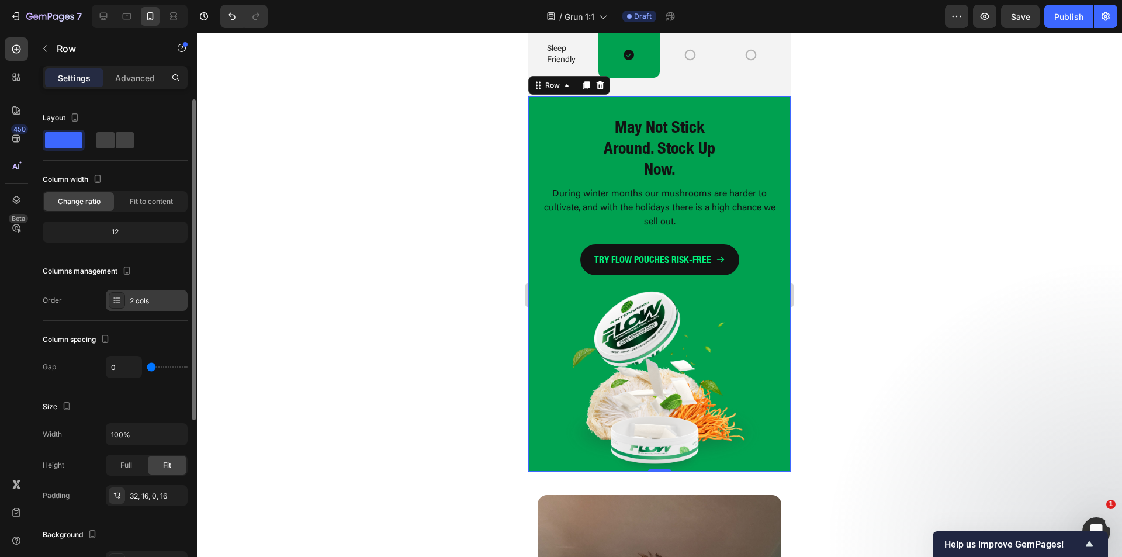
click at [134, 303] on div "2 cols" at bounding box center [157, 301] width 55 height 11
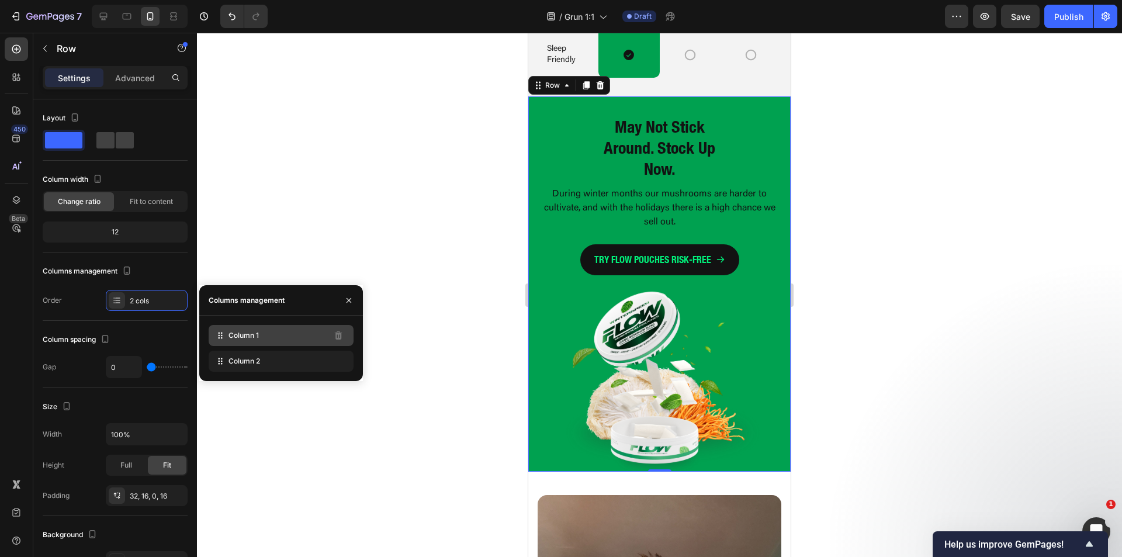
click at [261, 334] on div "Column 1" at bounding box center [281, 335] width 145 height 21
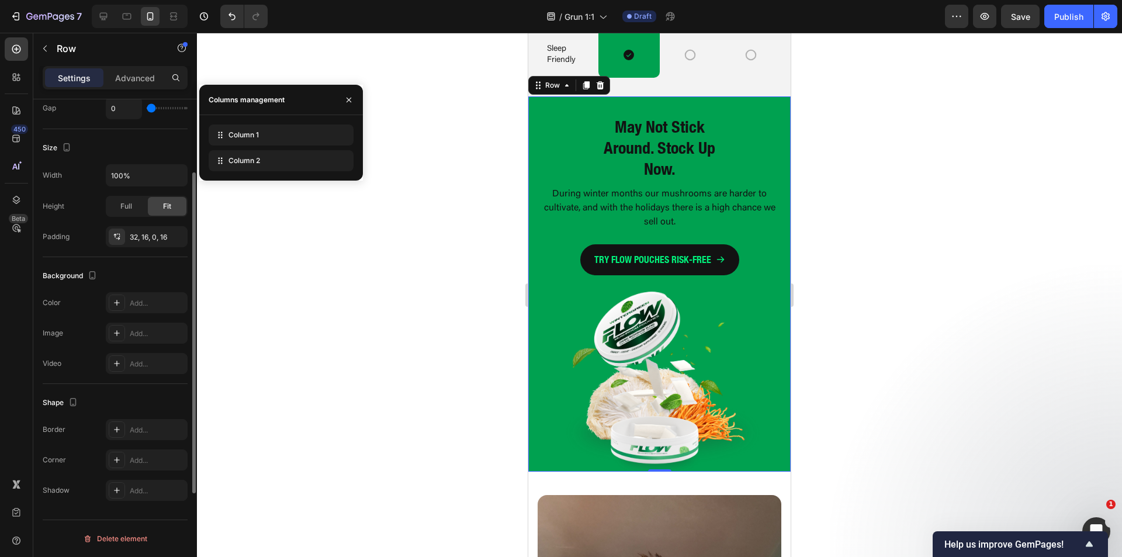
scroll to position [25, 0]
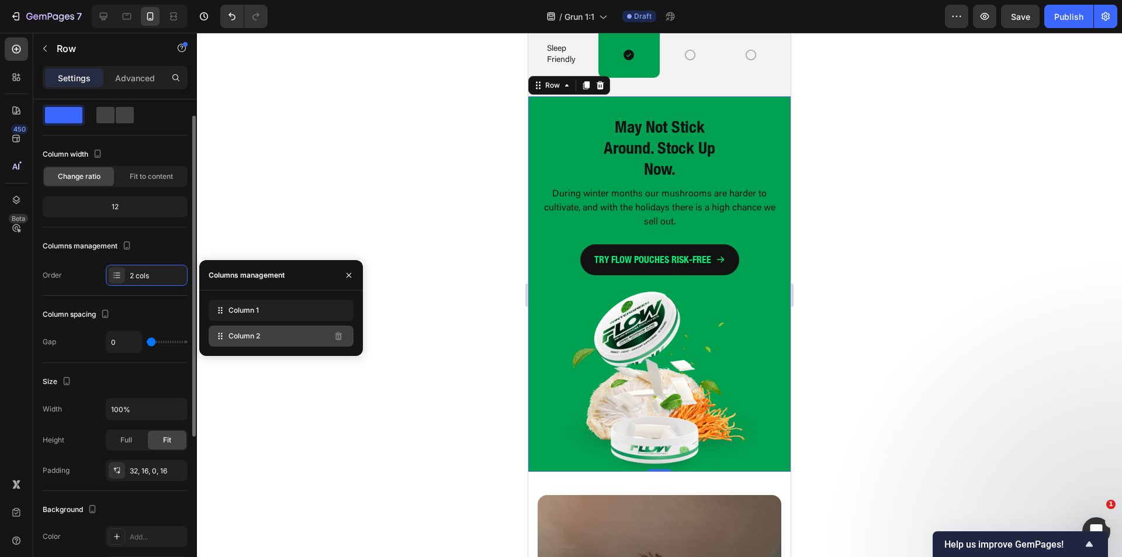
click at [240, 339] on span "Column 2" at bounding box center [244, 336] width 32 height 11
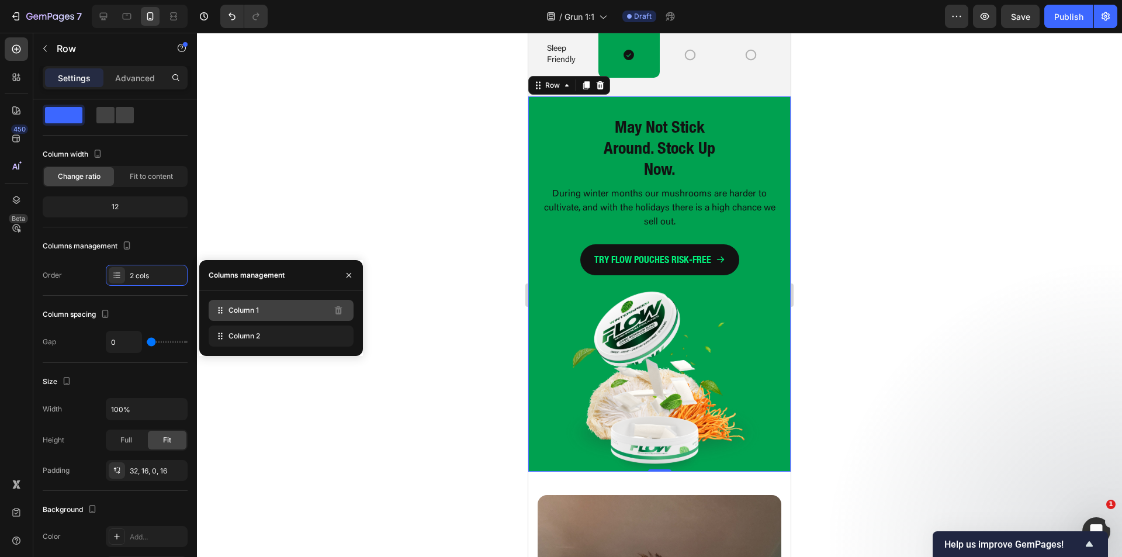
click at [241, 311] on span "Column 1" at bounding box center [243, 310] width 30 height 11
click at [167, 133] on div "Layout" at bounding box center [115, 110] width 145 height 52
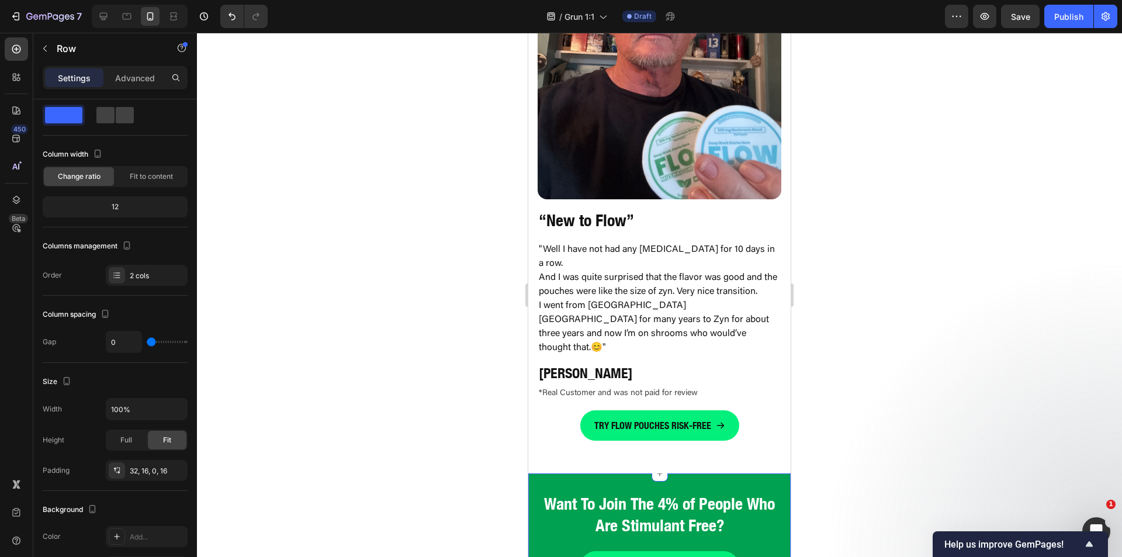
scroll to position [4383, 0]
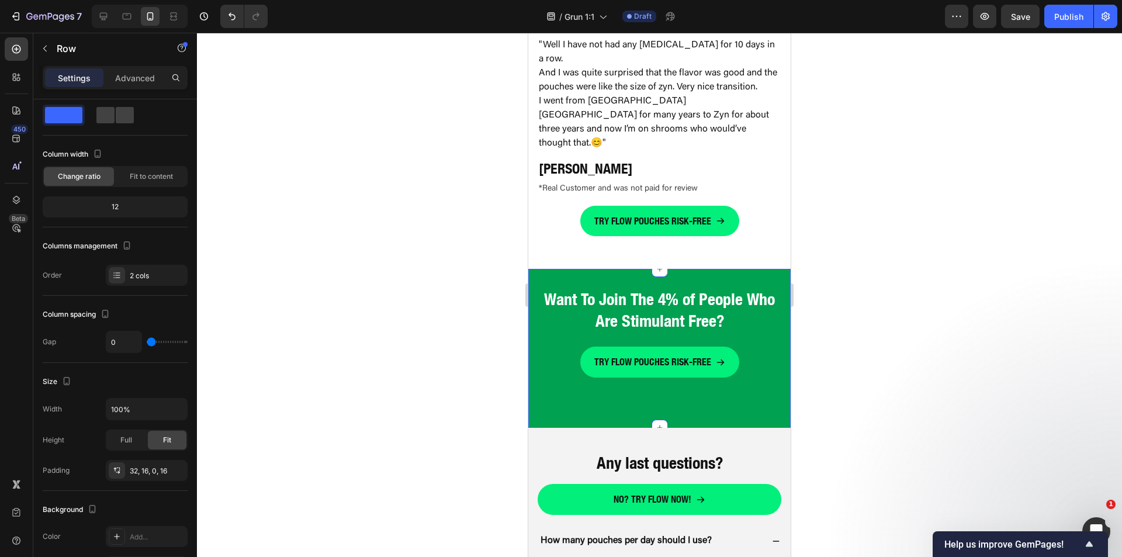
click at [543, 382] on div "Want To Join The 4% of People Who Are Stimulant Free? Heading TRY FLOW POUCHES …" at bounding box center [660, 349] width 244 height 122
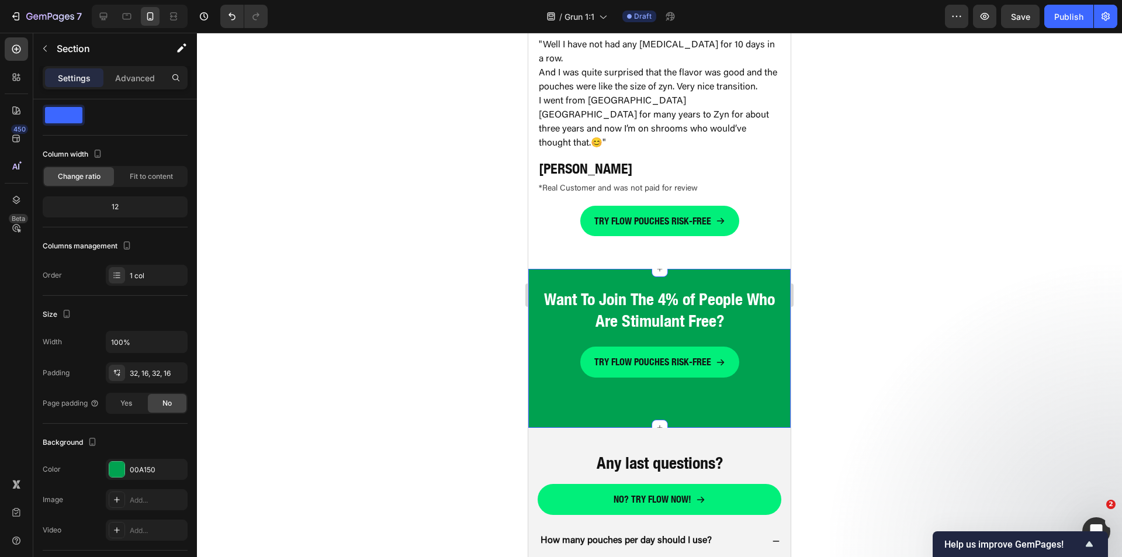
scroll to position [0, 0]
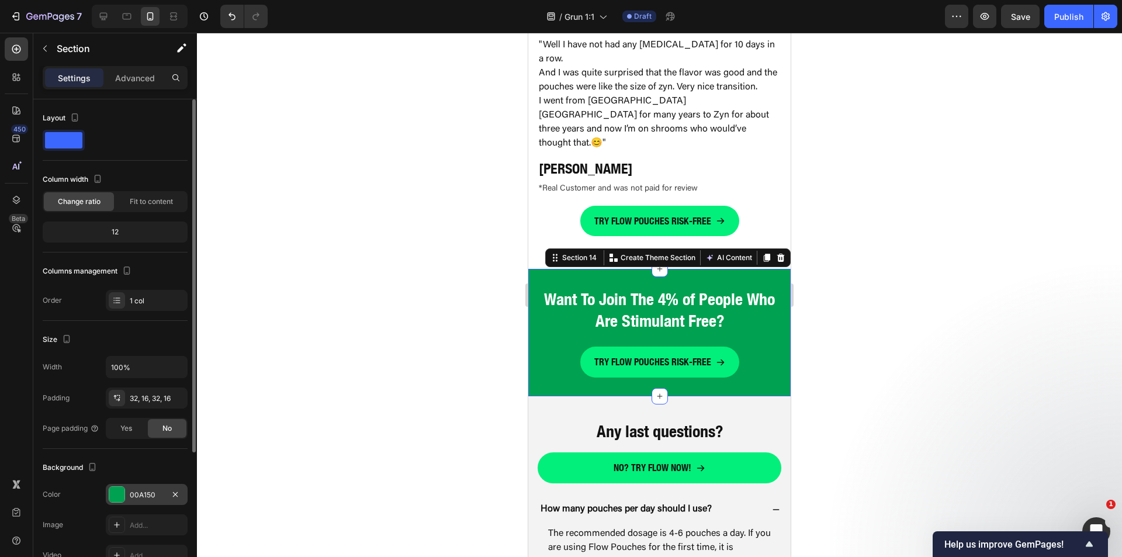
click at [134, 492] on div "00A150" at bounding box center [147, 495] width 34 height 11
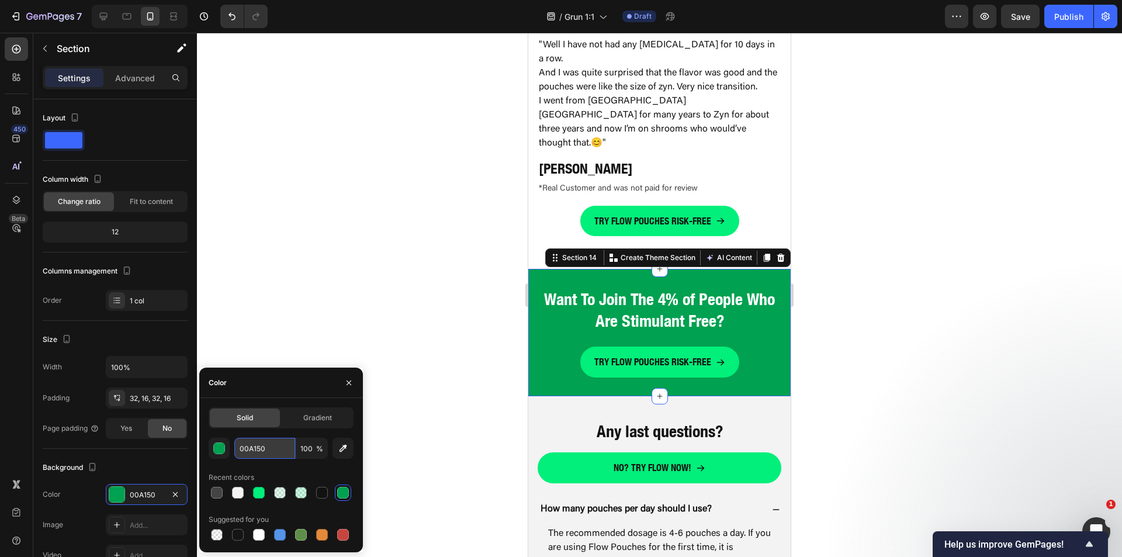
click at [251, 446] on input "00A150" at bounding box center [264, 448] width 61 height 21
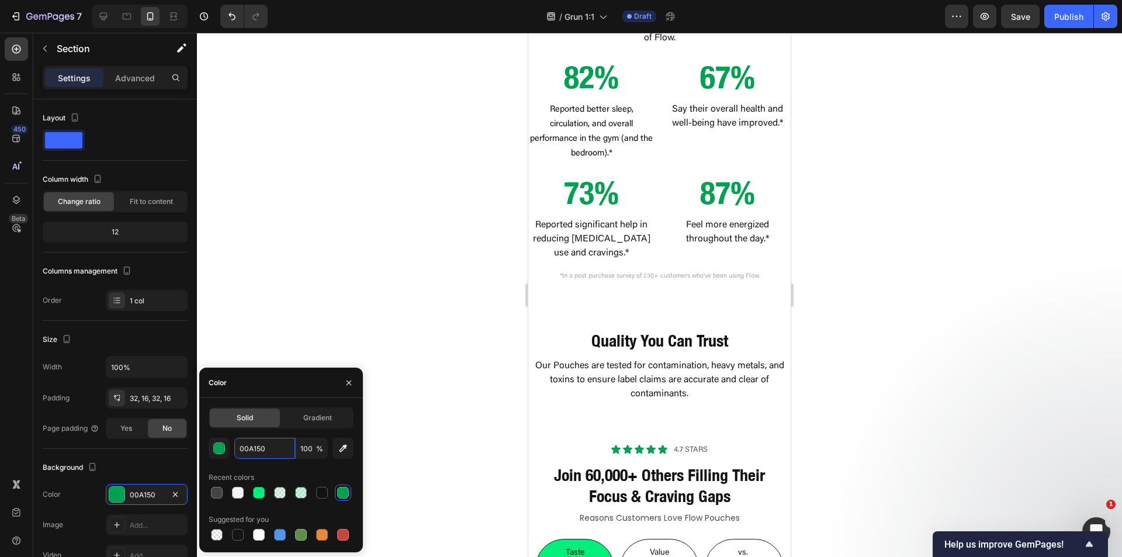
scroll to position [2000, 0]
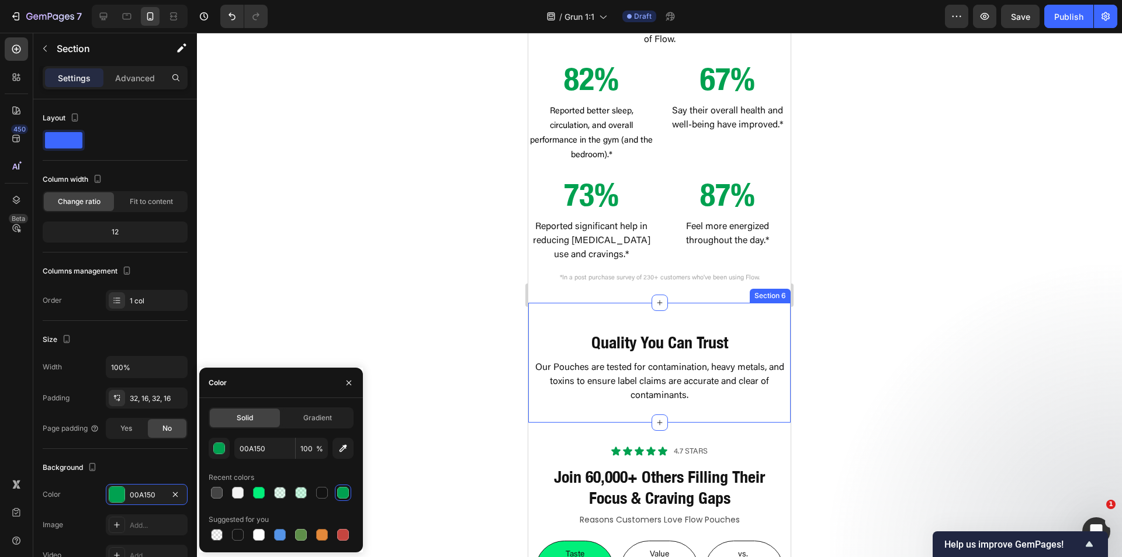
click at [585, 320] on div "Quality You Can Trust Heading Our Pouches are tested for contamination, heavy m…" at bounding box center [659, 353] width 262 height 101
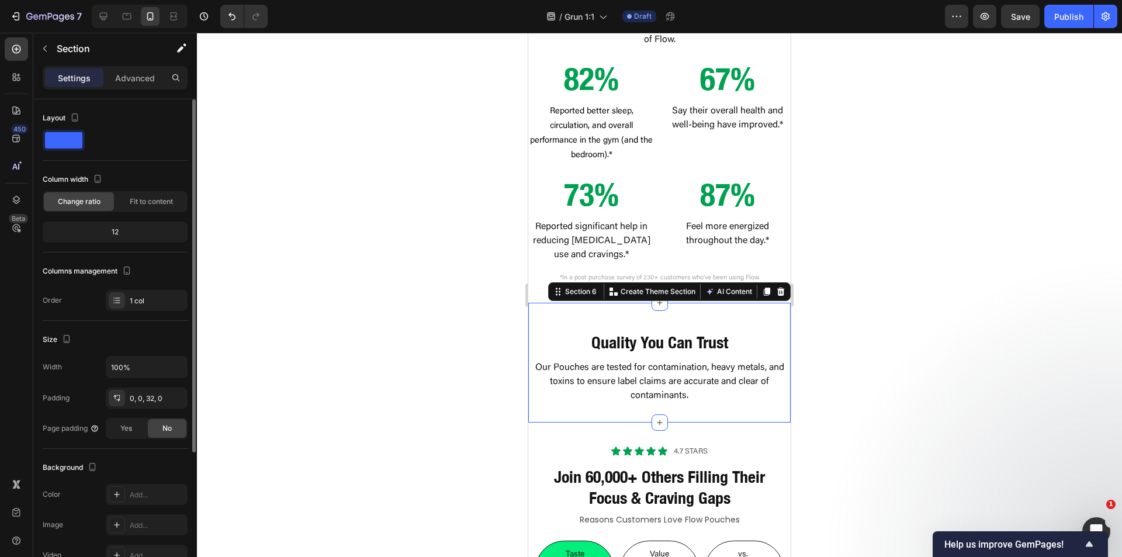
scroll to position [117, 0]
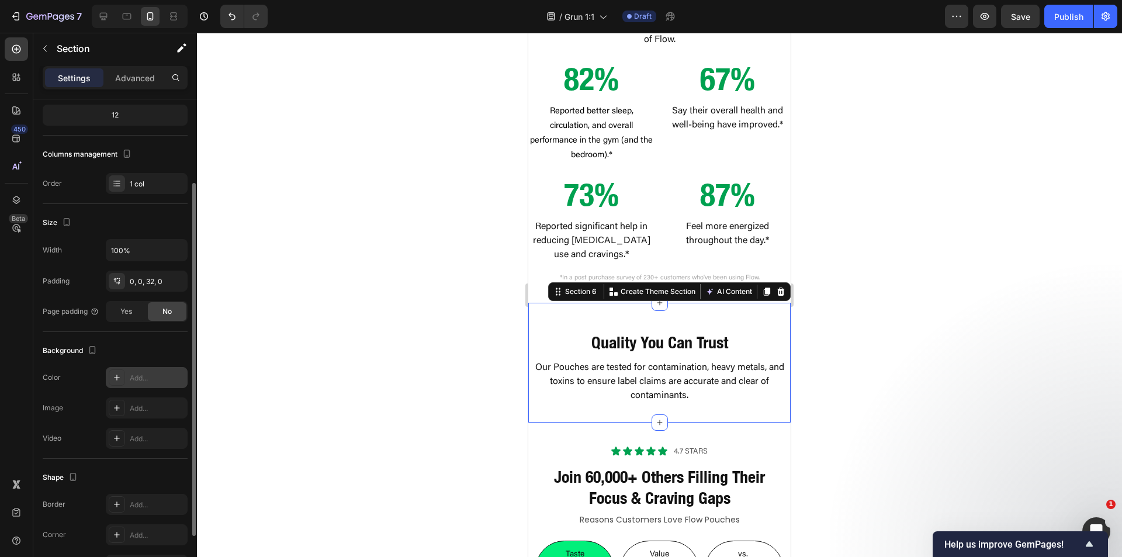
click at [139, 375] on div "Add..." at bounding box center [157, 378] width 55 height 11
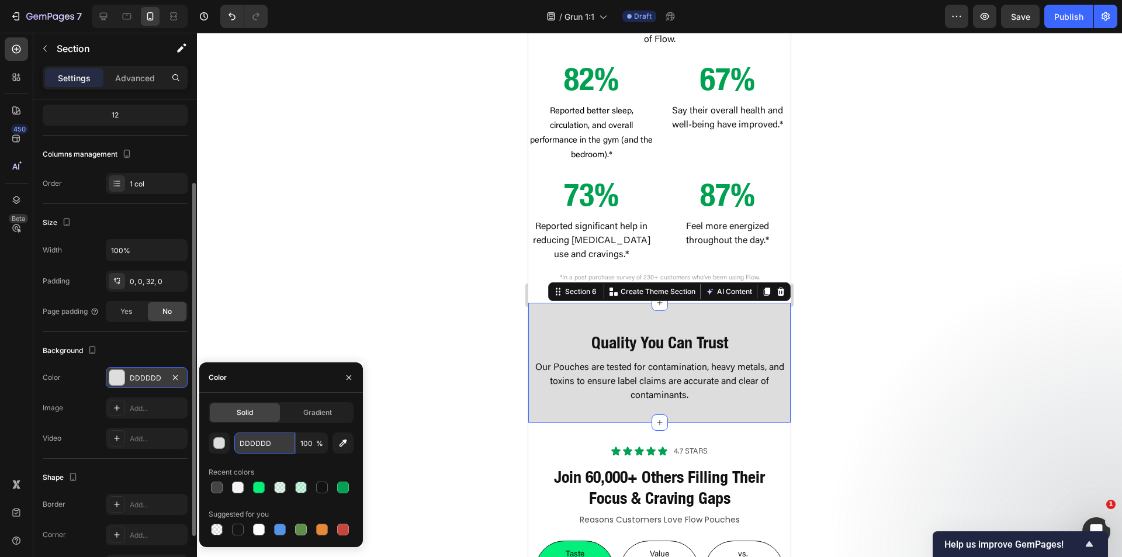
click at [261, 440] on input "DDDDDD" at bounding box center [264, 442] width 61 height 21
paste input "00A150"
type input "00A150"
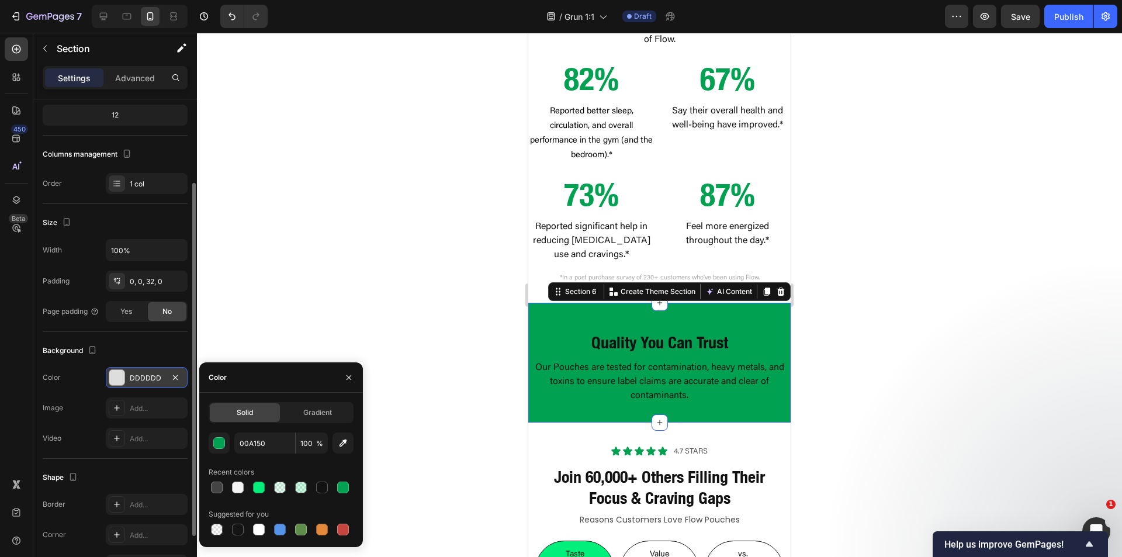
click at [606, 348] on strong "Quality You Can Trust" at bounding box center [659, 342] width 137 height 19
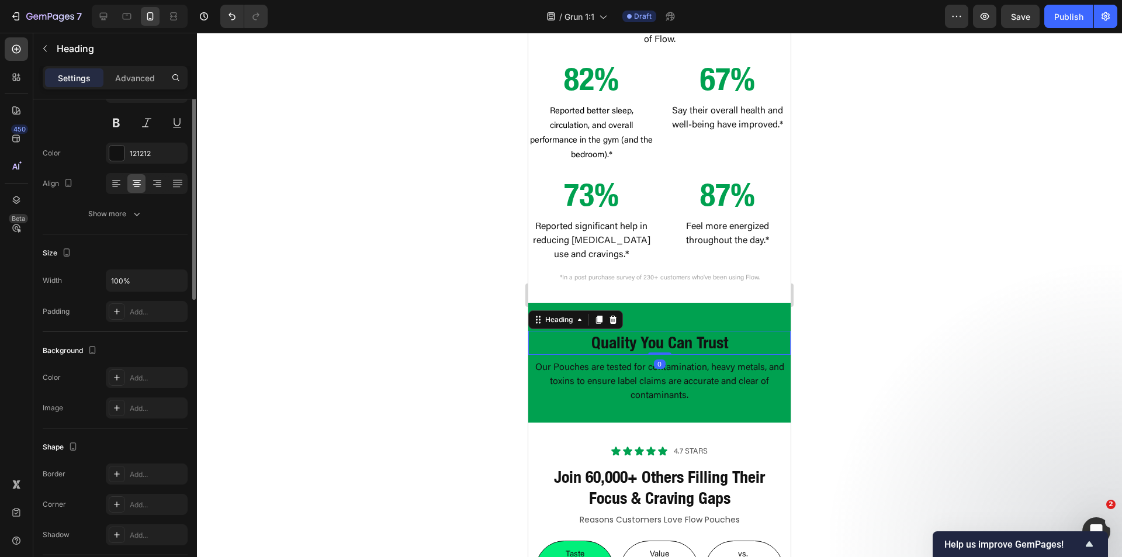
scroll to position [0, 0]
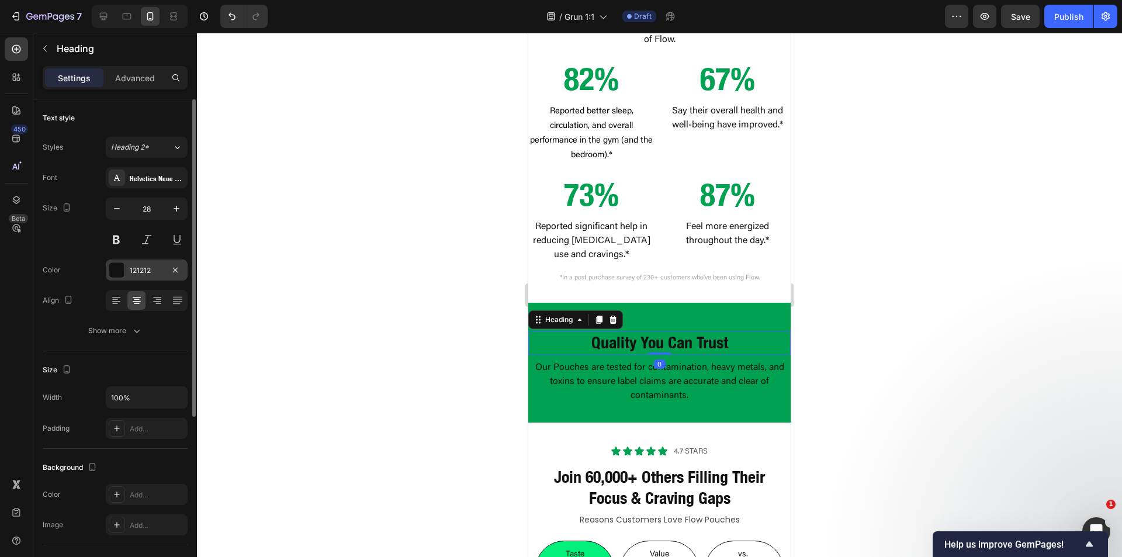
click at [117, 271] on div at bounding box center [116, 269] width 15 height 15
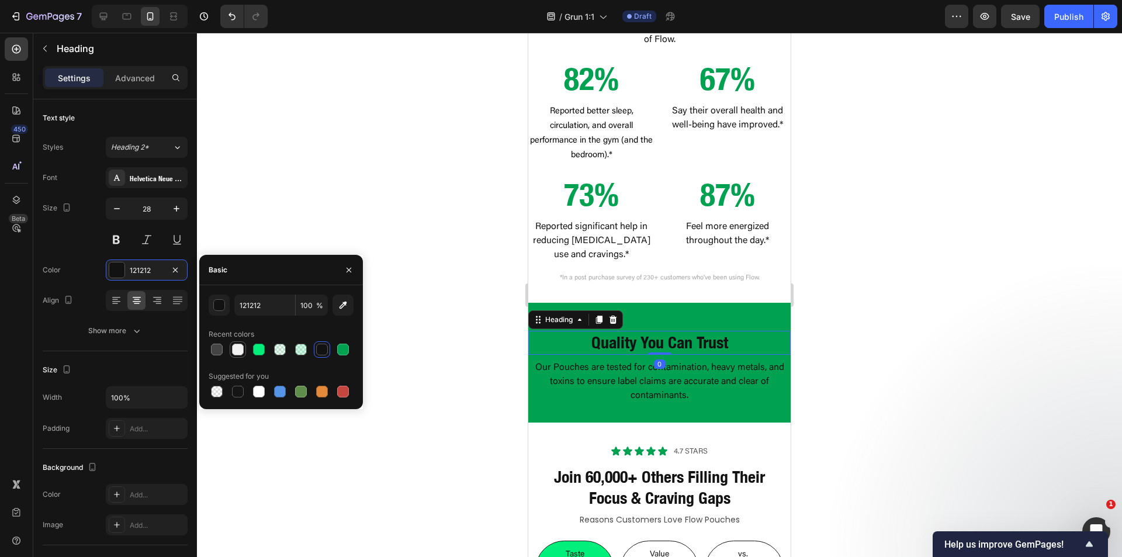
click at [241, 352] on div at bounding box center [238, 350] width 12 height 12
type input "F3F3F3"
click at [566, 382] on p "Our Pouches are tested for contamination, heavy metals, and toxins to ensure la…" at bounding box center [659, 382] width 260 height 42
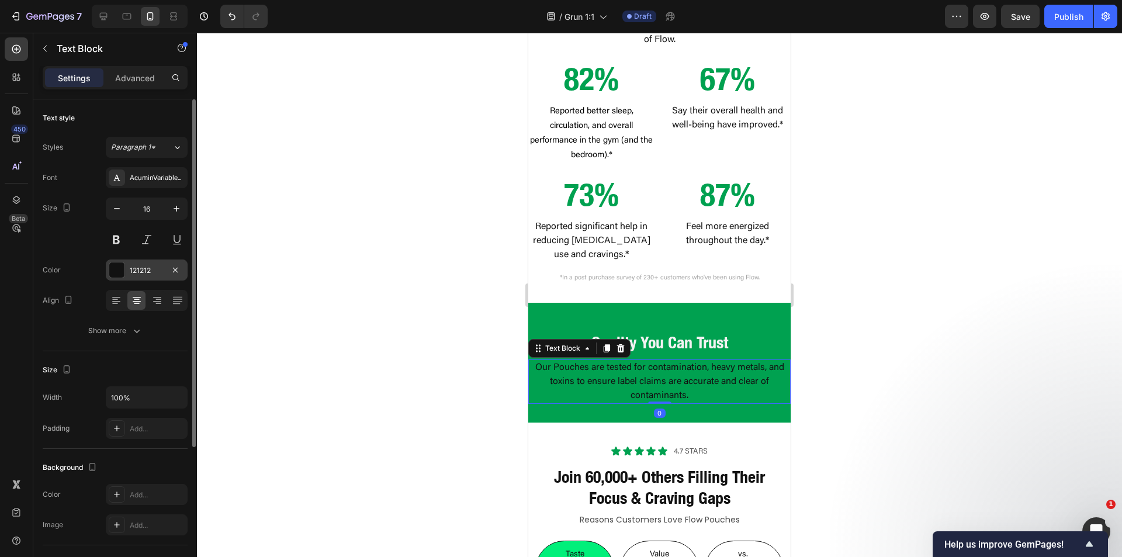
click at [115, 268] on div at bounding box center [116, 269] width 15 height 15
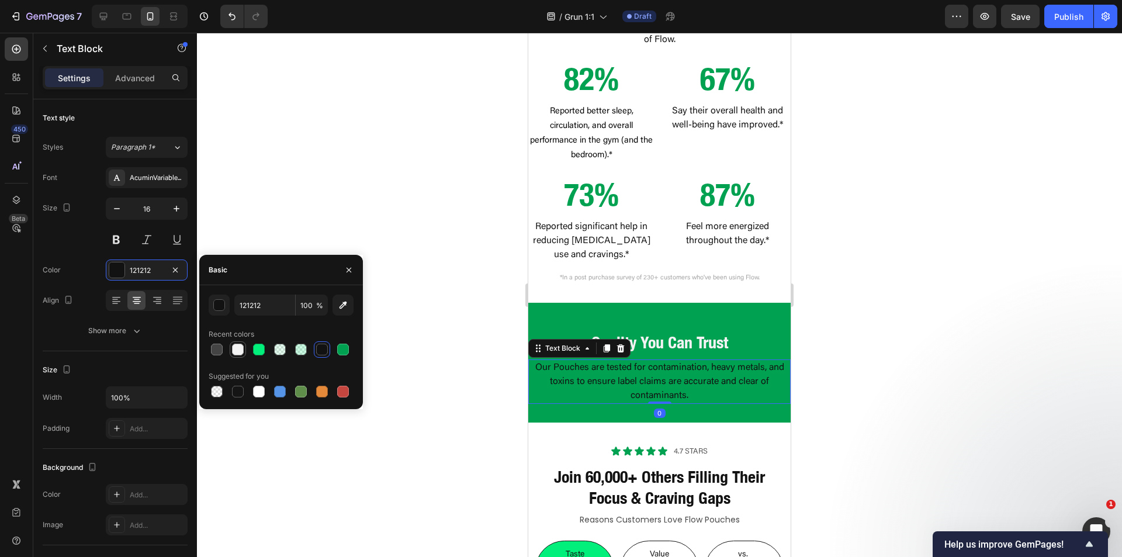
click at [239, 347] on div at bounding box center [238, 350] width 12 height 12
type input "F3F3F3"
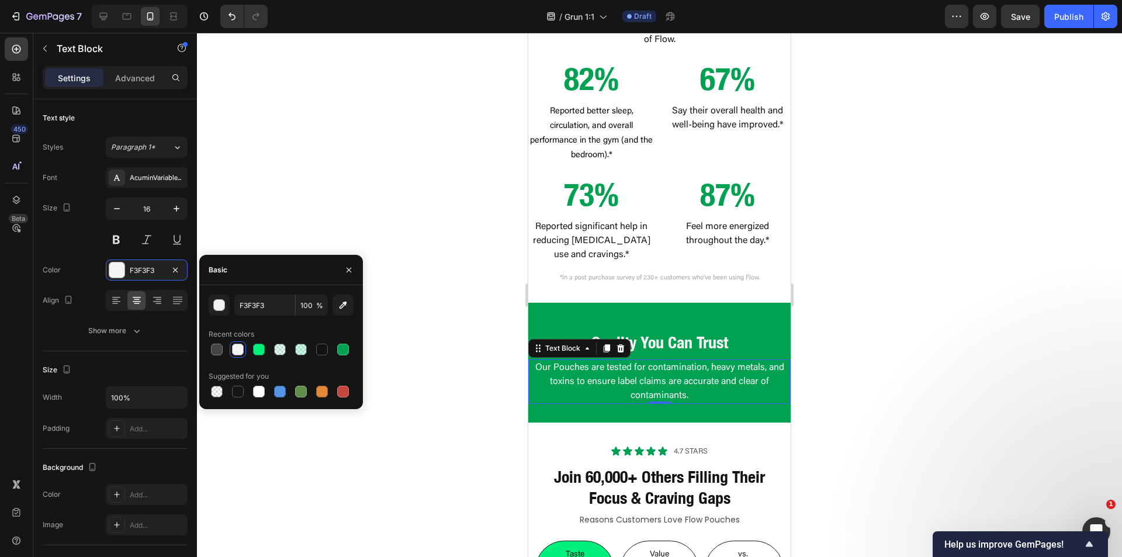
click at [330, 213] on div at bounding box center [659, 295] width 925 height 524
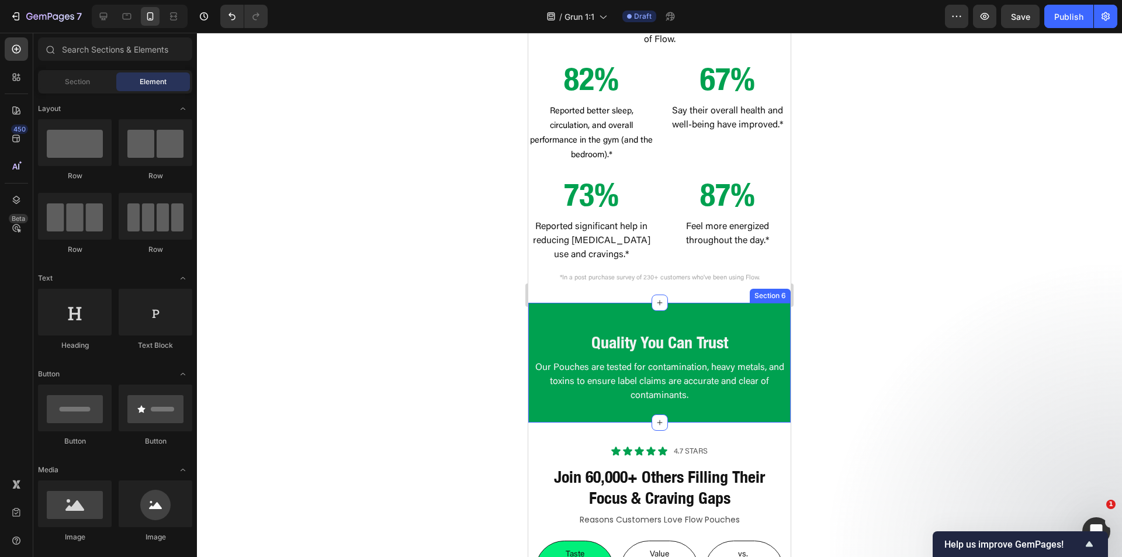
click at [621, 323] on div "Quality You Can Trust Heading Our Pouches are tested for contamination, heavy m…" at bounding box center [659, 353] width 262 height 101
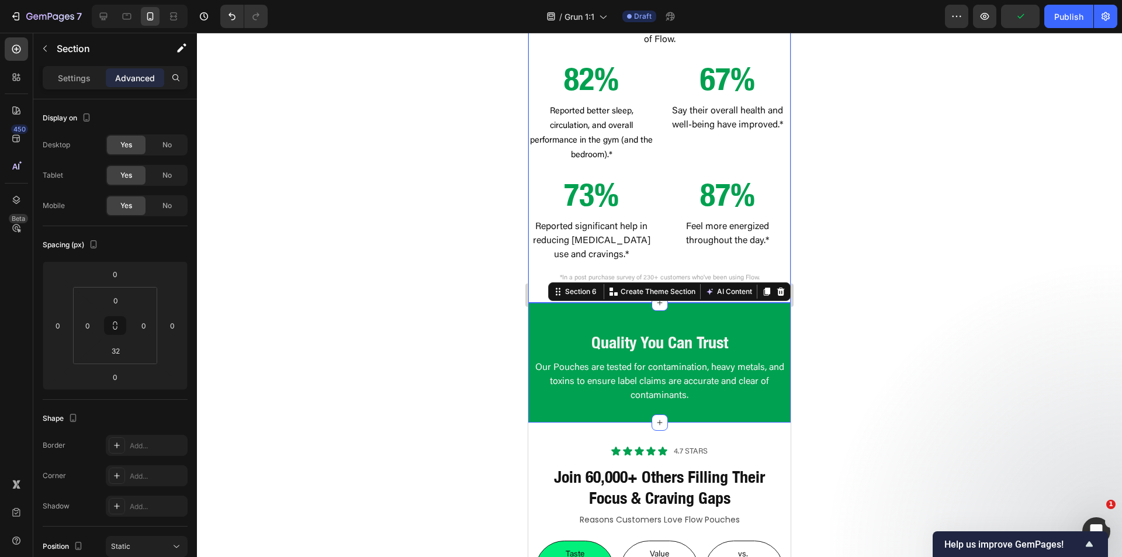
click at [146, 88] on div "Settings Advanced" at bounding box center [115, 77] width 145 height 23
click at [648, 346] on strong "Quality You Can Trust" at bounding box center [659, 342] width 137 height 19
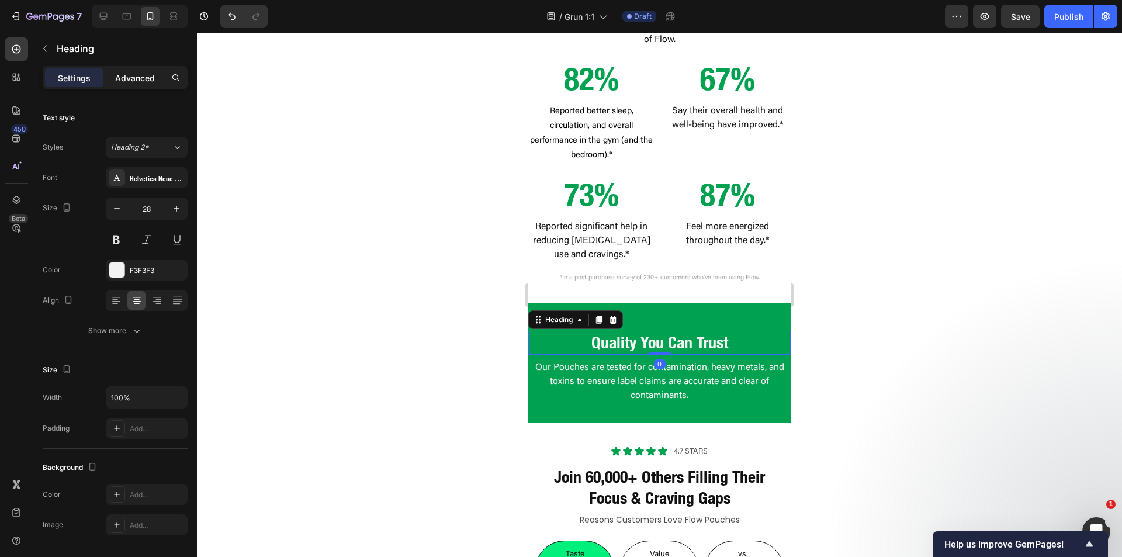
click at [127, 76] on p "Advanced" at bounding box center [135, 78] width 40 height 12
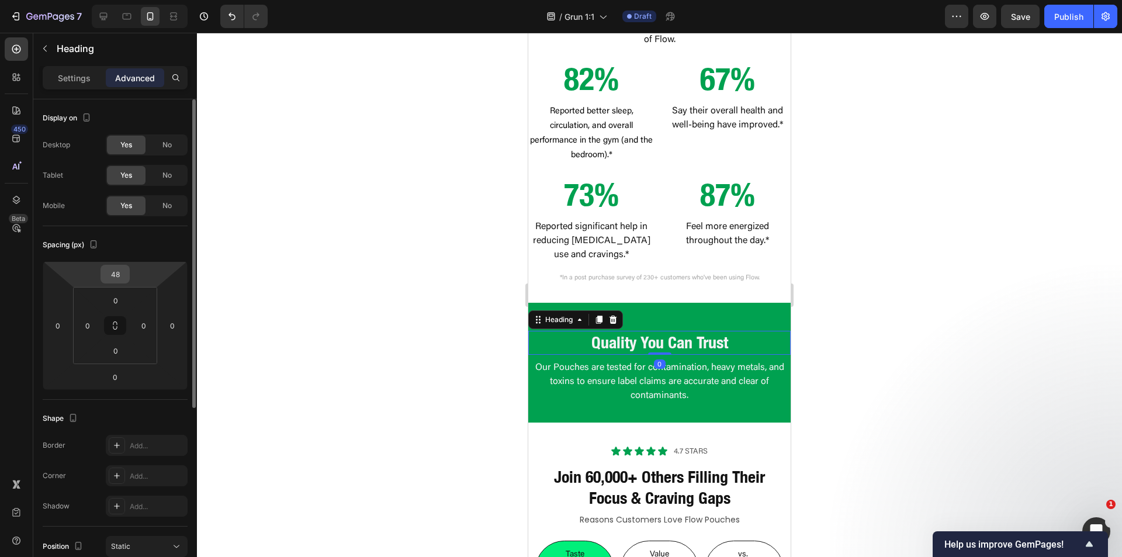
click at [116, 266] on input "48" at bounding box center [114, 274] width 23 height 18
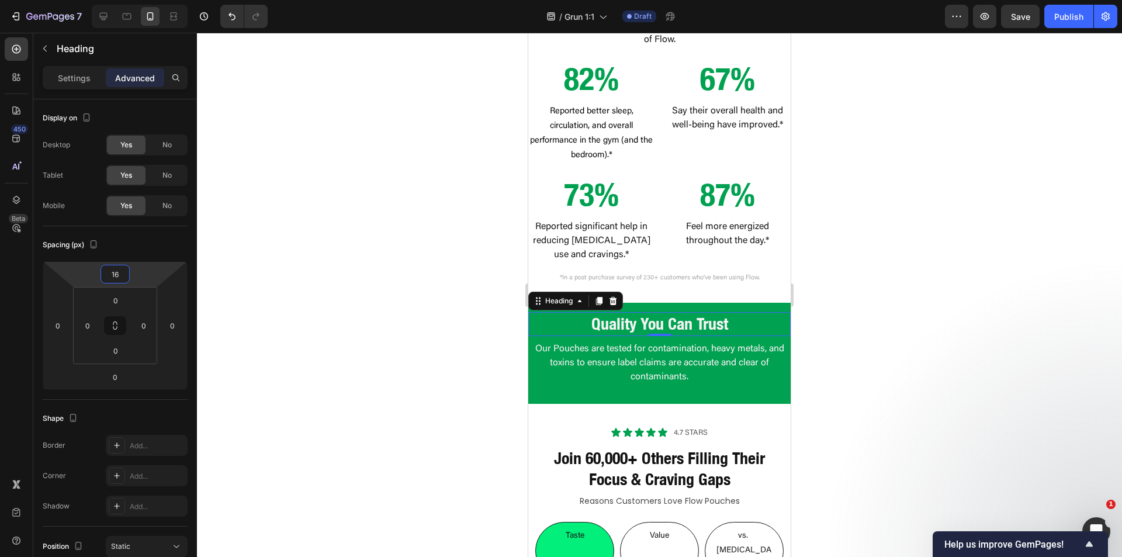
type input "1"
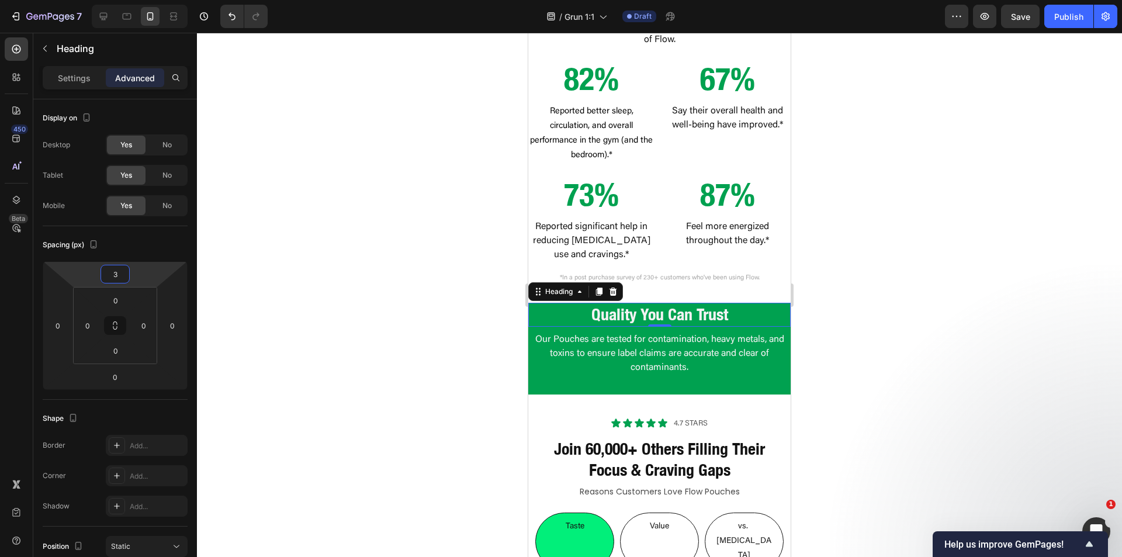
type input "32"
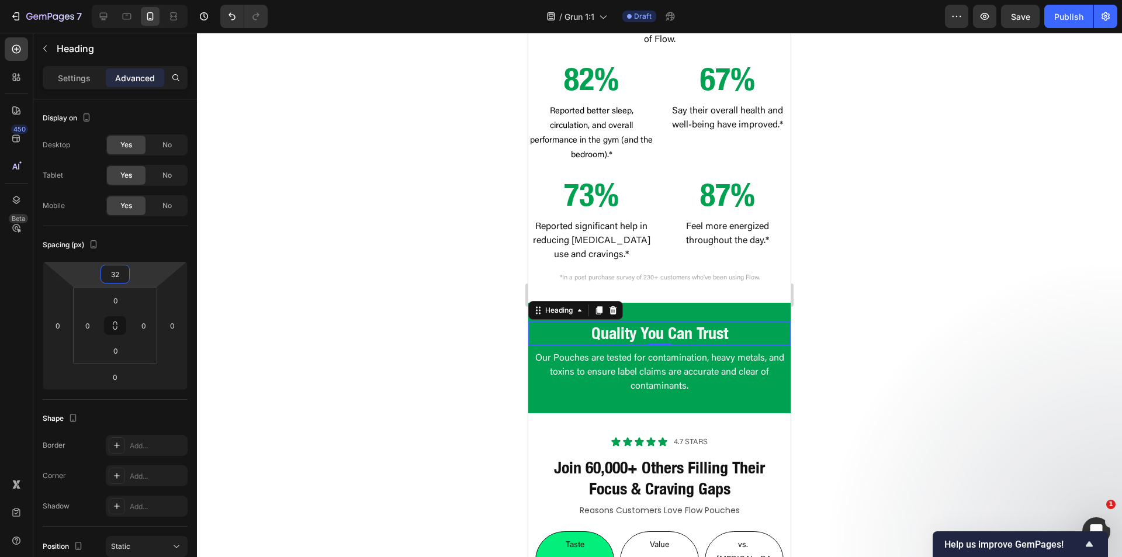
click at [367, 324] on div at bounding box center [659, 295] width 925 height 524
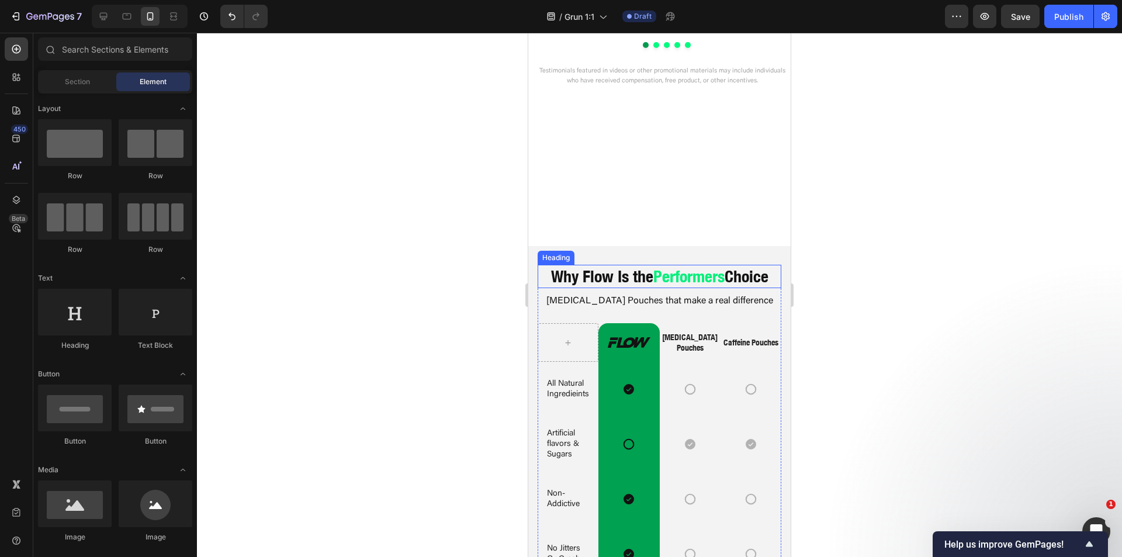
scroll to position [3169, 0]
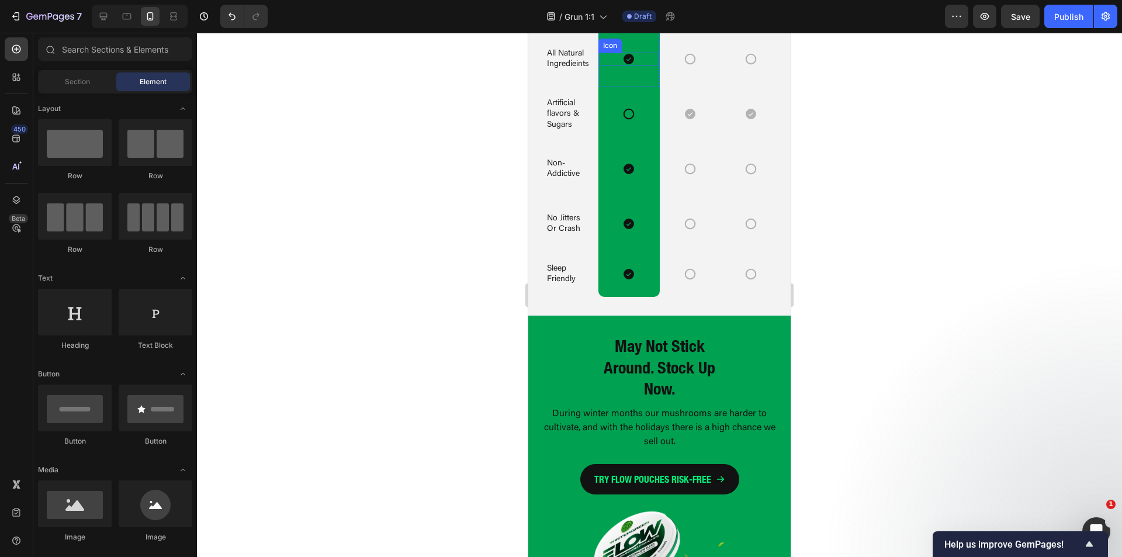
click at [628, 65] on icon at bounding box center [629, 59] width 11 height 11
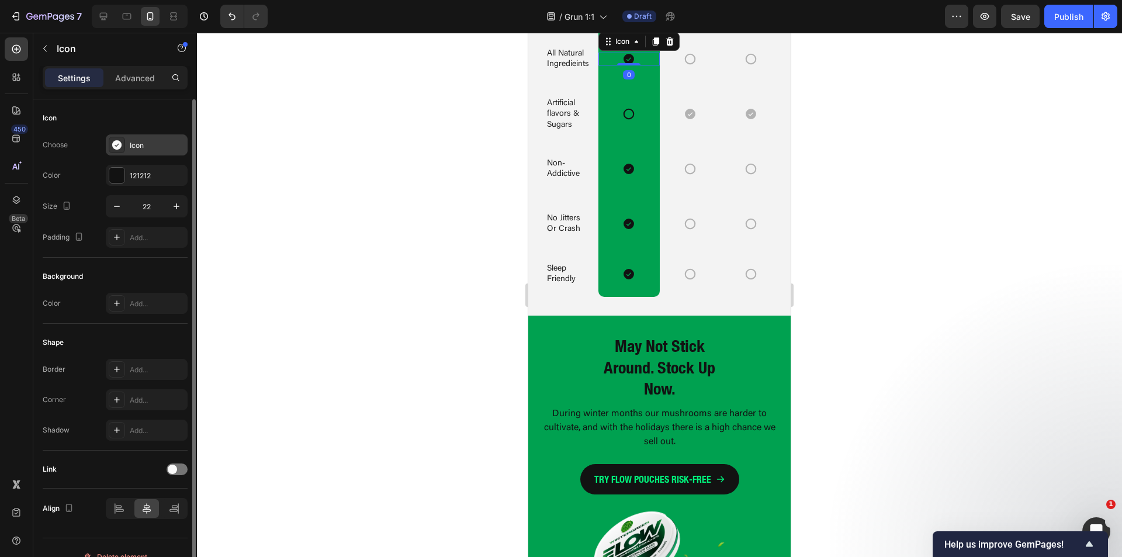
click at [124, 147] on div at bounding box center [117, 145] width 16 height 16
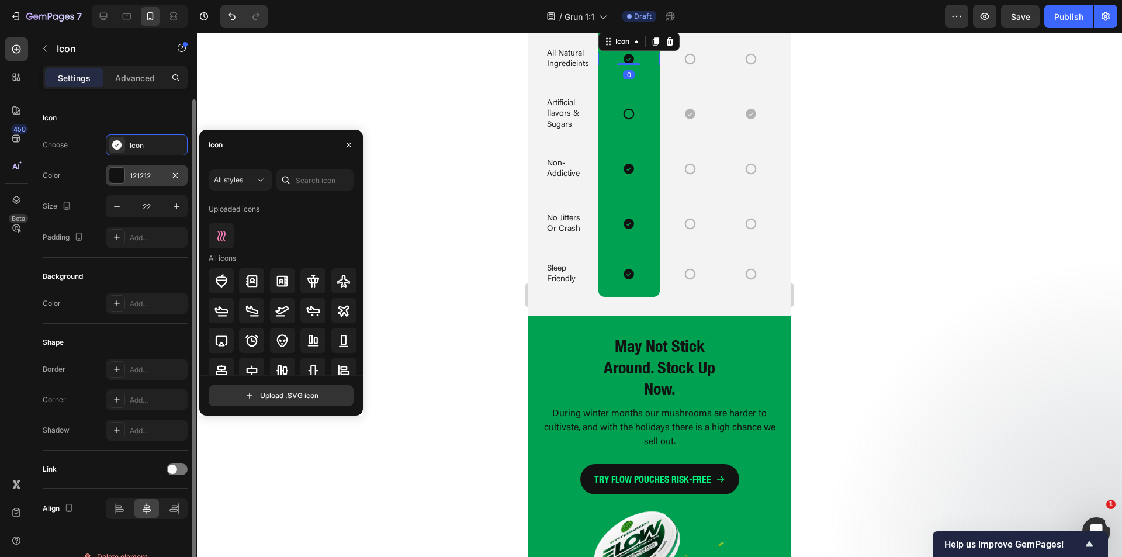
click at [122, 172] on div at bounding box center [116, 175] width 15 height 15
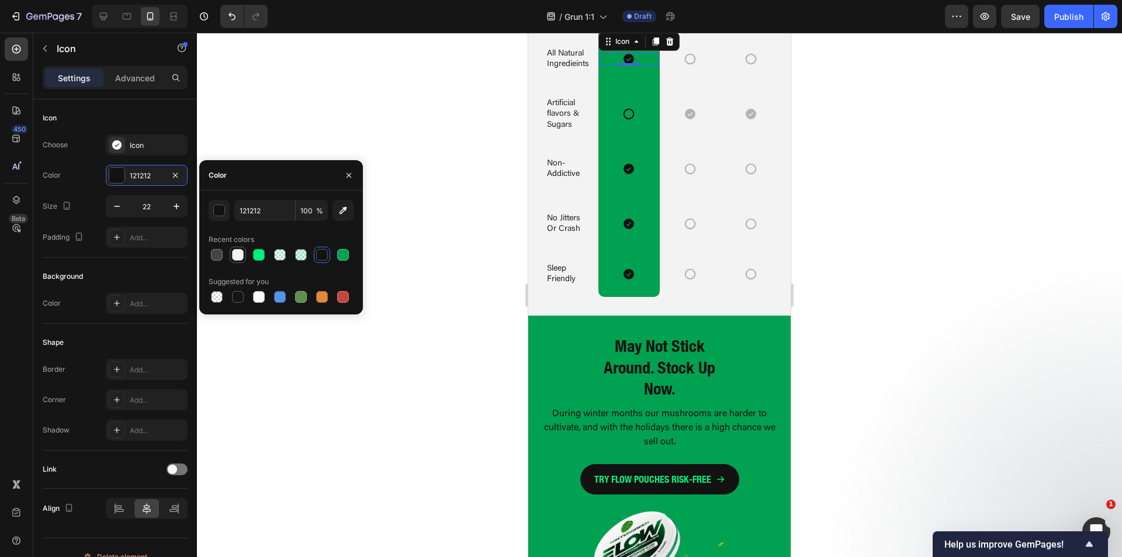
click at [237, 257] on div at bounding box center [238, 255] width 12 height 12
type input "F3F3F3"
click at [626, 120] on icon at bounding box center [628, 114] width 13 height 13
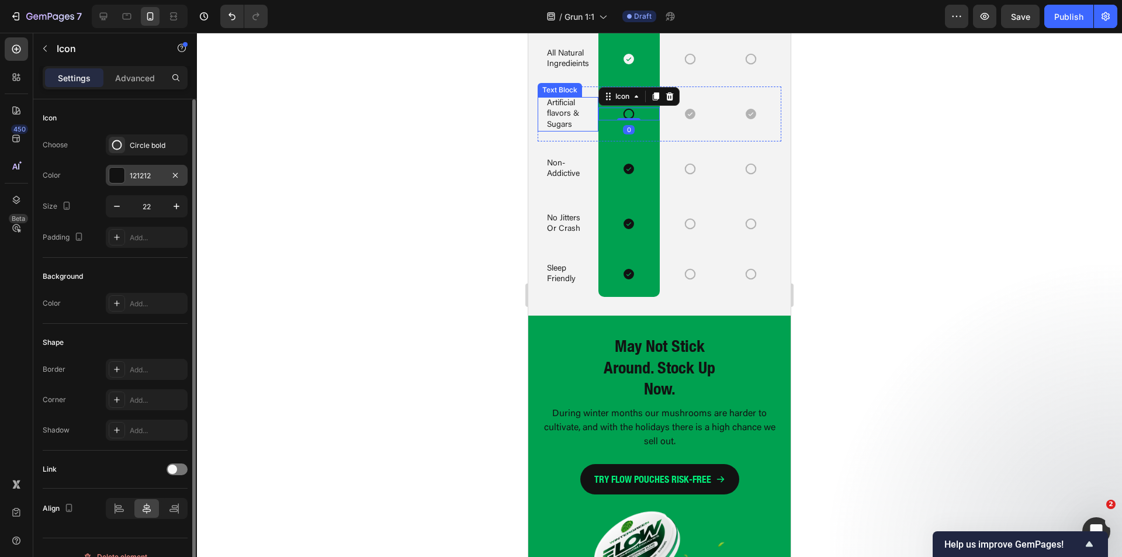
click at [114, 173] on div at bounding box center [116, 175] width 15 height 15
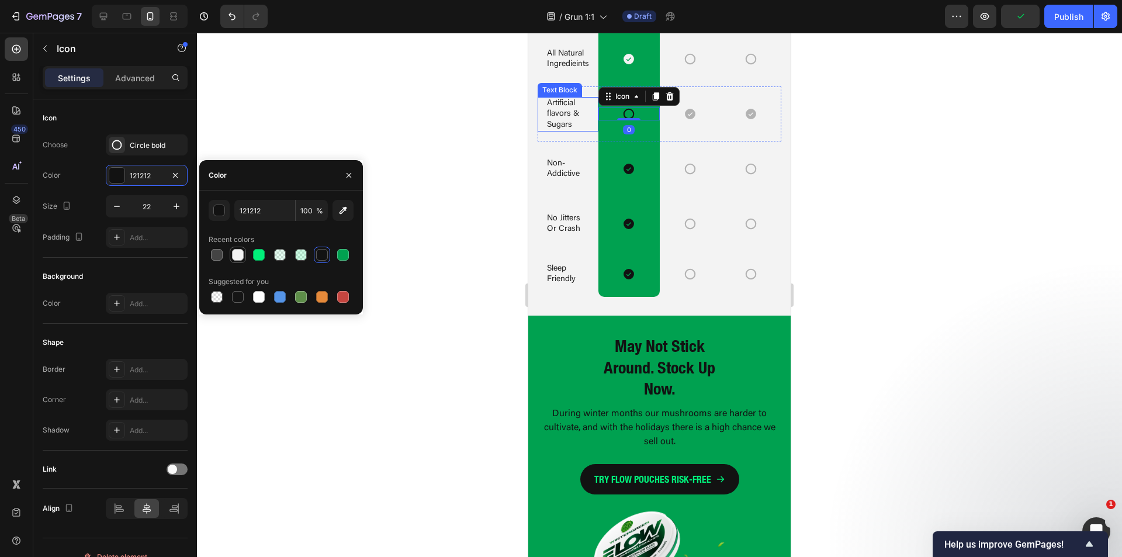
click at [238, 255] on div at bounding box center [238, 255] width 12 height 12
type input "F3F3F3"
click at [619, 175] on div "Icon" at bounding box center [628, 168] width 61 height 13
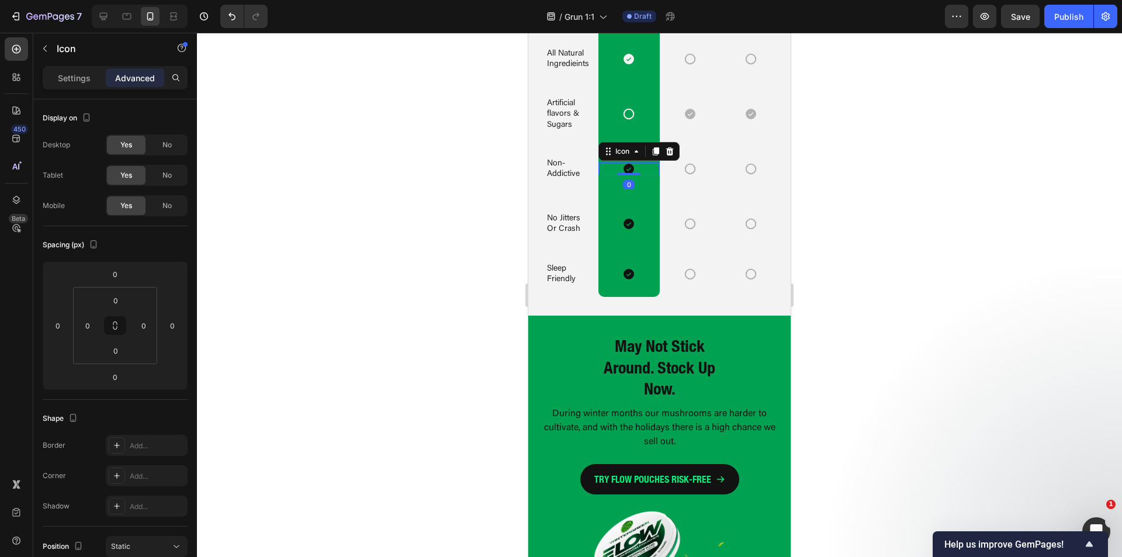
click at [628, 175] on icon at bounding box center [629, 169] width 11 height 11
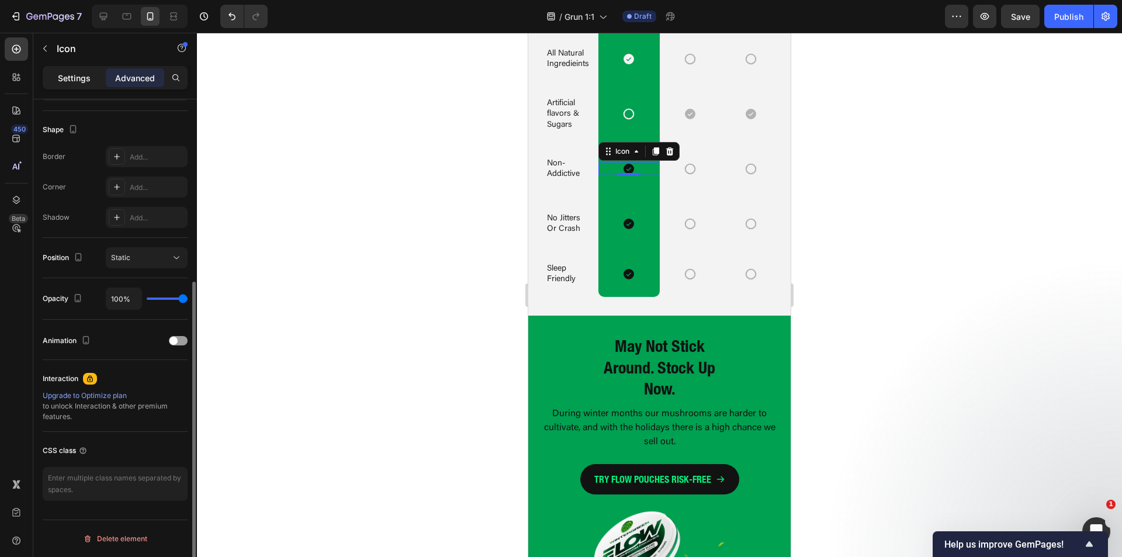
click at [74, 77] on p "Settings" at bounding box center [74, 78] width 33 height 12
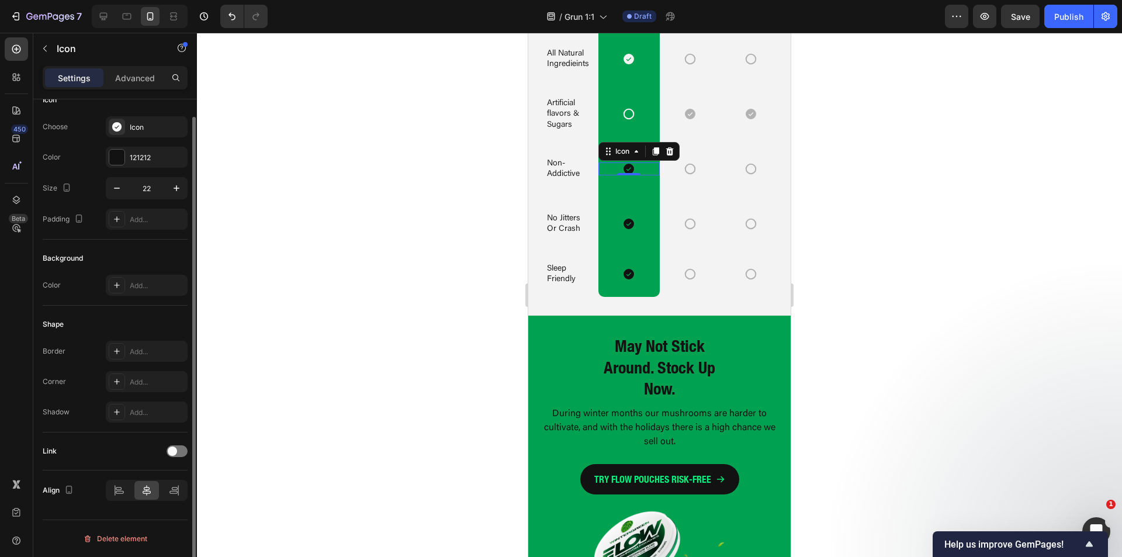
drag, startPoint x: 110, startPoint y: 157, endPoint x: 124, endPoint y: 176, distance: 24.2
click at [109, 157] on div at bounding box center [116, 157] width 15 height 15
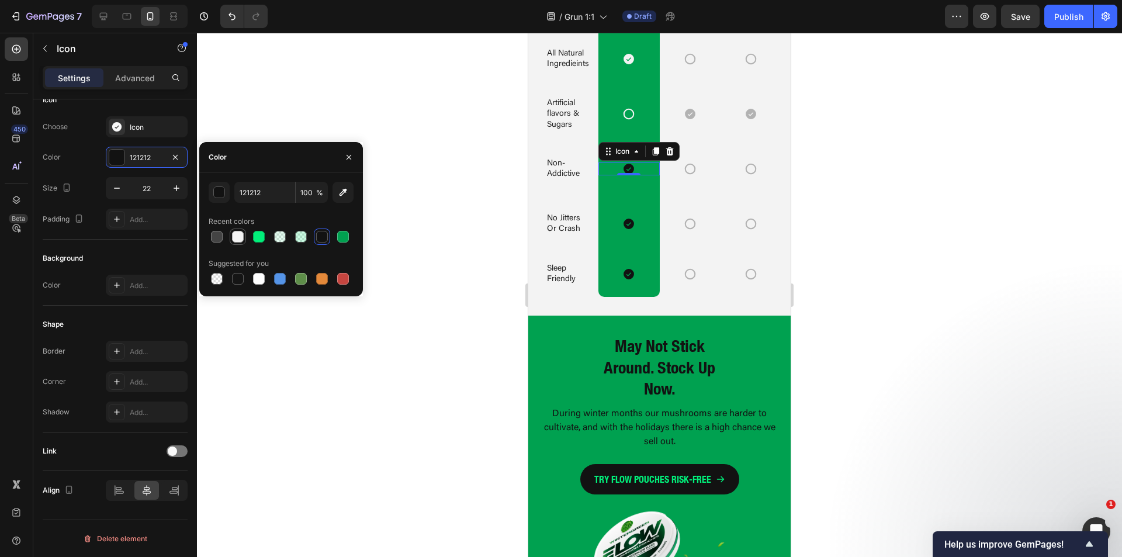
click at [238, 236] on div at bounding box center [238, 237] width 12 height 12
type input "F3F3F3"
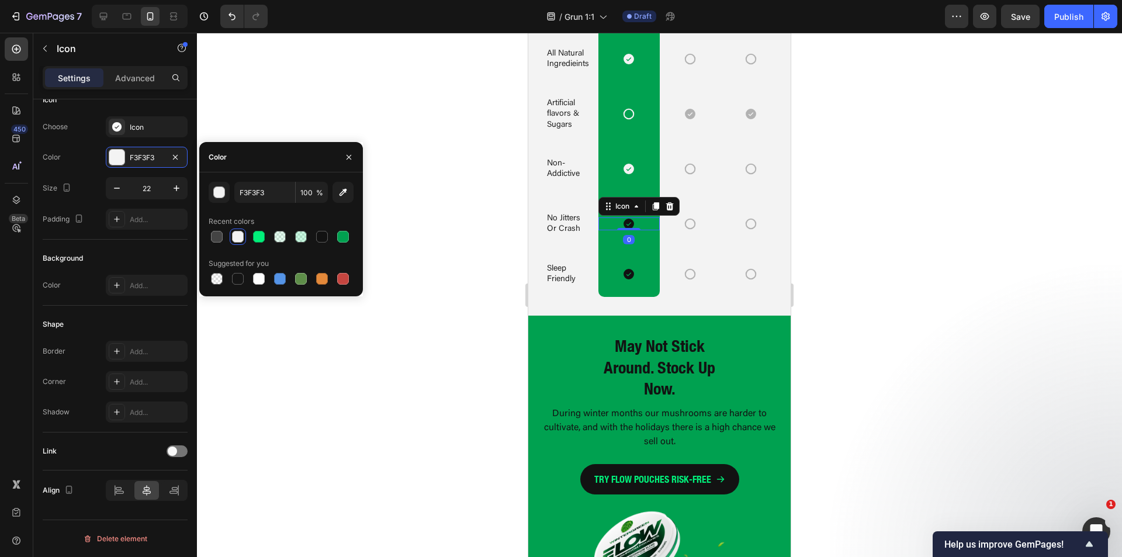
click at [630, 230] on icon at bounding box center [629, 224] width 11 height 11
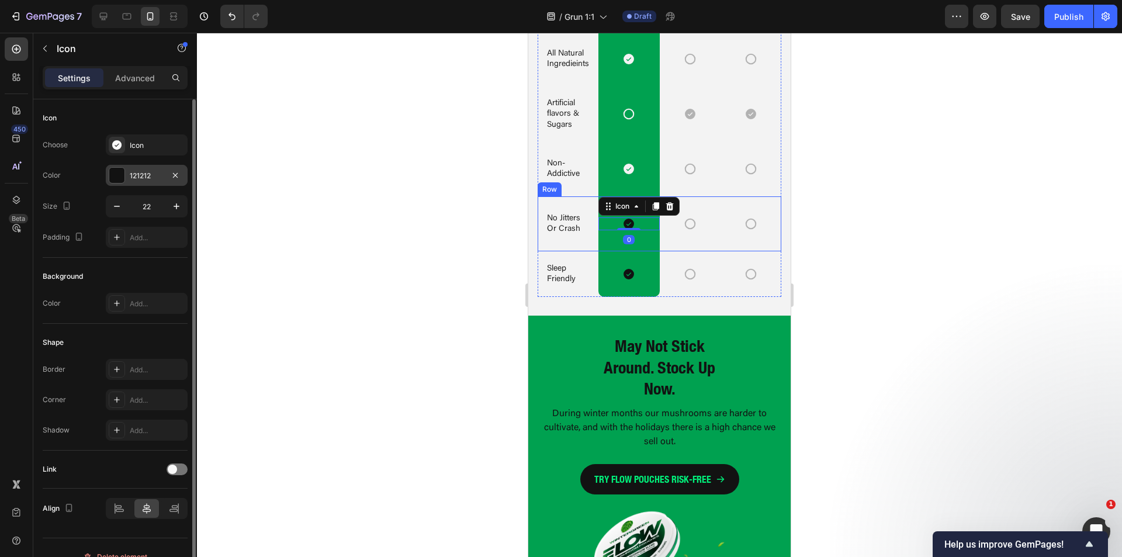
click at [121, 174] on div at bounding box center [116, 175] width 15 height 15
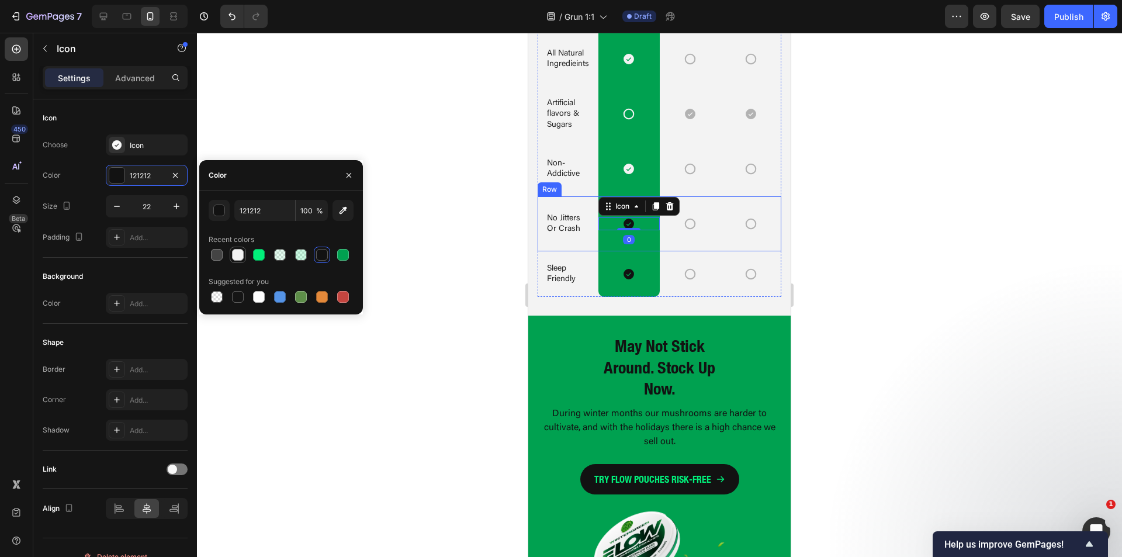
click at [235, 256] on div at bounding box center [238, 255] width 12 height 12
type input "F3F3F3"
click at [629, 281] on div "Icon" at bounding box center [628, 274] width 61 height 13
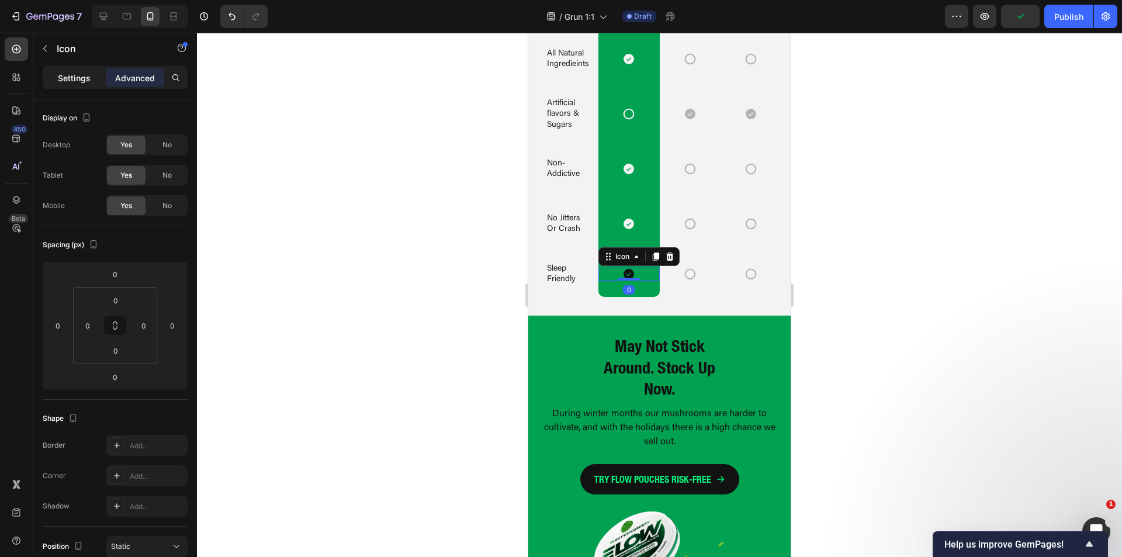
click at [69, 77] on p "Settings" at bounding box center [74, 78] width 33 height 12
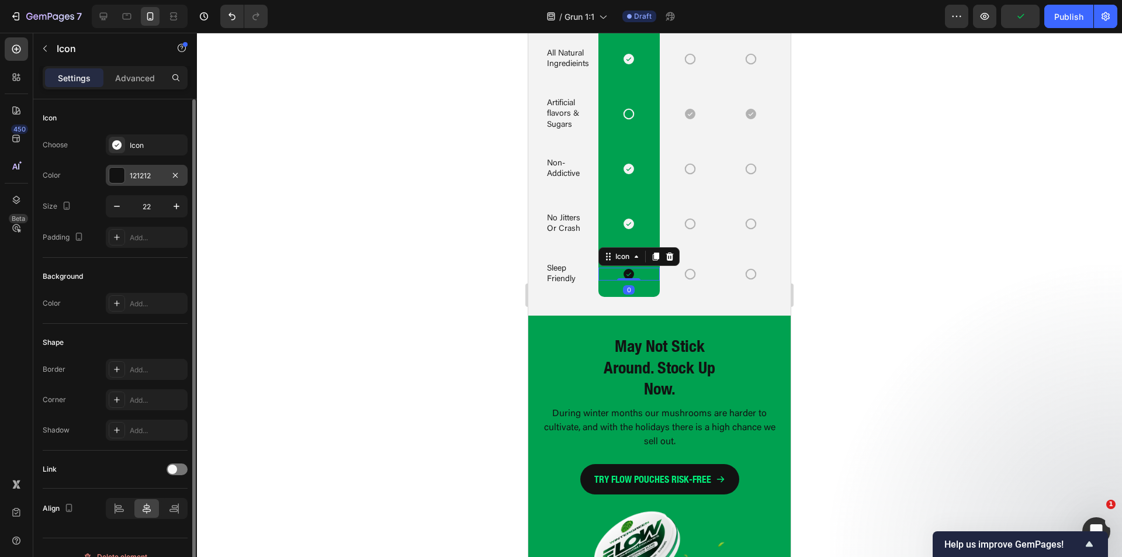
click at [112, 179] on div at bounding box center [116, 175] width 15 height 15
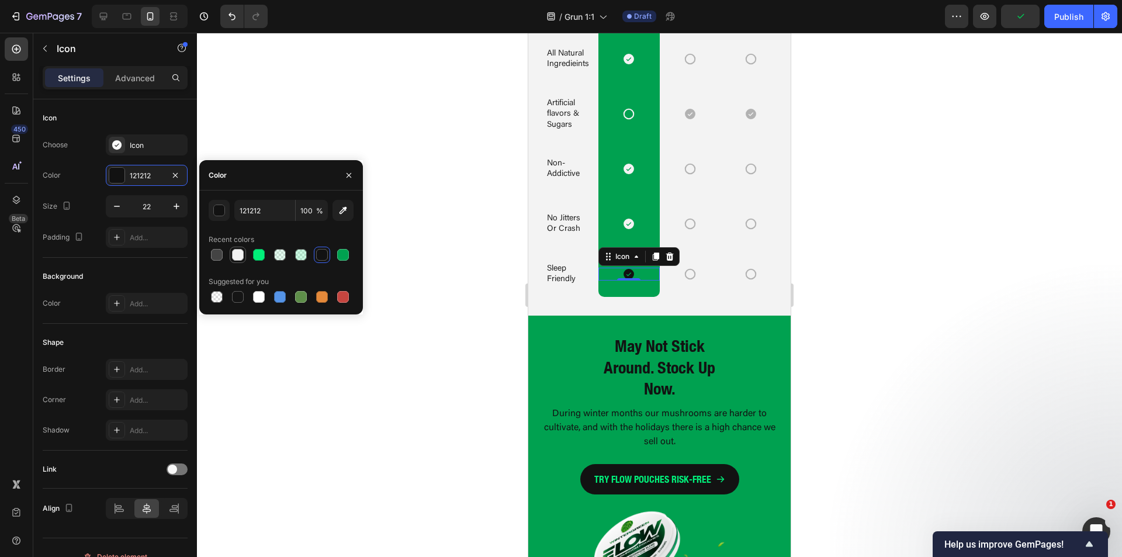
click at [233, 251] on div at bounding box center [238, 255] width 12 height 12
type input "F3F3F3"
click at [636, 18] on img at bounding box center [629, 13] width 42 height 11
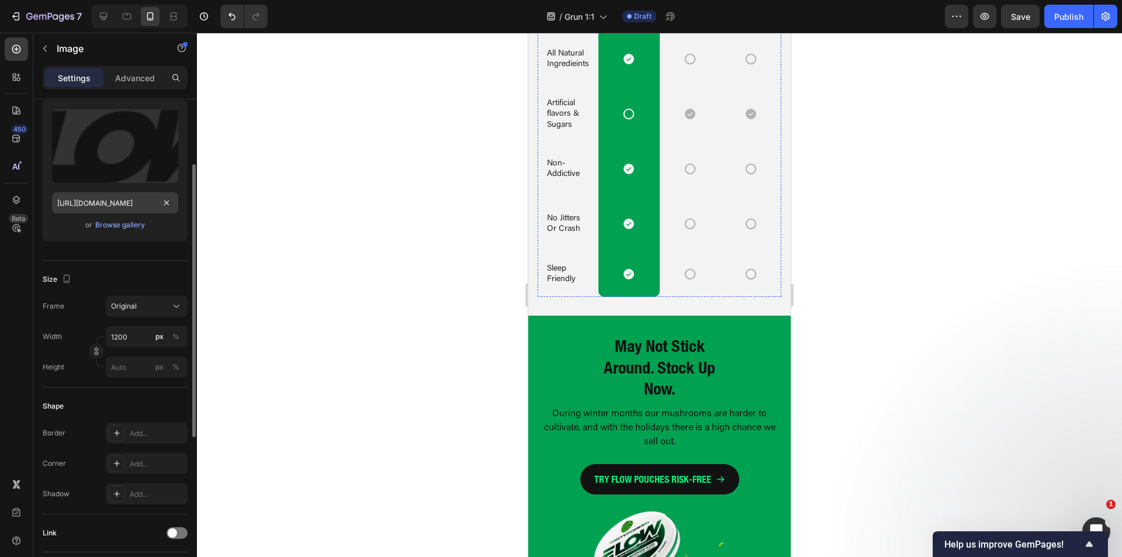
scroll to position [58, 0]
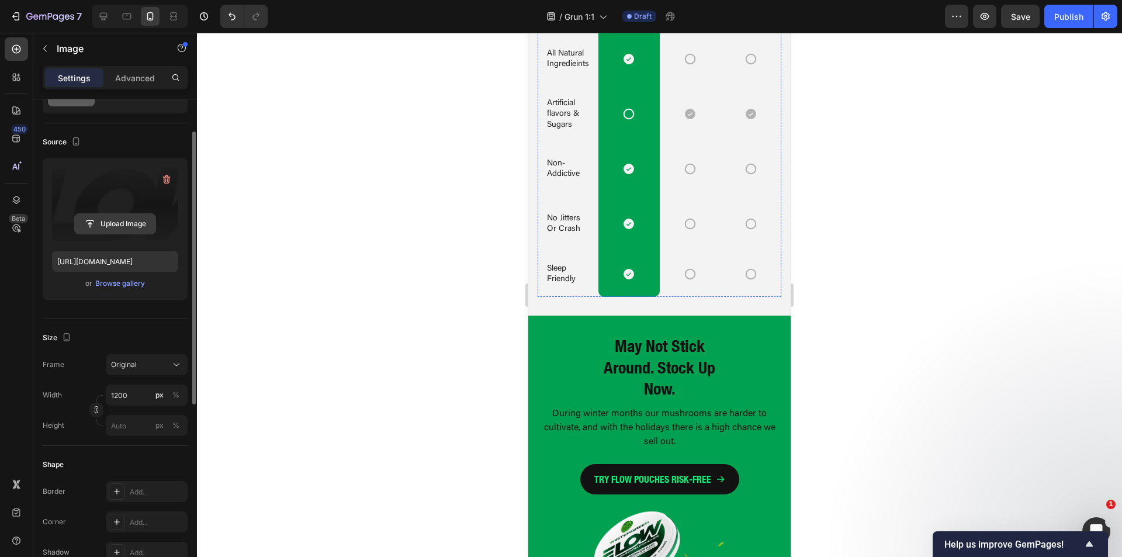
click at [115, 224] on input "file" at bounding box center [115, 224] width 81 height 20
click at [127, 284] on div "Browse gallery" at bounding box center [120, 283] width 50 height 11
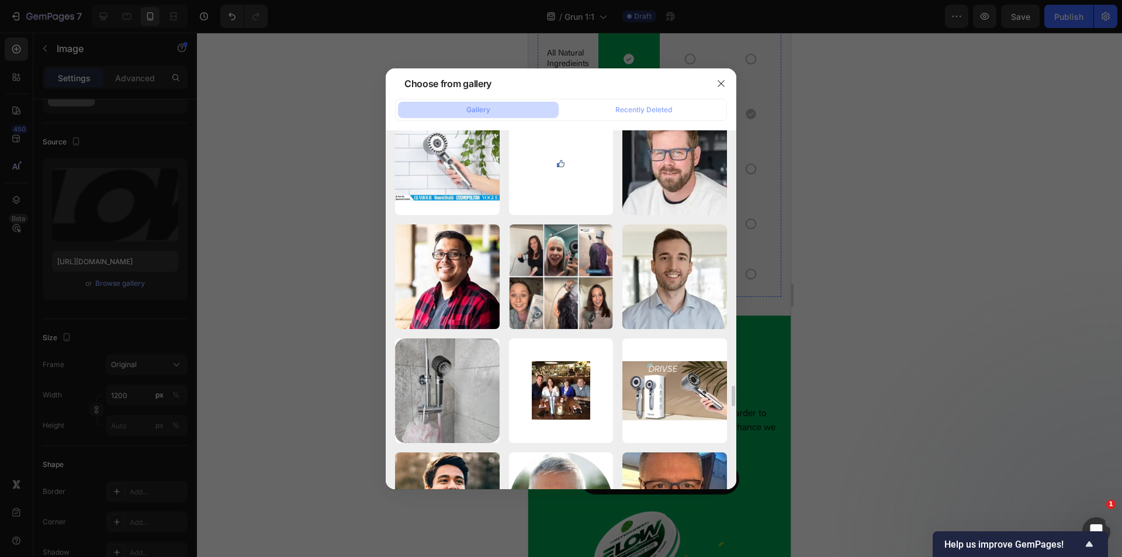
scroll to position [4173, 0]
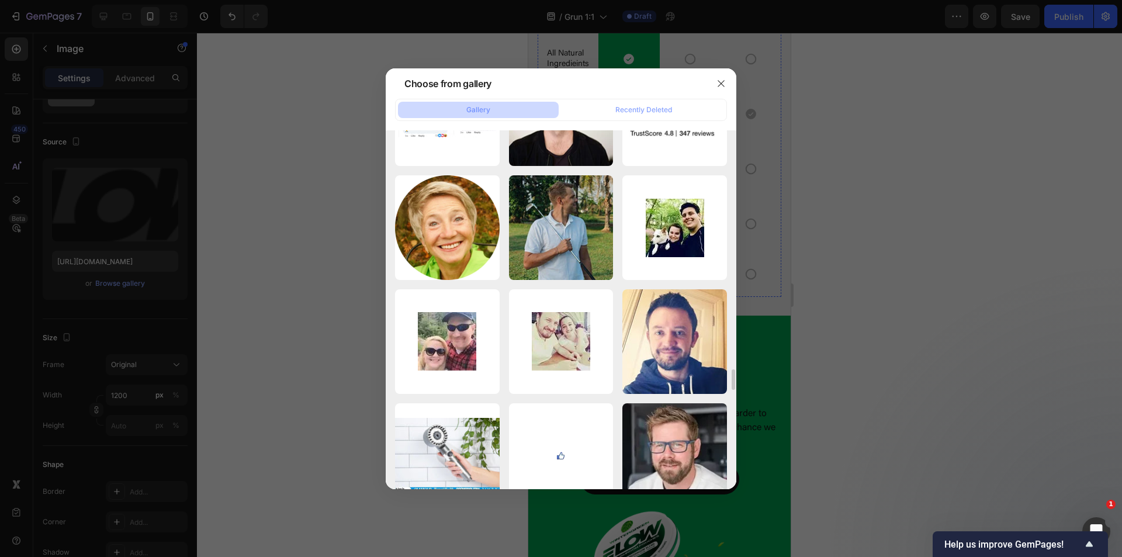
drag, startPoint x: 721, startPoint y: 83, endPoint x: 754, endPoint y: 102, distance: 38.2
click at [721, 82] on icon "button" at bounding box center [720, 83] width 9 height 9
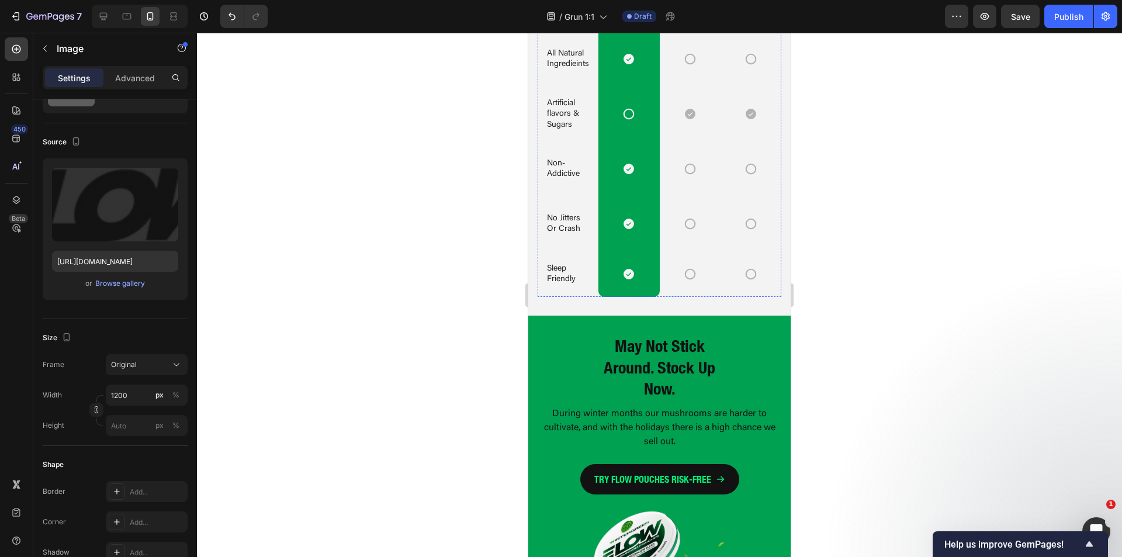
click at [947, 230] on div at bounding box center [659, 295] width 925 height 524
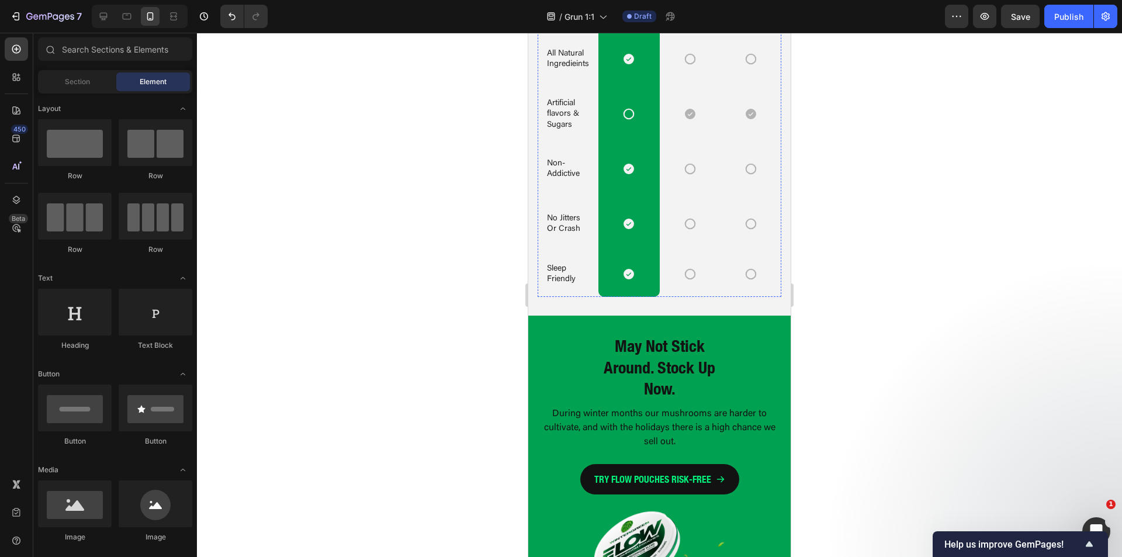
click at [922, 237] on div at bounding box center [659, 295] width 925 height 524
click at [558, 70] on p "All Natural Ingredieints" at bounding box center [568, 59] width 42 height 21
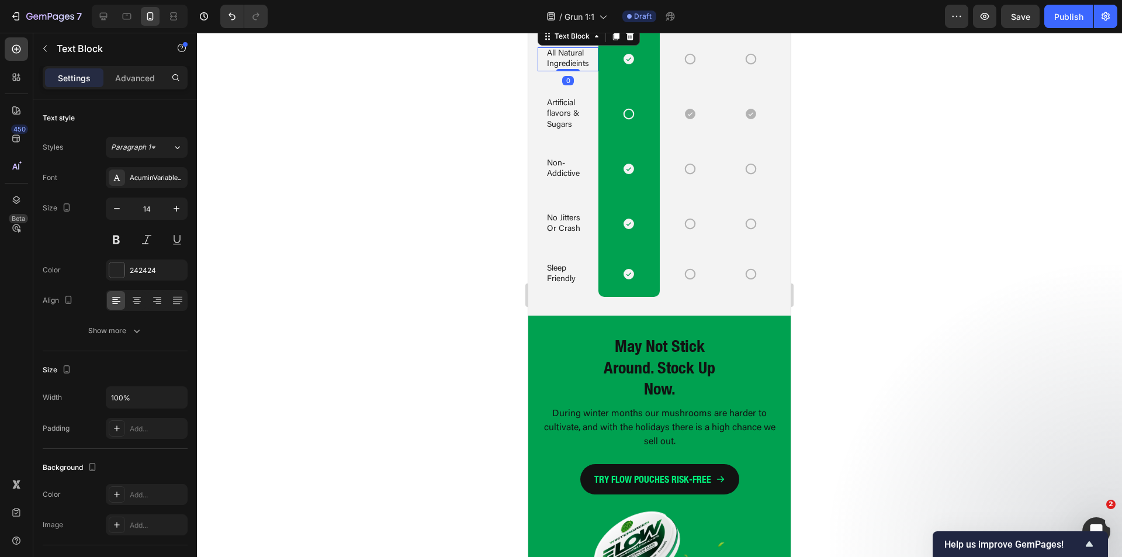
click at [558, 70] on p "All Natural Ingredieints" at bounding box center [568, 59] width 42 height 21
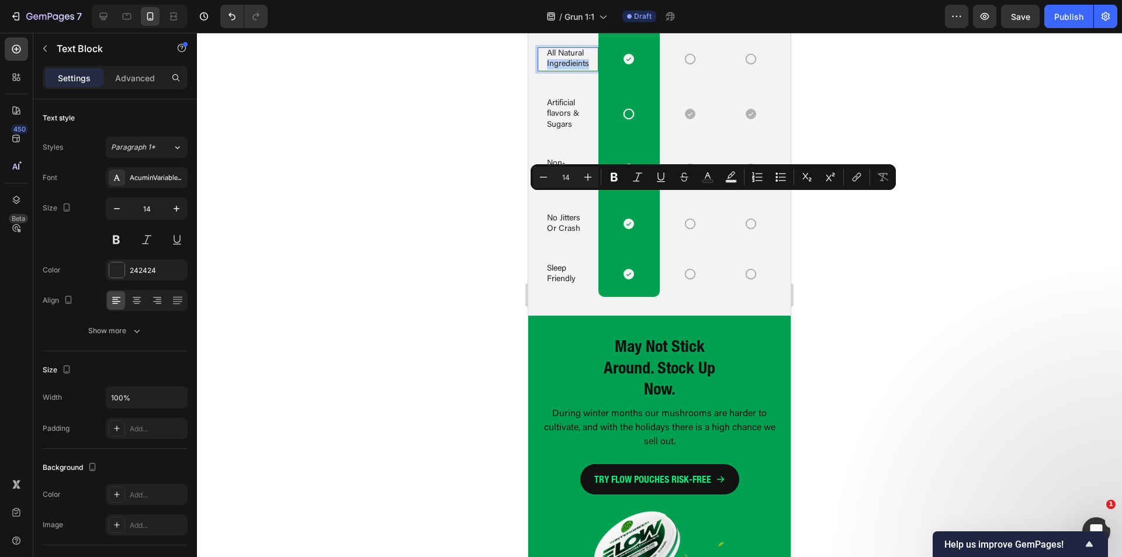
click at [558, 70] on p "All Natural Ingredieints" at bounding box center [568, 59] width 42 height 21
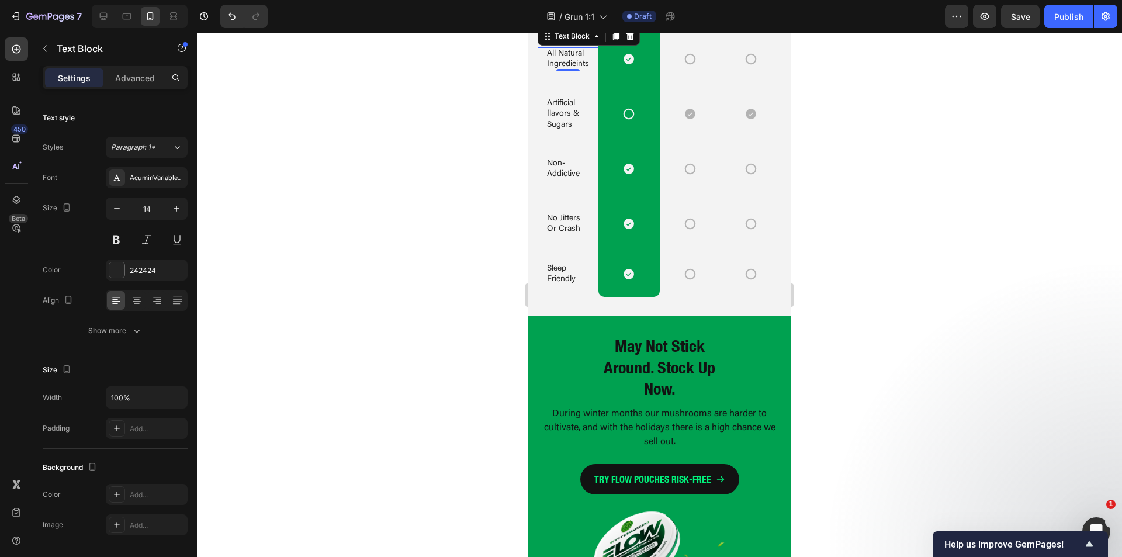
click at [927, 259] on div at bounding box center [659, 295] width 925 height 524
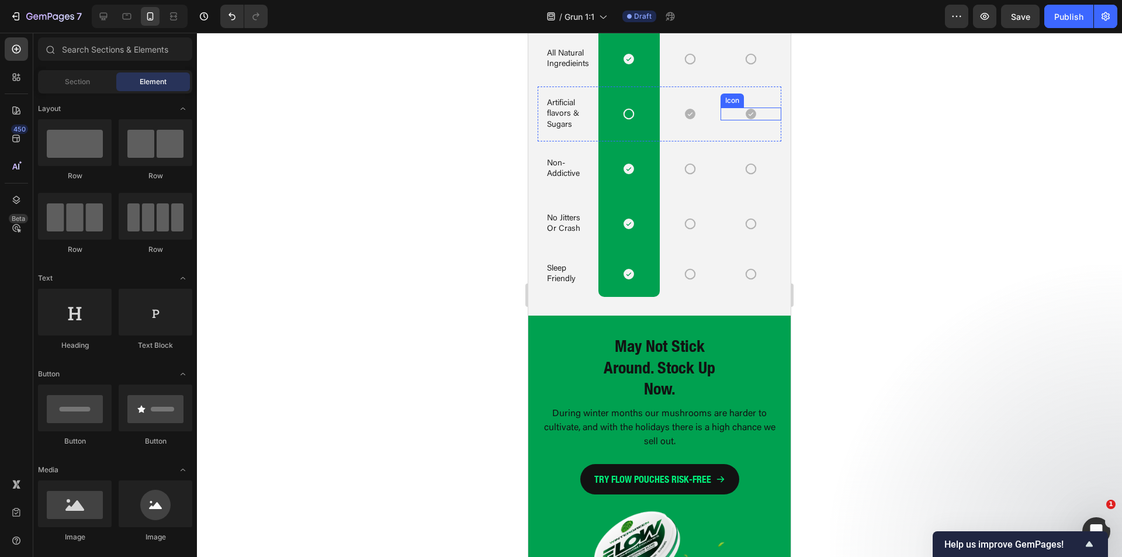
scroll to position [3402, 0]
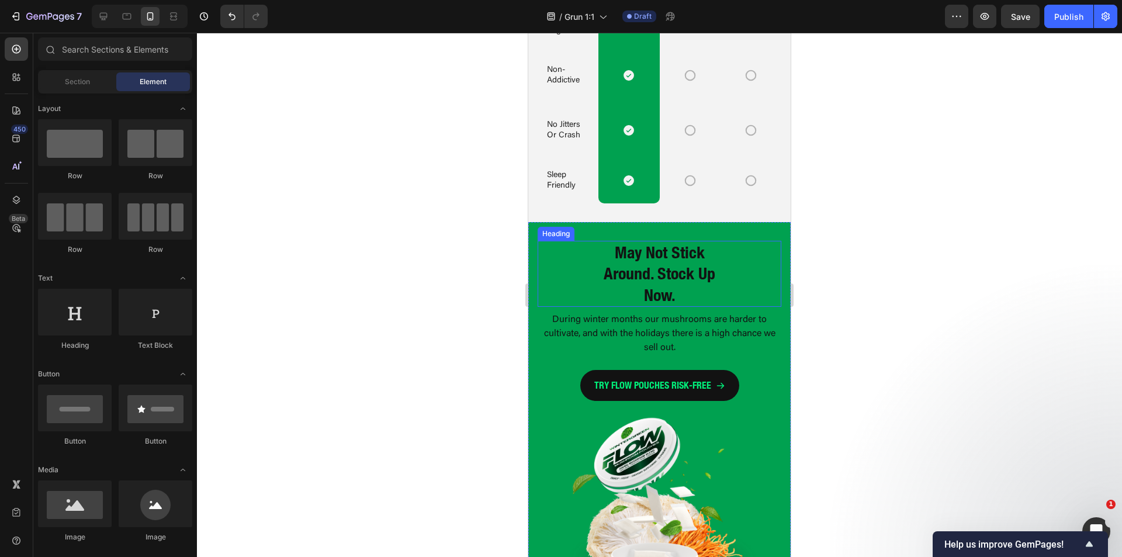
click at [651, 275] on strong "May Not Stick Around. Stock Up Now." at bounding box center [660, 274] width 112 height 62
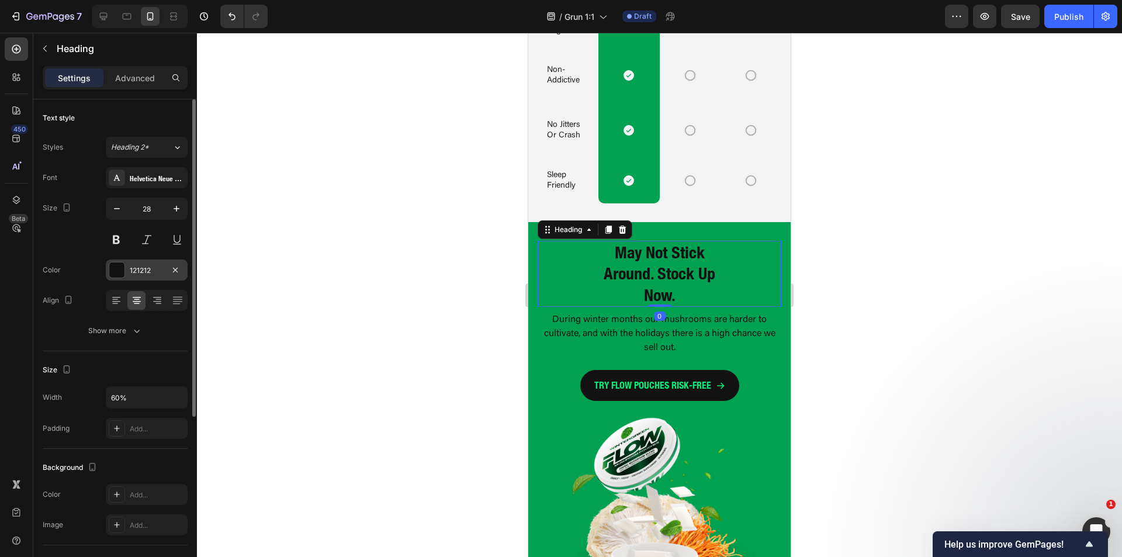
click at [118, 270] on div at bounding box center [116, 269] width 15 height 15
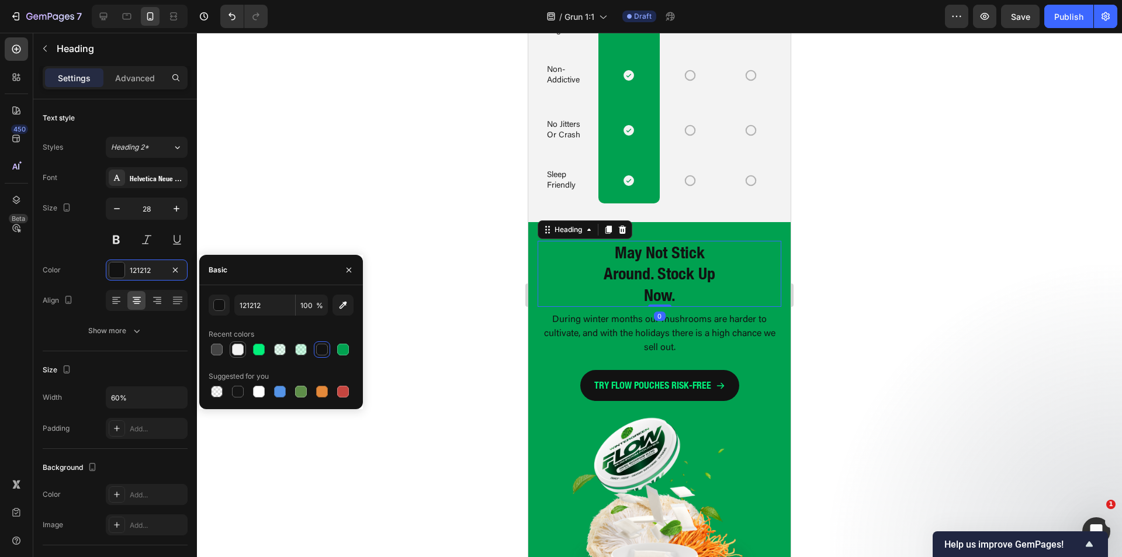
click at [238, 349] on div at bounding box center [238, 350] width 12 height 12
type input "F3F3F3"
click at [607, 333] on p "During winter months our mushrooms are harder to cultivate, and with the holida…" at bounding box center [659, 334] width 241 height 42
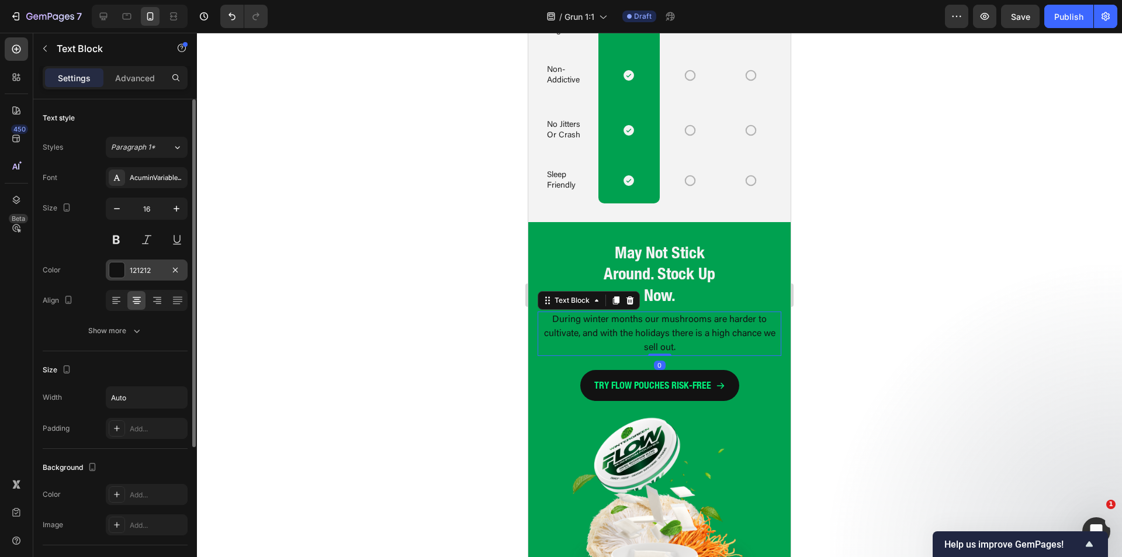
click at [118, 273] on div at bounding box center [116, 269] width 15 height 15
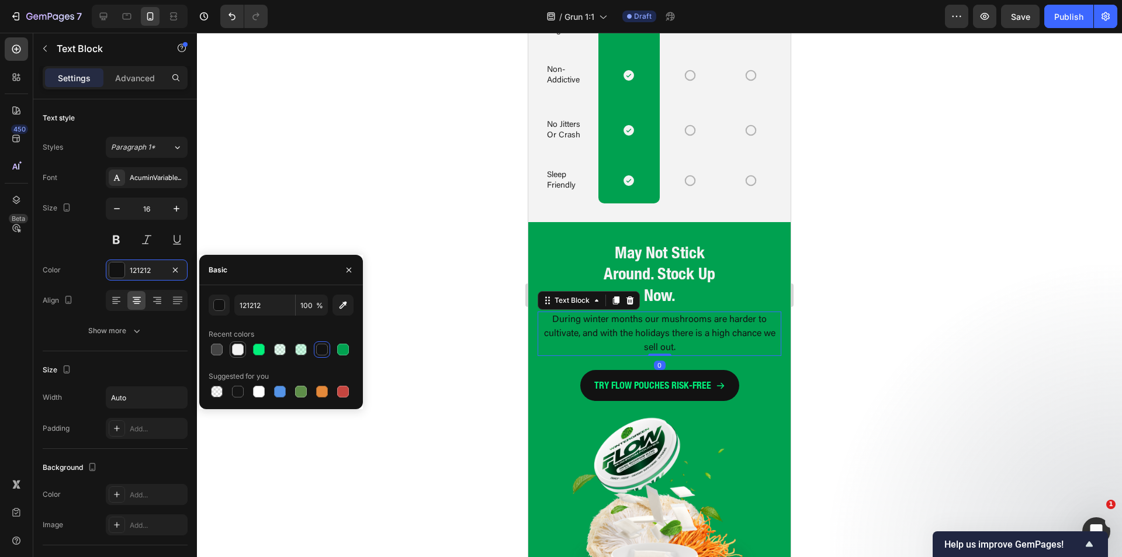
click at [243, 351] on div at bounding box center [238, 350] width 12 height 12
type input "F3F3F3"
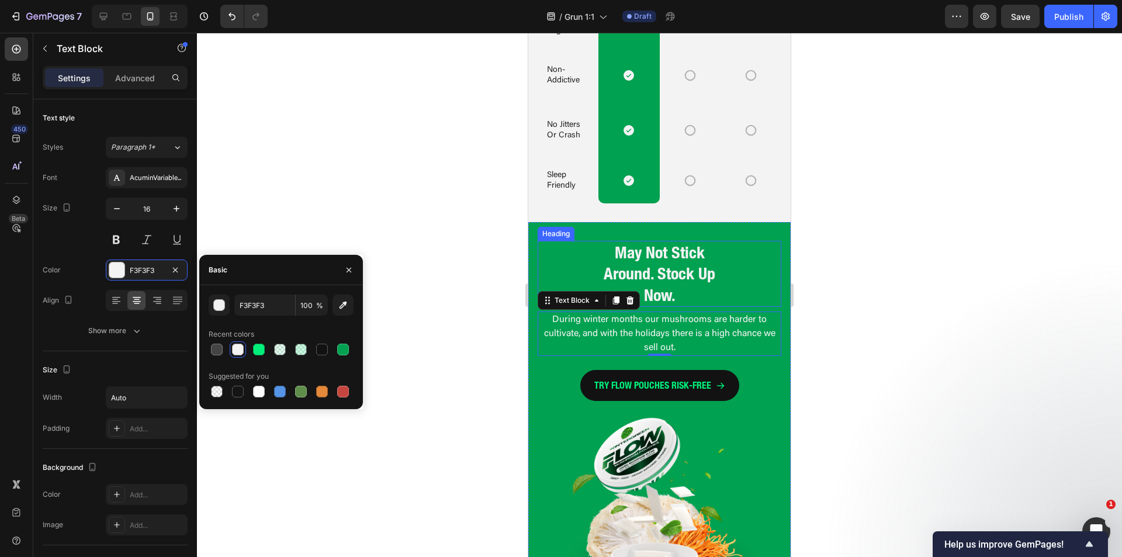
click at [678, 269] on strong "May Not Stick Around. Stock Up Now." at bounding box center [660, 274] width 112 height 62
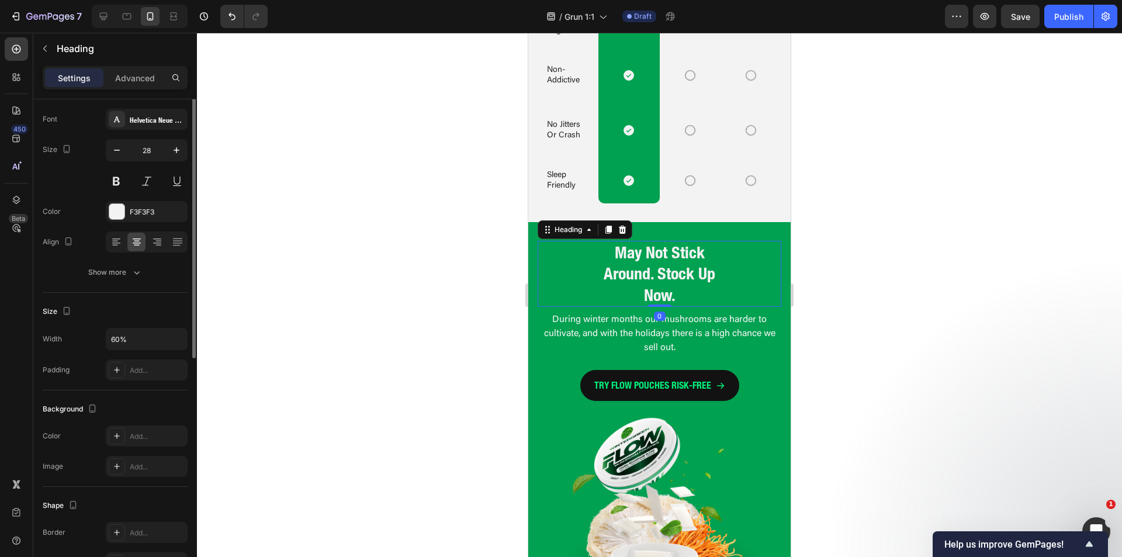
scroll to position [117, 0]
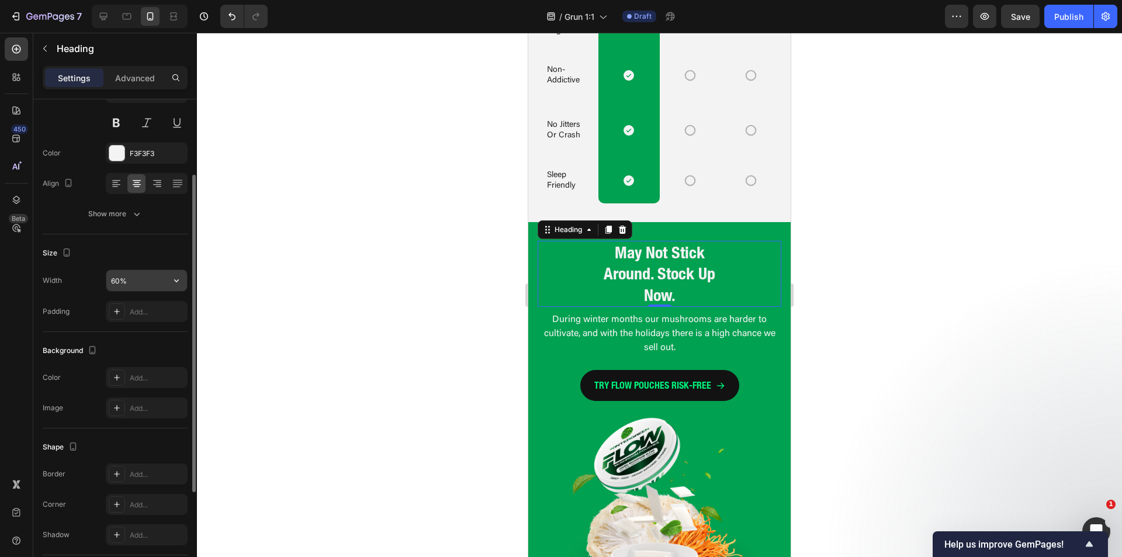
click at [122, 288] on input "60%" at bounding box center [146, 280] width 81 height 21
click at [169, 279] on button "button" at bounding box center [176, 280] width 21 height 21
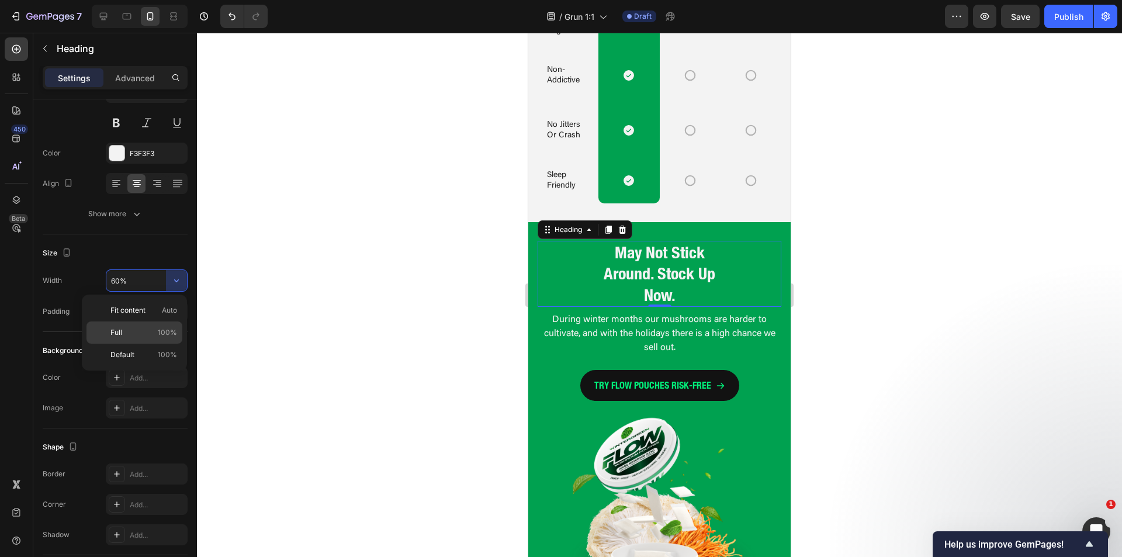
click at [147, 330] on p "Full 100%" at bounding box center [143, 332] width 67 height 11
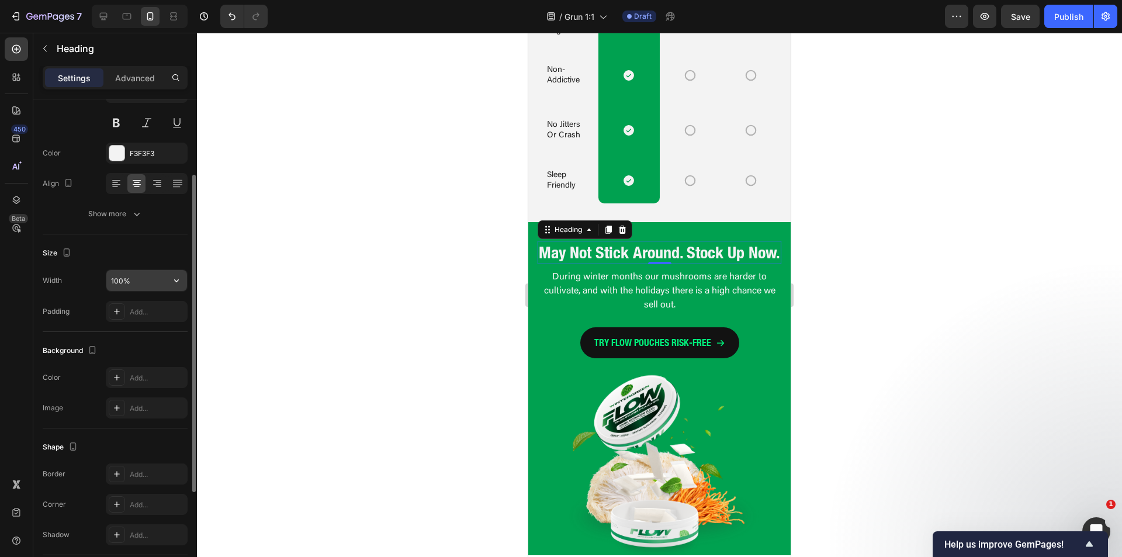
click at [126, 280] on input "100%" at bounding box center [146, 280] width 81 height 21
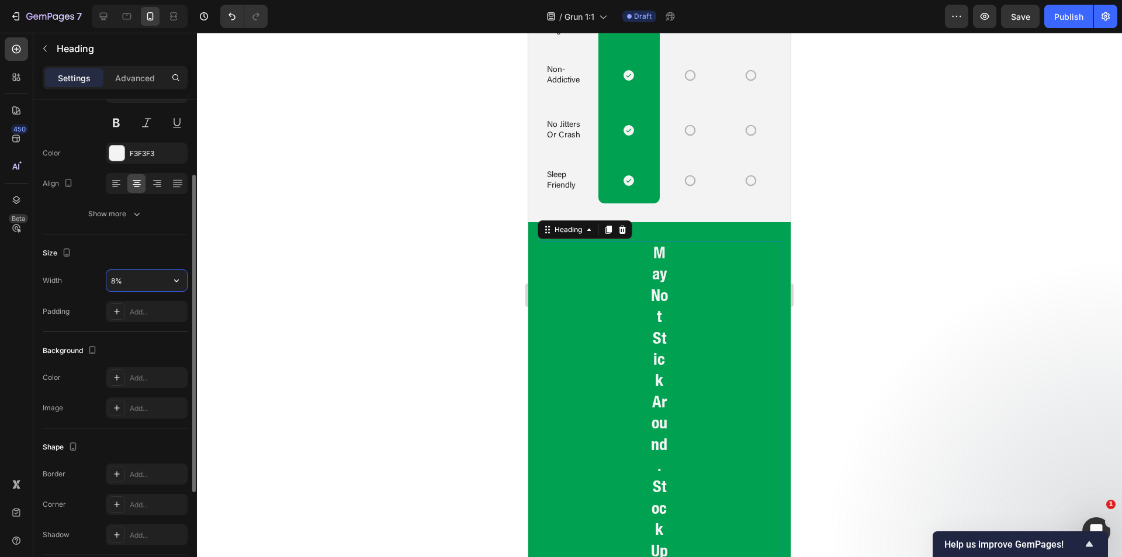
type input "80%"
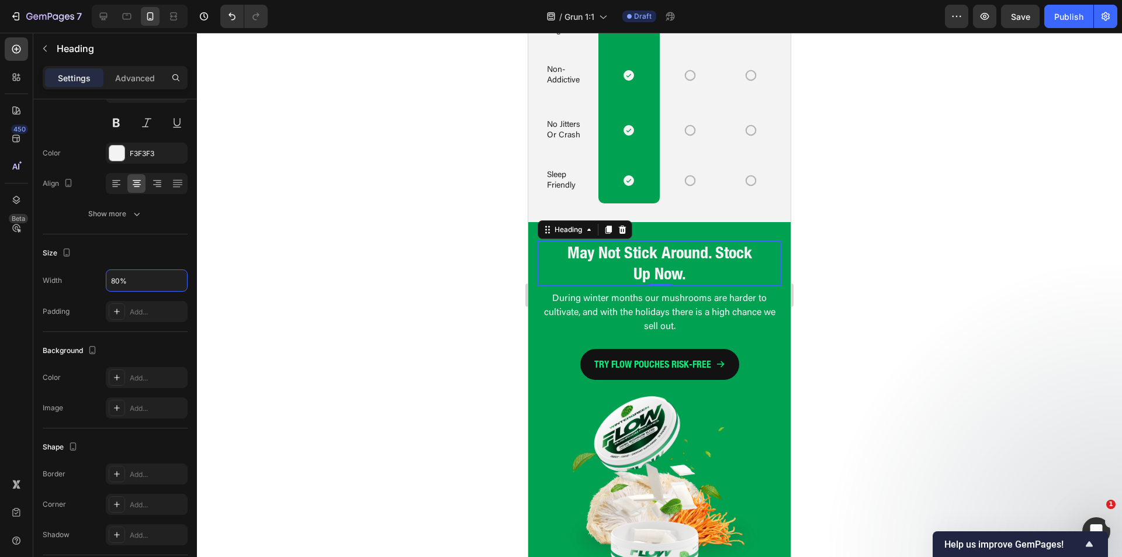
click at [258, 243] on div at bounding box center [659, 295] width 925 height 524
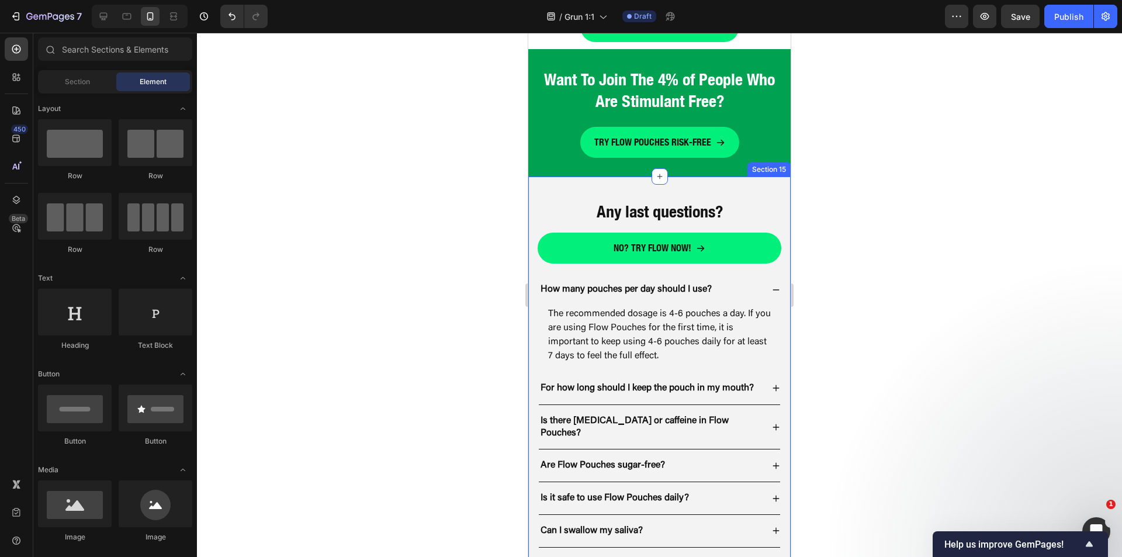
scroll to position [4532, 0]
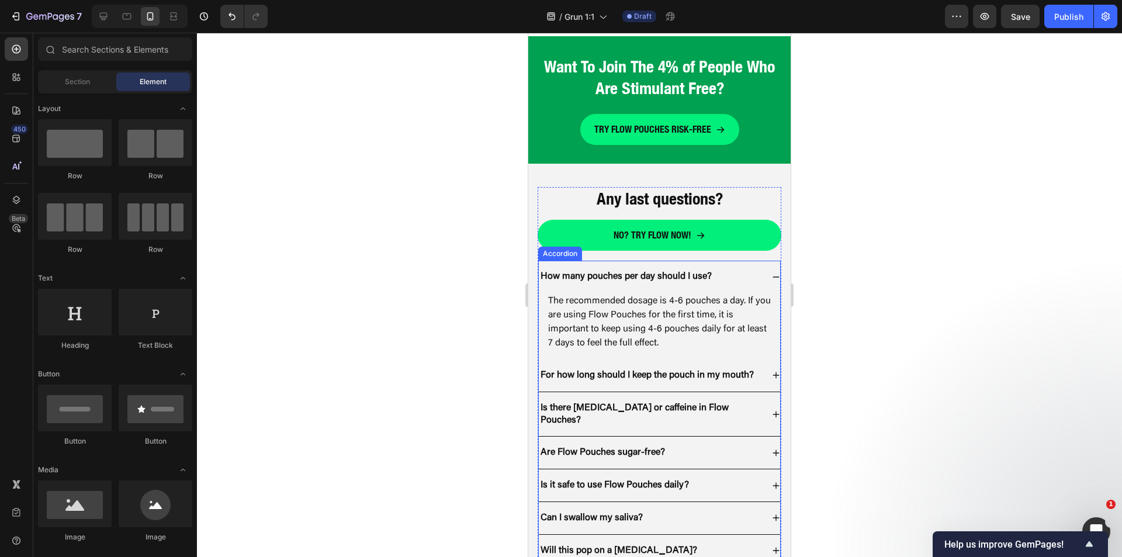
click at [752, 279] on div "How many pouches per day should I use?" at bounding box center [651, 277] width 224 height 16
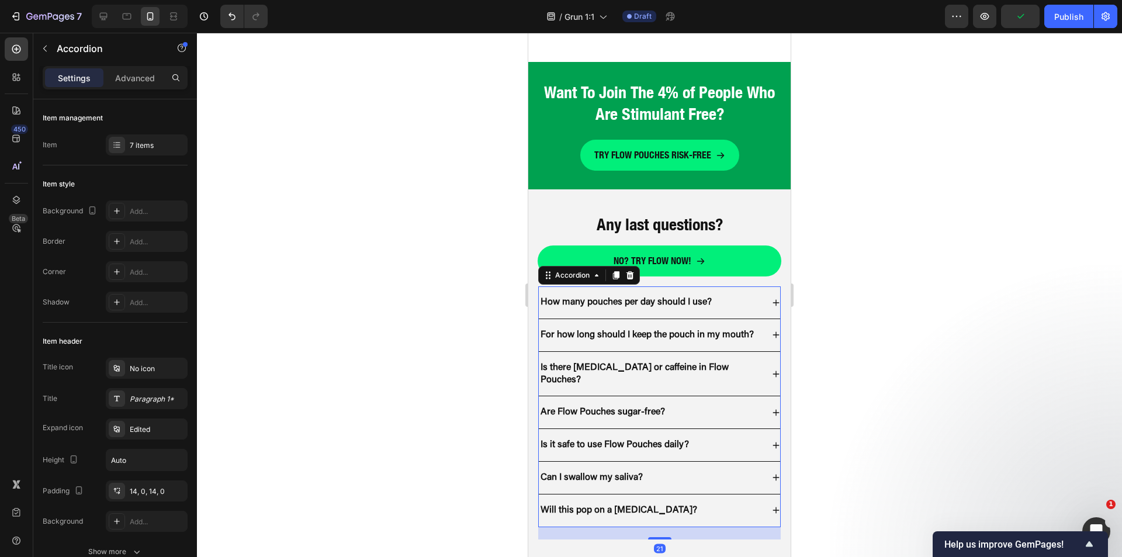
click at [593, 296] on p "How many pouches per day should I use?" at bounding box center [626, 302] width 171 height 12
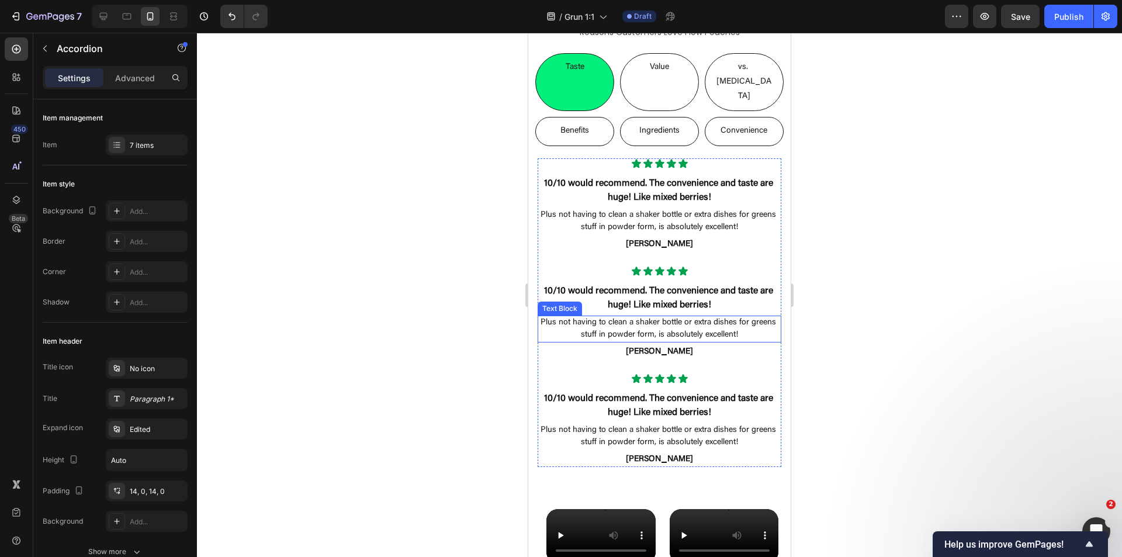
scroll to position [2381, 0]
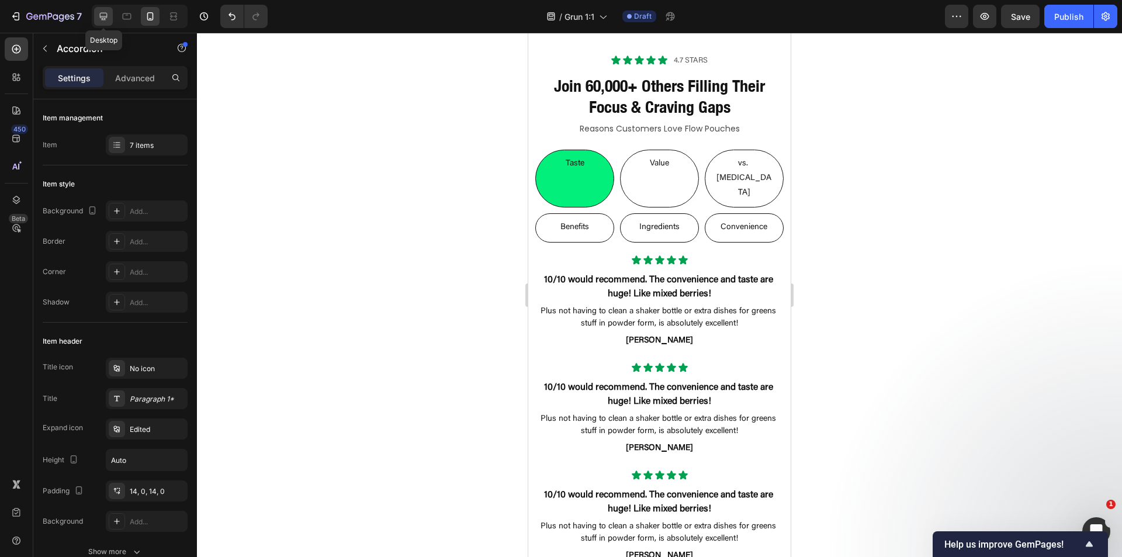
click at [102, 10] on div at bounding box center [103, 16] width 19 height 19
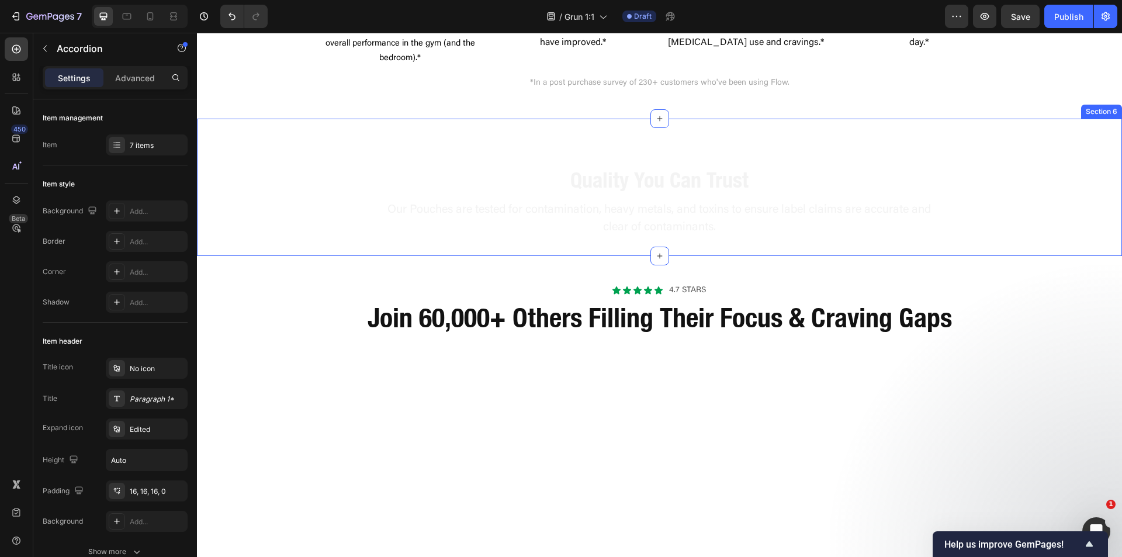
scroll to position [1855, 0]
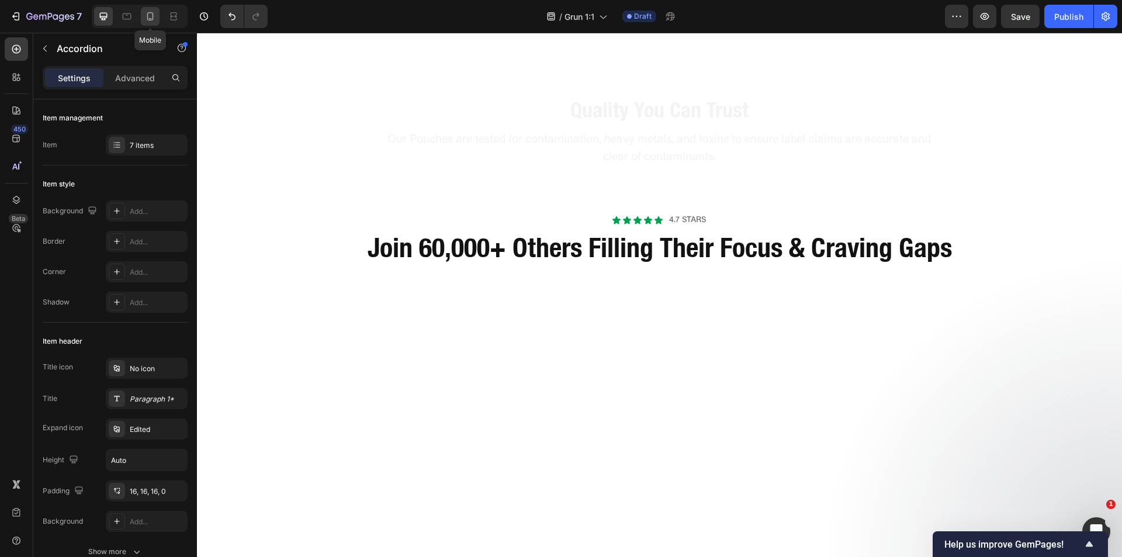
click at [150, 17] on icon at bounding box center [150, 17] width 12 height 12
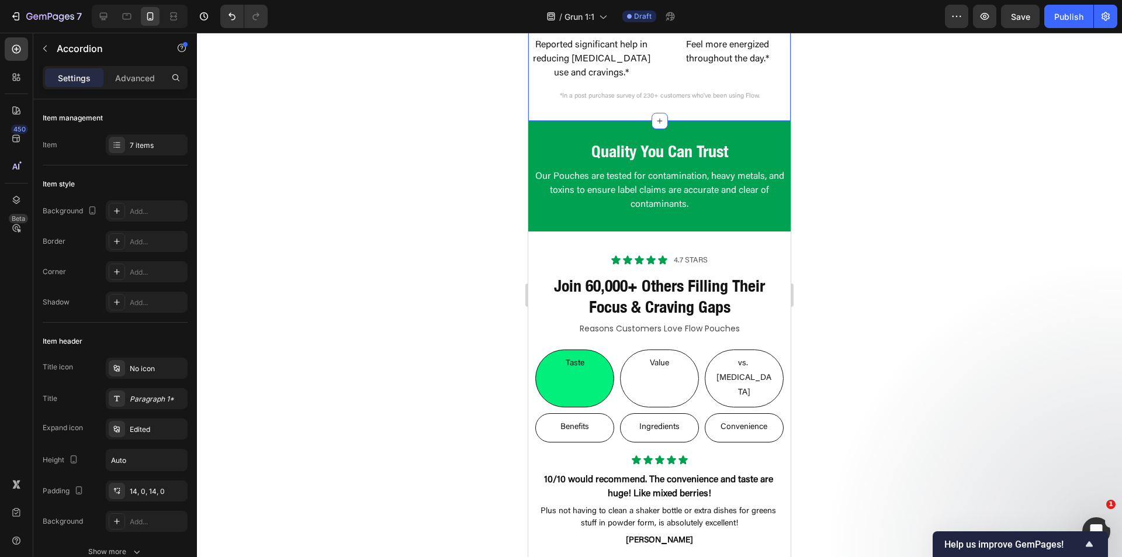
scroll to position [2031, 0]
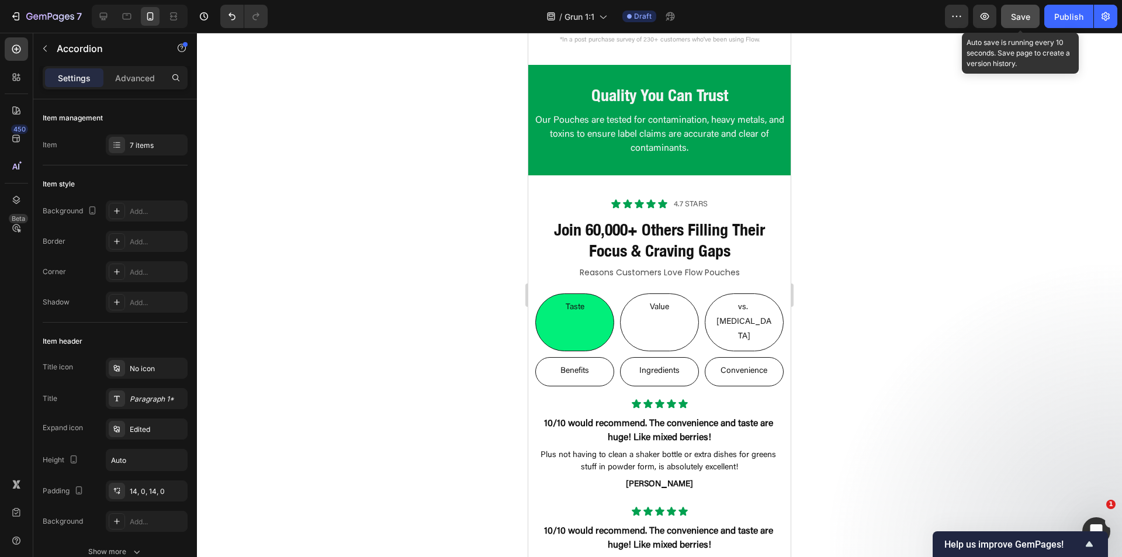
click at [1022, 25] on button "Save" at bounding box center [1020, 16] width 39 height 23
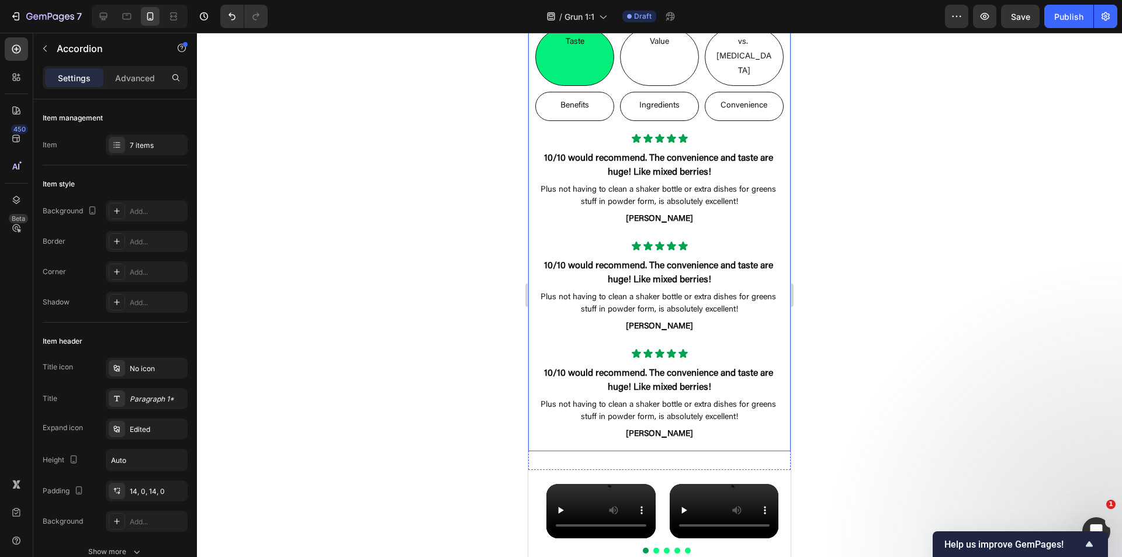
scroll to position [2440, 0]
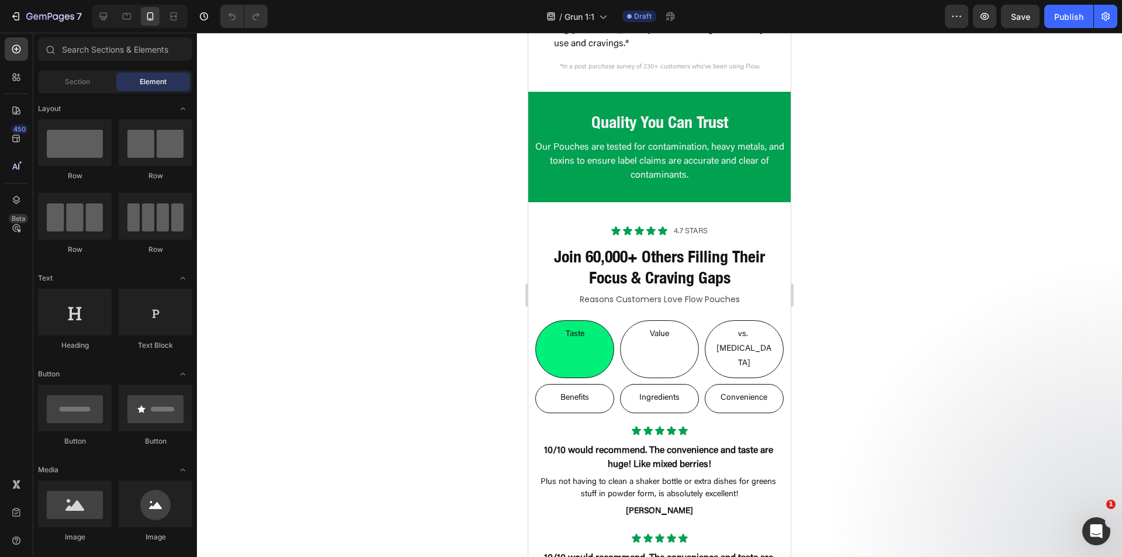
scroll to position [2221, 0]
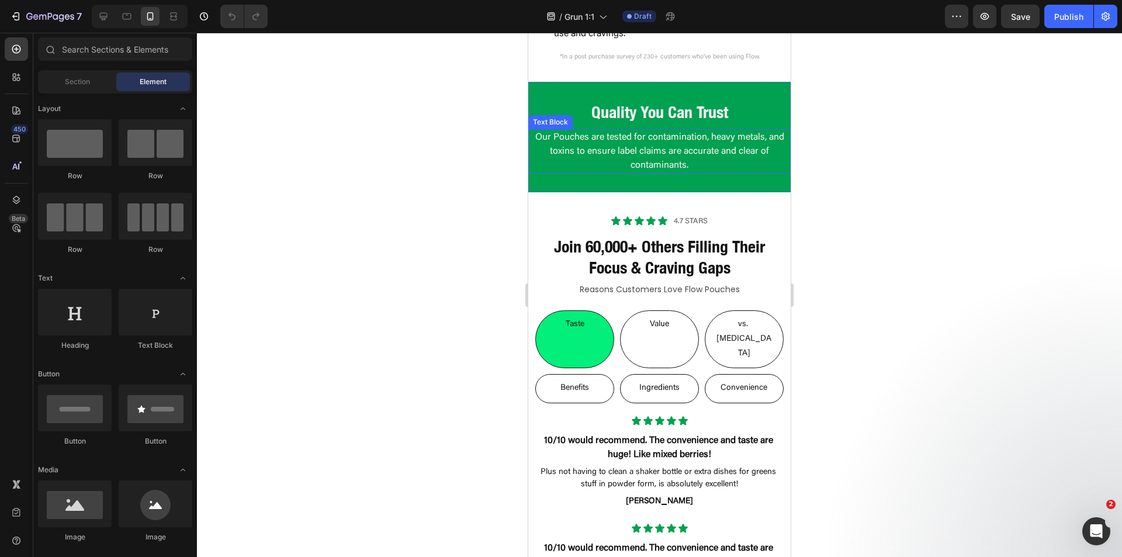
click at [695, 148] on p "Our Pouches are tested for contamination, heavy metals, and toxins to ensure la…" at bounding box center [659, 151] width 260 height 42
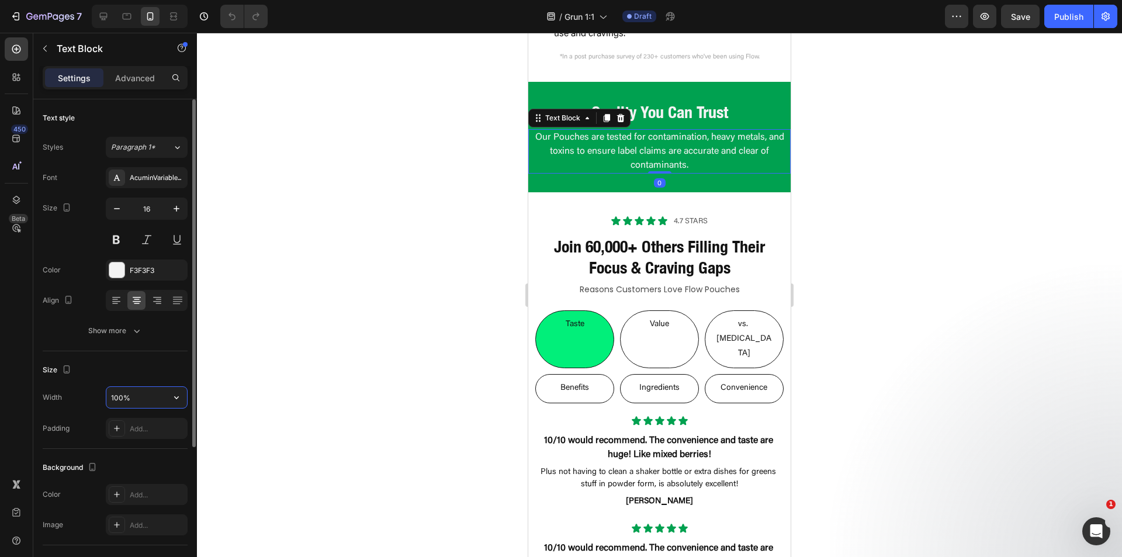
click at [126, 396] on input "100%" at bounding box center [146, 397] width 81 height 21
type input "90%"
click at [335, 356] on div at bounding box center [659, 295] width 925 height 524
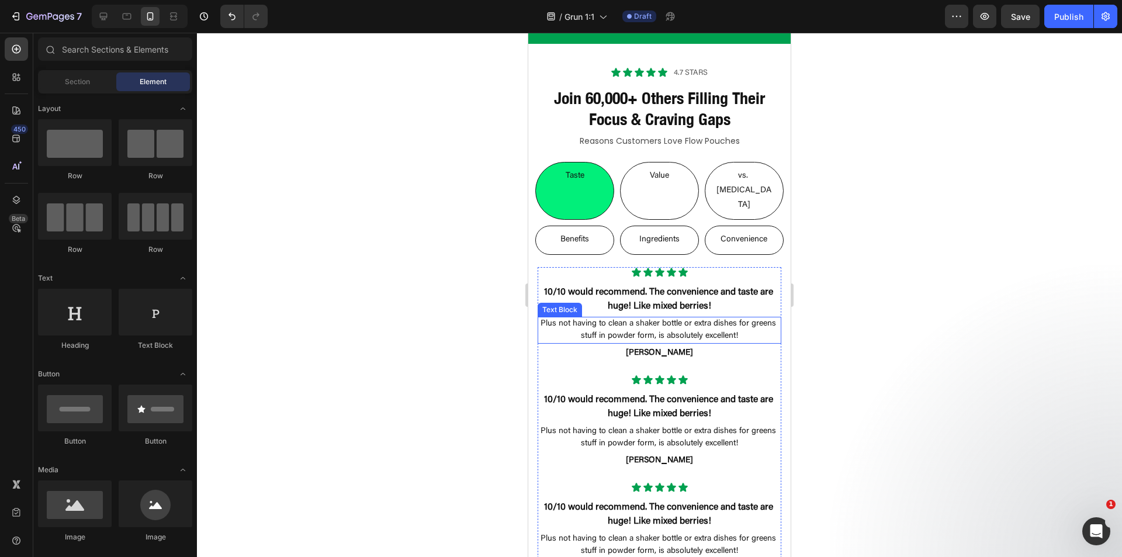
scroll to position [2454, 0]
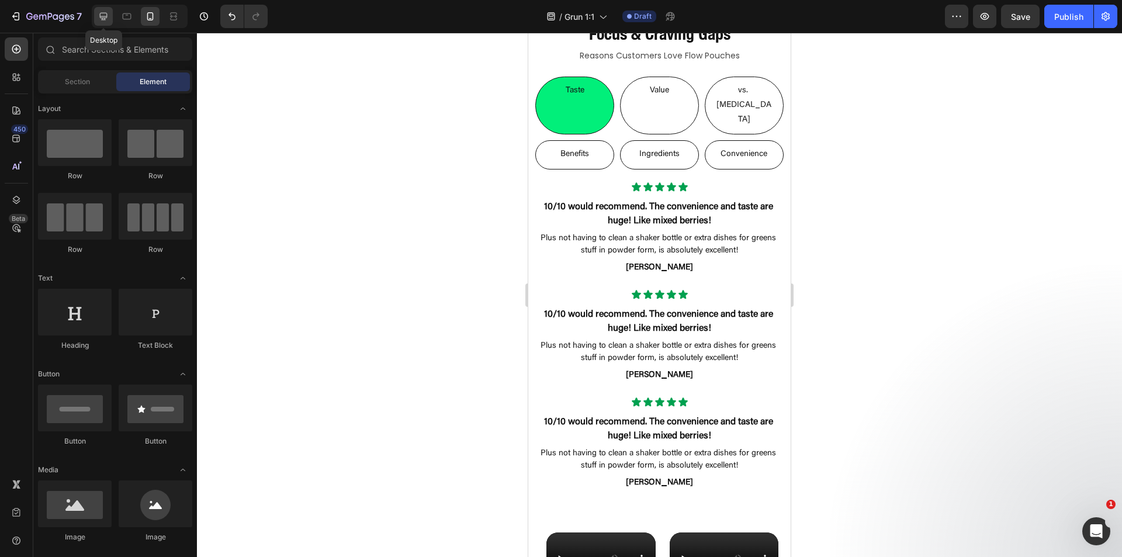
click at [112, 12] on div at bounding box center [103, 16] width 19 height 19
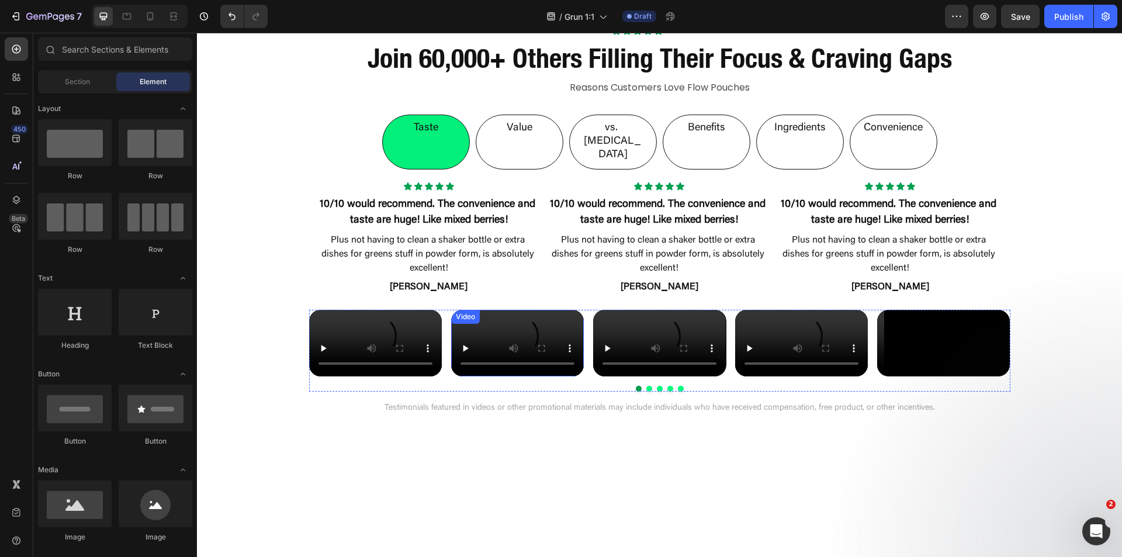
scroll to position [2402, 0]
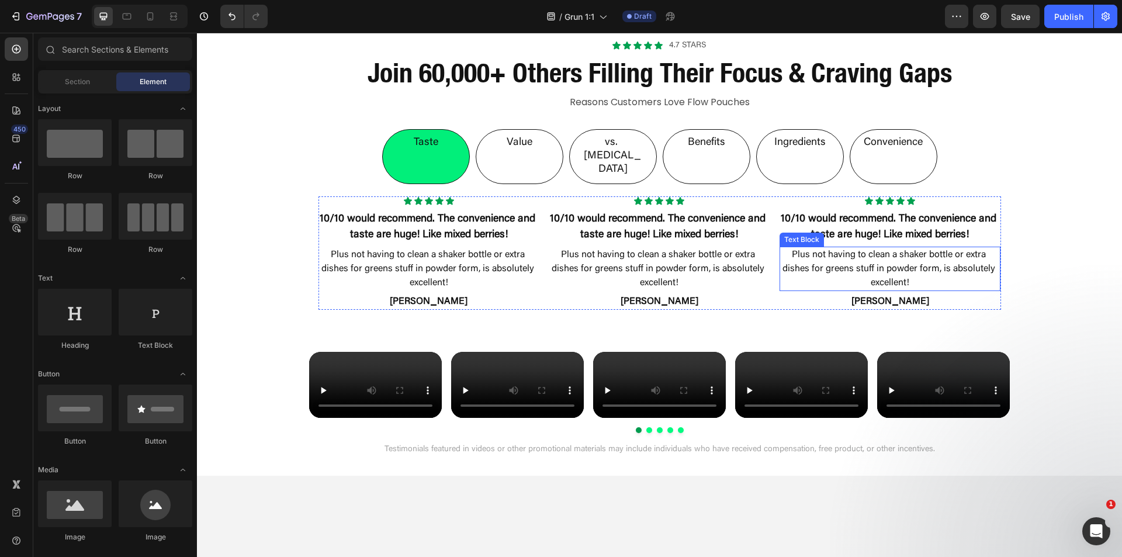
click at [877, 248] on p "Plus not having to clean a shaker bottle or extra dishes for greens stuff in po…" at bounding box center [890, 269] width 219 height 42
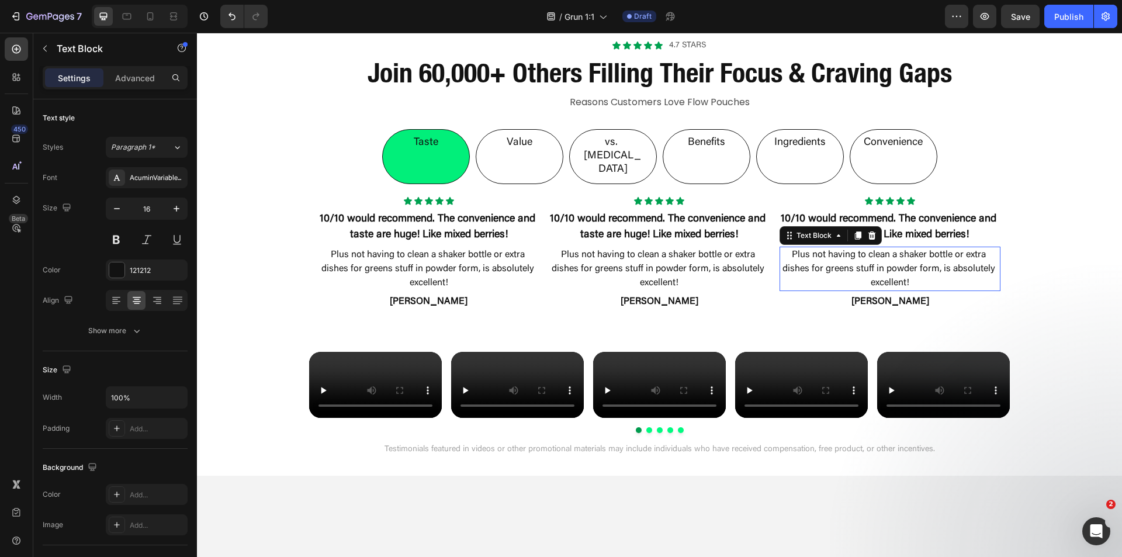
click at [877, 248] on p "Plus not having to clean a shaker bottle or extra dishes for greens stuff in po…" at bounding box center [890, 269] width 219 height 42
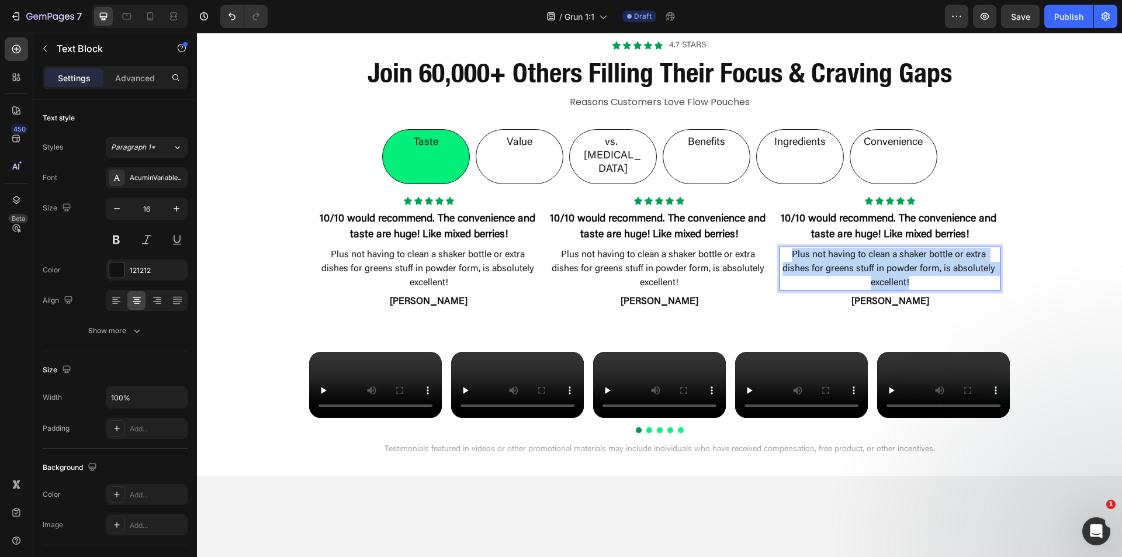
click at [877, 248] on p "Plus not having to clean a shaker bottle or extra dishes for greens stuff in po…" at bounding box center [890, 269] width 219 height 42
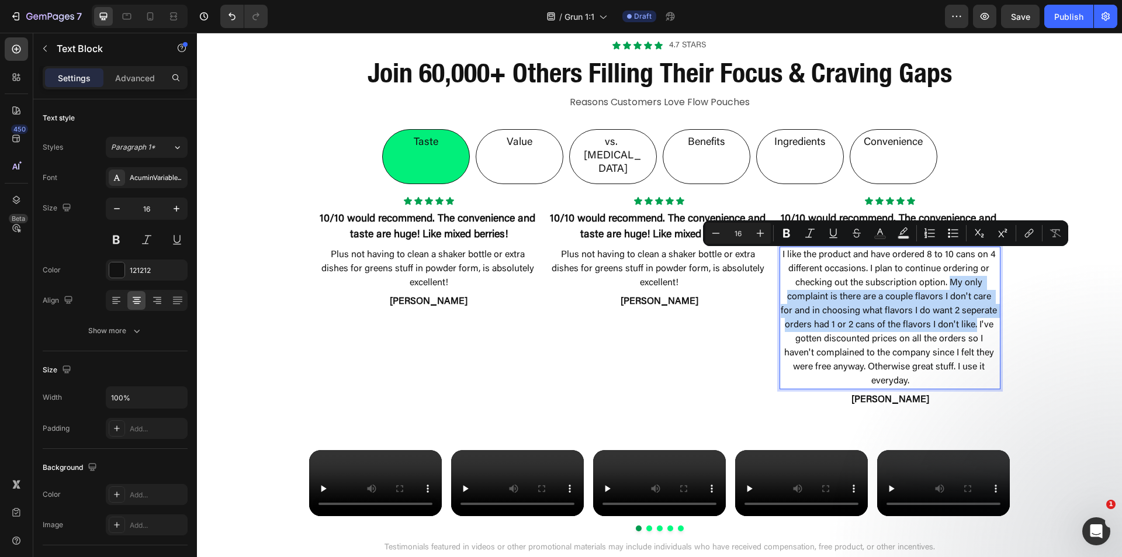
drag, startPoint x: 948, startPoint y: 253, endPoint x: 973, endPoint y: 300, distance: 52.8
click at [973, 300] on p "I like the product and have ordered 8 to 10 cans on 4 different occasions. I pl…" at bounding box center [890, 318] width 219 height 140
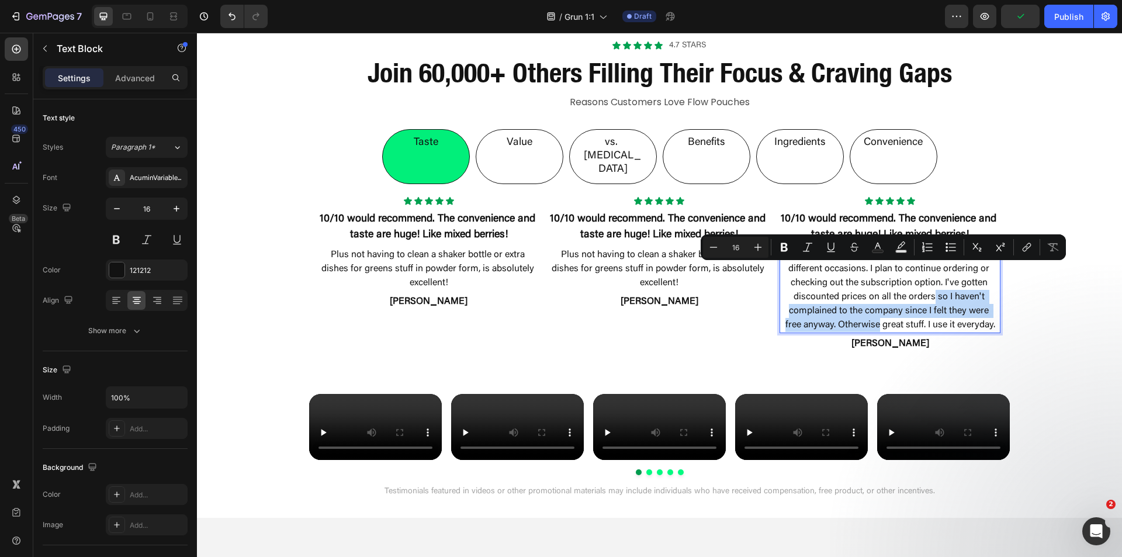
drag, startPoint x: 932, startPoint y: 271, endPoint x: 875, endPoint y: 301, distance: 63.8
click at [875, 301] on p "I like the product and have ordered 8 to 10 cans on 4 different occasions. I pl…" at bounding box center [890, 290] width 219 height 84
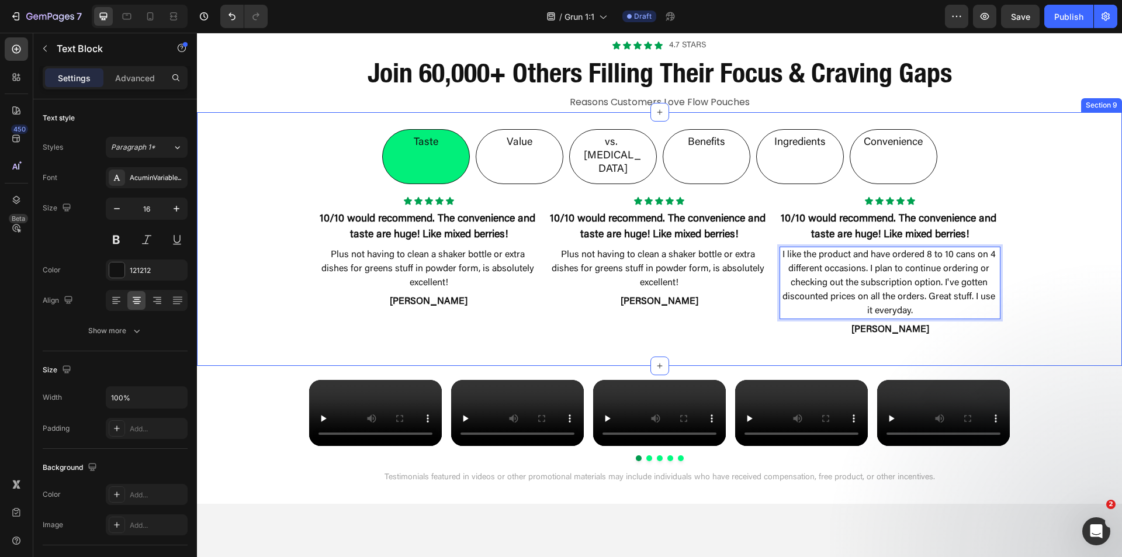
click at [1045, 296] on div "Taste Value vs. Nicotine Benefits Ingredients Convenience Icon Icon Icon Icon I…" at bounding box center [659, 229] width 925 height 235
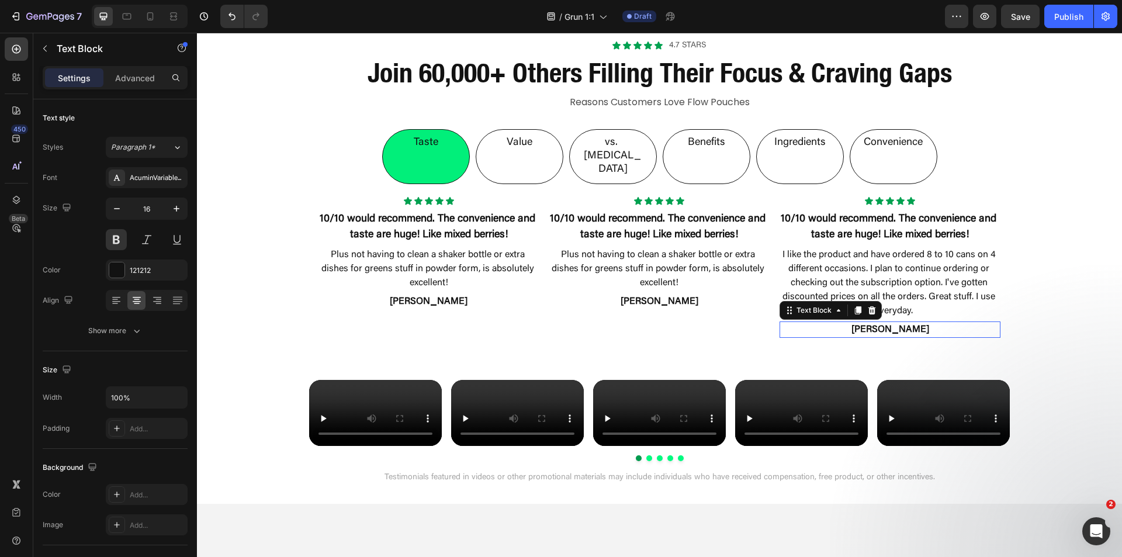
click at [891, 323] on p "Dustin O." at bounding box center [890, 330] width 219 height 14
drag, startPoint x: 903, startPoint y: 300, endPoint x: 844, endPoint y: 297, distance: 58.5
click at [844, 323] on p "Dustin O." at bounding box center [890, 330] width 219 height 14
click at [1038, 335] on div "Taste Value vs. Nicotine Benefits Ingredients Convenience Icon Icon Icon Icon I…" at bounding box center [659, 239] width 925 height 254
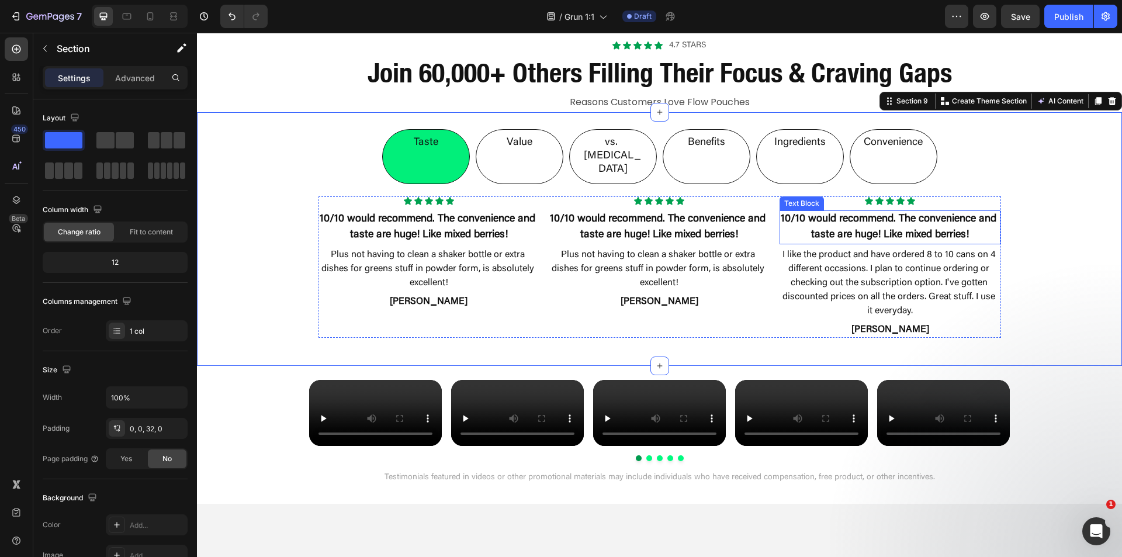
click at [853, 212] on p "10/10 would recommend. The convenience and taste are huge! Like mixed berries!" at bounding box center [890, 228] width 219 height 32
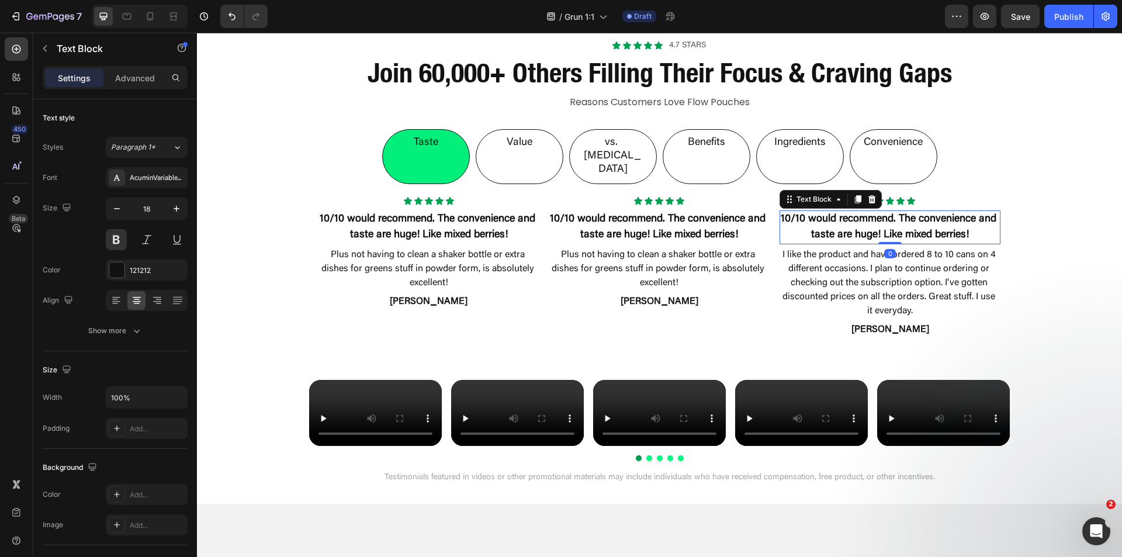
click at [853, 212] on p "10/10 would recommend. The convenience and taste are huge! Like mixed berries!" at bounding box center [890, 228] width 219 height 32
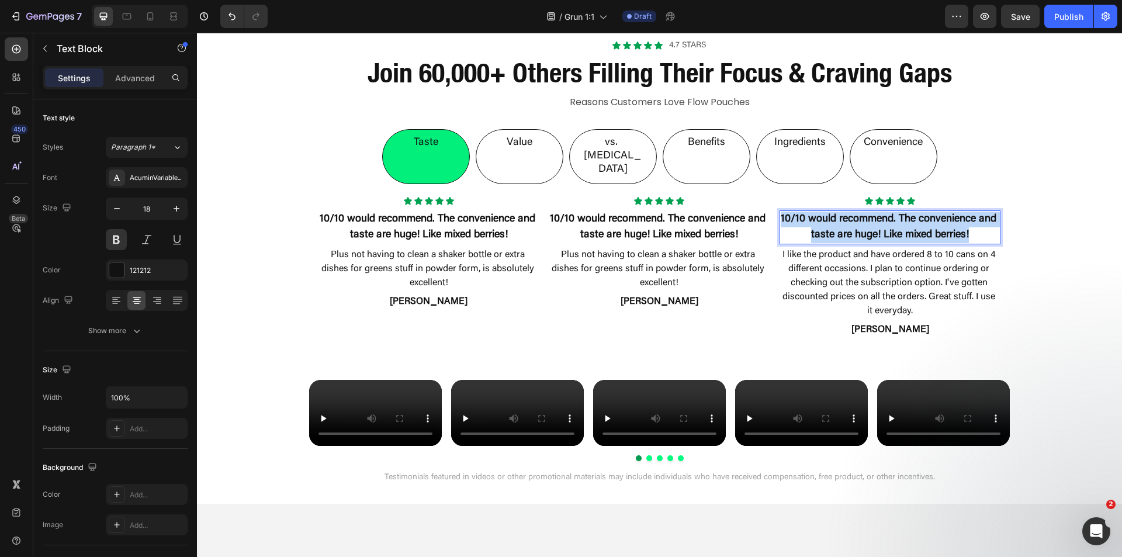
click at [853, 212] on p "10/10 would recommend. The convenience and taste are huge! Like mixed berries!" at bounding box center [890, 228] width 219 height 32
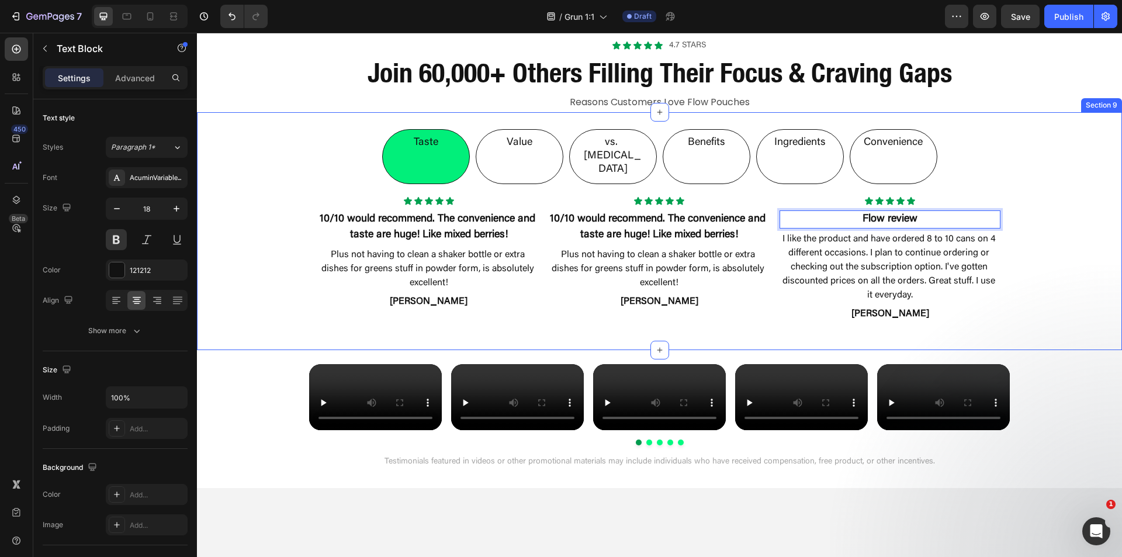
click at [1043, 230] on div "Taste Value vs. Nicotine Benefits Ingredients Convenience Icon Icon Icon Icon I…" at bounding box center [659, 221] width 925 height 219
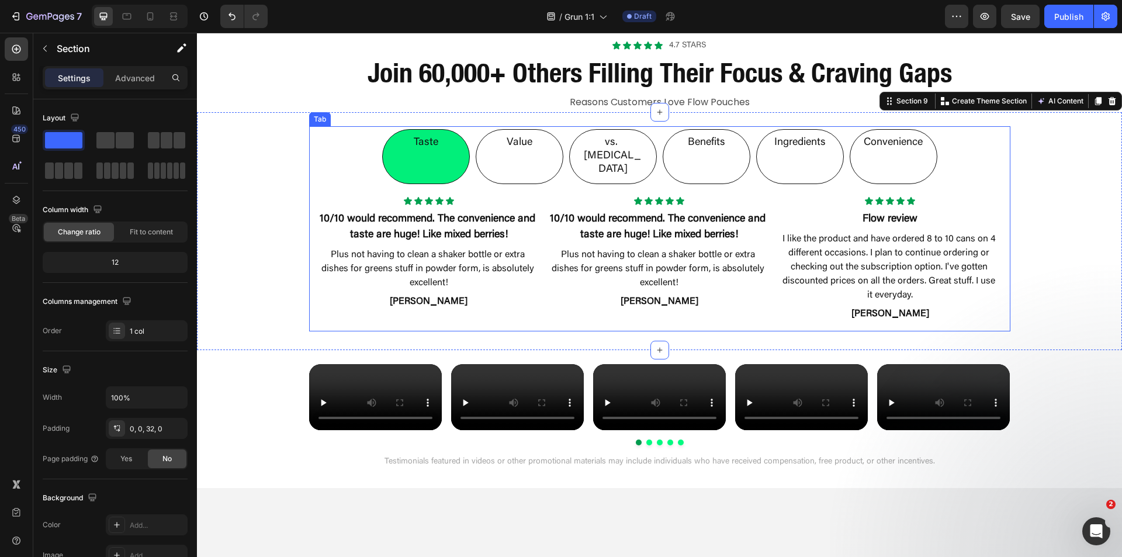
click at [507, 146] on p "Value" at bounding box center [520, 142] width 26 height 13
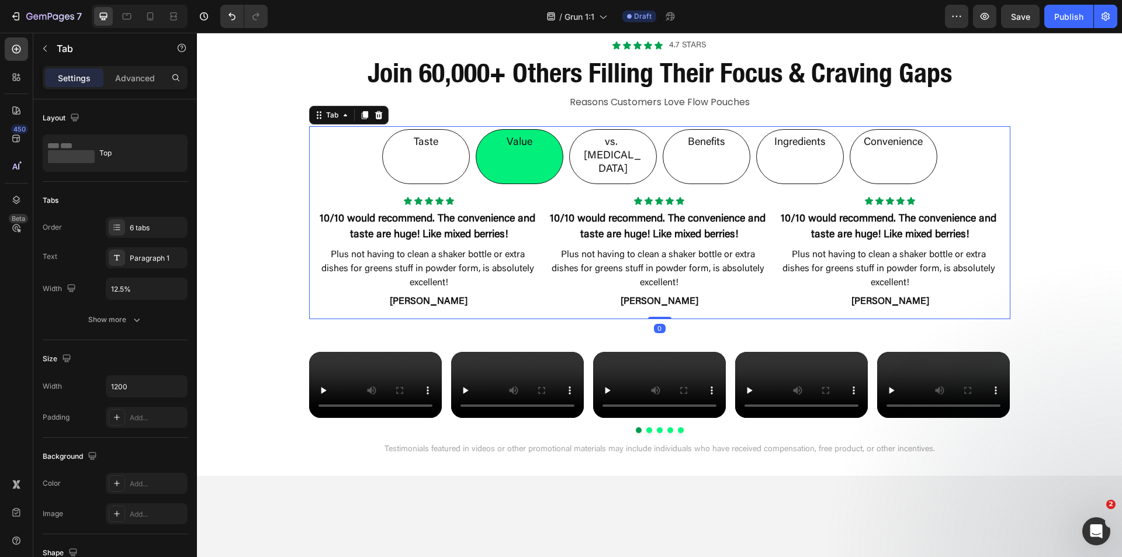
click at [449, 145] on li "Taste" at bounding box center [426, 156] width 88 height 55
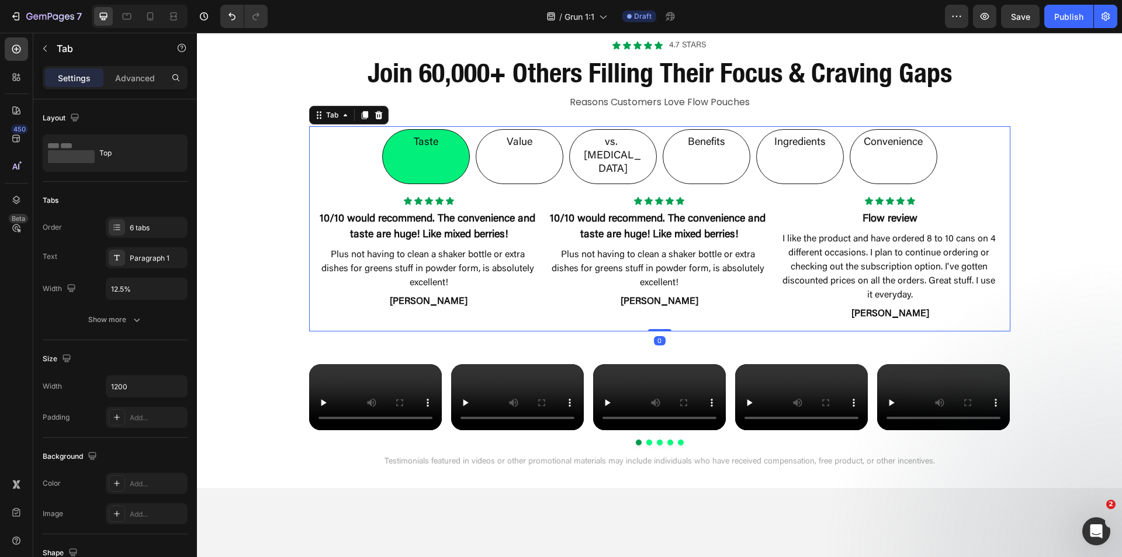
click at [530, 144] on li "Value" at bounding box center [520, 156] width 88 height 55
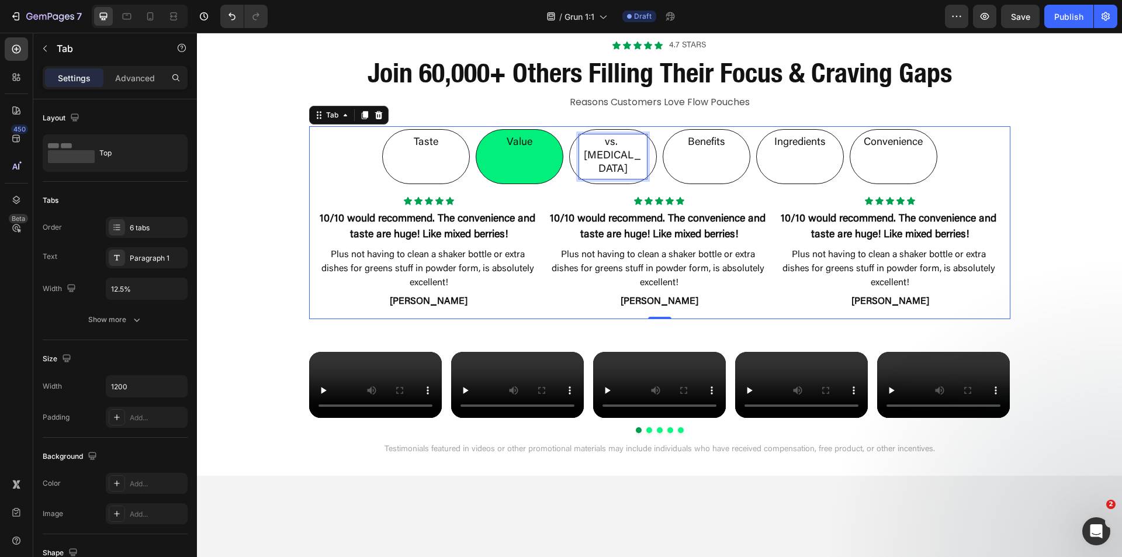
click at [614, 147] on p "vs. [MEDICAL_DATA]" at bounding box center [613, 156] width 64 height 41
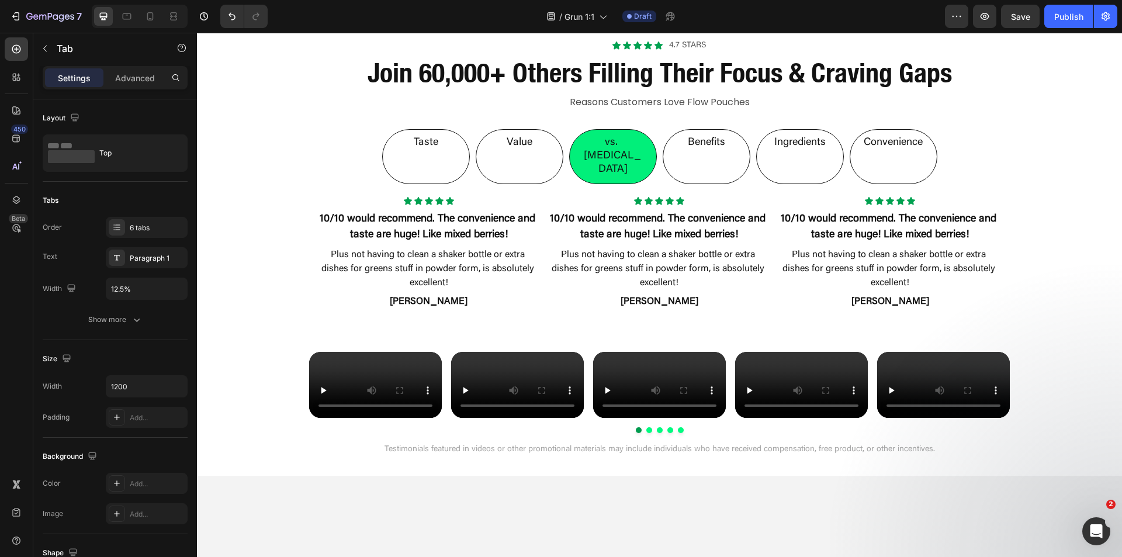
click at [673, 144] on li "Benefits" at bounding box center [707, 156] width 88 height 55
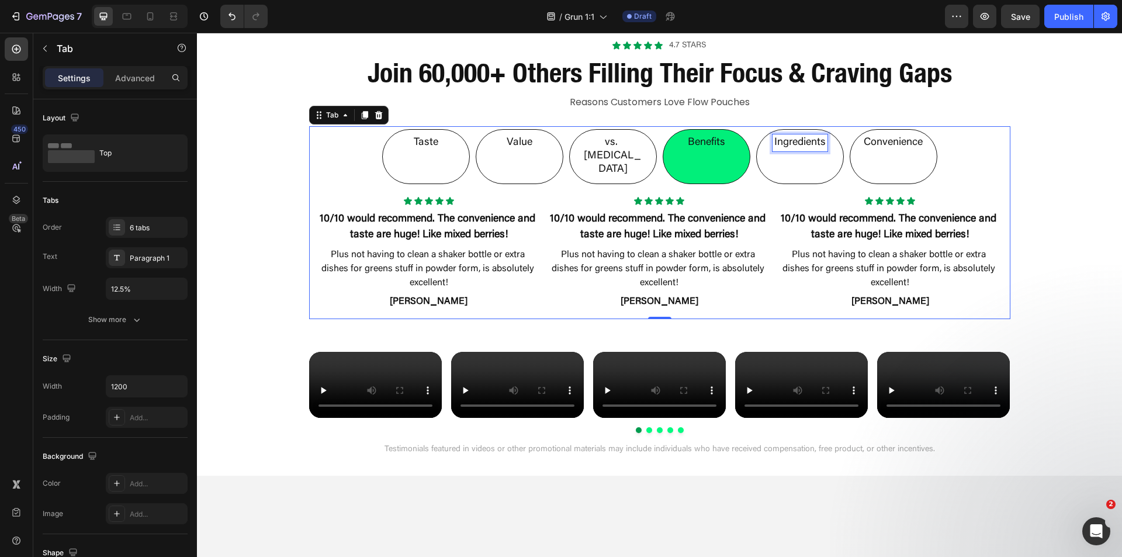
click at [780, 150] on p "Ingredients" at bounding box center [799, 142] width 51 height 13
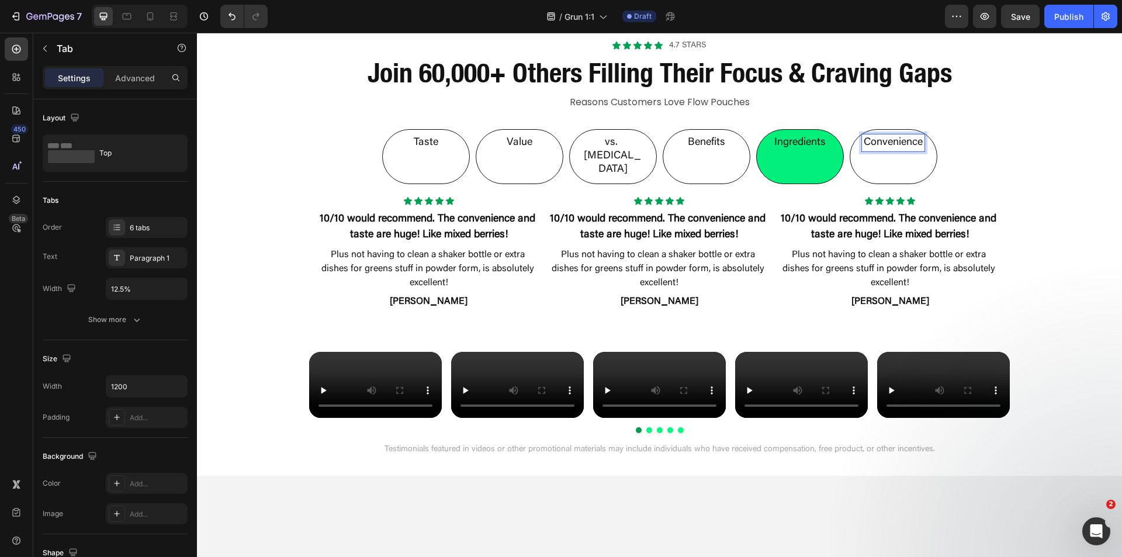
click at [903, 150] on p "Convenience" at bounding box center [893, 142] width 59 height 13
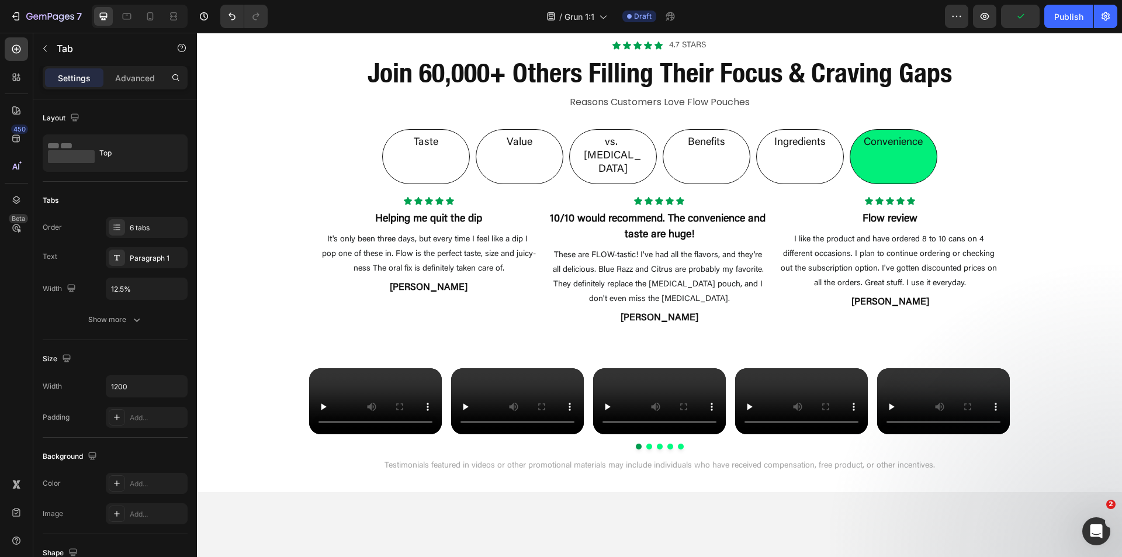
click at [759, 146] on li "Ingredients" at bounding box center [800, 156] width 88 height 55
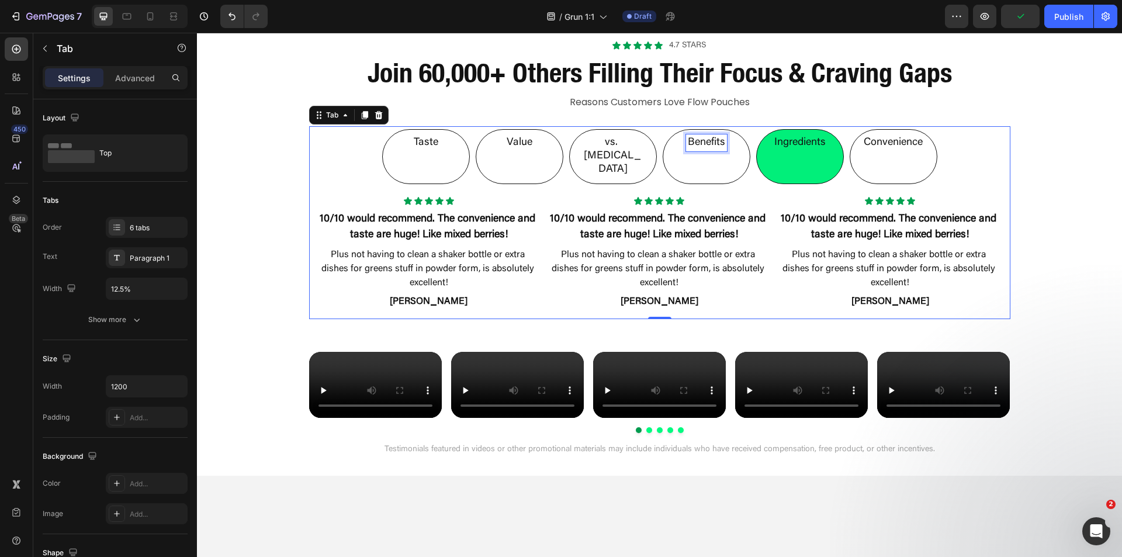
click at [717, 145] on p "Benefits" at bounding box center [706, 142] width 37 height 13
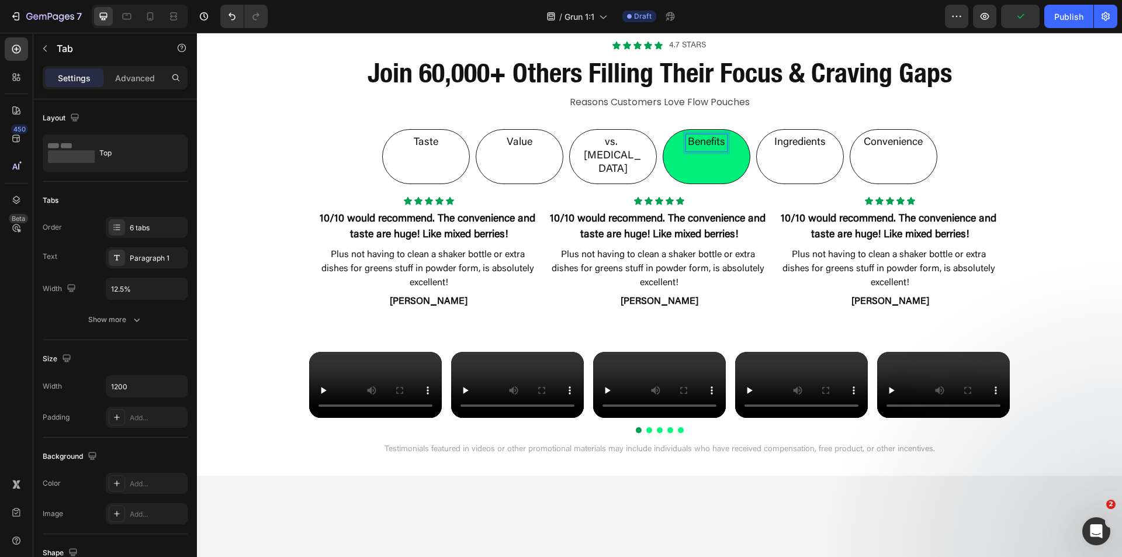
click at [613, 144] on p "vs. [MEDICAL_DATA]" at bounding box center [613, 156] width 64 height 41
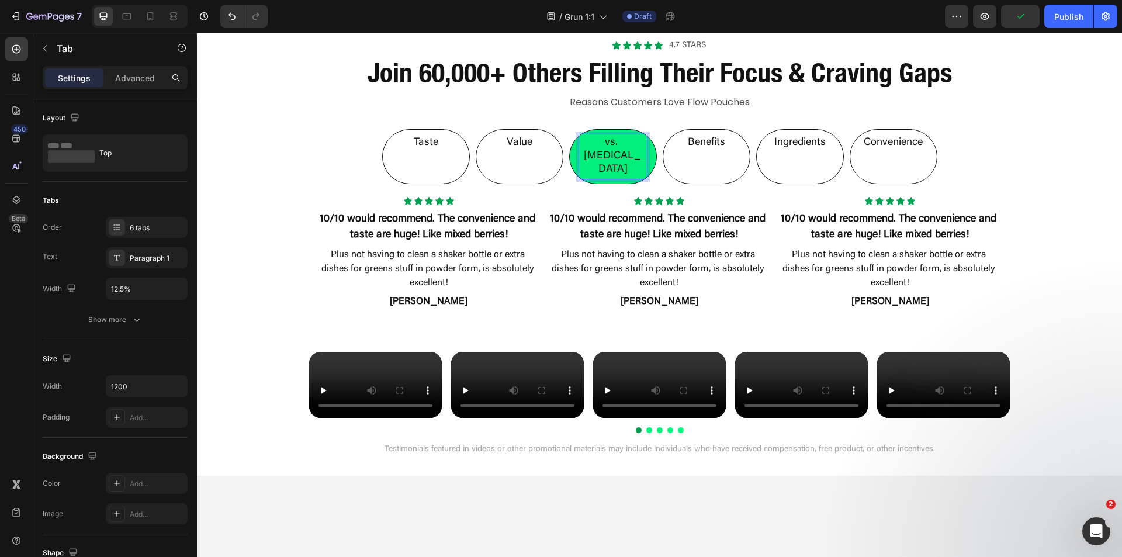
click at [529, 144] on div "Value" at bounding box center [519, 142] width 29 height 17
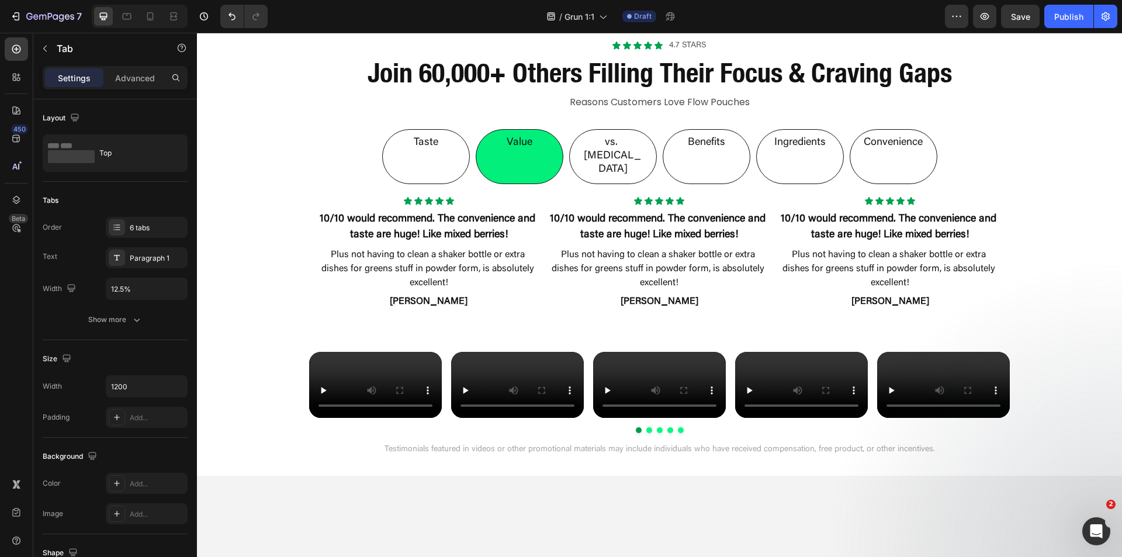
click at [436, 142] on li "Taste" at bounding box center [426, 156] width 88 height 55
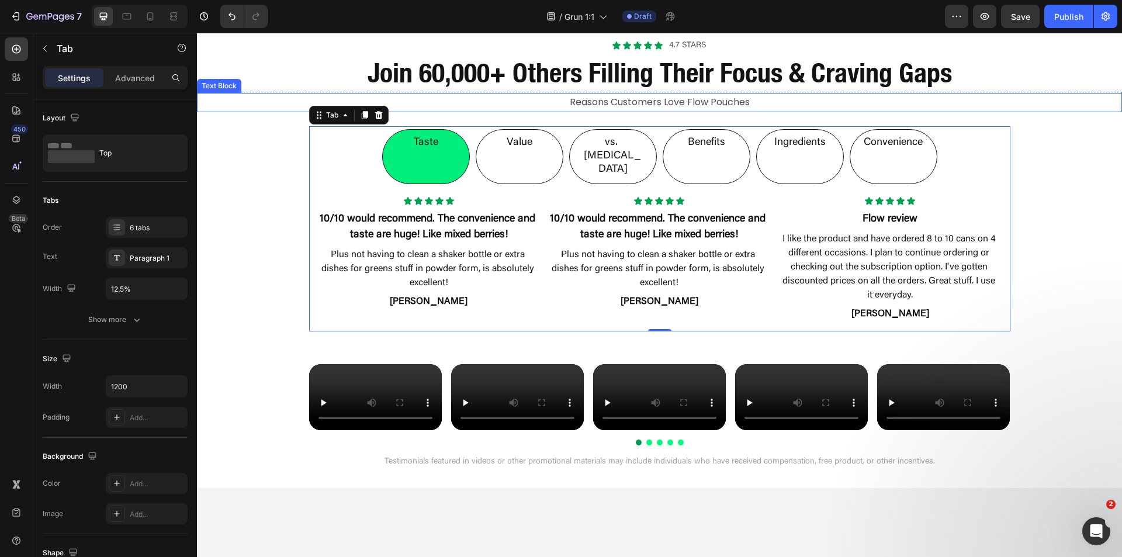
click at [627, 107] on p "Reasons Customers Love Flow Pouches" at bounding box center [659, 102] width 699 height 17
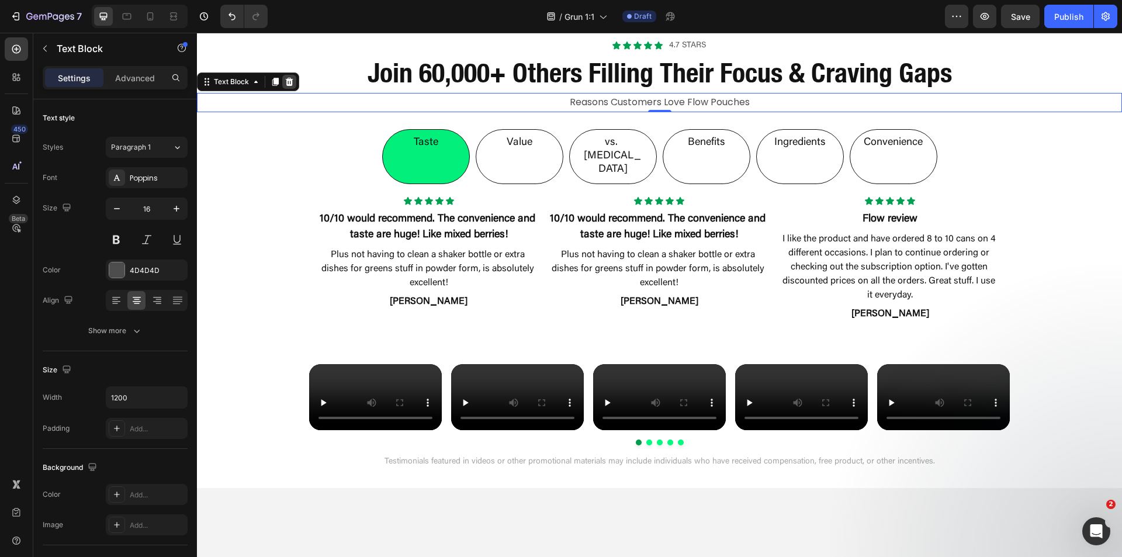
click at [292, 83] on icon at bounding box center [290, 82] width 8 height 8
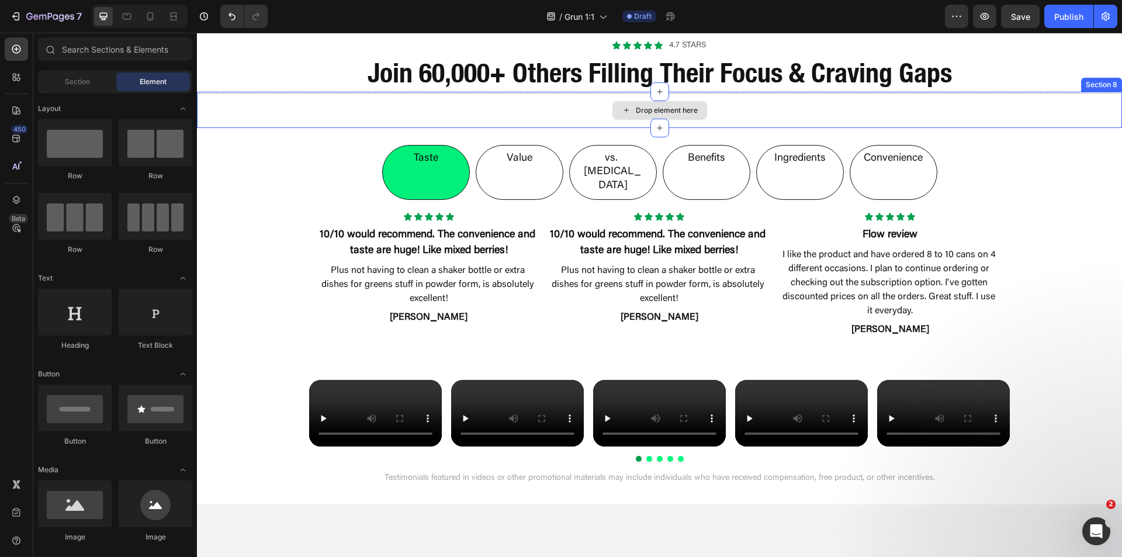
click at [307, 109] on div "Drop element here" at bounding box center [659, 110] width 925 height 35
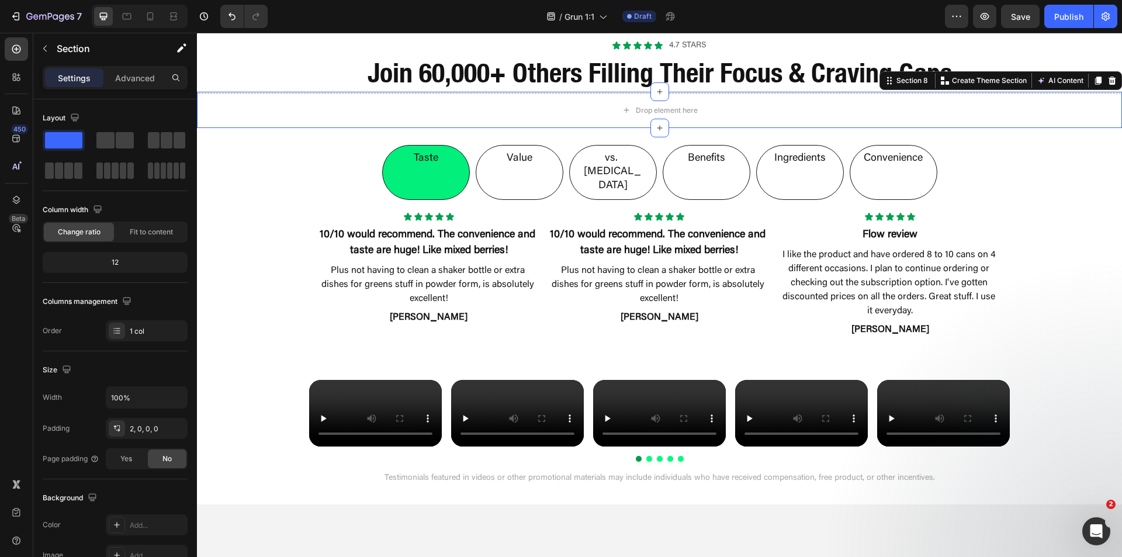
click at [1109, 79] on icon at bounding box center [1113, 81] width 8 height 8
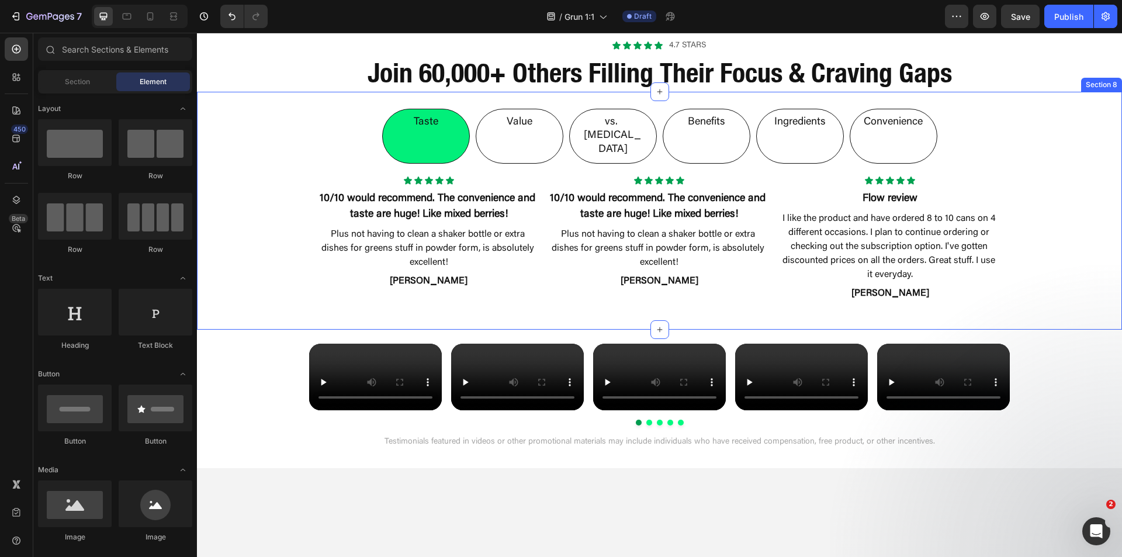
click at [1023, 196] on div "Taste Value vs. Nicotine Benefits Ingredients Convenience Icon Icon Icon Icon I…" at bounding box center [659, 201] width 925 height 219
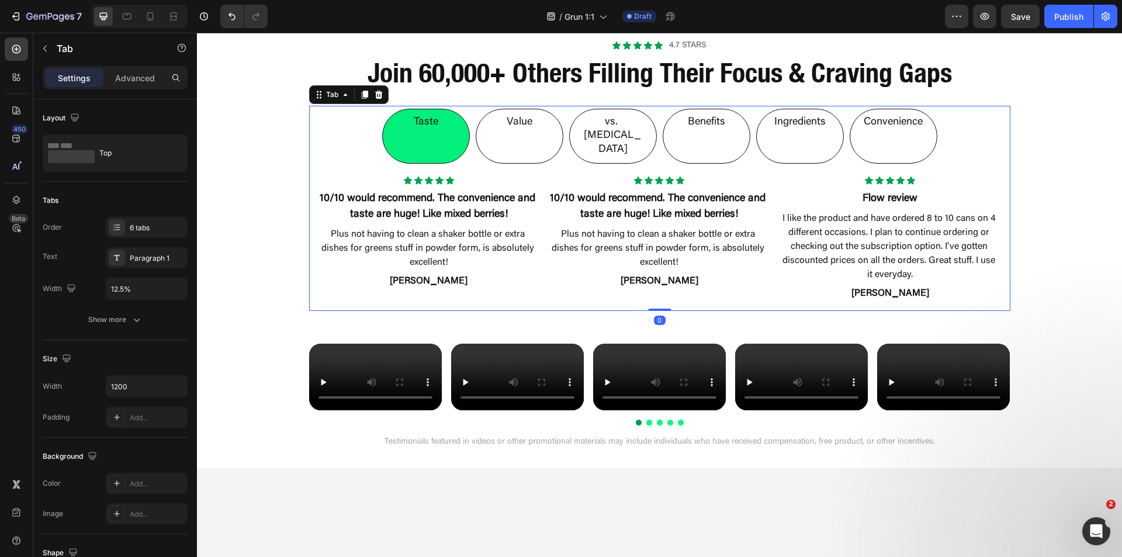
click at [870, 130] on div "Convenience" at bounding box center [893, 122] width 63 height 17
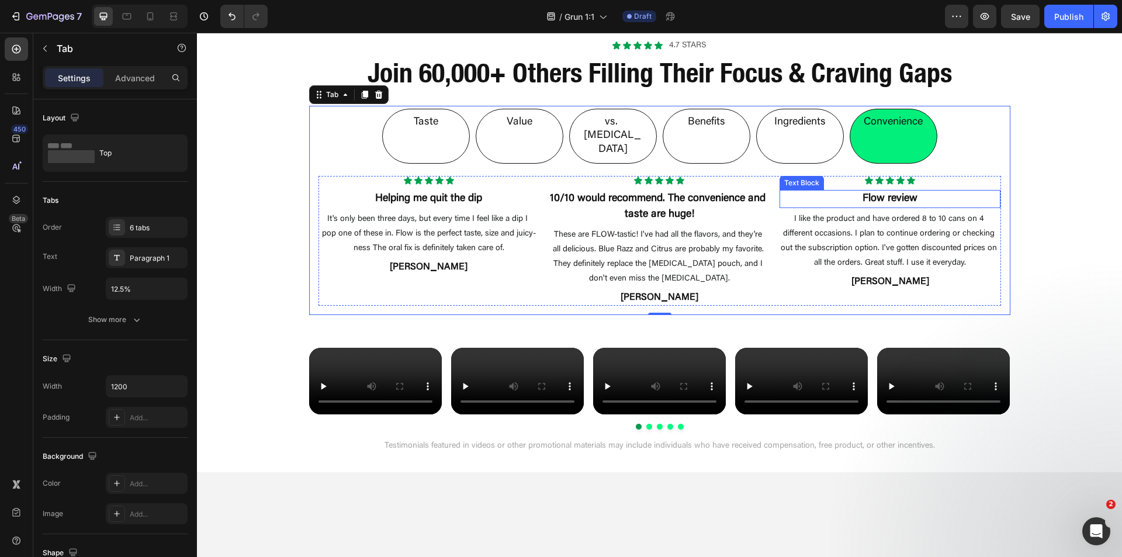
click at [863, 193] on strong "Flow review" at bounding box center [890, 198] width 55 height 11
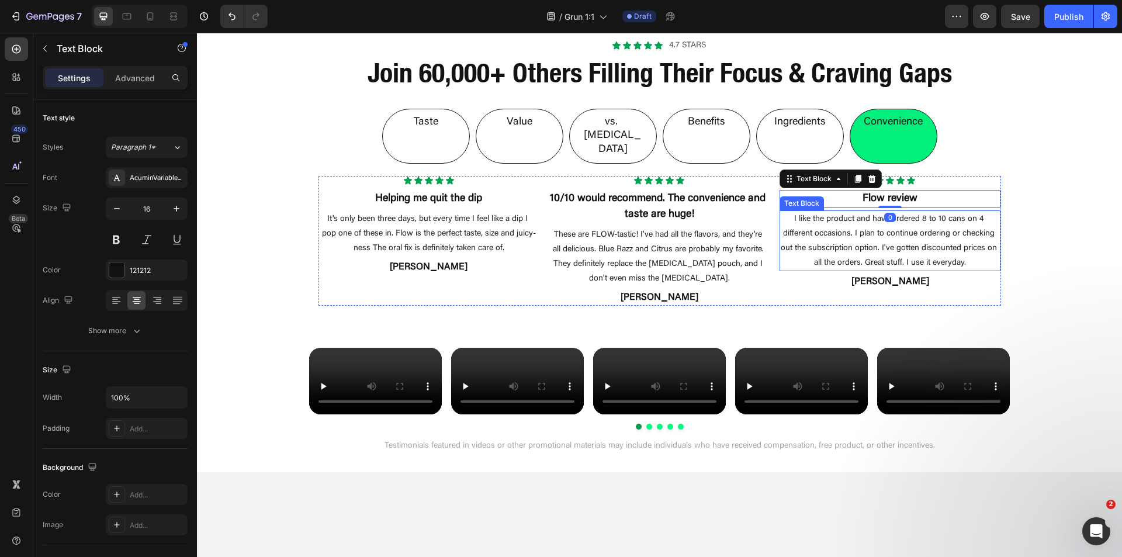
click at [860, 215] on span "I like the product and have ordered 8 to 10 cans on 4 different occasions. I pl…" at bounding box center [890, 241] width 219 height 52
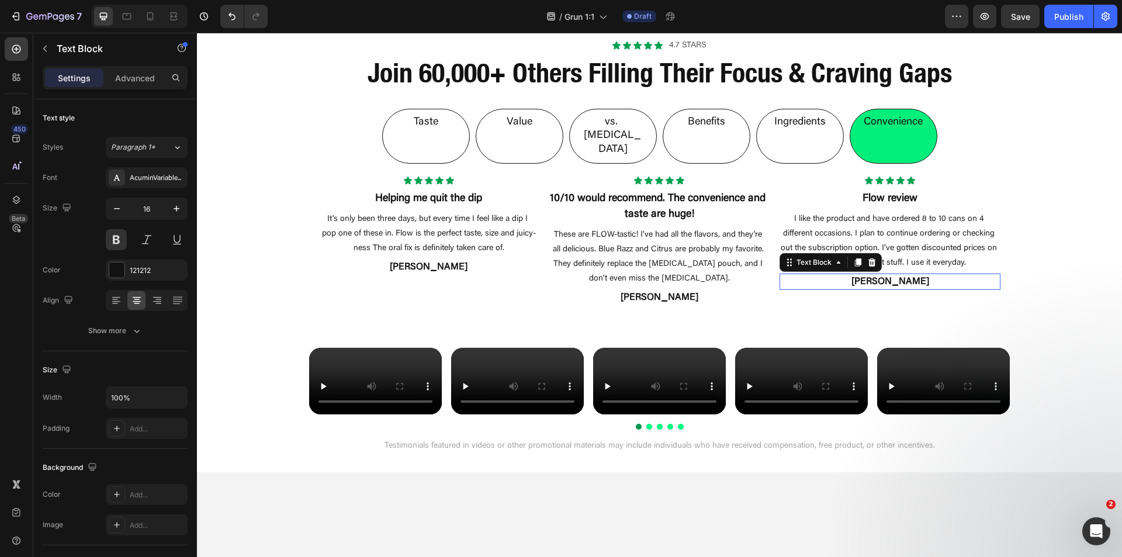
click at [858, 275] on p "[PERSON_NAME]" at bounding box center [890, 282] width 219 height 14
click at [922, 215] on span "I like the product and have ordered 8 to 10 cans on 4 different occasions. I pl…" at bounding box center [890, 241] width 219 height 52
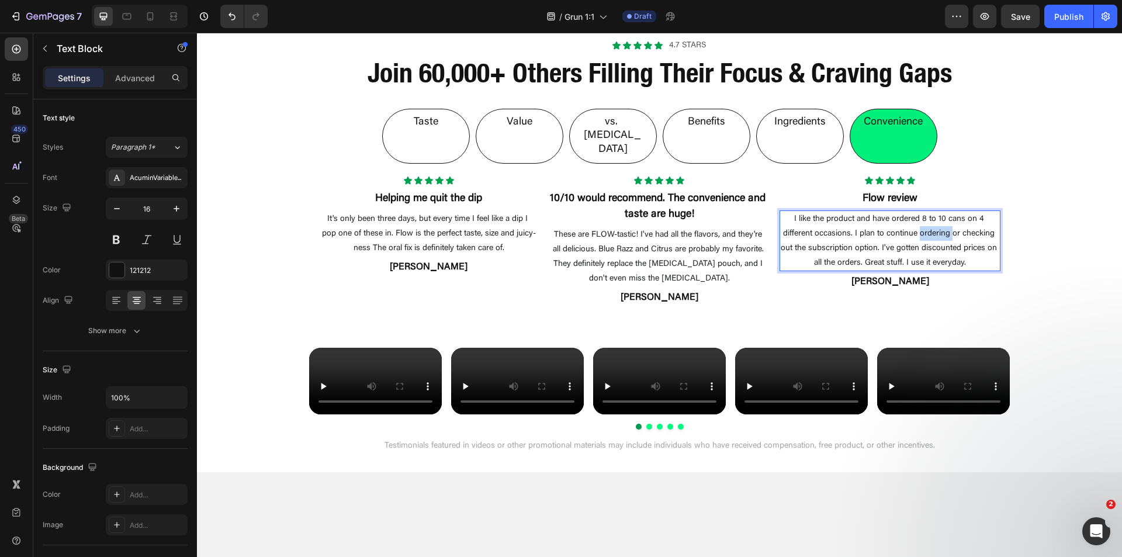
click at [922, 215] on span "I like the product and have ordered 8 to 10 cans on 4 different occasions. I pl…" at bounding box center [890, 241] width 219 height 52
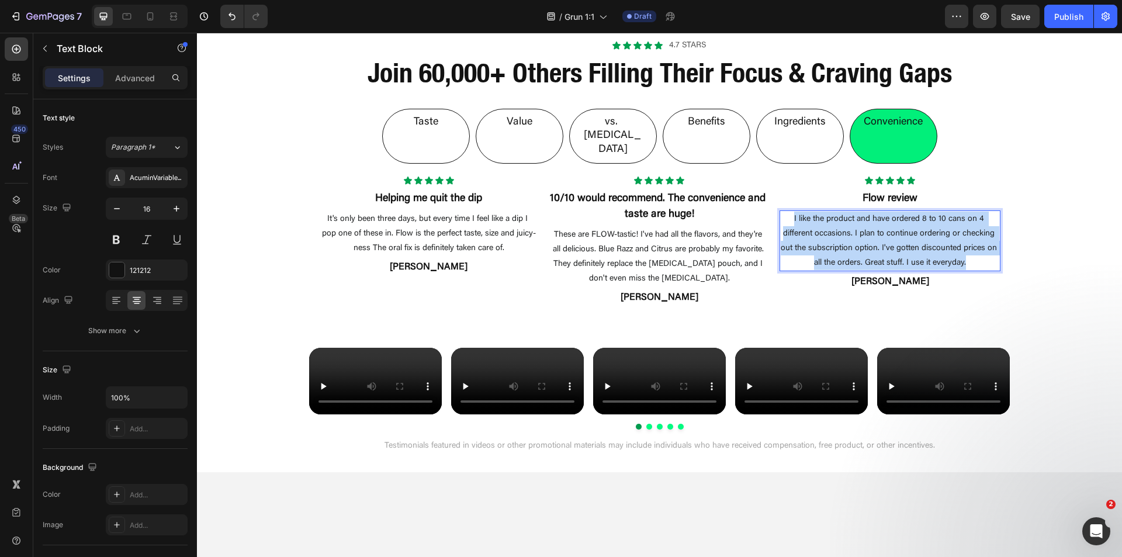
click at [922, 215] on span "I like the product and have ordered 8 to 10 cans on 4 different occasions. I pl…" at bounding box center [890, 241] width 219 height 52
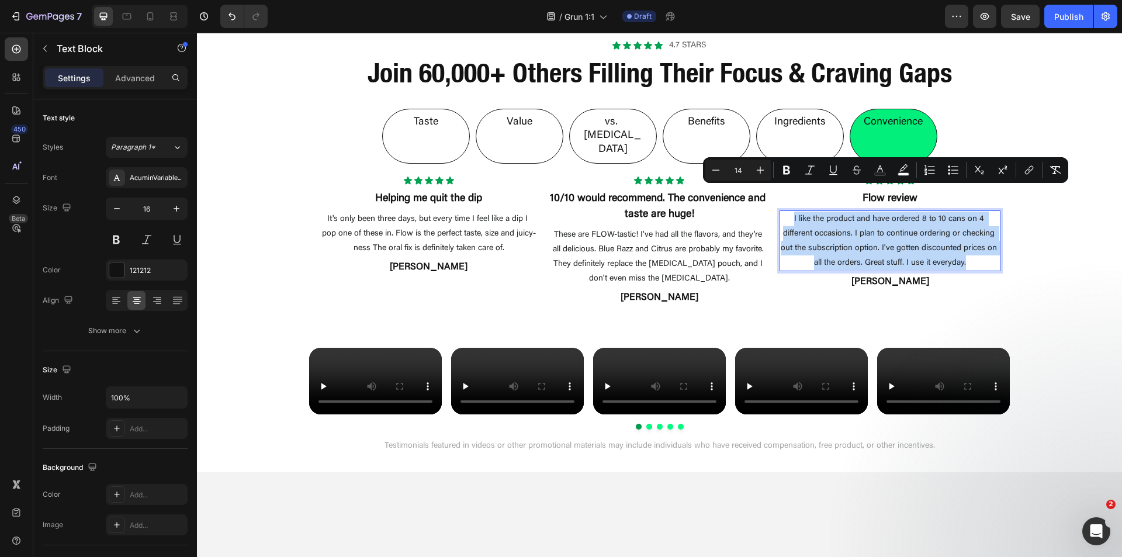
copy span "I like the product and have ordered 8 to 10 cans on 4 different occasions. I pl…"
click at [782, 117] on p "Ingredients" at bounding box center [799, 122] width 51 height 13
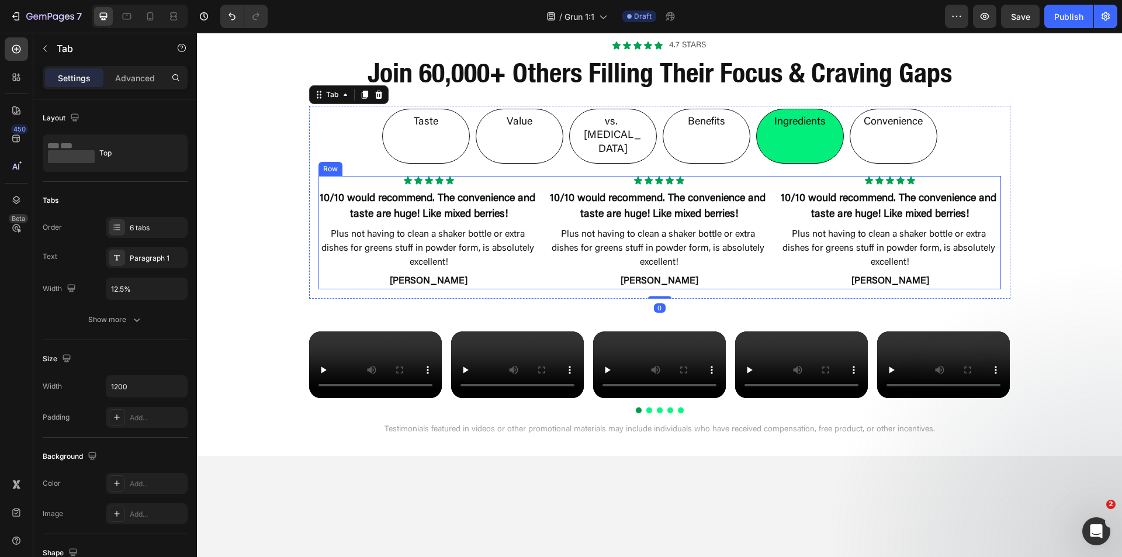
click at [884, 227] on p "Plus not having to clean a shaker bottle or extra dishes for greens stuff in po…" at bounding box center [890, 248] width 219 height 42
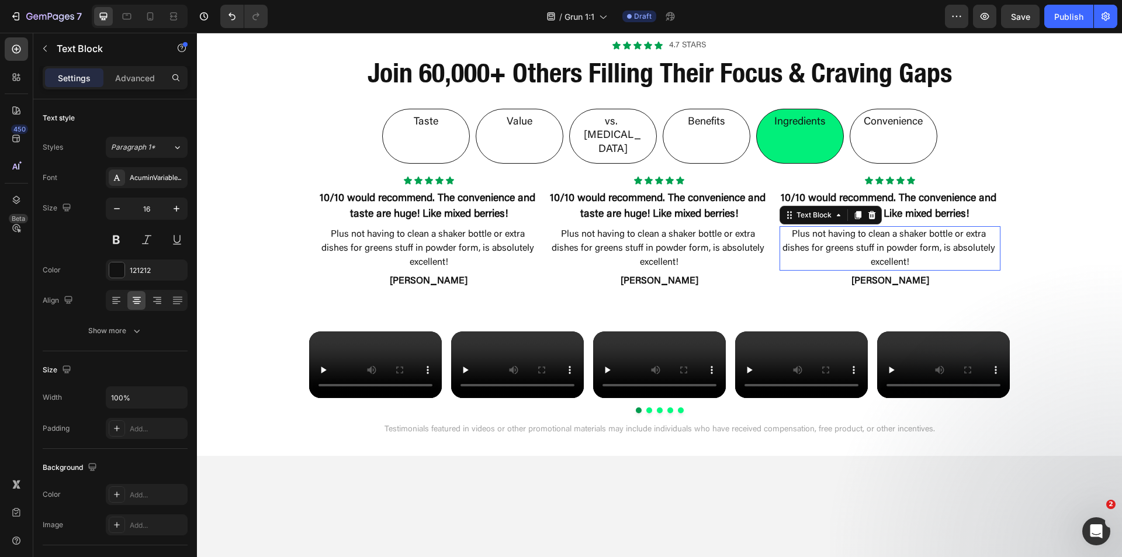
click at [884, 227] on p "Plus not having to clean a shaker bottle or extra dishes for greens stuff in po…" at bounding box center [890, 248] width 219 height 42
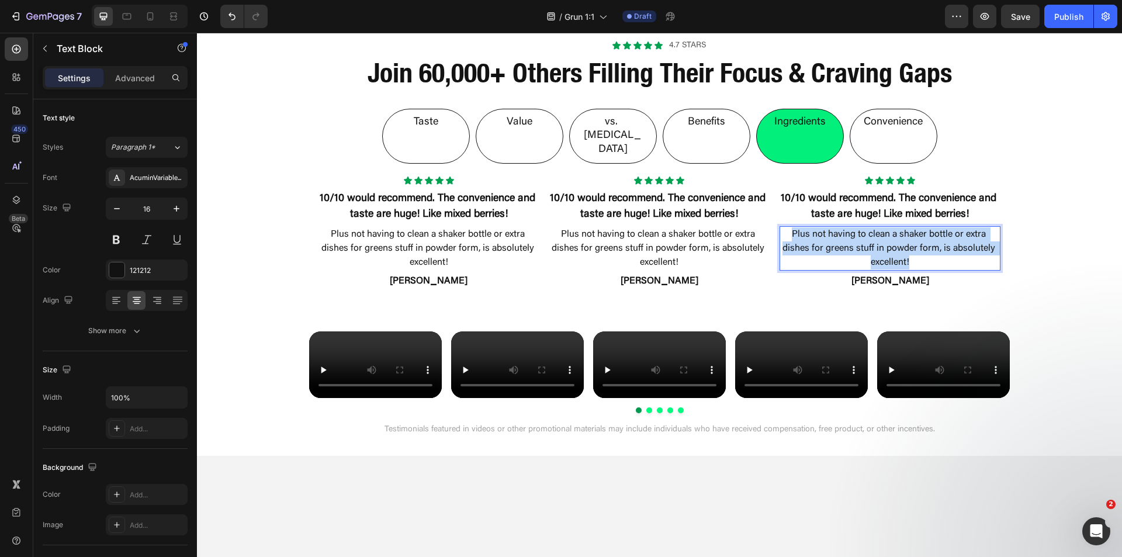
click at [884, 227] on p "Plus not having to clean a shaker bottle or extra dishes for greens stuff in po…" at bounding box center [890, 248] width 219 height 42
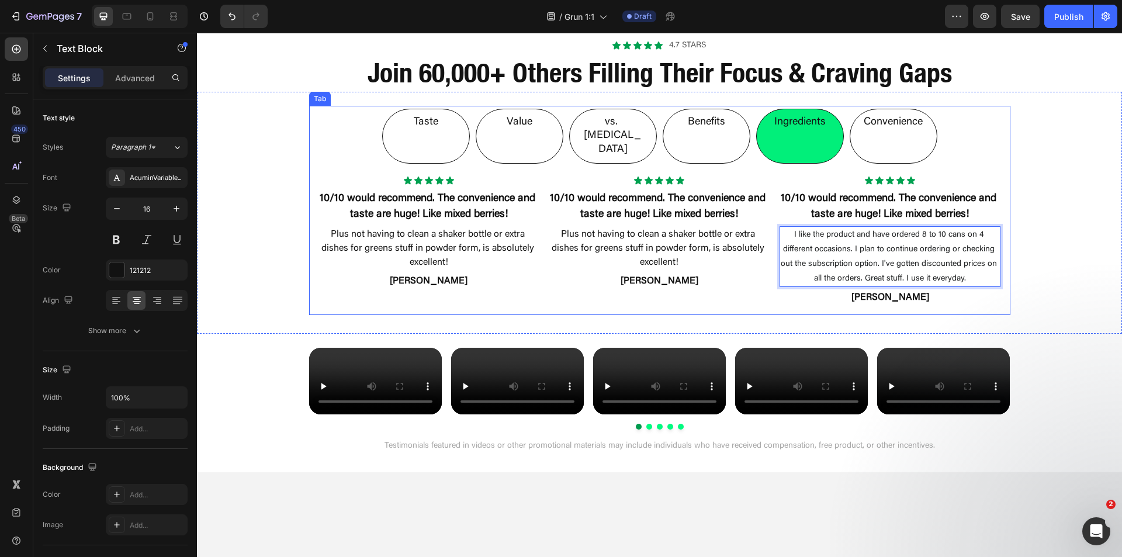
click at [718, 123] on p "Benefits" at bounding box center [706, 122] width 37 height 13
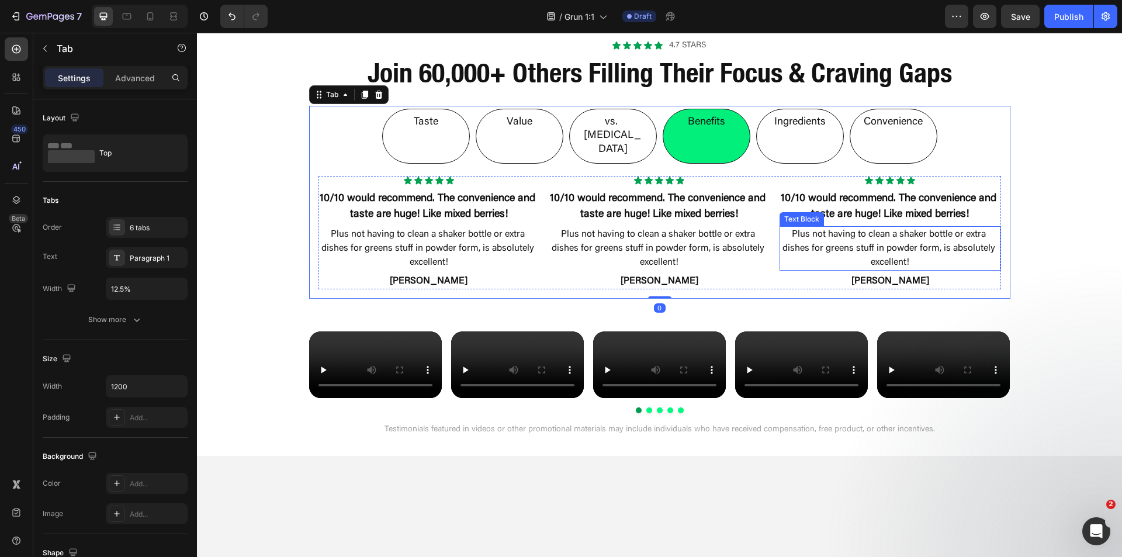
click at [848, 227] on p "Plus not having to clean a shaker bottle or extra dishes for greens stuff in po…" at bounding box center [890, 248] width 219 height 42
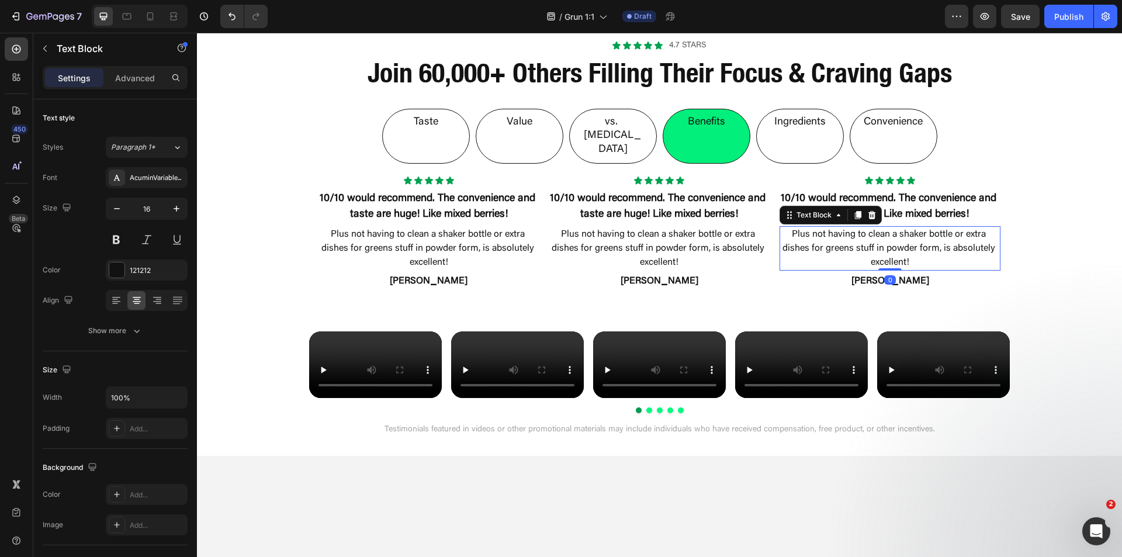
click at [848, 227] on p "Plus not having to clean a shaker bottle or extra dishes for greens stuff in po…" at bounding box center [890, 248] width 219 height 42
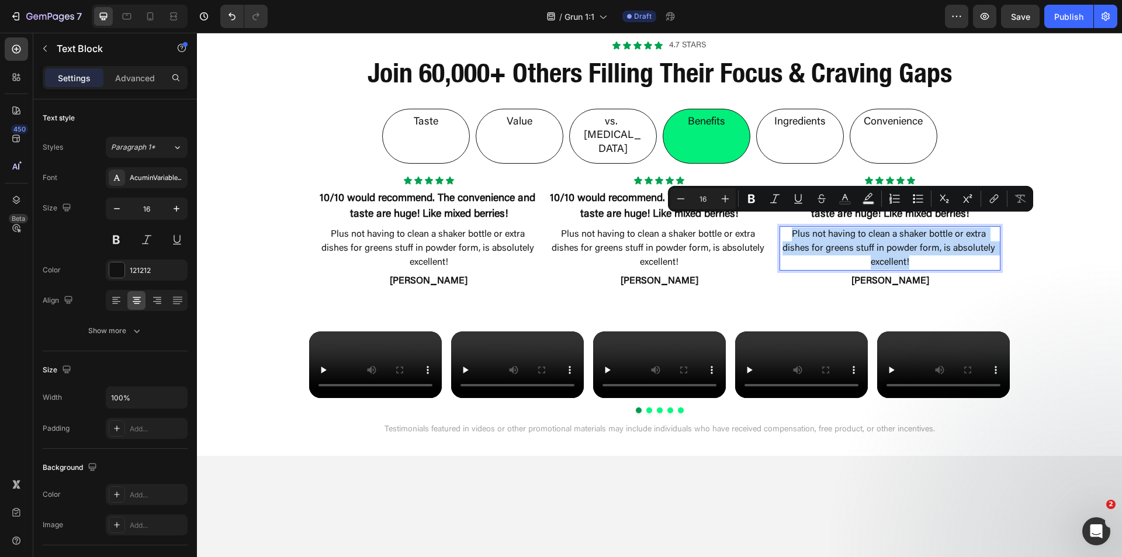
click at [847, 227] on p "Plus not having to clean a shaker bottle or extra dishes for greens stuff in po…" at bounding box center [890, 248] width 219 height 42
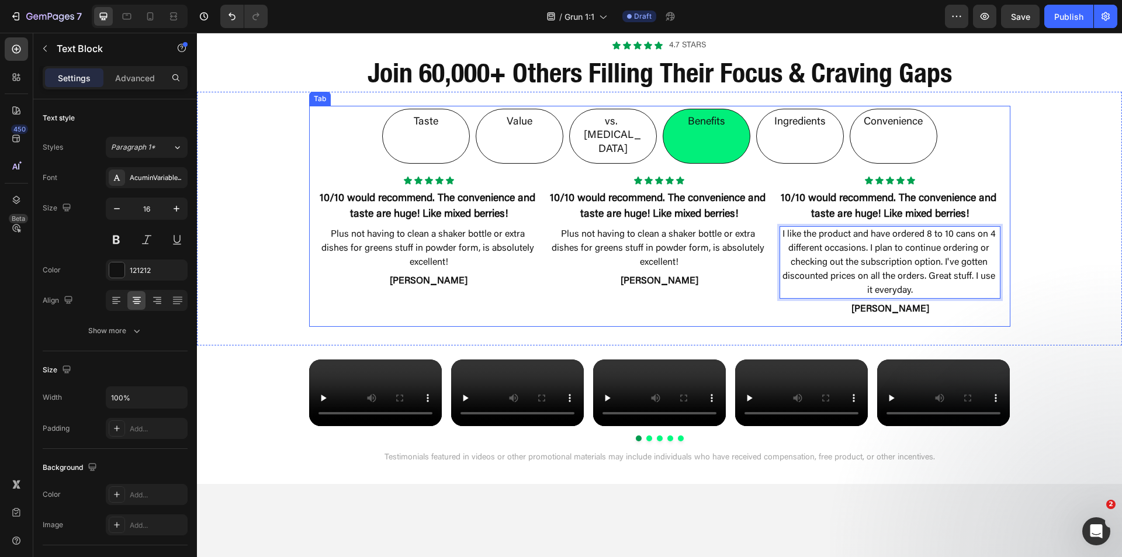
click at [784, 129] on p "Ingredients" at bounding box center [799, 122] width 51 height 13
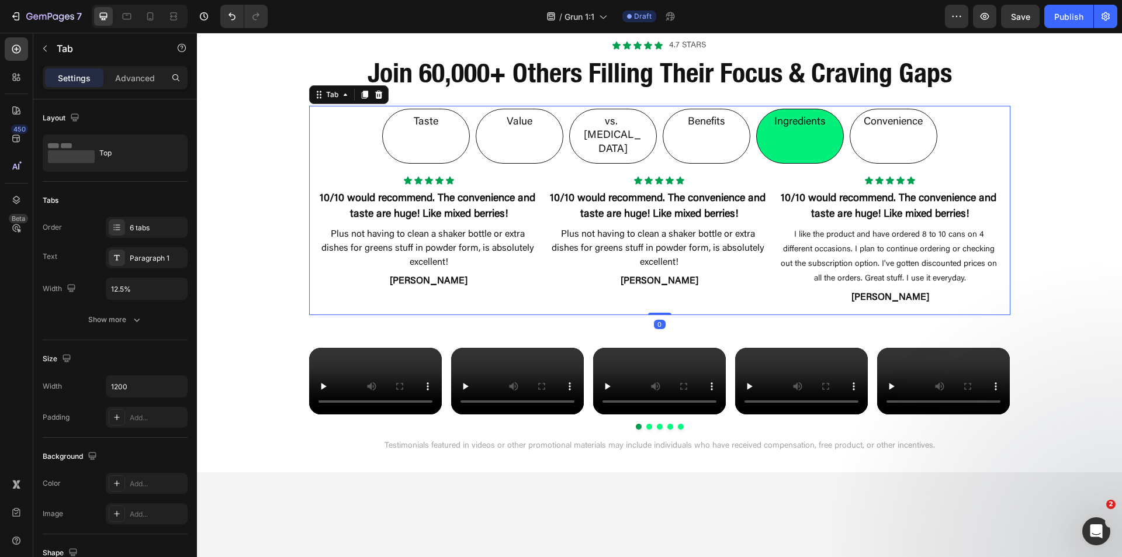
click at [729, 132] on li "Benefits" at bounding box center [707, 136] width 88 height 55
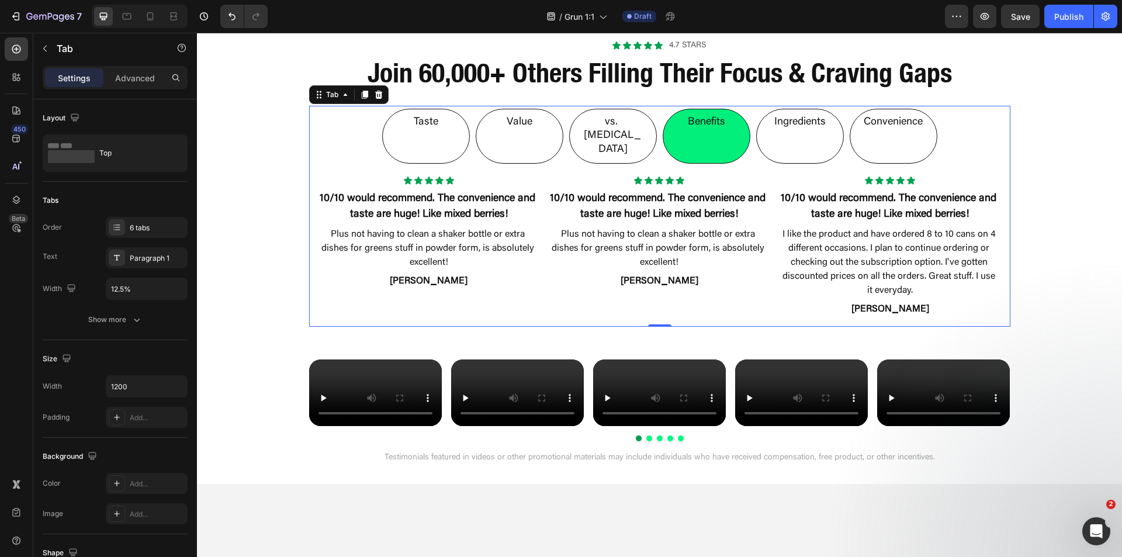
click at [759, 132] on li "Ingredients" at bounding box center [800, 136] width 88 height 55
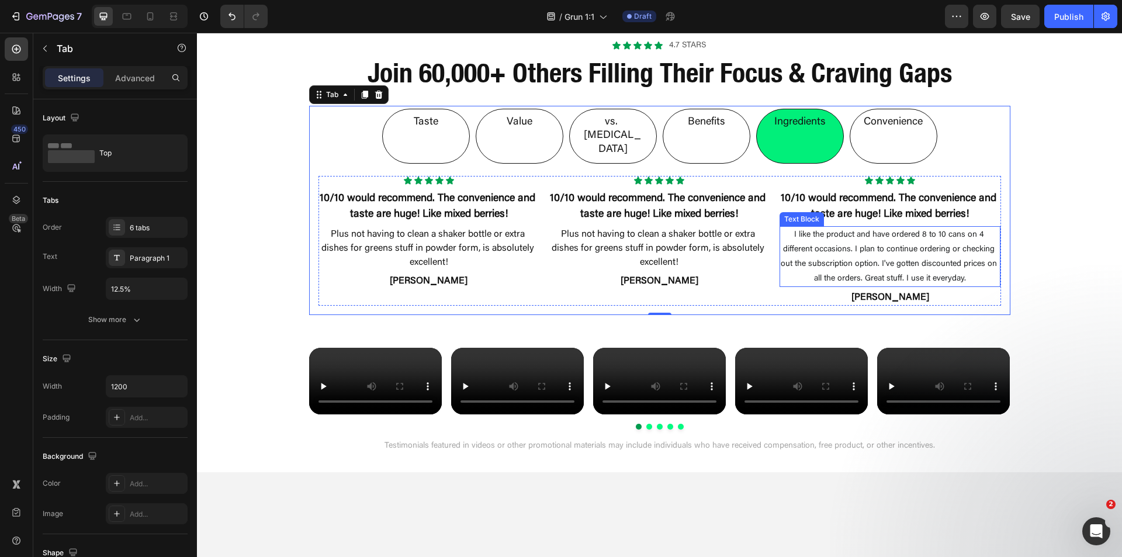
click at [836, 233] on span "I like the product and have ordered 8 to 10 cans on 4 different occasions. I pl…" at bounding box center [890, 257] width 219 height 52
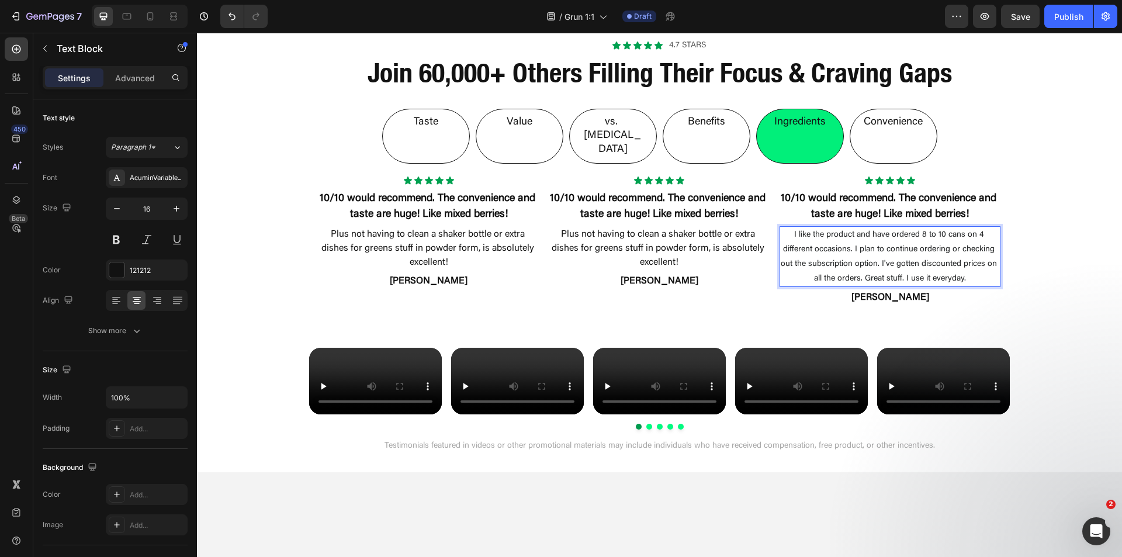
click at [836, 233] on span "I like the product and have ordered 8 to 10 cans on 4 different occasions. I pl…" at bounding box center [890, 257] width 219 height 52
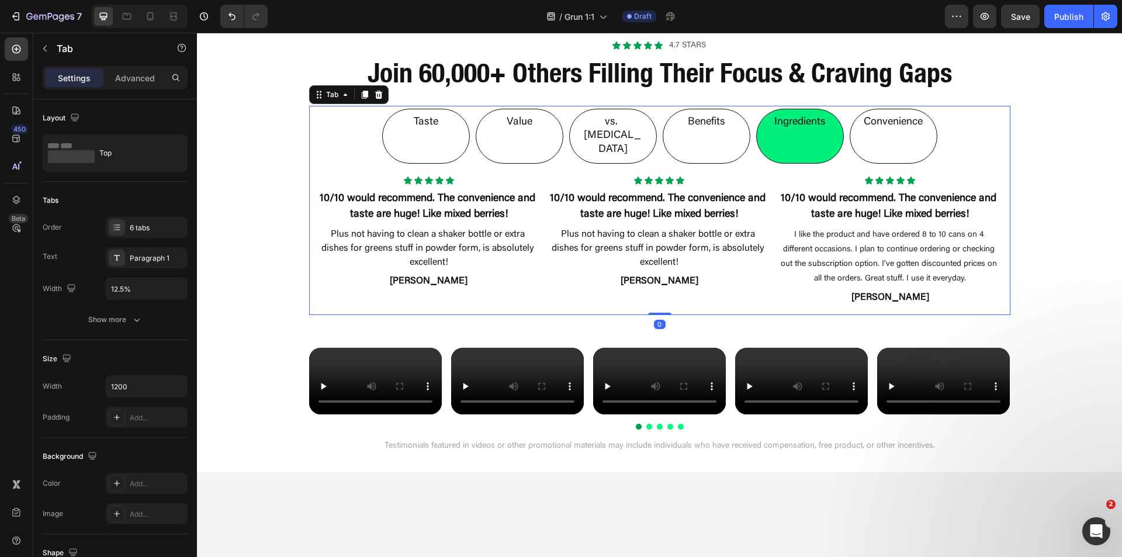
click at [716, 124] on p "Benefits" at bounding box center [706, 122] width 37 height 13
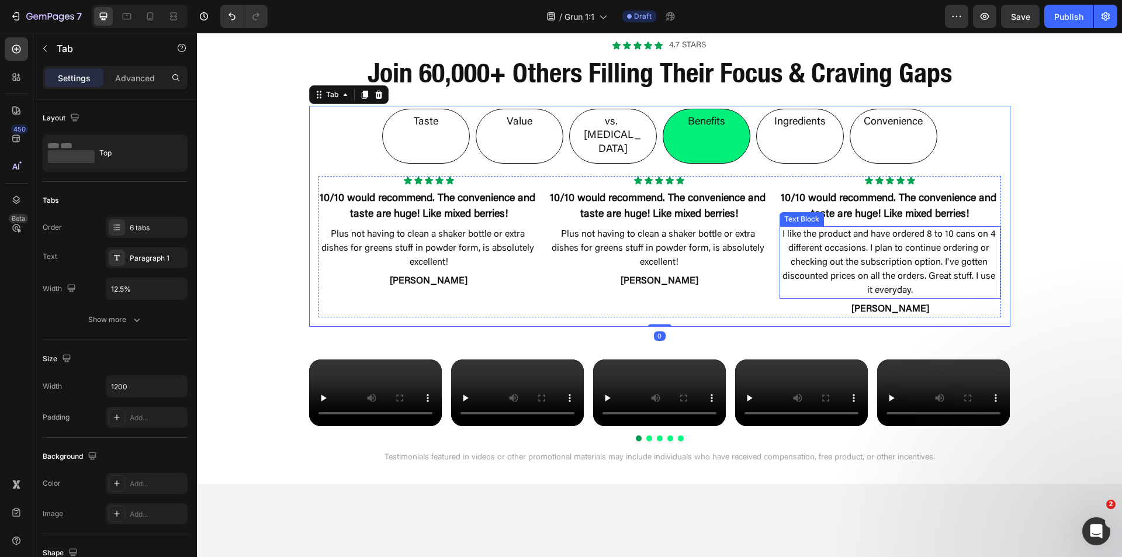
click at [818, 227] on p "I like the product and have ordered 8 to 10 cans on 4 different occasions. I pl…" at bounding box center [890, 262] width 219 height 70
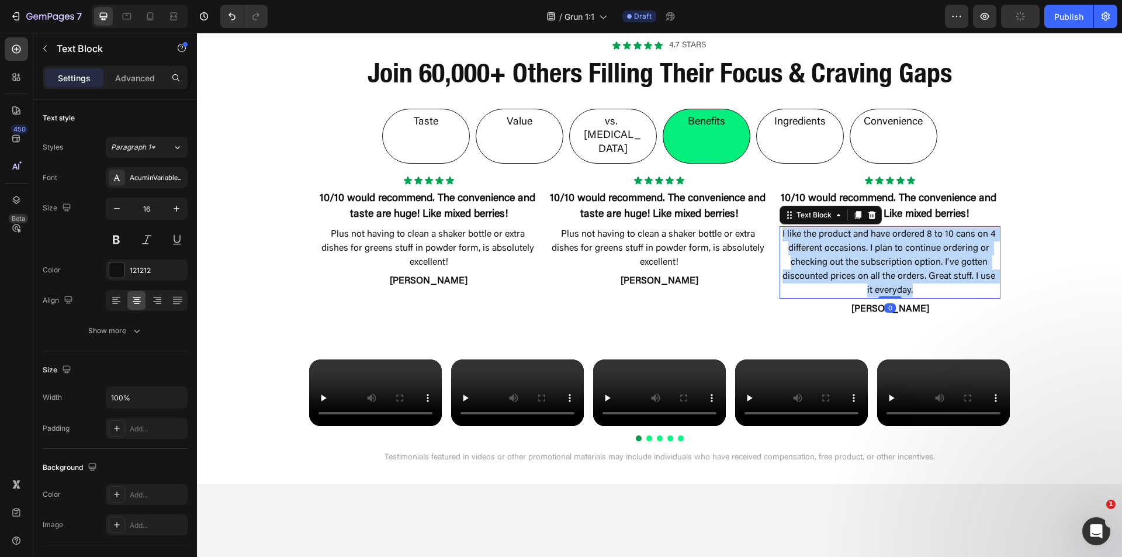
click at [818, 227] on p "I like the product and have ordered 8 to 10 cans on 4 different occasions. I pl…" at bounding box center [890, 262] width 219 height 70
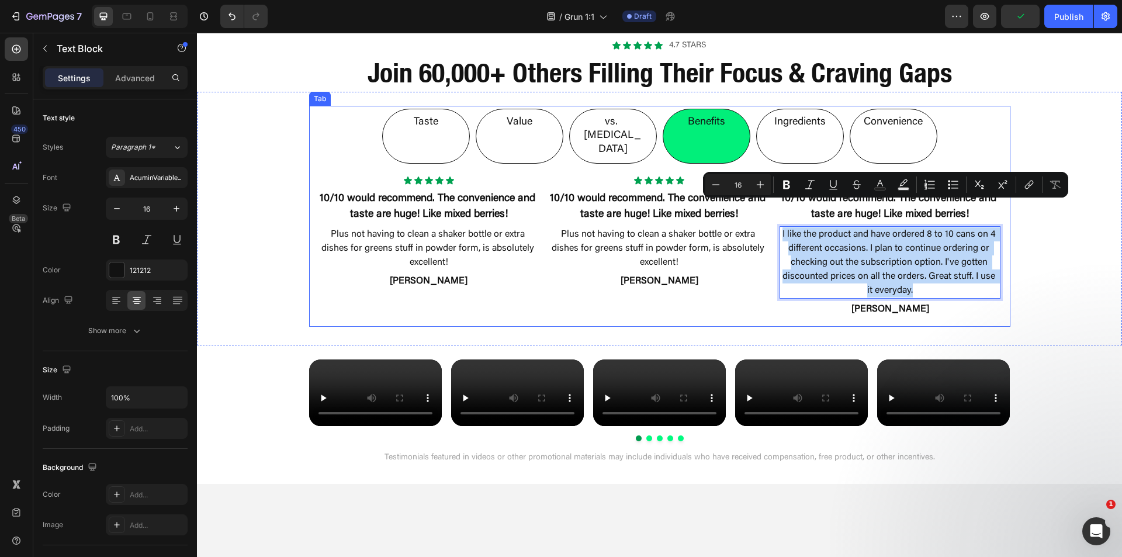
click at [801, 126] on p "Ingredients" at bounding box center [799, 122] width 51 height 13
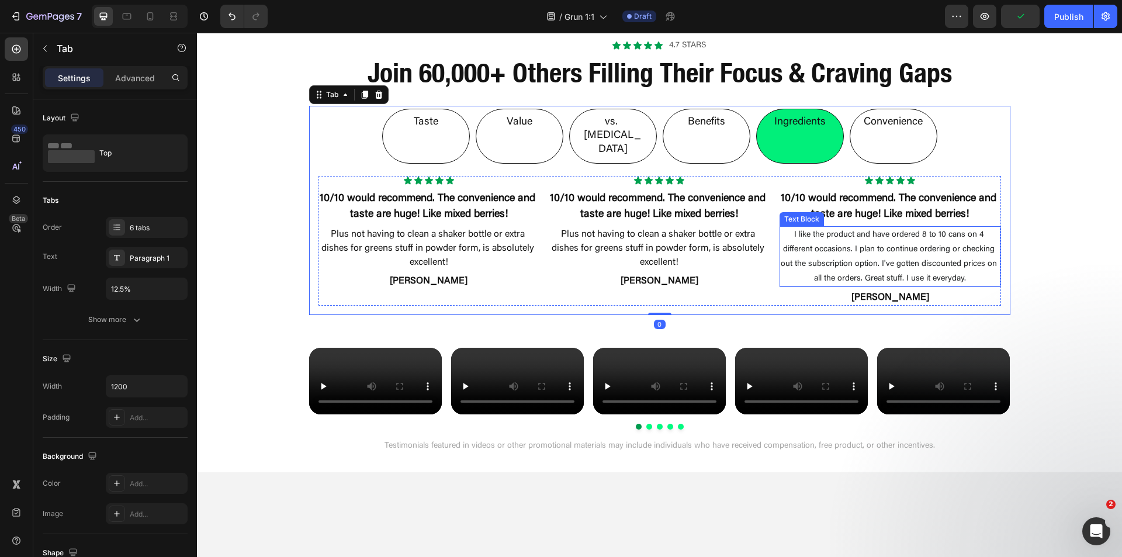
click at [846, 230] on p "I like the product and have ordered 8 to 10 cans on 4 different occasions. I pl…" at bounding box center [890, 256] width 219 height 58
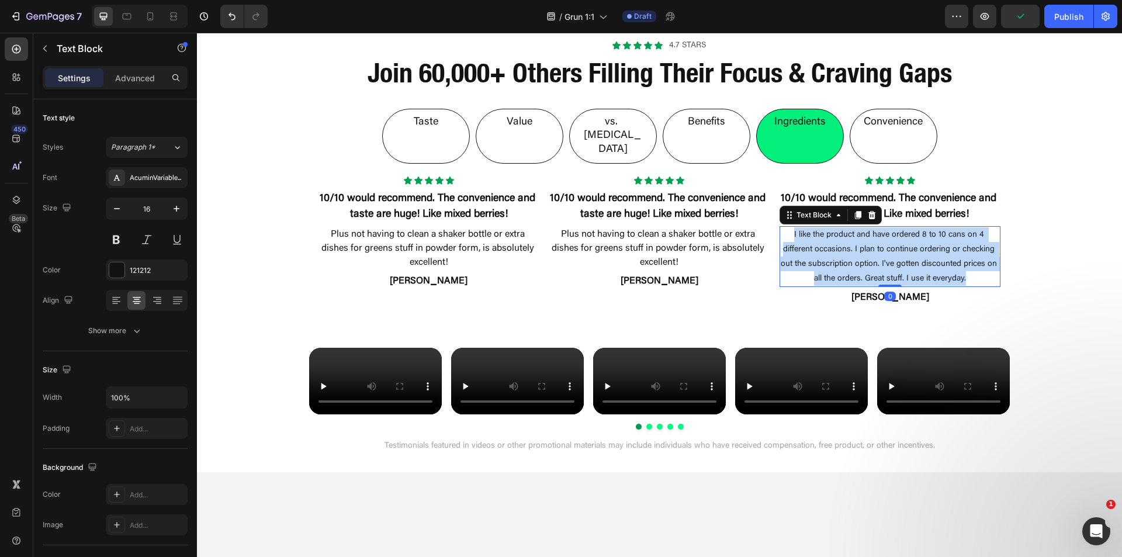
click at [846, 230] on p "I like the product and have ordered 8 to 10 cans on 4 different occasions. I pl…" at bounding box center [890, 256] width 219 height 58
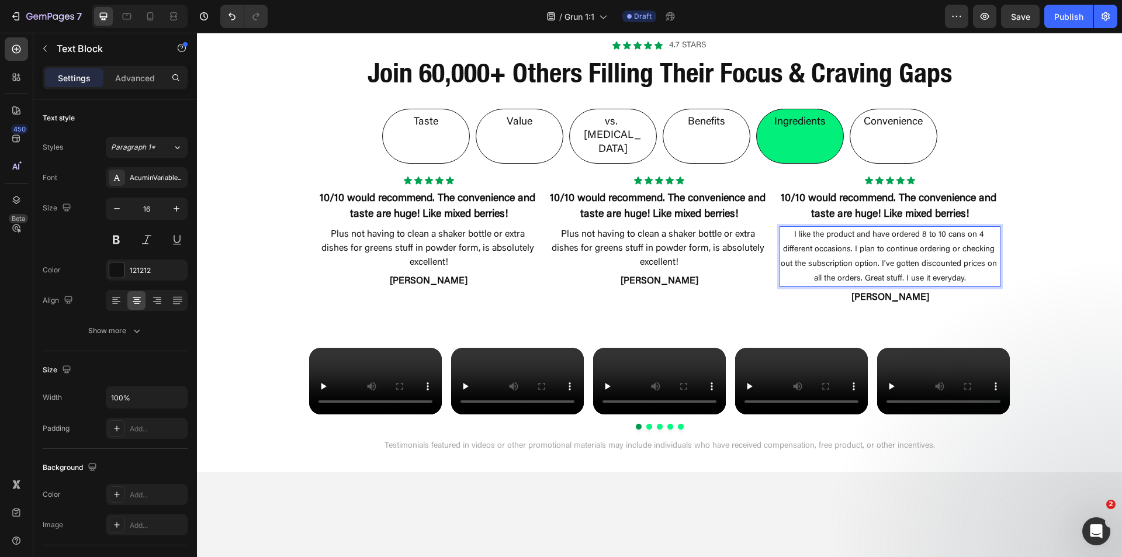
click at [840, 231] on span "I like the product and have ordered 8 to 10 cans on 4 different occasions. I pl…" at bounding box center [890, 257] width 219 height 52
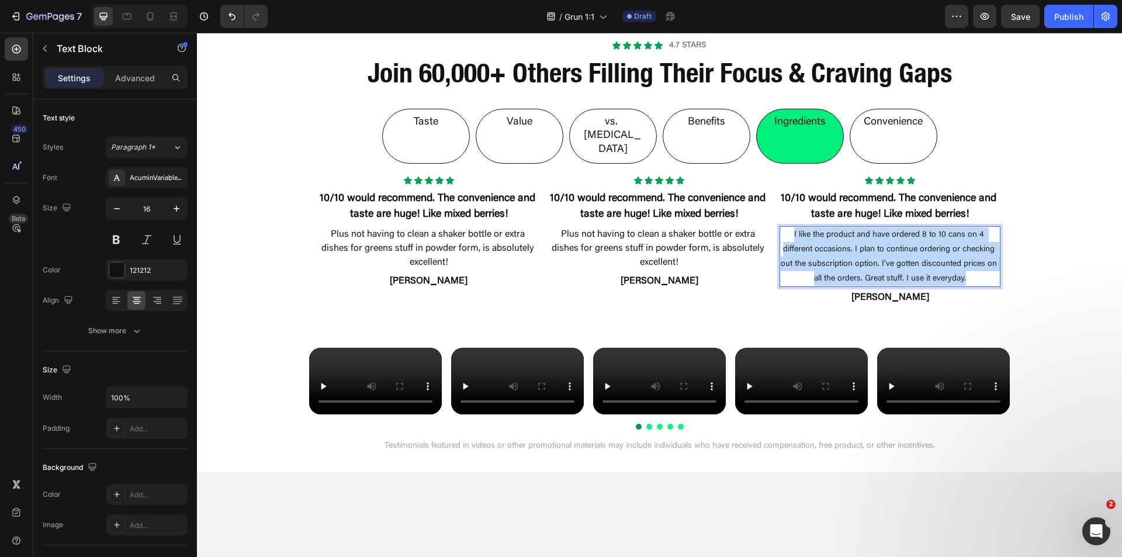
click at [840, 231] on span "I like the product and have ordered 8 to 10 cans on 4 different occasions. I pl…" at bounding box center [890, 257] width 219 height 52
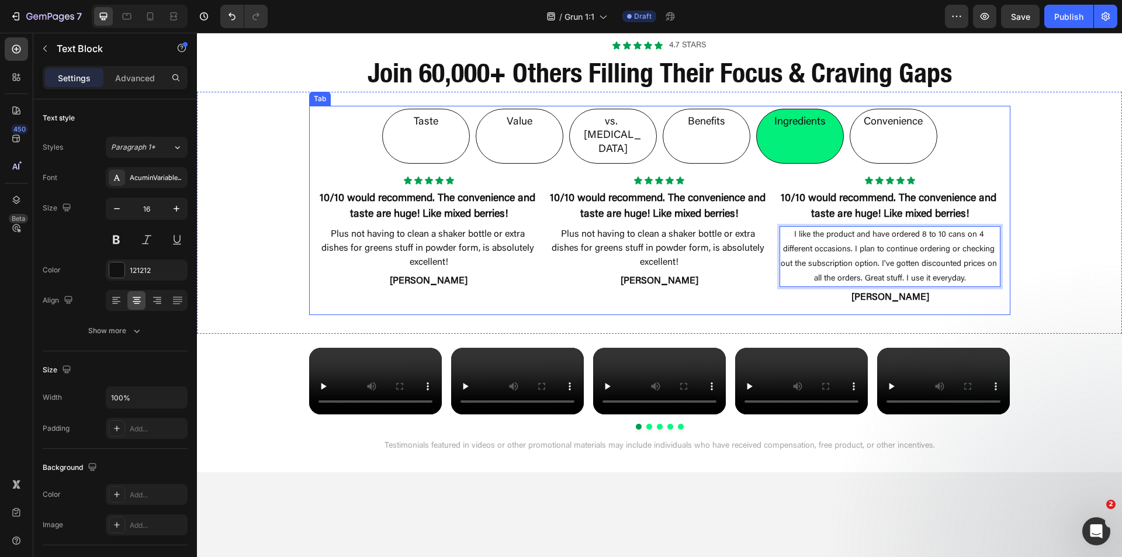
click at [864, 131] on div "Convenience" at bounding box center [893, 122] width 63 height 17
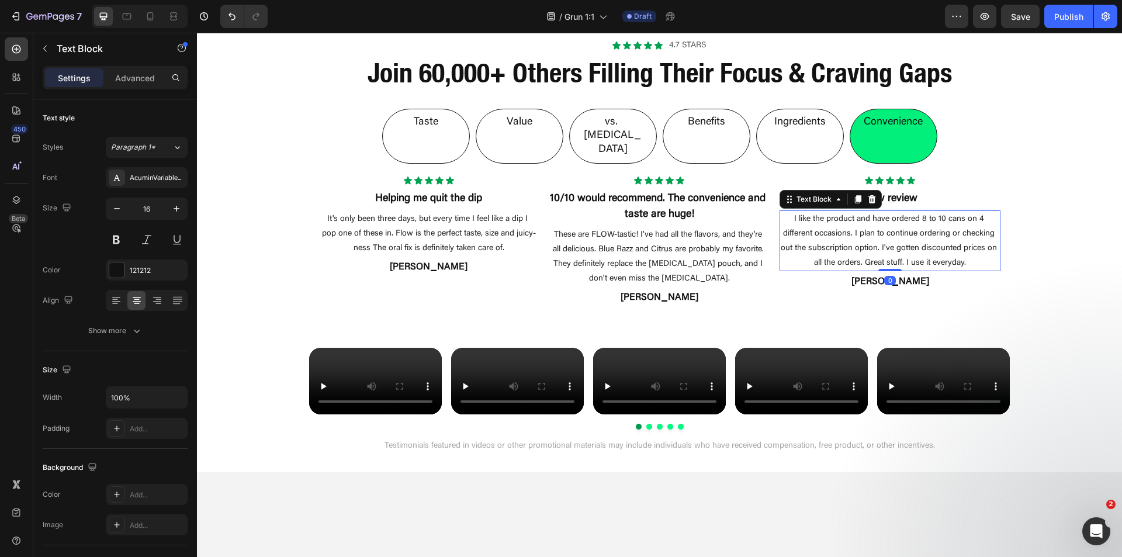
click at [840, 221] on span "I like the product and have ordered 8 to 10 cans on 4 different occasions. I pl…" at bounding box center [890, 241] width 219 height 52
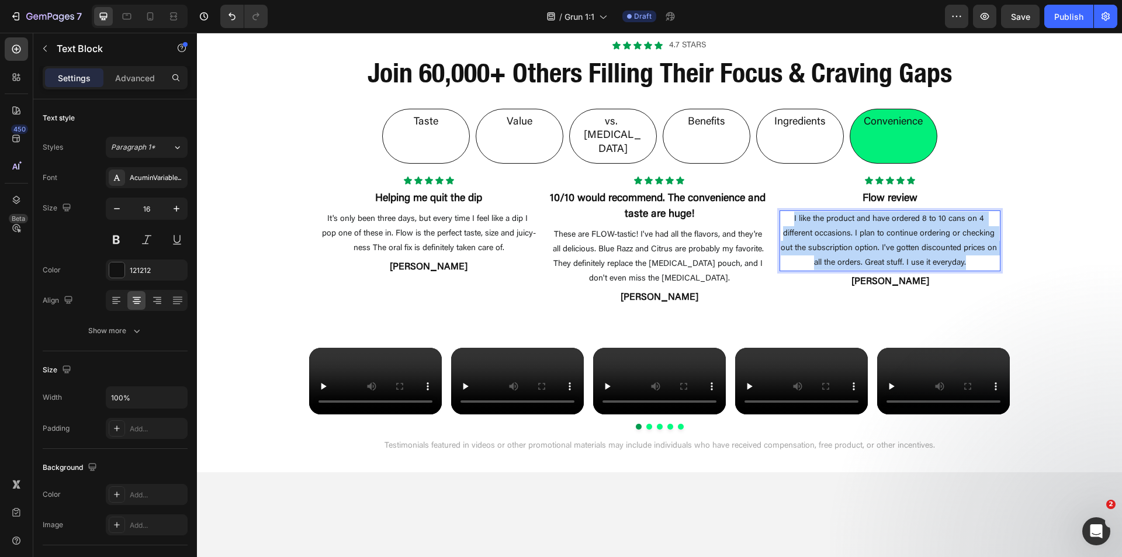
click at [840, 221] on span "I like the product and have ordered 8 to 10 cans on 4 different occasions. I pl…" at bounding box center [890, 241] width 219 height 52
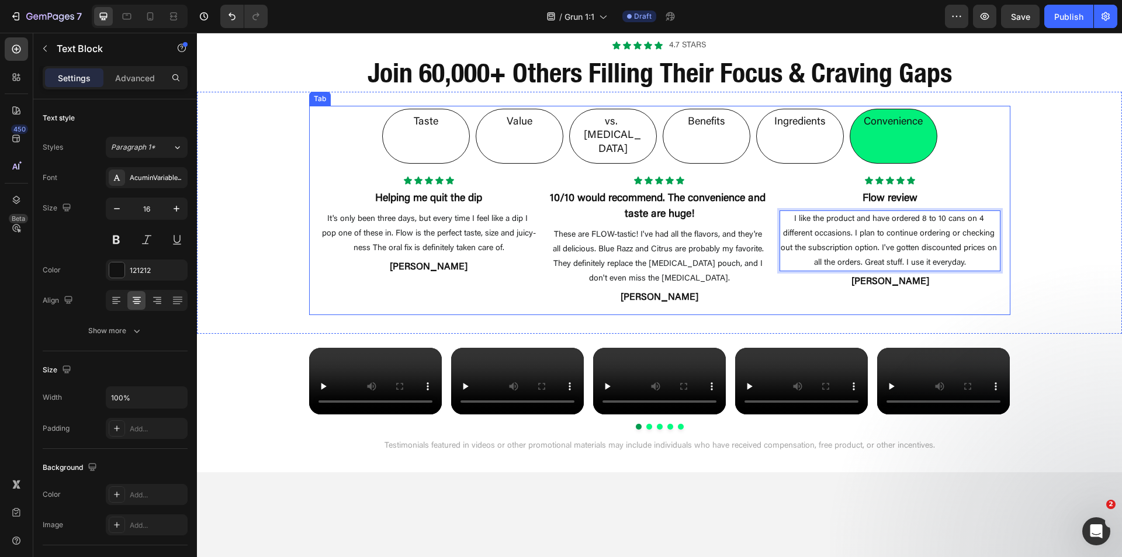
click at [792, 133] on li "Ingredients" at bounding box center [800, 136] width 88 height 55
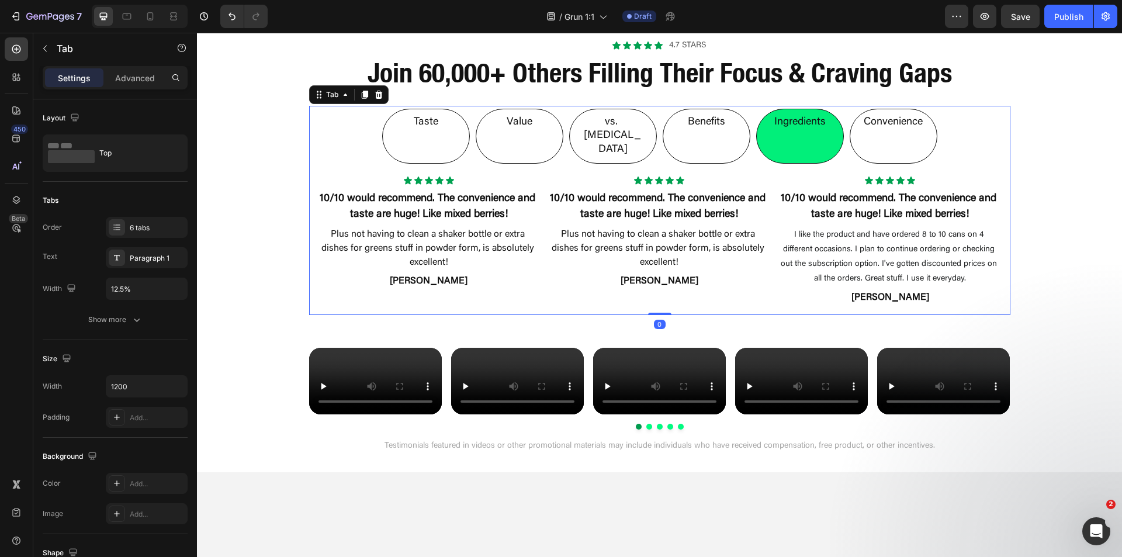
click at [710, 136] on li "Benefits" at bounding box center [707, 136] width 88 height 55
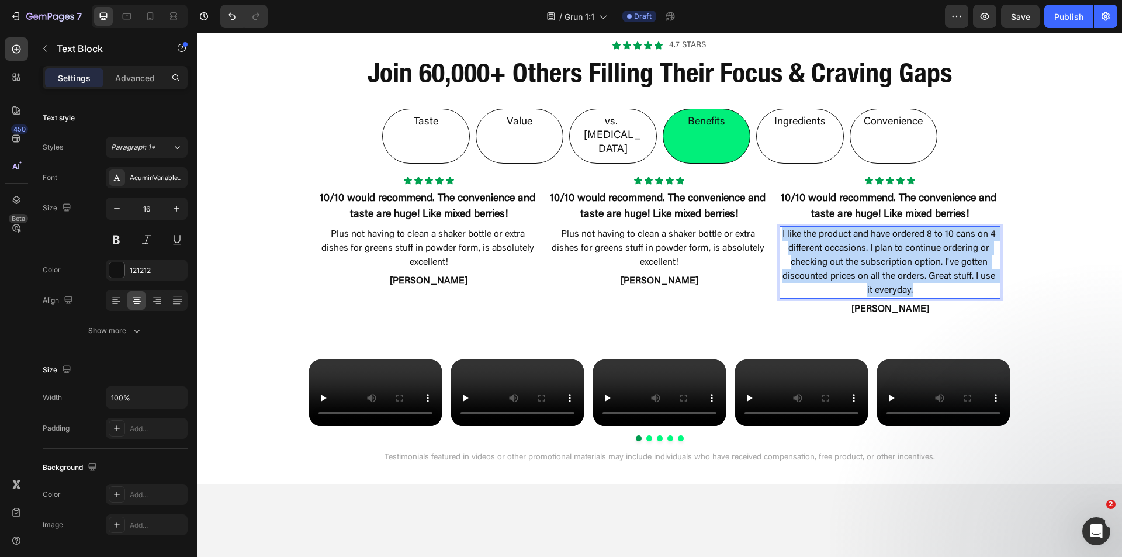
click at [840, 227] on p "I like the product and have ordered 8 to 10 cans on 4 different occasions. I pl…" at bounding box center [890, 262] width 219 height 70
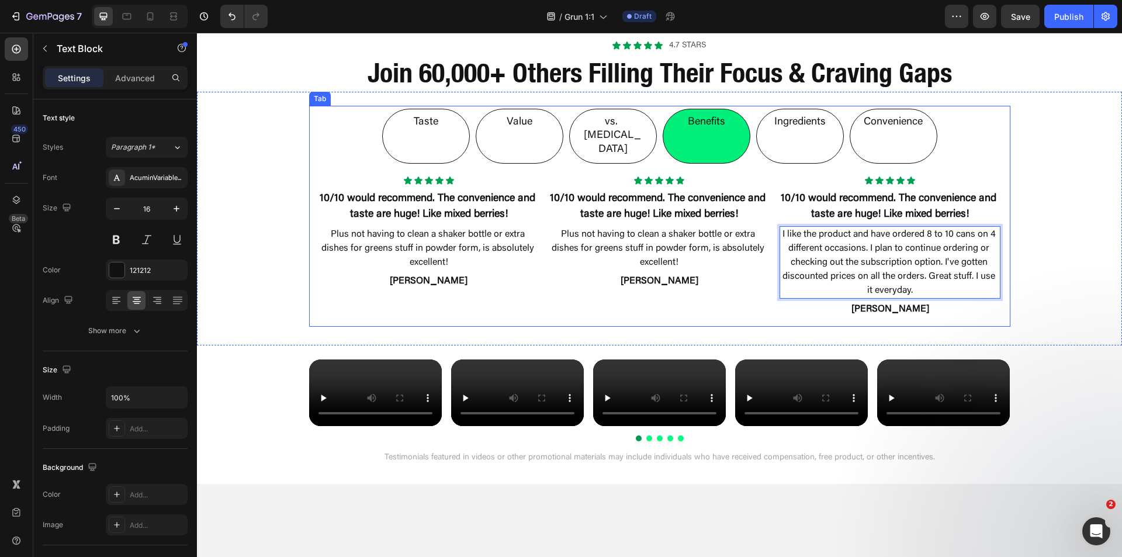
click at [812, 131] on div "Ingredients" at bounding box center [800, 122] width 55 height 17
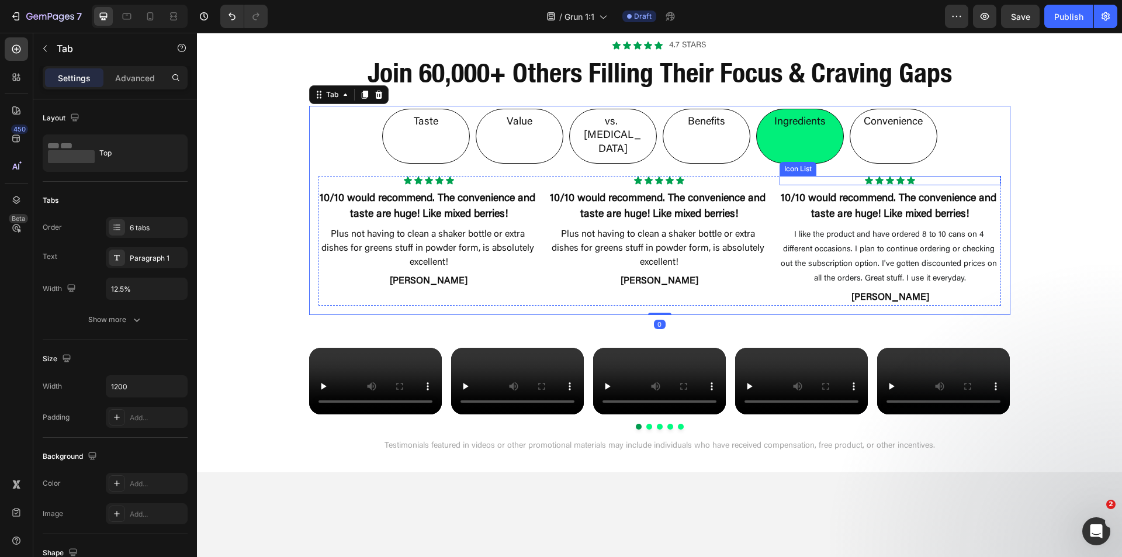
click at [829, 228] on p "I like the product and have ordered 8 to 10 cans on 4 different occasions. I pl…" at bounding box center [890, 256] width 219 height 58
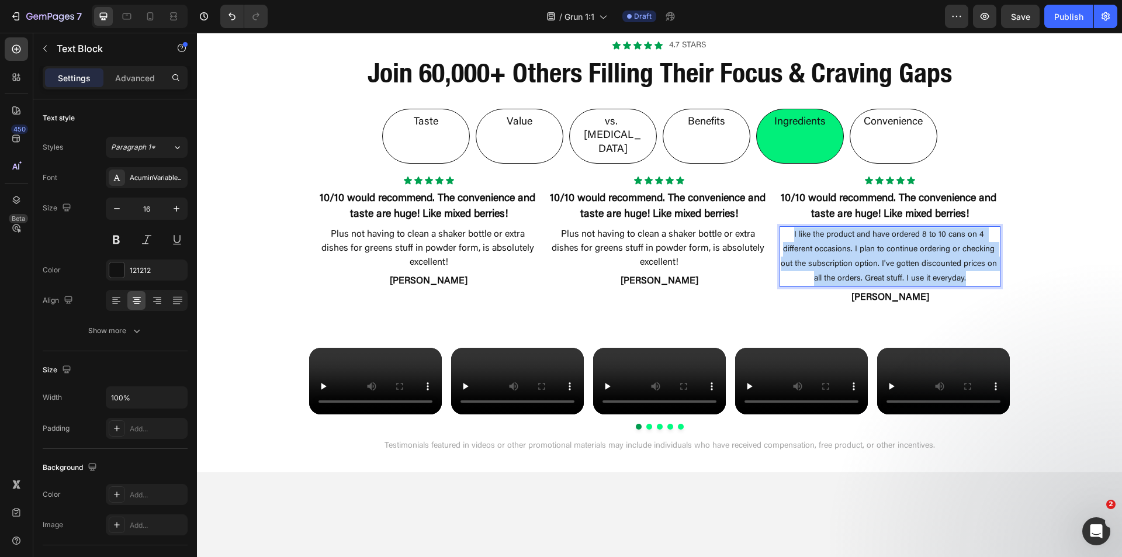
click at [829, 228] on p "I like the product and have ordered 8 to 10 cans on 4 different occasions. I pl…" at bounding box center [890, 256] width 219 height 58
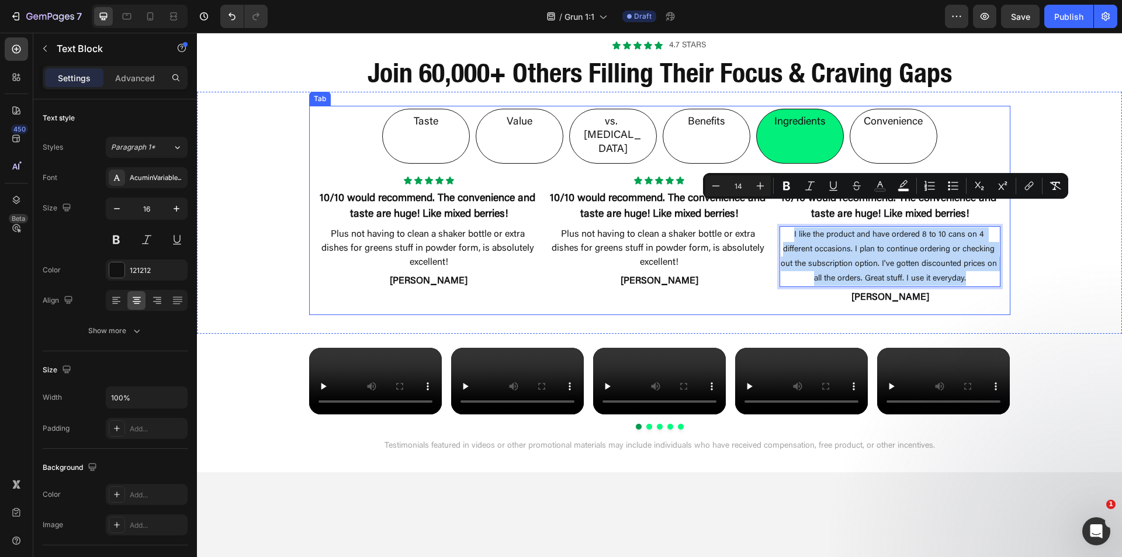
click at [718, 130] on div "Benefits" at bounding box center [706, 122] width 41 height 17
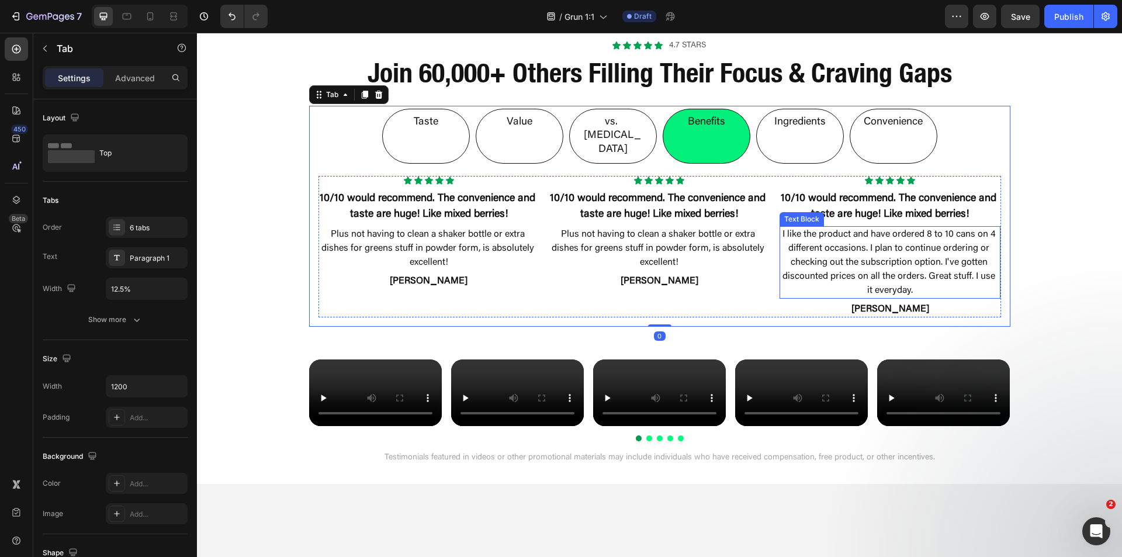
click at [816, 227] on p "I like the product and have ordered 8 to 10 cans on 4 different occasions. I pl…" at bounding box center [890, 262] width 219 height 70
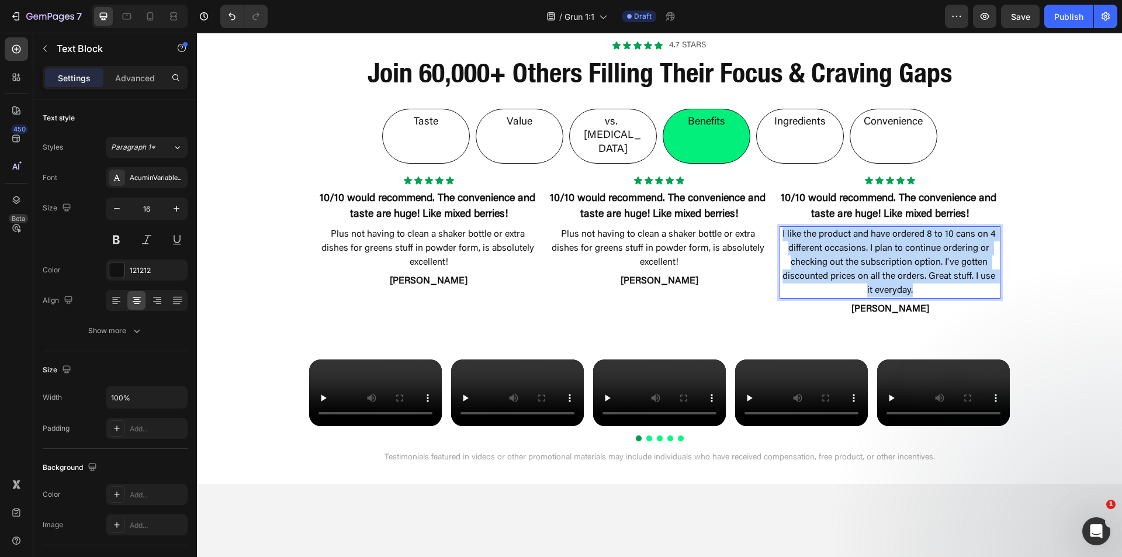
click at [816, 227] on p "I like the product and have ordered 8 to 10 cans on 4 different occasions. I pl…" at bounding box center [890, 262] width 219 height 70
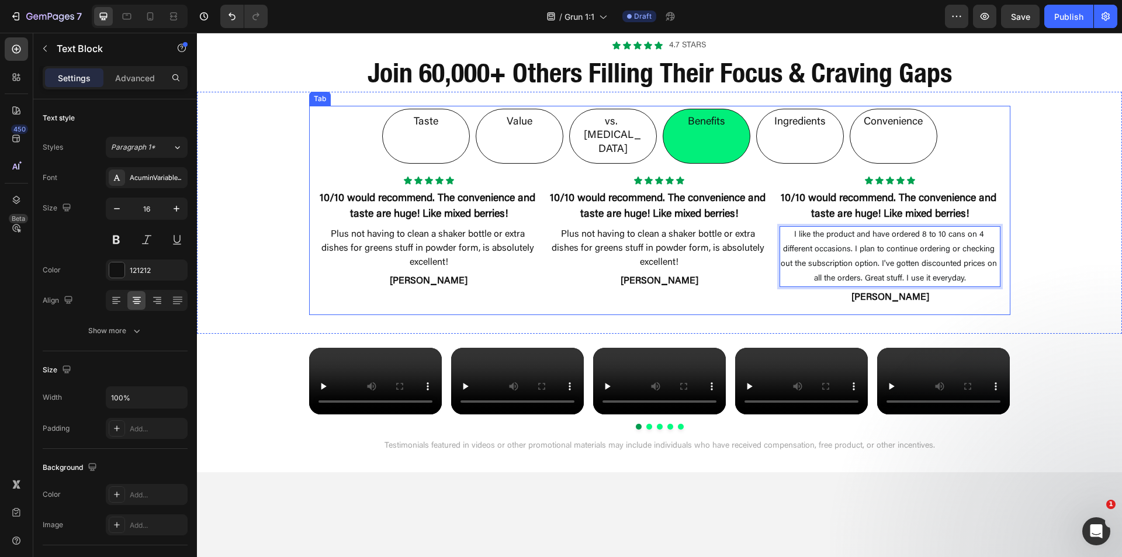
click at [612, 123] on p "vs. [MEDICAL_DATA]" at bounding box center [613, 136] width 64 height 41
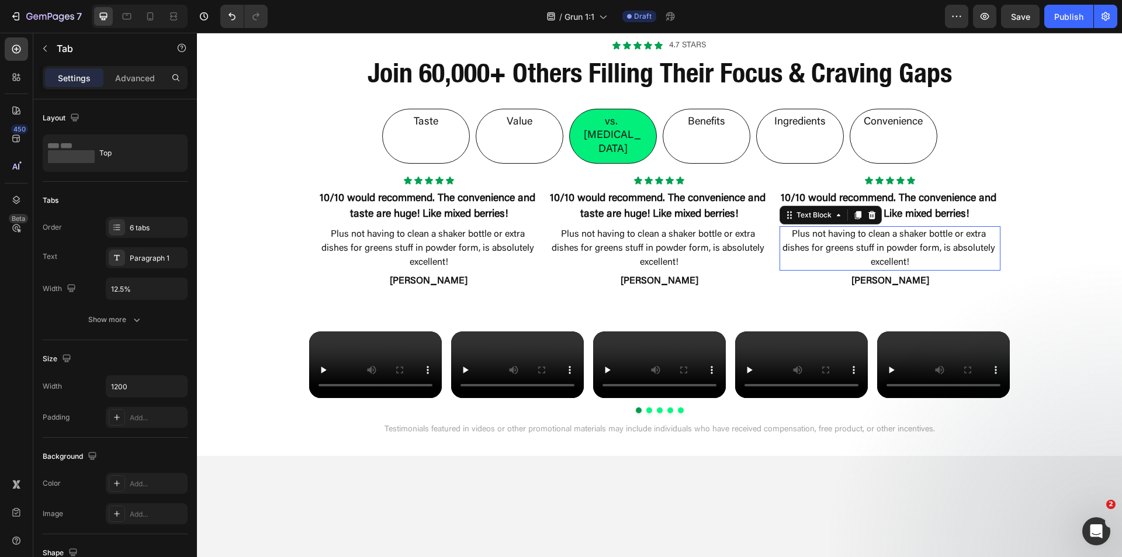
click at [849, 227] on p "Plus not having to clean a shaker bottle or extra dishes for greens stuff in po…" at bounding box center [890, 248] width 219 height 42
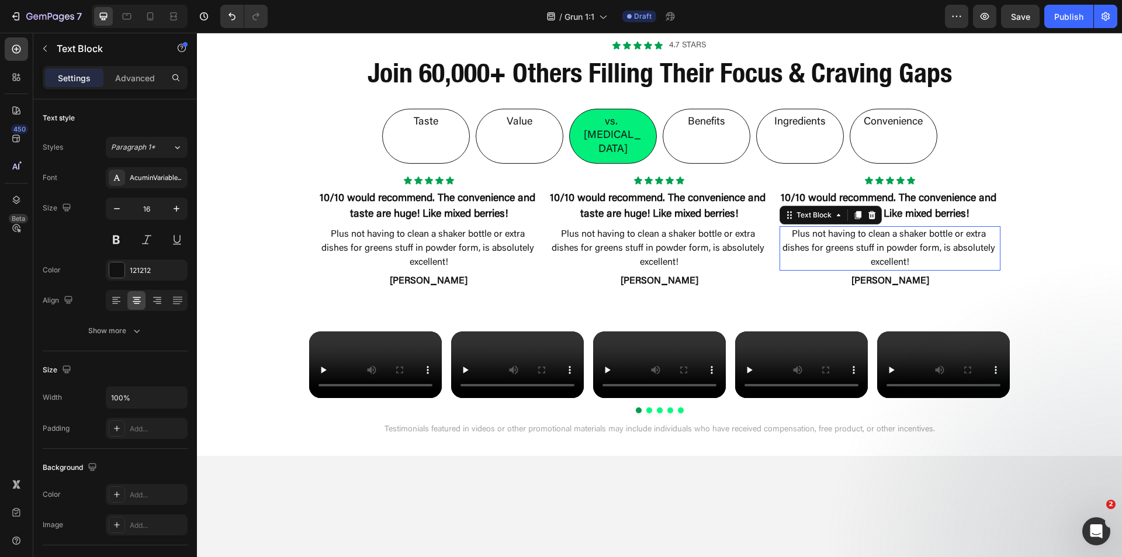
click at [849, 227] on p "Plus not having to clean a shaker bottle or extra dishes for greens stuff in po…" at bounding box center [890, 248] width 219 height 42
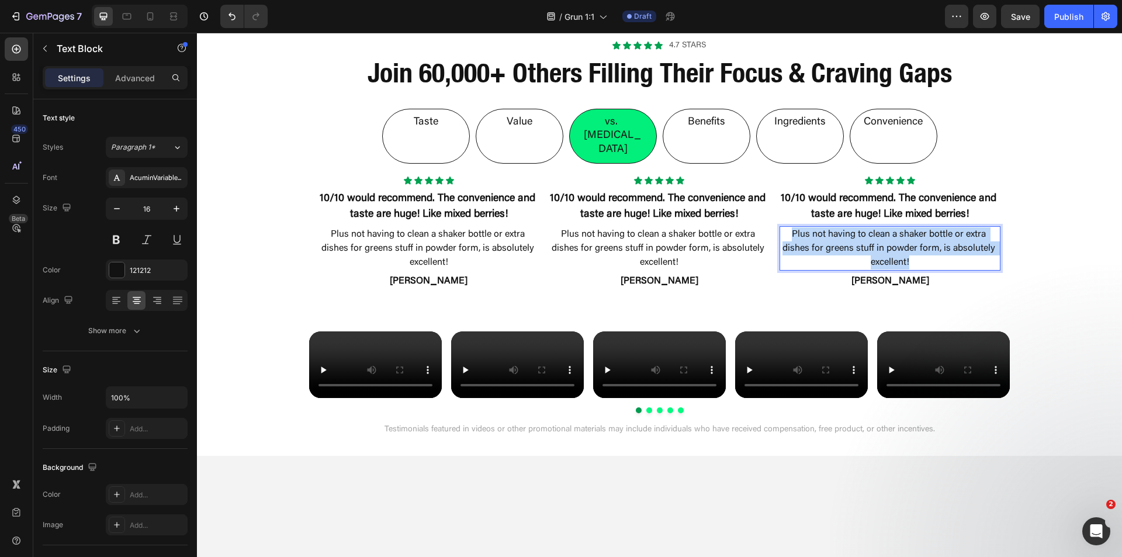
click at [849, 227] on p "Plus not having to clean a shaker bottle or extra dishes for greens stuff in po…" at bounding box center [890, 248] width 219 height 42
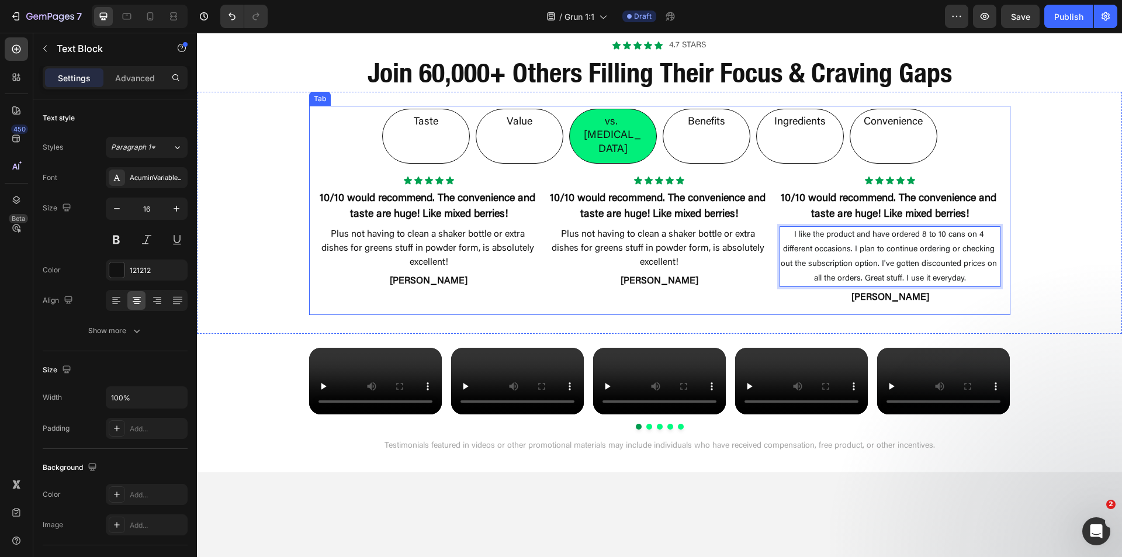
click at [538, 128] on li "Value" at bounding box center [520, 136] width 88 height 55
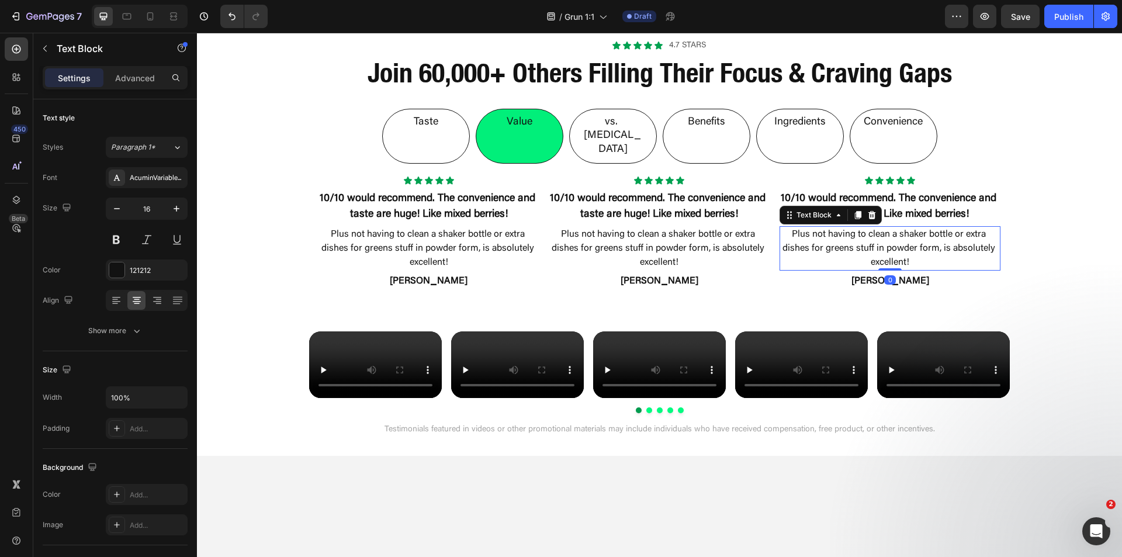
click at [823, 227] on p "Plus not having to clean a shaker bottle or extra dishes for greens stuff in po…" at bounding box center [890, 248] width 219 height 42
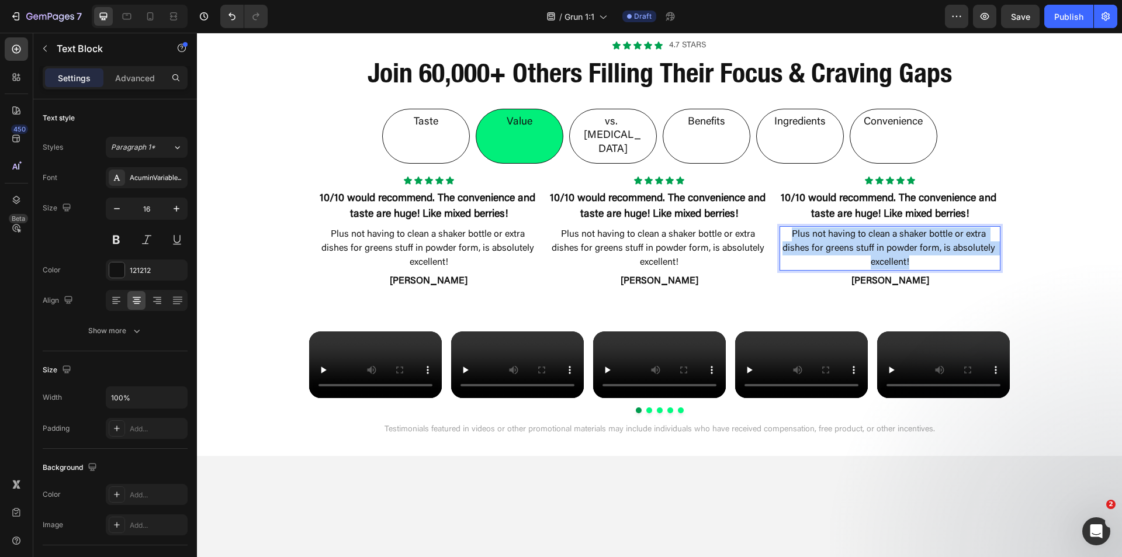
click at [823, 227] on p "Plus not having to clean a shaker bottle or extra dishes for greens stuff in po…" at bounding box center [890, 248] width 219 height 42
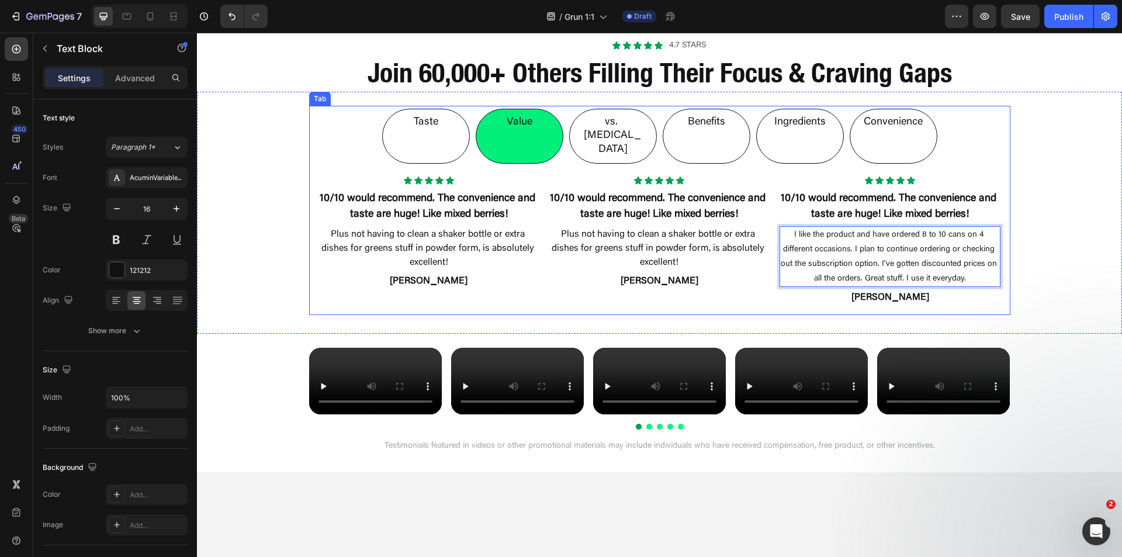
click at [446, 128] on li "Taste" at bounding box center [426, 136] width 88 height 55
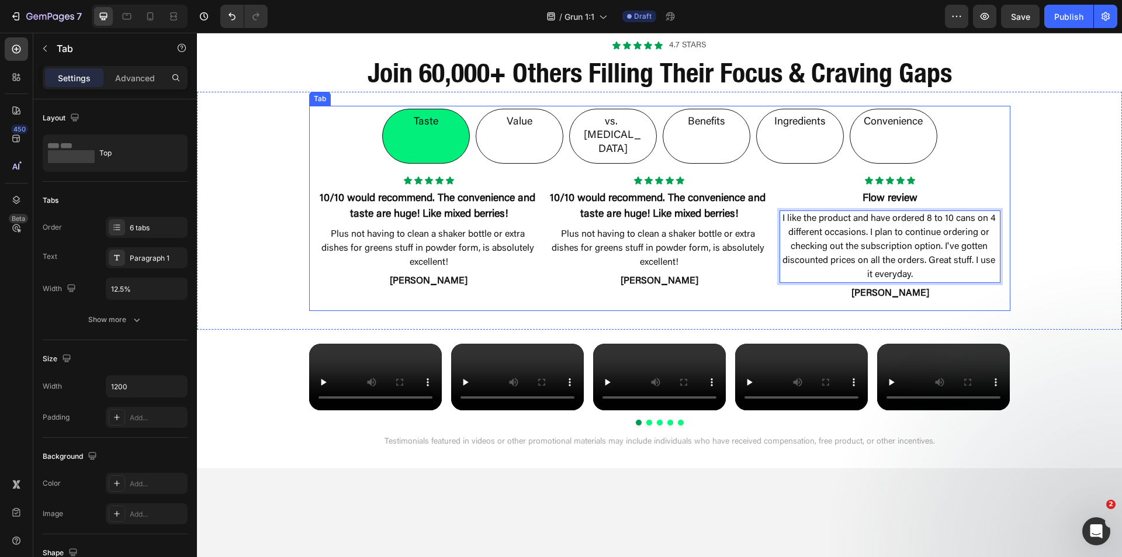
click at [903, 127] on p "Convenience" at bounding box center [893, 122] width 59 height 13
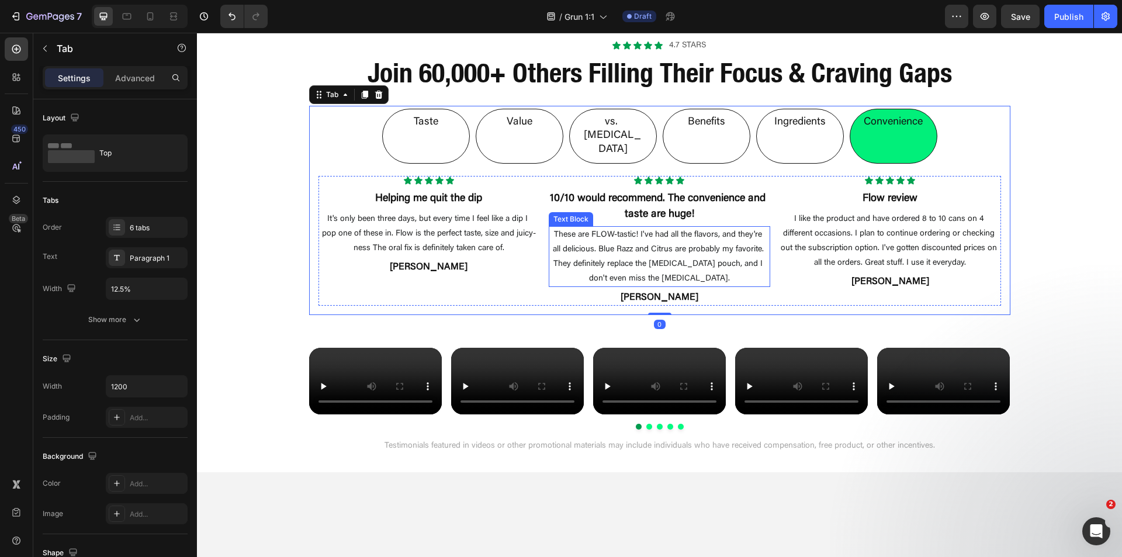
click at [683, 231] on span "These are FLOW-tastic! I've had all the flavors, and they're all delicious. Blu…" at bounding box center [659, 257] width 213 height 52
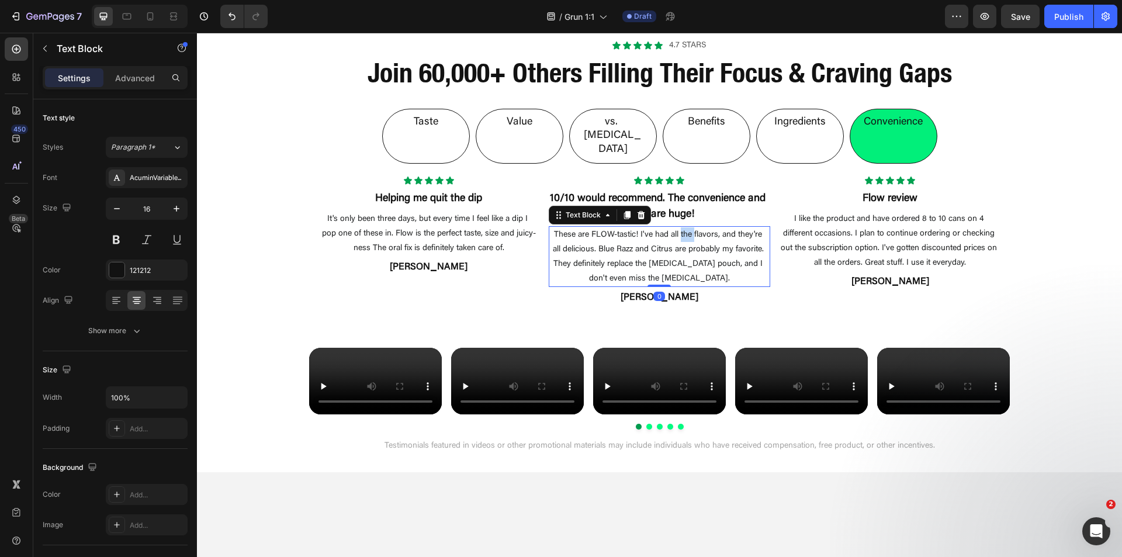
click at [683, 231] on span "These are FLOW-tastic! I've had all the flavors, and they're all delicious. Blu…" at bounding box center [659, 257] width 213 height 52
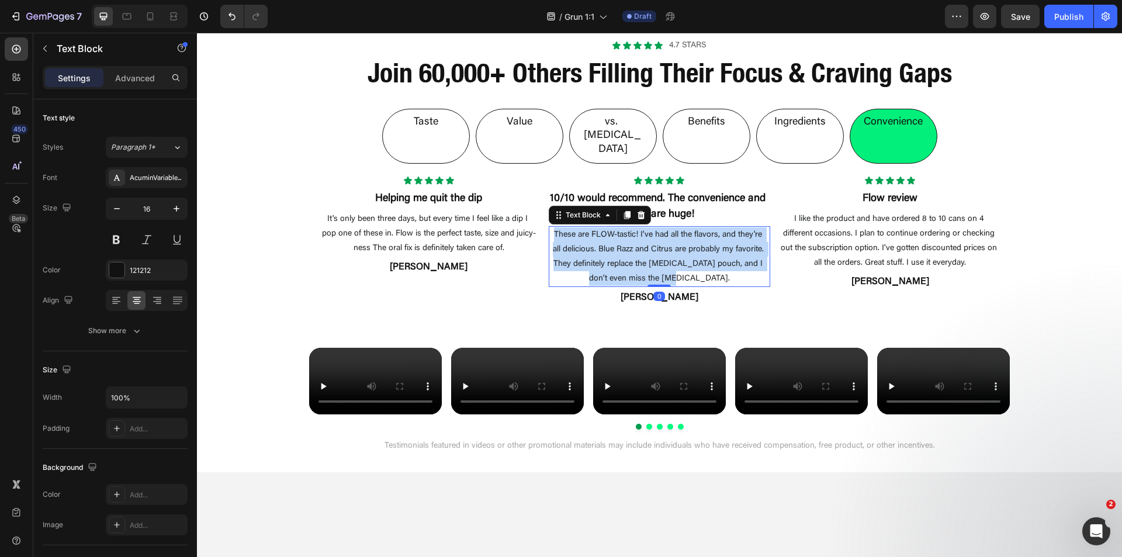
click at [683, 231] on span "These are FLOW-tastic! I've had all the flavors, and they're all delicious. Blu…" at bounding box center [659, 257] width 213 height 52
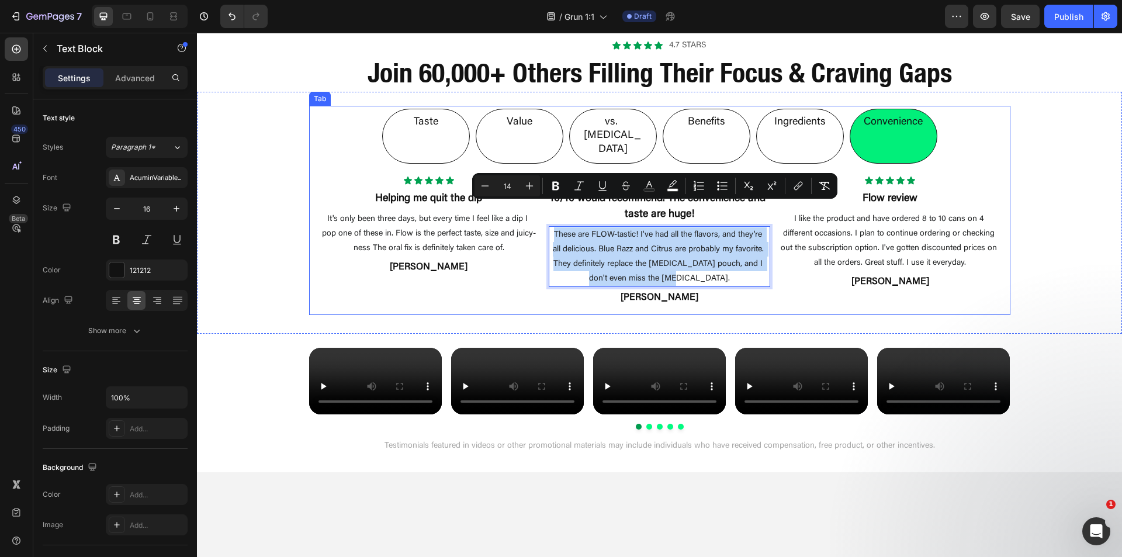
click at [799, 131] on li "Ingredients" at bounding box center [800, 136] width 88 height 55
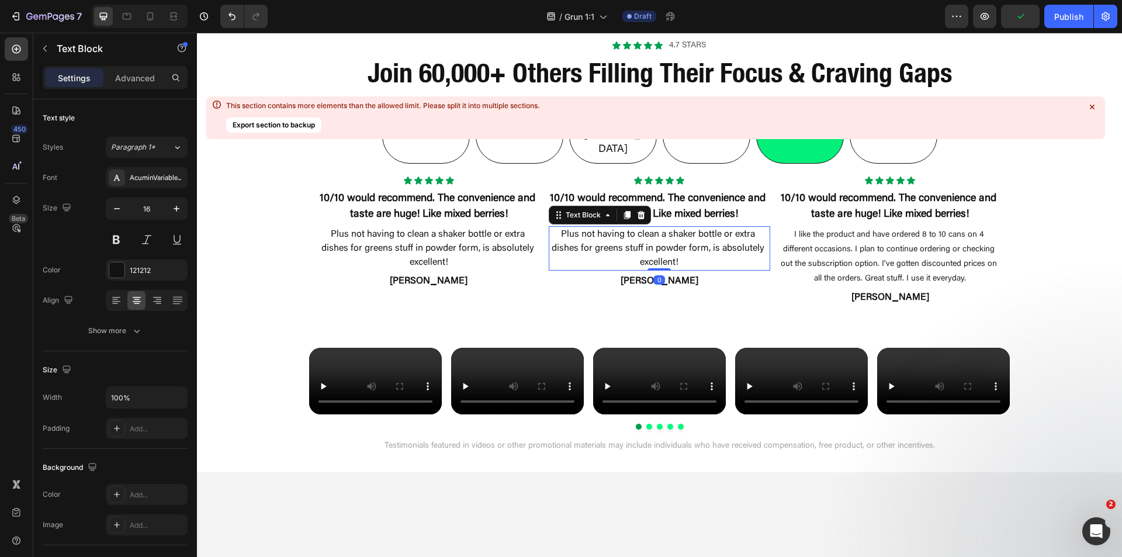
click at [689, 227] on p "Plus not having to clean a shaker bottle or extra dishes for greens stuff in po…" at bounding box center [659, 248] width 219 height 42
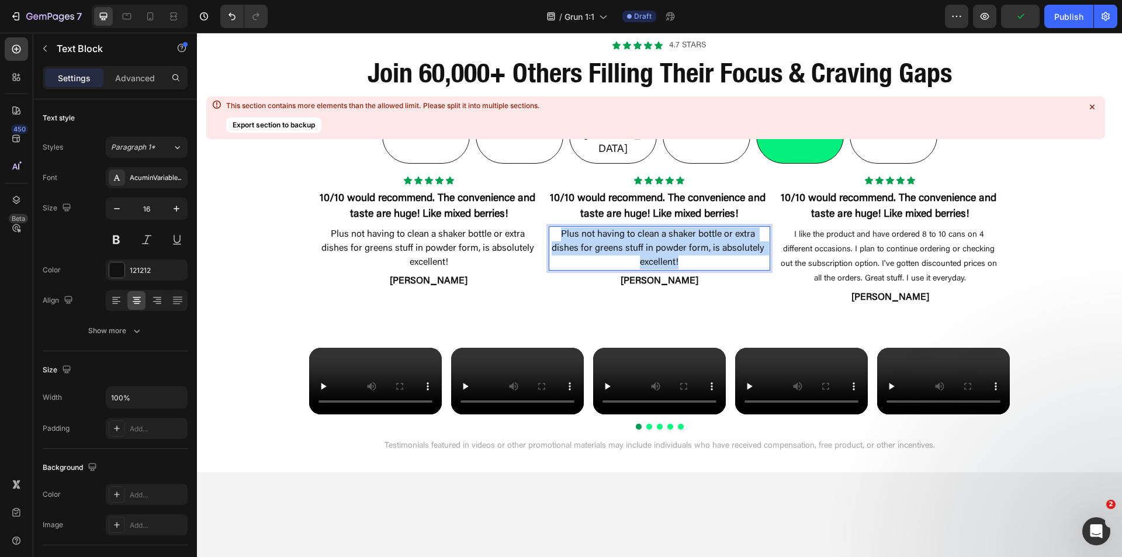
click at [689, 227] on p "Plus not having to clean a shaker bottle or extra dishes for greens stuff in po…" at bounding box center [659, 248] width 219 height 42
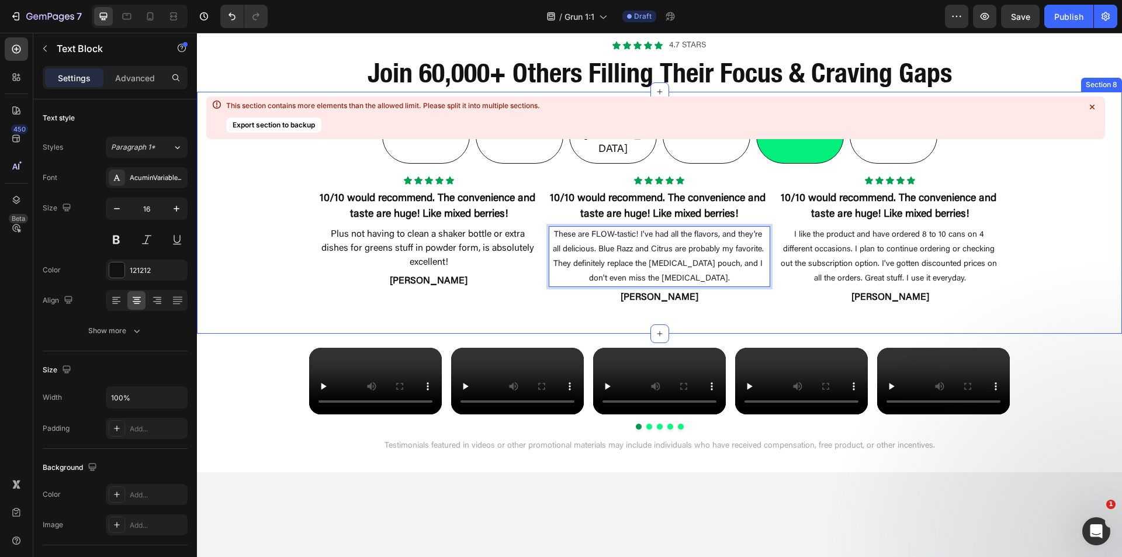
click at [1095, 106] on icon at bounding box center [1092, 107] width 12 height 12
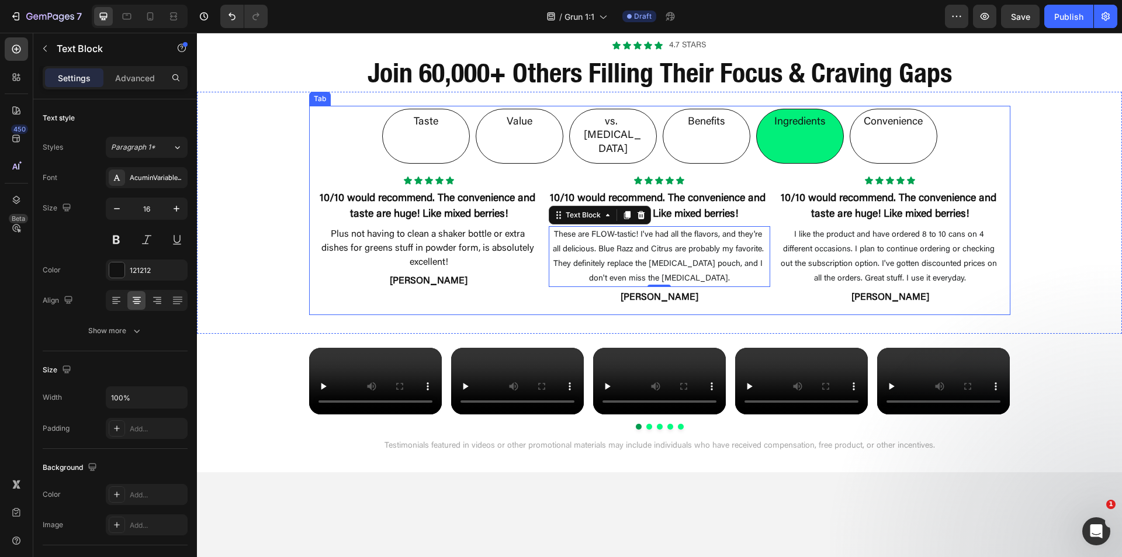
click at [709, 132] on li "Benefits" at bounding box center [707, 136] width 88 height 55
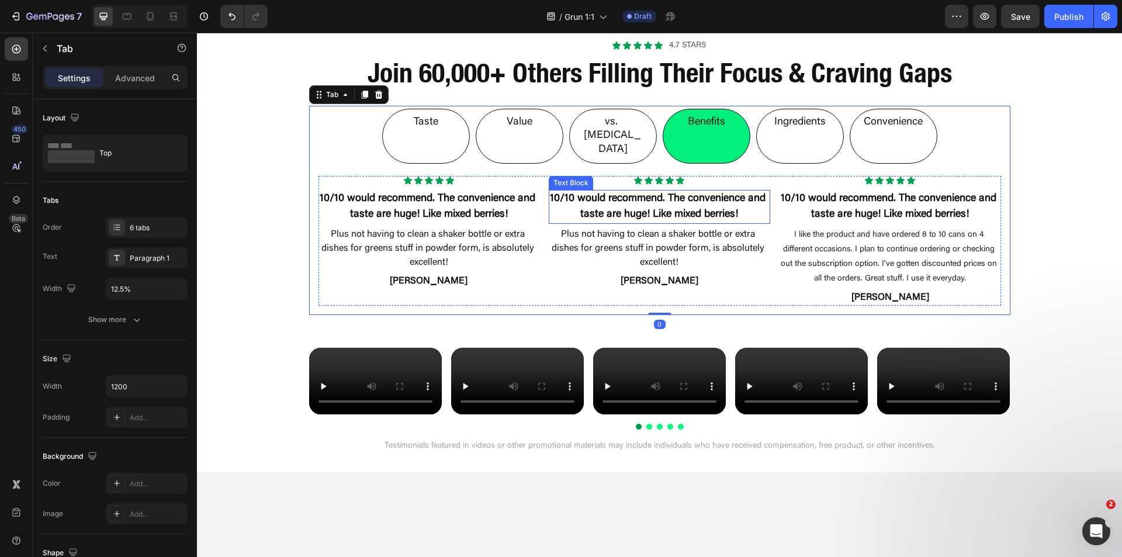
click at [669, 227] on p "Plus not having to clean a shaker bottle or extra dishes for greens stuff in po…" at bounding box center [659, 248] width 219 height 42
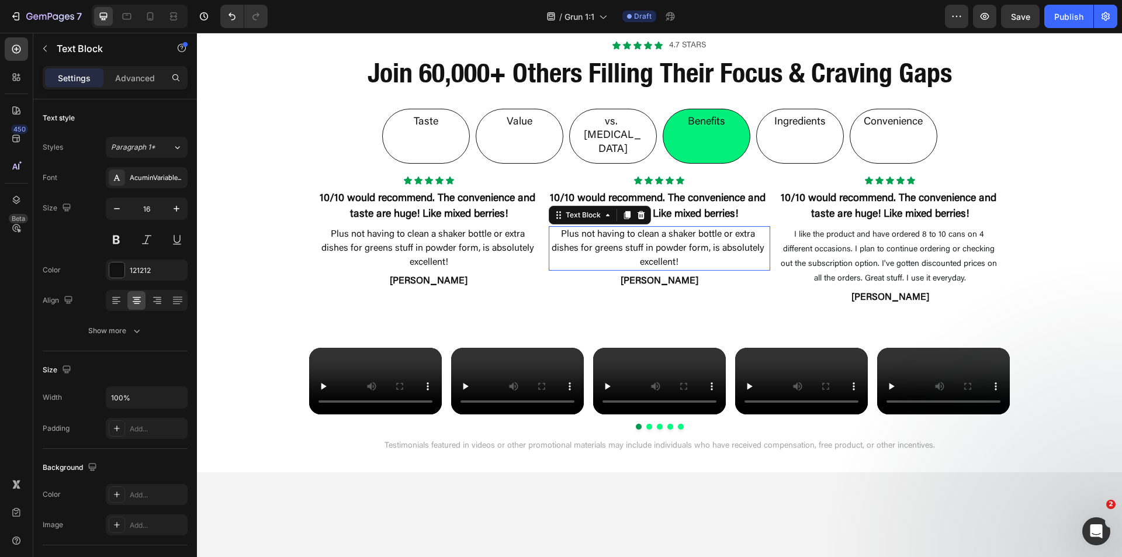
click at [669, 227] on p "Plus not having to clean a shaker bottle or extra dishes for greens stuff in po…" at bounding box center [659, 248] width 219 height 42
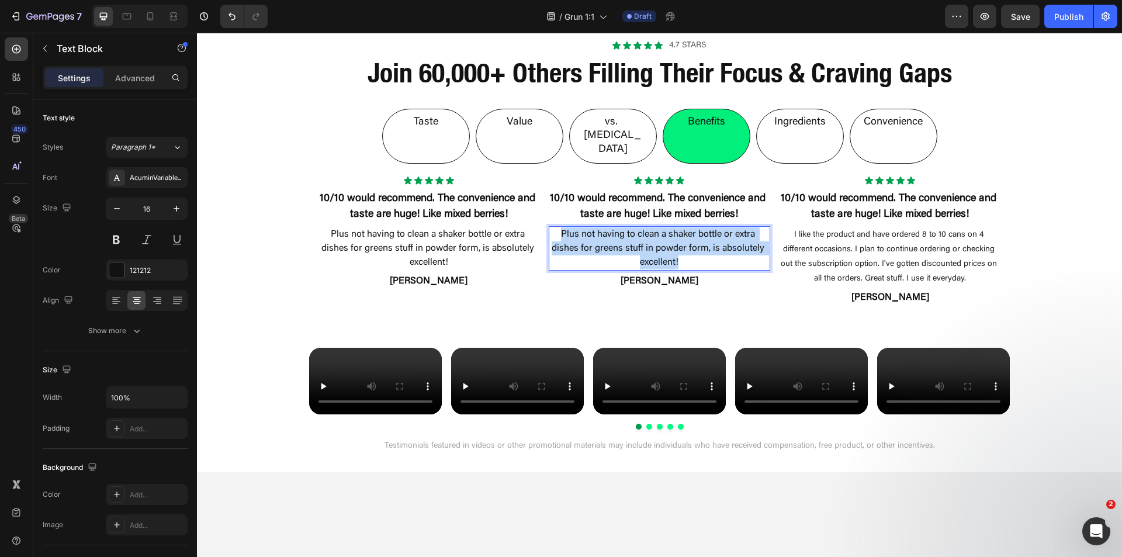
click at [669, 227] on p "Plus not having to clean a shaker bottle or extra dishes for greens stuff in po…" at bounding box center [659, 248] width 219 height 42
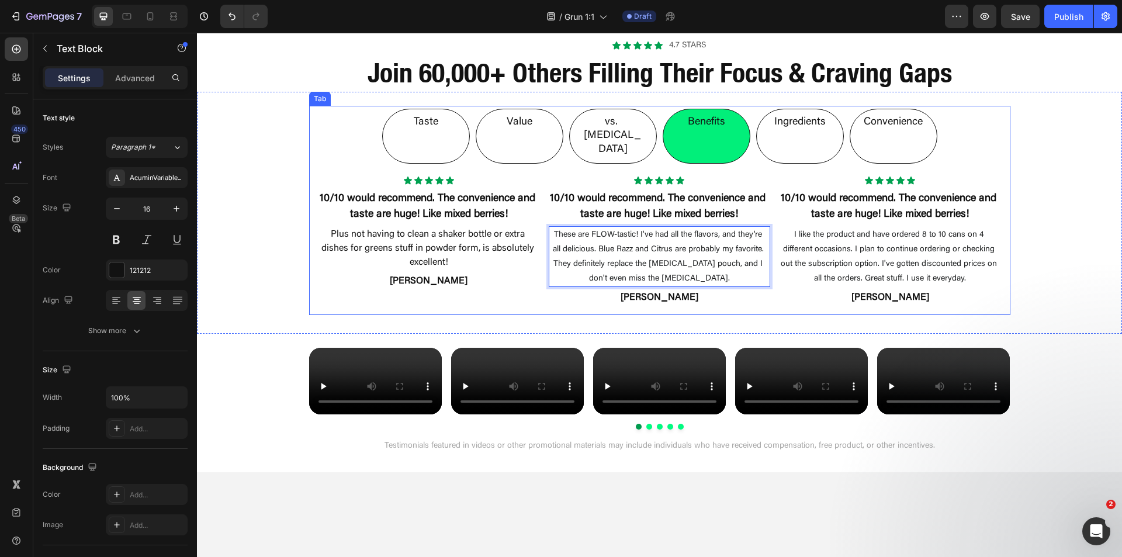
click at [611, 131] on div "vs. [MEDICAL_DATA]" at bounding box center [613, 136] width 68 height 44
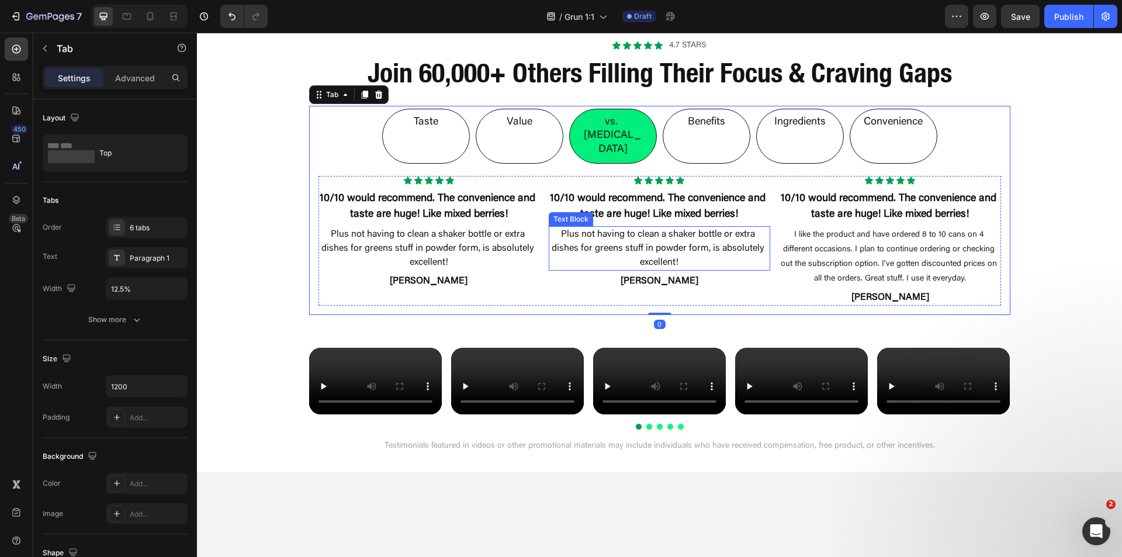
click at [626, 227] on p "Plus not having to clean a shaker bottle or extra dishes for greens stuff in po…" at bounding box center [659, 248] width 219 height 42
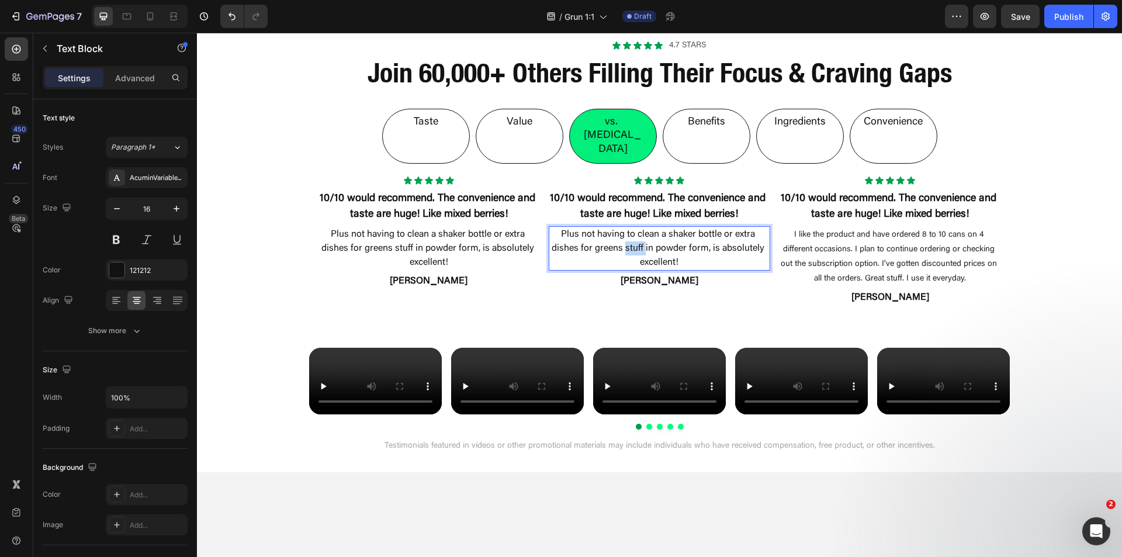
click at [626, 227] on p "Plus not having to clean a shaker bottle or extra dishes for greens stuff in po…" at bounding box center [659, 248] width 219 height 42
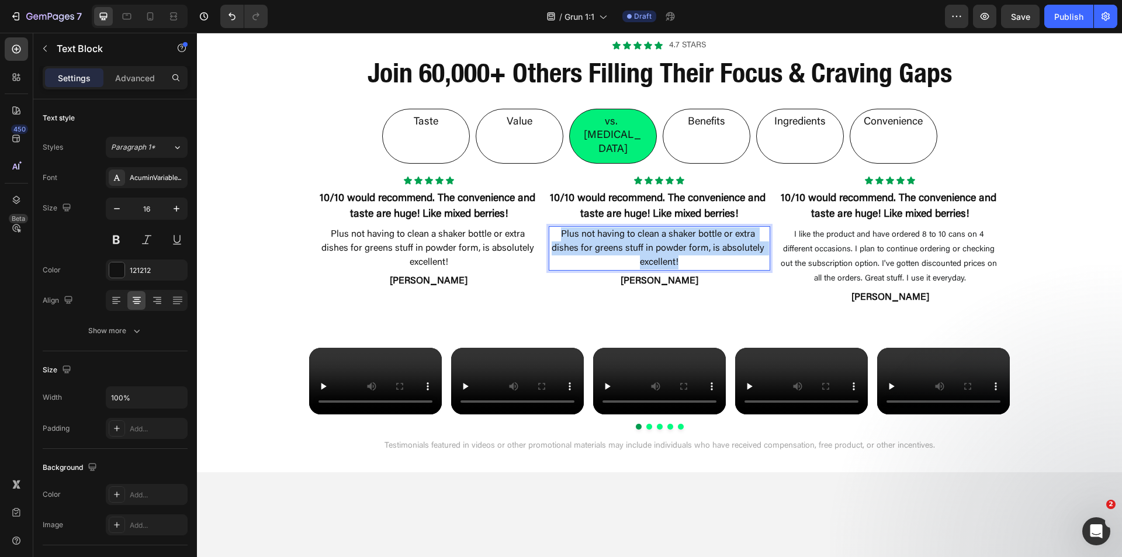
click at [626, 227] on p "Plus not having to clean a shaker bottle or extra dishes for greens stuff in po…" at bounding box center [659, 248] width 219 height 42
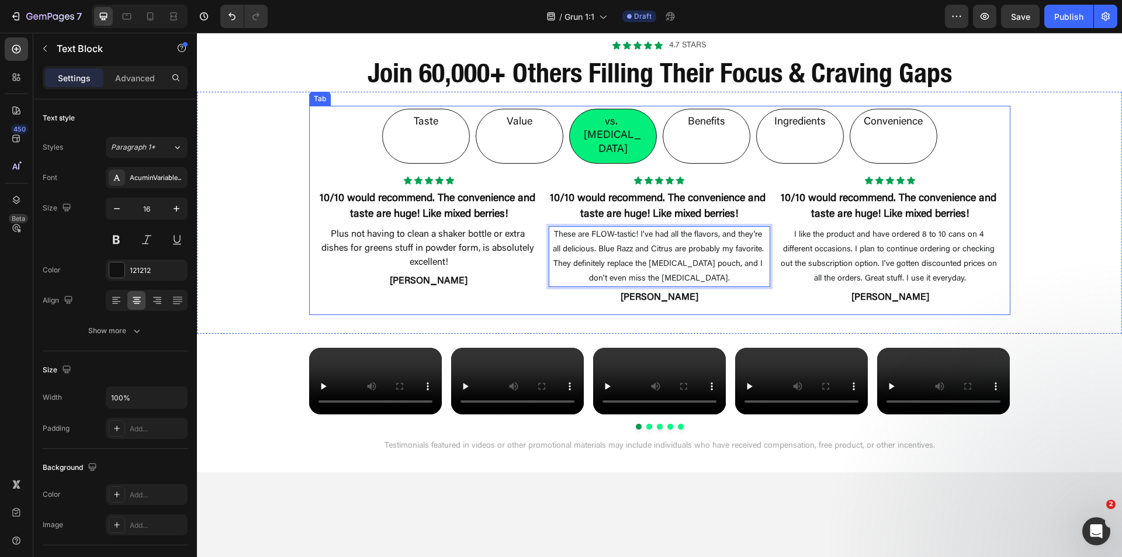
click at [532, 133] on li "Value" at bounding box center [520, 136] width 88 height 55
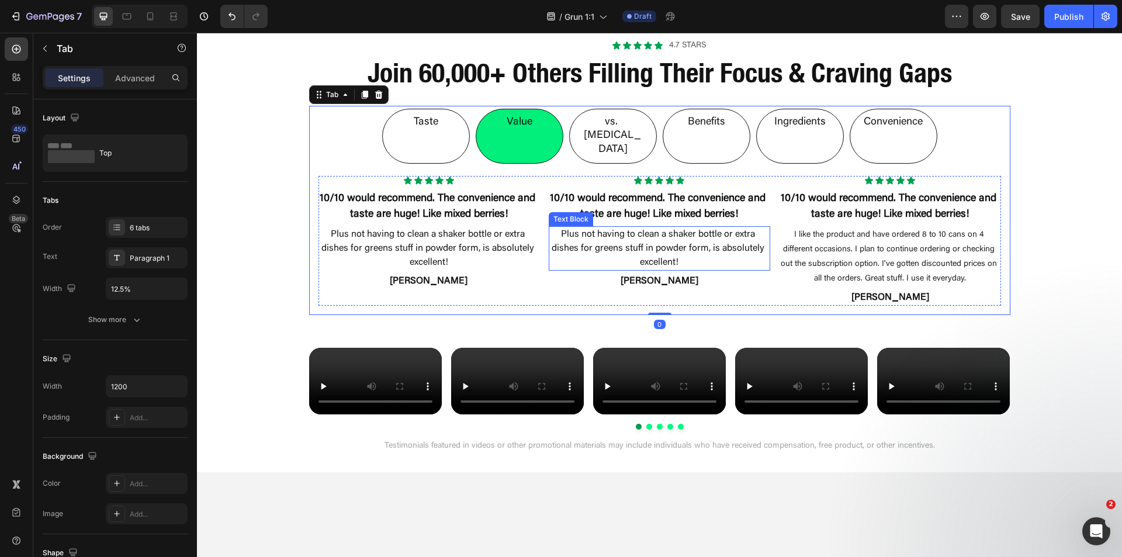
click at [590, 227] on p "Plus not having to clean a shaker bottle or extra dishes for greens stuff in po…" at bounding box center [659, 248] width 219 height 42
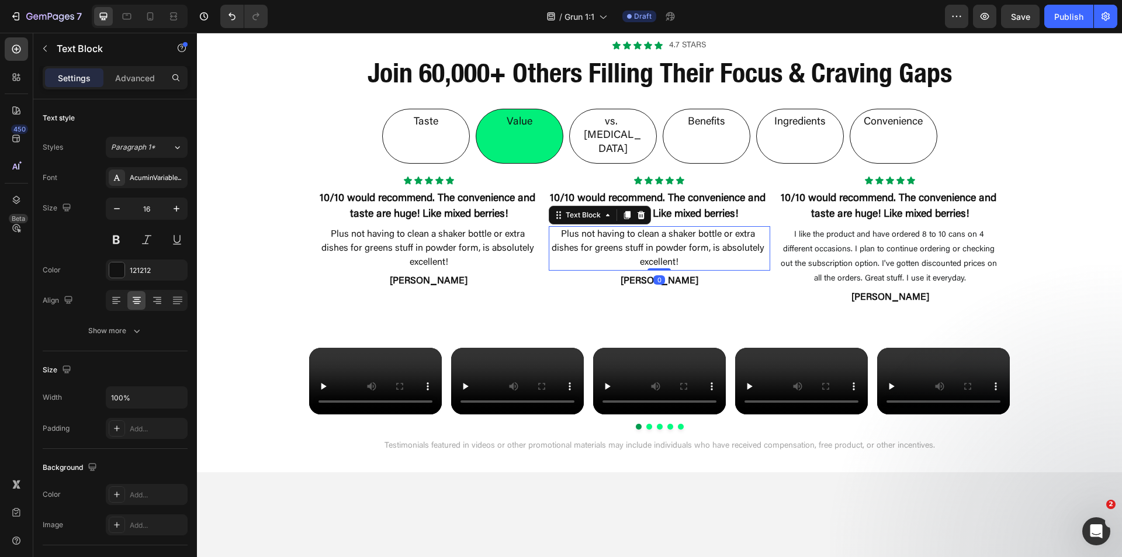
click at [590, 227] on p "Plus not having to clean a shaker bottle or extra dishes for greens stuff in po…" at bounding box center [659, 248] width 219 height 42
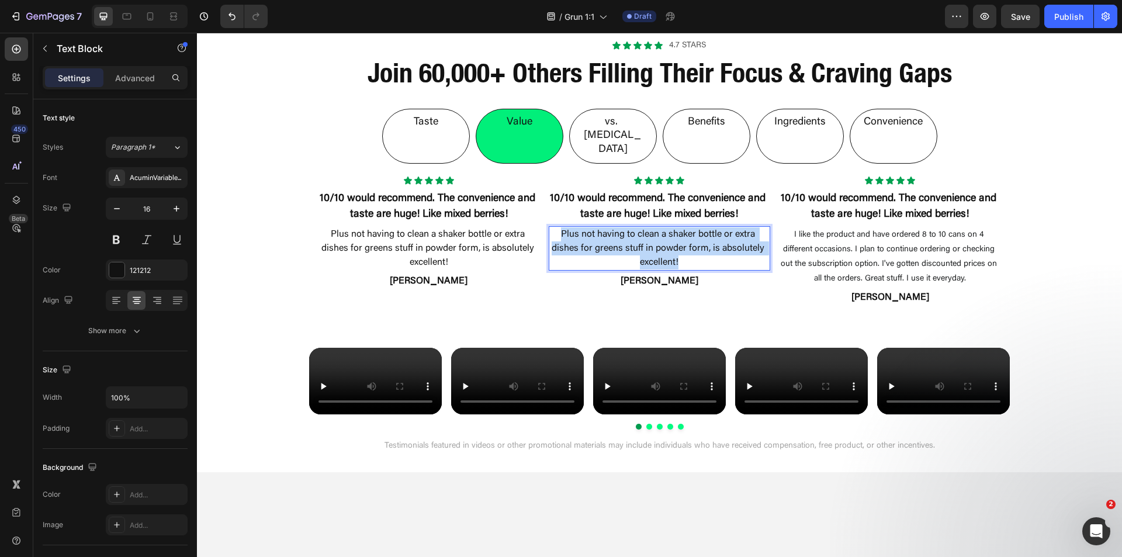
click at [590, 227] on p "Plus not having to clean a shaker bottle or extra dishes for greens stuff in po…" at bounding box center [659, 248] width 219 height 42
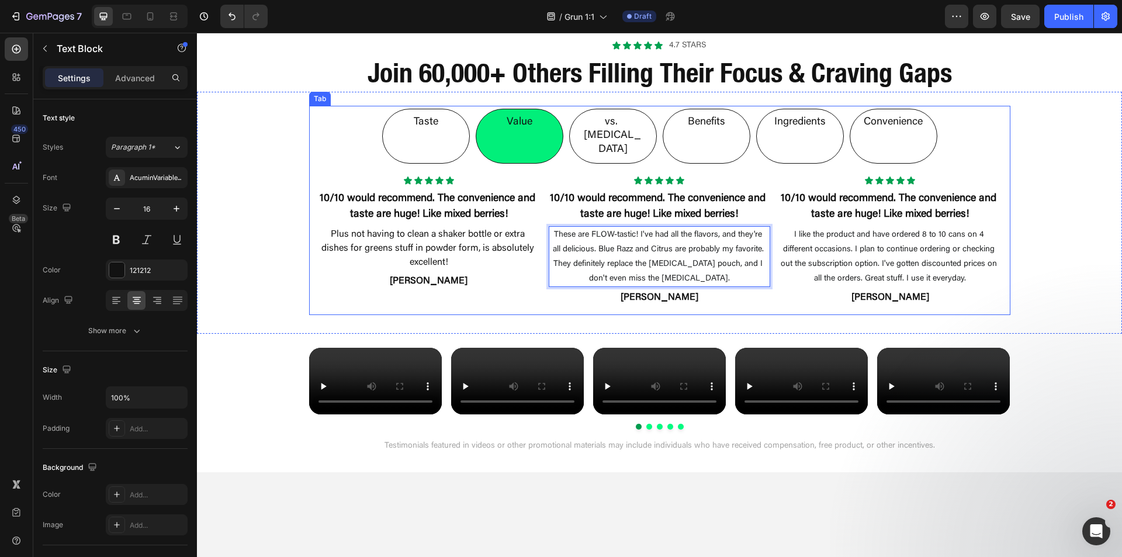
click at [443, 134] on li "Taste" at bounding box center [426, 136] width 88 height 55
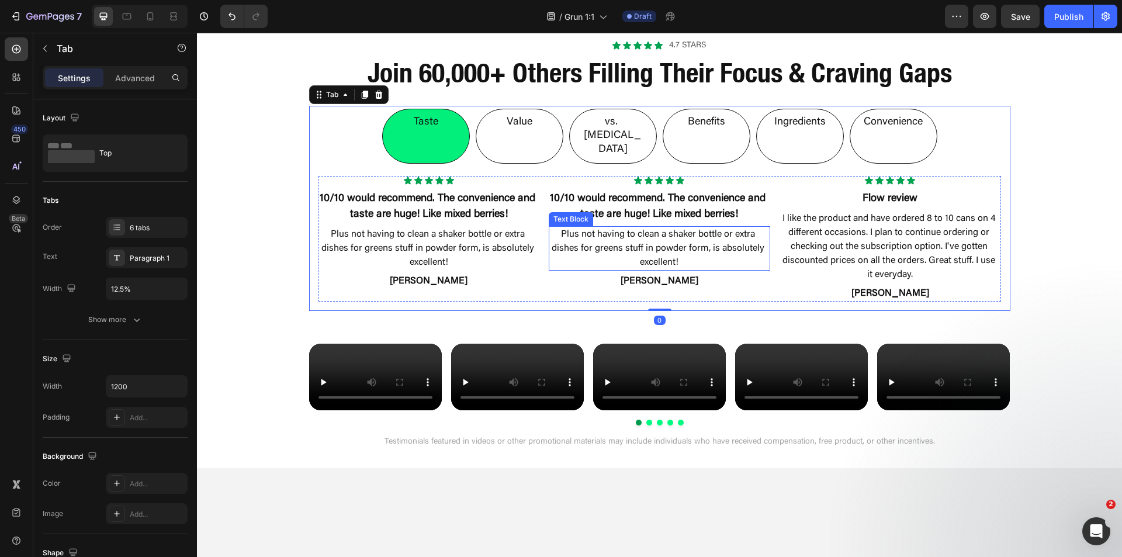
click at [594, 227] on p "Plus not having to clean a shaker bottle or extra dishes for greens stuff in po…" at bounding box center [659, 248] width 219 height 42
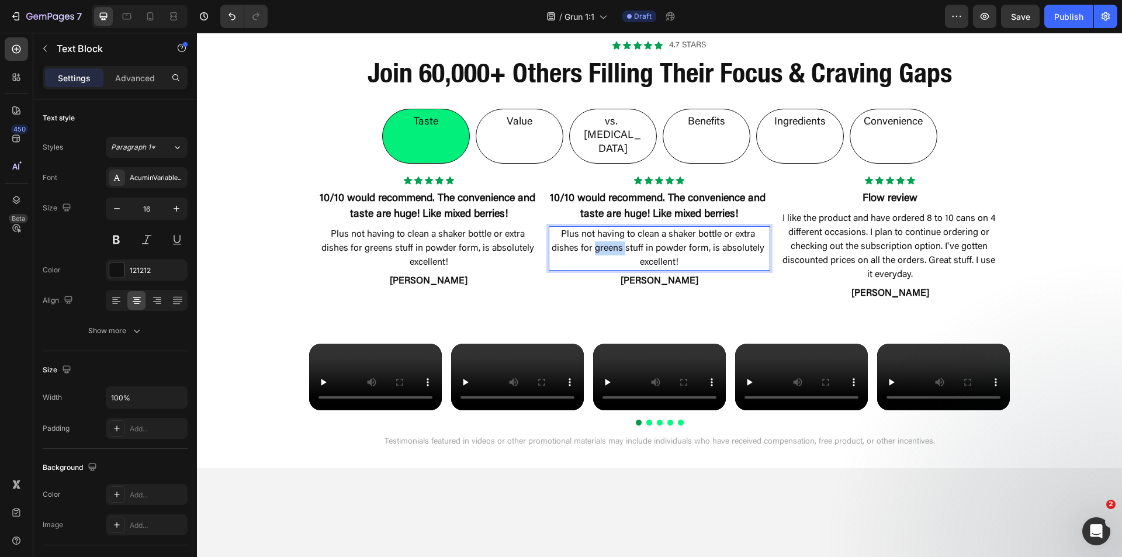
click at [594, 227] on p "Plus not having to clean a shaker bottle or extra dishes for greens stuff in po…" at bounding box center [659, 248] width 219 height 42
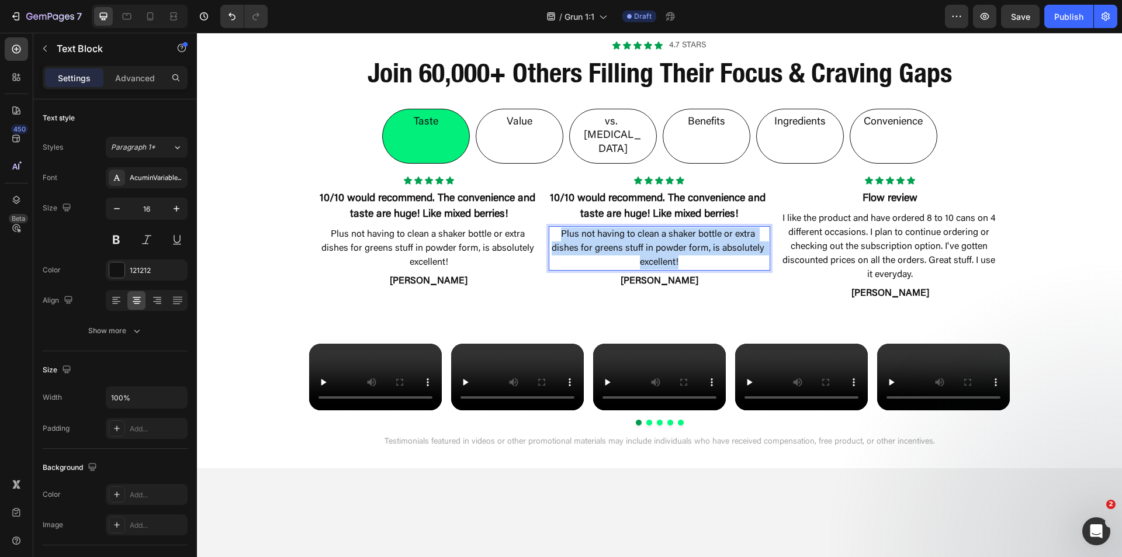
click at [594, 227] on p "Plus not having to clean a shaker bottle or extra dishes for greens stuff in po…" at bounding box center [659, 248] width 219 height 42
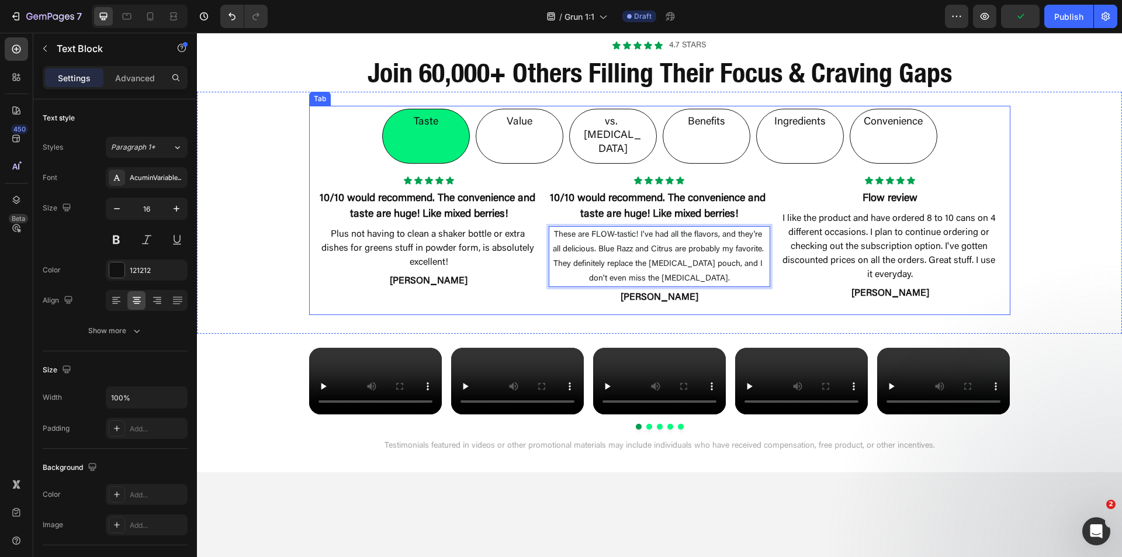
click at [809, 132] on li "Ingredients" at bounding box center [800, 136] width 88 height 55
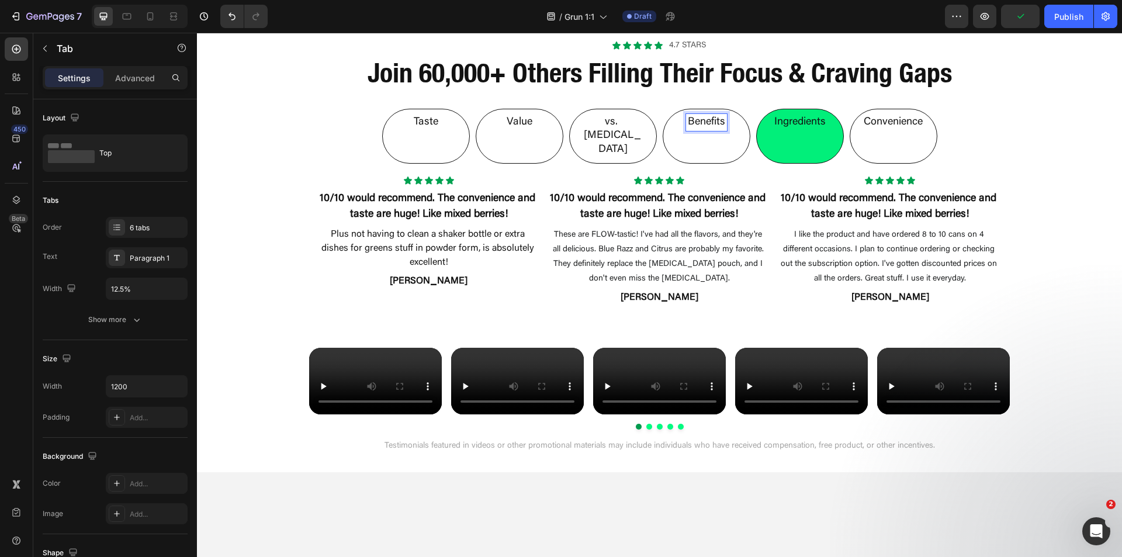
click at [612, 136] on li "vs. Nicotine" at bounding box center [613, 136] width 88 height 55
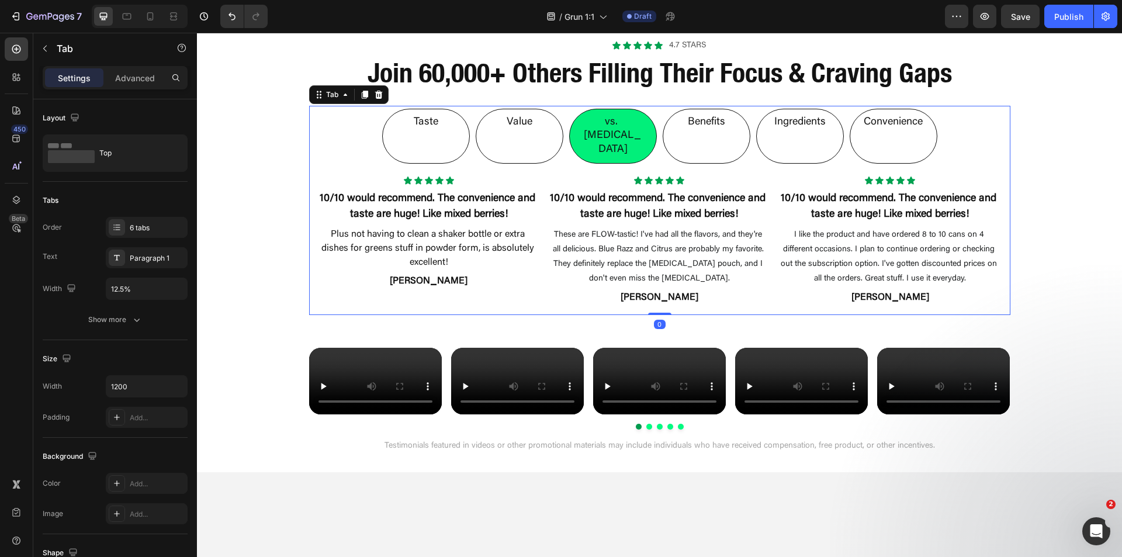
click at [890, 130] on div "Convenience" at bounding box center [893, 122] width 63 height 17
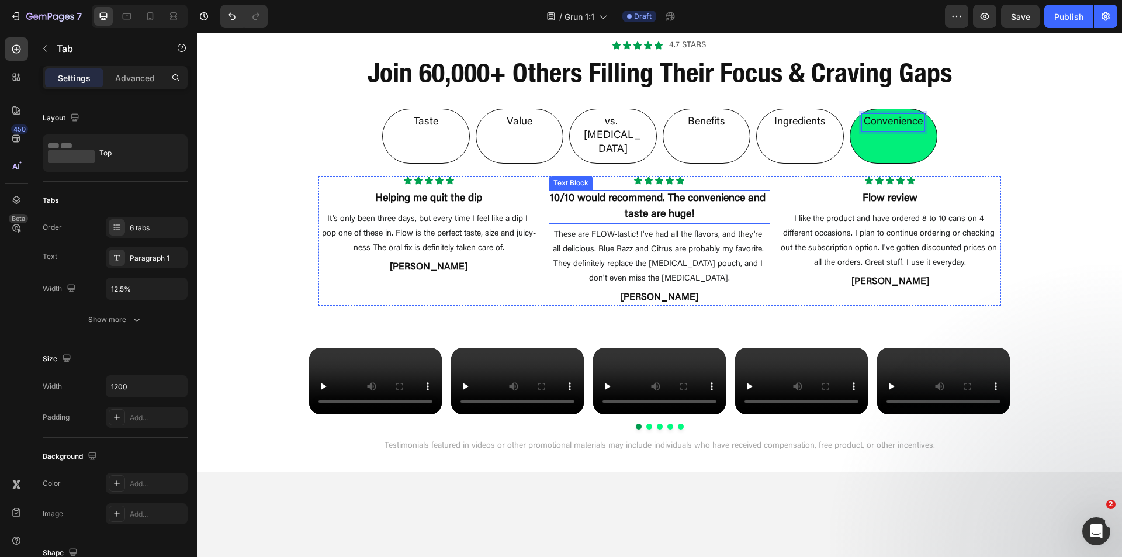
click at [669, 191] on p "10/10 would recommend. The convenience and taste are huge!" at bounding box center [659, 207] width 219 height 32
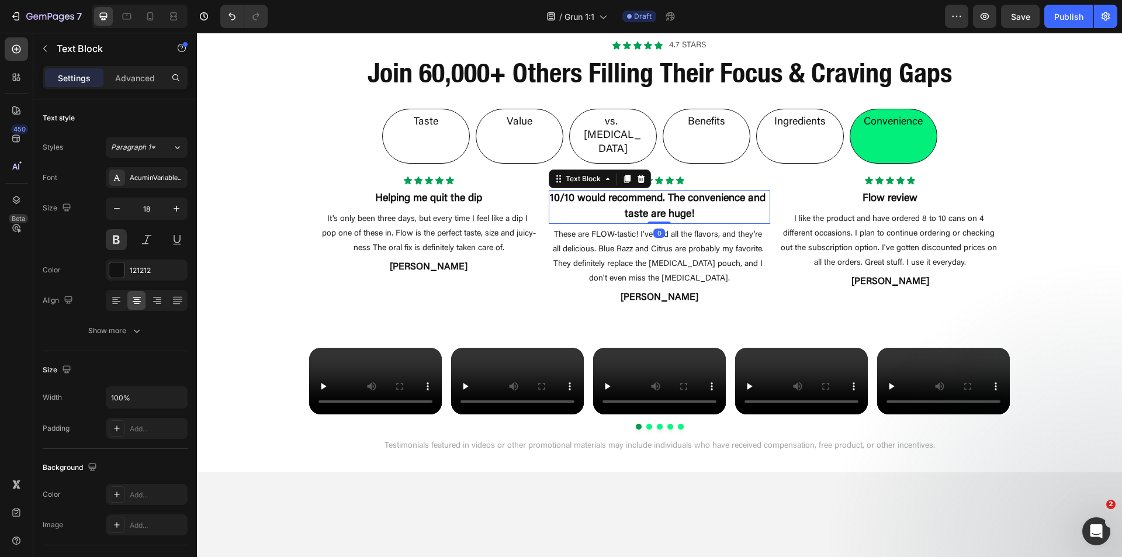
click at [669, 191] on p "10/10 would recommend. The convenience and taste are huge!" at bounding box center [659, 207] width 219 height 32
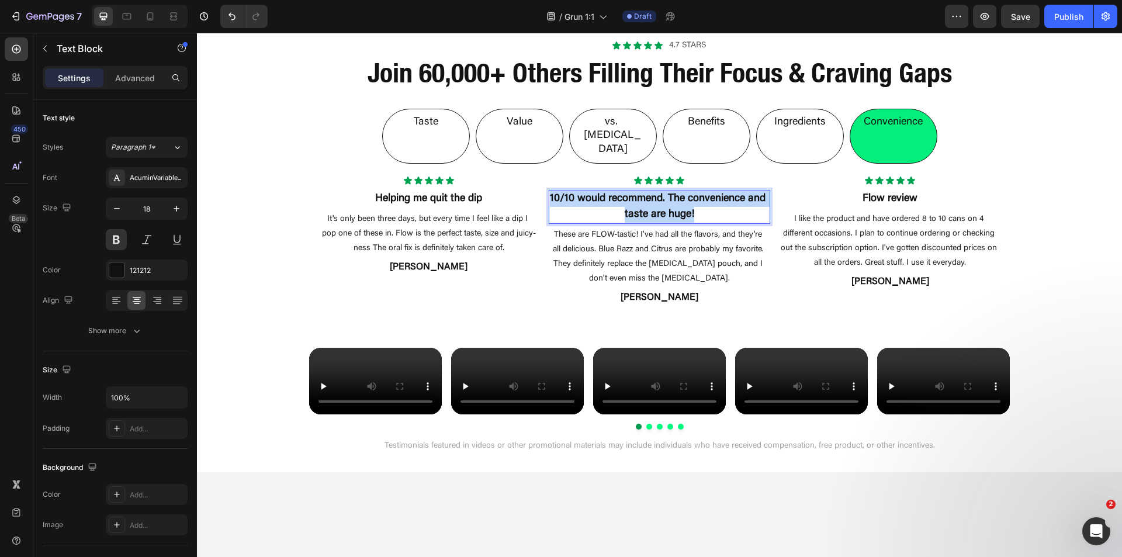
click at [669, 191] on p "10/10 would recommend. The convenience and taste are huge!" at bounding box center [659, 207] width 219 height 32
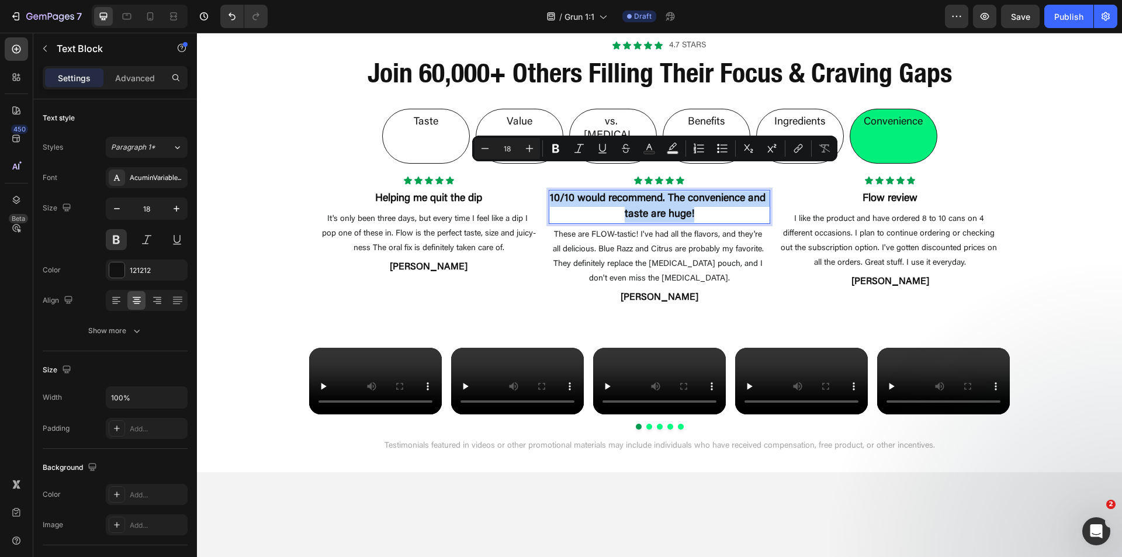
copy p "10/10 would recommend. The convenience and taste are huge!"
click at [808, 120] on p "Ingredients" at bounding box center [799, 122] width 51 height 13
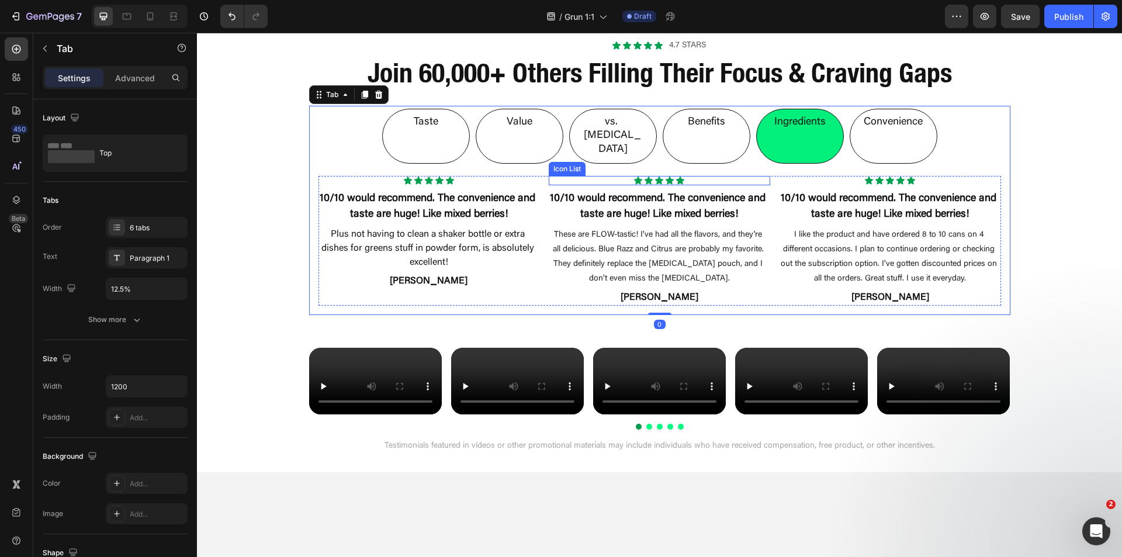
click at [671, 191] on p "10/10 would recommend. The convenience and taste are huge! Like mixed berries!" at bounding box center [659, 207] width 219 height 32
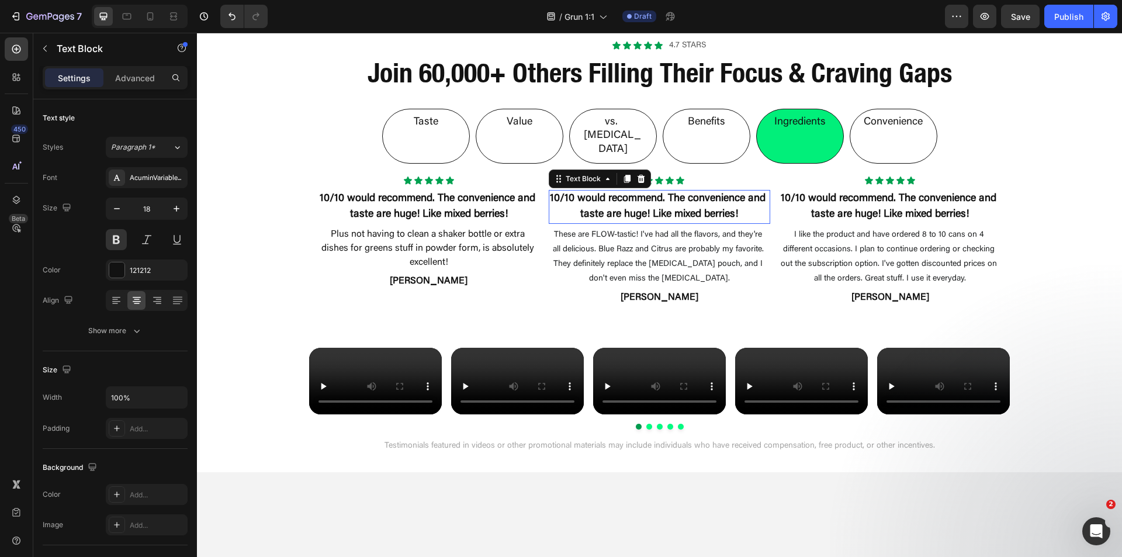
click at [671, 191] on p "10/10 would recommend. The convenience and taste are huge! Like mixed berries!" at bounding box center [659, 207] width 219 height 32
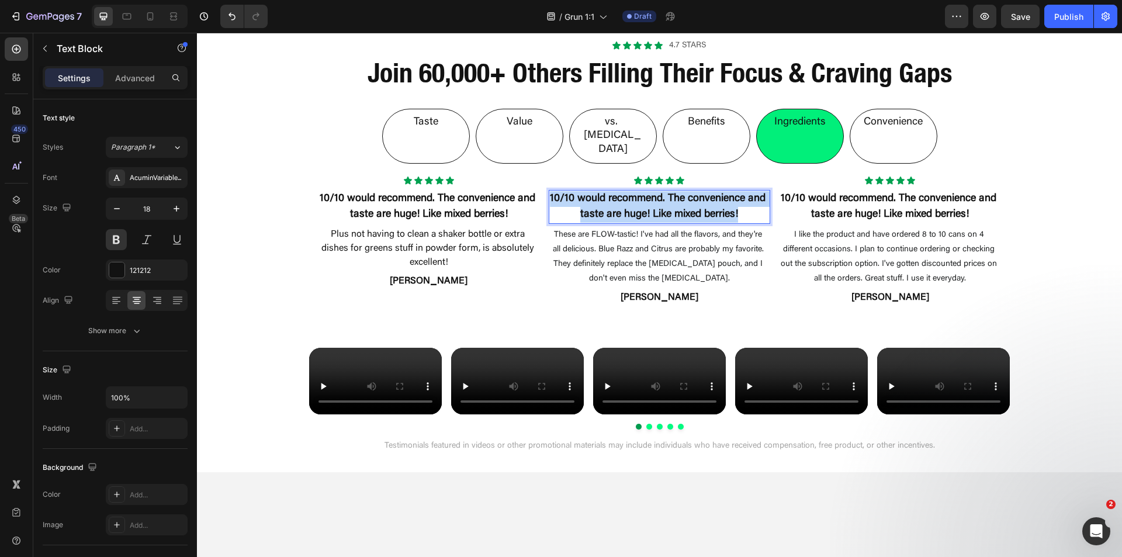
click at [671, 191] on p "10/10 would recommend. The convenience and taste are huge! Like mixed berries!" at bounding box center [659, 207] width 219 height 32
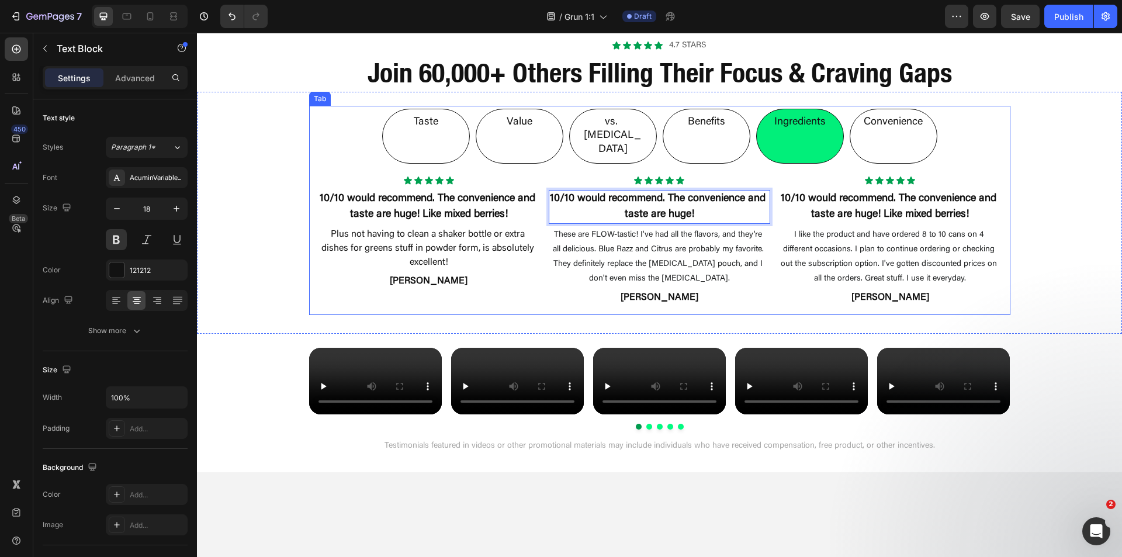
click at [700, 130] on div "Benefits" at bounding box center [706, 122] width 41 height 17
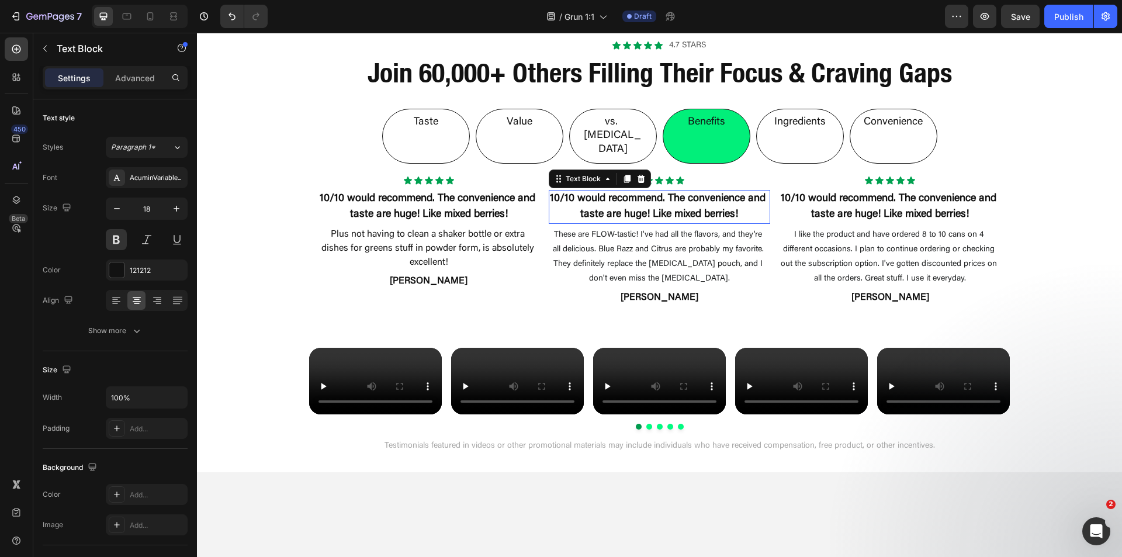
click at [660, 191] on p "10/10 would recommend. The convenience and taste are huge! Like mixed berries!" at bounding box center [659, 207] width 219 height 32
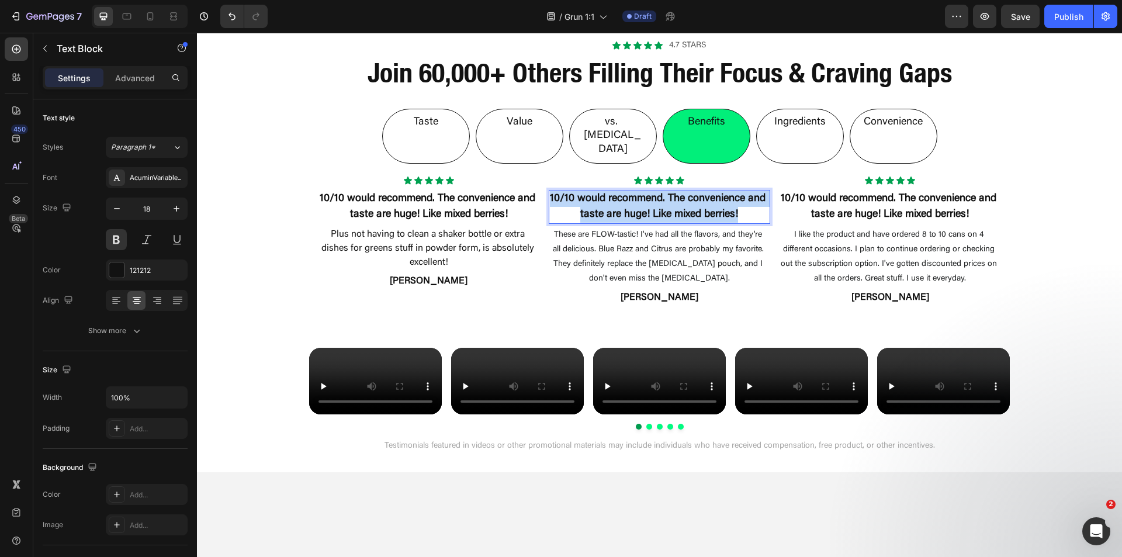
click at [660, 191] on p "10/10 would recommend. The convenience and taste are huge! Like mixed berries!" at bounding box center [659, 207] width 219 height 32
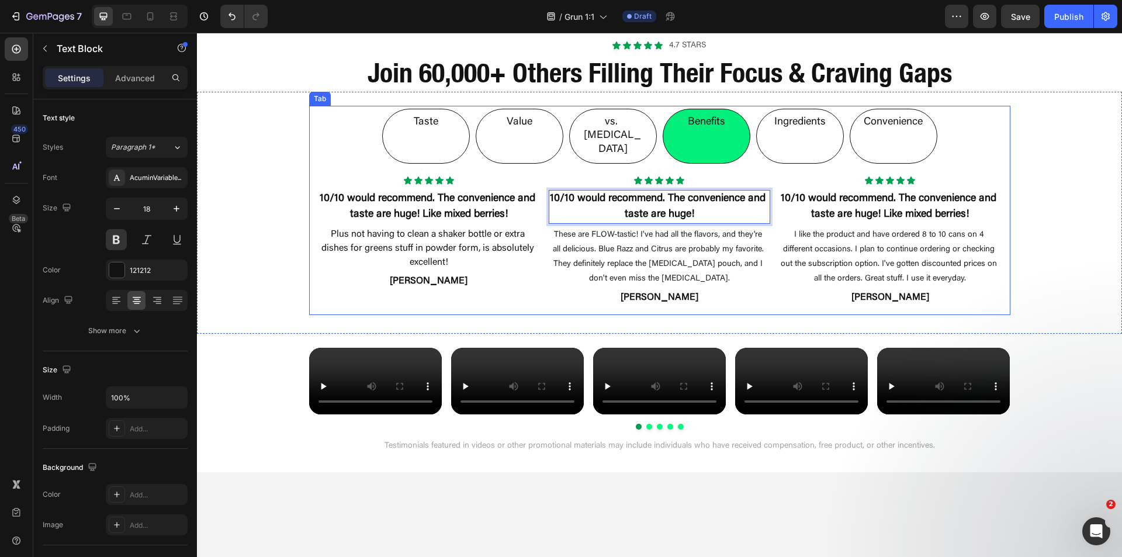
click at [608, 131] on li "vs. Nicotine" at bounding box center [613, 136] width 88 height 55
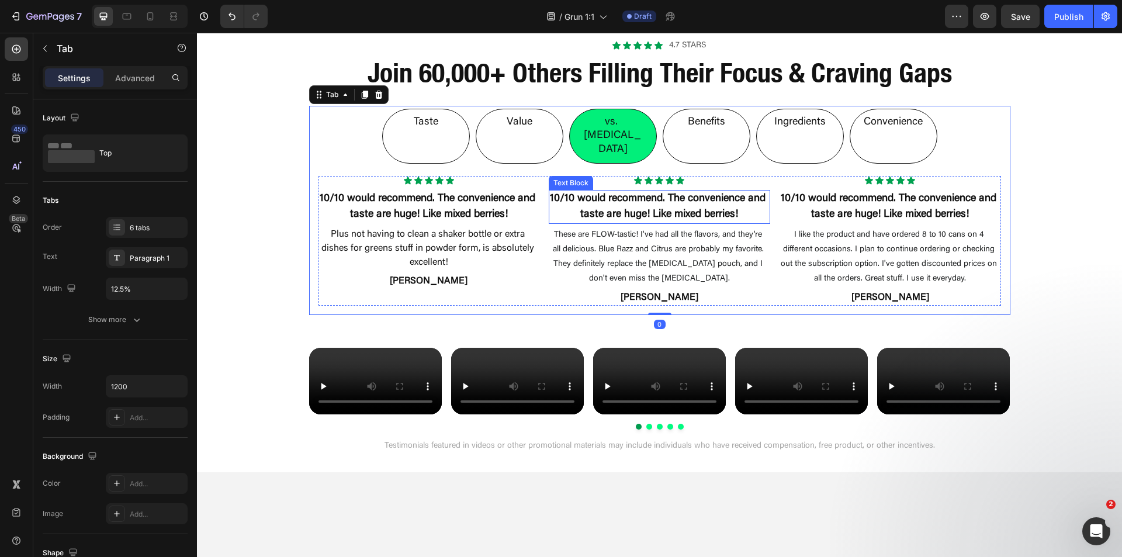
click at [616, 191] on p "10/10 would recommend. The convenience and taste are huge! Like mixed berries!" at bounding box center [659, 207] width 219 height 32
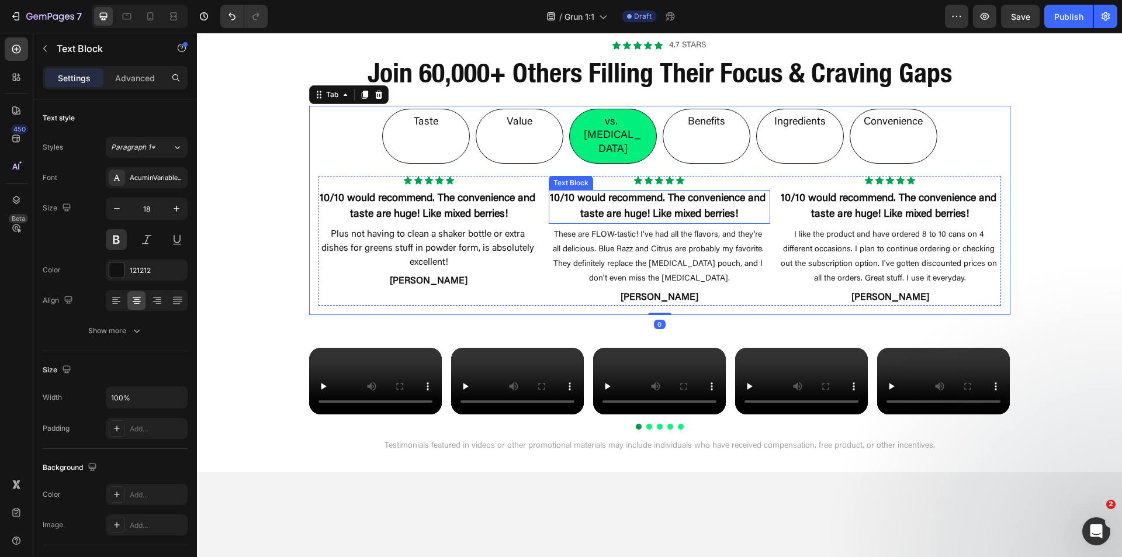
click at [616, 191] on p "10/10 would recommend. The convenience and taste are huge! Like mixed berries!" at bounding box center [659, 207] width 219 height 32
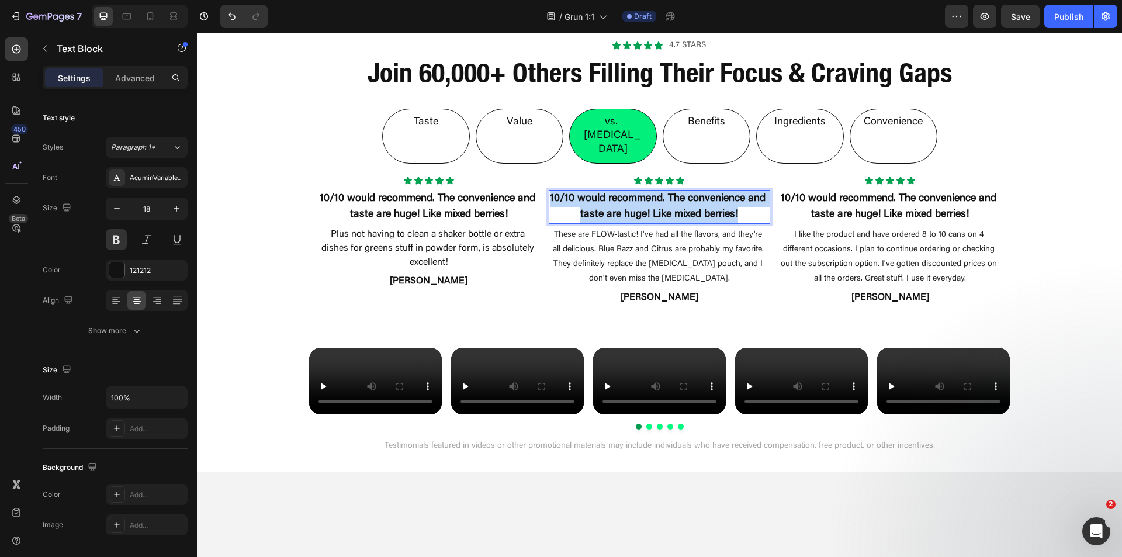
click at [616, 191] on p "10/10 would recommend. The convenience and taste are huge! Like mixed berries!" at bounding box center [659, 207] width 219 height 32
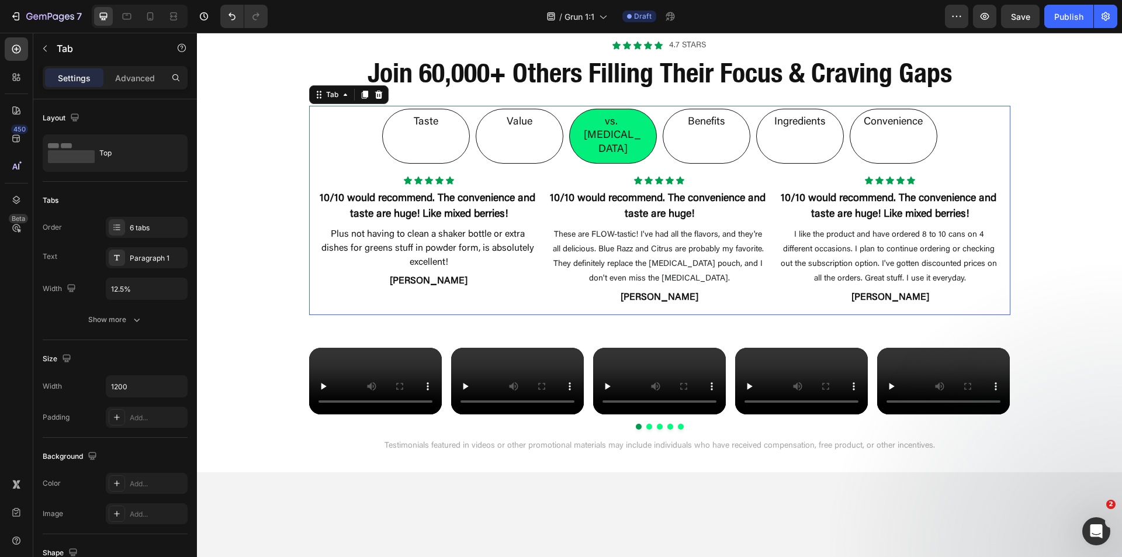
click at [544, 118] on li "Value" at bounding box center [520, 136] width 88 height 55
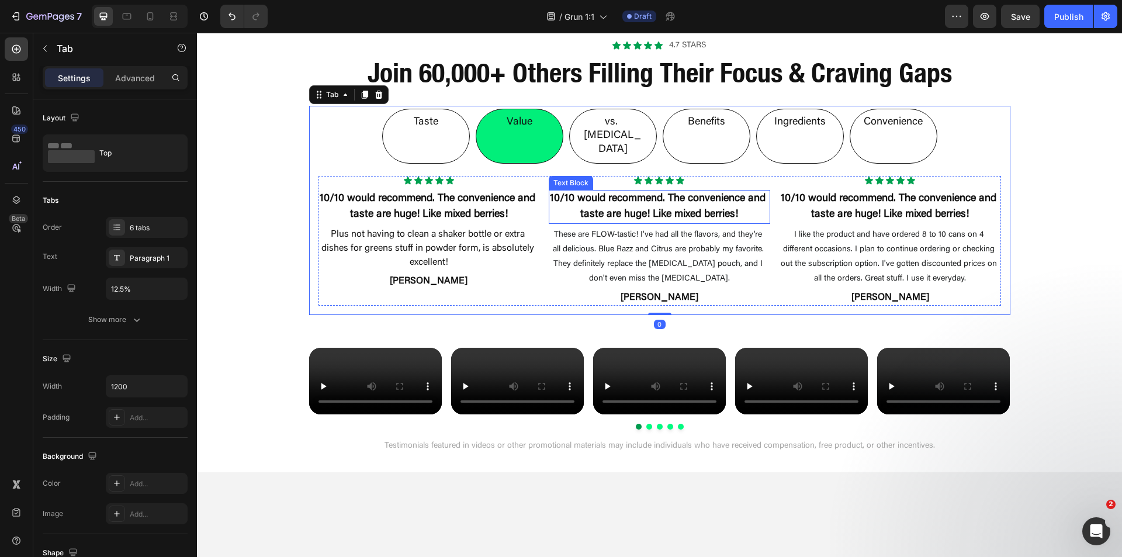
click at [593, 191] on p "10/10 would recommend. The convenience and taste are huge! Like mixed berries!" at bounding box center [659, 207] width 219 height 32
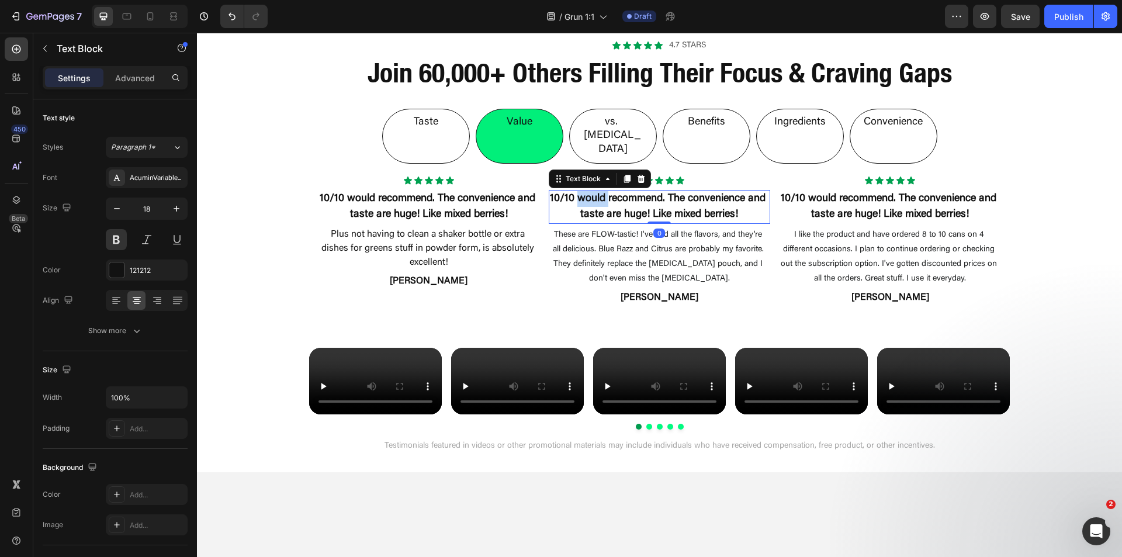
click at [593, 191] on p "10/10 would recommend. The convenience and taste are huge! Like mixed berries!" at bounding box center [659, 207] width 219 height 32
click at [435, 129] on li "Taste" at bounding box center [426, 136] width 88 height 55
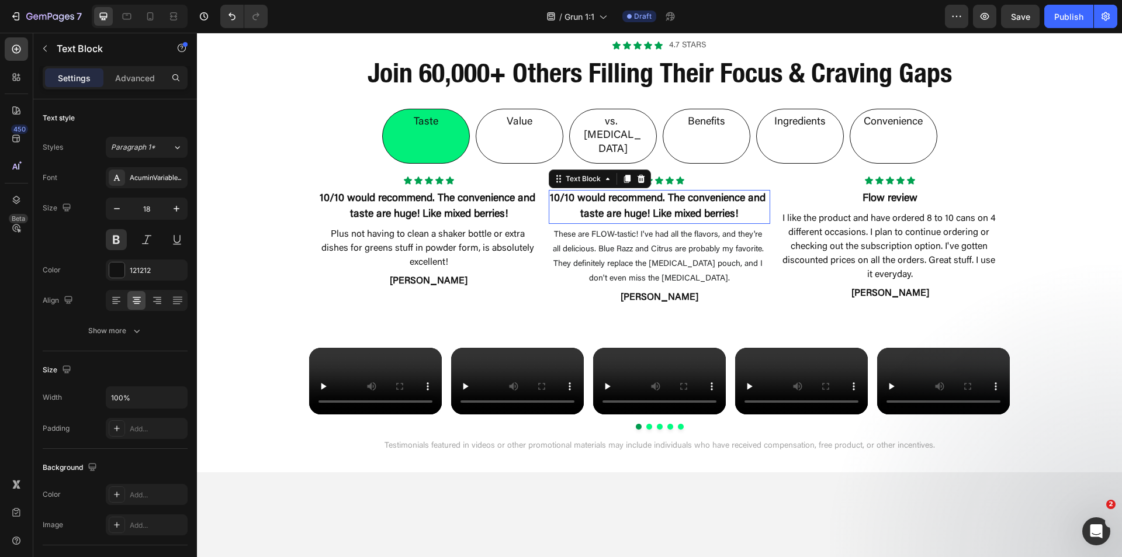
click at [610, 191] on p "10/10 would recommend. The convenience and taste are huge! Like mixed berries!" at bounding box center [659, 207] width 219 height 32
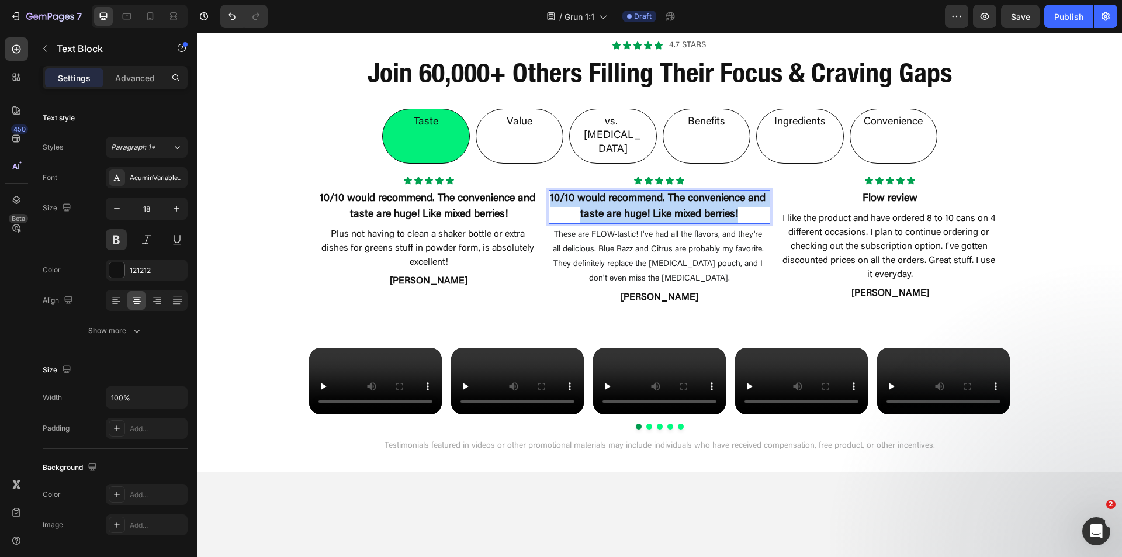
click at [610, 191] on p "10/10 would recommend. The convenience and taste are huge! Like mixed berries!" at bounding box center [659, 207] width 219 height 32
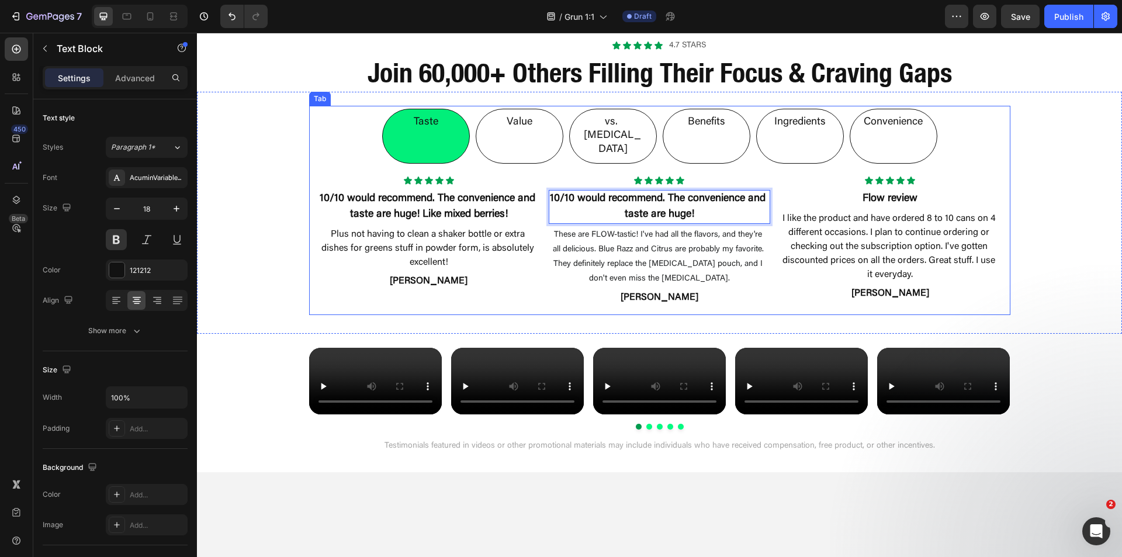
click at [924, 116] on li "Convenience" at bounding box center [894, 136] width 88 height 55
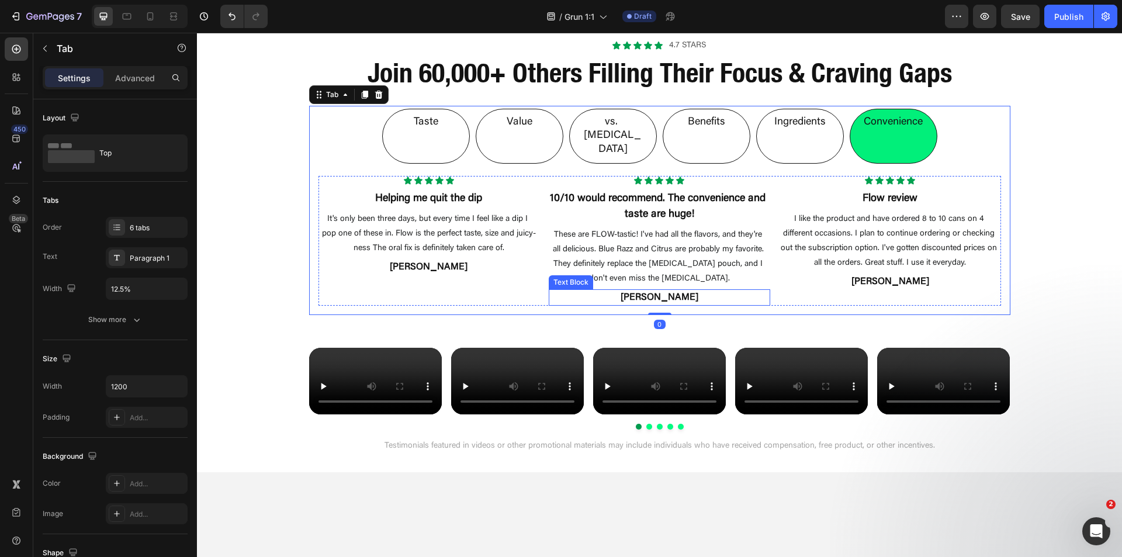
click at [656, 290] on p "Jonathan H." at bounding box center [659, 297] width 219 height 14
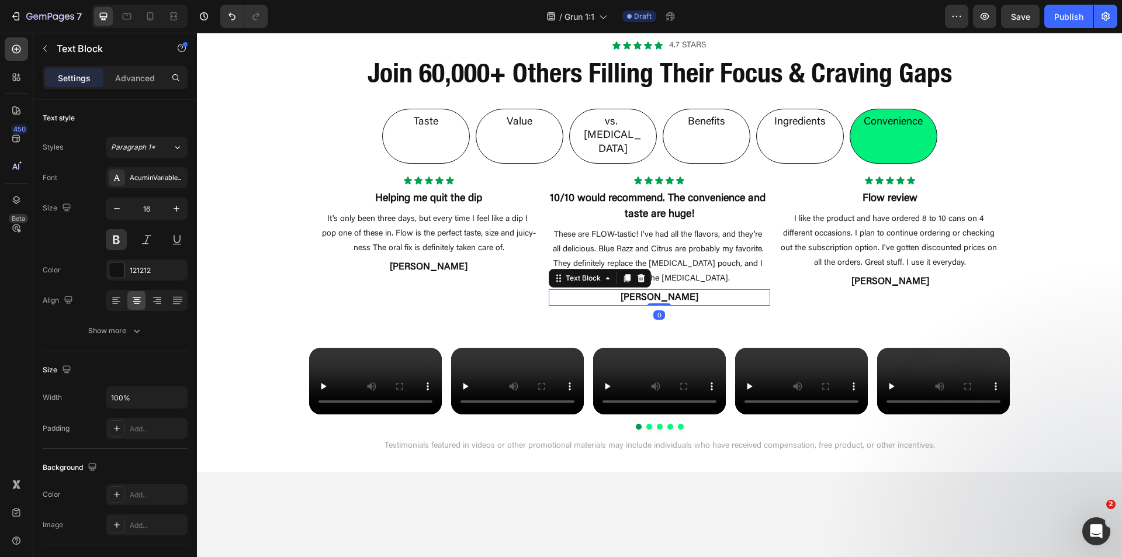
click at [656, 290] on p "Jonathan H." at bounding box center [659, 297] width 219 height 14
copy p "Jonathan H."
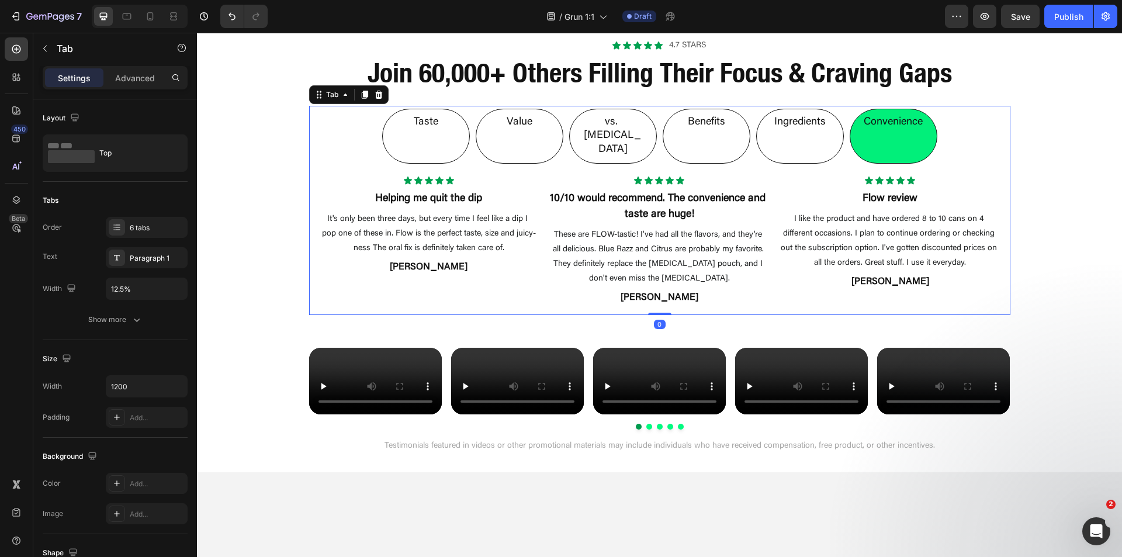
click at [819, 130] on div "Ingredients" at bounding box center [800, 122] width 55 height 17
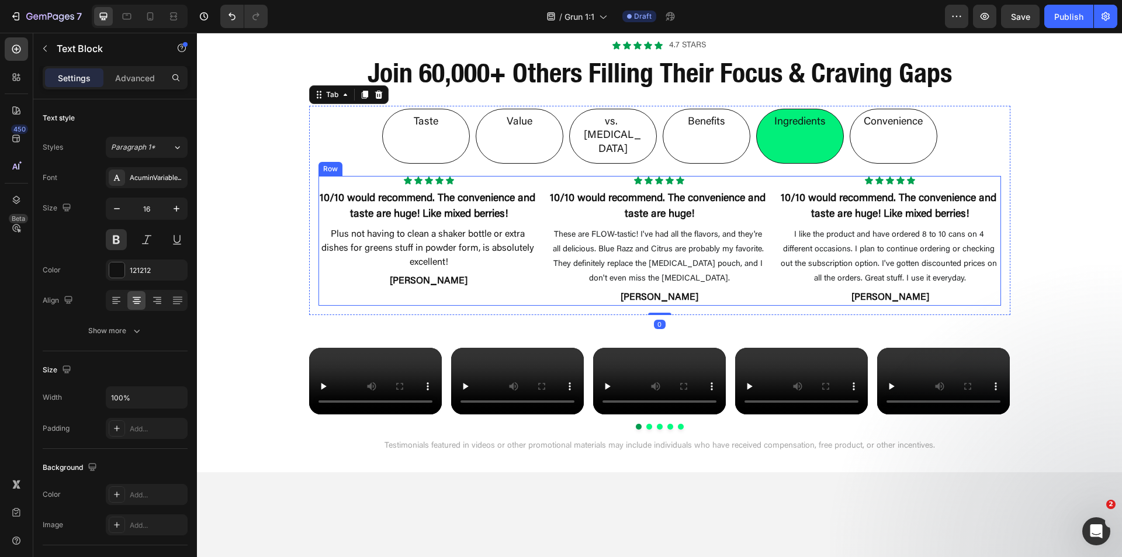
click at [665, 290] on p "Dustin O." at bounding box center [659, 297] width 219 height 14
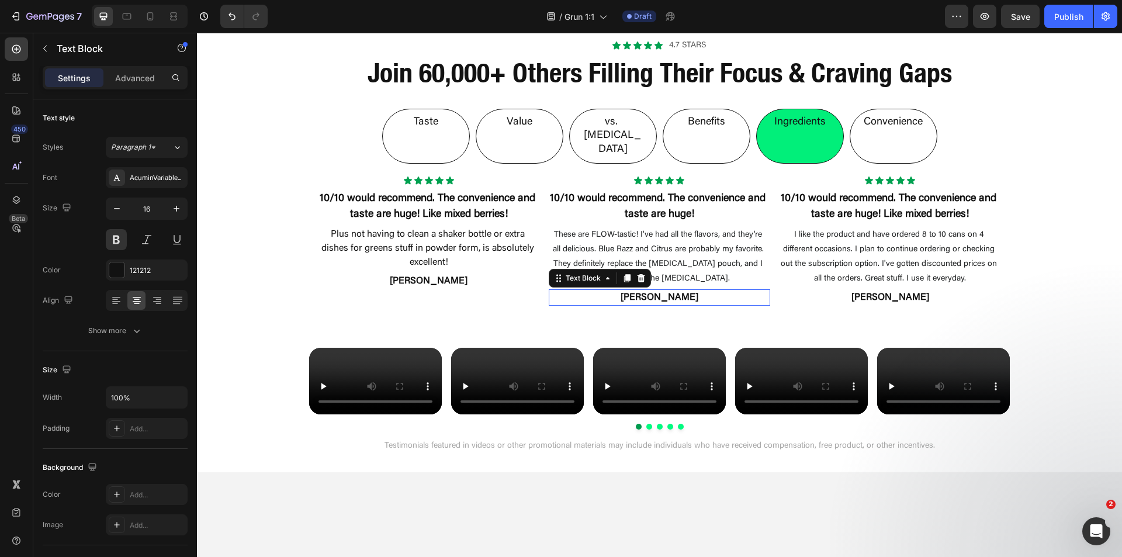
click at [665, 290] on p "Dustin O." at bounding box center [659, 297] width 219 height 14
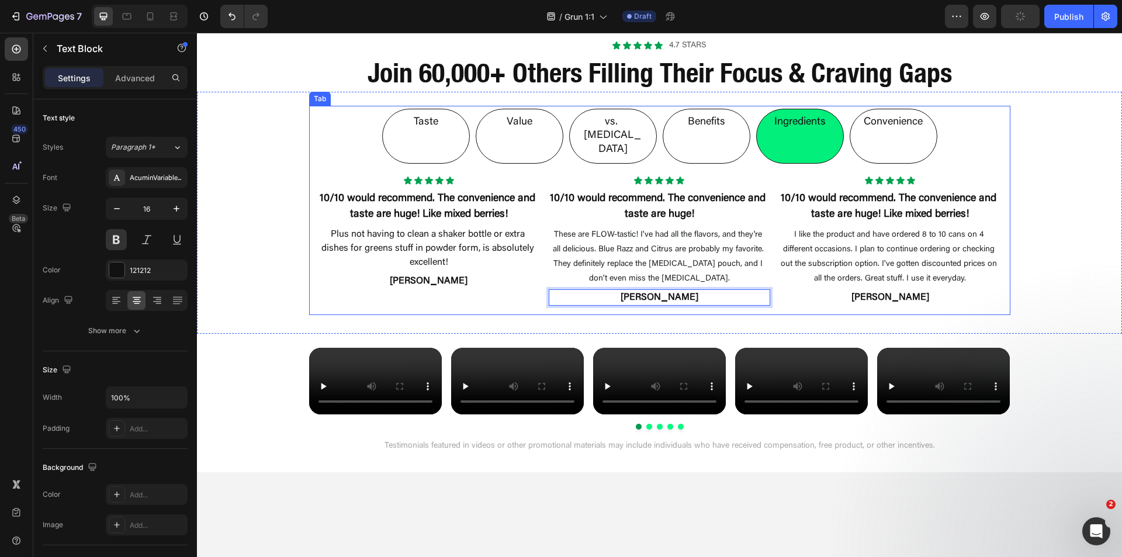
click at [700, 128] on p "Benefits" at bounding box center [706, 122] width 37 height 13
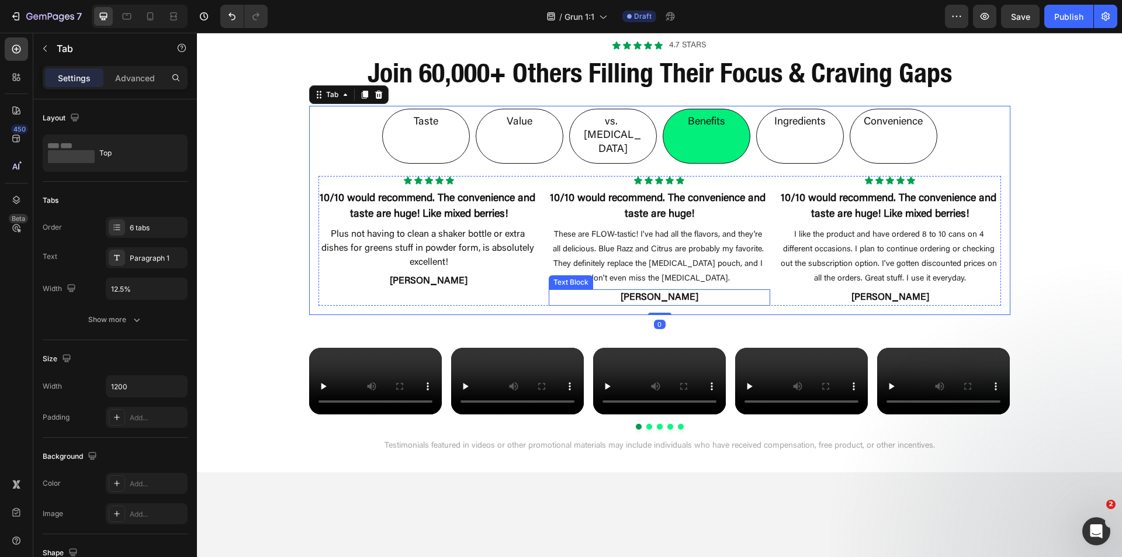
click at [657, 290] on p "Dustin O." at bounding box center [659, 297] width 219 height 14
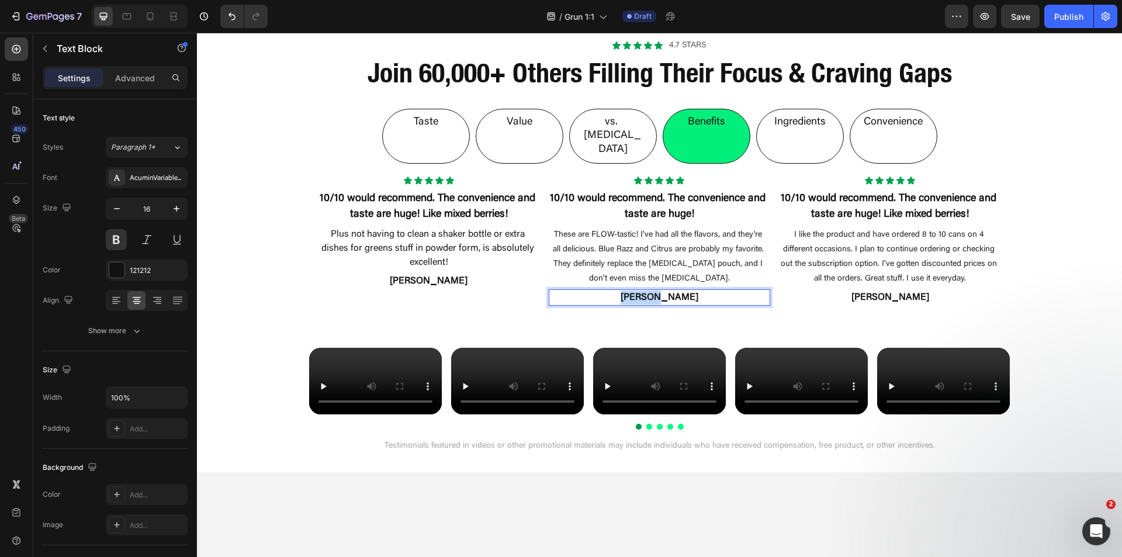
click at [657, 290] on p "Dustin O." at bounding box center [659, 297] width 219 height 14
click at [621, 125] on p "vs. Nicotine" at bounding box center [613, 136] width 64 height 41
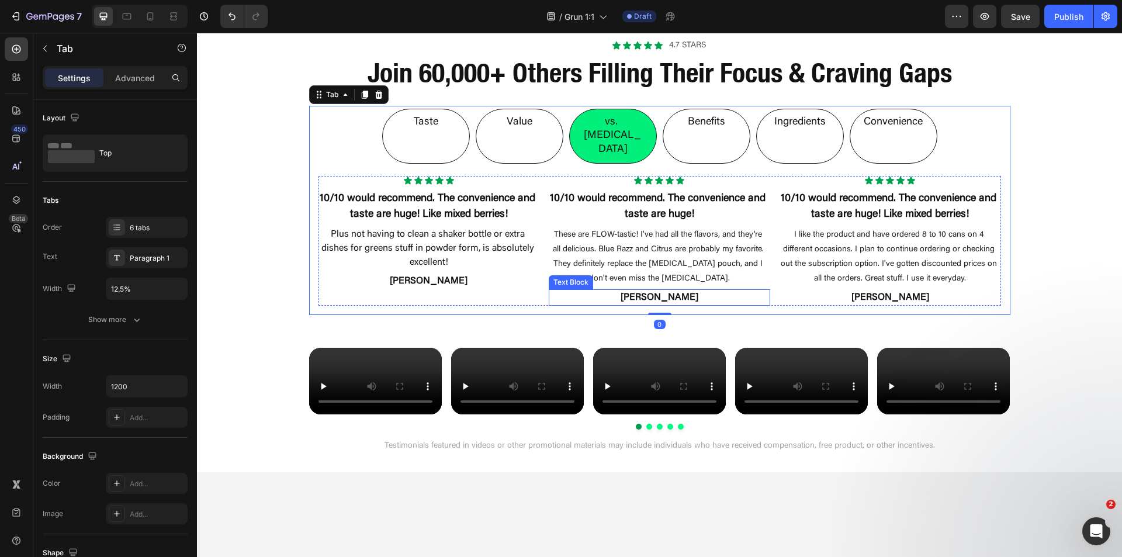
click at [650, 290] on p "Dustin O." at bounding box center [659, 297] width 219 height 14
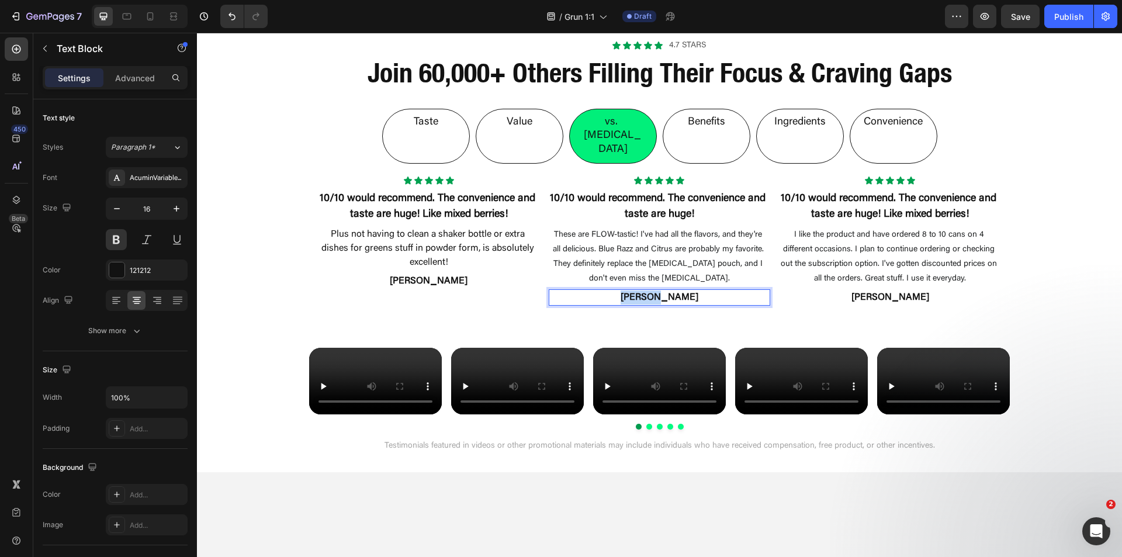
click at [650, 290] on p "Dustin O." at bounding box center [659, 297] width 219 height 14
click at [529, 115] on div "Value" at bounding box center [519, 122] width 29 height 17
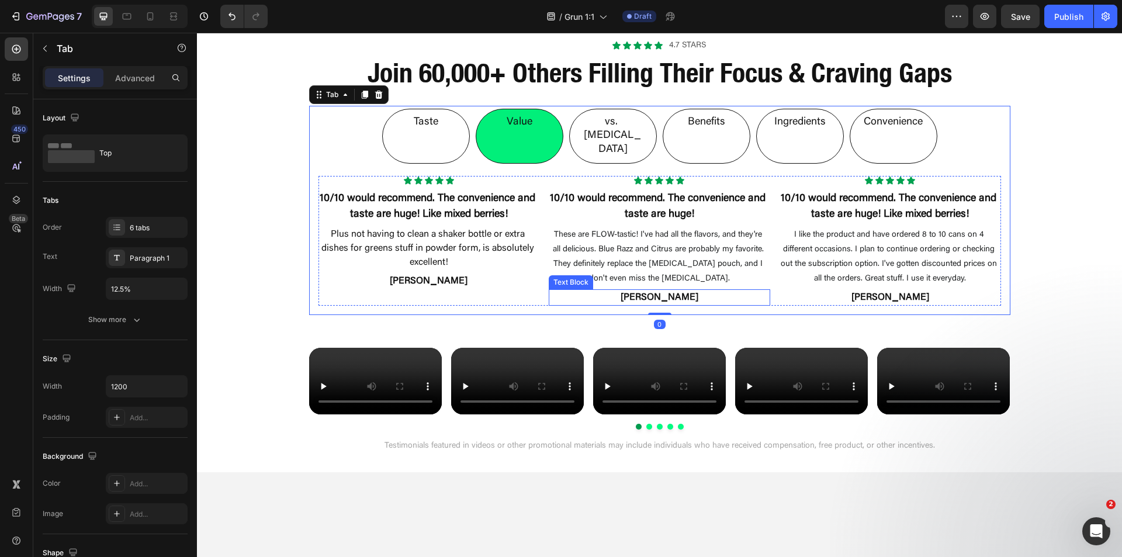
click at [660, 290] on p "Dustin O." at bounding box center [659, 297] width 219 height 14
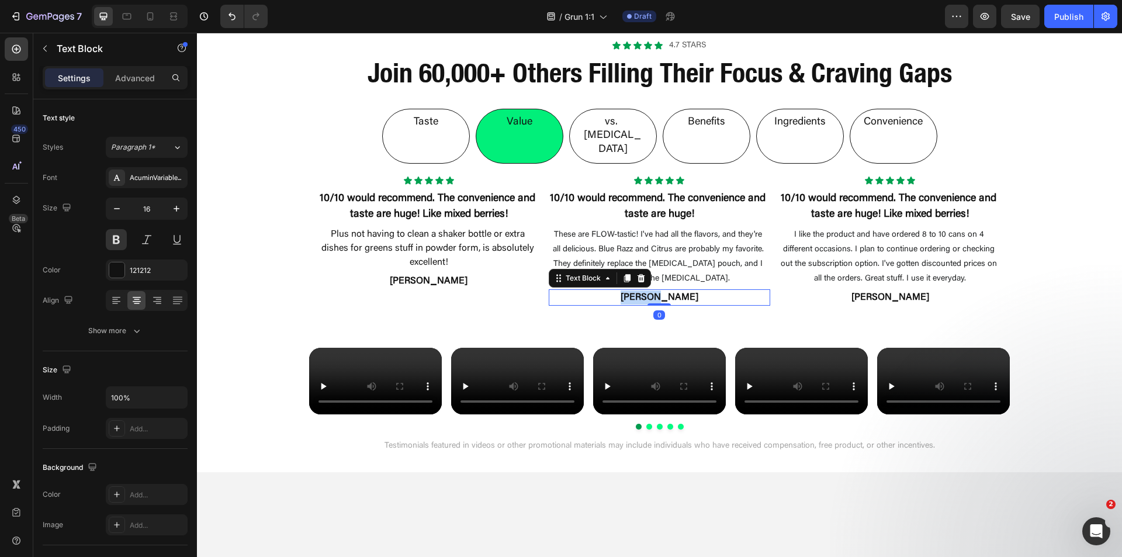
click at [660, 290] on p "Dustin O." at bounding box center [659, 297] width 219 height 14
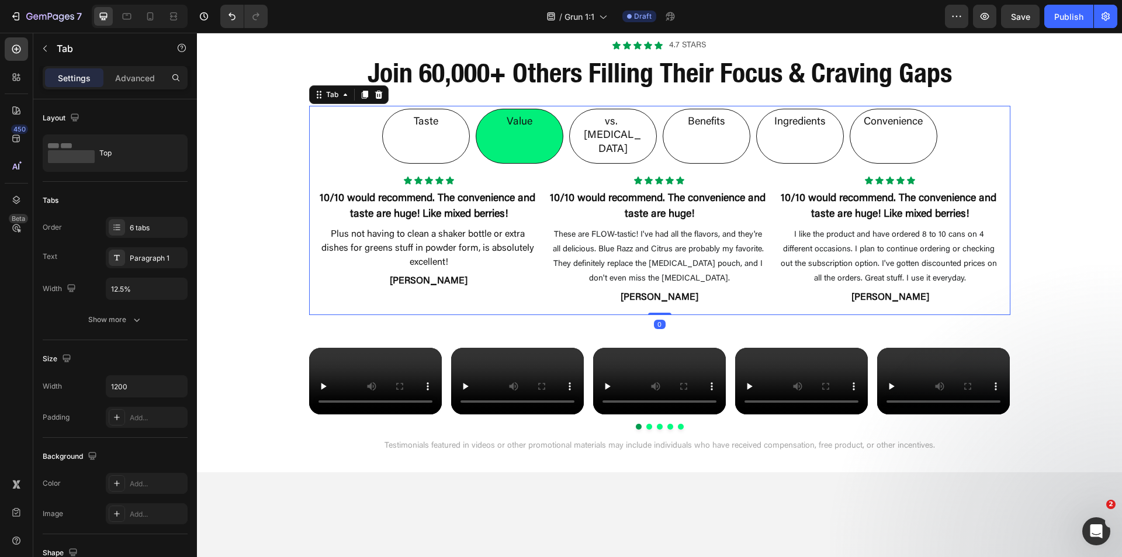
click at [447, 122] on li "Taste" at bounding box center [426, 136] width 88 height 55
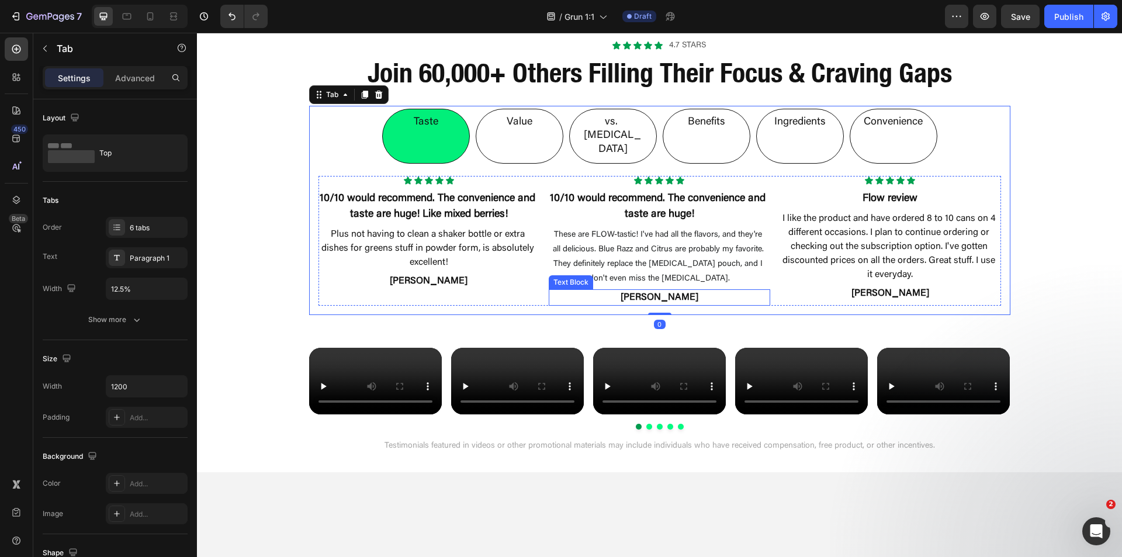
click at [648, 290] on p "Dustin O." at bounding box center [659, 297] width 219 height 14
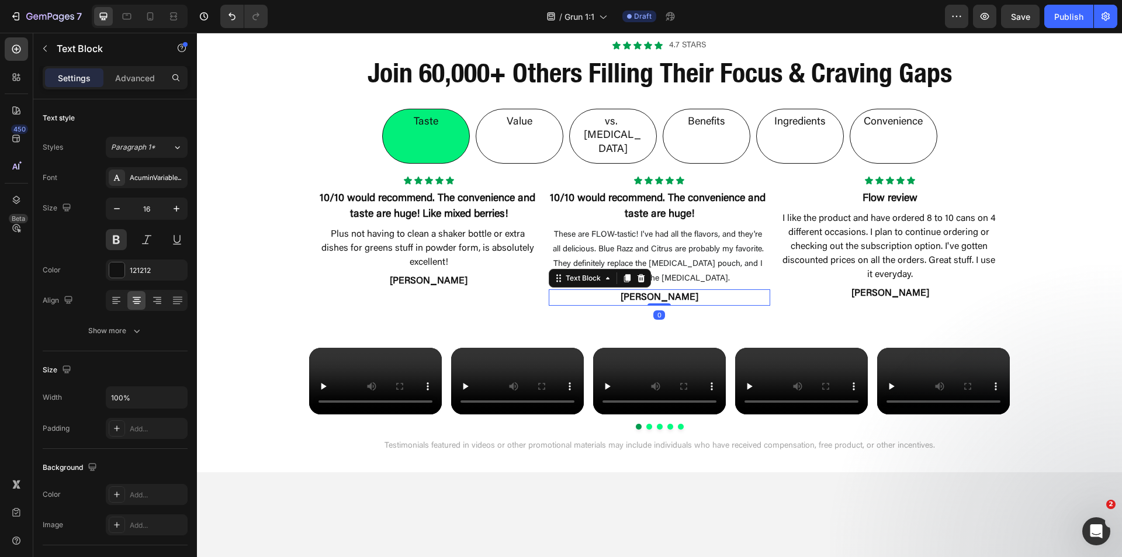
click at [648, 290] on p "Dustin O." at bounding box center [659, 297] width 219 height 14
click at [648, 290] on p "Jonathan H.O." at bounding box center [659, 297] width 219 height 14
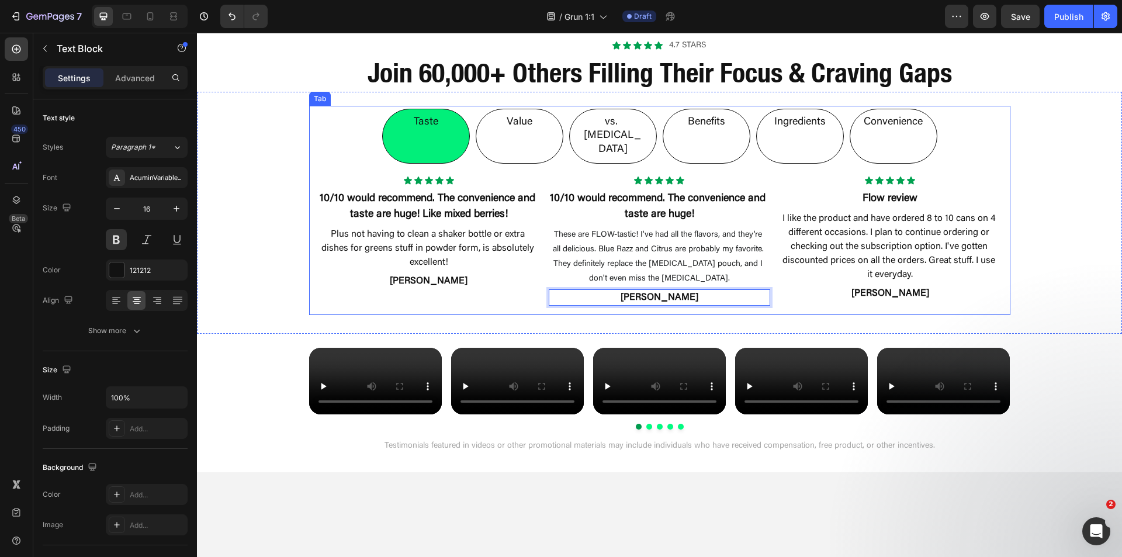
click at [894, 121] on p "Convenience" at bounding box center [893, 122] width 59 height 13
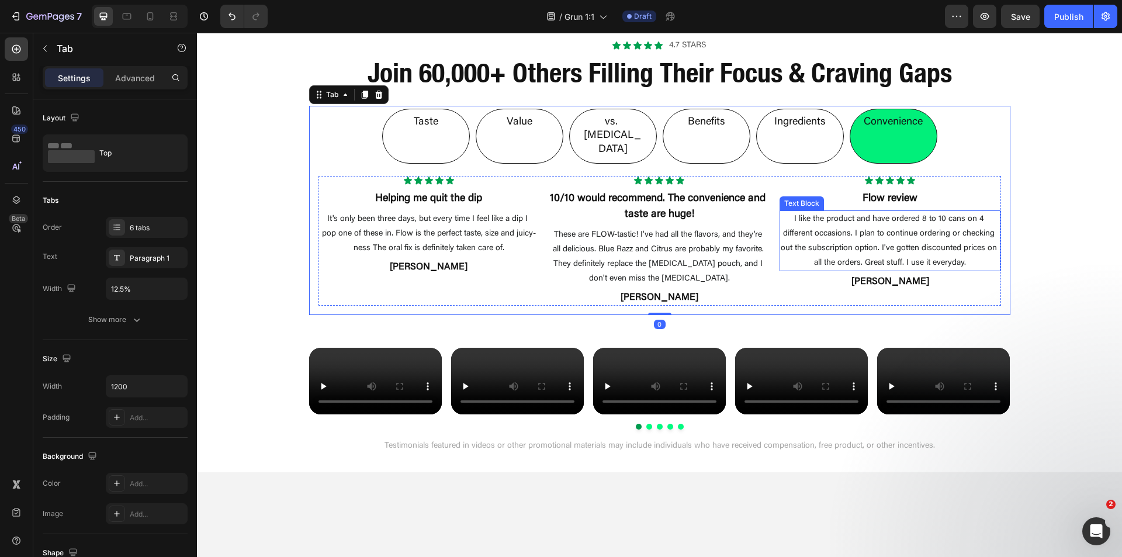
click at [881, 275] on p "Jeremy C." at bounding box center [890, 282] width 219 height 14
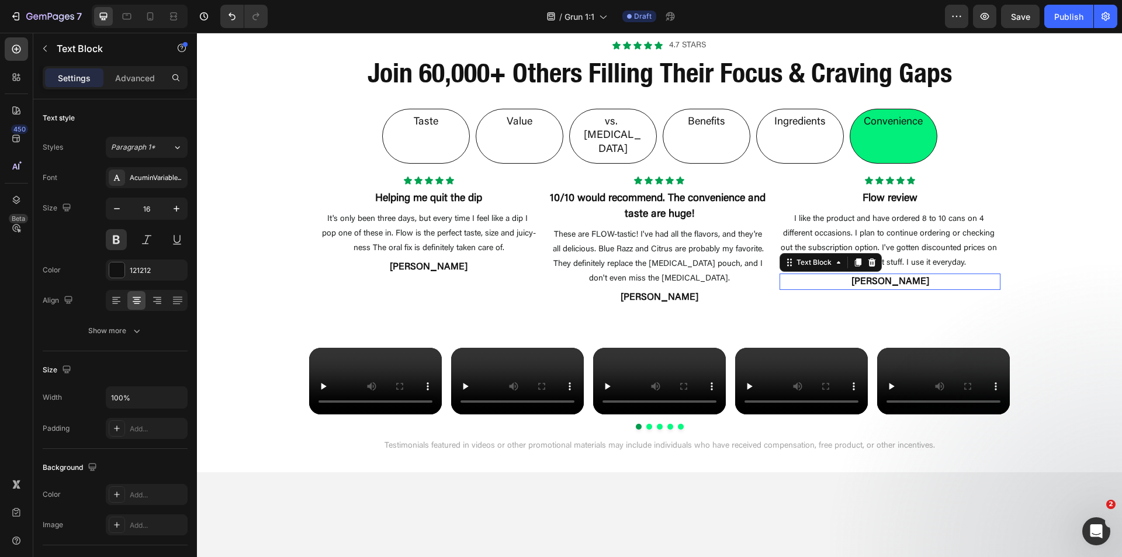
click at [881, 275] on p "Jeremy C." at bounding box center [890, 282] width 219 height 14
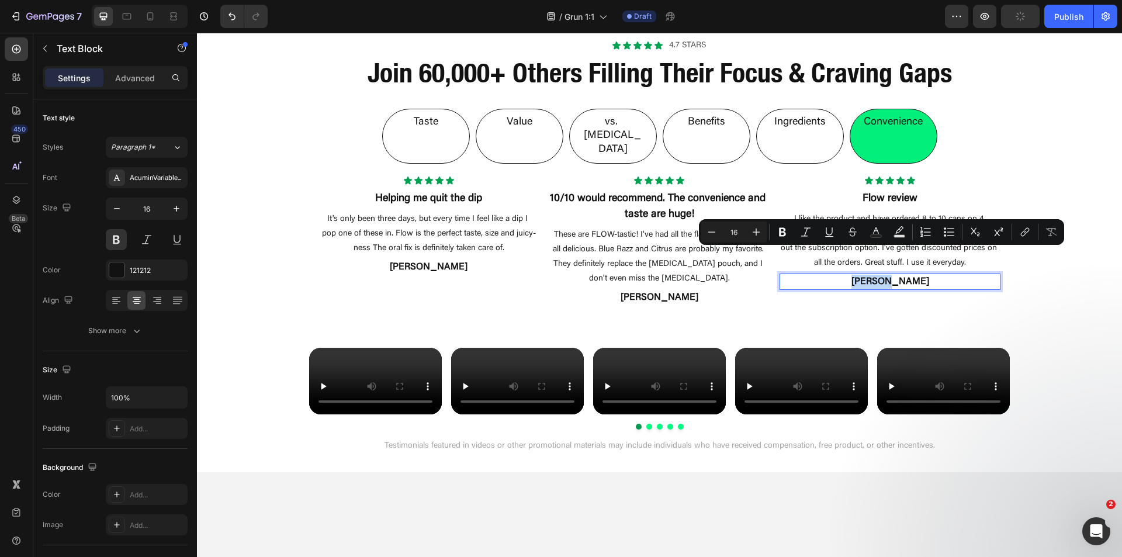
click at [881, 275] on p "Jeremy C." at bounding box center [890, 282] width 219 height 14
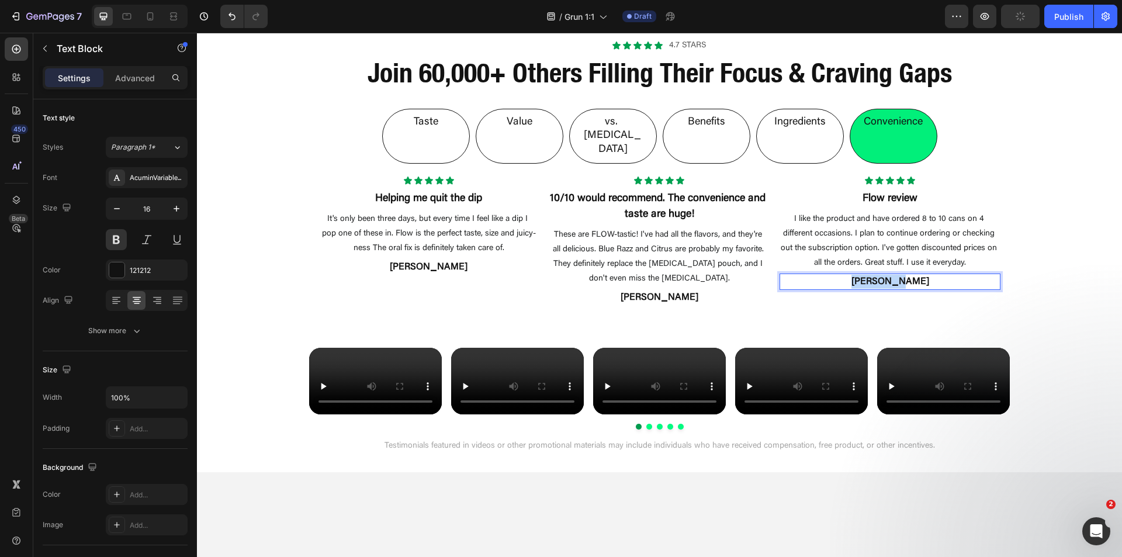
click at [881, 275] on p "Jeremy C." at bounding box center [890, 282] width 219 height 14
copy p "Jeremy C."
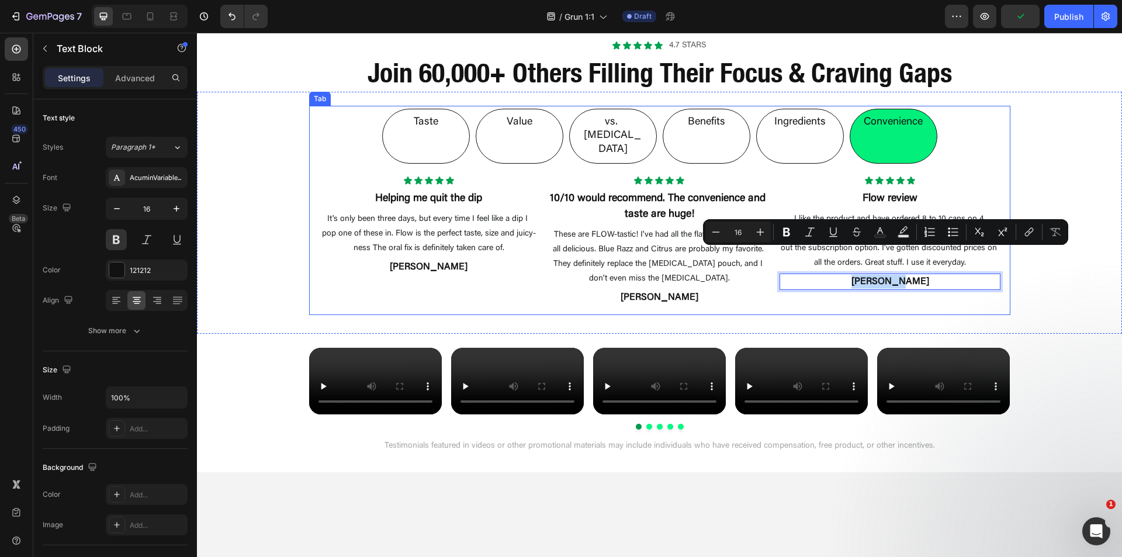
click at [805, 129] on p "Ingredients" at bounding box center [799, 122] width 51 height 13
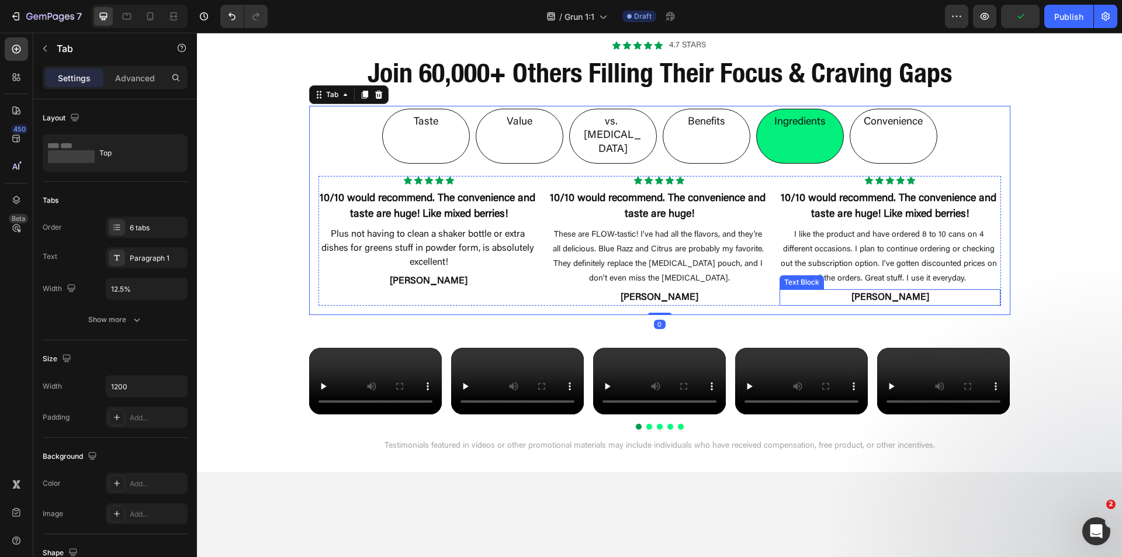
click at [880, 290] on p "Dustin O." at bounding box center [890, 297] width 219 height 14
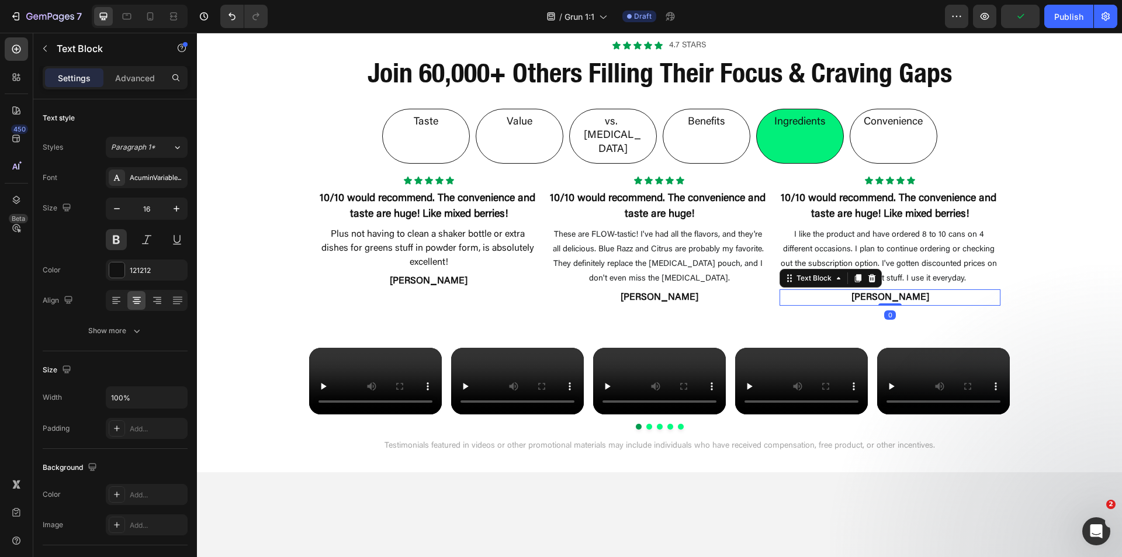
click at [880, 290] on p "Dustin O." at bounding box center [890, 297] width 219 height 14
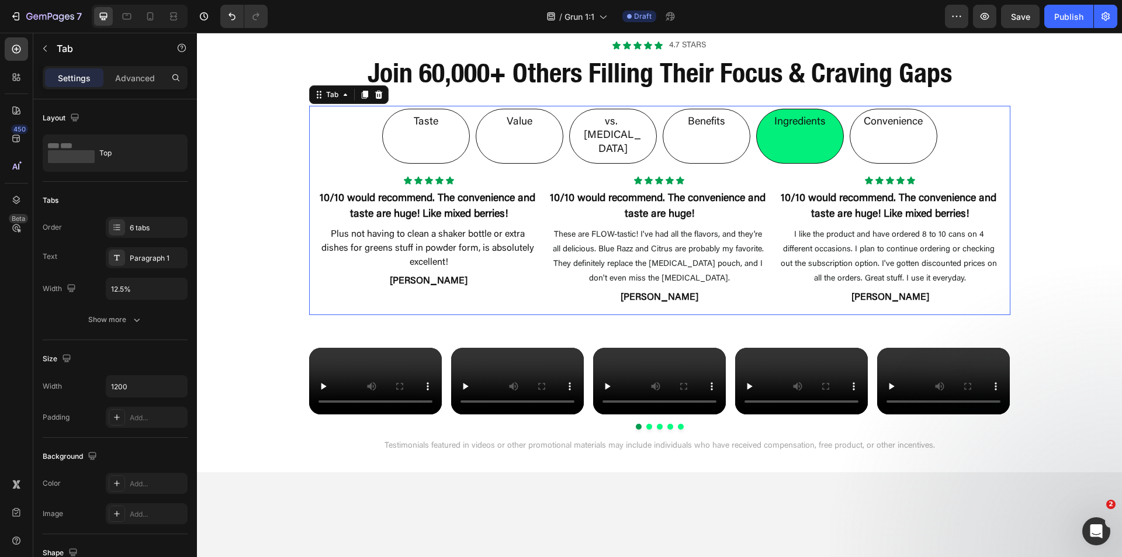
click at [689, 126] on p "Benefits" at bounding box center [706, 122] width 37 height 13
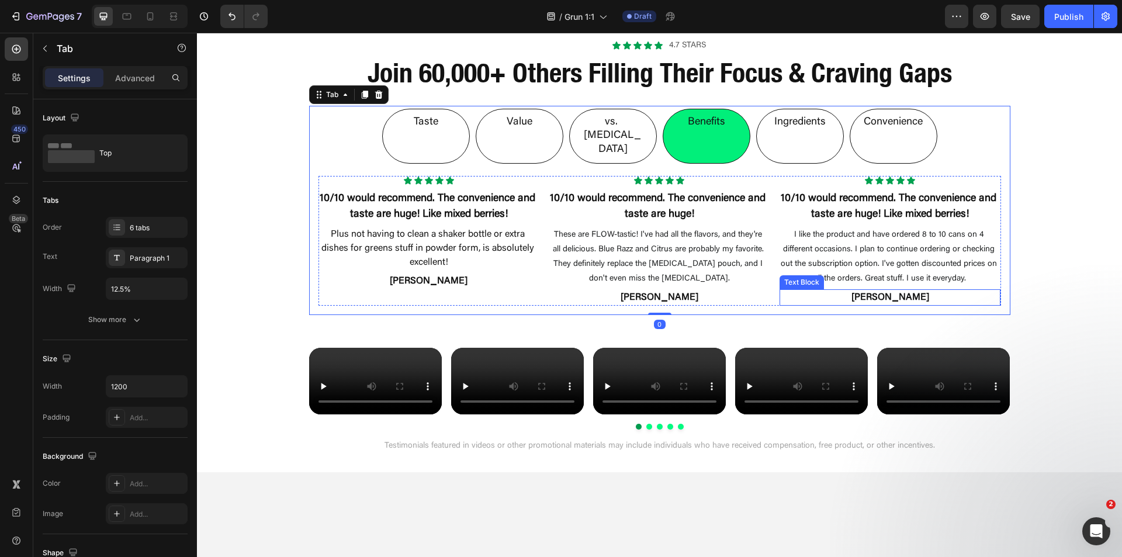
click at [879, 290] on p "Dustin O." at bounding box center [890, 297] width 219 height 14
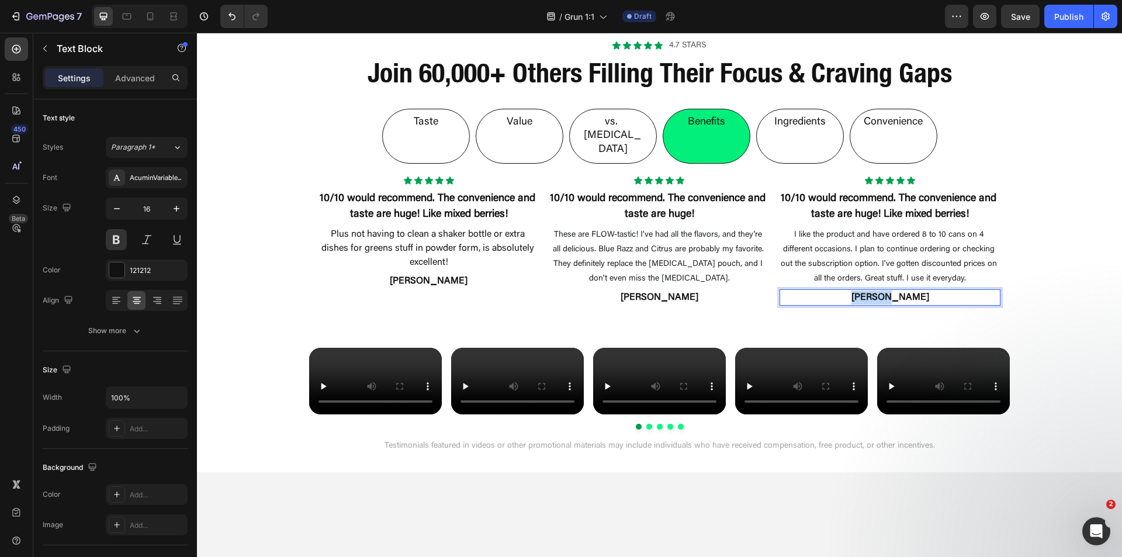
click at [879, 290] on p "Dustin O." at bounding box center [890, 297] width 219 height 14
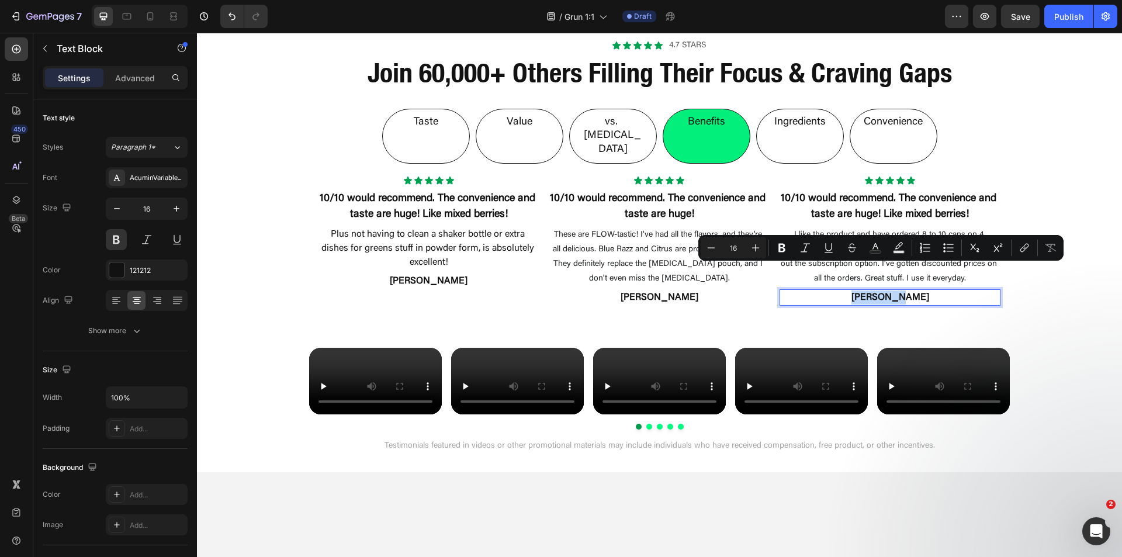
click at [879, 290] on p "Dustin O." at bounding box center [890, 297] width 219 height 14
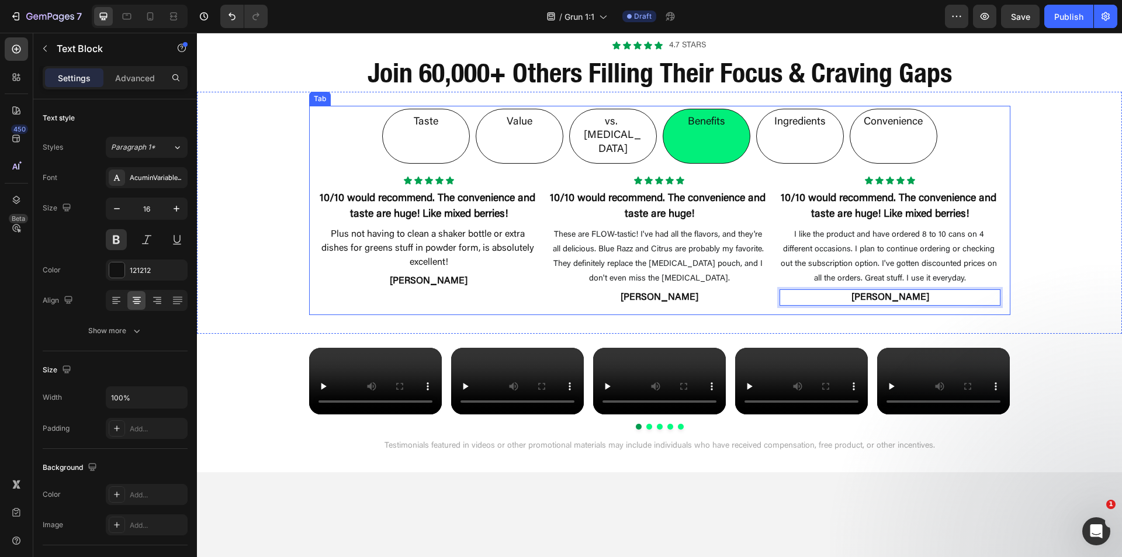
click at [609, 132] on li "vs. Nicotine" at bounding box center [613, 136] width 88 height 55
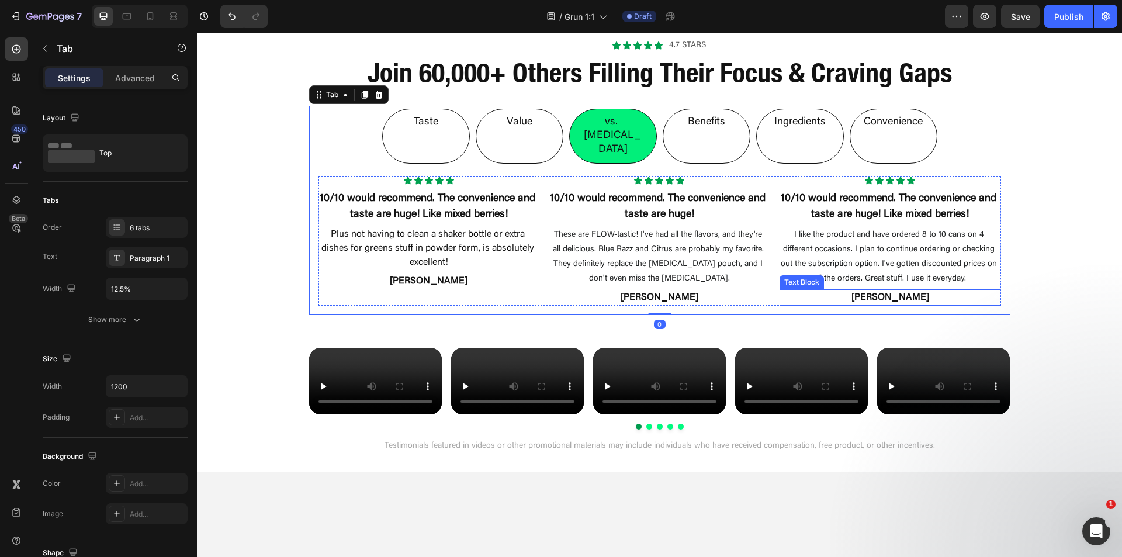
click at [878, 290] on p "Dustin O." at bounding box center [890, 297] width 219 height 14
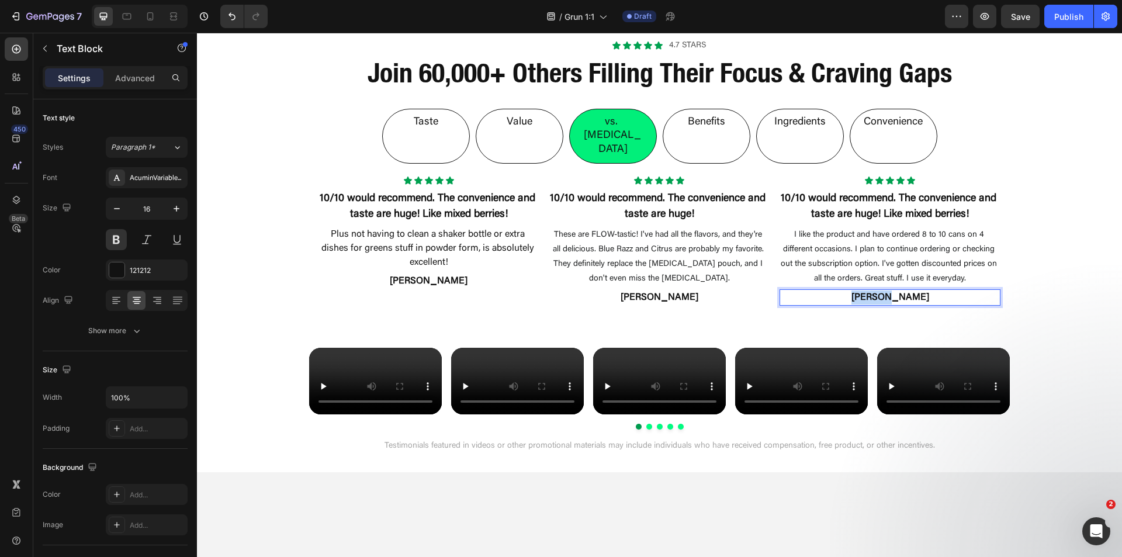
click at [878, 290] on p "Dustin O." at bounding box center [890, 297] width 219 height 14
click at [527, 129] on p "Value" at bounding box center [520, 122] width 26 height 13
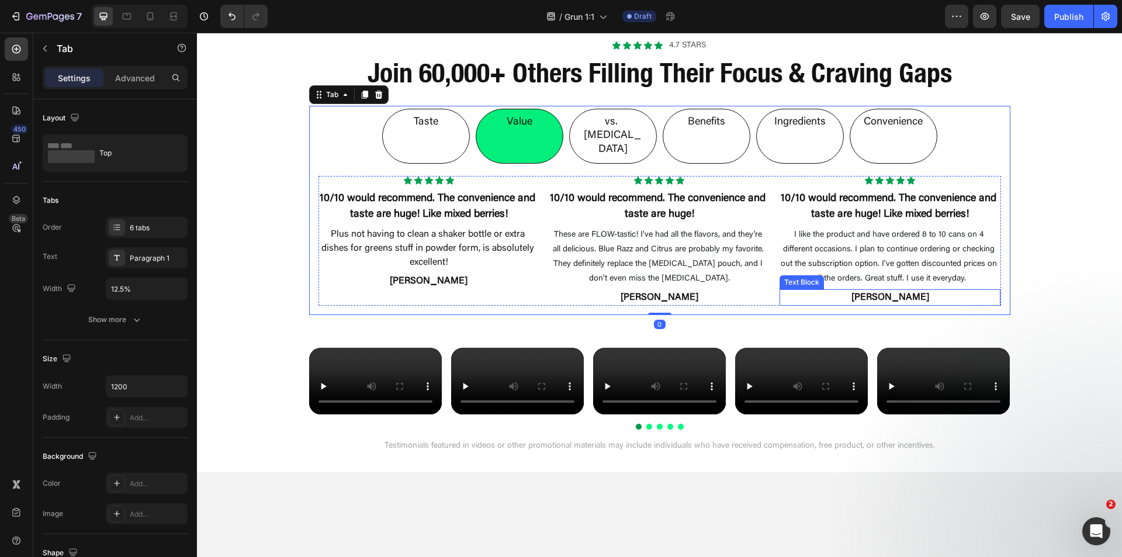
click at [875, 290] on p "Dustin O." at bounding box center [890, 297] width 219 height 14
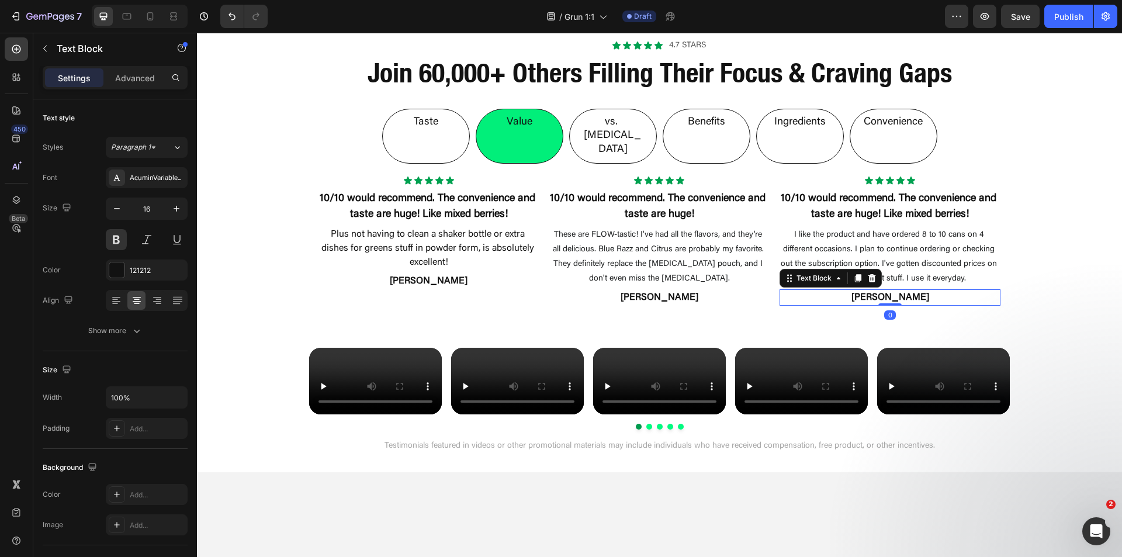
click at [875, 290] on p "Dustin O." at bounding box center [890, 297] width 219 height 14
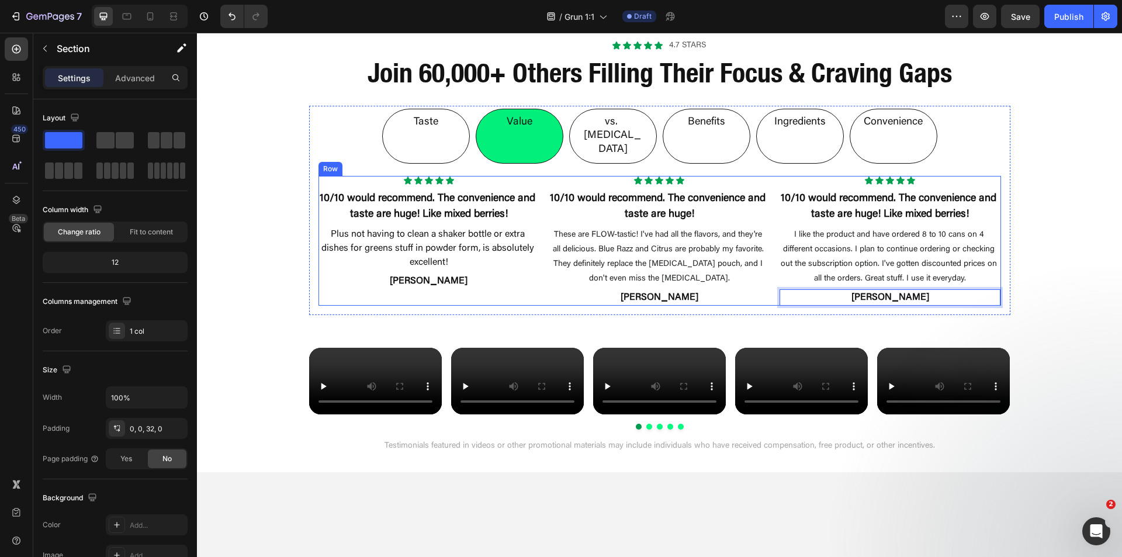
click at [1059, 235] on div "Taste Value vs. Nicotine Benefits Ingredients Convenience Icon Icon Icon Icon I…" at bounding box center [659, 203] width 925 height 223
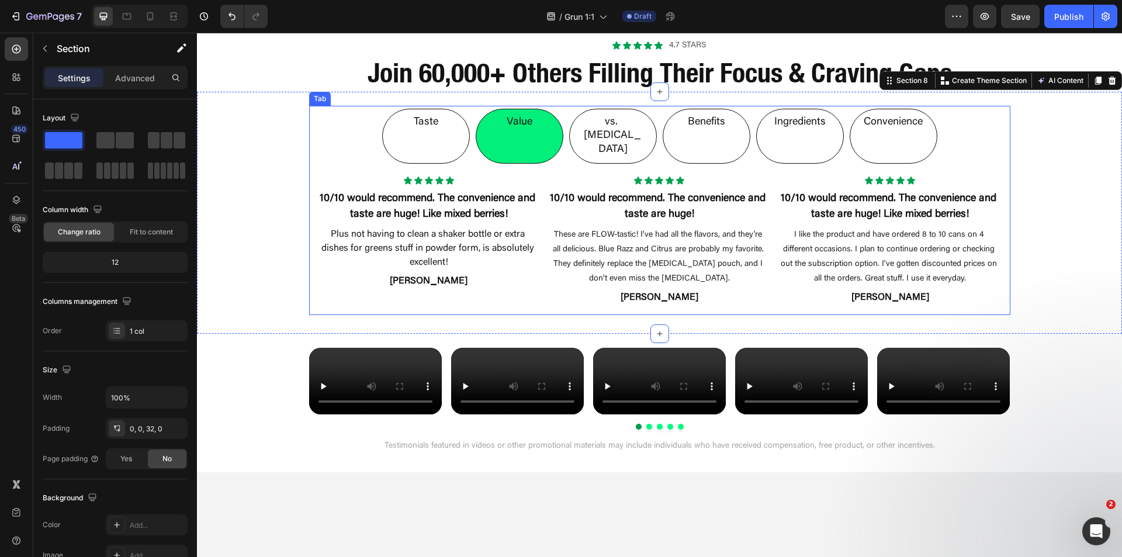
click at [887, 127] on p "Convenience" at bounding box center [893, 122] width 59 height 13
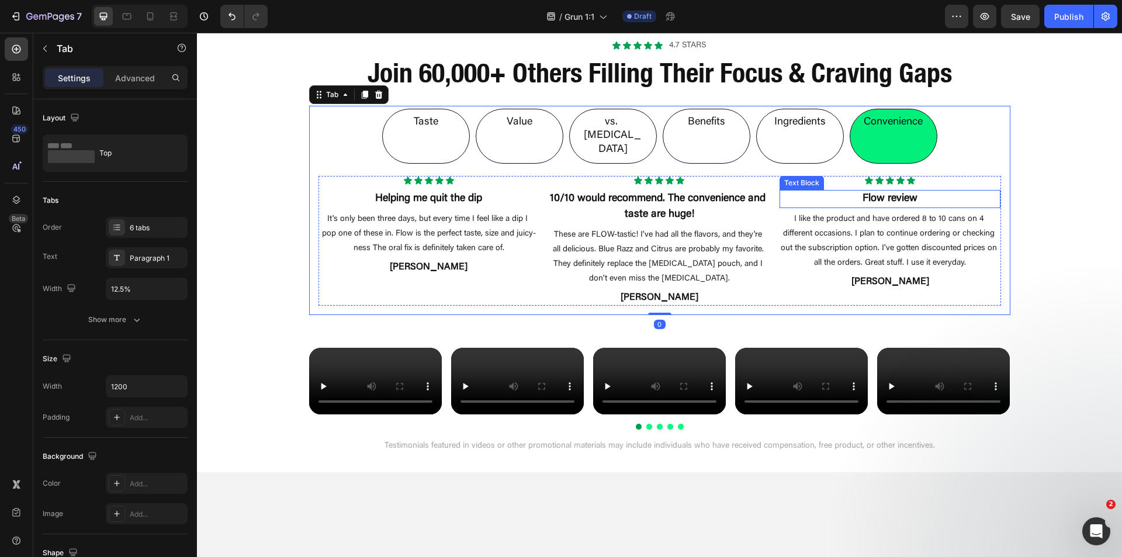
click at [881, 193] on strong "Flow review" at bounding box center [890, 198] width 55 height 11
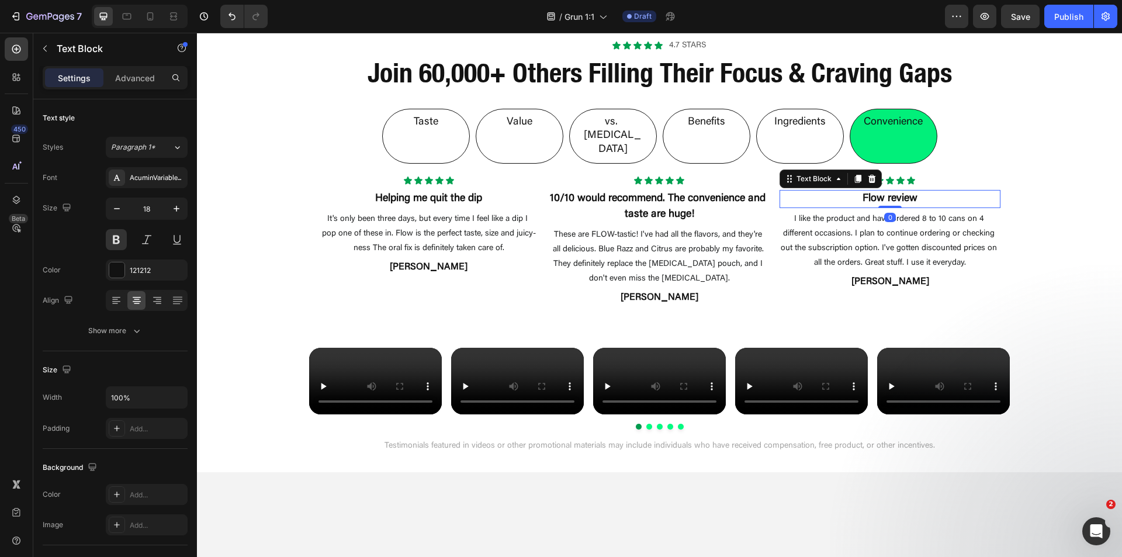
click at [881, 193] on strong "Flow review" at bounding box center [890, 198] width 55 height 11
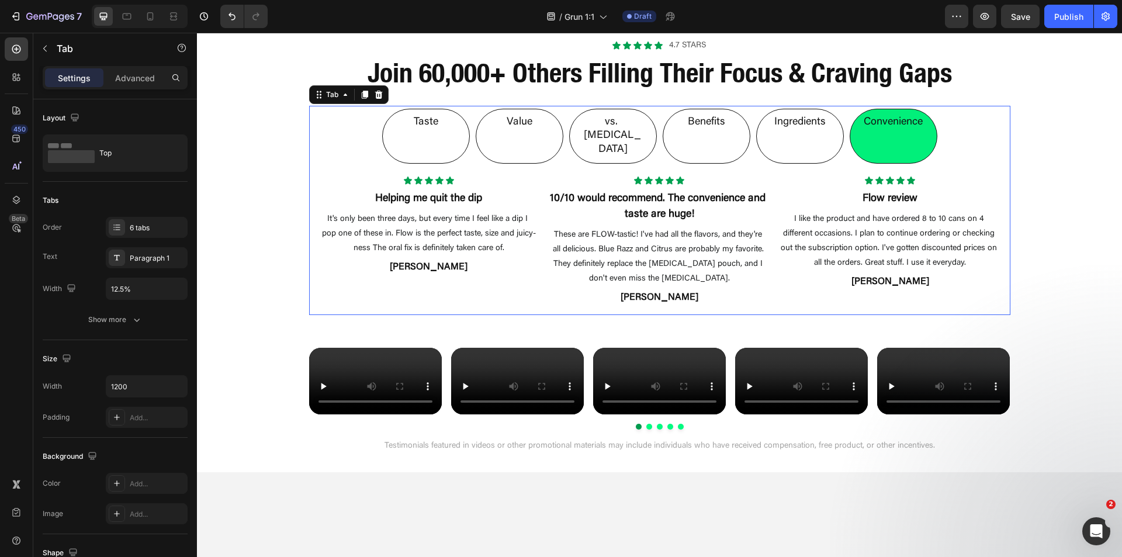
click at [781, 124] on p "Ingredients" at bounding box center [799, 122] width 51 height 13
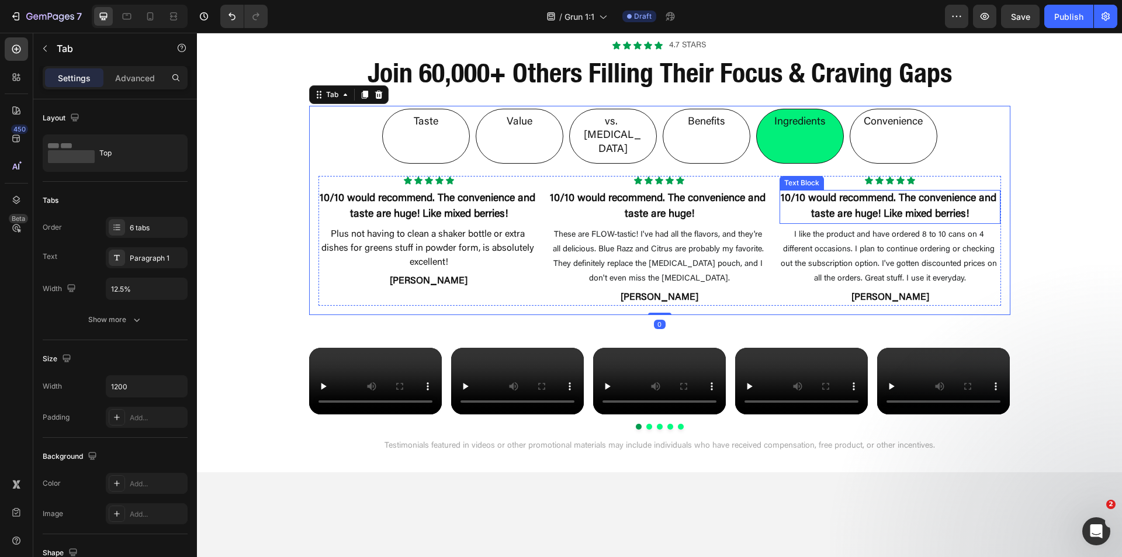
click at [870, 191] on p "10/10 would recommend. The convenience and taste are huge! Like mixed berries!" at bounding box center [890, 207] width 219 height 32
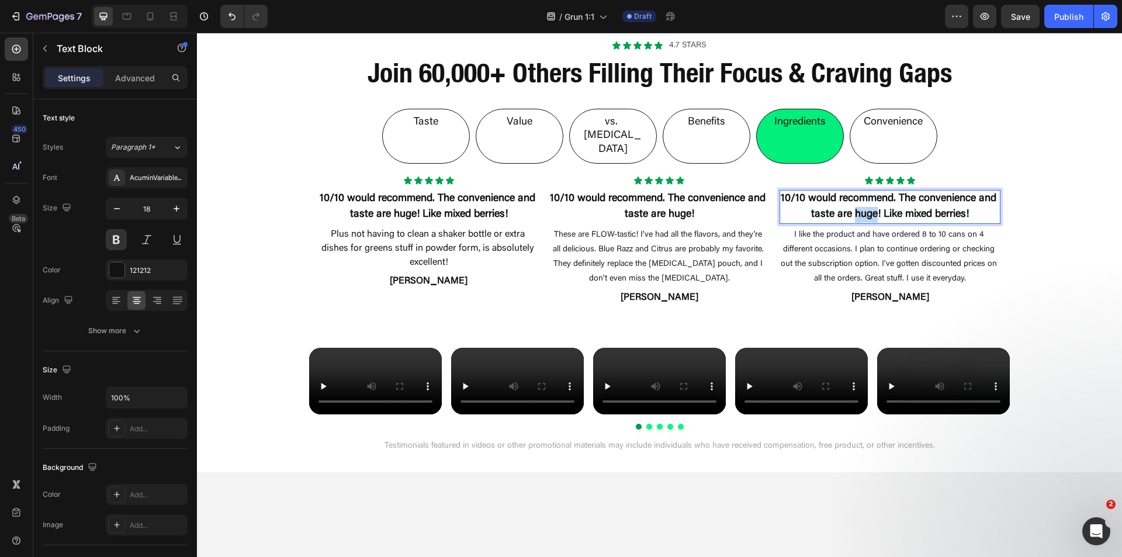
click at [870, 191] on p "10/10 would recommend. The convenience and taste are huge! Like mixed berries!" at bounding box center [890, 207] width 219 height 32
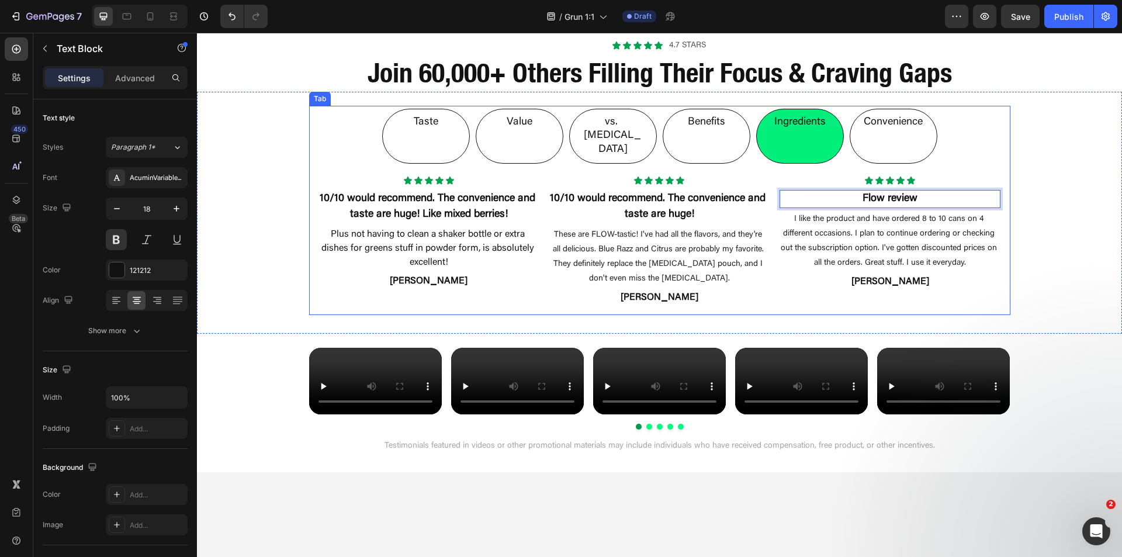
click at [706, 128] on p "Benefits" at bounding box center [706, 122] width 37 height 13
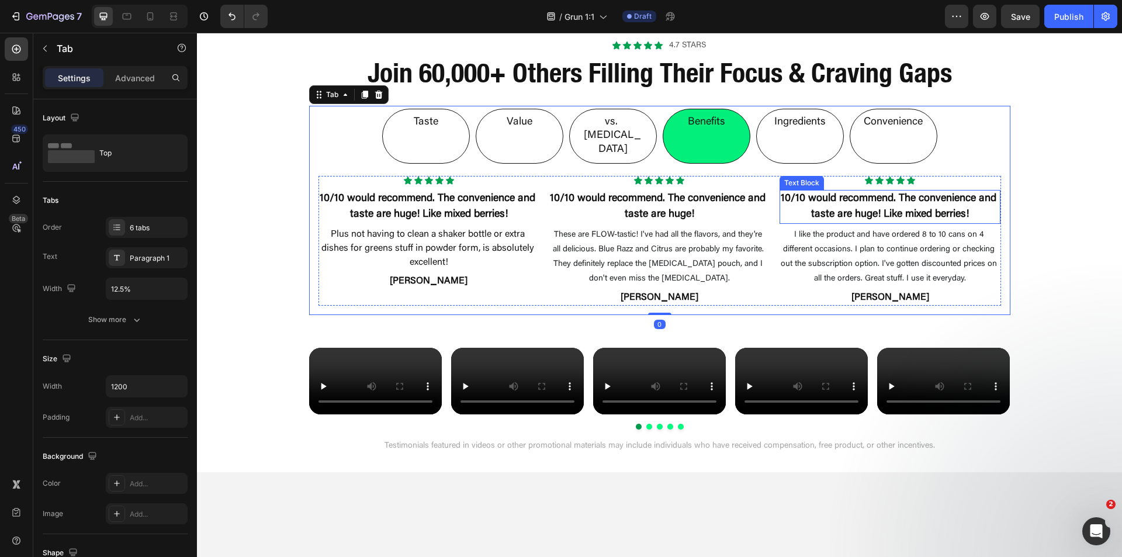
click at [856, 191] on p "10/10 would recommend. The convenience and taste are huge! Like mixed berries!" at bounding box center [890, 207] width 219 height 32
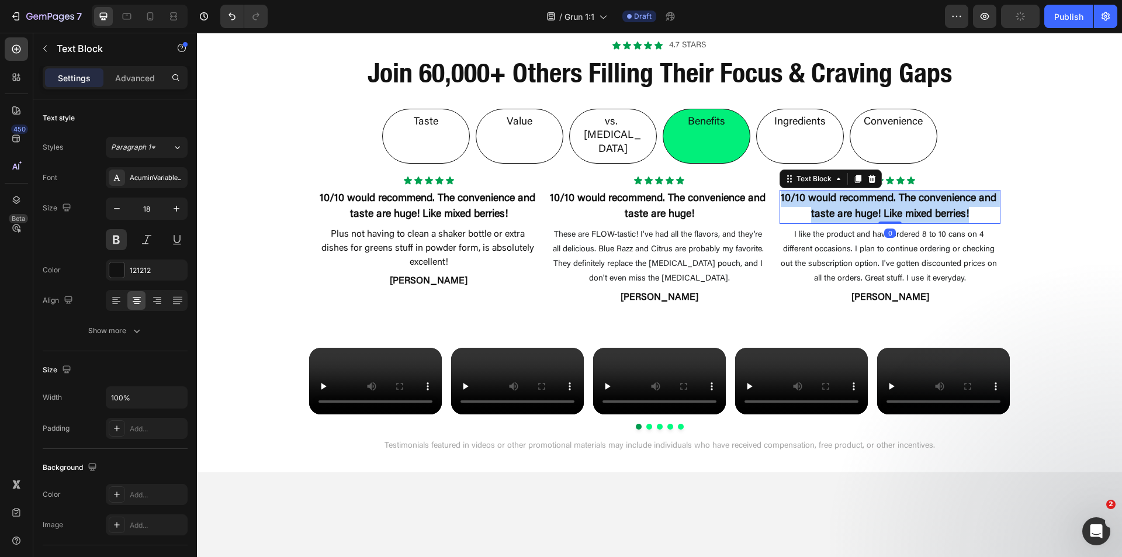
click at [856, 191] on p "10/10 would recommend. The convenience and taste are huge! Like mixed berries!" at bounding box center [890, 207] width 219 height 32
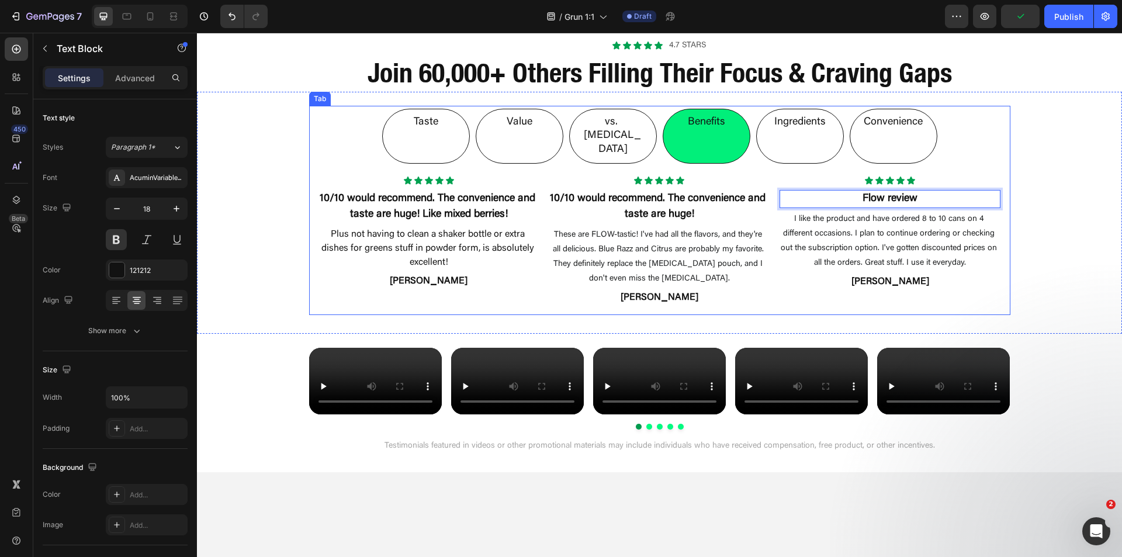
click at [634, 129] on p "vs. Nicotine" at bounding box center [613, 136] width 64 height 41
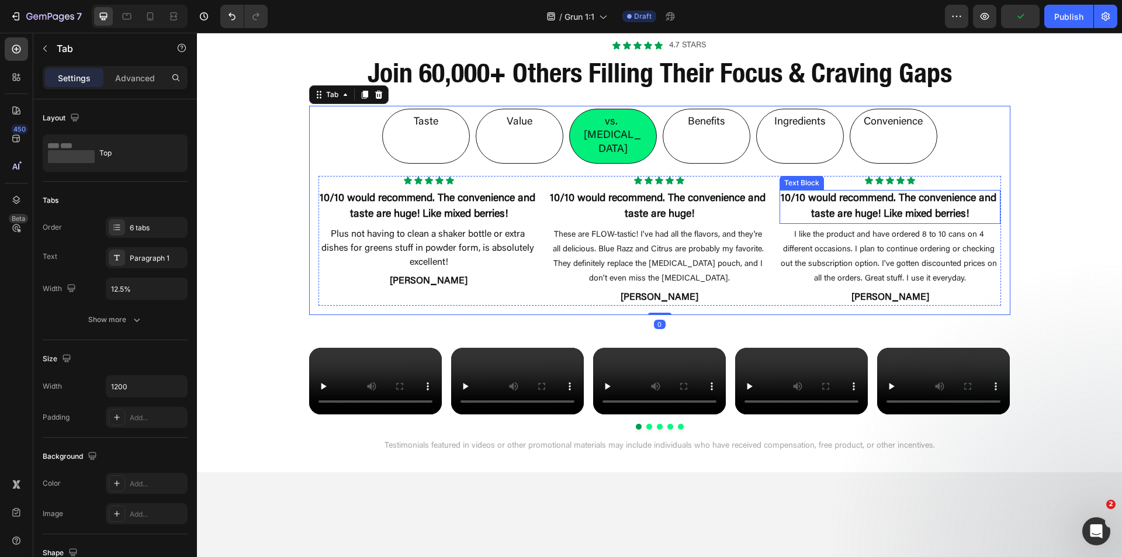
click at [824, 191] on p "10/10 would recommend. The convenience and taste are huge! Like mixed berries!" at bounding box center [890, 207] width 219 height 32
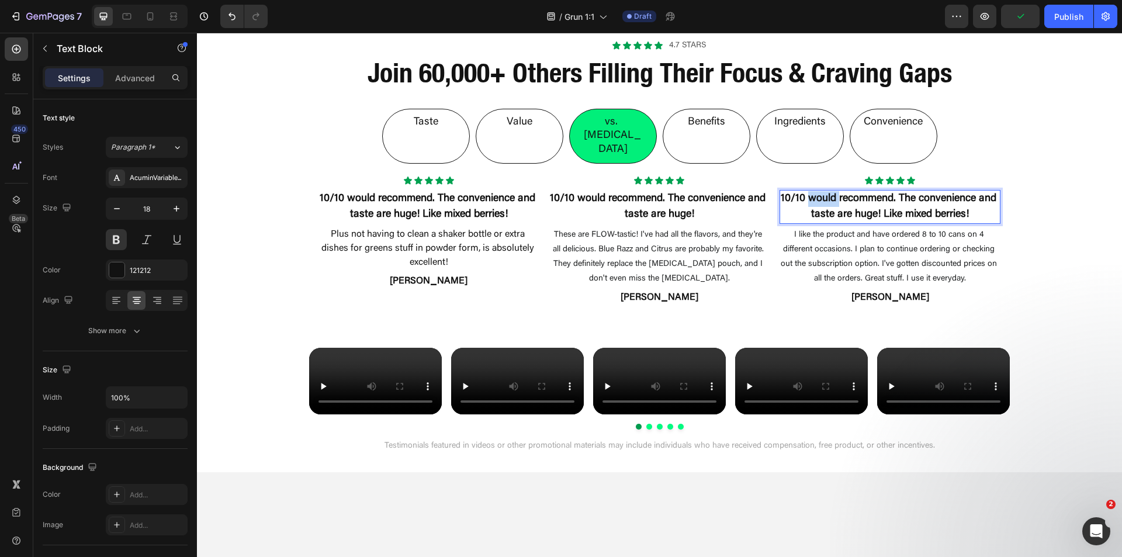
click at [824, 191] on p "10/10 would recommend. The convenience and taste are huge! Like mixed berries!" at bounding box center [890, 207] width 219 height 32
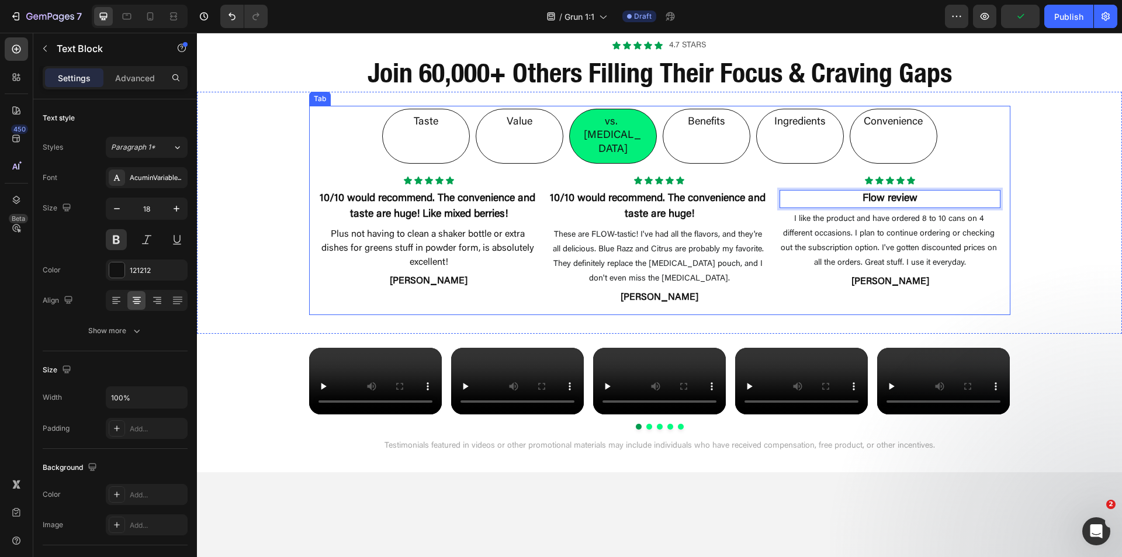
click at [534, 129] on li "Value" at bounding box center [520, 136] width 88 height 55
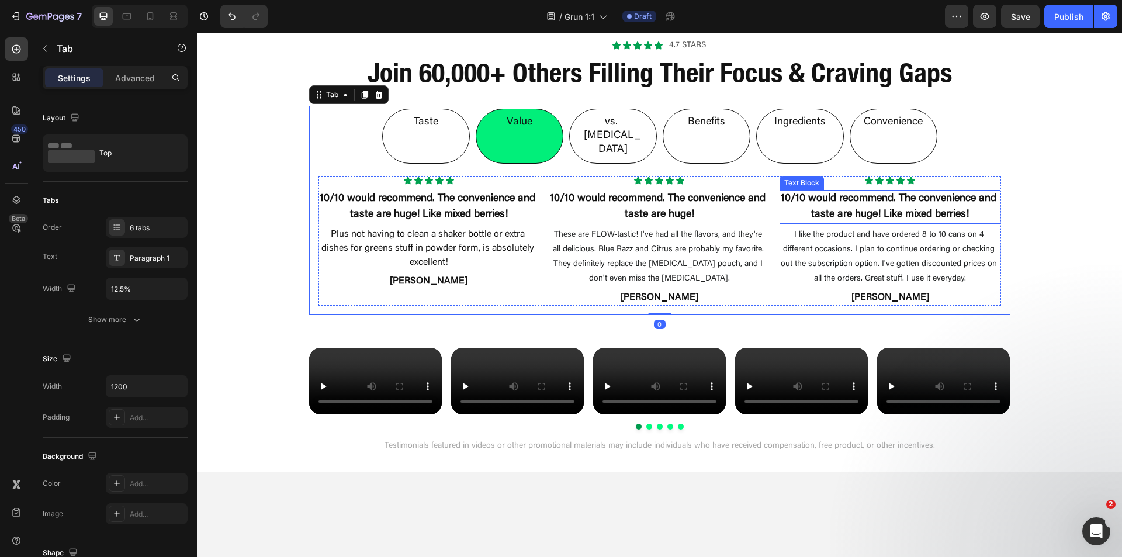
click at [831, 191] on p "10/10 would recommend. The convenience and taste are huge! Like mixed berries!" at bounding box center [890, 207] width 219 height 32
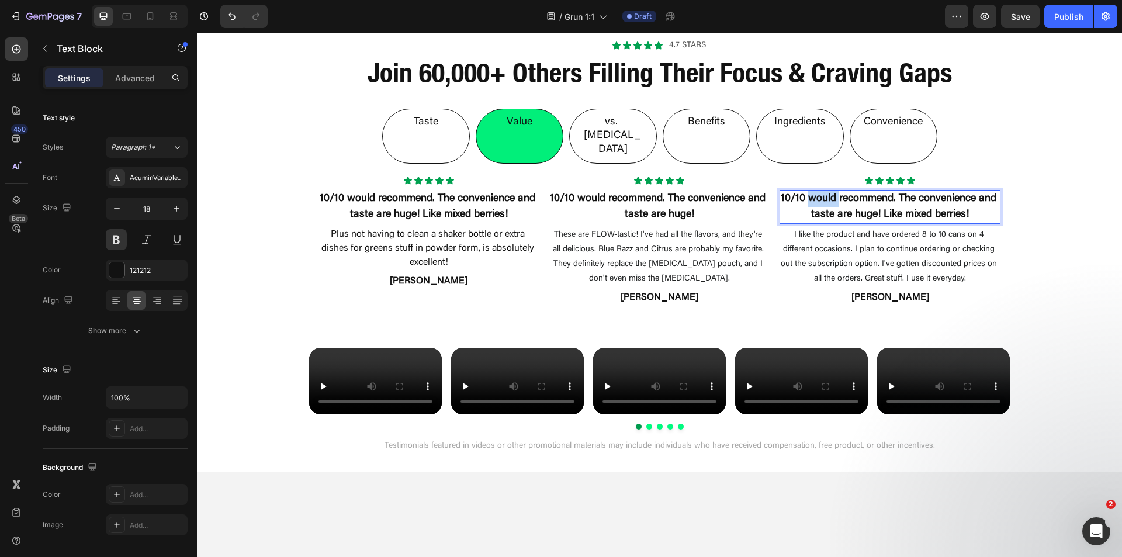
click at [831, 191] on p "10/10 would recommend. The convenience and taste are huge! Like mixed berries!" at bounding box center [890, 207] width 219 height 32
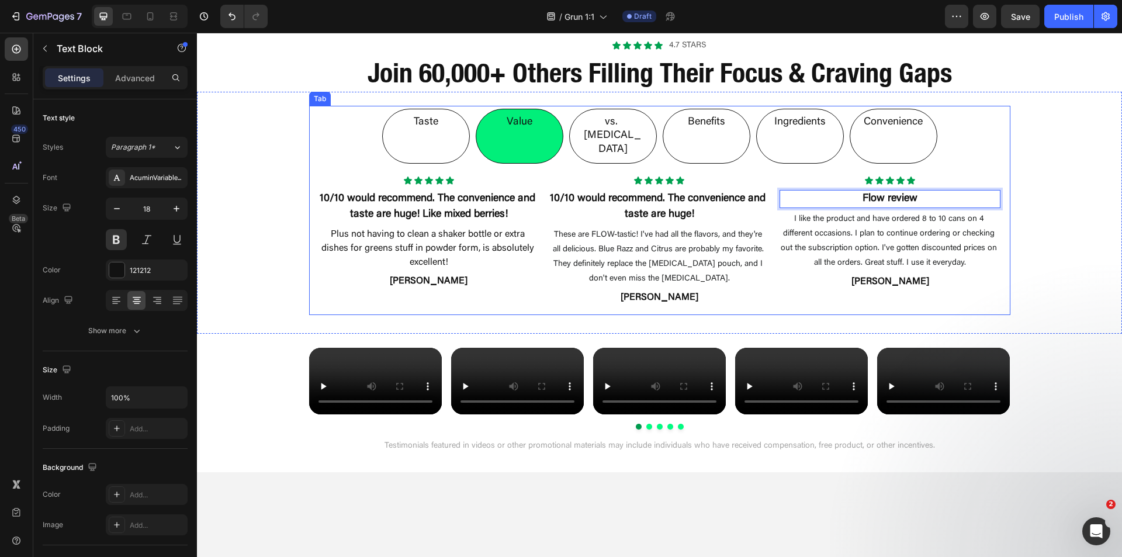
click at [404, 124] on li "Taste" at bounding box center [426, 136] width 88 height 55
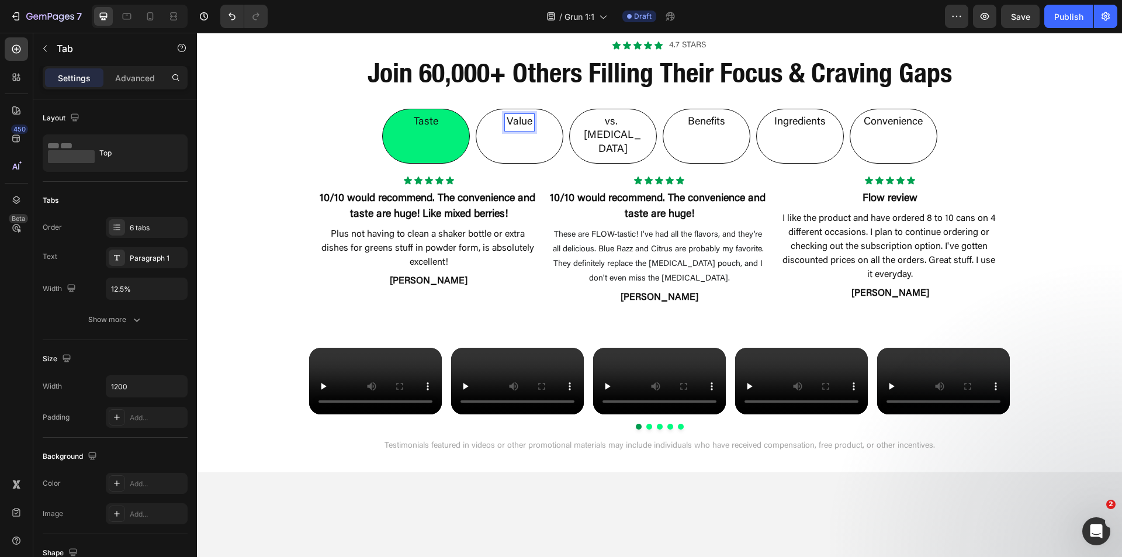
click at [611, 123] on p "vs. Nicotine" at bounding box center [613, 136] width 64 height 41
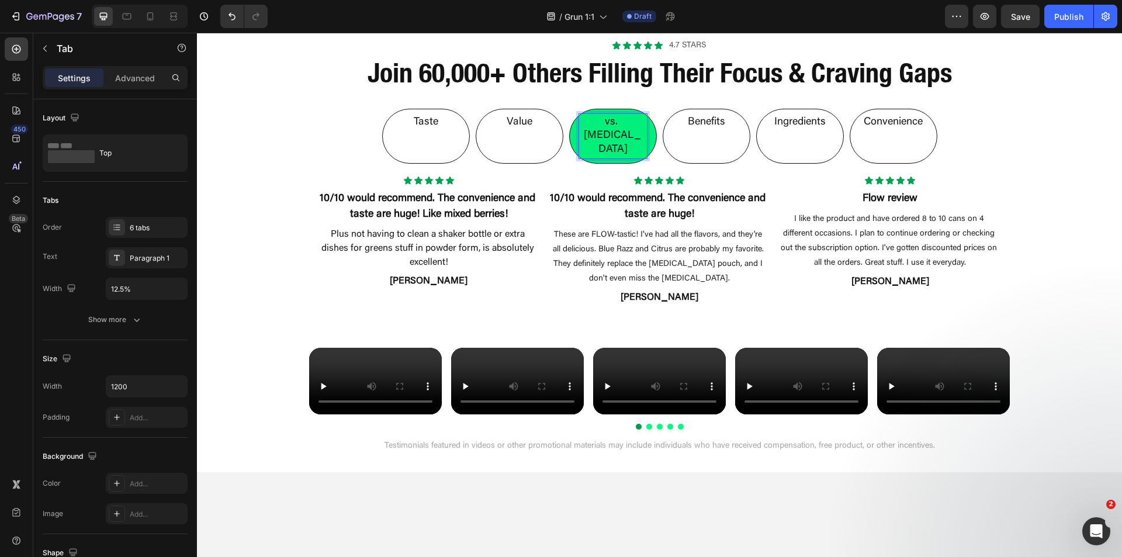
click at [697, 129] on p "Benefits" at bounding box center [706, 122] width 37 height 13
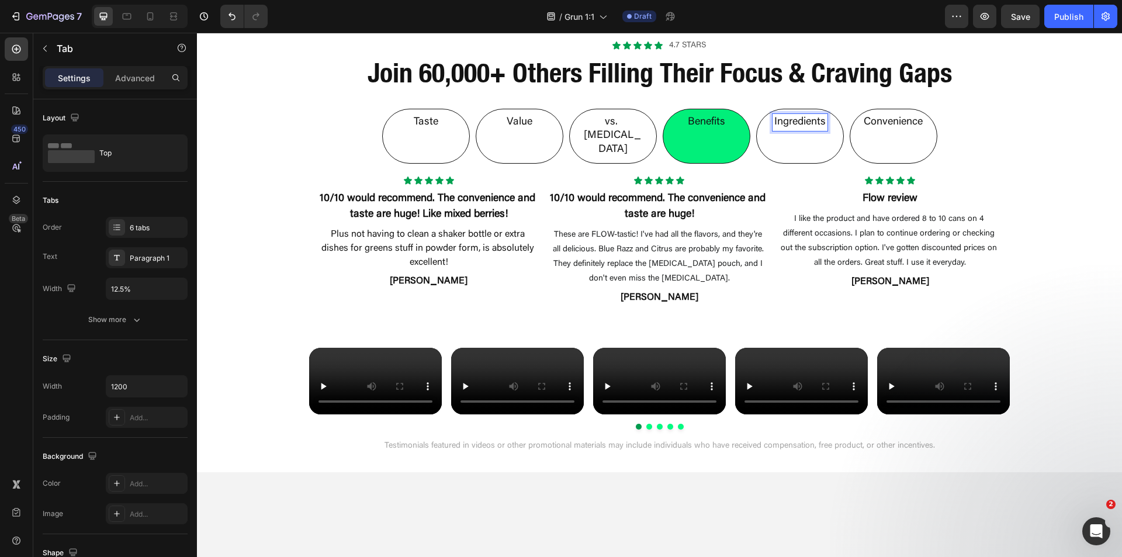
click at [788, 131] on div "Ingredients" at bounding box center [800, 122] width 55 height 17
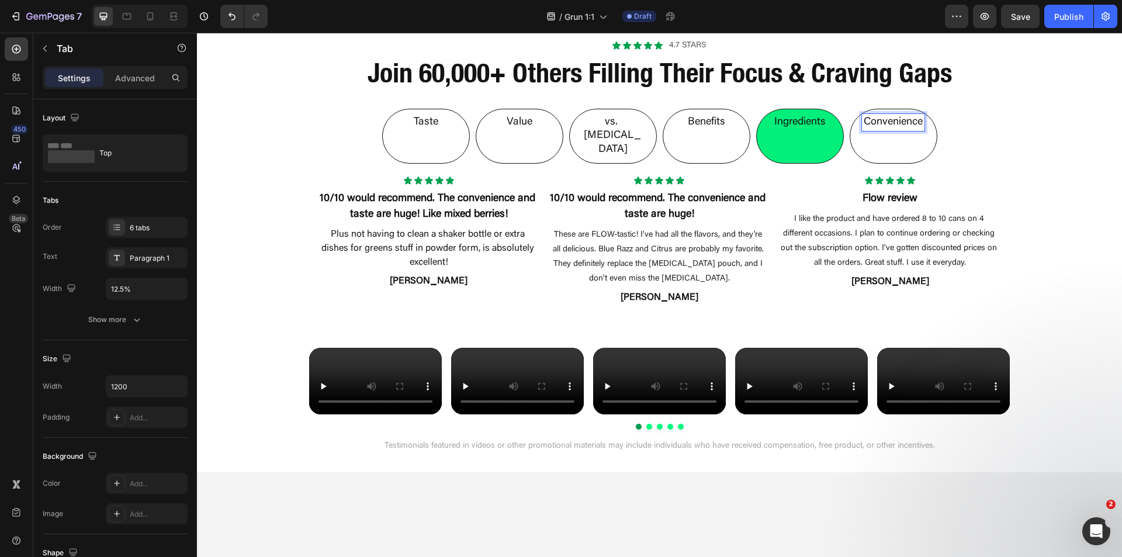
click at [880, 130] on div "Convenience" at bounding box center [893, 122] width 63 height 17
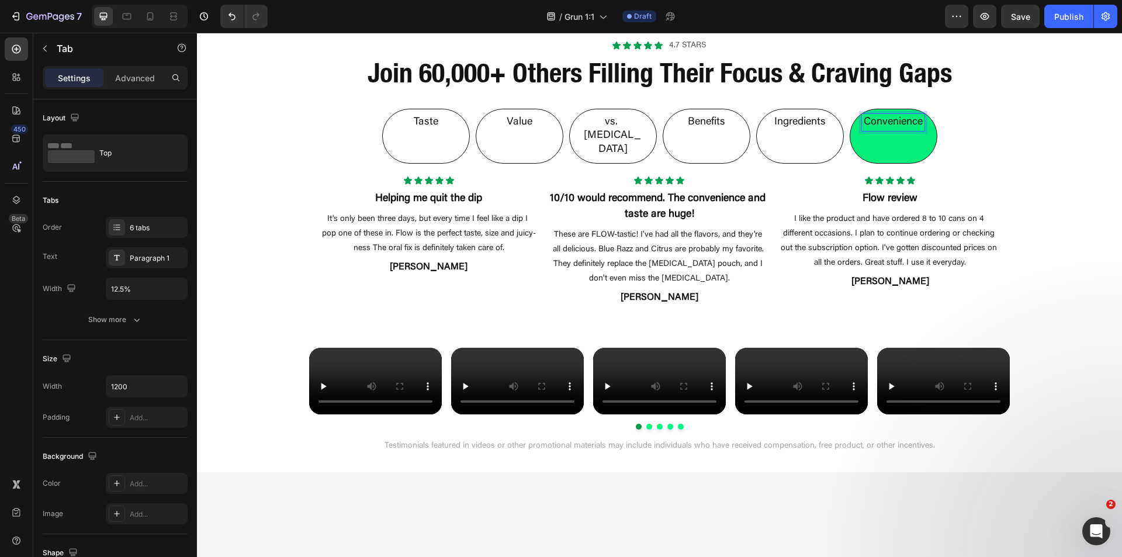
click at [773, 131] on li "Ingredients" at bounding box center [800, 136] width 88 height 55
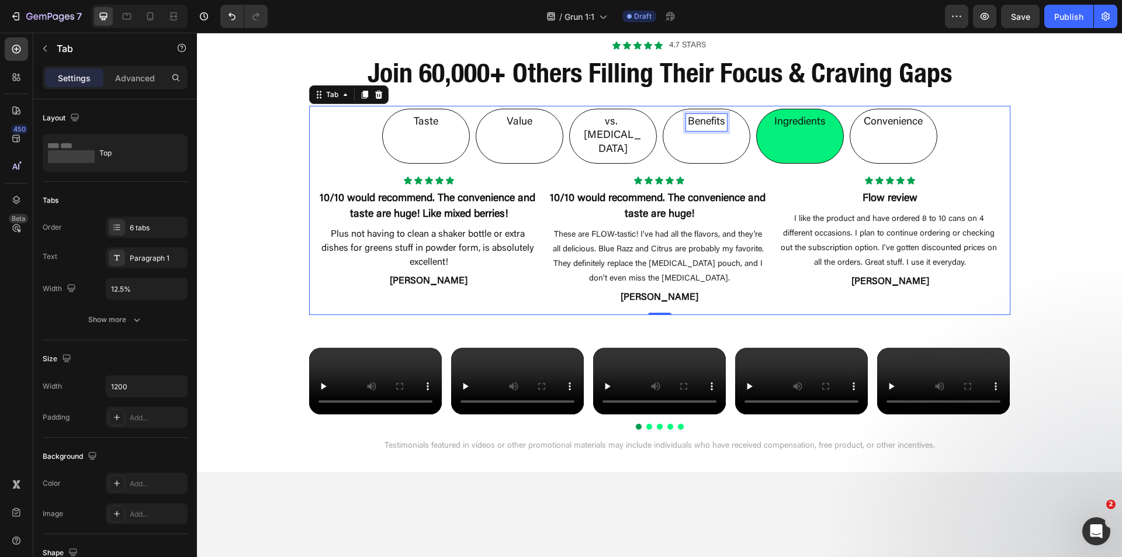
click at [688, 124] on p "Benefits" at bounding box center [706, 122] width 37 height 13
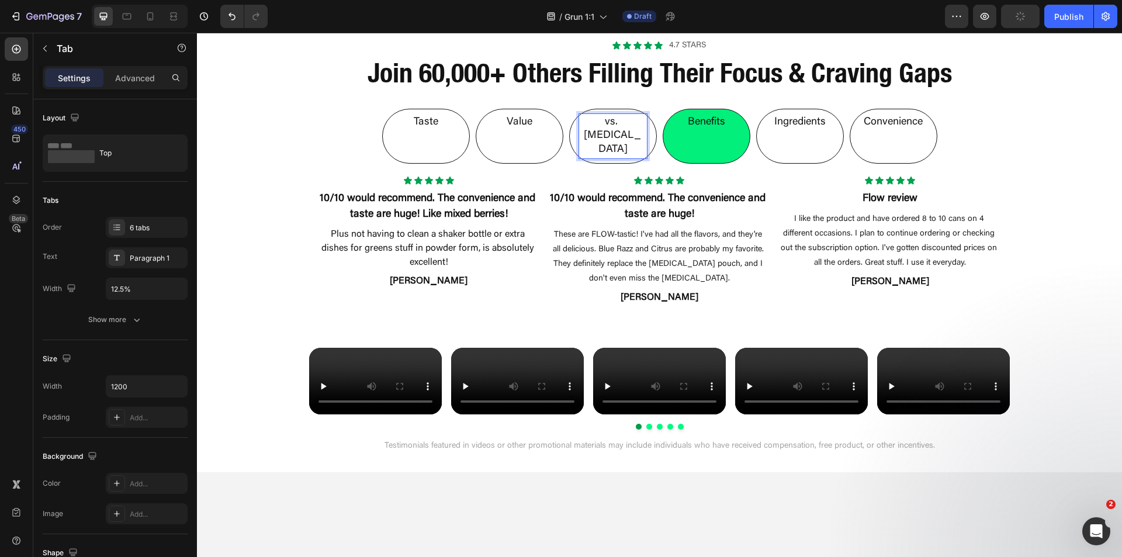
click at [598, 123] on p "vs. Nicotine" at bounding box center [613, 136] width 64 height 41
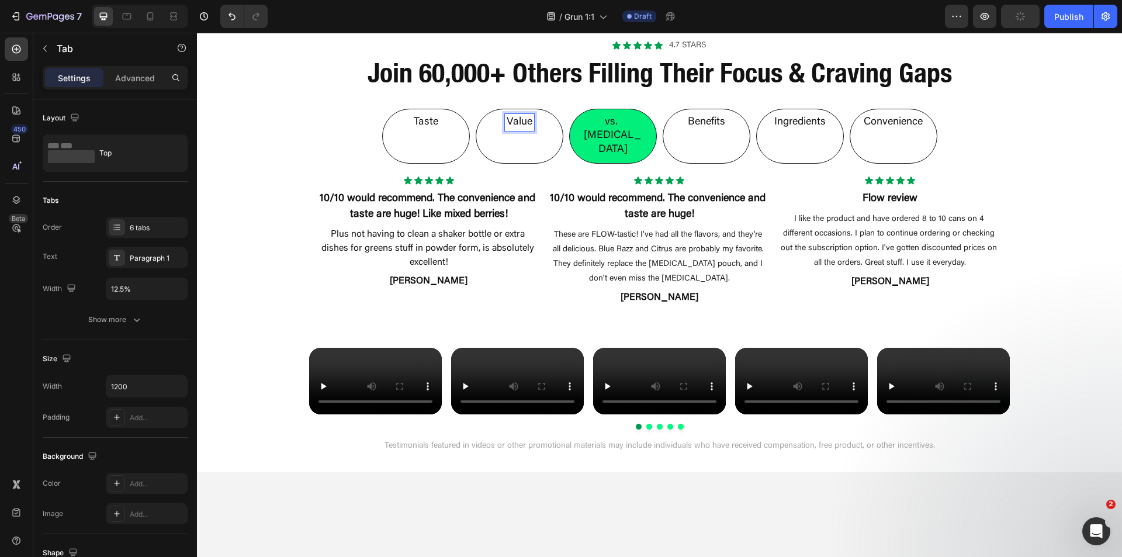
click at [523, 126] on p "Value" at bounding box center [520, 122] width 26 height 13
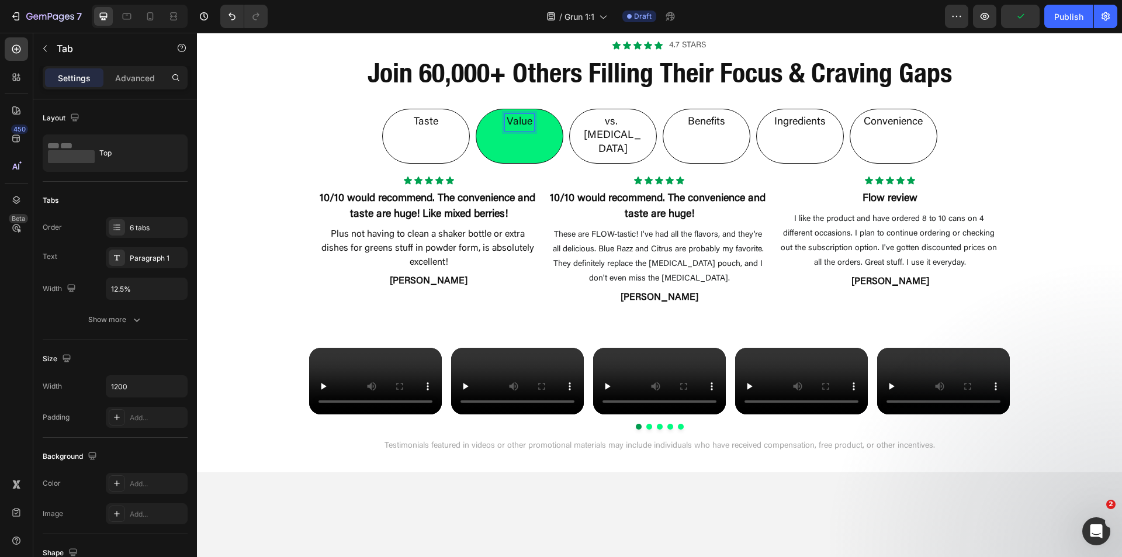
click at [423, 132] on li "Taste" at bounding box center [426, 136] width 88 height 55
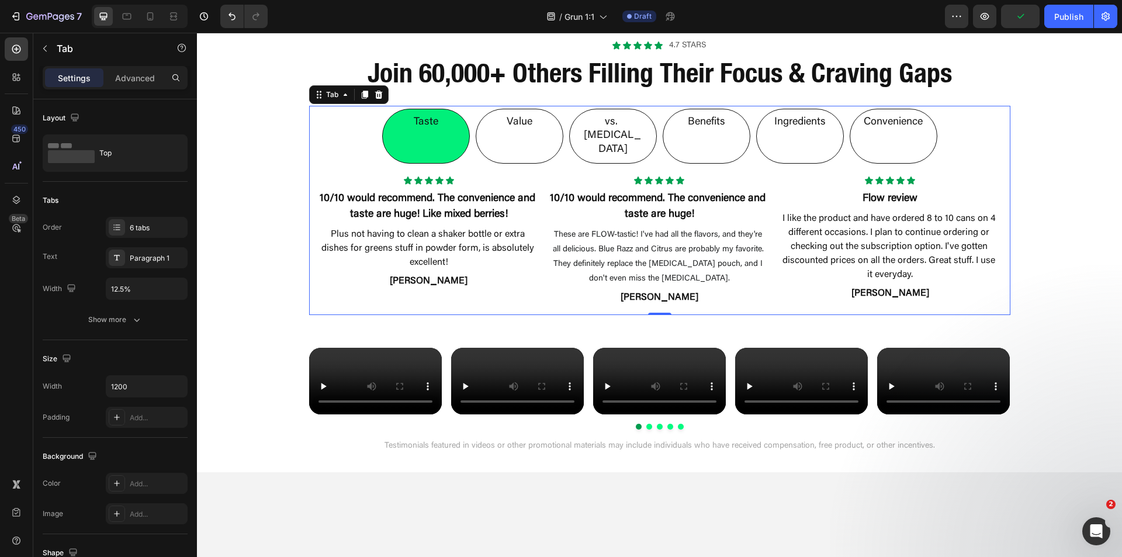
click at [515, 126] on p "Value" at bounding box center [520, 122] width 26 height 13
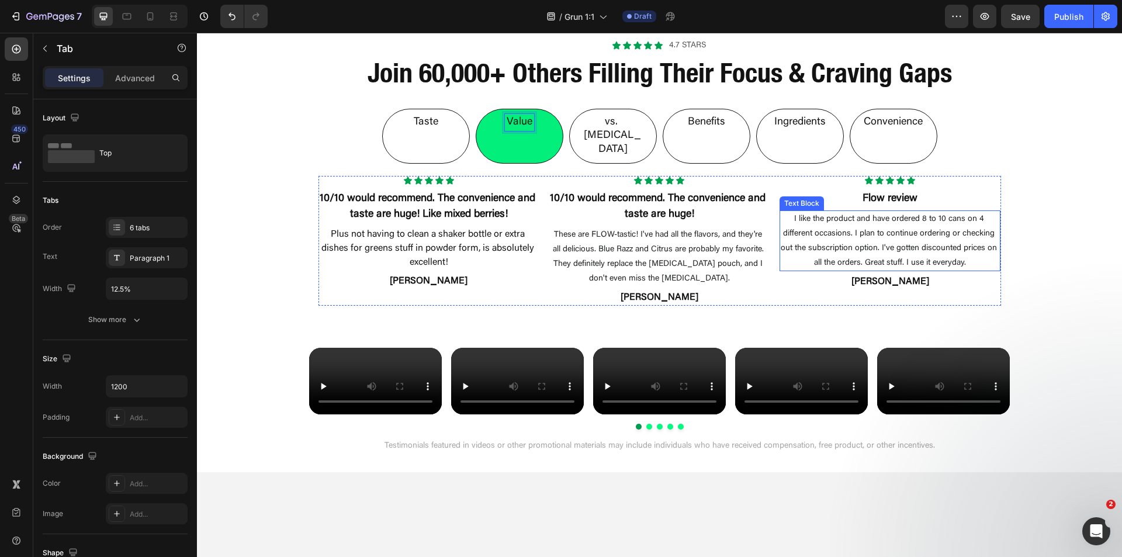
click at [816, 215] on span "I like the product and have ordered 8 to 10 cans on 4 different occasions. I pl…" at bounding box center [890, 241] width 219 height 52
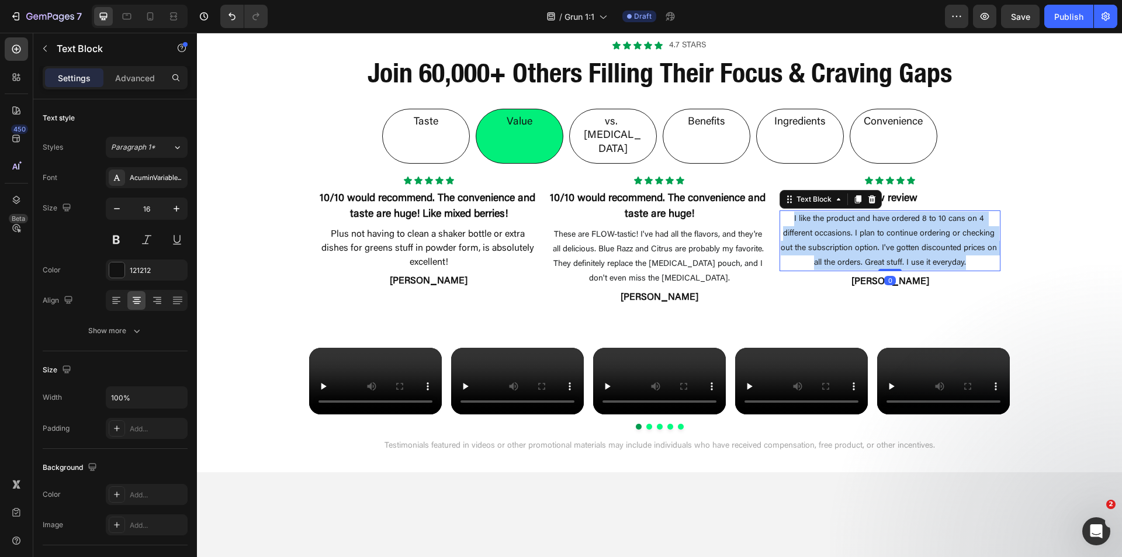
click at [816, 215] on span "I like the product and have ordered 8 to 10 cans on 4 different occasions. I pl…" at bounding box center [890, 241] width 219 height 52
copy span "I like the product and have ordered 8 to 10 cans on 4 different occasions. I pl…"
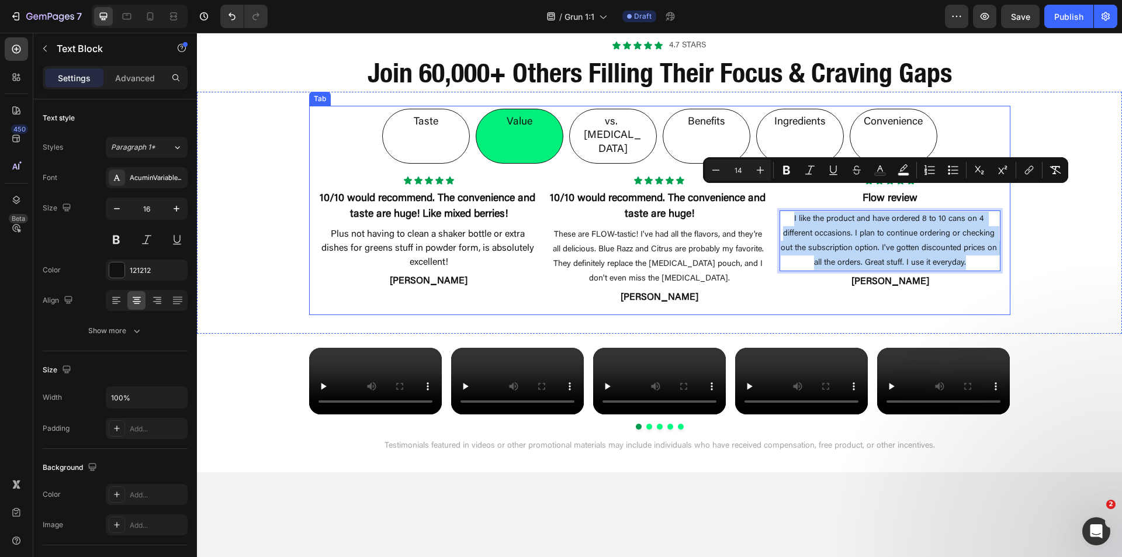
click at [406, 120] on li "Taste" at bounding box center [426, 136] width 88 height 55
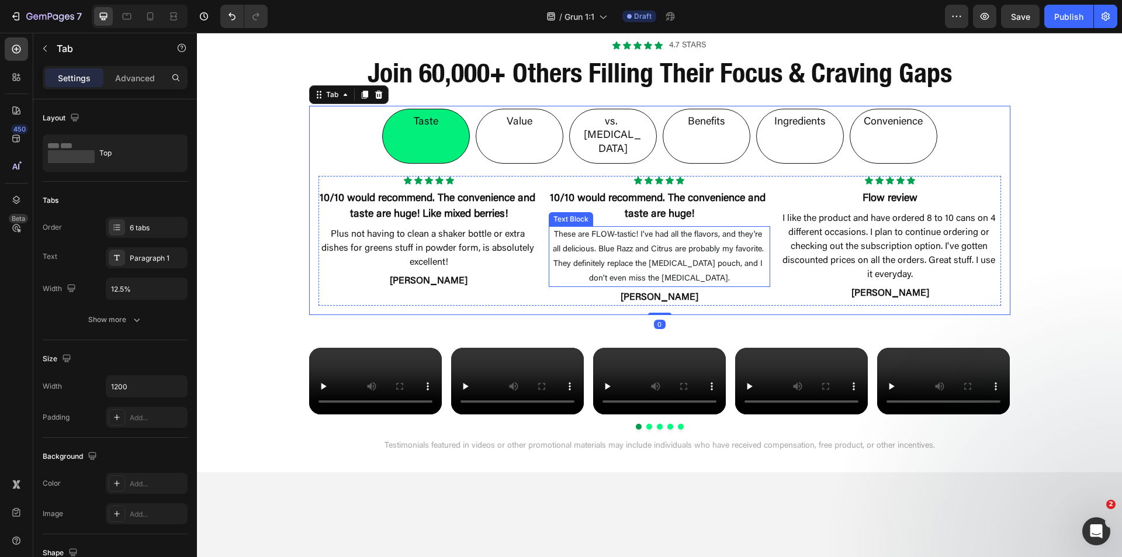
click at [813, 212] on p "I like the product and have ordered 8 to 10 cans on 4 different occasions. I pl…" at bounding box center [890, 247] width 219 height 70
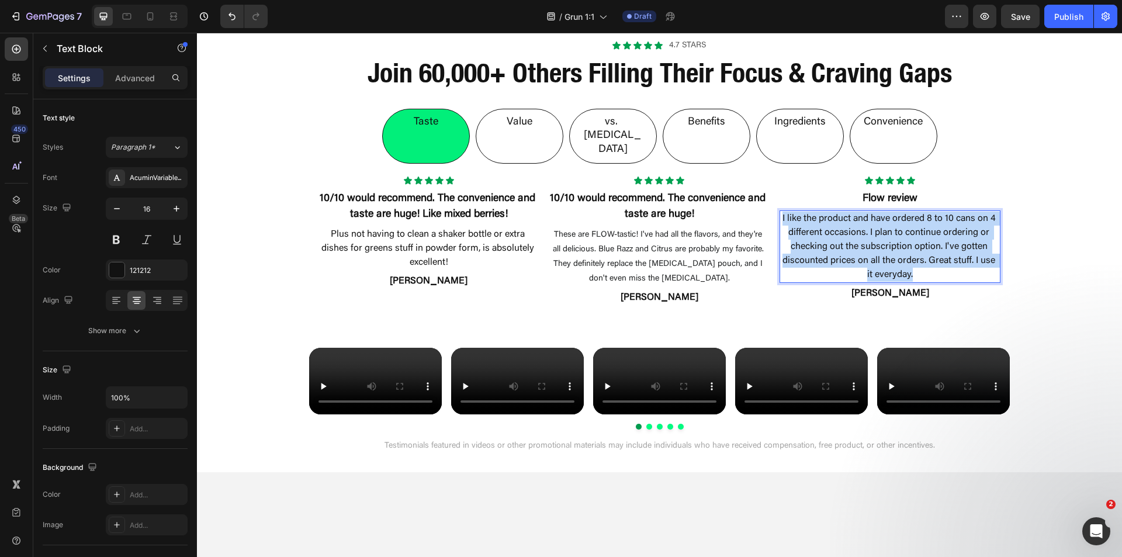
click at [813, 212] on p "I like the product and have ordered 8 to 10 cans on 4 different occasions. I pl…" at bounding box center [890, 247] width 219 height 70
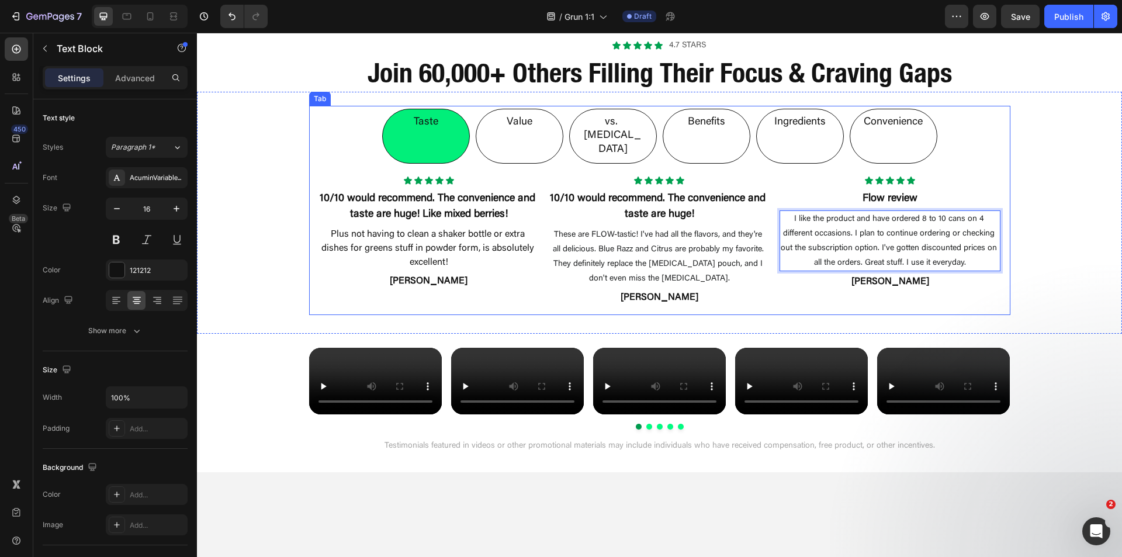
click at [514, 127] on p "Value" at bounding box center [520, 122] width 26 height 13
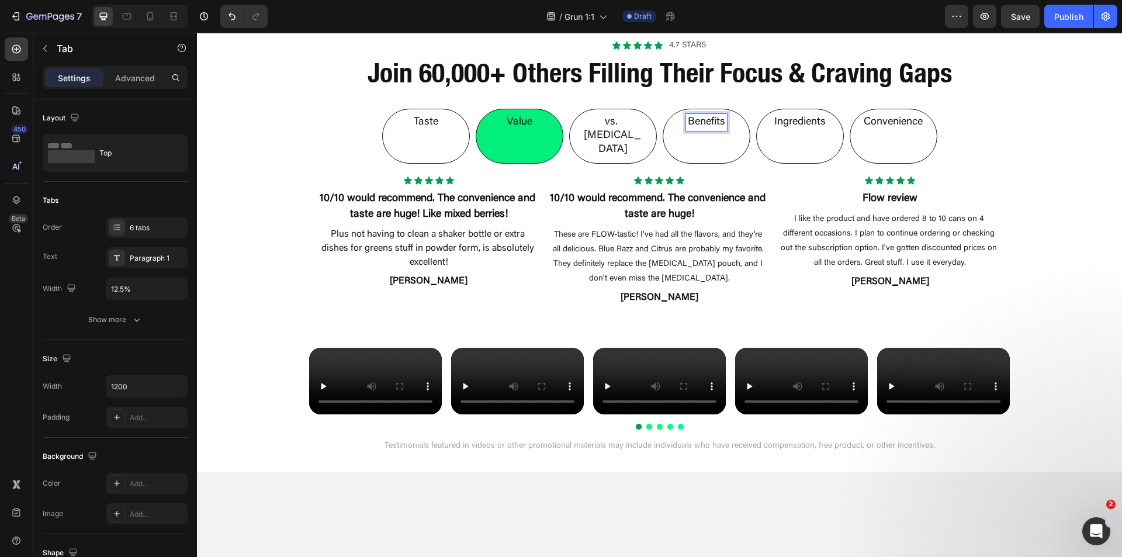
click at [700, 126] on p "Benefits" at bounding box center [706, 122] width 37 height 13
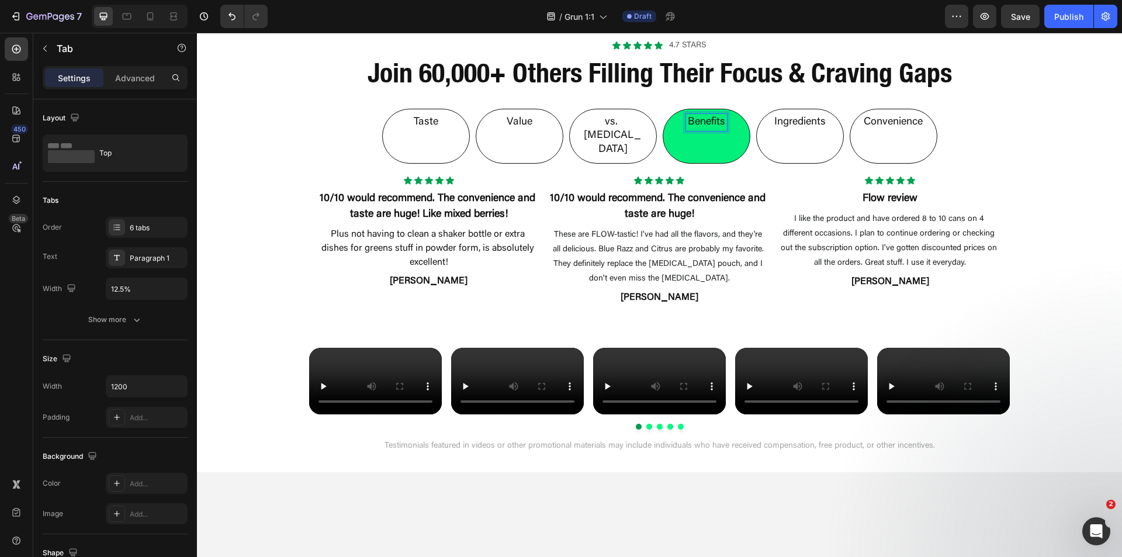
click at [483, 126] on li "Value" at bounding box center [520, 136] width 88 height 55
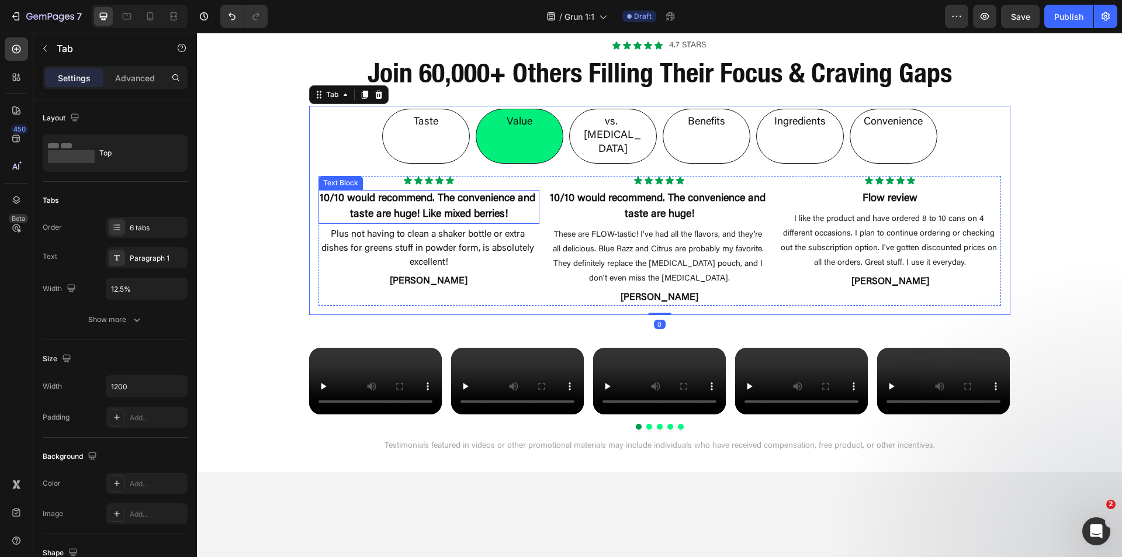
click at [478, 227] on p "Plus not having to clean a shaker bottle or extra dishes for greens stuff in po…" at bounding box center [429, 248] width 219 height 42
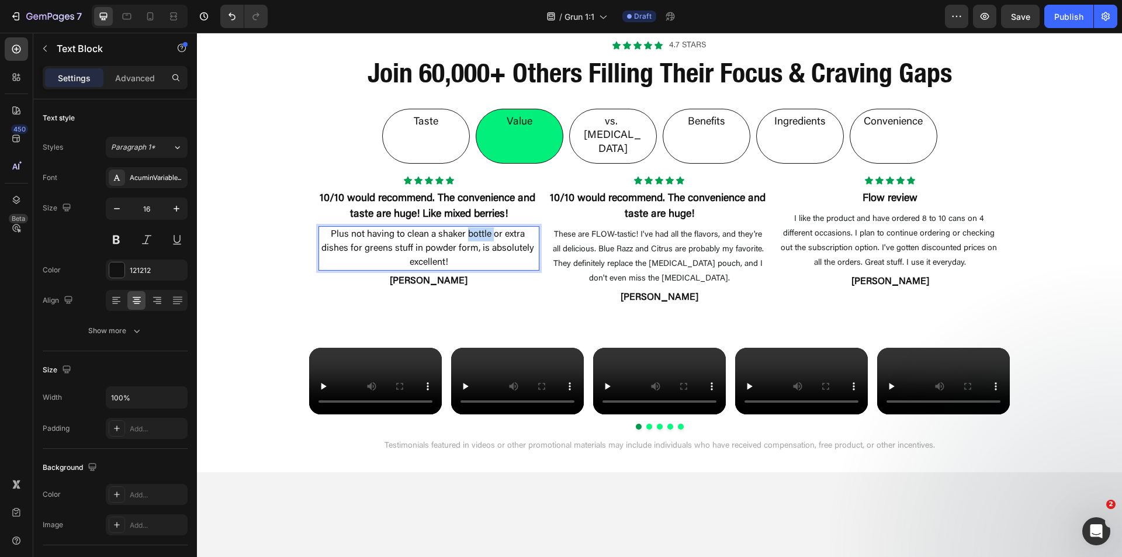
click at [478, 227] on p "Plus not having to clean a shaker bottle or extra dishes for greens stuff in po…" at bounding box center [429, 248] width 219 height 42
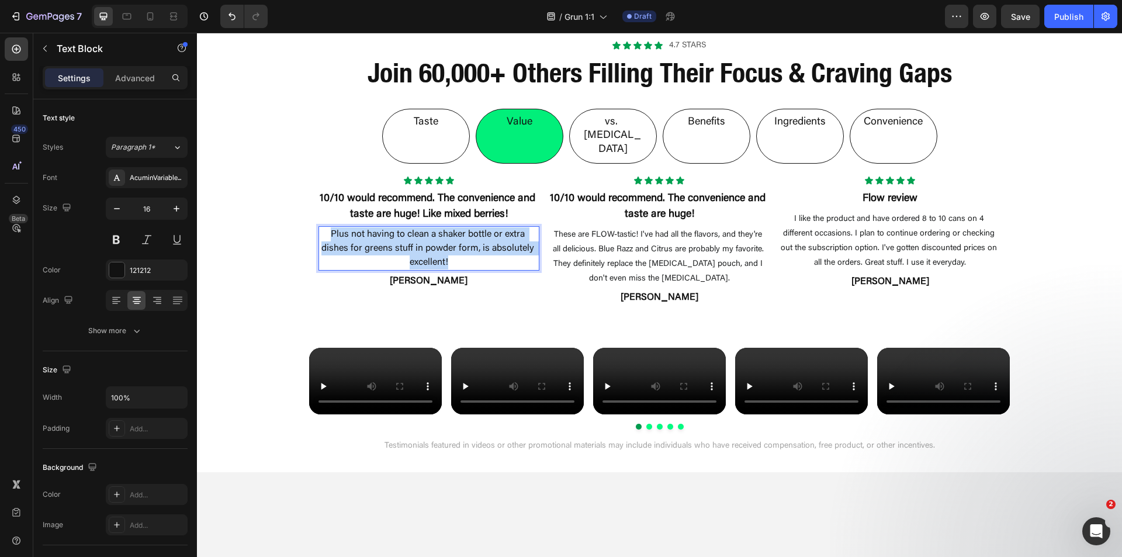
click at [478, 227] on p "Plus not having to clean a shaker bottle or extra dishes for greens stuff in po…" at bounding box center [429, 248] width 219 height 42
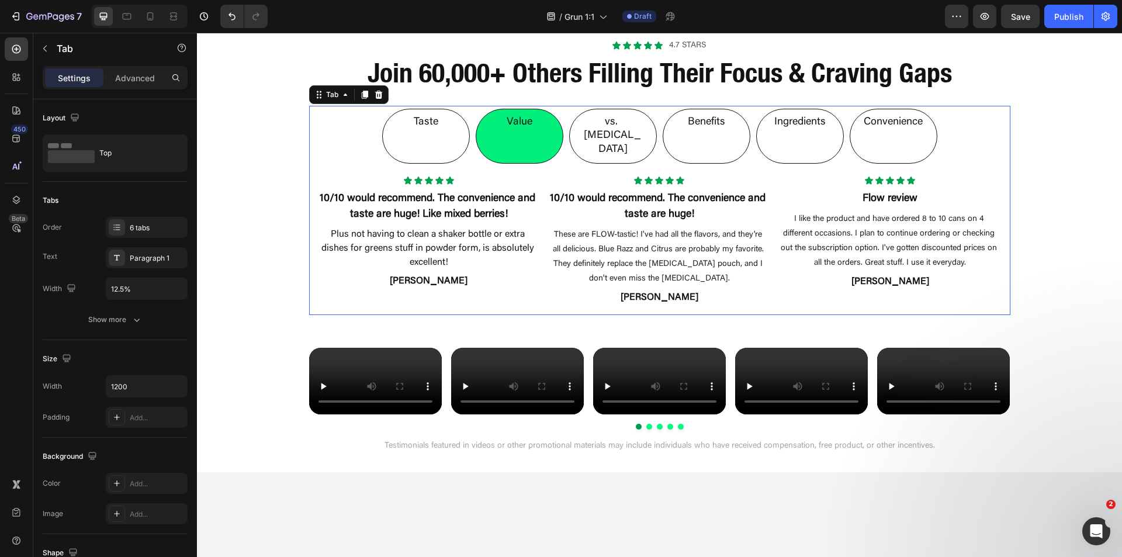
click at [426, 131] on div "Taste" at bounding box center [426, 122] width 28 height 17
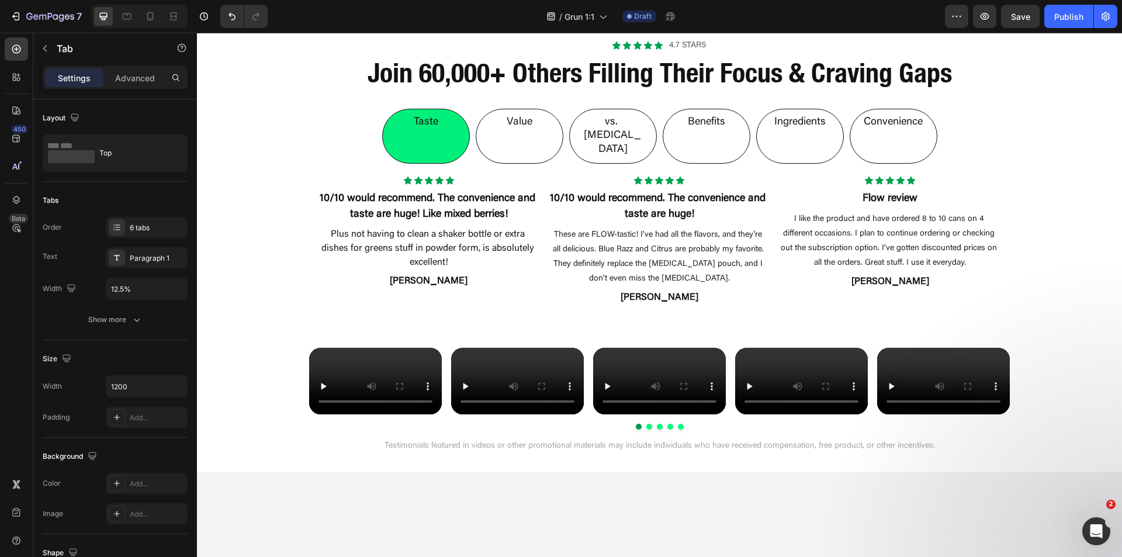
click at [921, 130] on li "Convenience" at bounding box center [894, 136] width 88 height 55
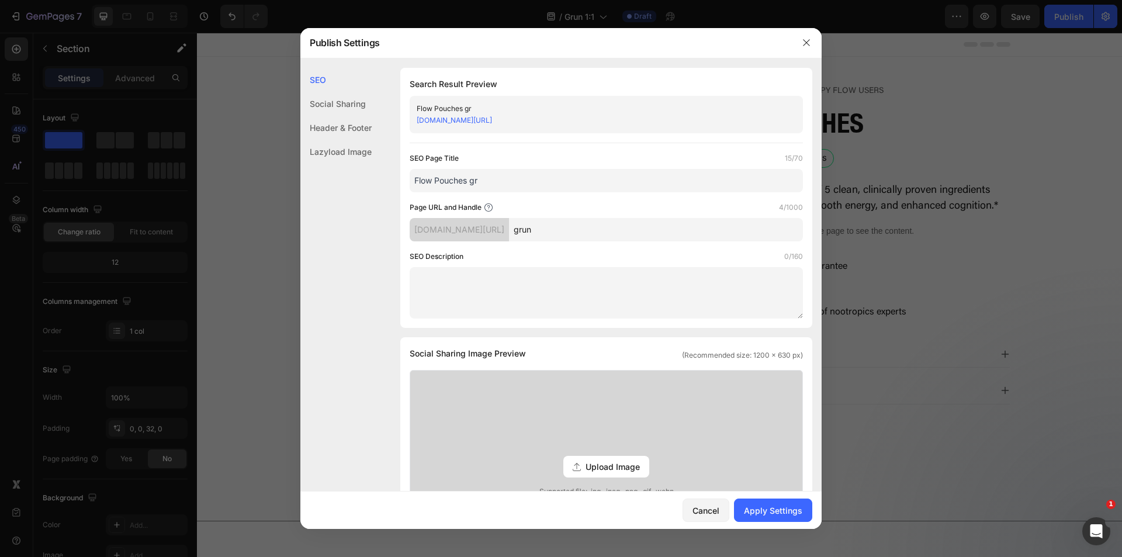
type input "Flow Pouches gr"
drag, startPoint x: 579, startPoint y: 236, endPoint x: 528, endPoint y: 240, distance: 51.0
click at [527, 236] on div "[DOMAIN_NAME][URL] grun" at bounding box center [606, 229] width 393 height 23
click at [360, 288] on div "SEO Social Sharing Header & Footer Lazyload Image" at bounding box center [335, 318] width 71 height 501
click at [597, 230] on input "Flowpouch-v2" at bounding box center [656, 229] width 294 height 23
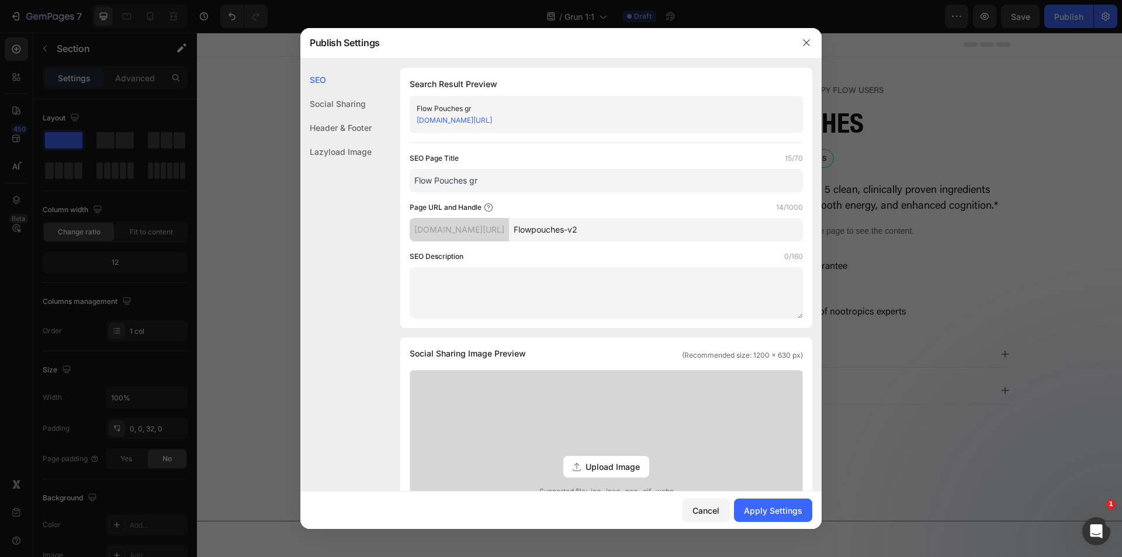
type input "Flowpouches-v2"
click at [358, 306] on div "SEO Social Sharing Header & Footer Lazyload Image" at bounding box center [335, 318] width 71 height 501
click at [774, 507] on div "Apply Settings" at bounding box center [773, 510] width 58 height 12
click at [806, 41] on icon "button" at bounding box center [806, 42] width 9 height 9
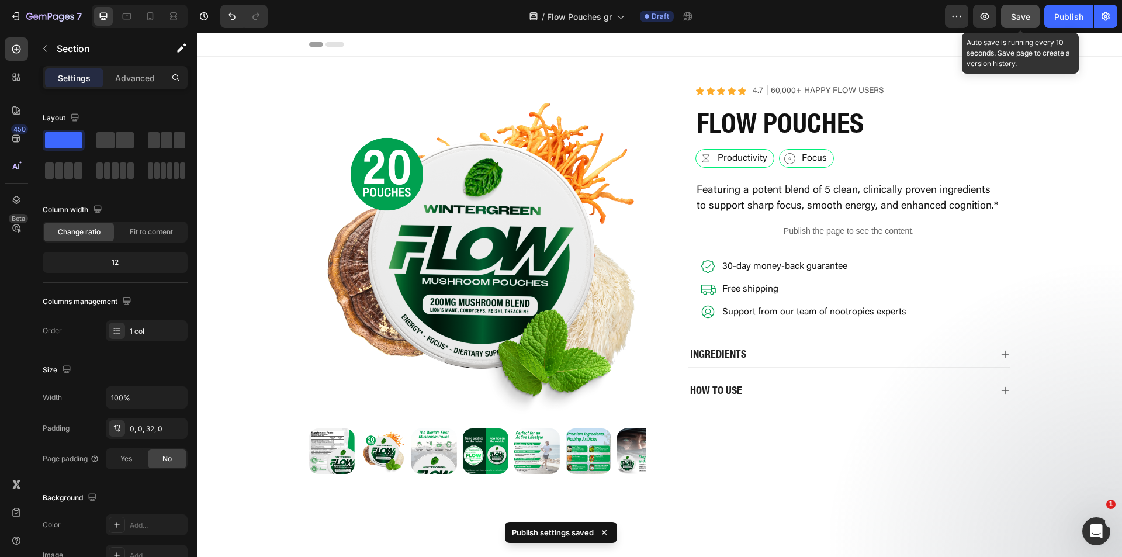
click at [1020, 20] on span "Save" at bounding box center [1020, 17] width 19 height 10
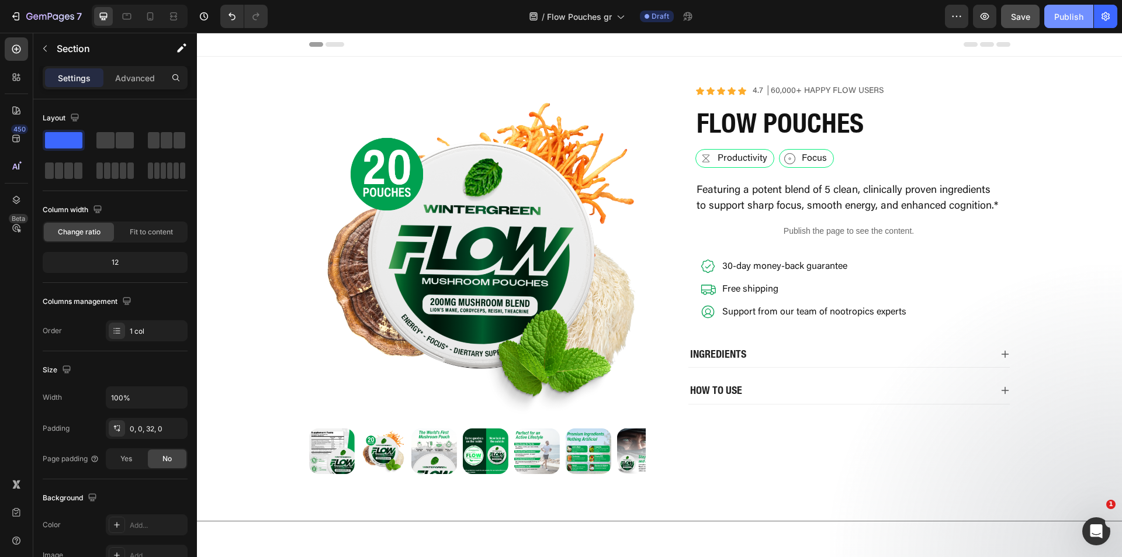
click at [1067, 21] on div "Publish" at bounding box center [1068, 17] width 29 height 12
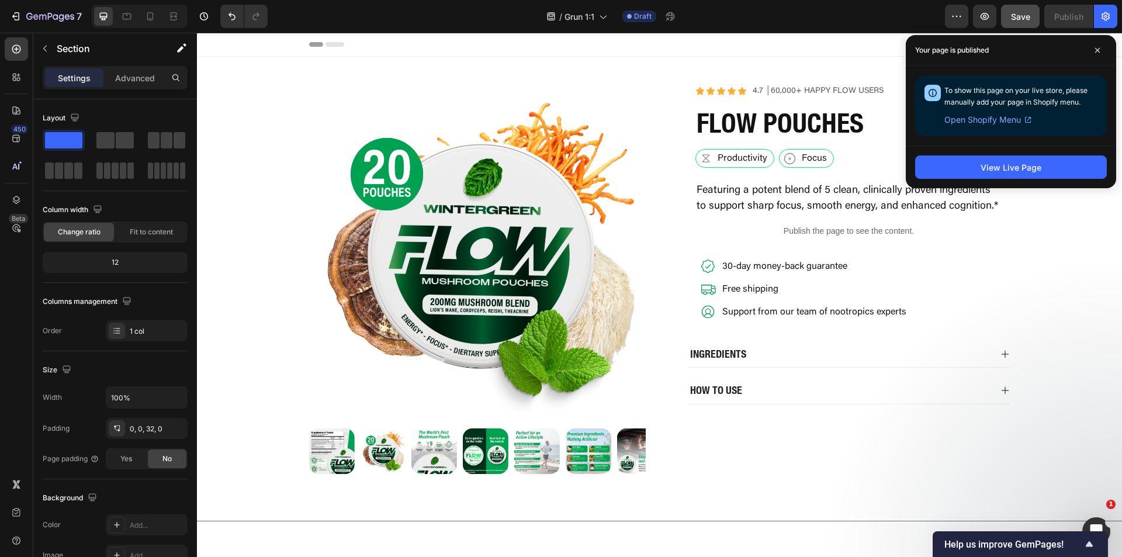
click at [1005, 122] on span "Open Shopify Menu" at bounding box center [982, 120] width 77 height 14
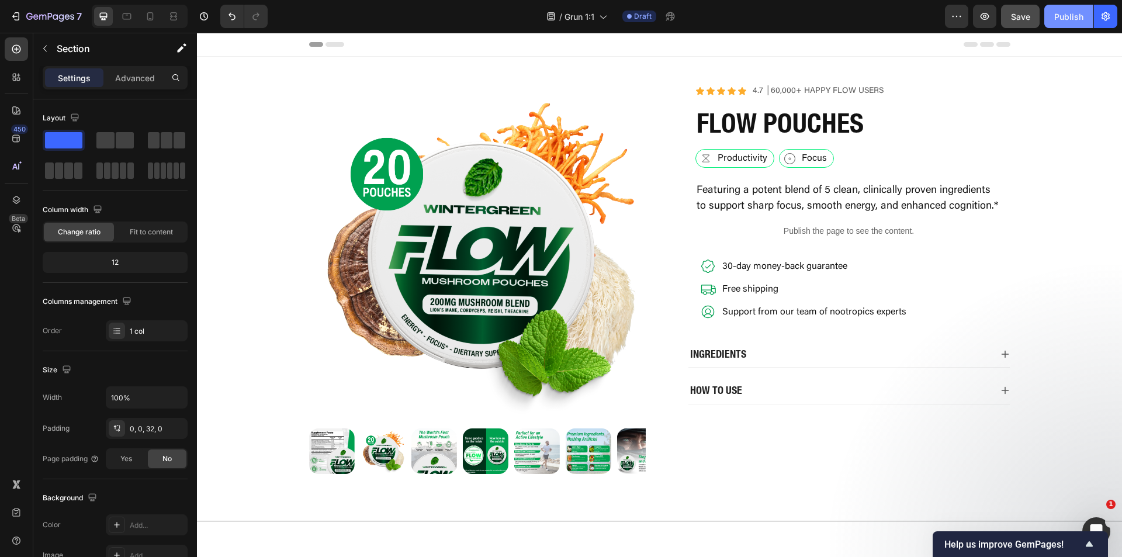
click at [1067, 20] on div "Publish" at bounding box center [1068, 17] width 29 height 12
click at [1100, 16] on icon "button" at bounding box center [1106, 17] width 12 height 12
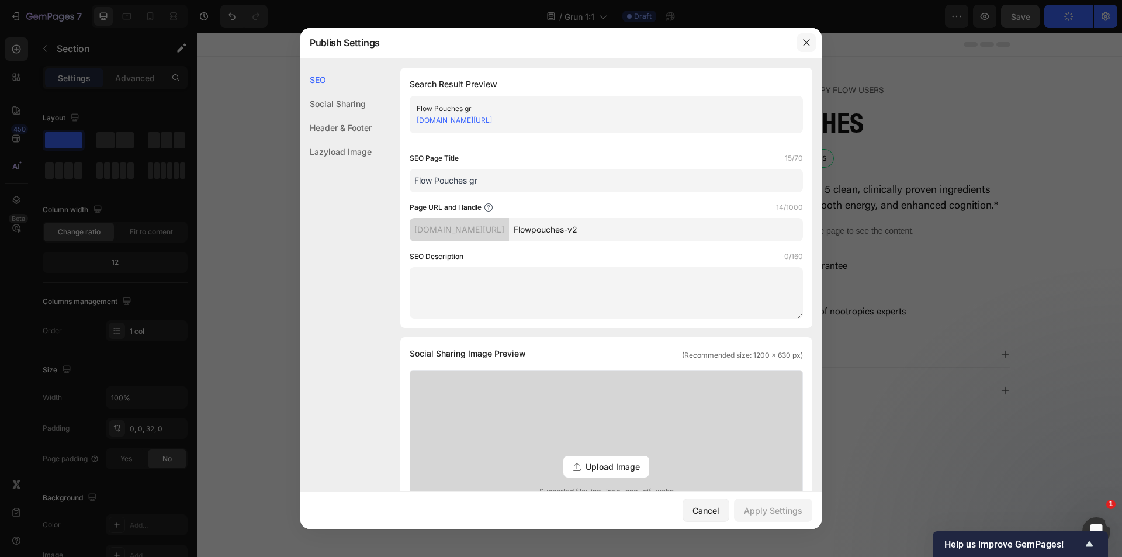
click at [809, 49] on button "button" at bounding box center [806, 42] width 19 height 19
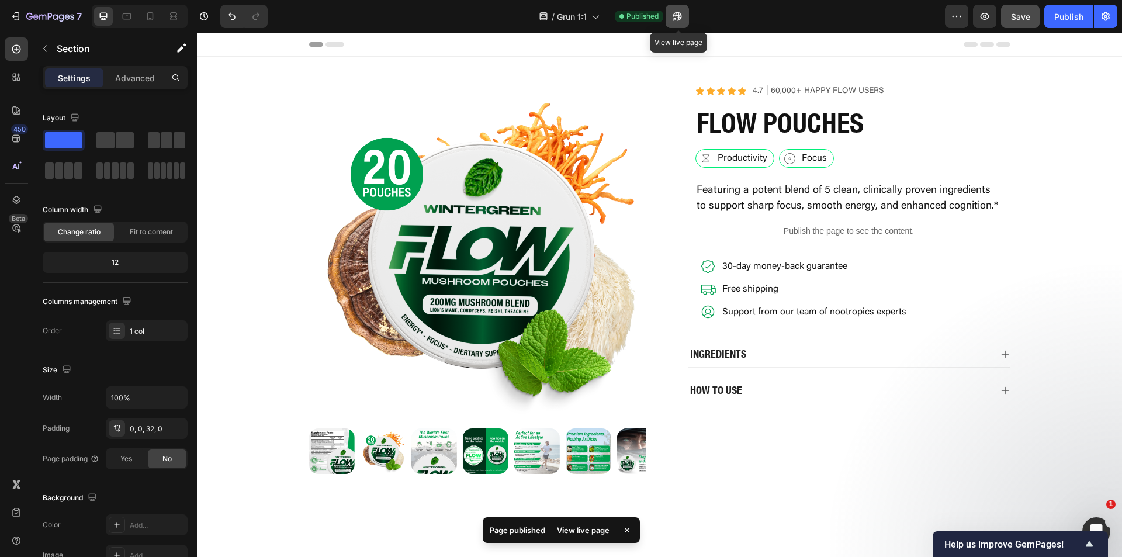
click at [678, 19] on icon "button" at bounding box center [677, 17] width 12 height 12
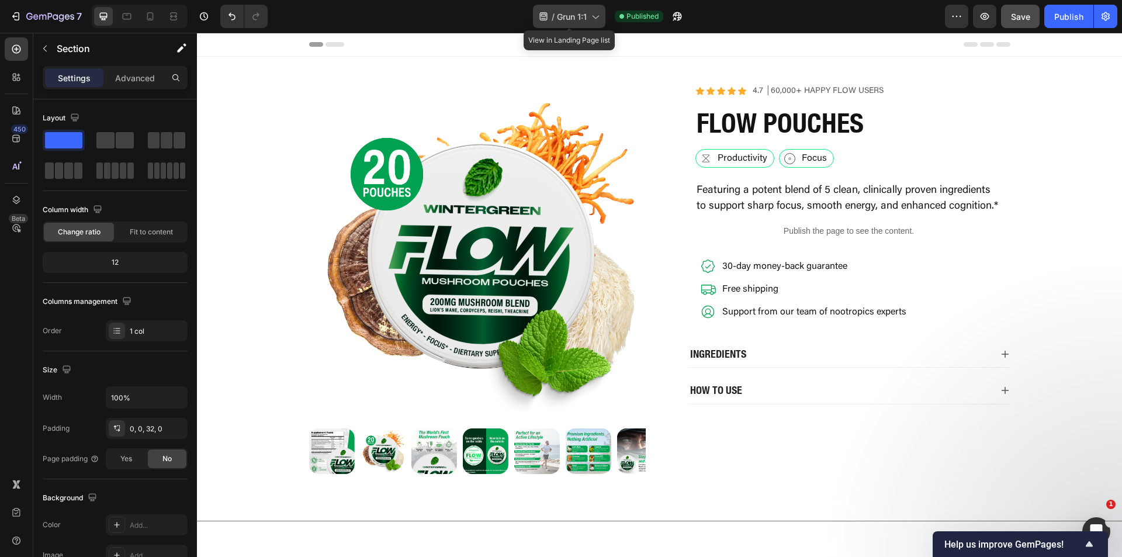
click at [580, 18] on span "Grun 1:1" at bounding box center [572, 17] width 30 height 12
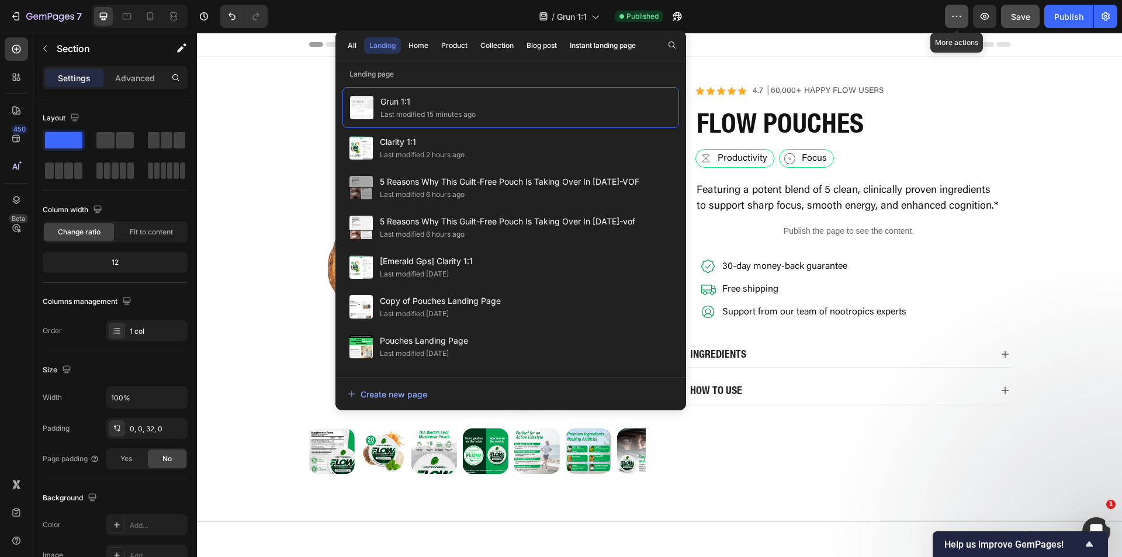
click at [955, 20] on icon "button" at bounding box center [957, 17] width 12 height 12
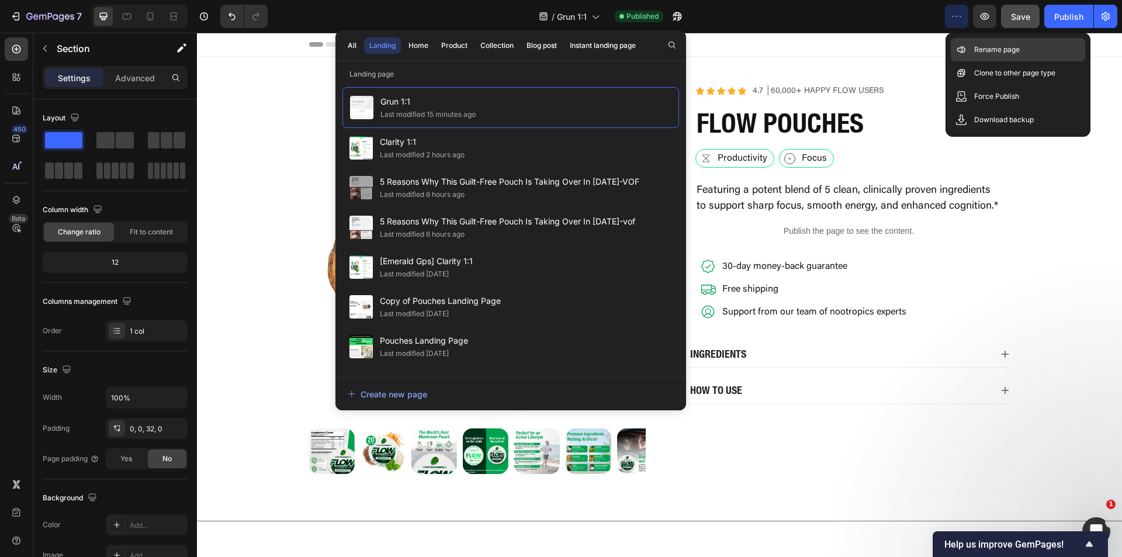
click at [967, 52] on icon at bounding box center [961, 50] width 12 height 12
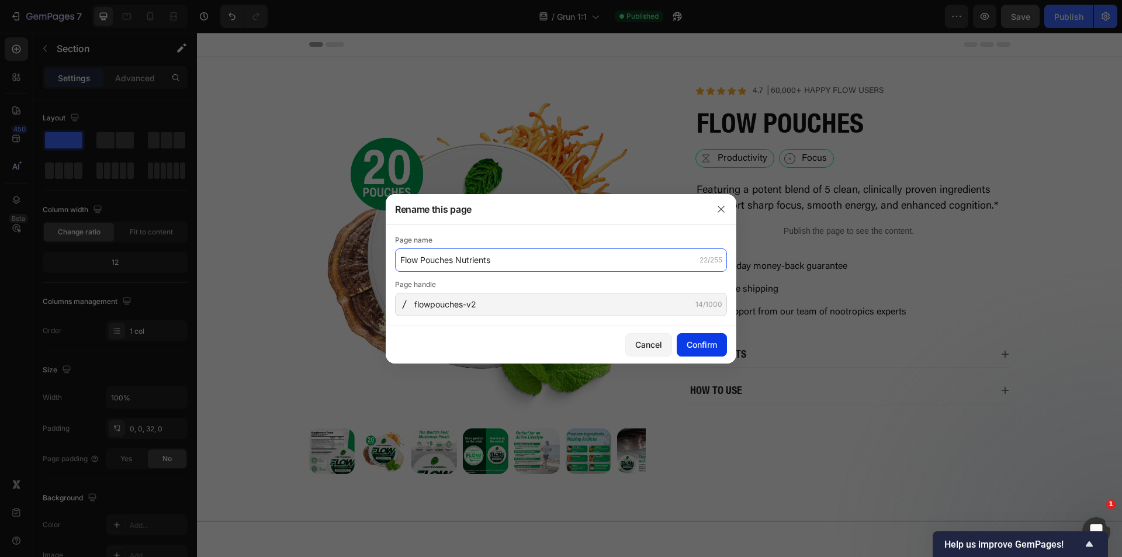
type input "Flow Pouches Nutrients"
click at [711, 348] on div "Confirm" at bounding box center [702, 344] width 30 height 12
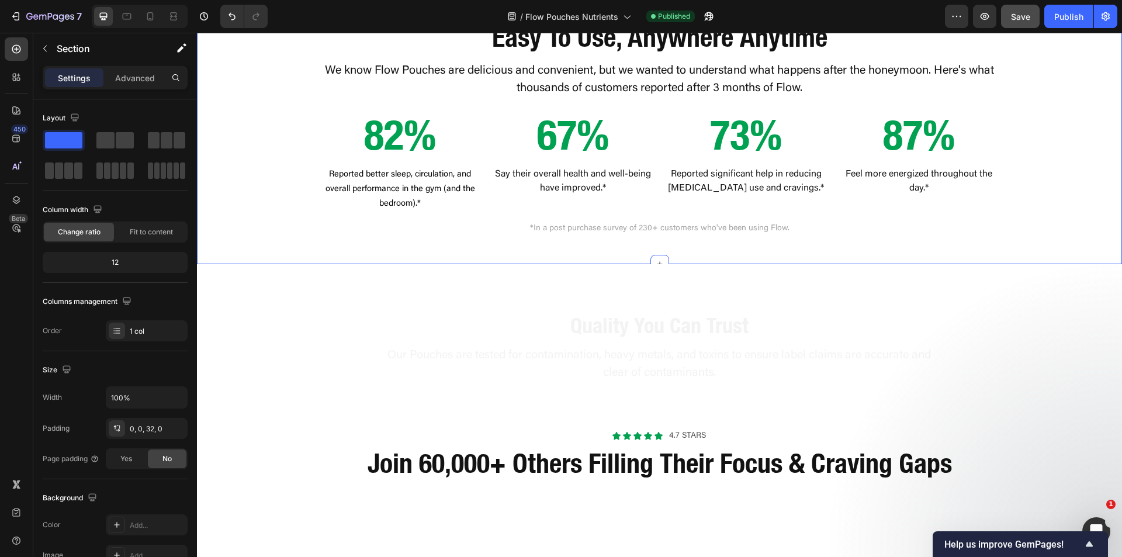
scroll to position [1636, 0]
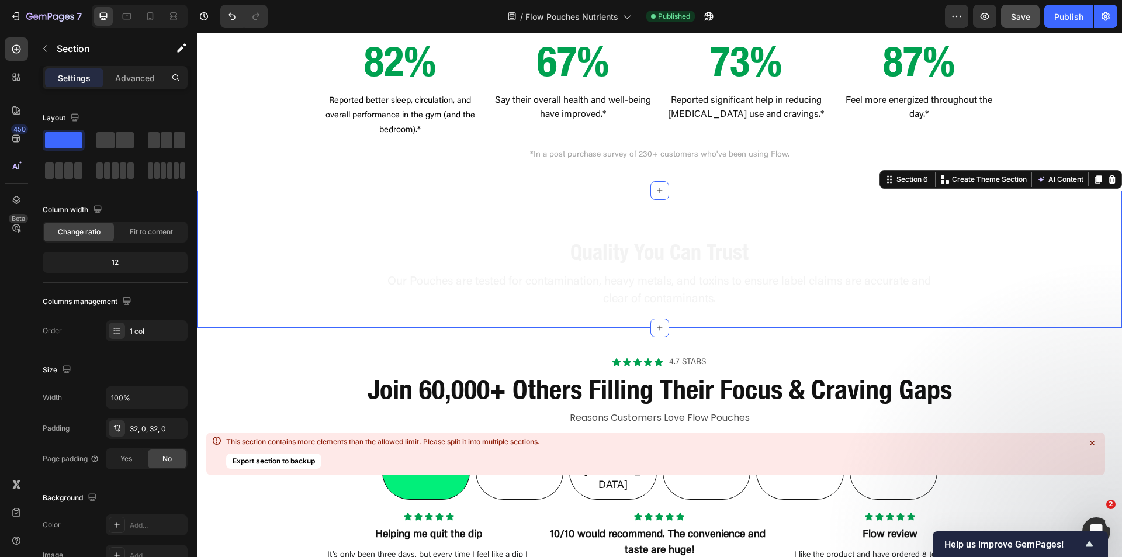
click at [495, 222] on div "Quality You Can Trust Heading Our Pouches are tested for contamination, heavy m…" at bounding box center [659, 259] width 925 height 100
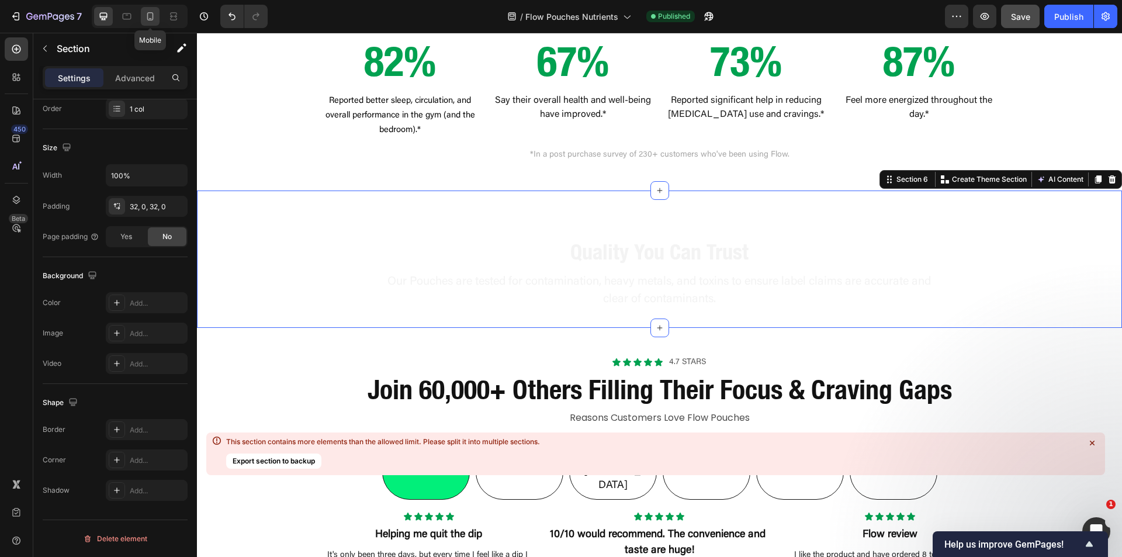
click at [151, 18] on icon at bounding box center [150, 17] width 12 height 12
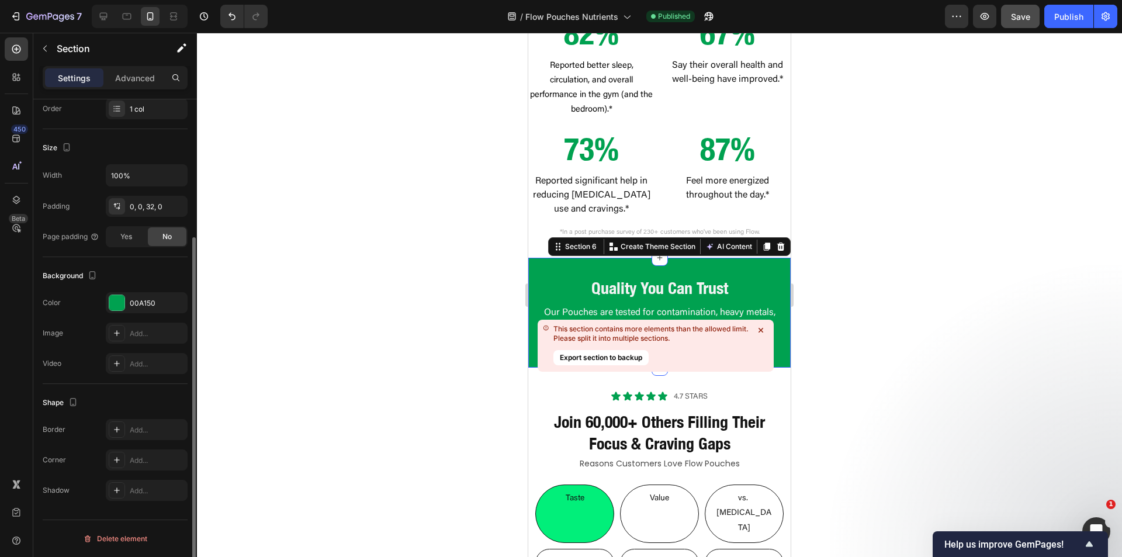
scroll to position [1848, 0]
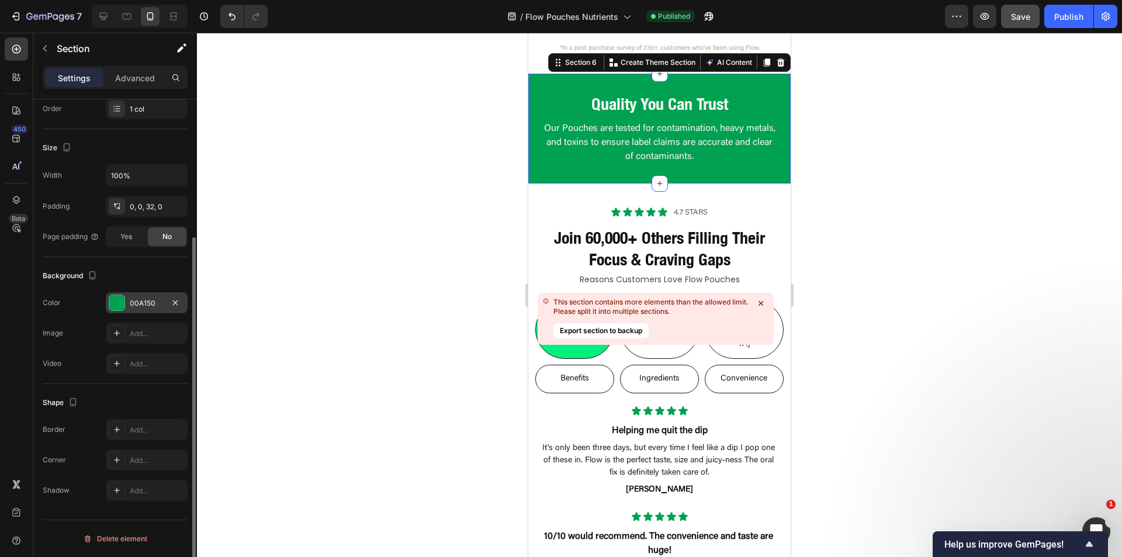
click at [146, 300] on div "00A150" at bounding box center [147, 303] width 34 height 11
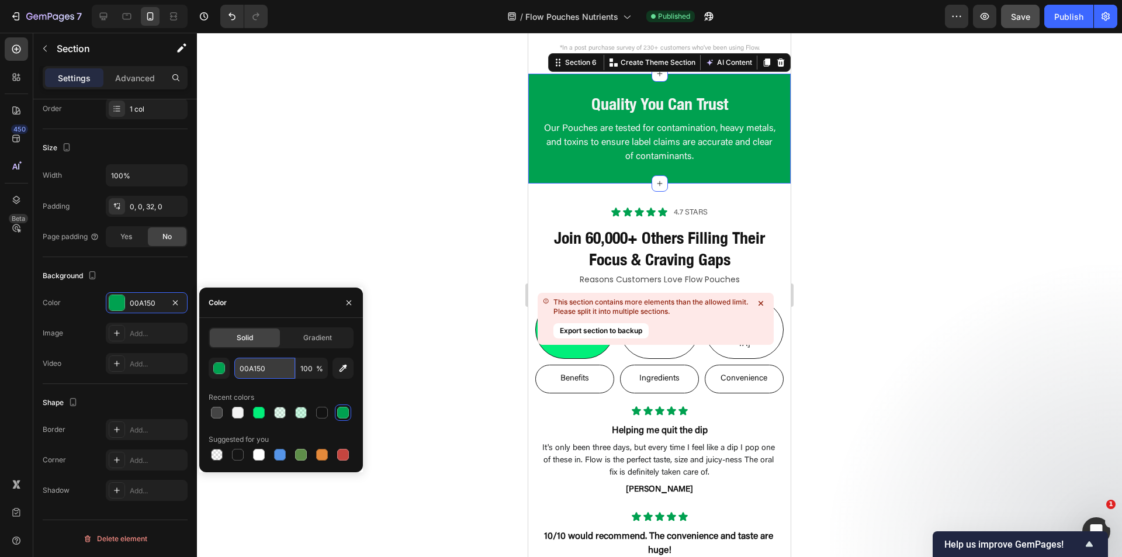
click at [256, 366] on input "00A150" at bounding box center [264, 368] width 61 height 21
click at [101, 12] on icon at bounding box center [104, 17] width 12 height 12
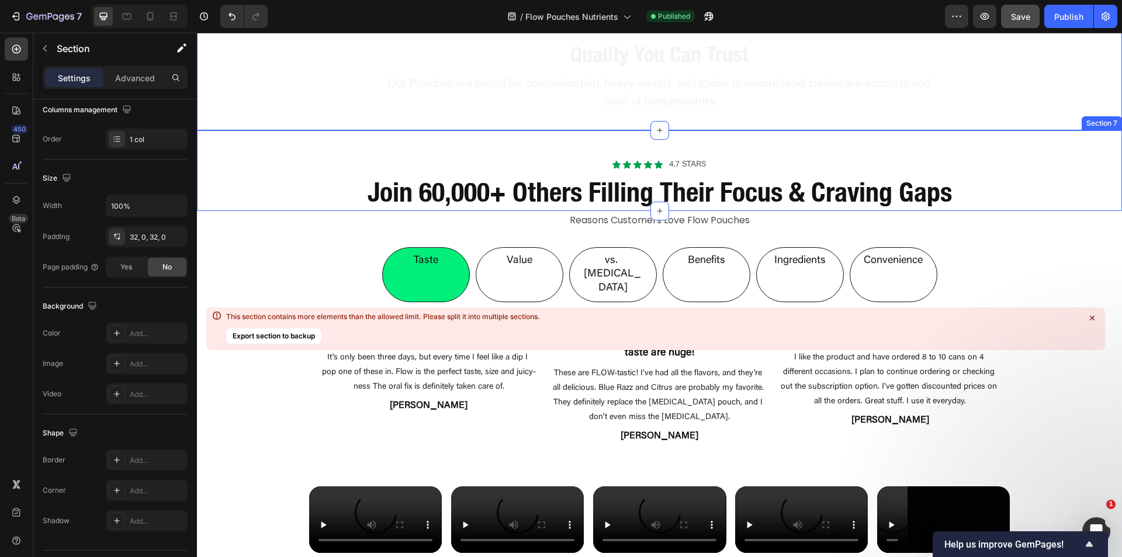
scroll to position [1753, 0]
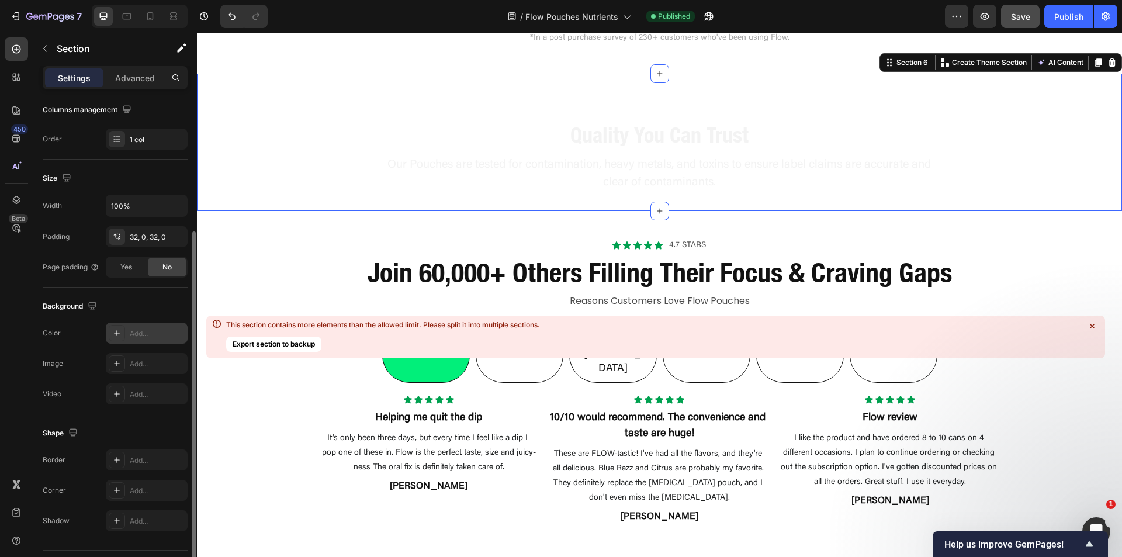
click at [135, 338] on div "Add..." at bounding box center [157, 333] width 55 height 11
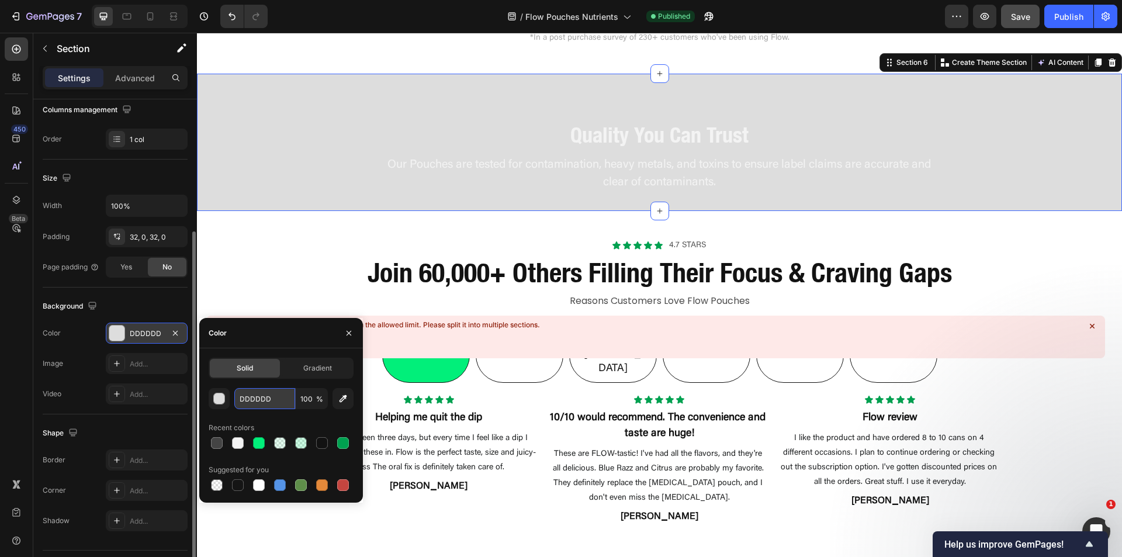
click at [254, 401] on input "DDDDDD" at bounding box center [264, 398] width 61 height 21
paste input "00A150"
type input "00A150"
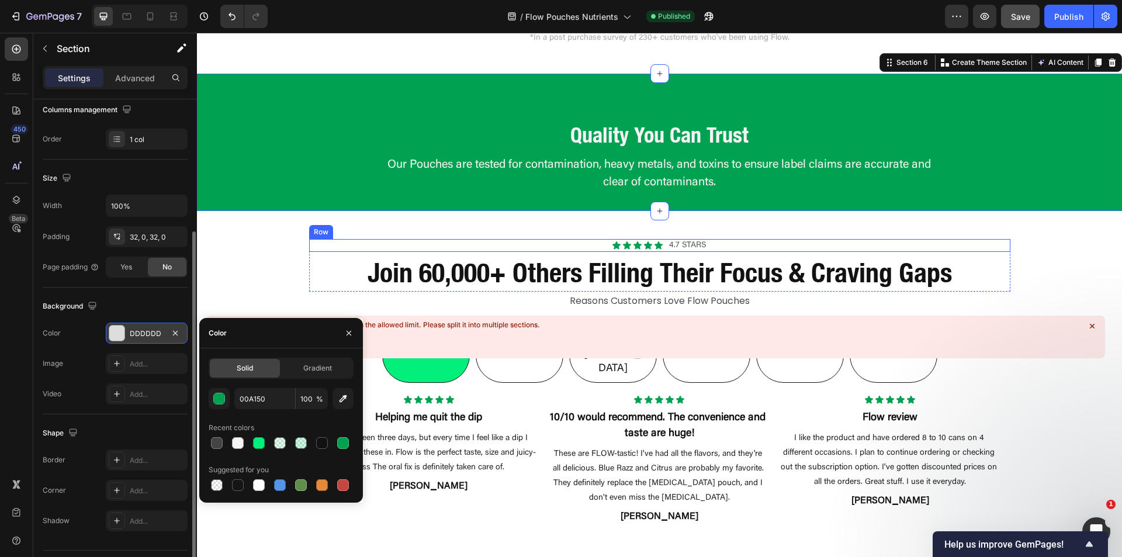
click at [330, 238] on div "Icon Icon Icon Icon Icon Icon List 4.7 stars Text Block Row Join 60,000+ Others…" at bounding box center [659, 251] width 925 height 81
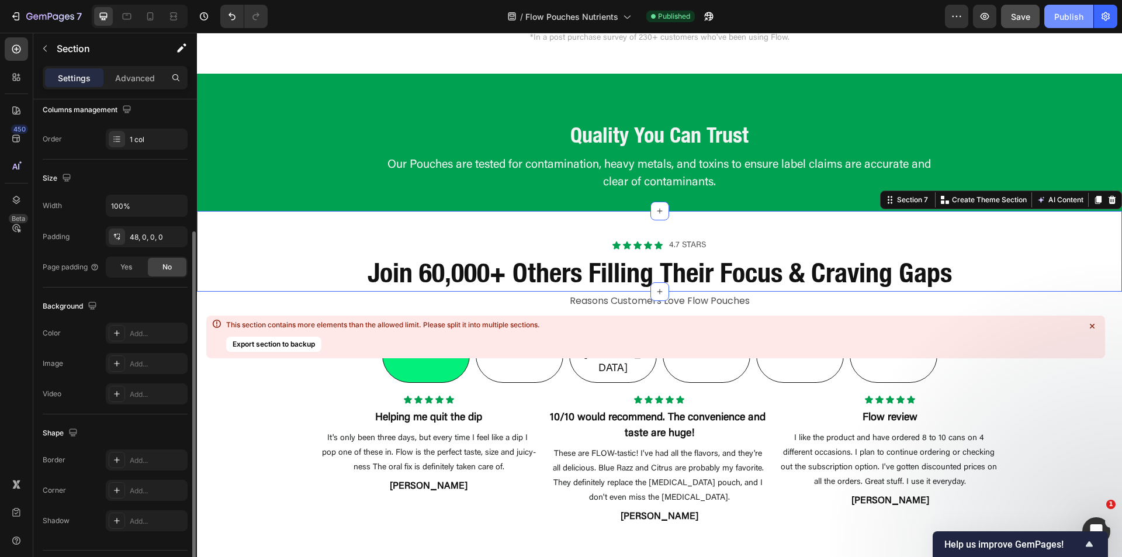
click at [1056, 20] on div "Publish" at bounding box center [1068, 17] width 29 height 12
click at [466, 151] on div "Quality You Can Trust Heading Our Pouches are tested for contamination, heavy m…" at bounding box center [659, 142] width 925 height 100
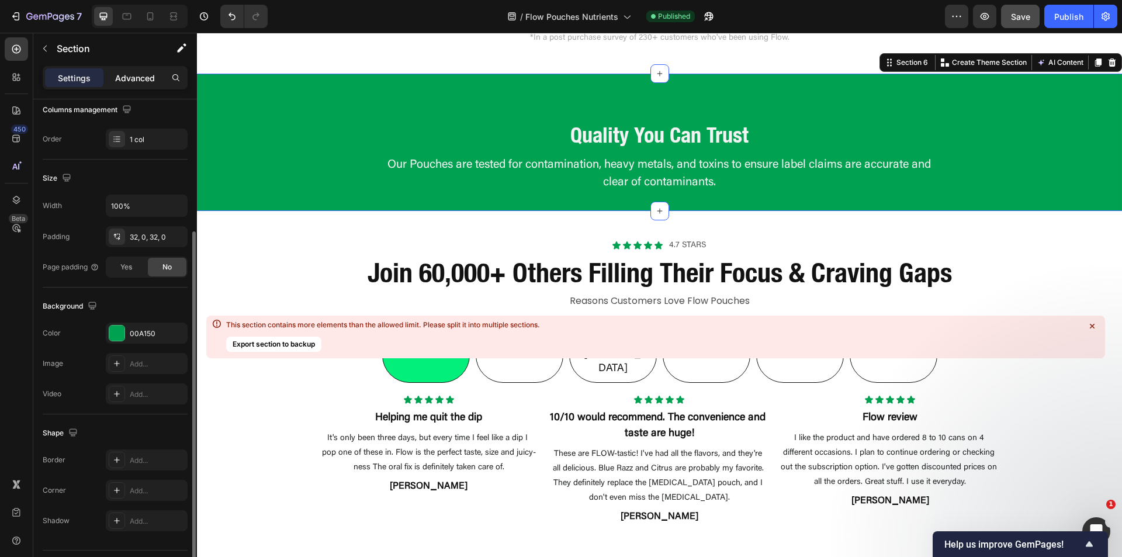
click at [136, 78] on p "Advanced" at bounding box center [135, 78] width 40 height 12
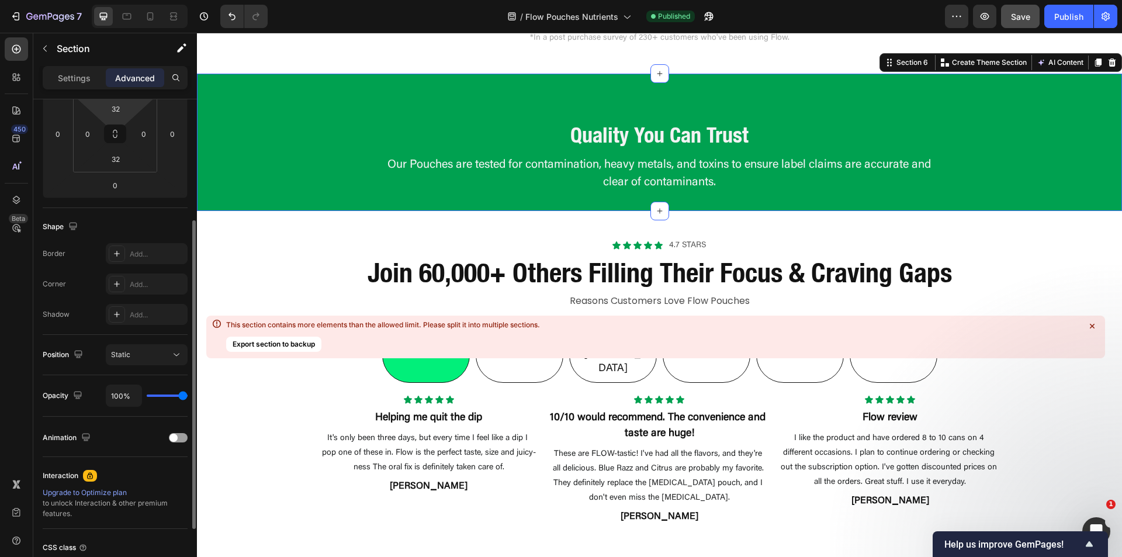
scroll to position [0, 0]
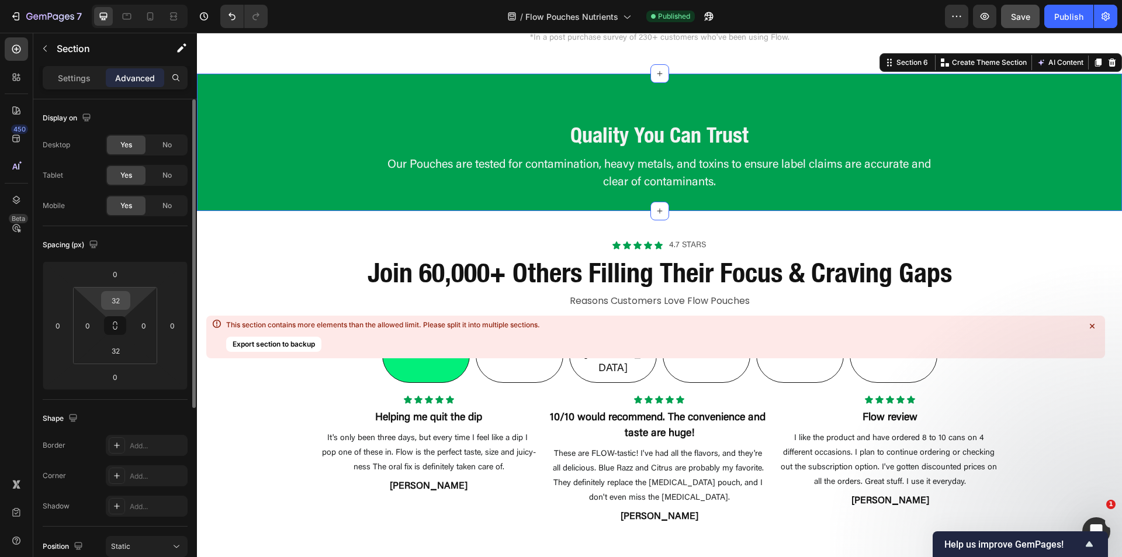
click at [116, 293] on input "32" at bounding box center [115, 301] width 23 height 18
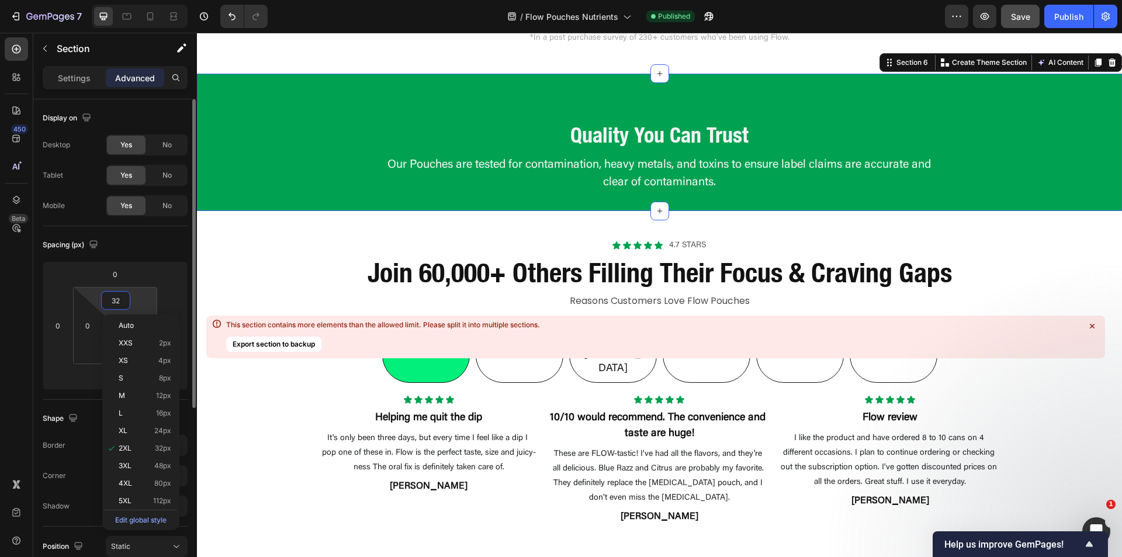
type input "0"
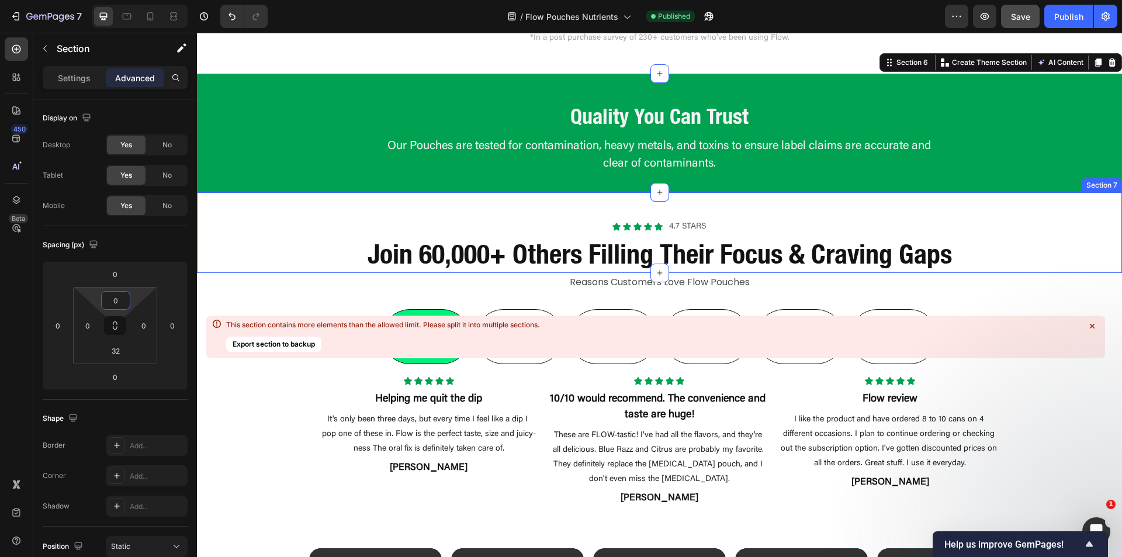
click at [264, 237] on div "Icon Icon Icon Icon Icon Icon List 4.7 stars Text Block Row Join 60,000+ Others…" at bounding box center [659, 246] width 925 height 53
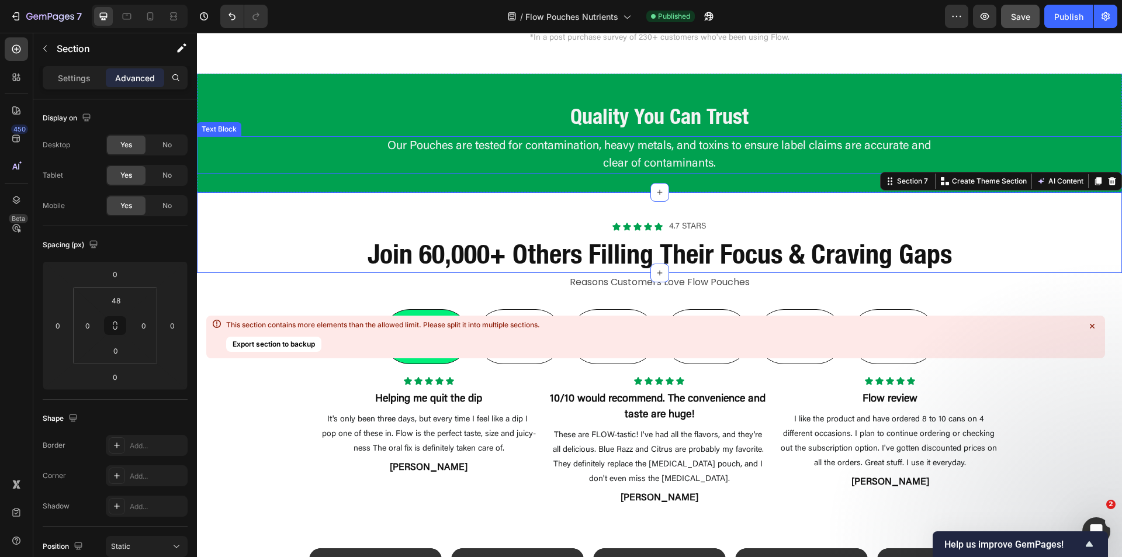
click at [417, 160] on p "Our Pouches are tested for contamination, heavy metals, and toxins to ensure la…" at bounding box center [659, 154] width 553 height 35
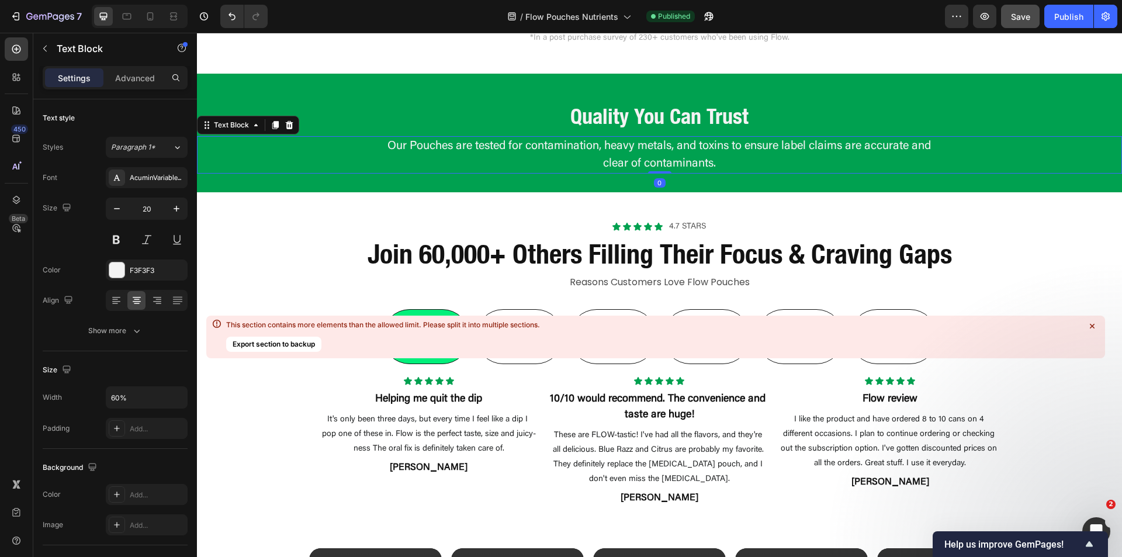
click at [394, 113] on h2 "Quality You Can Trust" at bounding box center [659, 117] width 925 height 30
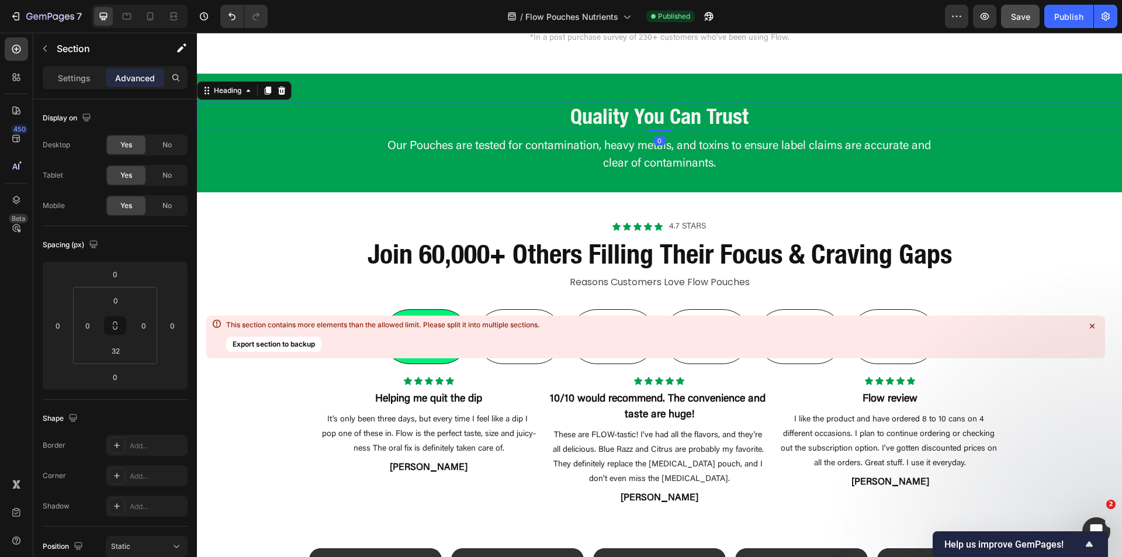
click at [392, 88] on div "Quality You Can Trust Heading 0 Our Pouches are tested for contamination, heavy…" at bounding box center [659, 124] width 925 height 100
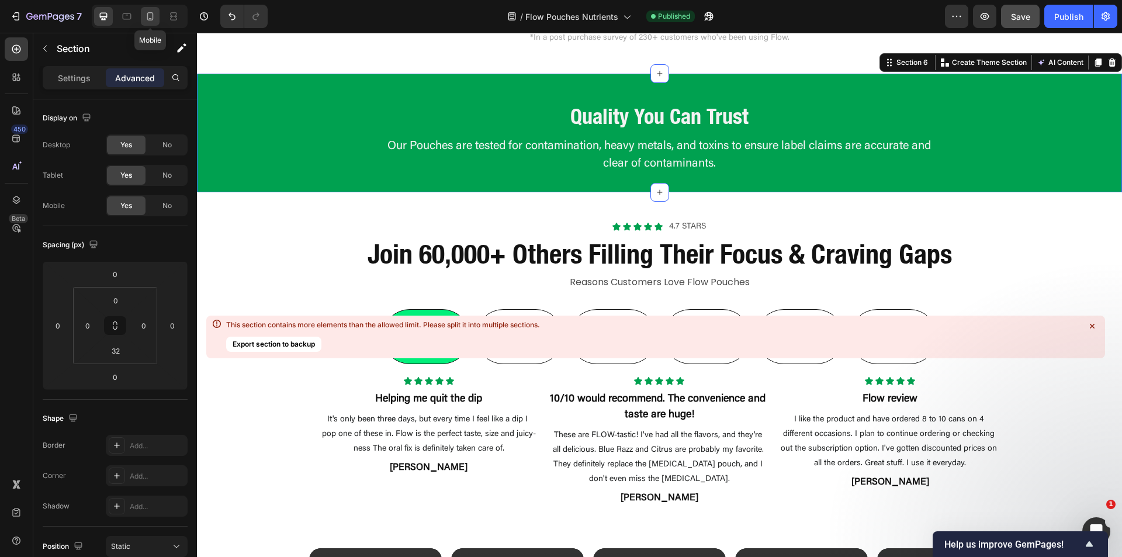
click at [155, 22] on div at bounding box center [150, 16] width 19 height 19
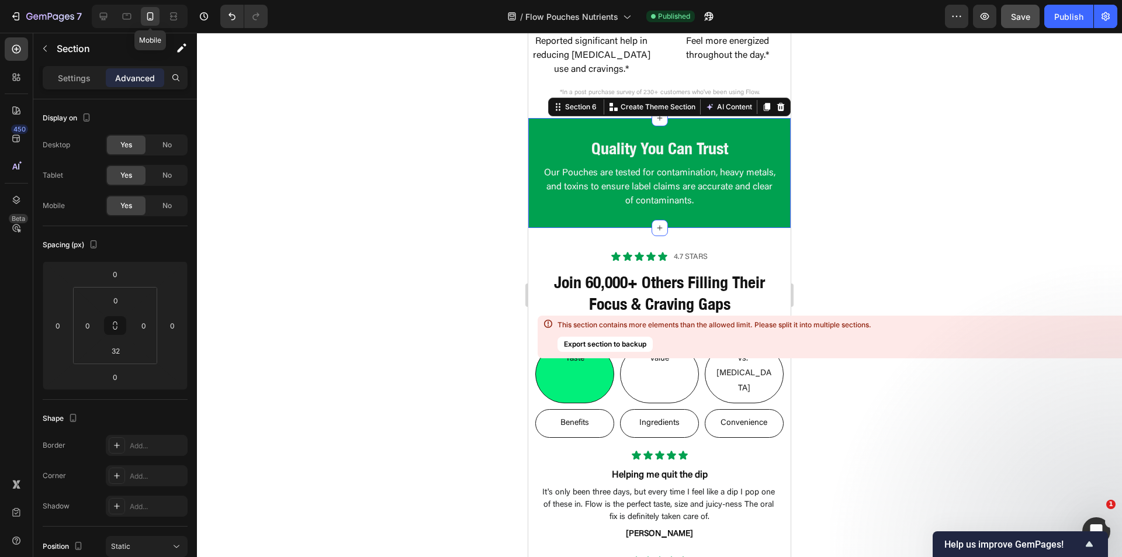
scroll to position [1848, 0]
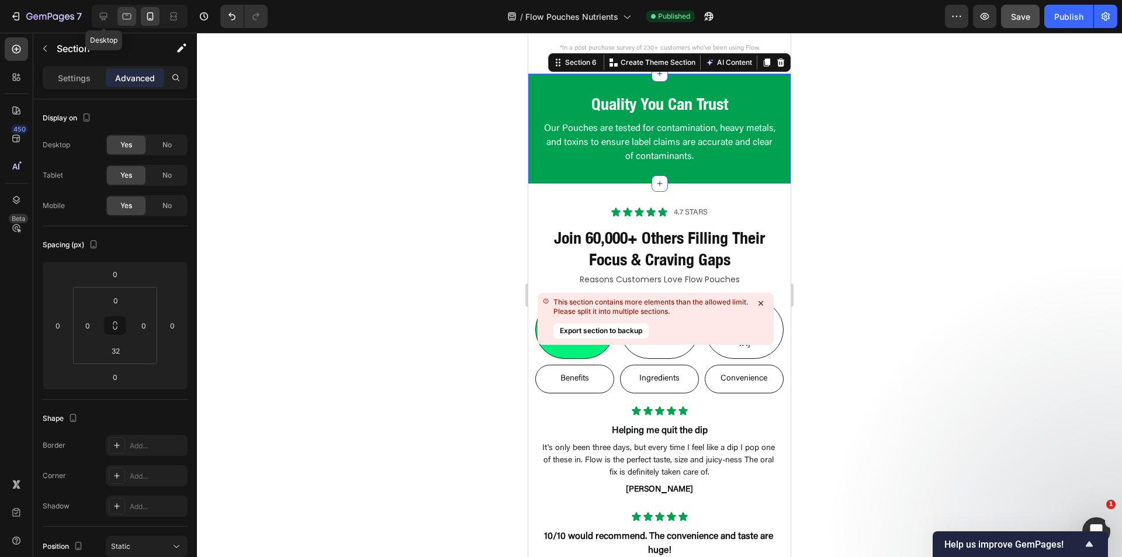
drag, startPoint x: 106, startPoint y: 18, endPoint x: 131, endPoint y: 22, distance: 25.4
click at [106, 18] on icon at bounding box center [104, 17] width 8 height 8
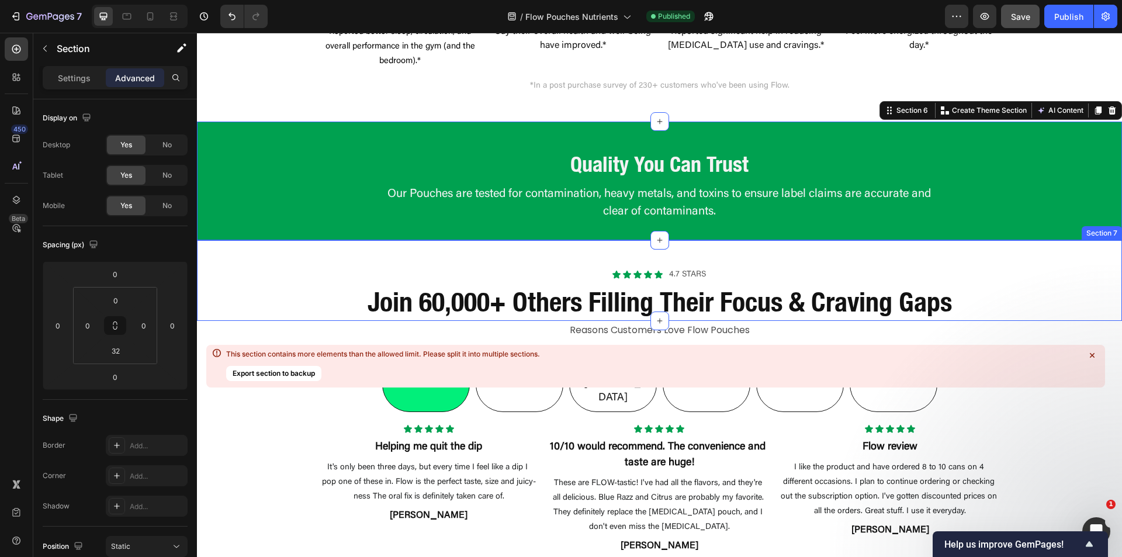
scroll to position [1636, 0]
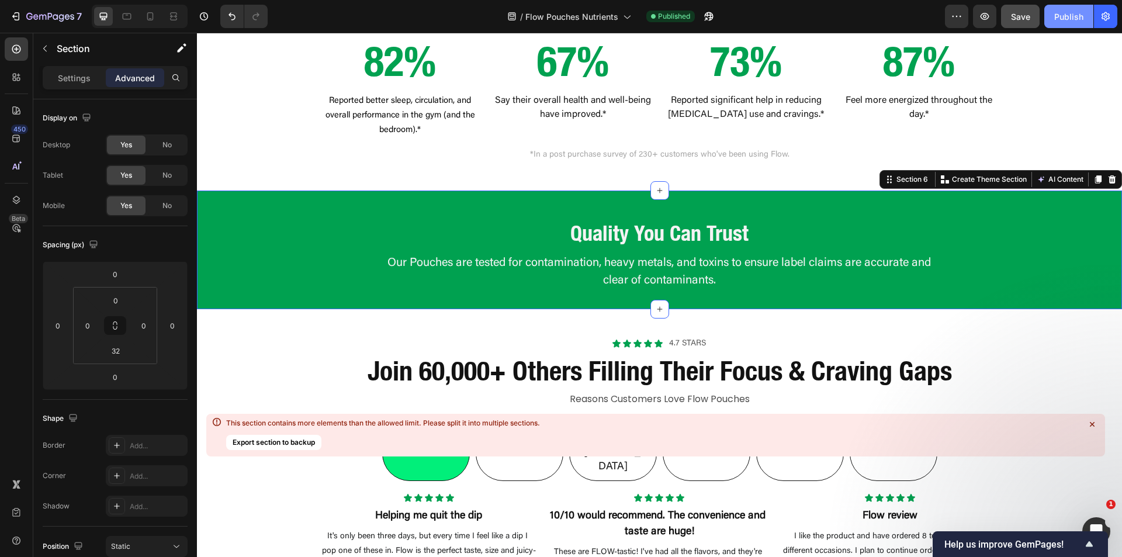
click at [1074, 13] on div "Publish" at bounding box center [1068, 17] width 29 height 12
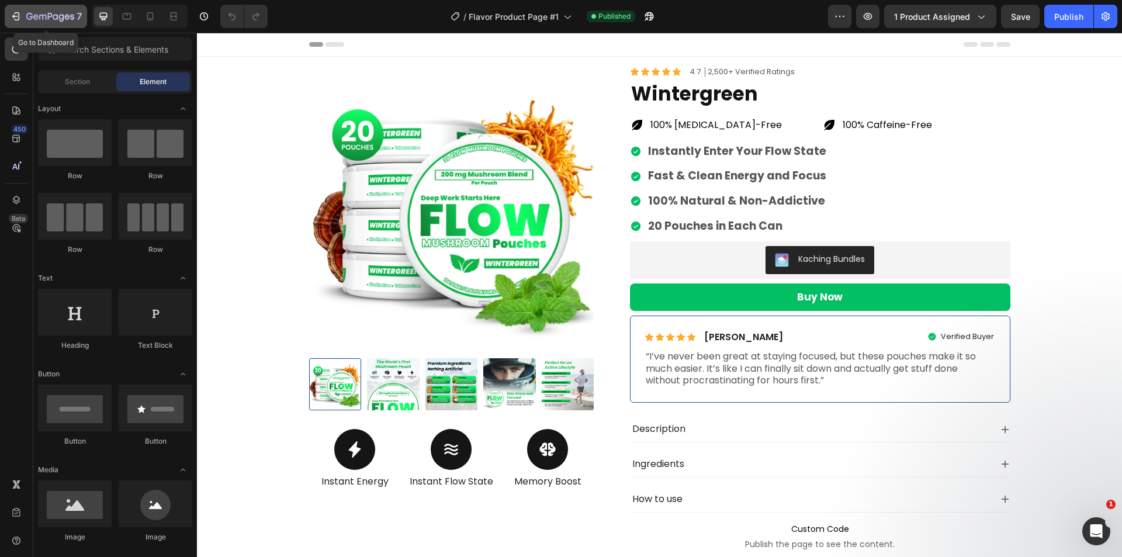
click at [29, 19] on icon "button" at bounding box center [29, 16] width 6 height 7
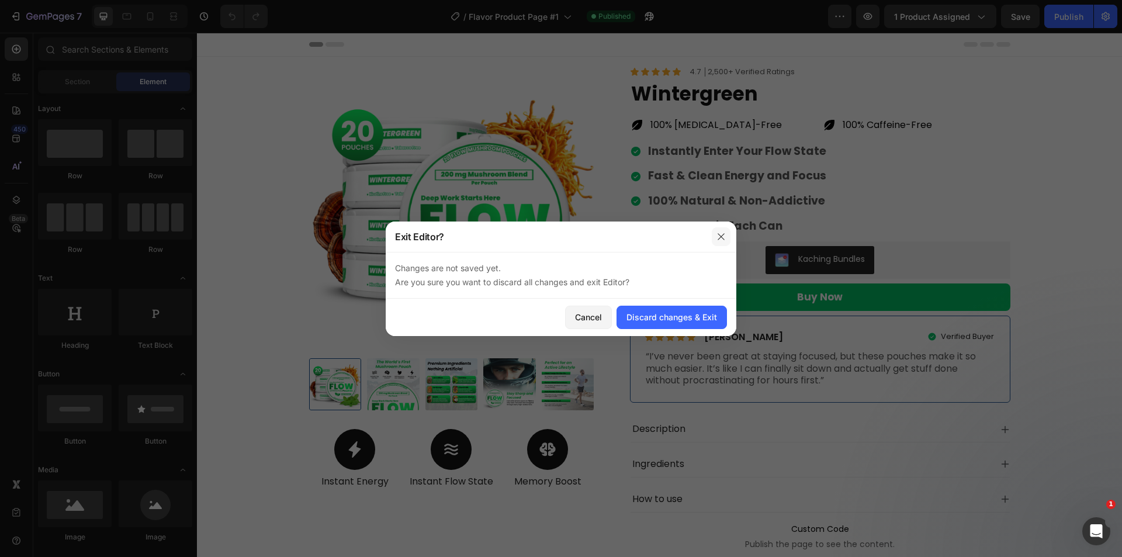
click at [721, 240] on icon "button" at bounding box center [720, 236] width 9 height 9
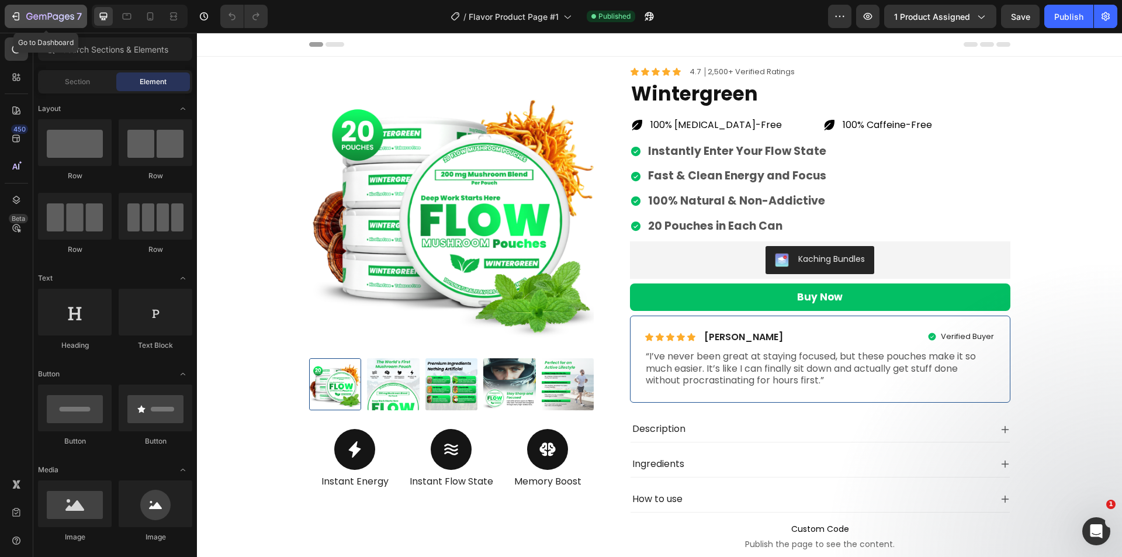
click at [66, 15] on icon "button" at bounding box center [50, 17] width 48 height 10
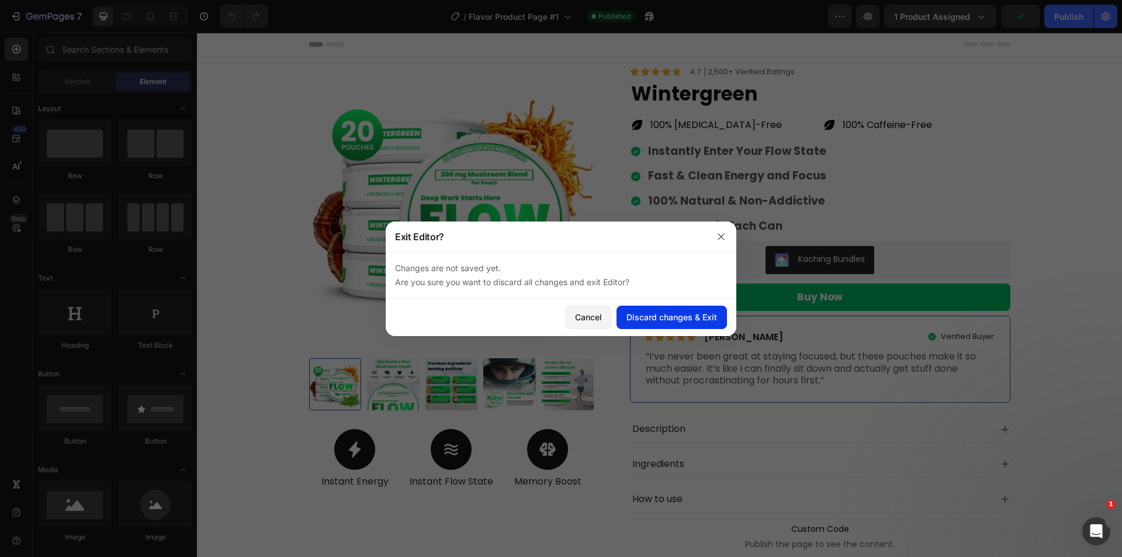
click at [660, 318] on div "Discard changes & Exit" at bounding box center [671, 317] width 91 height 12
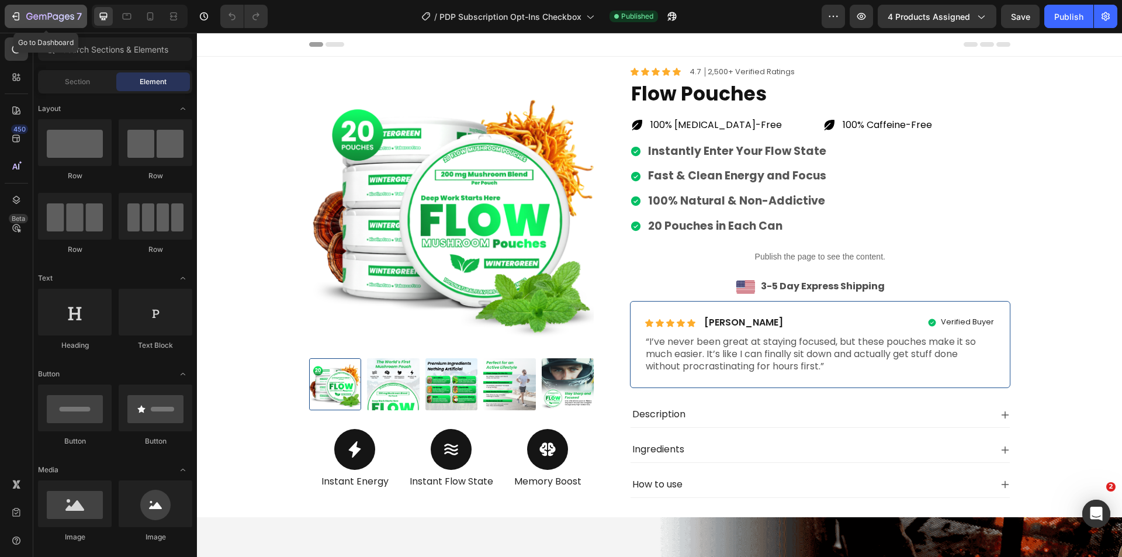
click at [31, 15] on icon "button" at bounding box center [50, 17] width 48 height 10
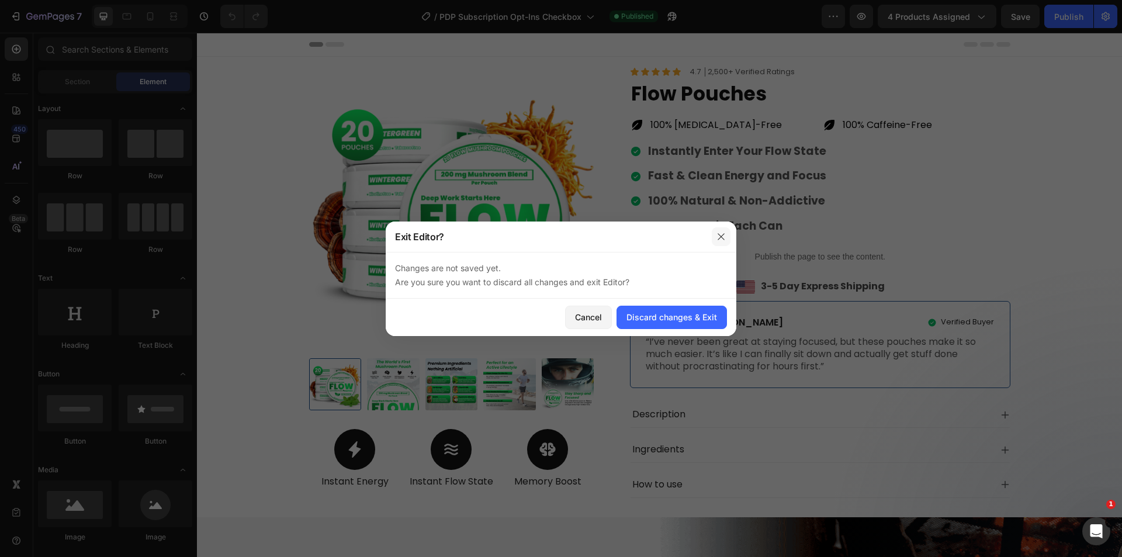
drag, startPoint x: 717, startPoint y: 238, endPoint x: 519, endPoint y: 205, distance: 200.8
click at [717, 238] on icon "button" at bounding box center [720, 236] width 9 height 9
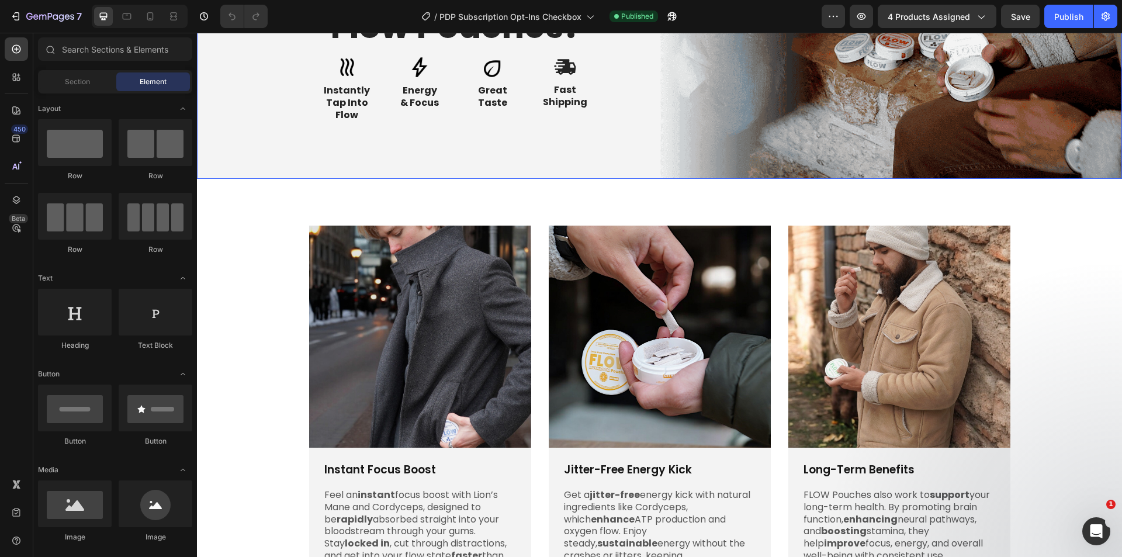
scroll to position [818, 0]
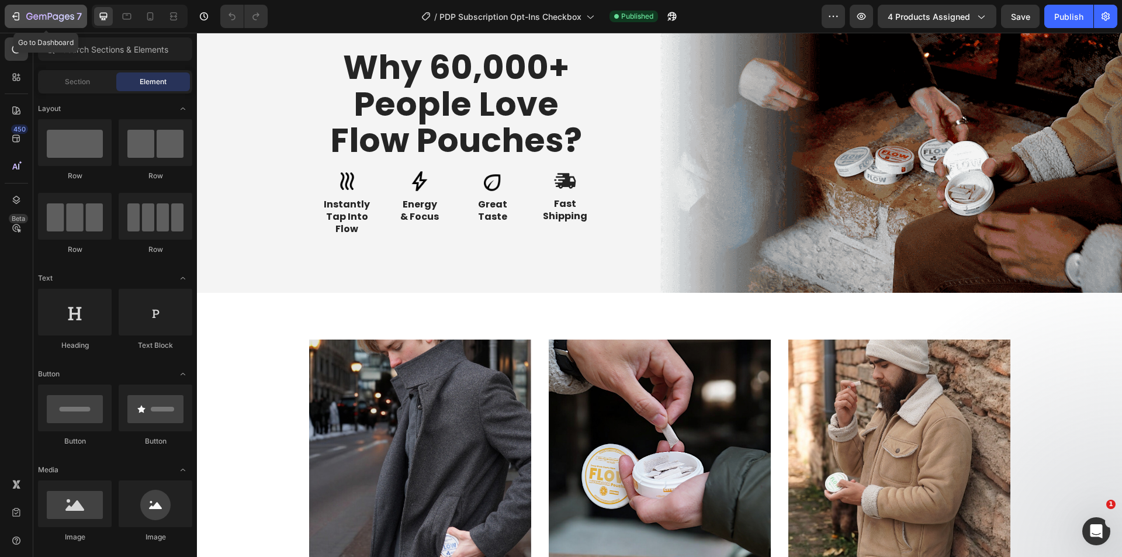
click at [50, 15] on icon "button" at bounding box center [50, 17] width 48 height 10
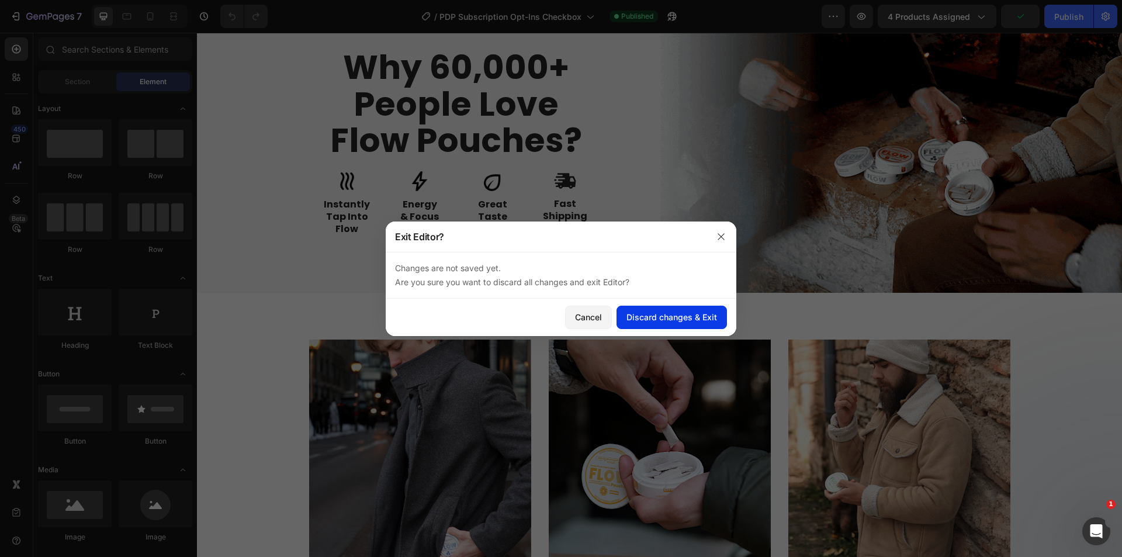
click at [664, 316] on div "Discard changes & Exit" at bounding box center [671, 317] width 91 height 12
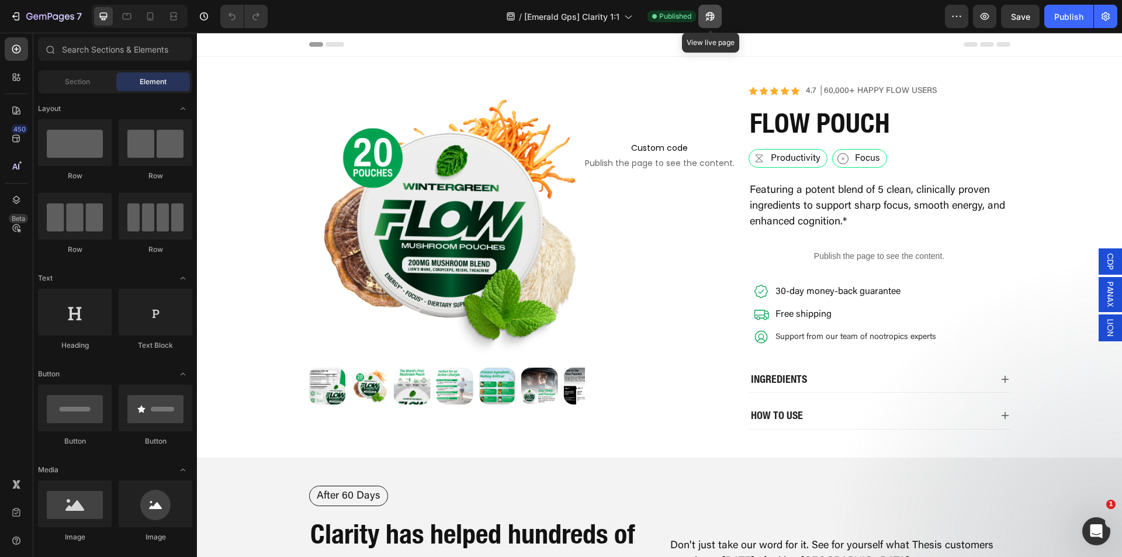
click at [711, 19] on icon "button" at bounding box center [710, 17] width 12 height 12
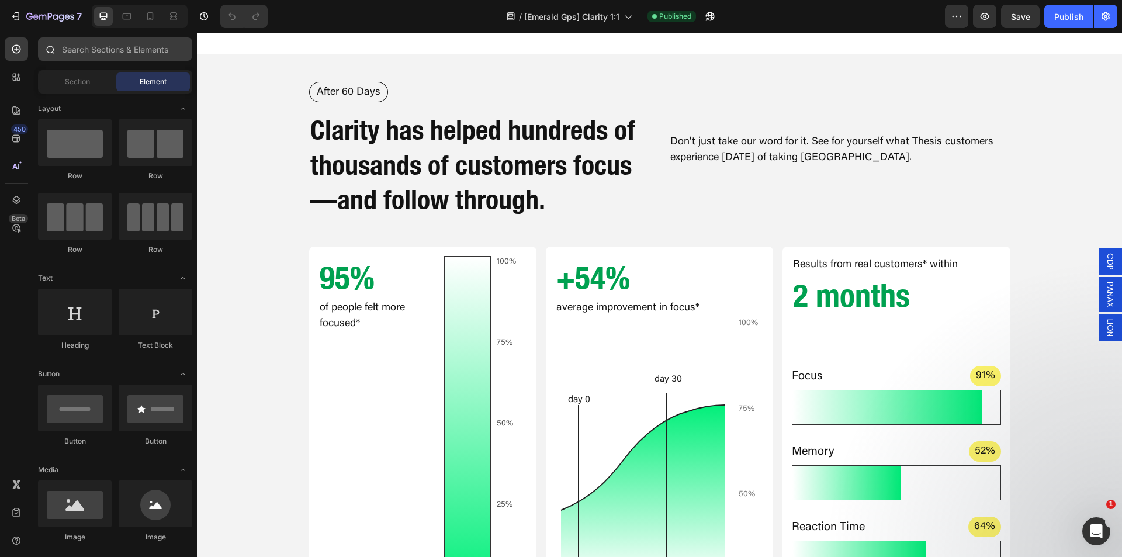
scroll to position [117, 0]
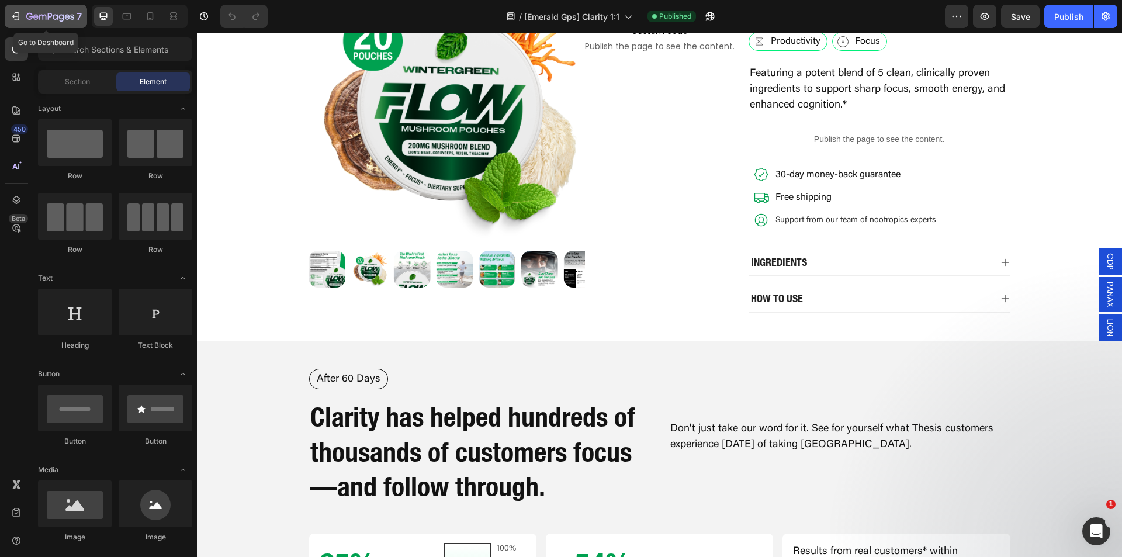
click at [74, 20] on div "7" at bounding box center [54, 16] width 56 height 14
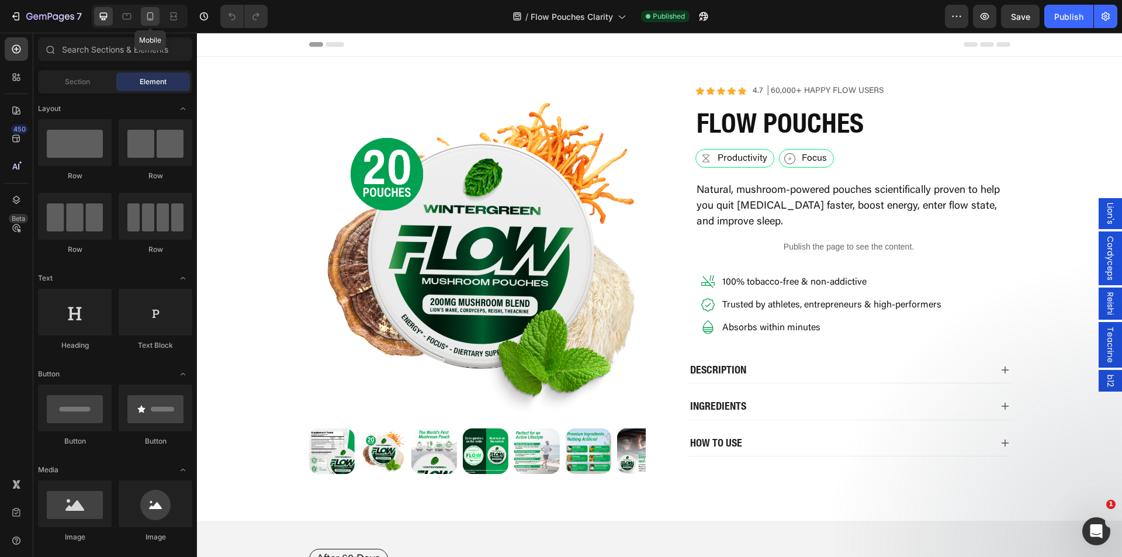
click at [156, 13] on icon at bounding box center [150, 17] width 12 height 12
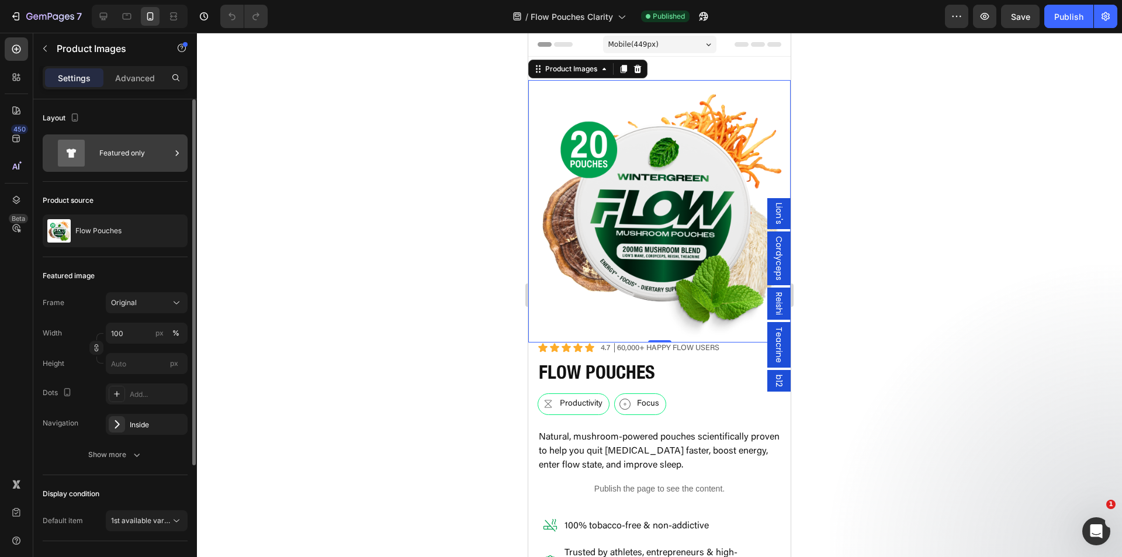
click at [109, 154] on div "Featured only" at bounding box center [134, 153] width 71 height 27
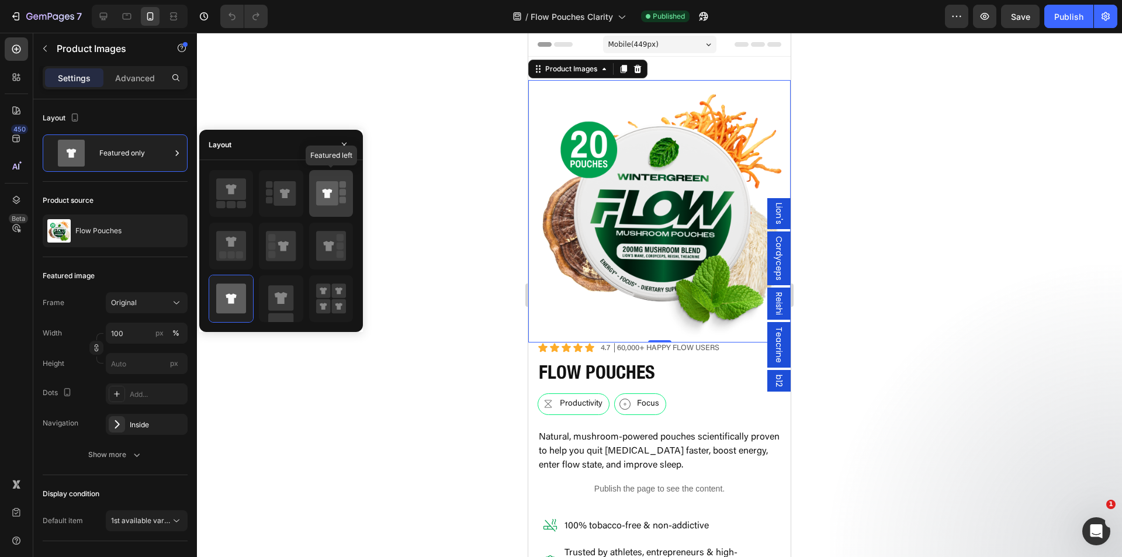
click at [327, 202] on icon at bounding box center [327, 193] width 22 height 25
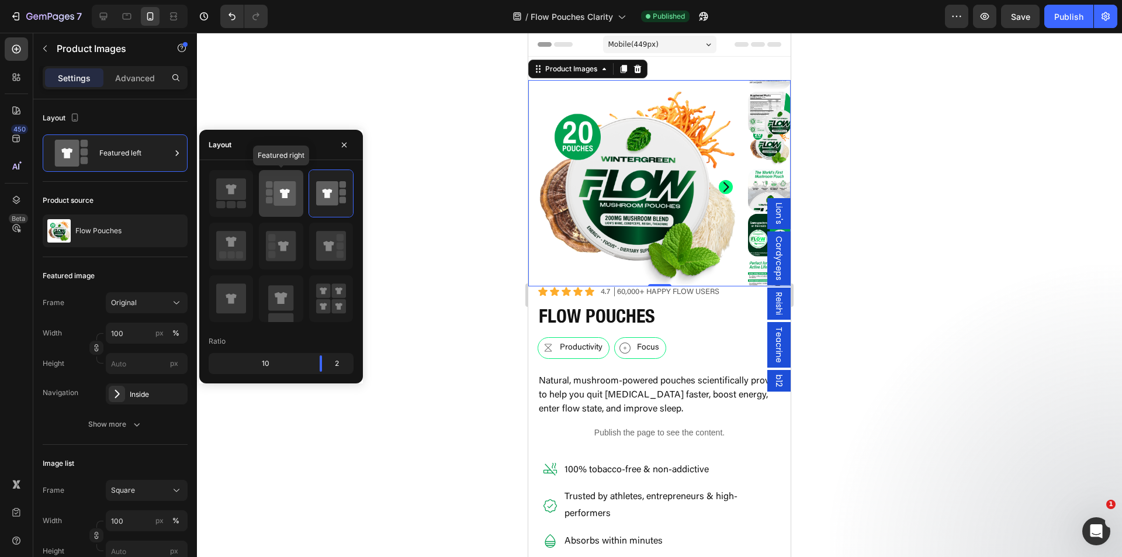
click at [268, 196] on icon at bounding box center [281, 193] width 30 height 33
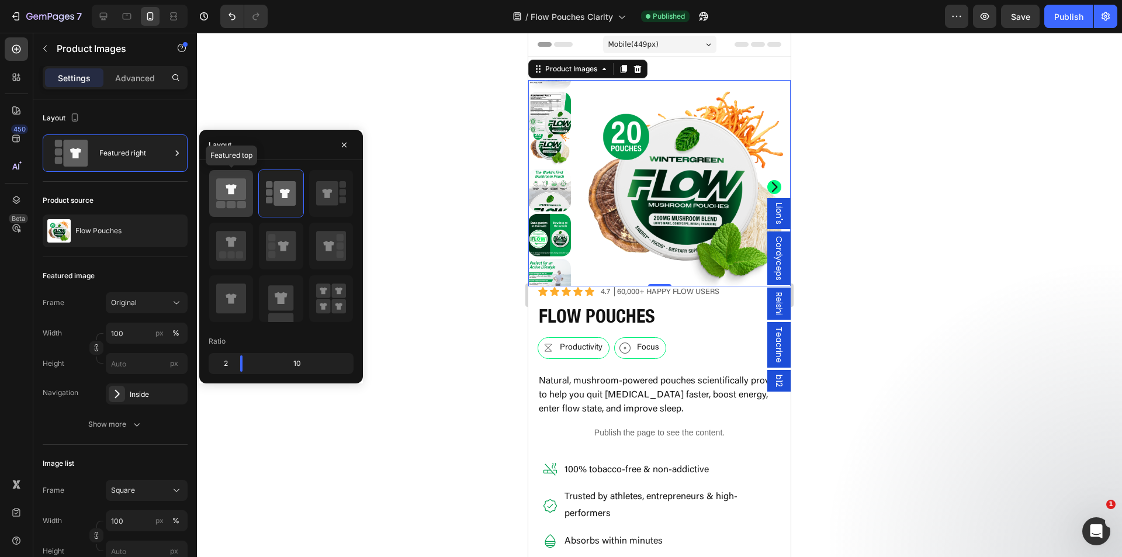
click at [234, 192] on icon at bounding box center [231, 189] width 30 height 22
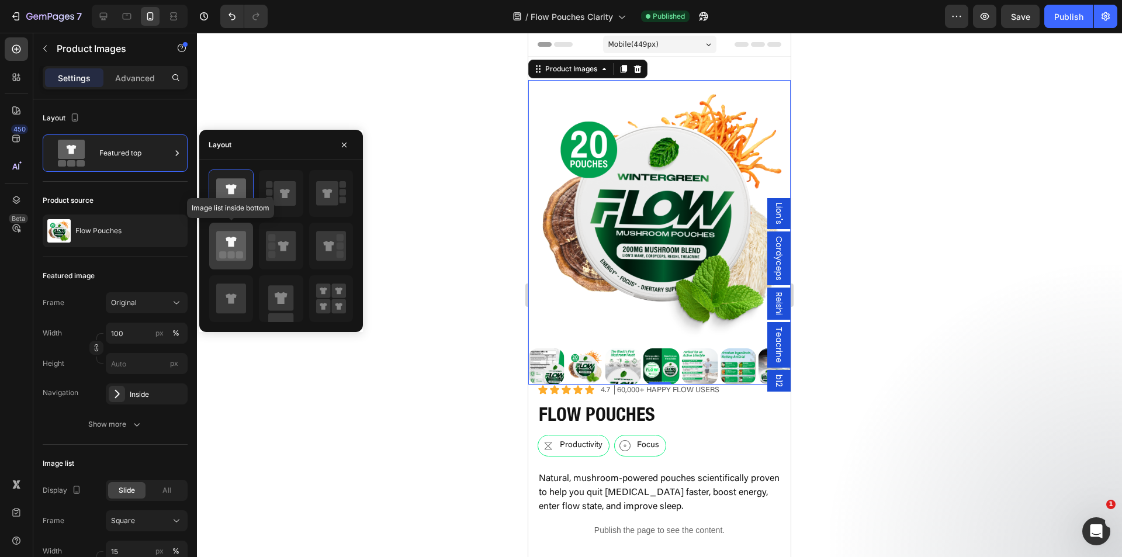
click at [243, 234] on icon at bounding box center [231, 246] width 30 height 30
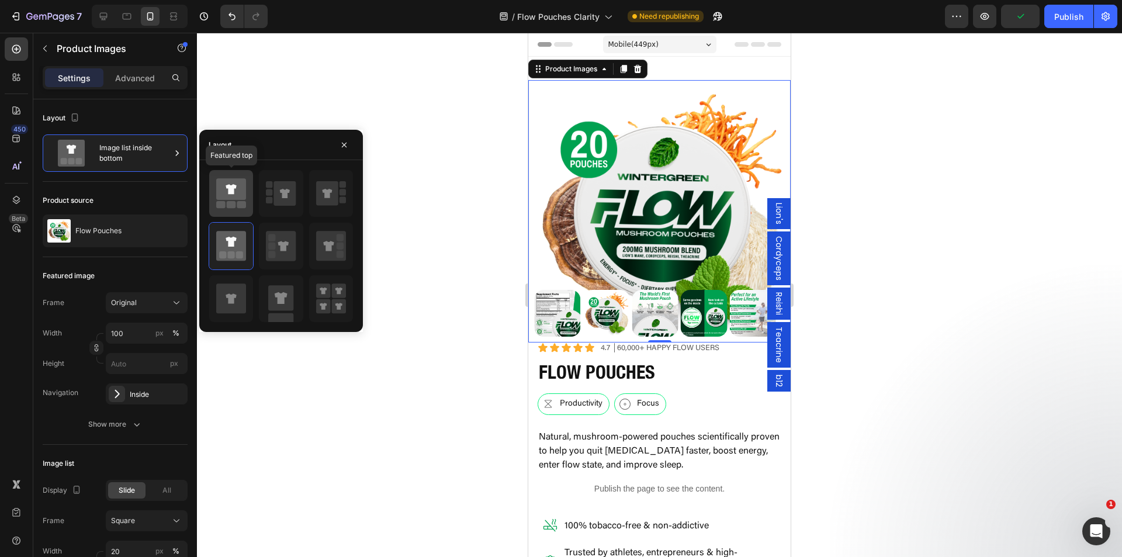
click at [237, 199] on icon at bounding box center [231, 189] width 30 height 22
type input "15"
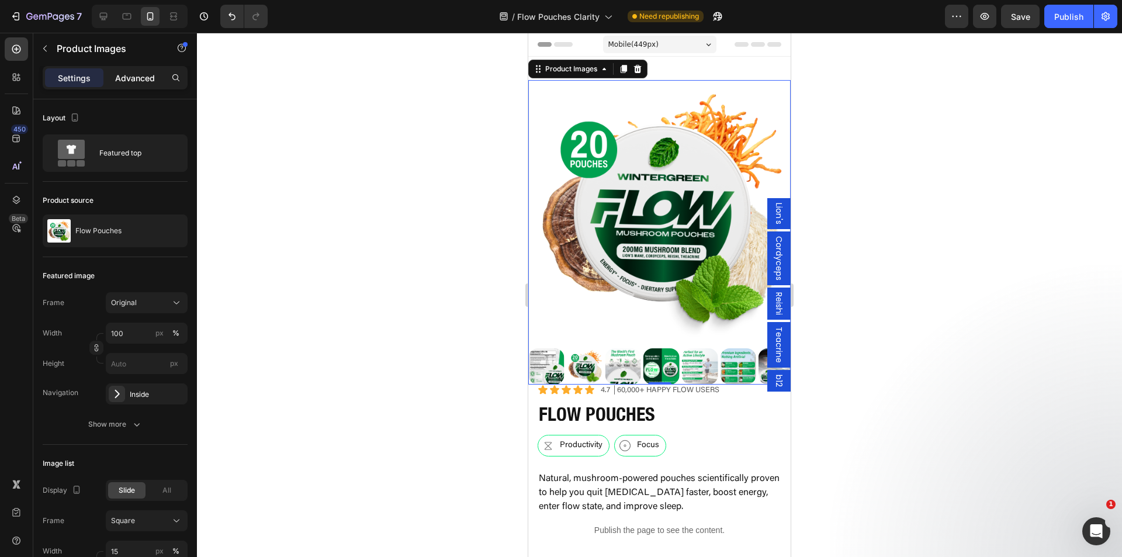
click at [146, 80] on p "Advanced" at bounding box center [135, 78] width 40 height 12
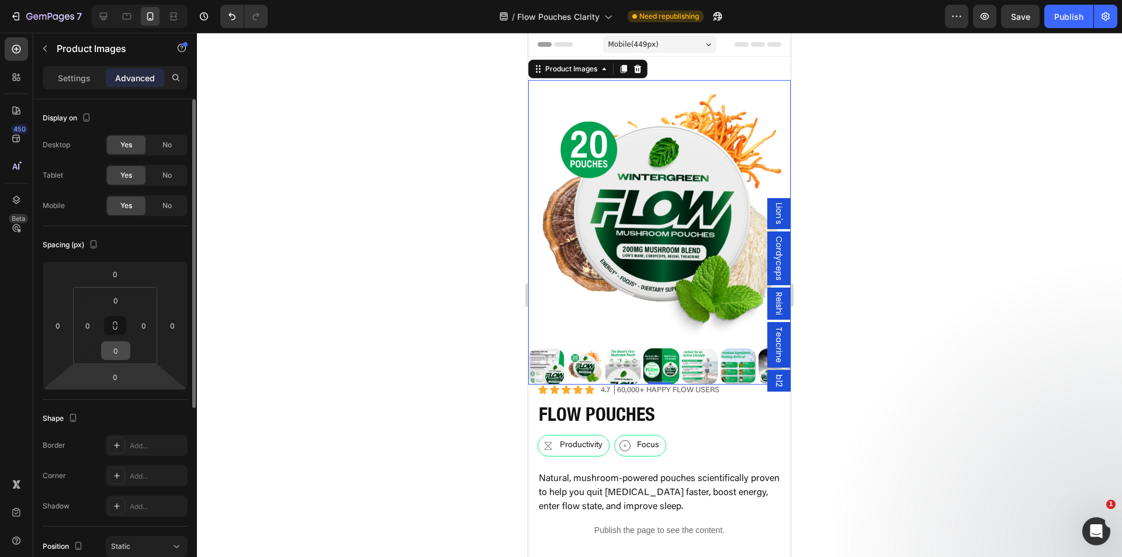
click at [108, 363] on div "0 0 0 0" at bounding box center [115, 325] width 84 height 77
click at [115, 376] on input "0" at bounding box center [114, 377] width 23 height 18
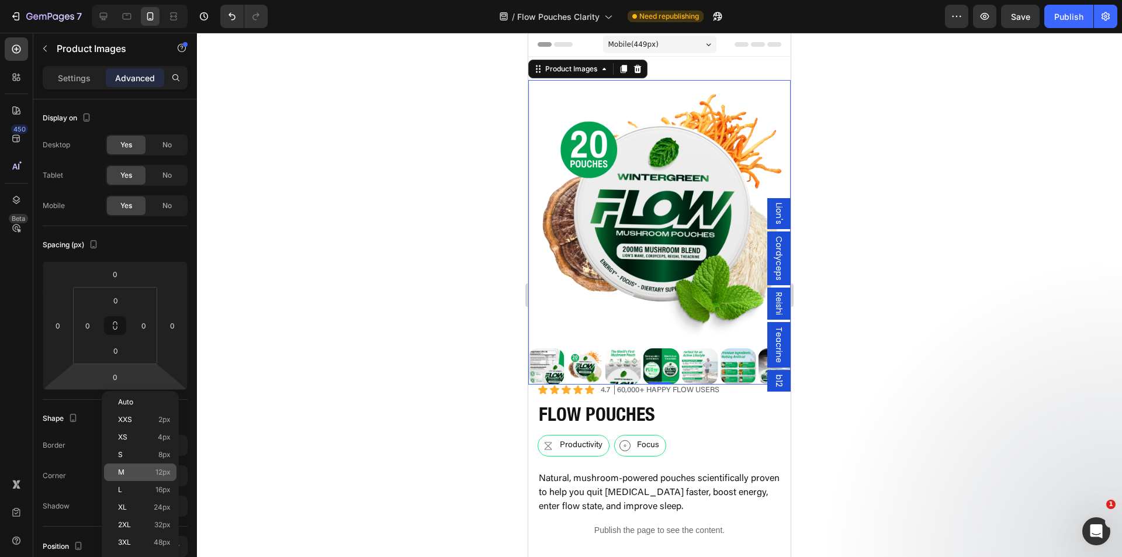
click at [154, 472] on p "M 12px" at bounding box center [144, 472] width 53 height 8
type input "12"
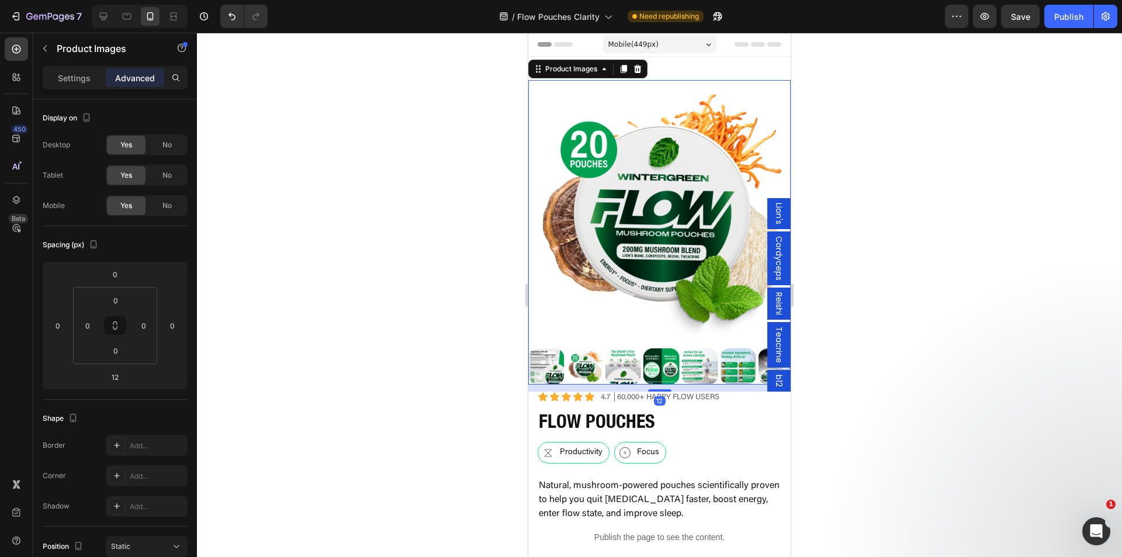
click at [460, 371] on div at bounding box center [659, 295] width 925 height 524
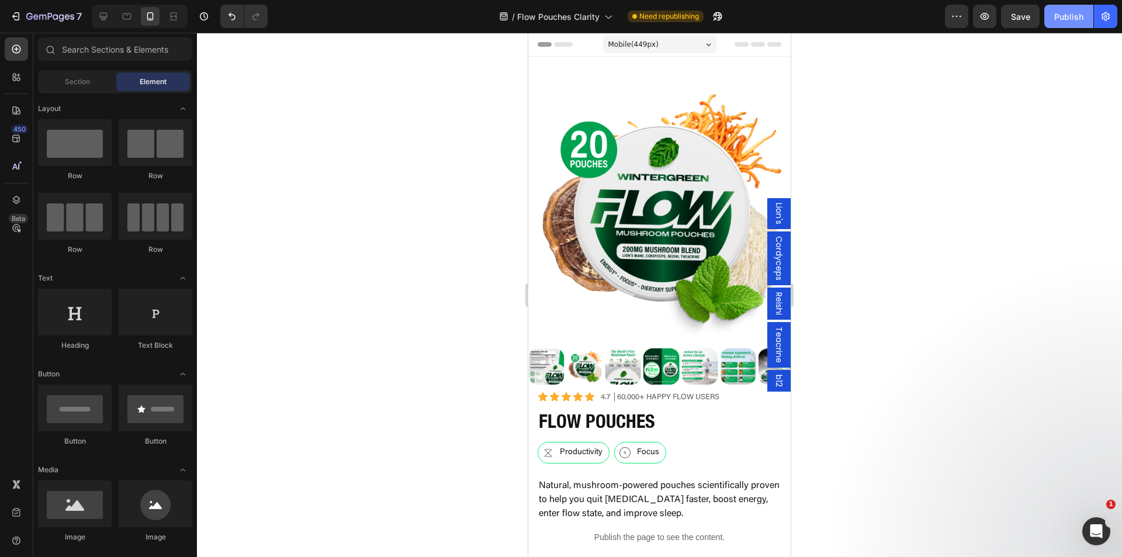
click at [1061, 18] on div "Publish" at bounding box center [1068, 17] width 29 height 12
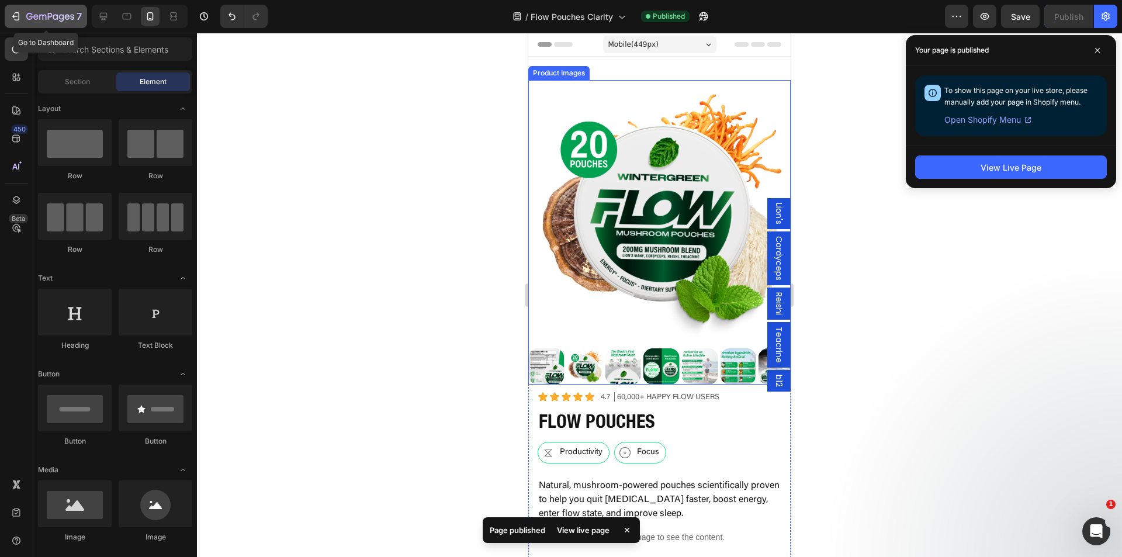
click at [37, 9] on div "7" at bounding box center [54, 16] width 56 height 14
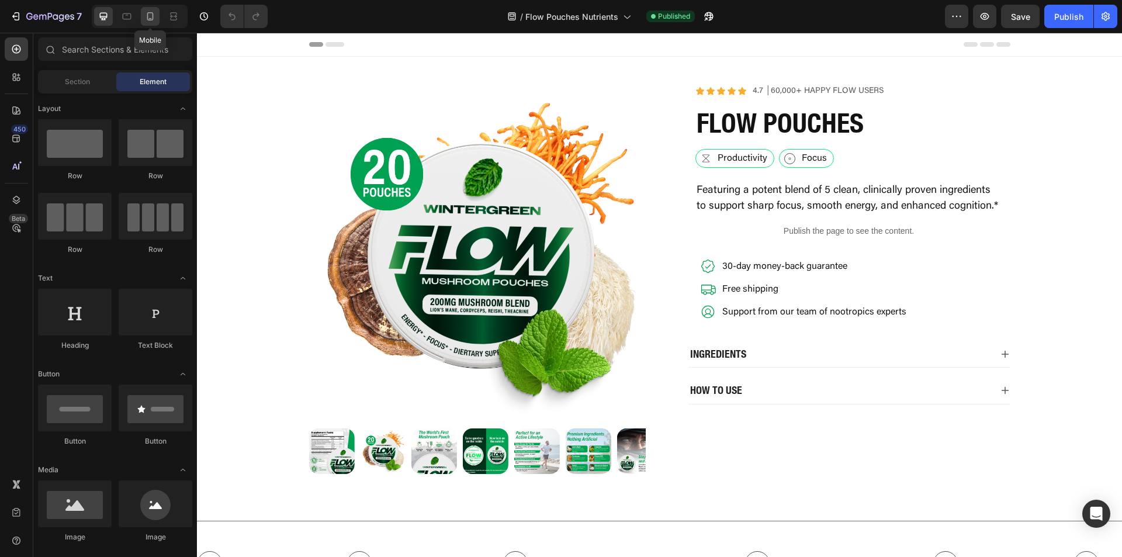
click at [148, 18] on icon at bounding box center [150, 17] width 12 height 12
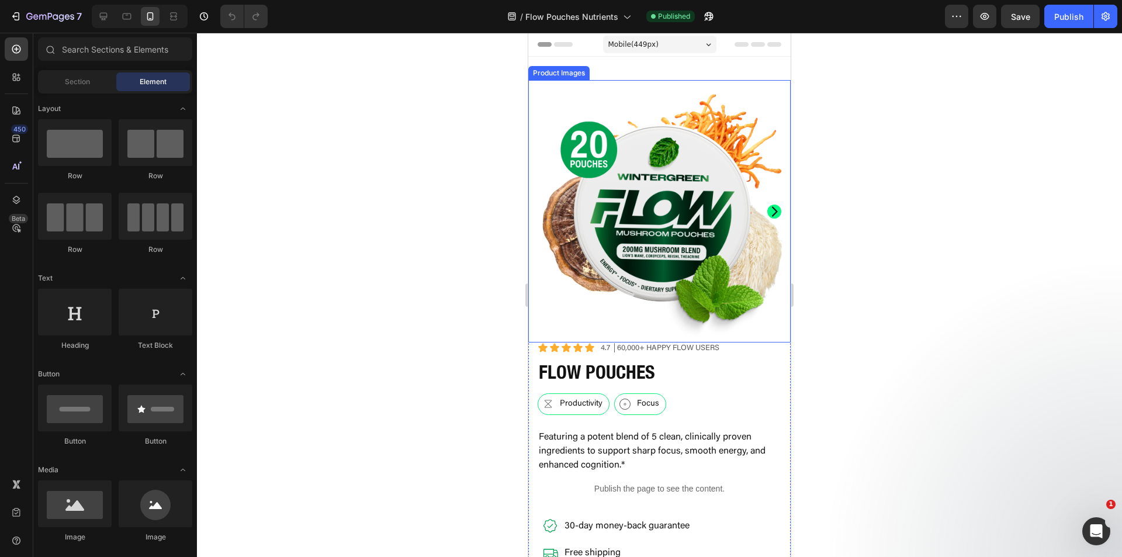
click at [587, 251] on img at bounding box center [659, 211] width 262 height 262
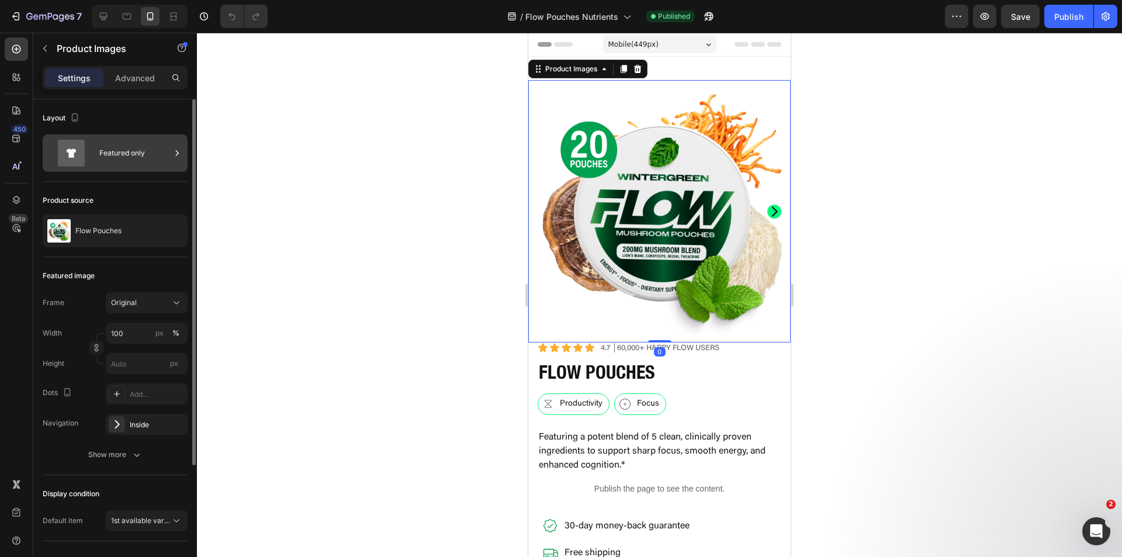
click at [120, 147] on div "Featured only" at bounding box center [134, 153] width 71 height 27
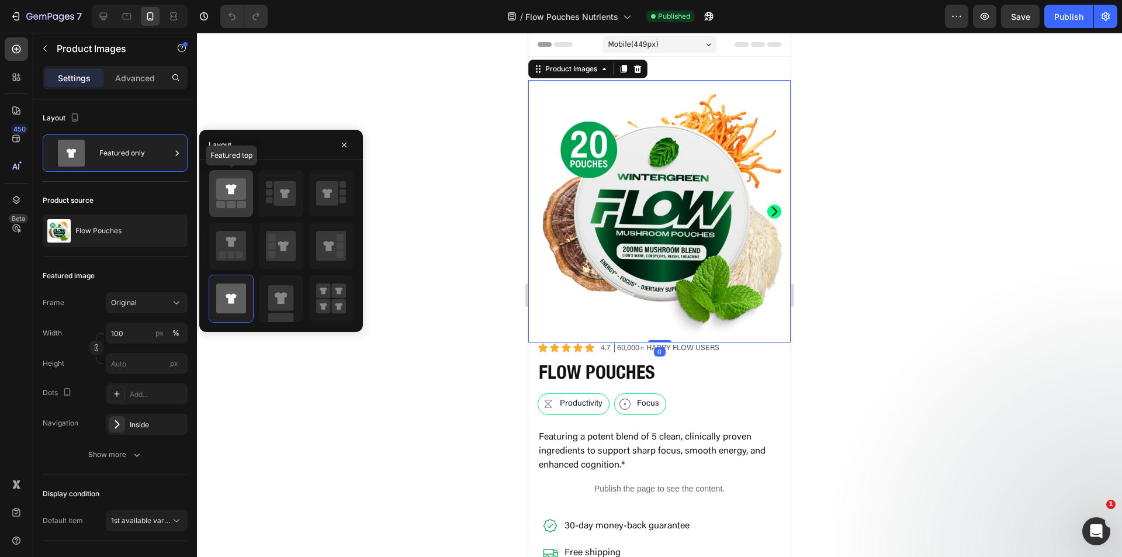
click at [236, 192] on icon at bounding box center [231, 189] width 30 height 22
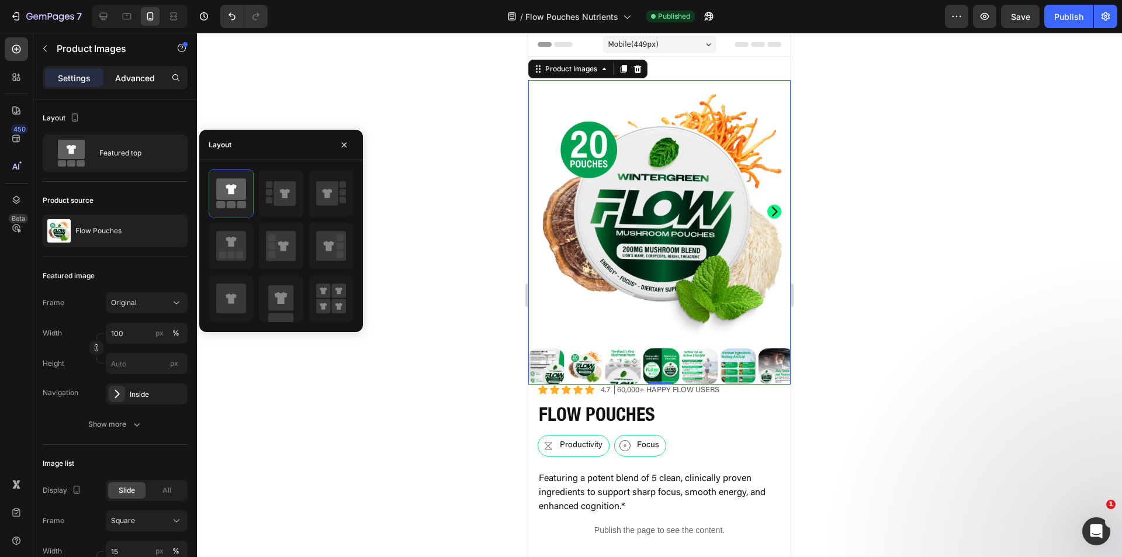
click at [132, 79] on p "Advanced" at bounding box center [135, 78] width 40 height 12
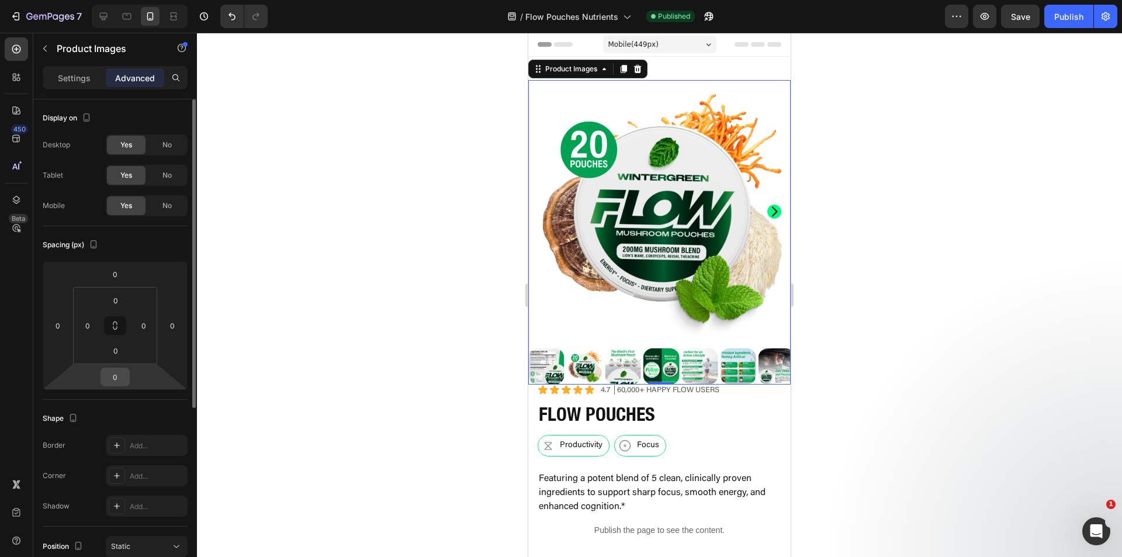
click at [116, 375] on input "0" at bounding box center [114, 377] width 23 height 18
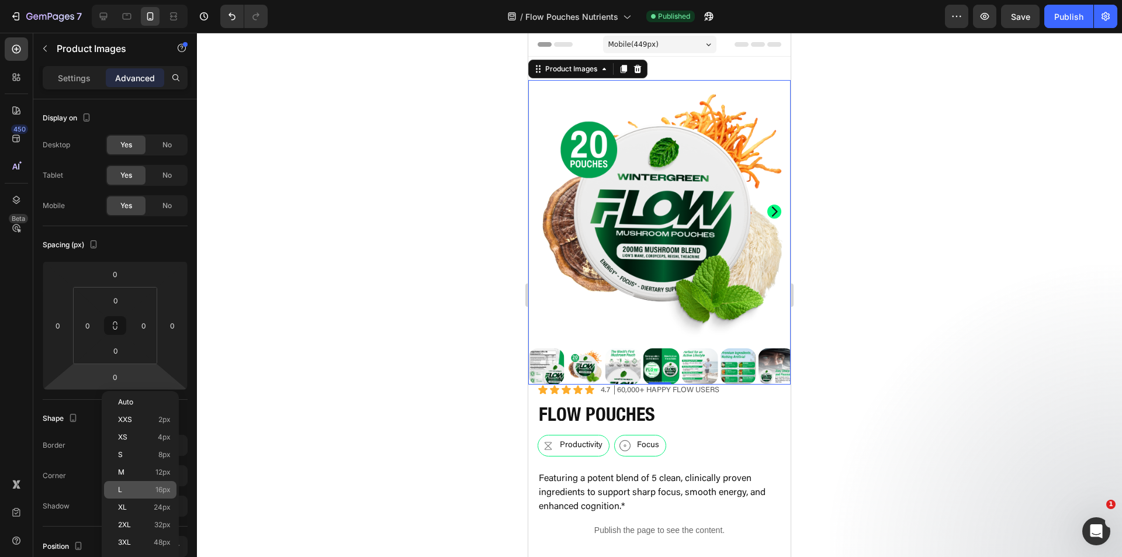
click at [153, 487] on p "L 16px" at bounding box center [144, 490] width 53 height 8
type input "16"
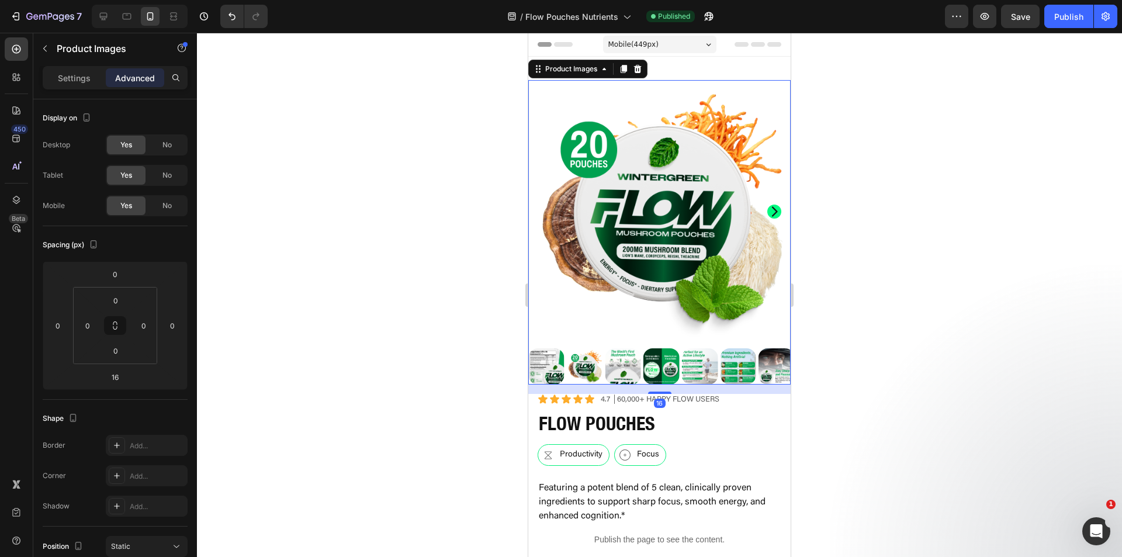
click at [378, 380] on div at bounding box center [659, 295] width 925 height 524
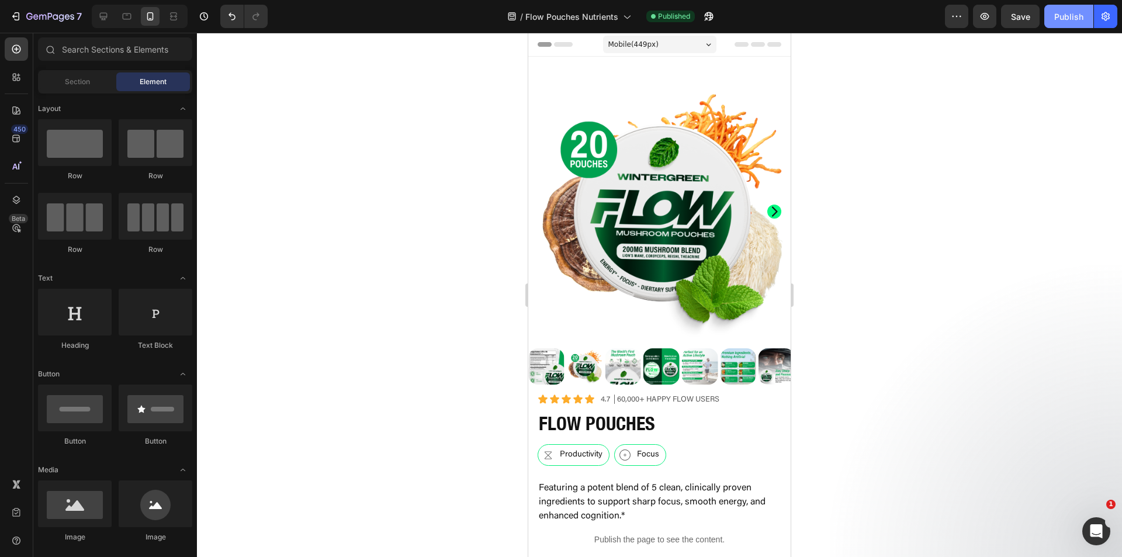
click at [1071, 16] on div "Publish" at bounding box center [1068, 17] width 29 height 12
click at [26, 10] on div "7" at bounding box center [54, 16] width 56 height 14
